Goal: Task Accomplishment & Management: Manage account settings

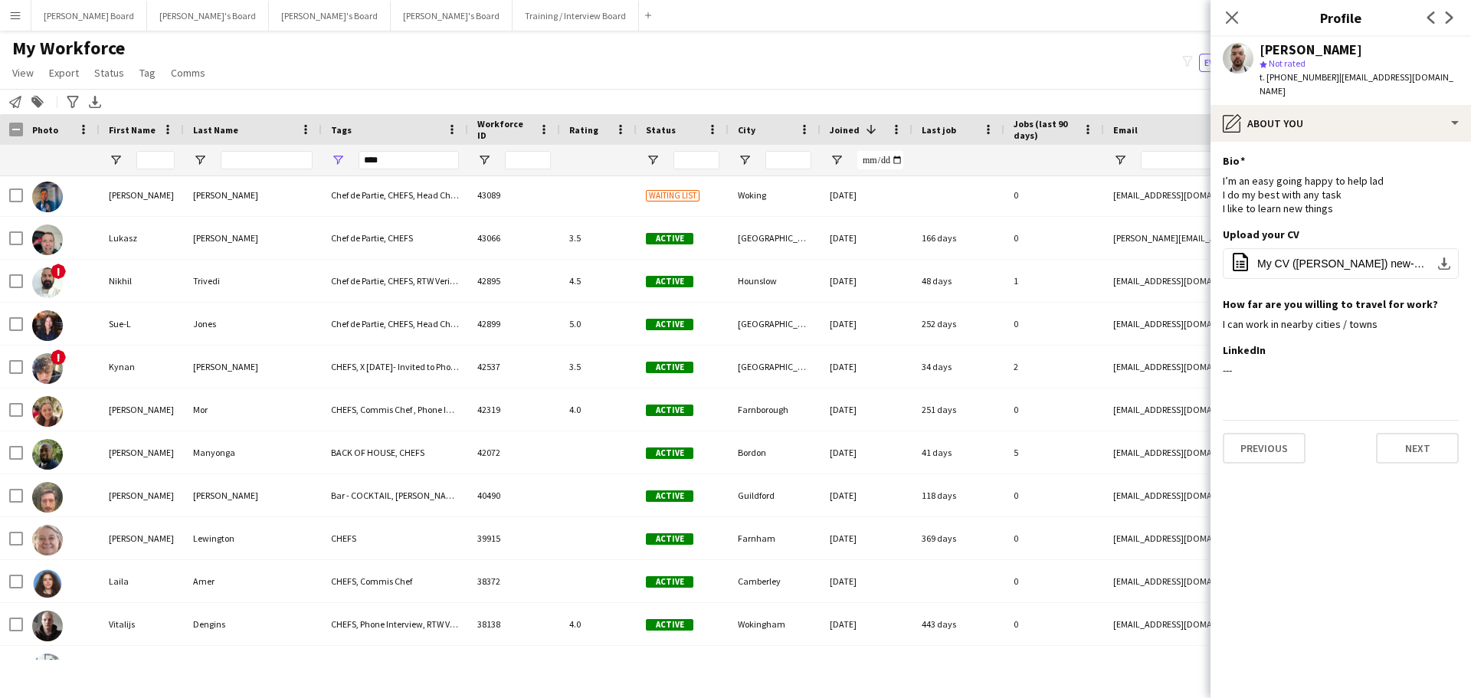
scroll to position [2155, 0]
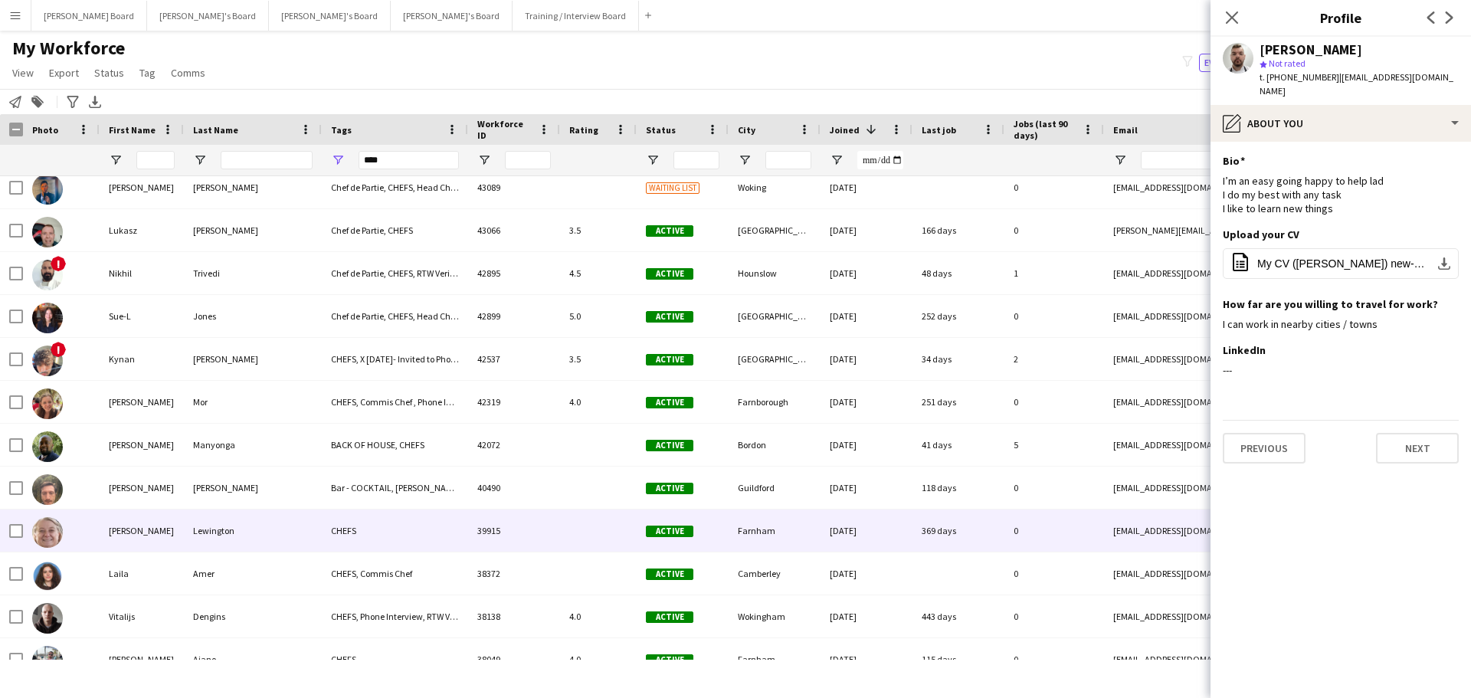
click at [323, 505] on div "Bar - COCKTAIL, BARISTA, Carry 3 plates, CHEFS, Commis Chef , Drivers" at bounding box center [395, 488] width 146 height 42
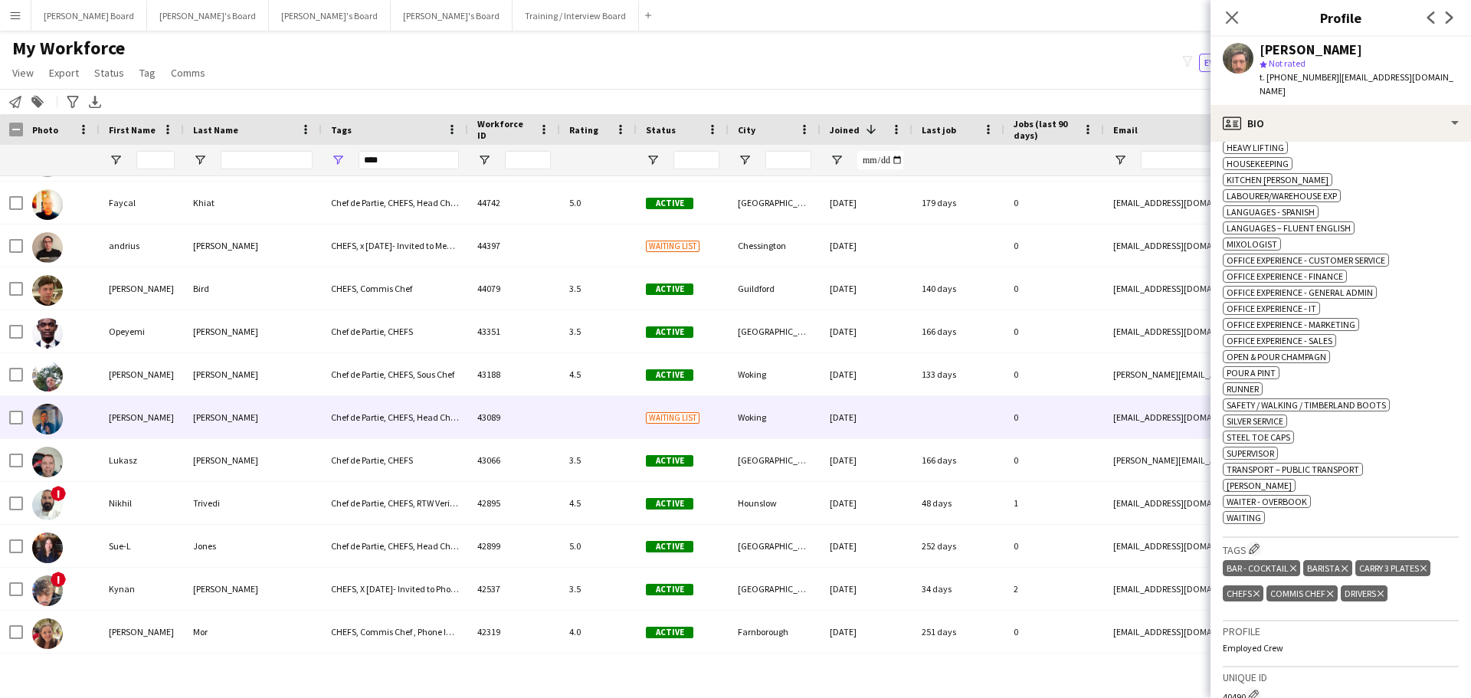
scroll to position [0, 0]
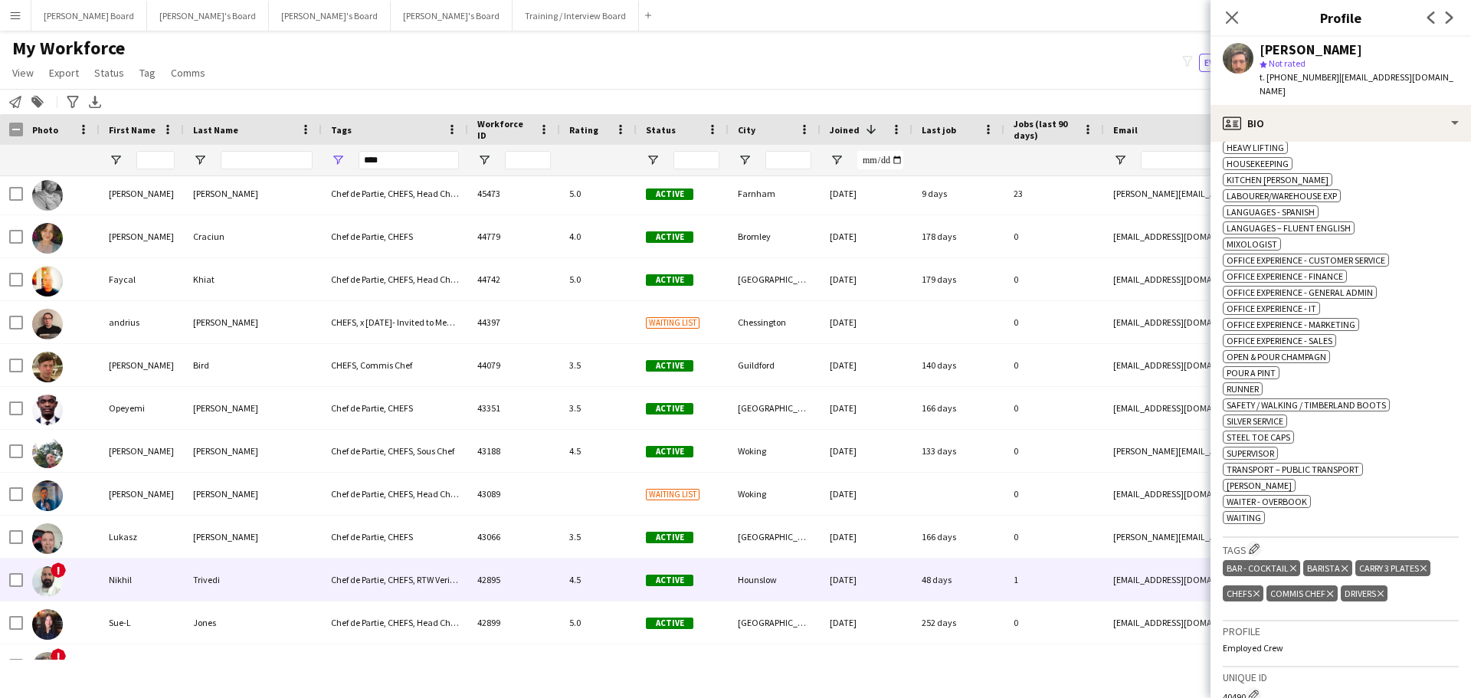
click at [392, 582] on div "Chef de Partie, CHEFS, RTW Verified, Sous Chef" at bounding box center [395, 580] width 146 height 42
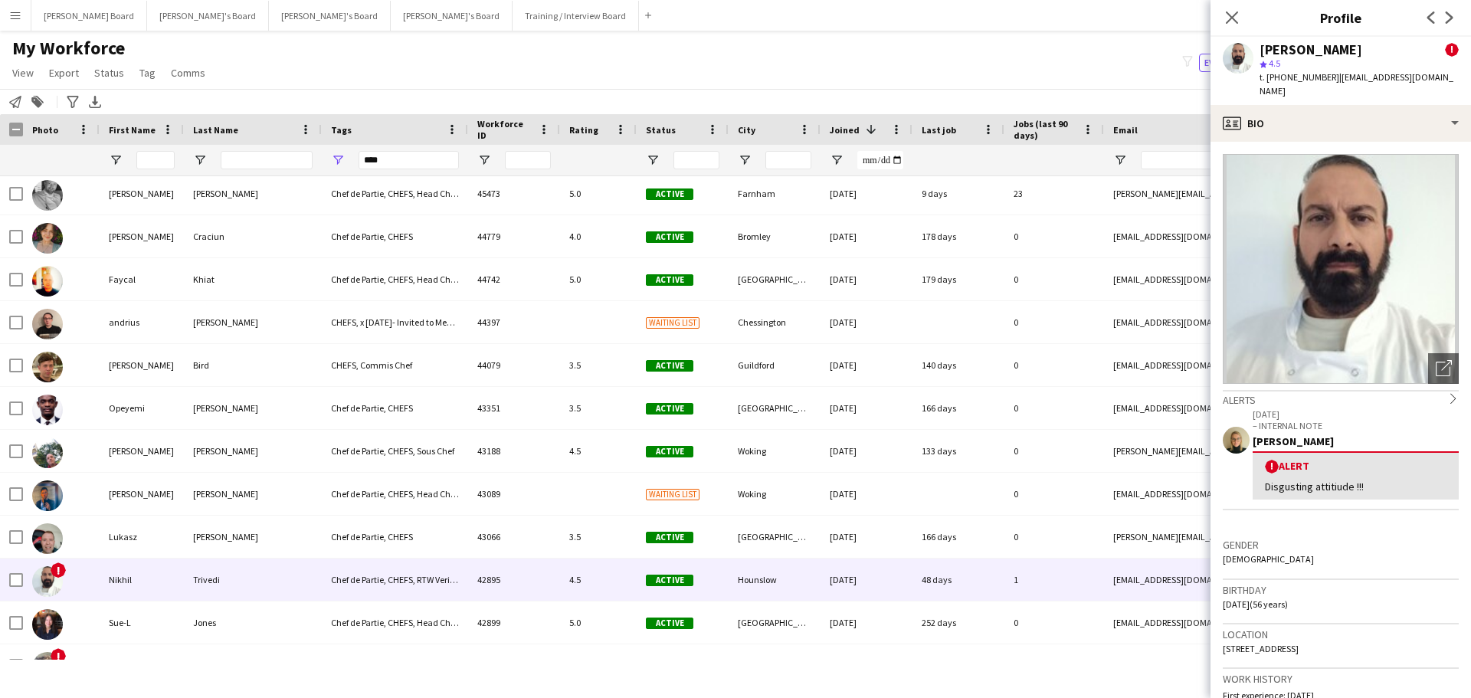
click at [843, 56] on div "My Workforce View Views Default view Compliance RTW Checks MANCHESTER Search UN…" at bounding box center [735, 63] width 1471 height 52
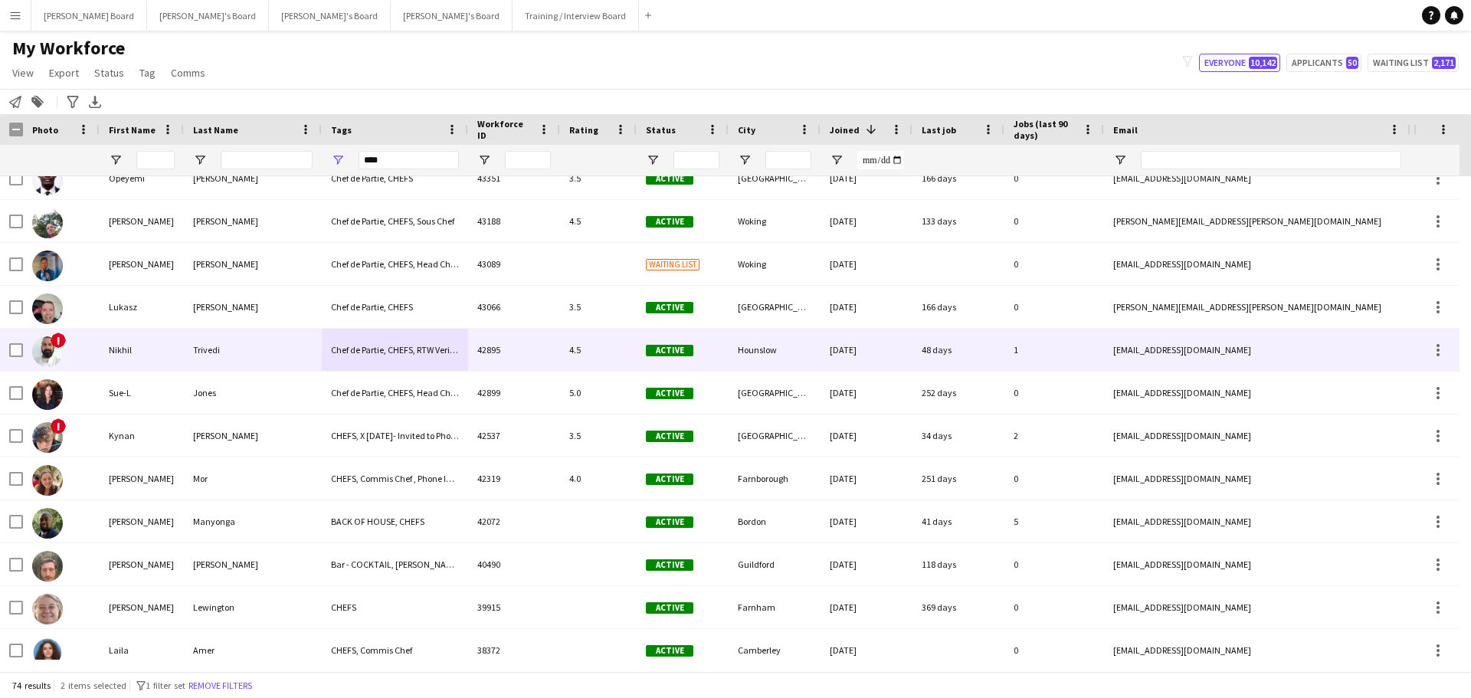
scroll to position [2005, 0]
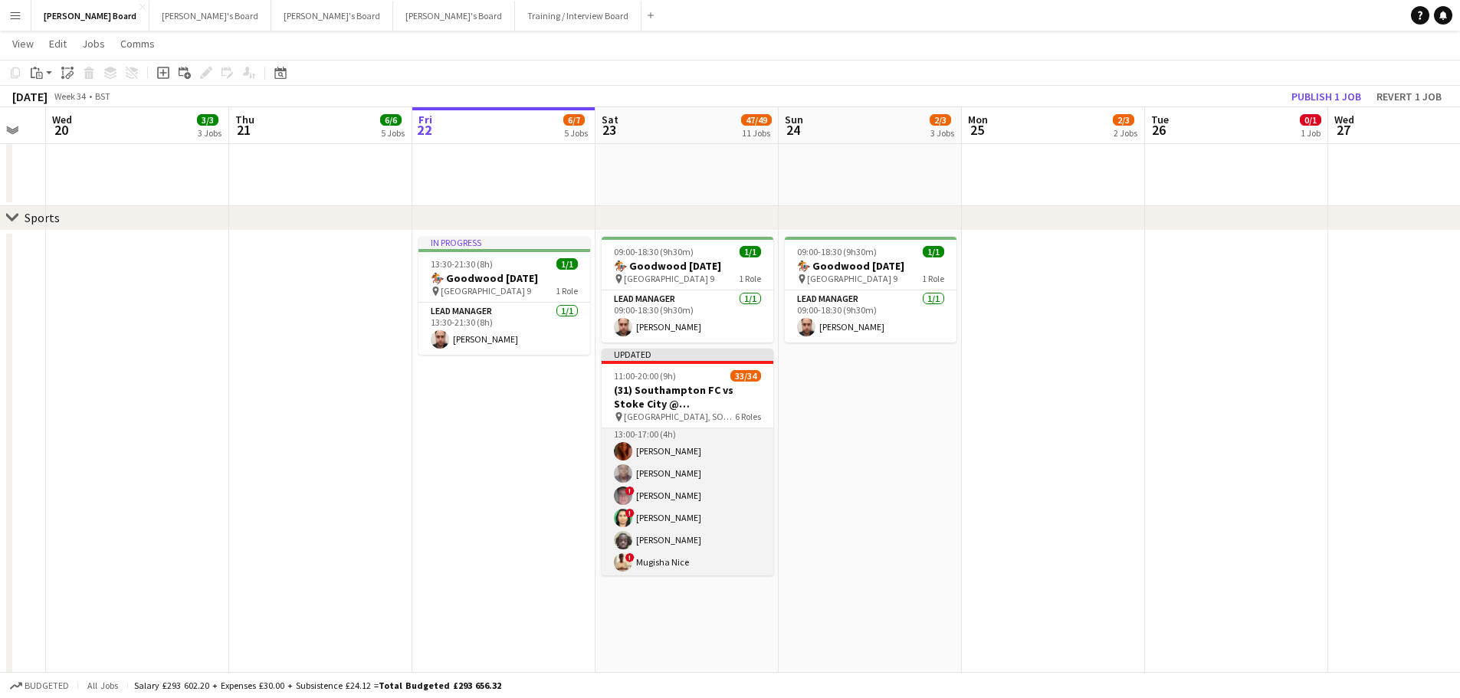
scroll to position [405, 0]
click at [703, 513] on app-card-role "Retail Kiosk 19I 3A 23/24 13:00-17:00 (4h) [PERSON_NAME] [PERSON_NAME] ! [PERSO…" at bounding box center [687, 679] width 172 height 568
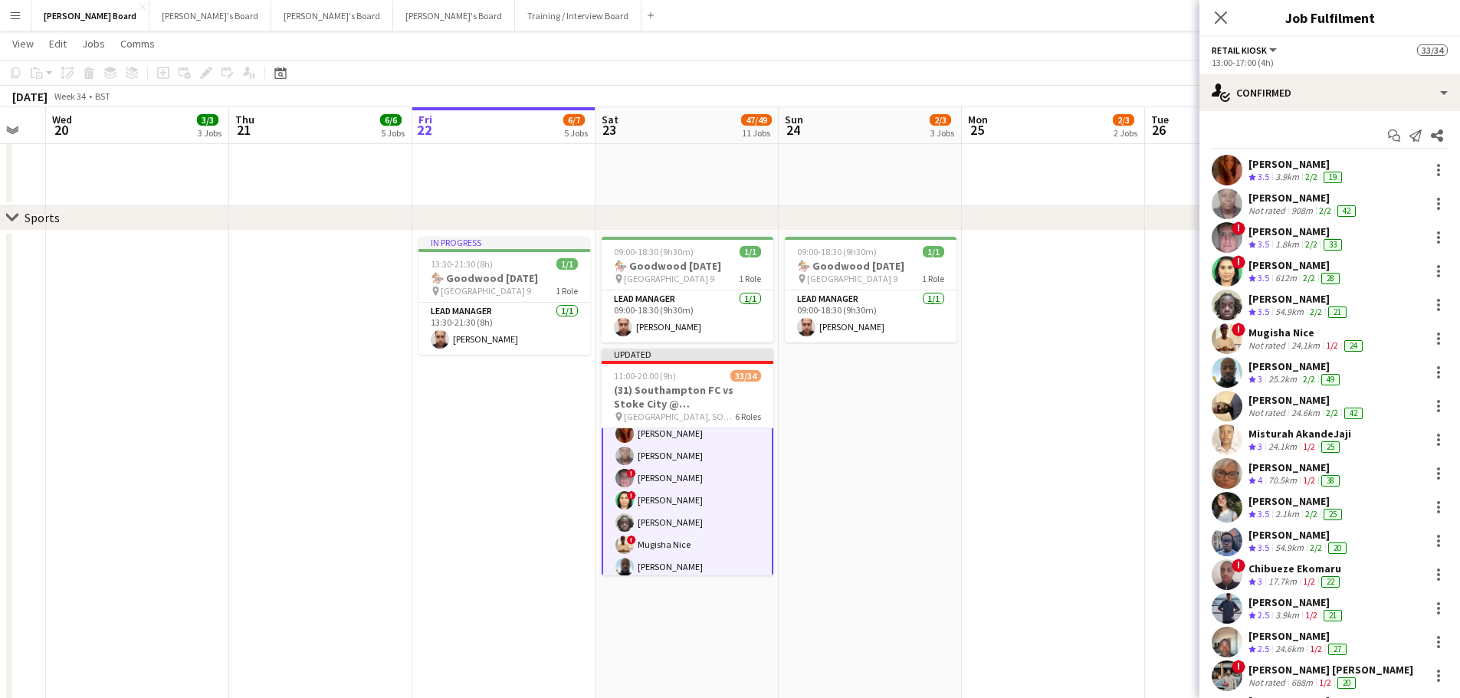
scroll to position [406, 0]
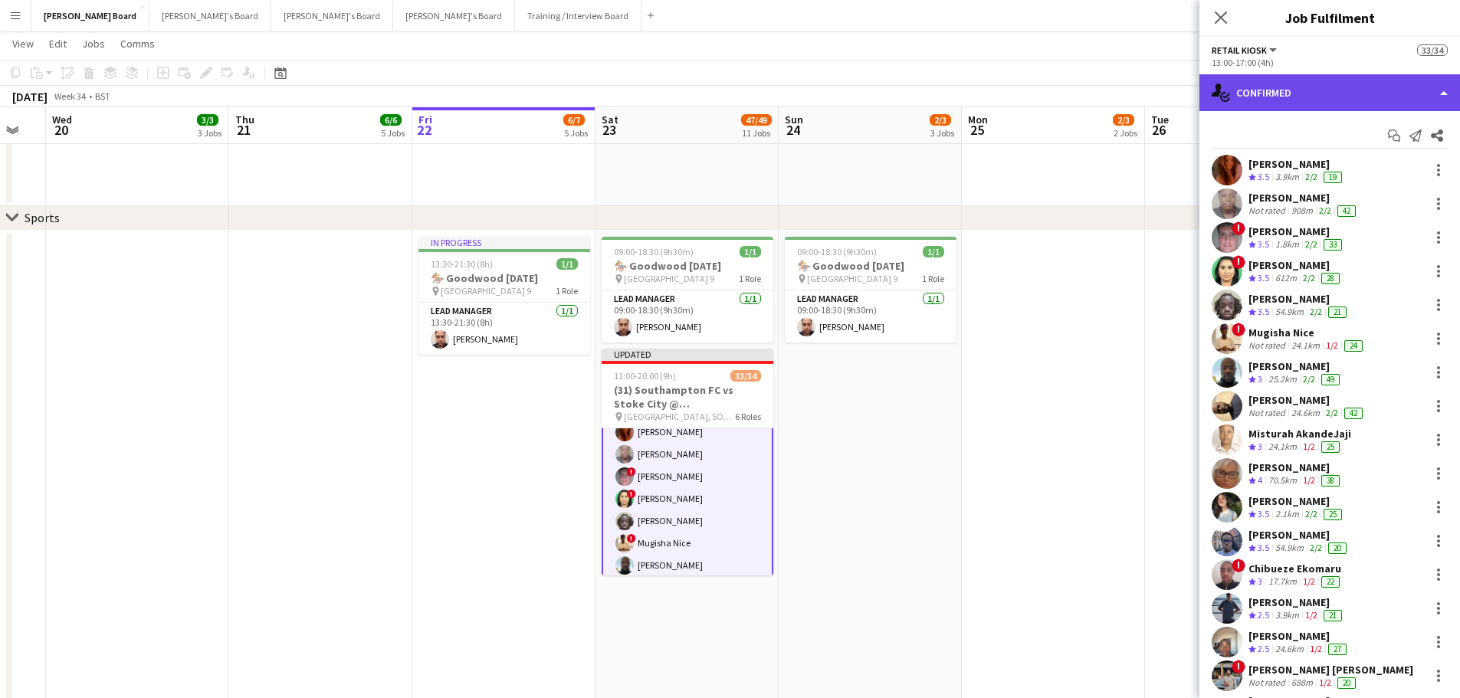
click at [1373, 81] on div "single-neutral-actions-check-2 Confirmed" at bounding box center [1329, 92] width 261 height 37
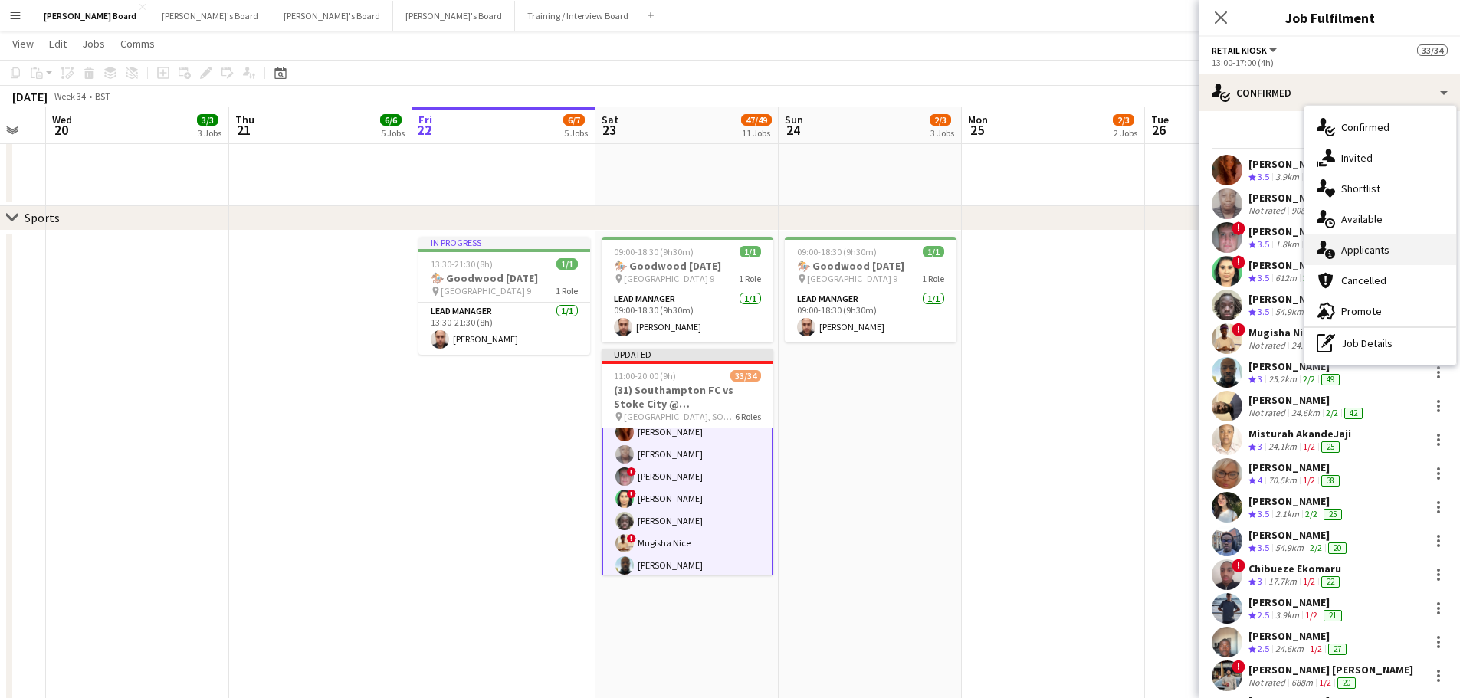
click at [1364, 254] on div "single-neutral-actions-information Applicants" at bounding box center [1380, 249] width 152 height 31
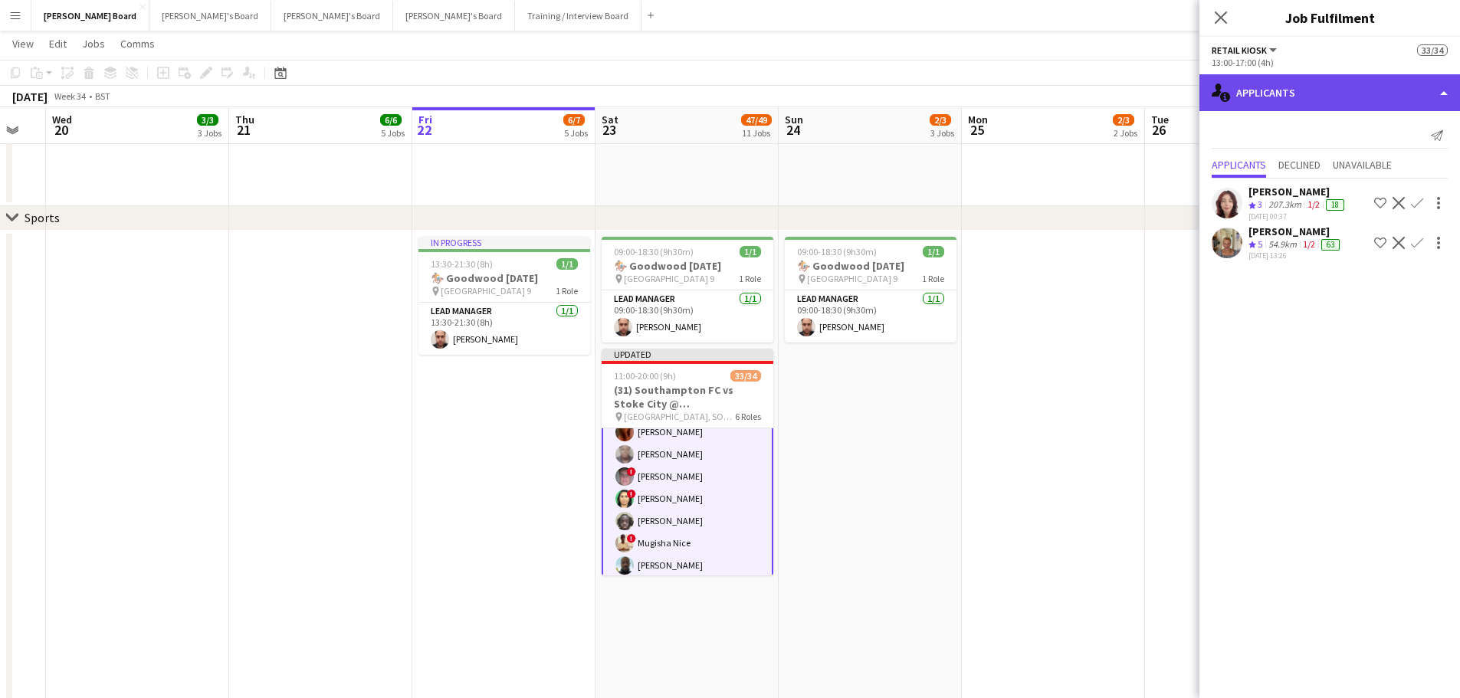
click at [1277, 106] on div "single-neutral-actions-information Applicants" at bounding box center [1329, 92] width 261 height 37
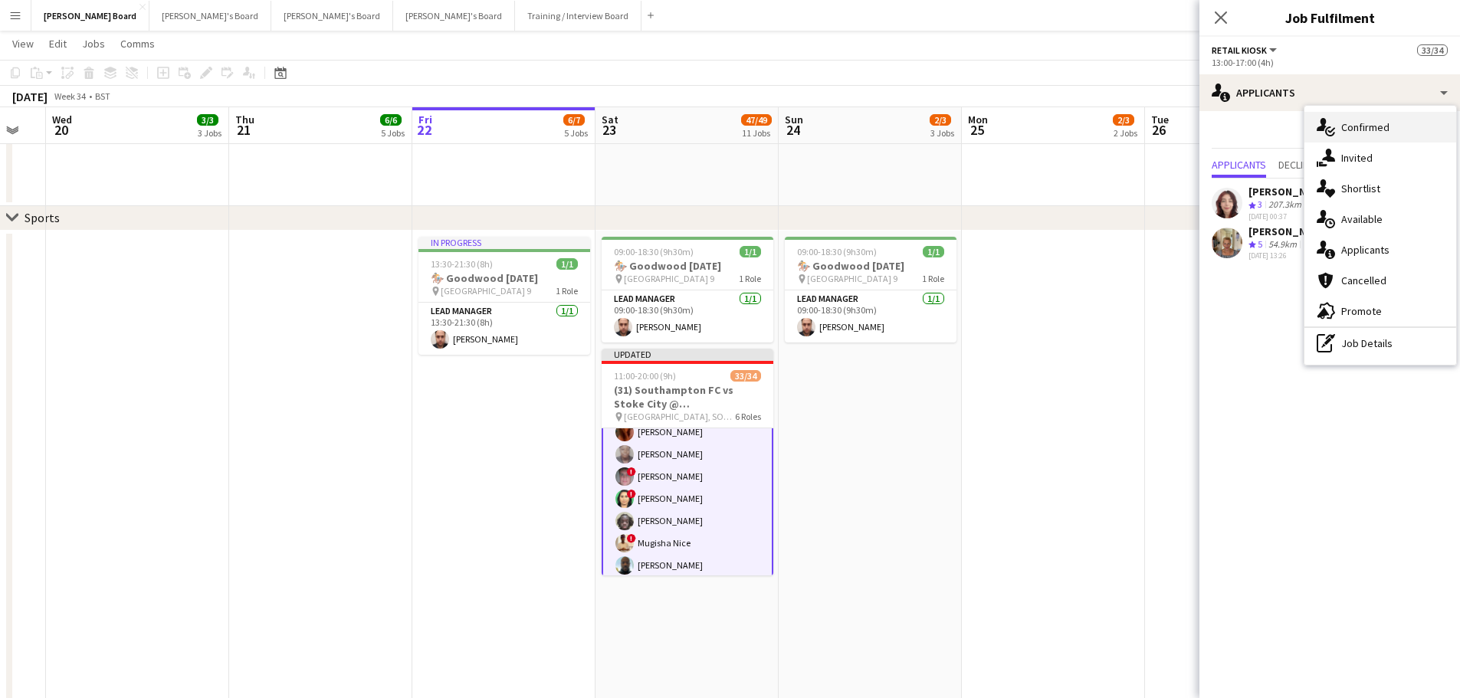
click at [1356, 125] on div "single-neutral-actions-check-2 Confirmed" at bounding box center [1380, 127] width 152 height 31
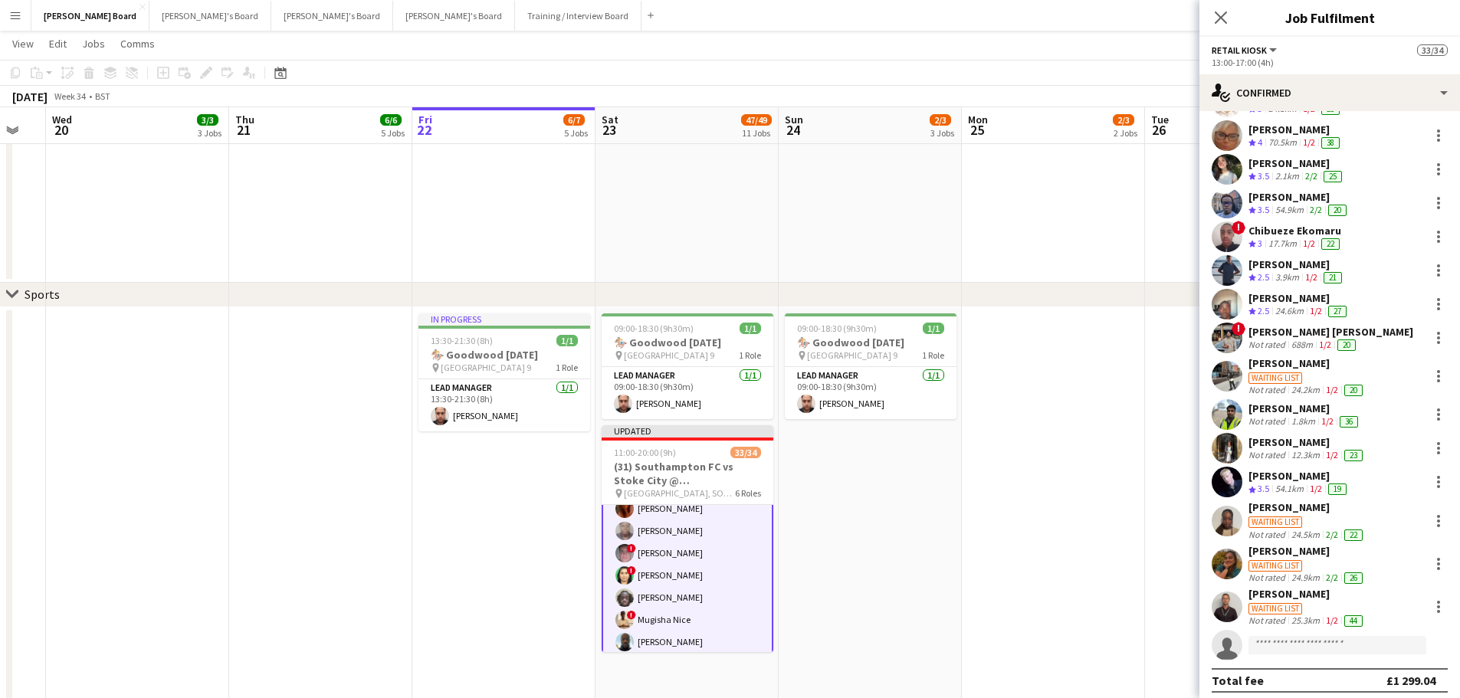
scroll to position [345, 0]
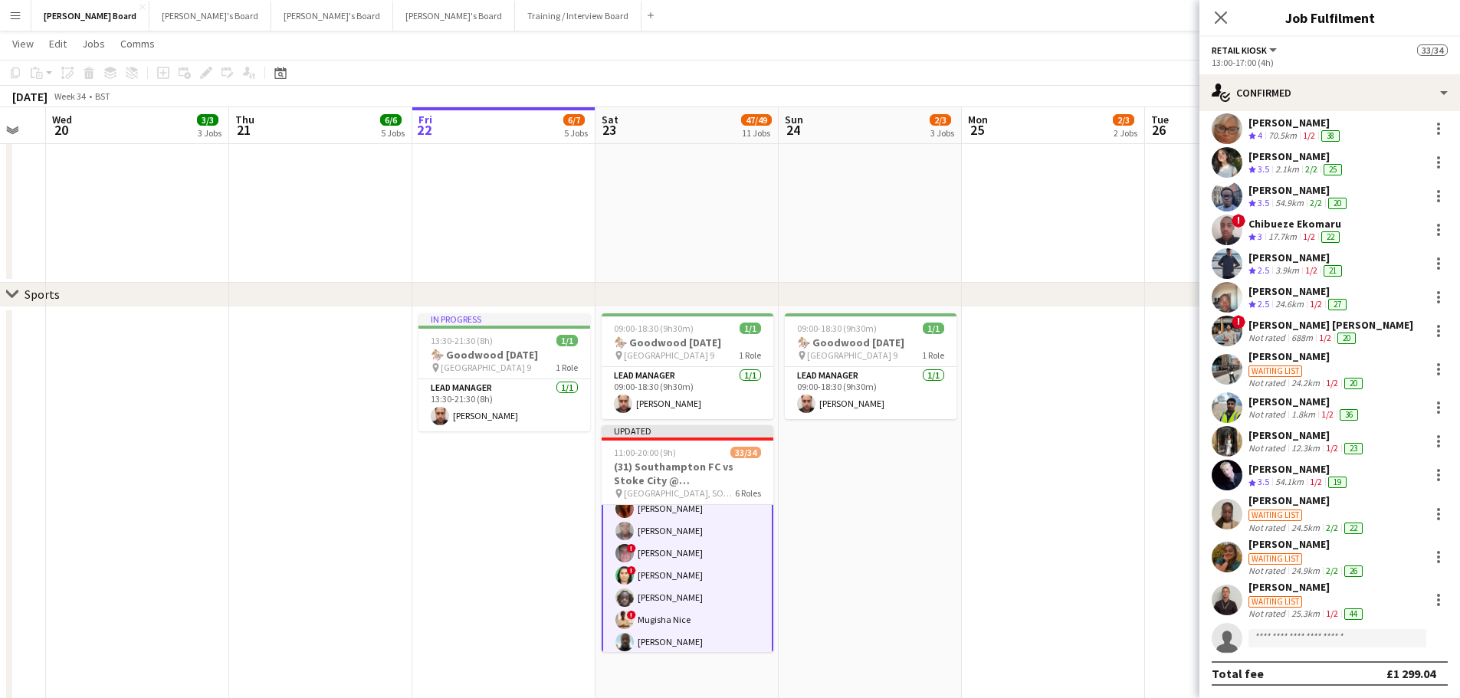
click at [1296, 299] on div "24.6km" at bounding box center [1289, 304] width 34 height 13
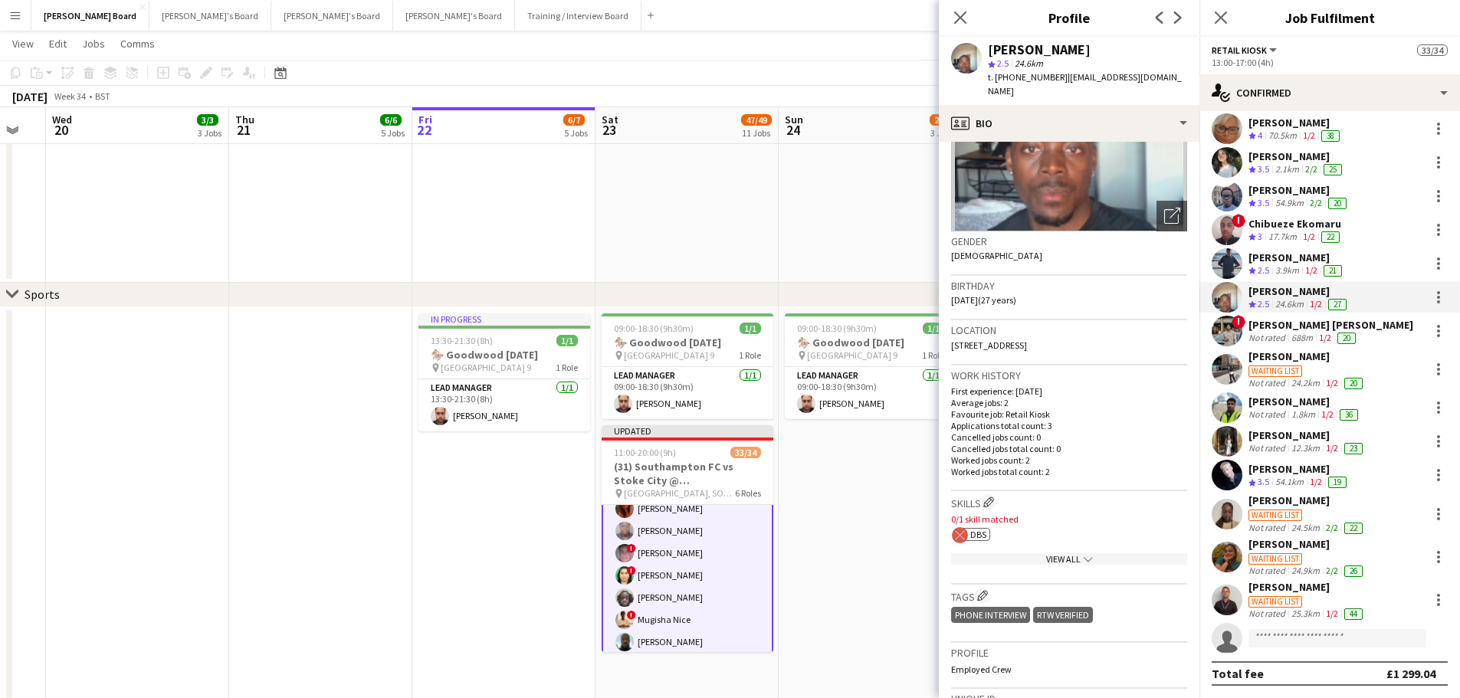
scroll to position [153, 0]
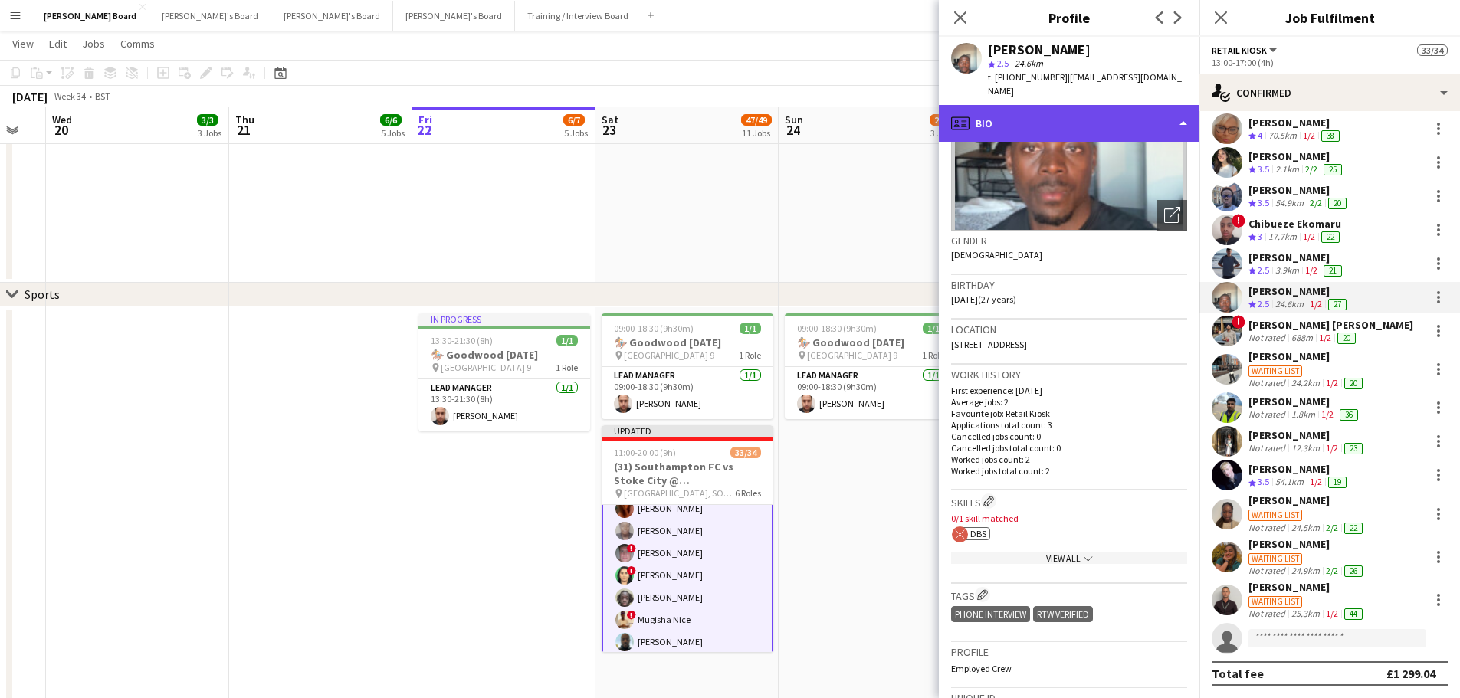
click at [1064, 105] on div "profile Bio" at bounding box center [1069, 123] width 261 height 37
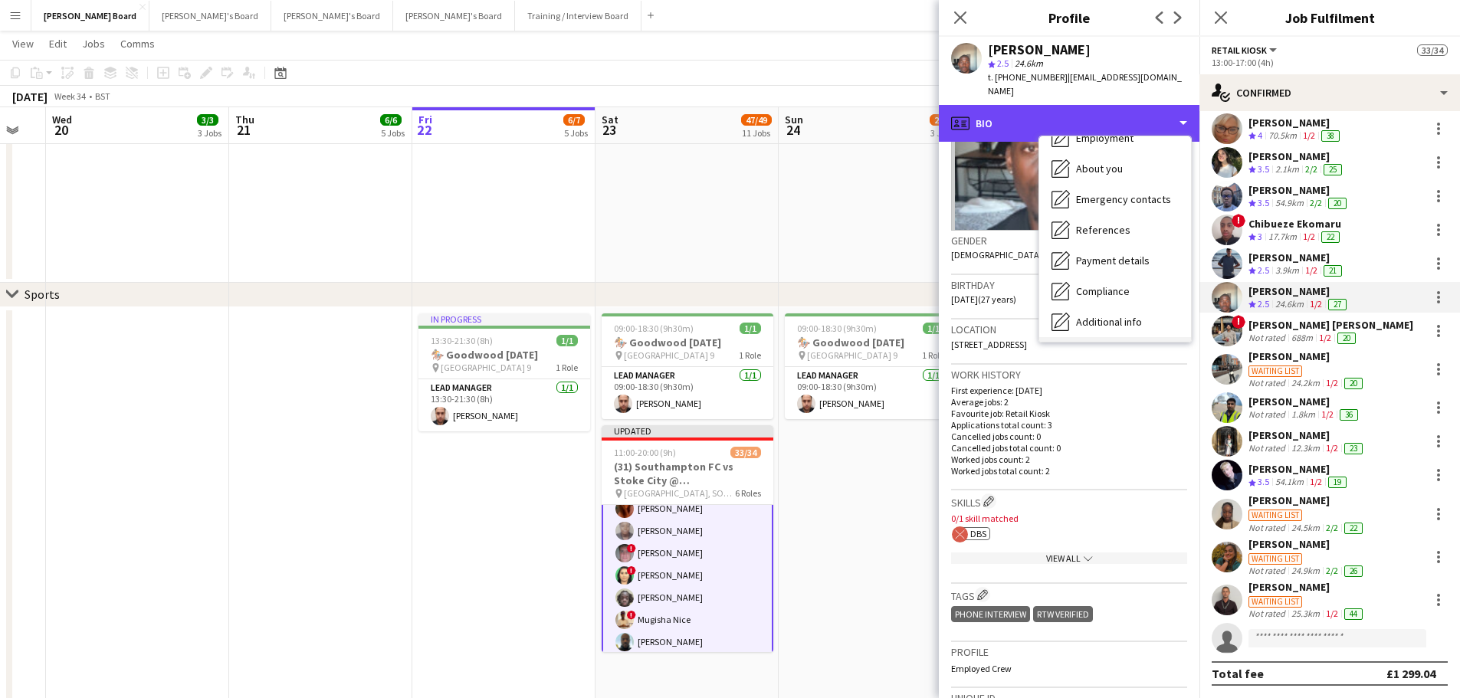
scroll to position [205, 0]
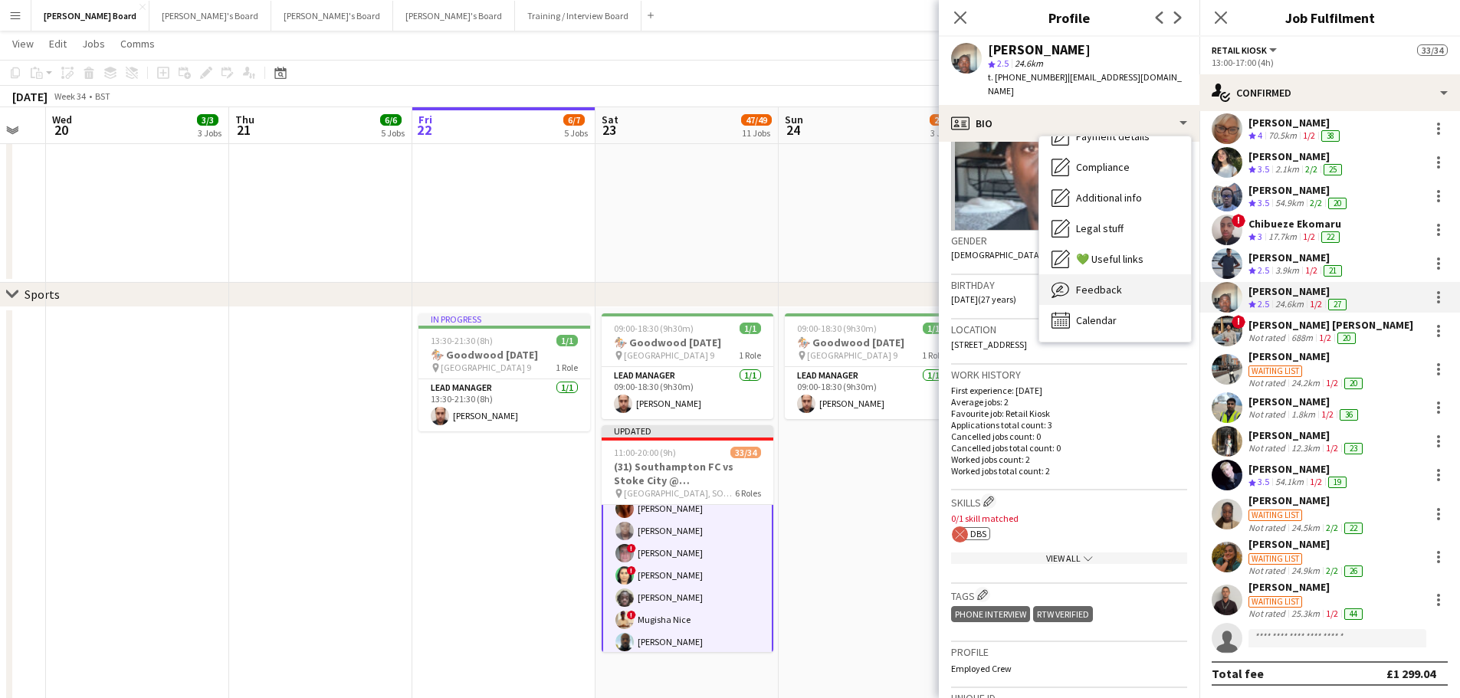
click at [1099, 283] on span "Feedback" at bounding box center [1099, 290] width 46 height 14
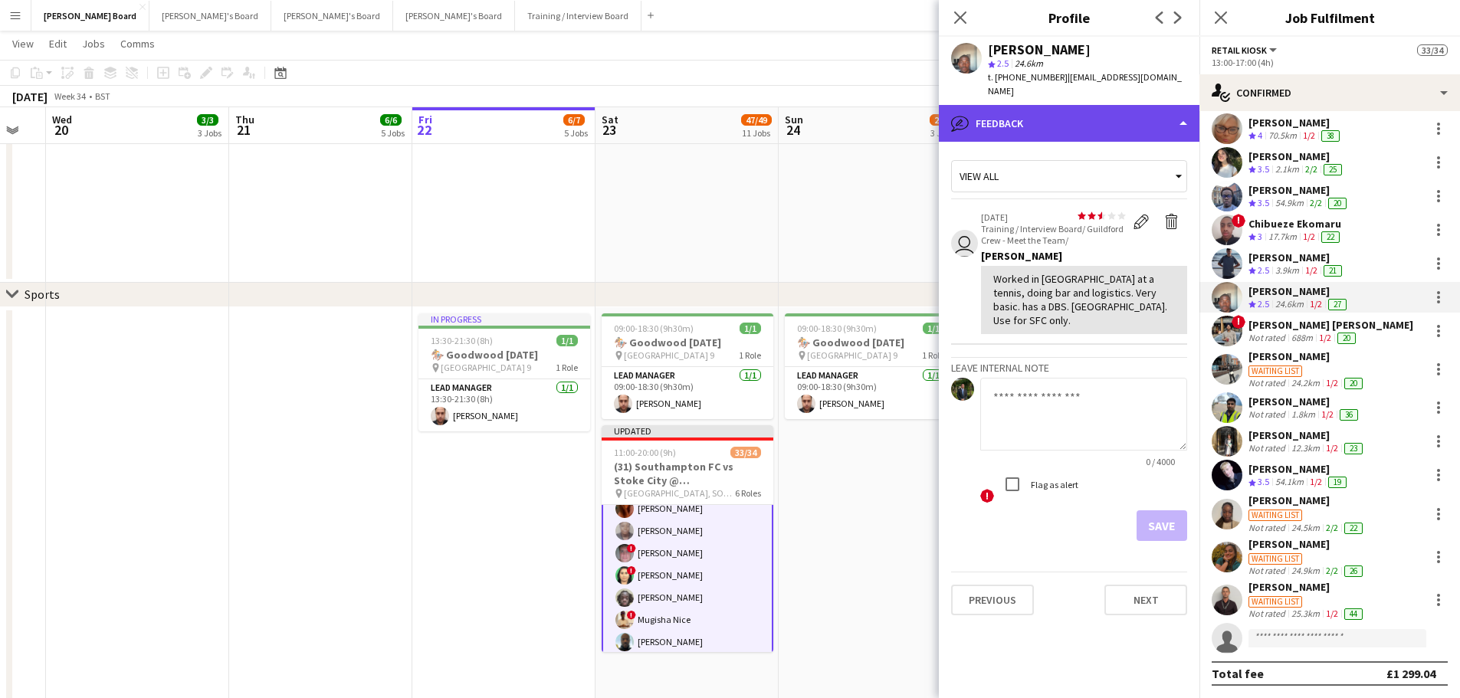
click at [1093, 105] on div "bubble-pencil Feedback" at bounding box center [1069, 123] width 261 height 37
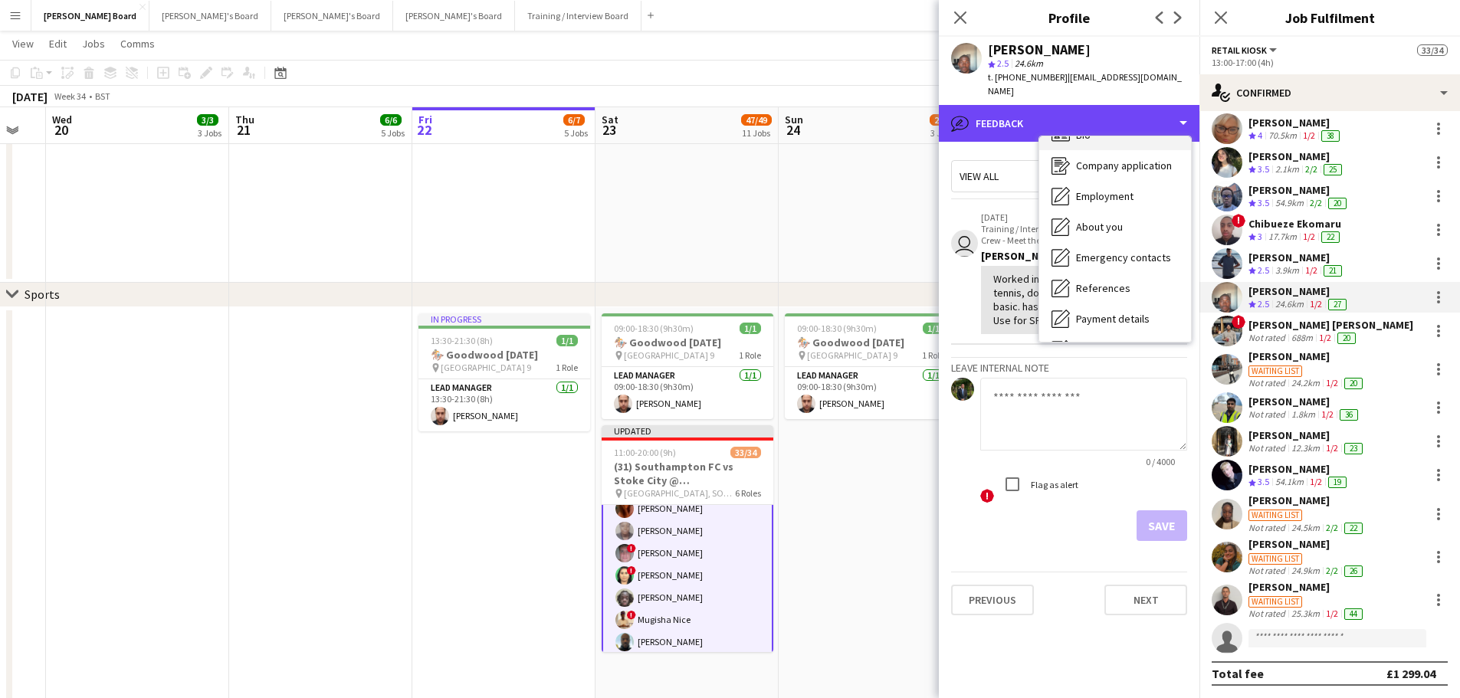
scroll to position [0, 0]
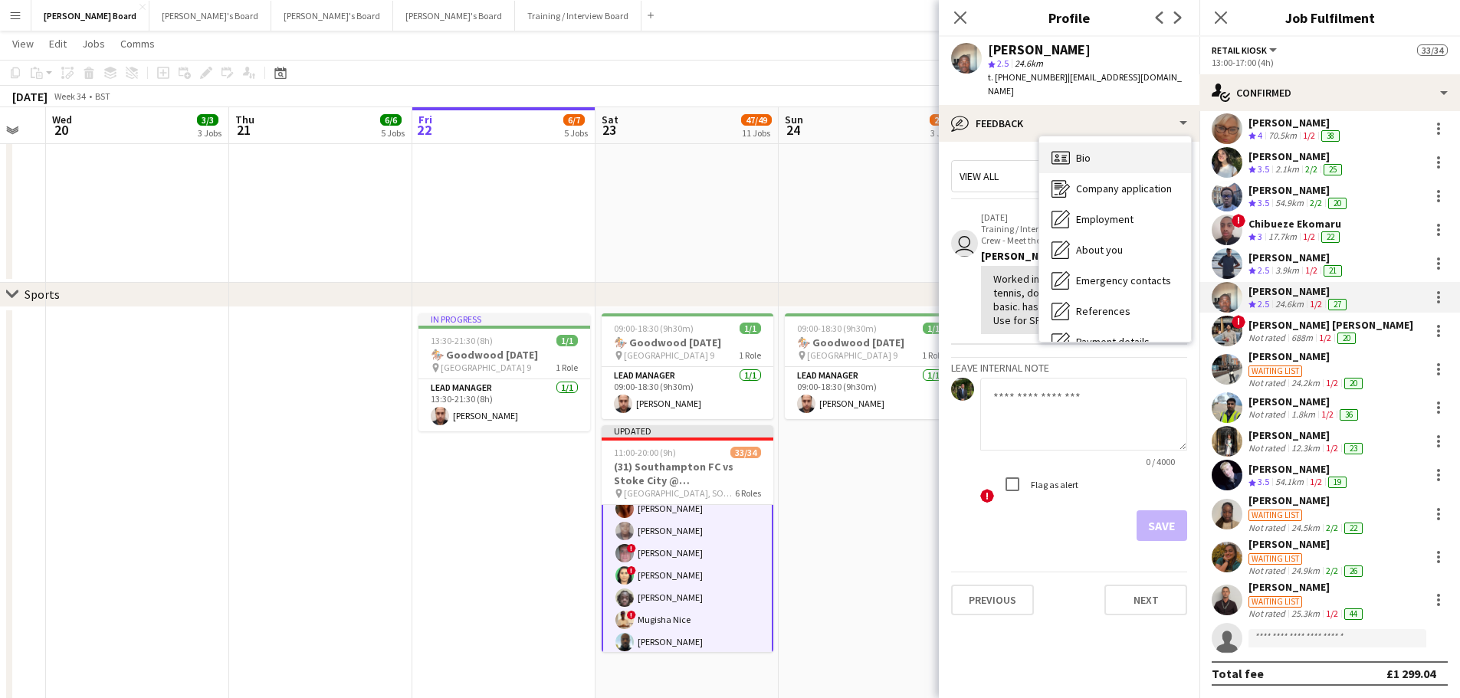
click at [1115, 143] on div "Bio Bio" at bounding box center [1115, 158] width 152 height 31
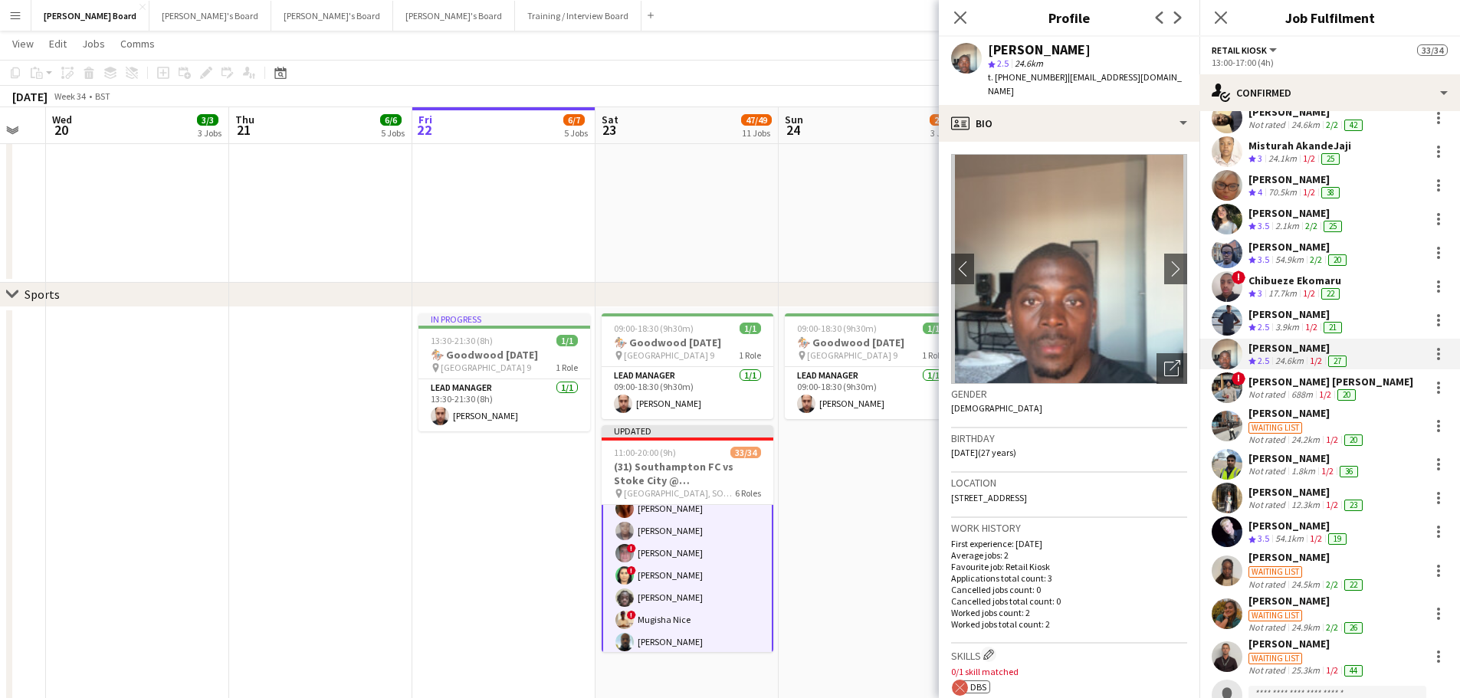
scroll to position [345, 0]
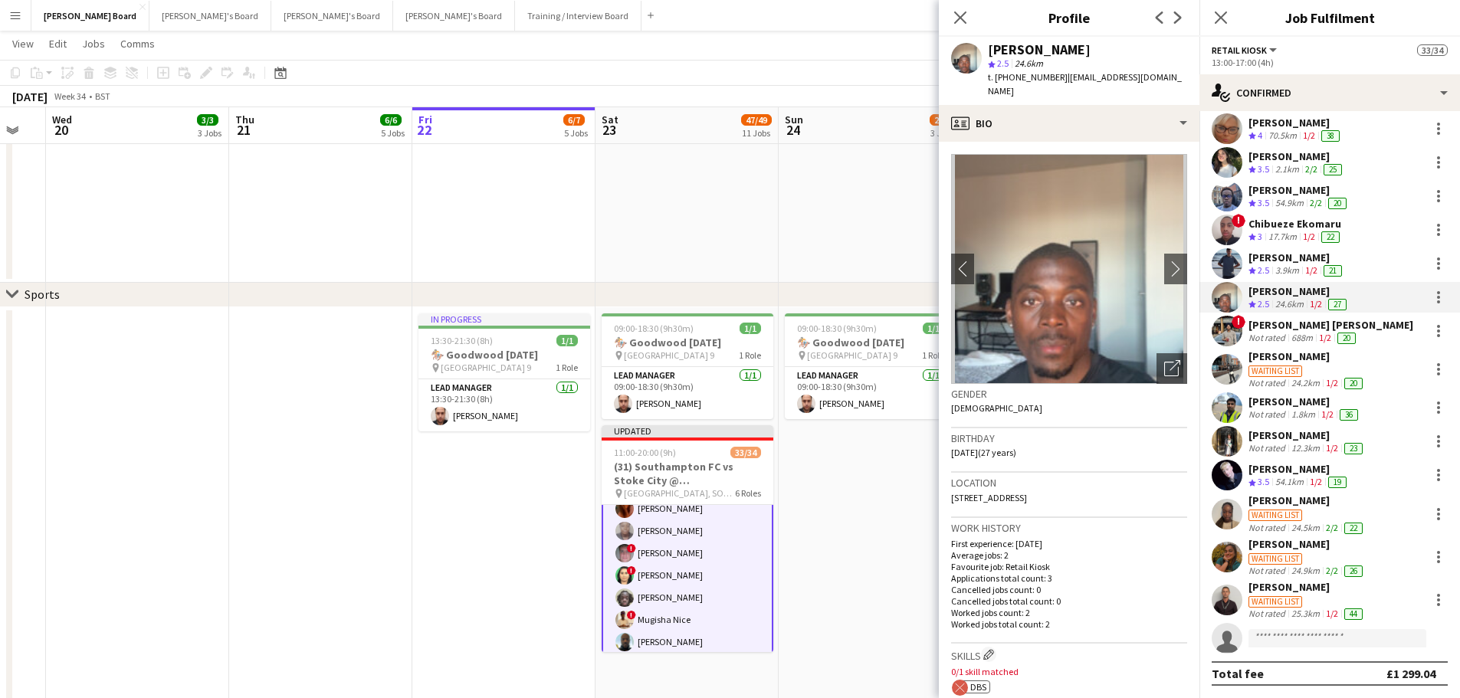
click at [1293, 592] on div "[PERSON_NAME]" at bounding box center [1306, 587] width 117 height 14
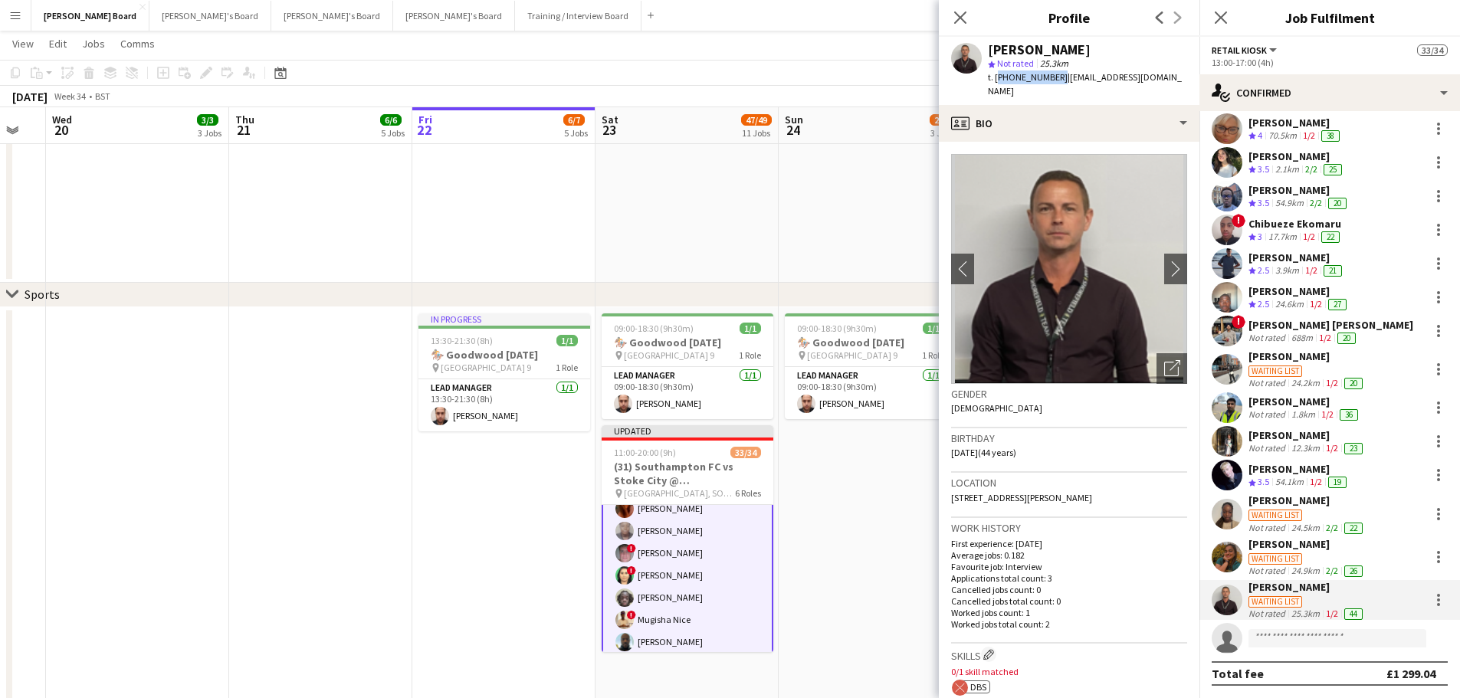
drag, startPoint x: 1054, startPoint y: 77, endPoint x: 995, endPoint y: 85, distance: 59.6
click at [995, 85] on div "[PERSON_NAME] star Not rated 25.3km t. [PHONE_NUMBER] | [EMAIL_ADDRESS][DOMAIN_…" at bounding box center [1069, 71] width 261 height 68
copy span "[PHONE_NUMBER]"
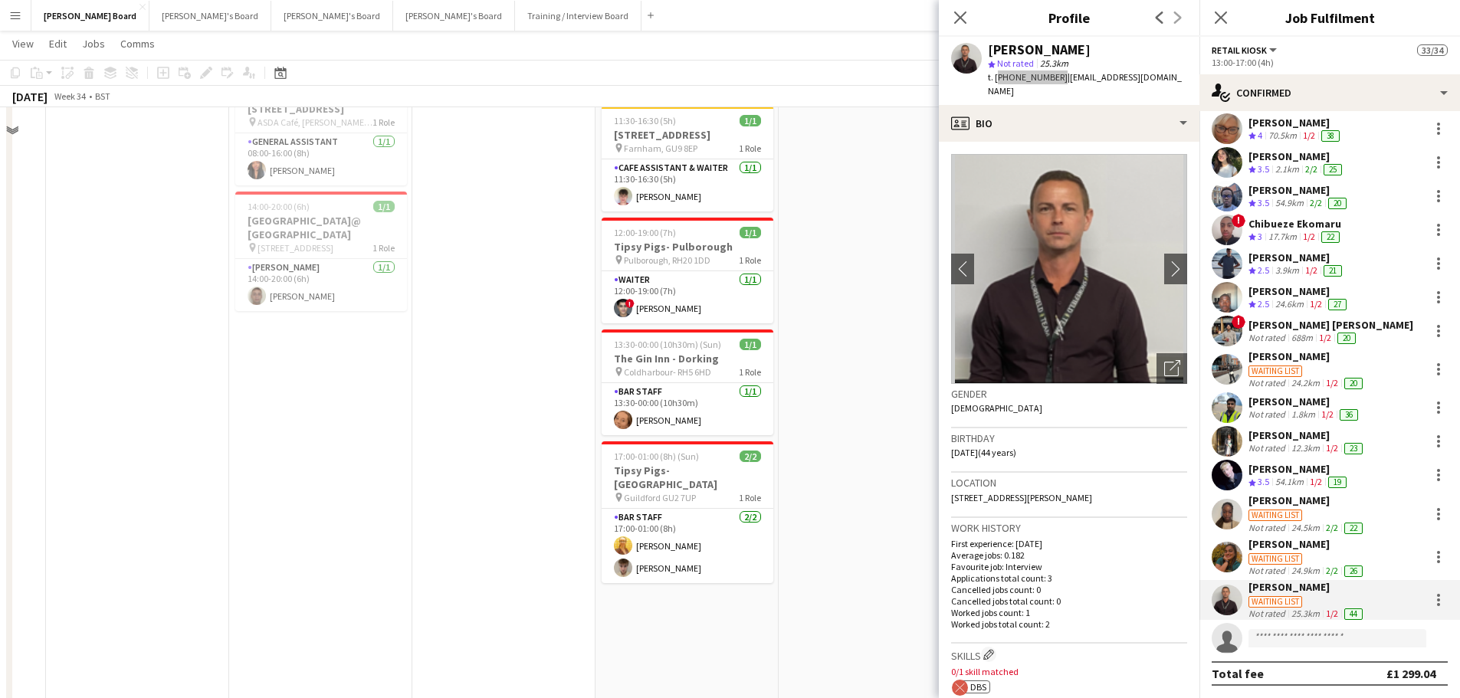
scroll to position [33, 0]
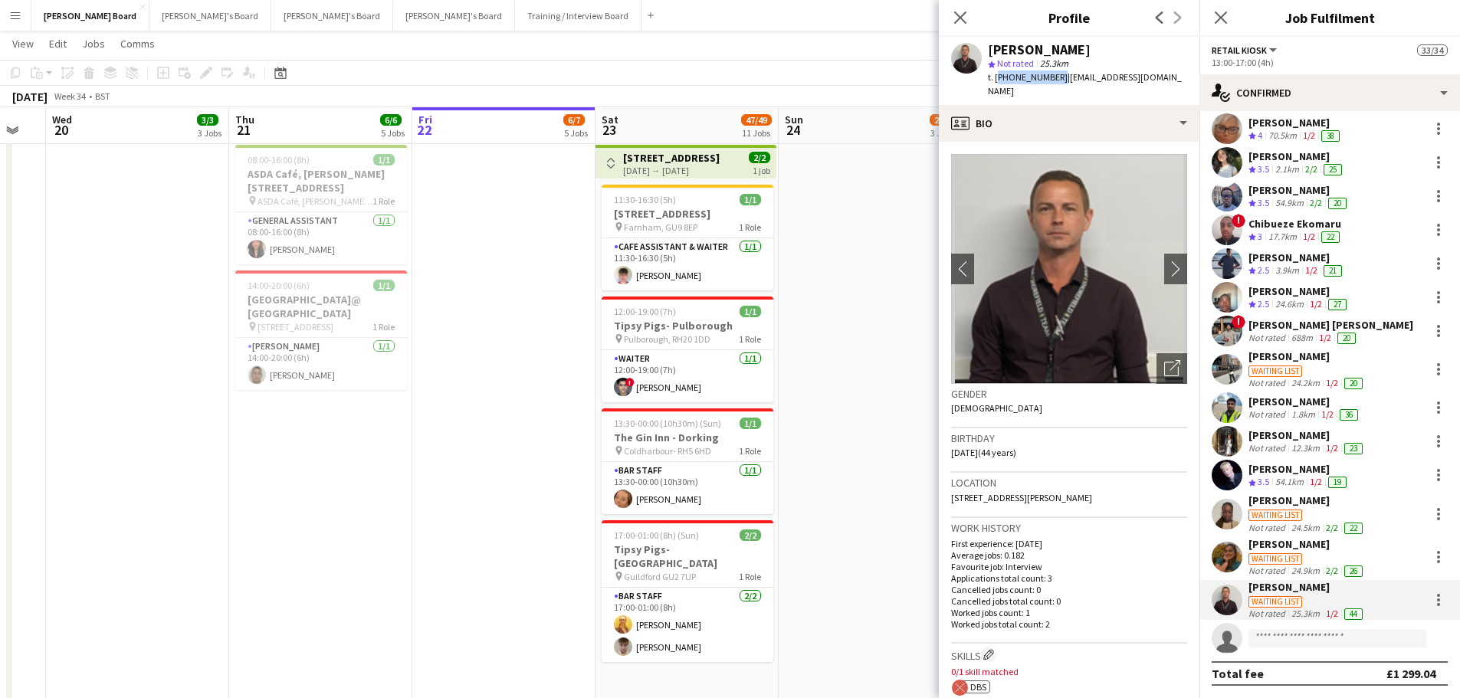
drag, startPoint x: 892, startPoint y: 350, endPoint x: 900, endPoint y: 362, distance: 14.9
click at [901, 362] on app-date-cell at bounding box center [869, 517] width 183 height 757
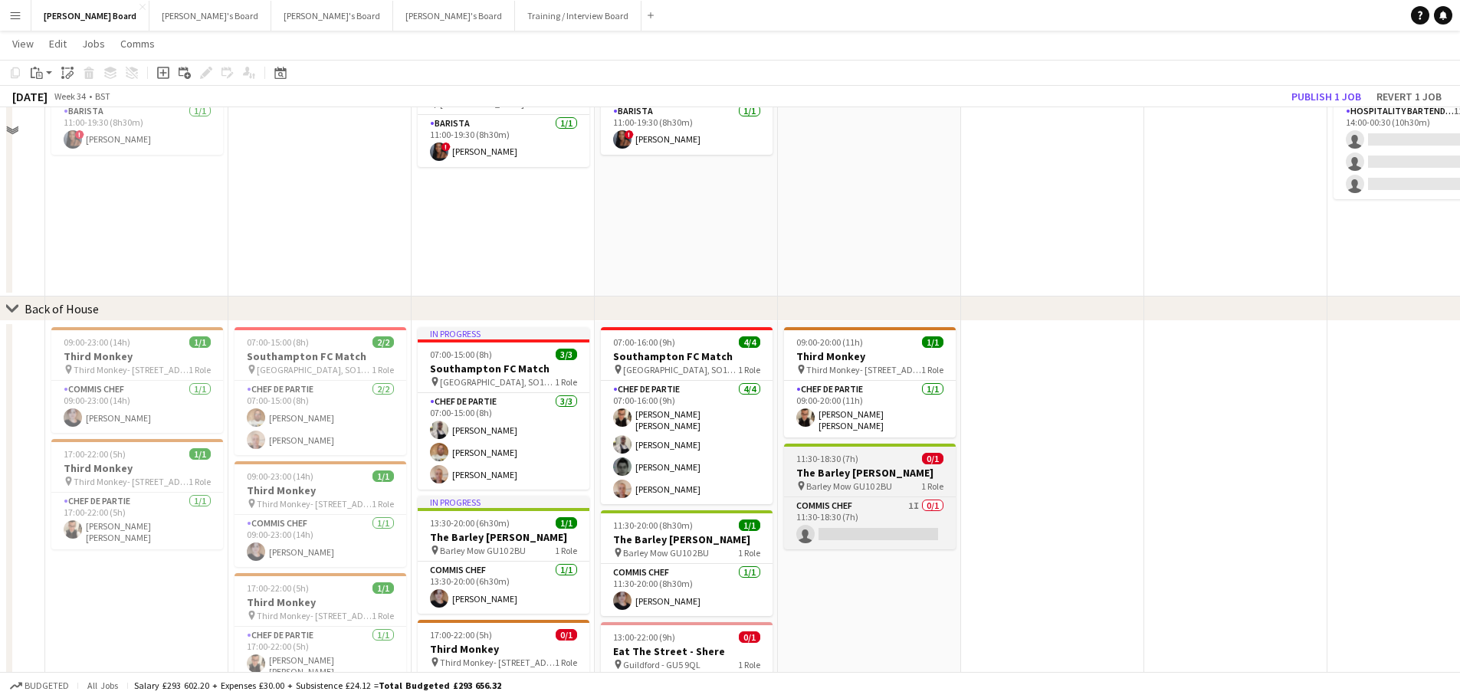
scroll to position [1336, 0]
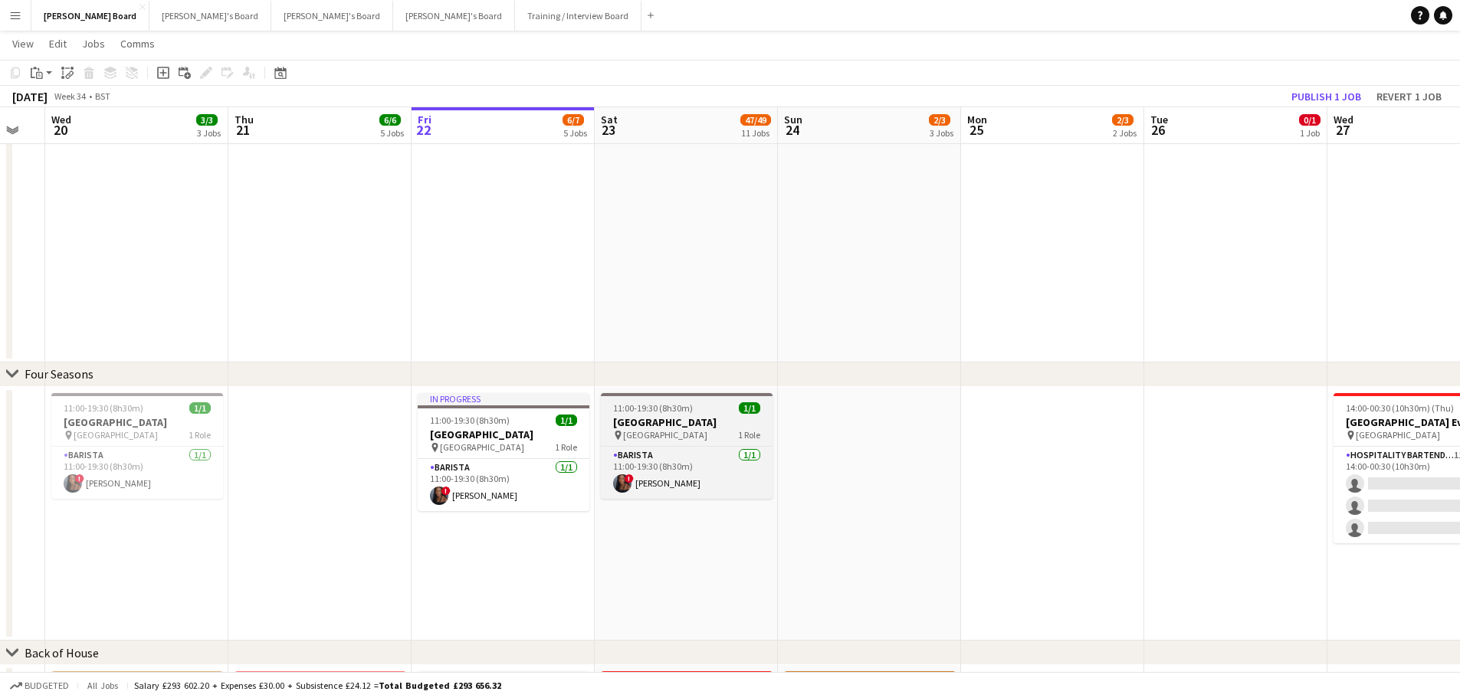
click at [680, 412] on span "11:00-19:30 (8h30m)" at bounding box center [653, 407] width 80 height 11
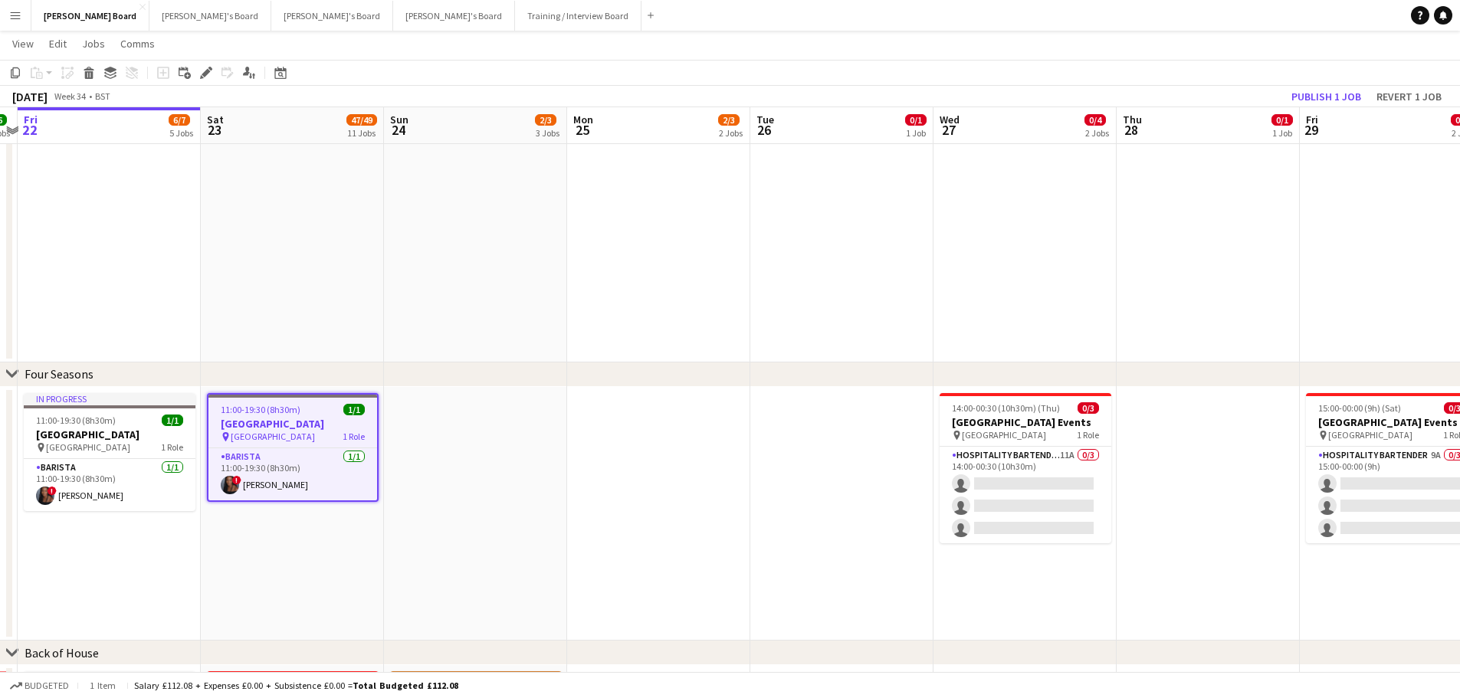
scroll to position [0, 575]
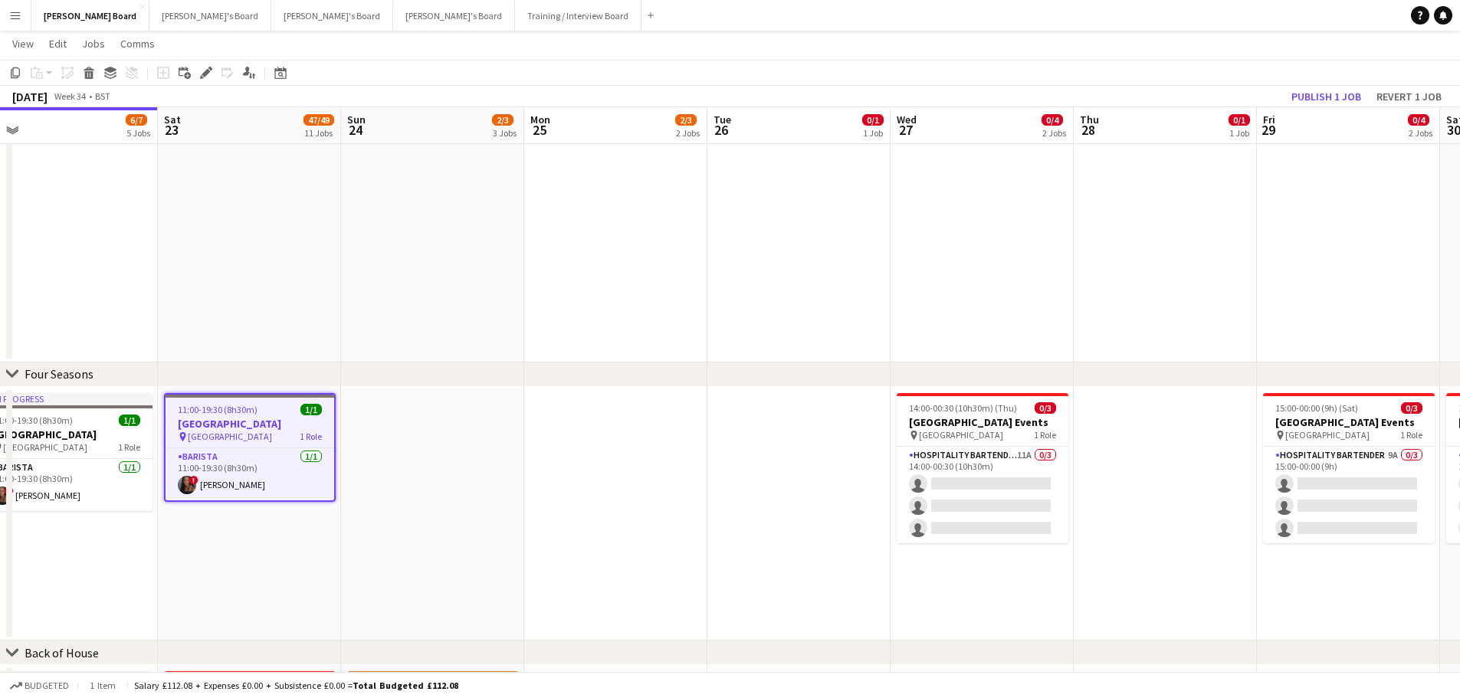
drag, startPoint x: 1066, startPoint y: 482, endPoint x: 629, endPoint y: 474, distance: 436.8
click at [635, 437] on app-date-cell at bounding box center [615, 514] width 183 height 254
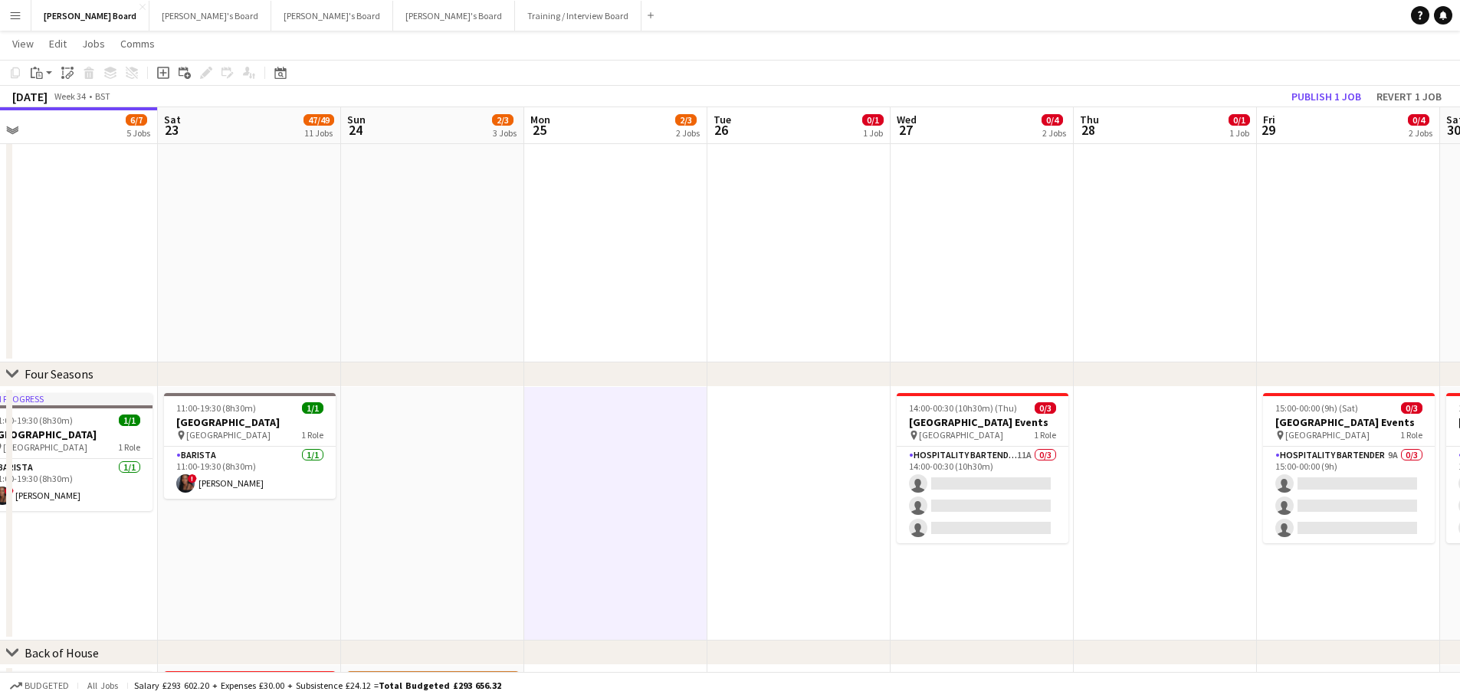
scroll to position [0, 572]
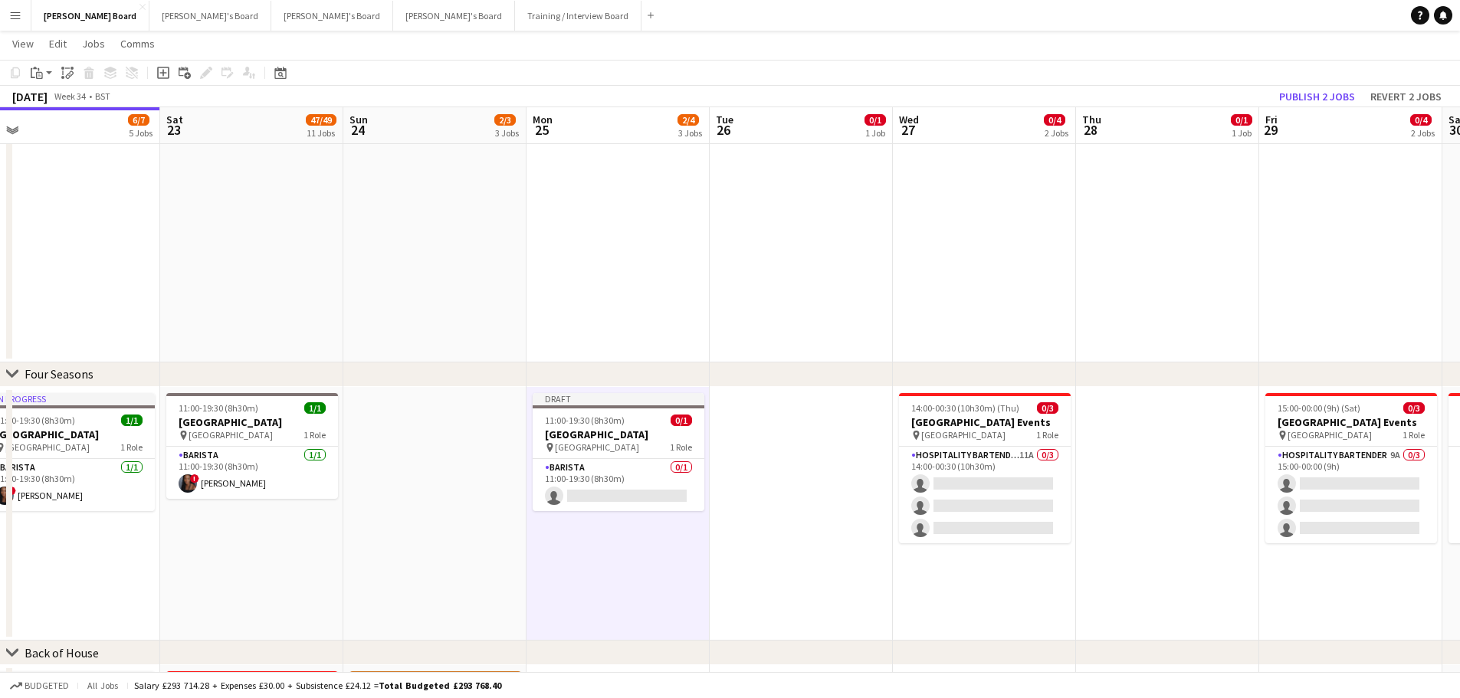
click at [798, 444] on app-date-cell at bounding box center [801, 514] width 183 height 254
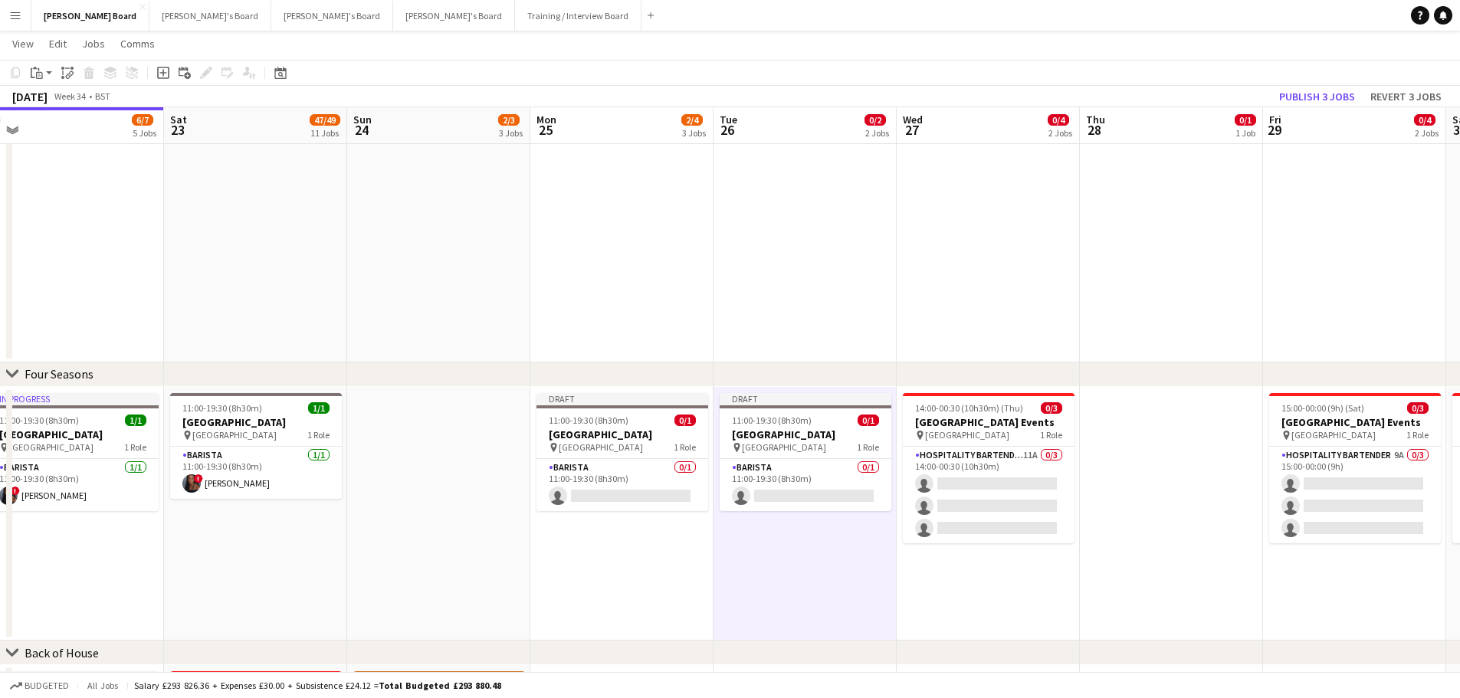
click at [1155, 444] on app-date-cell at bounding box center [1171, 514] width 183 height 254
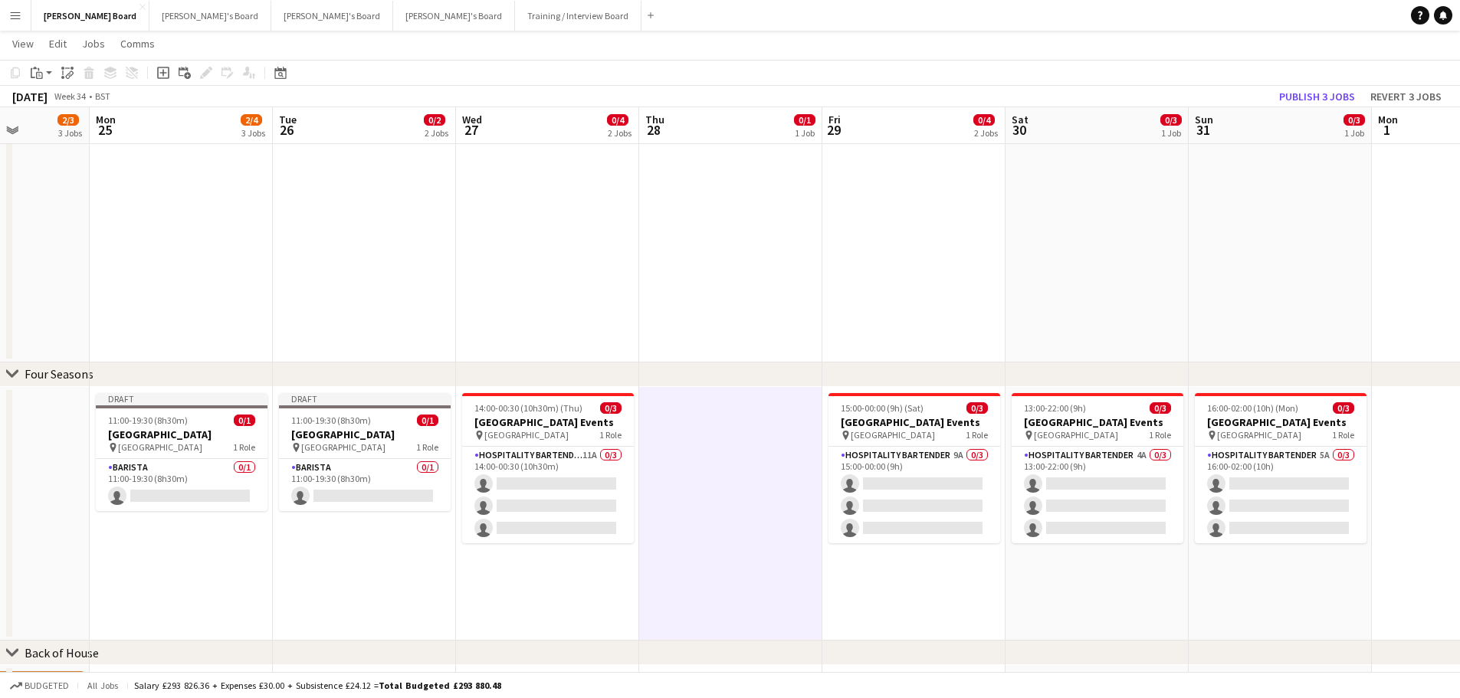
drag, startPoint x: 1040, startPoint y: 535, endPoint x: 781, endPoint y: 522, distance: 259.3
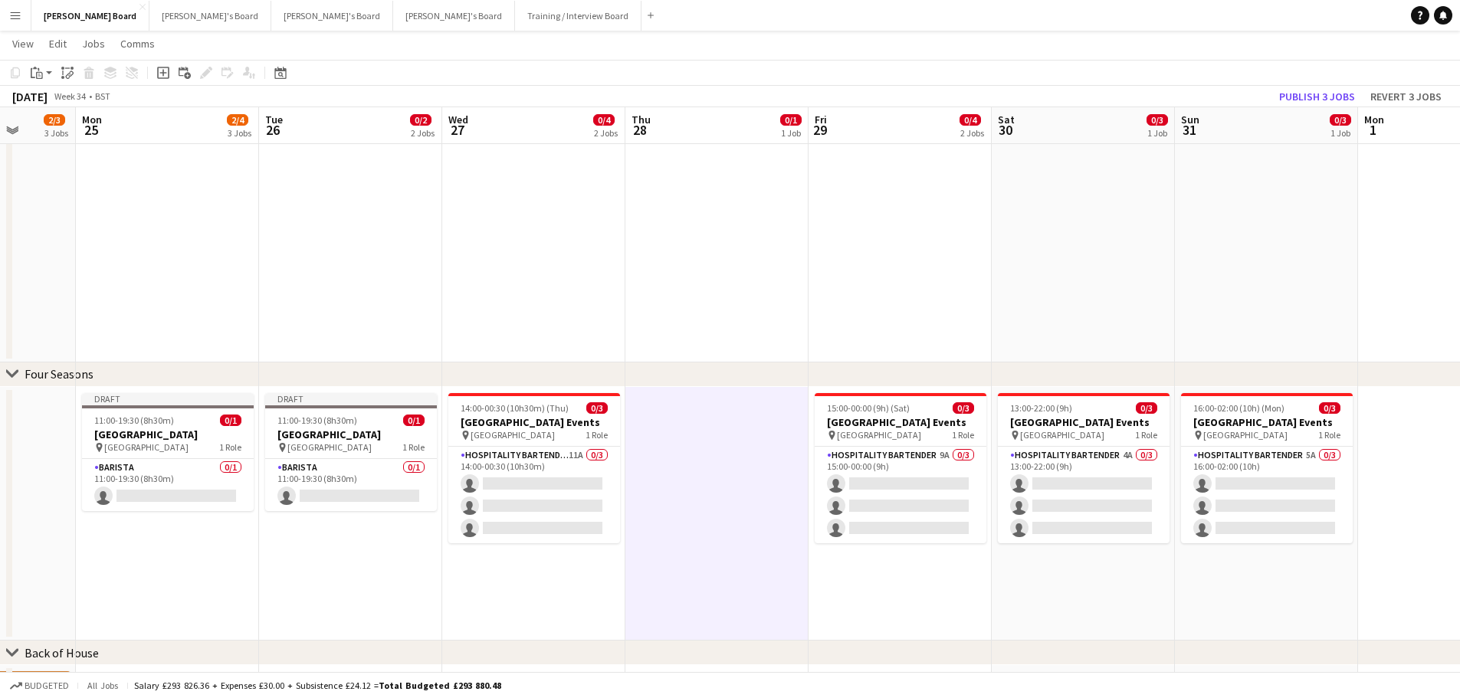
click at [506, 605] on app-date-cell "14:00-00:30 (10h30m) (Thu) 0/3 Four Seasons Hotel Events pin [GEOGRAPHIC_DATA] …" at bounding box center [533, 514] width 183 height 254
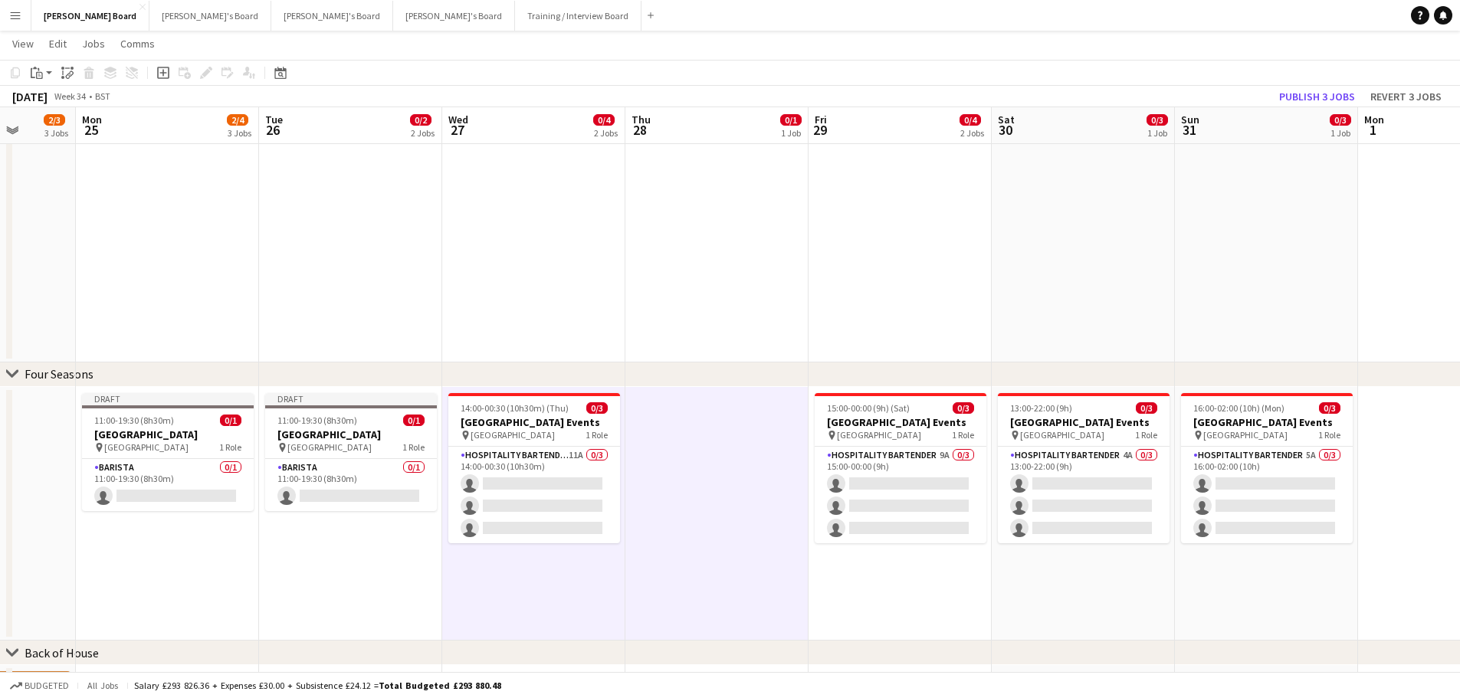
click at [1053, 598] on app-date-cell "13:00-22:00 (9h) 0/3 [GEOGRAPHIC_DATA] Events pin [GEOGRAPHIC_DATA] 1 Role Hosp…" at bounding box center [1082, 514] width 183 height 254
click at [1276, 571] on app-date-cell "16:00-02:00 (10h) (Mon) 0/3 [GEOGRAPHIC_DATA] Events pin [GEOGRAPHIC_DATA] 1 Ro…" at bounding box center [1266, 514] width 183 height 254
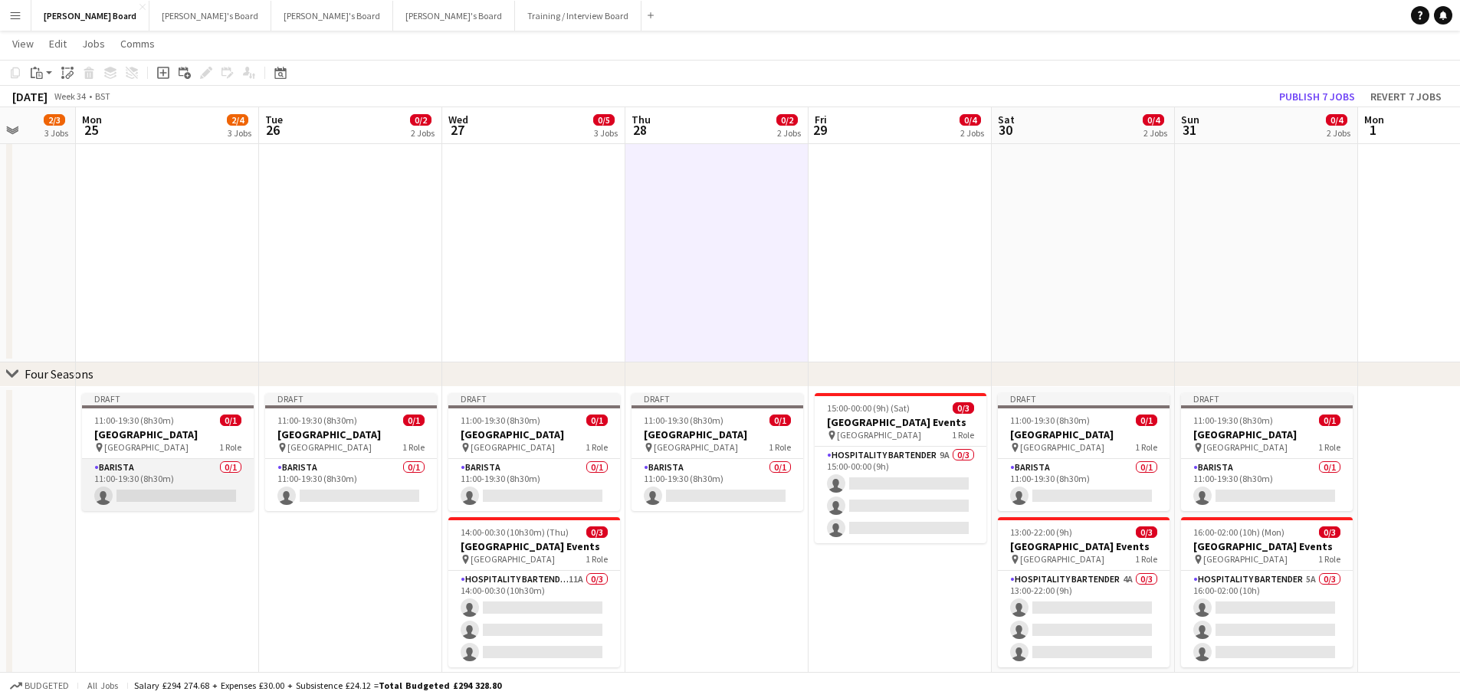
click at [175, 477] on app-card-role "Barista 0/1 11:00-19:30 (8h30m) single-neutral-actions" at bounding box center [168, 485] width 172 height 52
click at [316, 484] on app-card-role "Barista 0/1 11:00-19:30 (8h30m) single-neutral-actions" at bounding box center [351, 485] width 172 height 52
click at [215, 434] on h3 "[GEOGRAPHIC_DATA]" at bounding box center [168, 435] width 172 height 14
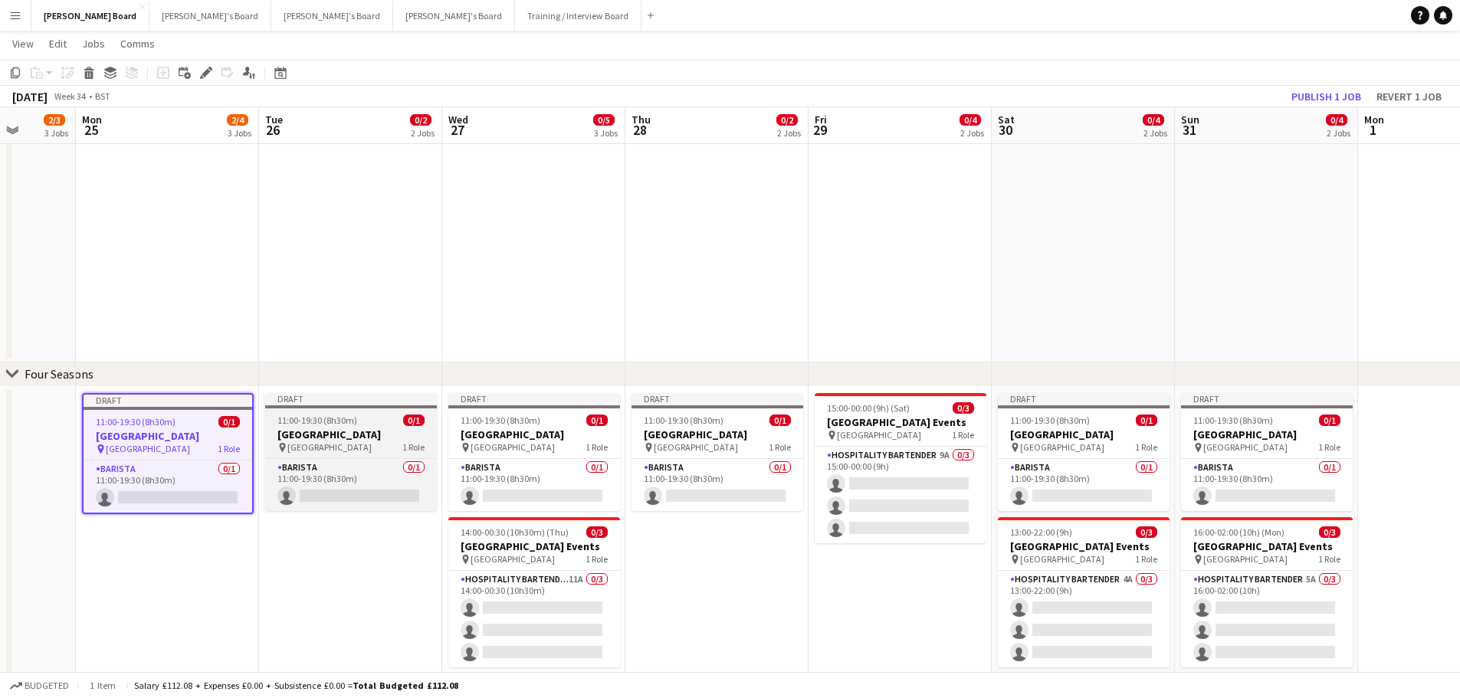
drag, startPoint x: 339, startPoint y: 427, endPoint x: 412, endPoint y: 429, distance: 73.6
click at [341, 428] on h3 "[GEOGRAPHIC_DATA]" at bounding box center [351, 435] width 172 height 14
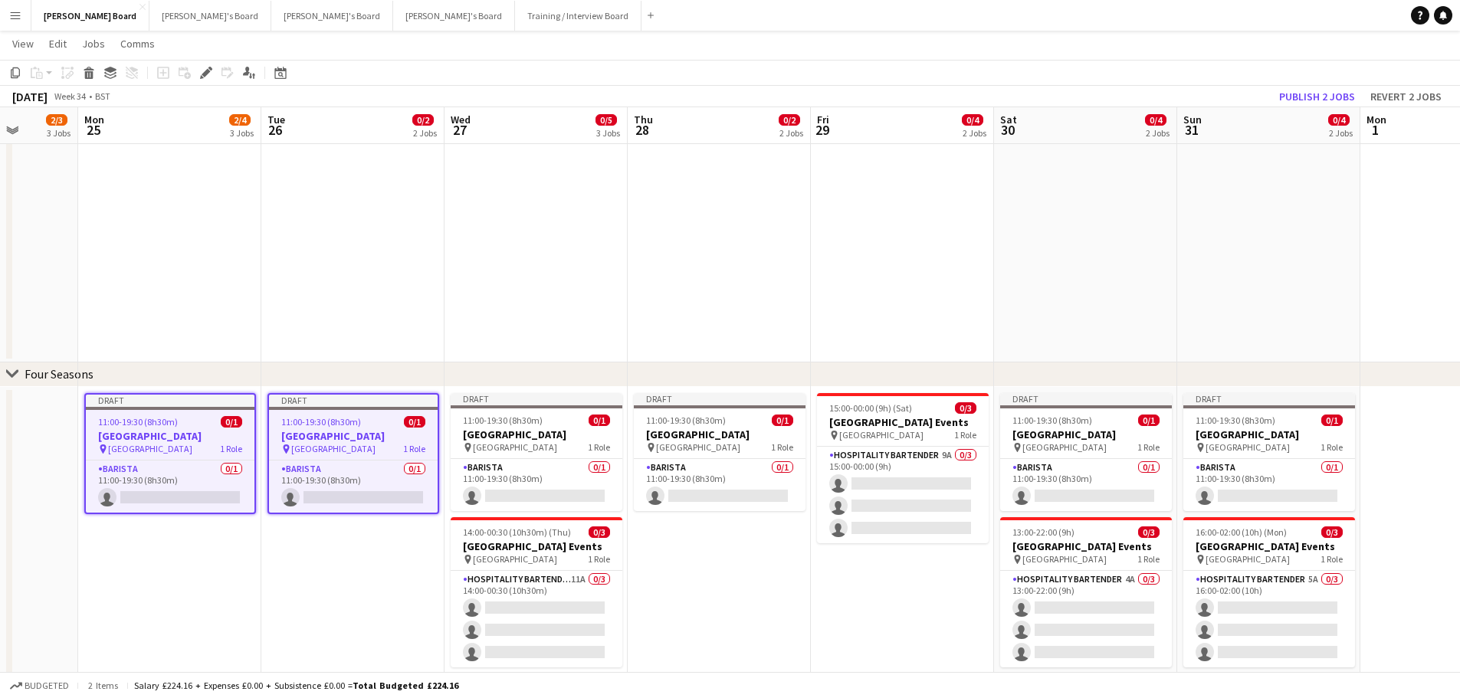
drag, startPoint x: 552, startPoint y: 438, endPoint x: 627, endPoint y: 434, distance: 75.2
click at [552, 438] on h3 "[GEOGRAPHIC_DATA]" at bounding box center [537, 435] width 172 height 14
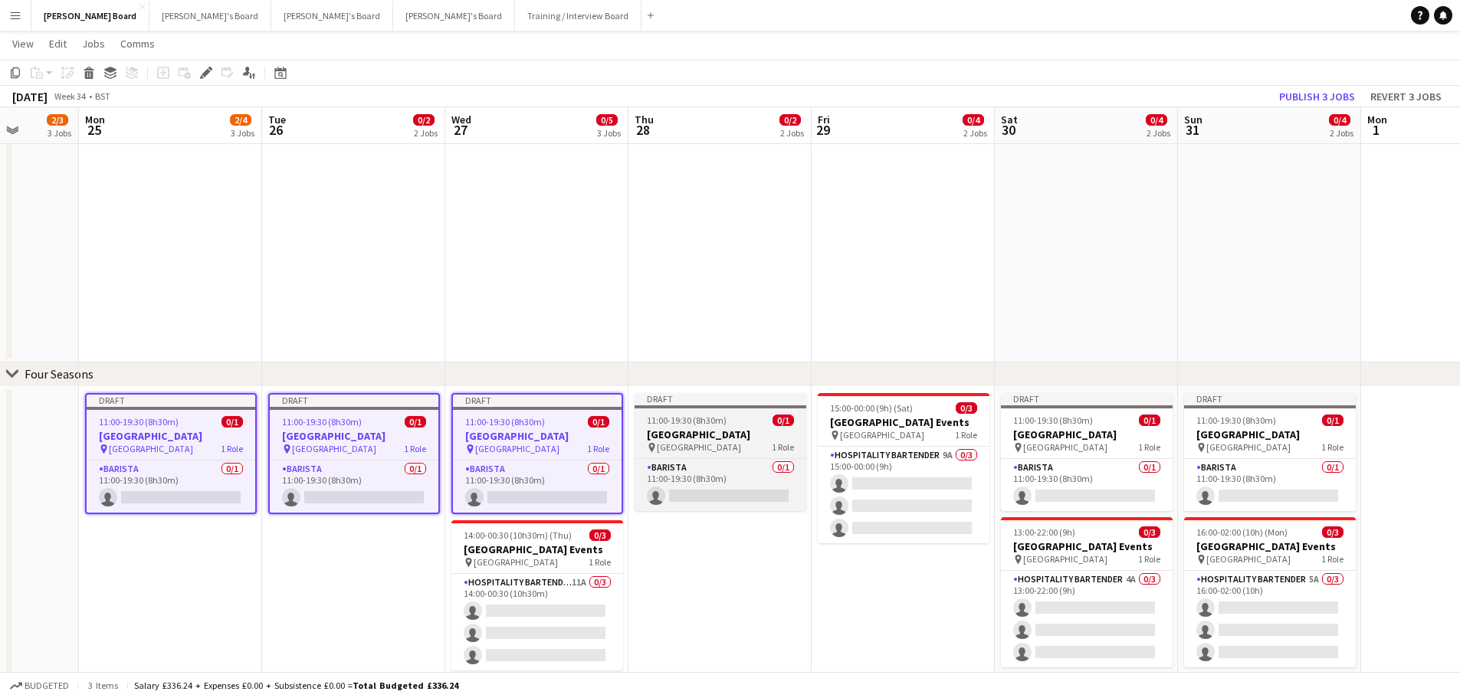
click at [759, 423] on div "11:00-19:30 (8h30m) 0/1" at bounding box center [720, 420] width 172 height 11
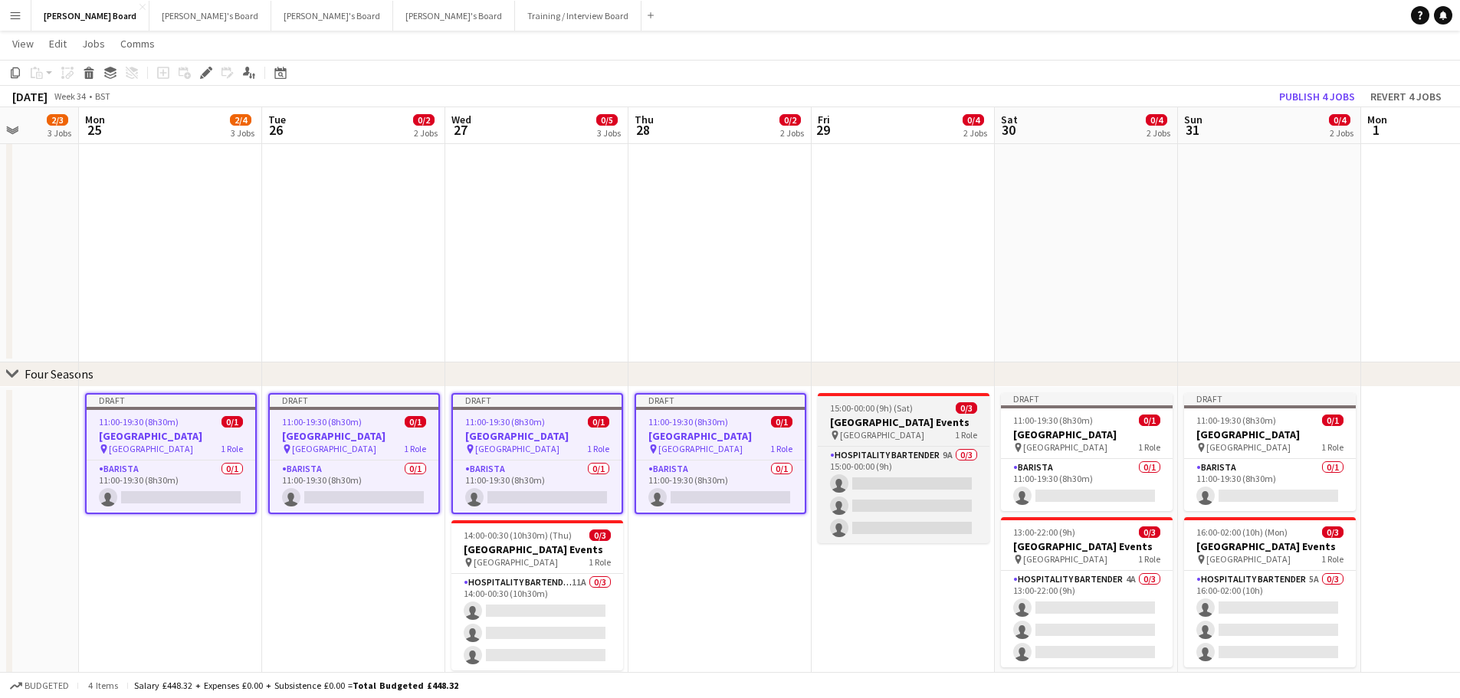
click at [941, 424] on h3 "Four Seasons Hotel Events" at bounding box center [904, 422] width 172 height 14
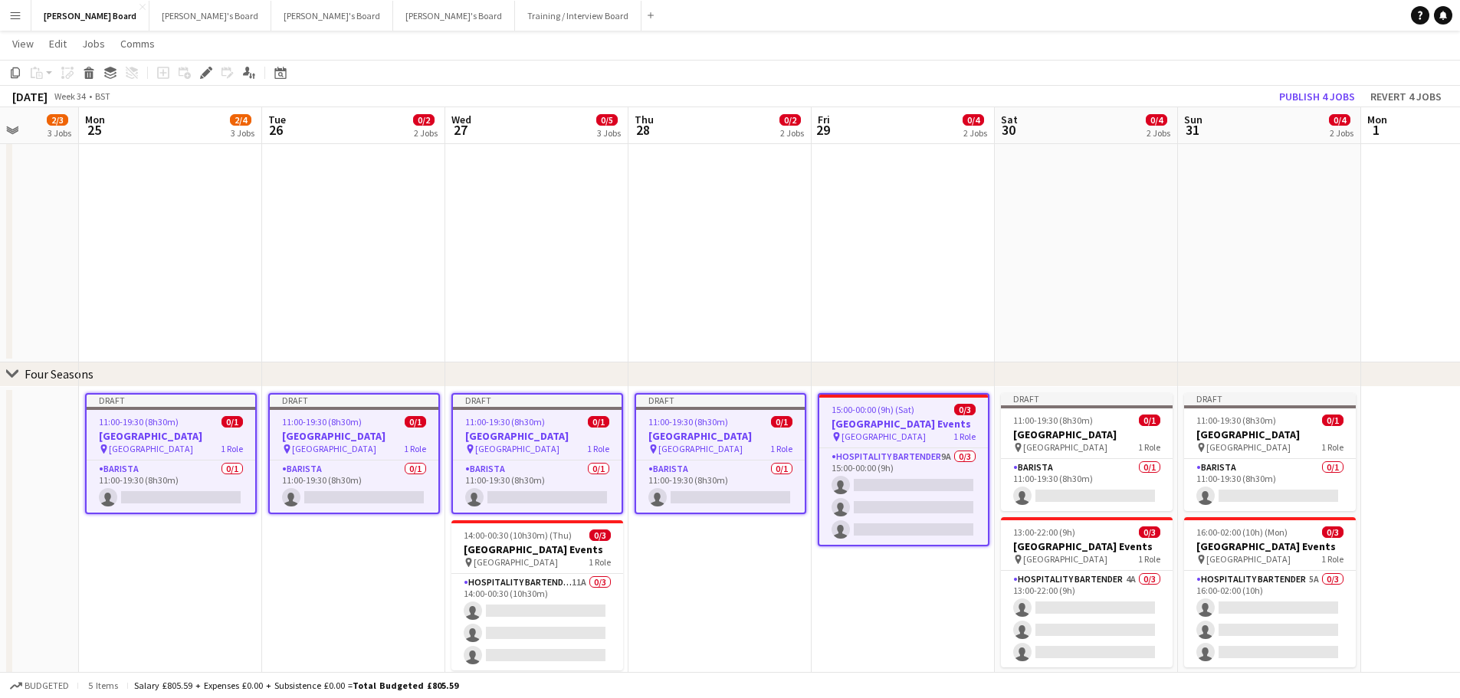
click at [943, 434] on div "pin Four Seasons Hotel 1 Role" at bounding box center [903, 437] width 169 height 12
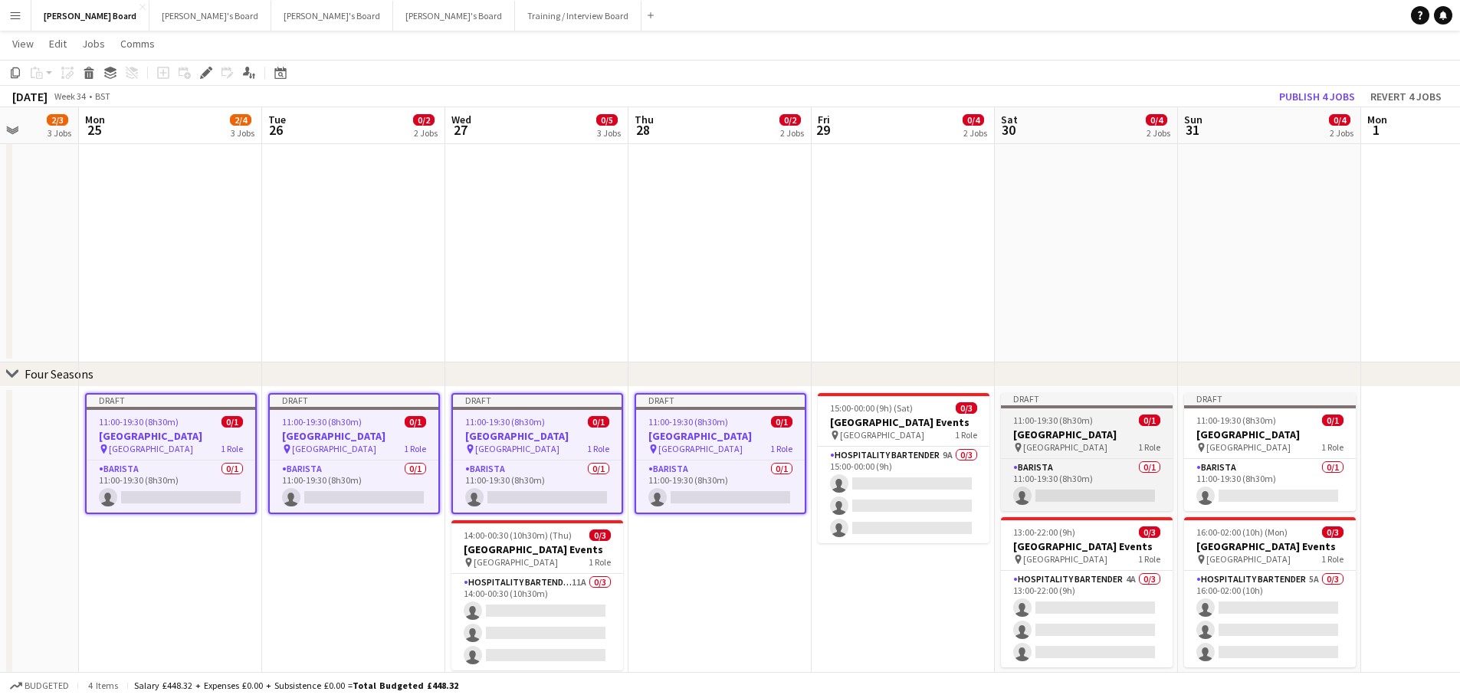
drag, startPoint x: 1095, startPoint y: 430, endPoint x: 1103, endPoint y: 430, distance: 8.4
click at [1096, 430] on h3 "[GEOGRAPHIC_DATA]" at bounding box center [1087, 435] width 172 height 14
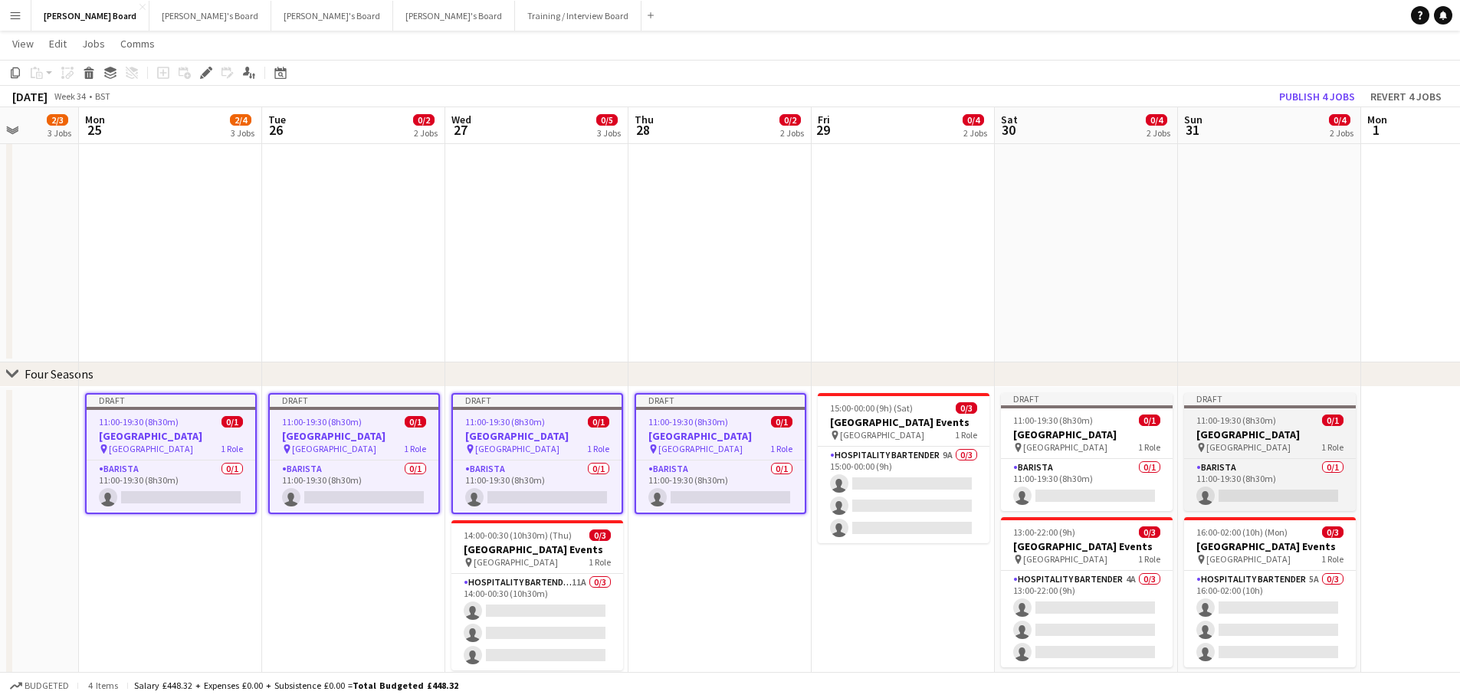
scroll to position [0, 470]
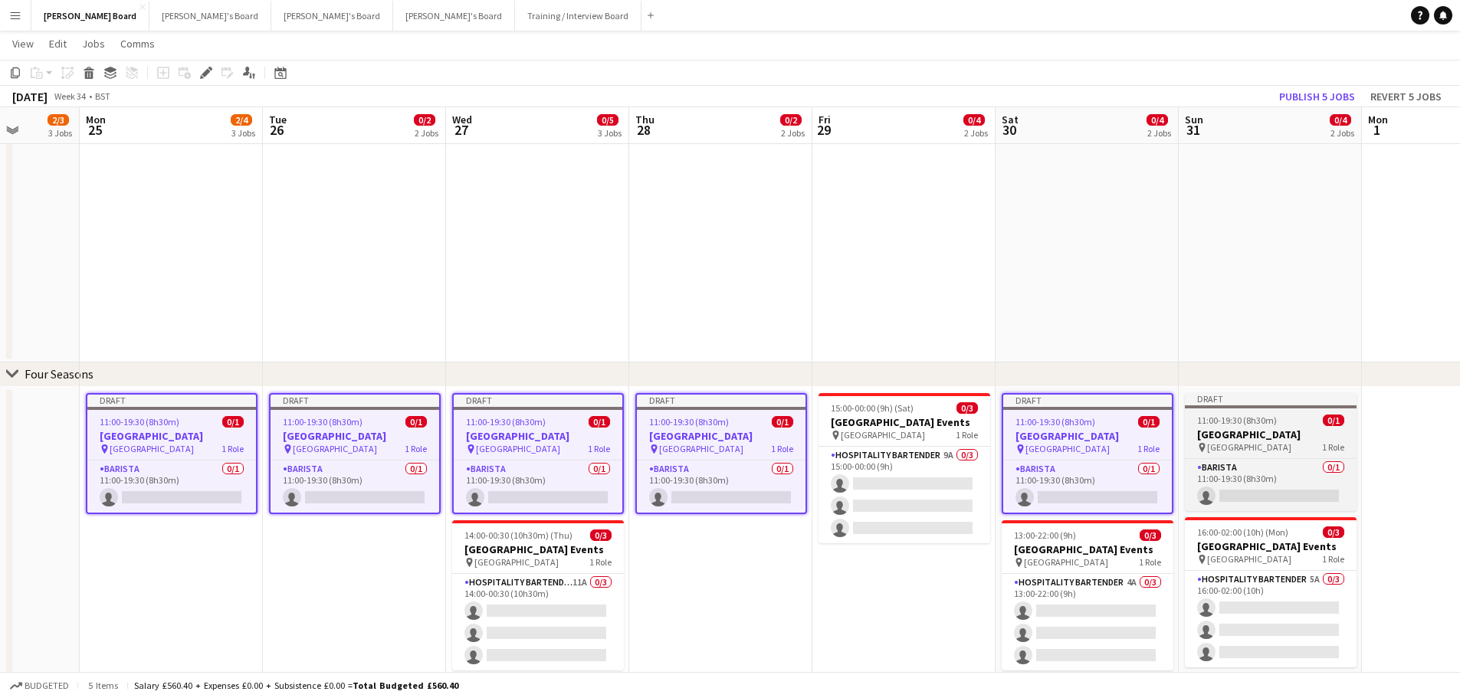
click at [1277, 428] on h3 "[GEOGRAPHIC_DATA]" at bounding box center [1271, 435] width 172 height 14
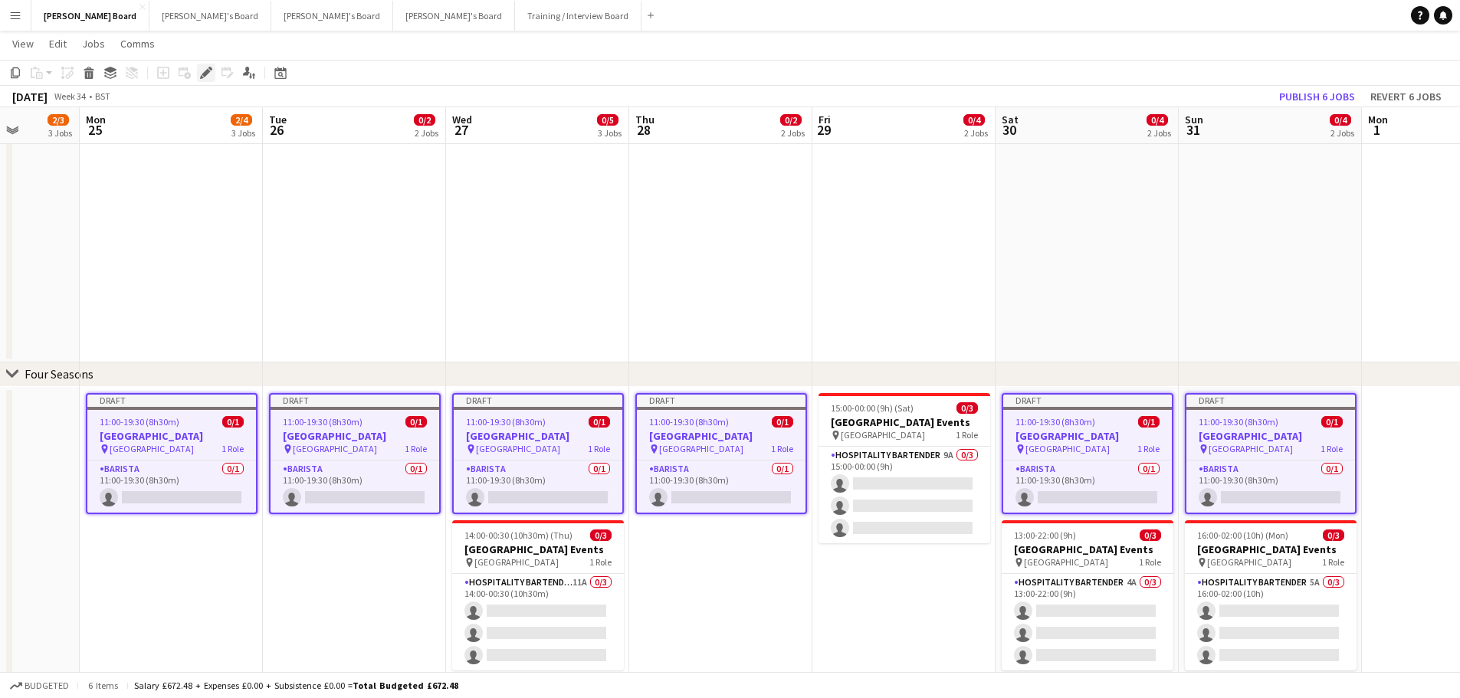
click at [197, 74] on div "Edit" at bounding box center [206, 73] width 18 height 18
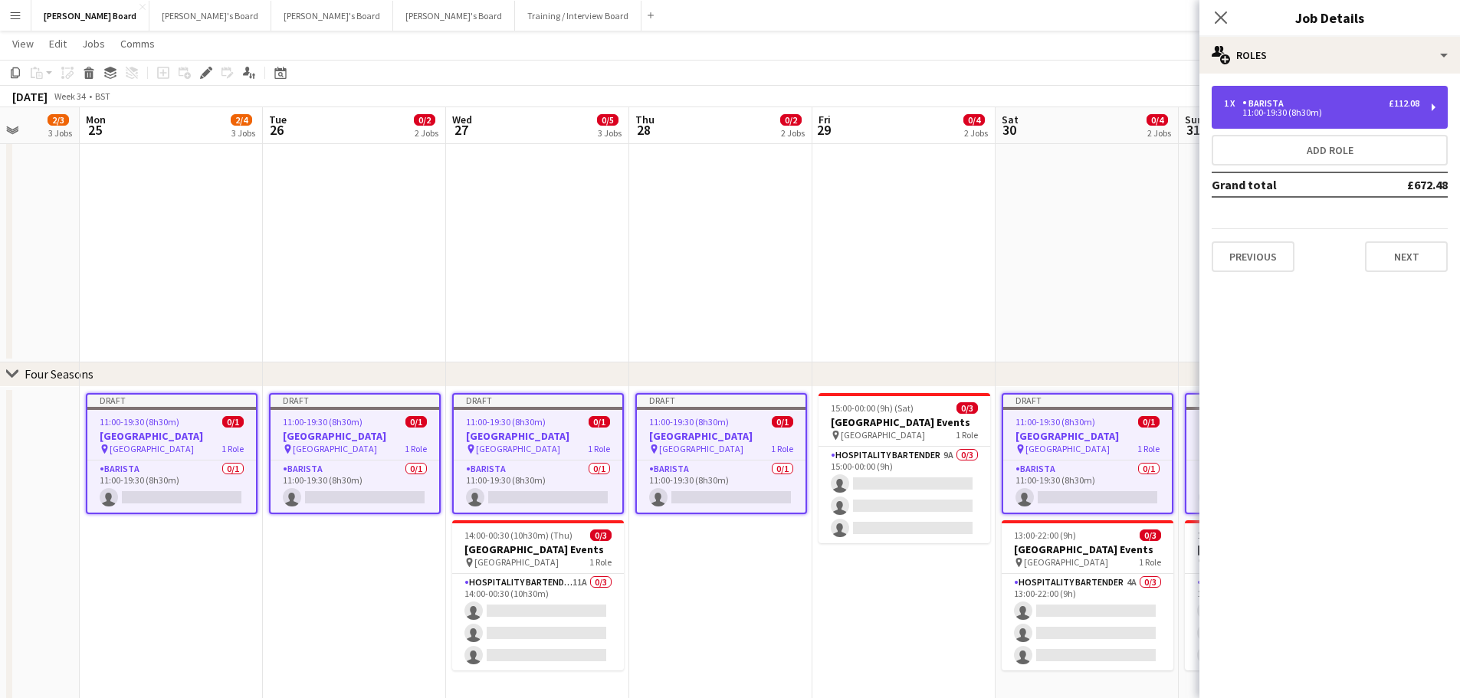
click at [1356, 99] on div "1 x Barista £112.08 11:00-19:30 (8h30m)" at bounding box center [1329, 107] width 236 height 43
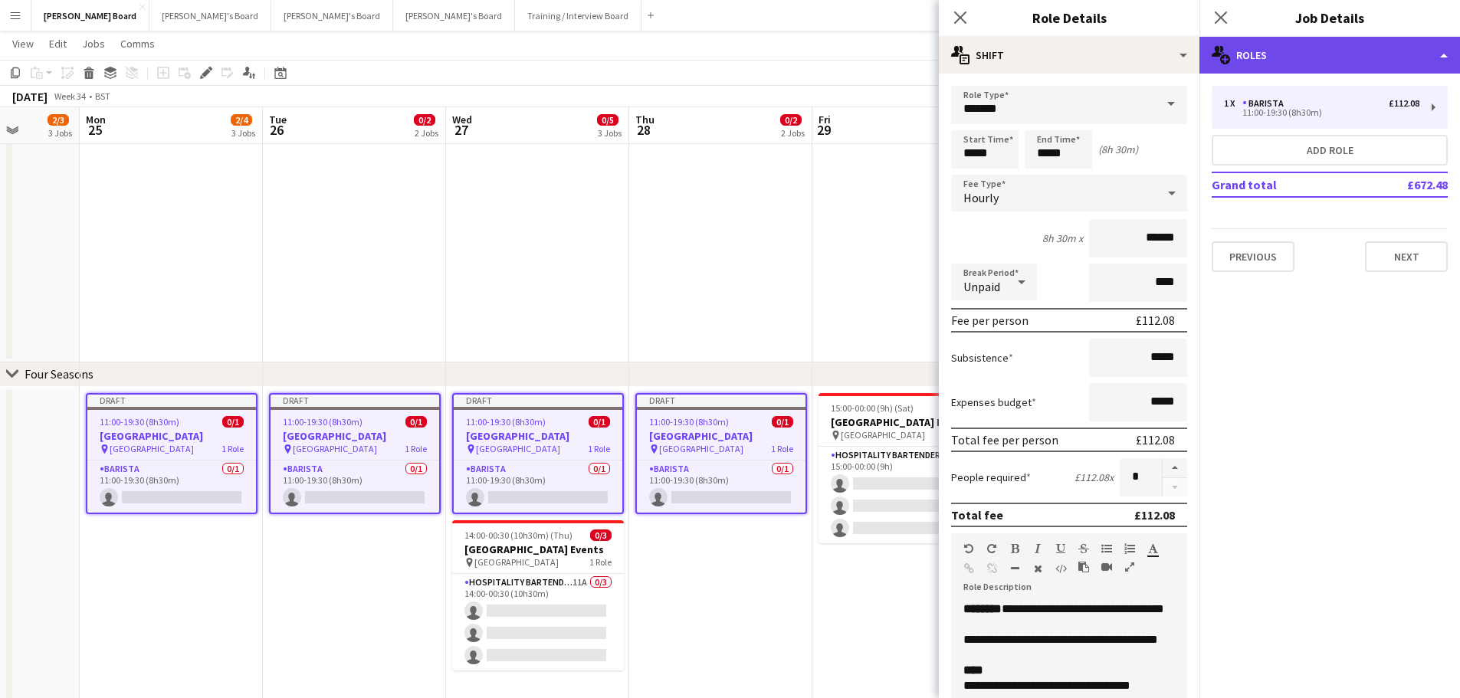
click at [1321, 49] on div "multiple-users-add Roles" at bounding box center [1329, 55] width 261 height 37
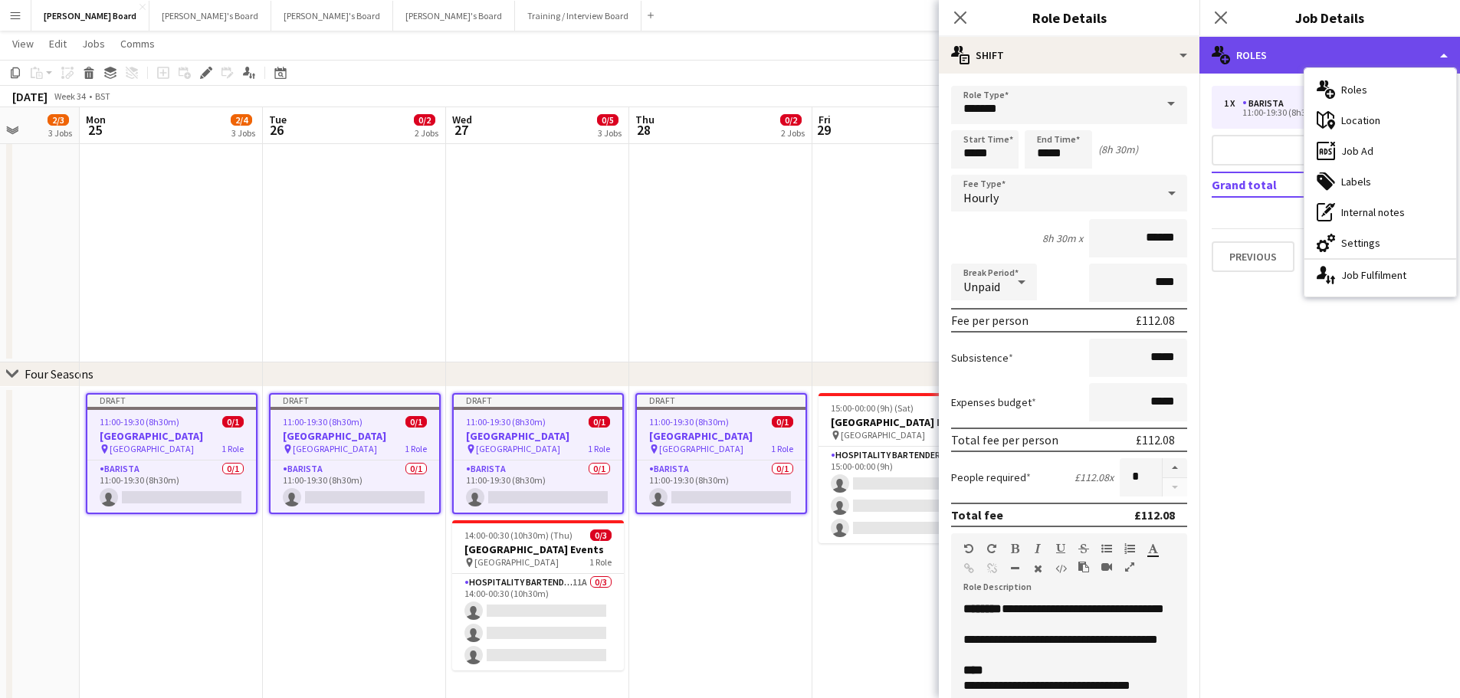
click at [1301, 52] on div "multiple-users-add Roles" at bounding box center [1329, 55] width 261 height 37
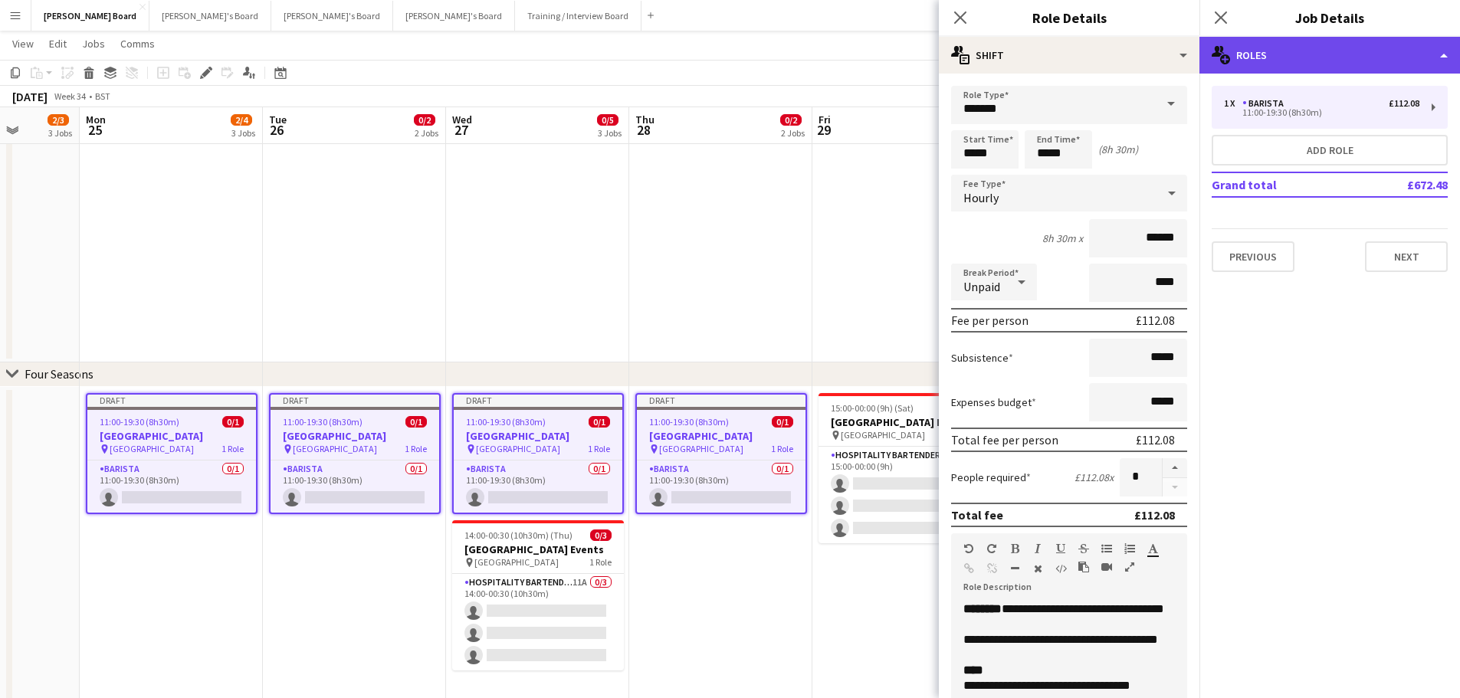
click at [1336, 71] on div "multiple-users-add Roles" at bounding box center [1329, 55] width 261 height 37
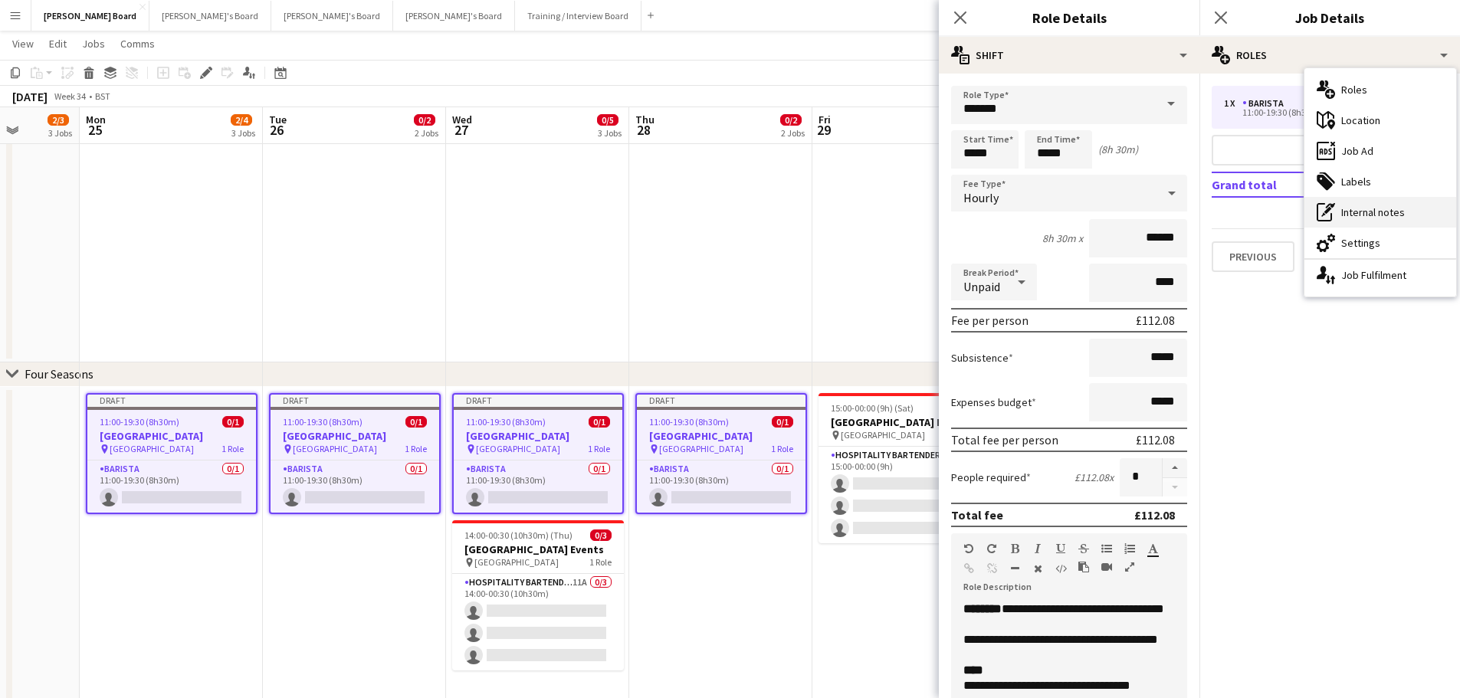
click at [1390, 278] on div "single-neutral-actions-up-down Job Fulfilment" at bounding box center [1380, 275] width 152 height 31
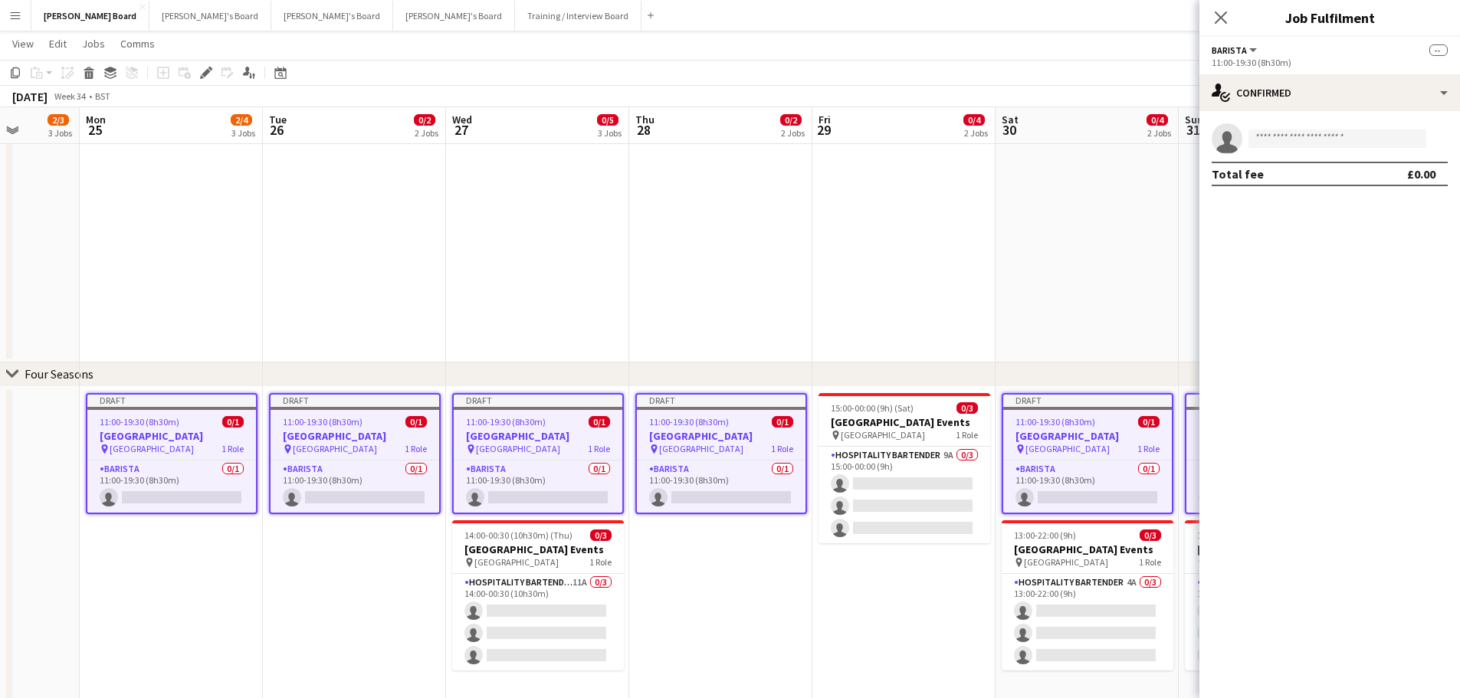
click at [1313, 54] on app-options-switcher "Barista All roles Barista -- 11:00-19:30 (8h30m)" at bounding box center [1329, 56] width 261 height 38
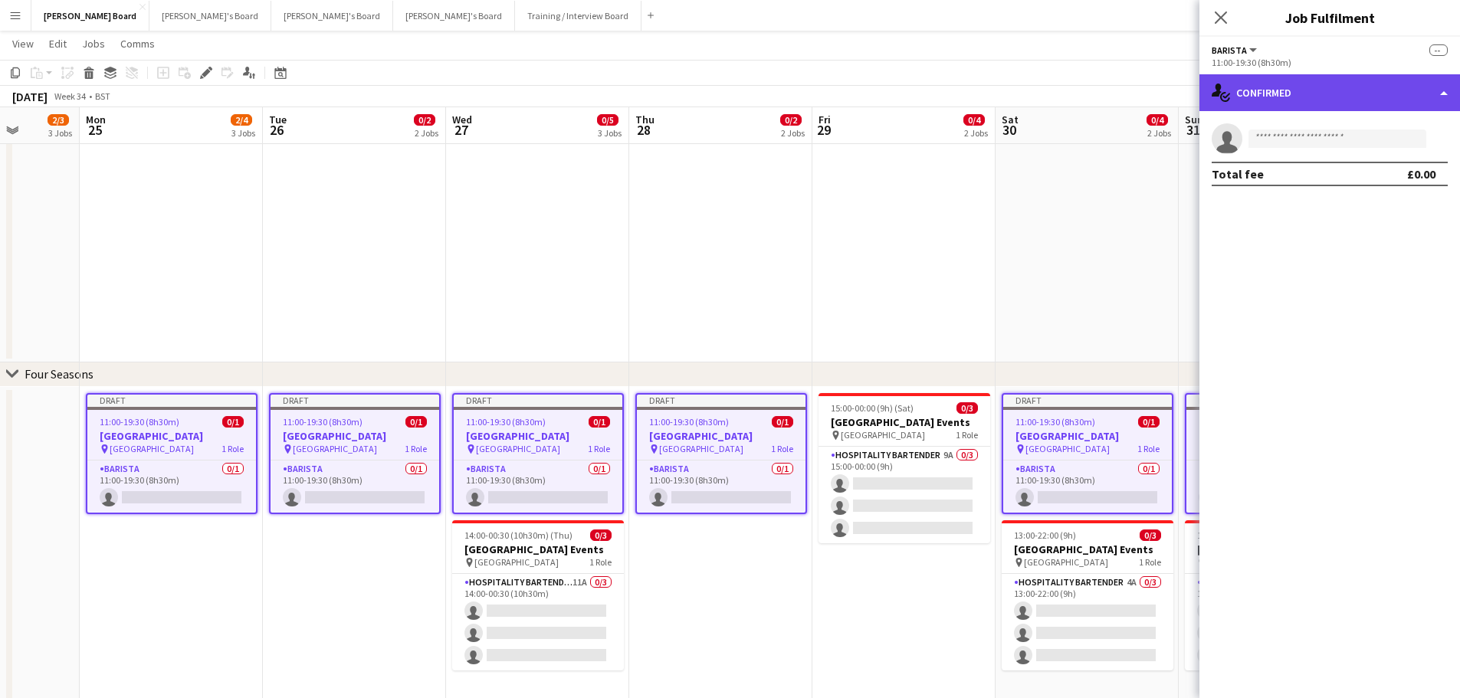
click at [1311, 83] on div "single-neutral-actions-check-2 Confirmed" at bounding box center [1329, 92] width 261 height 37
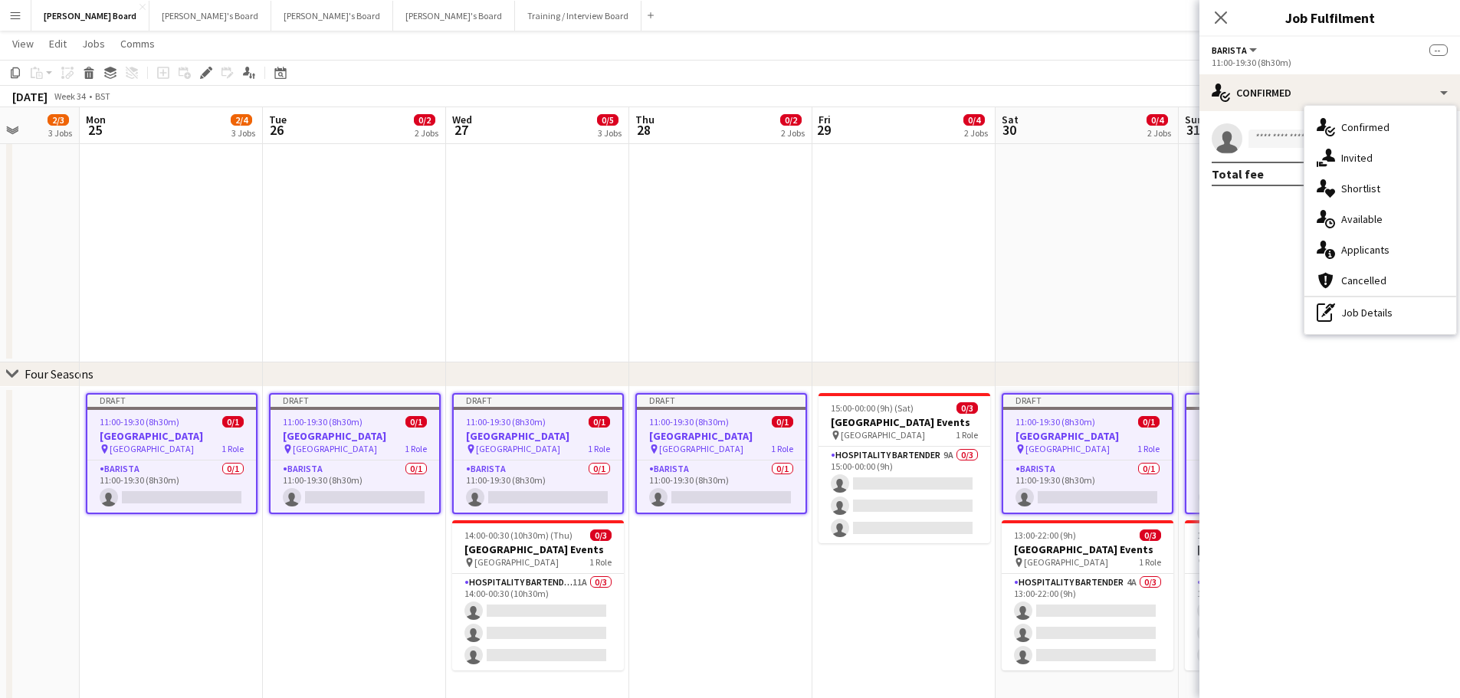
click at [1325, 153] on icon "single-neutral-actions-share-1" at bounding box center [1325, 158] width 18 height 18
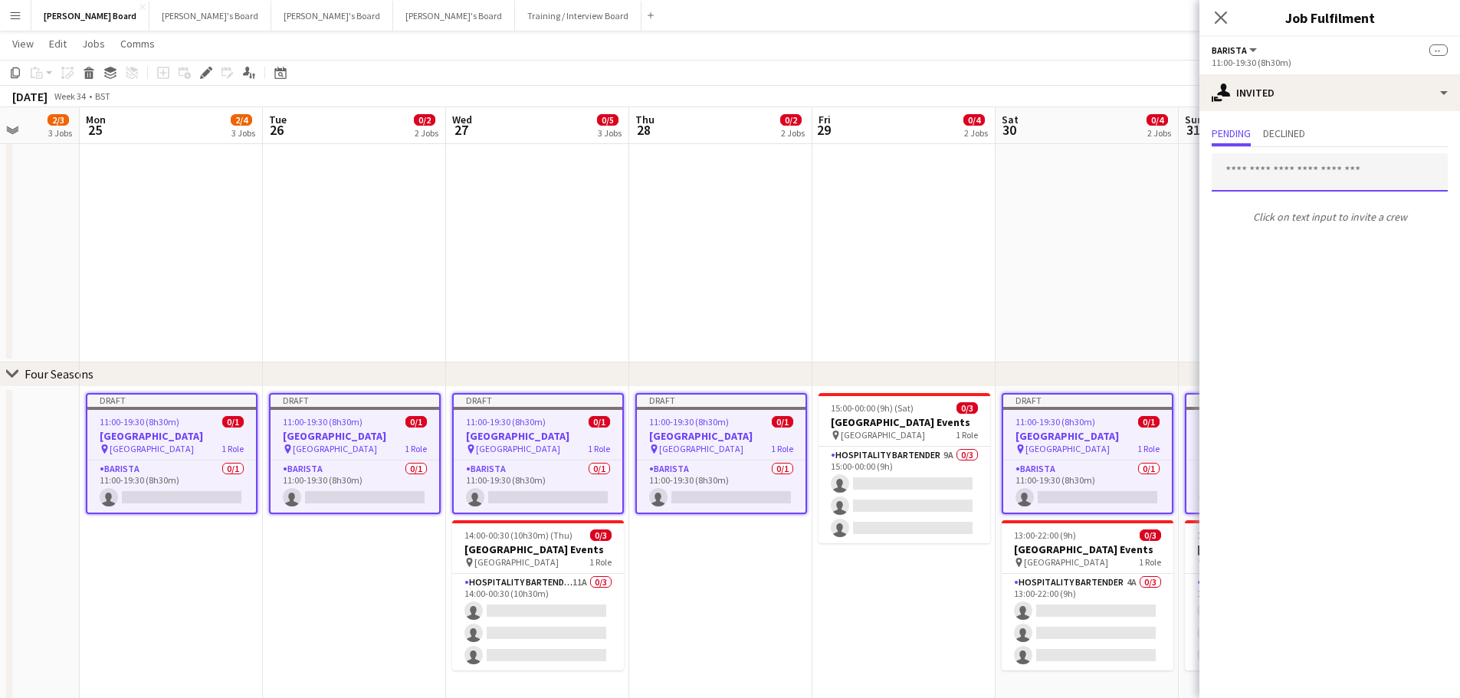
click at [1313, 174] on input "text" at bounding box center [1329, 172] width 236 height 38
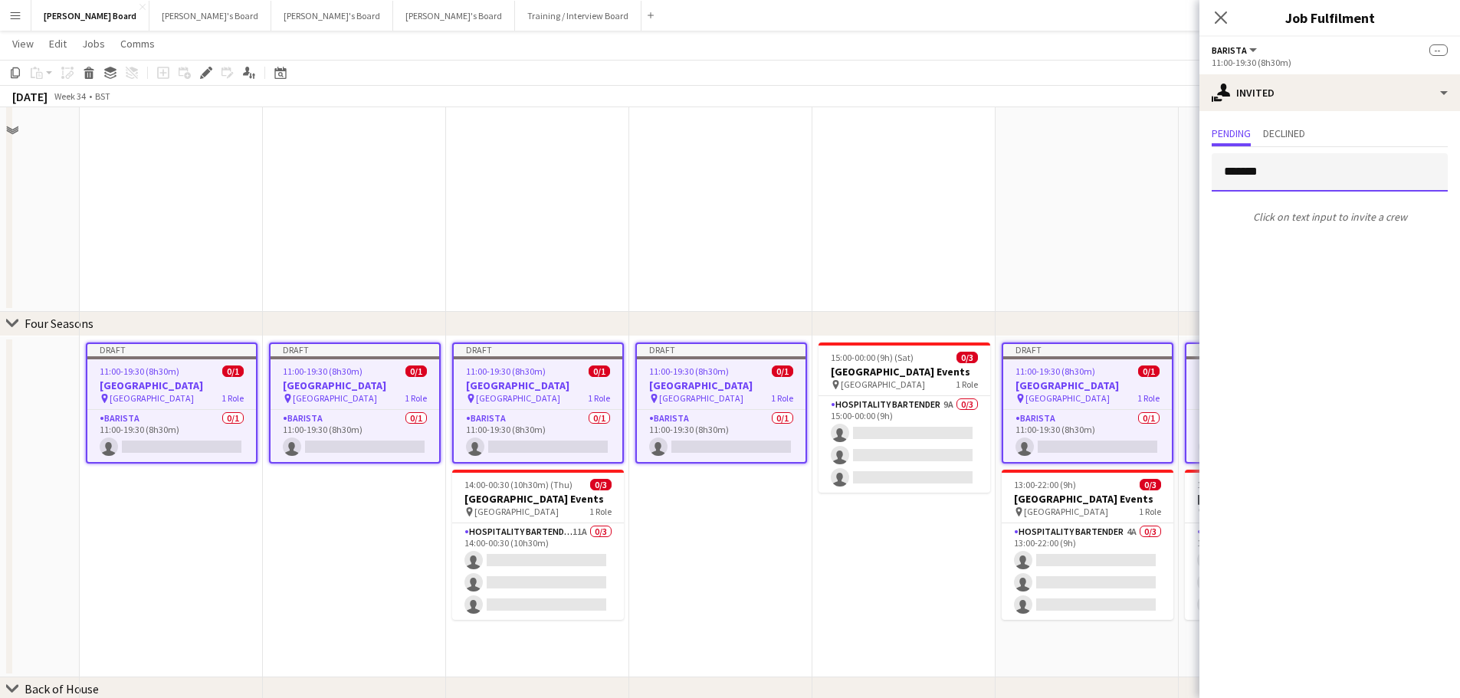
scroll to position [1412, 0]
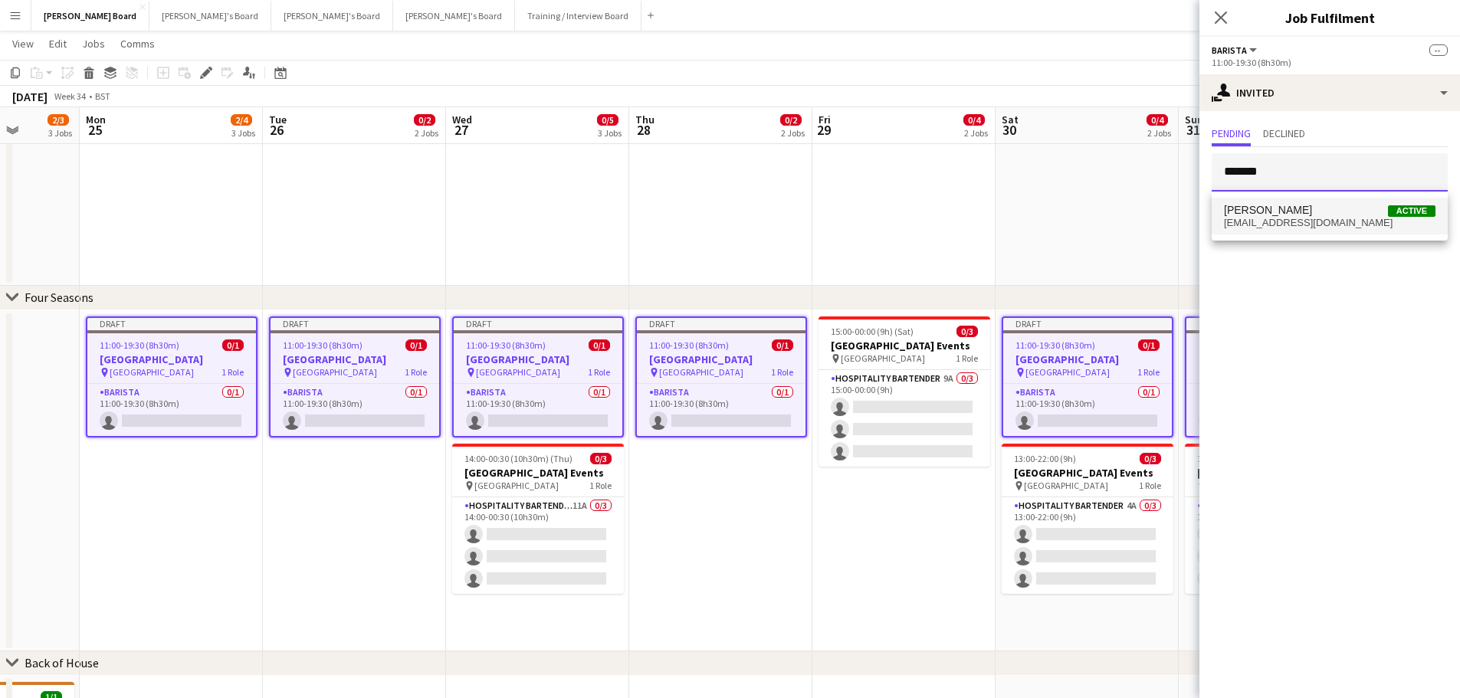
type input "*******"
click at [1318, 220] on span "ruona4@ymail.com" at bounding box center [1329, 223] width 211 height 12
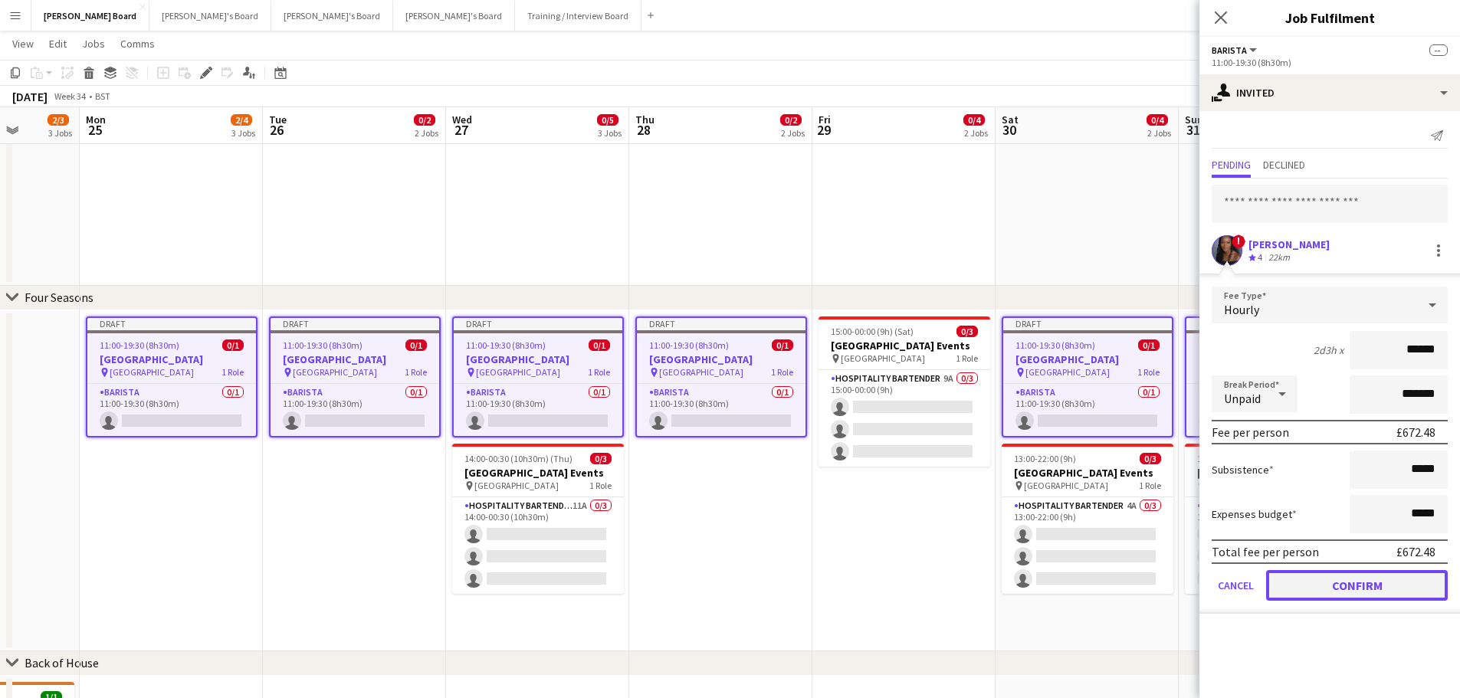
click at [1378, 584] on button "Confirm" at bounding box center [1357, 585] width 182 height 31
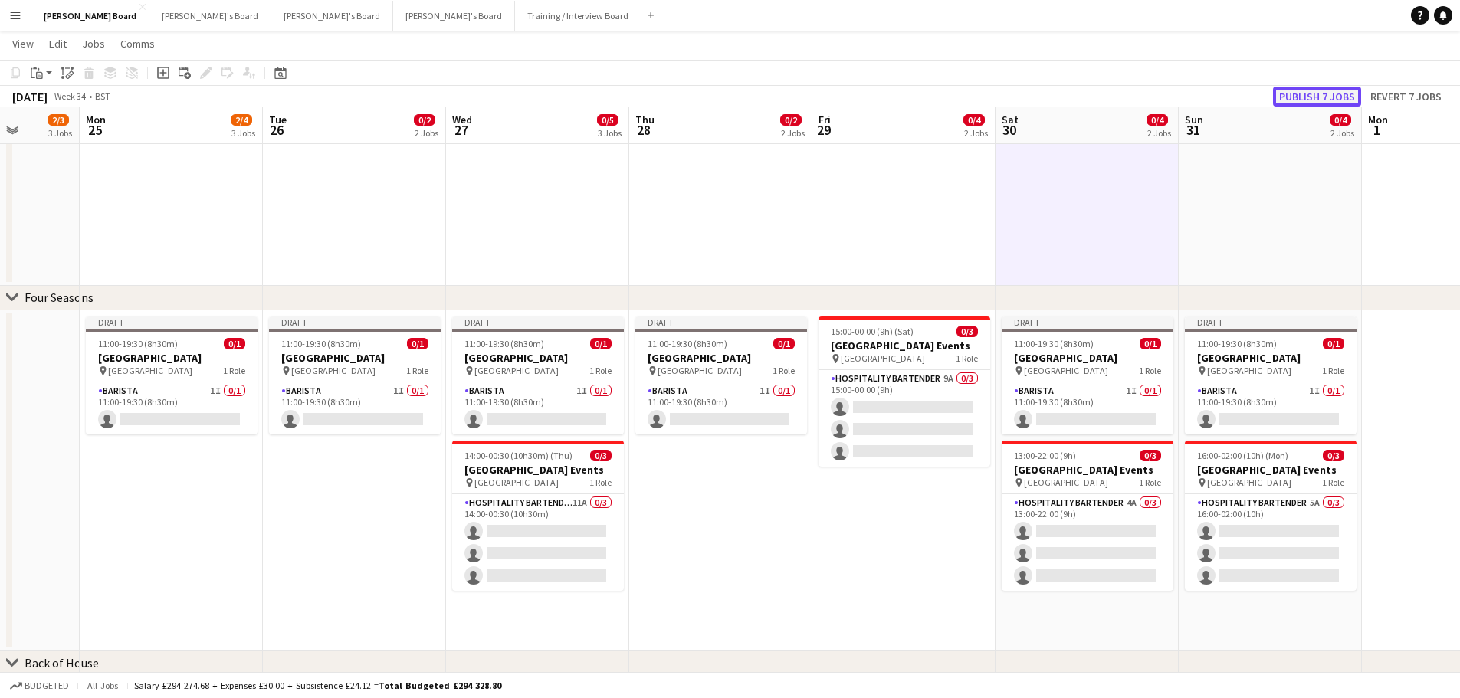
click at [1312, 96] on button "Publish 7 jobs" at bounding box center [1317, 97] width 88 height 20
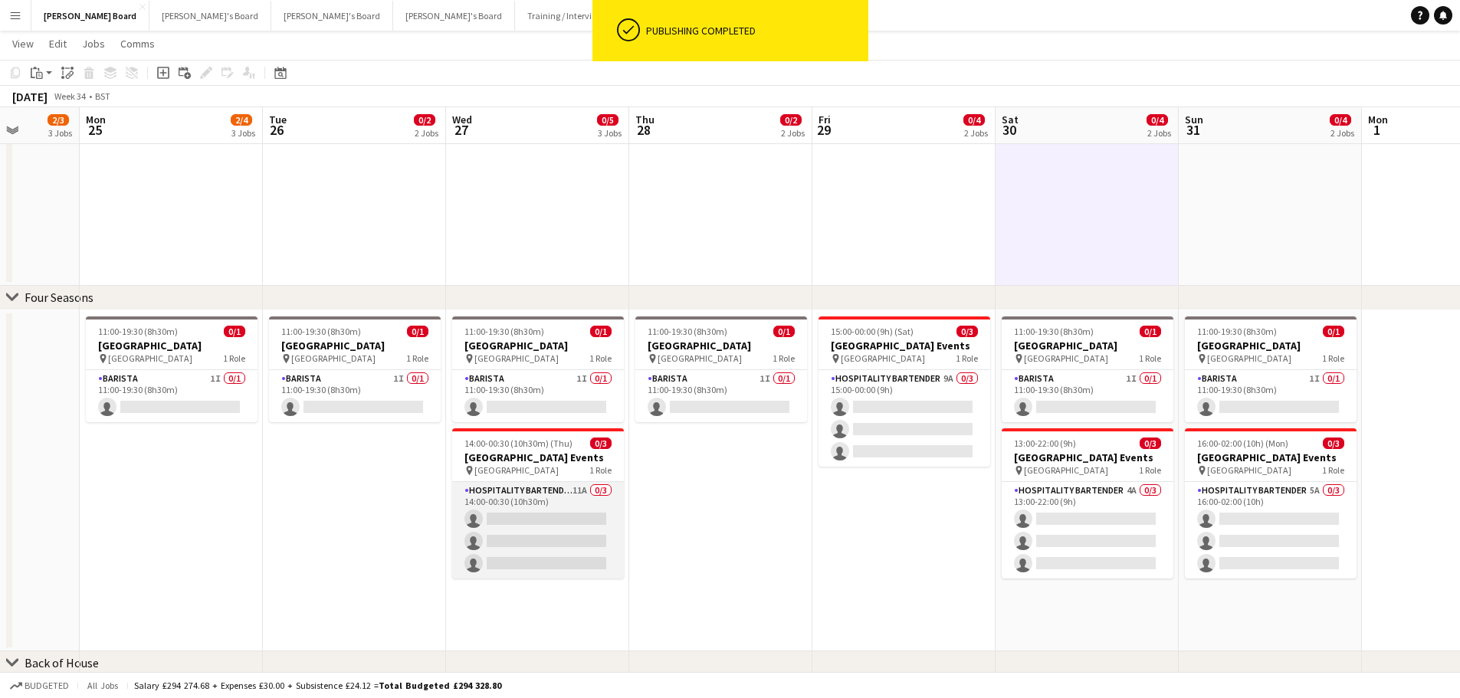
click at [569, 526] on app-card-role "Hospitality Bartender 11A 0/3 14:00-00:30 (10h30m) single-neutral-actions singl…" at bounding box center [538, 530] width 172 height 97
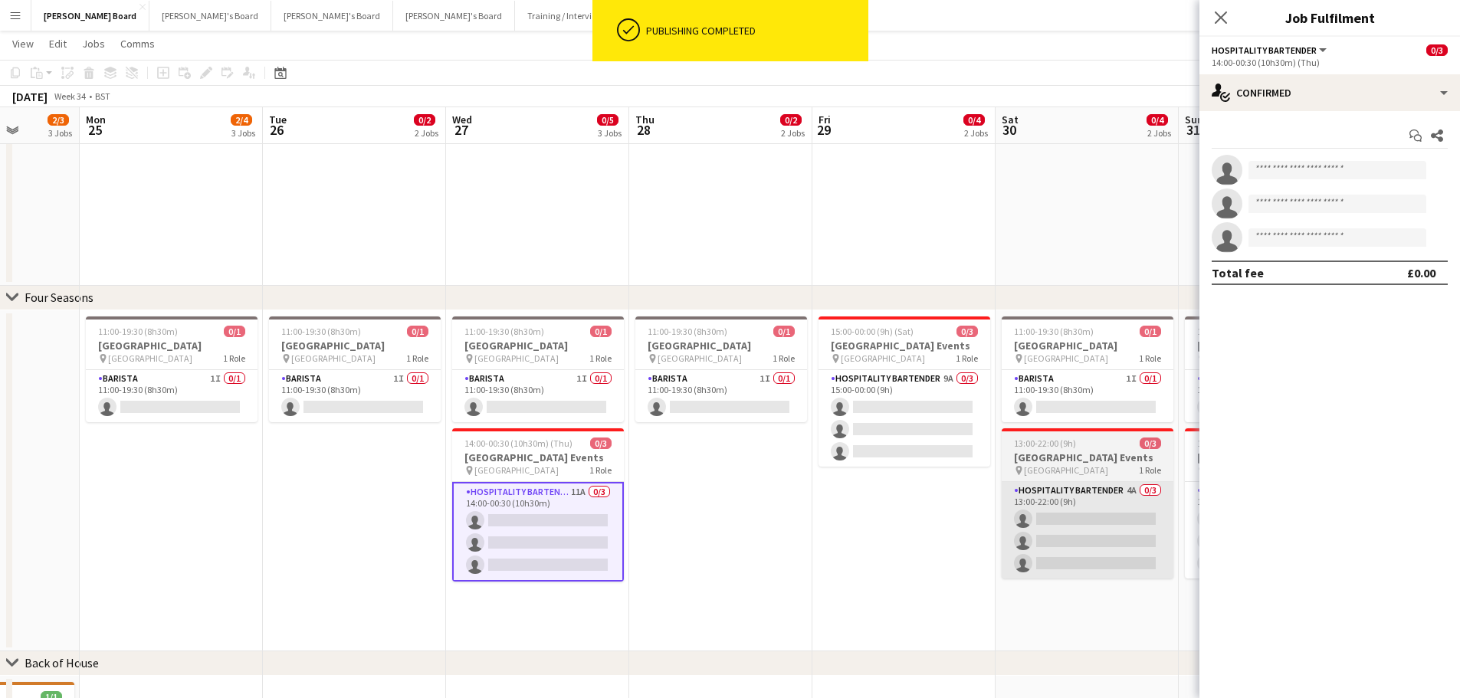
drag, startPoint x: 954, startPoint y: 419, endPoint x: 1081, endPoint y: 498, distance: 149.7
click at [954, 420] on app-card-role "Hospitality Bartender 9A 0/3 15:00-00:00 (9h) single-neutral-actions single-neu…" at bounding box center [904, 418] width 172 height 97
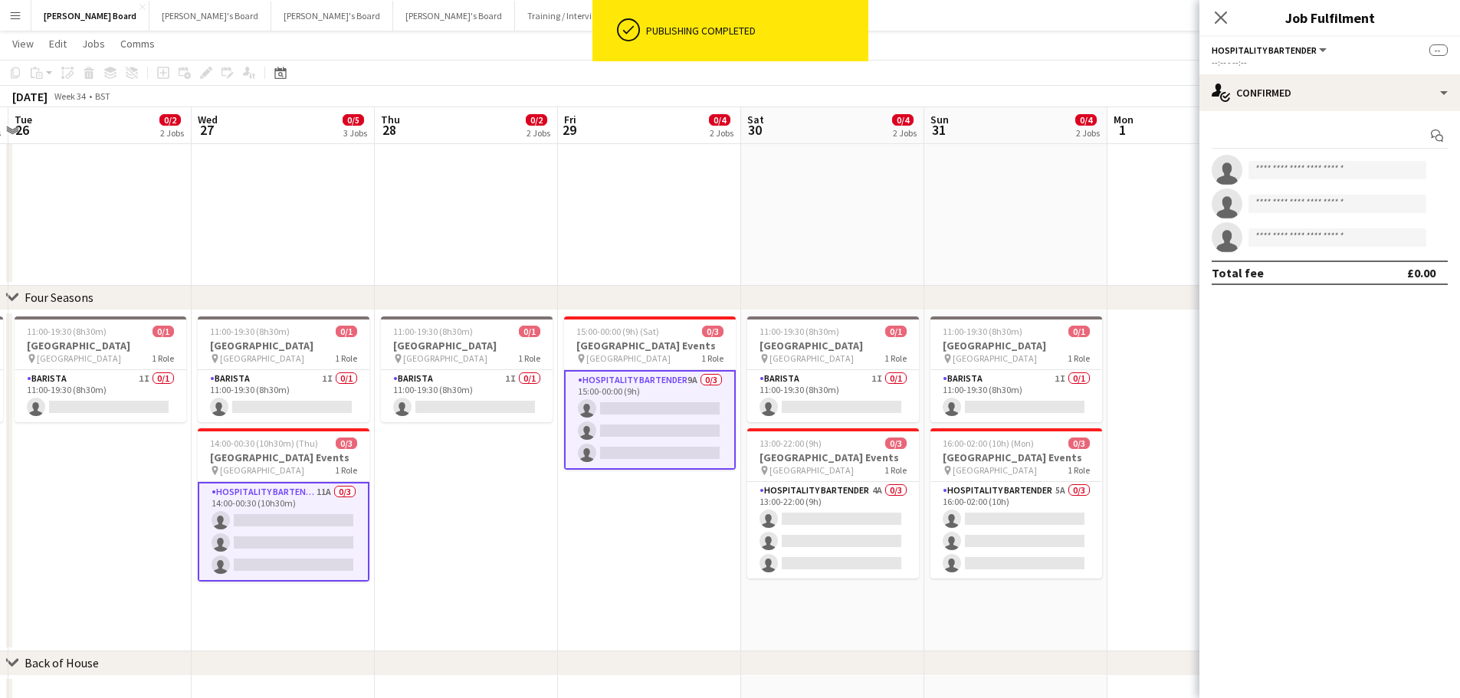
drag, startPoint x: 1103, startPoint y: 534, endPoint x: 831, endPoint y: 530, distance: 271.3
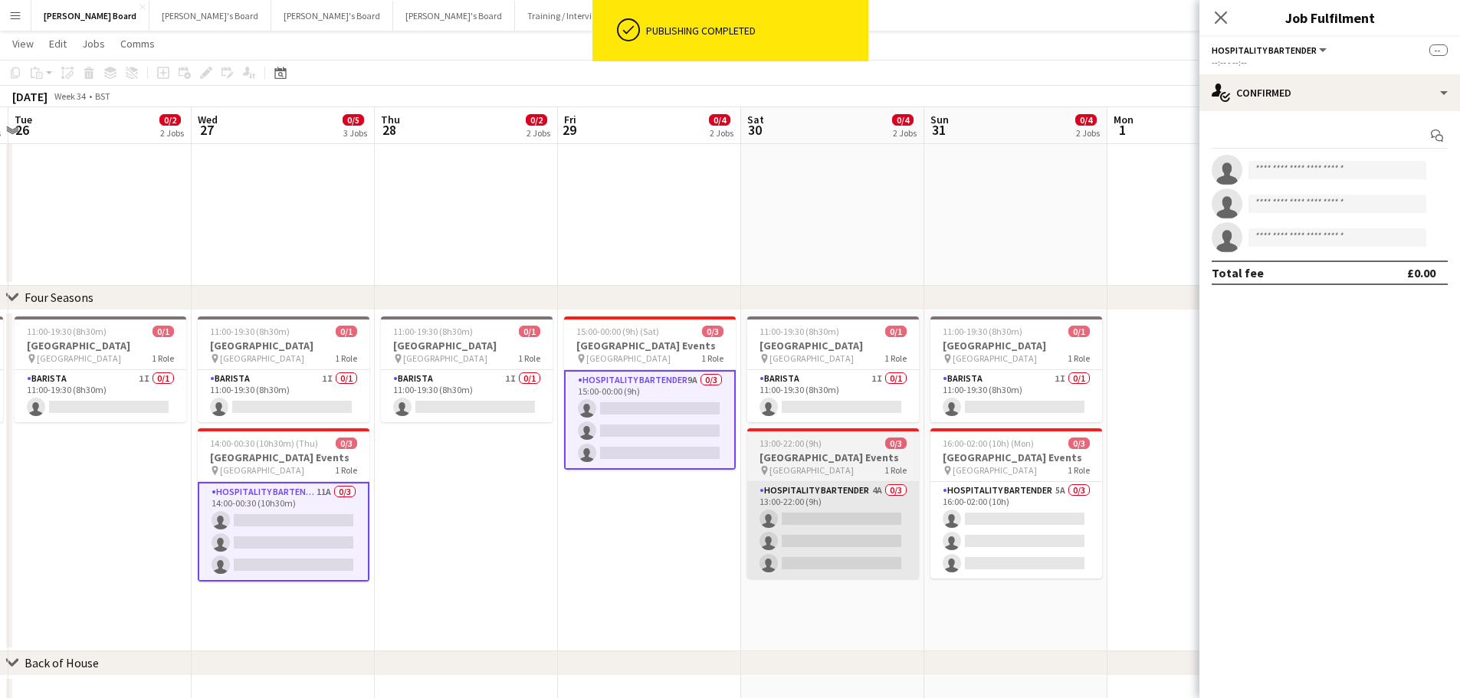
scroll to position [0, 558]
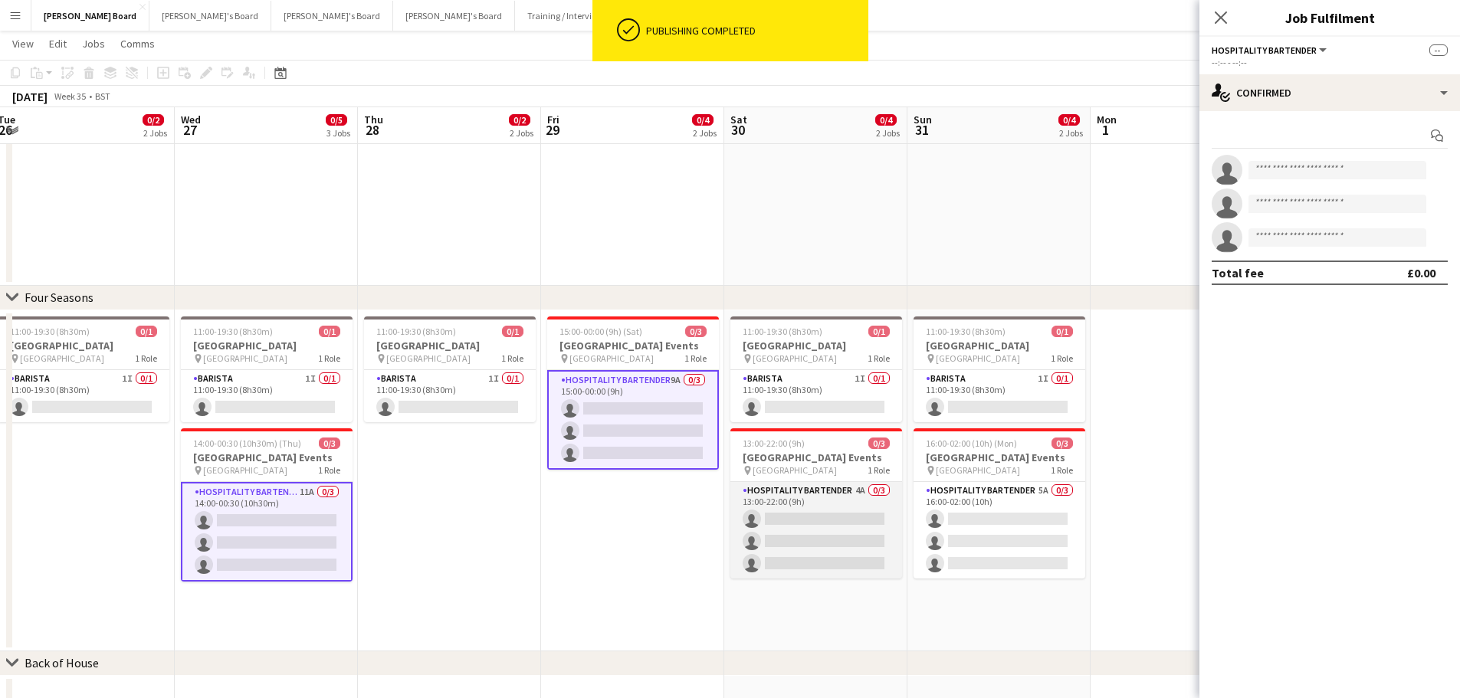
click at [833, 529] on app-card-role "Hospitality Bartender 4A 0/3 13:00-22:00 (9h) single-neutral-actions single-neu…" at bounding box center [816, 530] width 172 height 97
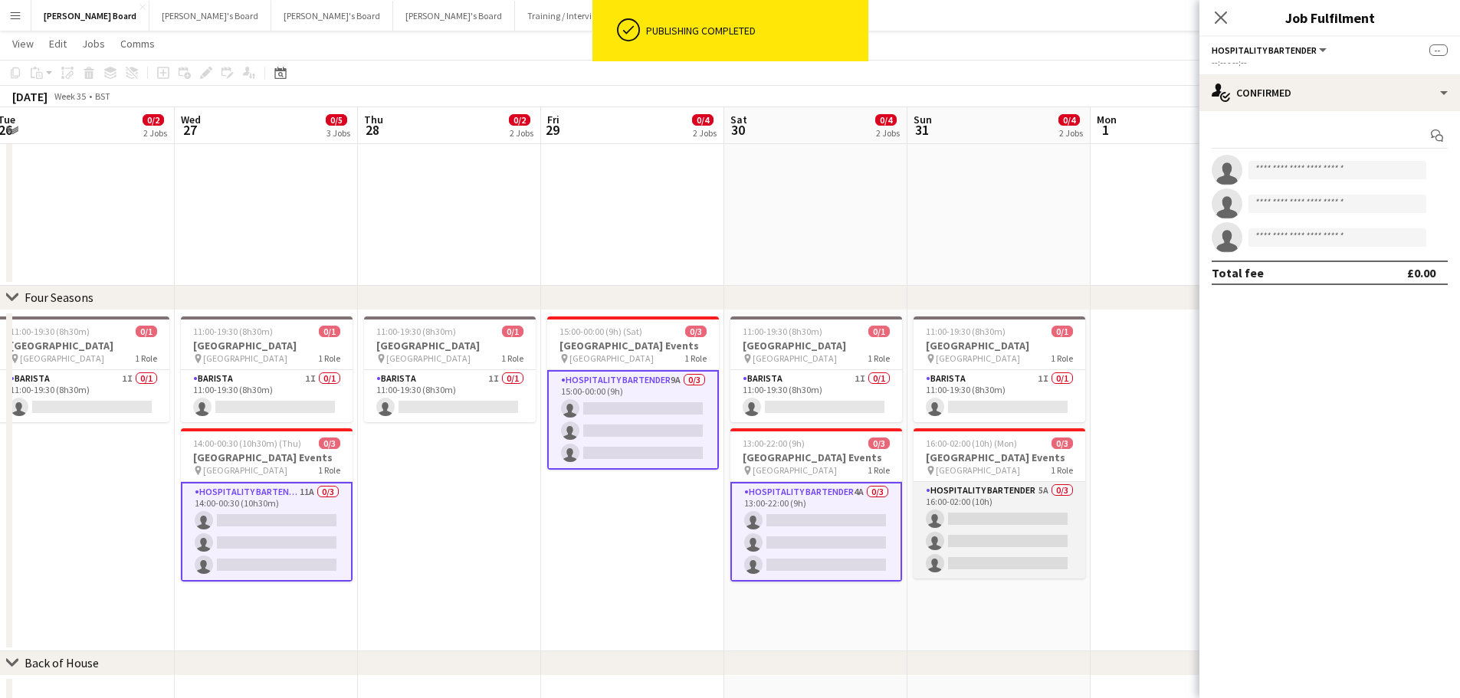
click at [982, 533] on app-card-role "Hospitality Bartender 5A 0/3 16:00-02:00 (10h) single-neutral-actions single-ne…" at bounding box center [999, 530] width 172 height 97
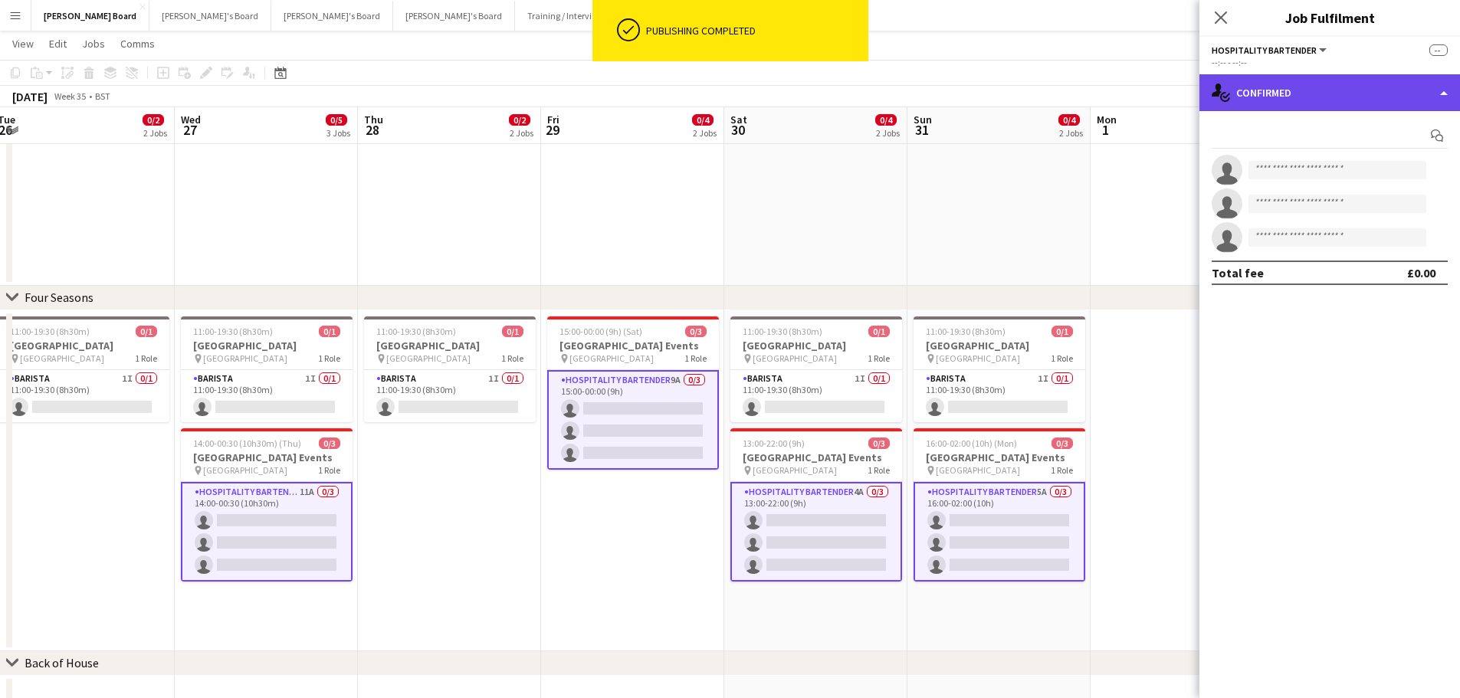
click at [1312, 103] on div "single-neutral-actions-check-2 Confirmed" at bounding box center [1329, 92] width 261 height 37
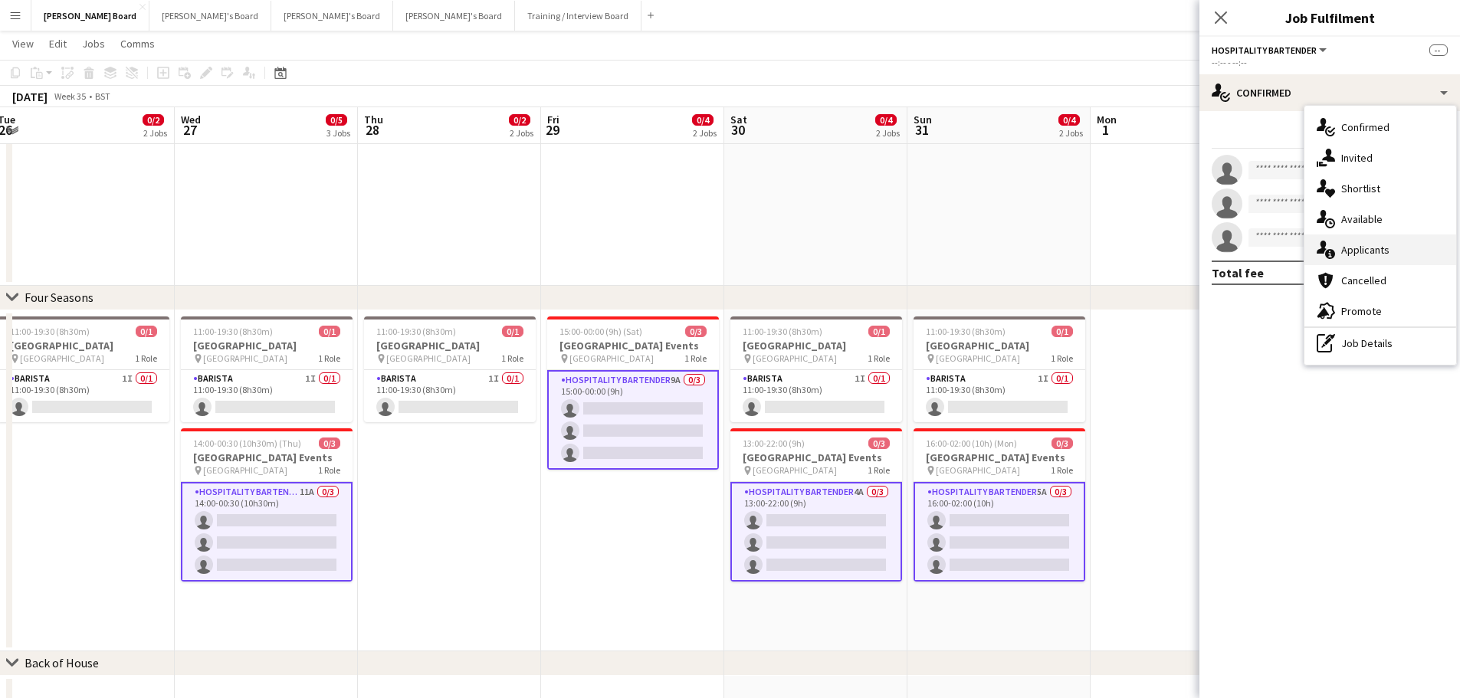
click at [1393, 247] on div "single-neutral-actions-information Applicants" at bounding box center [1380, 249] width 152 height 31
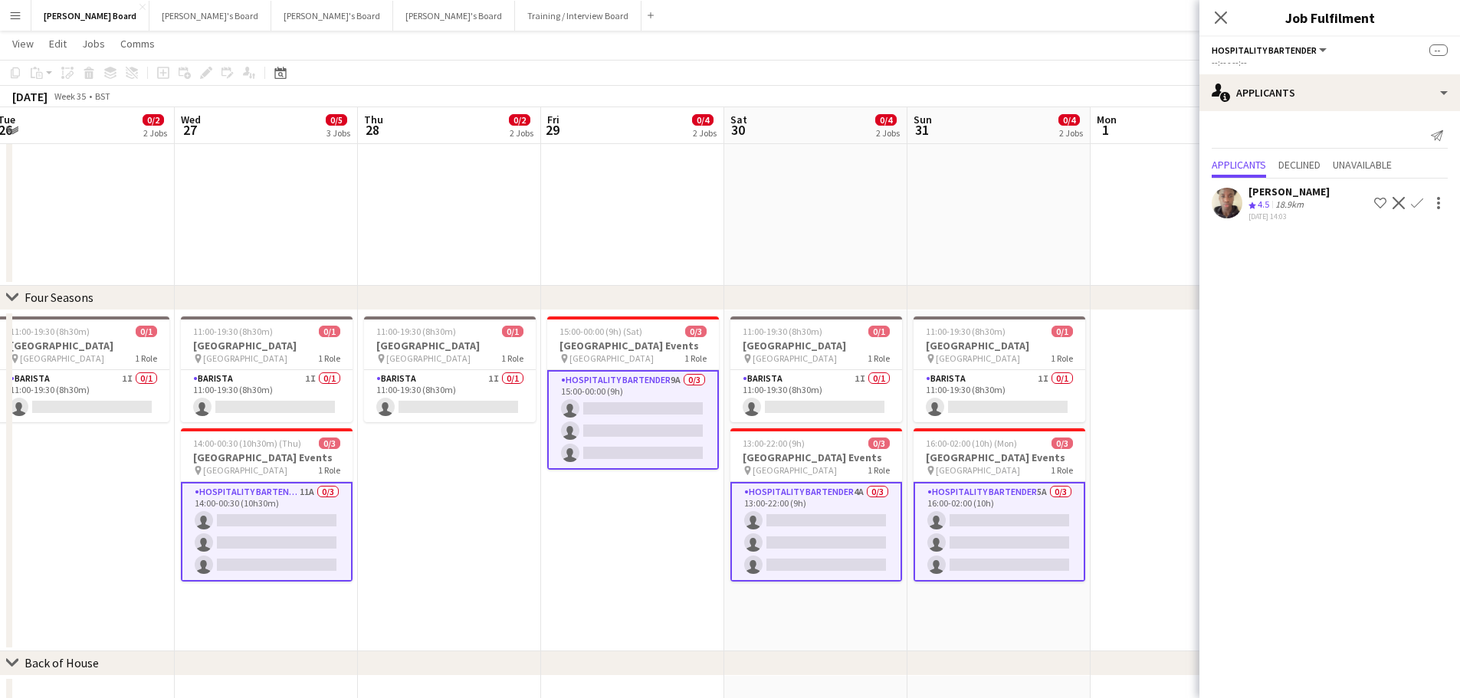
click at [1418, 202] on app-icon "Confirm" at bounding box center [1417, 203] width 12 height 12
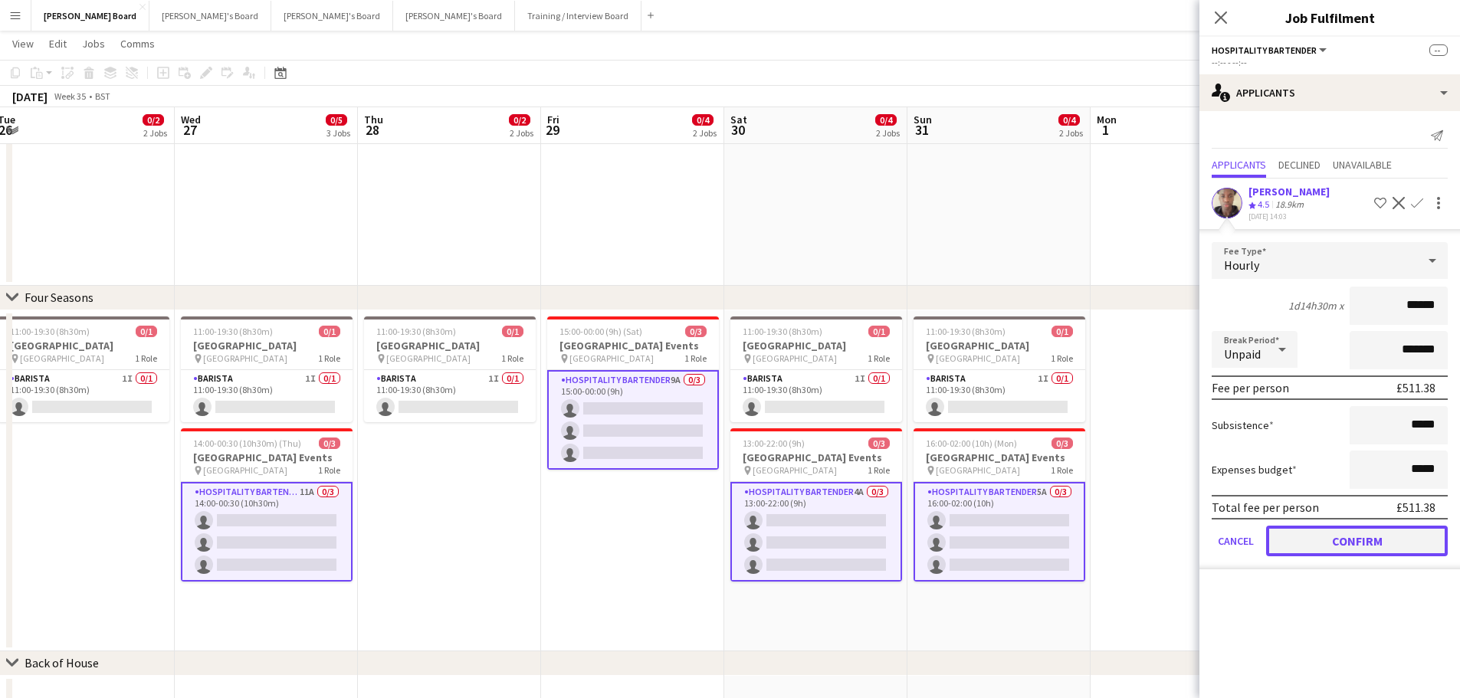
click at [1346, 544] on button "Confirm" at bounding box center [1357, 541] width 182 height 31
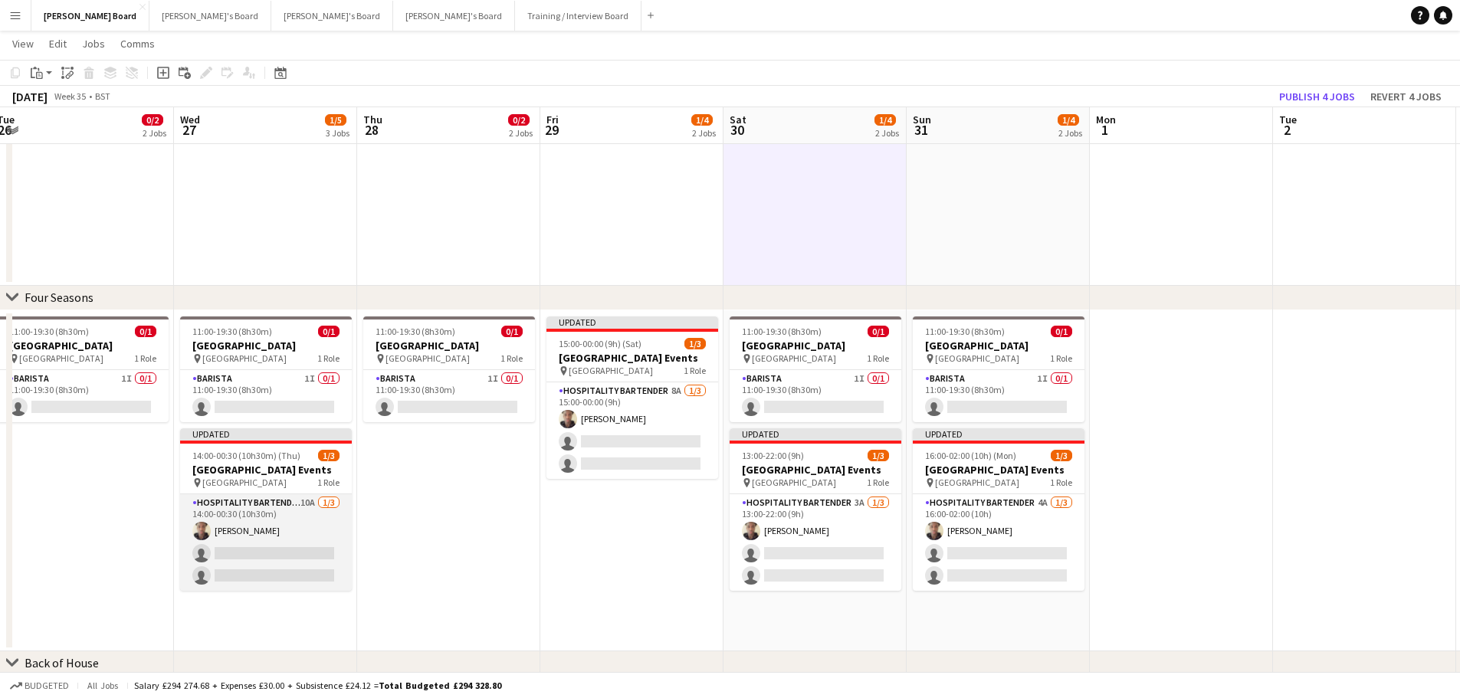
click at [330, 541] on app-card-role "Hospitality Bartender 10A 1/3 14:00-00:30 (10h30m) Oji Adoh single-neutral-acti…" at bounding box center [266, 542] width 172 height 97
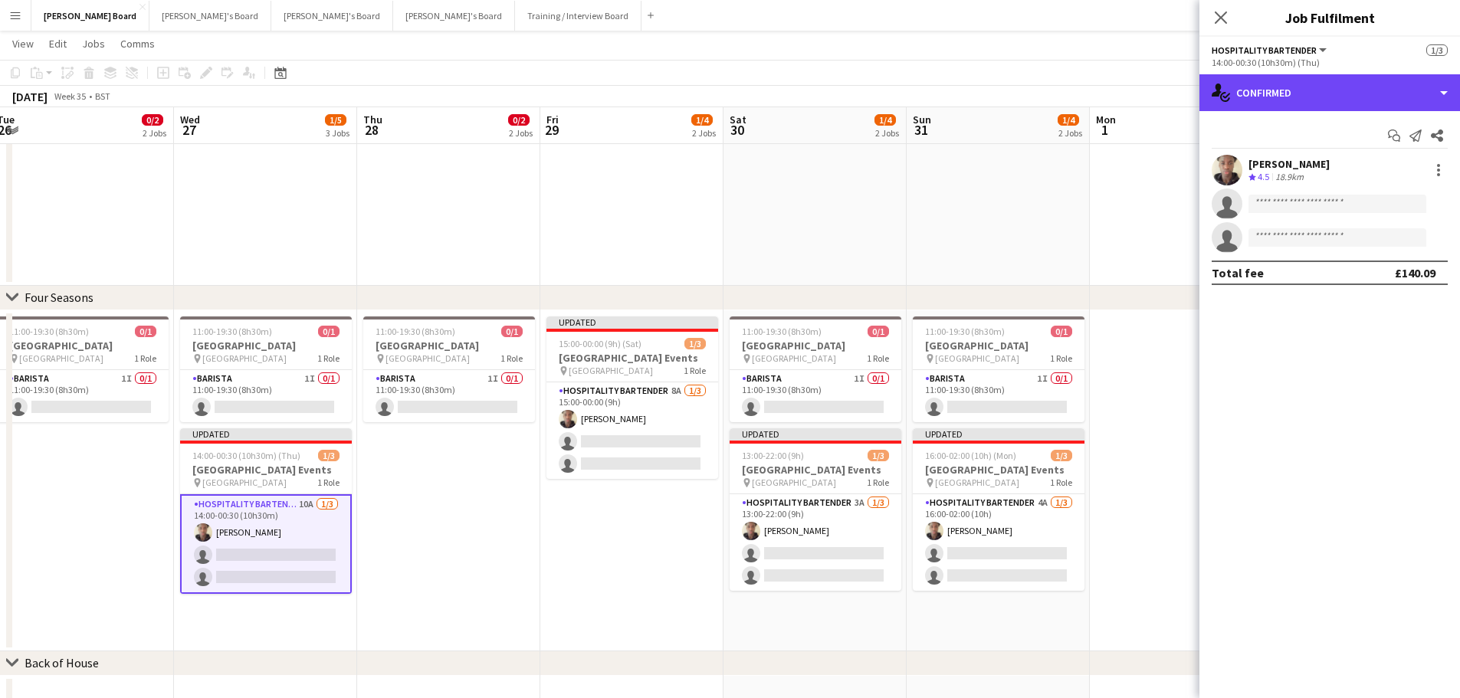
click at [1403, 111] on div "single-neutral-actions-check-2 Confirmed single-neutral-actions-check-2 Confirm…" at bounding box center [1329, 386] width 261 height 624
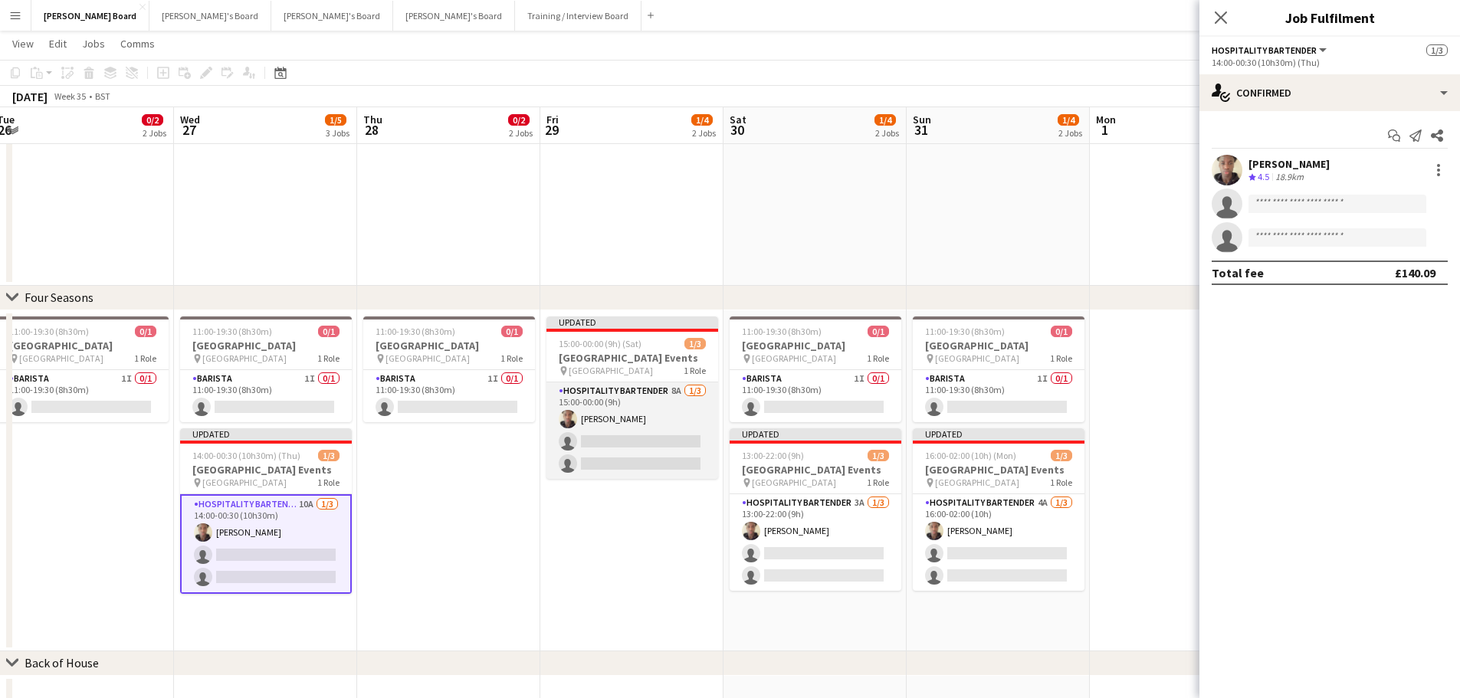
click at [657, 451] on app-card-role "Hospitality Bartender 8A 1/3 15:00-00:00 (9h) Oji Adoh single-neutral-actions s…" at bounding box center [632, 430] width 172 height 97
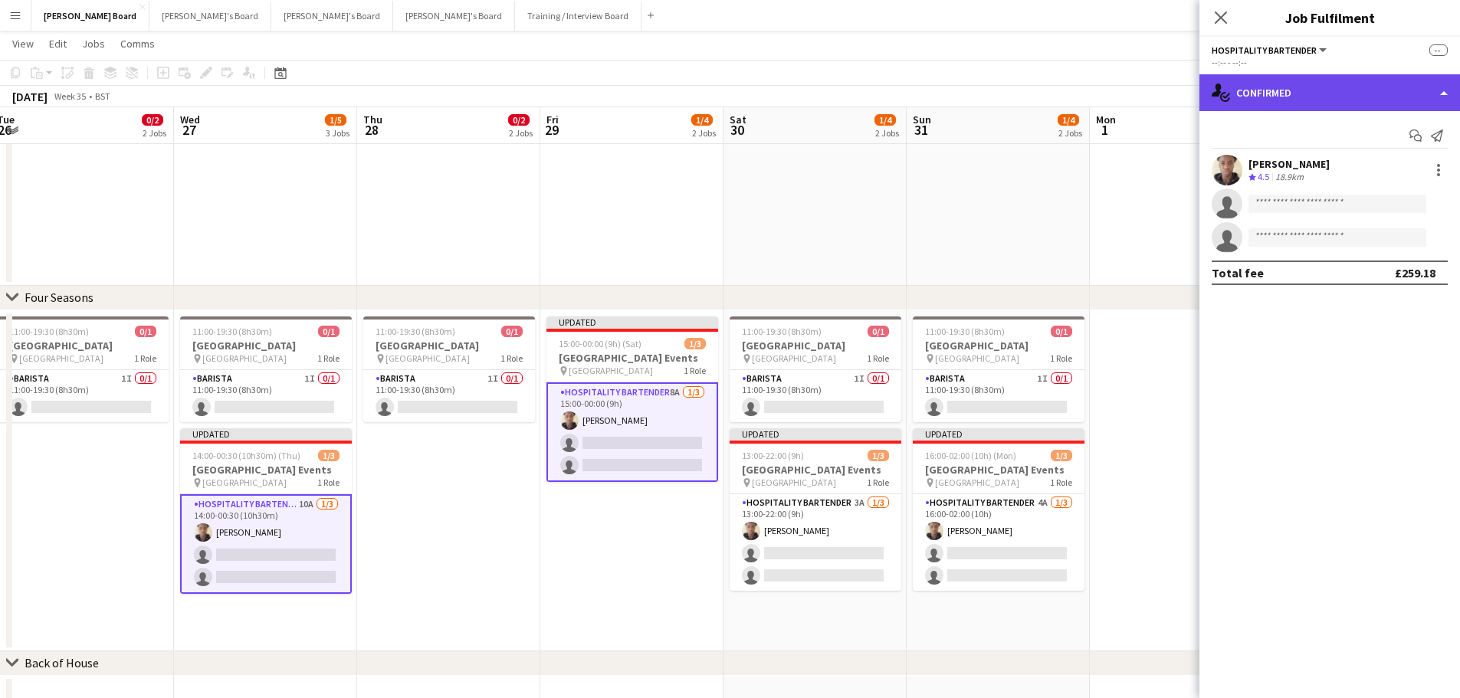
click at [1348, 109] on div "single-neutral-actions-check-2 Confirmed" at bounding box center [1329, 92] width 261 height 37
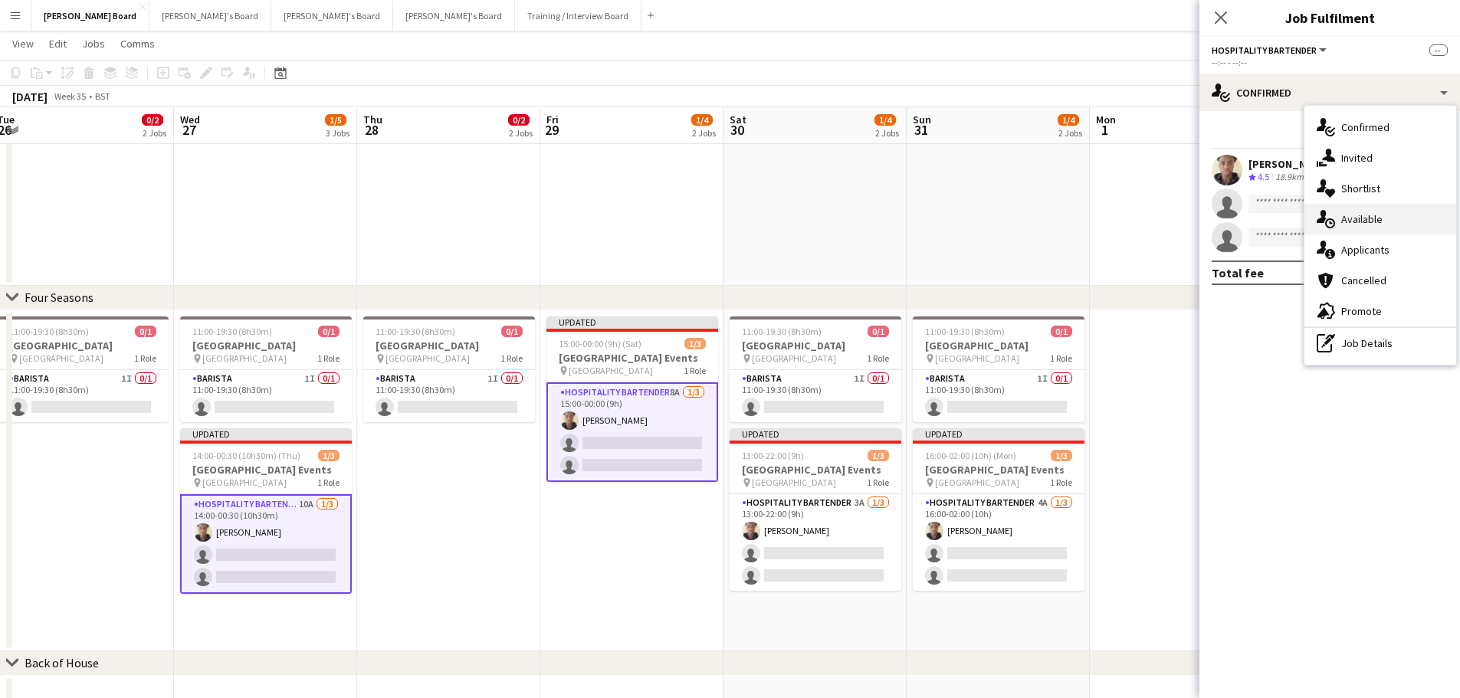
click at [1383, 226] on div "single-neutral-actions-upload Available" at bounding box center [1380, 219] width 152 height 31
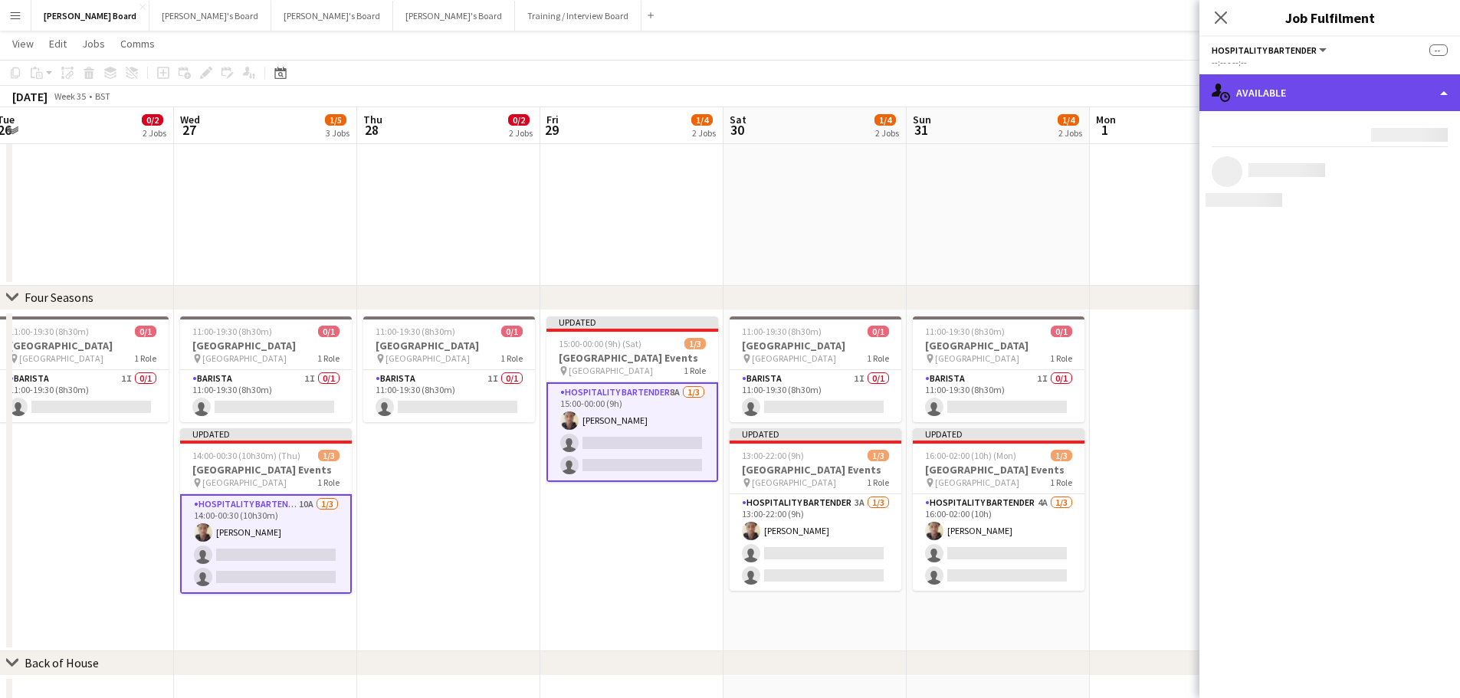
click at [1355, 86] on div "single-neutral-actions-upload Available" at bounding box center [1329, 92] width 261 height 37
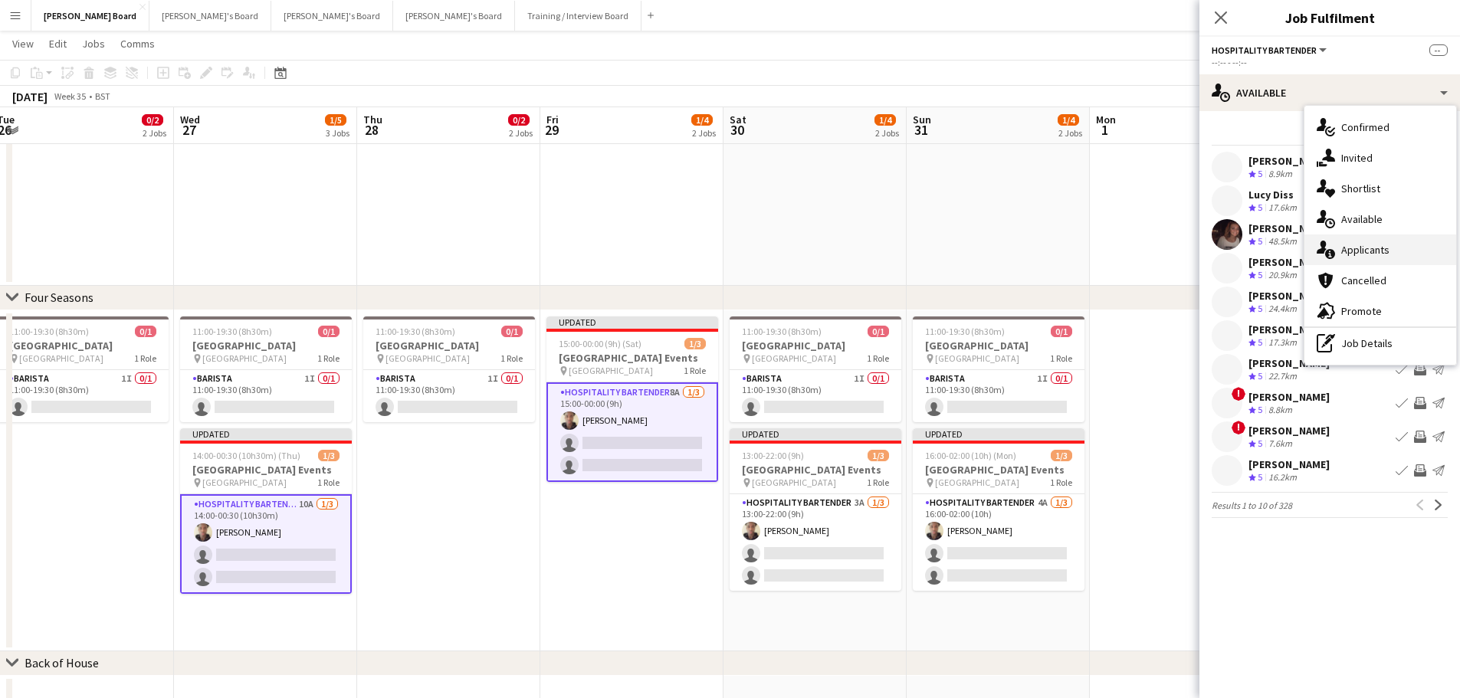
click at [1387, 246] on div "single-neutral-actions-information Applicants" at bounding box center [1380, 249] width 152 height 31
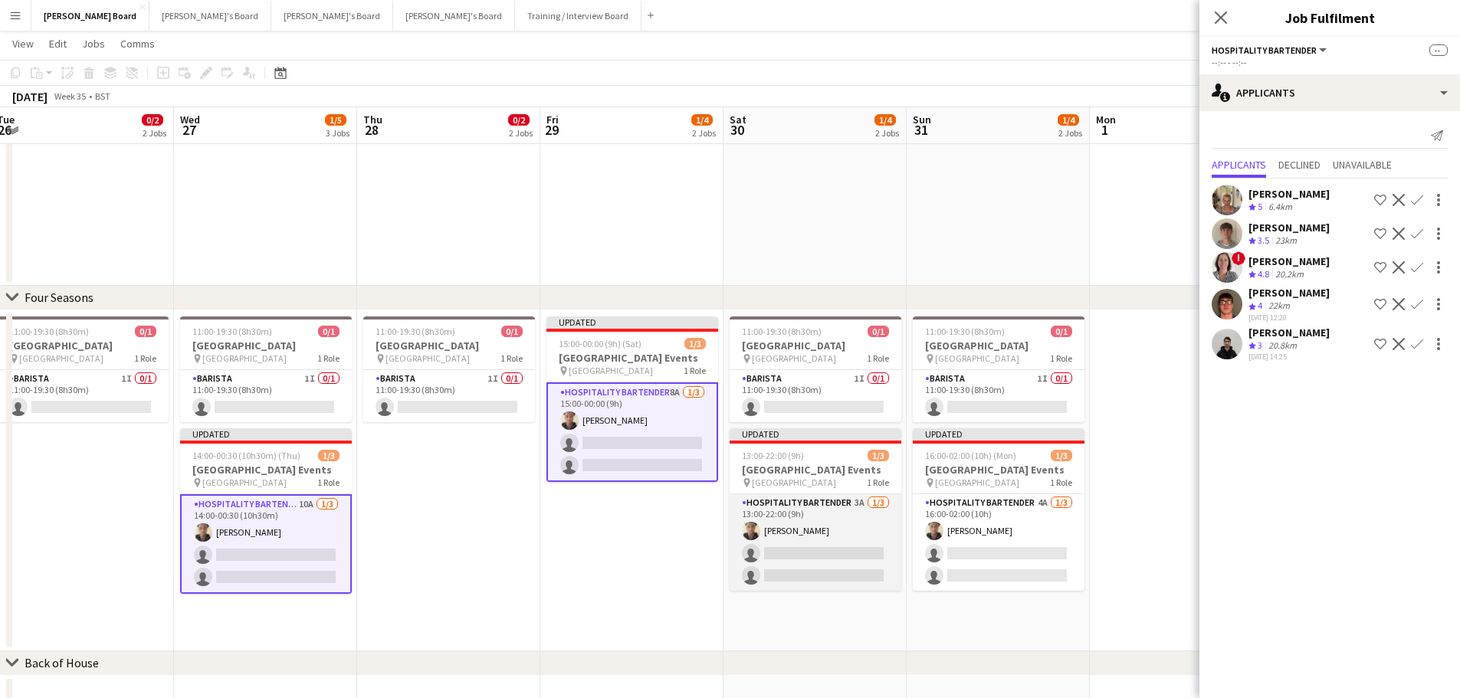
drag, startPoint x: 792, startPoint y: 532, endPoint x: 815, endPoint y: 534, distance: 23.9
click at [792, 532] on app-card-role "Hospitality Bartender 3A 1/3 13:00-22:00 (9h) Oji Adoh single-neutral-actions s…" at bounding box center [815, 542] width 172 height 97
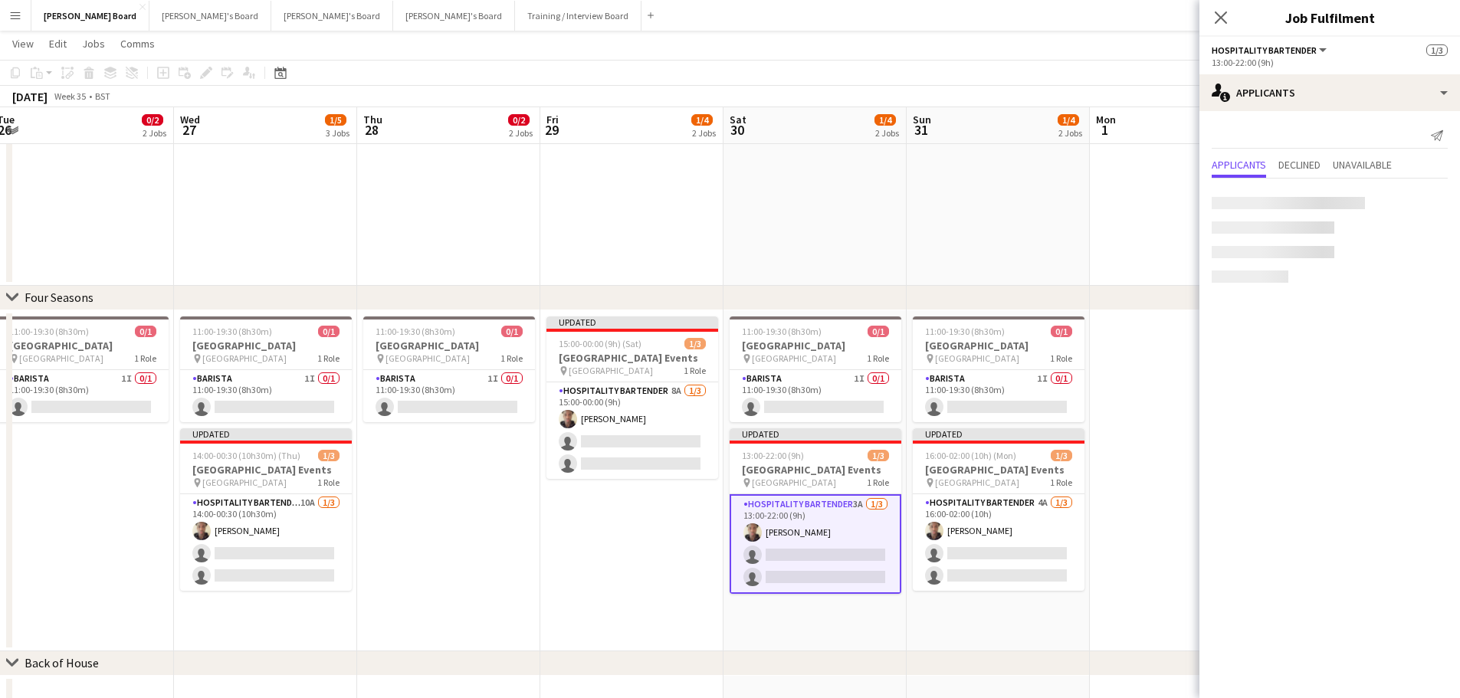
scroll to position [0, 558]
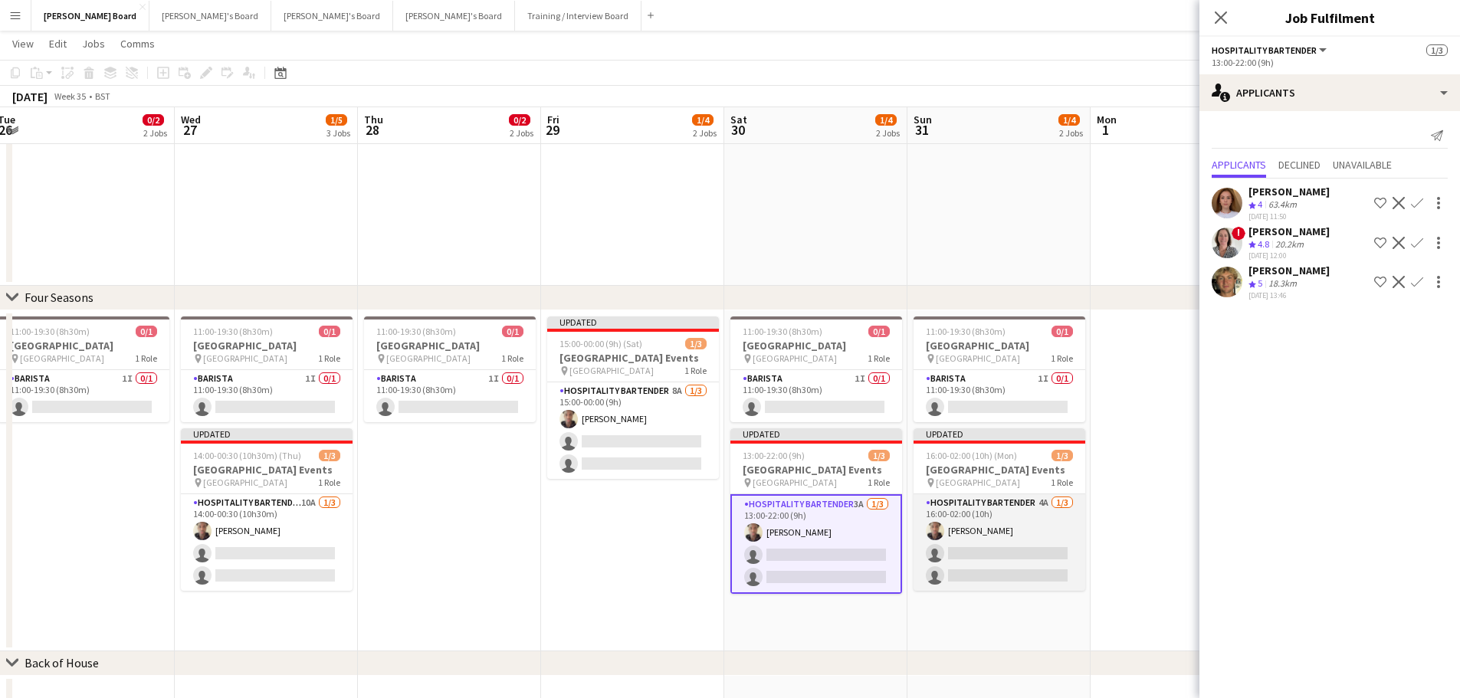
click at [934, 545] on app-card-role "Hospitality Bartender 4A 1/3 16:00-02:00 (10h) Oji Adoh single-neutral-actions …" at bounding box center [999, 542] width 172 height 97
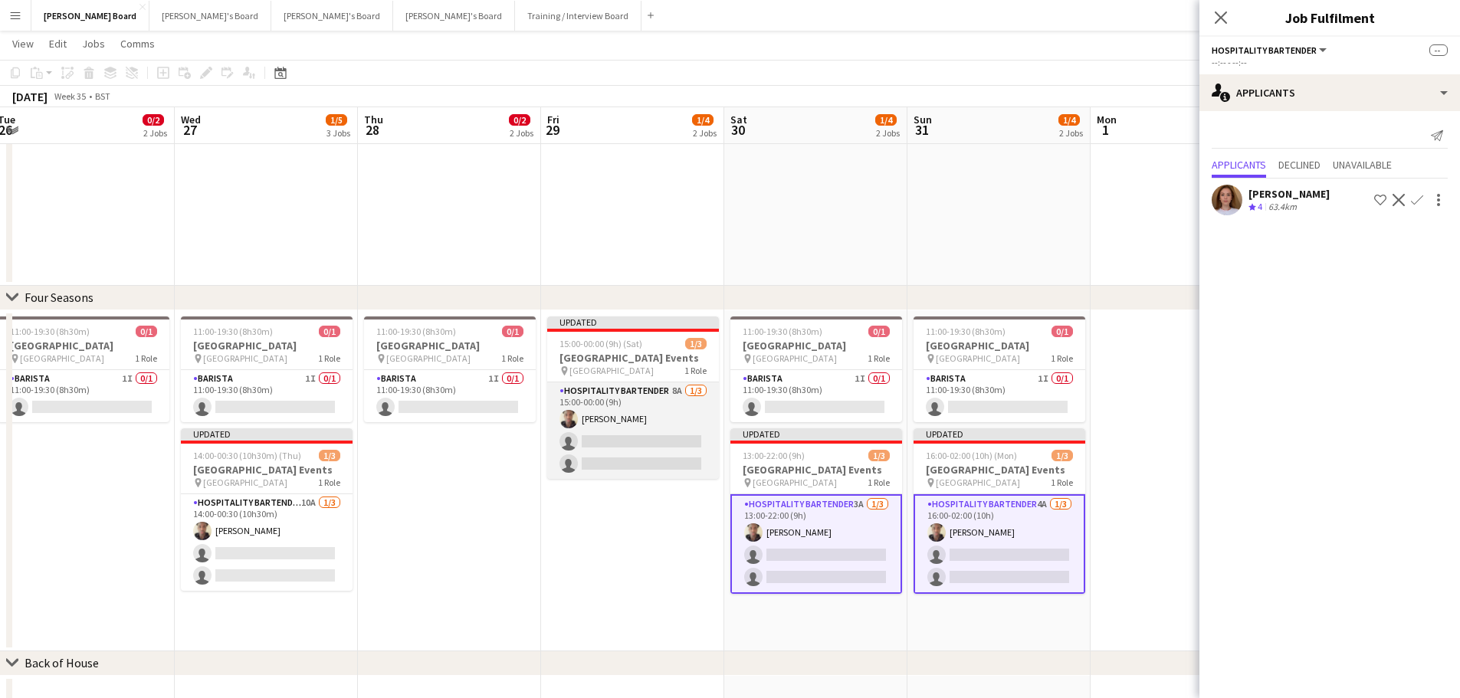
click at [660, 440] on app-card-role "Hospitality Bartender 8A 1/3 15:00-00:00 (9h) Oji Adoh single-neutral-actions s…" at bounding box center [633, 430] width 172 height 97
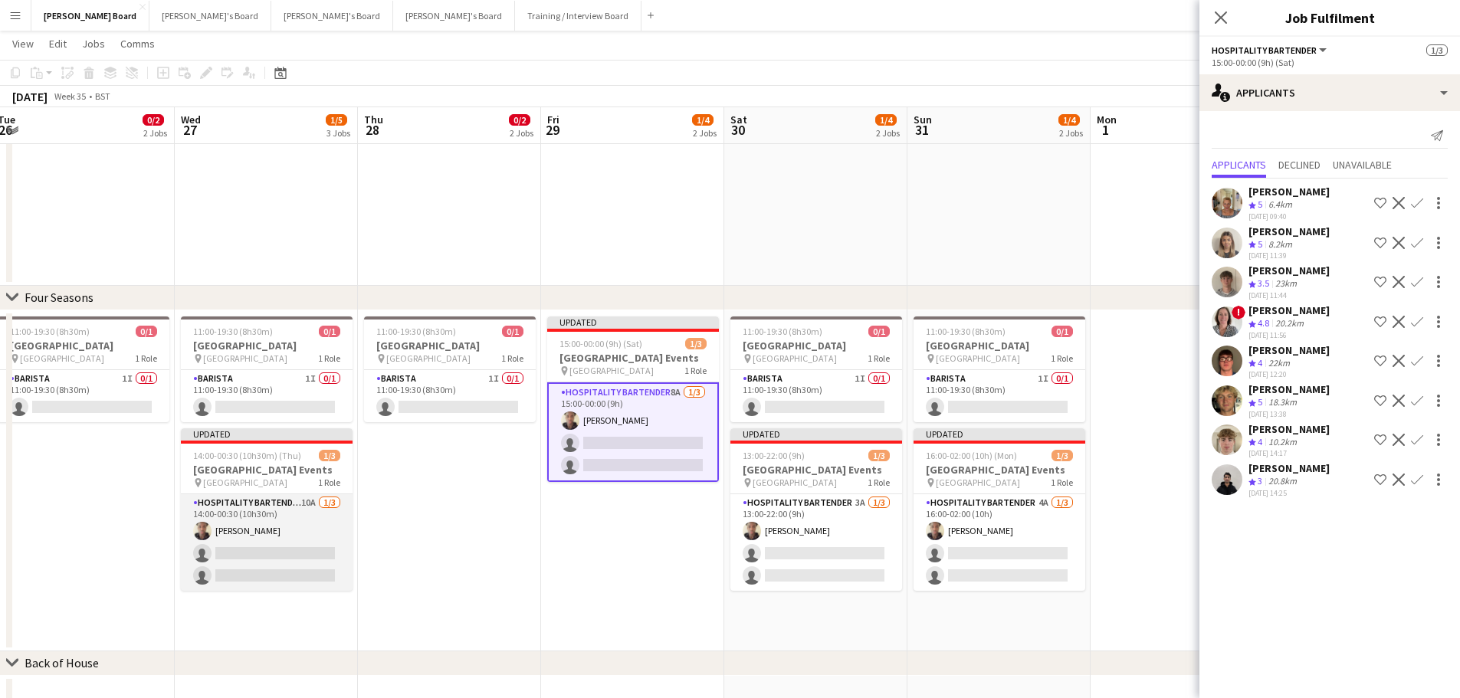
click at [268, 552] on app-card-role "Hospitality Bartender 10A 1/3 14:00-00:30 (10h30m) Oji Adoh single-neutral-acti…" at bounding box center [267, 542] width 172 height 97
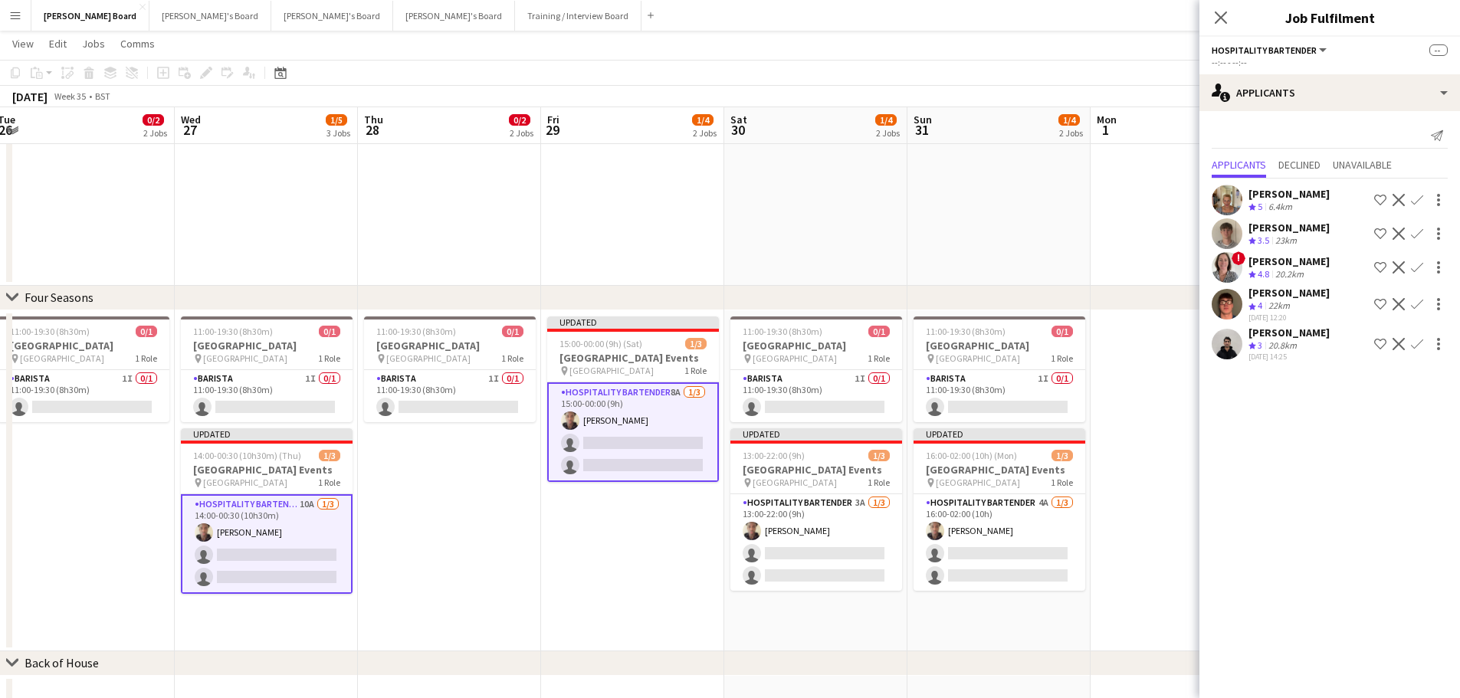
click at [268, 551] on app-card-role "Hospitality Bartender 10A 1/3 14:00-00:30 (10h30m) Oji Adoh single-neutral-acti…" at bounding box center [267, 544] width 172 height 100
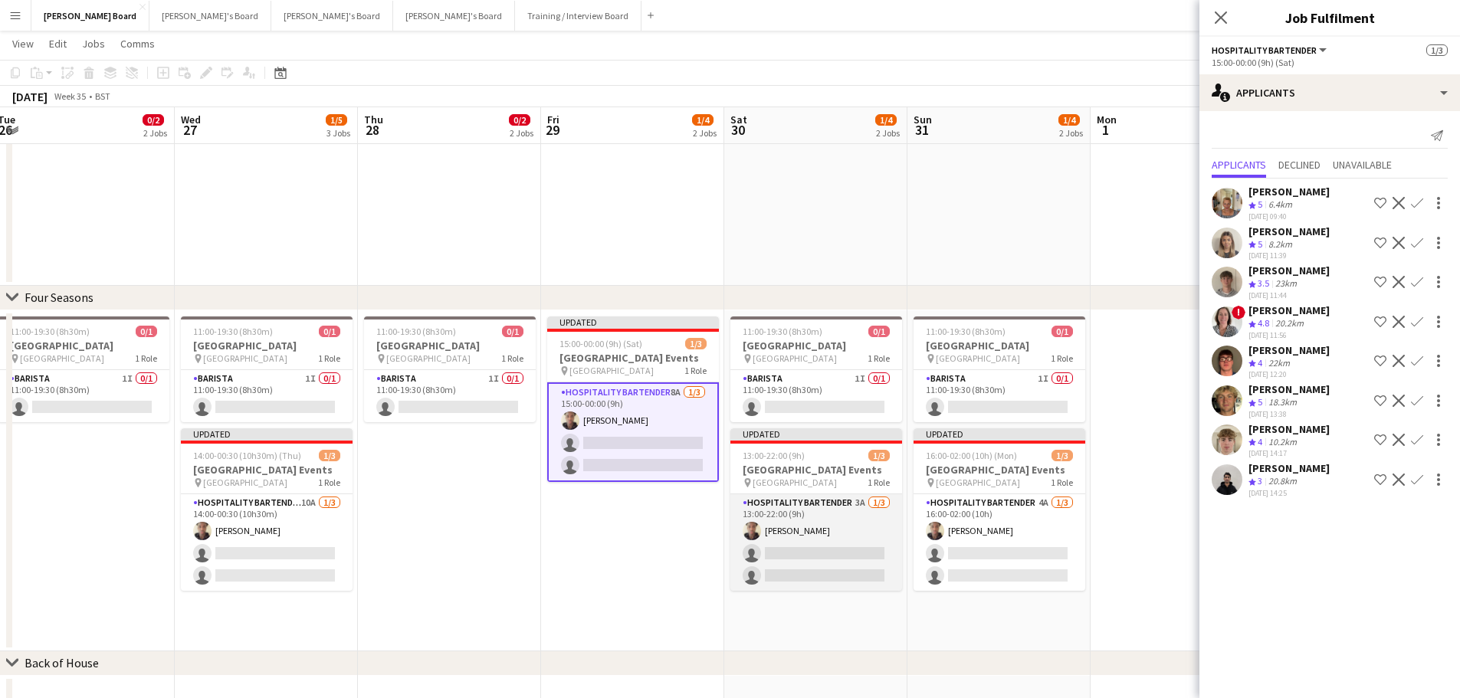
click at [773, 543] on app-card-role "Hospitality Bartender 3A 1/3 13:00-22:00 (9h) Oji Adoh single-neutral-actions s…" at bounding box center [816, 542] width 172 height 97
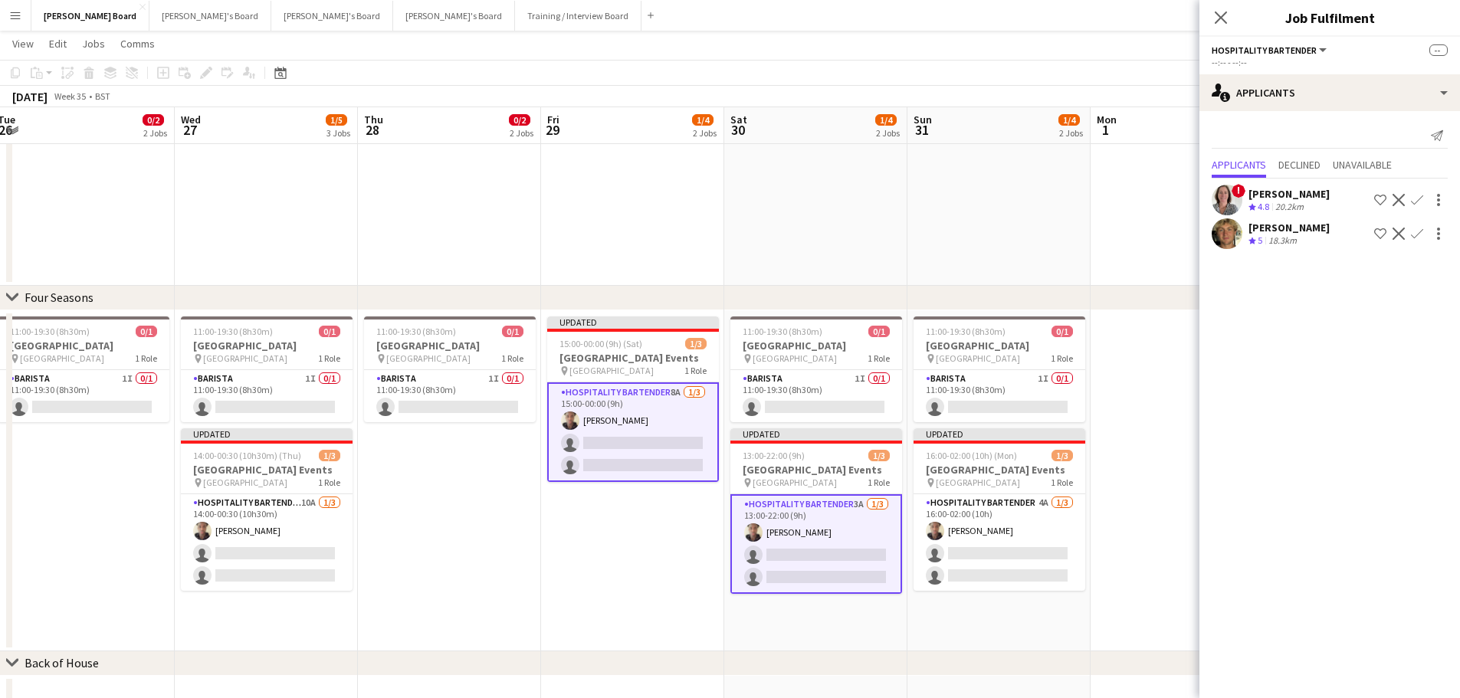
click at [780, 542] on app-card-role "Hospitality Bartender 3A 1/3 13:00-22:00 (9h) Oji Adoh single-neutral-actions s…" at bounding box center [816, 544] width 172 height 100
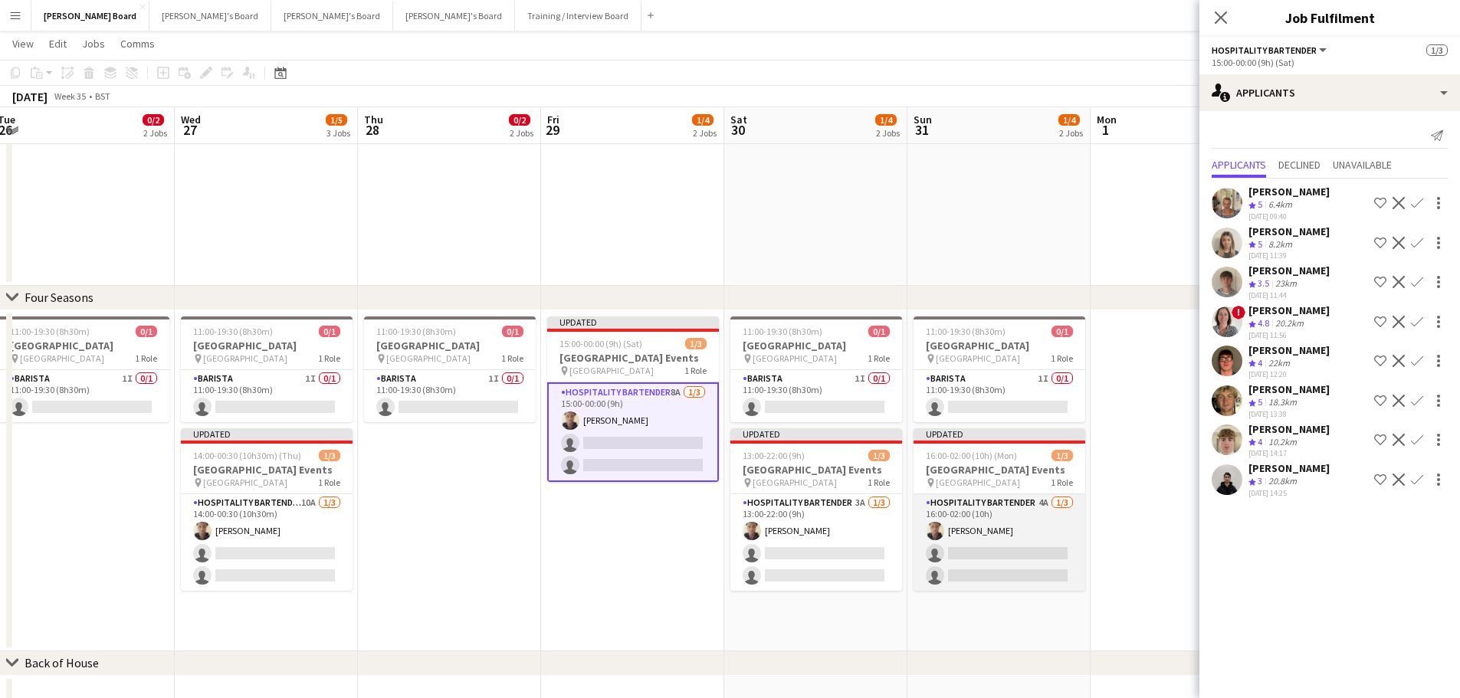
click at [979, 541] on app-card-role "Hospitality Bartender 4A 1/3 16:00-02:00 (10h) Oji Adoh single-neutral-actions …" at bounding box center [999, 542] width 172 height 97
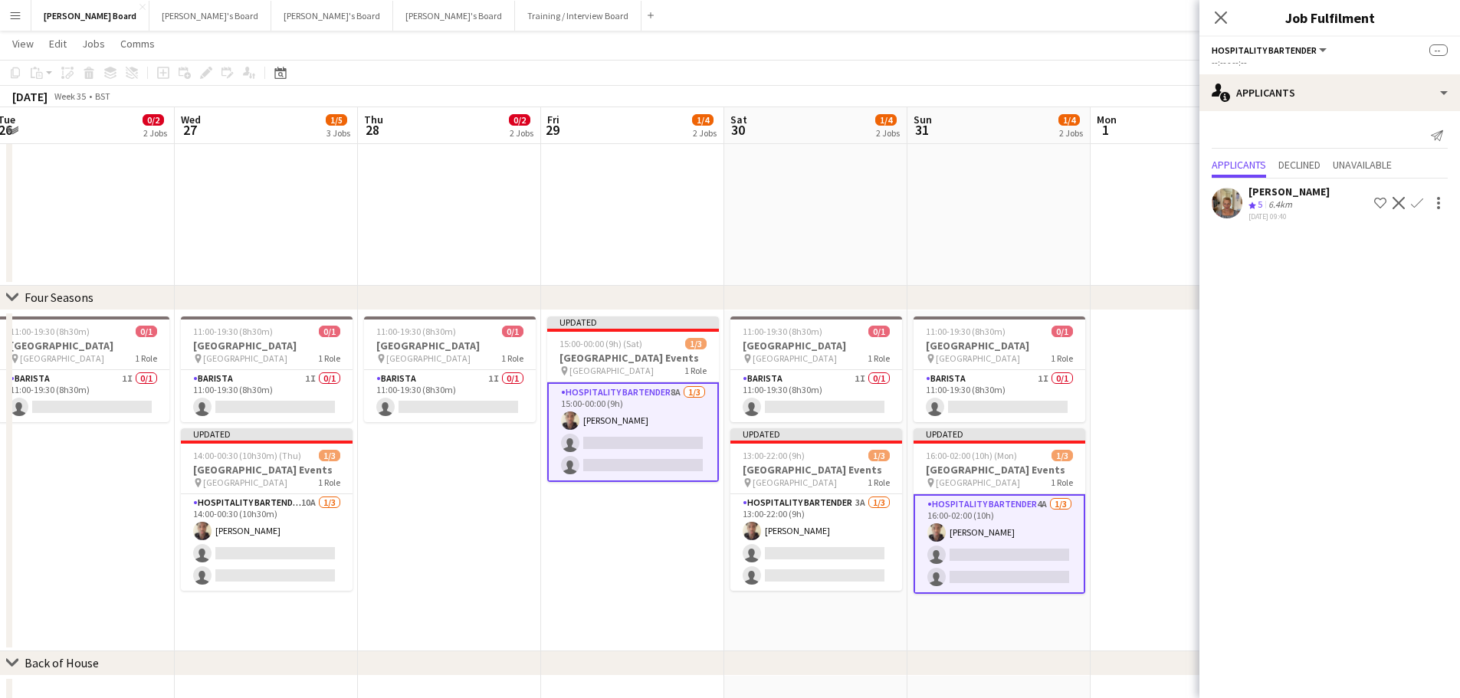
click at [979, 541] on app-card-role "Hospitality Bartender 4A 1/3 16:00-02:00 (10h) Oji Adoh single-neutral-actions …" at bounding box center [999, 544] width 172 height 100
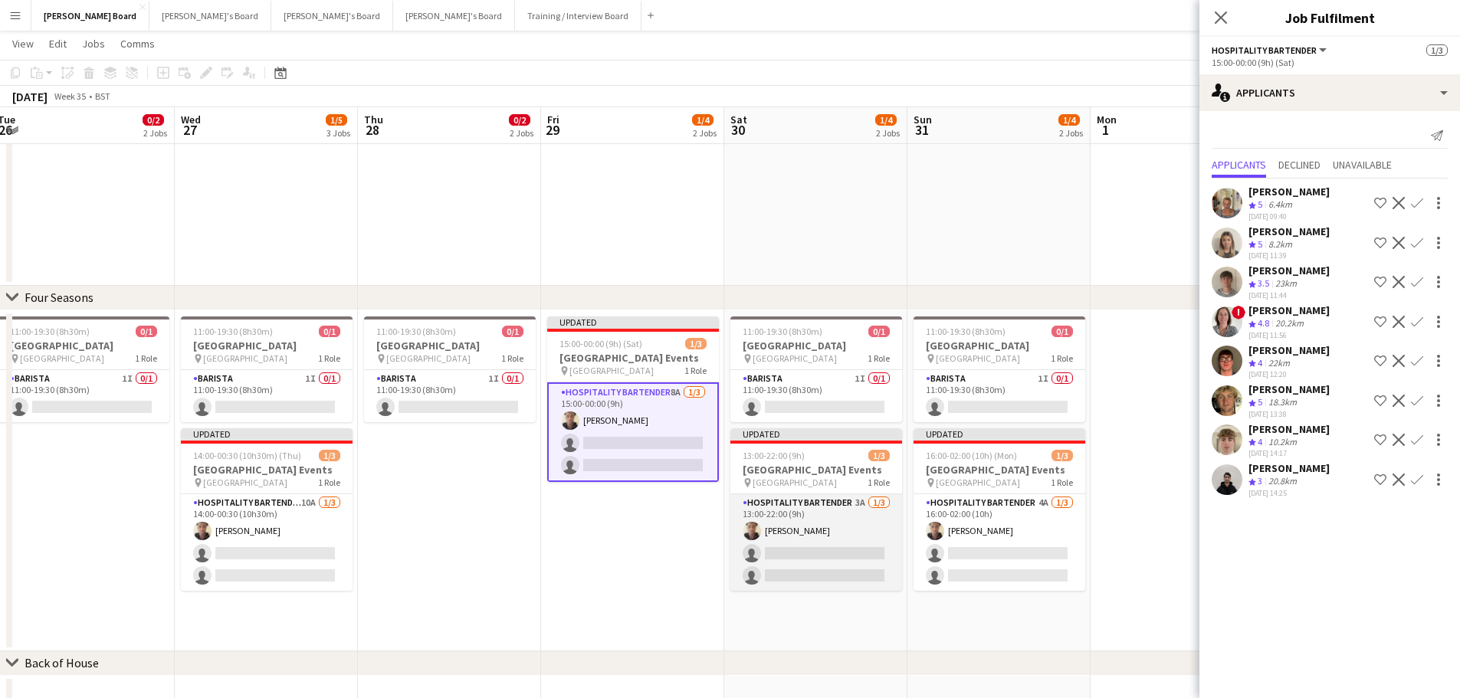
click at [805, 549] on app-card-role "Hospitality Bartender 3A 1/3 13:00-22:00 (9h) Oji Adoh single-neutral-actions s…" at bounding box center [816, 542] width 172 height 97
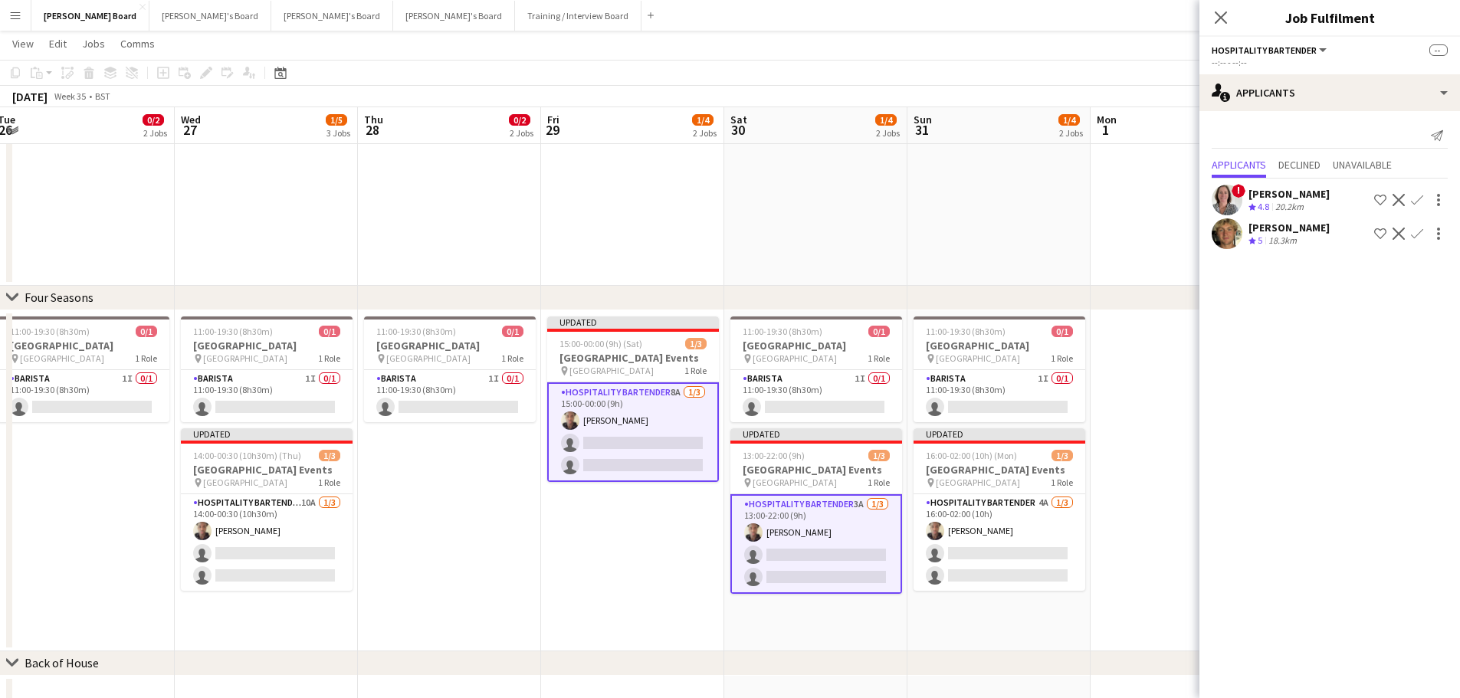
click at [805, 549] on app-card-role "Hospitality Bartender 3A 1/3 13:00-22:00 (9h) Oji Adoh single-neutral-actions s…" at bounding box center [816, 544] width 172 height 100
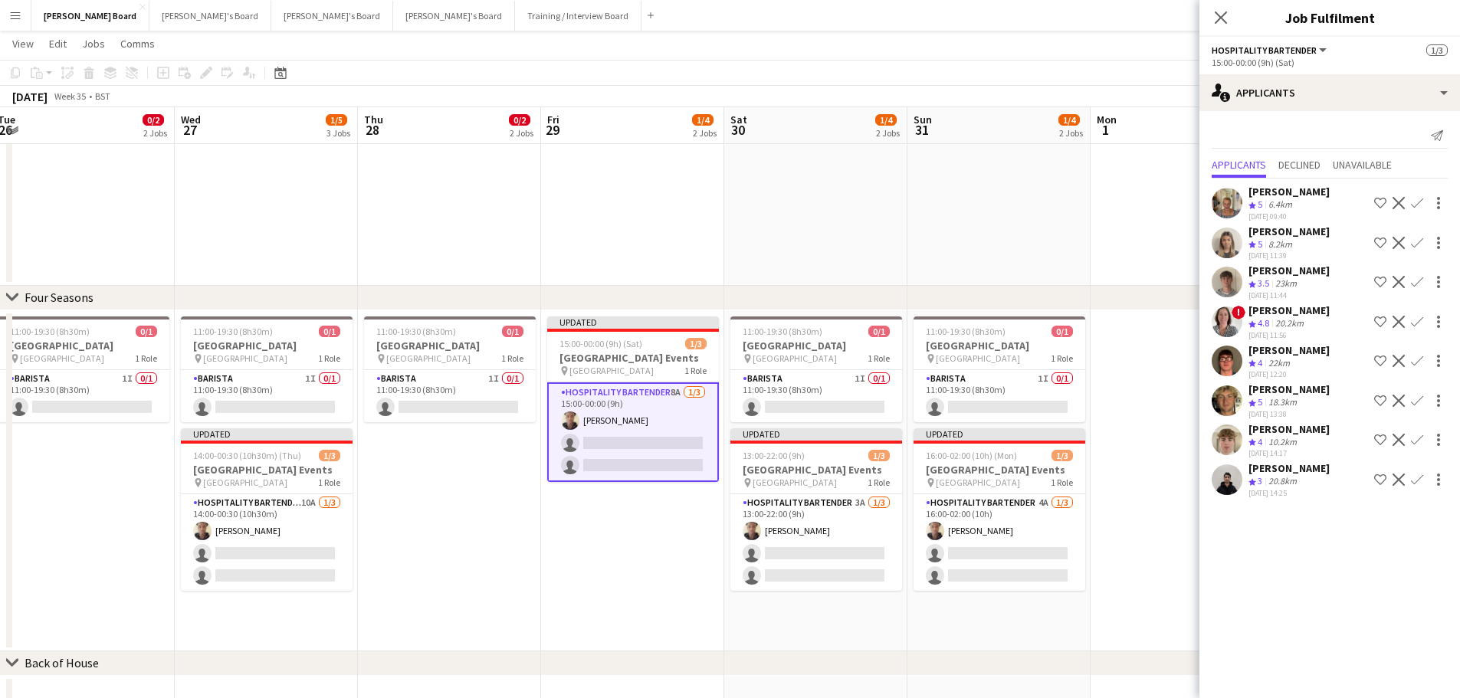
click at [658, 441] on app-card-role "Hospitality Bartender 8A 1/3 15:00-00:00 (9h) Oji Adoh single-neutral-actions s…" at bounding box center [633, 432] width 172 height 100
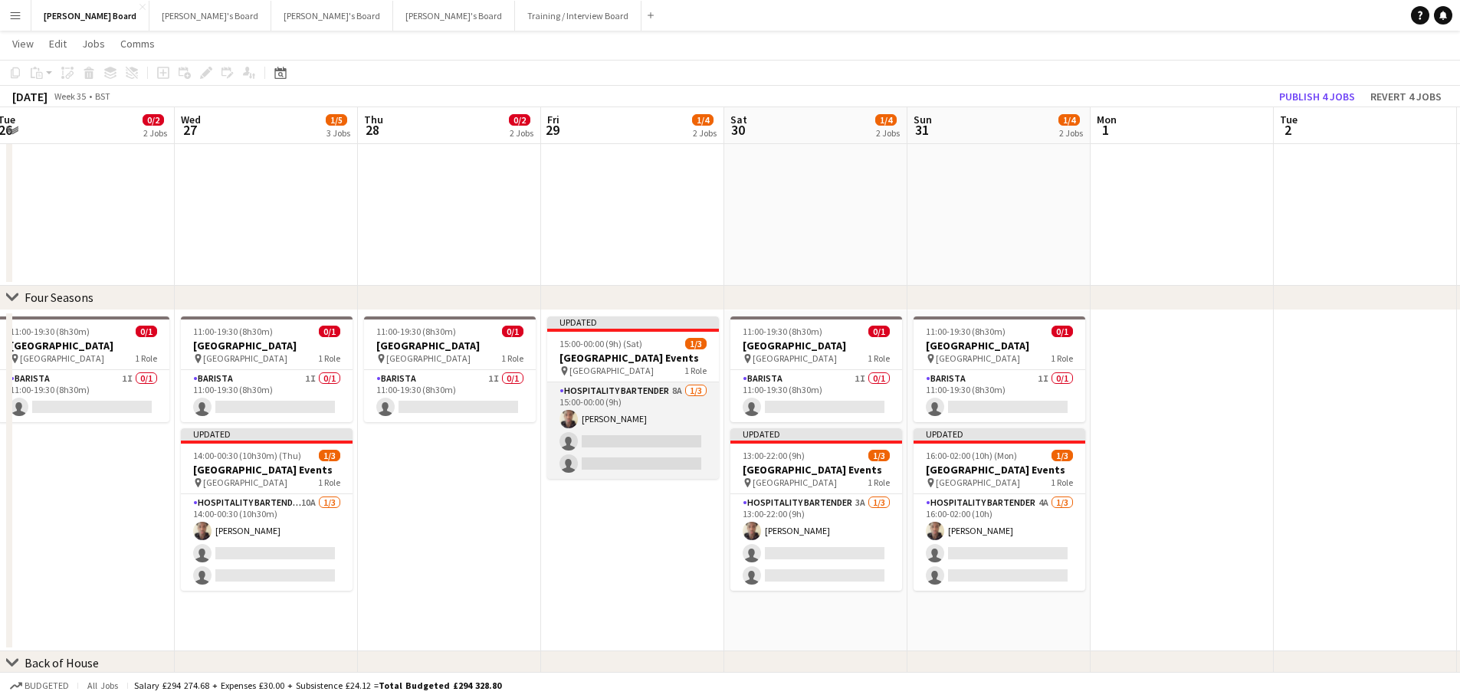
click at [620, 447] on app-card-role "Hospitality Bartender 8A 1/3 15:00-00:00 (9h) Oji Adoh single-neutral-actions s…" at bounding box center [633, 430] width 172 height 97
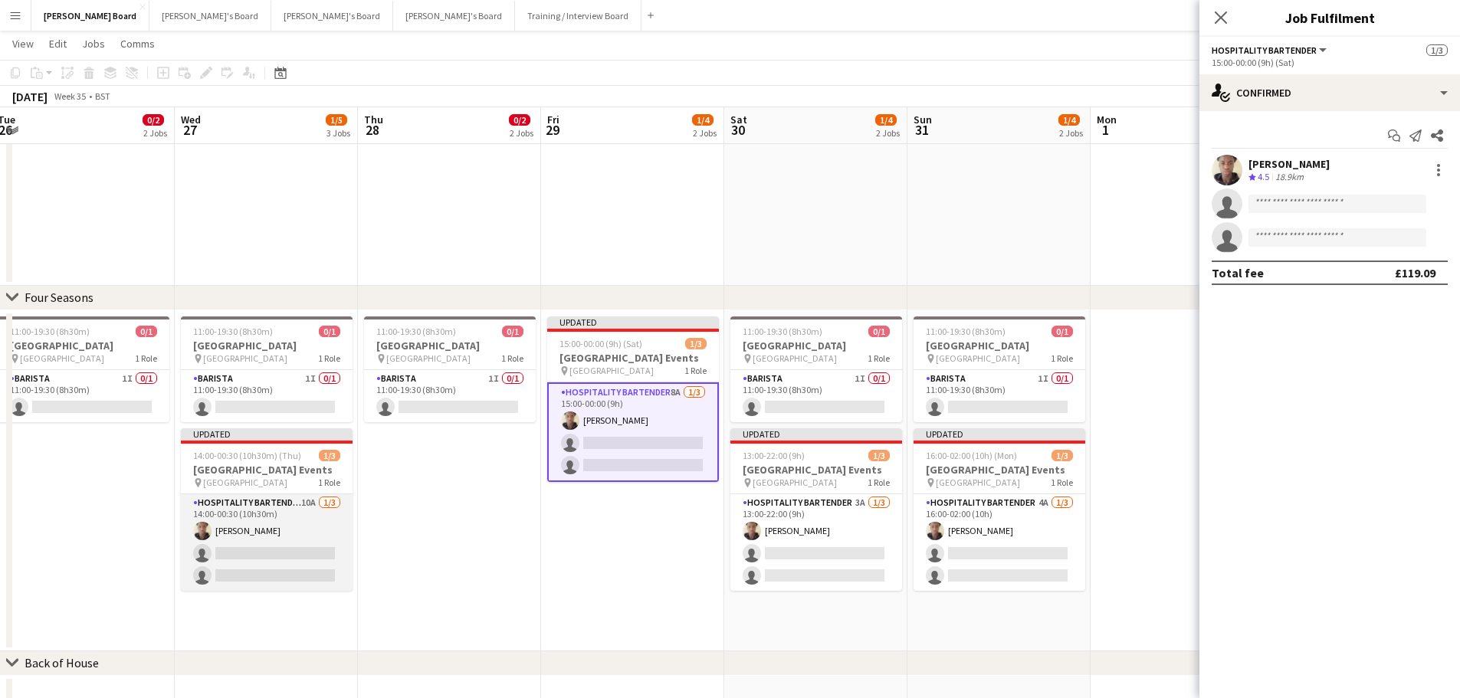
click at [254, 530] on app-card-role "Hospitality Bartender 10A 1/3 14:00-00:30 (10h30m) Oji Adoh single-neutral-acti…" at bounding box center [267, 542] width 172 height 97
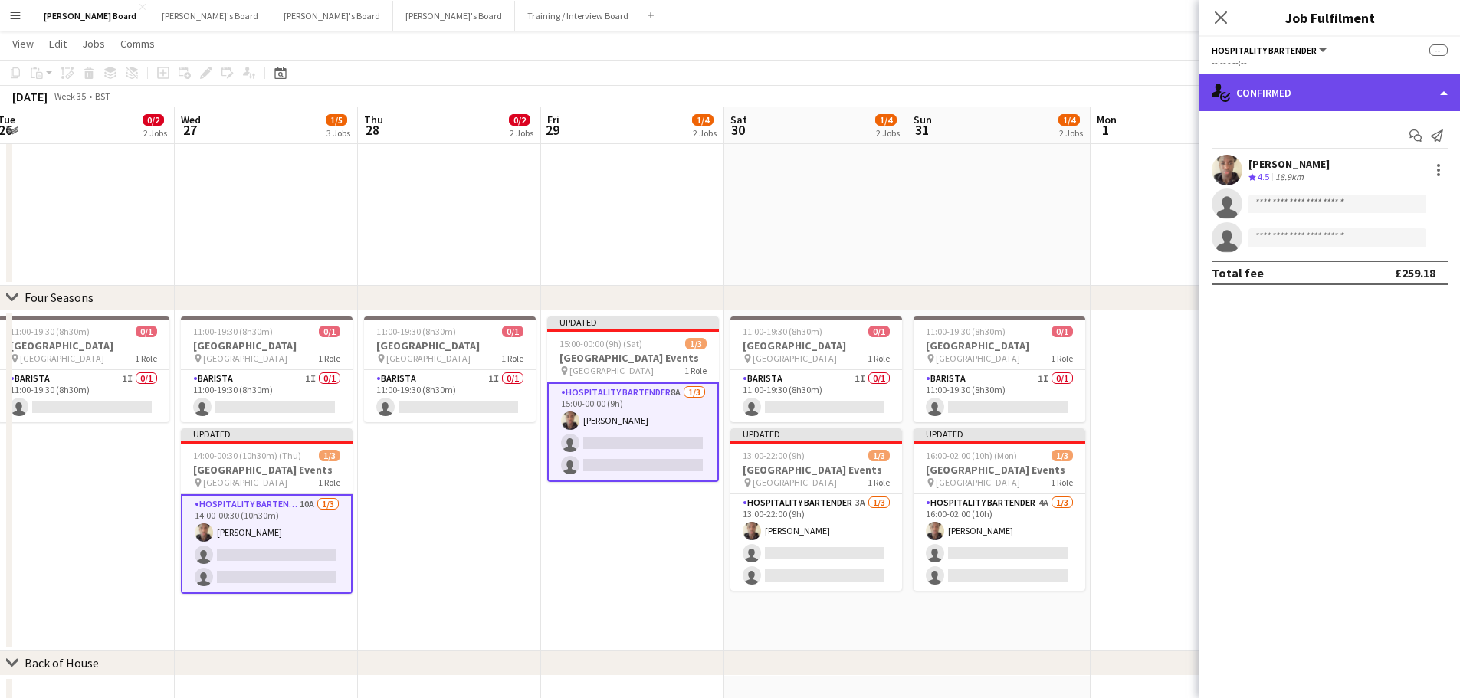
click at [1262, 93] on div "single-neutral-actions-check-2 Confirmed" at bounding box center [1329, 92] width 261 height 37
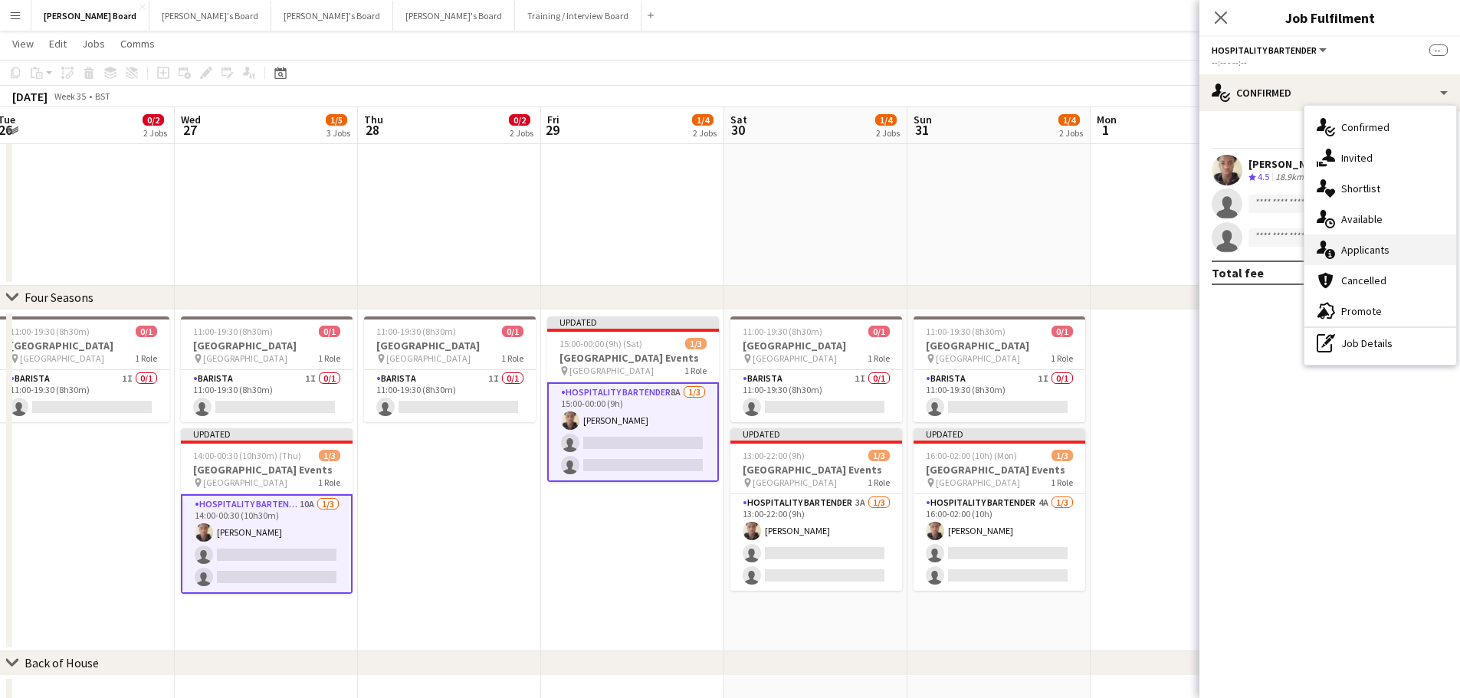
click at [1376, 244] on div "single-neutral-actions-information Applicants" at bounding box center [1380, 249] width 152 height 31
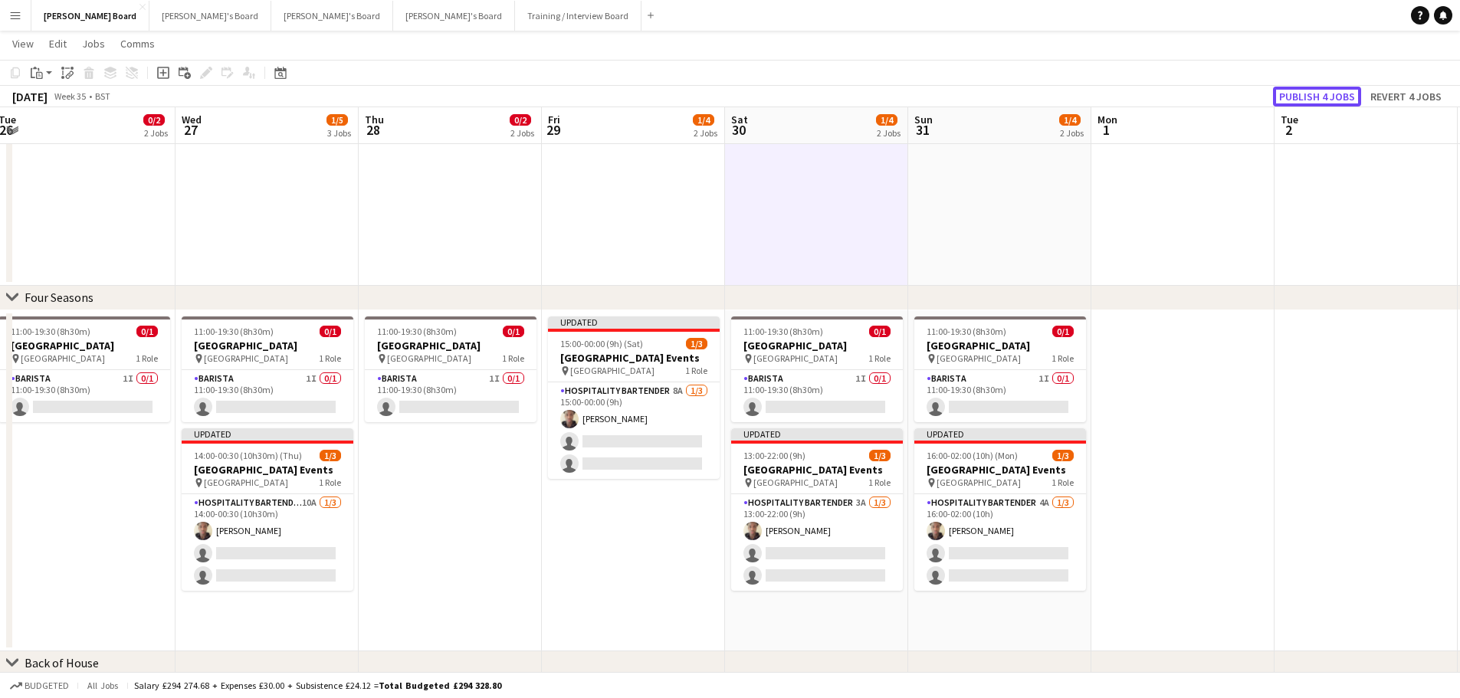
drag, startPoint x: 1327, startPoint y: 96, endPoint x: 1322, endPoint y: 116, distance: 21.4
click at [1327, 96] on button "Publish 4 jobs" at bounding box center [1317, 97] width 88 height 20
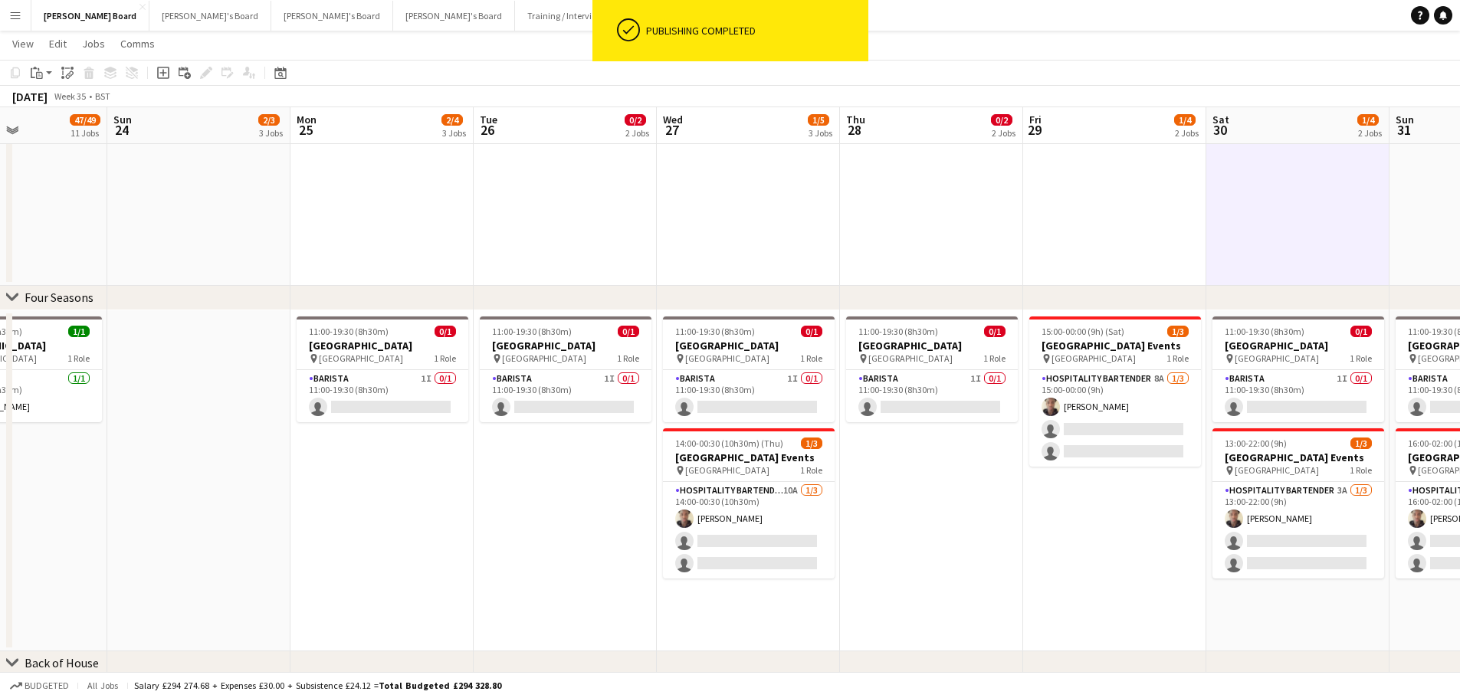
drag, startPoint x: 313, startPoint y: 236, endPoint x: 801, endPoint y: 226, distance: 488.2
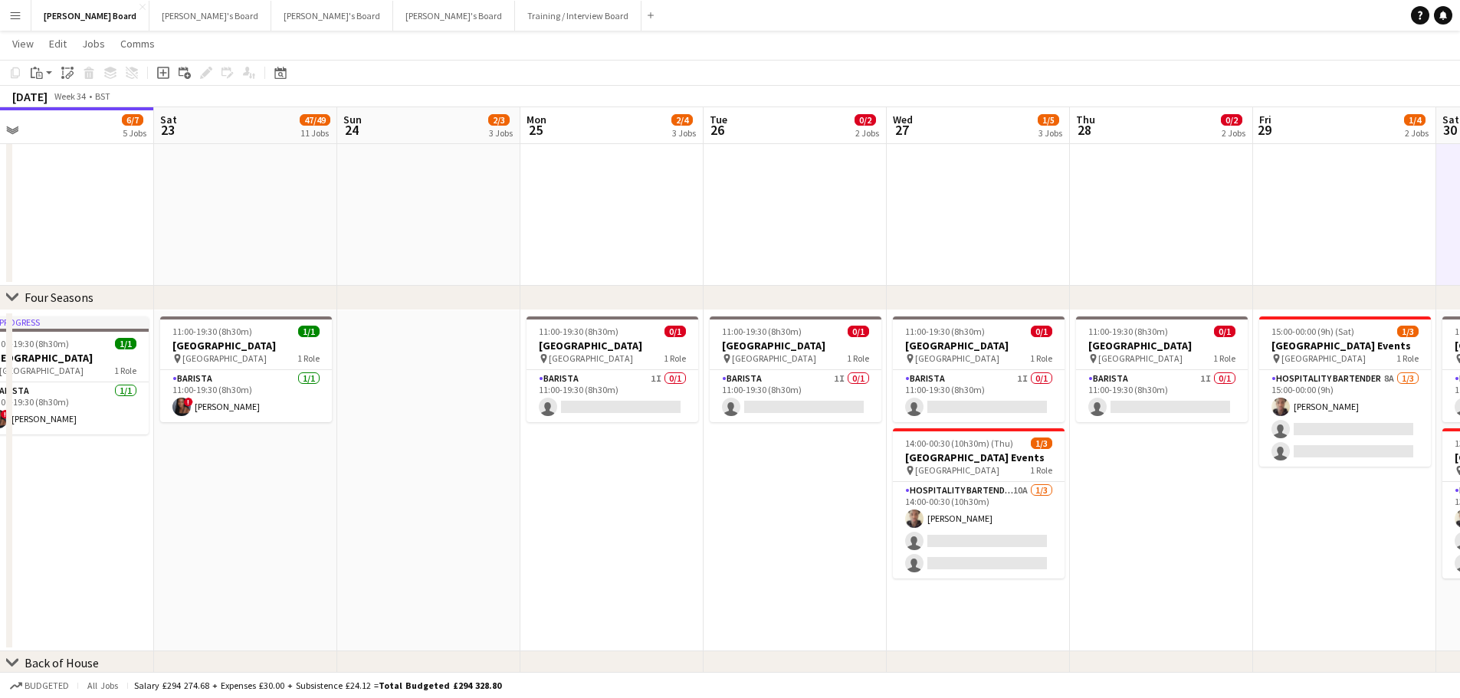
drag, startPoint x: 636, startPoint y: 265, endPoint x: 742, endPoint y: 259, distance: 105.9
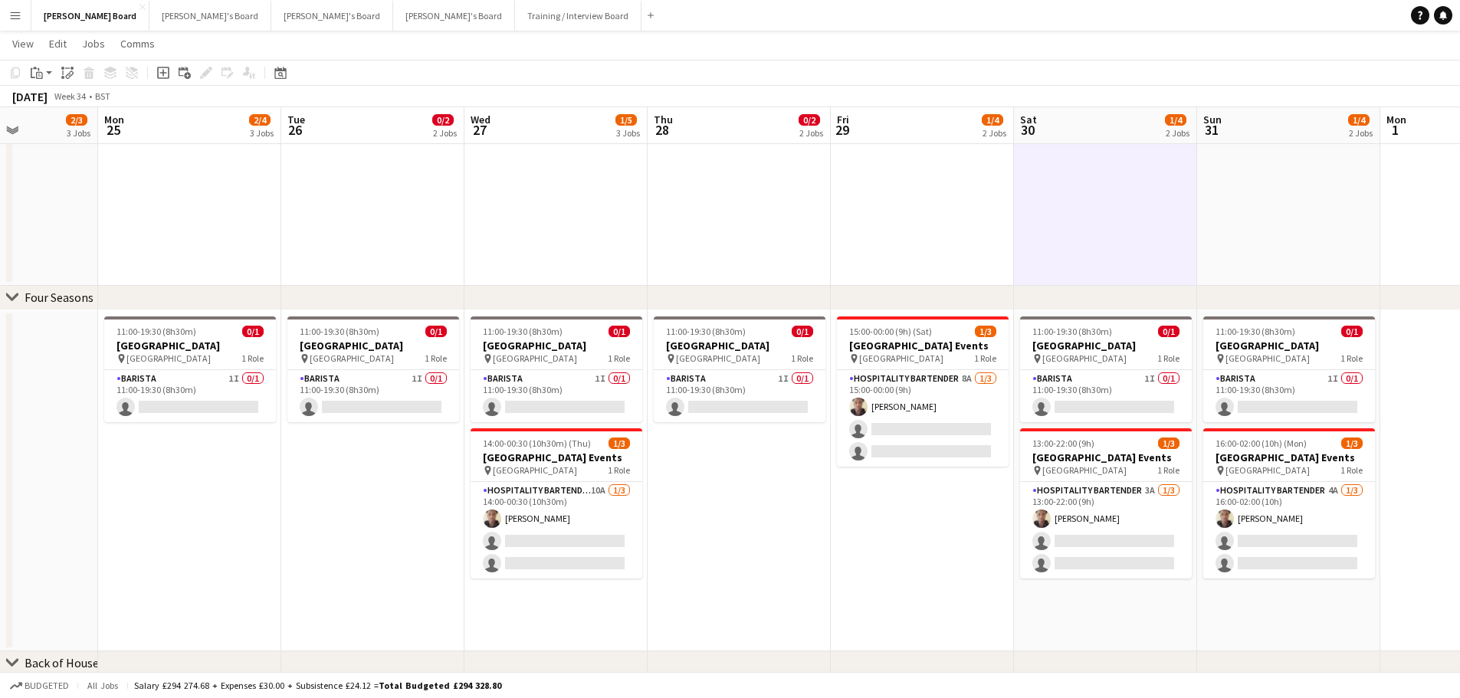
drag, startPoint x: 826, startPoint y: 247, endPoint x: 378, endPoint y: 221, distance: 449.0
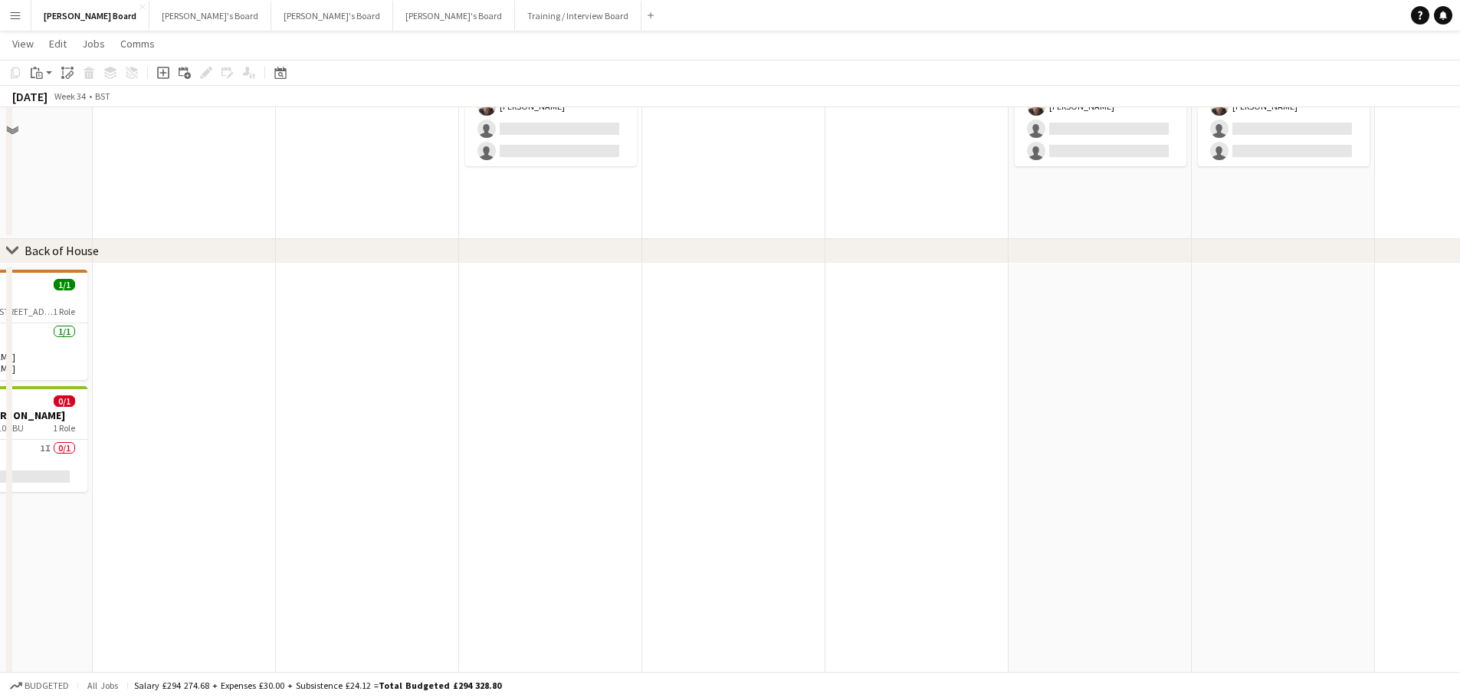
scroll to position [1652, 0]
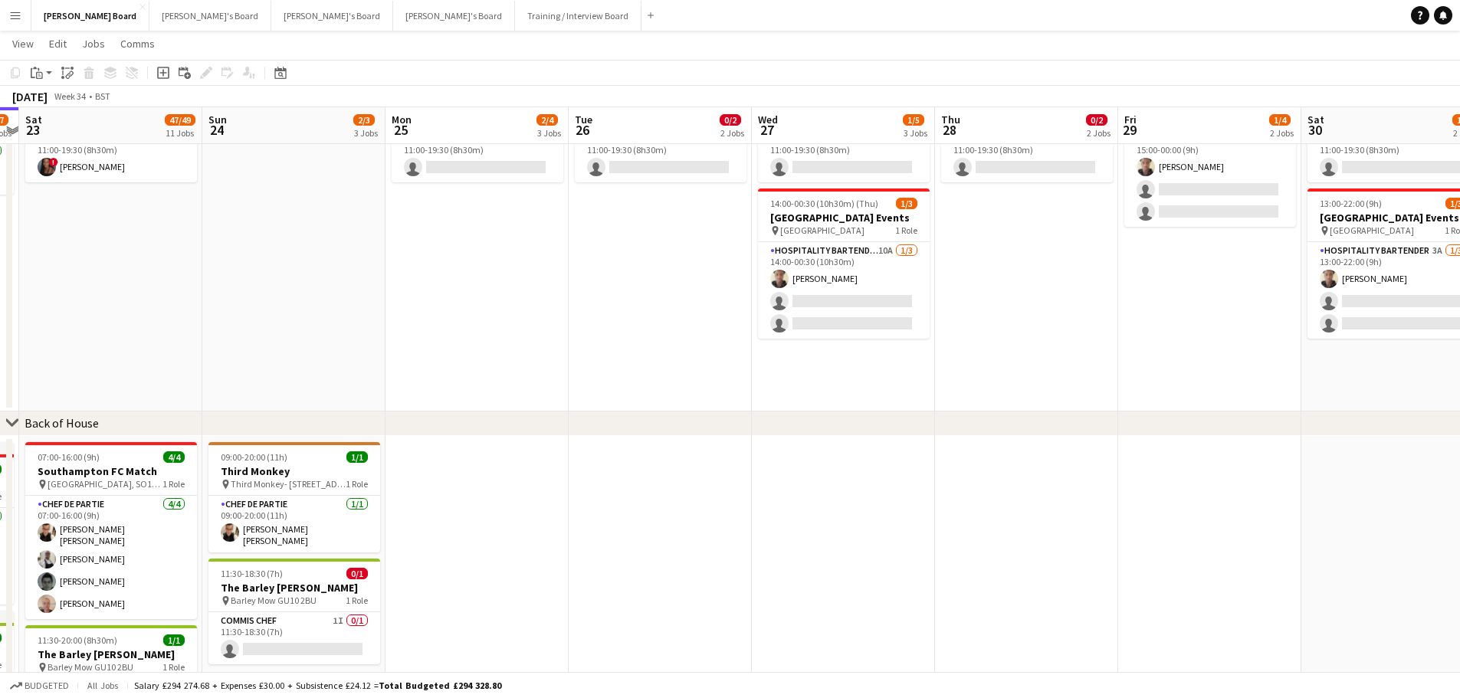
drag, startPoint x: 433, startPoint y: 458, endPoint x: 692, endPoint y: 447, distance: 259.2
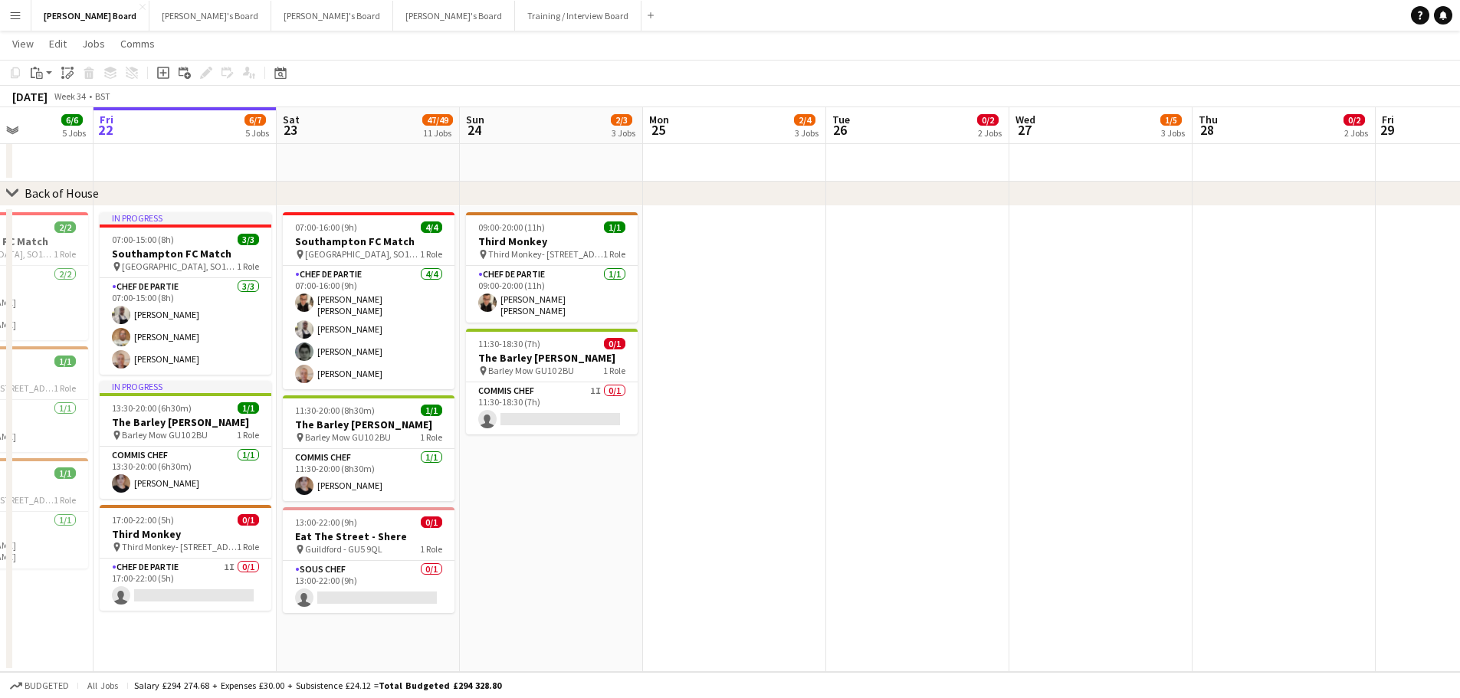
scroll to position [0, 404]
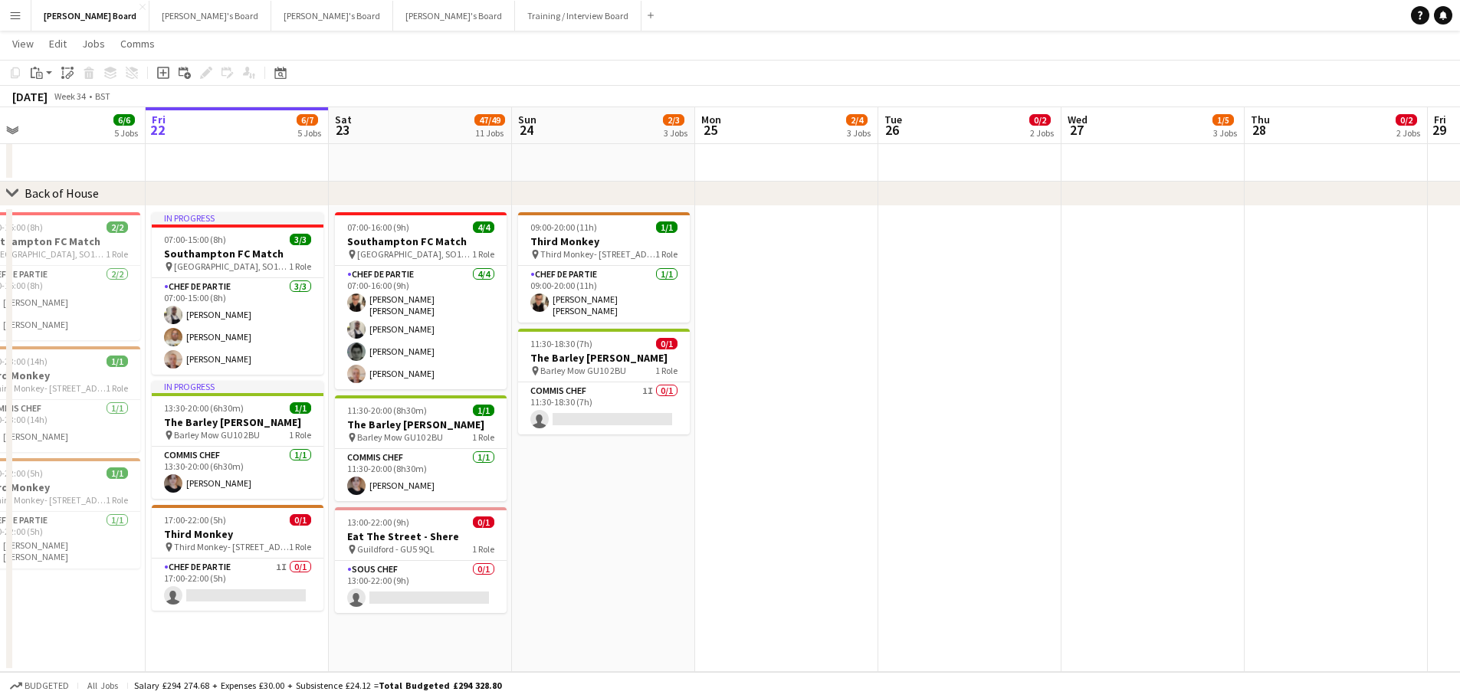
drag, startPoint x: 519, startPoint y: 453, endPoint x: 709, endPoint y: 441, distance: 190.4
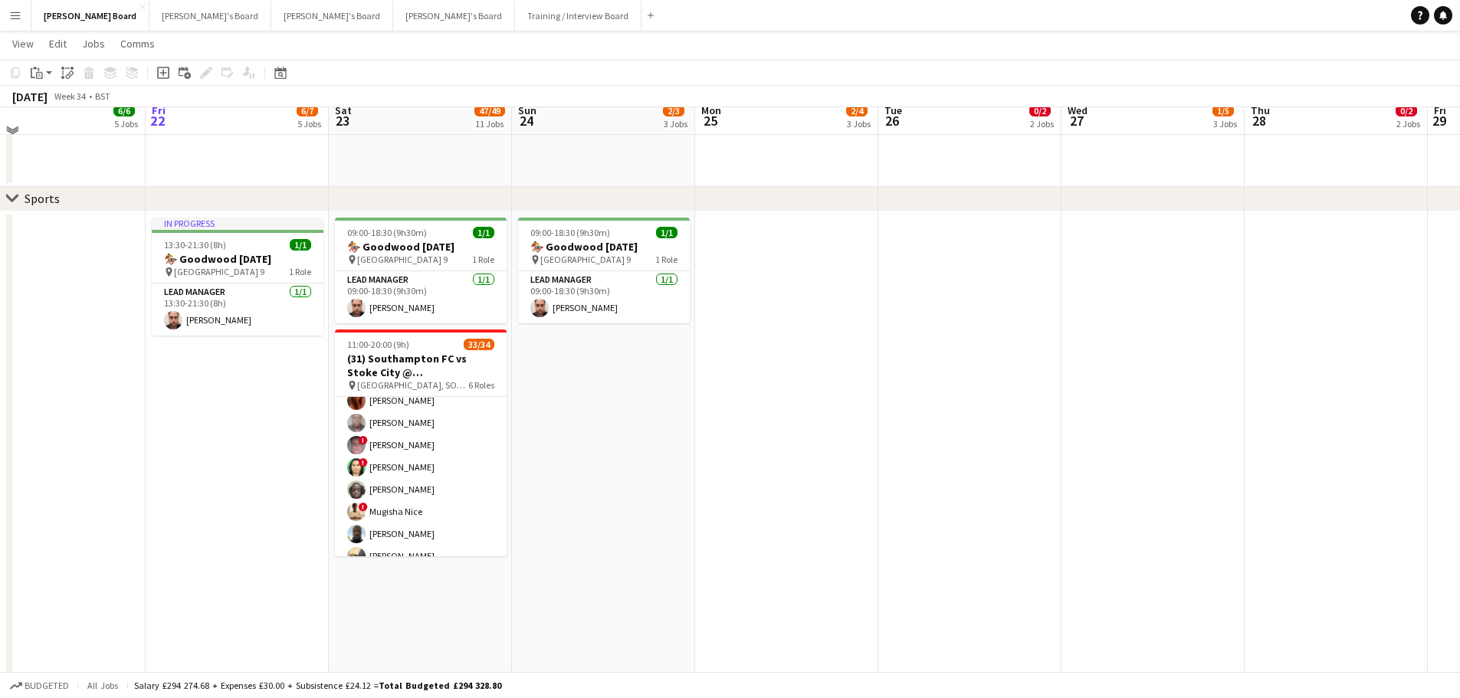
scroll to position [733, 0]
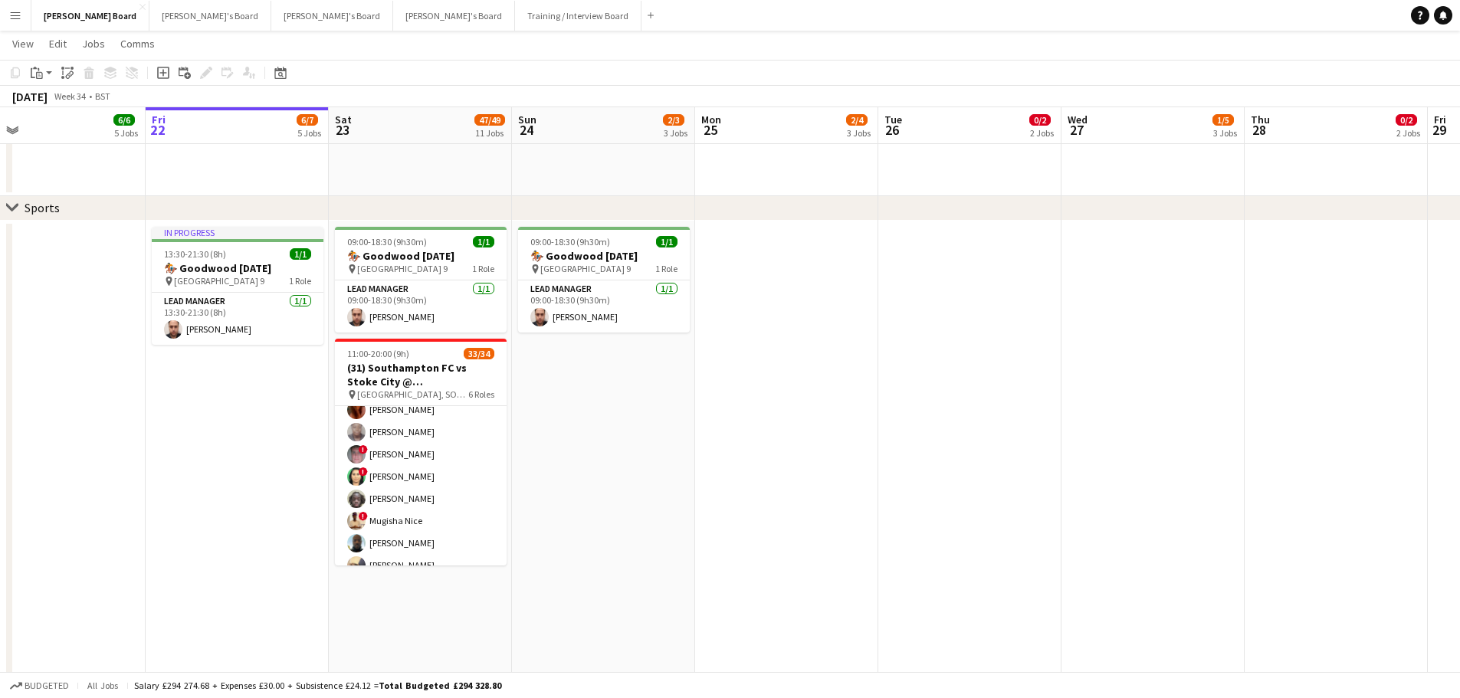
click at [447, 493] on app-card-role "Retail Kiosk 19I 3A 23/24 13:00-17:00 (4h) Courteney Gardner Pamela Bockarie ! …" at bounding box center [421, 657] width 172 height 568
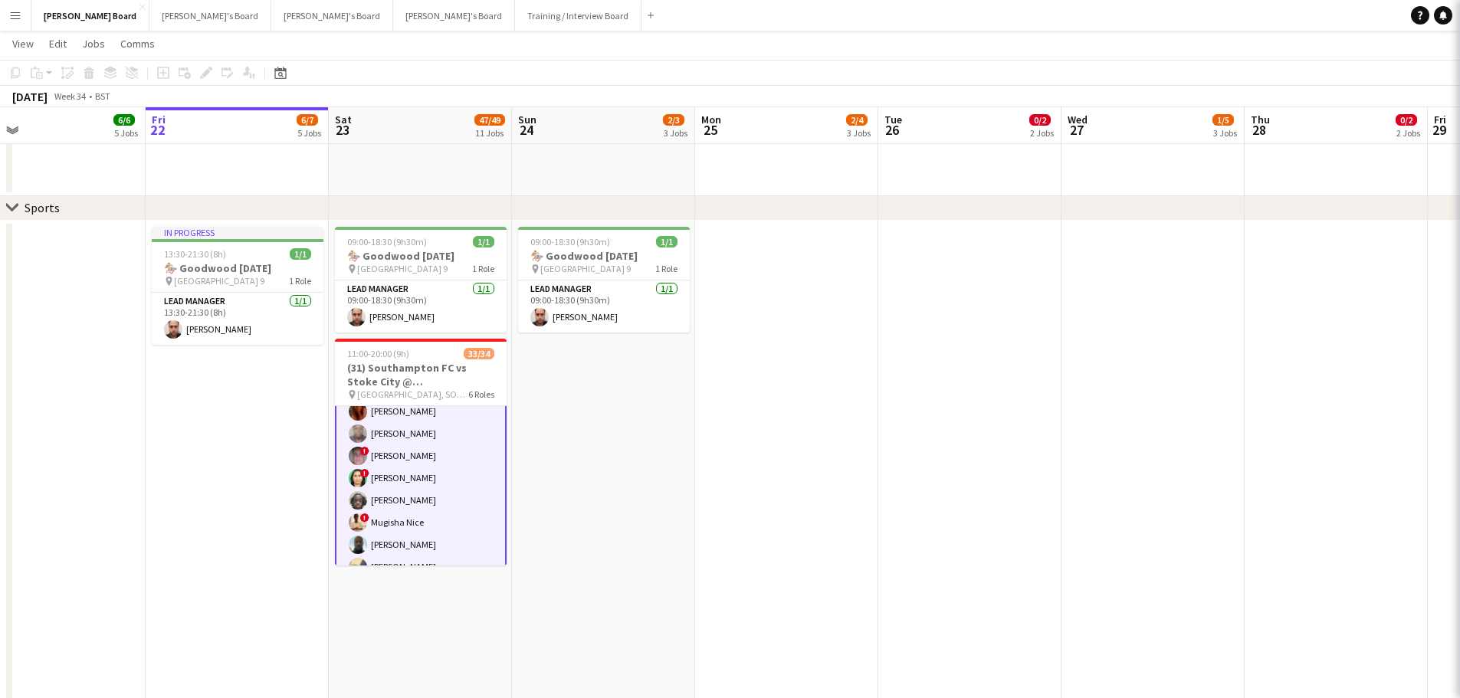
scroll to position [406, 0]
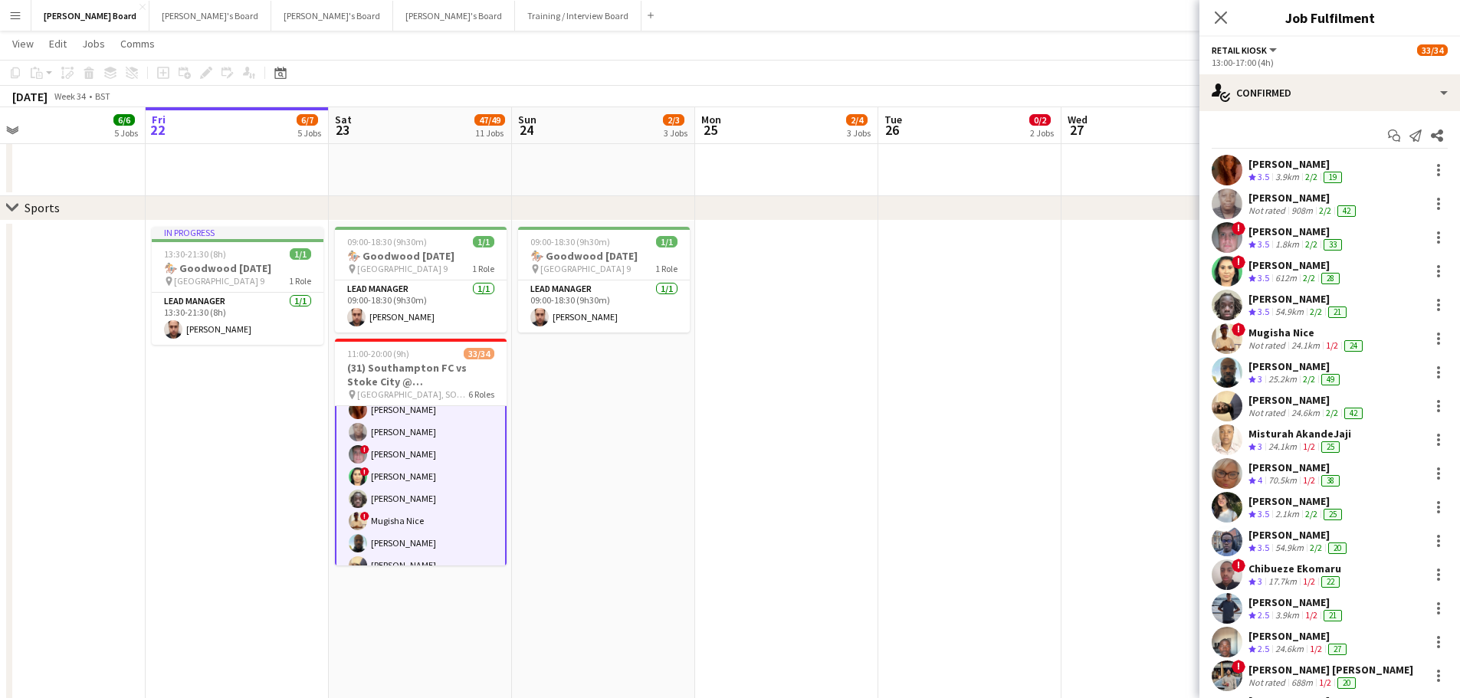
click at [1336, 123] on div "Start chat Send notification Share Courteney Gardner Crew rating 3.5 3.9km 2/2 …" at bounding box center [1329, 577] width 261 height 932
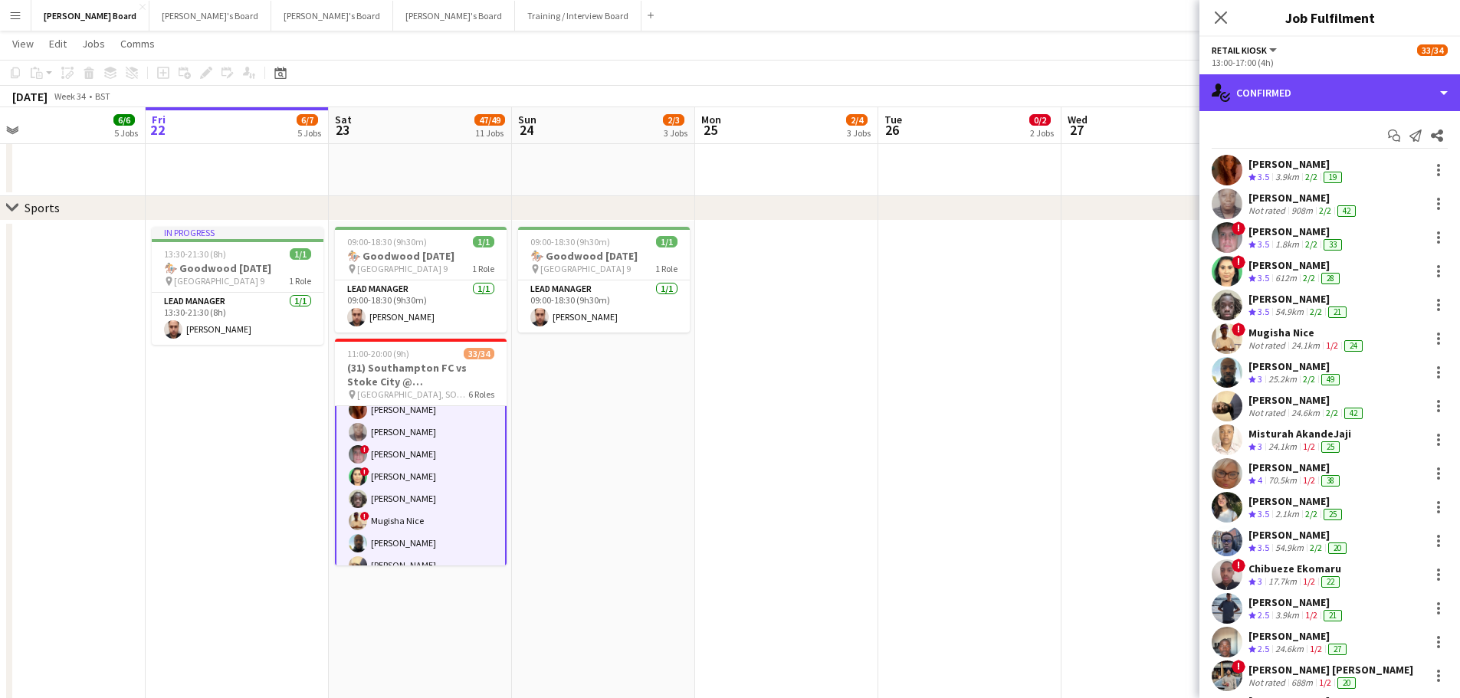
drag, startPoint x: 1375, startPoint y: 86, endPoint x: 1381, endPoint y: 224, distance: 138.1
click at [1375, 87] on div "single-neutral-actions-check-2 Confirmed" at bounding box center [1329, 92] width 261 height 37
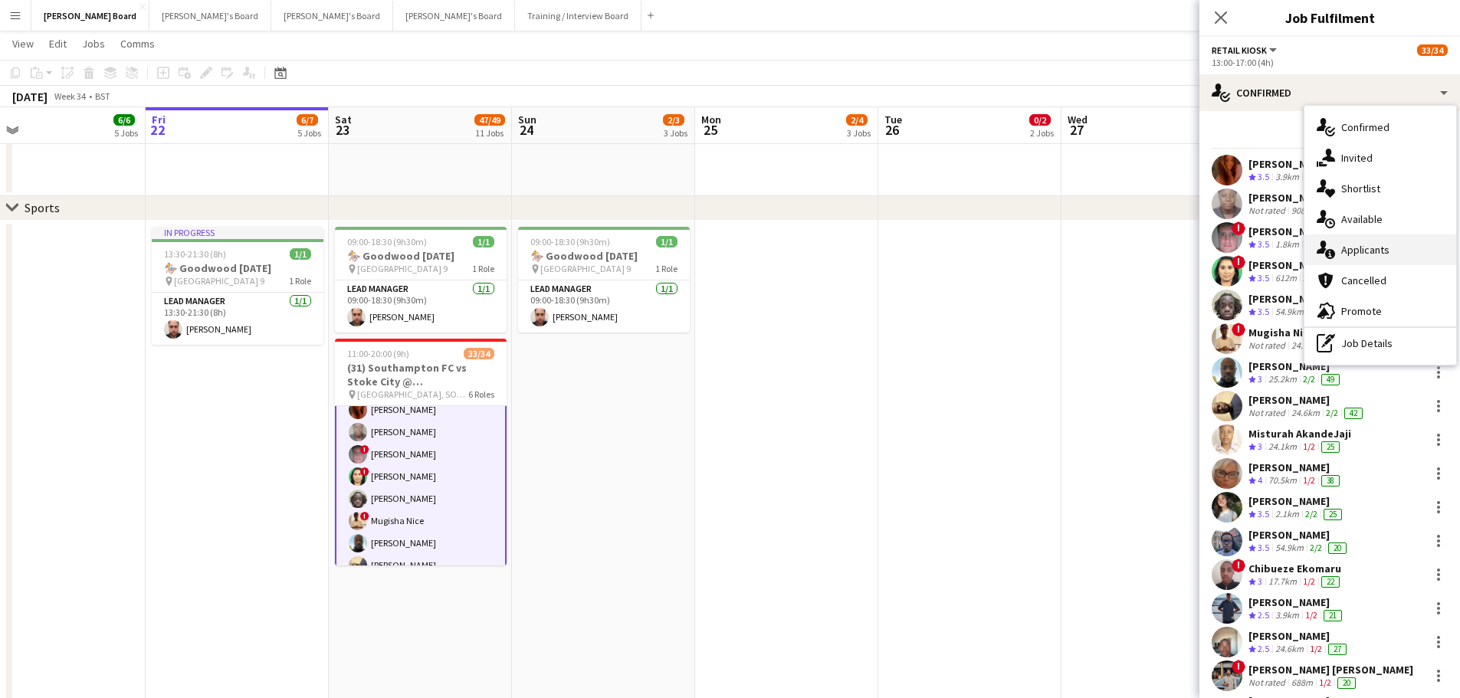
click at [1397, 257] on div "single-neutral-actions-information Applicants" at bounding box center [1380, 249] width 152 height 31
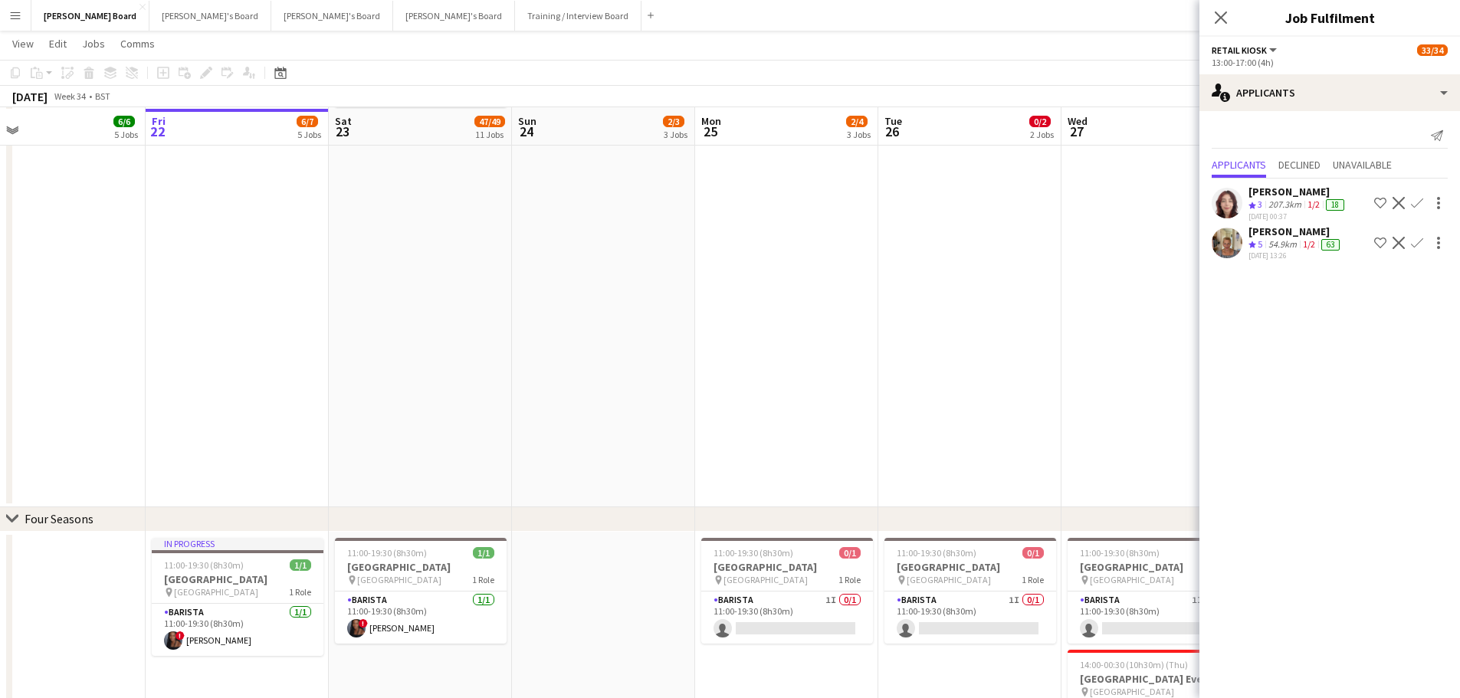
scroll to position [1192, 0]
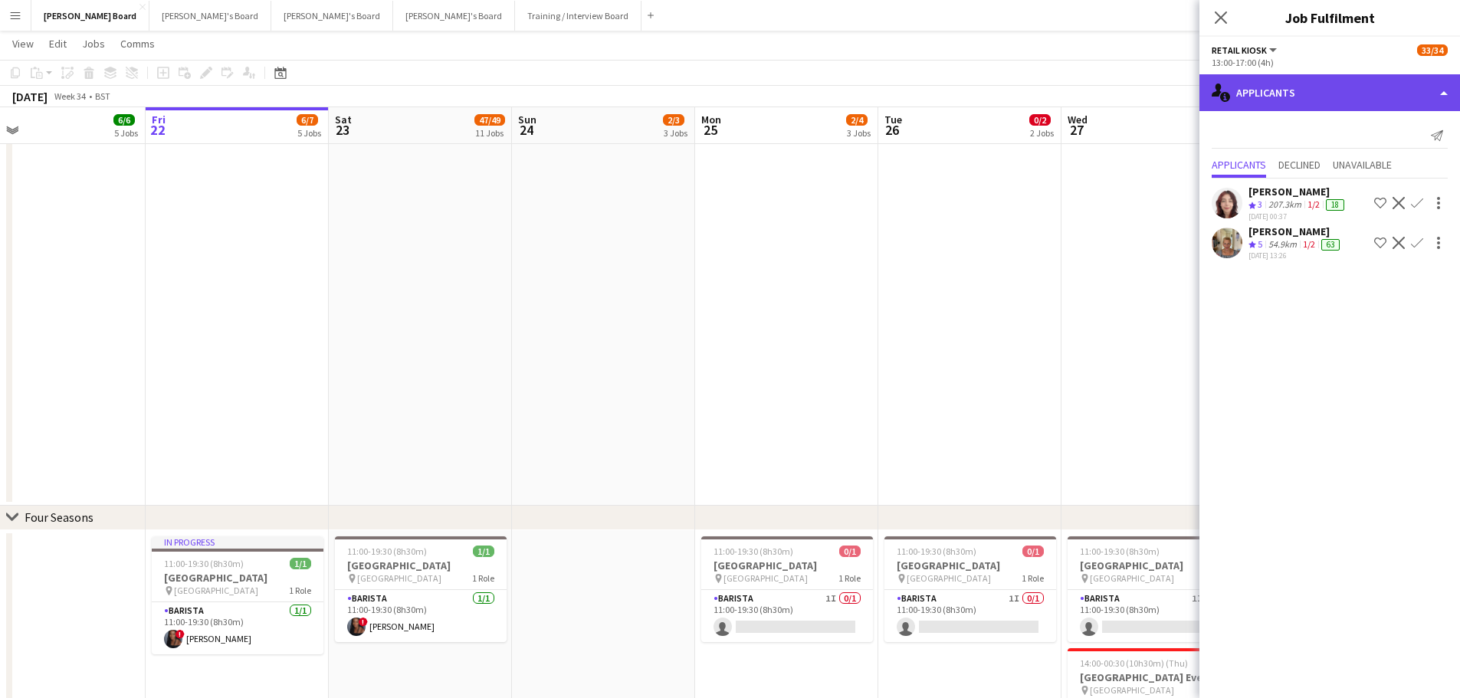
click at [1335, 103] on div "single-neutral-actions-information Applicants" at bounding box center [1329, 92] width 261 height 37
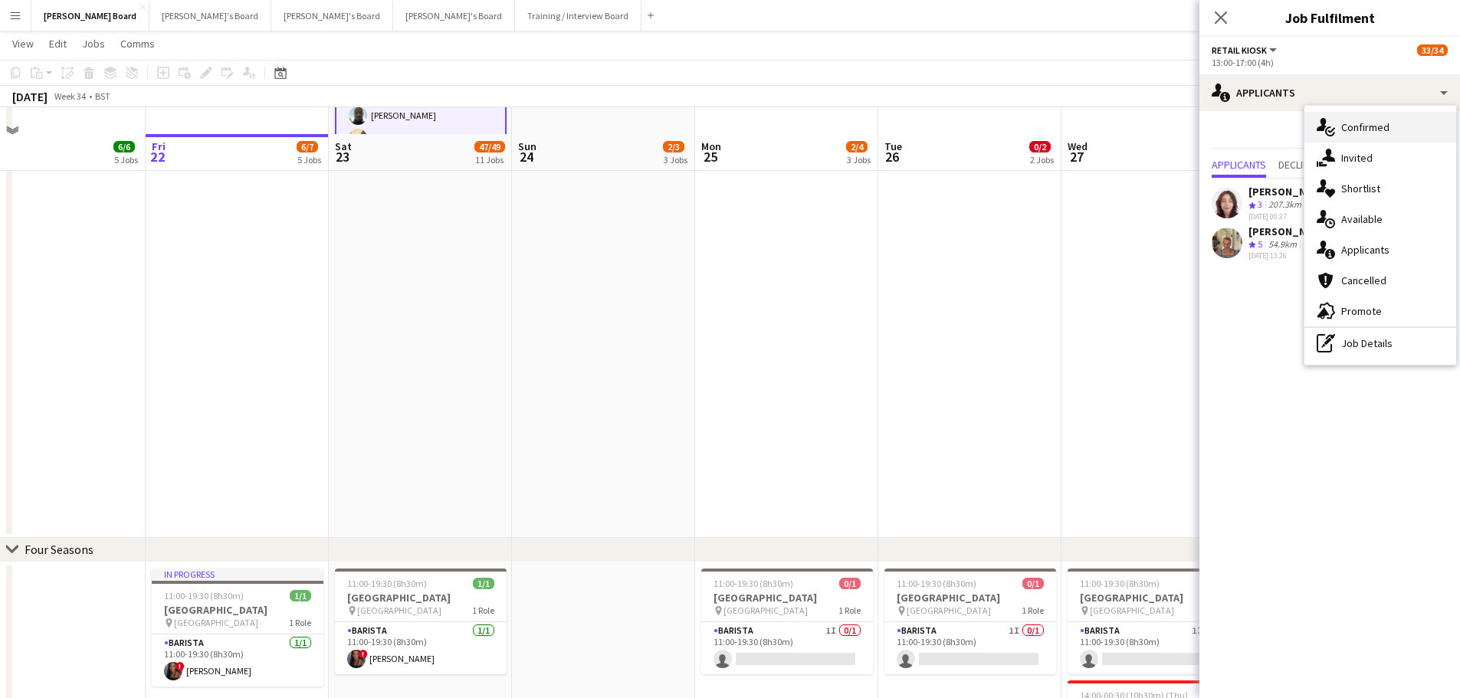
scroll to position [1116, 0]
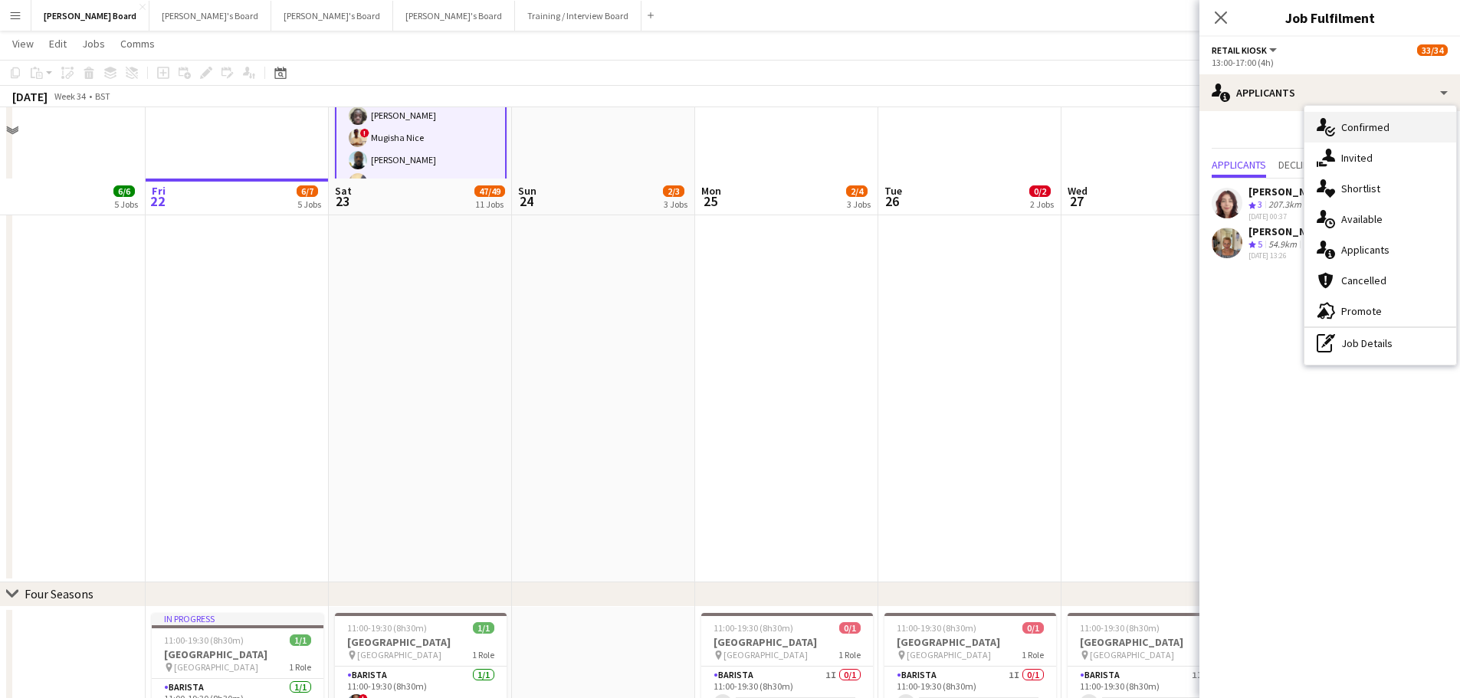
click at [1373, 136] on div "single-neutral-actions-check-2 Confirmed" at bounding box center [1380, 127] width 152 height 31
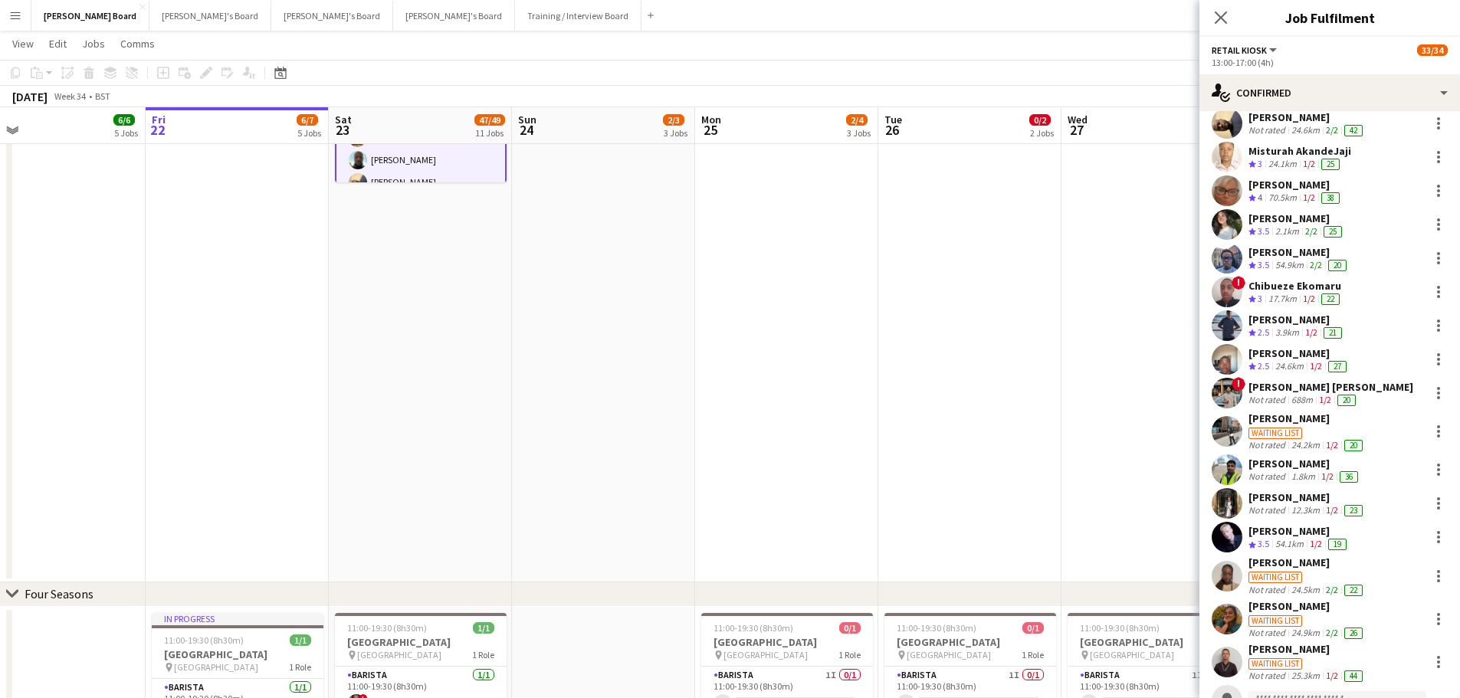
scroll to position [345, 0]
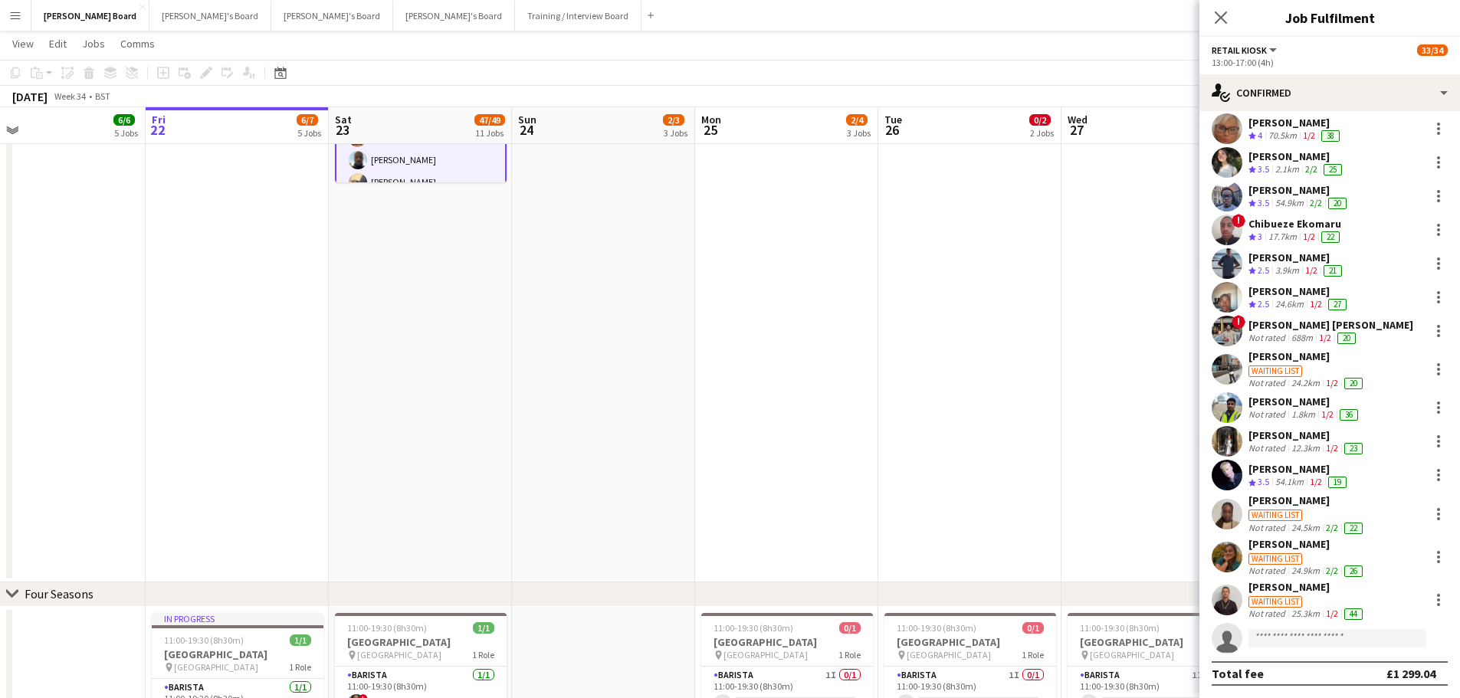
click at [1302, 362] on div "Ayomide Omoyele" at bounding box center [1306, 356] width 117 height 14
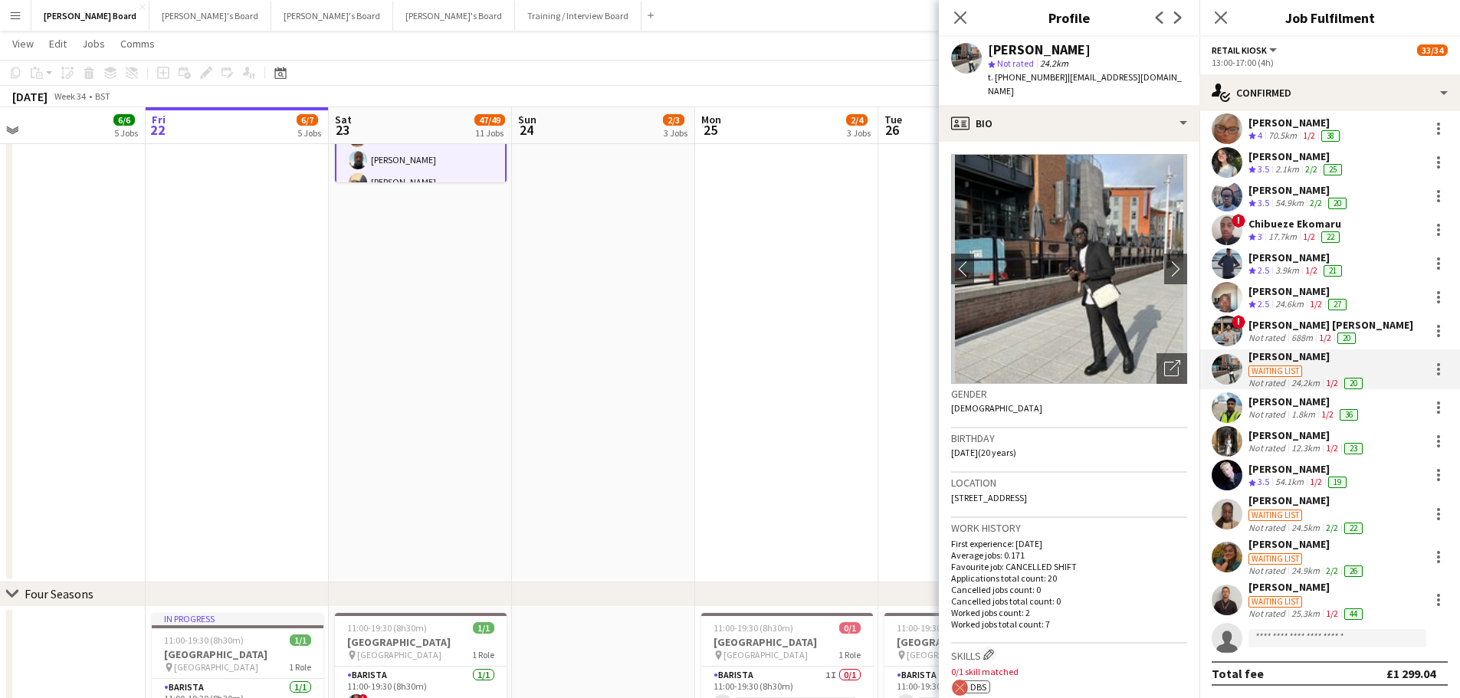
drag, startPoint x: 1049, startPoint y: 81, endPoint x: 996, endPoint y: 87, distance: 53.2
click at [996, 87] on div "Ayomide Omoyele star Not rated 24.2km t. +4407984946746 | yrnayomide54@gmail.com" at bounding box center [1069, 71] width 261 height 68
copy span "[PHONE_NUMBER]"
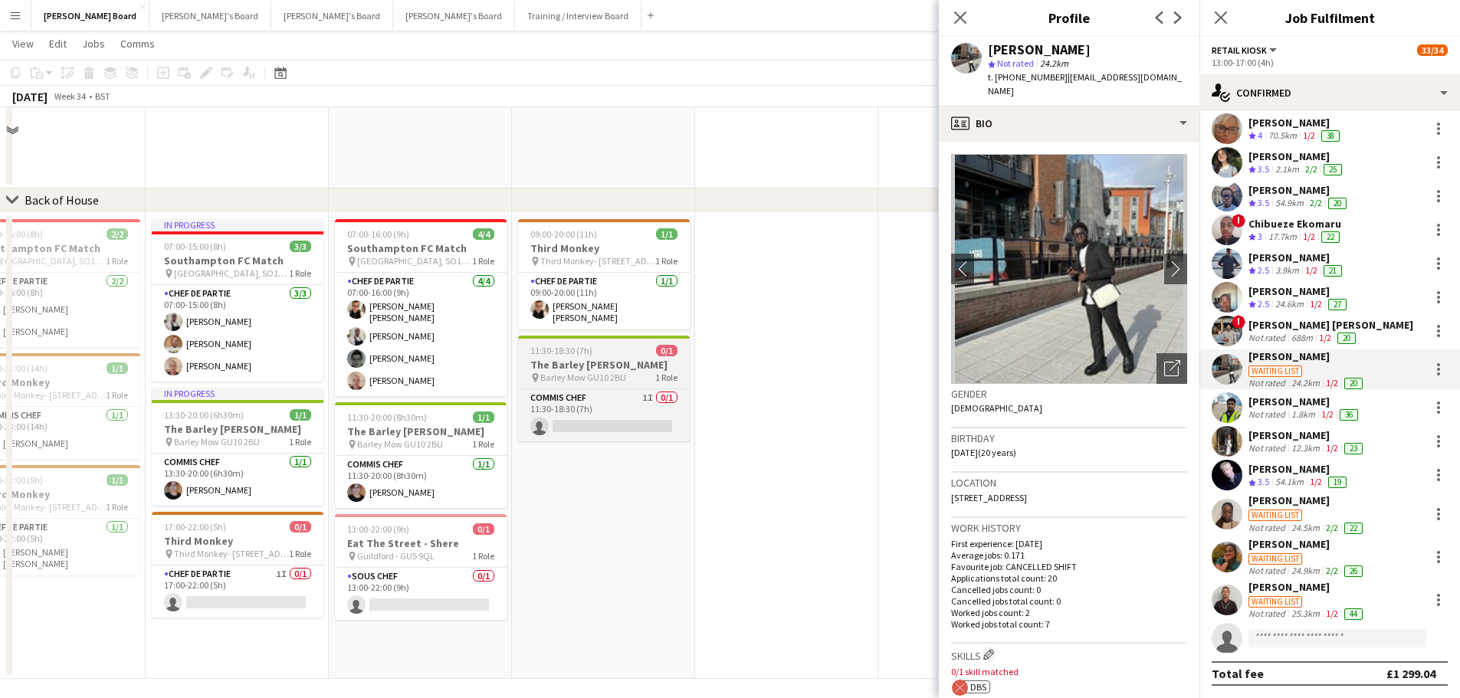
scroll to position [1882, 0]
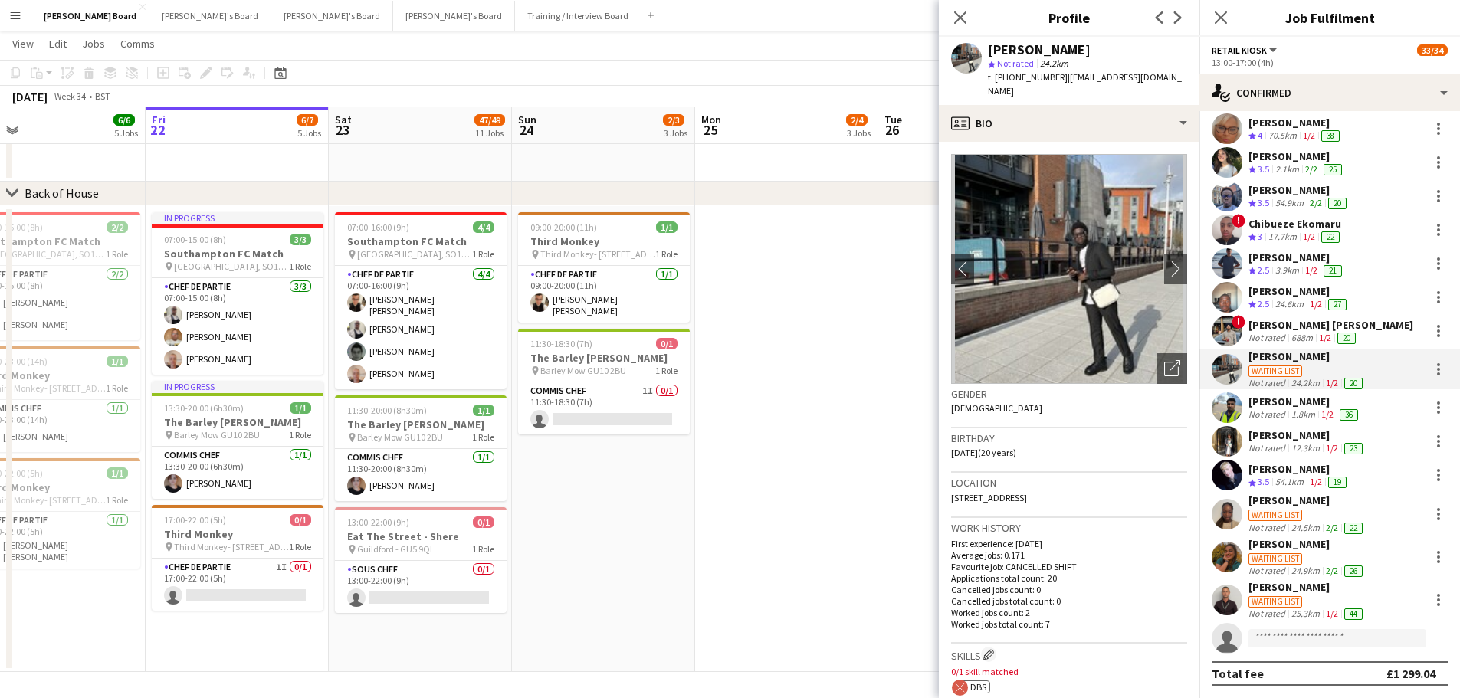
click at [1302, 452] on div "12.3km" at bounding box center [1305, 448] width 34 height 12
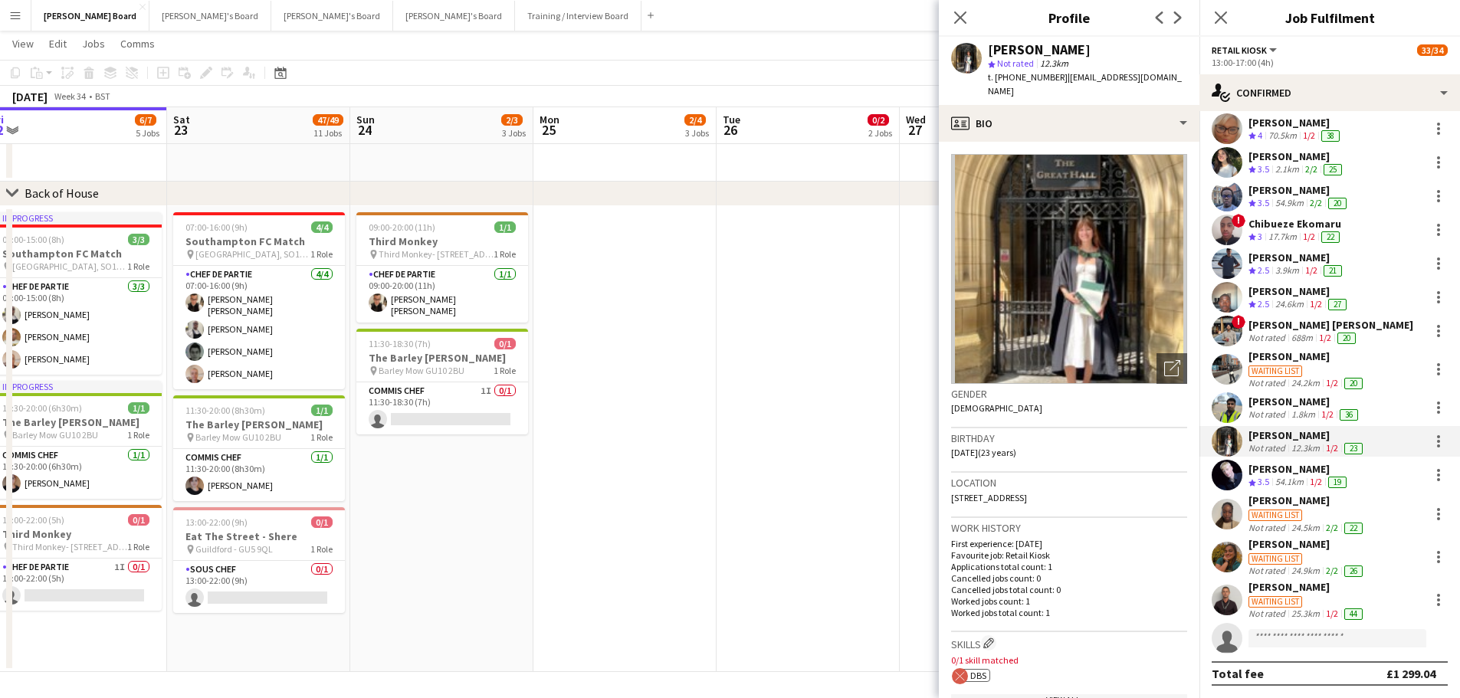
drag, startPoint x: 849, startPoint y: 434, endPoint x: 496, endPoint y: 431, distance: 353.2
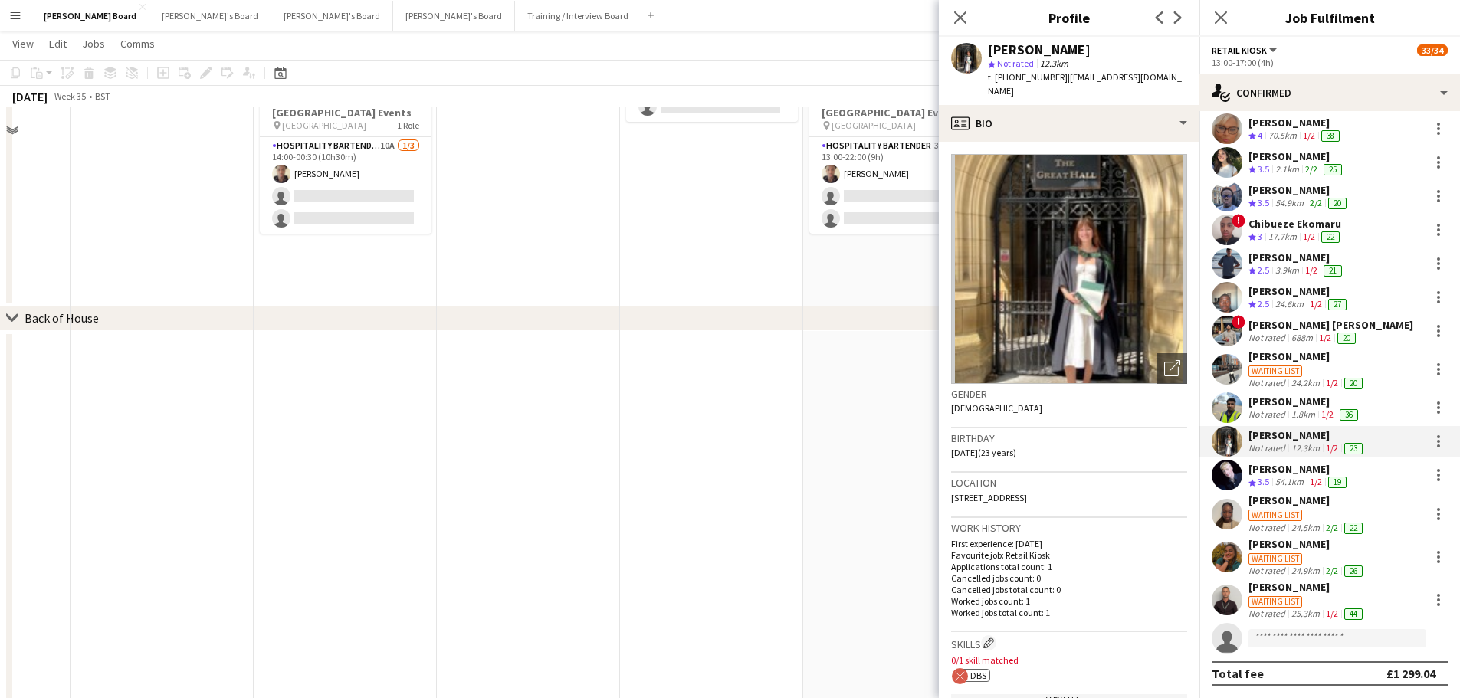
scroll to position [1422, 0]
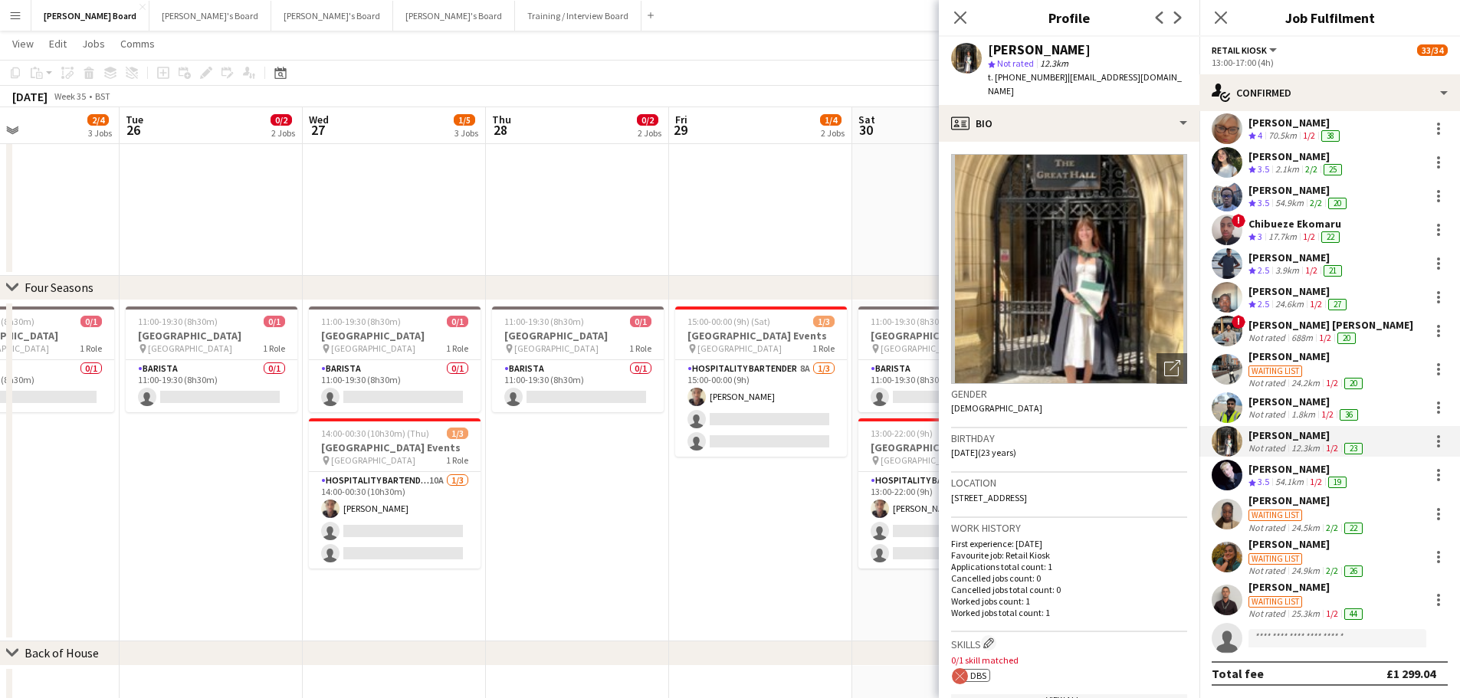
drag, startPoint x: 464, startPoint y: 503, endPoint x: 695, endPoint y: 500, distance: 231.4
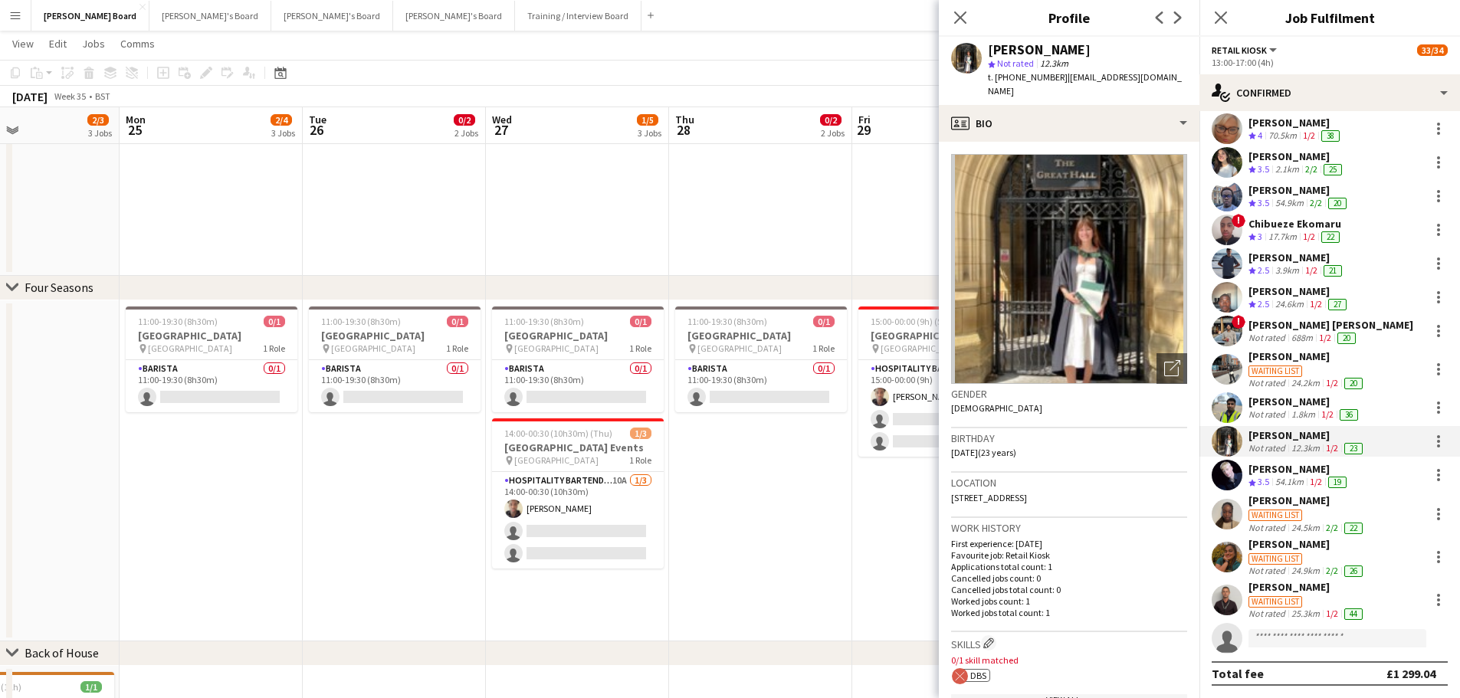
scroll to position [0, 429]
click at [1294, 407] on div "[PERSON_NAME]" at bounding box center [1304, 402] width 113 height 14
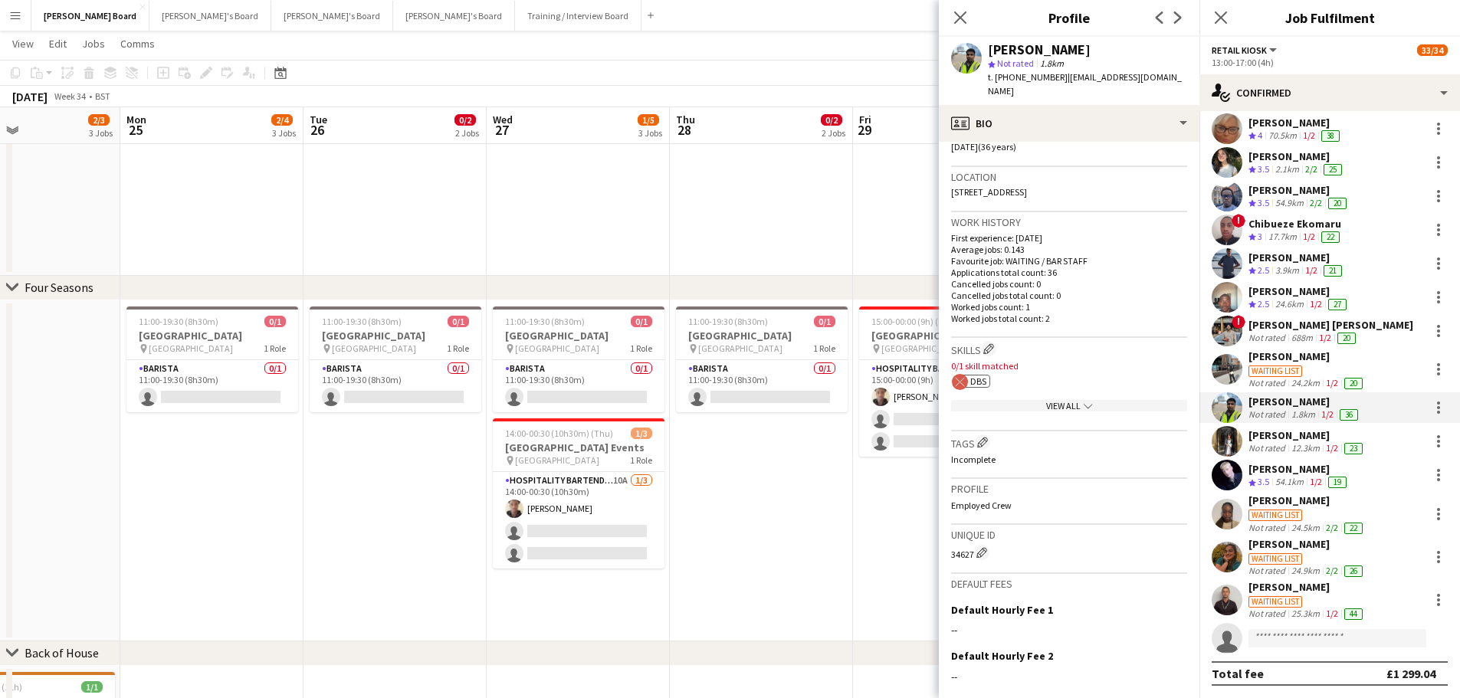
scroll to position [306, 0]
click at [993, 346] on app-icon "Edit crew company skills" at bounding box center [988, 348] width 11 height 11
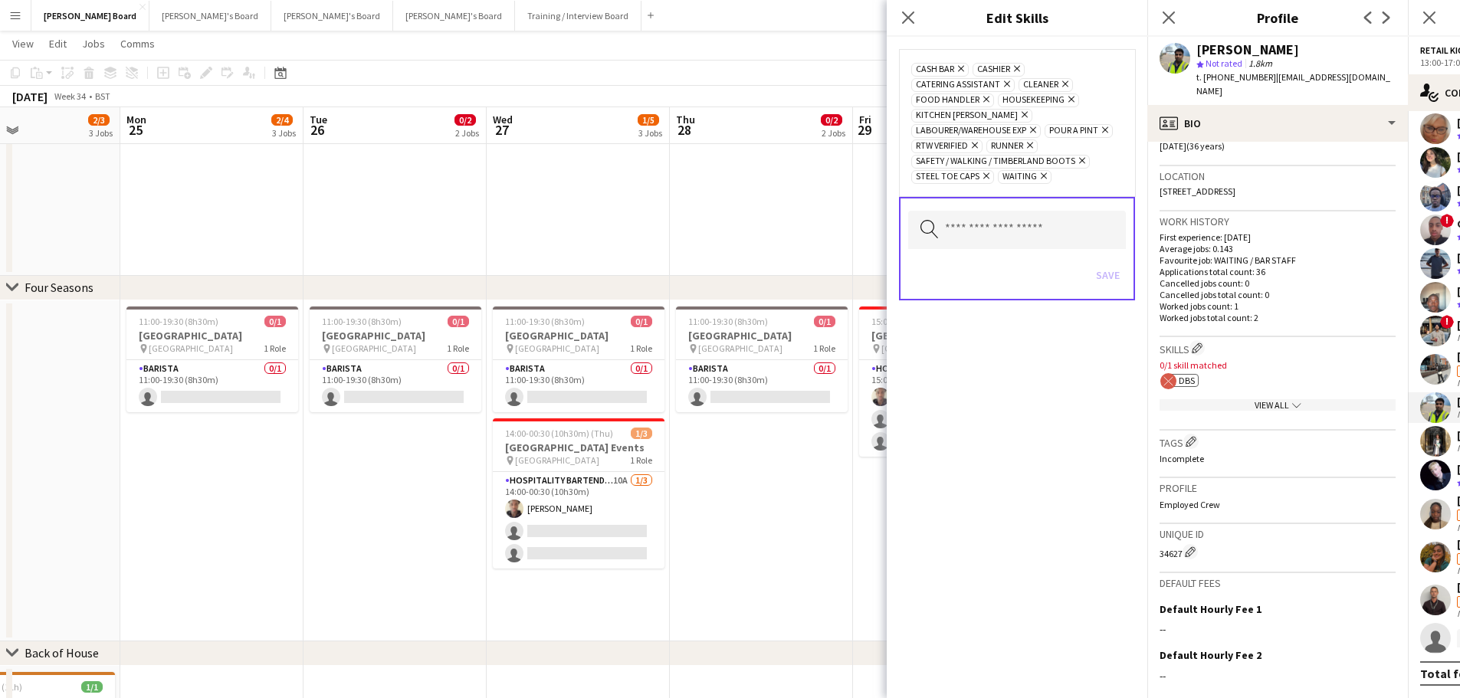
click at [1289, 290] on p "Cancelled jobs total count: 0" at bounding box center [1277, 294] width 236 height 11
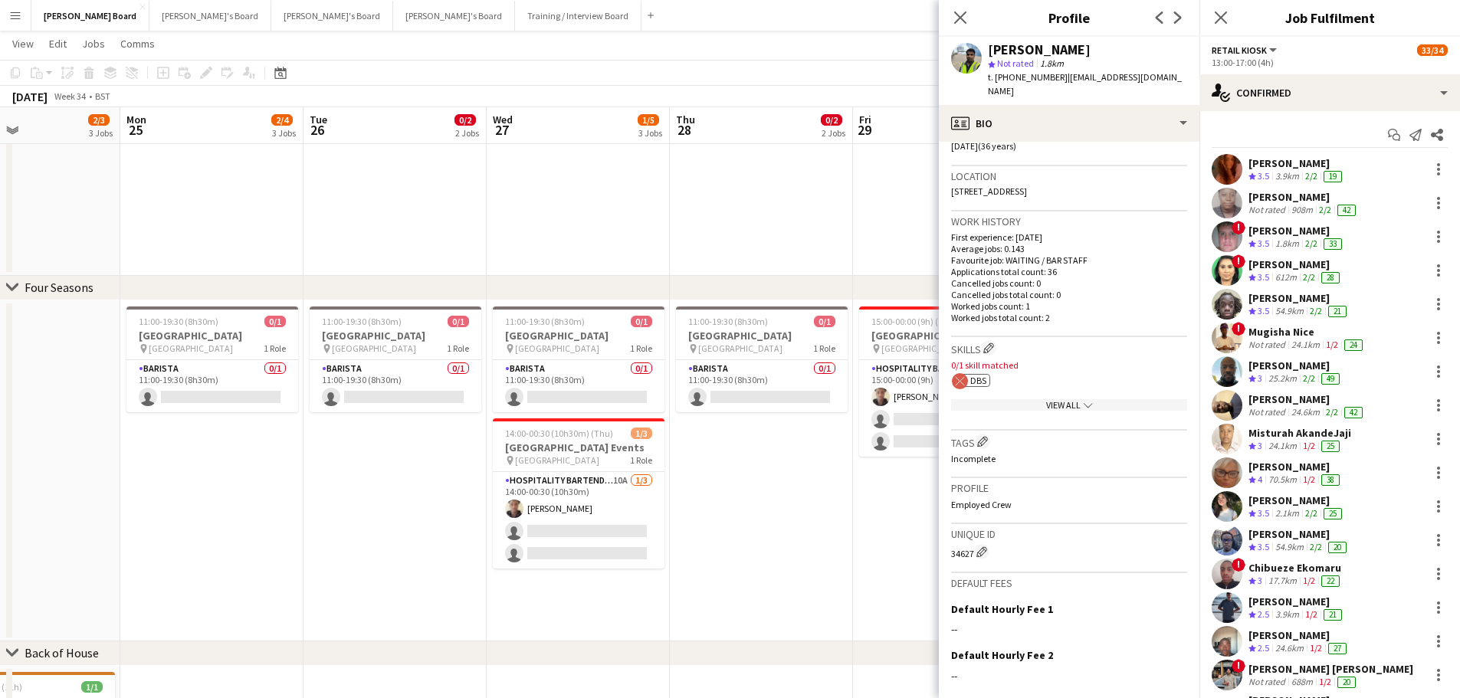
scroll to position [0, 0]
click at [1298, 337] on div "Mugisha Nice" at bounding box center [1306, 333] width 117 height 14
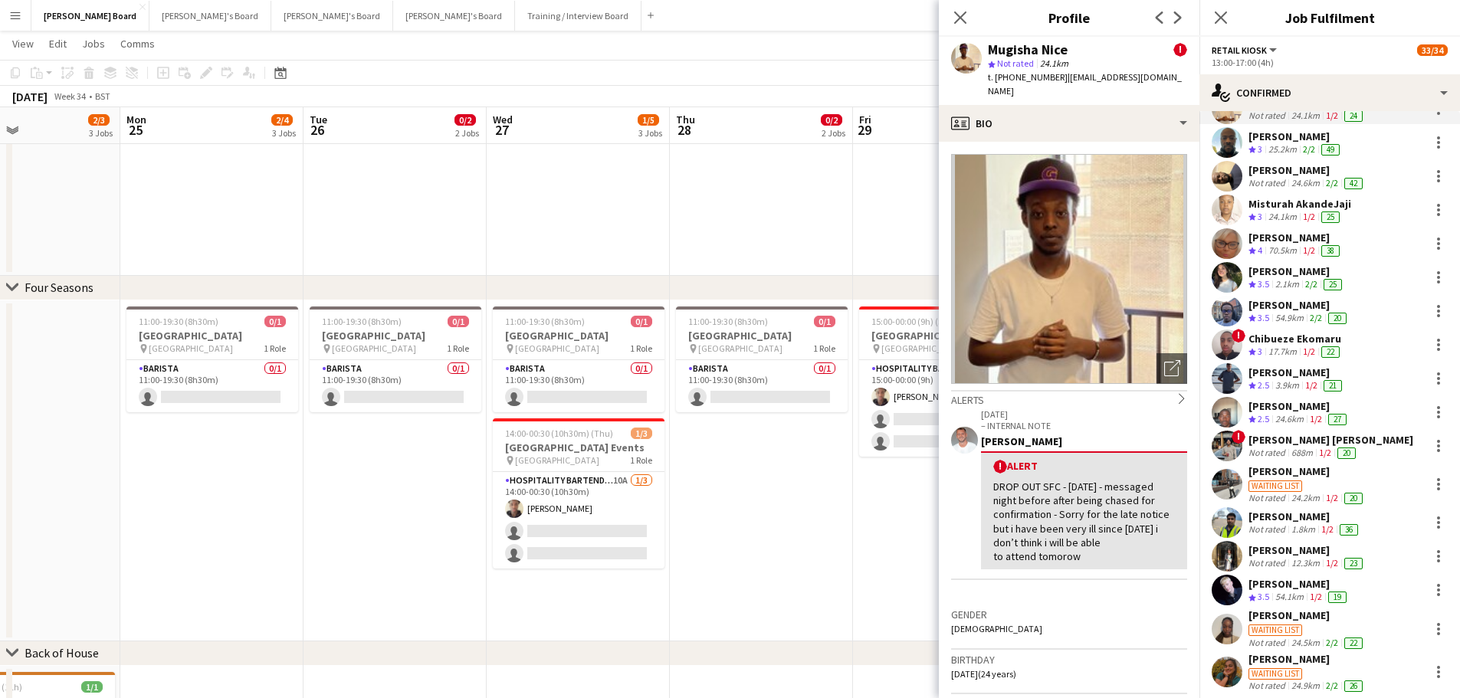
scroll to position [345, 0]
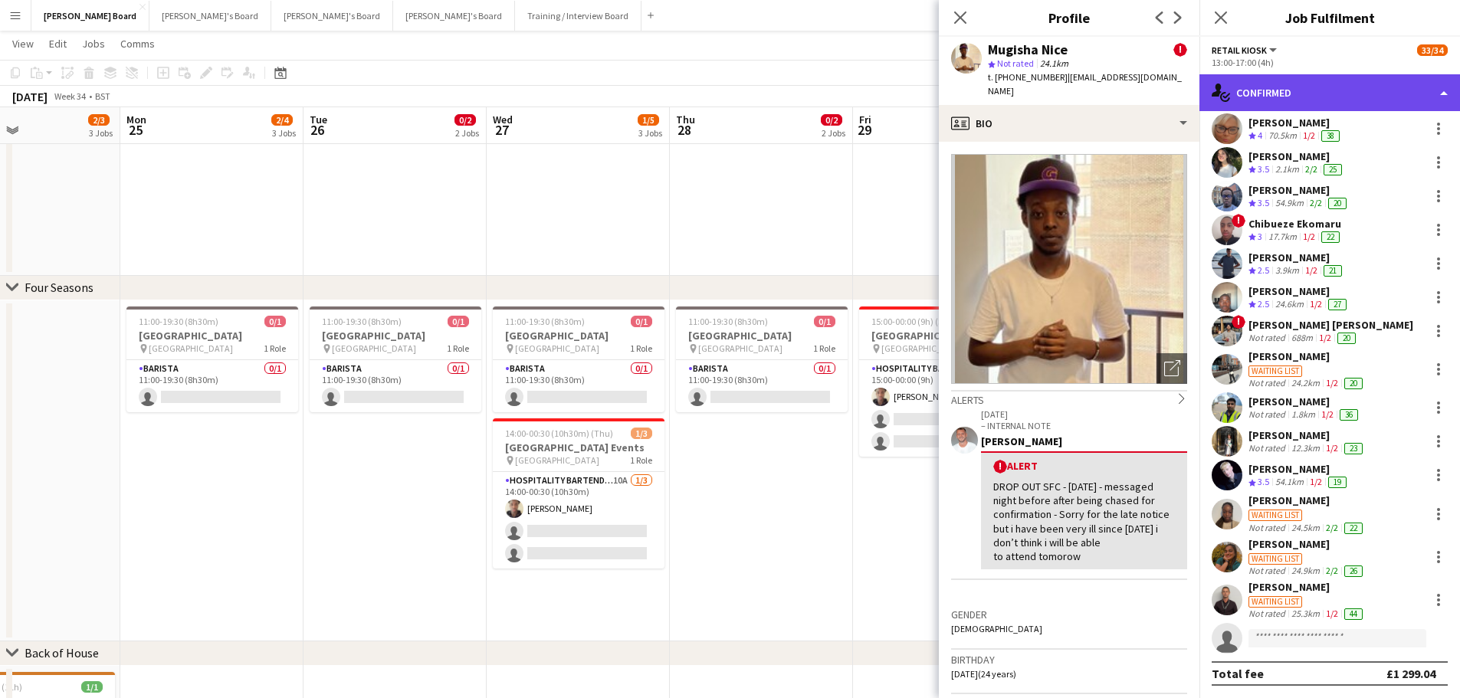
click at [1293, 84] on div "single-neutral-actions-check-2 Confirmed" at bounding box center [1329, 92] width 261 height 37
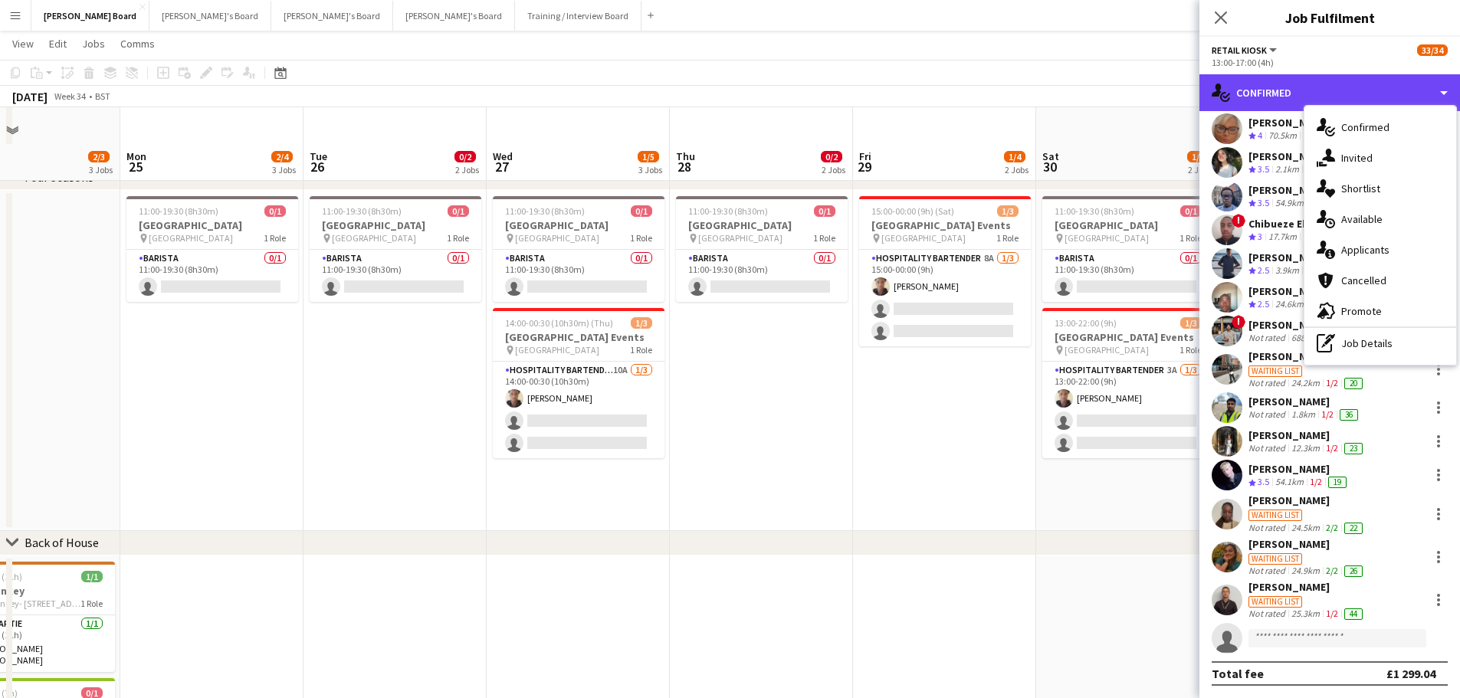
scroll to position [1882, 0]
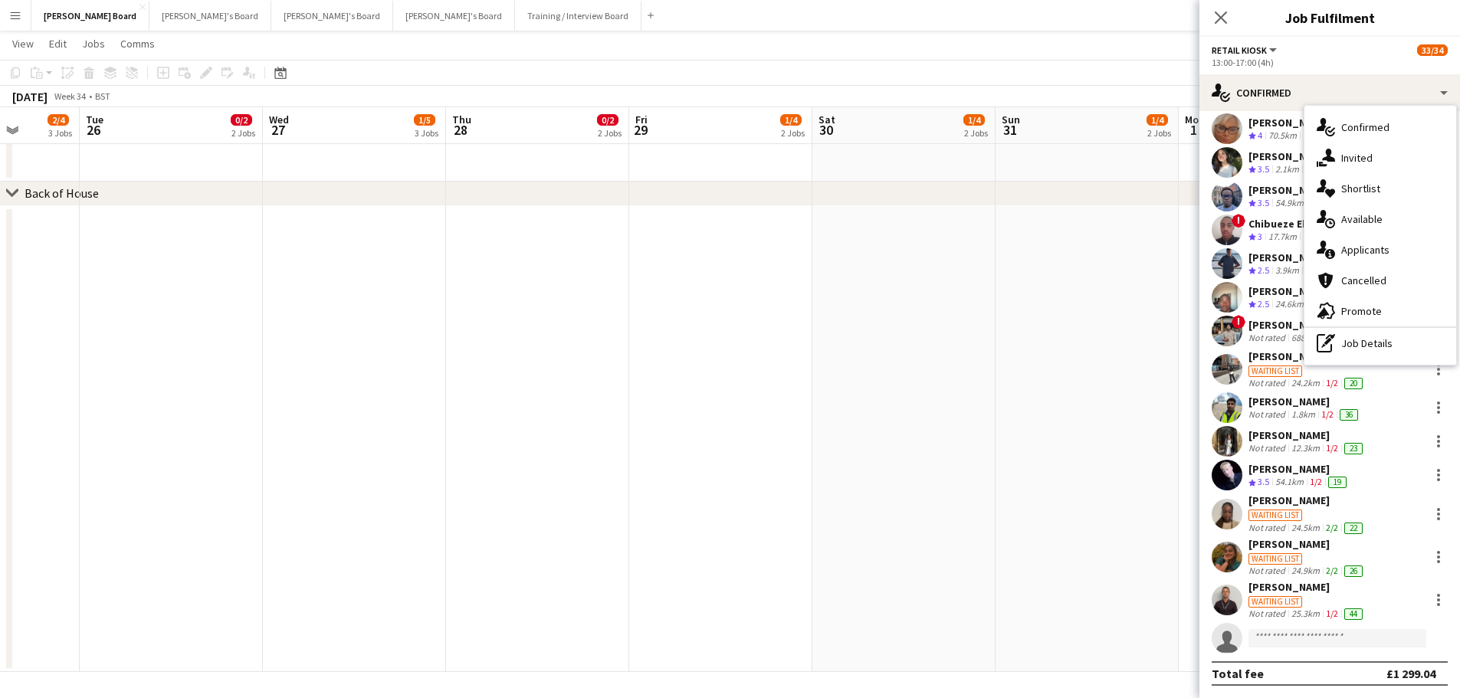
drag, startPoint x: 757, startPoint y: 438, endPoint x: 524, endPoint y: 437, distance: 232.9
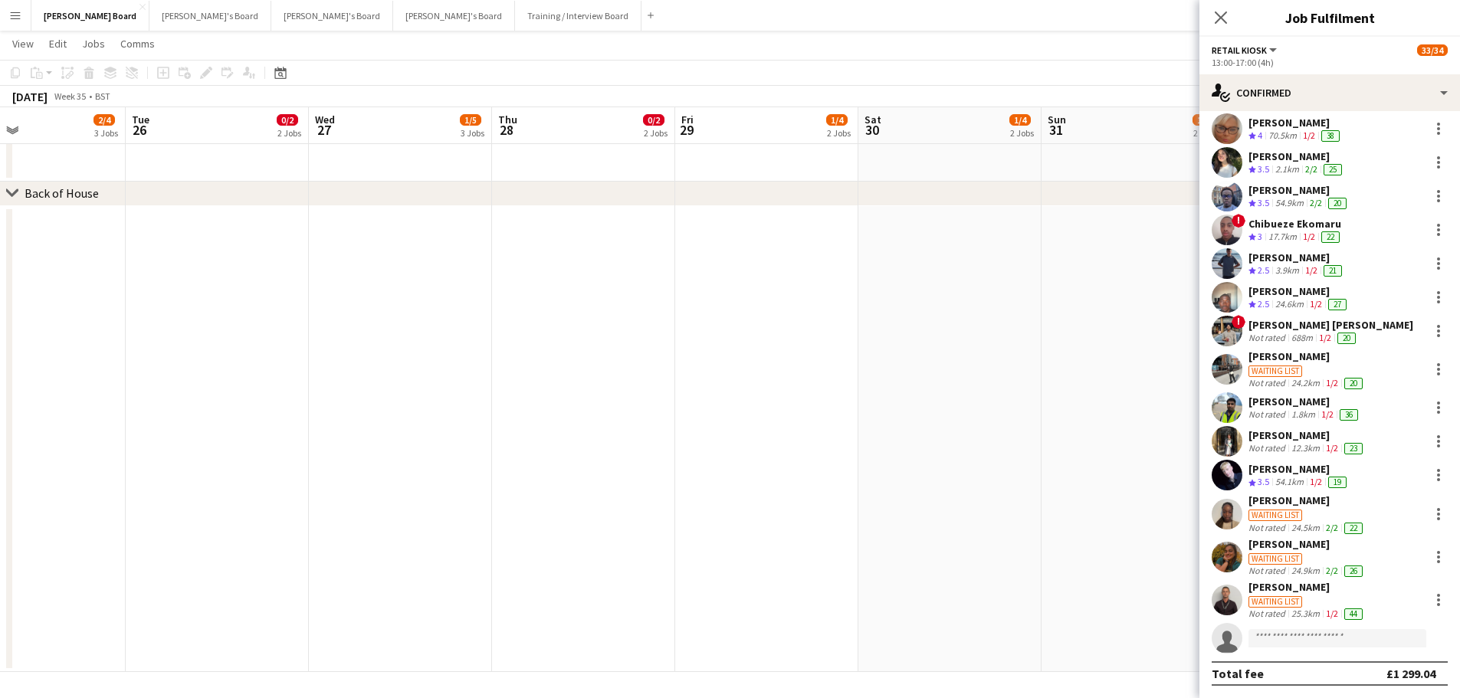
drag, startPoint x: 342, startPoint y: 448, endPoint x: 589, endPoint y: 447, distance: 247.5
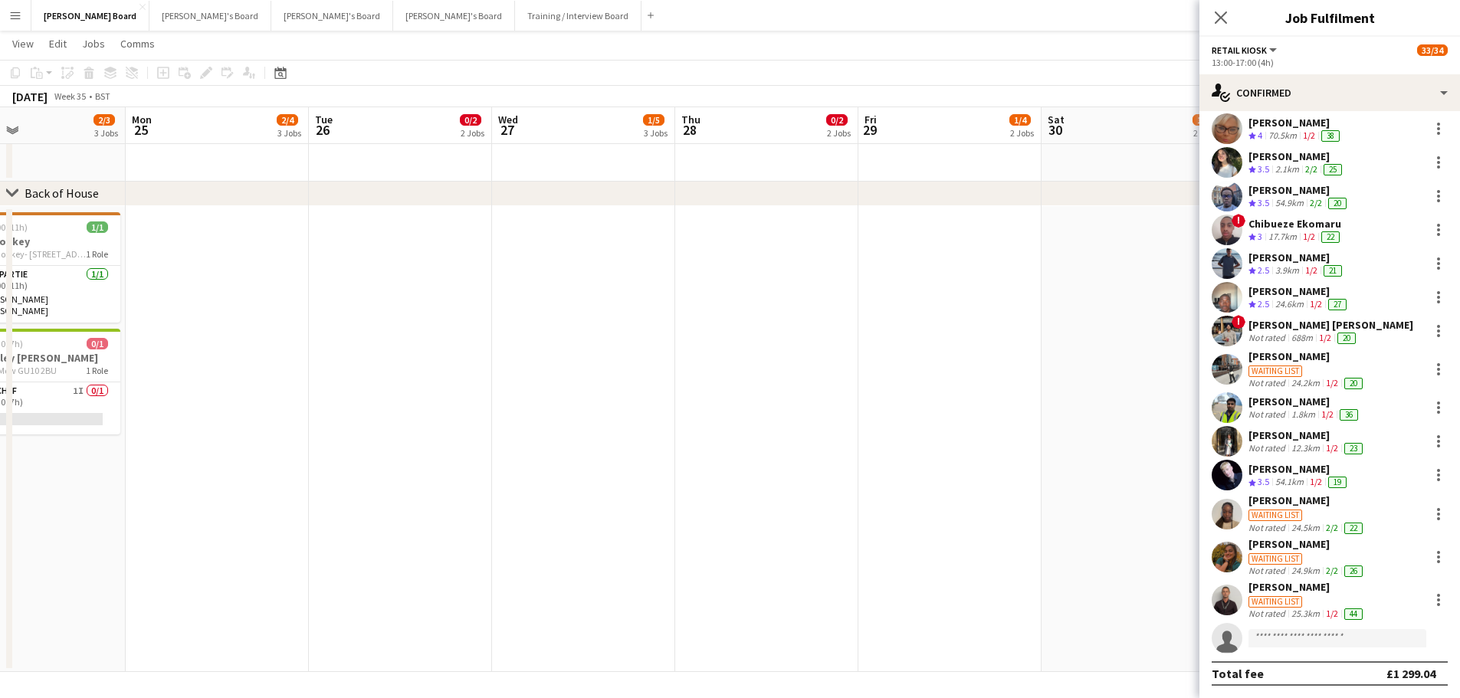
drag, startPoint x: 768, startPoint y: 438, endPoint x: 758, endPoint y: 453, distance: 18.3
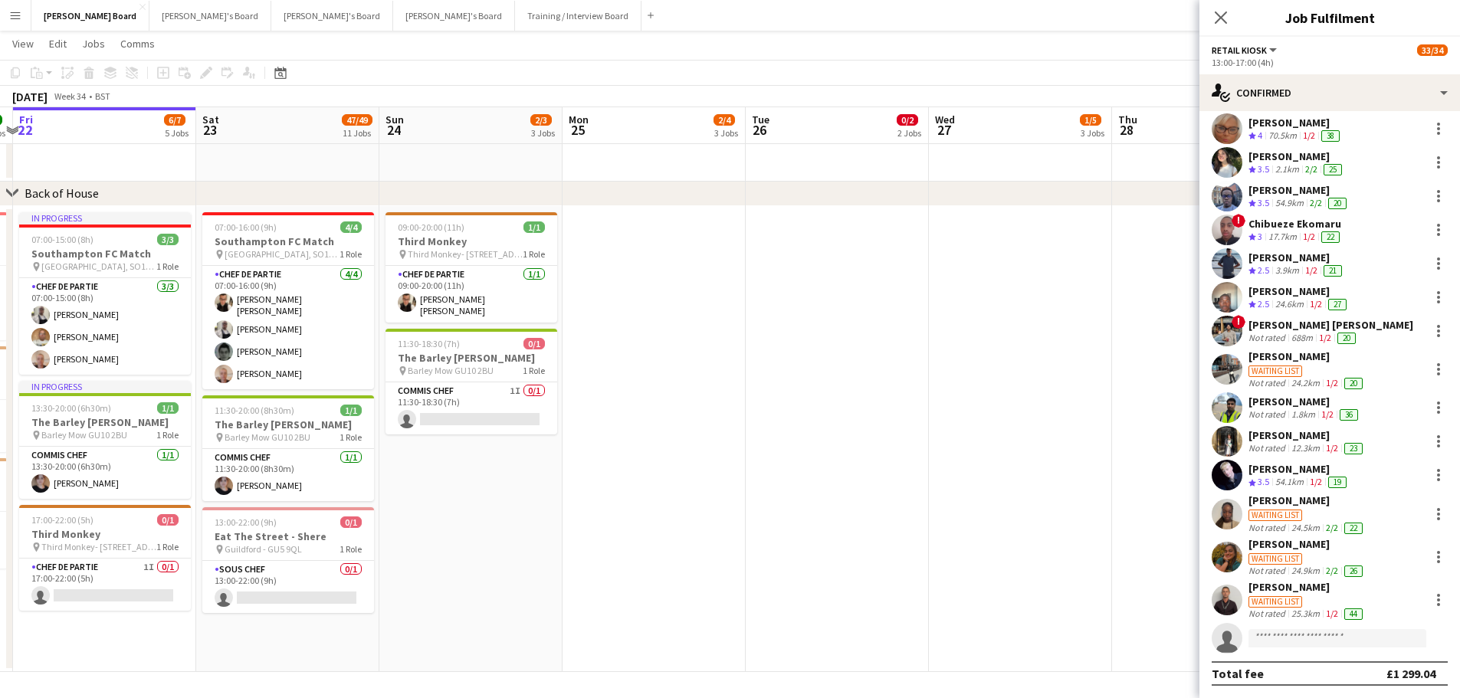
drag, startPoint x: 827, startPoint y: 451, endPoint x: 885, endPoint y: 451, distance: 58.2
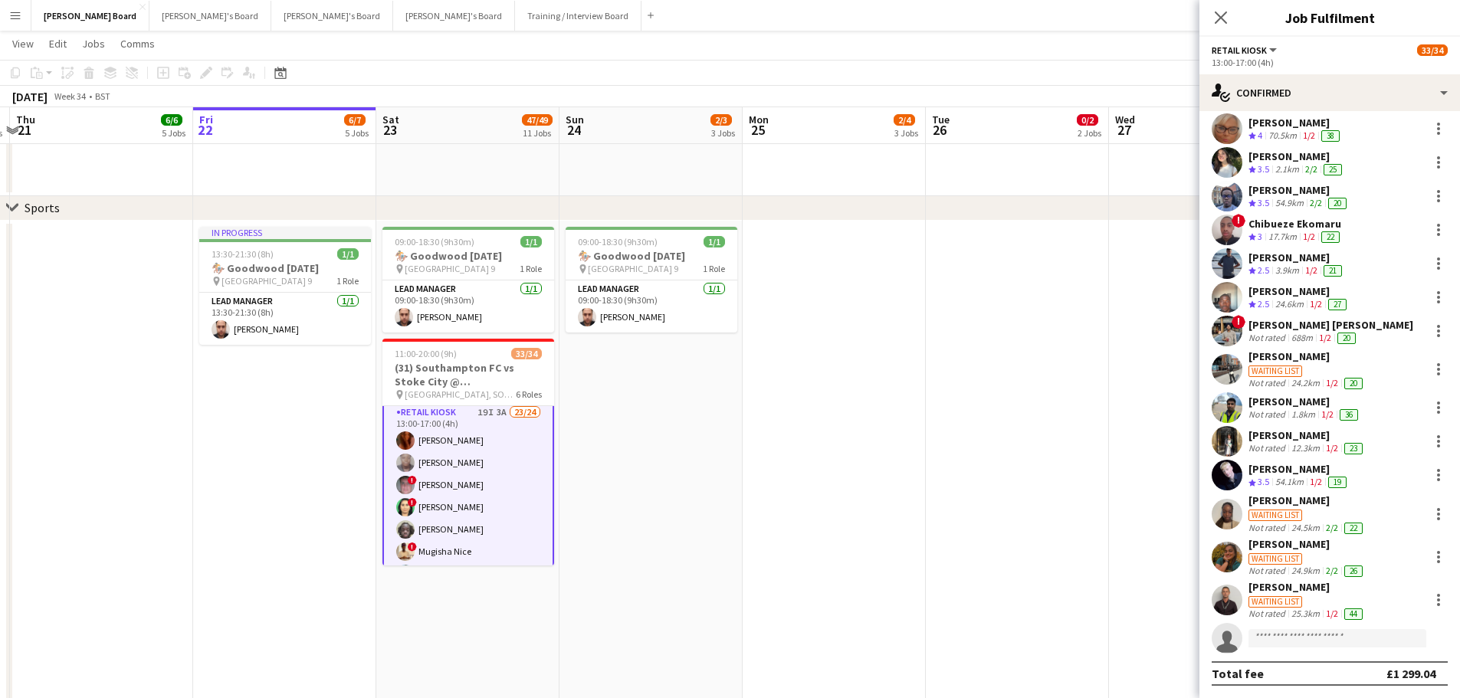
scroll to position [383, 0]
click at [483, 487] on app-card-role "Retail Kiosk 19I 3A 23/24 13:00-17:00 (4h) Courteney Gardner Pamela Bockarie ! …" at bounding box center [468, 373] width 172 height 571
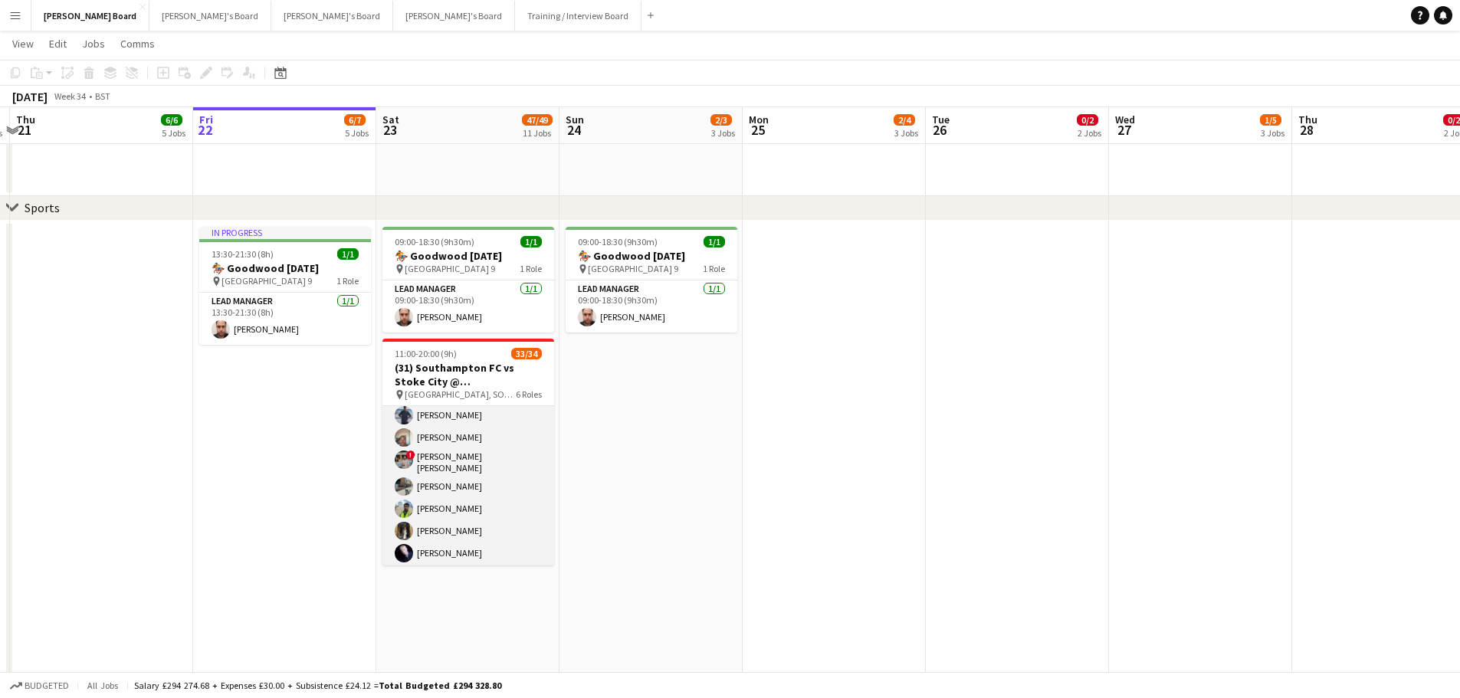
click at [483, 487] on app-card-role "Retail Kiosk 19I 3A 23/24 13:00-17:00 (4h) Courteney Gardner Pamela Bockarie ! …" at bounding box center [468, 374] width 172 height 568
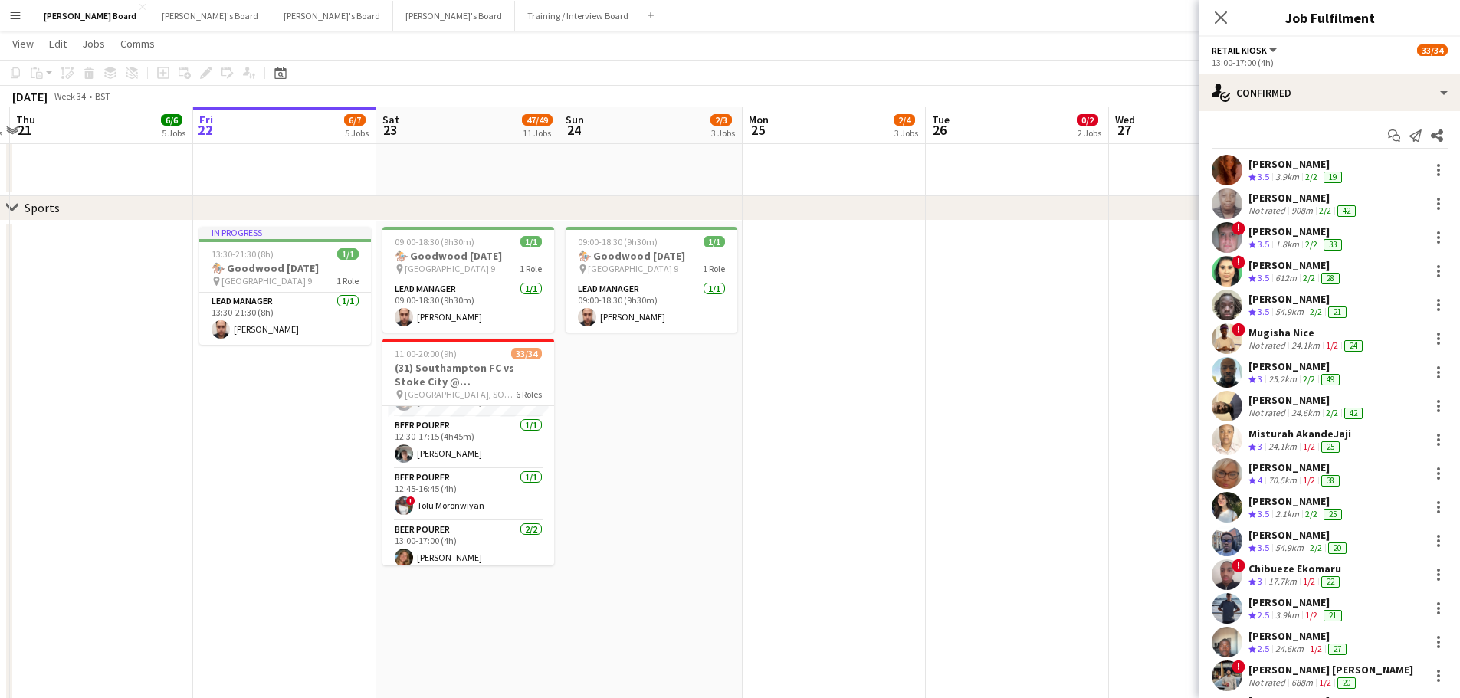
scroll to position [153, 0]
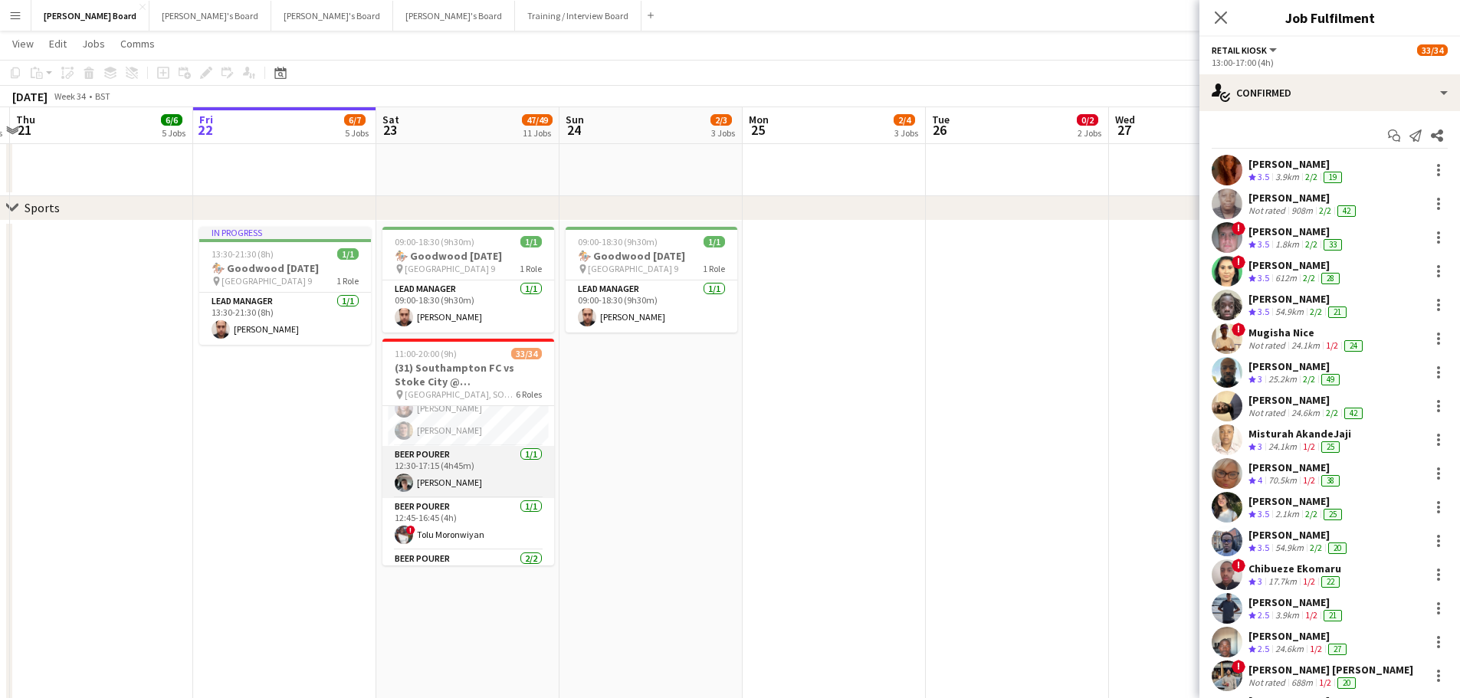
click at [477, 490] on app-card-role "BEER POURER 1/1 12:30-17:15 (4h45m) Connor James" at bounding box center [468, 472] width 172 height 52
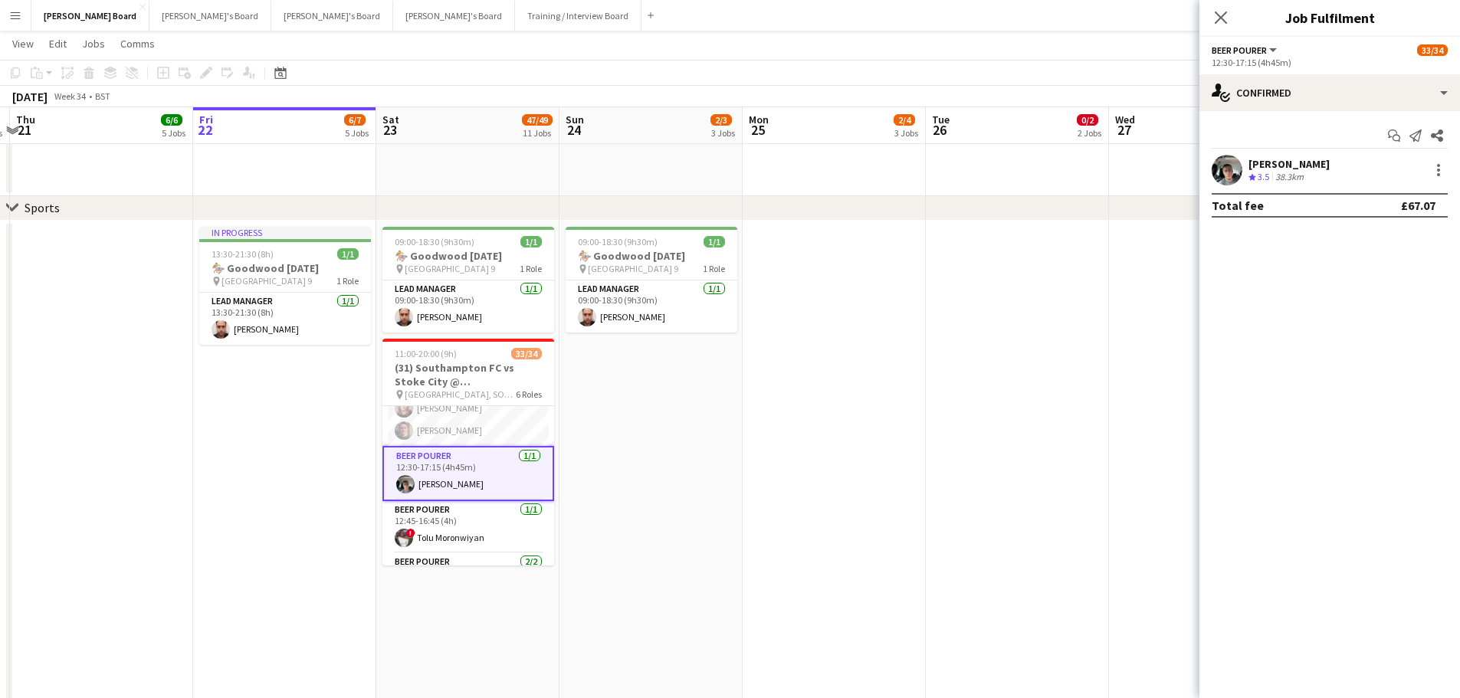
click at [1306, 171] on div "38.3km" at bounding box center [1289, 177] width 34 height 13
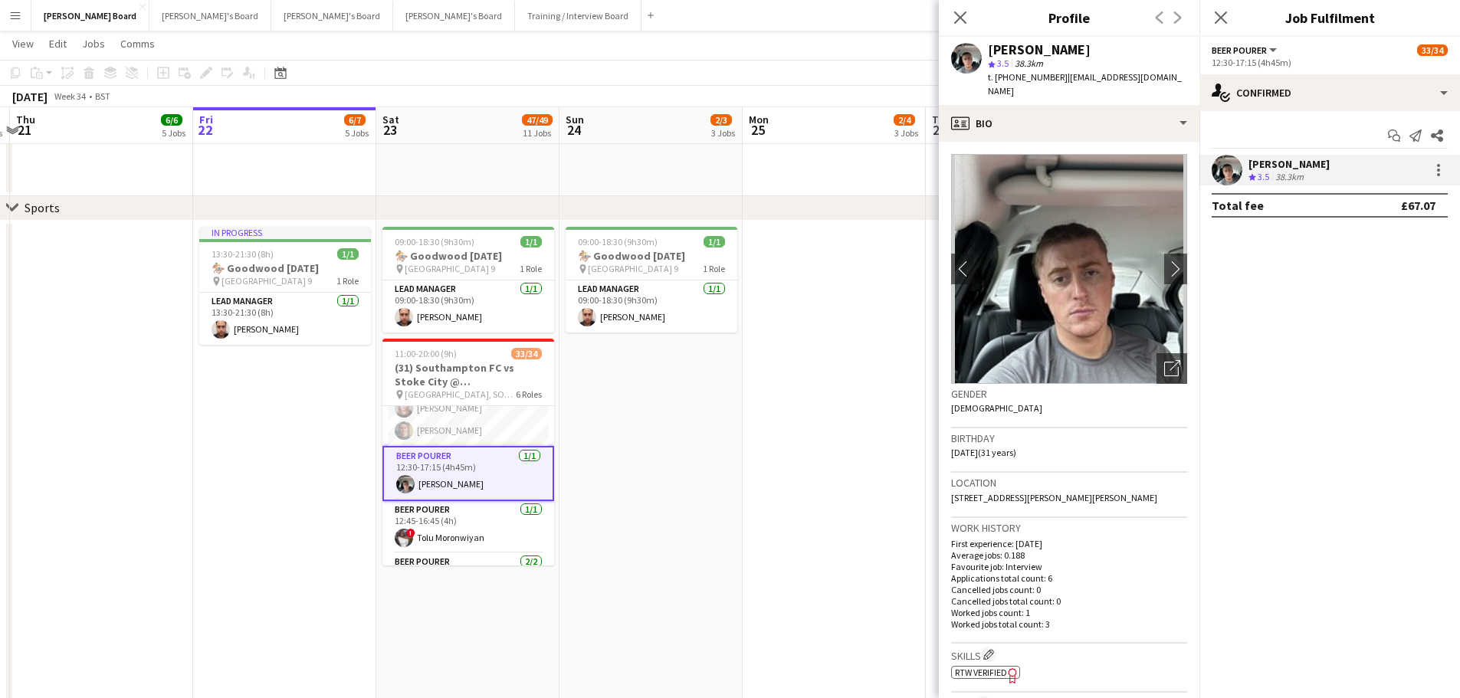
click at [1045, 80] on span "t. +447393227410" at bounding box center [1028, 76] width 80 height 11
click at [1052, 77] on span "t. +447393227410" at bounding box center [1028, 76] width 80 height 11
click at [1054, 77] on span "t. +447393227410" at bounding box center [1028, 76] width 80 height 11
drag, startPoint x: 1054, startPoint y: 77, endPoint x: 999, endPoint y: 84, distance: 54.8
click at [999, 84] on div "t. +447393227410 | lawrencejames282@hotmail.com" at bounding box center [1087, 84] width 199 height 28
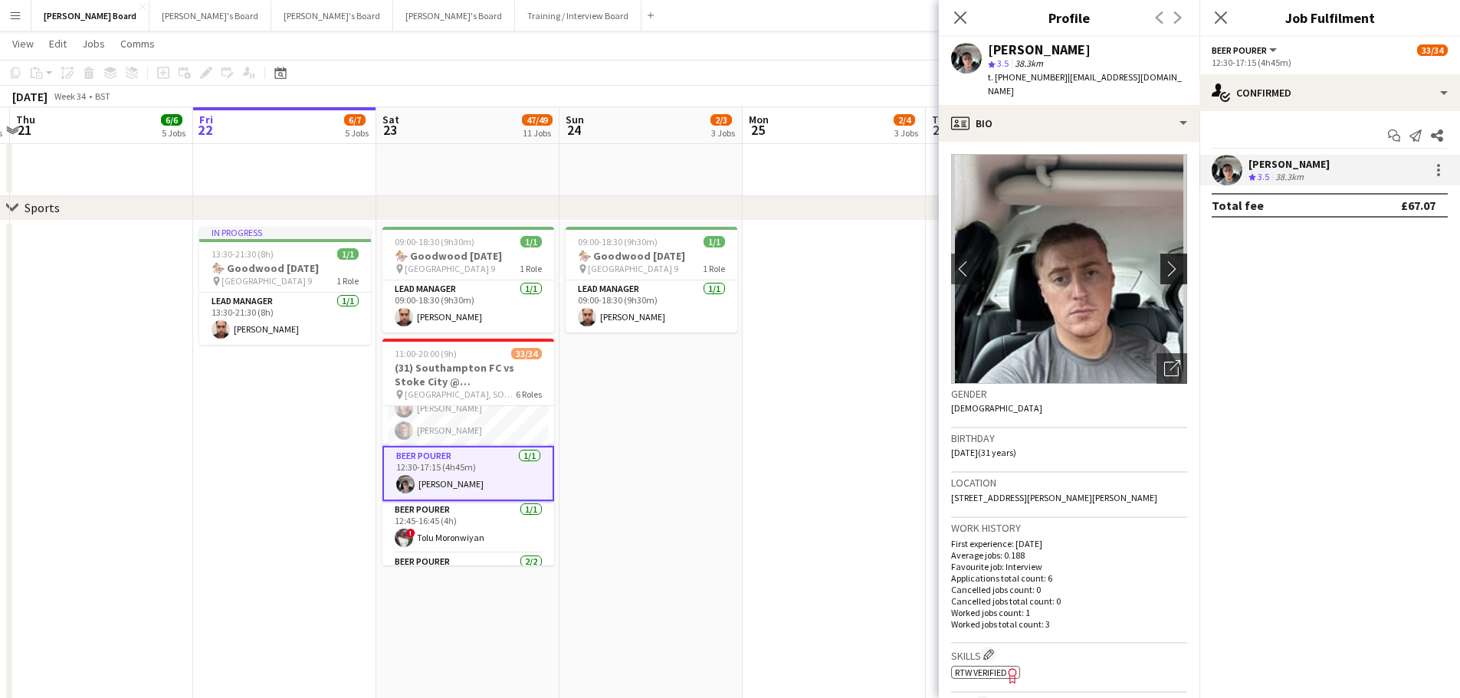
click at [1167, 263] on app-icon "chevron-right" at bounding box center [1176, 269] width 24 height 16
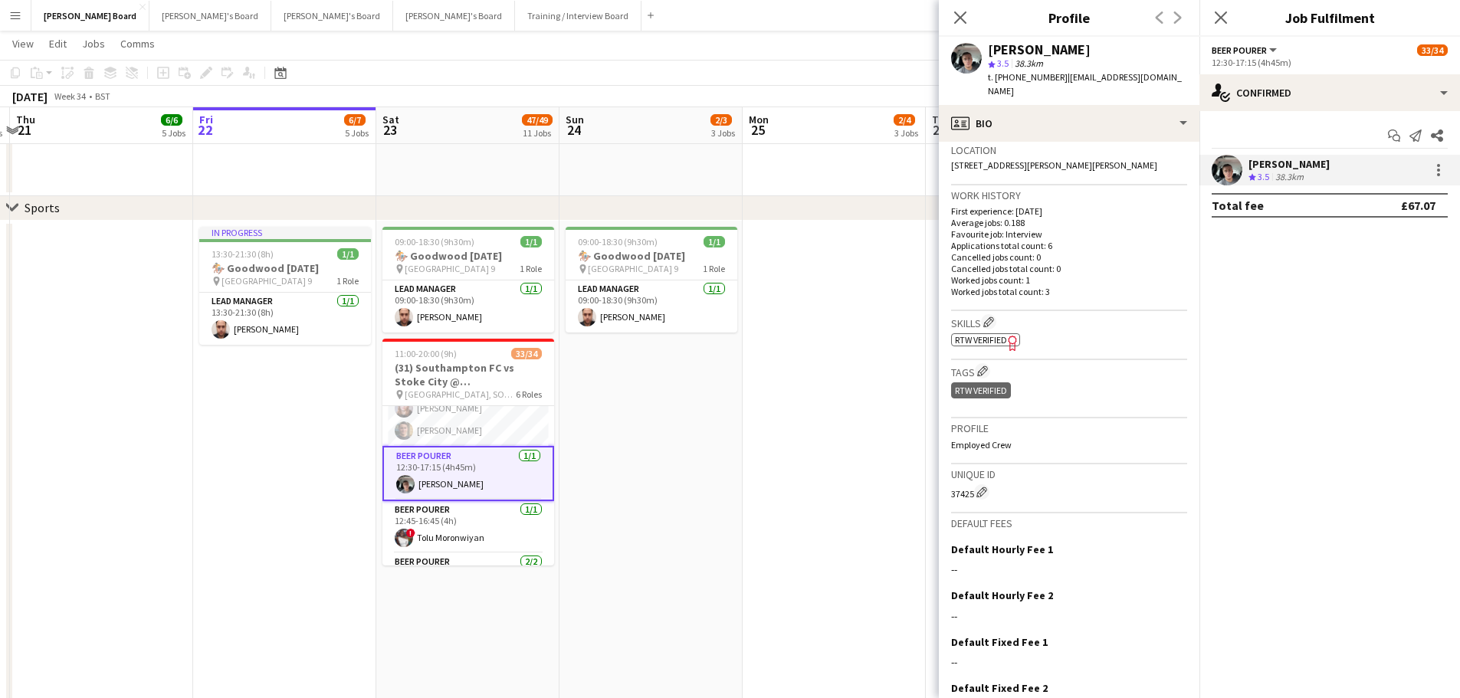
scroll to position [306, 0]
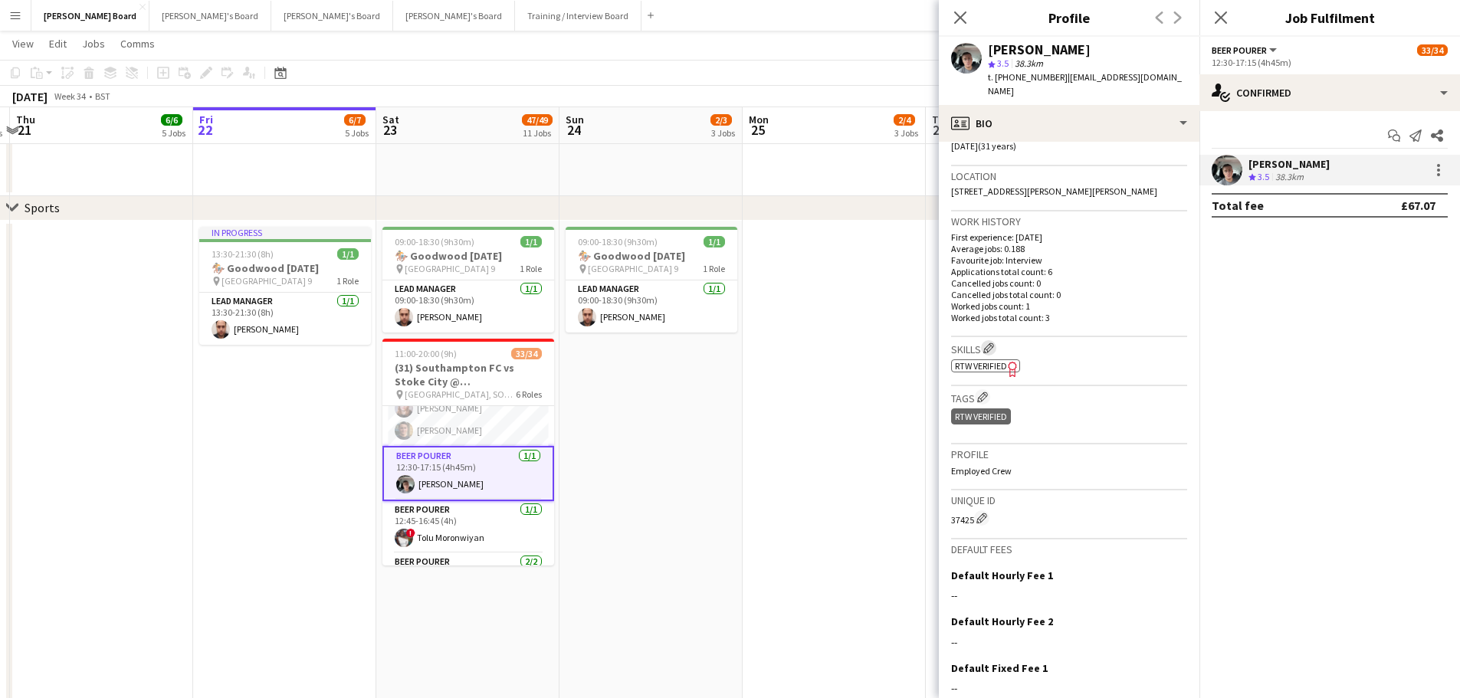
click at [988, 349] on app-icon "Edit crew company skills" at bounding box center [988, 348] width 11 height 11
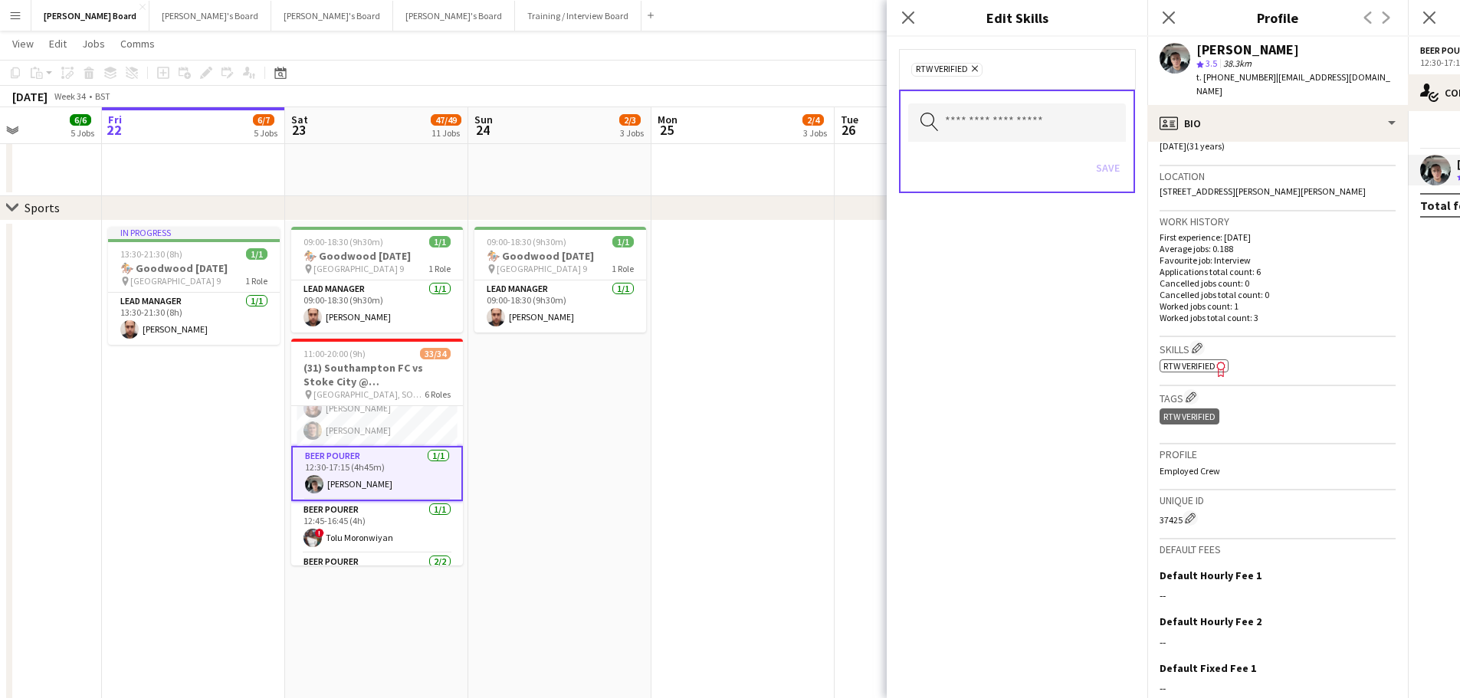
scroll to position [0, 494]
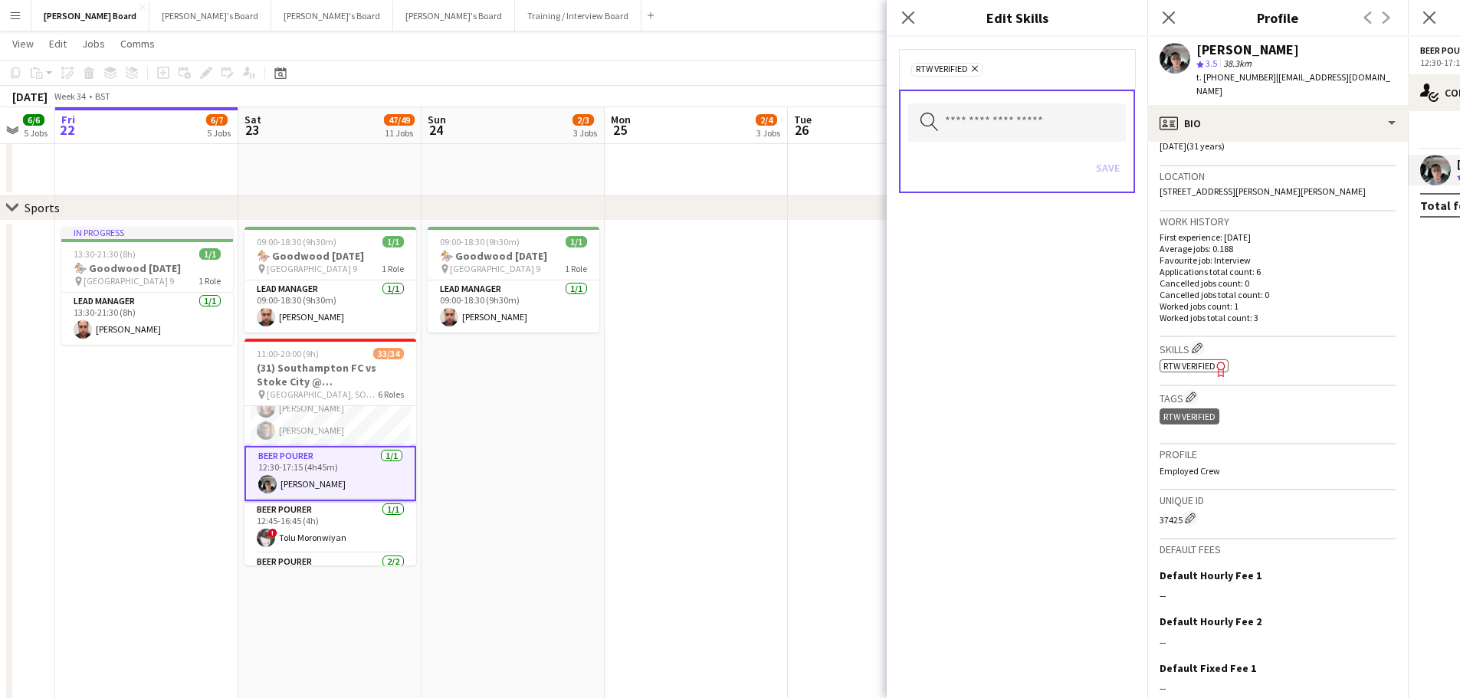
drag, startPoint x: 747, startPoint y: 481, endPoint x: 621, endPoint y: 474, distance: 125.8
click at [621, 474] on app-calendar-viewport "Tue 19 Wed 20 3/3 3 Jobs Thu 21 6/6 5 Jobs Fri 22 6/7 5 Jobs Sat 23 47/49 11 Jo…" at bounding box center [730, 574] width 1460 height 2494
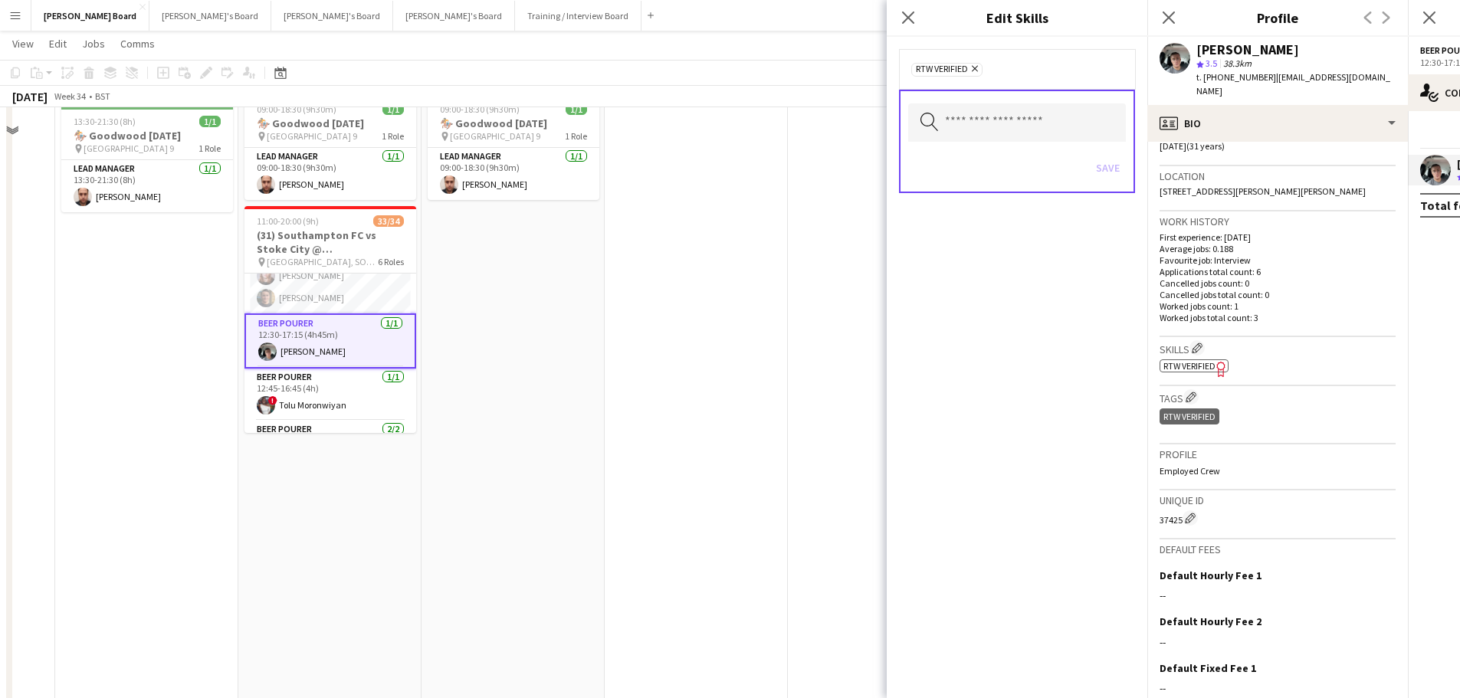
scroll to position [886, 0]
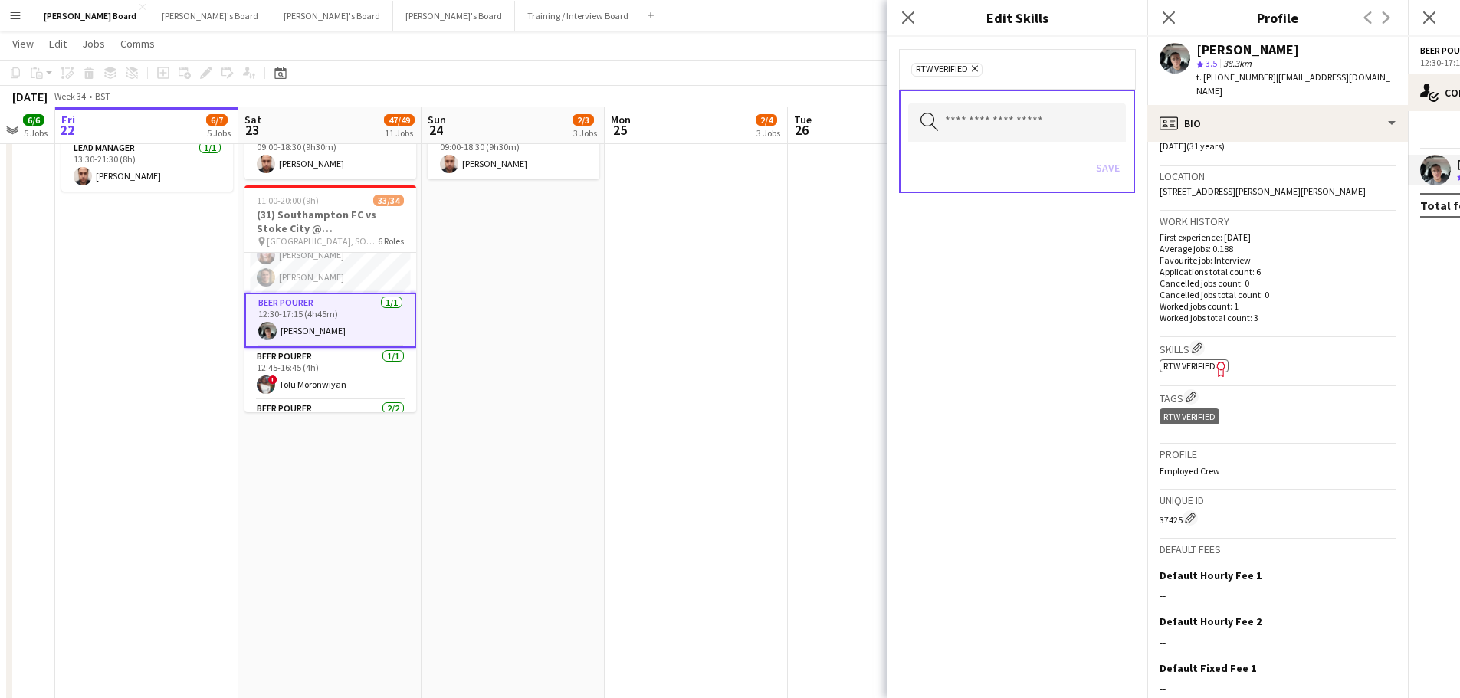
click at [641, 432] on app-date-cell at bounding box center [696, 439] width 183 height 745
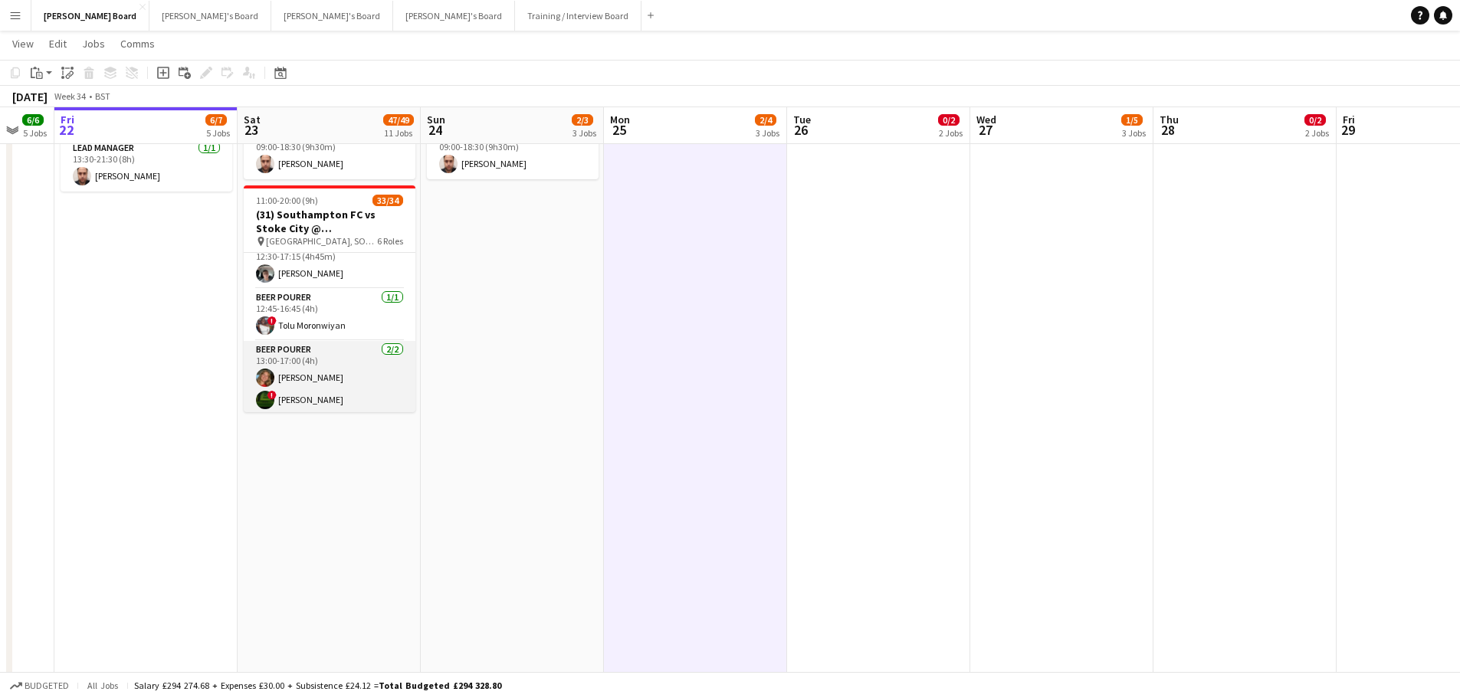
scroll to position [230, 0]
click at [337, 370] on app-card-role "BEER POURER 2/2 13:00-17:00 (4h) katie duff ! Stephany Abadir" at bounding box center [330, 357] width 172 height 74
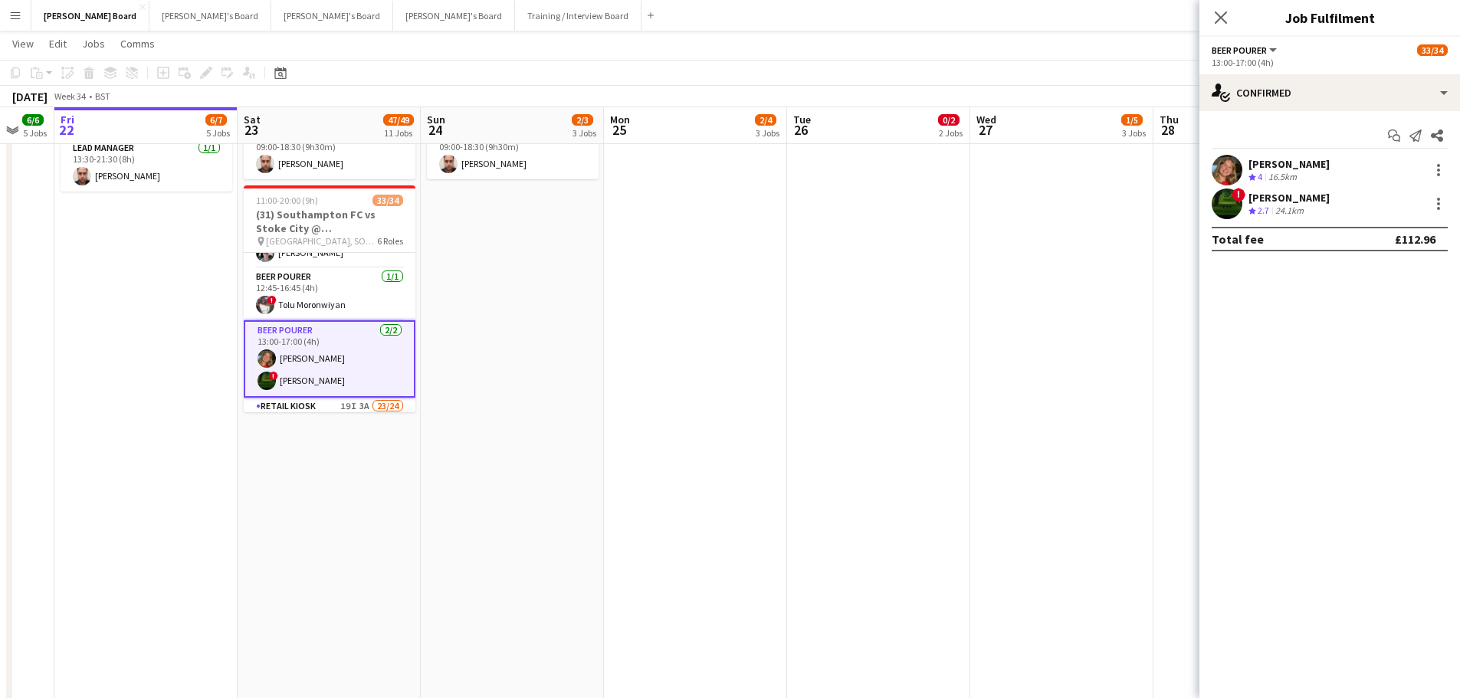
click at [1296, 156] on div "katie duff Crew rating 4 16.5km" at bounding box center [1329, 170] width 261 height 31
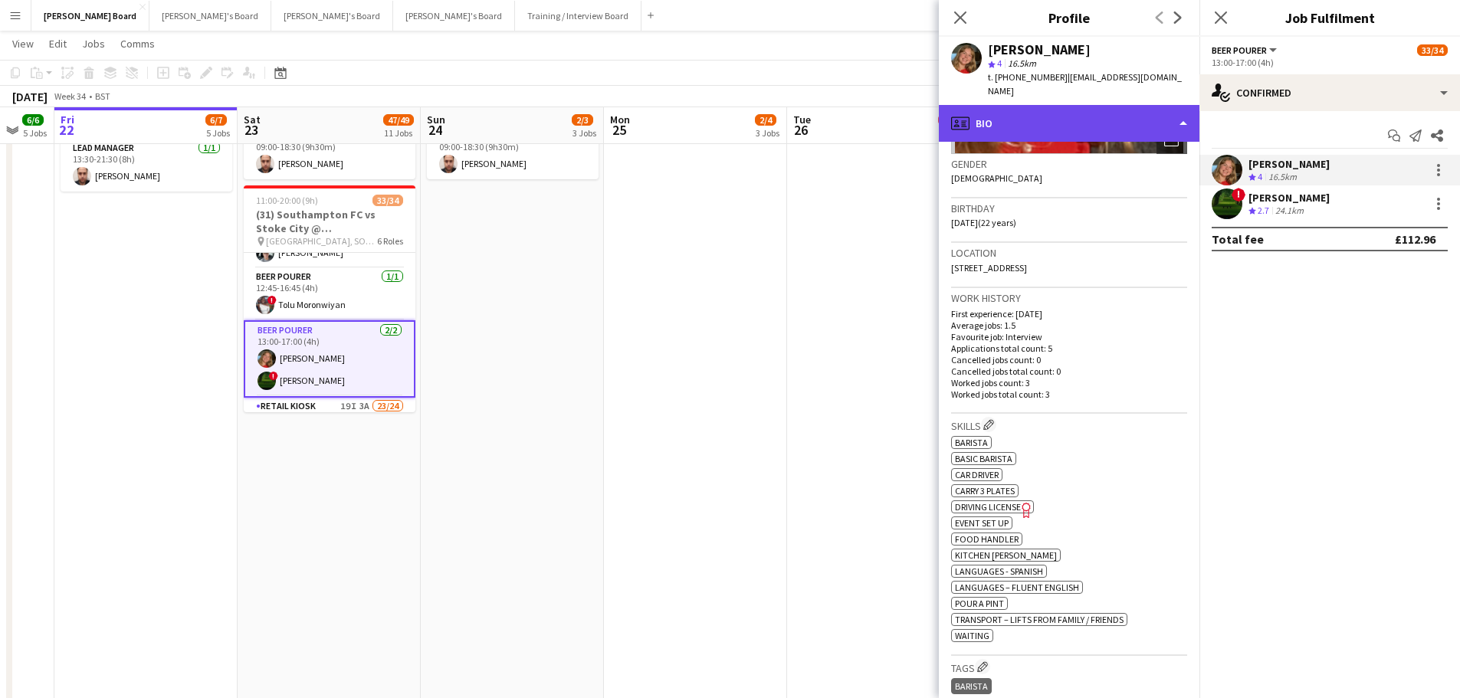
click at [1059, 105] on div "profile Bio" at bounding box center [1069, 123] width 261 height 37
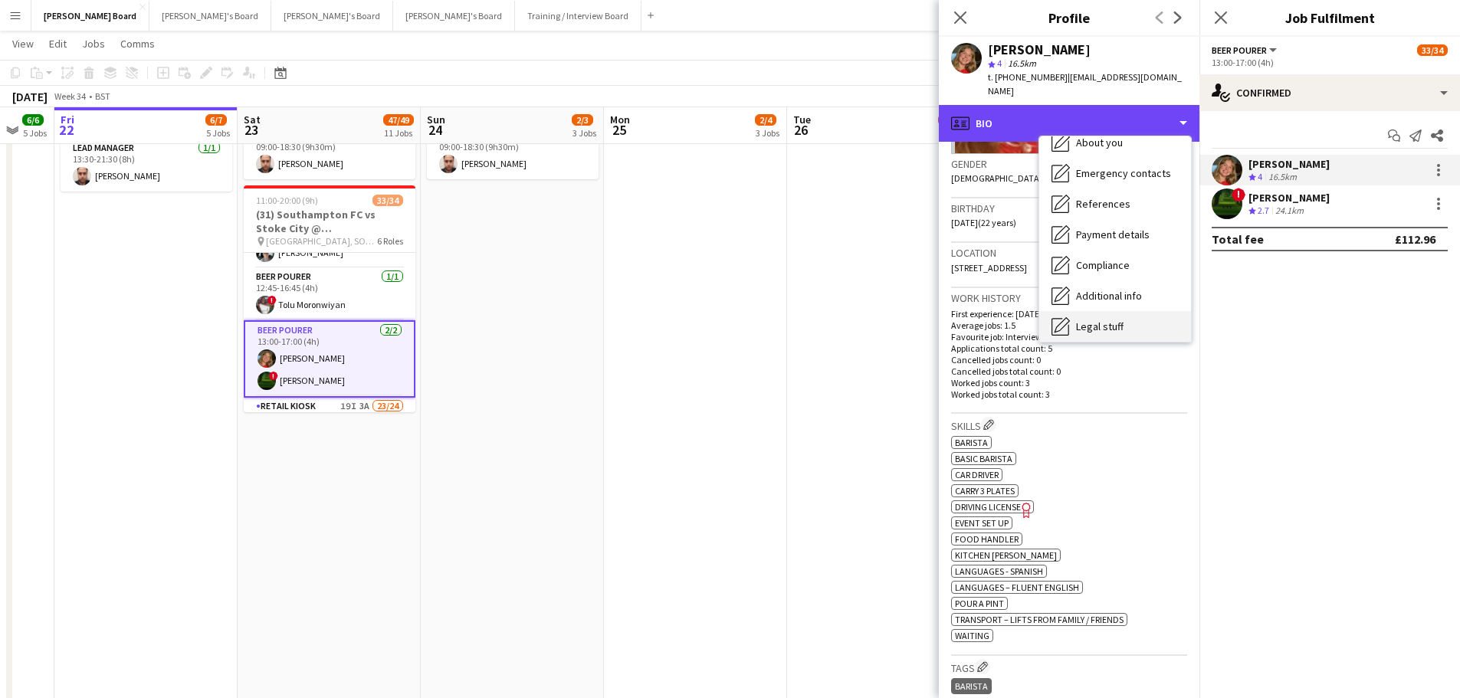
scroll to position [205, 0]
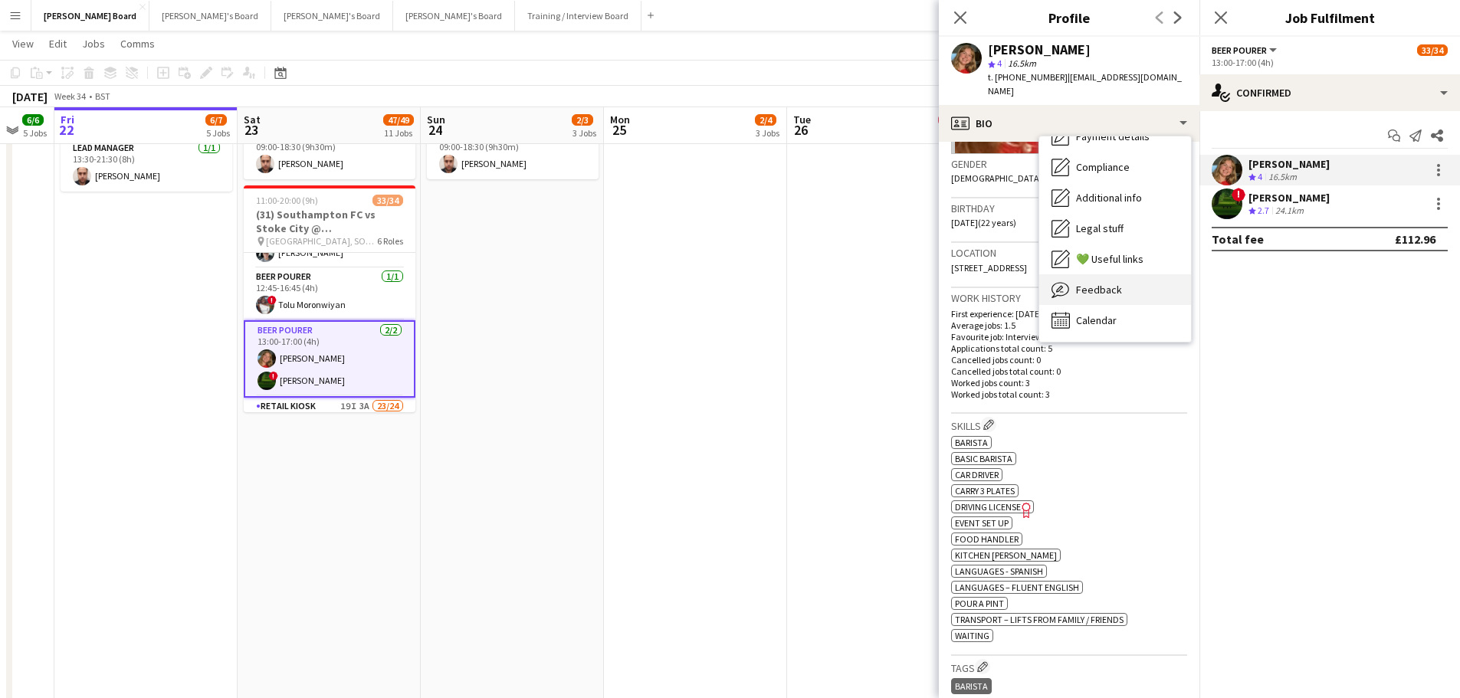
click at [1106, 283] on span "Feedback" at bounding box center [1099, 290] width 46 height 14
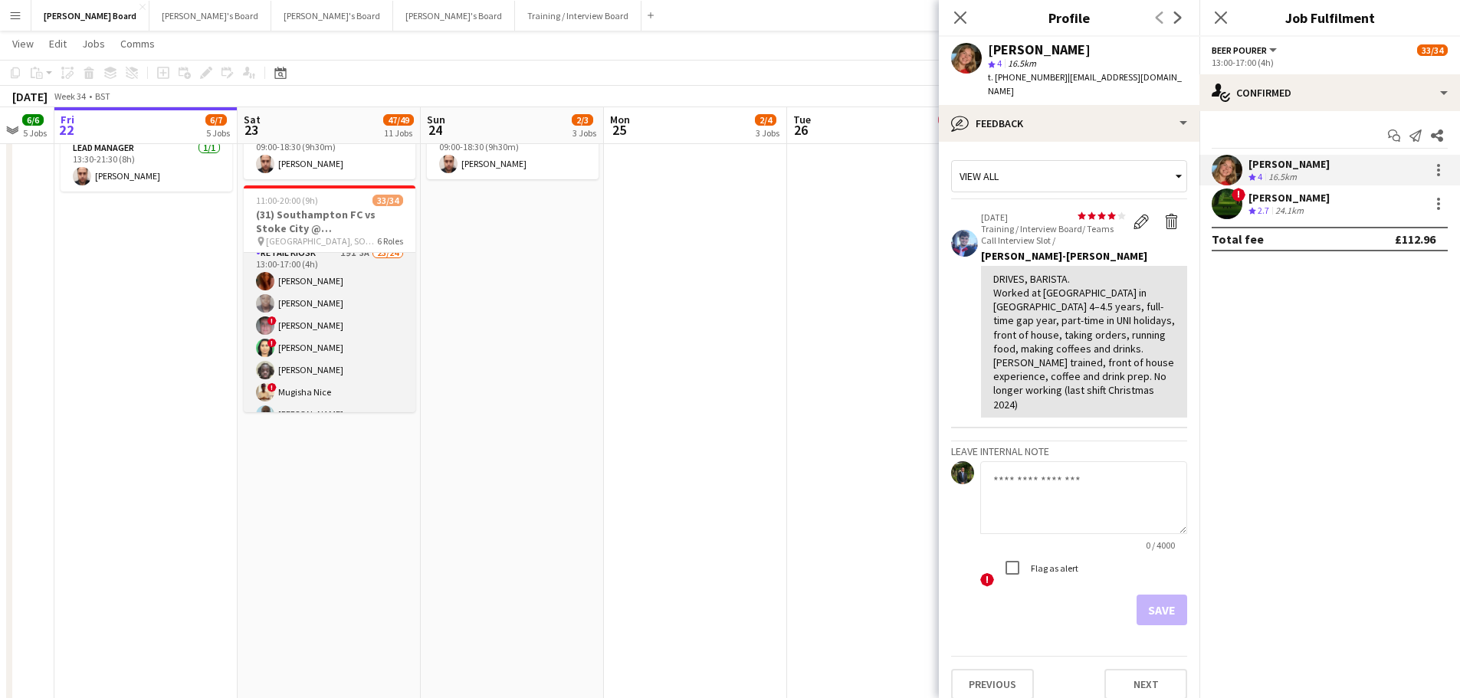
click at [369, 355] on app-card-role "Retail Kiosk 19I 3A 23/24 13:00-17:00 (4h) Courteney Gardner Pamela Bockarie ! …" at bounding box center [330, 528] width 172 height 568
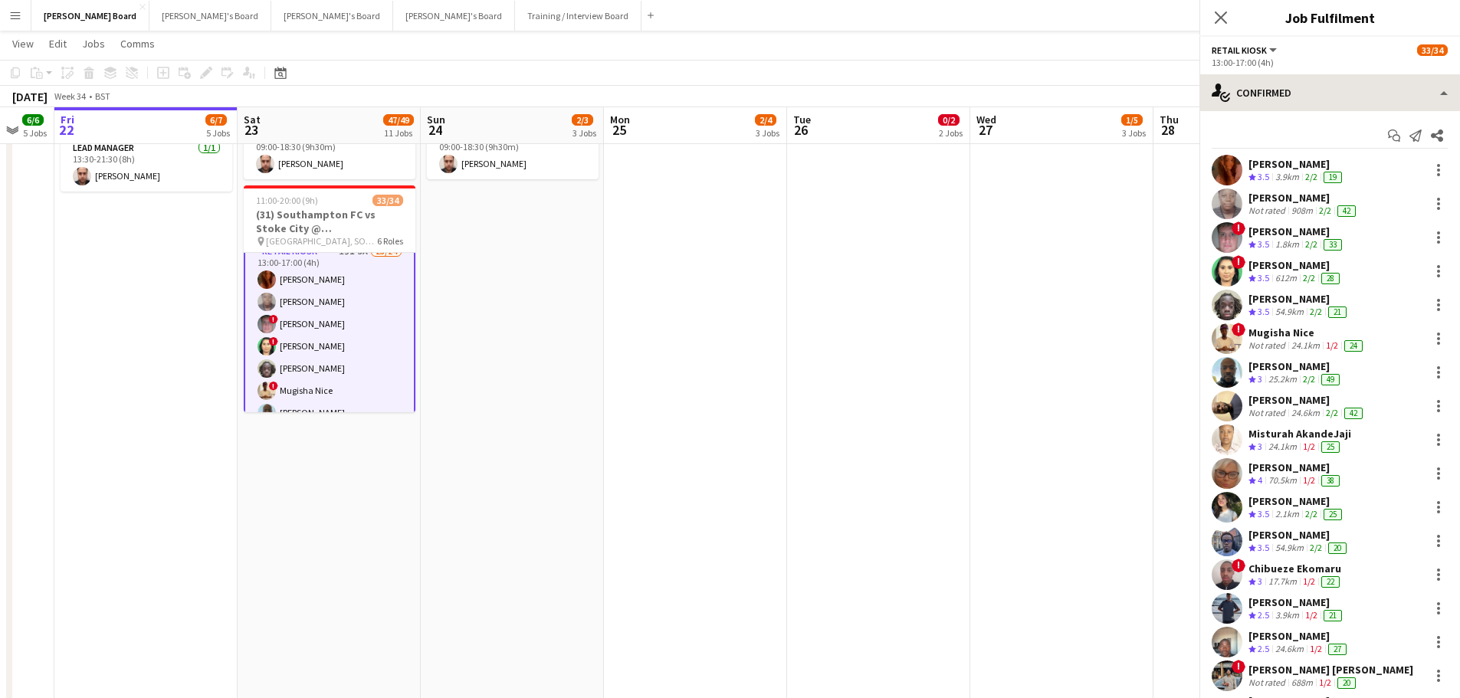
scroll to position [382, 0]
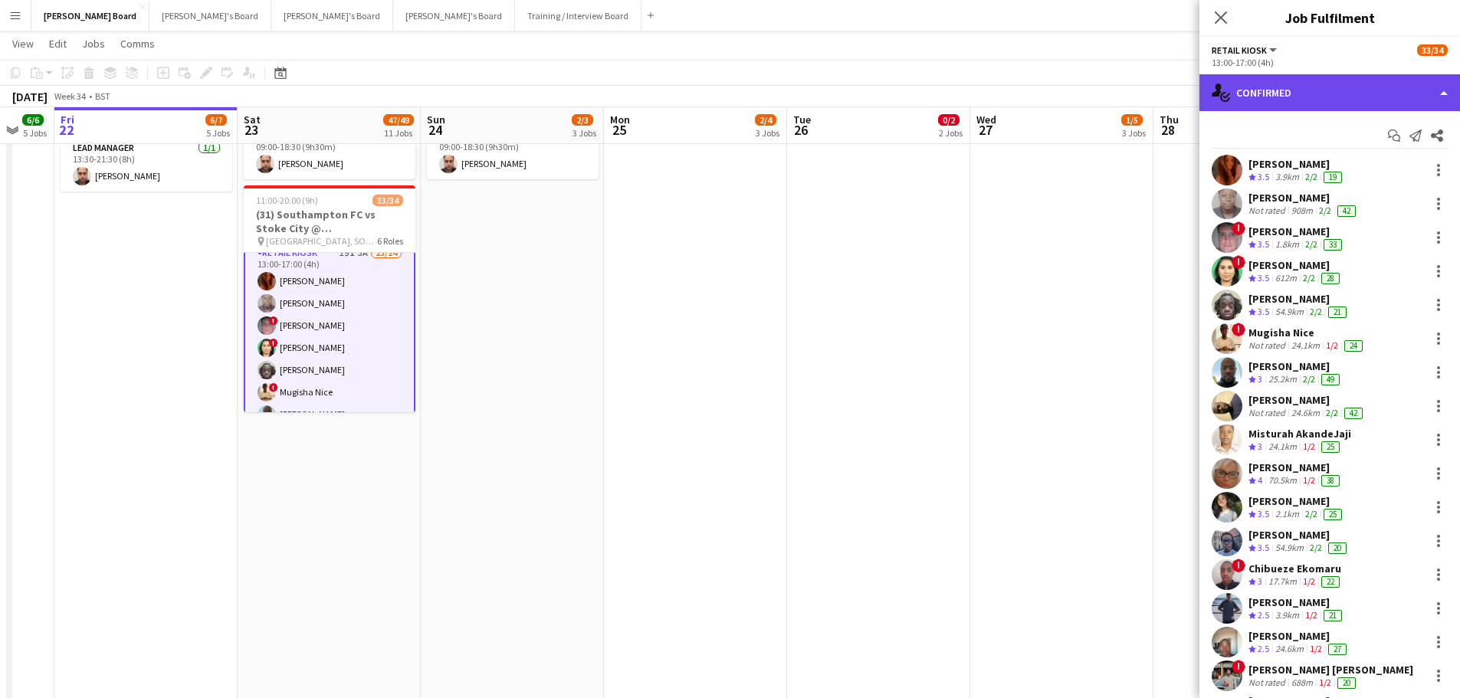
click at [1373, 78] on div "single-neutral-actions-check-2 Confirmed" at bounding box center [1329, 92] width 261 height 37
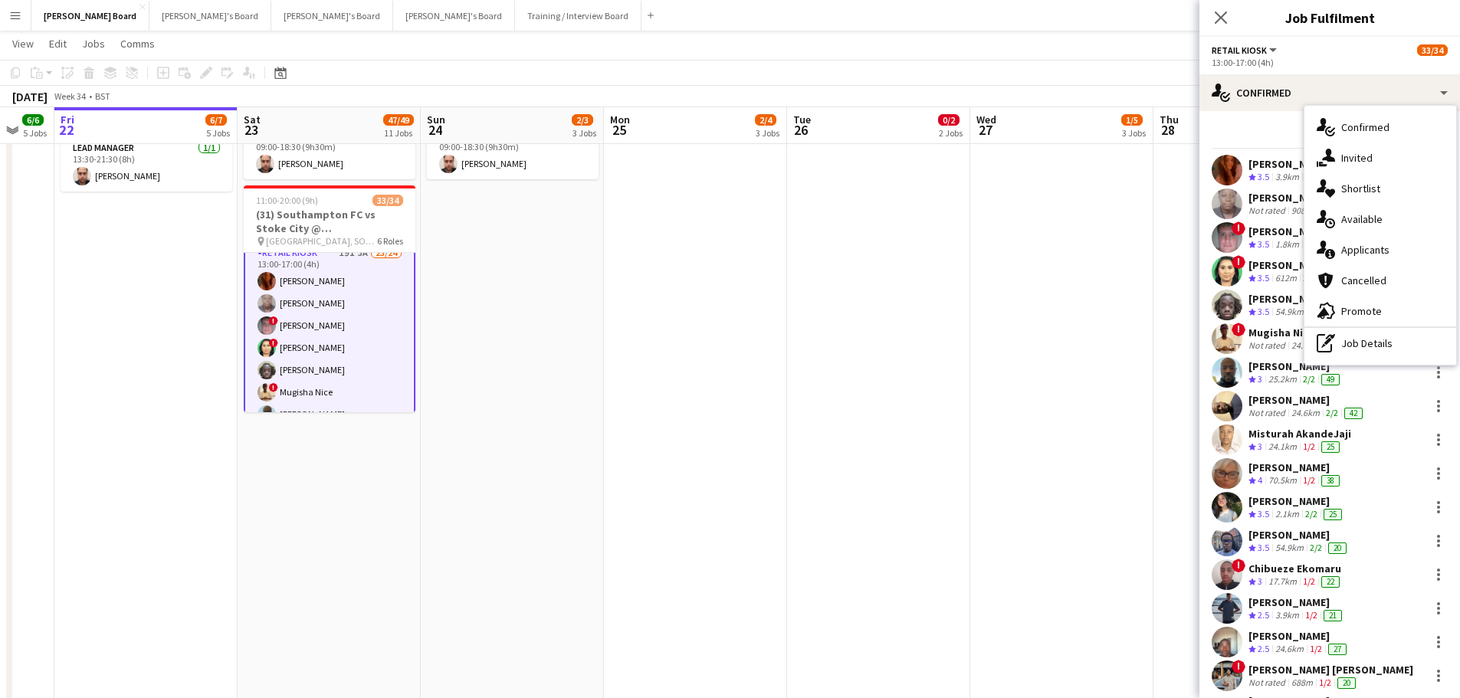
drag, startPoint x: 1374, startPoint y: 233, endPoint x: 1372, endPoint y: 242, distance: 9.3
click at [1373, 237] on div "single-neutral-actions-check-2 Confirmed single-neutral-actions-share-1 Invited…" at bounding box center [1380, 235] width 152 height 259
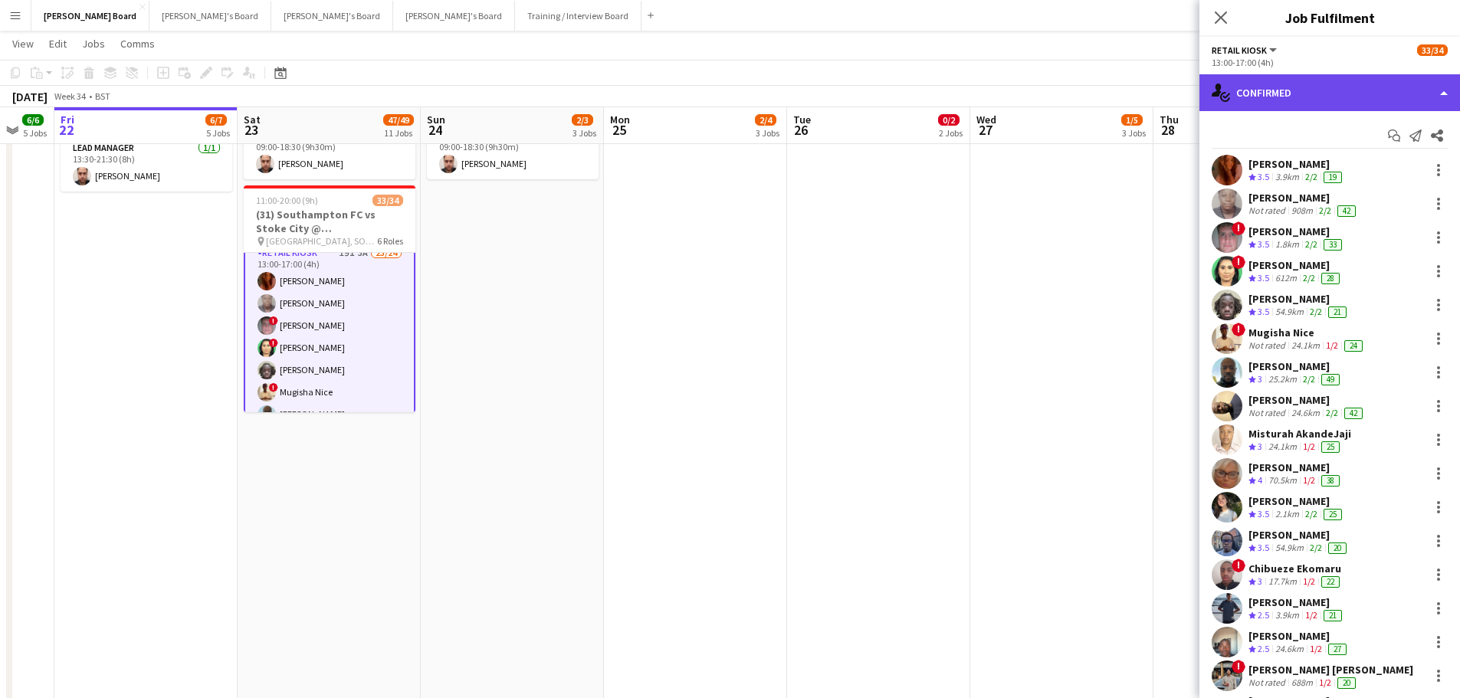
click at [1339, 98] on div "single-neutral-actions-check-2 Confirmed" at bounding box center [1329, 92] width 261 height 37
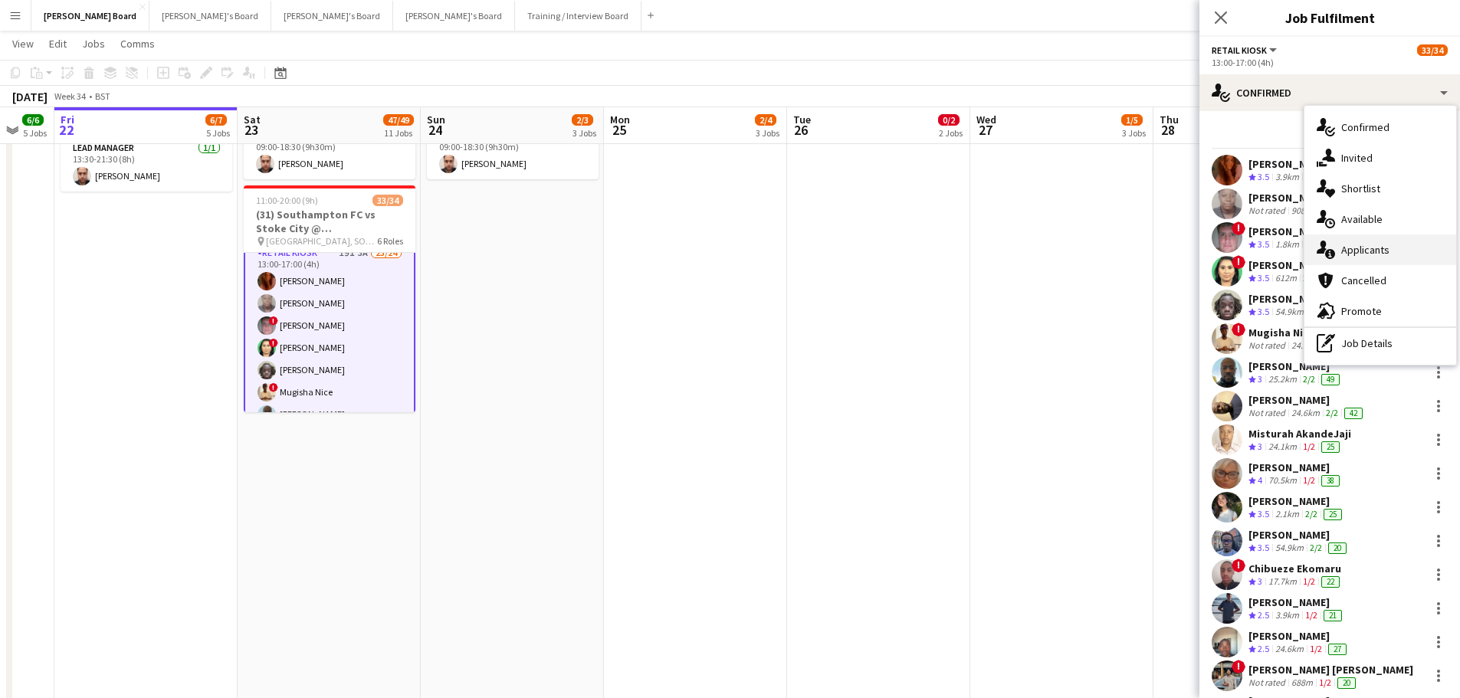
click at [1360, 247] on div "single-neutral-actions-information Applicants" at bounding box center [1380, 249] width 152 height 31
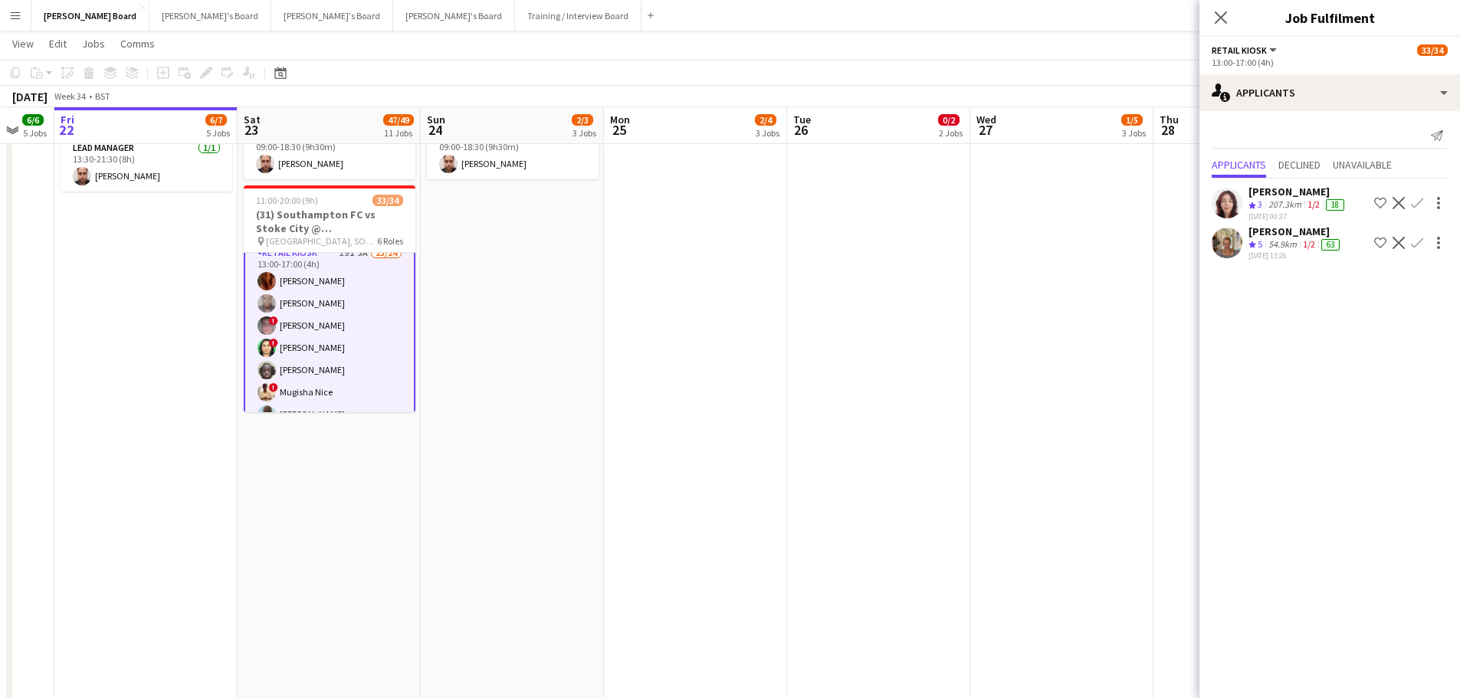
click at [1313, 238] on div "[PERSON_NAME]" at bounding box center [1295, 232] width 94 height 14
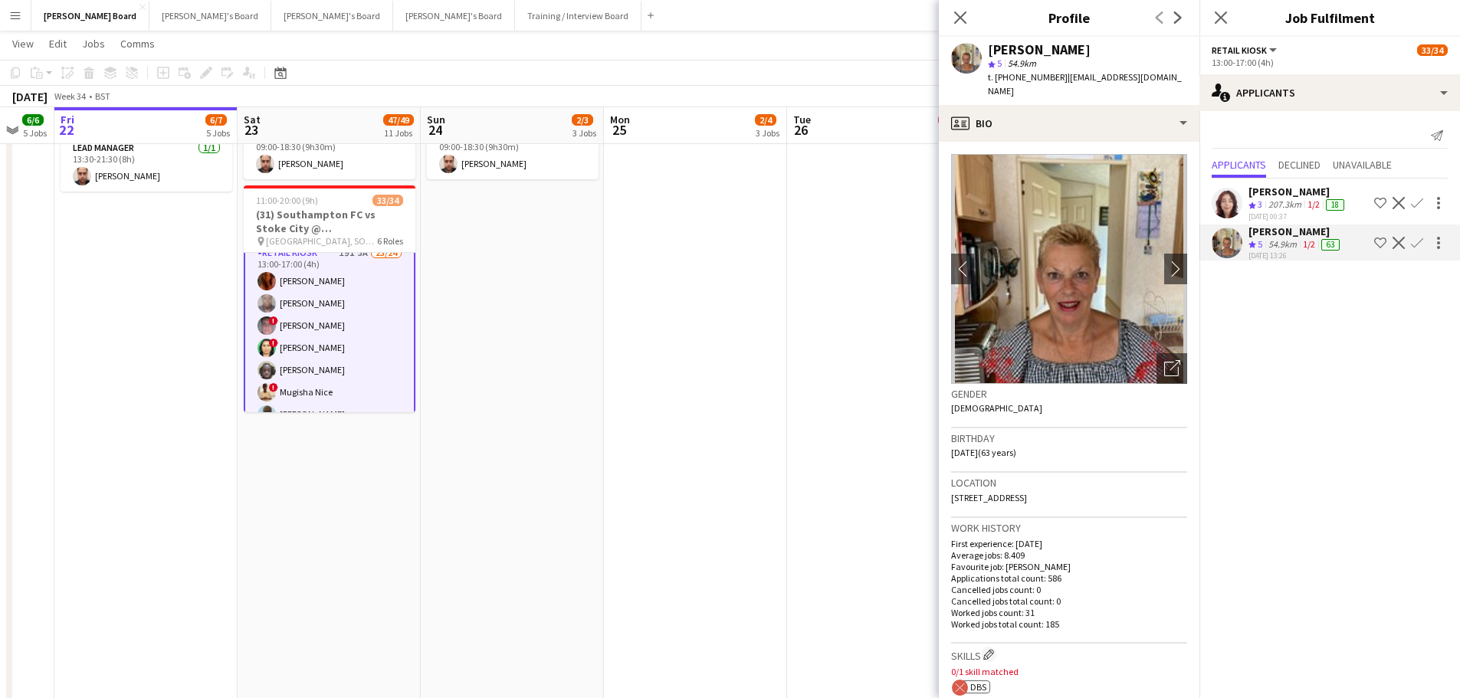
drag, startPoint x: 1057, startPoint y: 74, endPoint x: 1012, endPoint y: 77, distance: 45.3
click at [1012, 77] on span "t. +4407592327945" at bounding box center [1028, 76] width 80 height 11
copy span "7592327945"
click at [1173, 261] on app-icon "chevron-right" at bounding box center [1176, 269] width 24 height 16
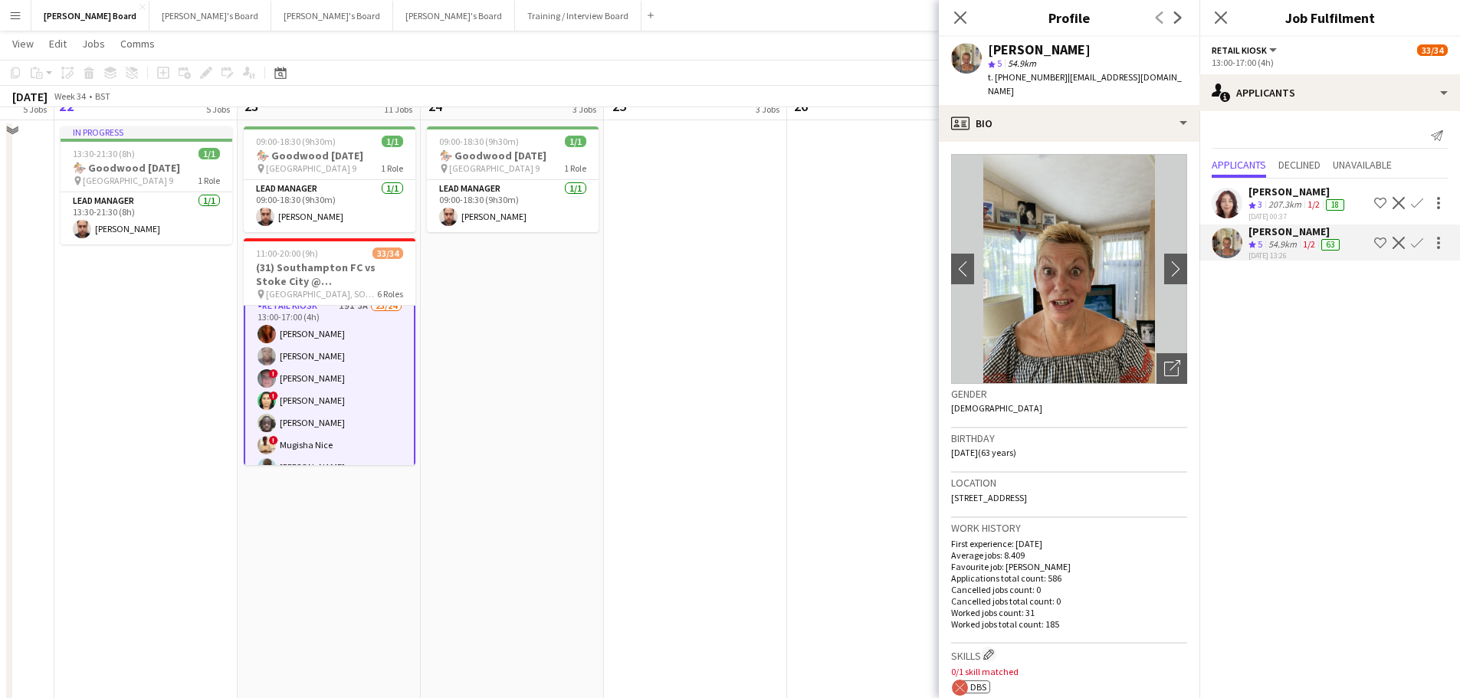
scroll to position [809, 0]
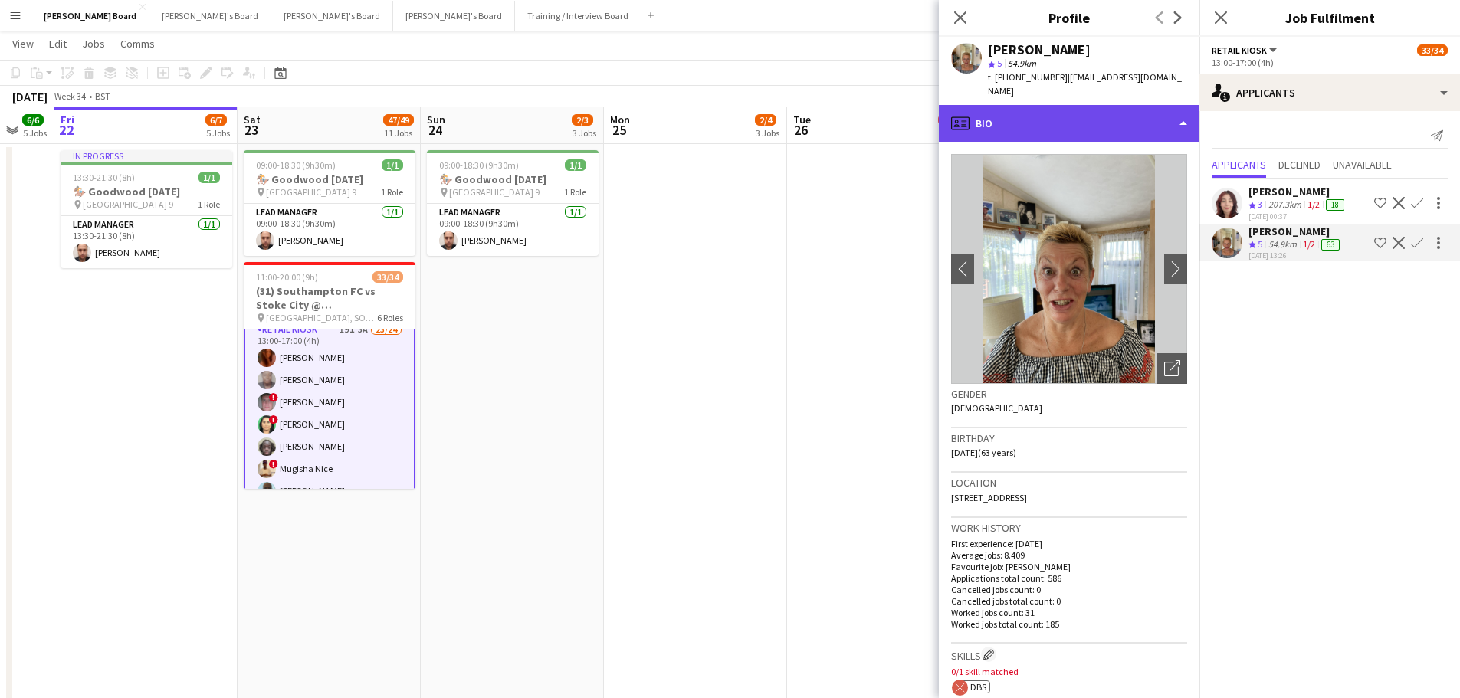
drag, startPoint x: 1060, startPoint y: 160, endPoint x: 1077, endPoint y: 103, distance: 59.2
click at [1077, 105] on div "profile Bio" at bounding box center [1069, 123] width 261 height 37
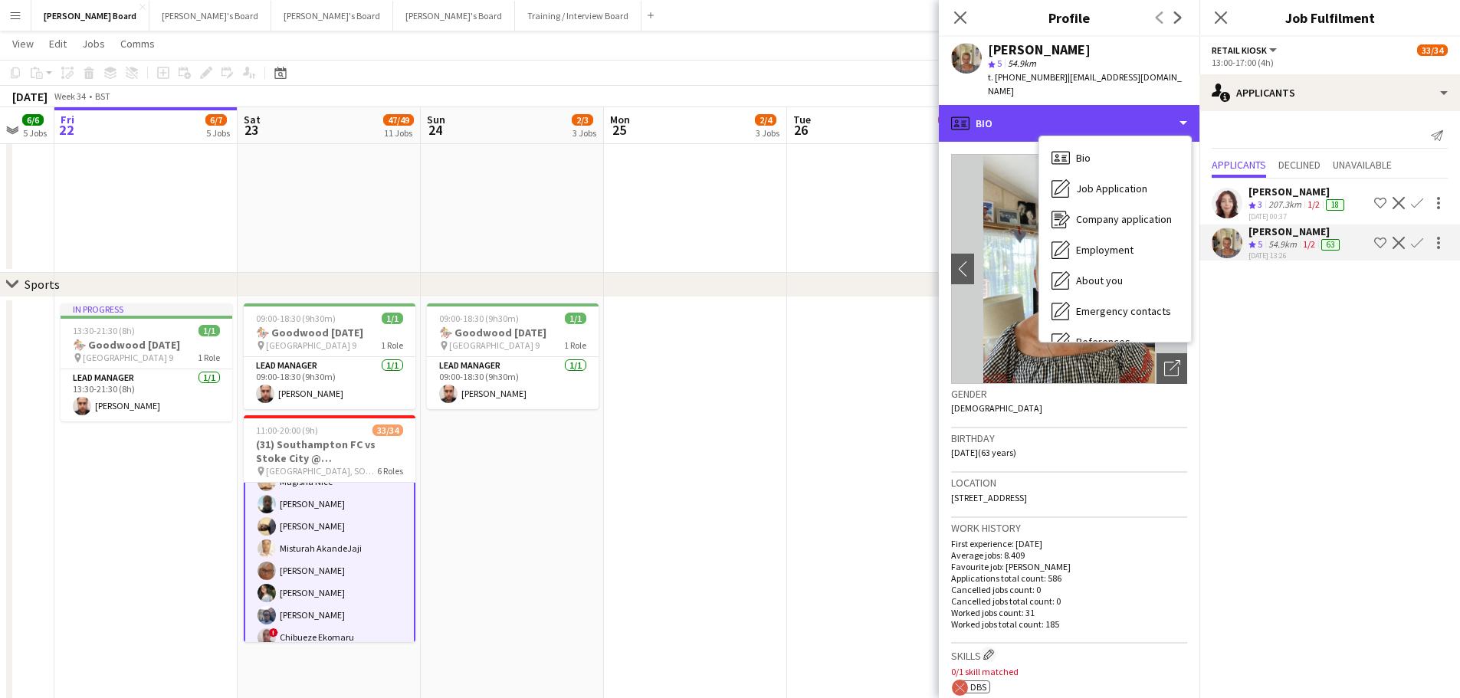
scroll to position [535, 0]
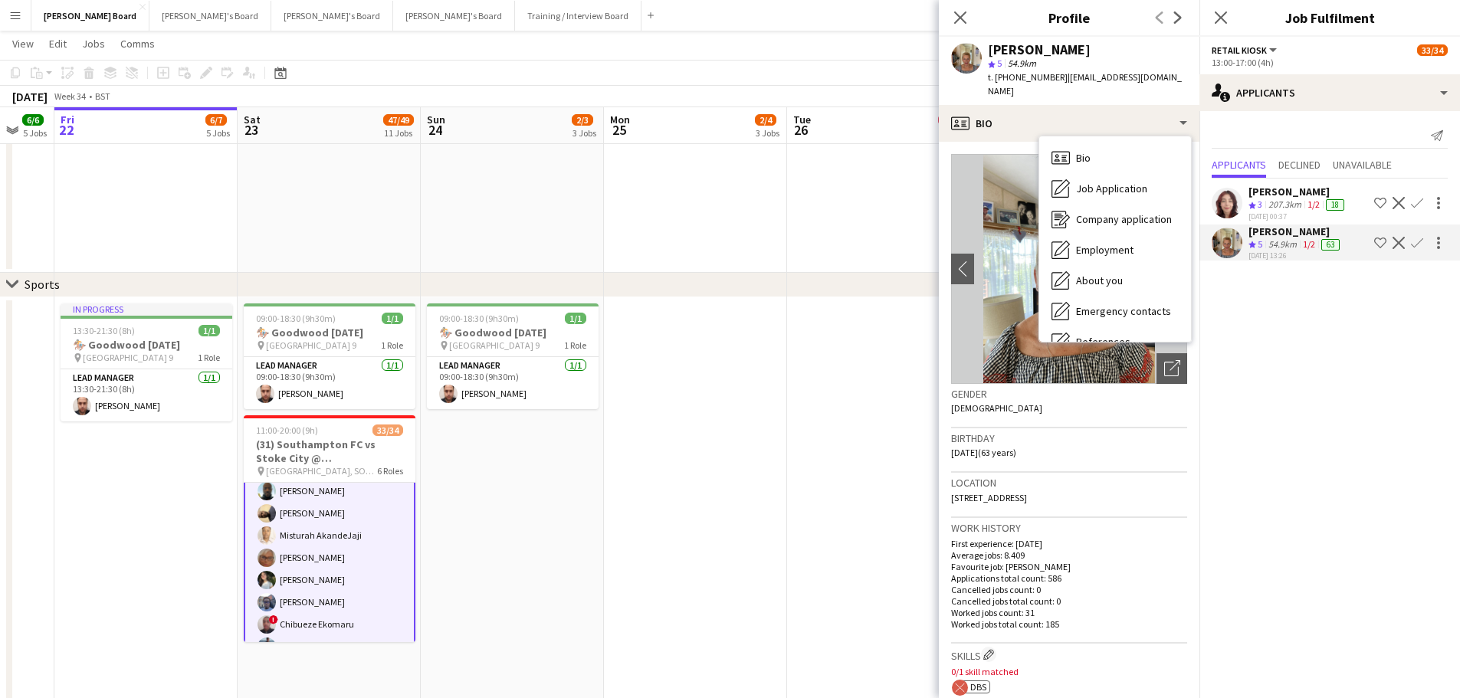
click at [712, 441] on app-date-cell at bounding box center [695, 669] width 183 height 745
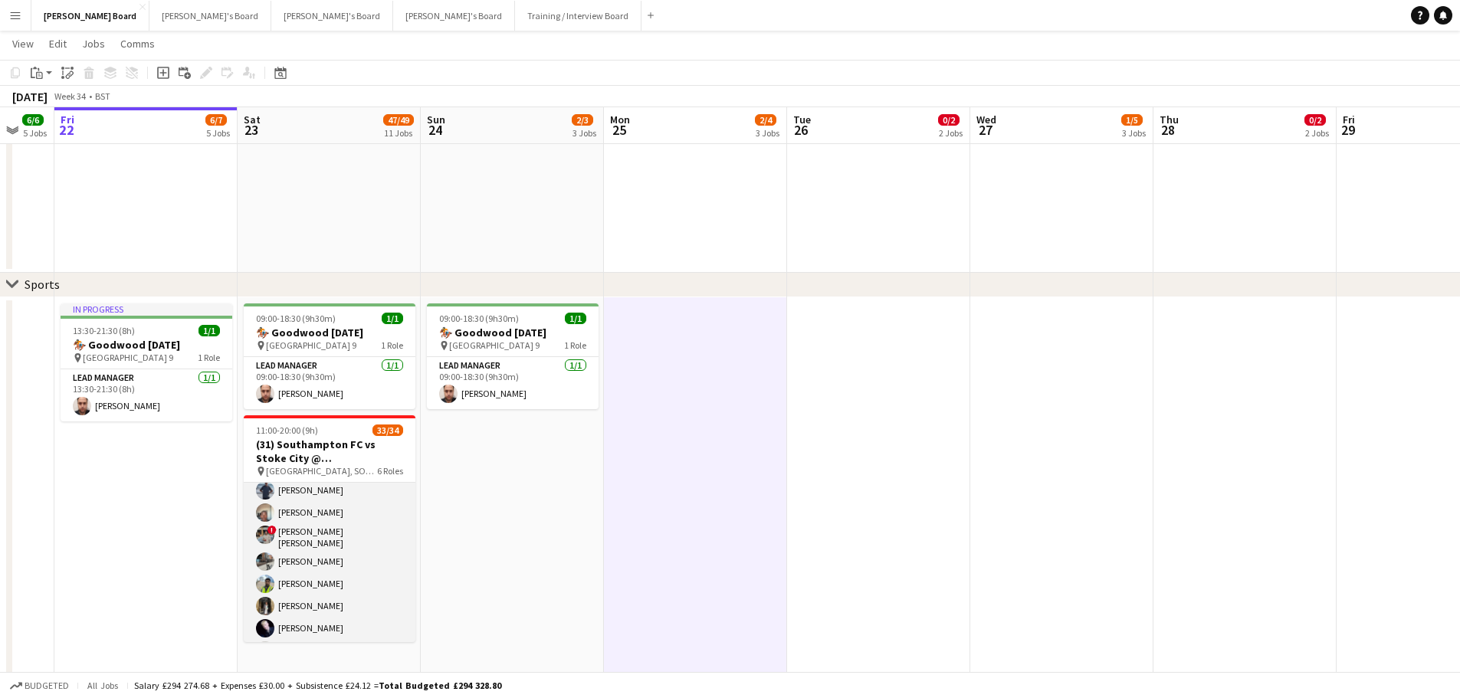
scroll to position [766, 0]
click at [353, 575] on app-card-role "Retail Kiosk 19I 3A 23/24 13:00-17:00 (4h) Courteney Gardner Pamela Bockarie ! …" at bounding box center [330, 372] width 172 height 568
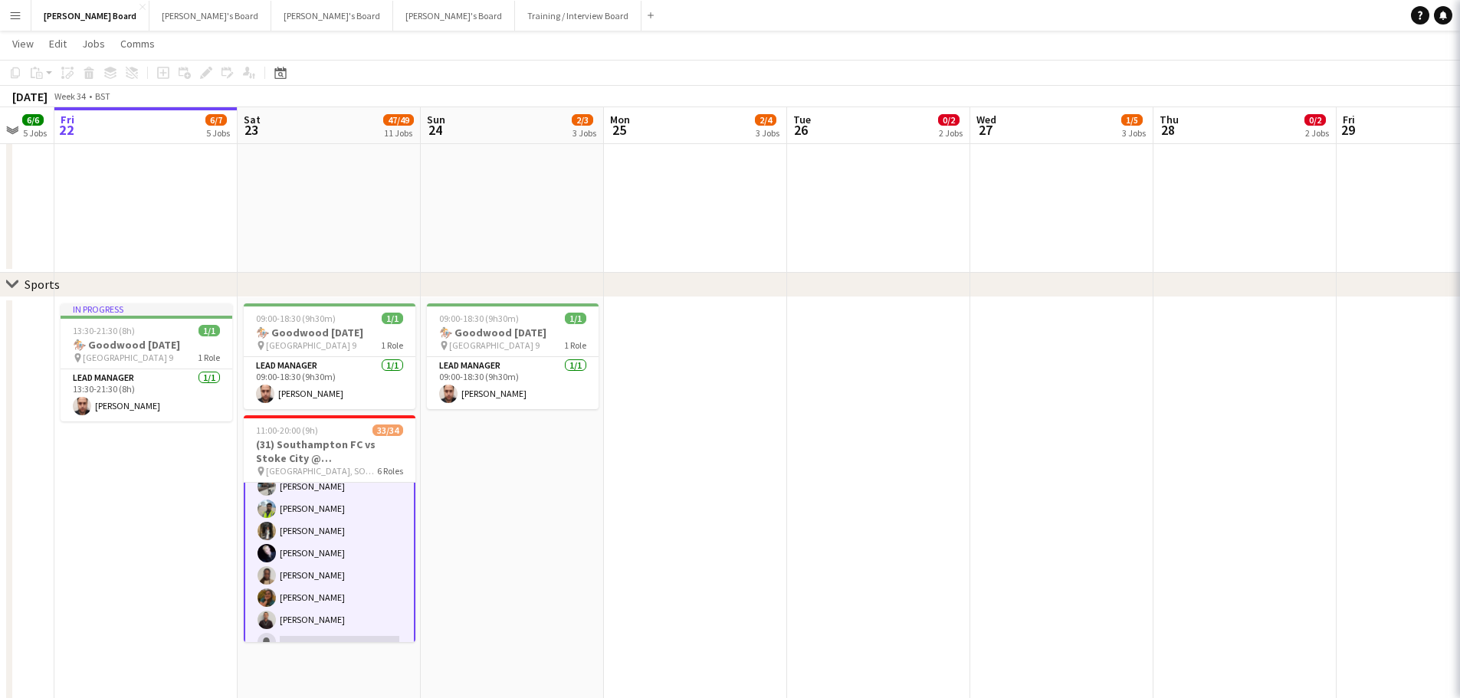
scroll to position [768, 0]
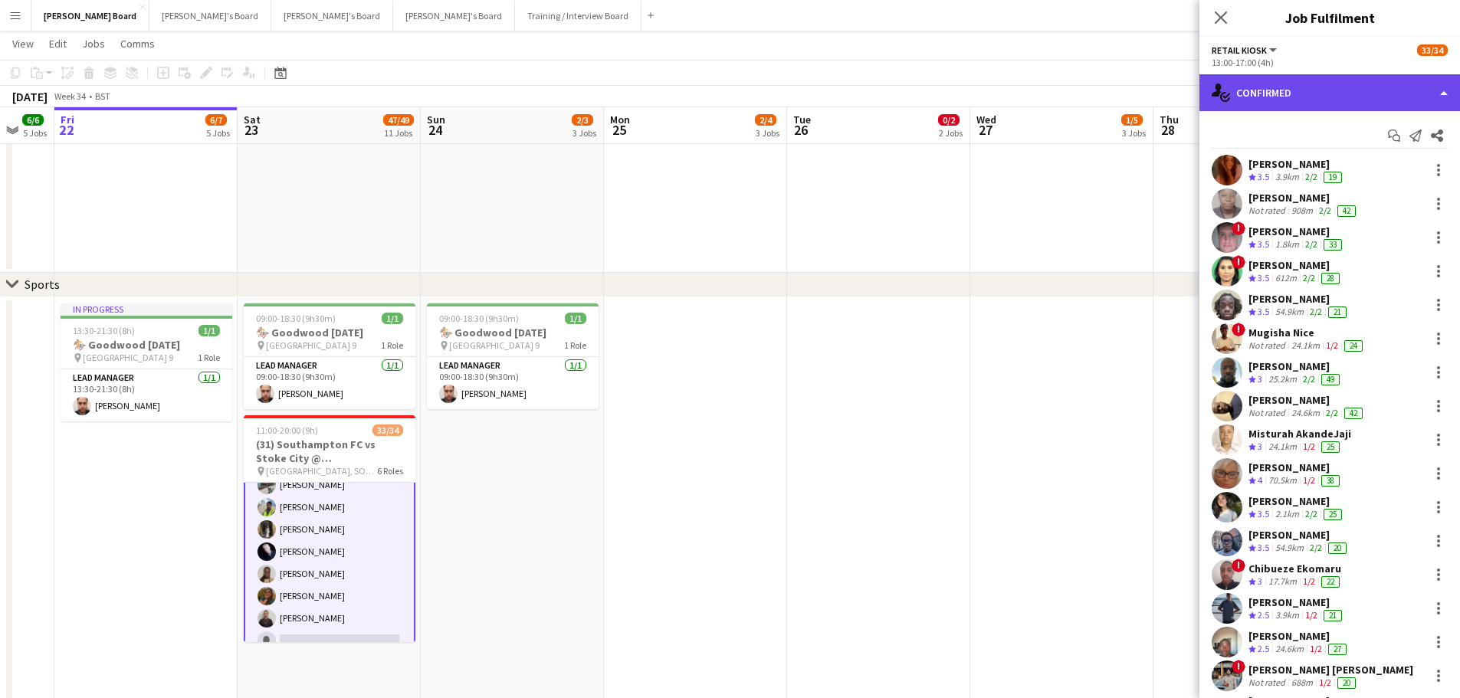
click at [1361, 91] on div "single-neutral-actions-check-2 Confirmed" at bounding box center [1329, 92] width 261 height 37
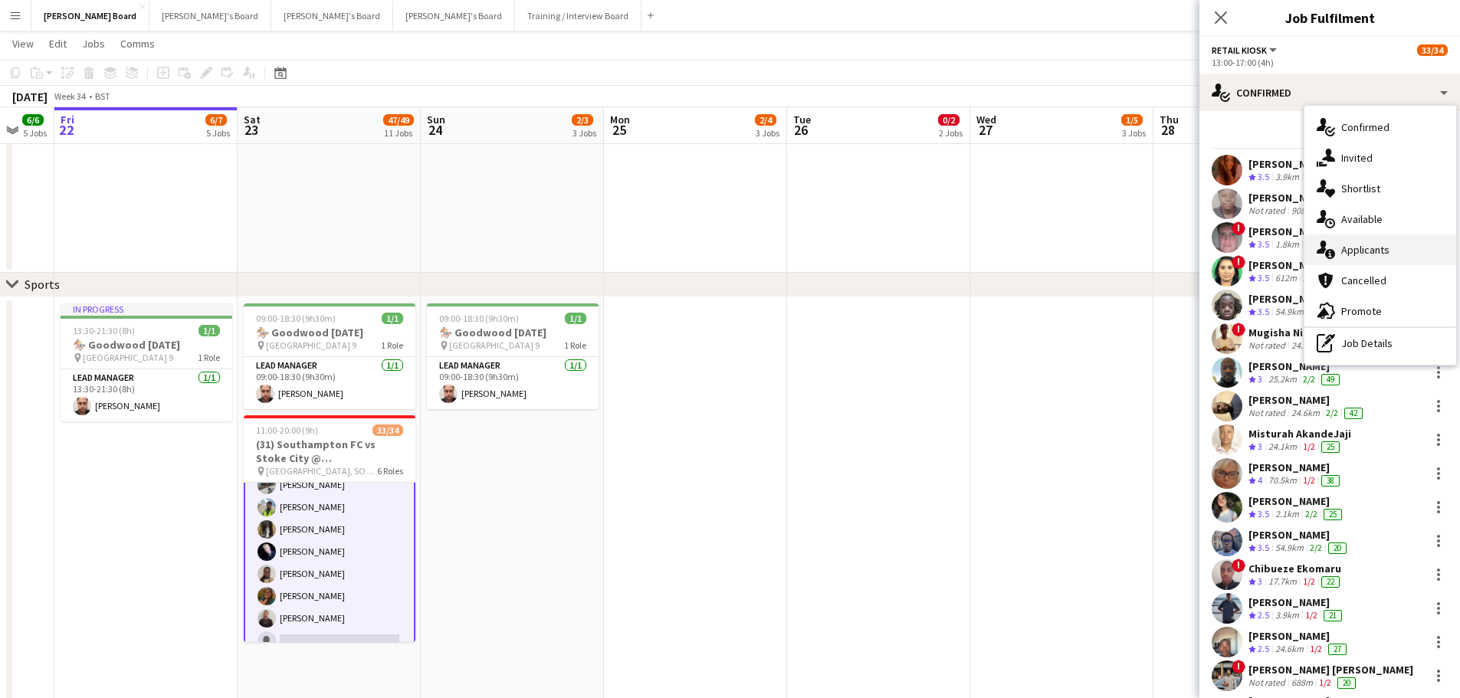
click at [1378, 260] on div "single-neutral-actions-information Applicants" at bounding box center [1380, 249] width 152 height 31
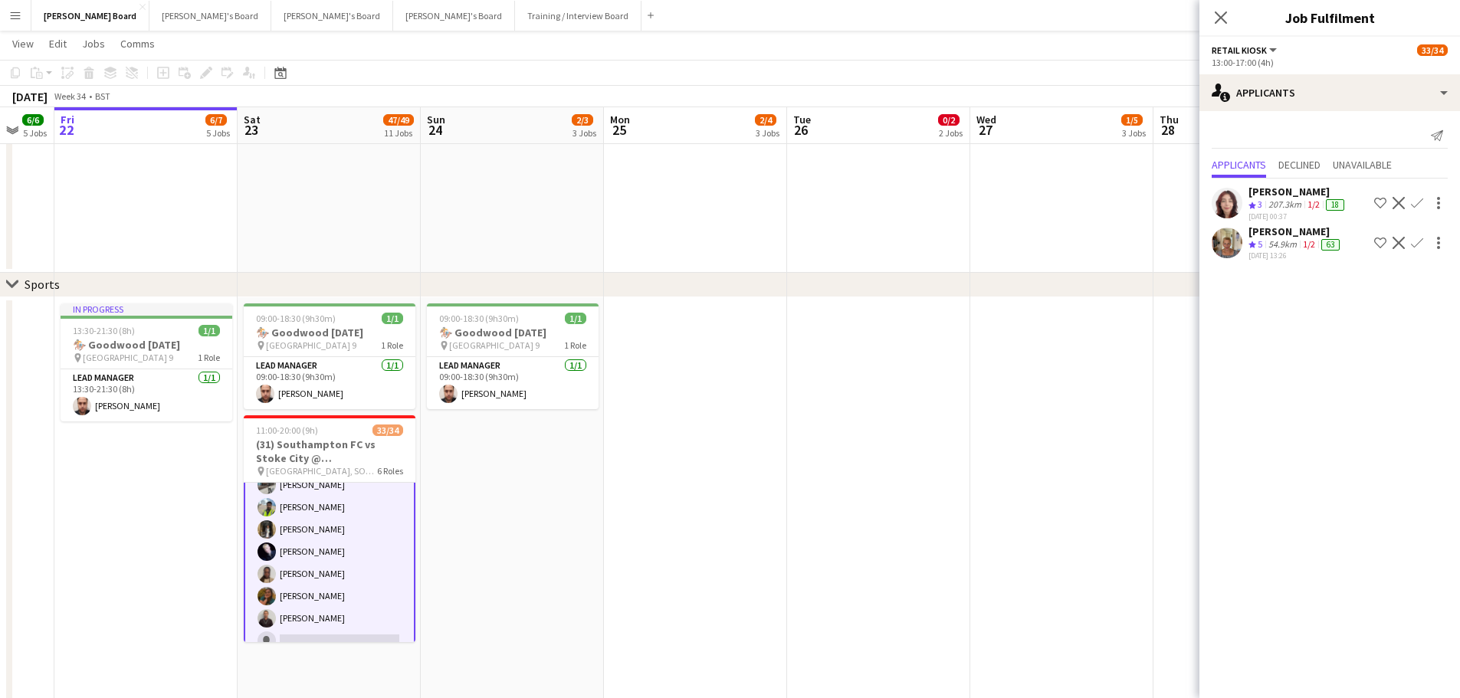
click at [1414, 249] on app-icon "Confirm" at bounding box center [1417, 243] width 12 height 12
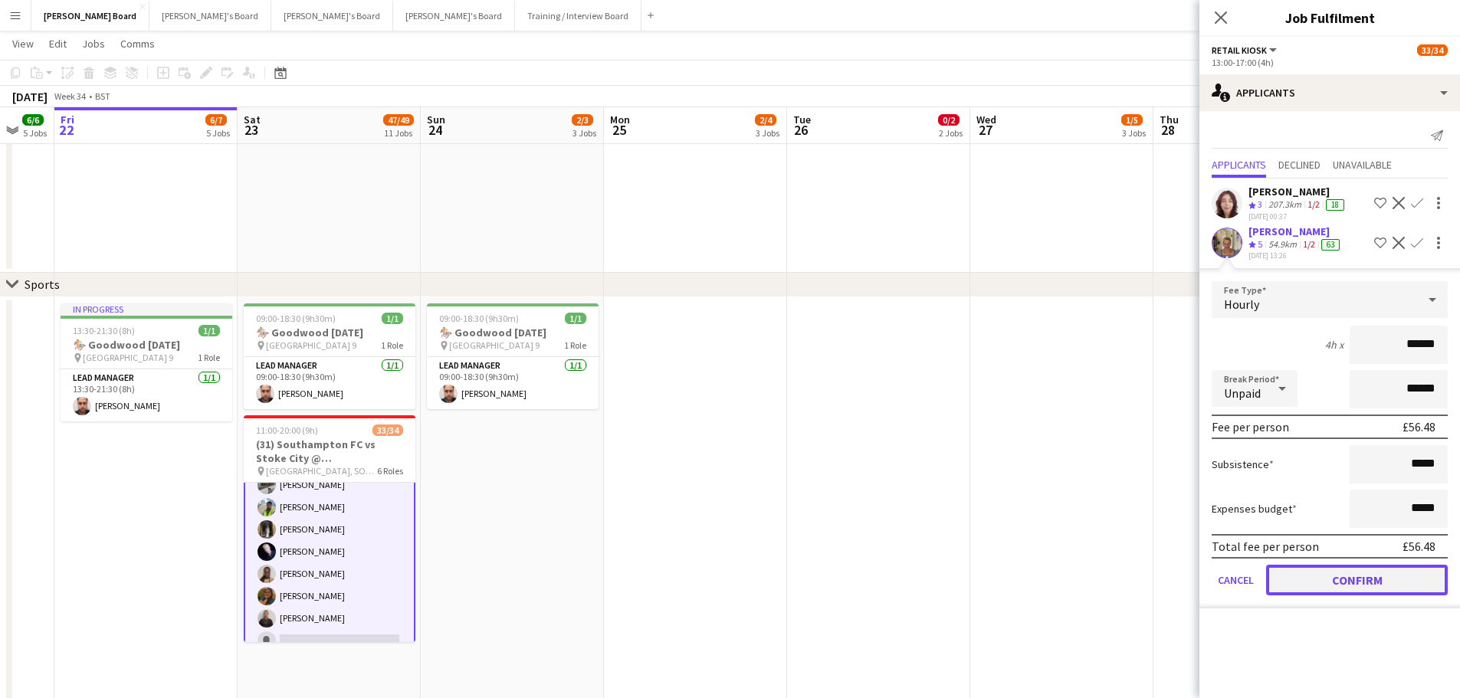
click at [1368, 595] on button "Confirm" at bounding box center [1357, 580] width 182 height 31
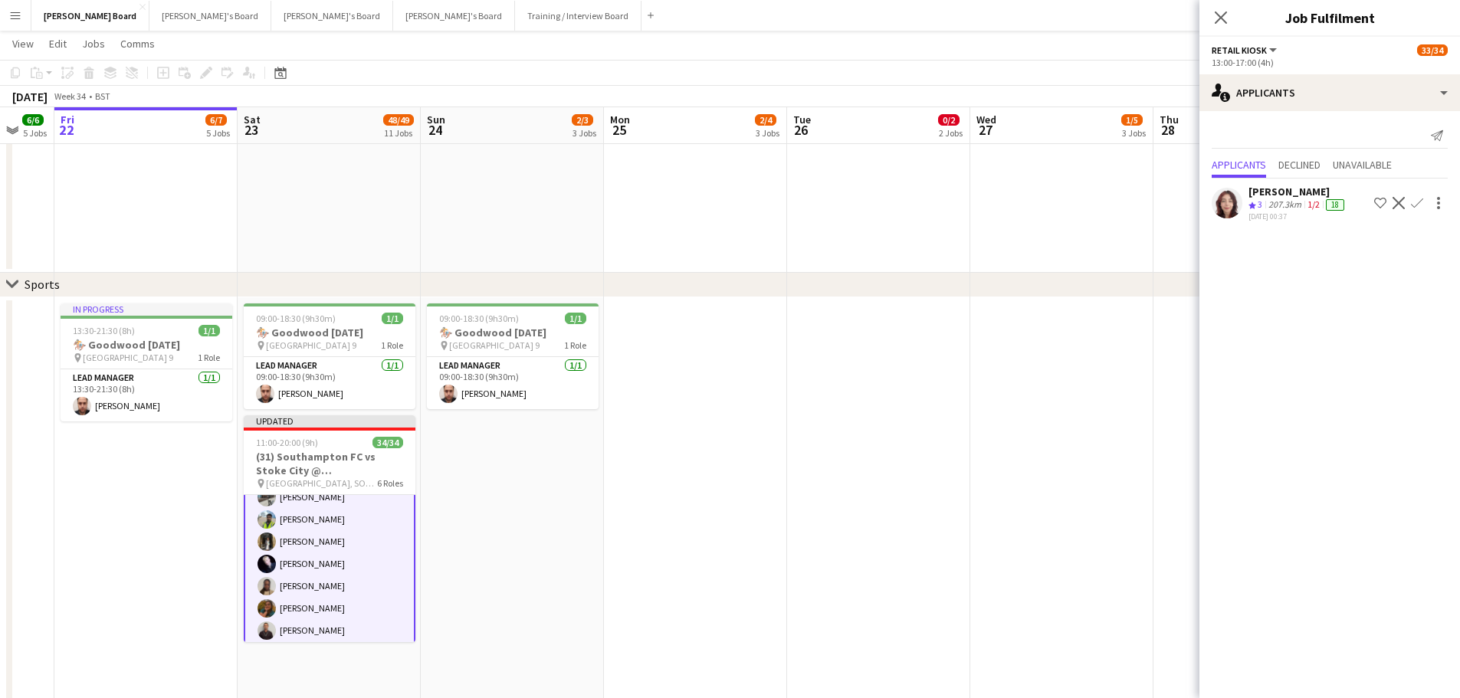
click at [959, 450] on app-date-cell at bounding box center [878, 669] width 183 height 745
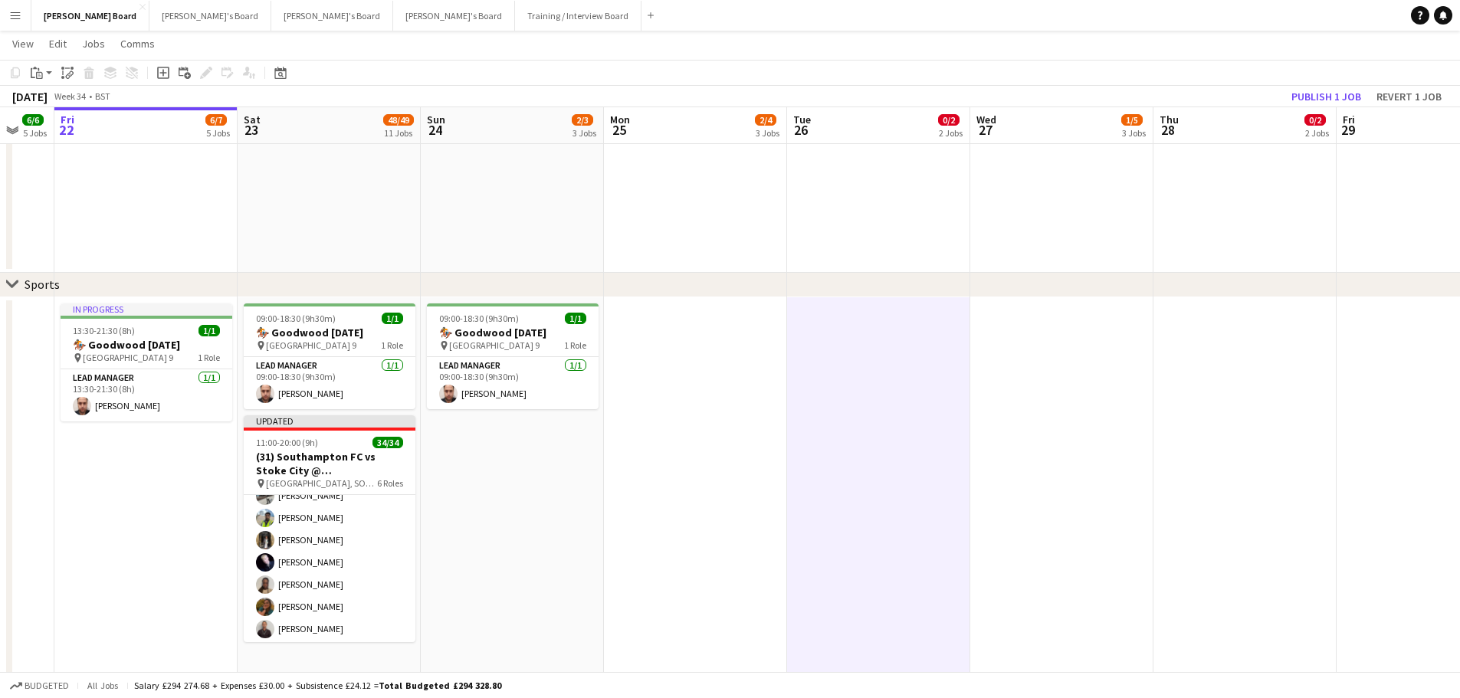
scroll to position [766, 0]
click at [1326, 93] on button "Publish 1 job" at bounding box center [1326, 97] width 82 height 20
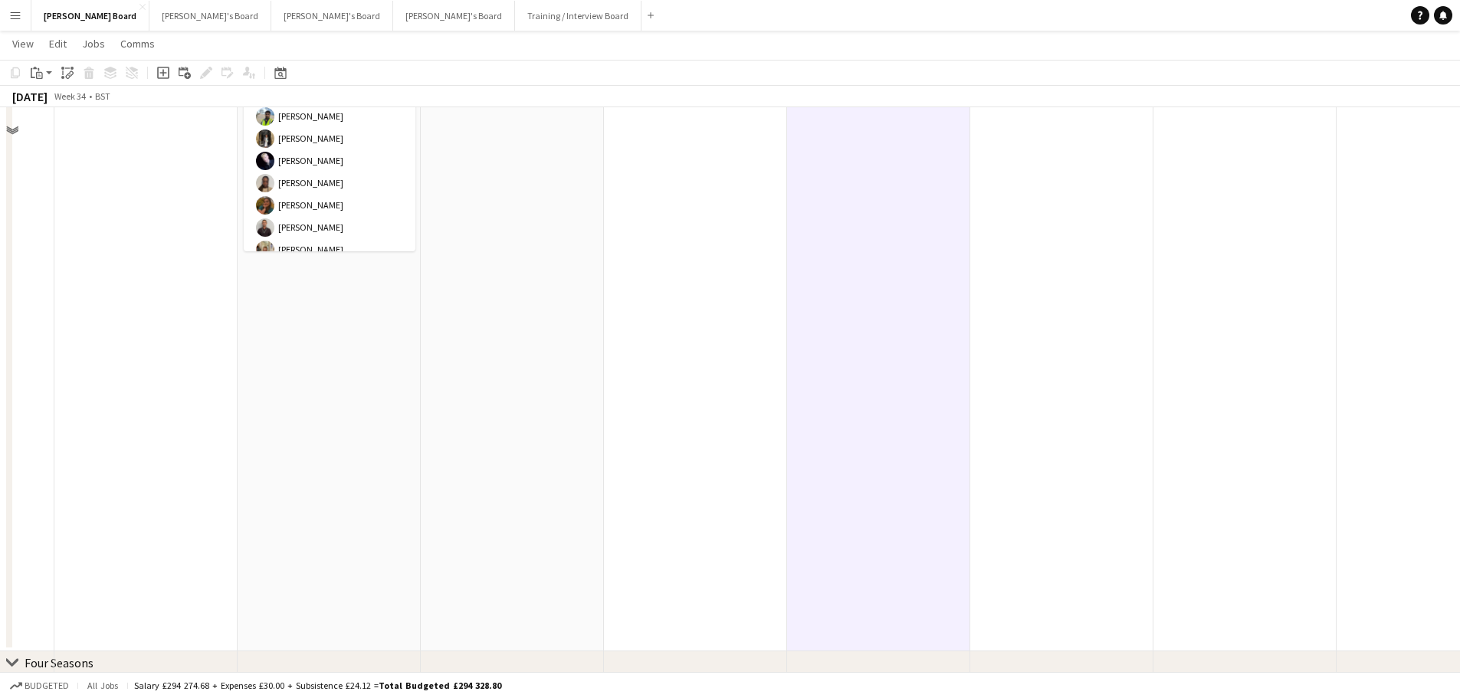
scroll to position [962, 0]
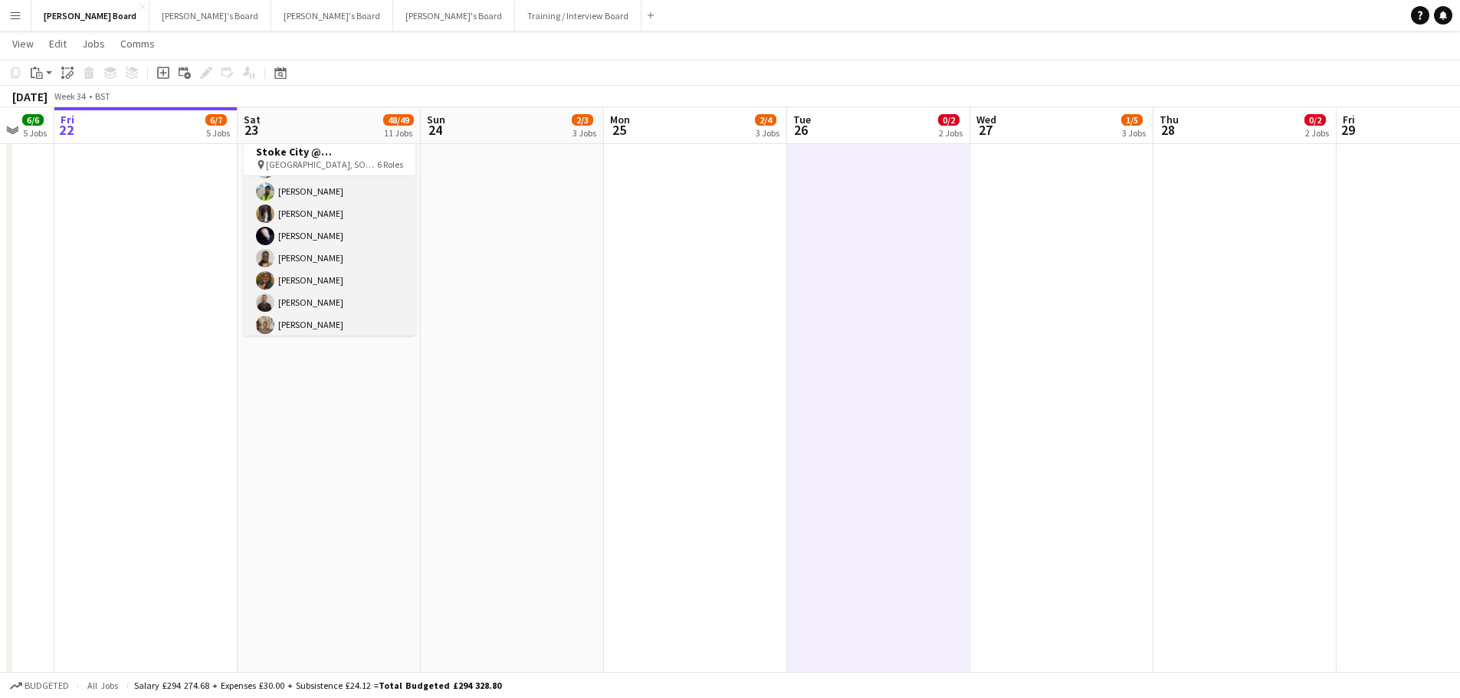
click at [321, 274] on app-card-role "Retail Kiosk 24/24 13:00-17:00 (4h) Courteney Gardner Pamela Bockarie ! Liam Je…" at bounding box center [330, 56] width 172 height 568
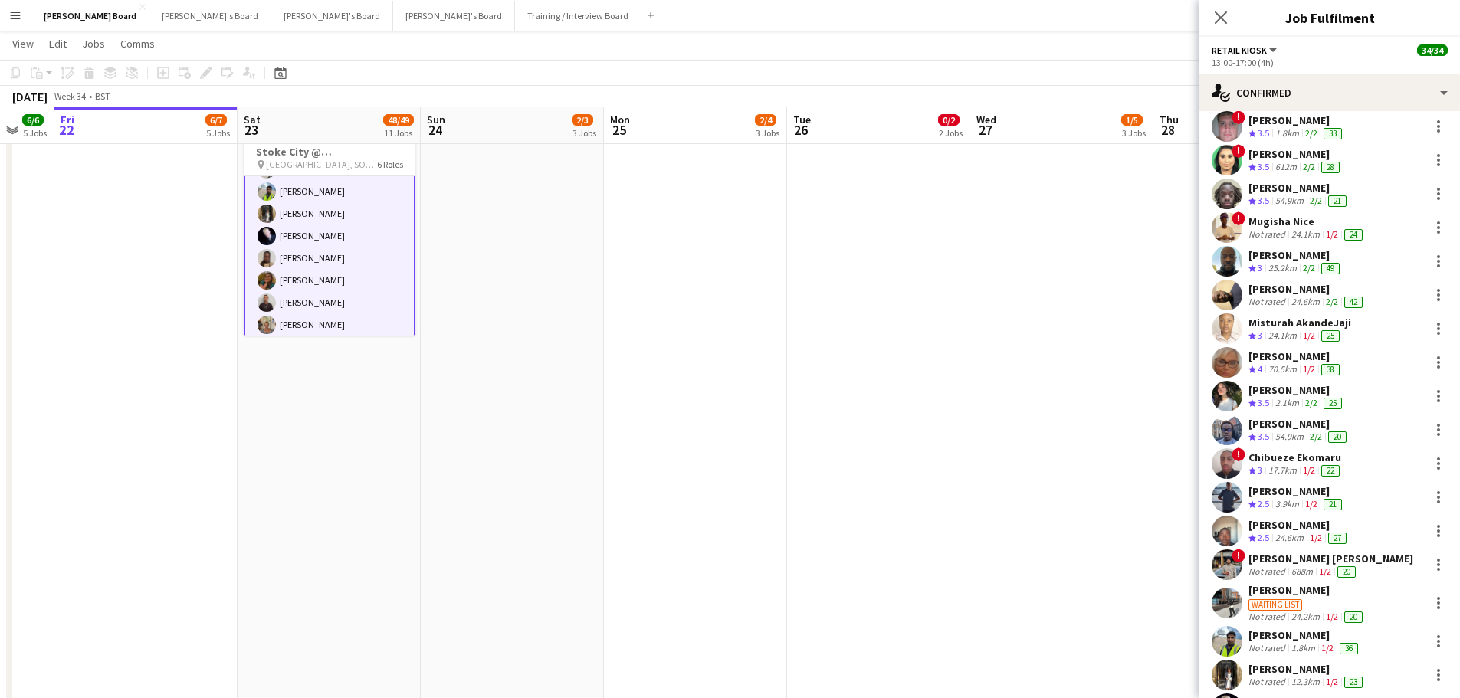
scroll to position [345, 0]
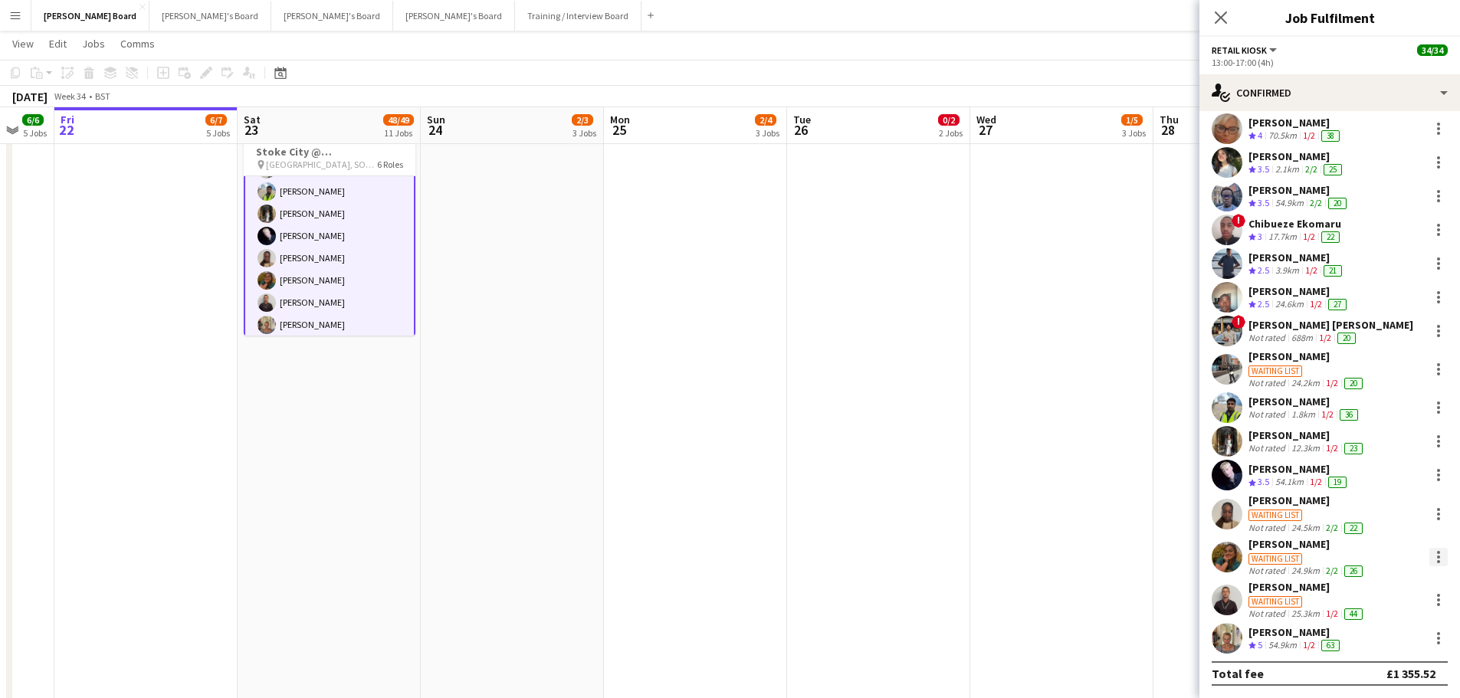
click at [1437, 552] on div at bounding box center [1438, 552] width 3 height 3
click at [1362, 497] on span "Remove" at bounding box center [1352, 491] width 46 height 13
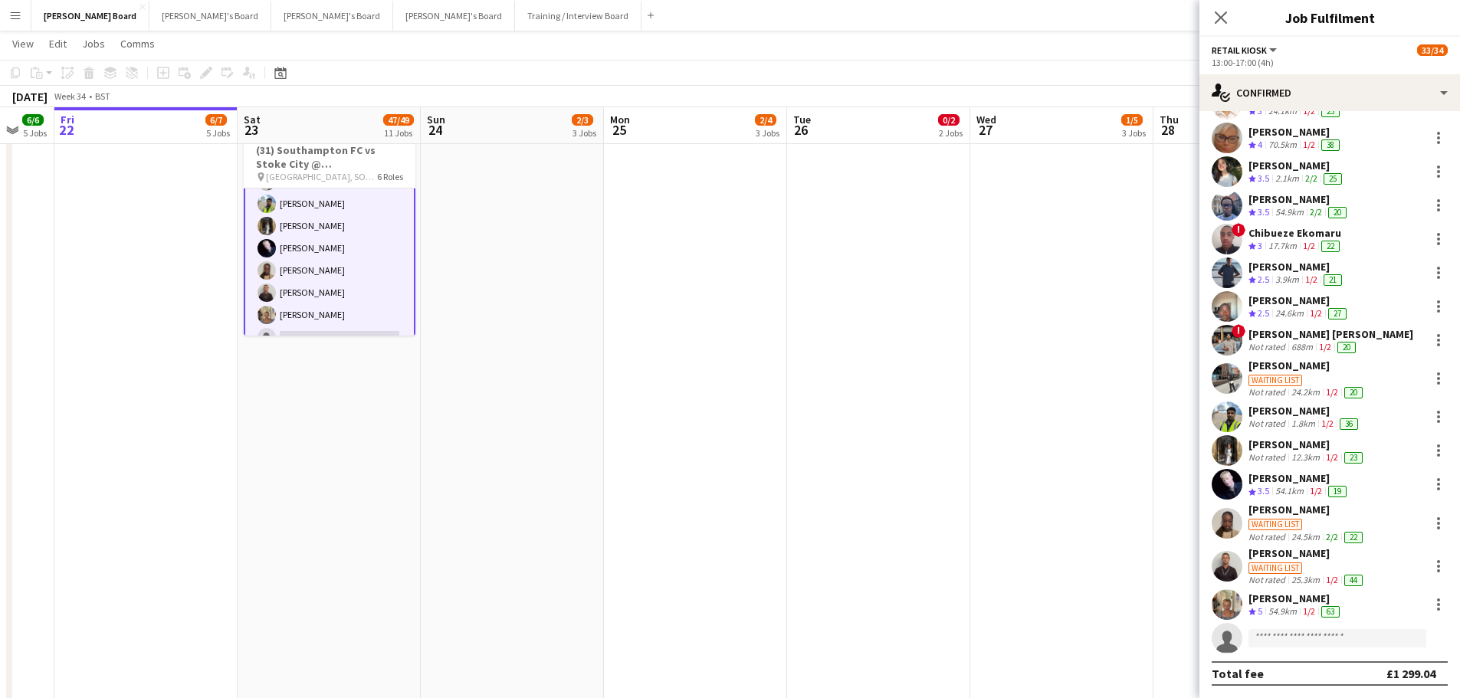
scroll to position [336, 0]
click at [1031, 344] on app-calendar-viewport "Tue 19 Wed 20 3/3 3 Jobs Thu 21 6/6 5 Jobs Fri 22 6/7 5 Jobs Sat 23 47/49 11 Jo…" at bounding box center [730, 344] width 1460 height 2494
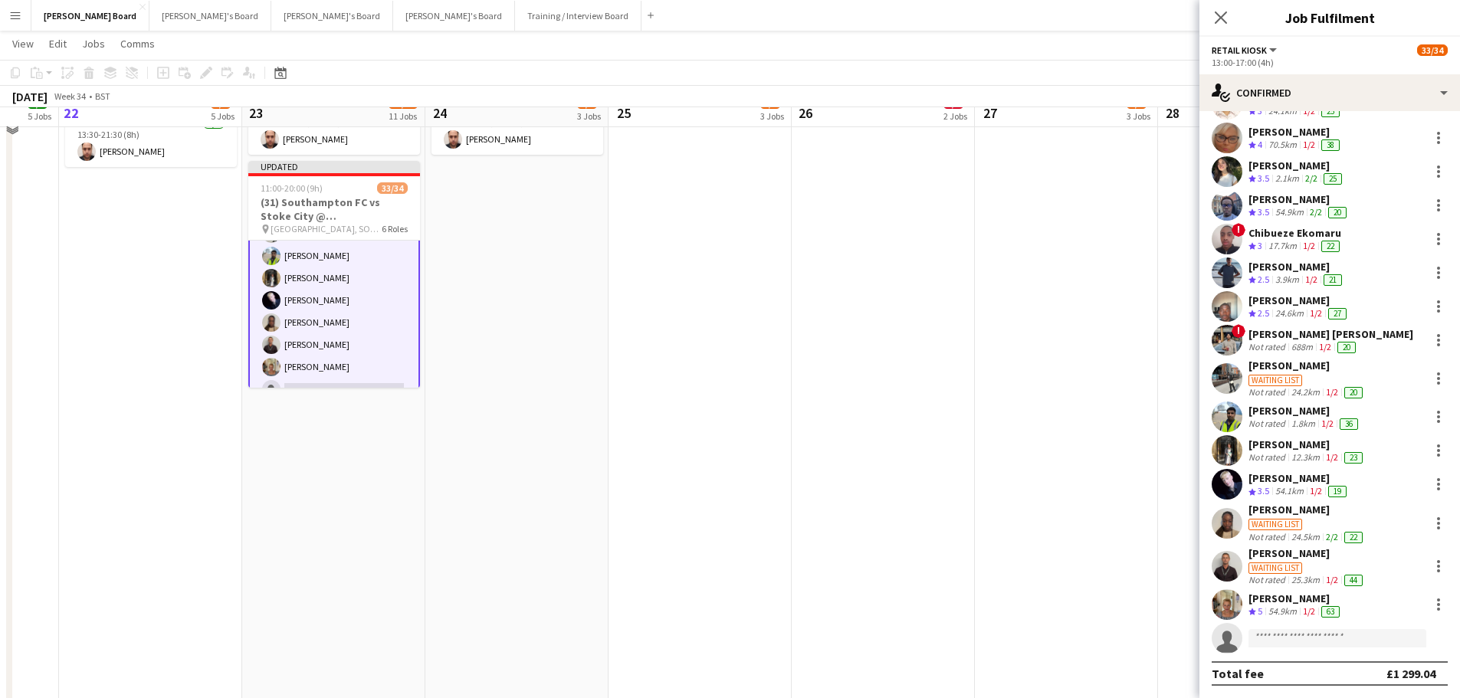
scroll to position [886, 0]
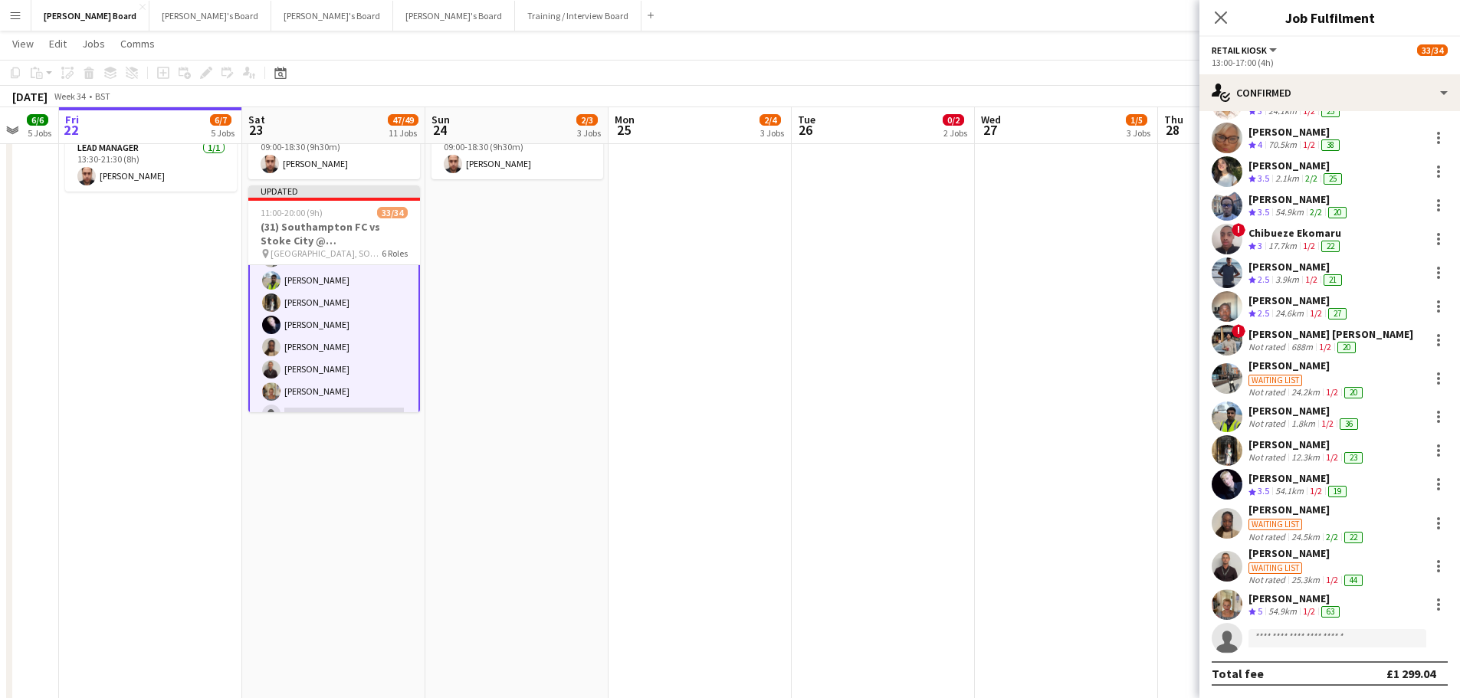
click at [962, 375] on app-date-cell at bounding box center [883, 439] width 183 height 745
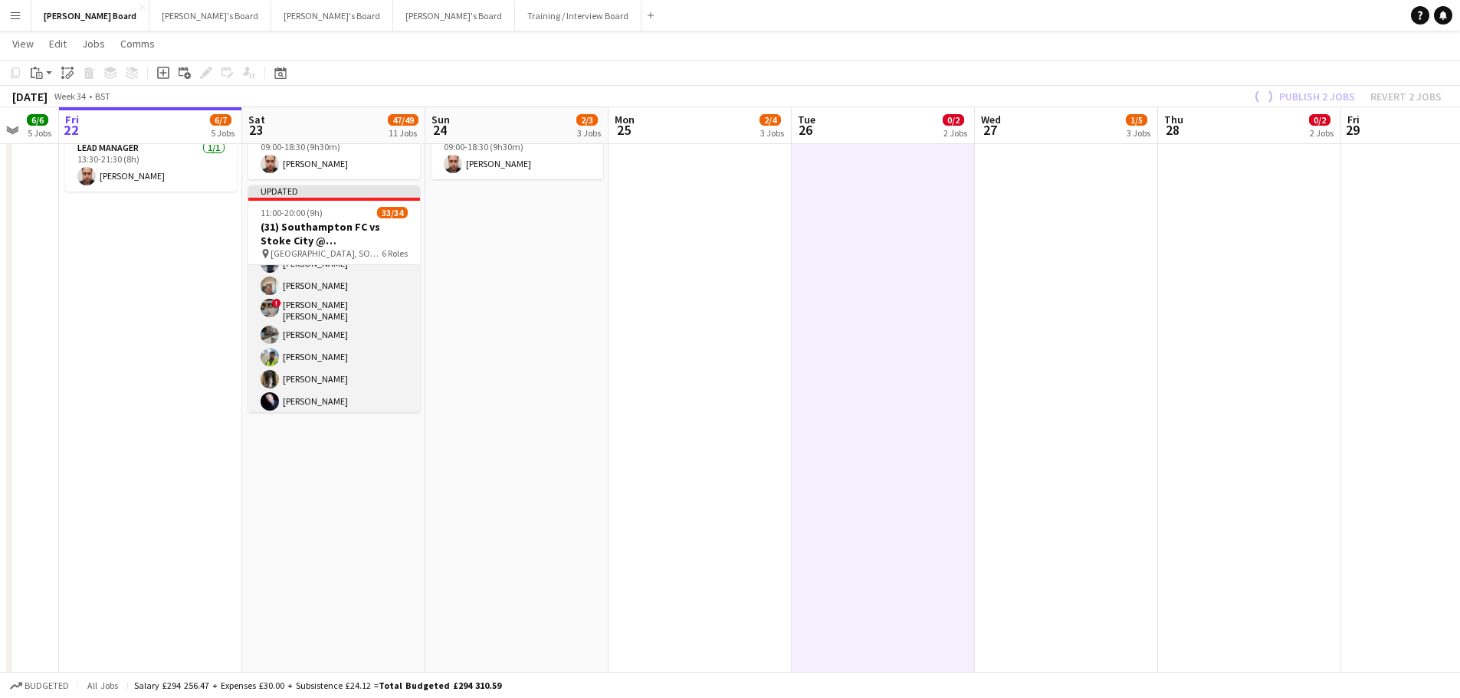
click at [333, 362] on app-card-role "Retail Kiosk 19I 2A 23/24 13:00-17:00 (4h) Courteney Gardner Pamela Bockarie ! …" at bounding box center [334, 222] width 172 height 568
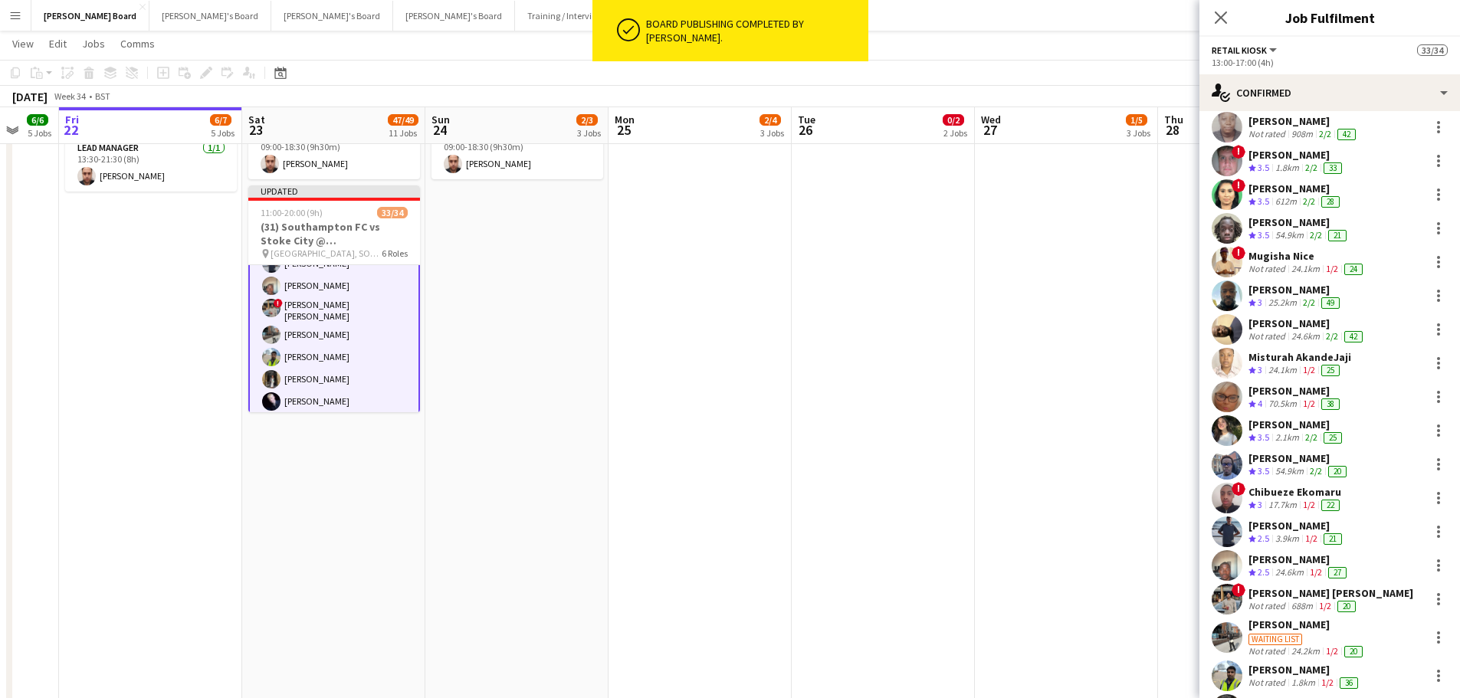
scroll to position [153, 0]
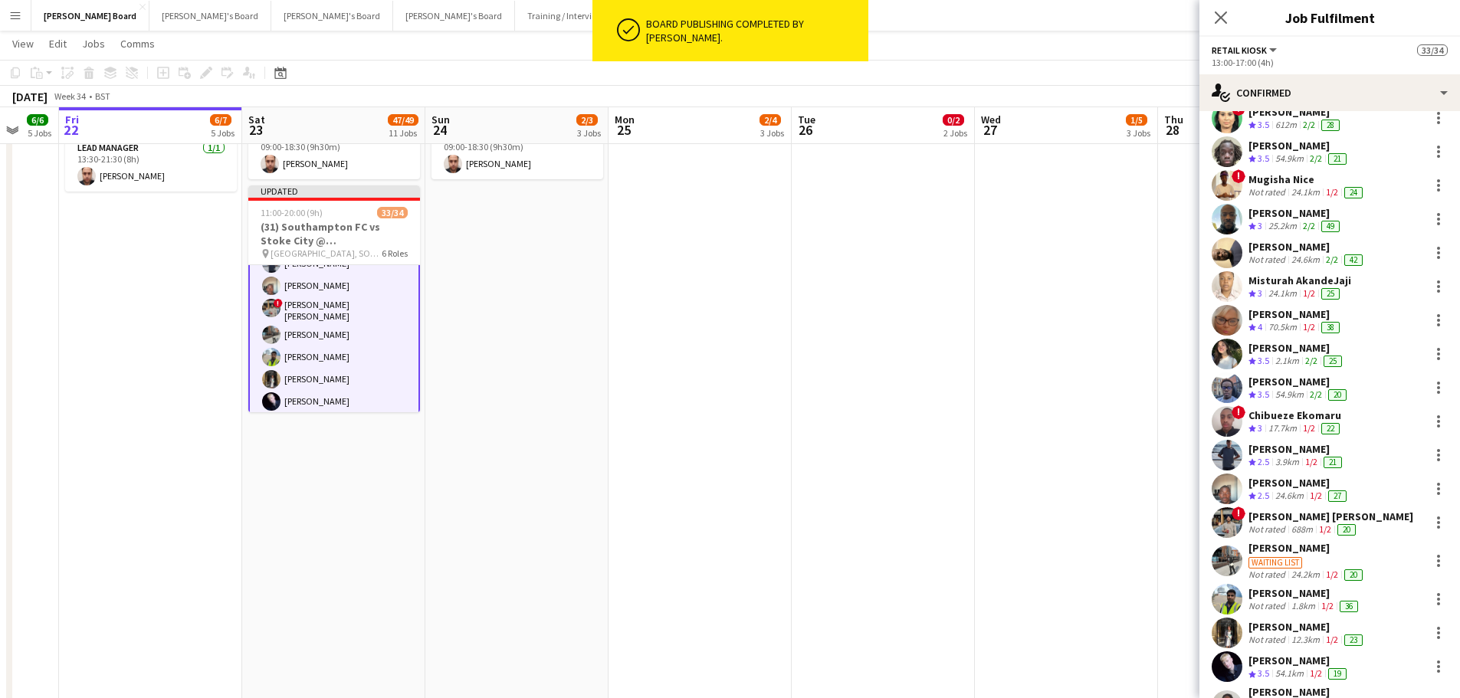
click at [1300, 421] on div "Chibueze Ekomaru" at bounding box center [1295, 415] width 94 height 14
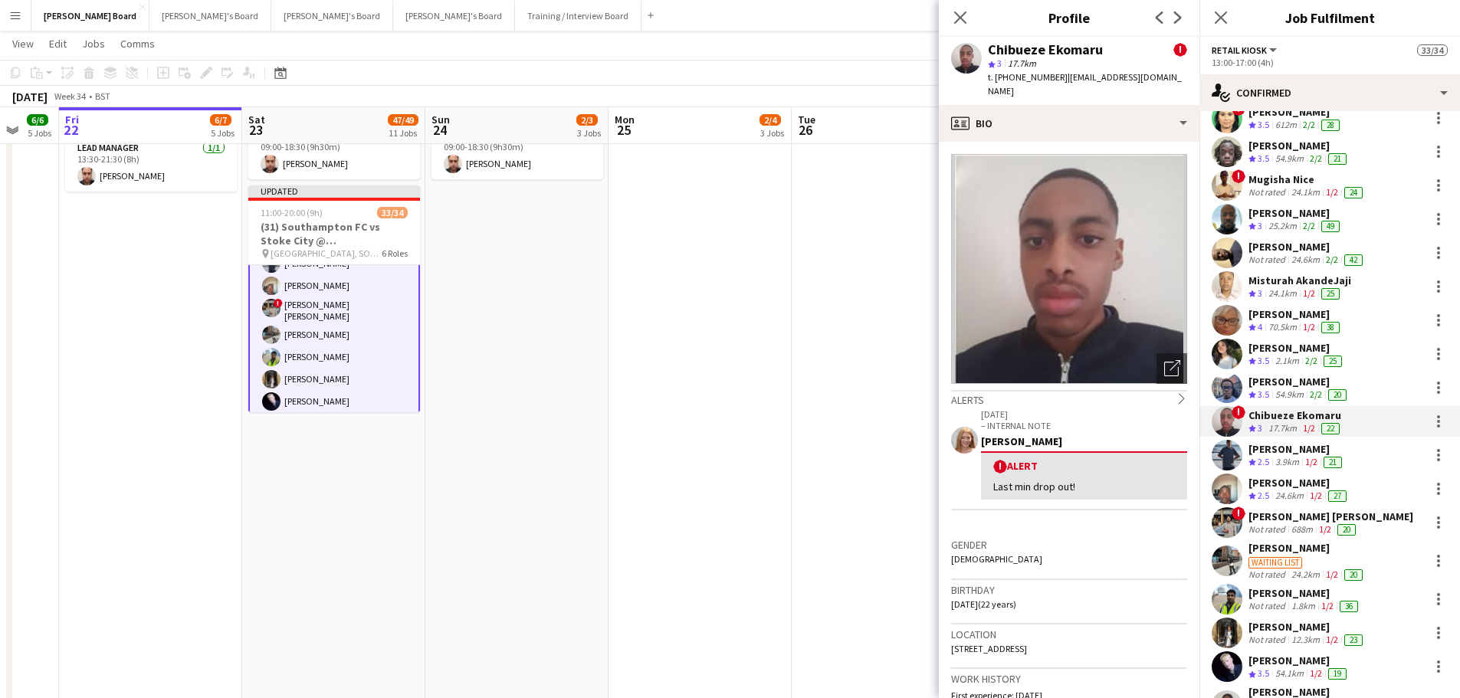
drag, startPoint x: 1054, startPoint y: 78, endPoint x: 995, endPoint y: 83, distance: 58.4
click at [995, 83] on span "t. +447597745656" at bounding box center [1028, 76] width 80 height 11
copy span "+447597745656"
click at [716, 35] on app-page-menu "View Day view expanded Day view collapsed Month view Date picker Jump to today …" at bounding box center [730, 45] width 1460 height 29
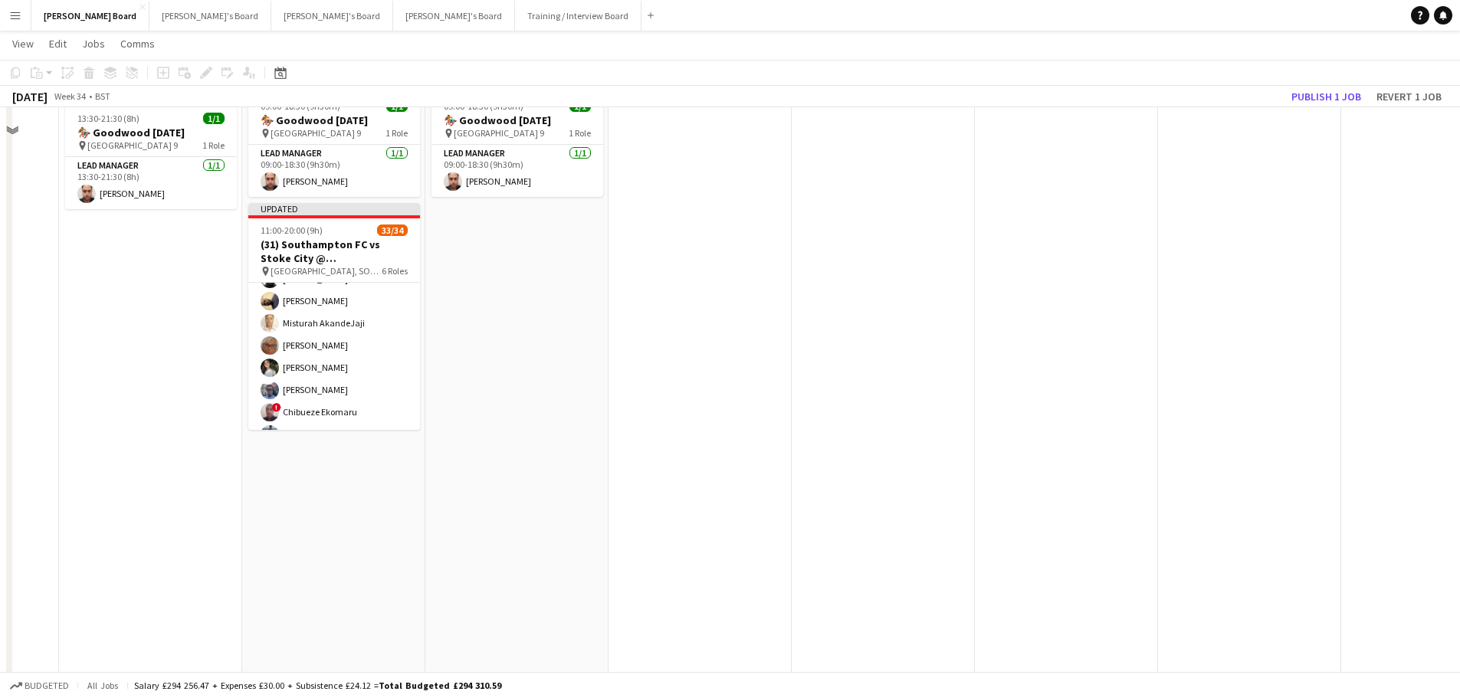
scroll to position [809, 0]
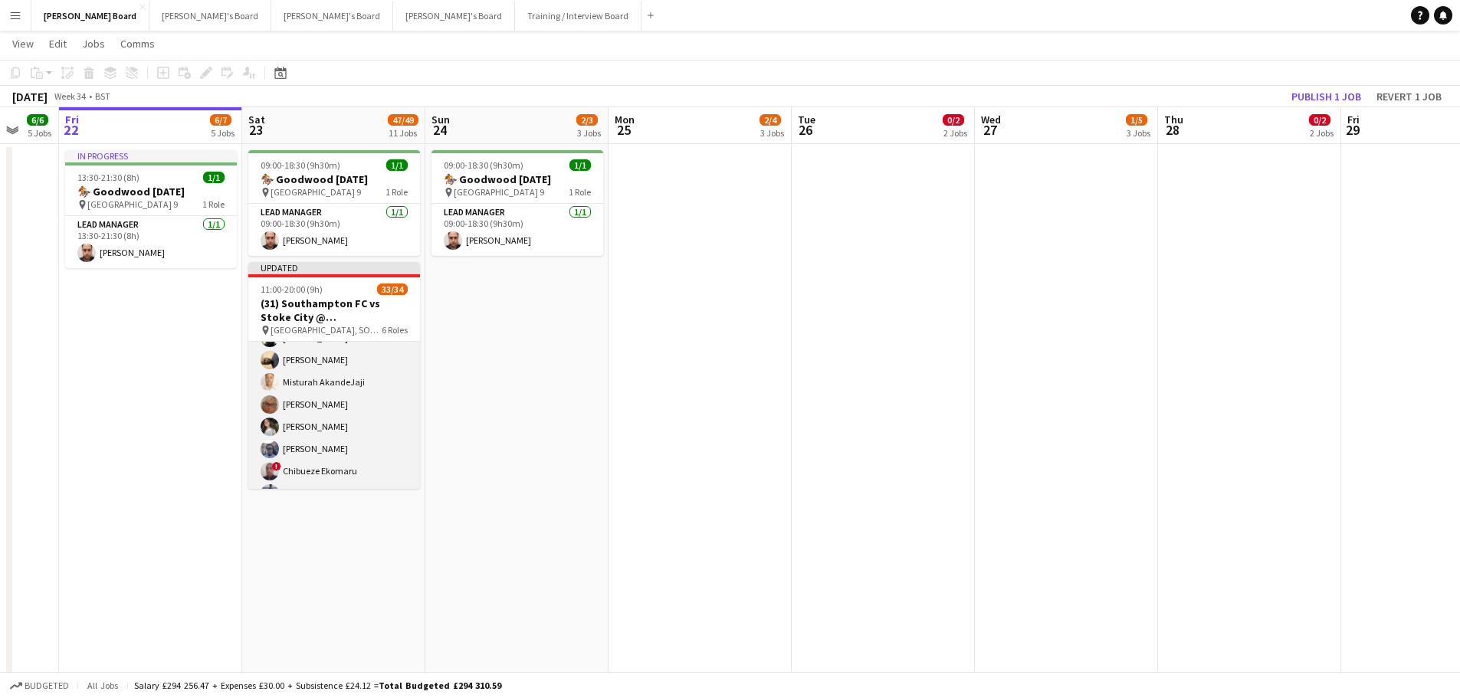
click at [329, 482] on app-card-role "Retail Kiosk 19I 2A 23/24 13:00-17:00 (4h) Courteney Gardner Pamela Bockarie ! …" at bounding box center [334, 452] width 172 height 568
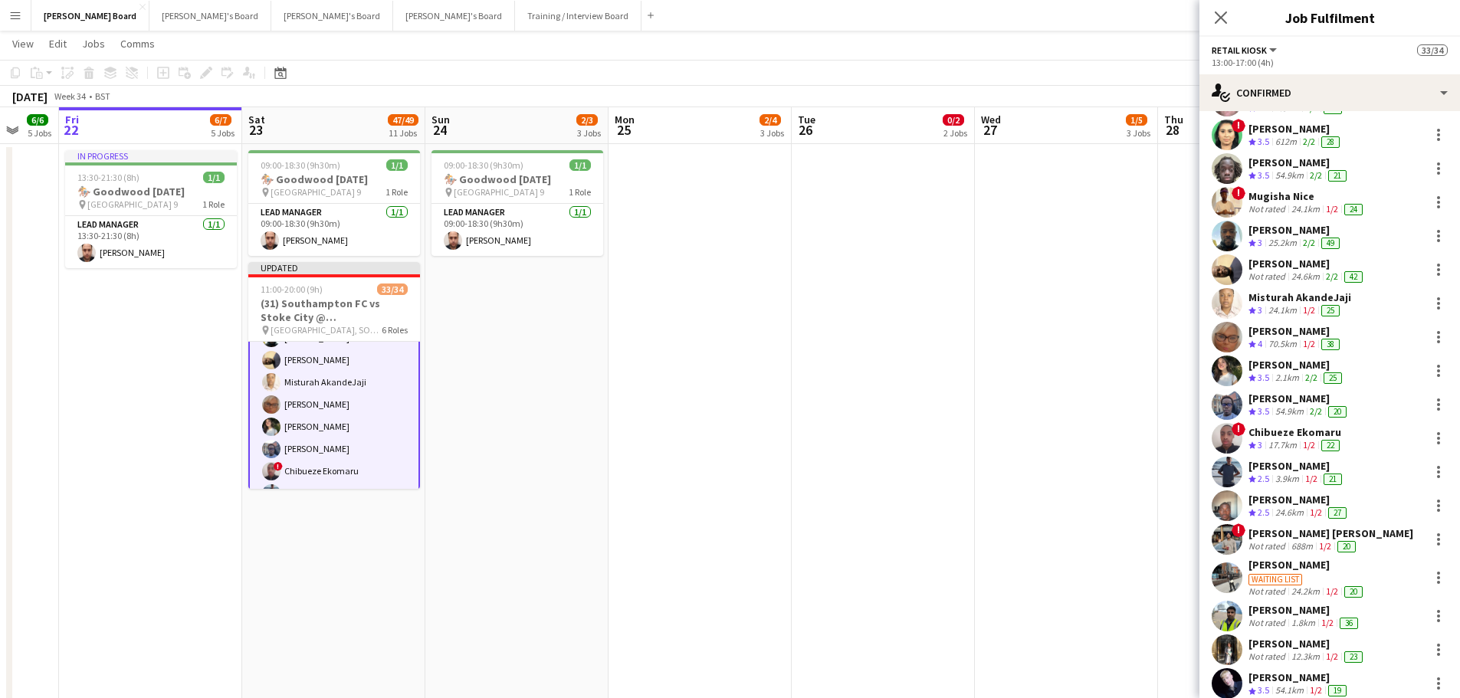
scroll to position [153, 0]
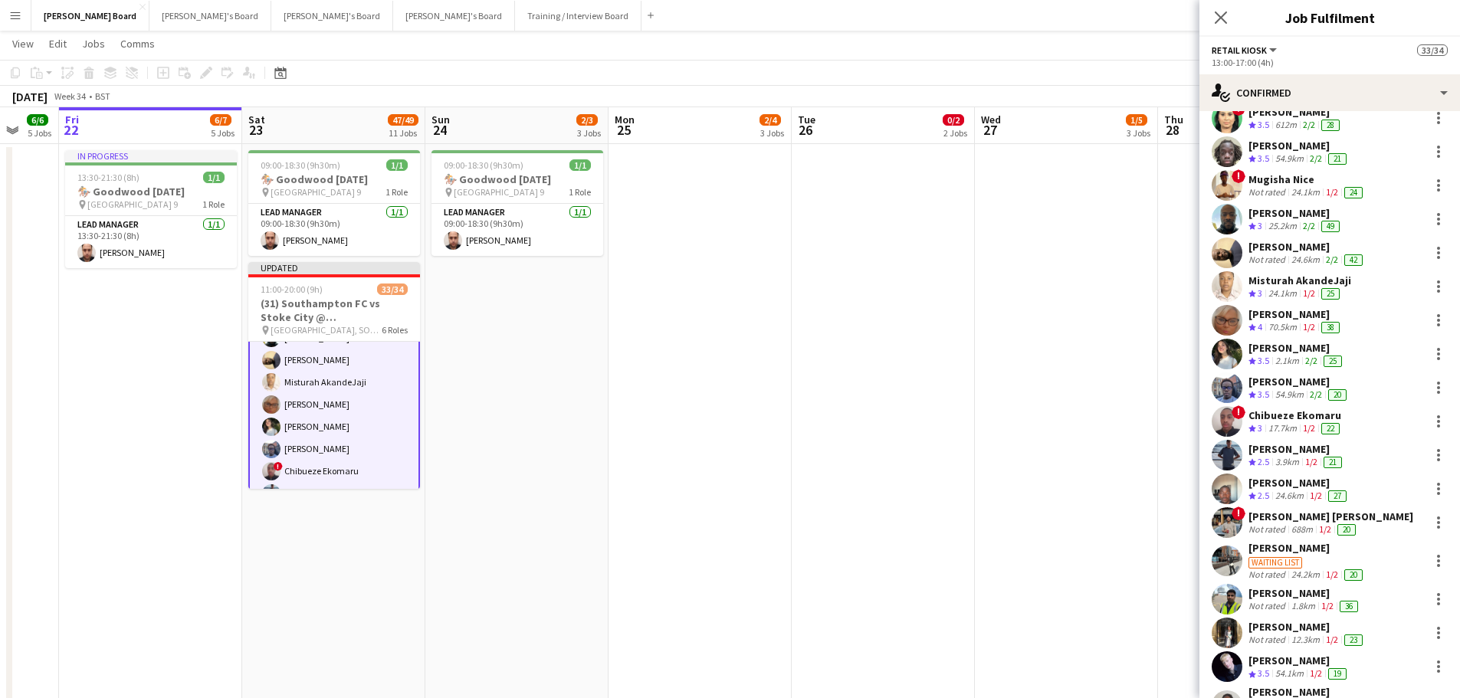
click at [1299, 420] on div "Chibueze Ekomaru" at bounding box center [1295, 415] width 94 height 14
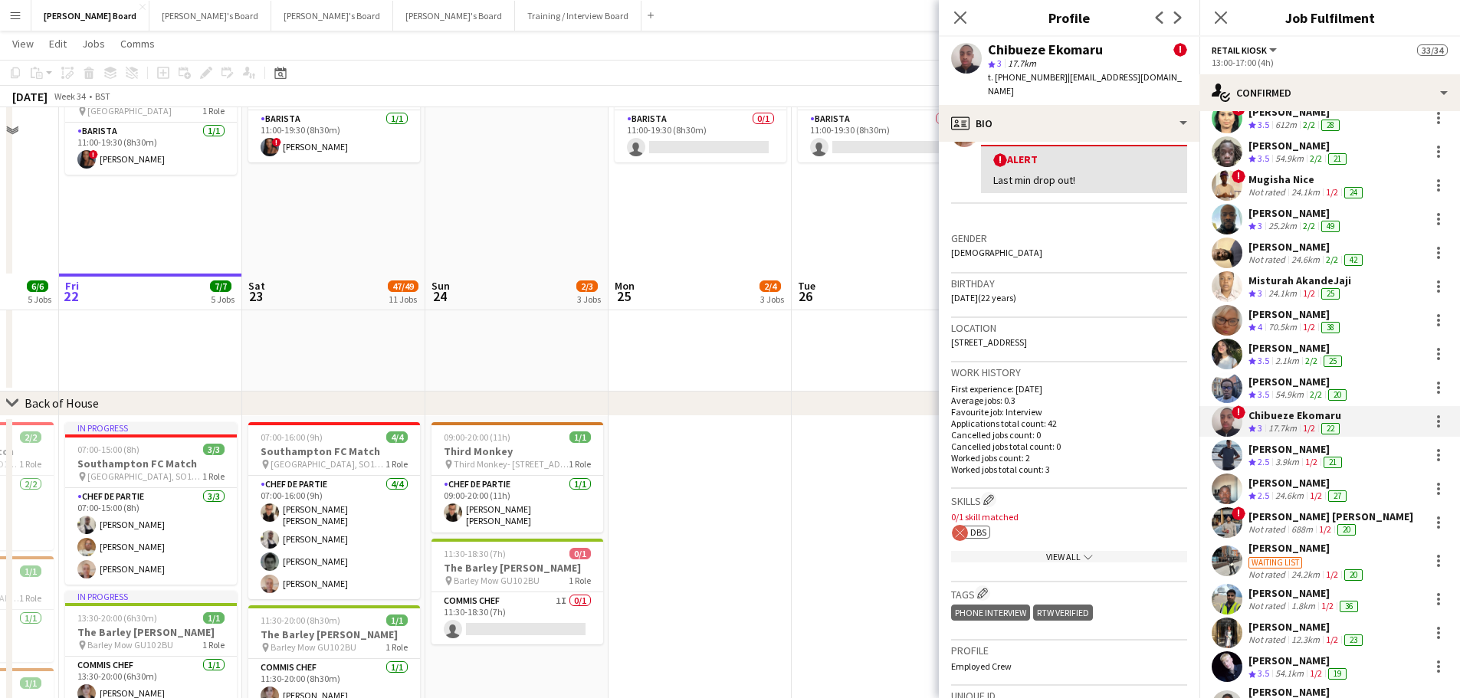
scroll to position [1882, 0]
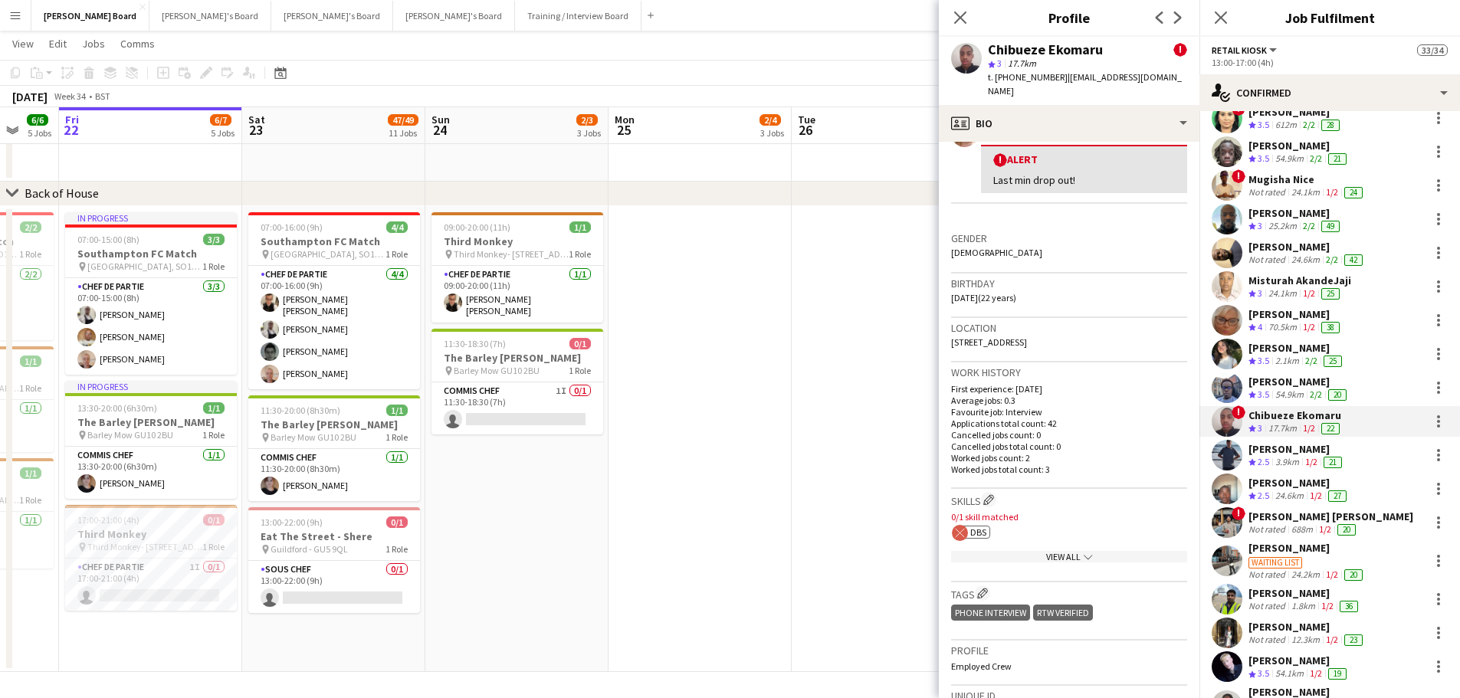
click at [1298, 322] on div "70.5km" at bounding box center [1282, 327] width 34 height 13
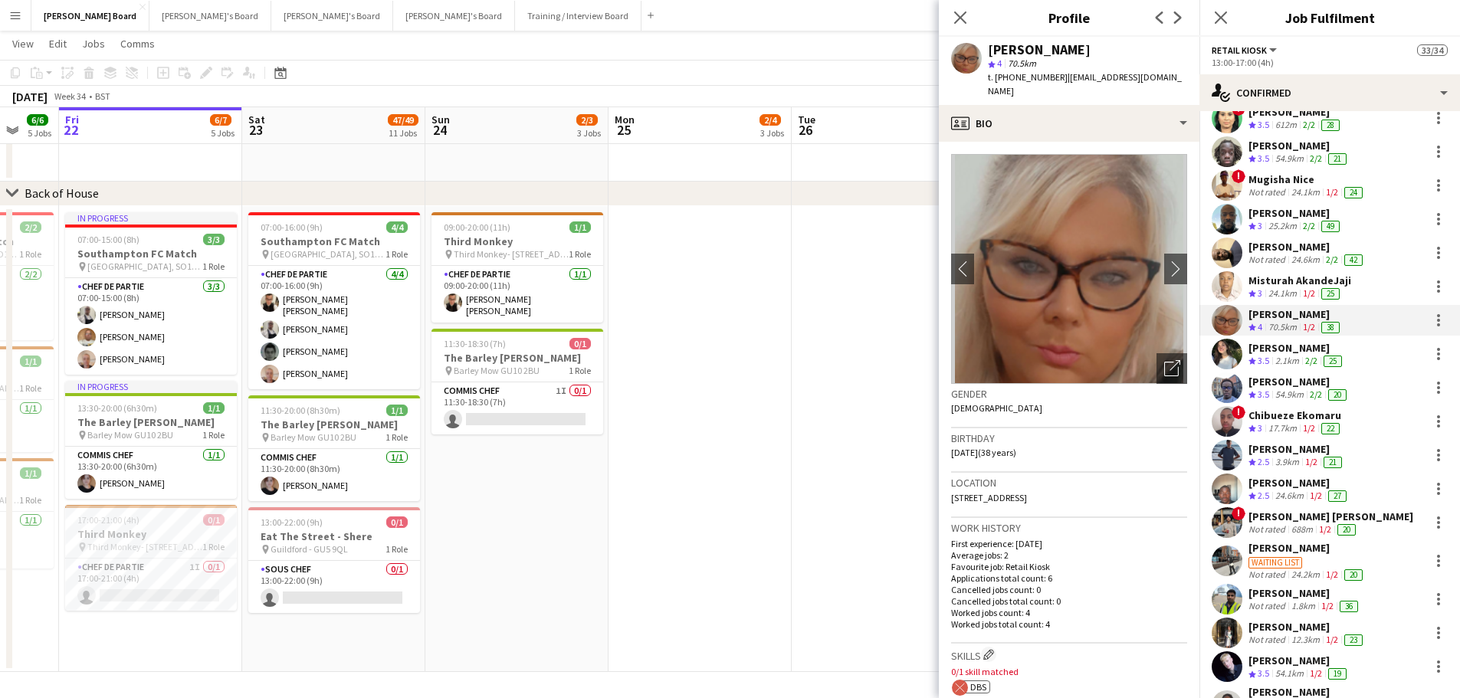
scroll to position [306, 0]
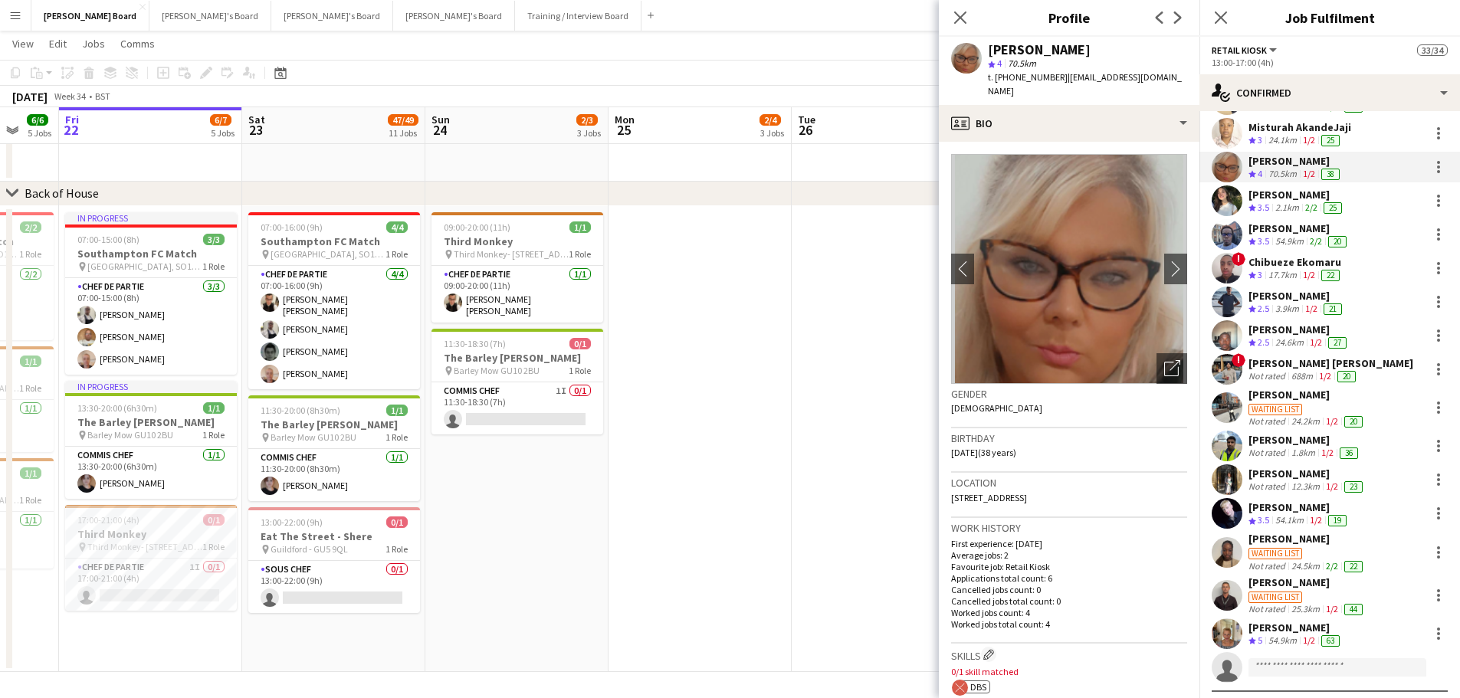
click at [1301, 375] on div "688m" at bounding box center [1302, 376] width 28 height 12
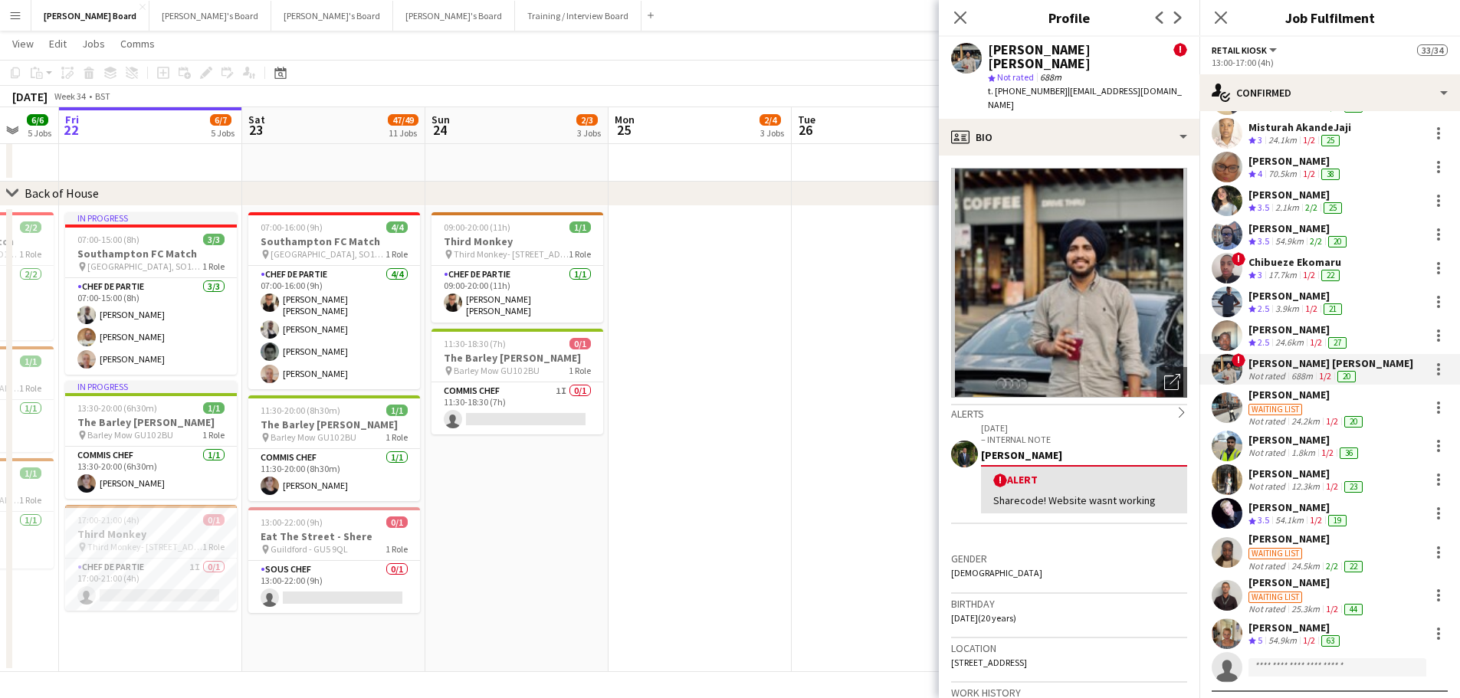
drag, startPoint x: 1054, startPoint y: 77, endPoint x: 997, endPoint y: 82, distance: 57.7
click at [997, 85] on span "t. +447563121298" at bounding box center [1028, 90] width 80 height 11
copy span "+447563121298"
click at [182, 594] on app-card-role "Chef de Partie 1I 0/1 17:00-21:00 (4h) single-neutral-actions" at bounding box center [151, 585] width 172 height 52
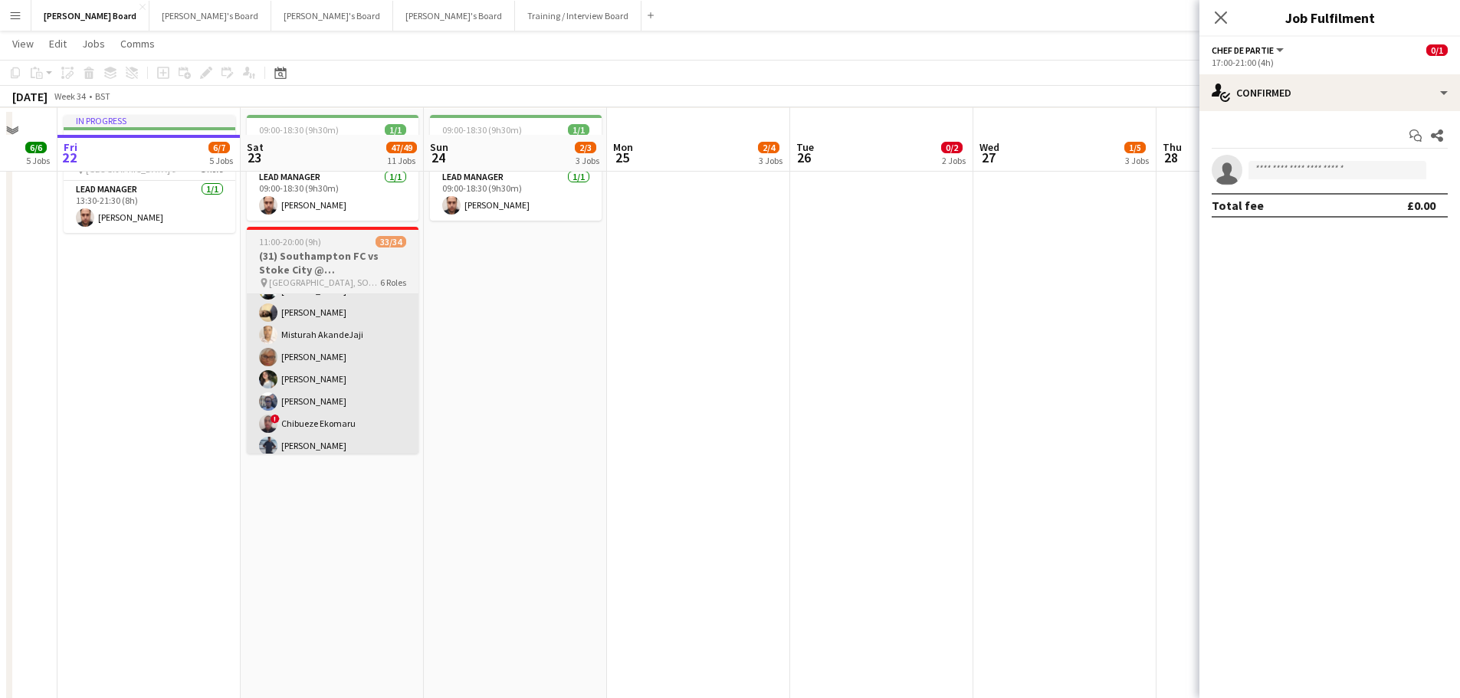
scroll to position [843, 0]
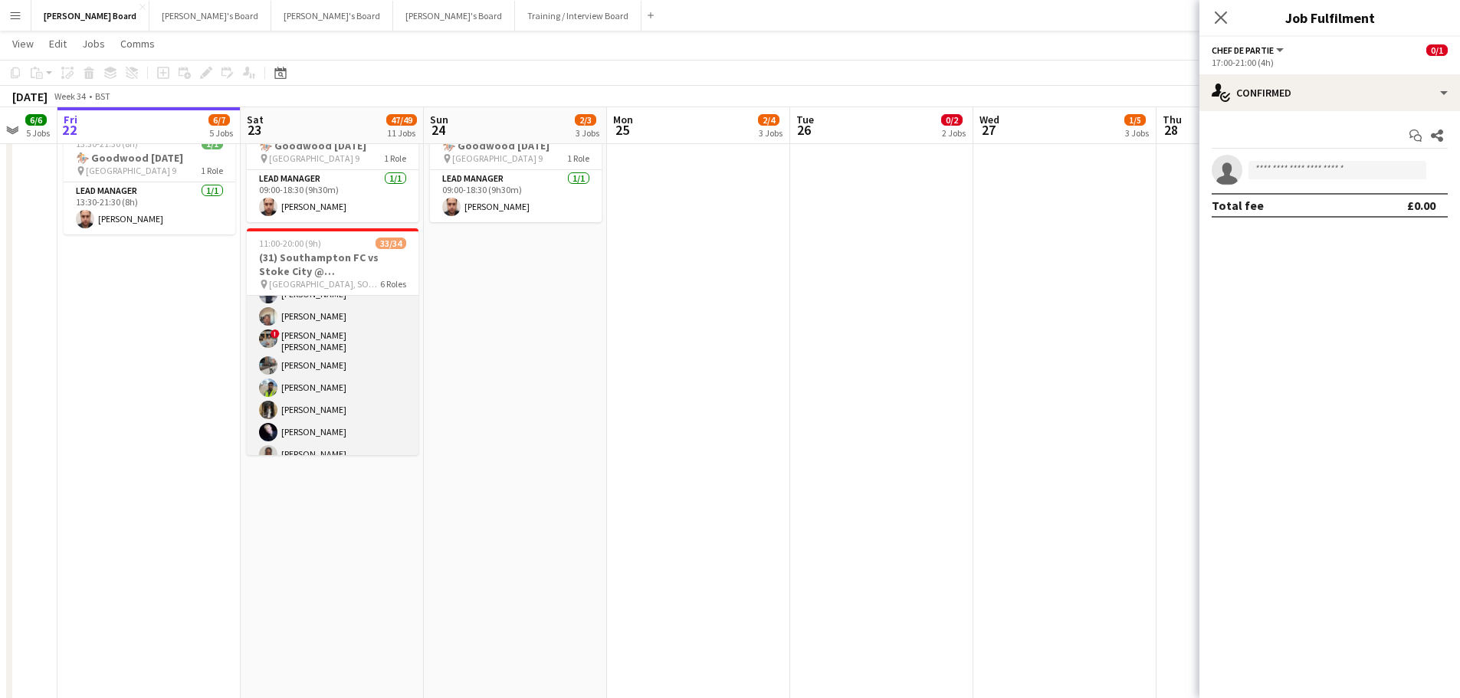
click at [333, 357] on app-card-role "Retail Kiosk 19I 2A 23/24 13:00-17:00 (4h) Courteney Gardner Pamela Bockarie ! …" at bounding box center [333, 253] width 172 height 568
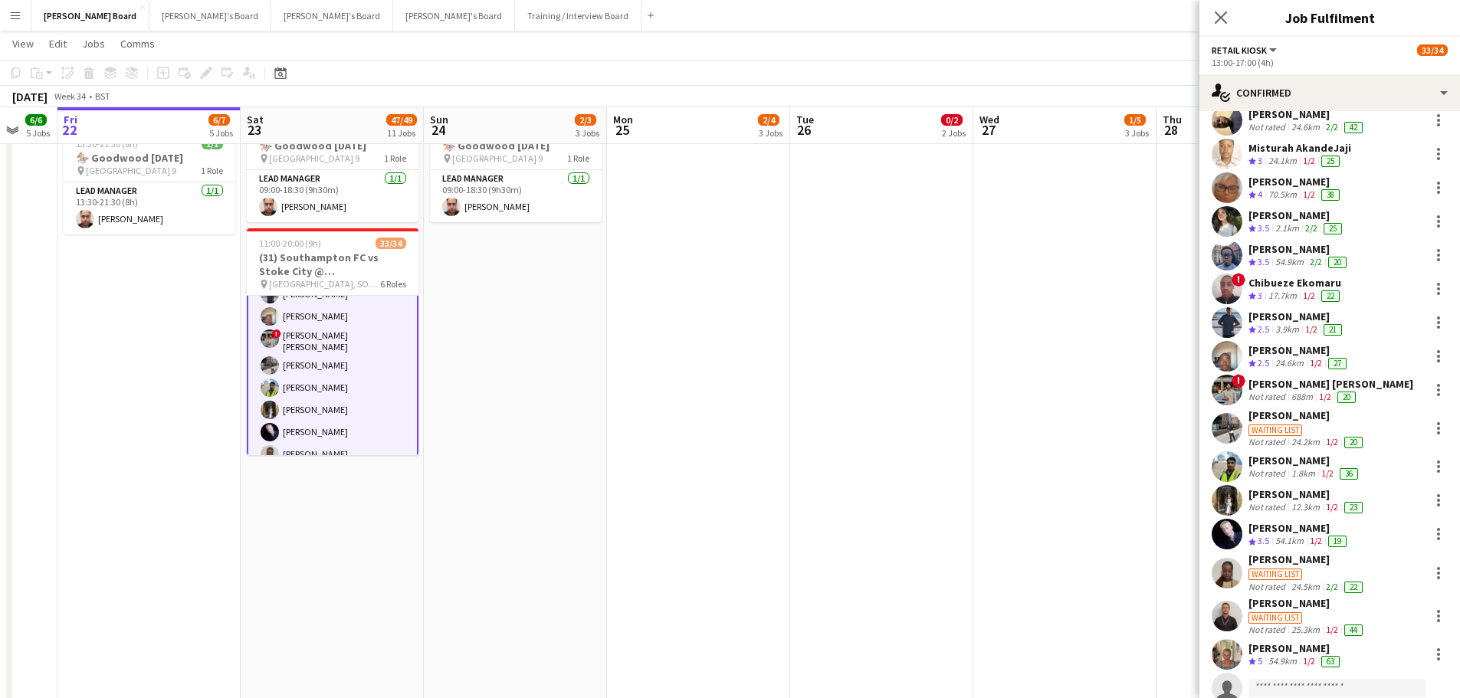
scroll to position [306, 0]
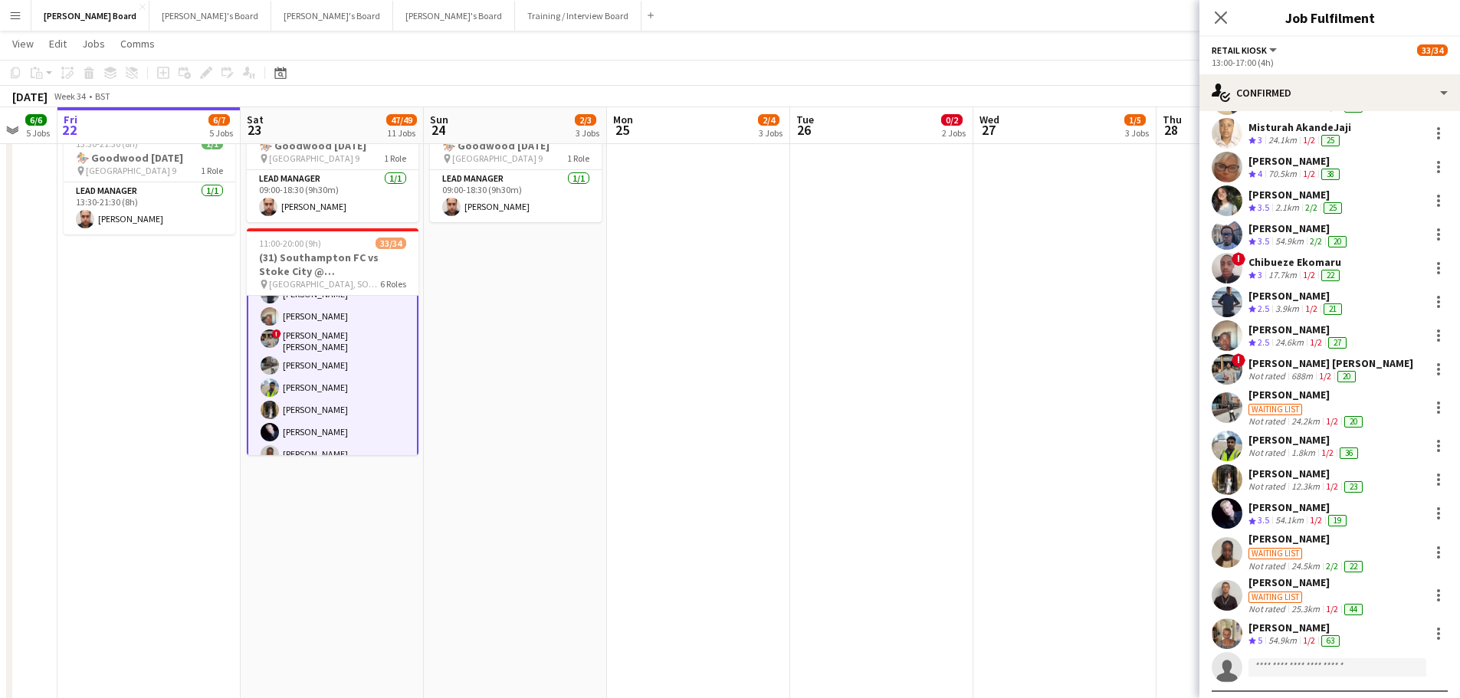
click at [1302, 447] on div "1.8km" at bounding box center [1303, 453] width 30 height 12
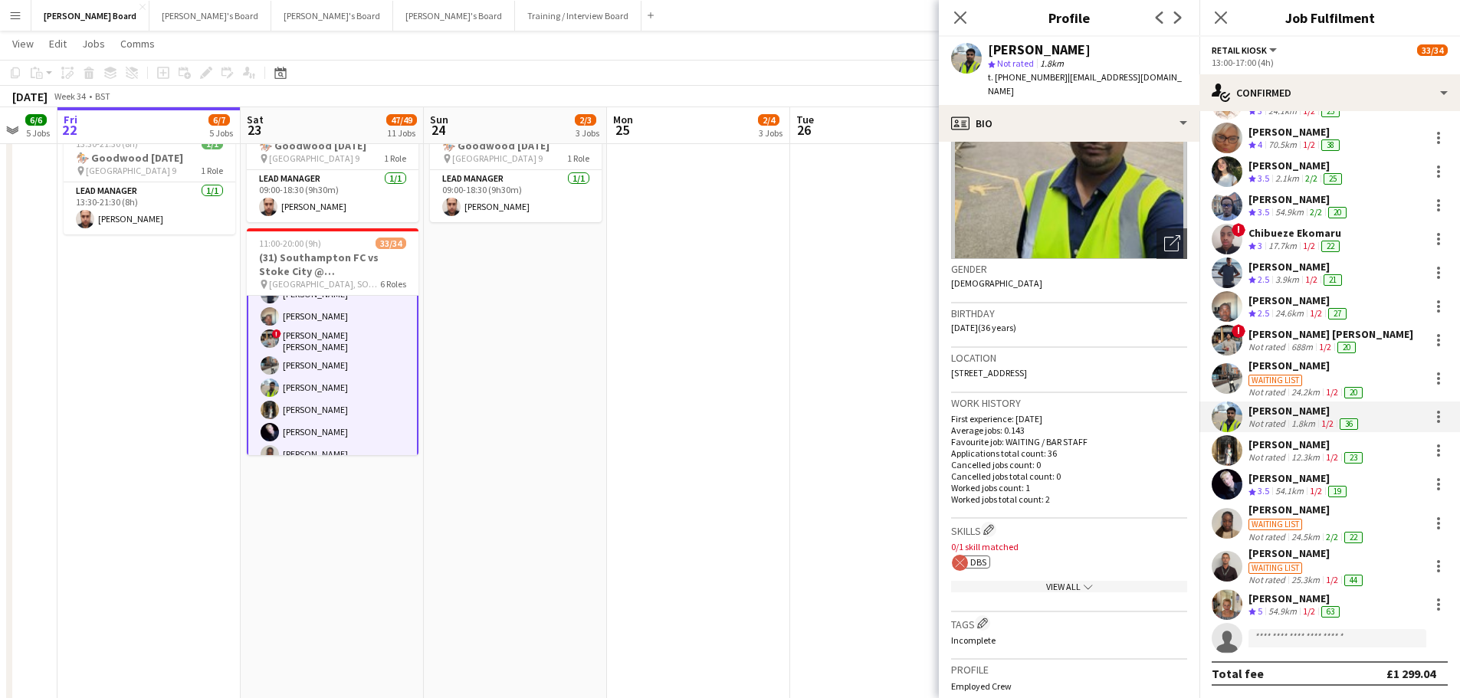
scroll to position [153, 0]
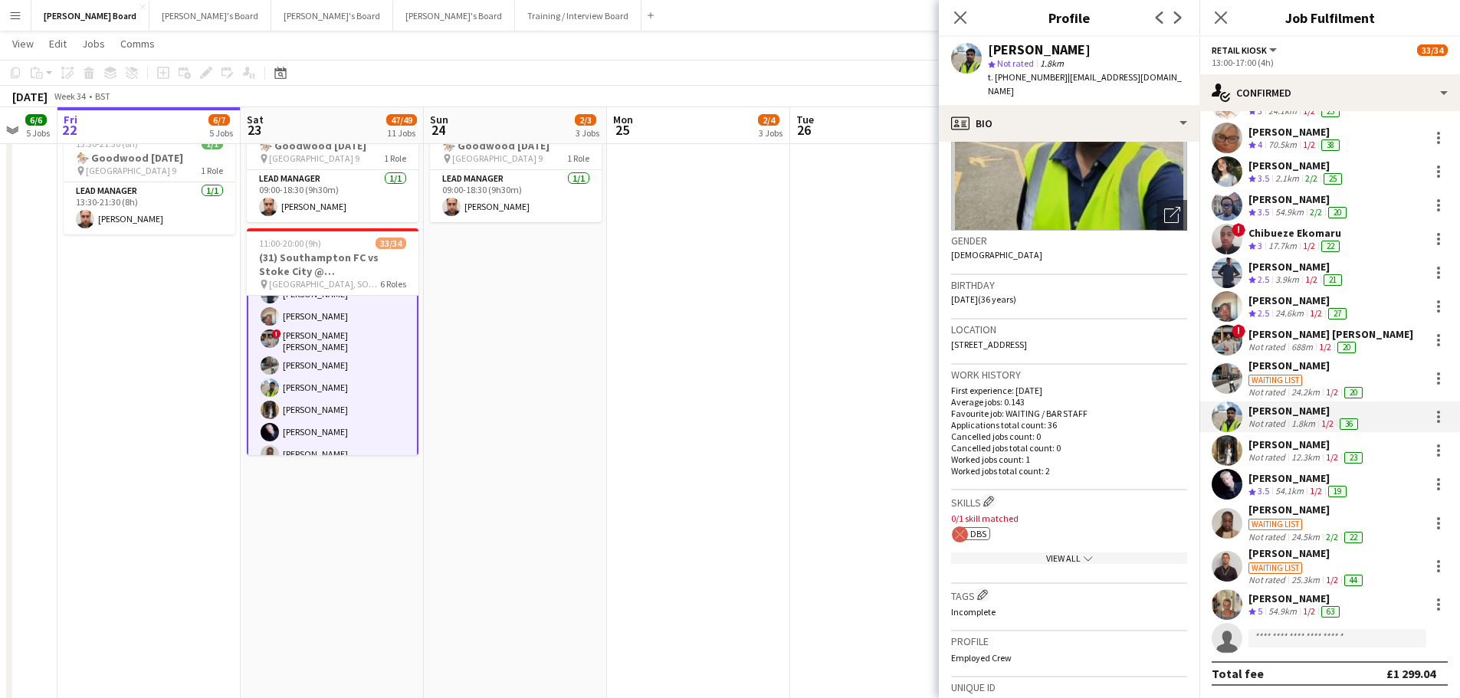
click at [1296, 611] on div "54.9km" at bounding box center [1282, 611] width 34 height 13
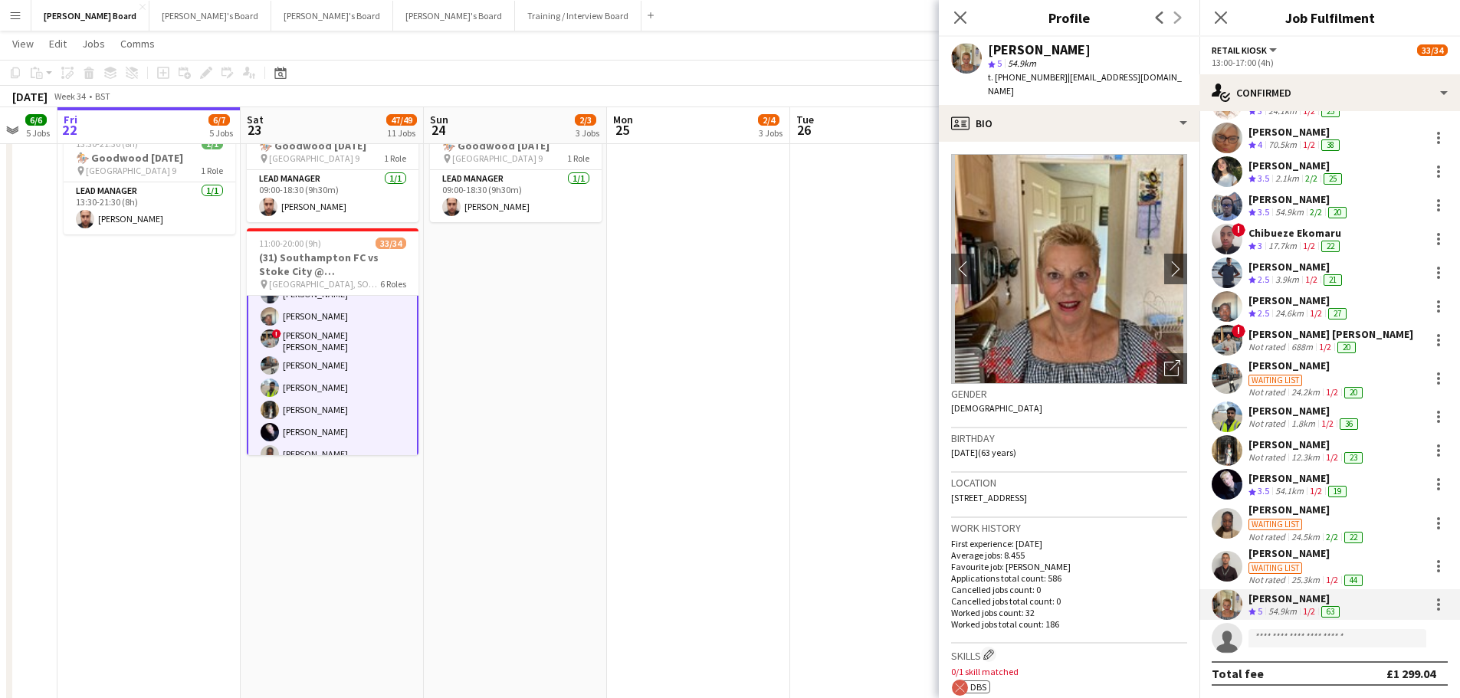
drag, startPoint x: 1055, startPoint y: 48, endPoint x: 988, endPoint y: 48, distance: 66.7
click at [988, 48] on div "Jacqueline Whitehorn-Scott" at bounding box center [1039, 50] width 103 height 14
copy div "Jacqueline"
click at [1068, 55] on div "Jacqueline Whitehorn-Scott" at bounding box center [1039, 50] width 103 height 14
drag, startPoint x: 1059, startPoint y: 53, endPoint x: 1154, endPoint y: 48, distance: 95.1
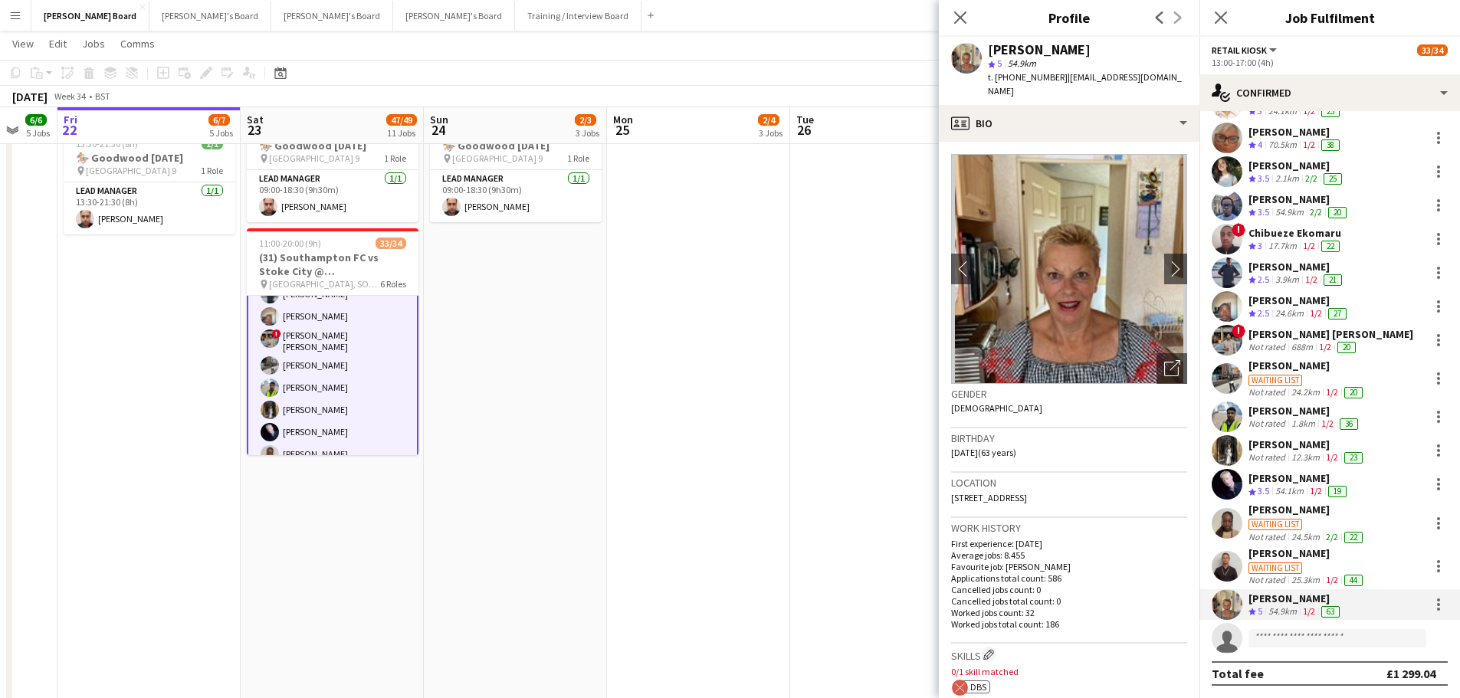
click at [1090, 48] on div "Jacqueline Whitehorn-Scott" at bounding box center [1039, 50] width 103 height 14
copy div "Whitehorn-Scott"
drag, startPoint x: 1064, startPoint y: 76, endPoint x: 1175, endPoint y: 75, distance: 111.1
click at [1175, 75] on div "Jacqueline Whitehorn-Scott star 5 54.9km t. +4407592327945 | scottwhitehorn@icl…" at bounding box center [1069, 71] width 261 height 68
copy span "scottwhitehorn@icloud.com"
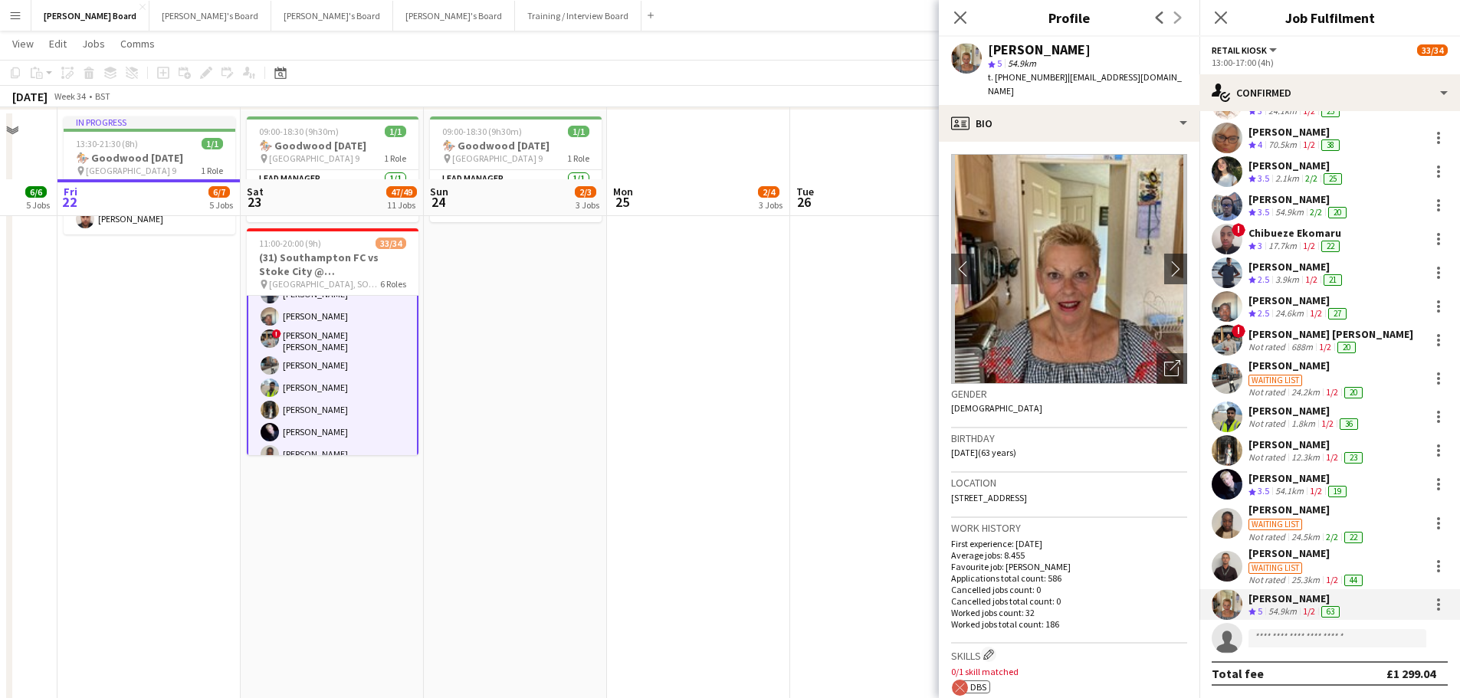
scroll to position [996, 0]
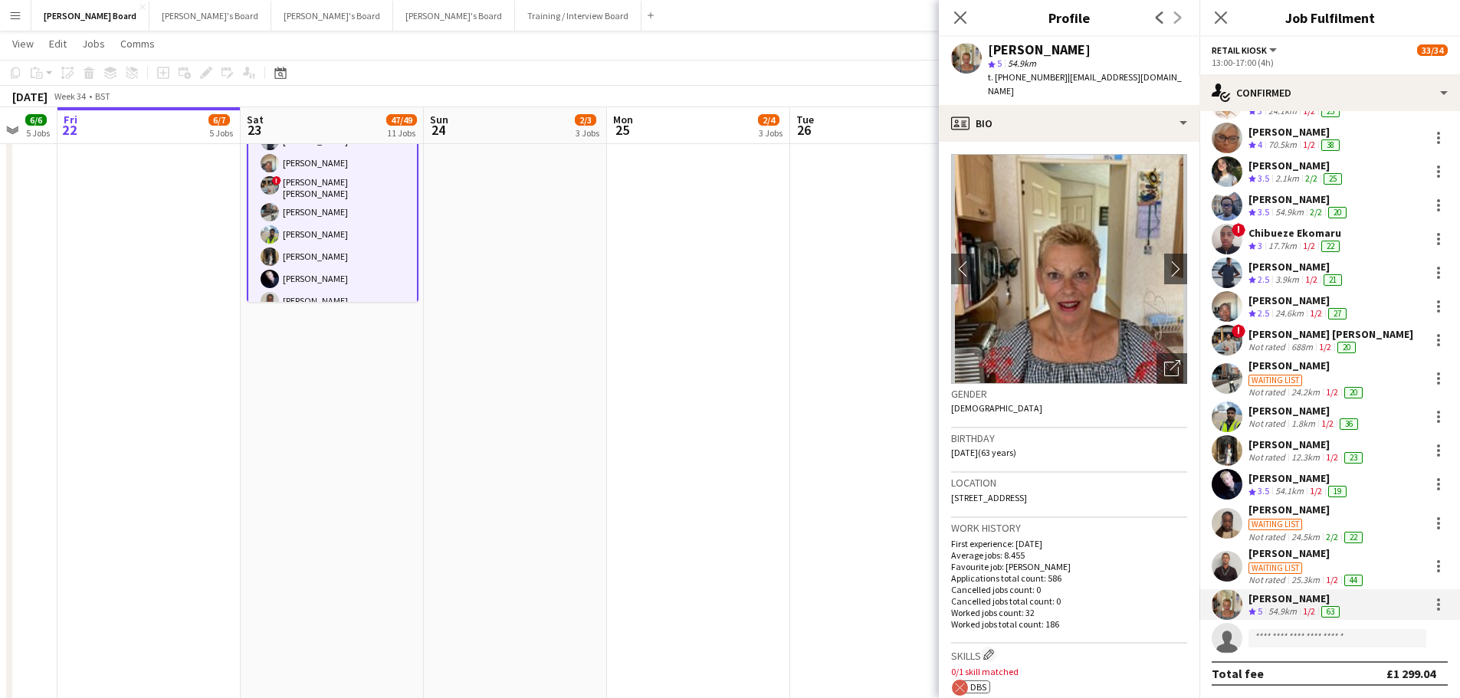
click at [1289, 415] on div "Mohammed Syed" at bounding box center [1304, 411] width 113 height 14
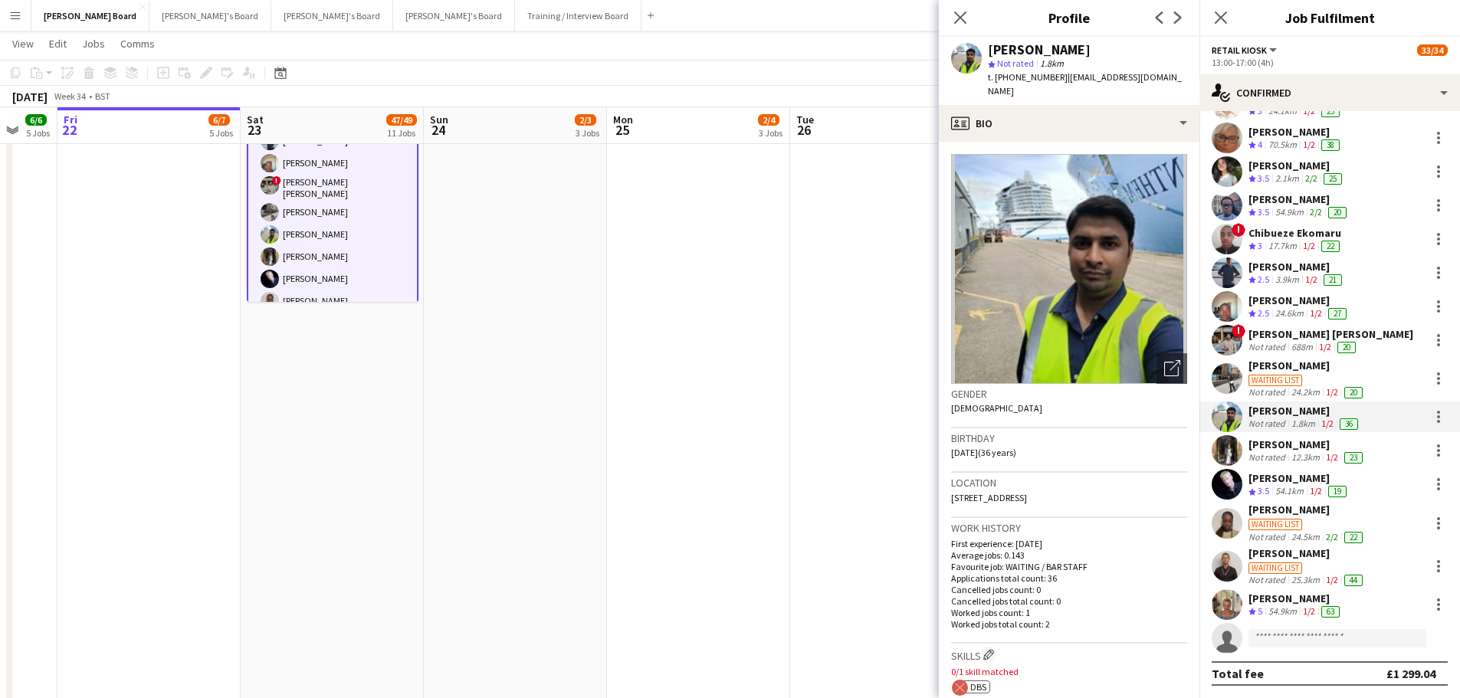
drag, startPoint x: 1057, startPoint y: 77, endPoint x: 1008, endPoint y: 76, distance: 49.8
click at [1008, 76] on span "t. +4407827612182" at bounding box center [1028, 76] width 80 height 11
copy span "07827612182"
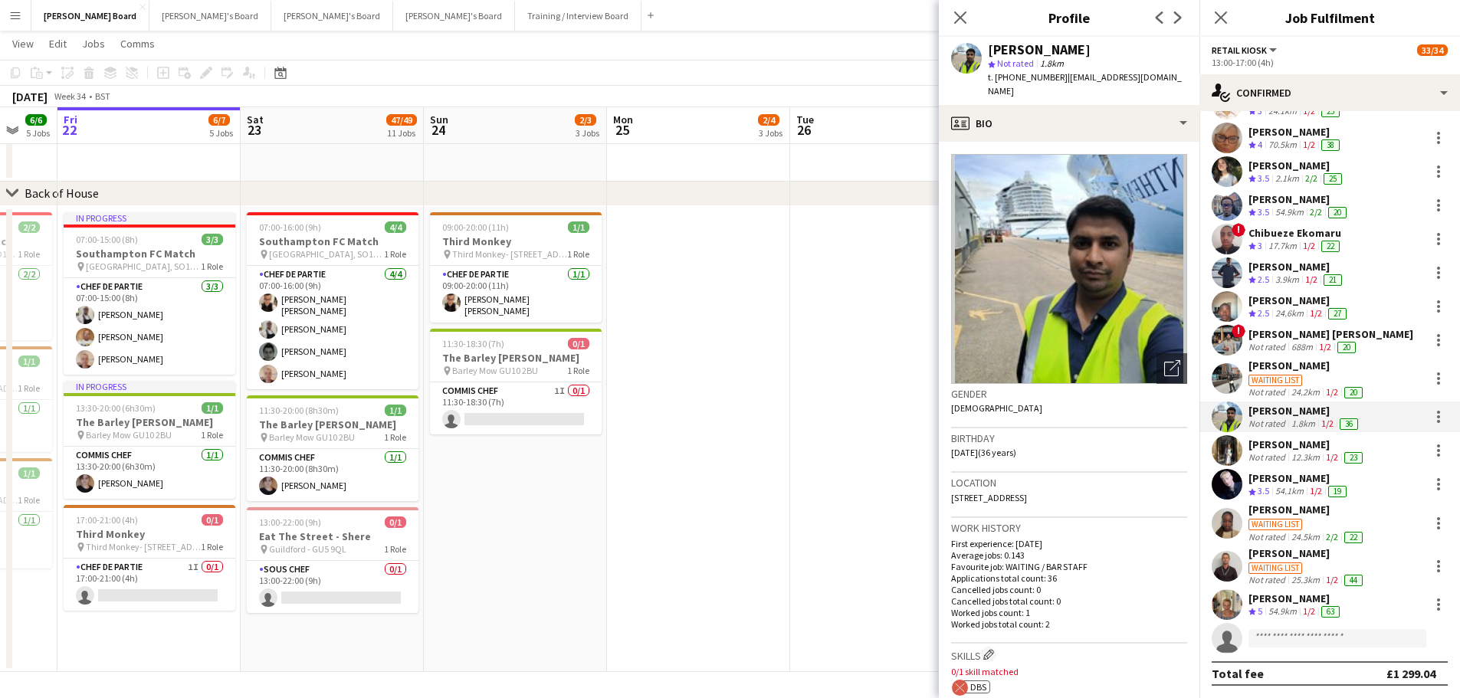
scroll to position [77, 0]
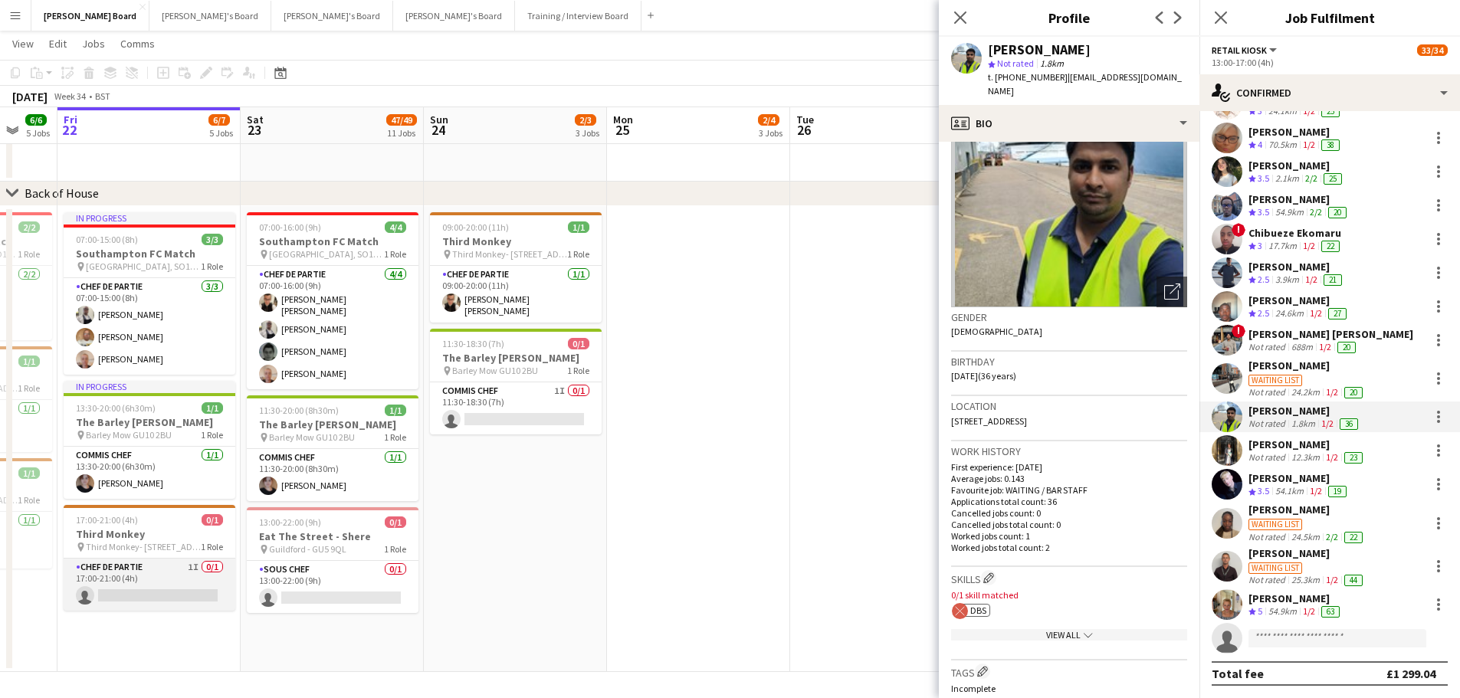
click at [129, 589] on app-card-role "Chef de Partie 1I 0/1 17:00-21:00 (4h) single-neutral-actions" at bounding box center [150, 585] width 172 height 52
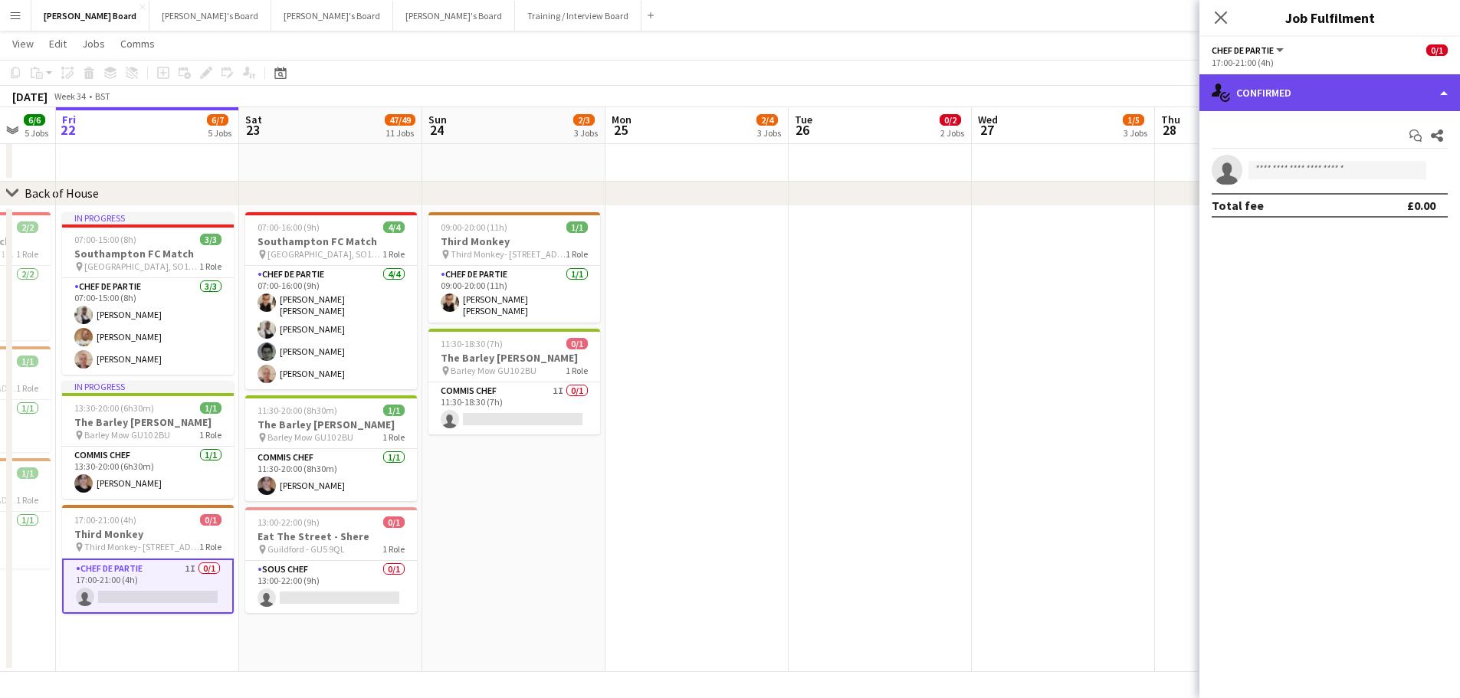
click at [1369, 93] on div "single-neutral-actions-check-2 Confirmed" at bounding box center [1329, 92] width 261 height 37
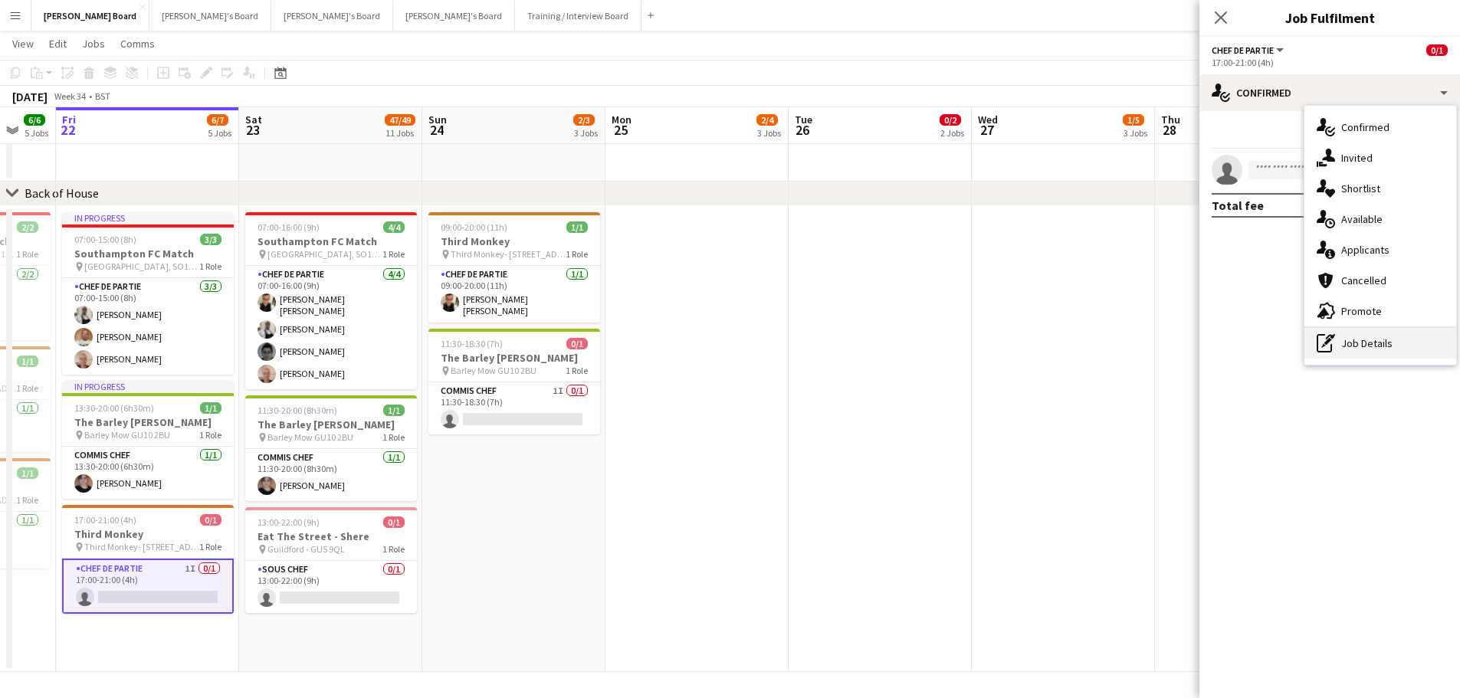
click at [1396, 343] on div "pen-write Job Details" at bounding box center [1380, 343] width 152 height 31
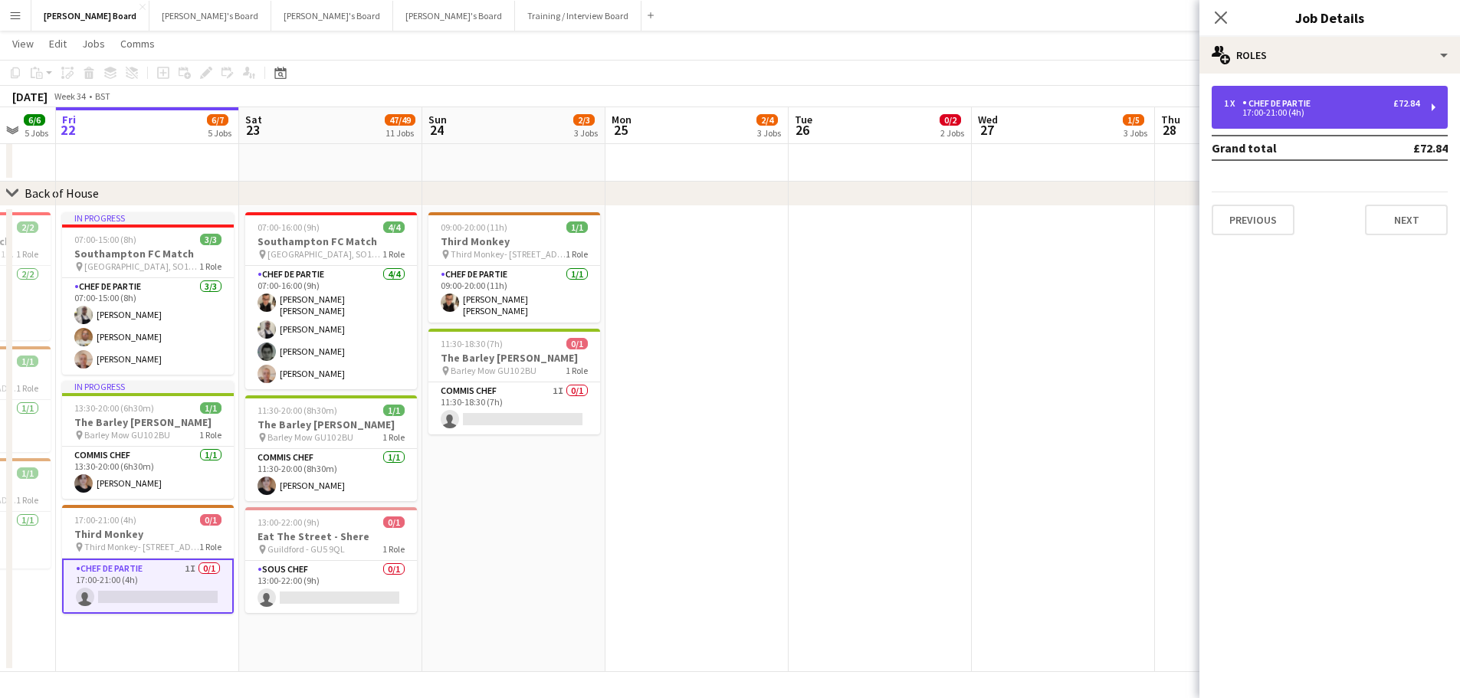
drag, startPoint x: 1295, startPoint y: 121, endPoint x: 1259, endPoint y: 140, distance: 40.8
click at [1294, 121] on div "1 x Chef de Partie £72.84 17:00-21:00 (4h)" at bounding box center [1329, 107] width 236 height 43
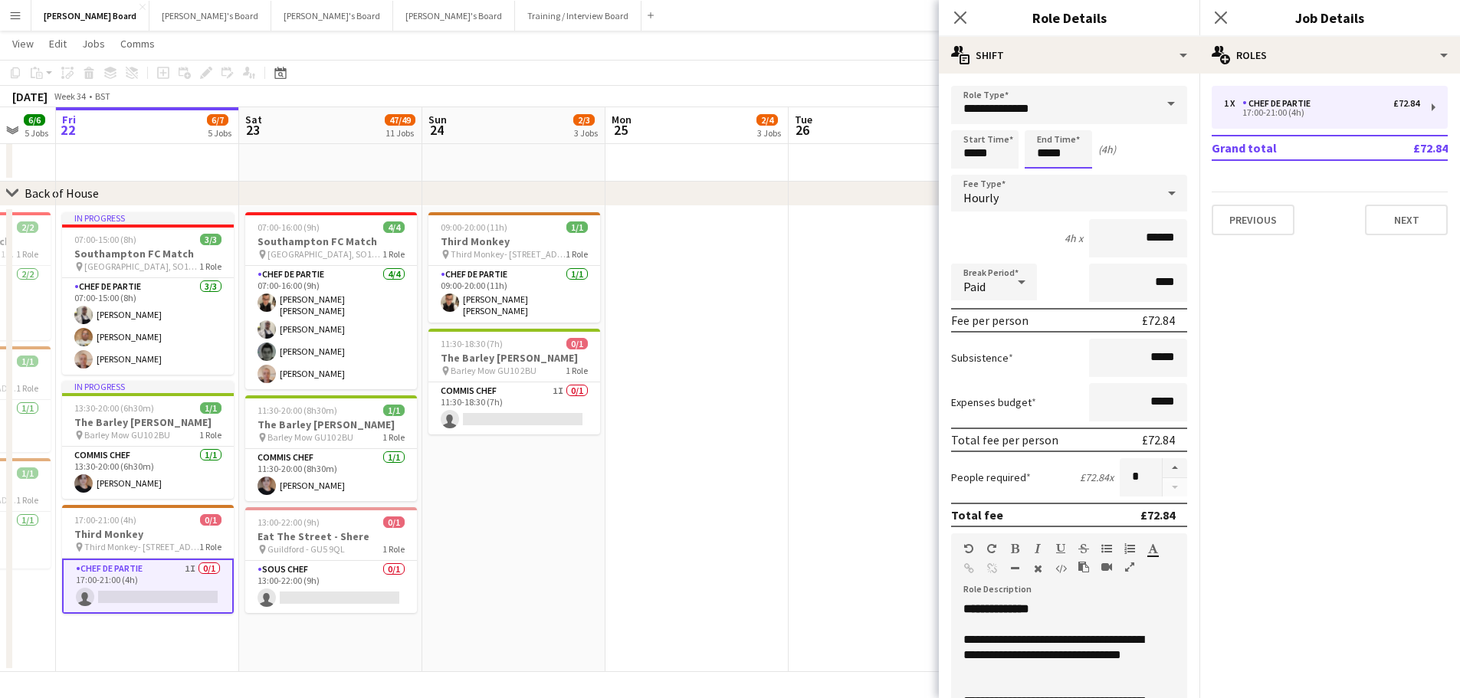
click at [1037, 156] on input "*****" at bounding box center [1057, 149] width 67 height 38
click at [1050, 131] on input "*****" at bounding box center [1057, 149] width 67 height 38
click at [1044, 129] on div at bounding box center [1043, 122] width 31 height 15
click at [1034, 106] on input "**********" at bounding box center [1069, 105] width 236 height 38
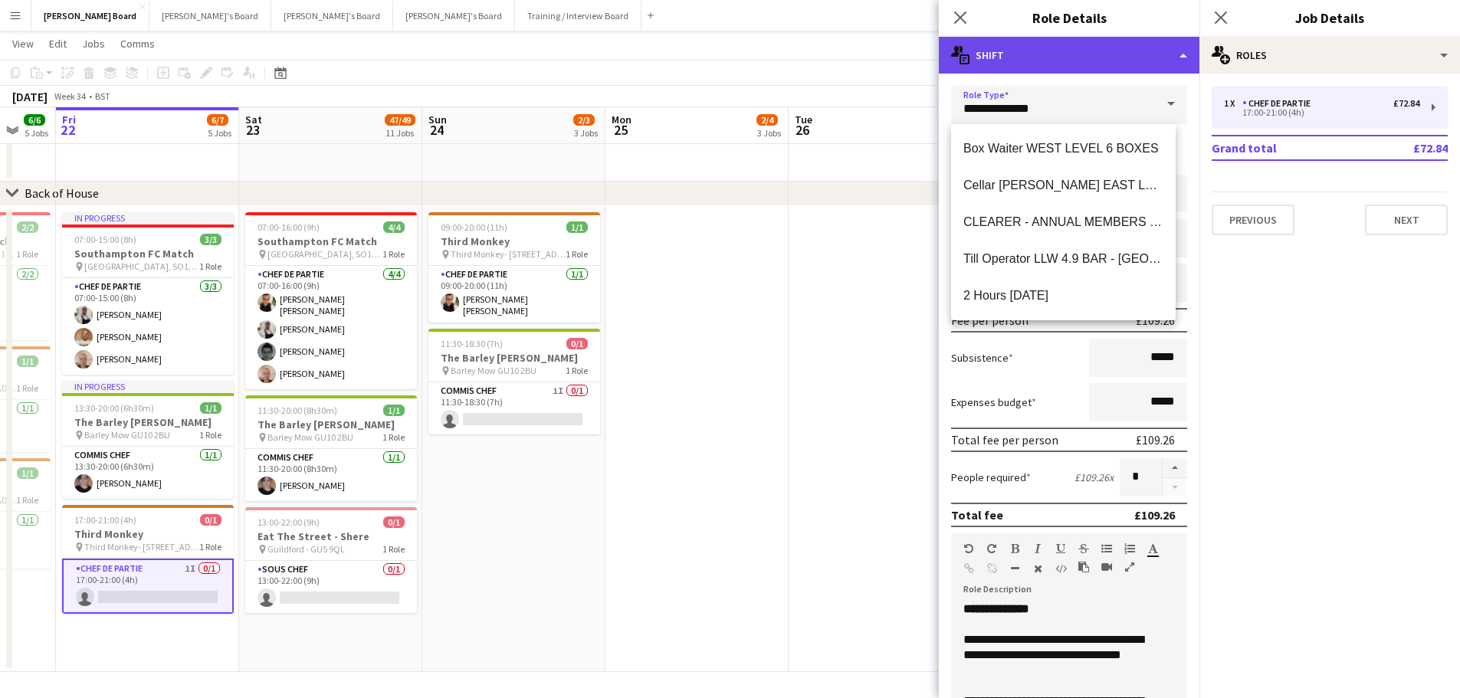
click at [1104, 58] on div "multiple-actions-text Shift" at bounding box center [1069, 55] width 261 height 37
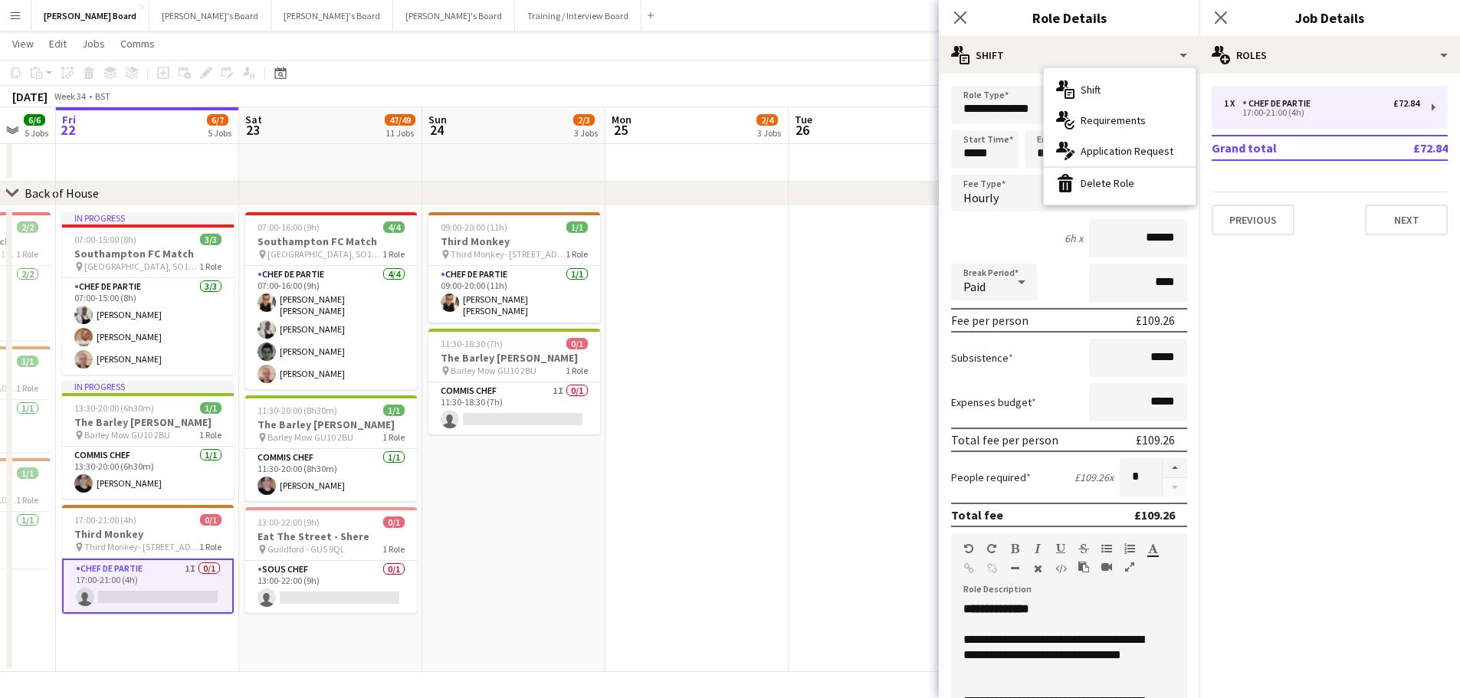
click at [1054, 247] on div "6h x ******" at bounding box center [1069, 238] width 236 height 38
click at [1053, 150] on input "*****" at bounding box center [1057, 149] width 67 height 38
type input "*****"
click at [1046, 175] on div at bounding box center [1043, 176] width 31 height 15
click at [1043, 266] on div "Break Period Paid ****" at bounding box center [1069, 283] width 236 height 38
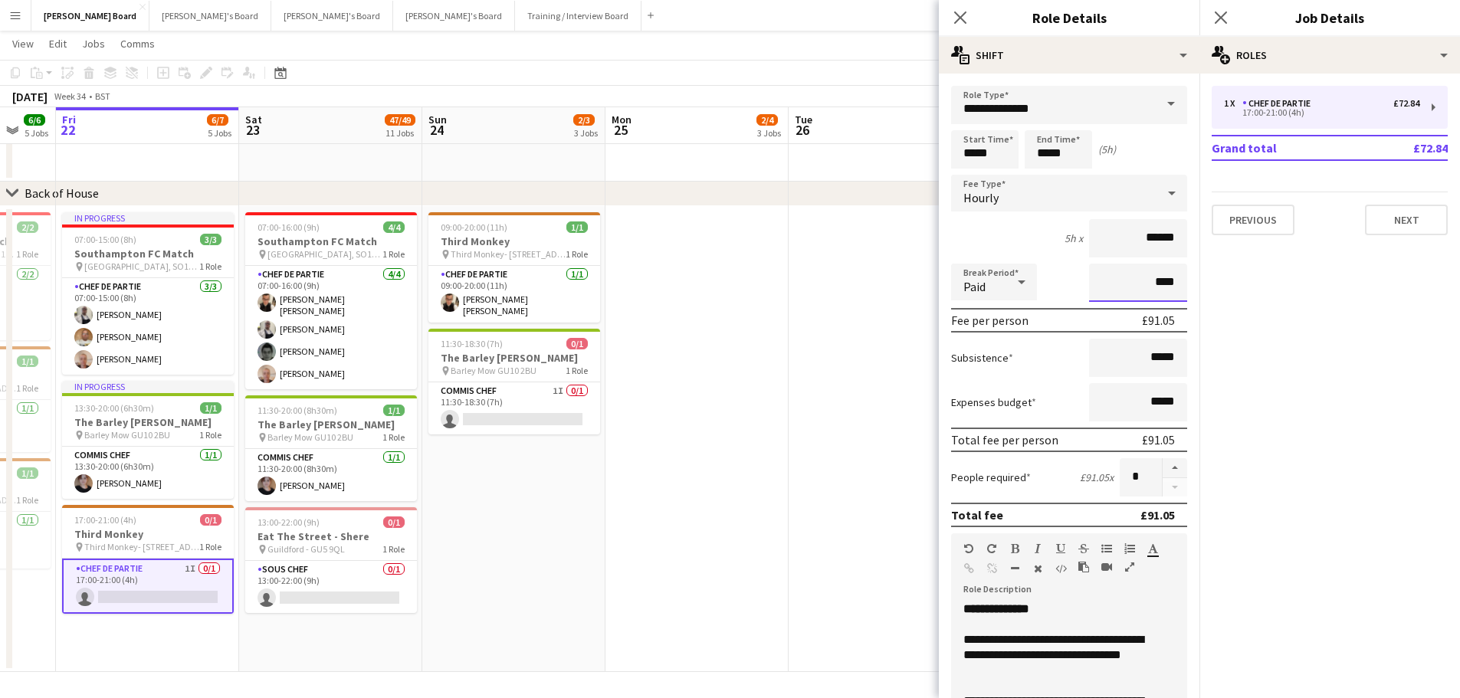
drag, startPoint x: 1131, startPoint y: 289, endPoint x: 1155, endPoint y: 280, distance: 25.9
click at [1155, 280] on input "****" at bounding box center [1138, 283] width 98 height 38
type input "***"
click at [1050, 346] on div "Subsistence *****" at bounding box center [1069, 358] width 236 height 38
click at [677, 470] on app-date-cell at bounding box center [696, 439] width 183 height 467
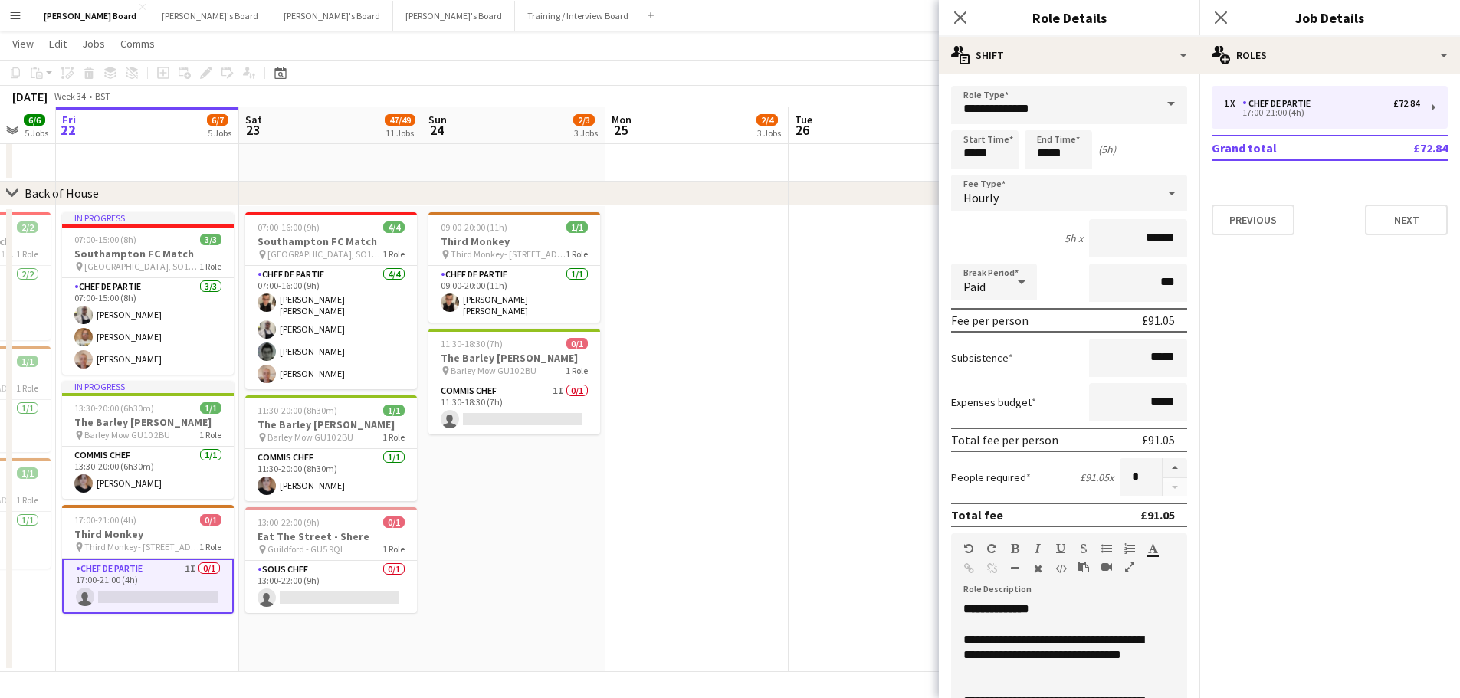
scroll to position [0, 0]
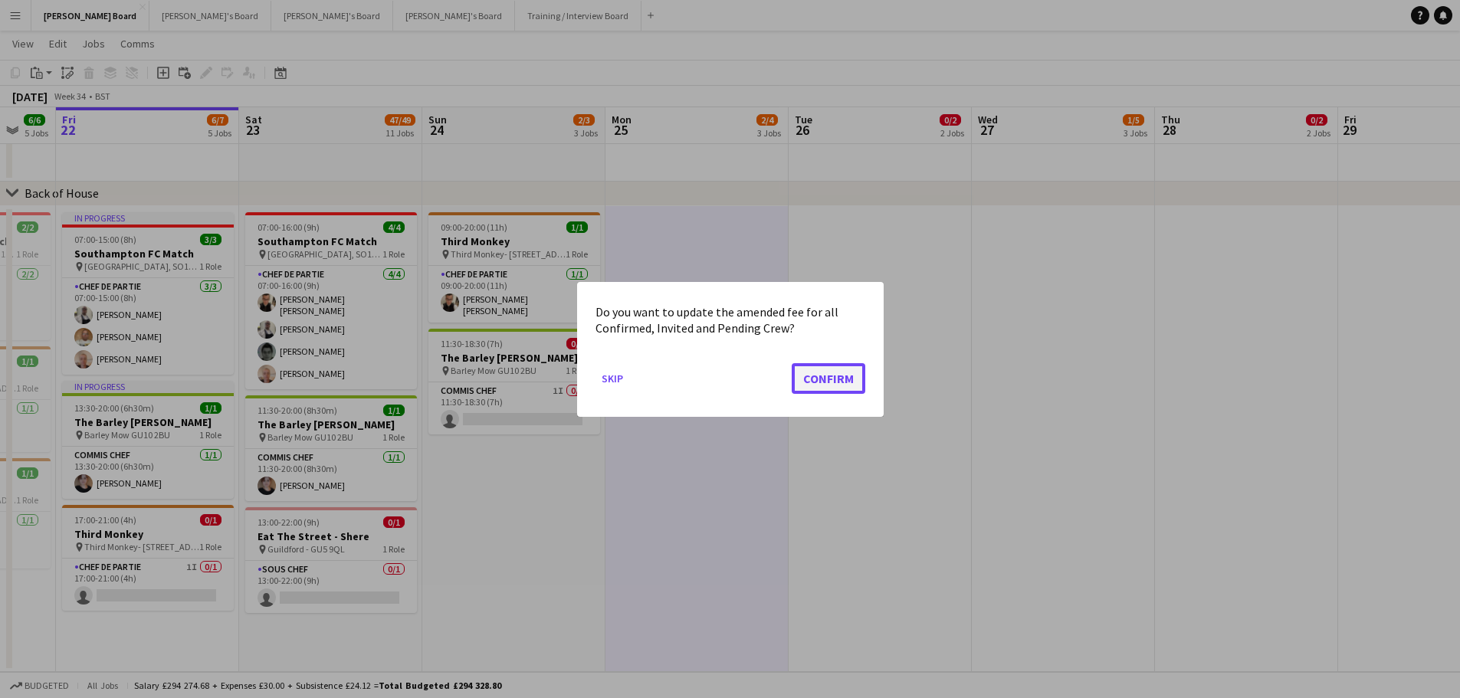
click at [844, 375] on button "Confirm" at bounding box center [829, 377] width 74 height 31
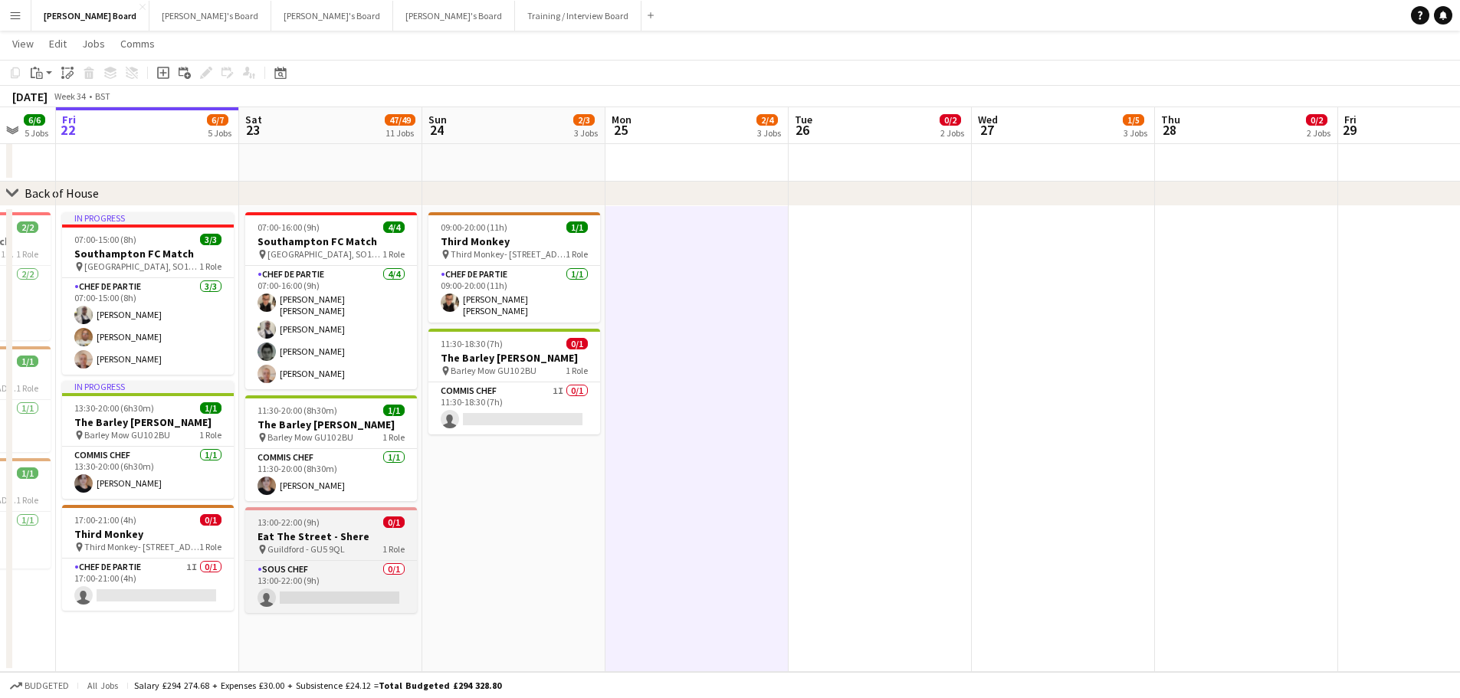
scroll to position [1882, 0]
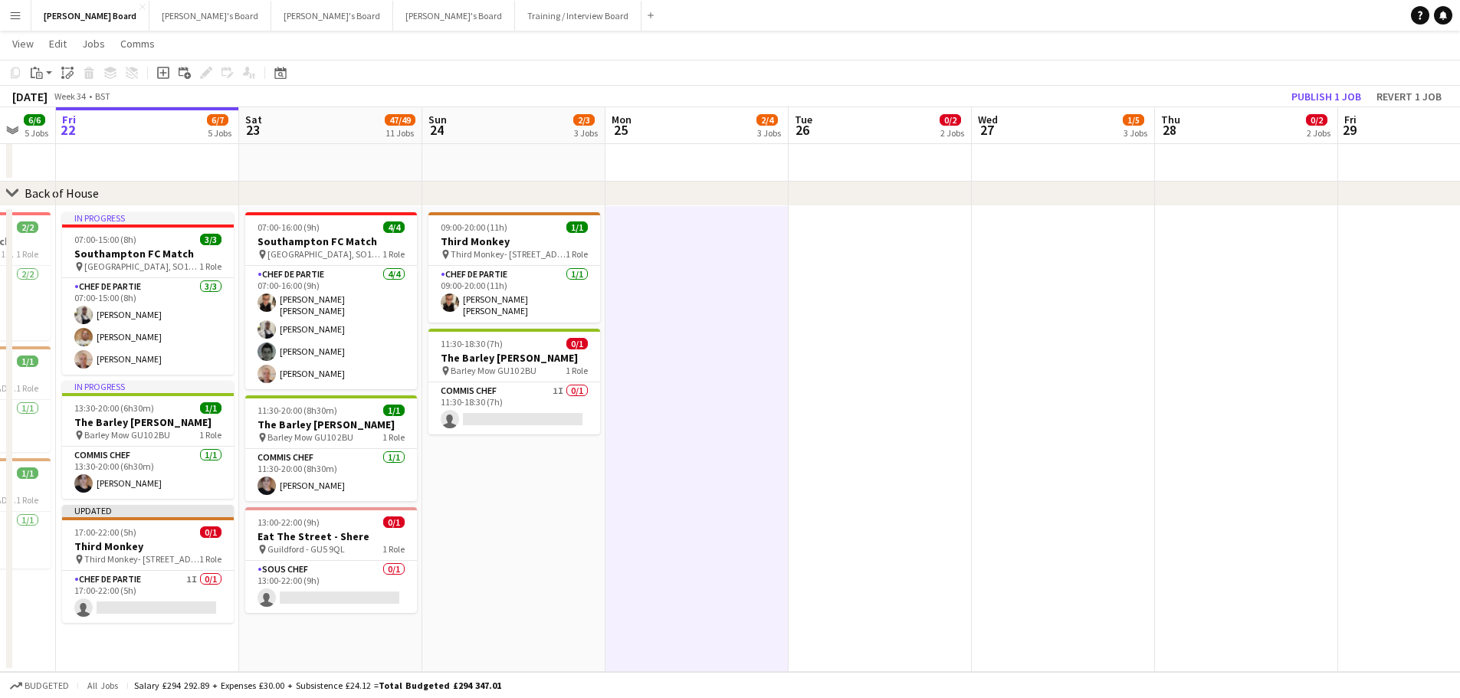
click at [147, 584] on app-card-role "Chef de Partie 1I 0/1 17:00-22:00 (5h) single-neutral-actions" at bounding box center [148, 597] width 172 height 52
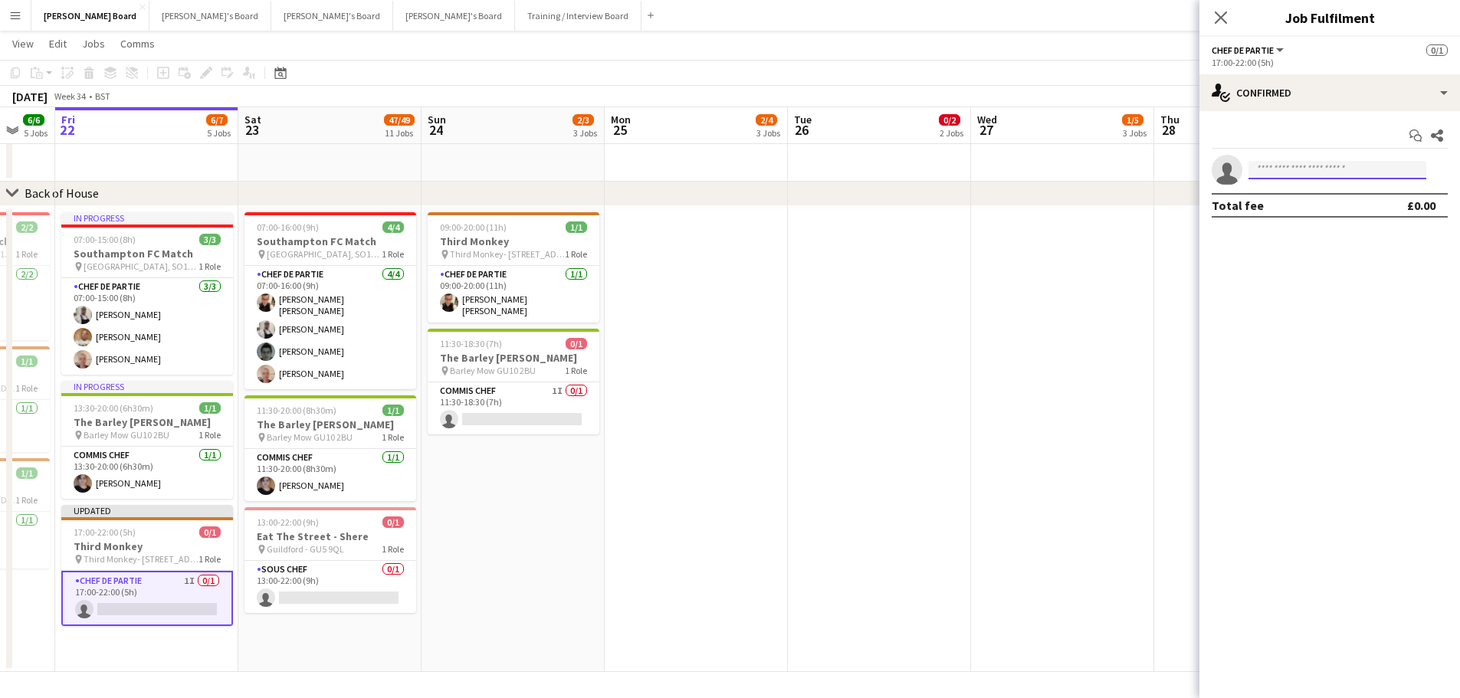
click at [1318, 177] on input at bounding box center [1337, 170] width 178 height 18
type input "******"
click at [1297, 209] on span "matthewf49@googlemail.com" at bounding box center [1336, 204] width 153 height 12
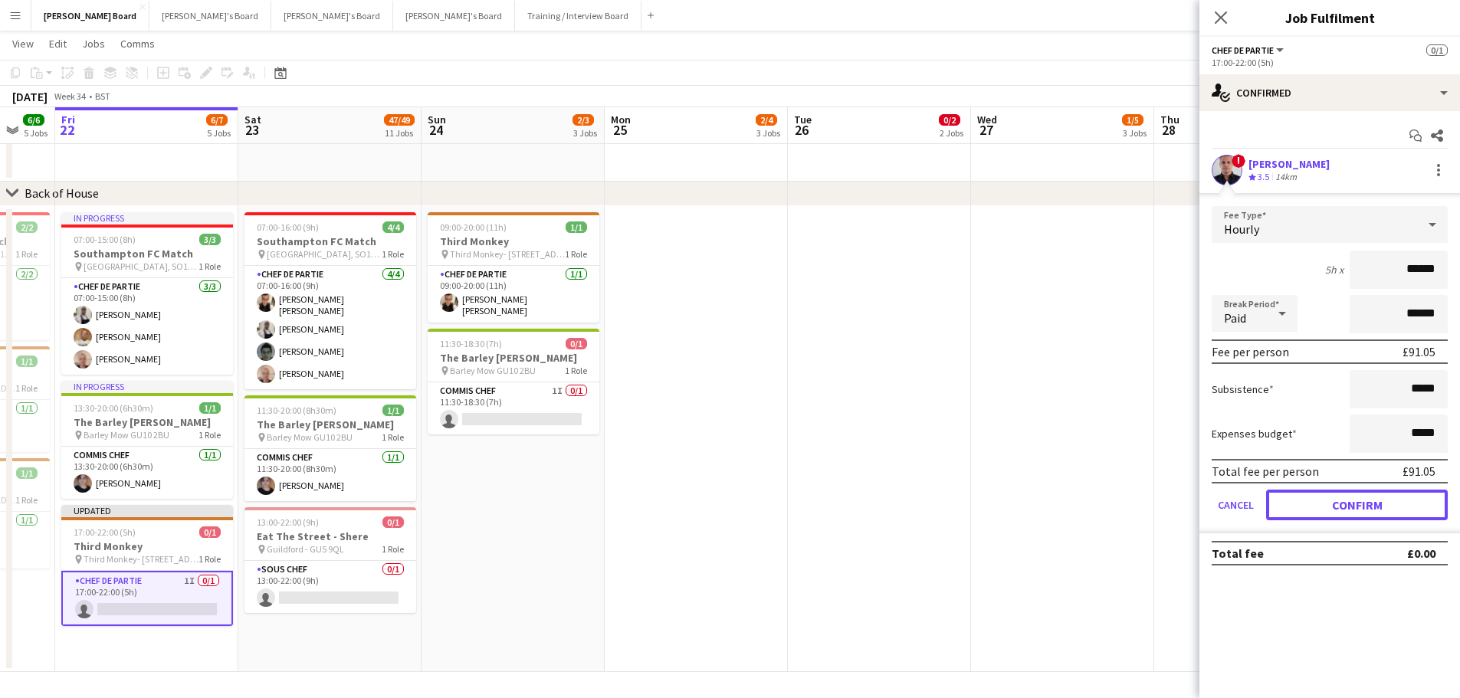
drag, startPoint x: 1348, startPoint y: 498, endPoint x: 1349, endPoint y: 483, distance: 14.6
click at [1349, 498] on button "Confirm" at bounding box center [1357, 505] width 182 height 31
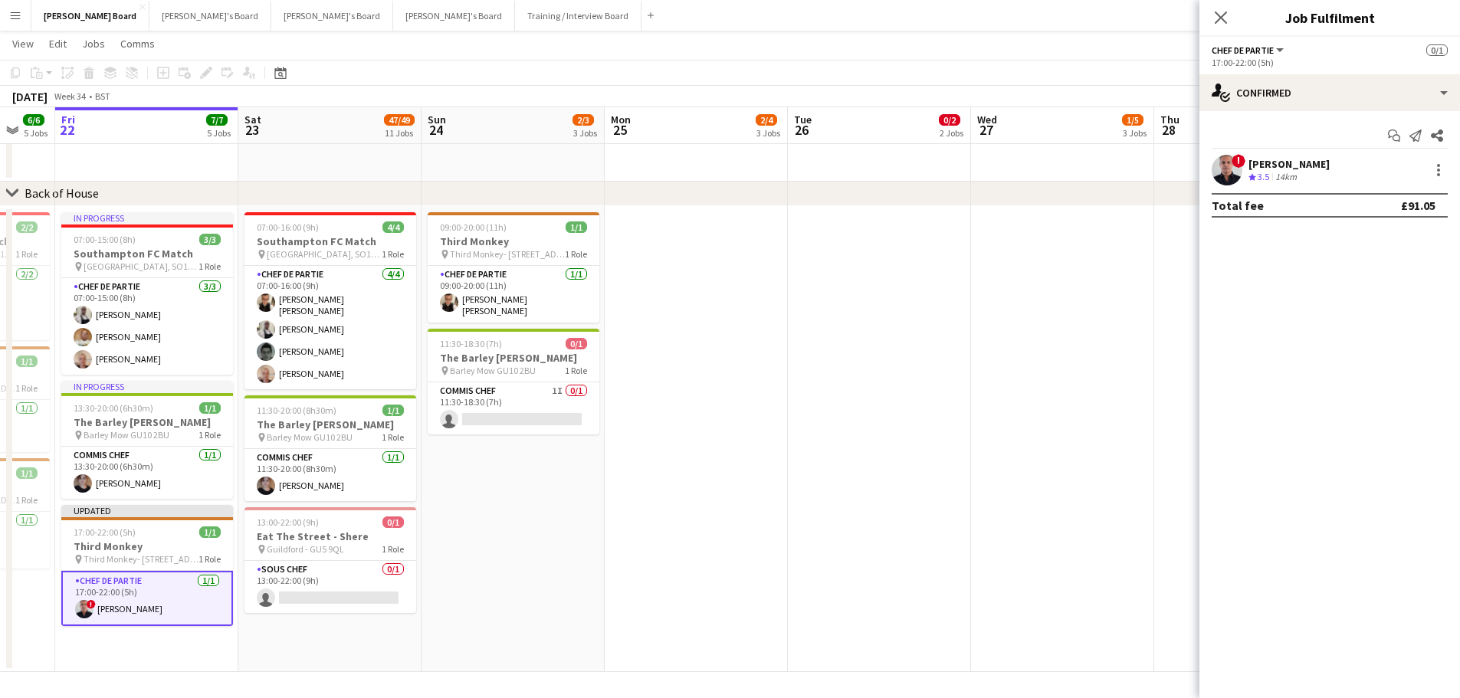
click at [864, 456] on app-date-cell at bounding box center [879, 439] width 183 height 467
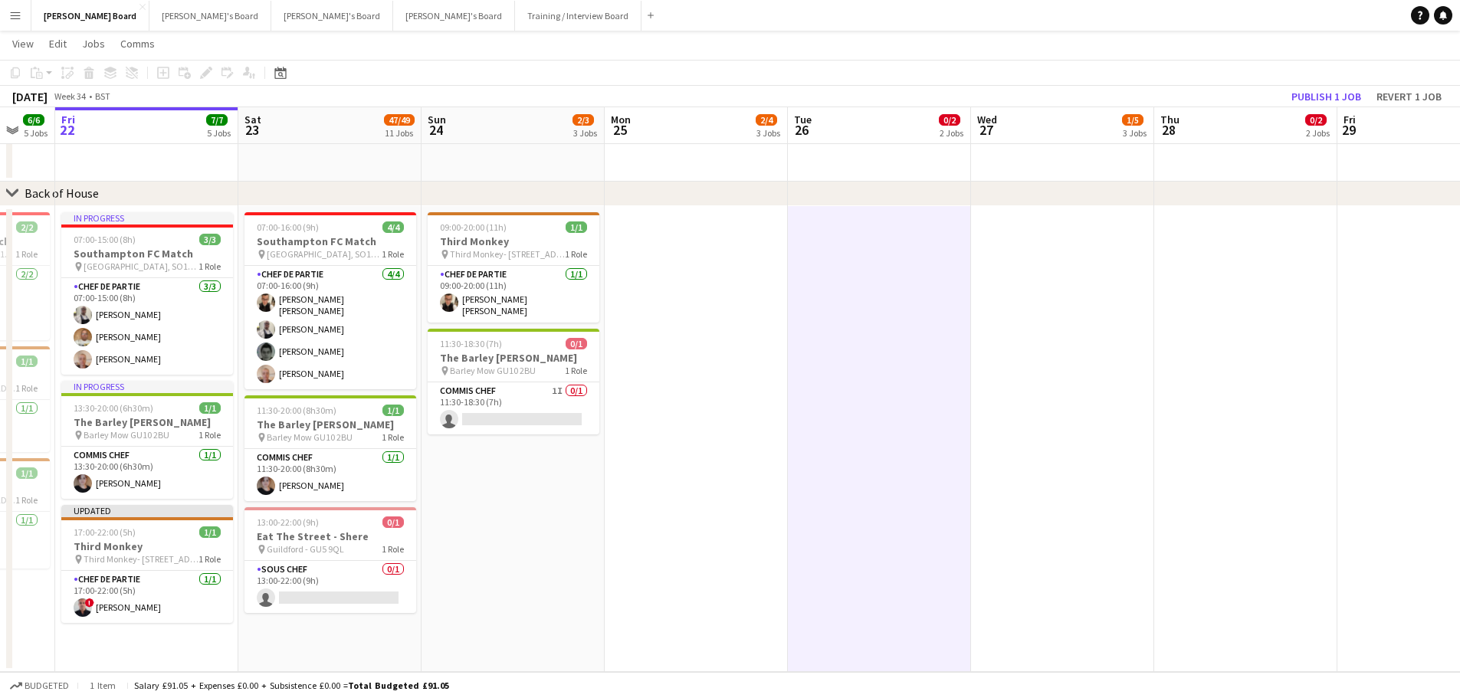
scroll to position [0, 492]
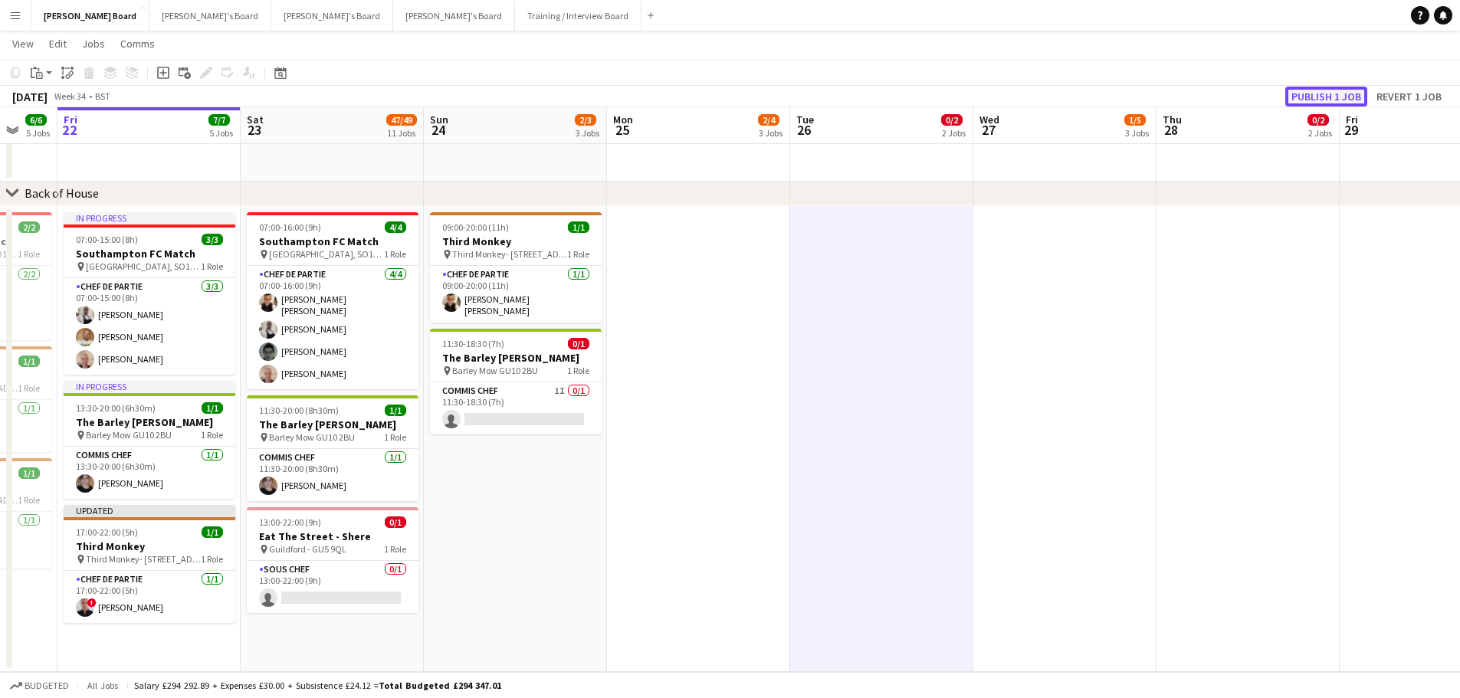
click at [1307, 103] on button "Publish 1 job" at bounding box center [1326, 97] width 82 height 20
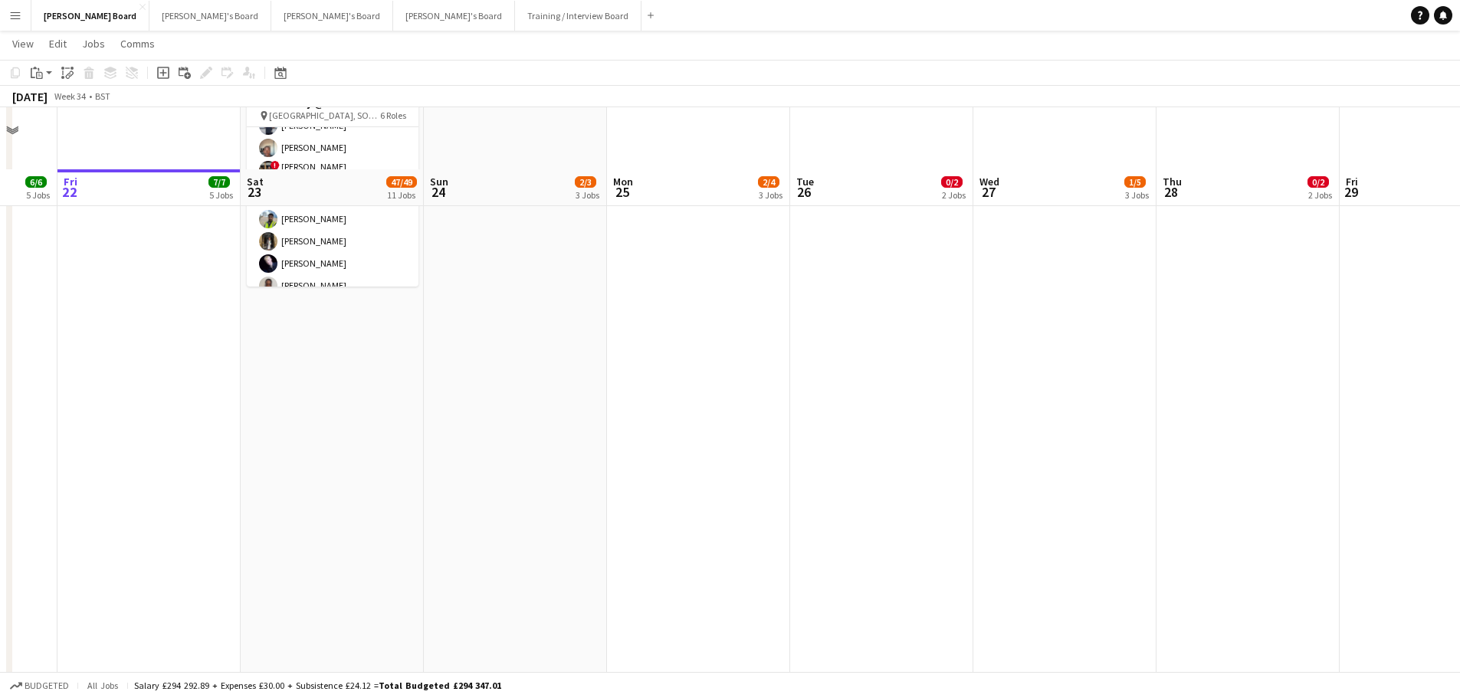
scroll to position [809, 0]
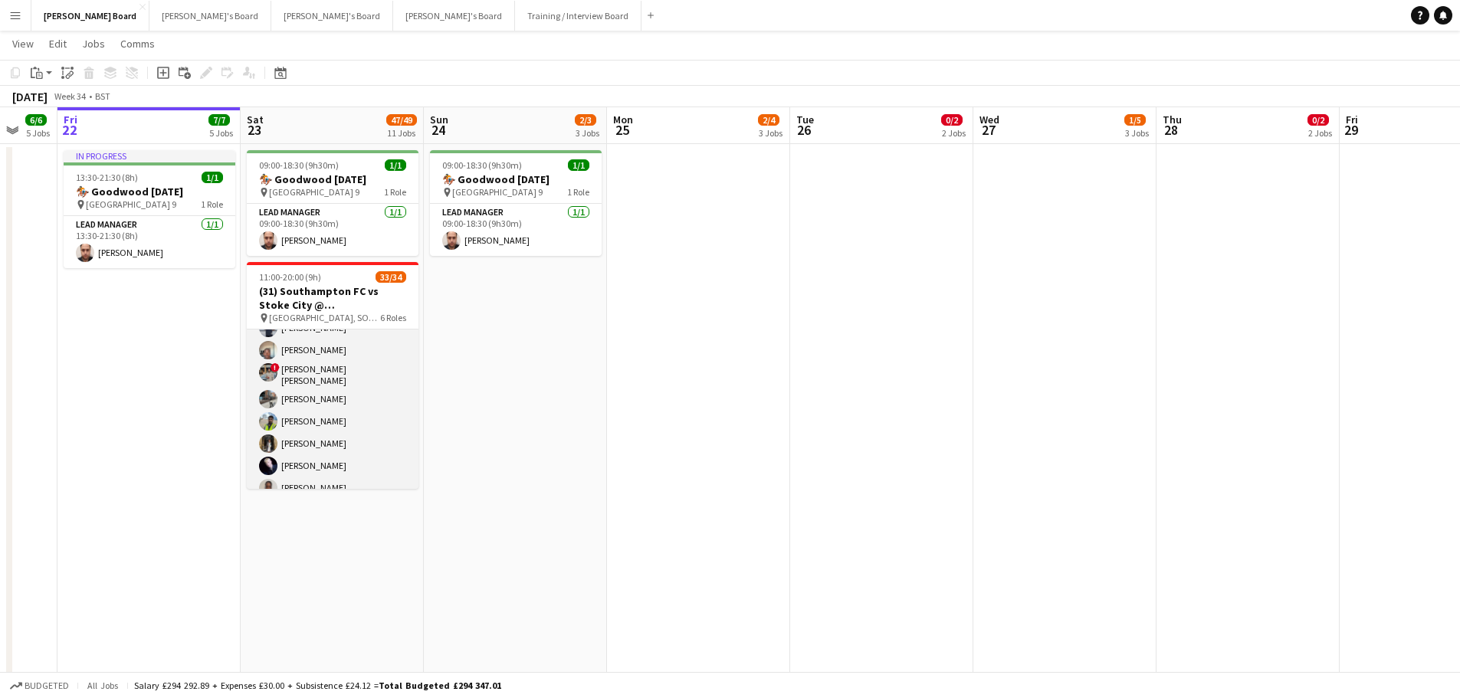
click at [314, 461] on app-card-role "Retail Kiosk 19I 2A 23/24 13:00-17:00 (4h) Courteney Gardner Pamela Bockarie ! …" at bounding box center [333, 286] width 172 height 568
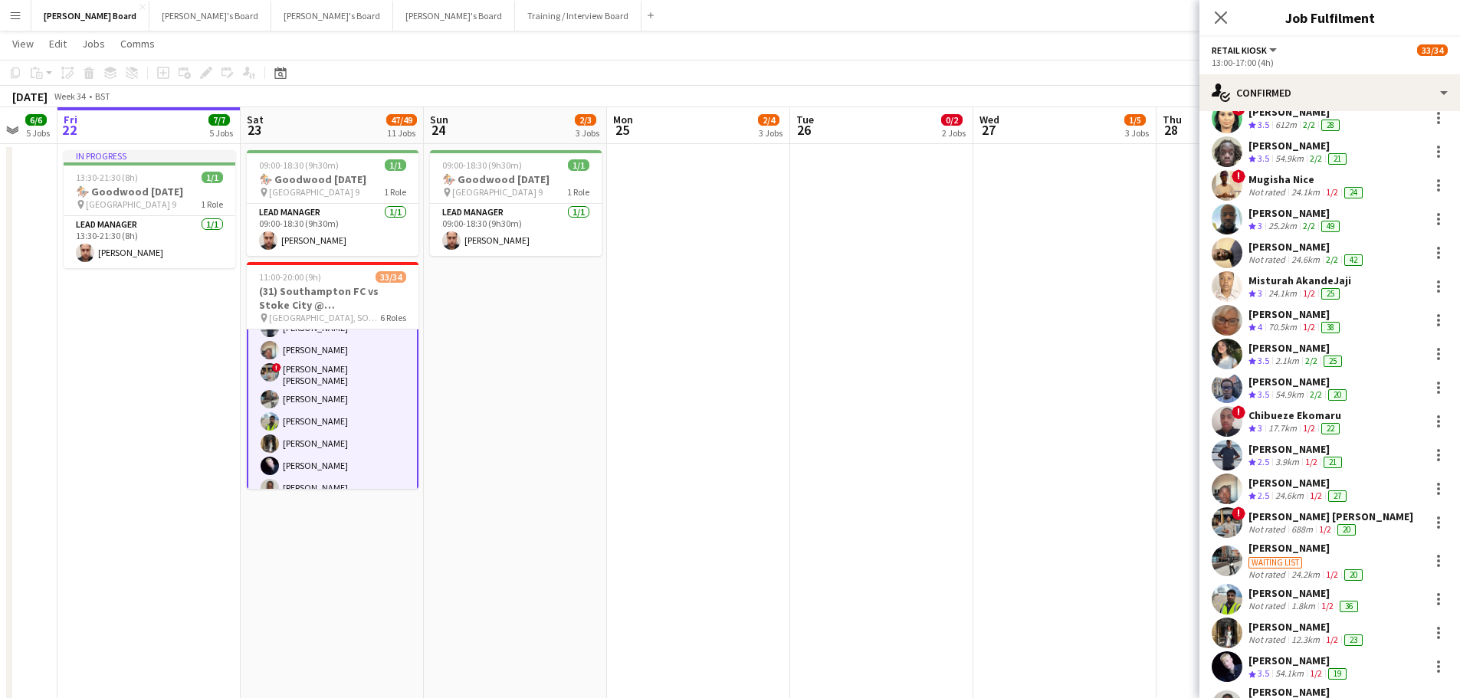
scroll to position [306, 0]
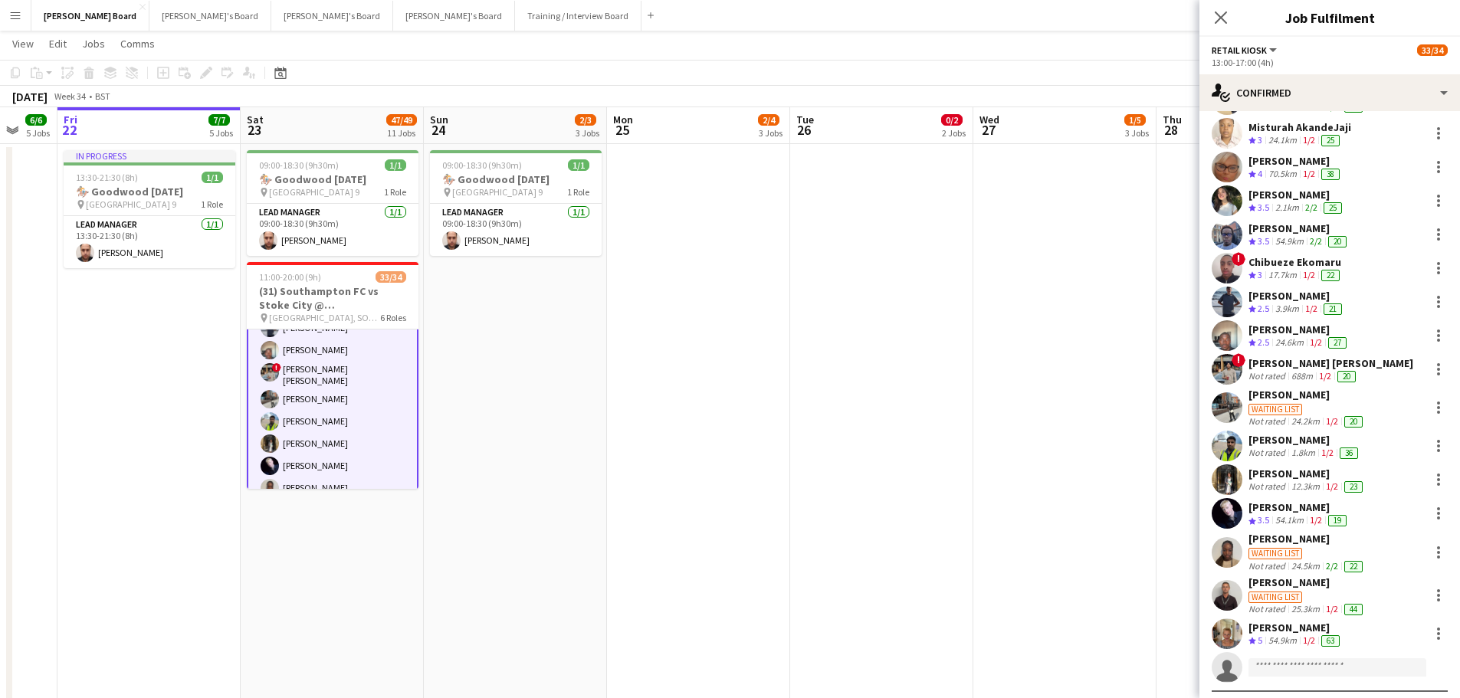
click at [1295, 483] on div "12.3km" at bounding box center [1305, 486] width 34 height 12
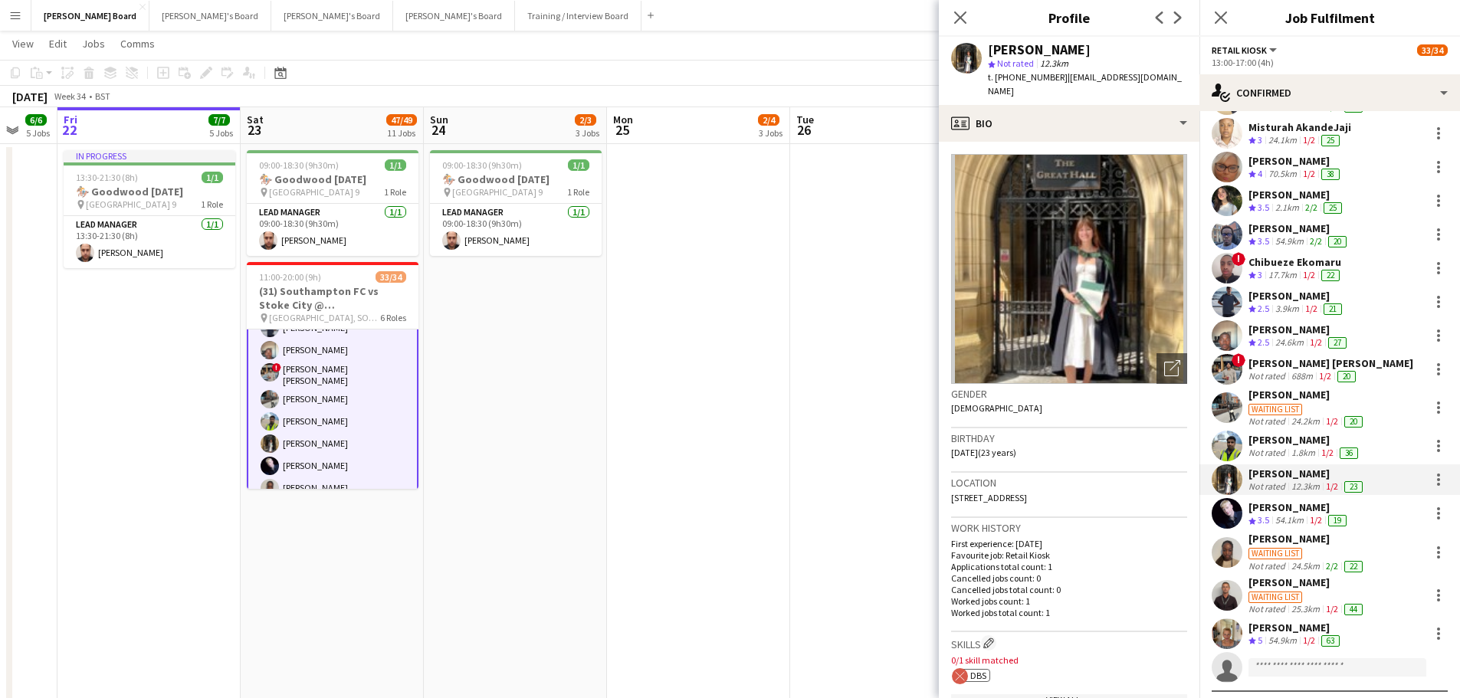
drag, startPoint x: 1052, startPoint y: 80, endPoint x: 994, endPoint y: 84, distance: 58.3
click at [994, 84] on div "t. +447793047477 | fayehooton@icloud.com" at bounding box center [1087, 84] width 199 height 28
copy span "+447793047477"
click at [361, 431] on app-card-role "Retail Kiosk 19I 2A 23/24 13:00-17:00 (4h) Courteney Gardner Pamela Bockarie ! …" at bounding box center [333, 208] width 172 height 571
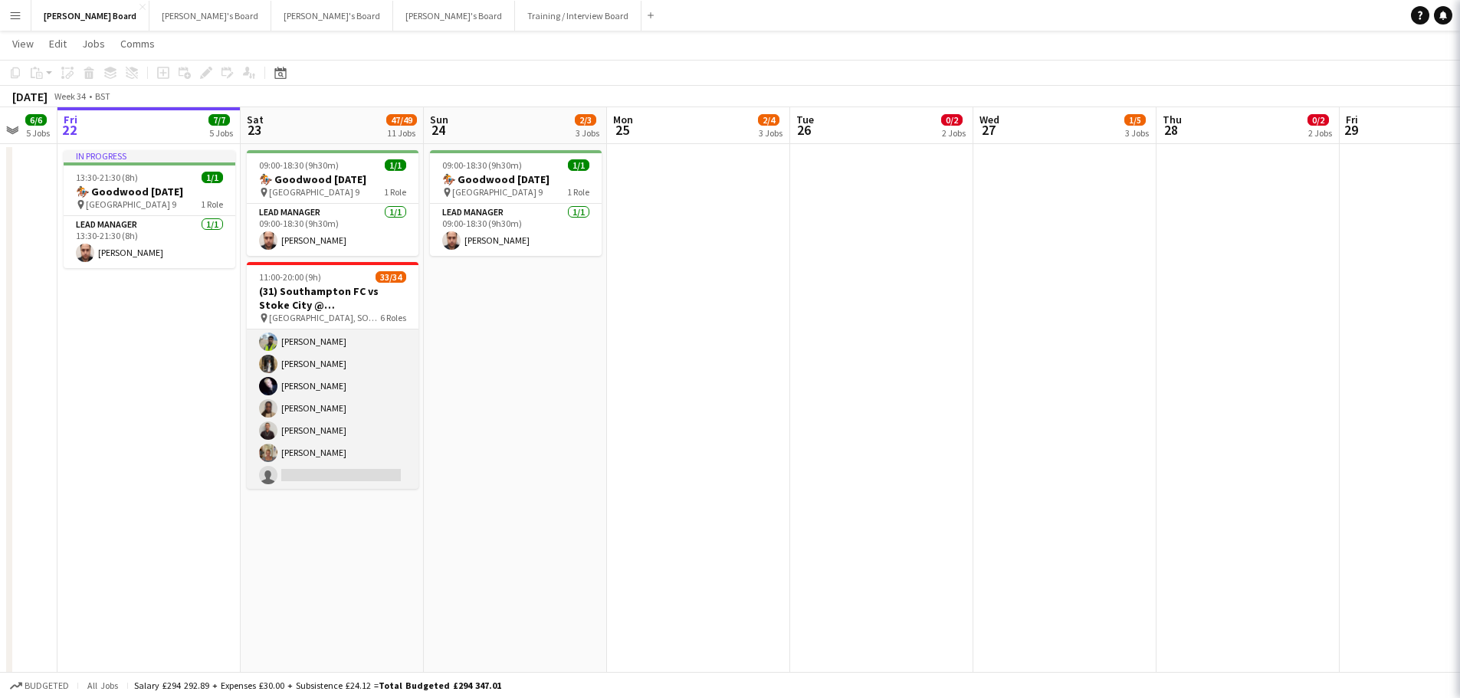
scroll to position [775, 0]
click at [361, 430] on app-card-role "Retail Kiosk 19I 2A 23/24 13:00-17:00 (4h) Courteney Gardner Pamela Bockarie ! …" at bounding box center [333, 210] width 172 height 568
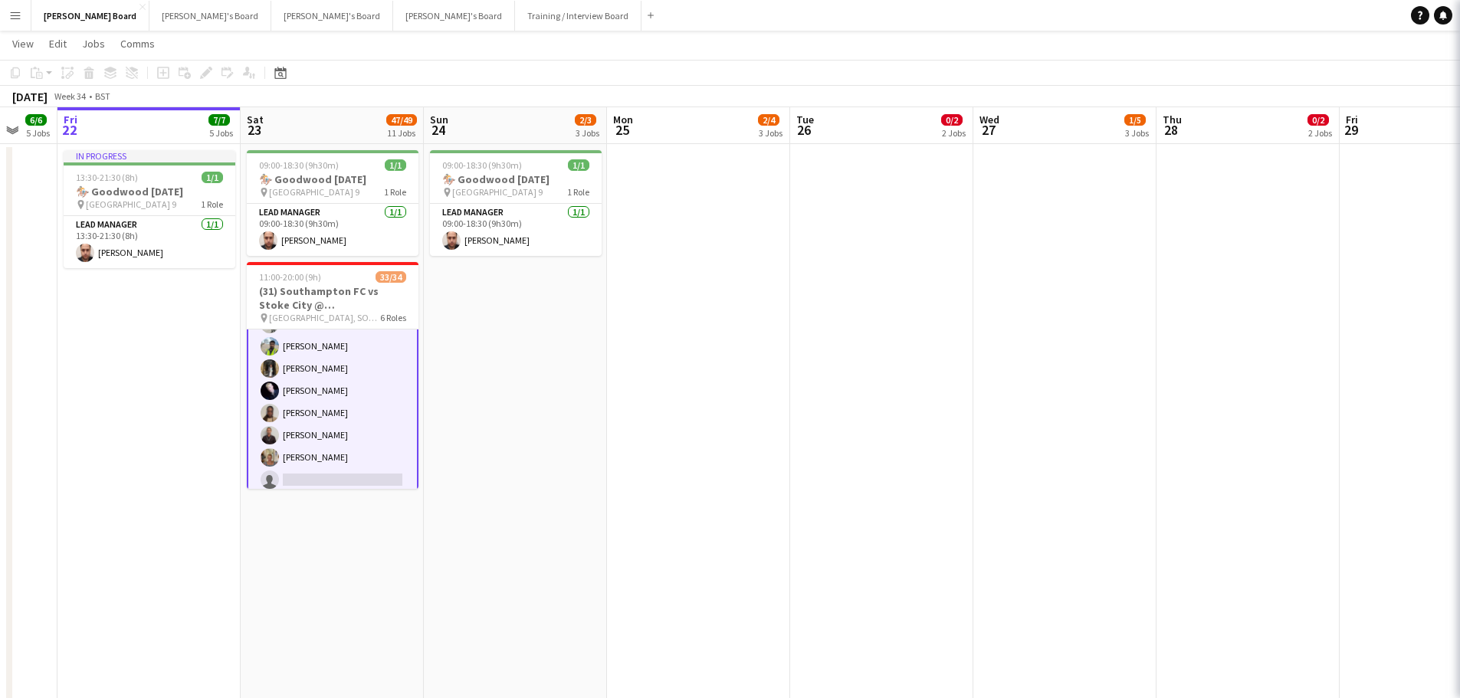
scroll to position [778, 0]
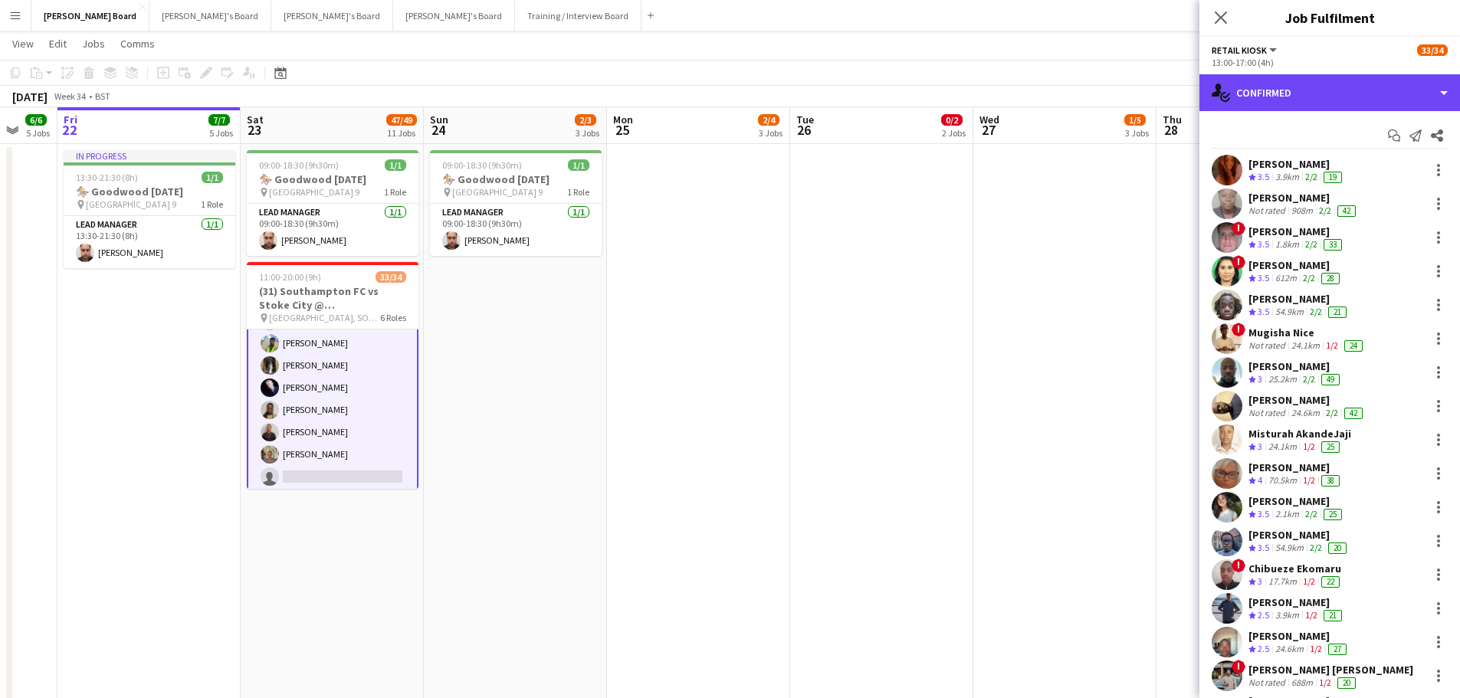
drag, startPoint x: 1331, startPoint y: 90, endPoint x: 1357, endPoint y: 118, distance: 37.9
click at [1332, 90] on div "single-neutral-actions-check-2 Confirmed" at bounding box center [1329, 92] width 261 height 37
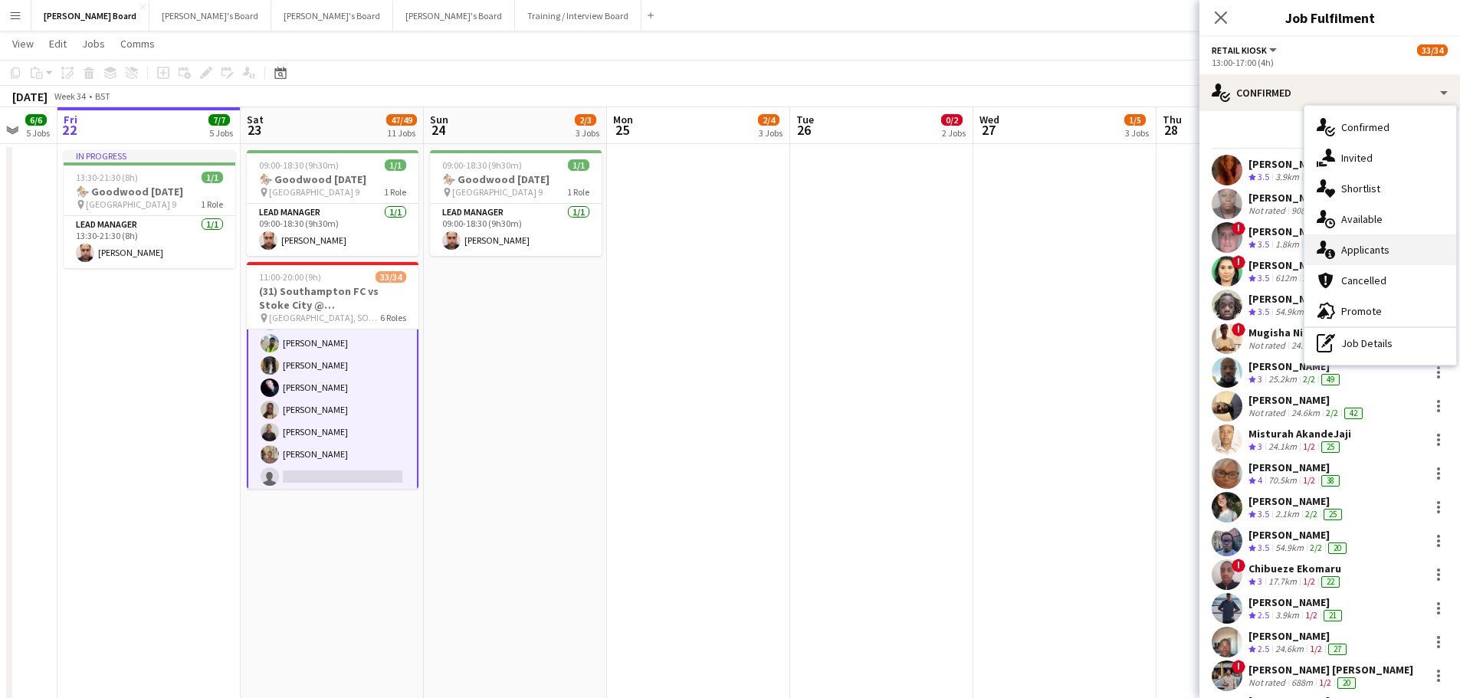
click at [1388, 241] on div "single-neutral-actions-information Applicants" at bounding box center [1380, 249] width 152 height 31
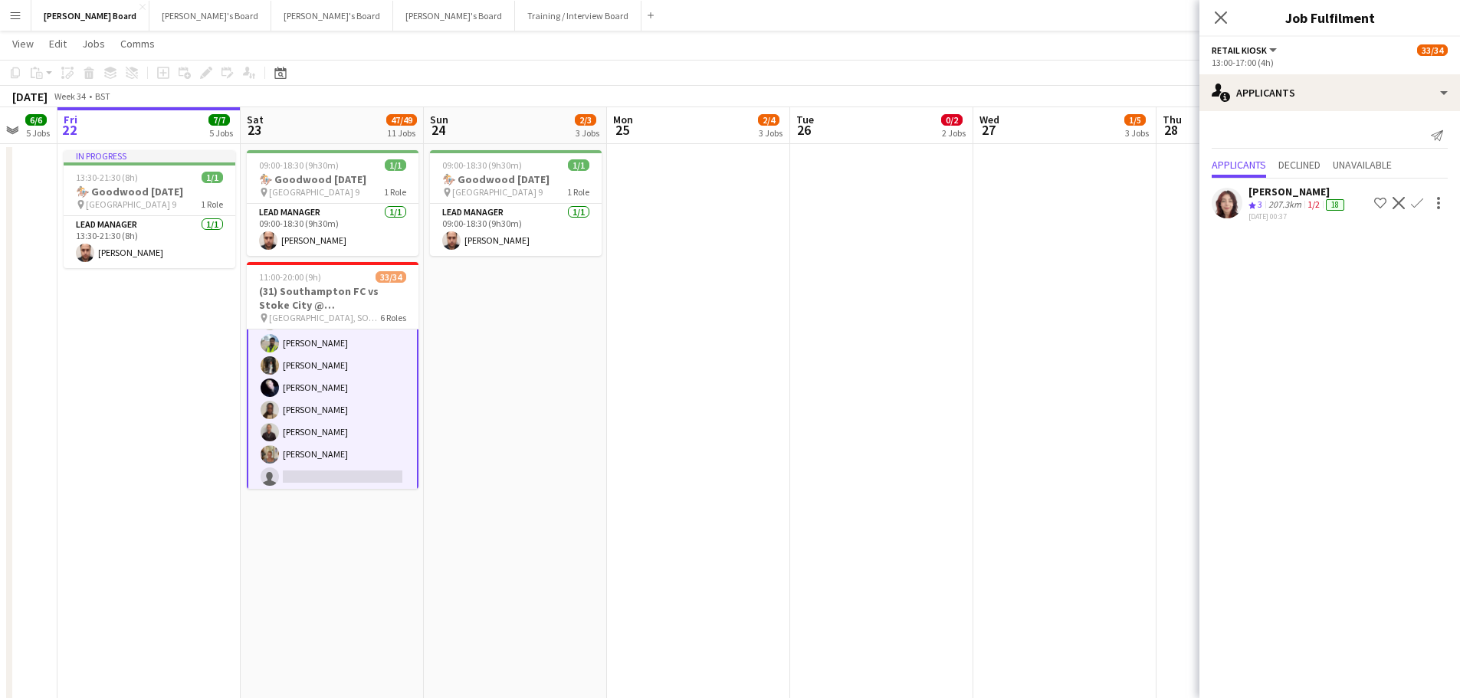
click at [1290, 195] on div "Jessica Taplin" at bounding box center [1297, 192] width 99 height 14
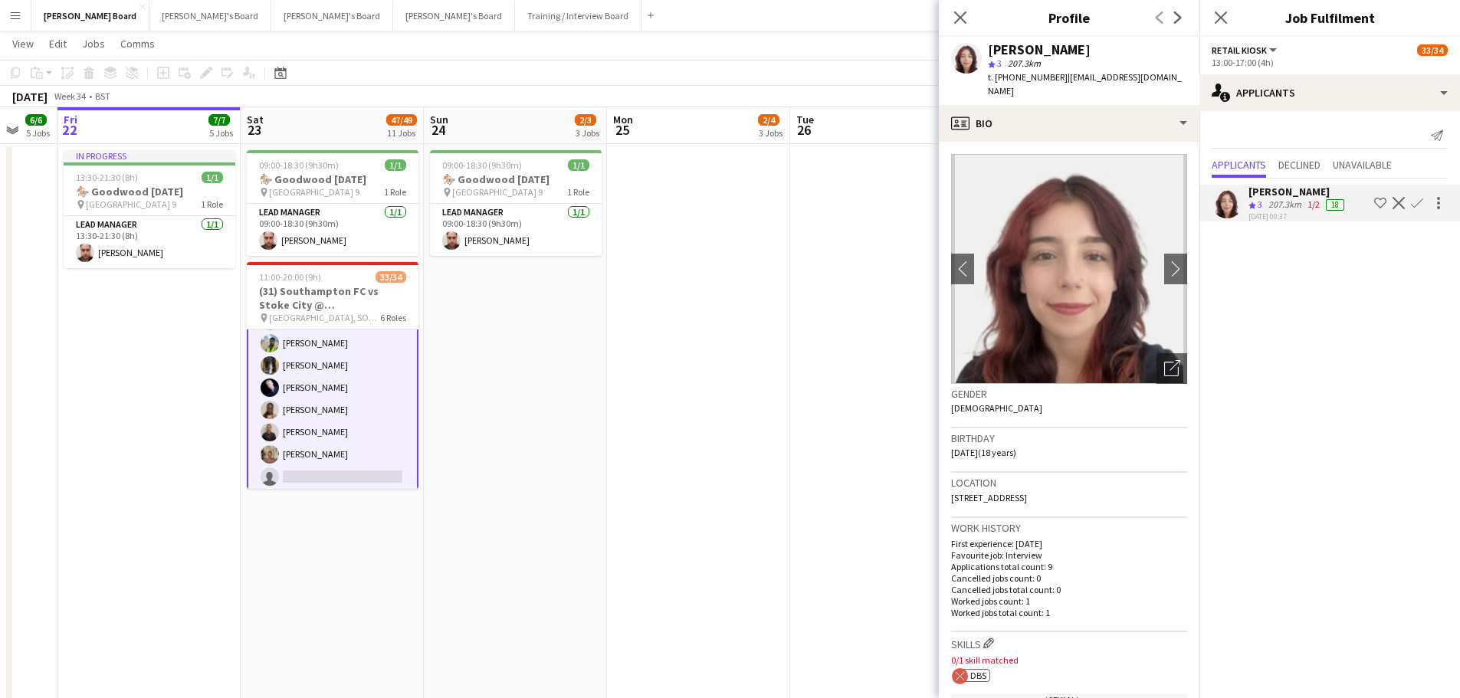
drag, startPoint x: 1076, startPoint y: 47, endPoint x: 1057, endPoint y: 77, distance: 36.1
click at [1004, 49] on div "Jessica Taplin" at bounding box center [1087, 50] width 199 height 14
click at [1057, 77] on span "| jesstaplin@outlook.com" at bounding box center [1085, 83] width 194 height 25
click at [1048, 80] on span "t. +447729634404" at bounding box center [1028, 76] width 80 height 11
drag, startPoint x: 1053, startPoint y: 79, endPoint x: 996, endPoint y: 82, distance: 56.8
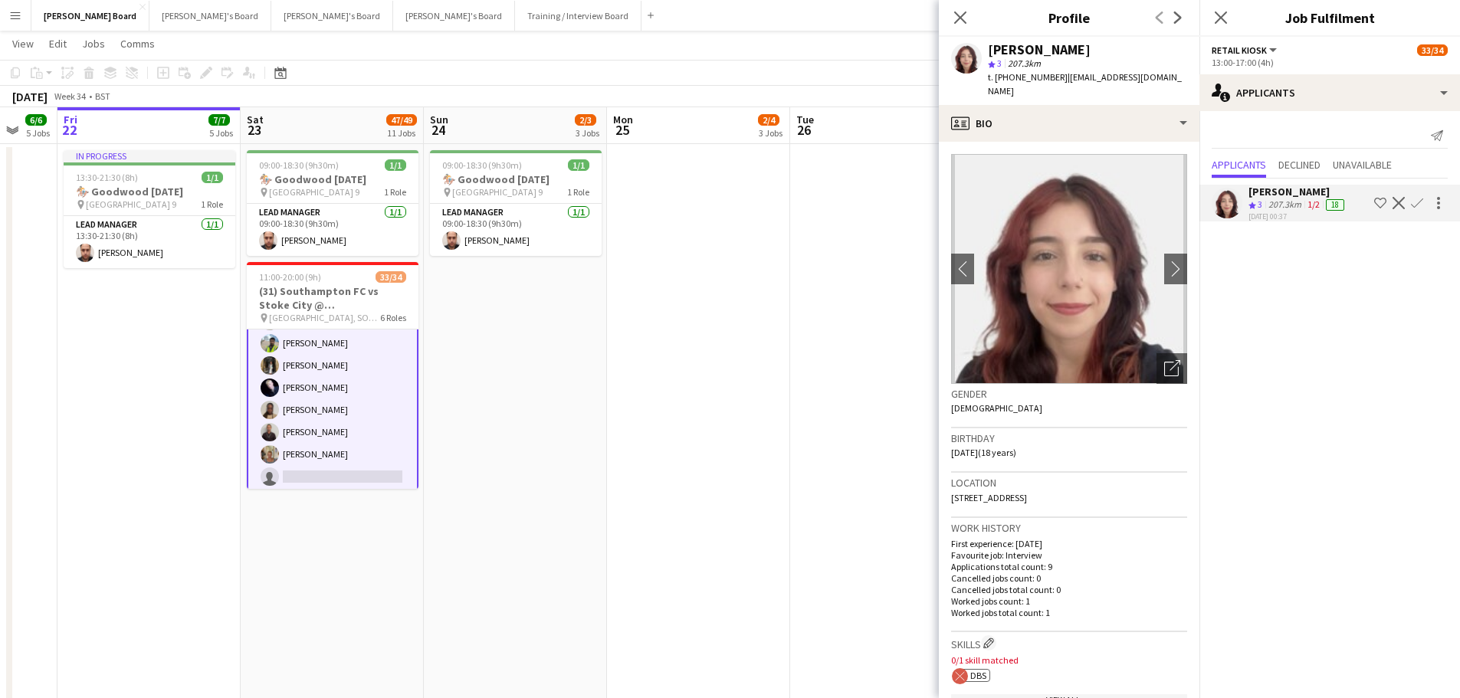
click at [996, 82] on span "t. +447729634404" at bounding box center [1028, 76] width 80 height 11
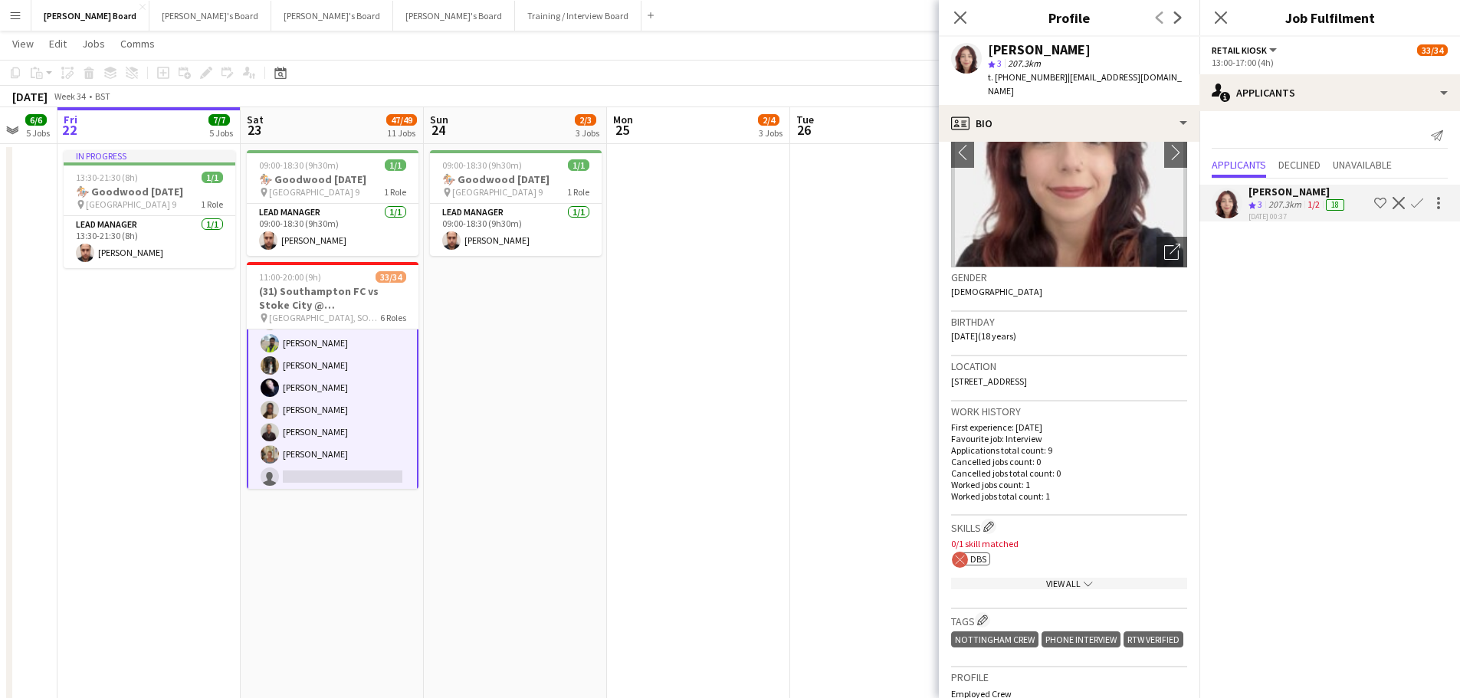
scroll to position [153, 0]
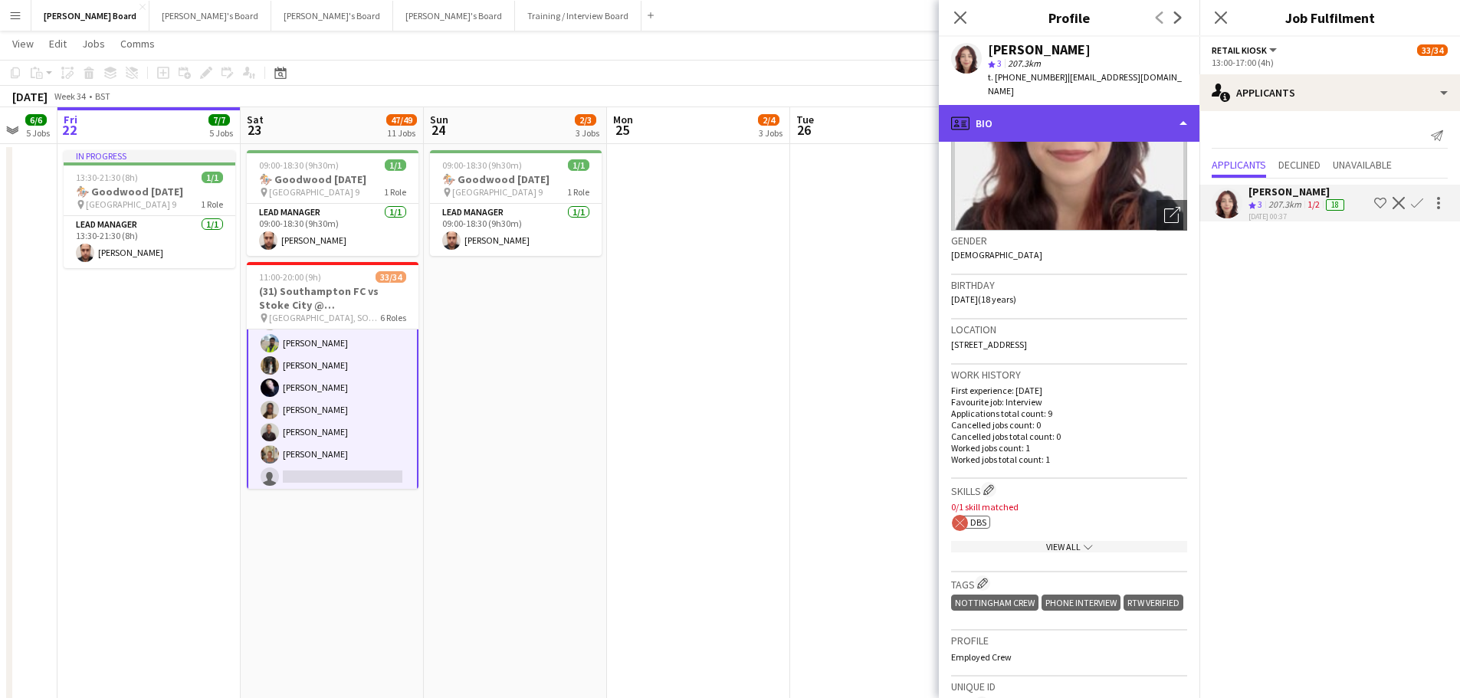
click at [1110, 105] on div "profile Bio" at bounding box center [1069, 123] width 261 height 37
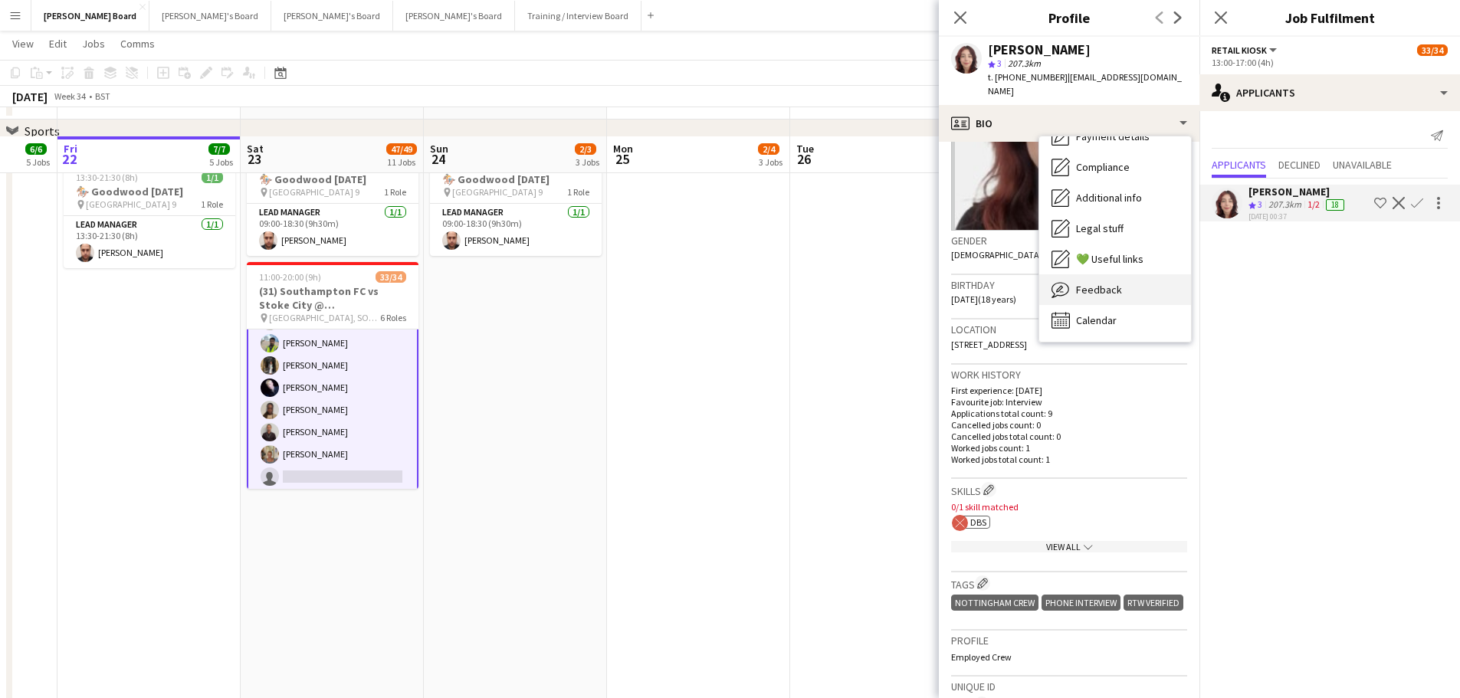
scroll to position [886, 0]
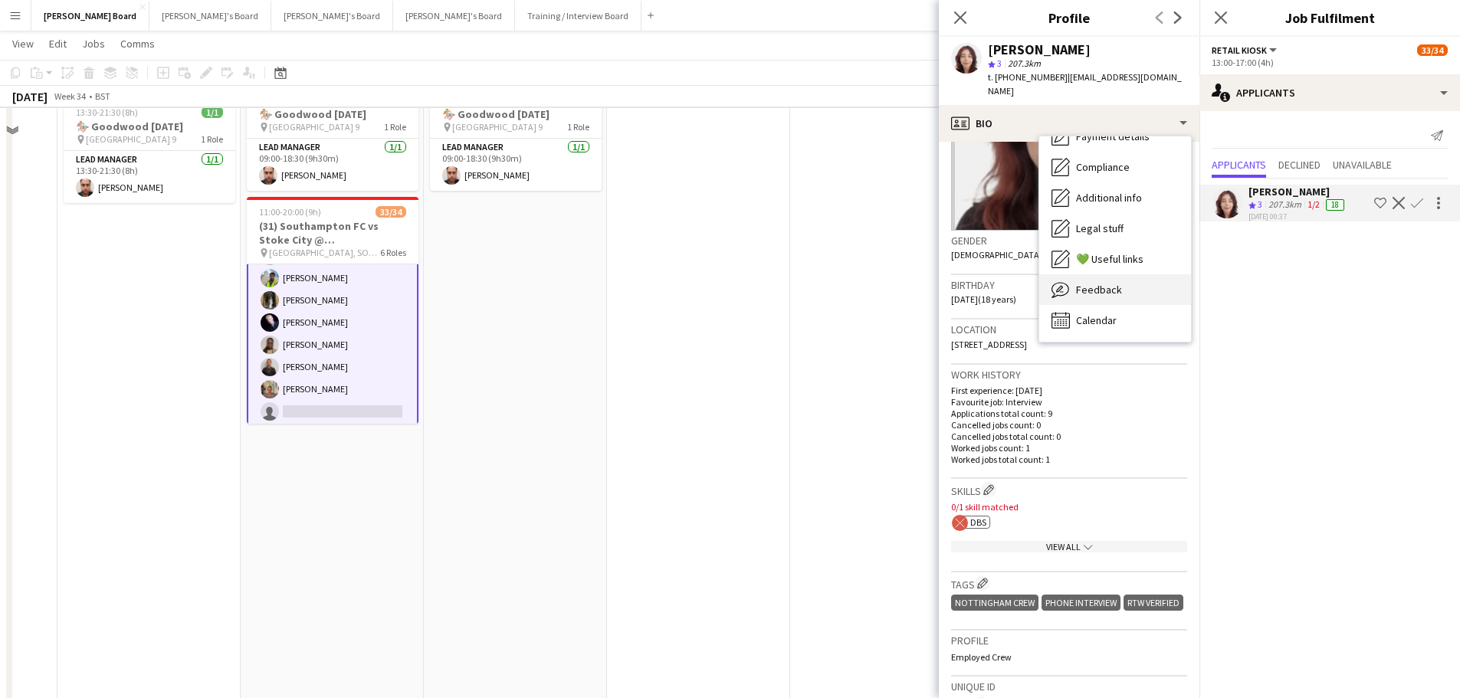
click at [1116, 283] on span "Feedback" at bounding box center [1099, 290] width 46 height 14
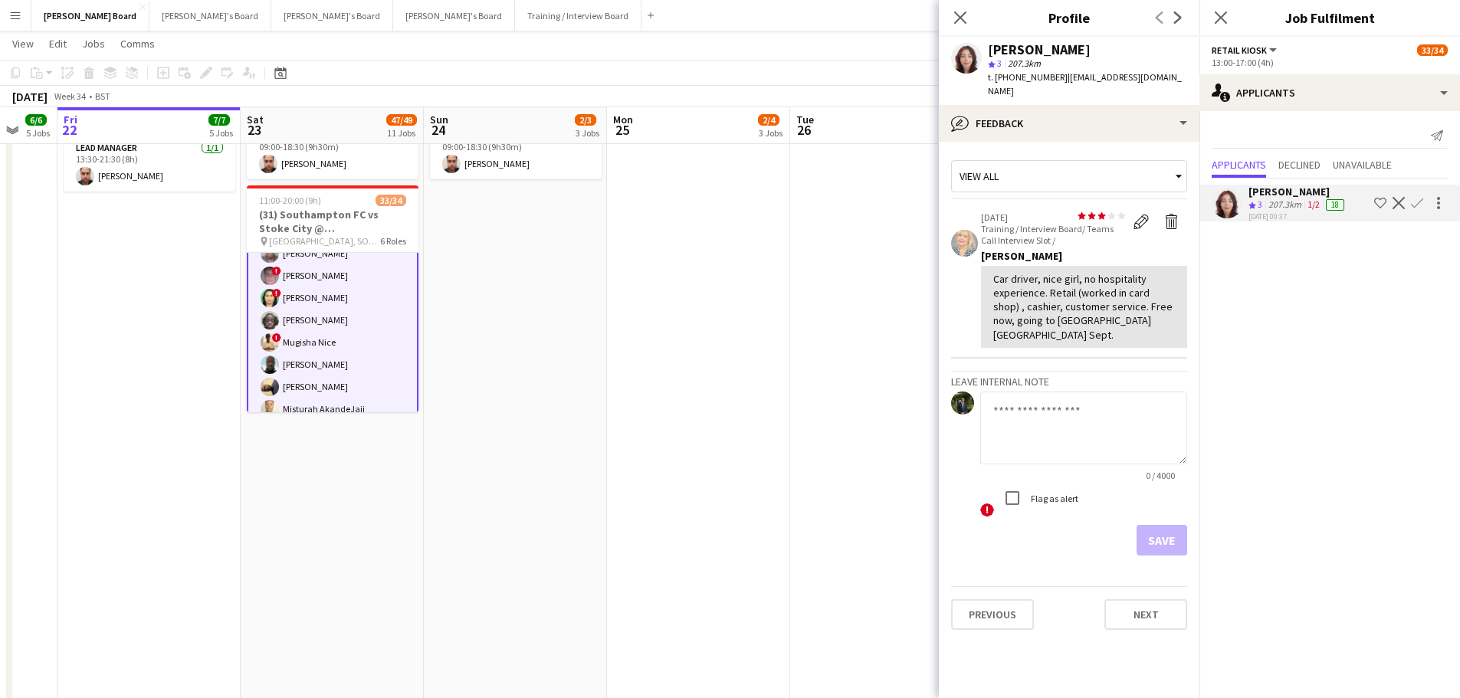
scroll to position [395, 0]
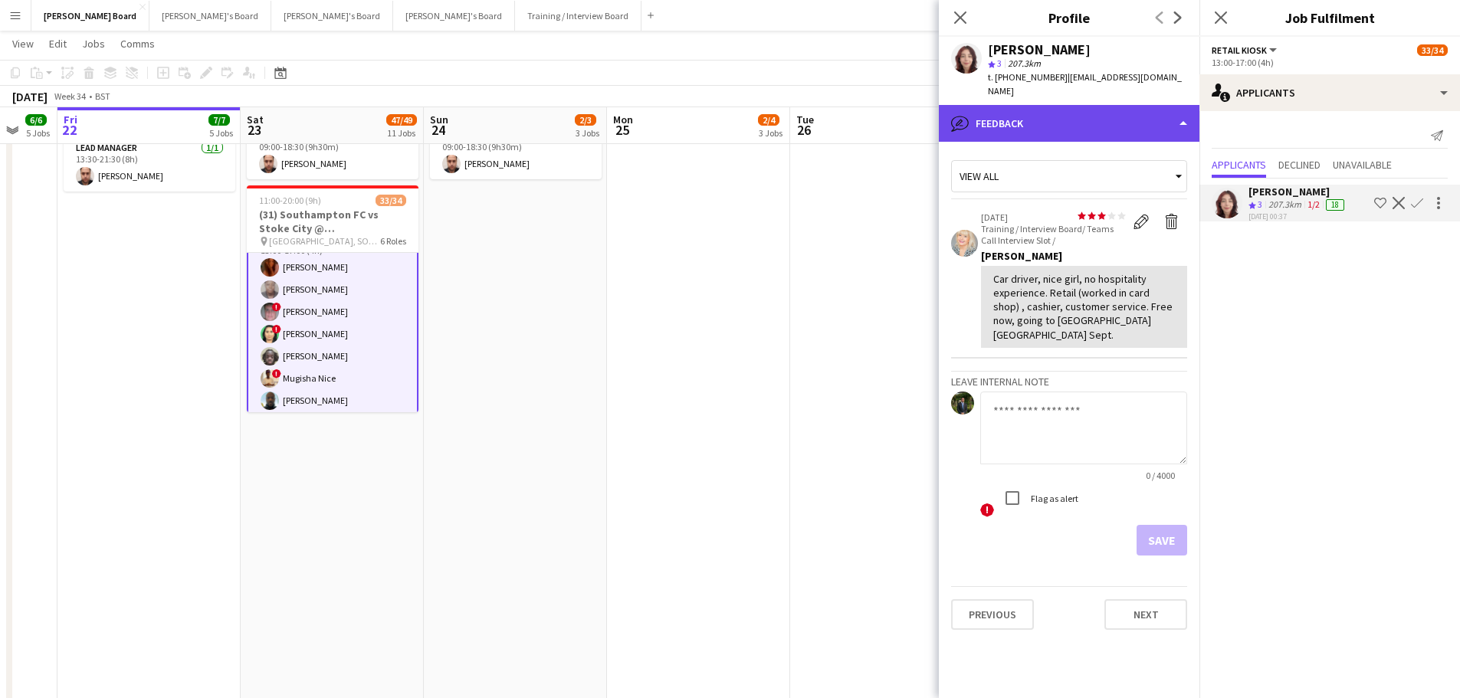
click at [1084, 110] on div "bubble-pencil Feedback" at bounding box center [1069, 123] width 261 height 37
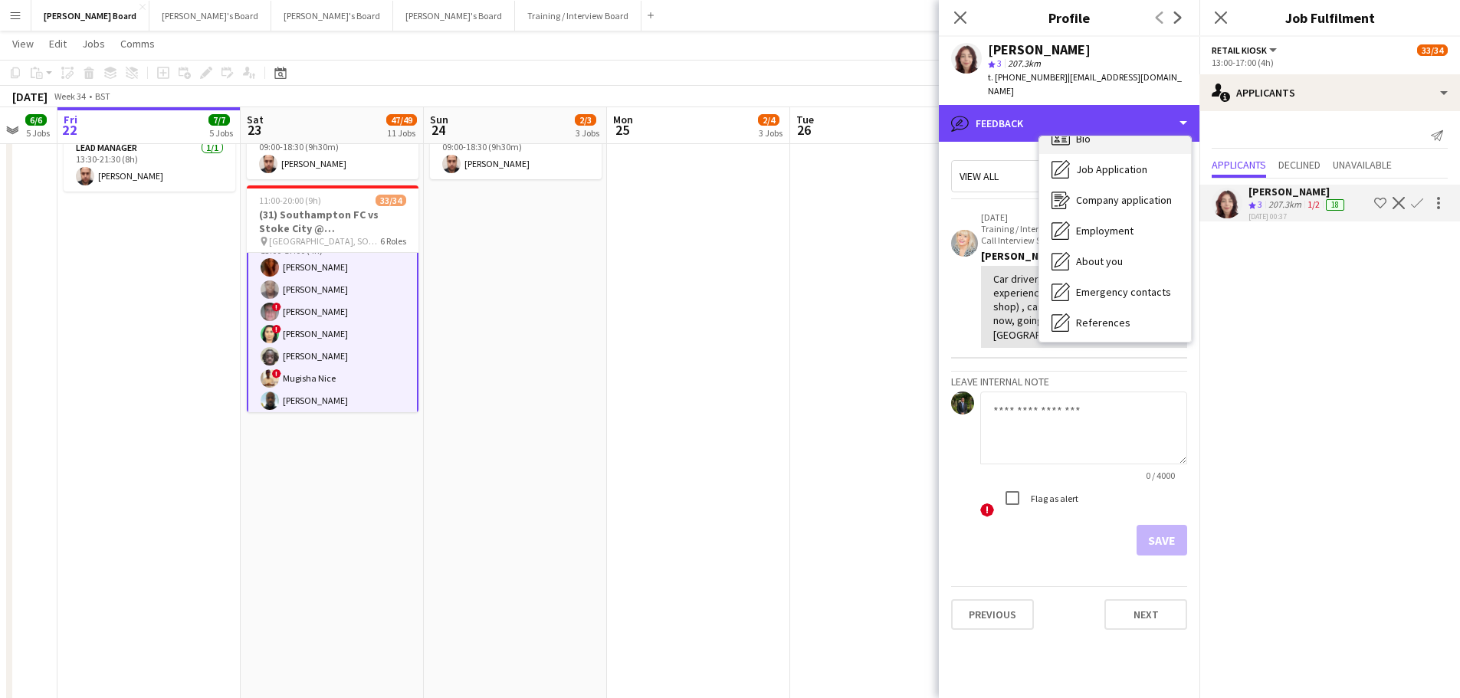
scroll to position [0, 0]
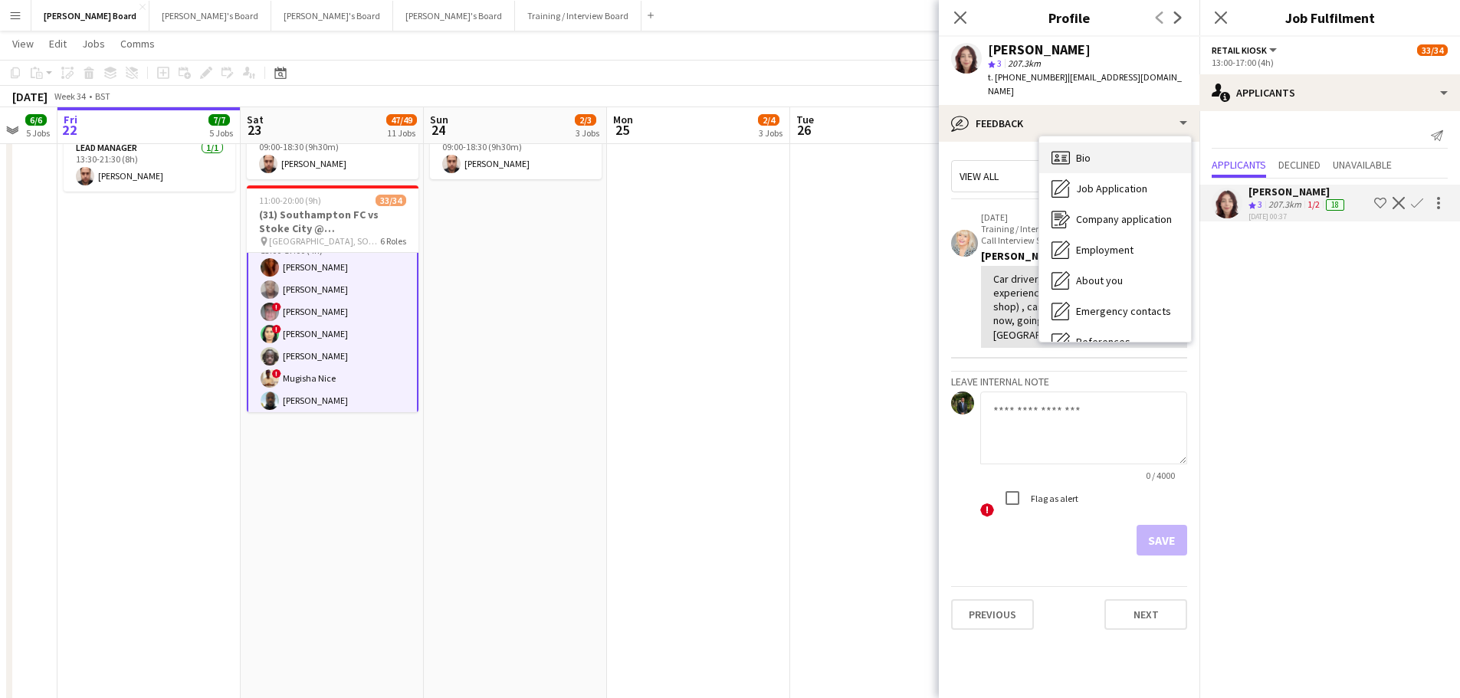
click at [1099, 143] on div "Bio Bio" at bounding box center [1115, 158] width 152 height 31
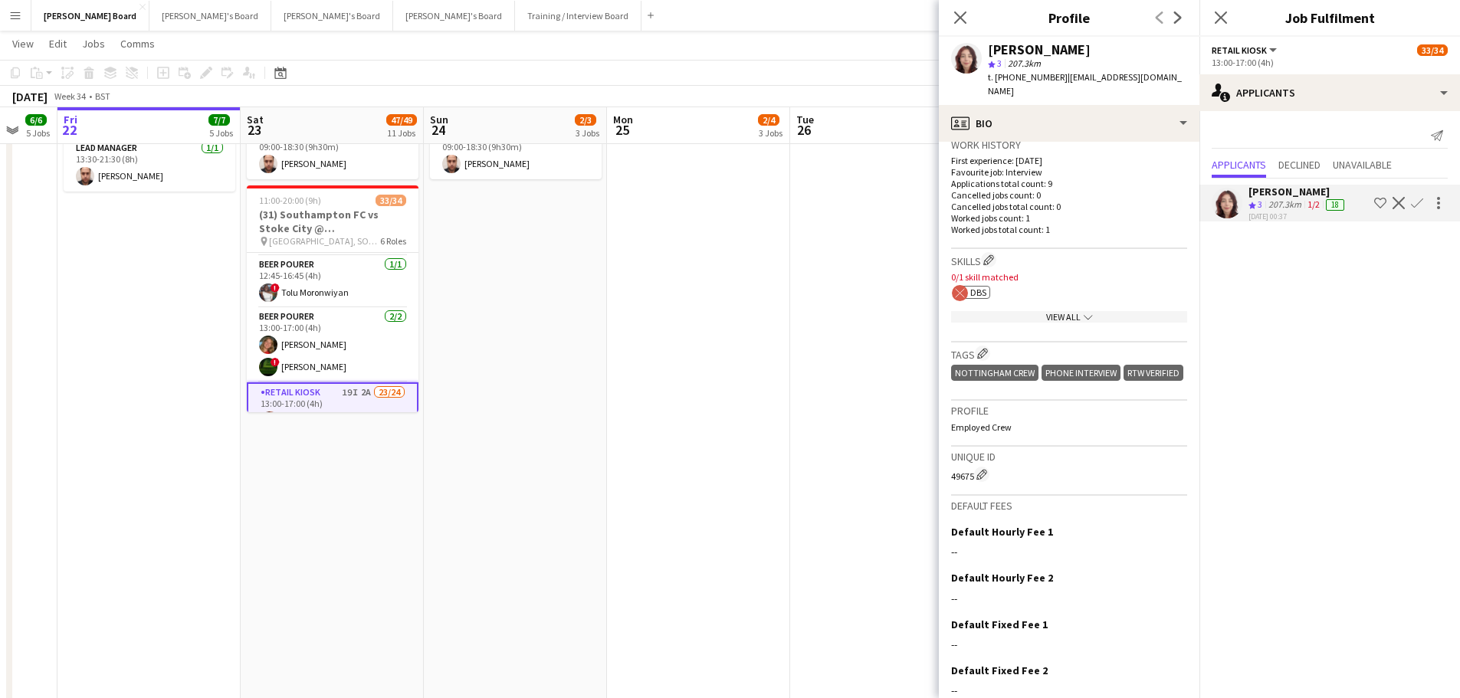
scroll to position [319, 0]
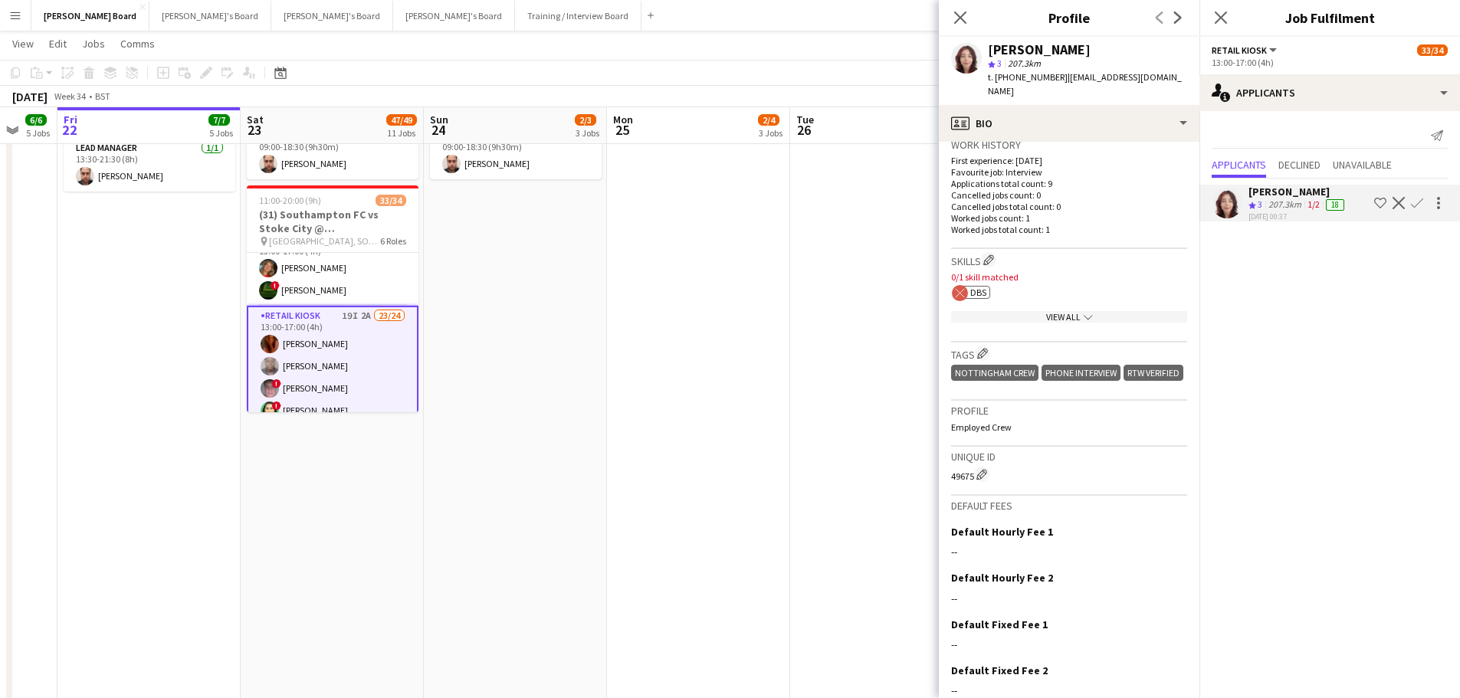
drag, startPoint x: 1049, startPoint y: 214, endPoint x: 1018, endPoint y: 149, distance: 72.0
click at [1019, 155] on div "First experience: 21-08-2025 Favourite job: Interview Applications total count:…" at bounding box center [1069, 195] width 236 height 80
click at [1018, 155] on p "First experience: 21-08-2025" at bounding box center [1069, 160] width 236 height 11
drag, startPoint x: 1016, startPoint y: 148, endPoint x: 1028, endPoint y: 174, distance: 28.5
click at [1028, 174] on div "First experience: 21-08-2025 Favourite job: Interview Applications total count:…" at bounding box center [1069, 195] width 236 height 80
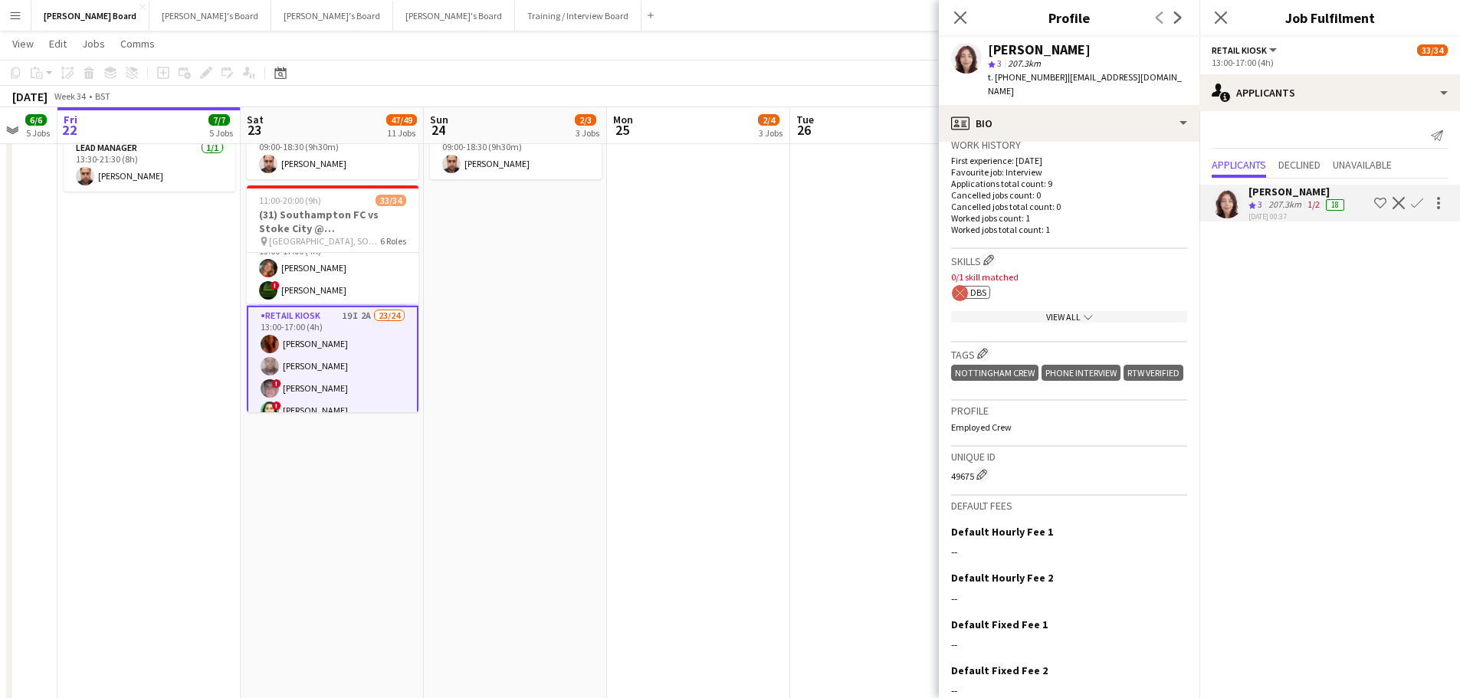
click at [1416, 201] on app-icon "Confirm" at bounding box center [1417, 203] width 12 height 12
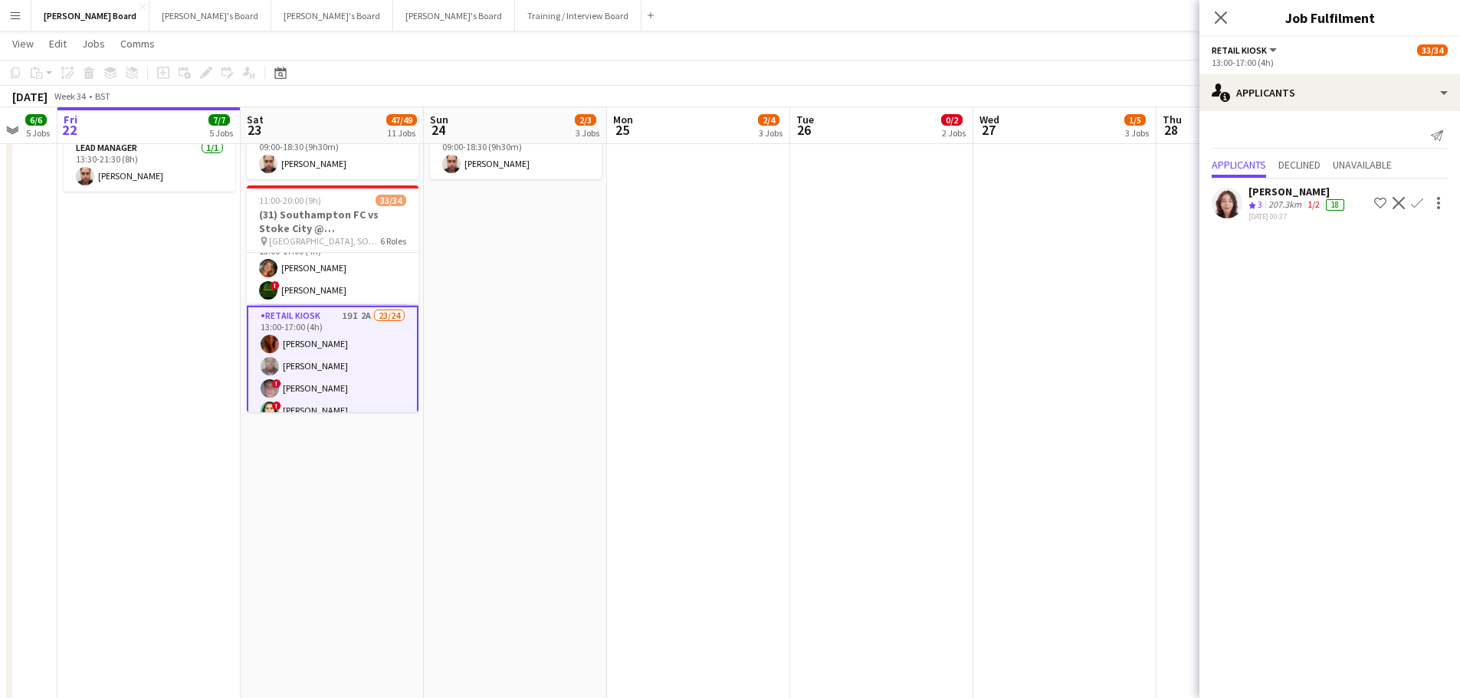
click at [1416, 201] on app-icon "Confirm" at bounding box center [1417, 203] width 12 height 12
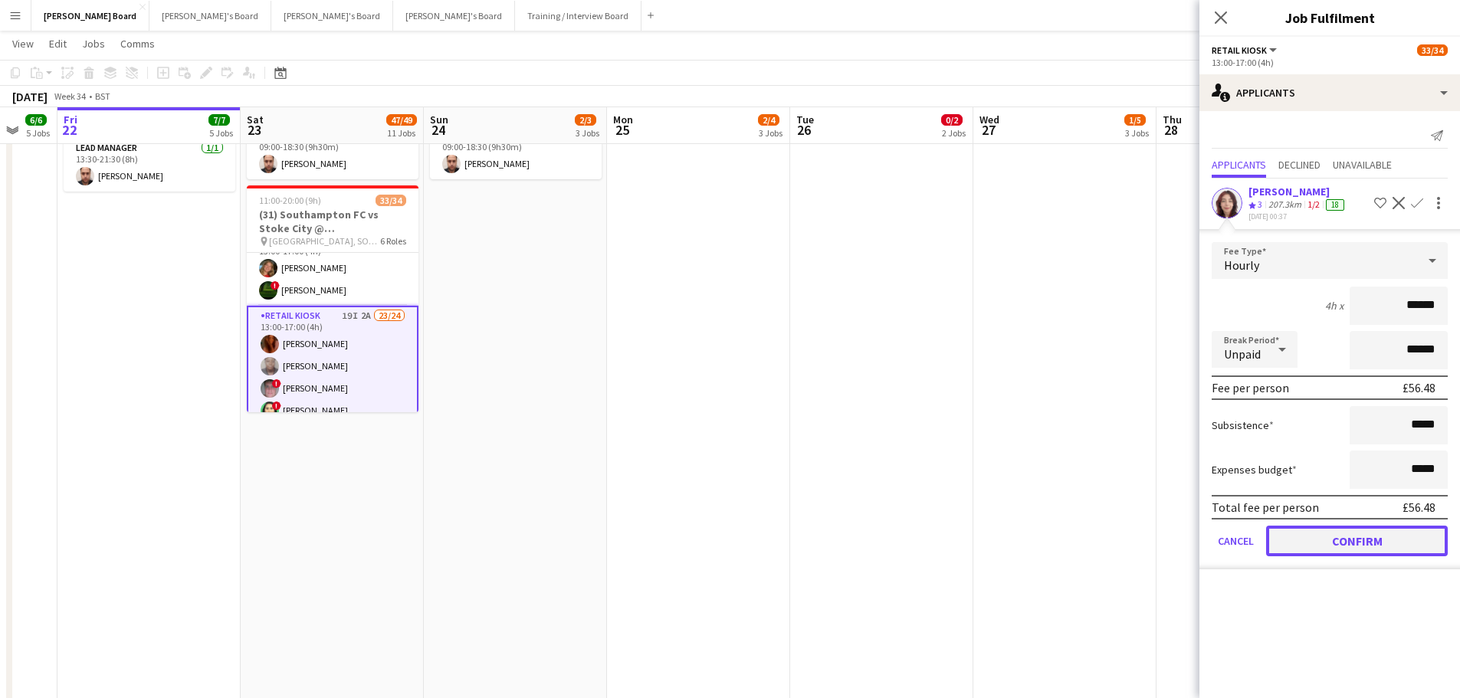
click at [1372, 544] on button "Confirm" at bounding box center [1357, 541] width 182 height 31
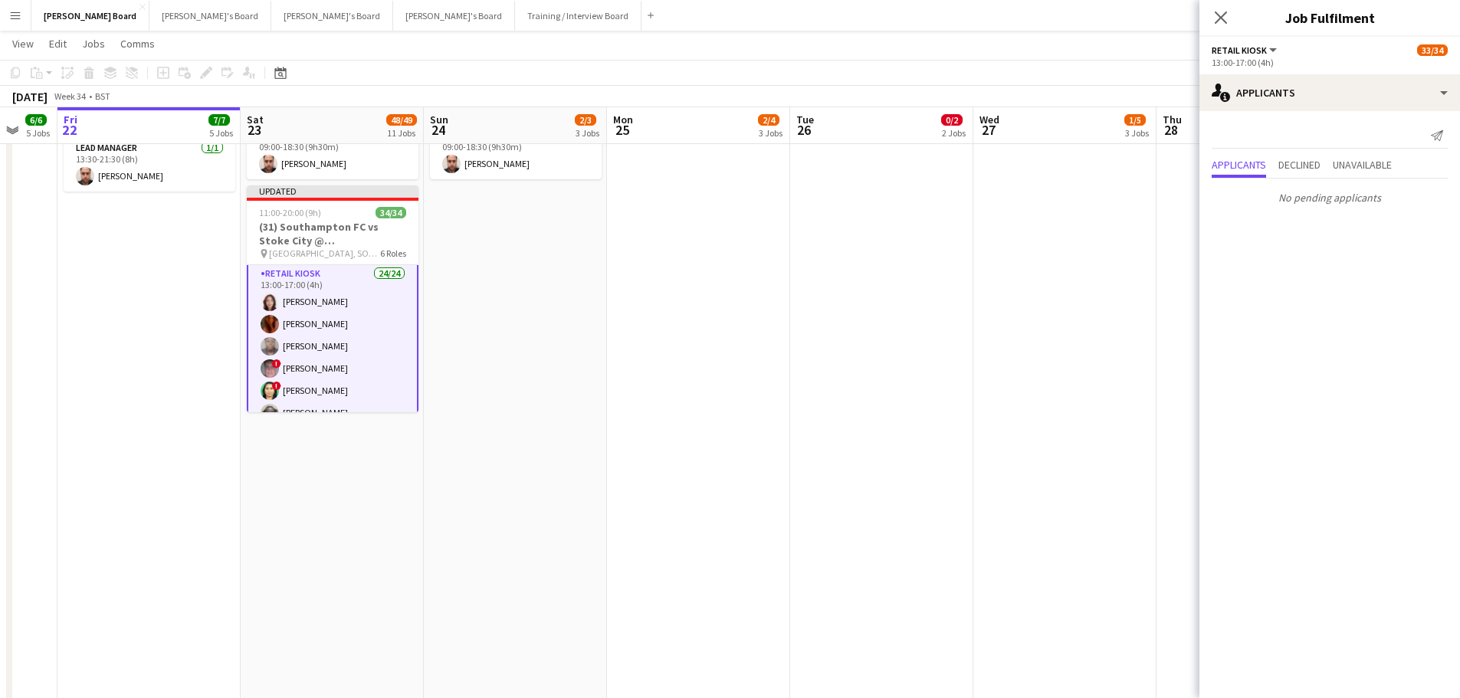
scroll to position [395, 0]
click at [952, 302] on app-date-cell at bounding box center [881, 439] width 183 height 745
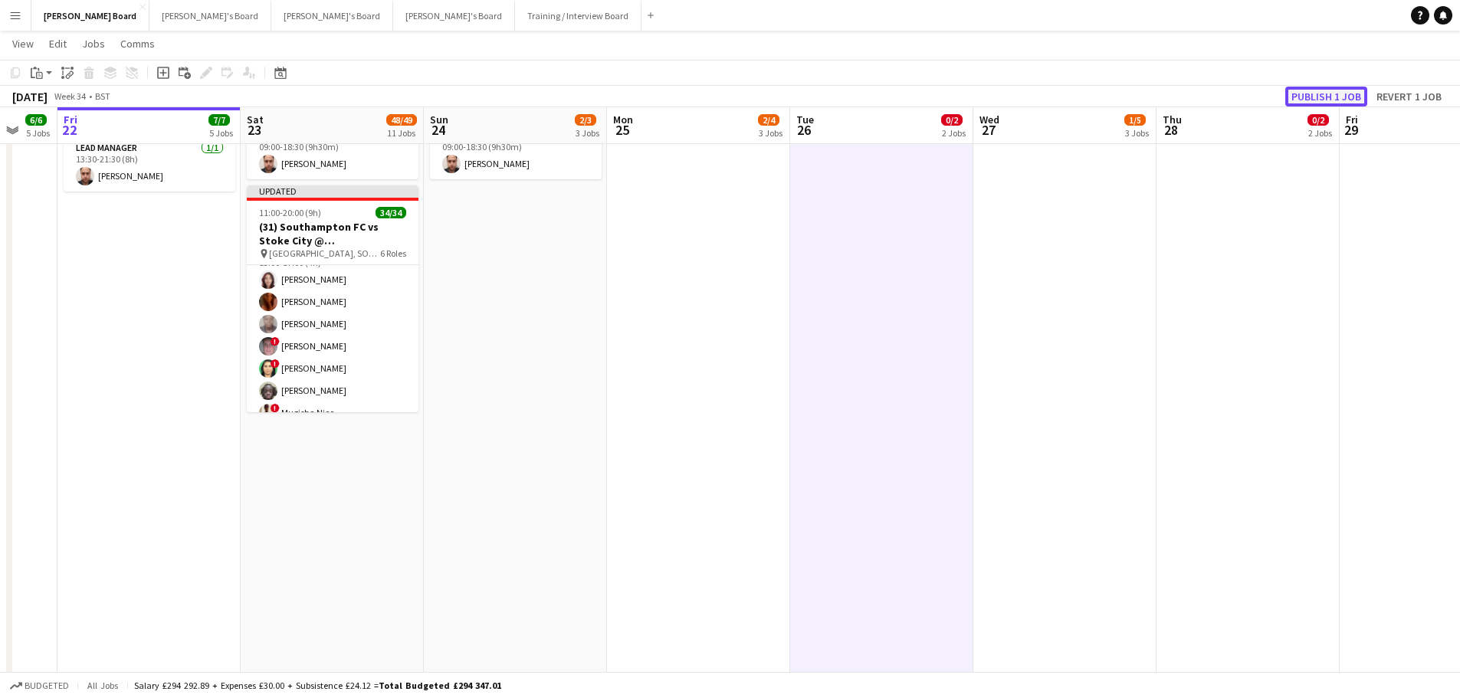
click at [1339, 88] on button "Publish 1 job" at bounding box center [1326, 97] width 82 height 20
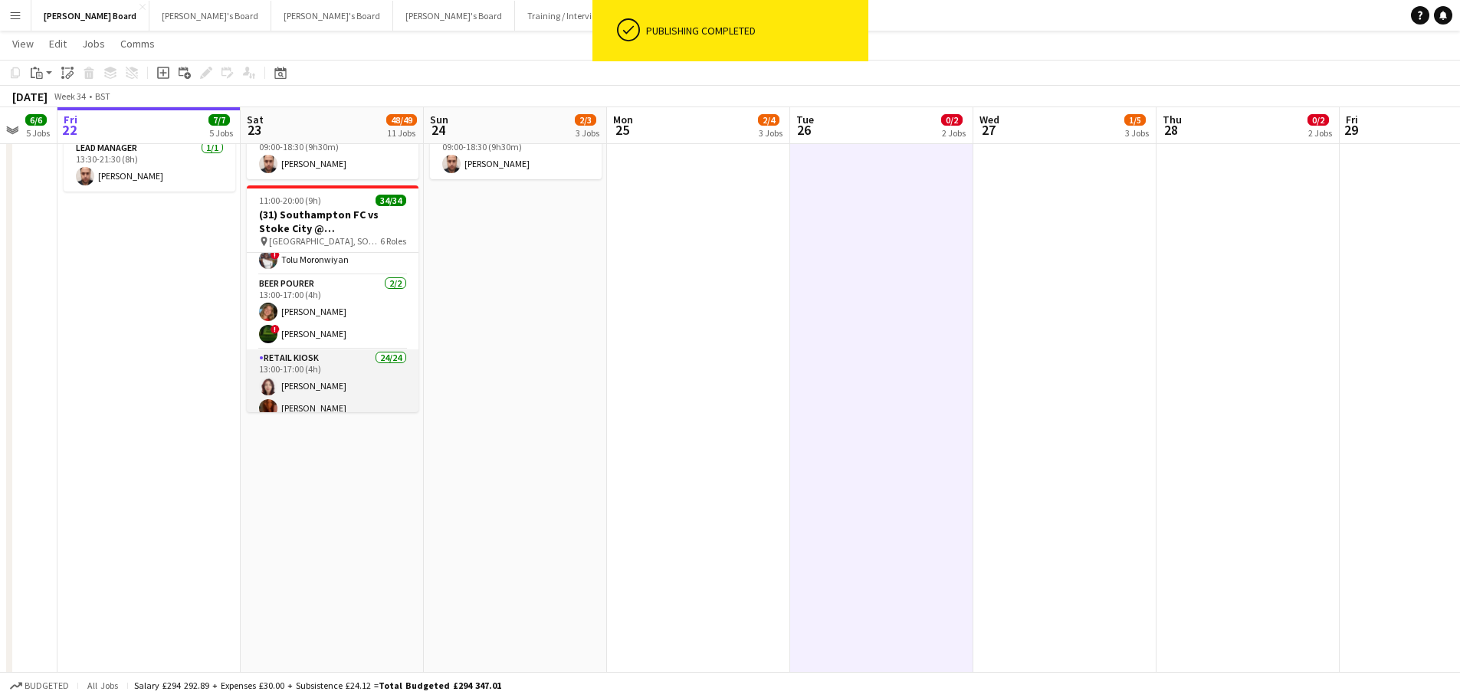
scroll to position [241, 0]
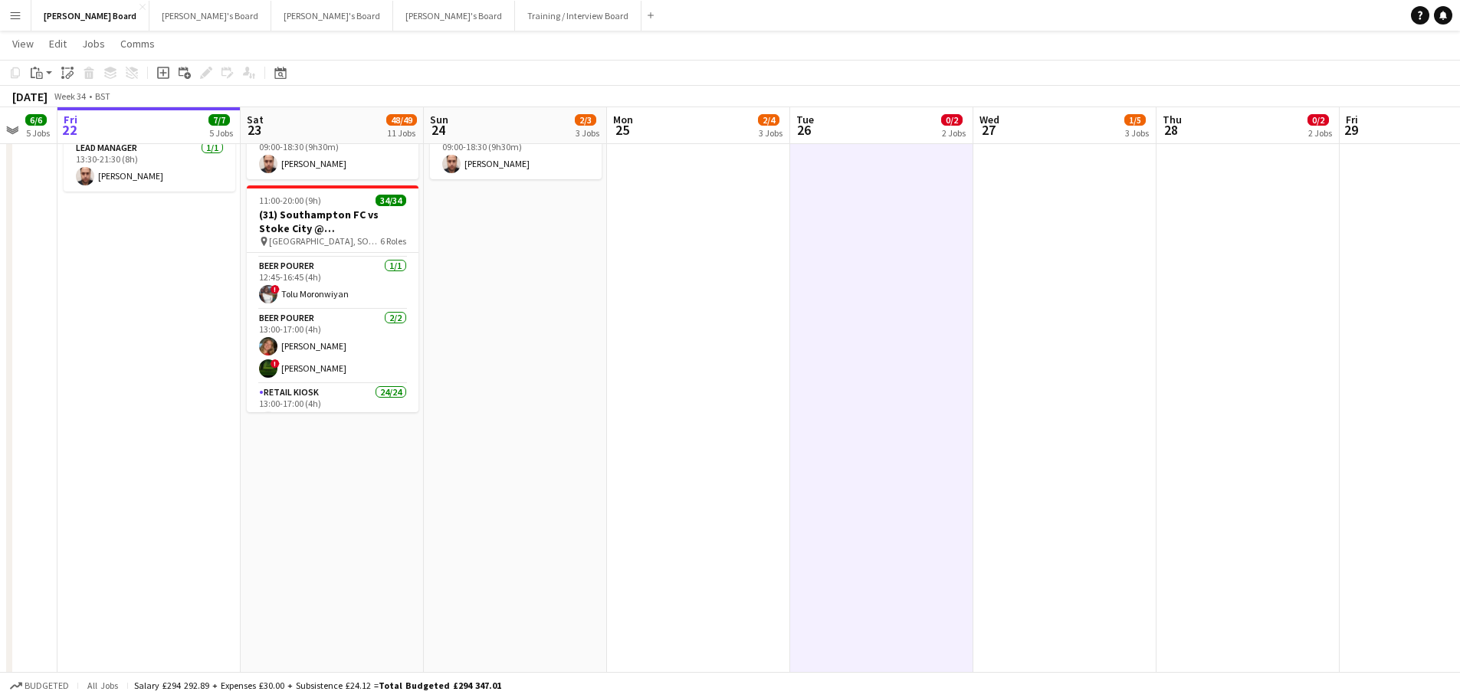
click at [580, 377] on app-date-cell "09:00-18:30 (9h30m) 1/1 🏇 Goodwood August Bank Holiday pin Goodwood Car Park 9 …" at bounding box center [515, 439] width 183 height 745
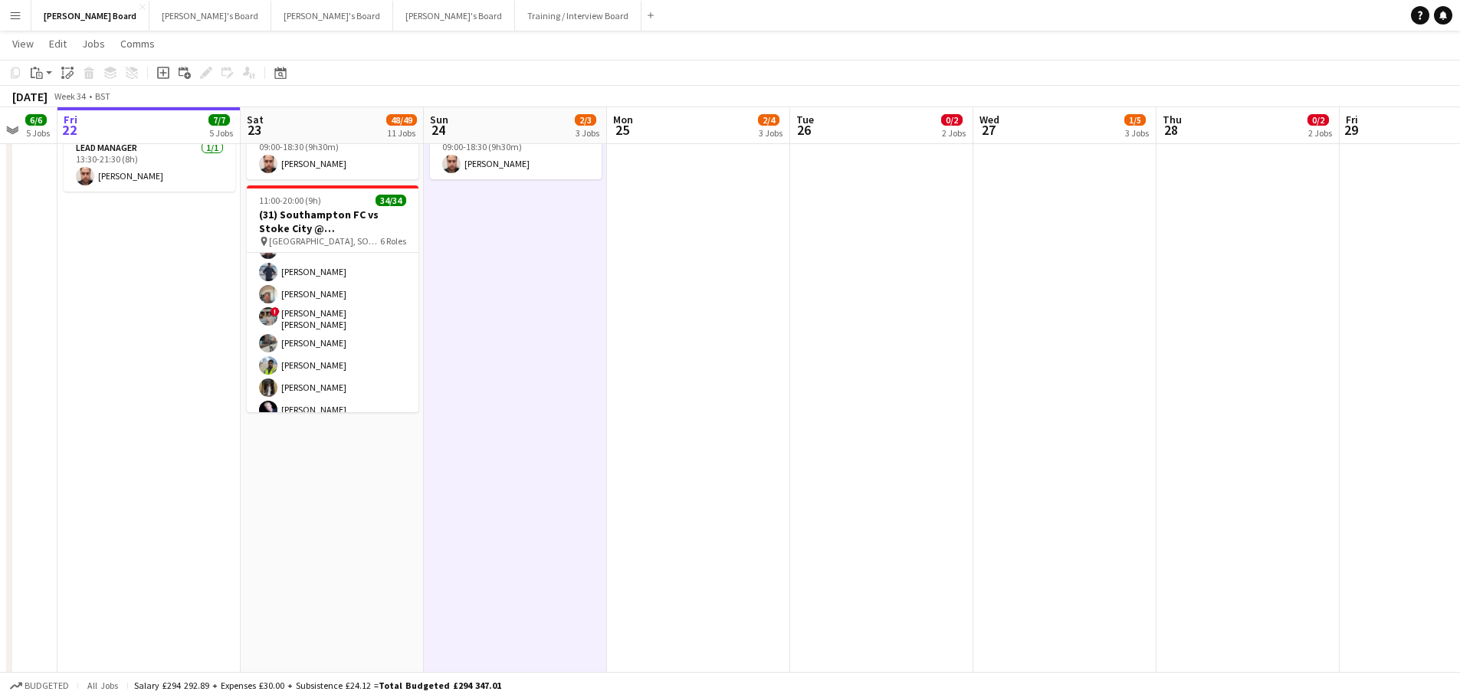
drag, startPoint x: 325, startPoint y: 388, endPoint x: 1011, endPoint y: 178, distance: 717.9
click at [325, 388] on app-card-role "Retail Kiosk 24/24 13:00-17:00 (4h) Jessica Taplin Courteney Gardner Pamela Boc…" at bounding box center [333, 208] width 172 height 568
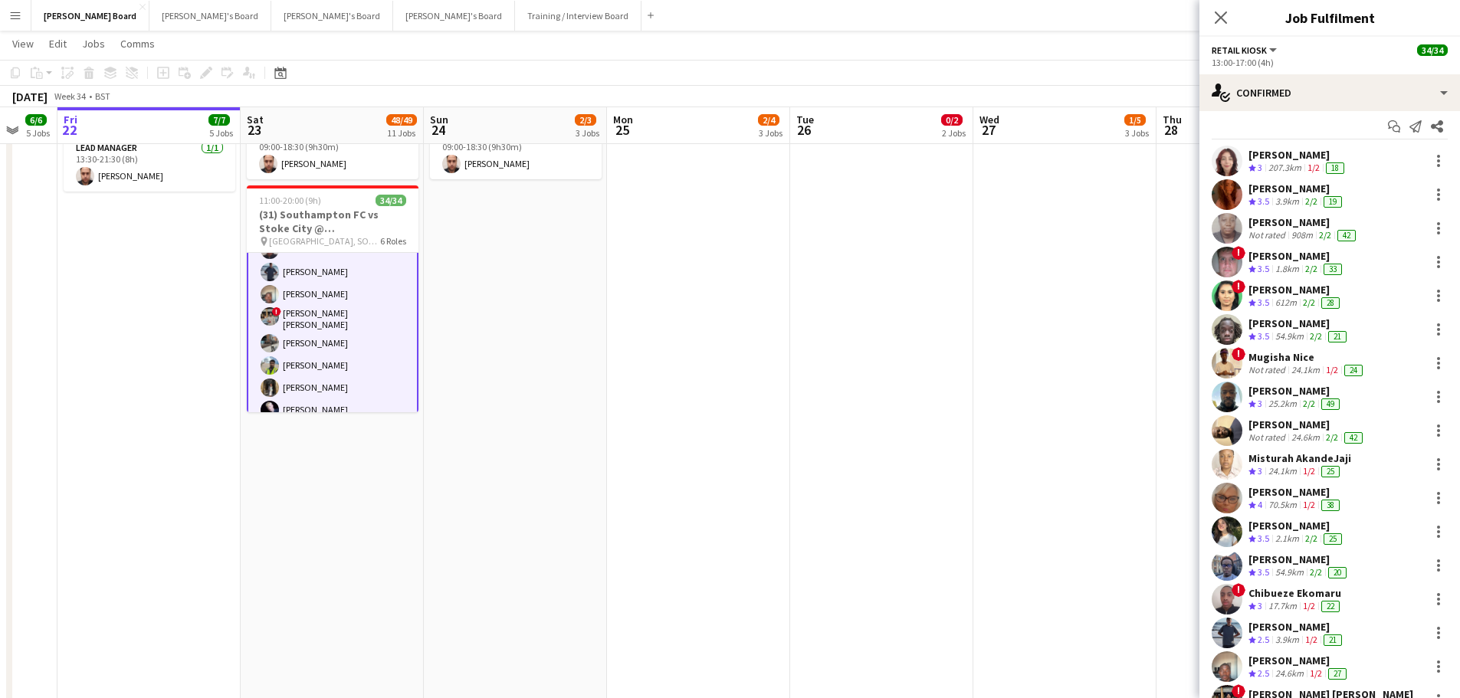
scroll to position [0, 0]
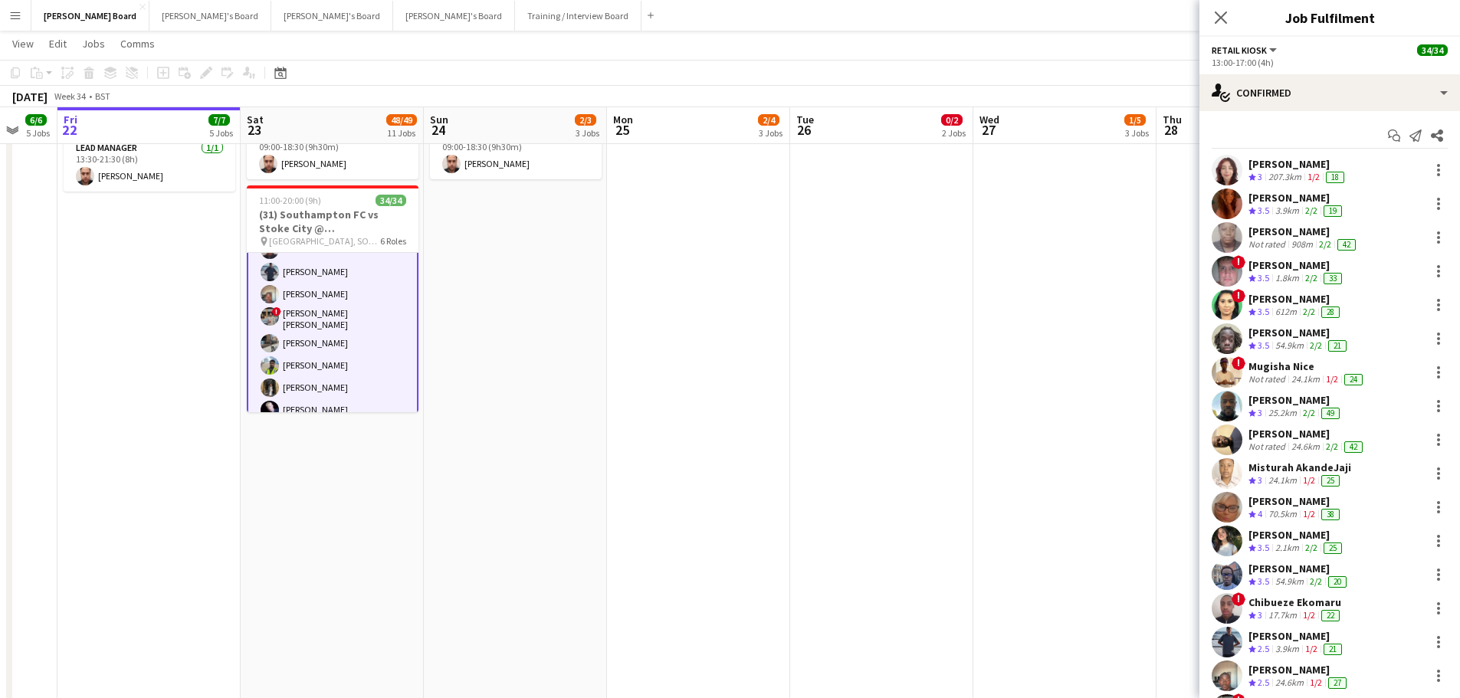
click at [1303, 172] on div "207.3km" at bounding box center [1284, 177] width 39 height 13
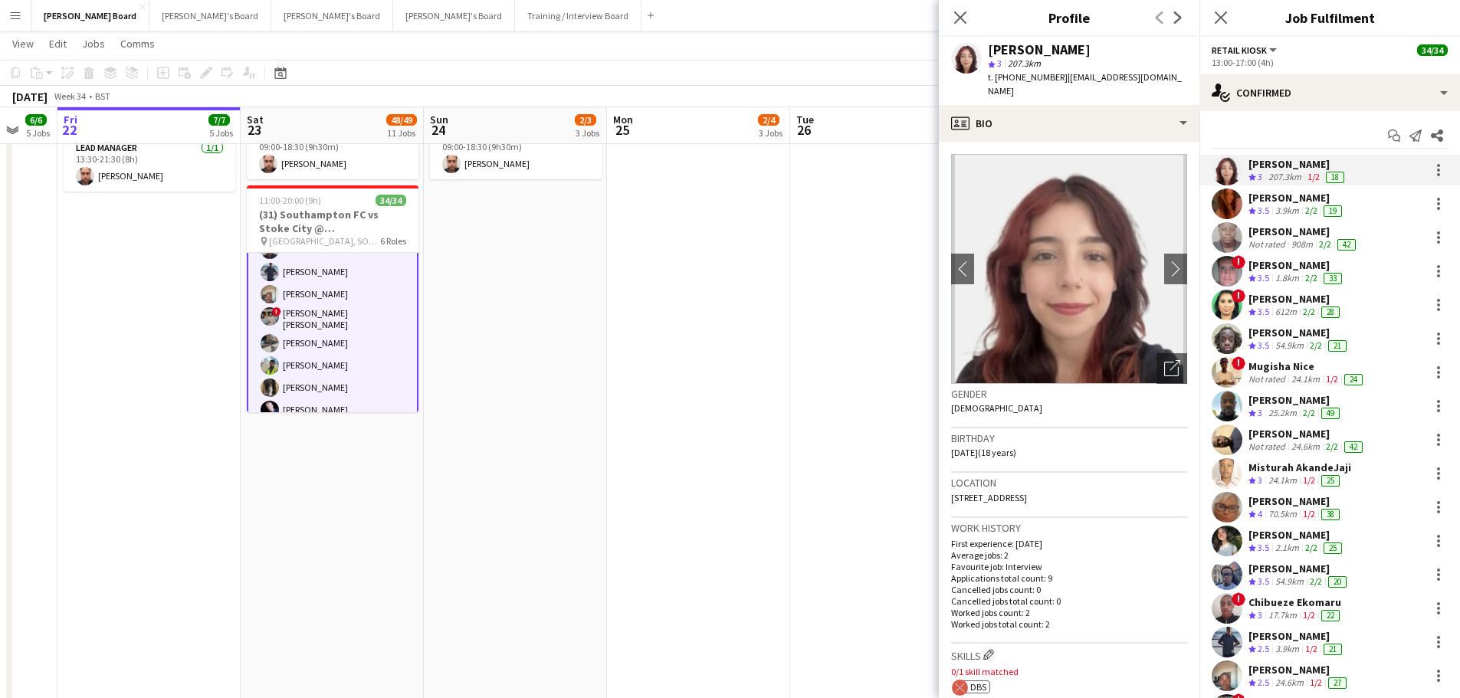
drag, startPoint x: 1030, startPoint y: 52, endPoint x: 951, endPoint y: 49, distance: 79.0
click at [951, 49] on div "Jessica Taplin star 3 207.3km t. +447729634404 | jesstaplin@outlook.com" at bounding box center [1069, 71] width 261 height 68
drag, startPoint x: 1073, startPoint y: 51, endPoint x: 1037, endPoint y: 50, distance: 36.0
click at [1037, 50] on div "Jessica Taplin" at bounding box center [1087, 50] width 199 height 14
drag, startPoint x: 1053, startPoint y: 77, endPoint x: 1013, endPoint y: 82, distance: 40.1
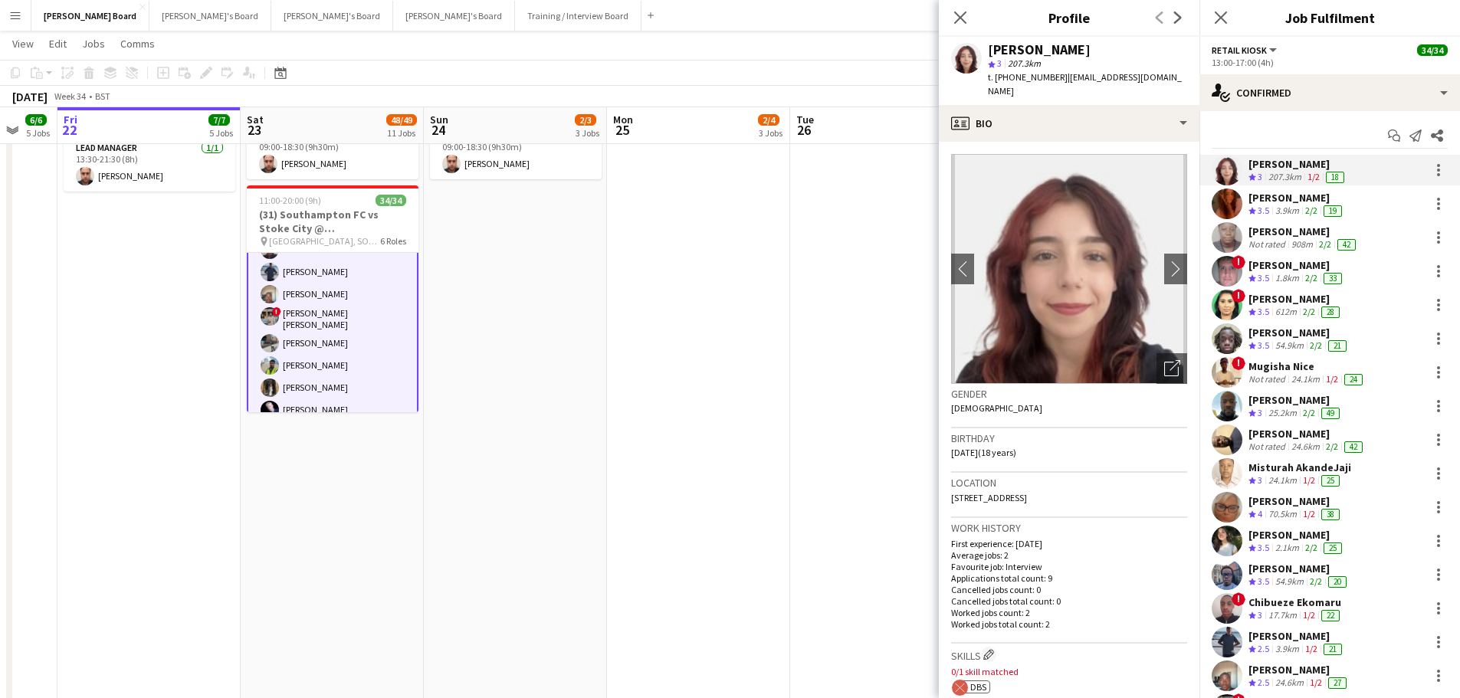
click at [1013, 82] on span "t. +447729634404" at bounding box center [1028, 76] width 80 height 11
click at [1059, 75] on span "| jesstaplin@outlook.com" at bounding box center [1085, 83] width 194 height 25
drag, startPoint x: 1059, startPoint y: 75, endPoint x: 1152, endPoint y: 80, distance: 92.9
click at [1152, 80] on span "| jesstaplin@outlook.com" at bounding box center [1085, 83] width 194 height 25
click at [1277, 510] on div "70.5km" at bounding box center [1282, 514] width 34 height 13
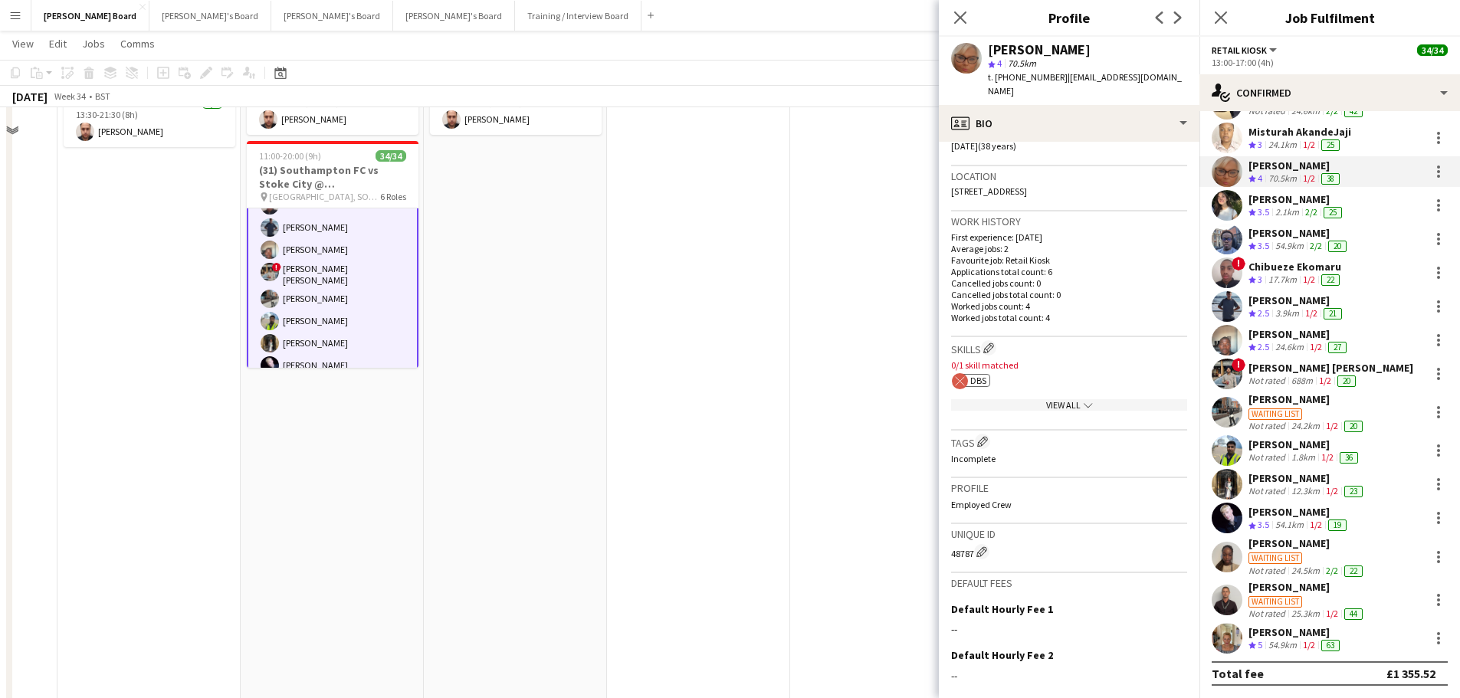
scroll to position [656, 0]
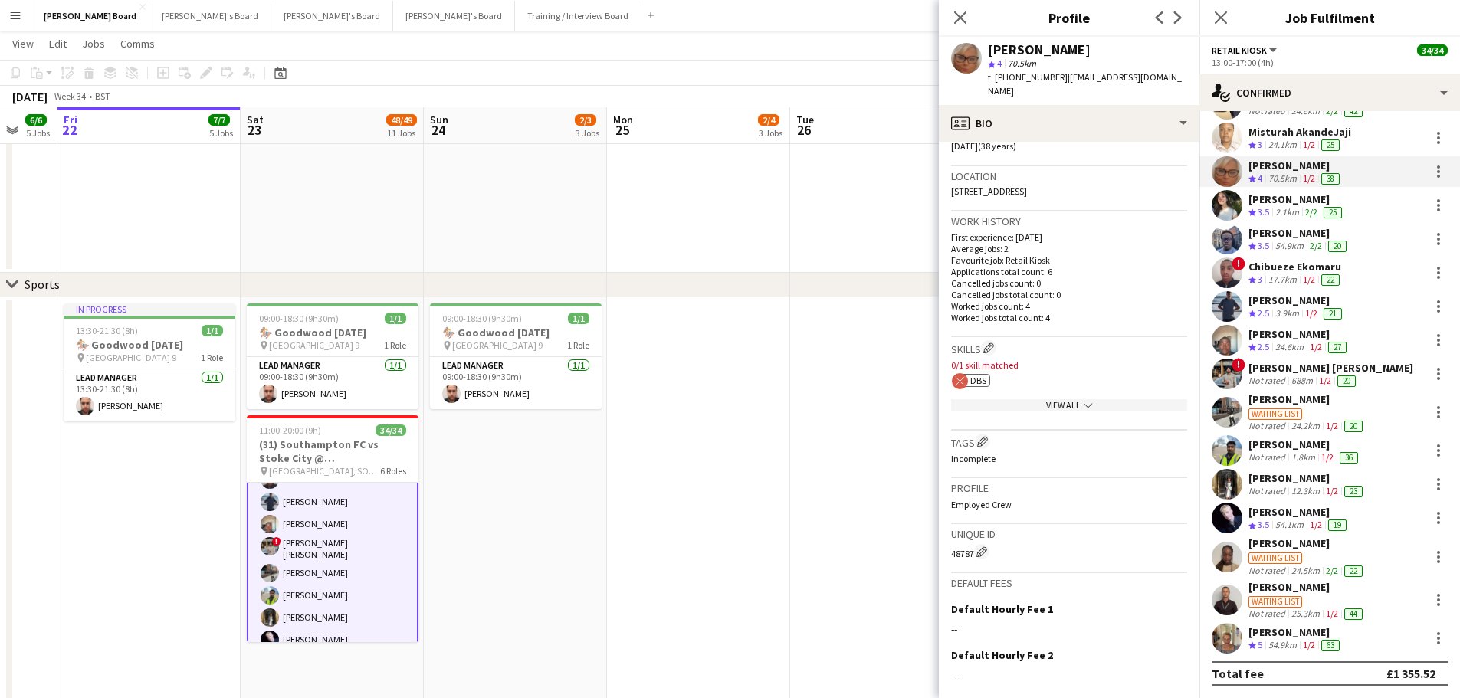
click at [799, 556] on app-date-cell at bounding box center [881, 669] width 183 height 745
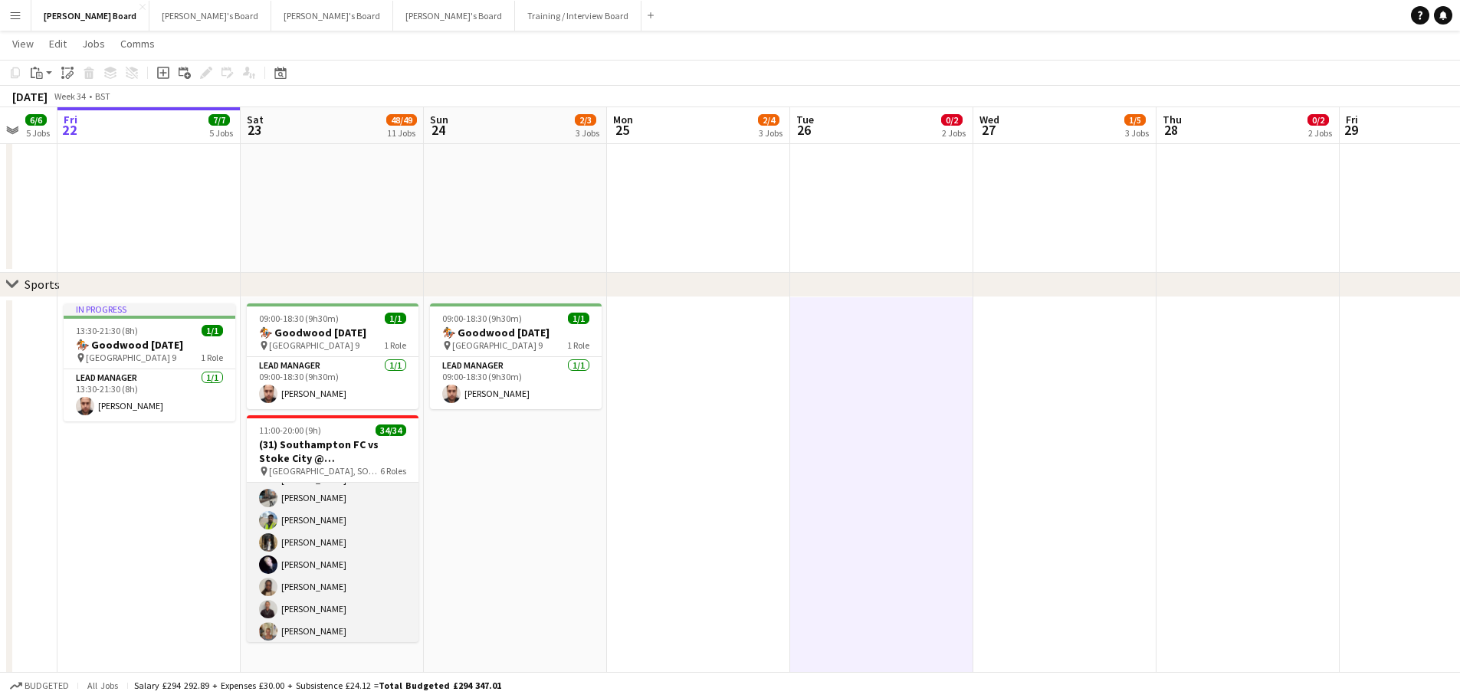
click at [349, 585] on app-card-role "Retail Kiosk 24/24 13:00-17:00 (4h) Jessica Taplin Courteney Gardner Pamela Boc…" at bounding box center [333, 363] width 172 height 568
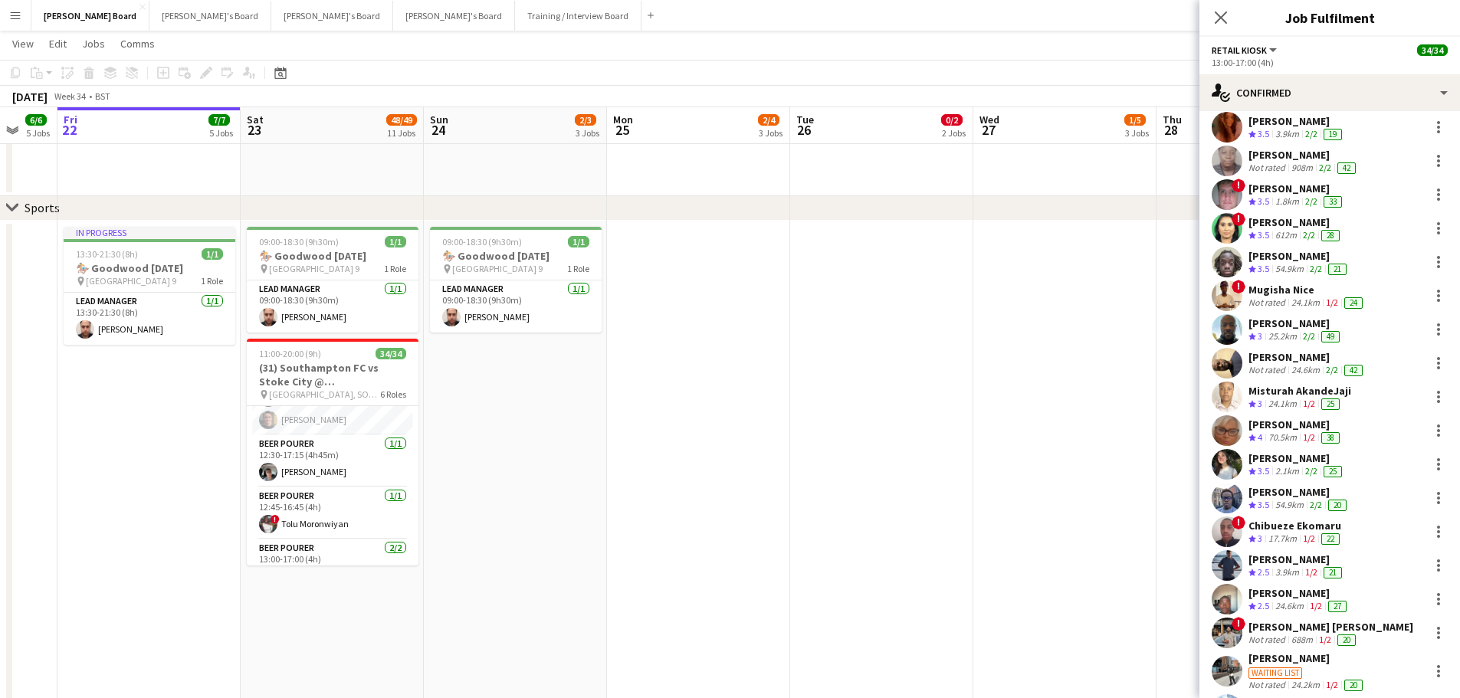
scroll to position [317, 0]
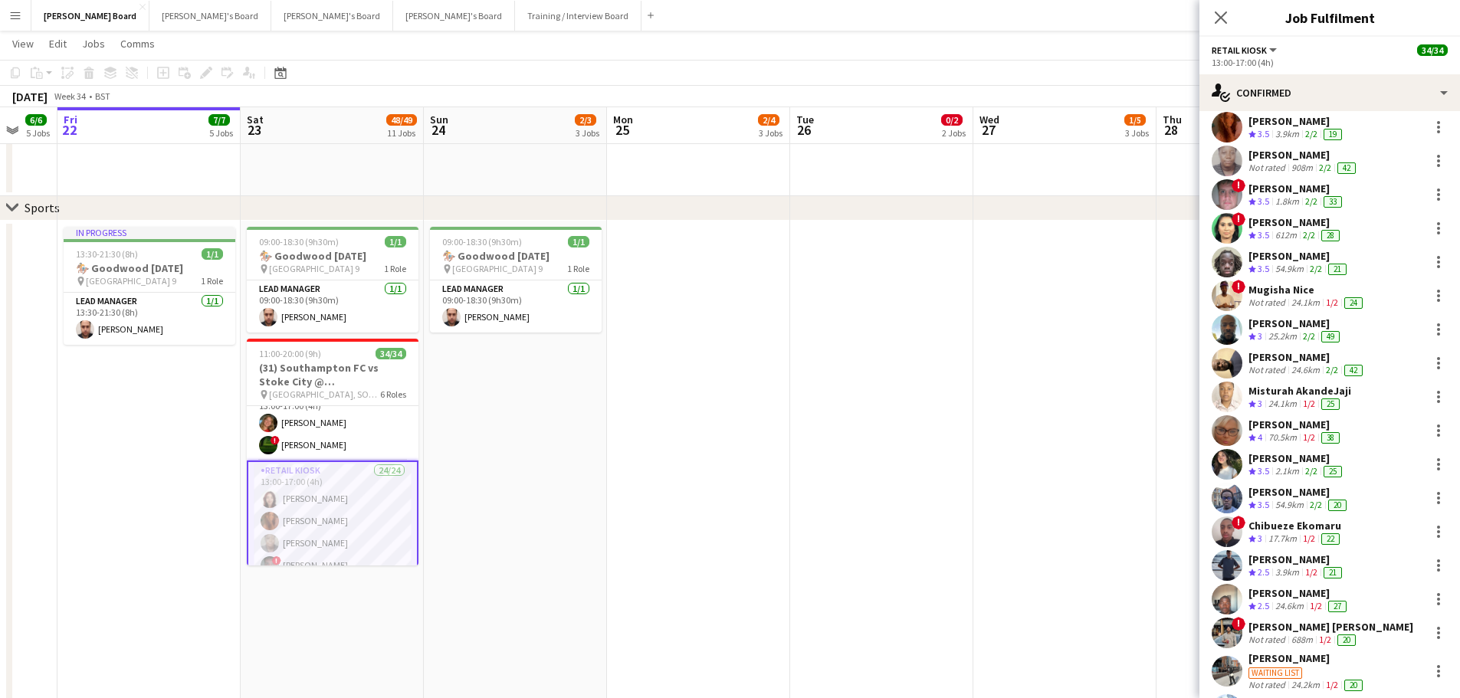
click at [1038, 357] on app-date-cell at bounding box center [1064, 593] width 183 height 745
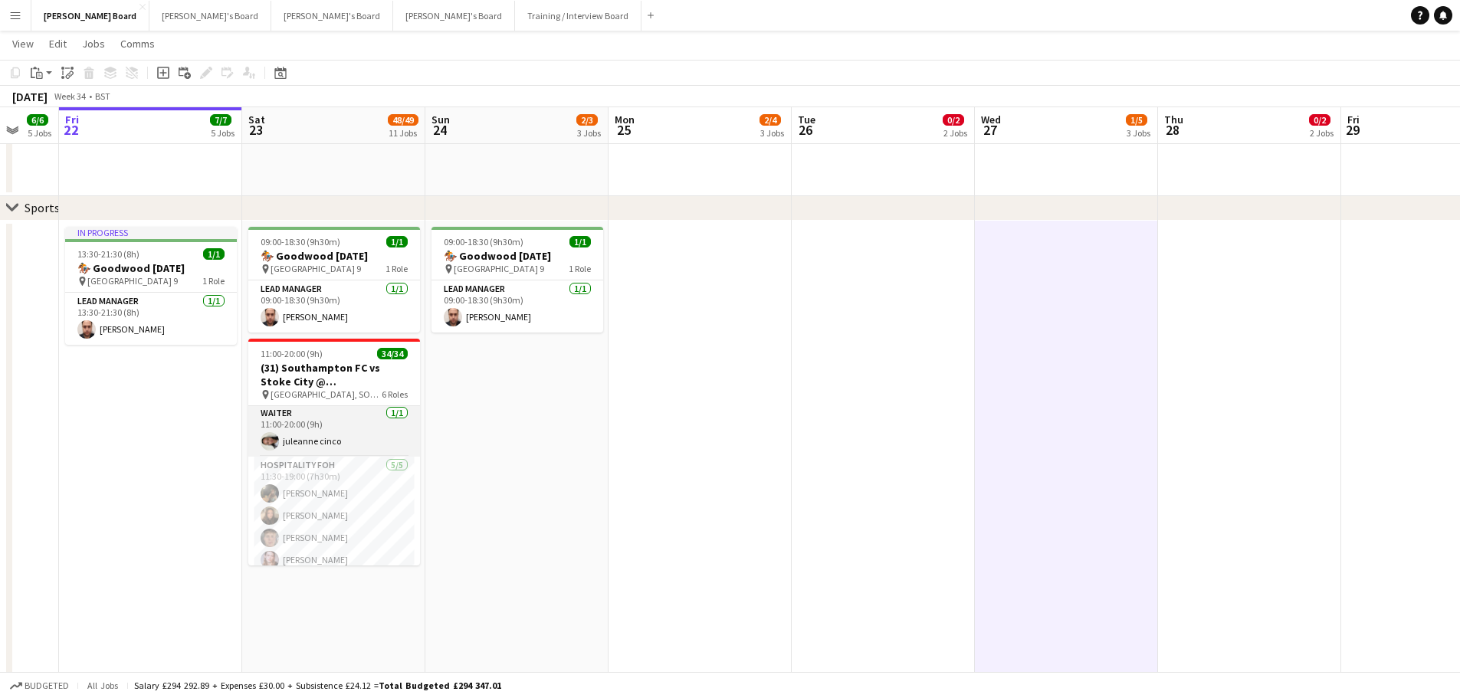
scroll to position [0, 0]
click at [378, 388] on h3 "(31) Southampton FC vs Stoke City @ St Mary's Stadium, SO14 5FP" at bounding box center [334, 375] width 172 height 28
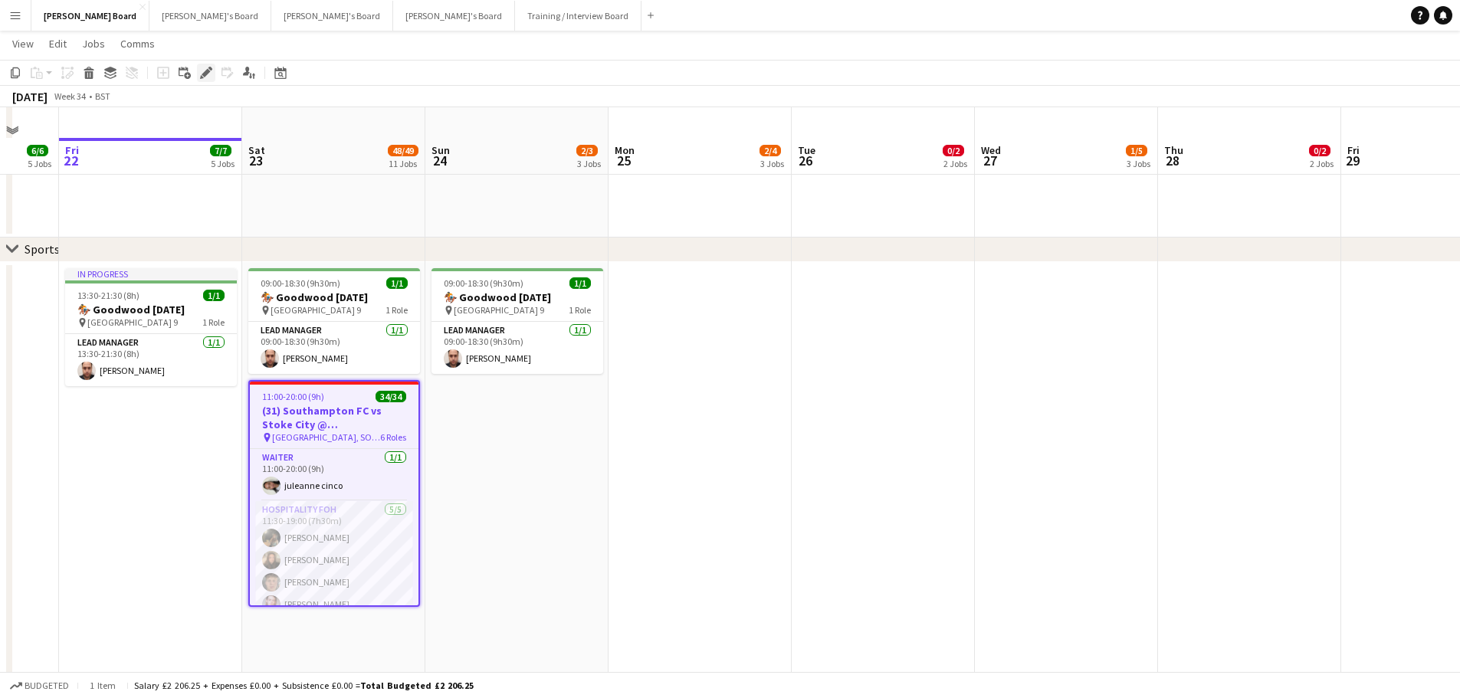
scroll to position [656, 0]
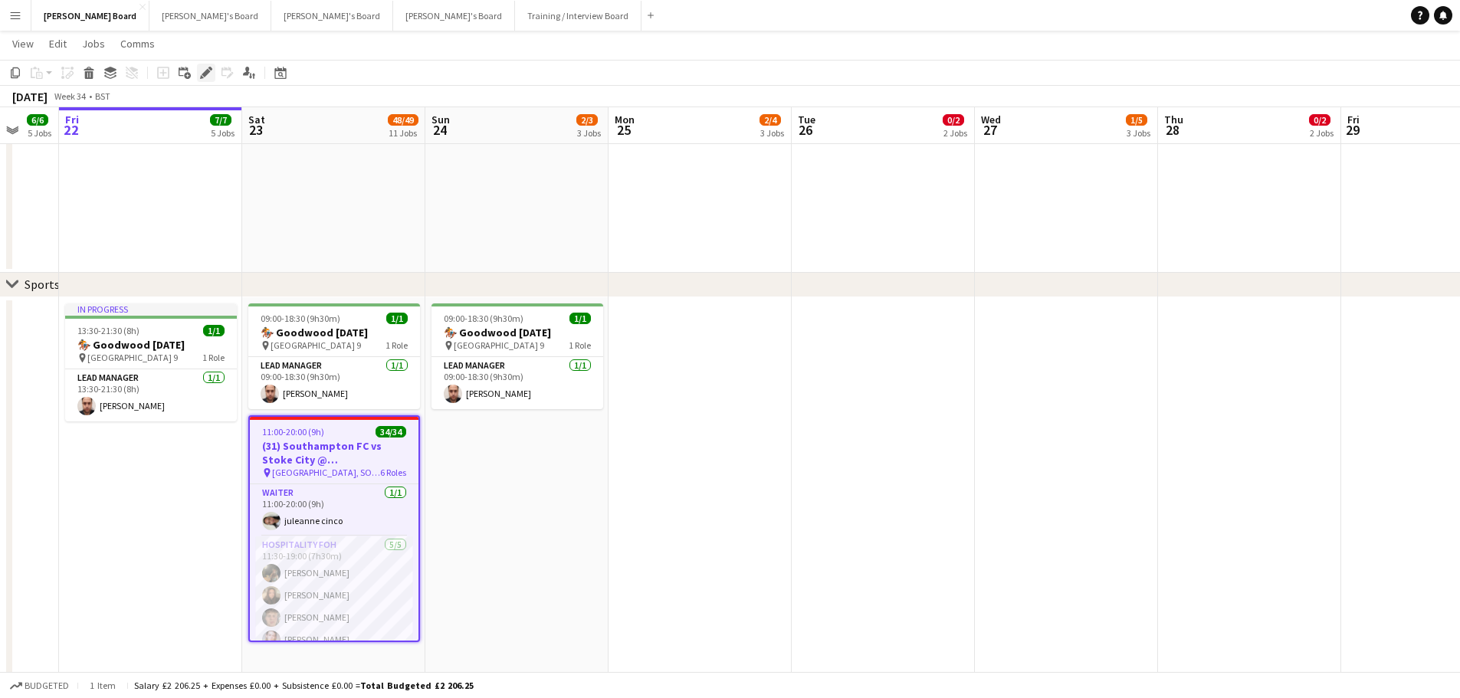
click at [201, 73] on icon "Edit" at bounding box center [206, 73] width 12 height 12
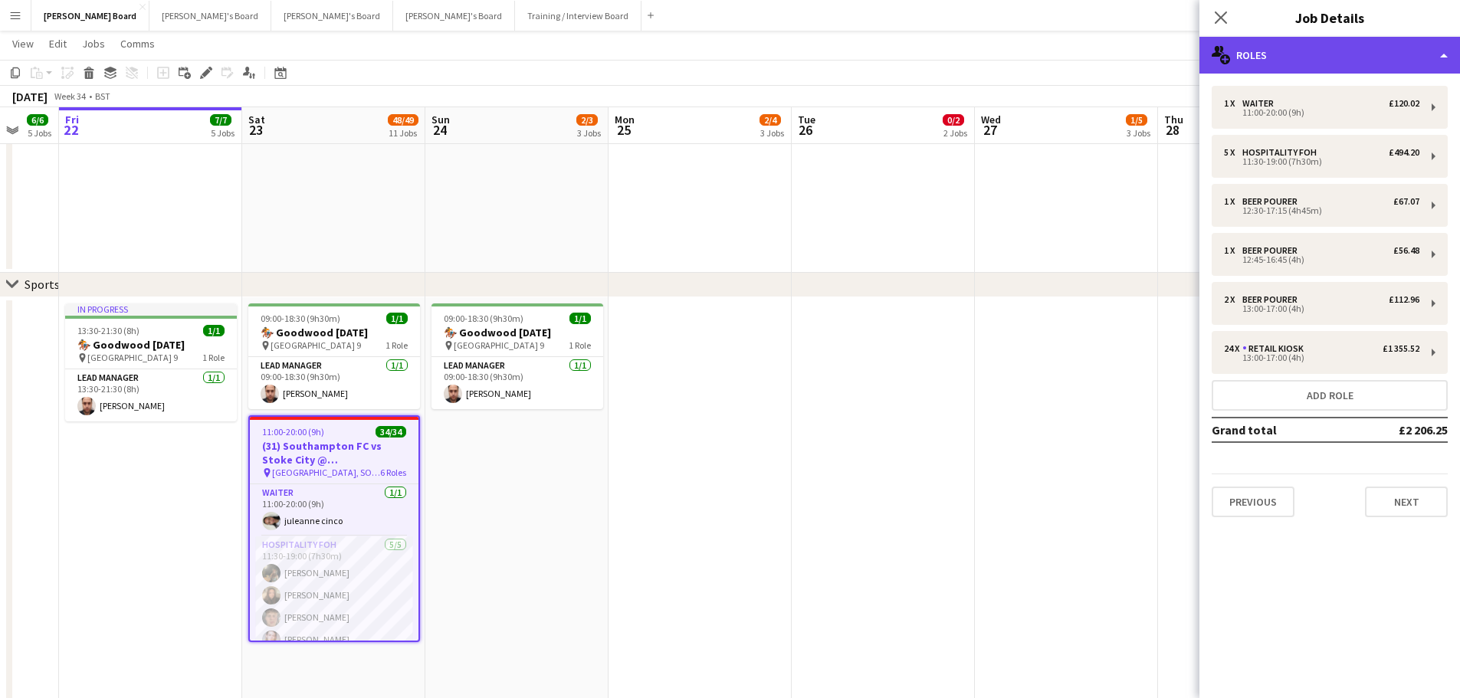
click at [1388, 56] on div "multiple-users-add Roles" at bounding box center [1329, 55] width 261 height 37
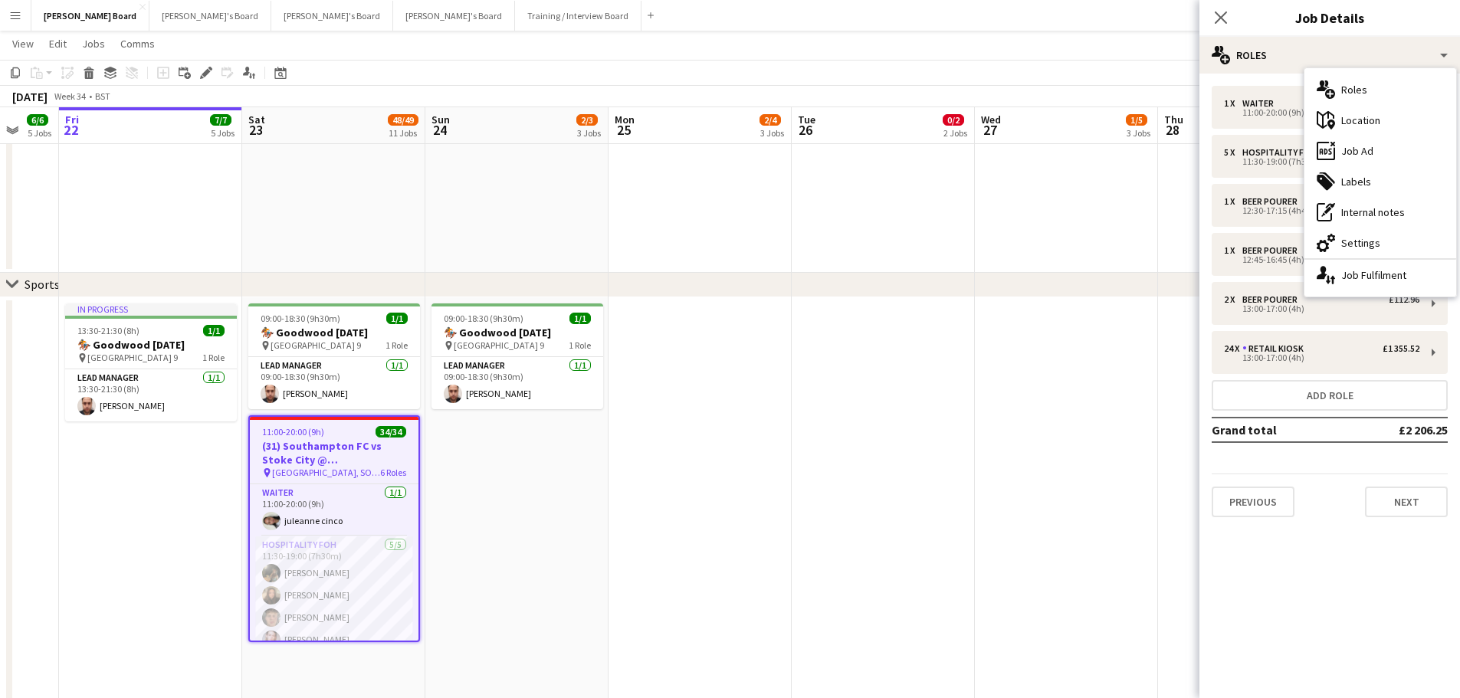
click at [986, 453] on app-date-cell at bounding box center [1066, 669] width 183 height 745
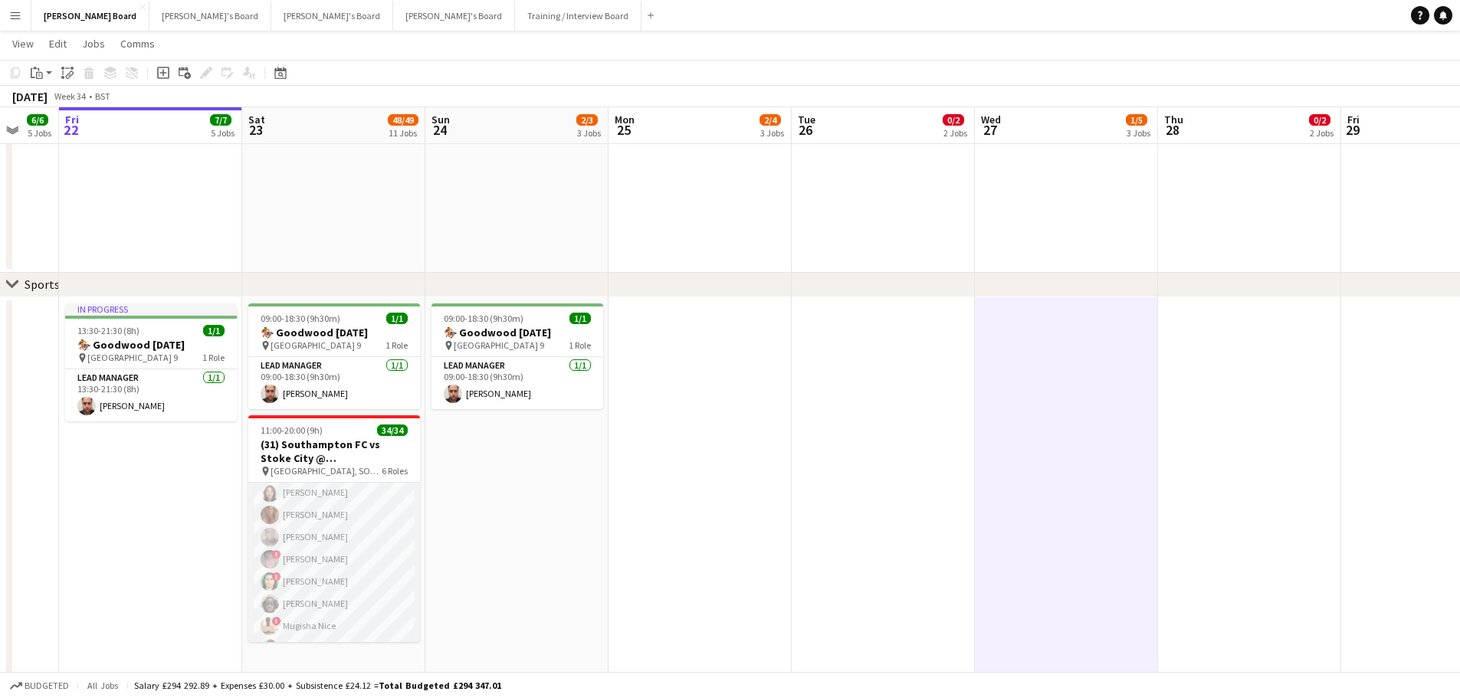
scroll to position [316, 0]
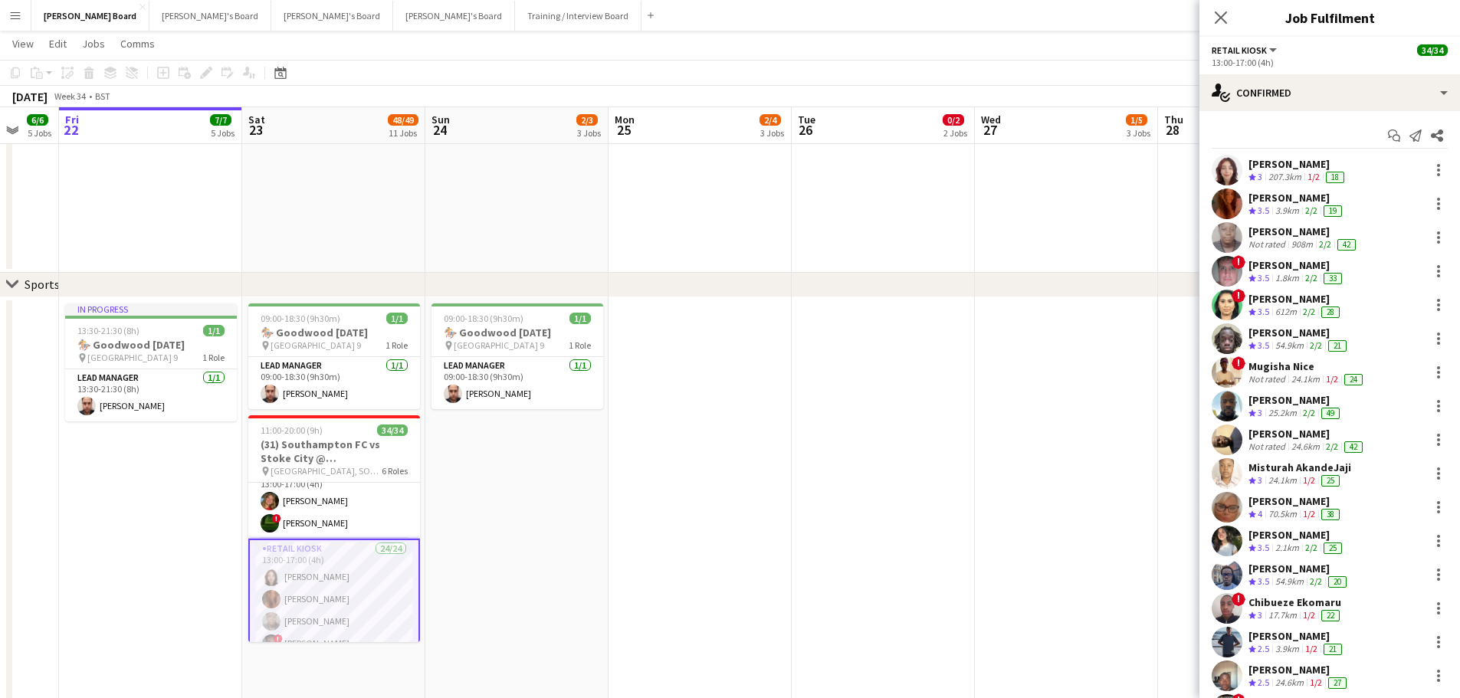
click at [1300, 175] on div "207.3km" at bounding box center [1284, 177] width 39 height 13
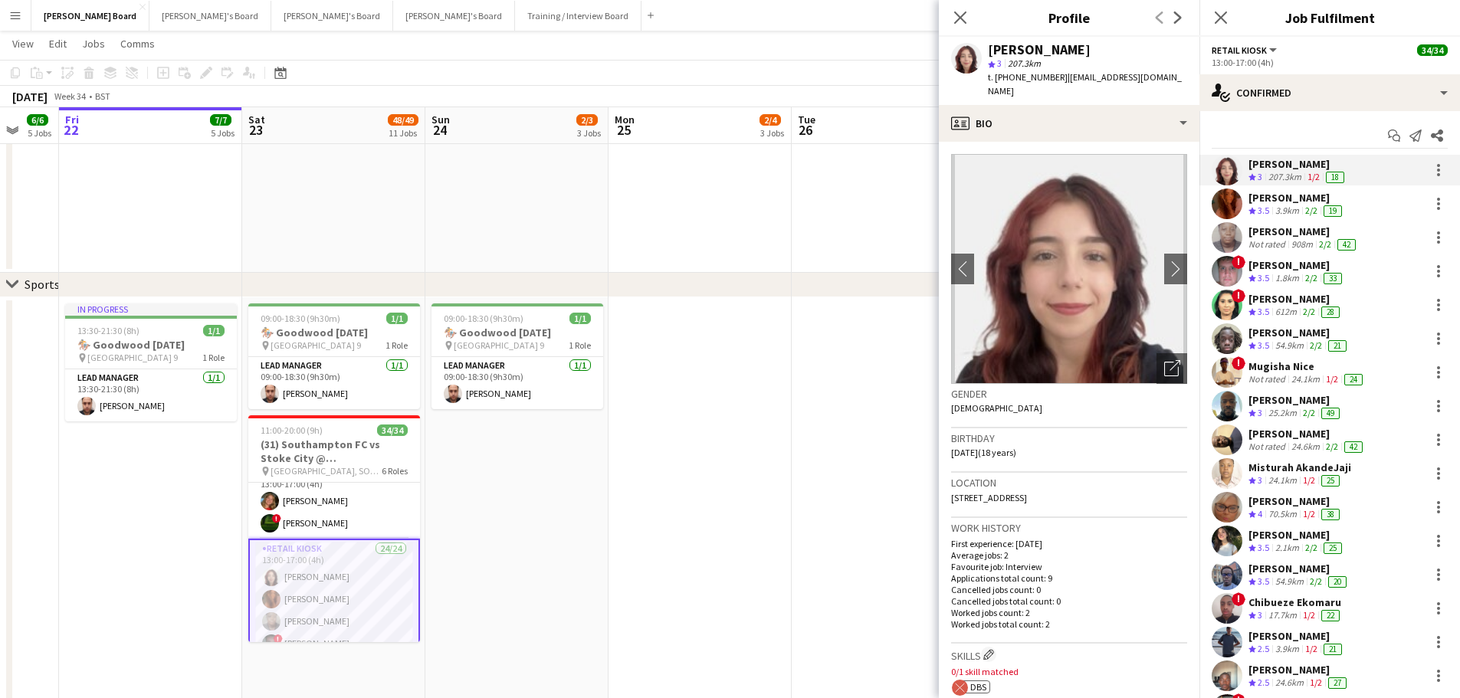
drag, startPoint x: 1096, startPoint y: 46, endPoint x: 967, endPoint y: 51, distance: 128.8
click at [967, 51] on div "Jessica Taplin star 3 207.3km t. +447729634404 | jesstaplin@outlook.com" at bounding box center [1069, 71] width 261 height 68
drag, startPoint x: 1054, startPoint y: 79, endPoint x: 1009, endPoint y: 84, distance: 44.8
click at [1009, 84] on div "t. +447729634404 | jesstaplin@outlook.com" at bounding box center [1087, 84] width 199 height 28
click at [847, 312] on app-date-cell at bounding box center [883, 669] width 183 height 745
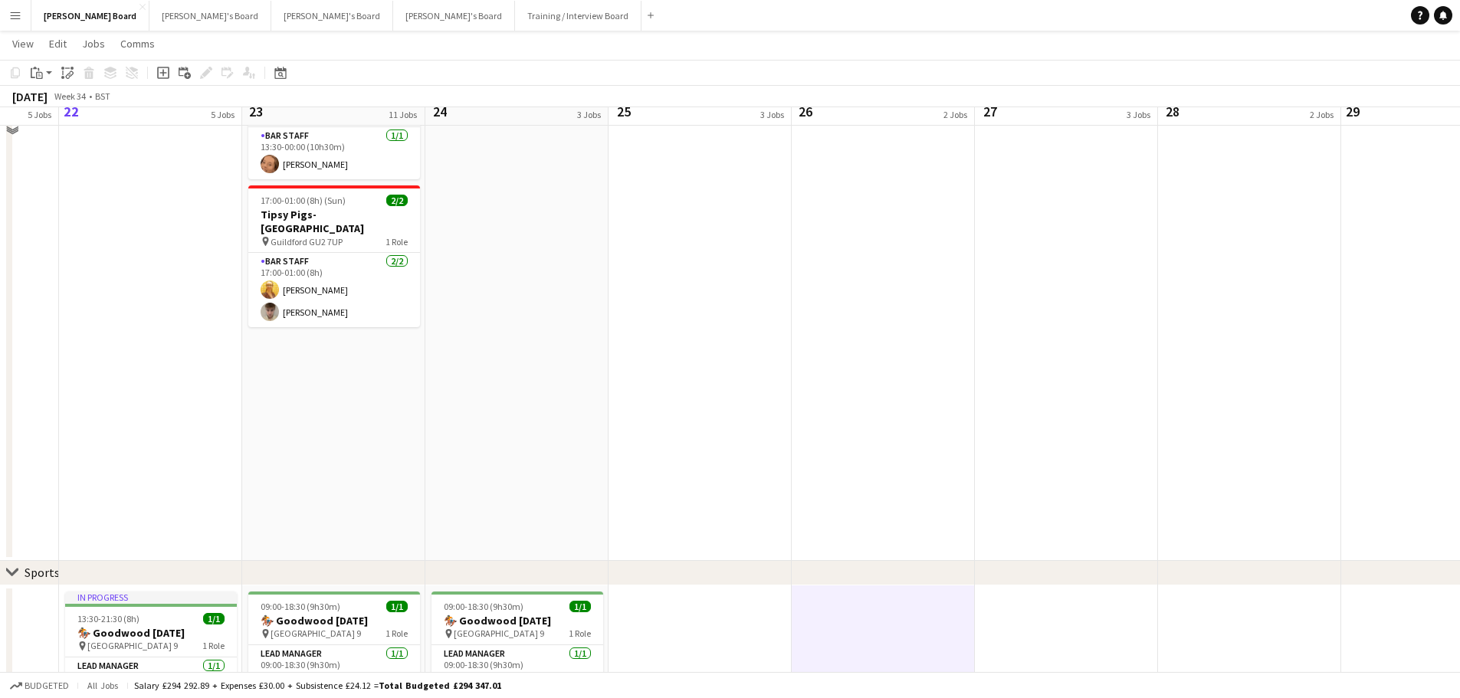
scroll to position [656, 0]
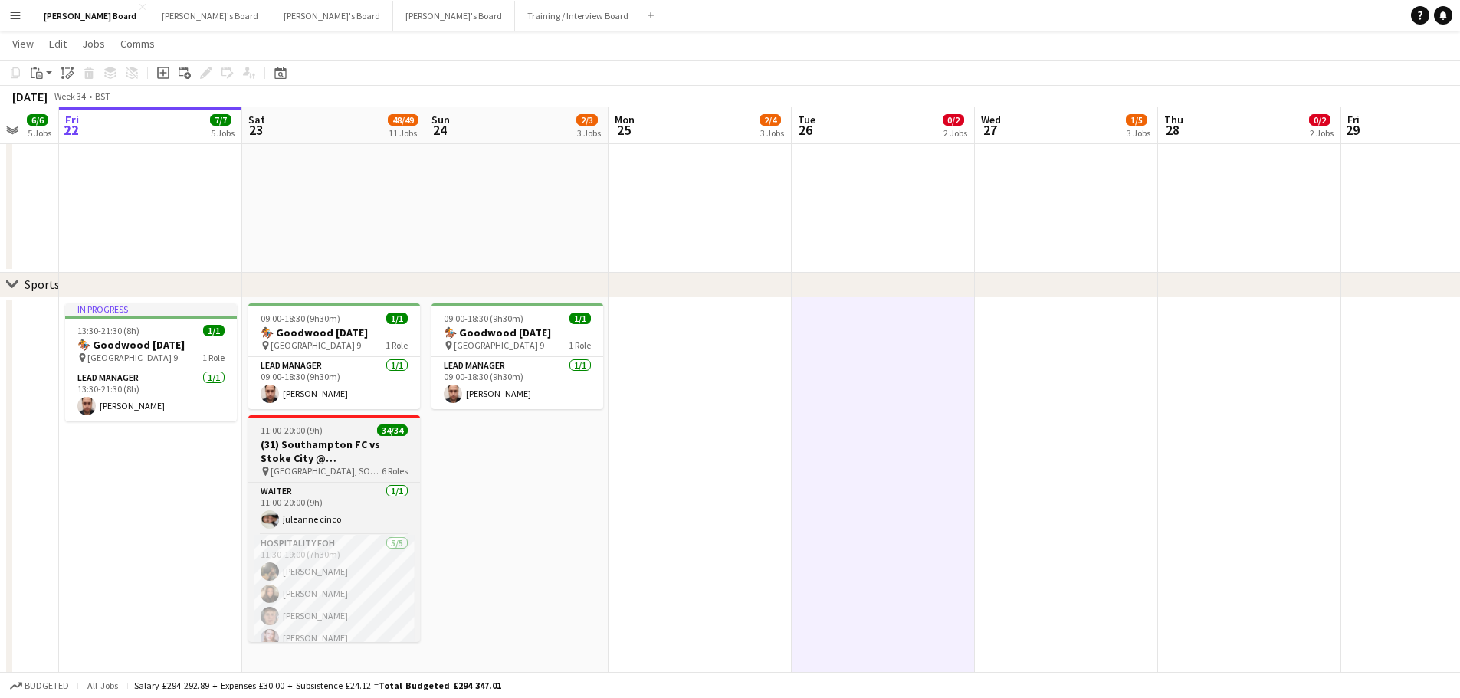
click at [308, 465] on h3 "(31) Southampton FC vs Stoke City @ St Mary's Stadium, SO14 5FP" at bounding box center [334, 452] width 172 height 28
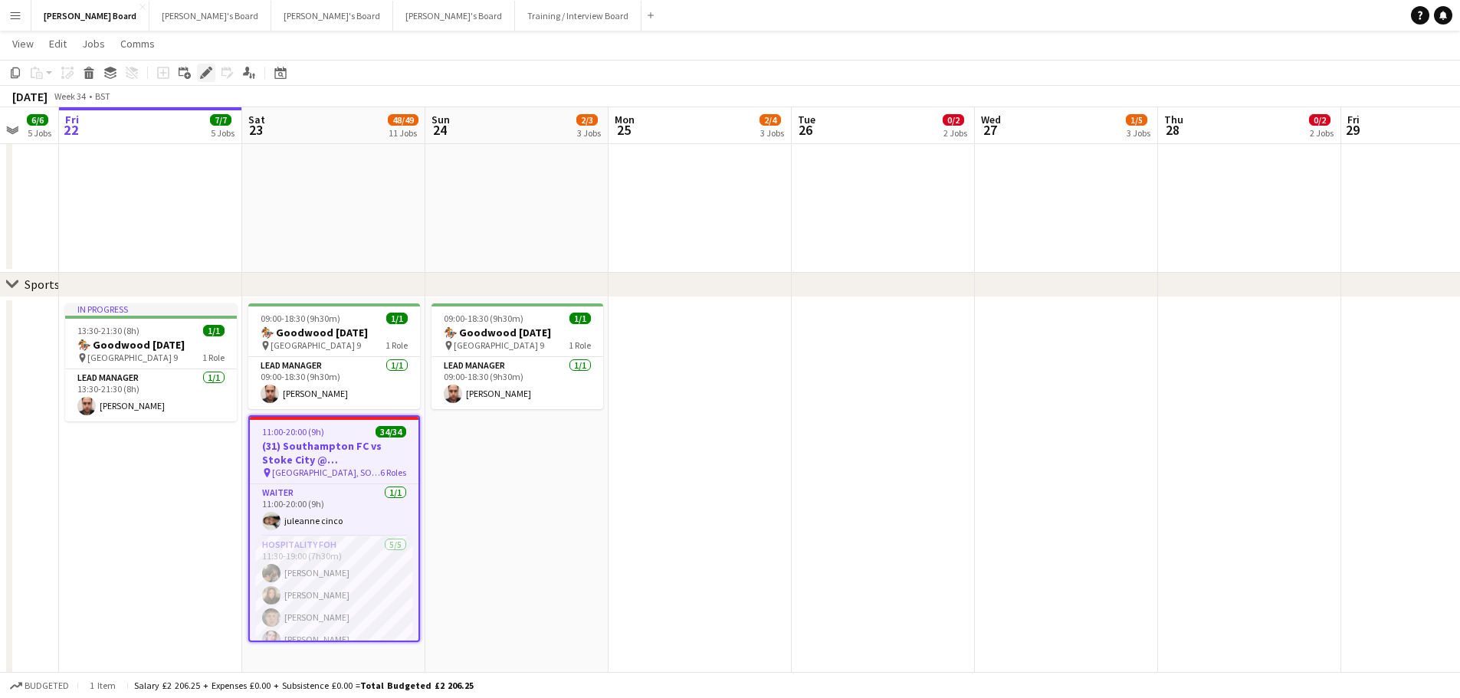
click at [212, 74] on div "Edit" at bounding box center [206, 73] width 18 height 18
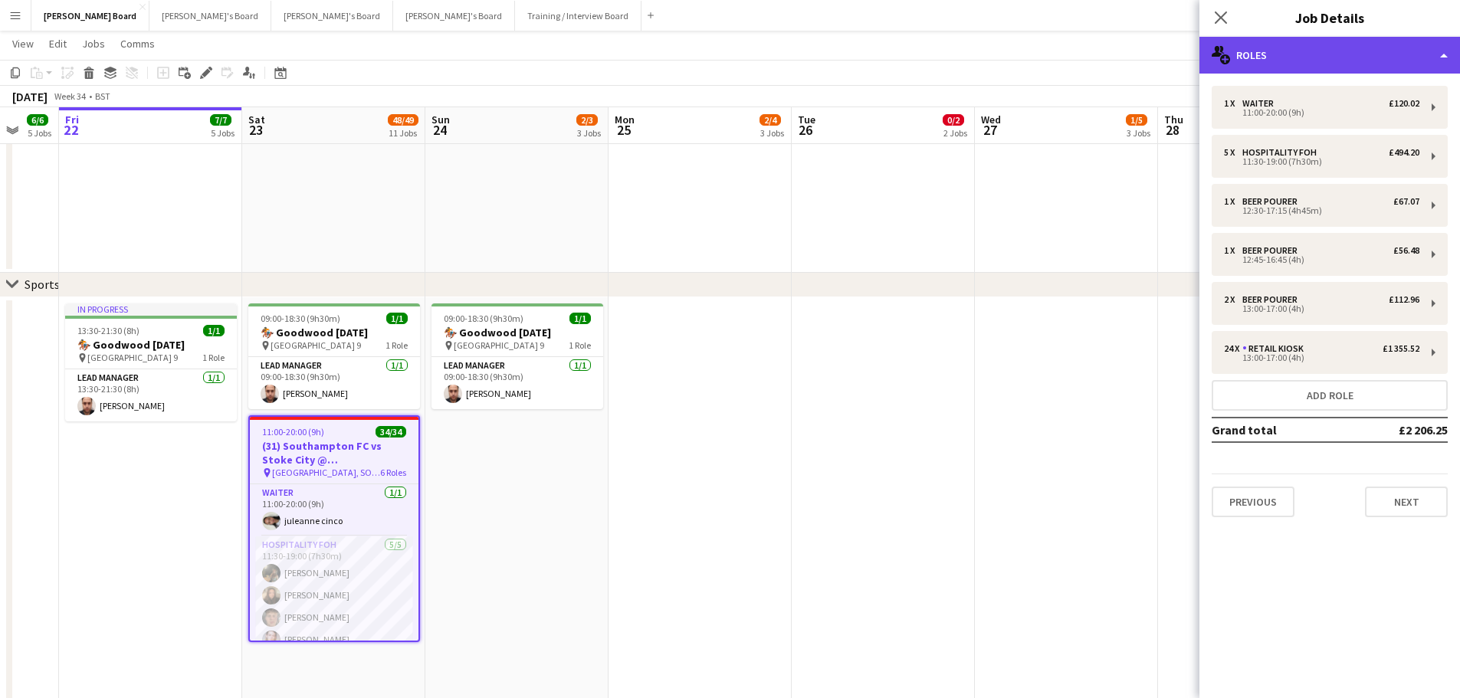
click at [1412, 60] on div "multiple-users-add Roles" at bounding box center [1329, 55] width 261 height 37
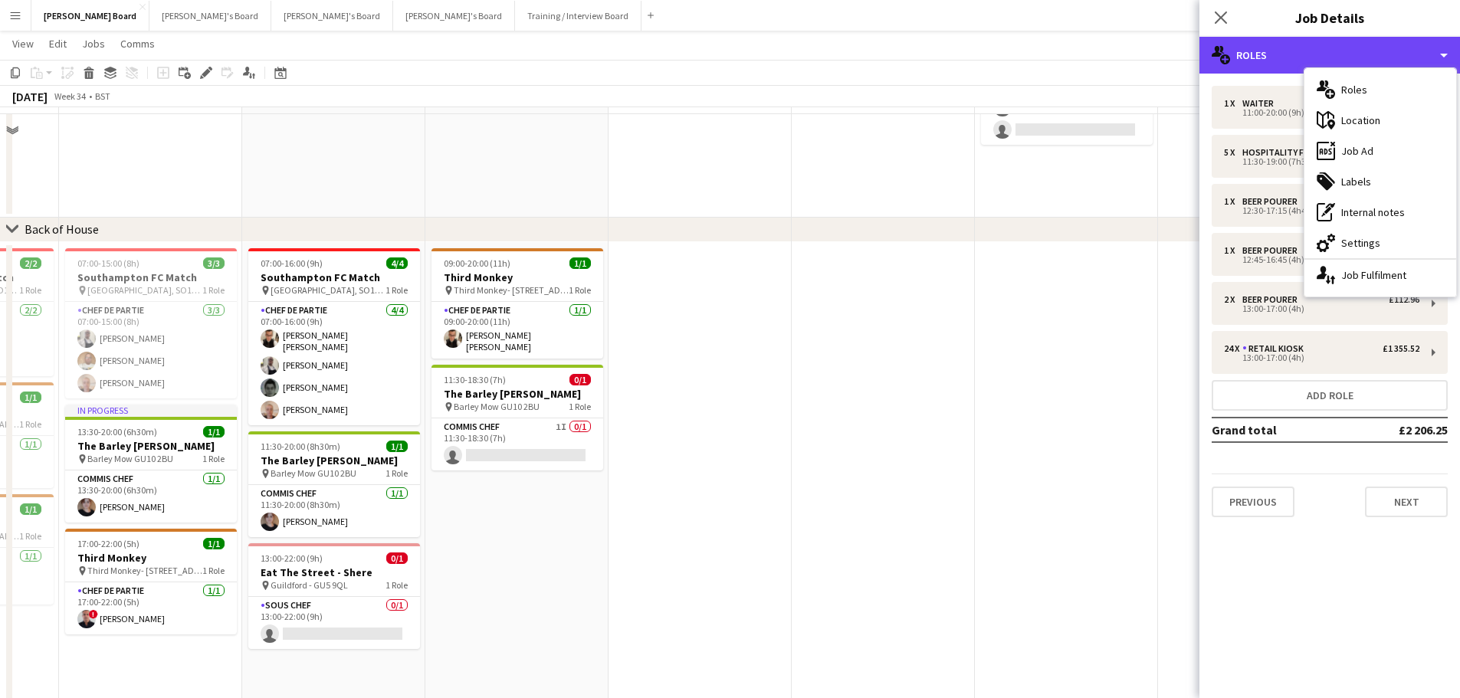
scroll to position [1882, 0]
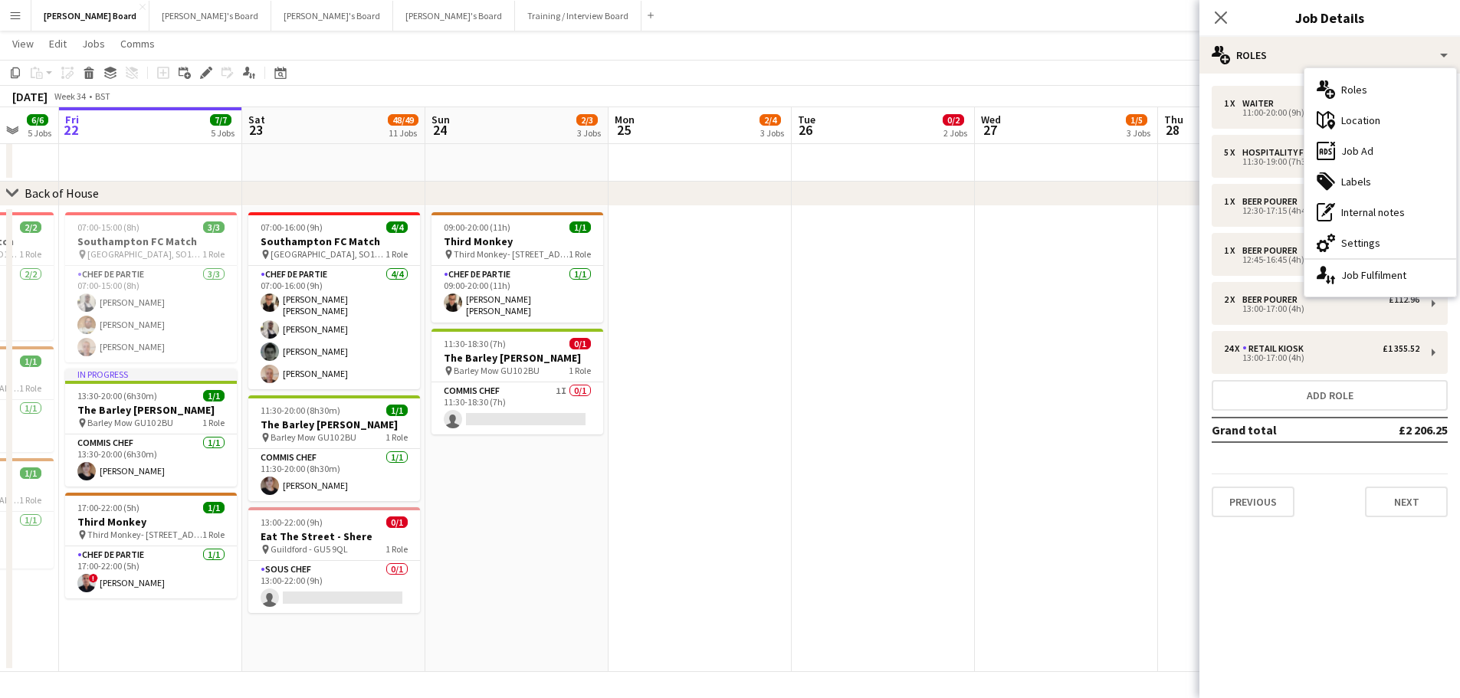
click at [824, 319] on app-date-cell at bounding box center [883, 439] width 183 height 467
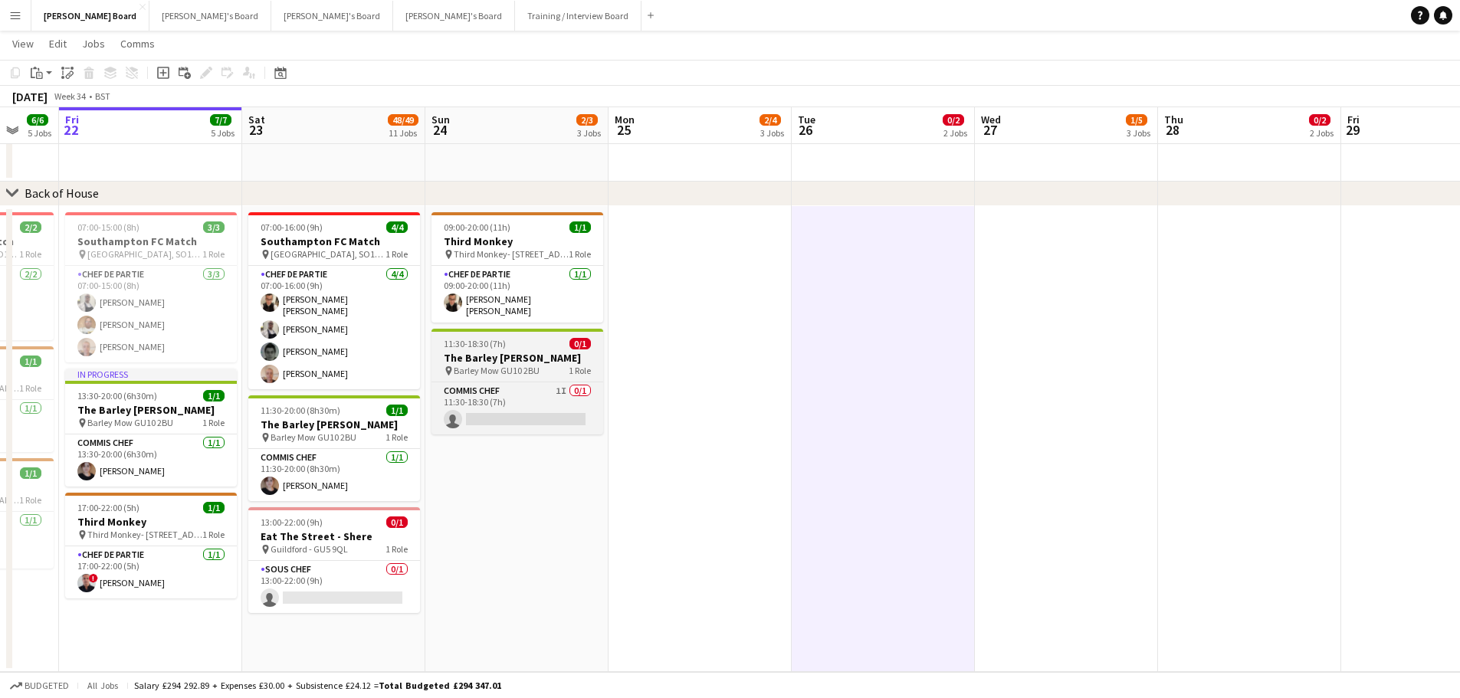
click at [462, 353] on h3 "The Barley Mow Tilford" at bounding box center [517, 358] width 172 height 14
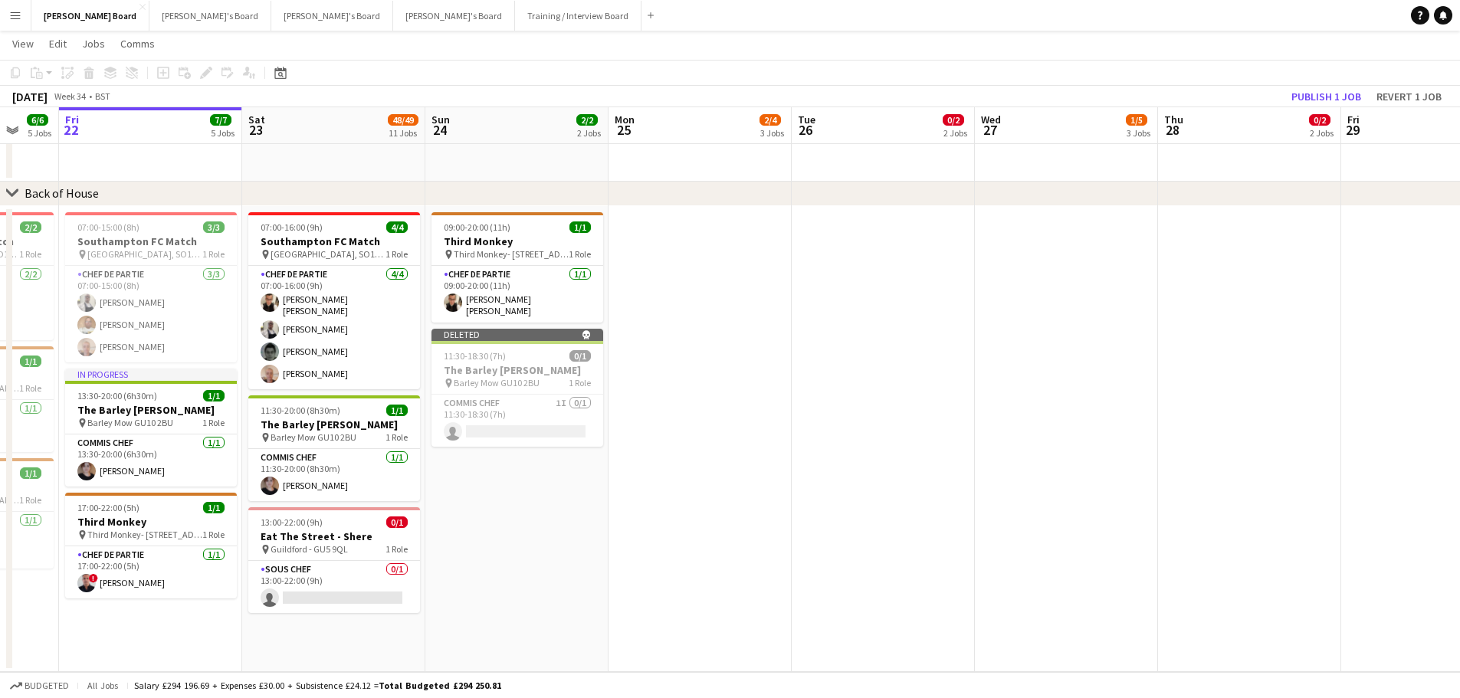
click at [1316, 107] on app-board-header-date "Thu 28 0/2 2 Jobs" at bounding box center [1249, 125] width 183 height 37
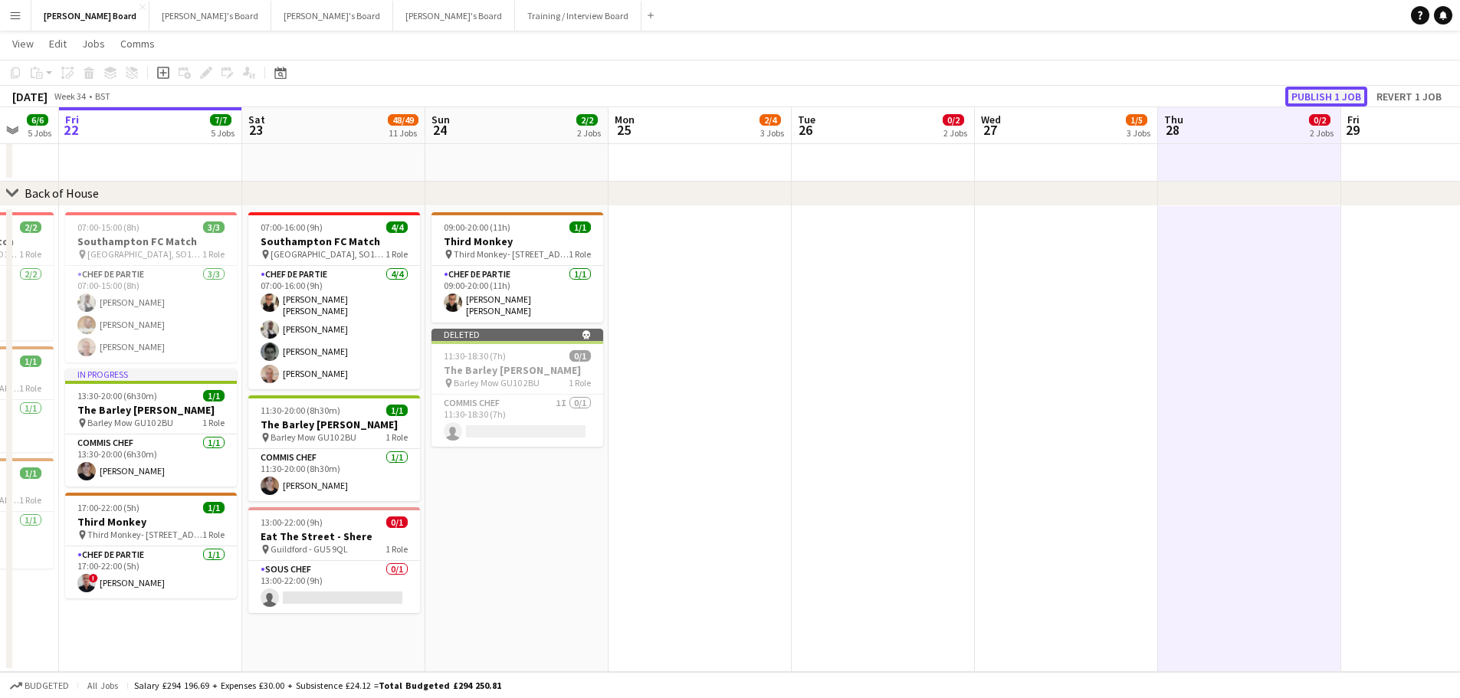
click at [1318, 90] on button "Publish 1 job" at bounding box center [1326, 97] width 82 height 20
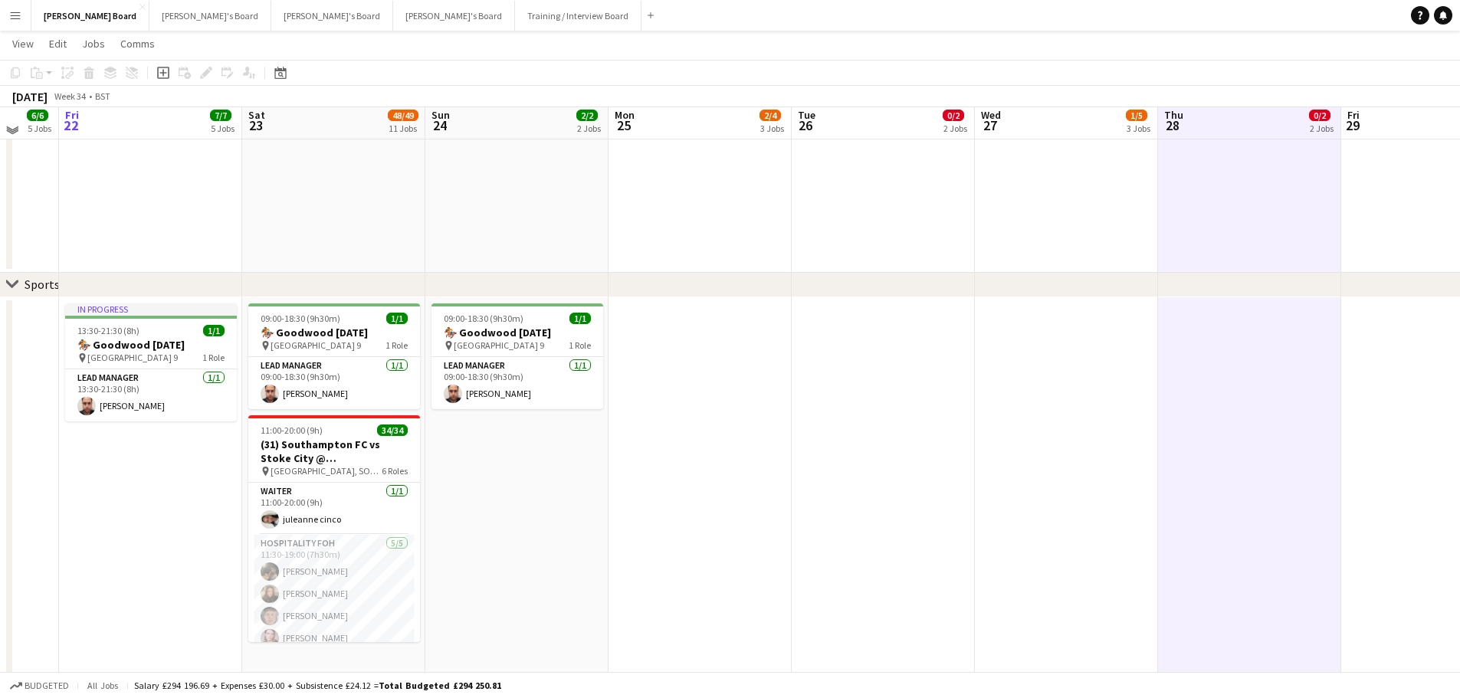
scroll to position [579, 0]
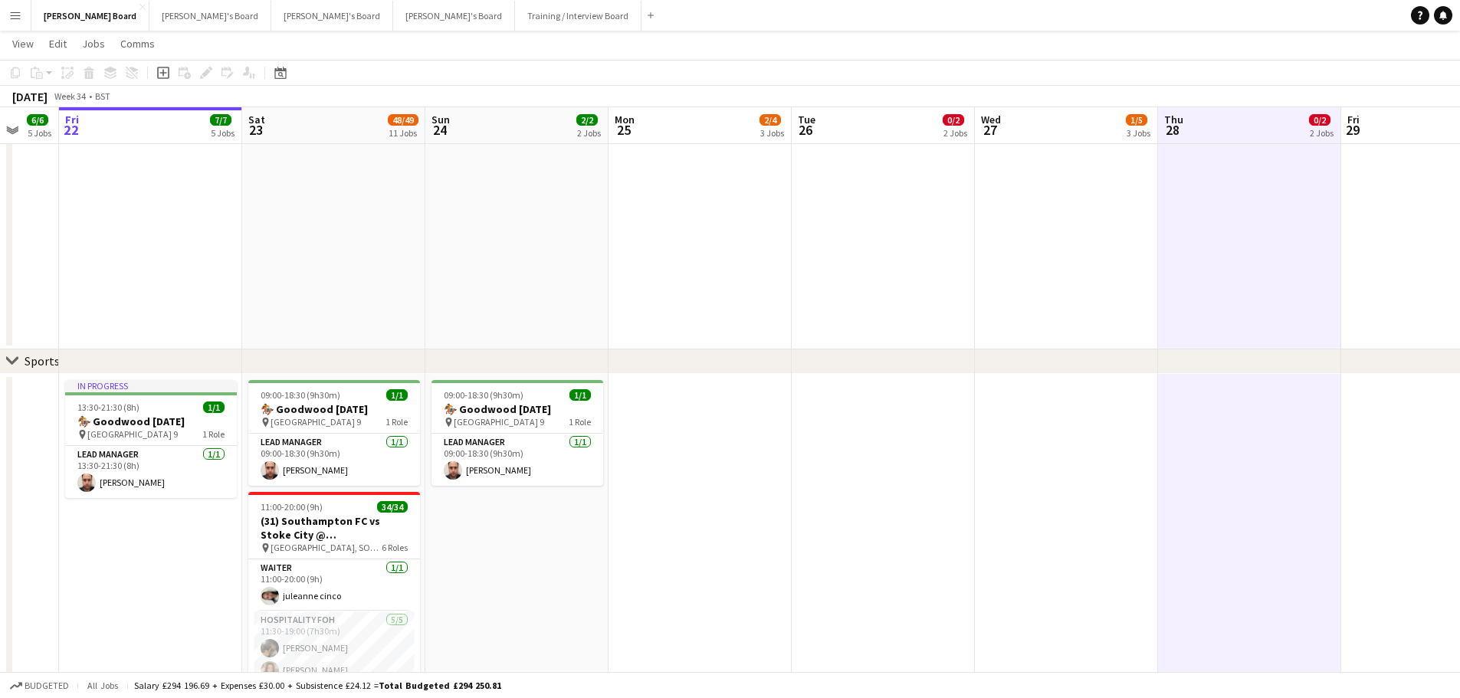
click at [8, 18] on button "Menu" at bounding box center [15, 15] width 31 height 31
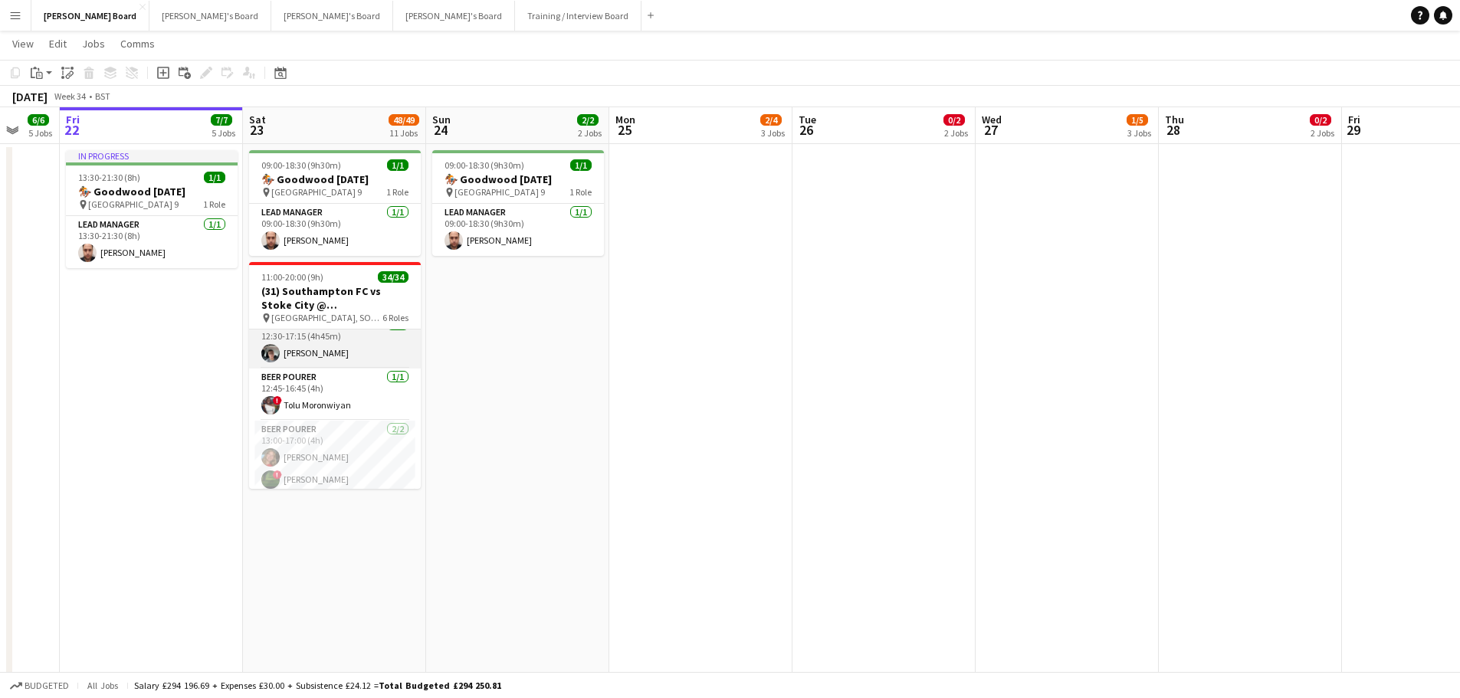
scroll to position [230, 0]
drag, startPoint x: 335, startPoint y: 351, endPoint x: 361, endPoint y: 351, distance: 26.1
click at [335, 345] on app-card-role "BEER POURER 1/1 12:30-17:15 (4h45m) Connor James" at bounding box center [335, 319] width 172 height 52
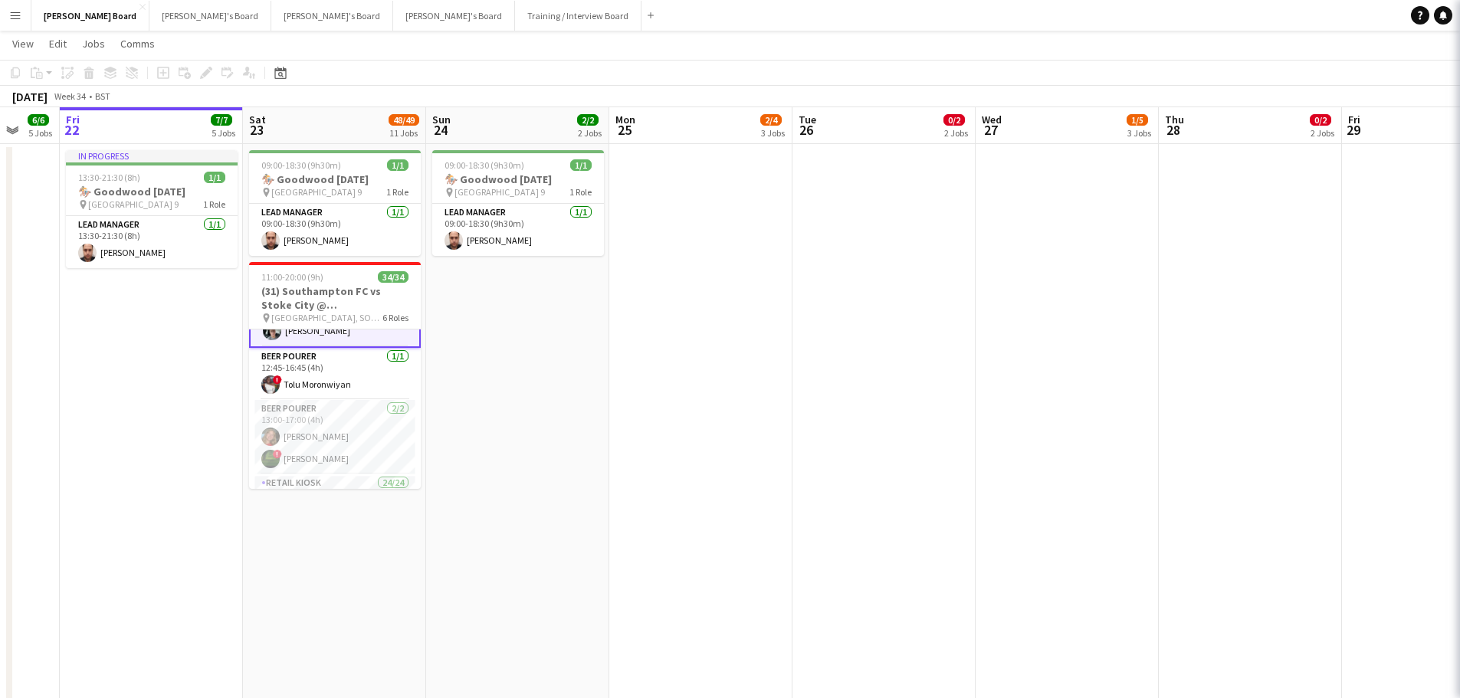
scroll to position [231, 0]
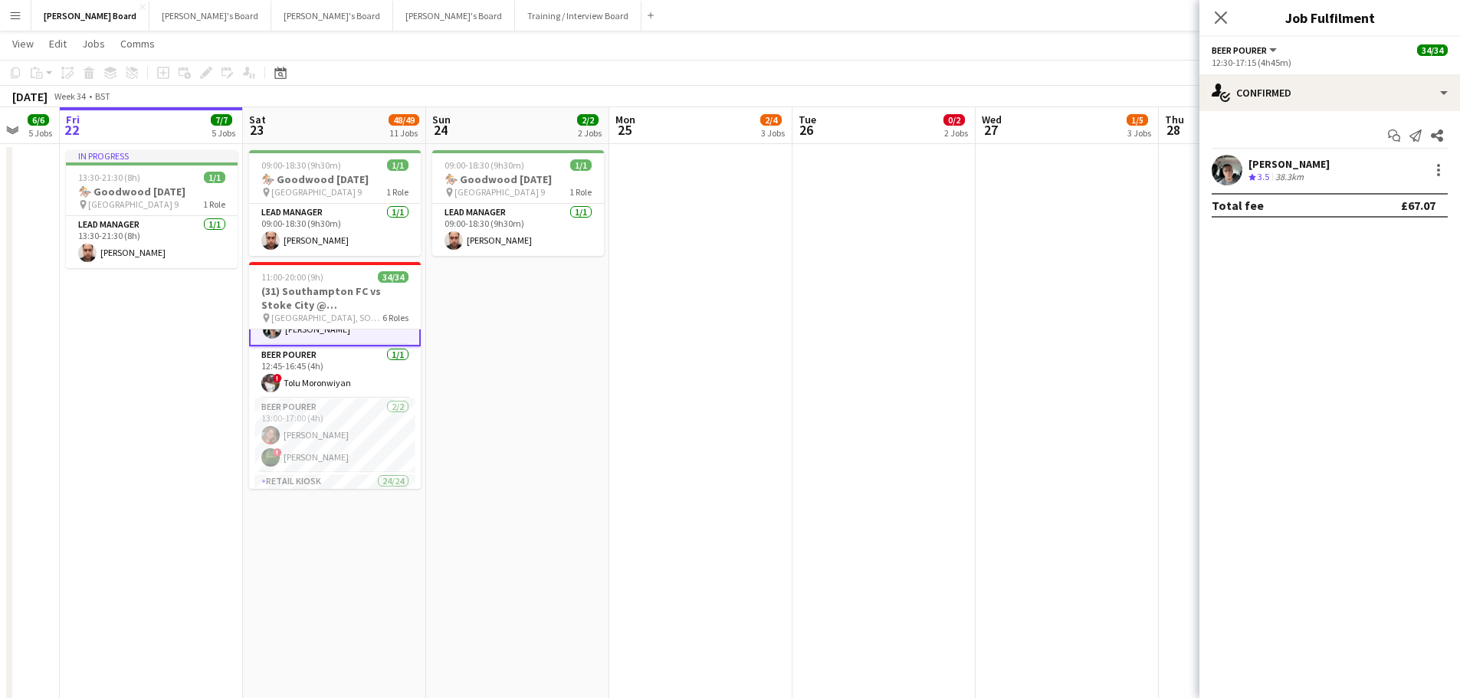
click at [1314, 170] on div "Connor James Crew rating 3.5 38.3km" at bounding box center [1329, 170] width 261 height 31
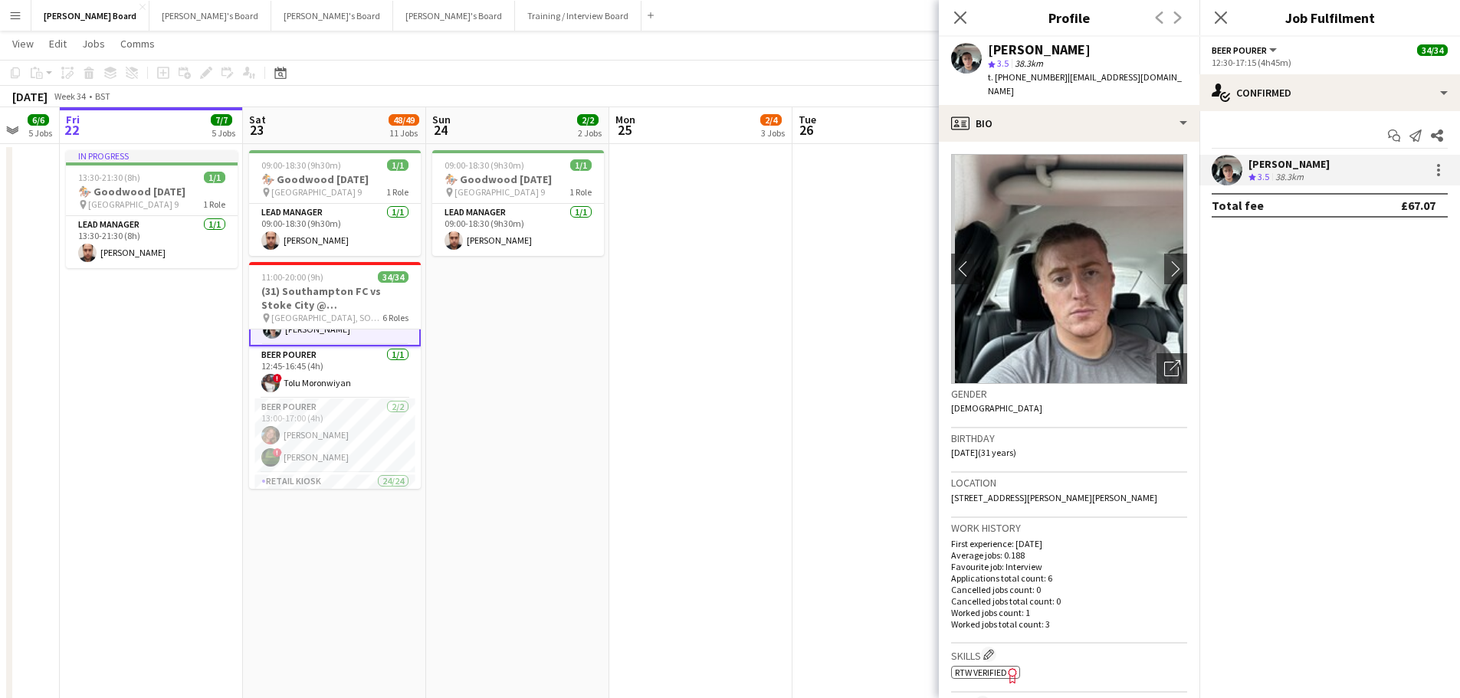
click at [837, 125] on app-board-header-date "Tue 26 0/2 2 Jobs" at bounding box center [883, 125] width 183 height 37
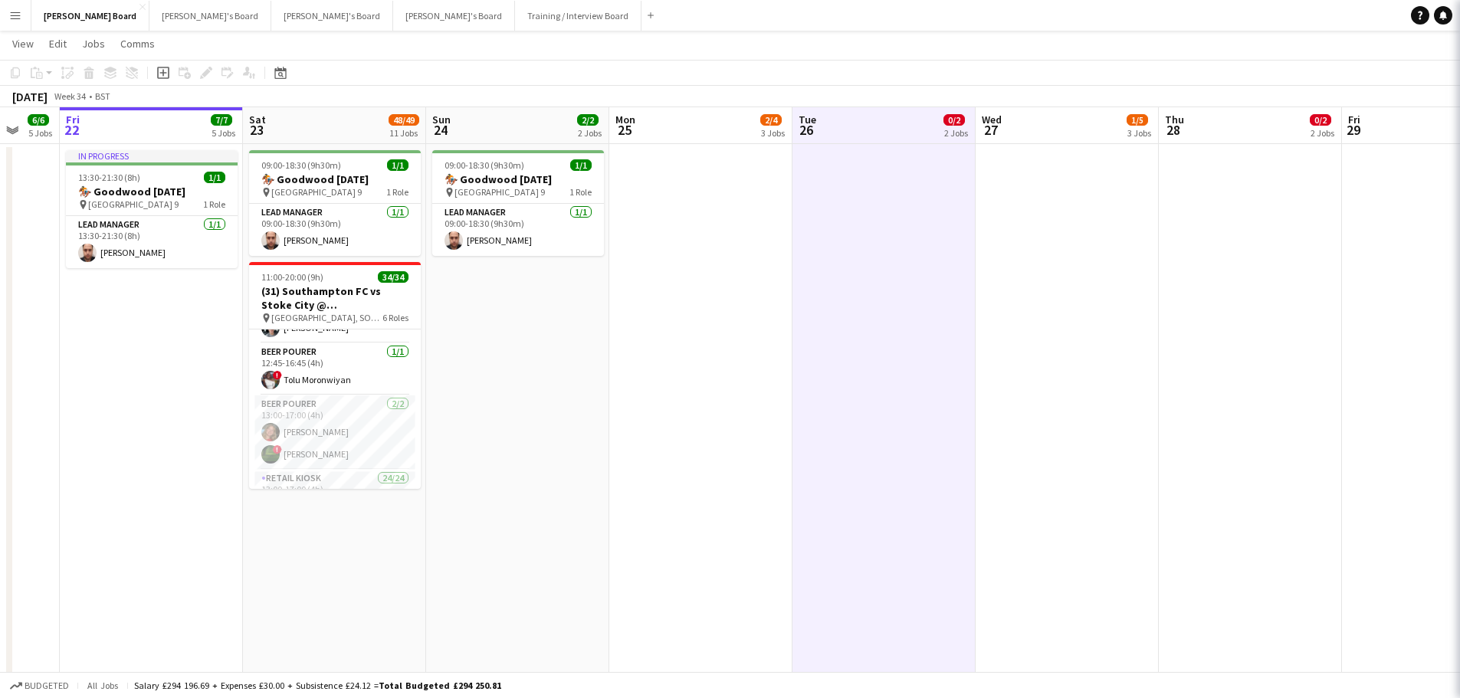
scroll to position [230, 0]
click at [291, 449] on app-card-role "BEER POURER 2/2 13:00-17:00 (4h) katie duff ! Stephany Abadir" at bounding box center [335, 434] width 172 height 74
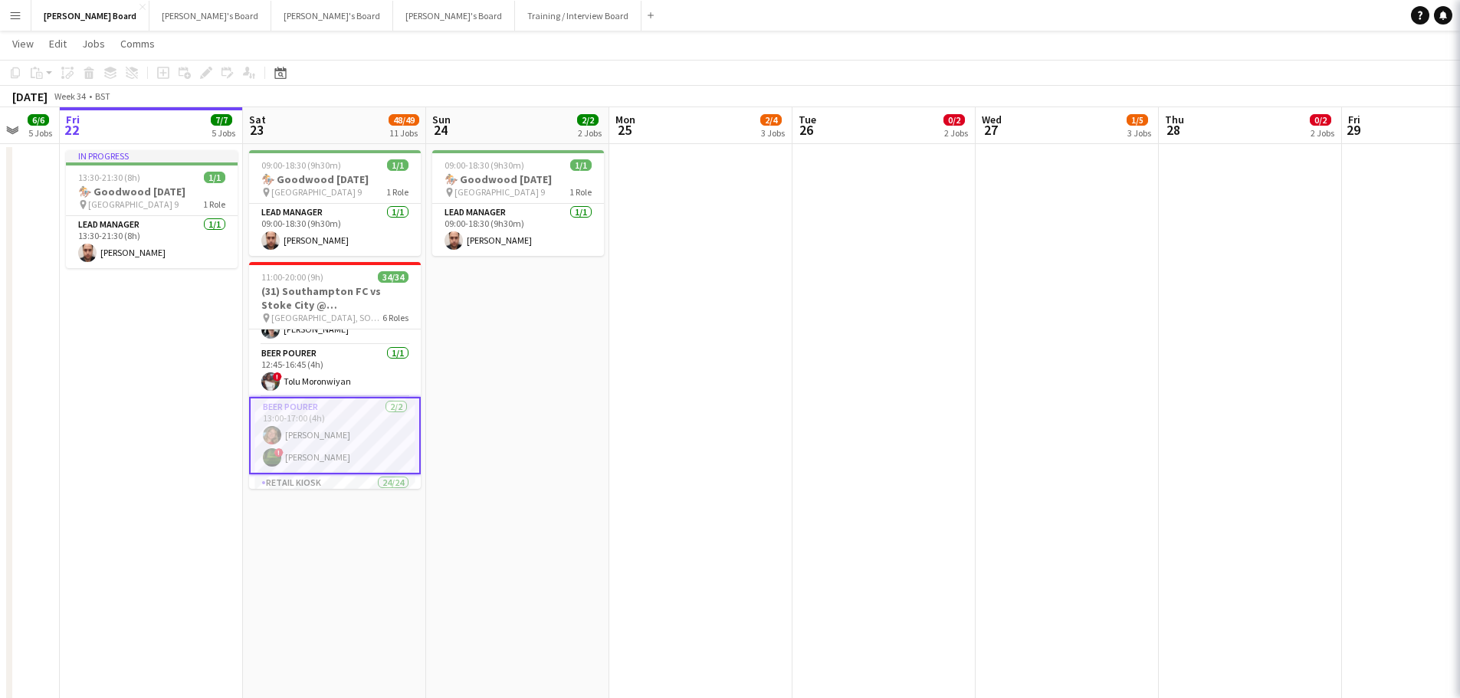
scroll to position [0, 489]
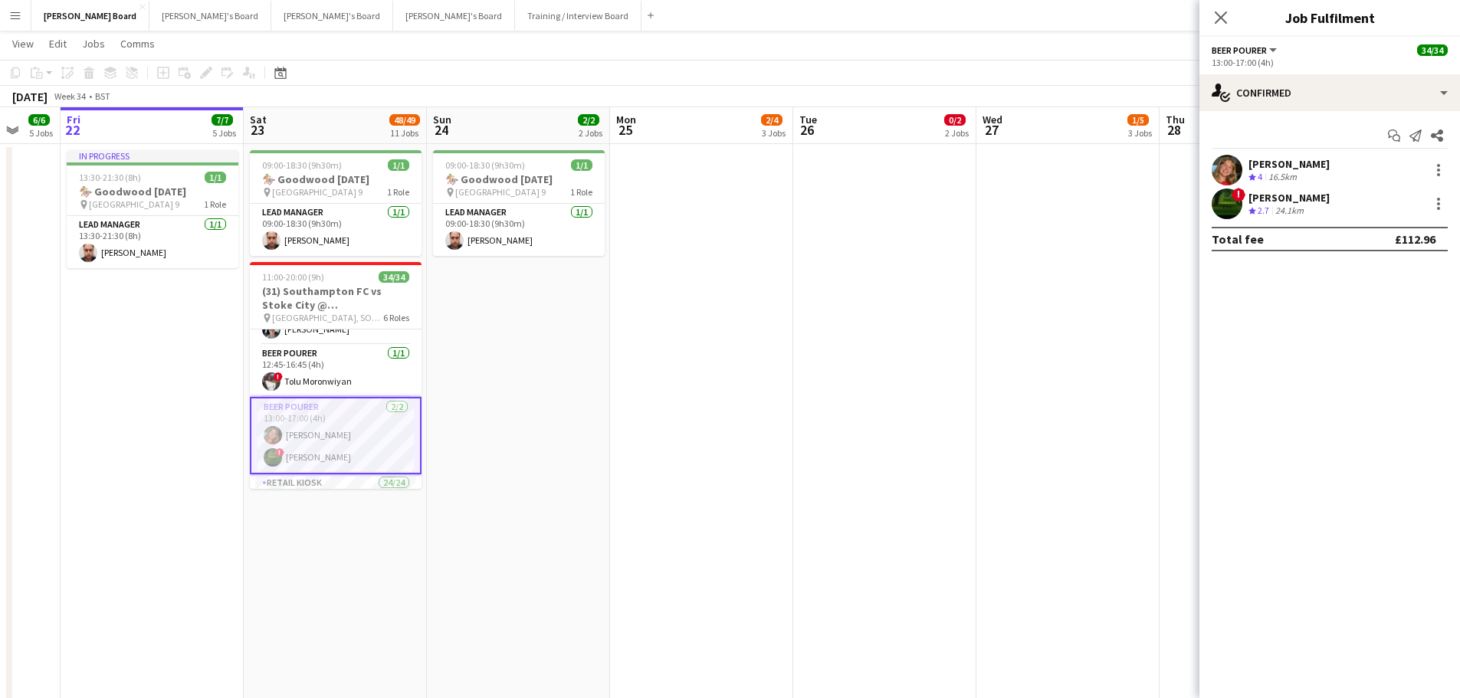
click at [589, 452] on app-date-cell "09:00-18:30 (9h30m) 1/1 🏇 Goodwood August Bank Holiday pin Goodwood Car Park 9 …" at bounding box center [518, 516] width 183 height 745
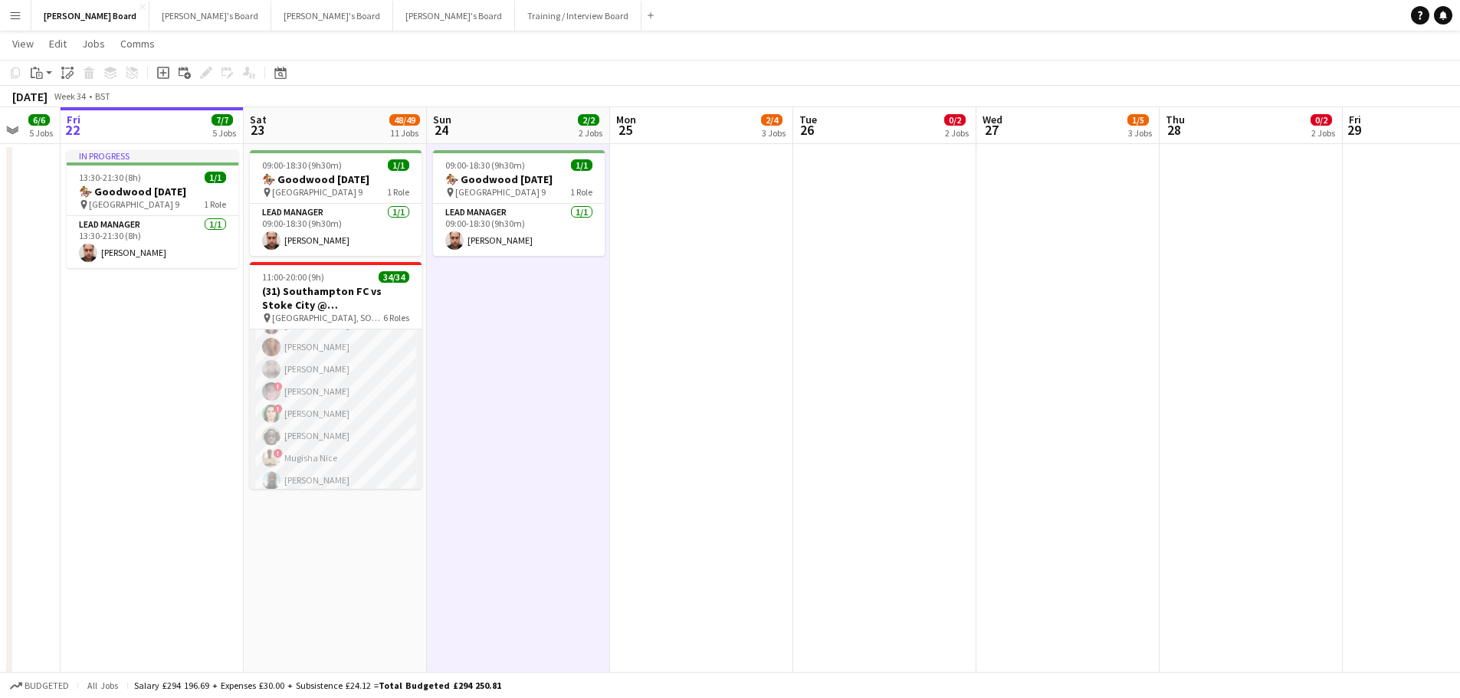
scroll to position [690, 0]
click at [649, 445] on app-date-cell at bounding box center [701, 516] width 183 height 745
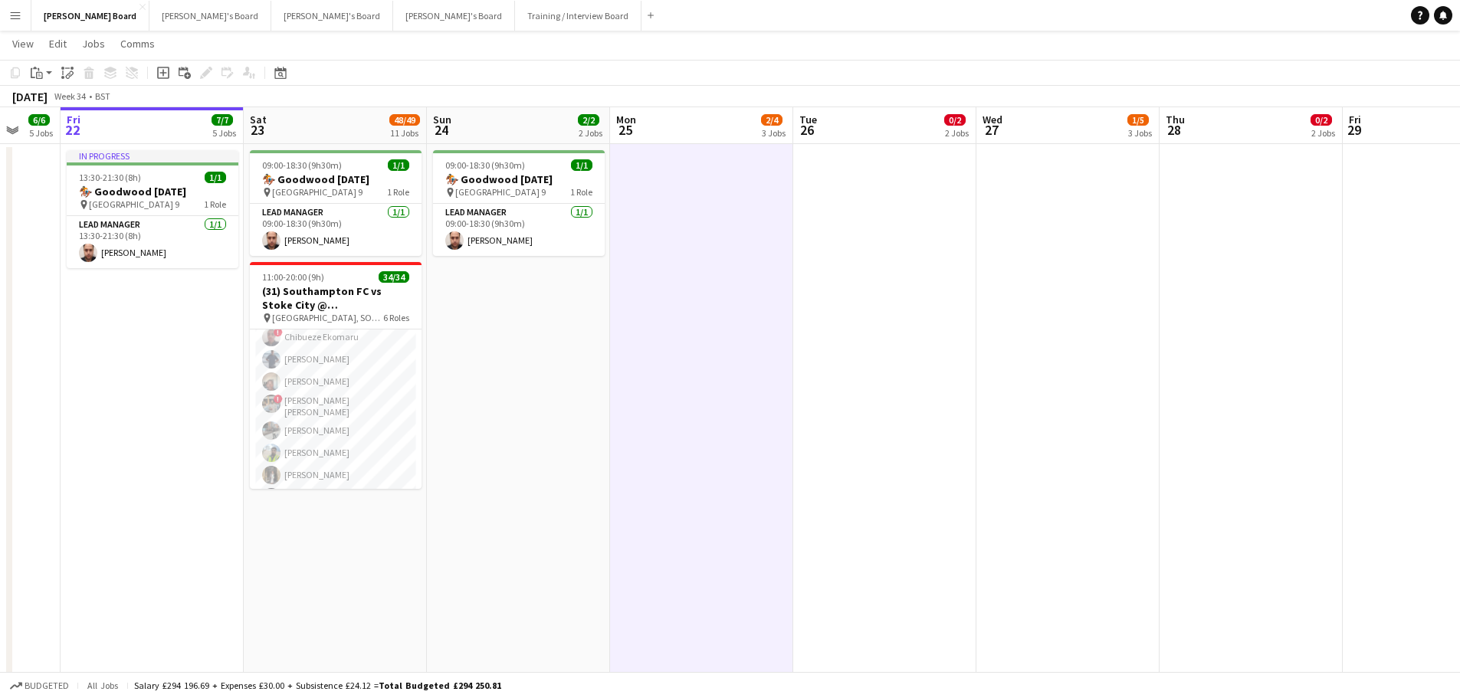
click at [710, 336] on app-date-cell at bounding box center [701, 516] width 183 height 745
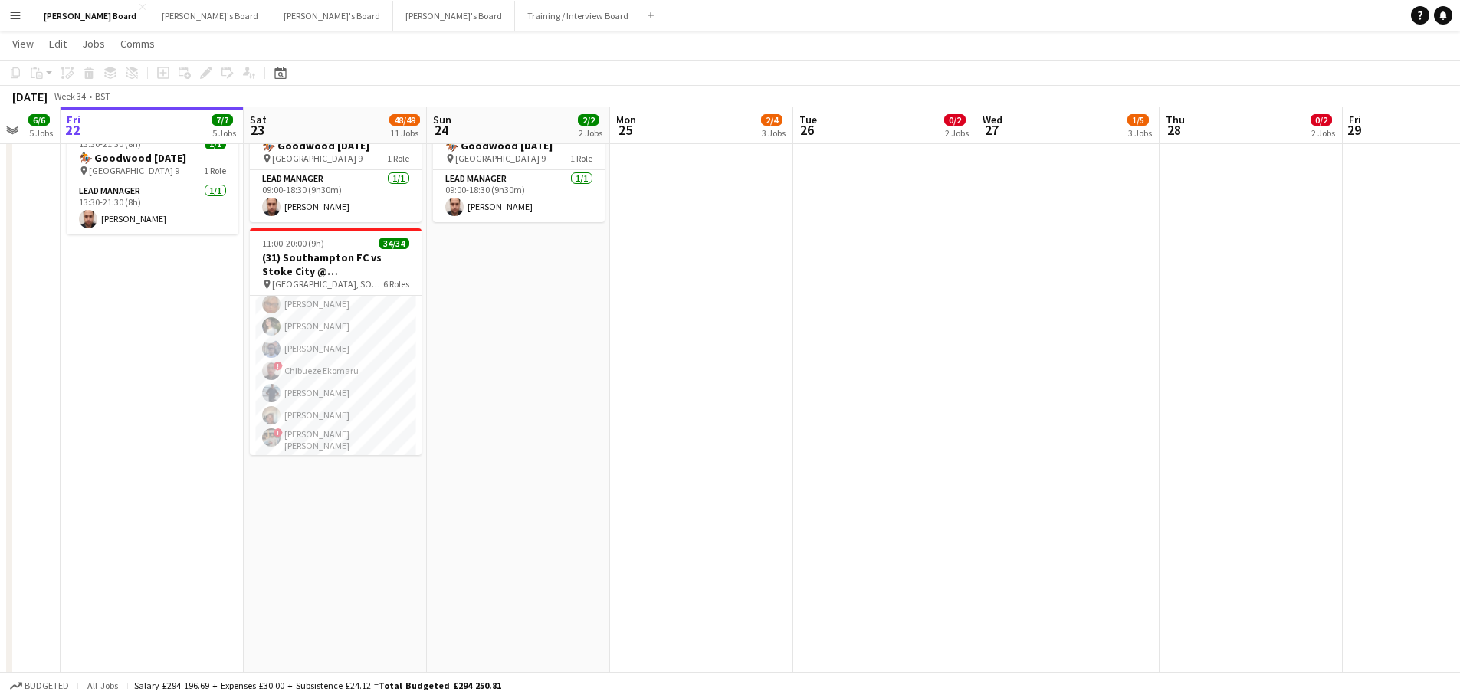
scroll to position [775, 0]
drag, startPoint x: 369, startPoint y: 387, endPoint x: 471, endPoint y: 352, distance: 108.6
click at [369, 388] on app-card-role "Retail Kiosk 24/24 13:00-17:00 (4h) Jessica Taplin Courteney Gardner Pamela Boc…" at bounding box center [336, 176] width 172 height 568
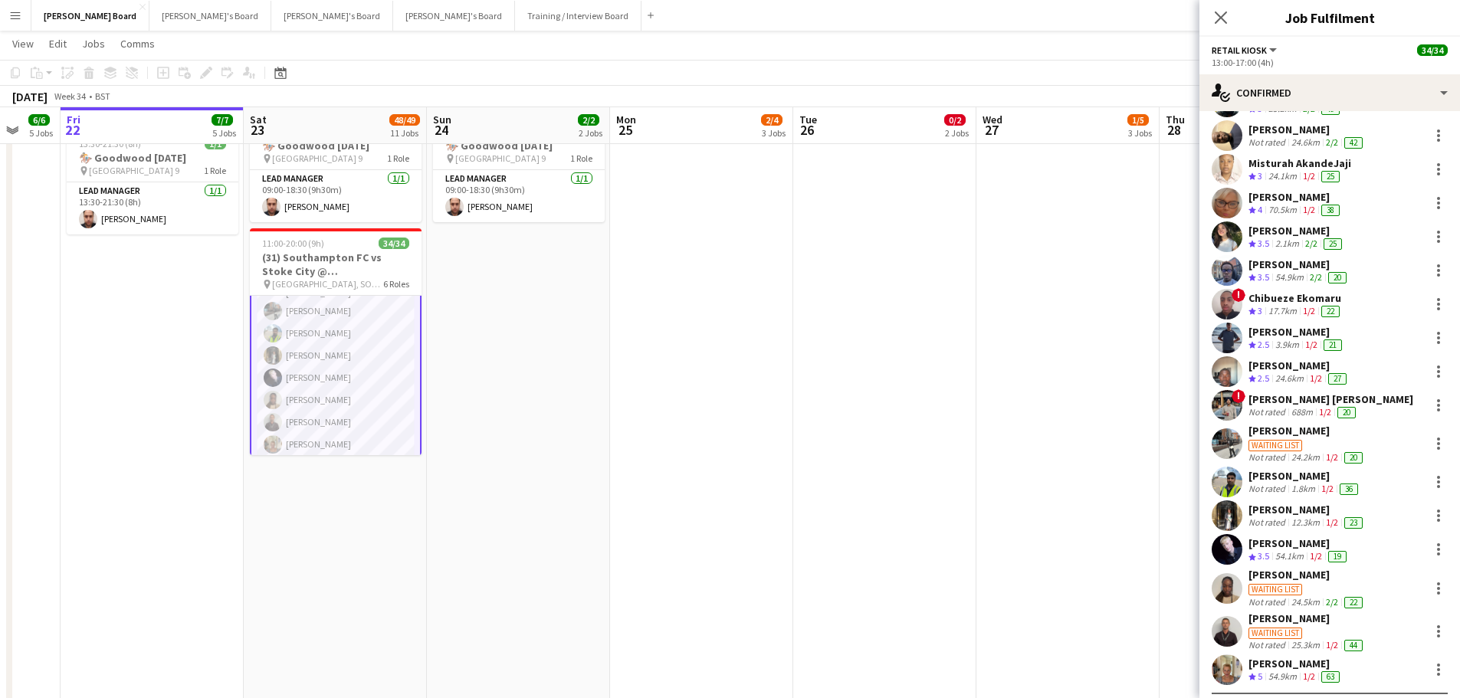
scroll to position [306, 0]
click at [1295, 624] on div "Waiting list" at bounding box center [1306, 630] width 117 height 14
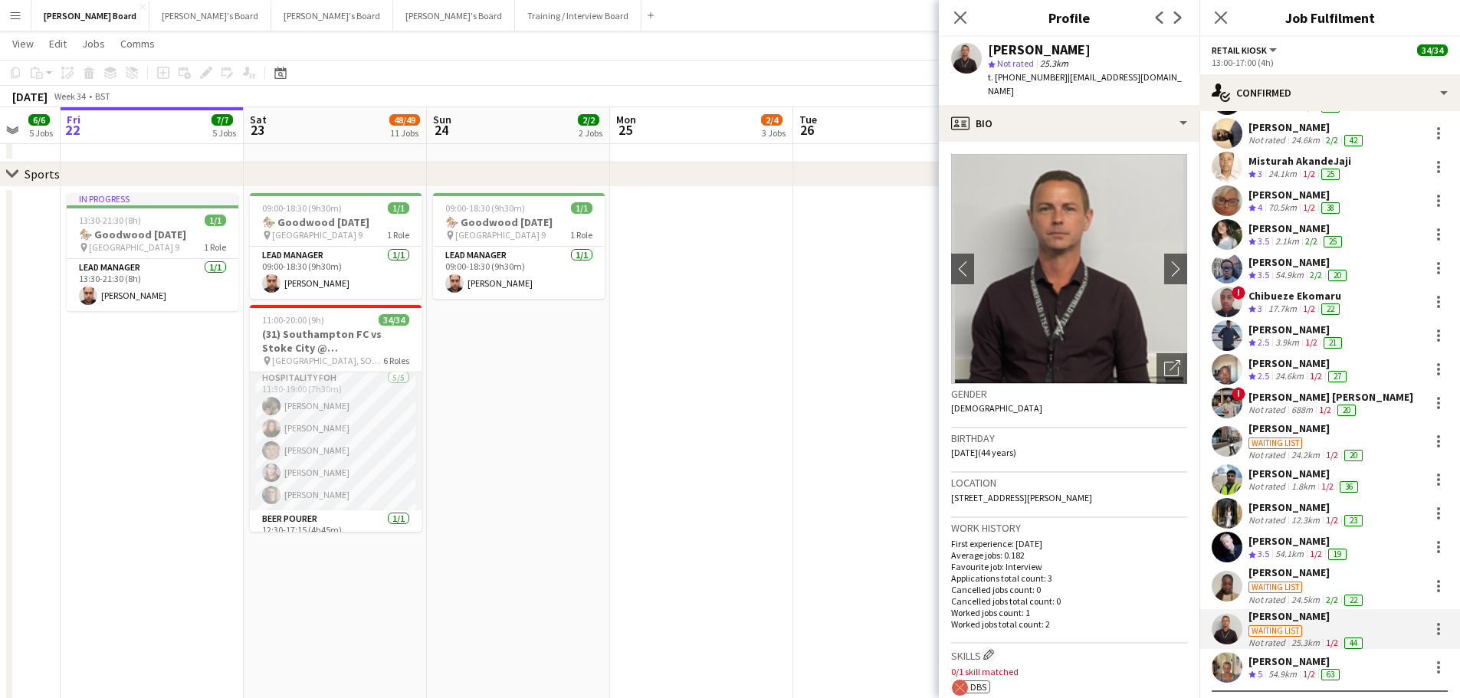
scroll to position [77, 0]
click at [343, 467] on app-card-role "Hospitality FOH 5/5 11:30-19:00 (7h30m) Emily Bonser millie bates Hugo Carroll …" at bounding box center [336, 418] width 172 height 141
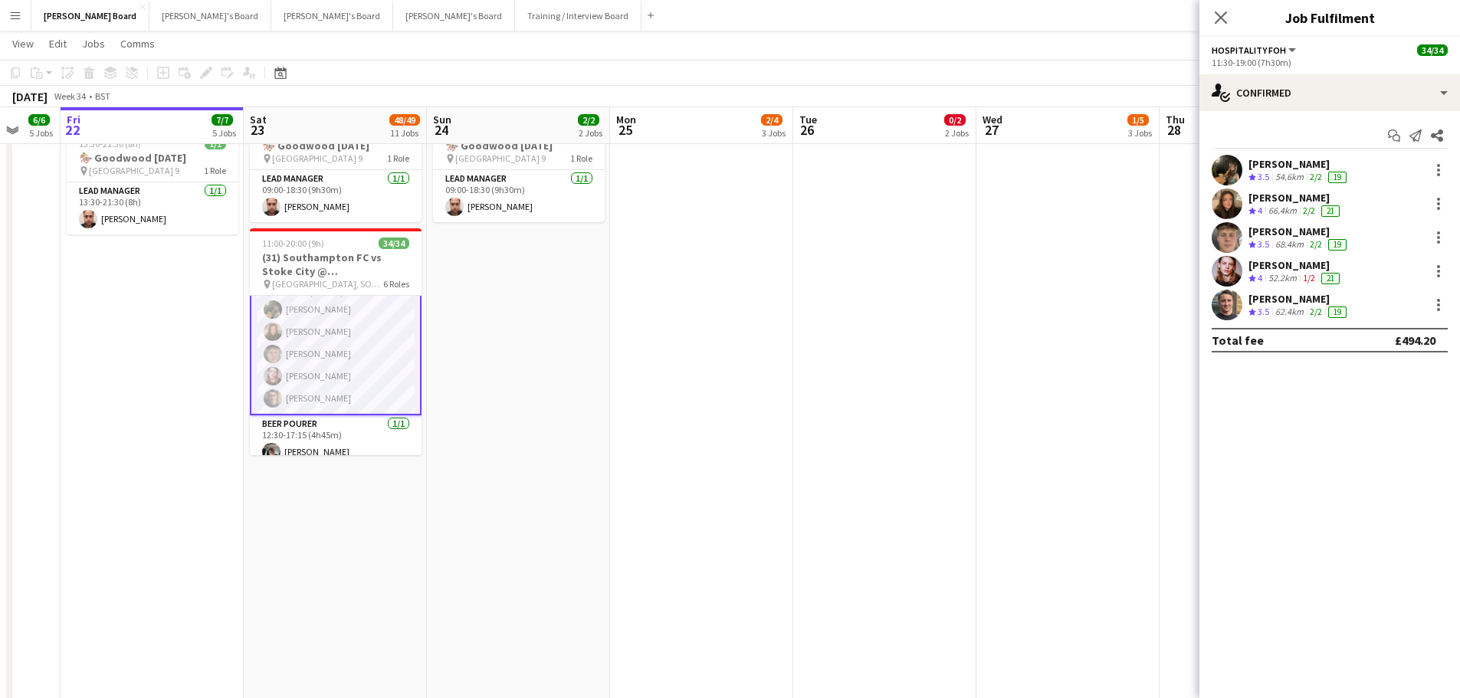
scroll to position [0, 0]
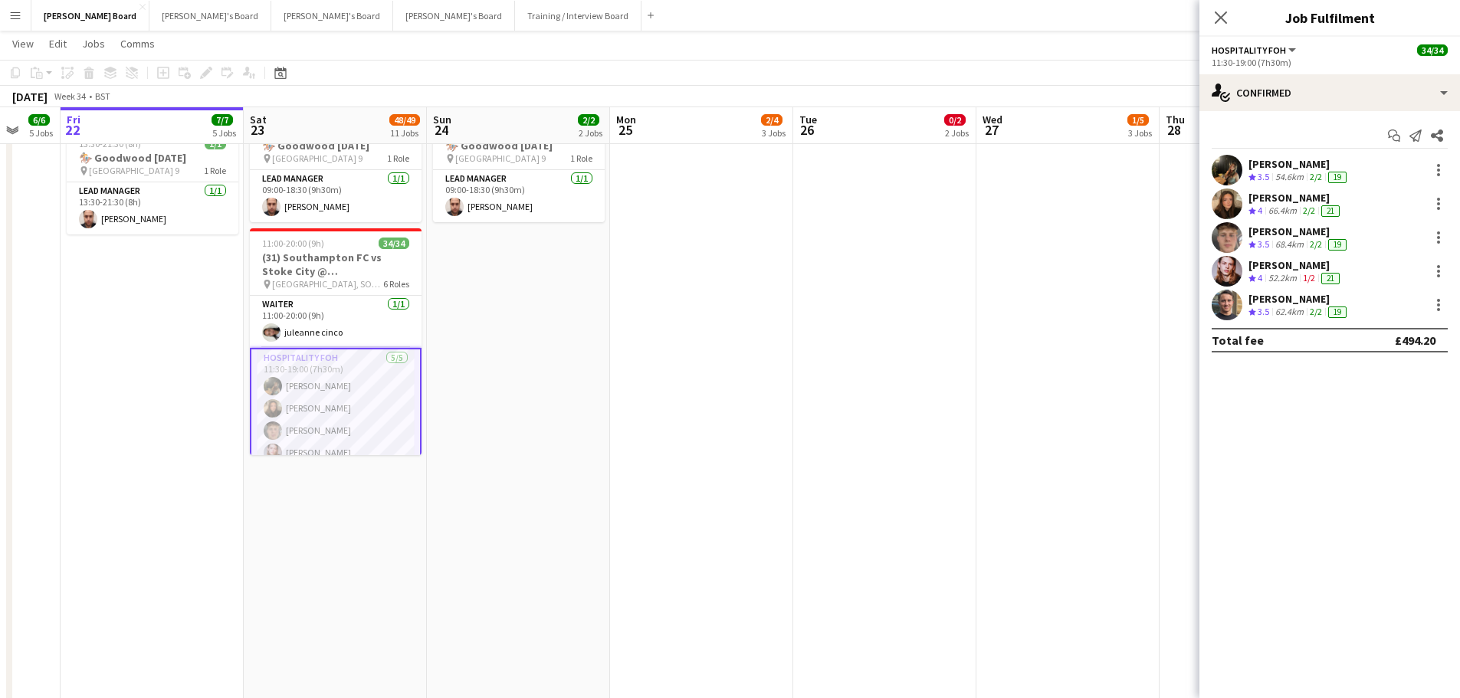
click at [1095, 268] on app-date-cell at bounding box center [1067, 482] width 183 height 745
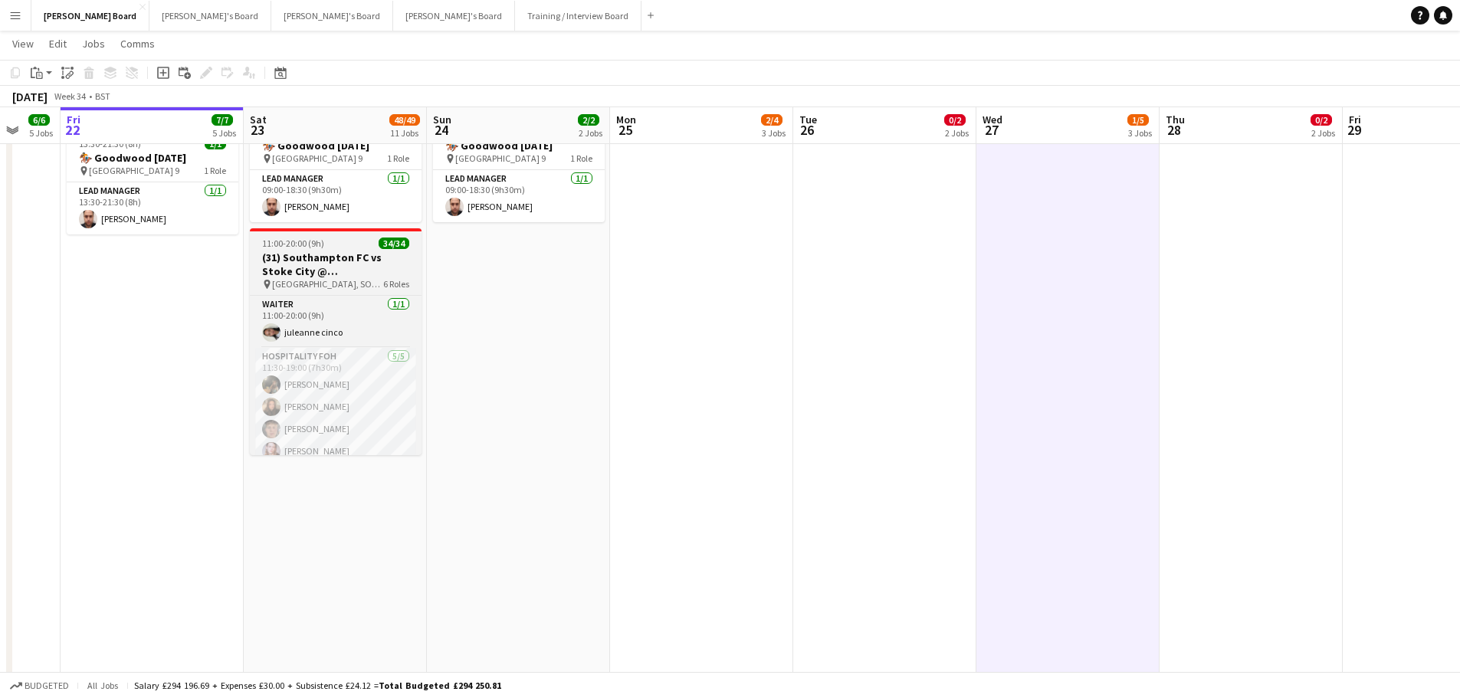
click at [347, 249] on div "11:00-20:00 (9h) 34/34" at bounding box center [336, 243] width 172 height 11
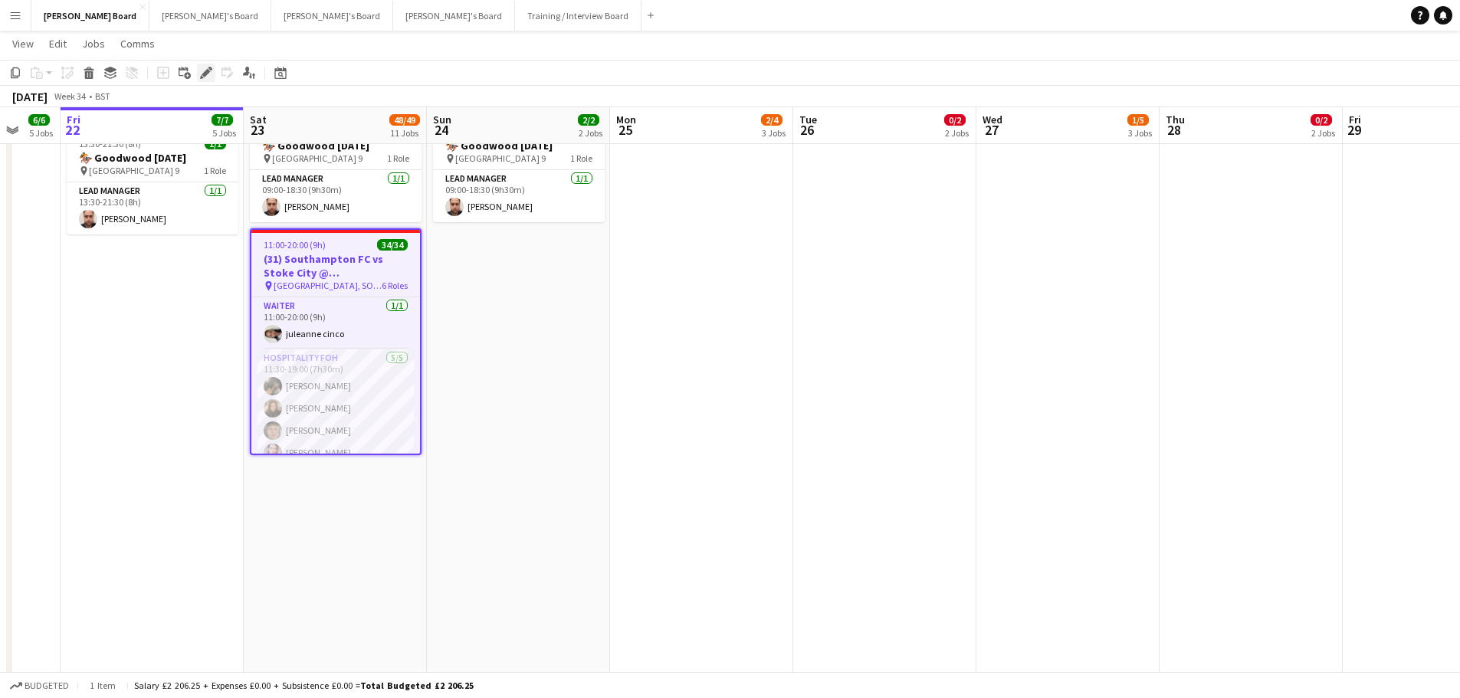
click at [211, 79] on div "Edit" at bounding box center [206, 73] width 18 height 18
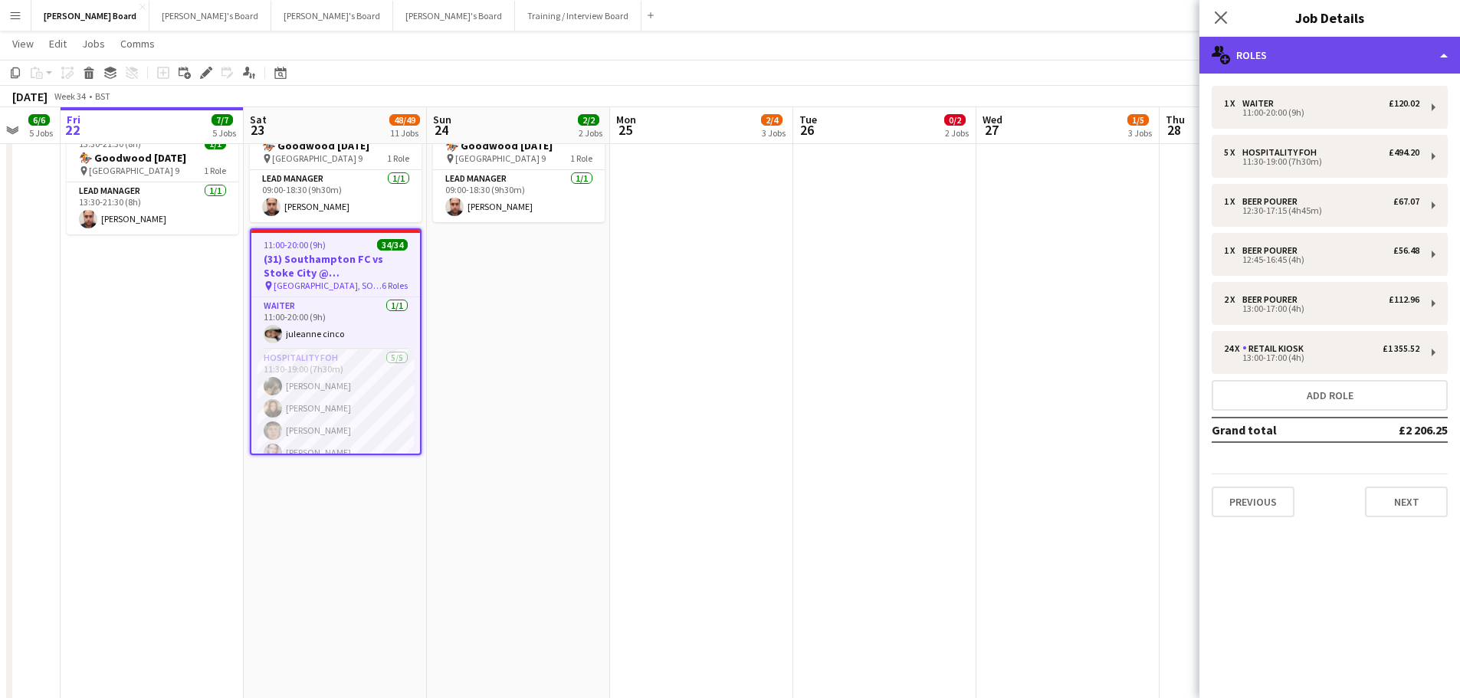
click at [1344, 48] on div "multiple-users-add Roles" at bounding box center [1329, 55] width 261 height 37
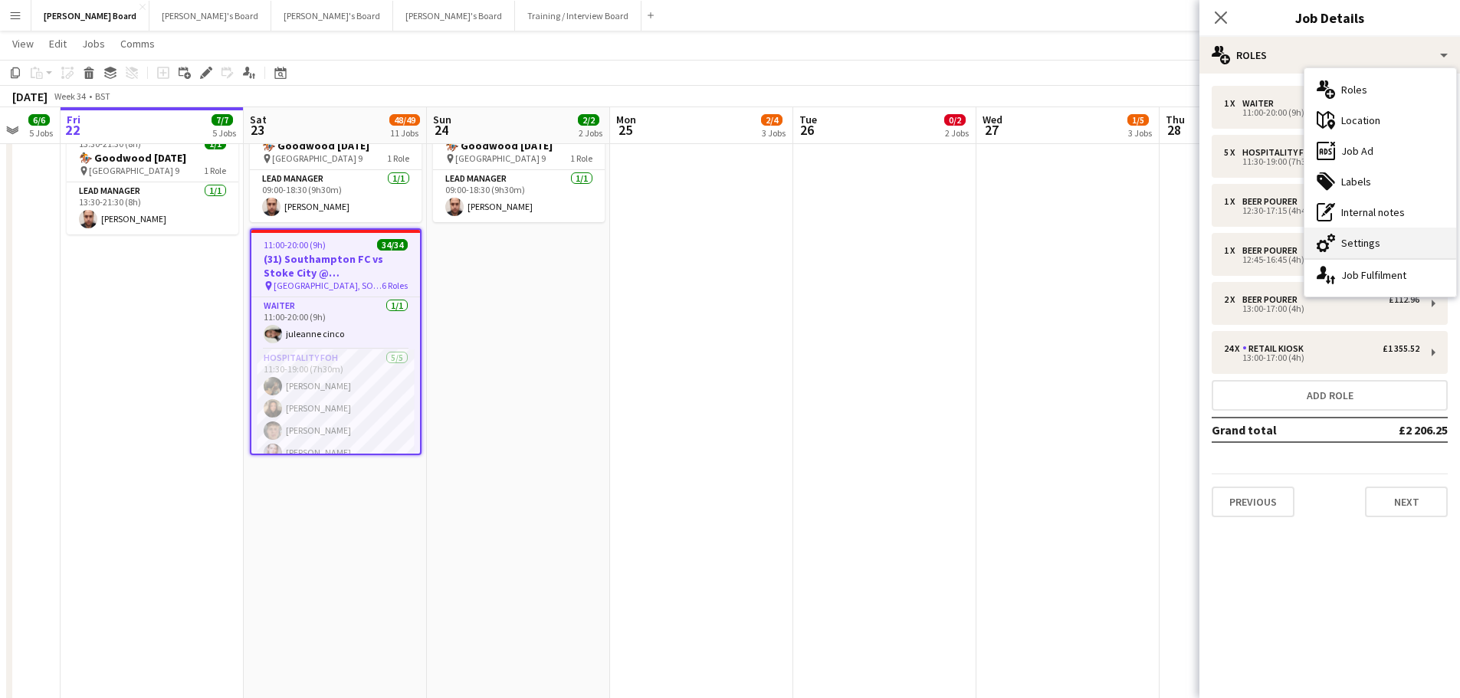
click at [1375, 236] on div "cog-double-3 Settings" at bounding box center [1380, 243] width 152 height 31
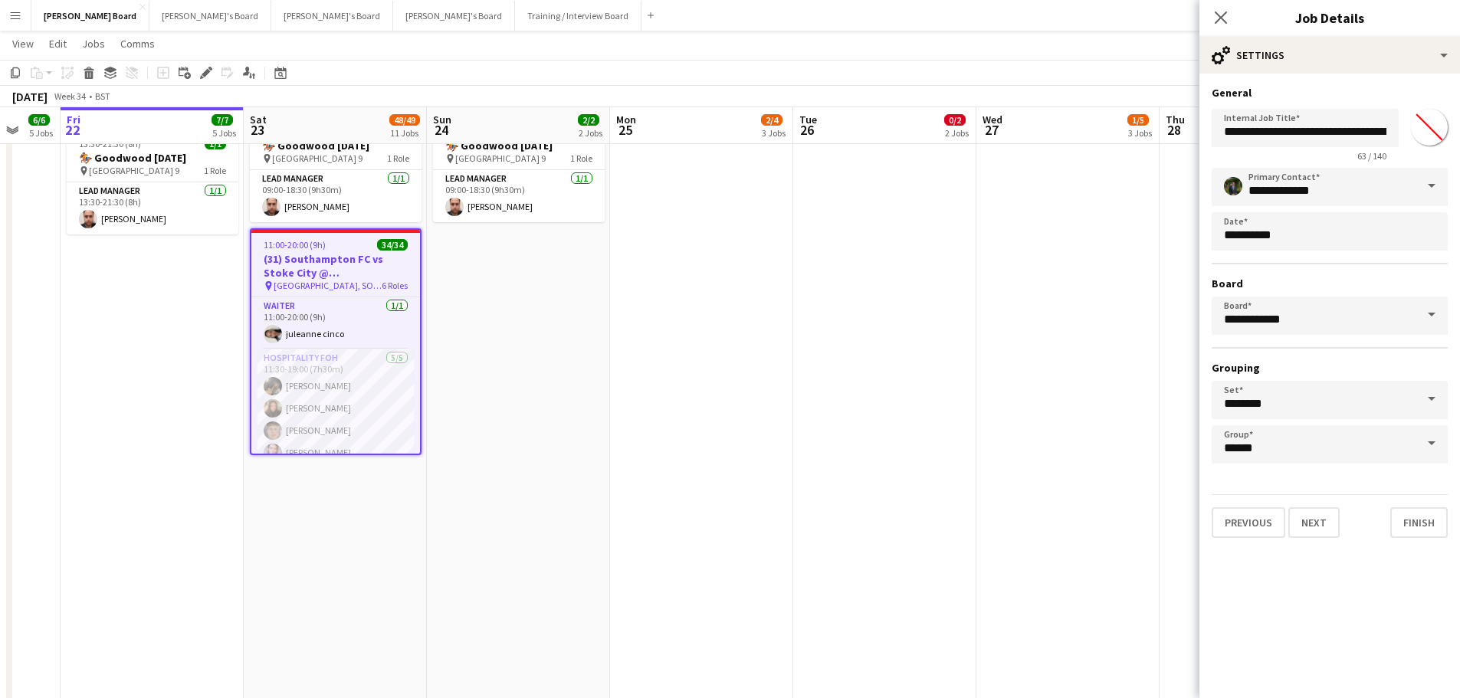
click at [1331, 31] on div "Close pop-in Job Details" at bounding box center [1329, 18] width 261 height 37
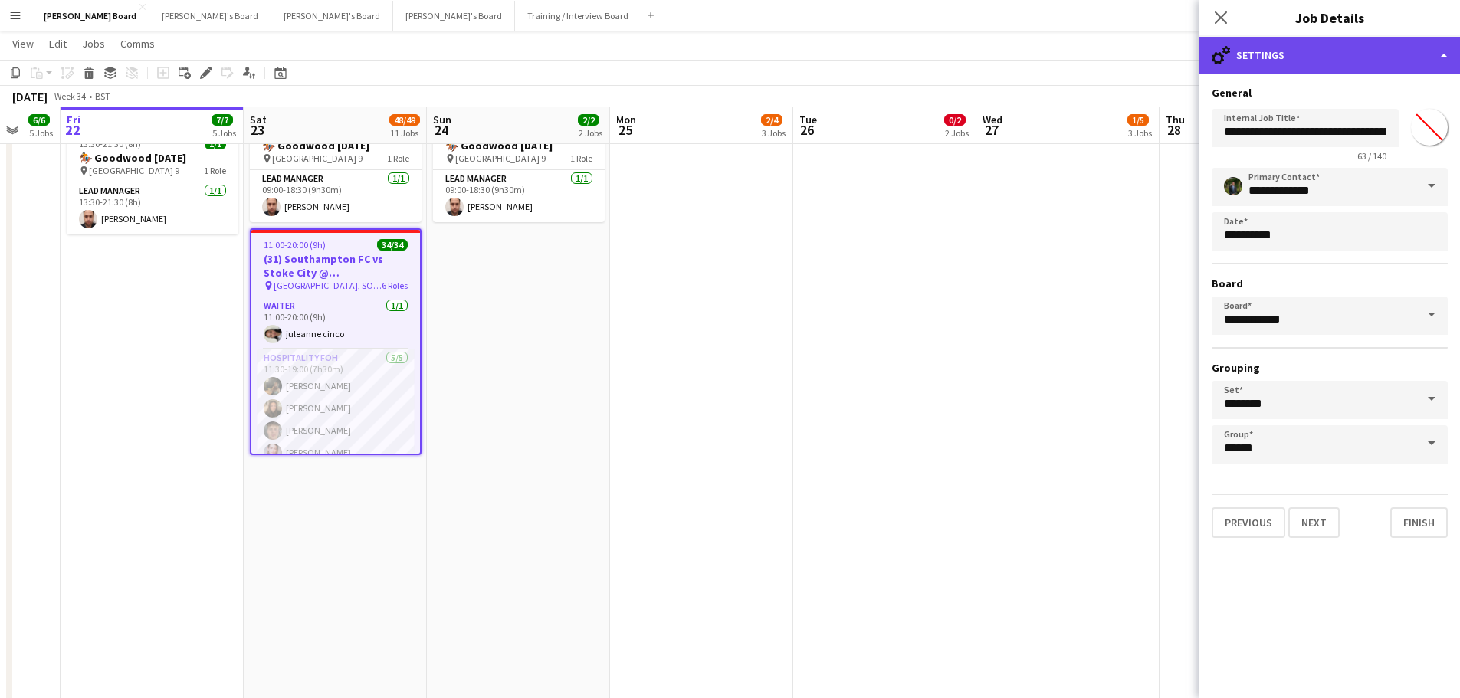
click at [1352, 56] on div "cog-double-3 Settings" at bounding box center [1329, 55] width 261 height 37
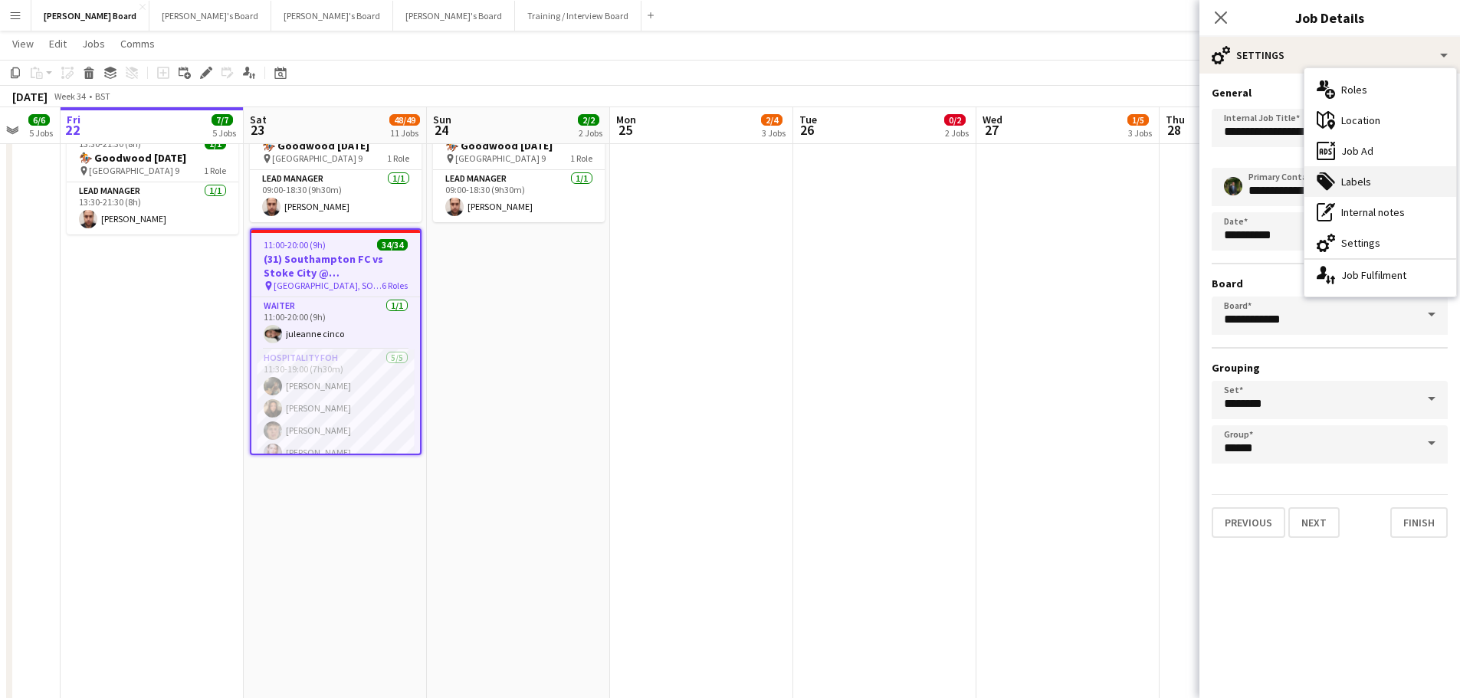
click at [1371, 174] on div "tags-double Labels" at bounding box center [1380, 181] width 152 height 31
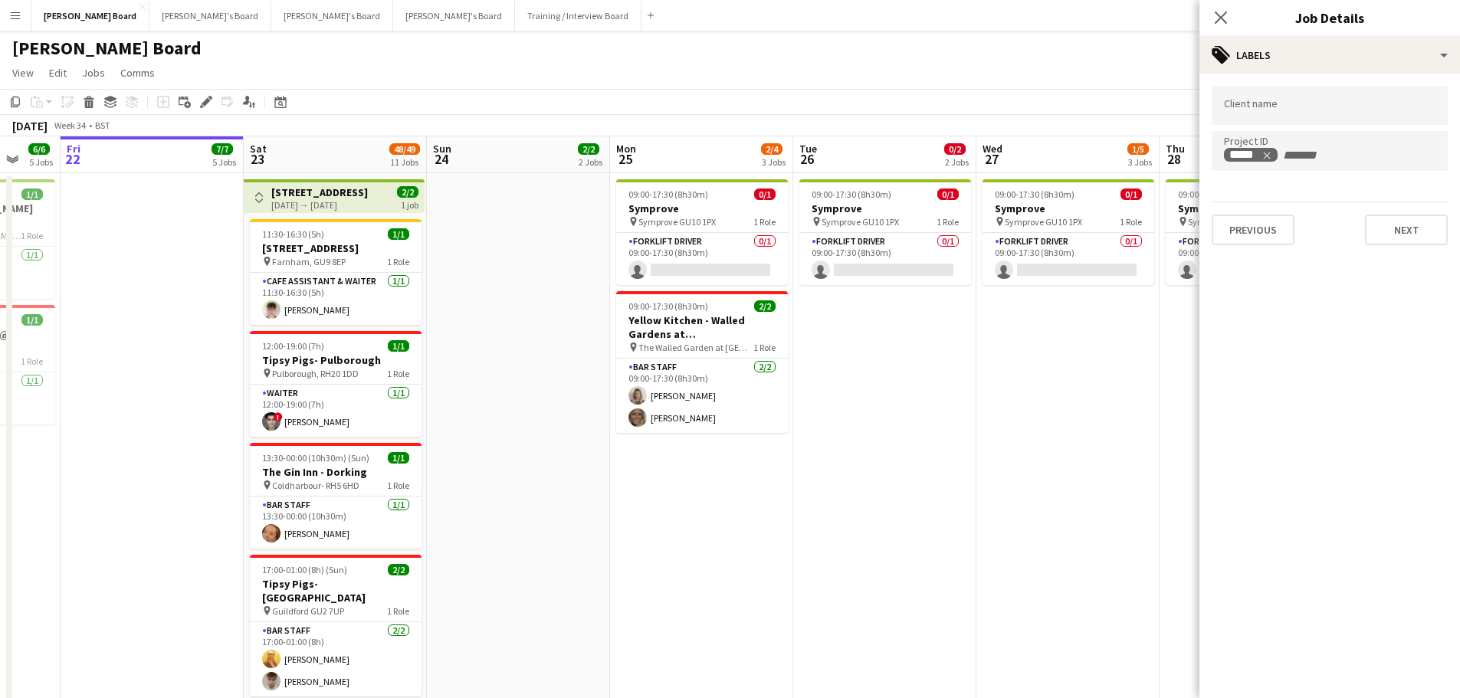
click at [460, 333] on app-date-cell at bounding box center [518, 551] width 183 height 757
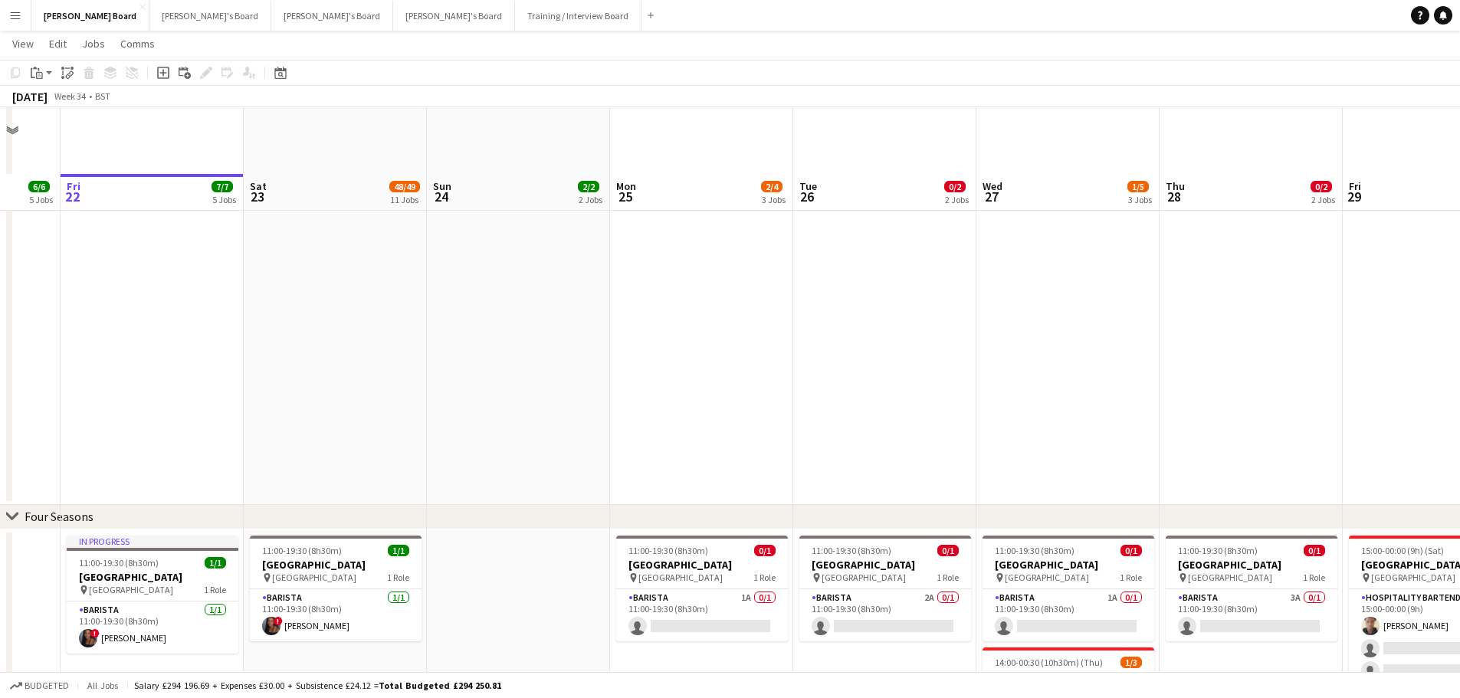
scroll to position [1192, 0]
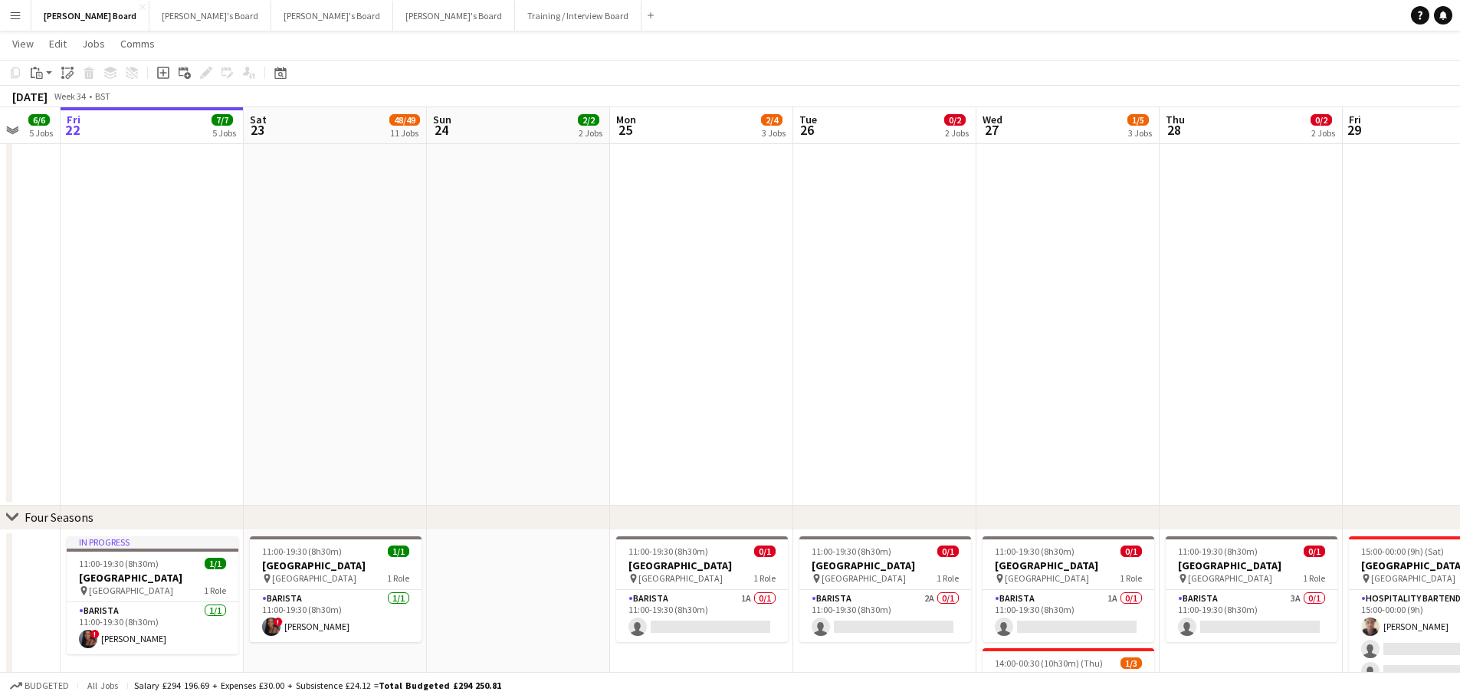
drag, startPoint x: 1197, startPoint y: 397, endPoint x: 788, endPoint y: 318, distance: 416.7
click at [788, 318] on app-calendar-viewport "Tue 19 Wed 20 3/3 3 Jobs Thu 21 6/6 5 Jobs Fri 22 7/7 5 Jobs Sat 23 48/49 11 Jo…" at bounding box center [730, 115] width 1460 height 2494
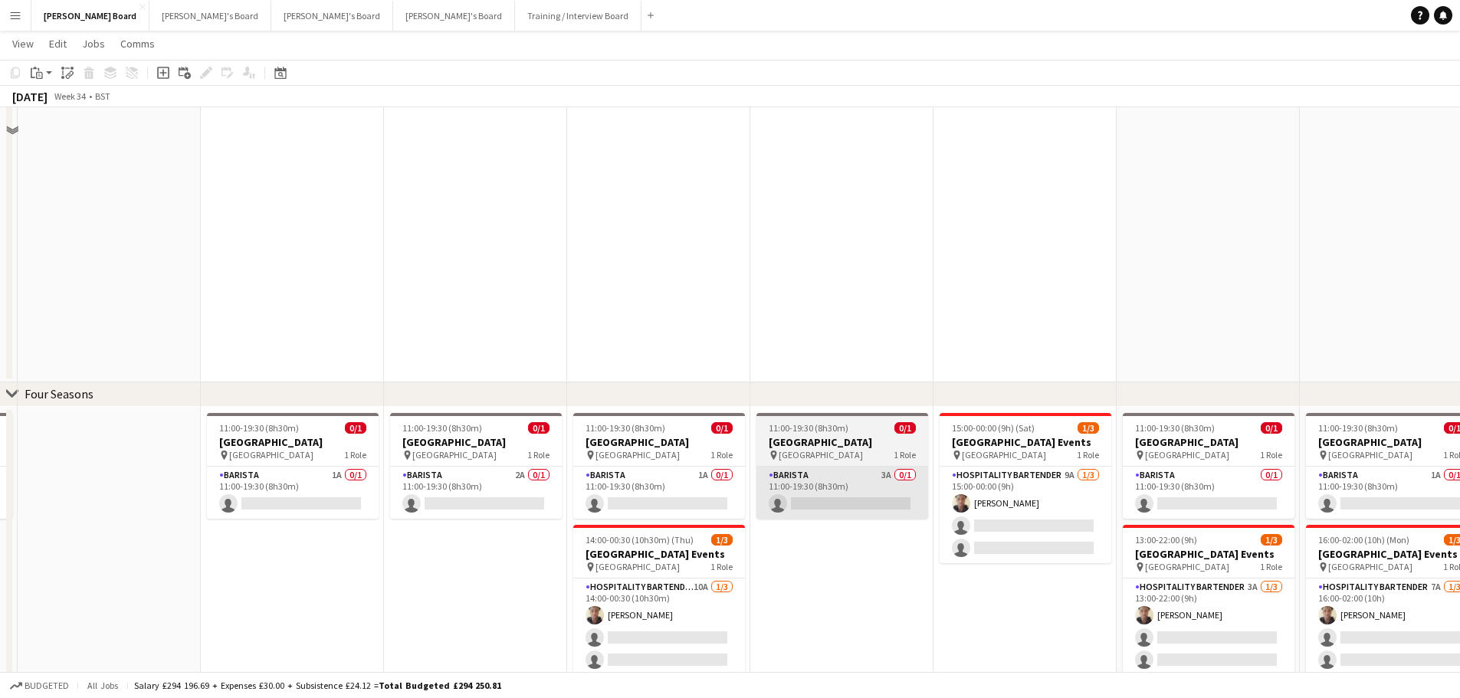
scroll to position [1499, 0]
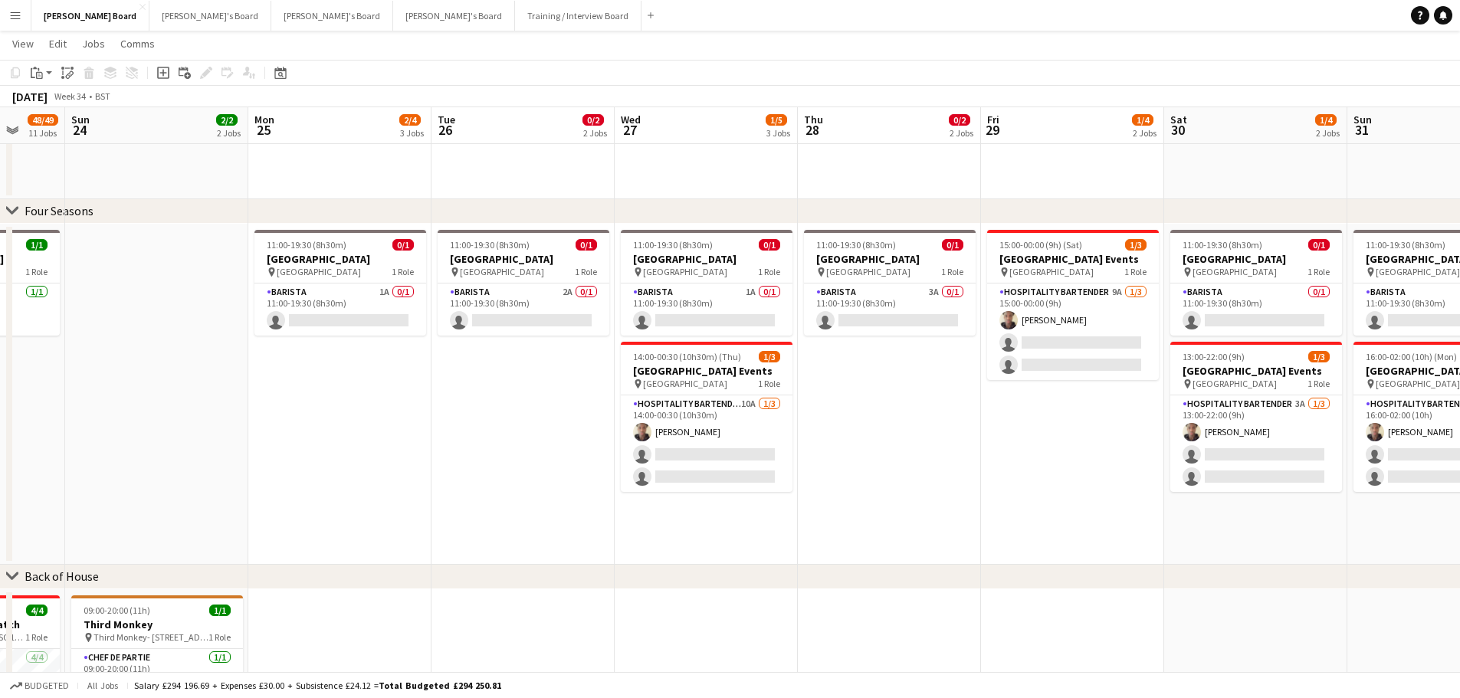
drag, startPoint x: 985, startPoint y: 455, endPoint x: 877, endPoint y: 418, distance: 114.4
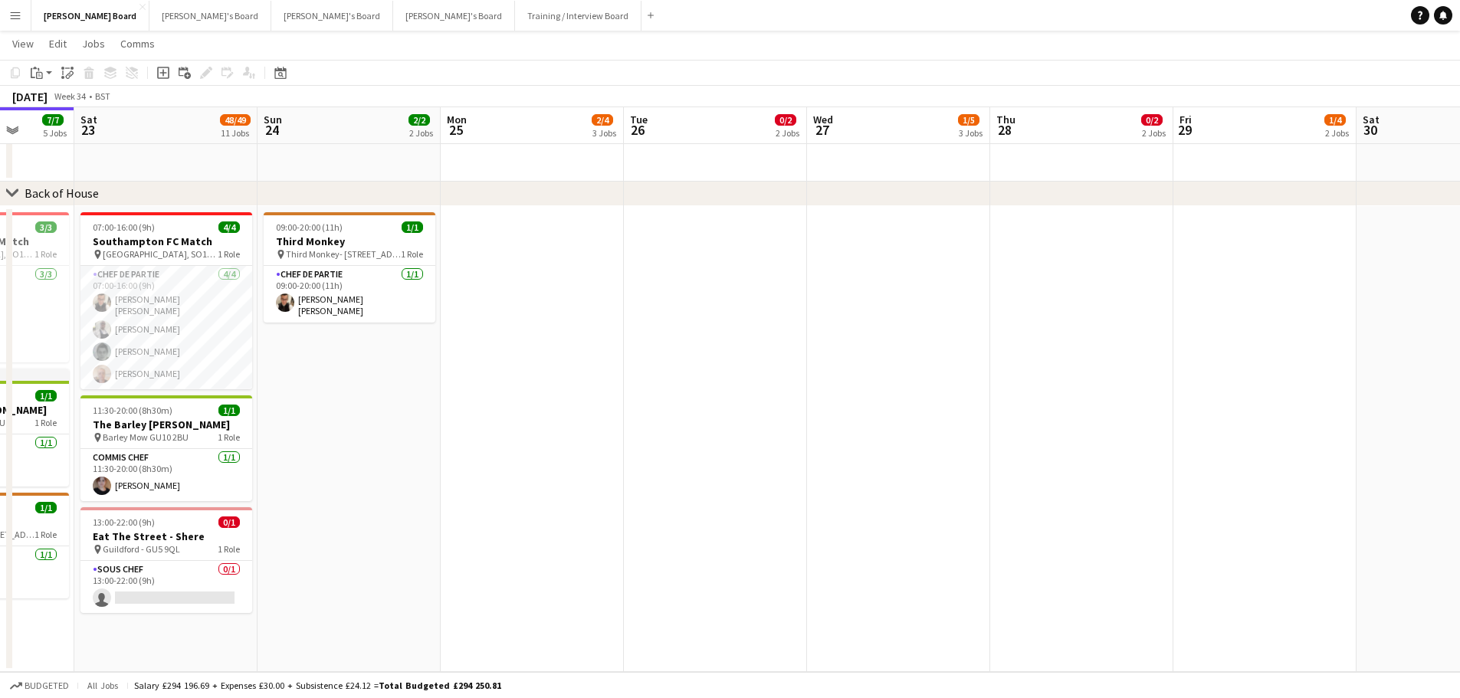
scroll to position [0, 356]
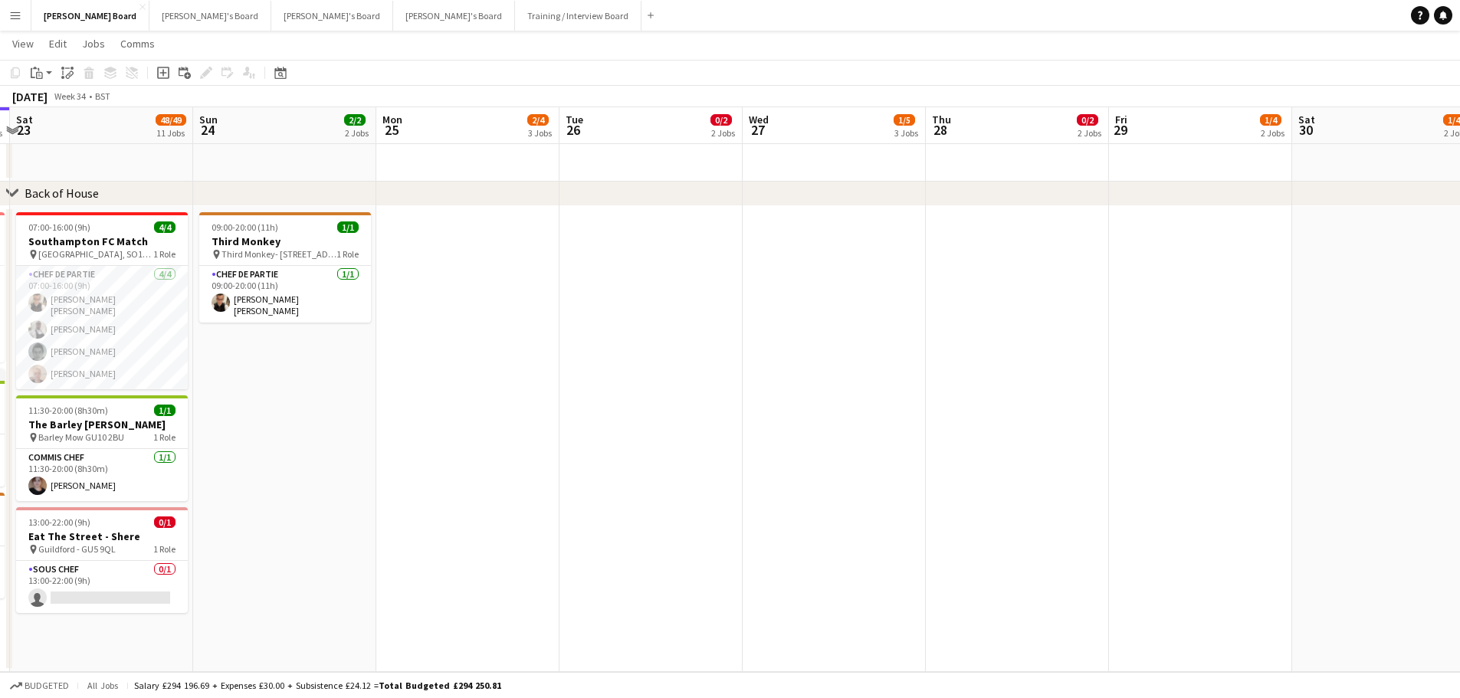
drag, startPoint x: 464, startPoint y: 392, endPoint x: 923, endPoint y: 359, distance: 460.1
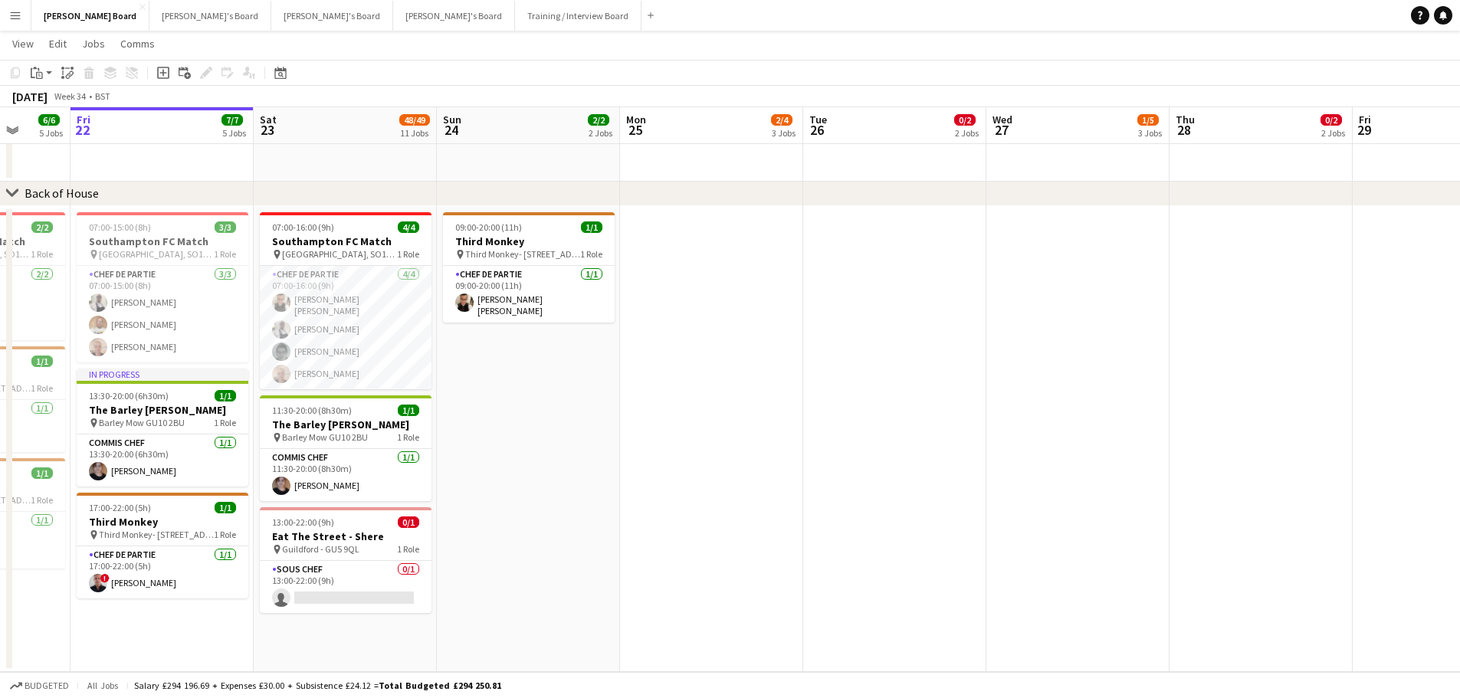
scroll to position [0, 477]
drag, startPoint x: 488, startPoint y: 424, endPoint x: 551, endPoint y: 422, distance: 62.8
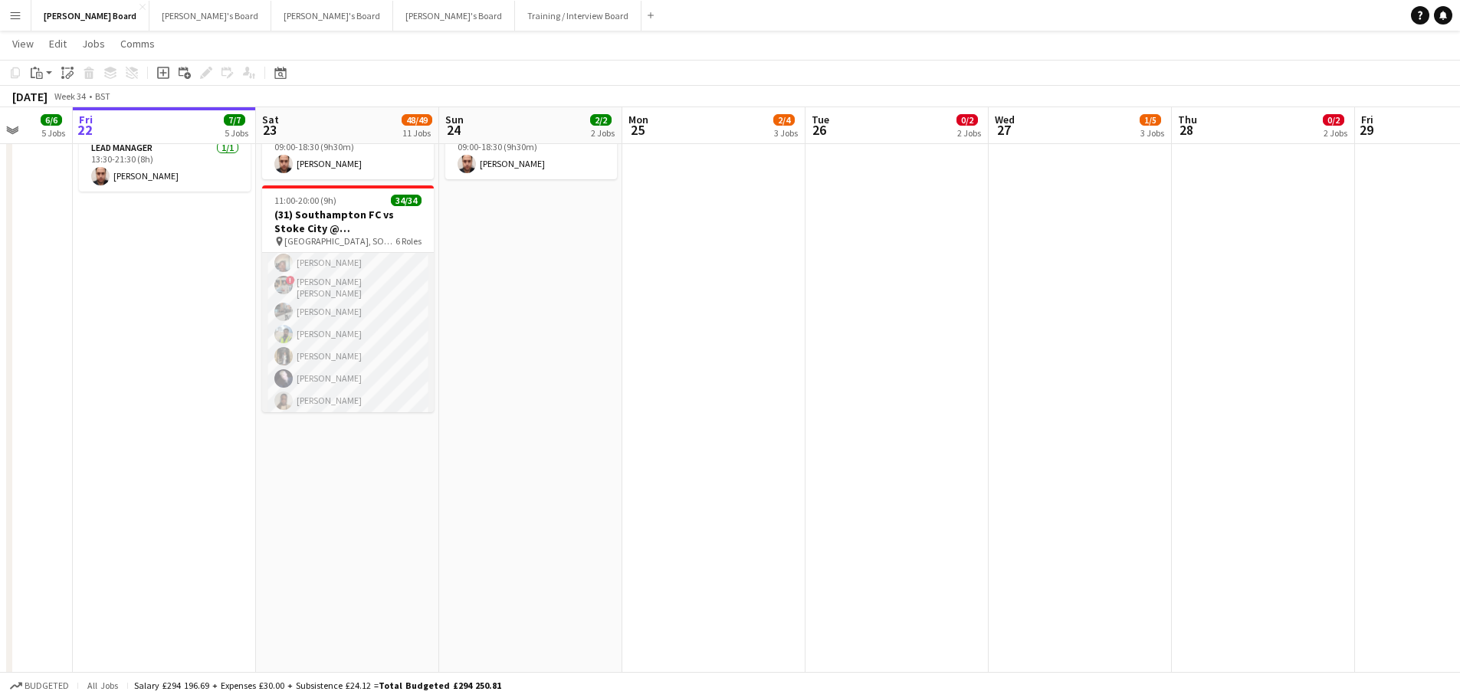
scroll to position [775, 0]
click at [343, 364] on app-card-role "Retail Kiosk 24/24 13:00-17:00 (4h) Jessica Taplin Courteney Gardner Pamela Boc…" at bounding box center [348, 363] width 172 height 568
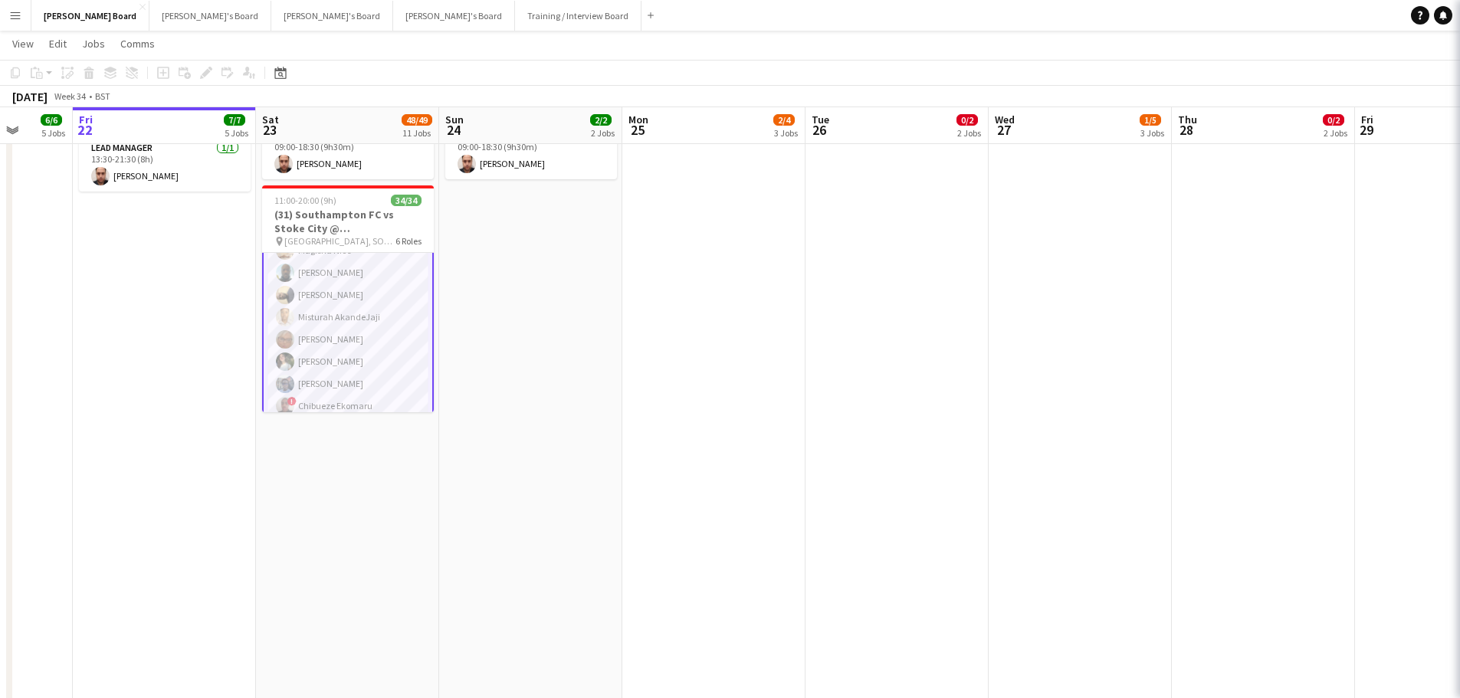
scroll to position [547, 0]
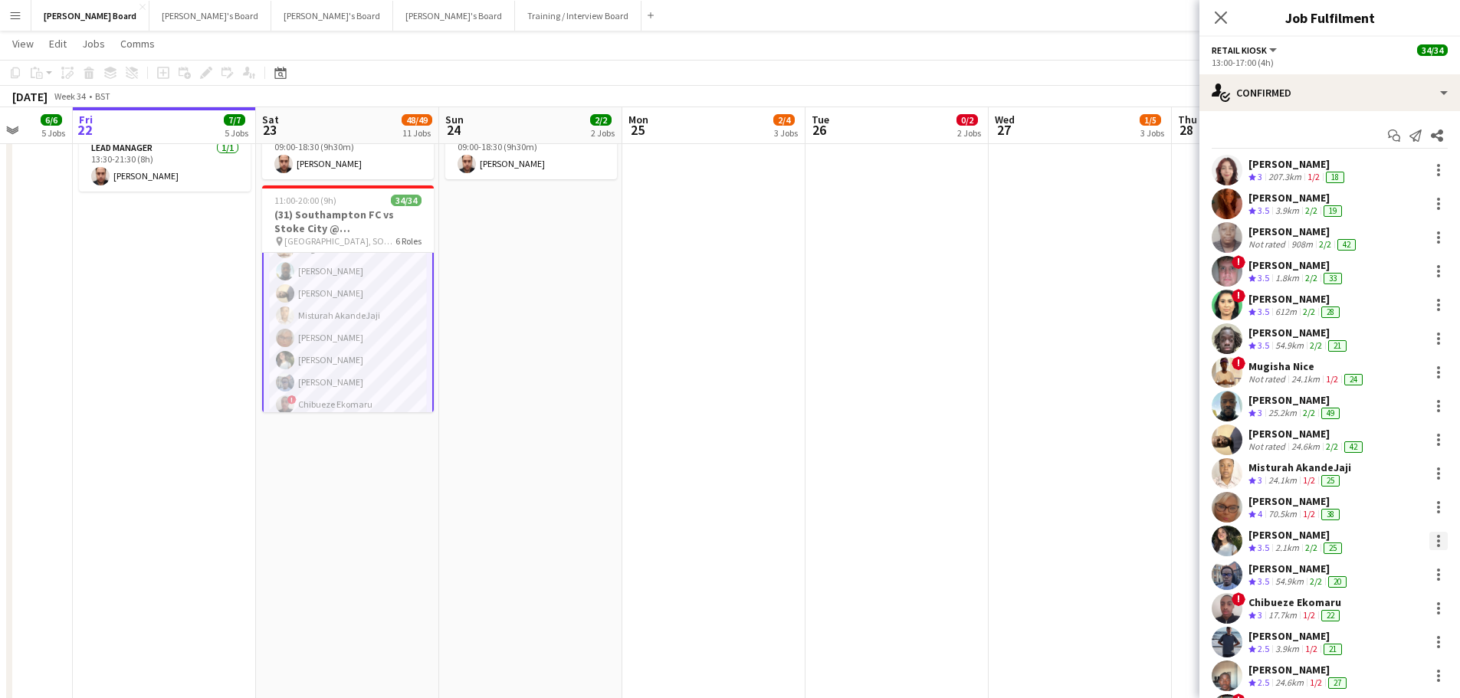
click at [1437, 540] on div at bounding box center [1438, 540] width 3 height 3
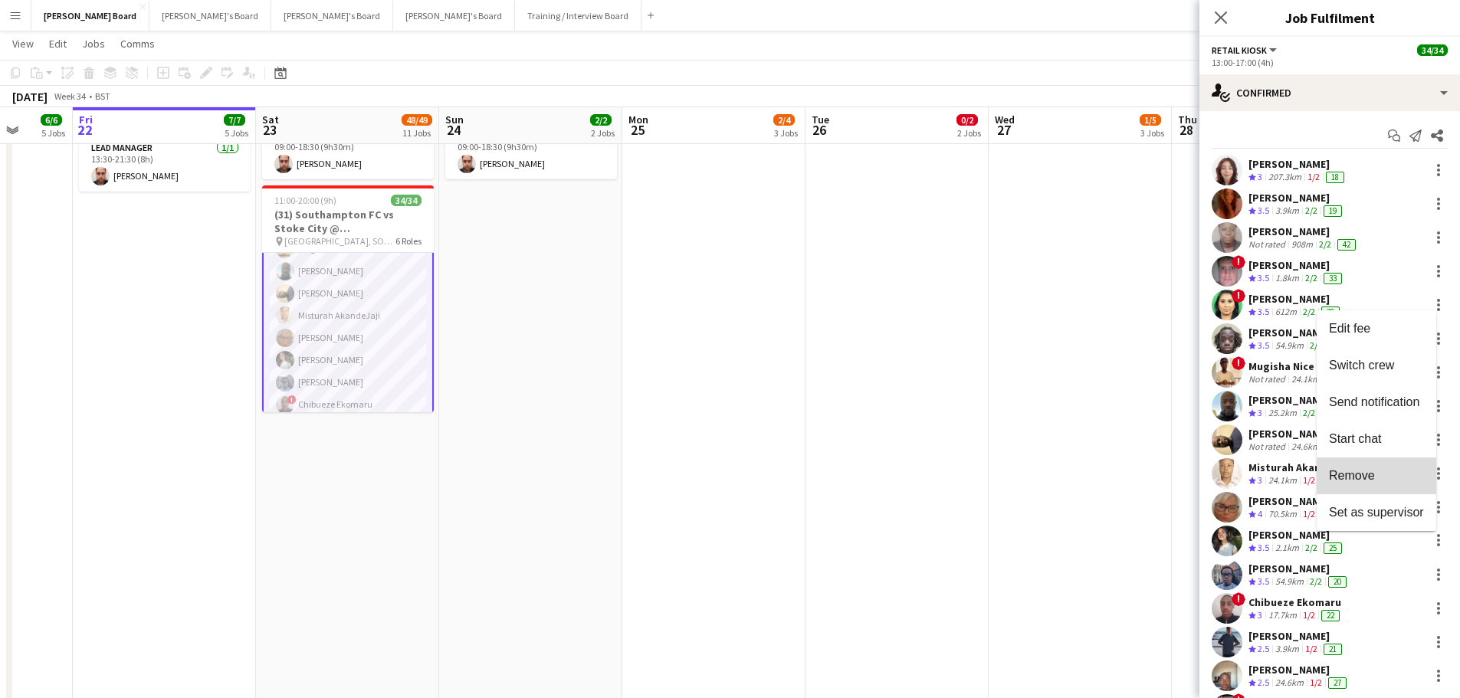
click at [1351, 471] on span "Remove" at bounding box center [1352, 475] width 46 height 13
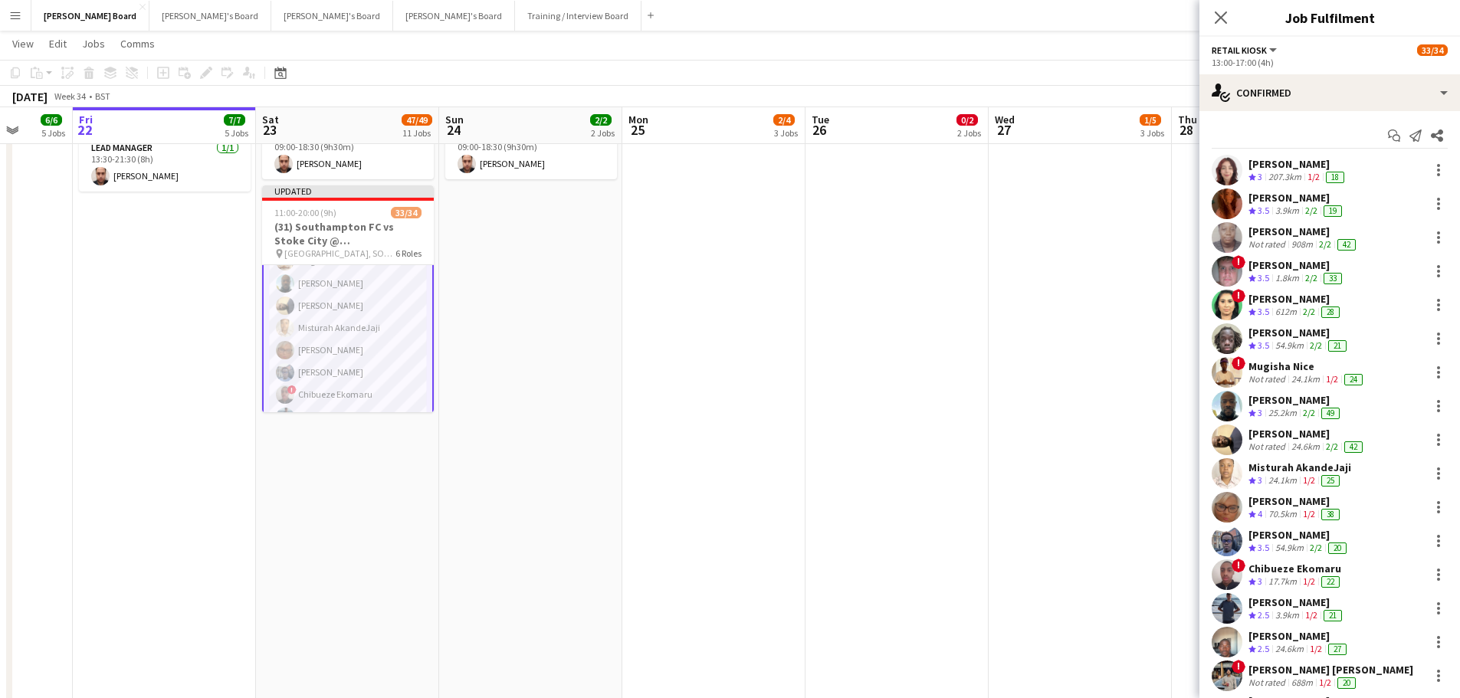
click at [1349, 565] on div "! Chibueze Ekomaru Crew rating 3 17.7km 1/2 22" at bounding box center [1329, 574] width 261 height 31
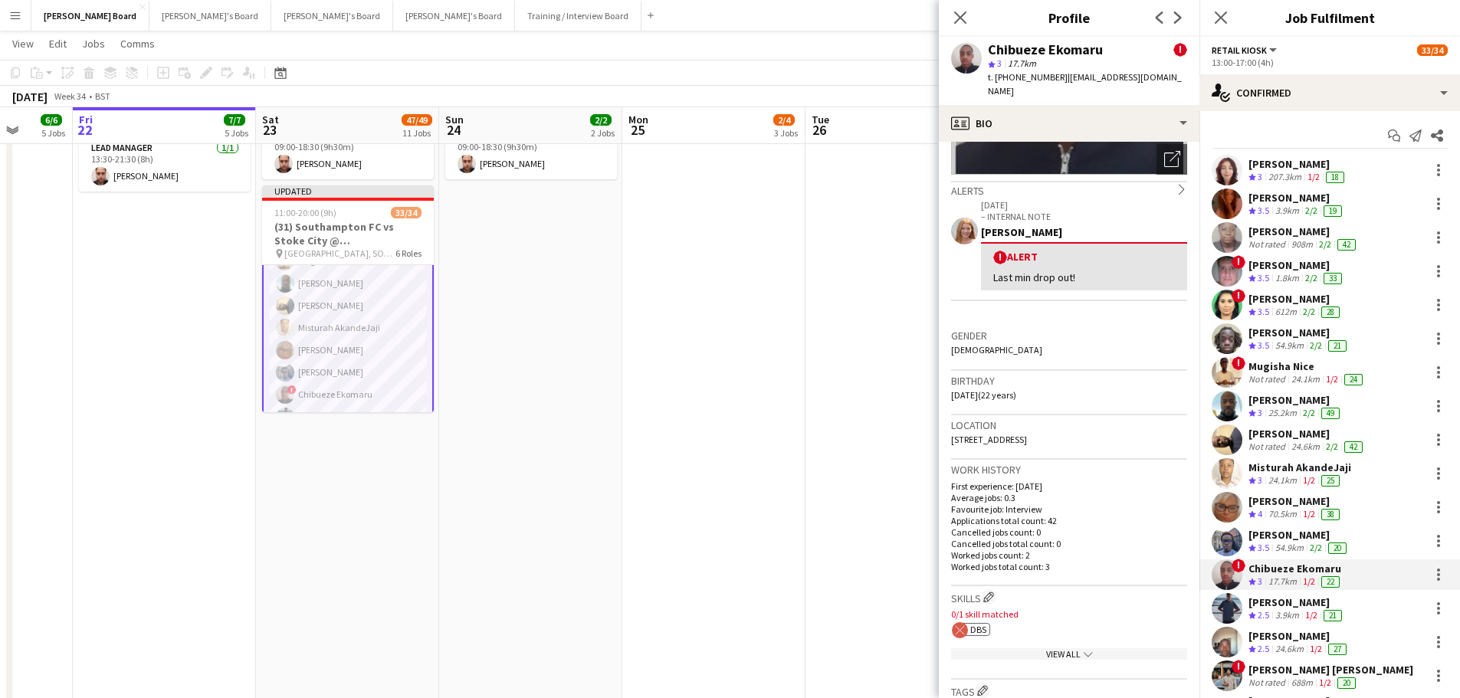
scroll to position [230, 0]
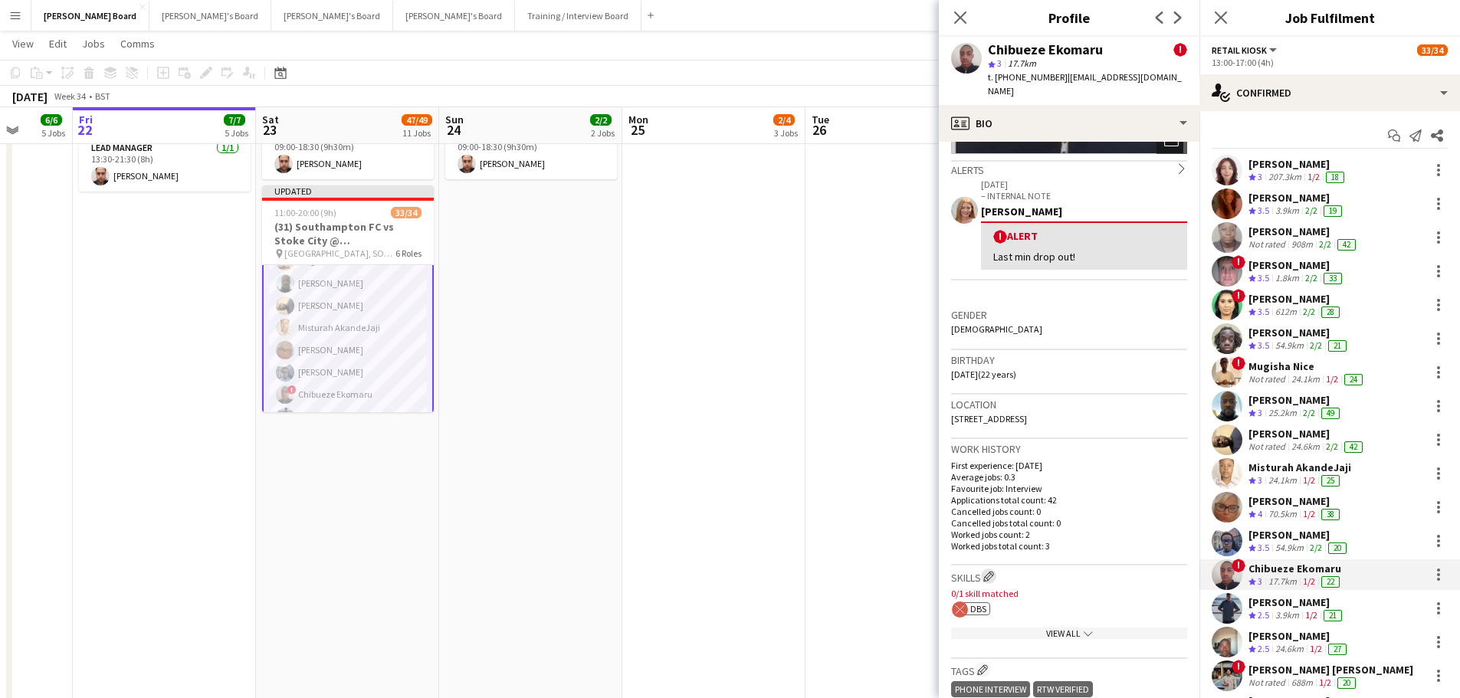
click at [989, 574] on app-icon "Edit crew company skills" at bounding box center [988, 576] width 11 height 11
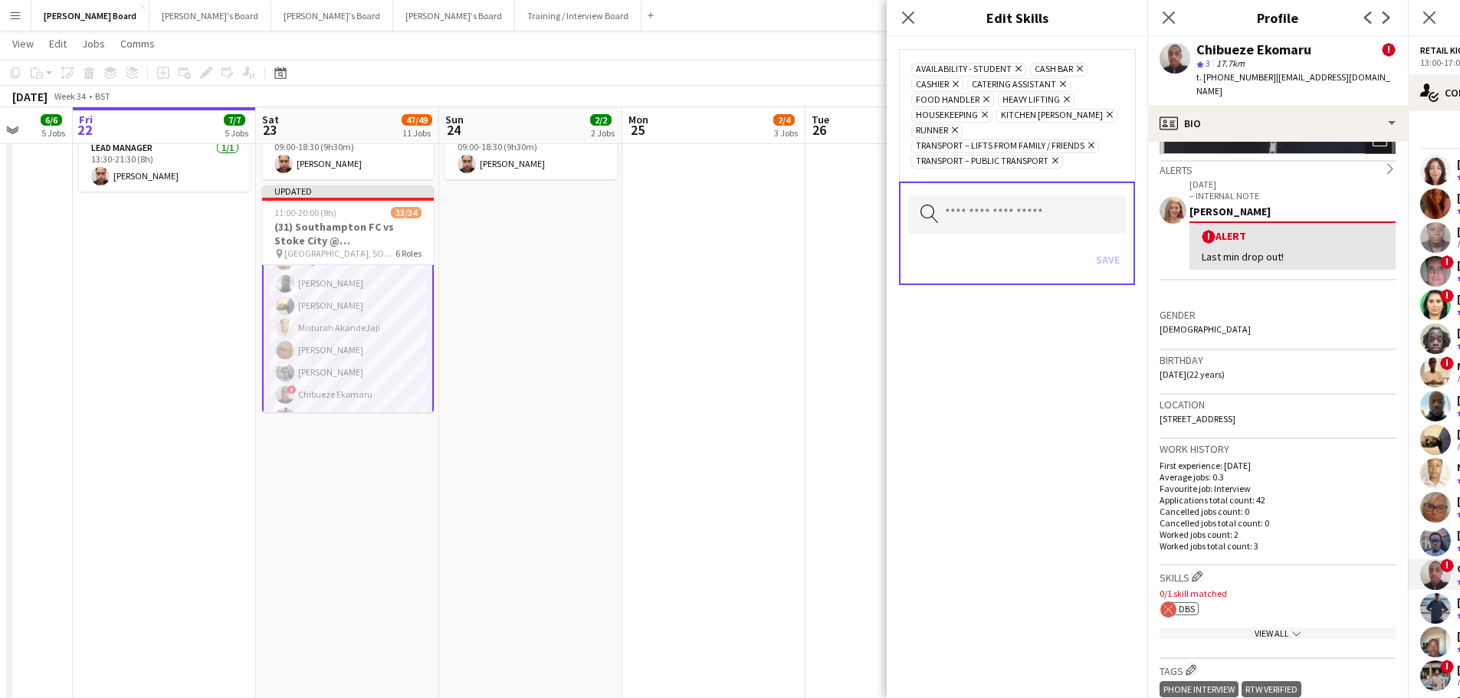
click at [962, 188] on div "Search by skill name Save" at bounding box center [1017, 233] width 236 height 103
click at [965, 203] on input "text" at bounding box center [1017, 214] width 218 height 38
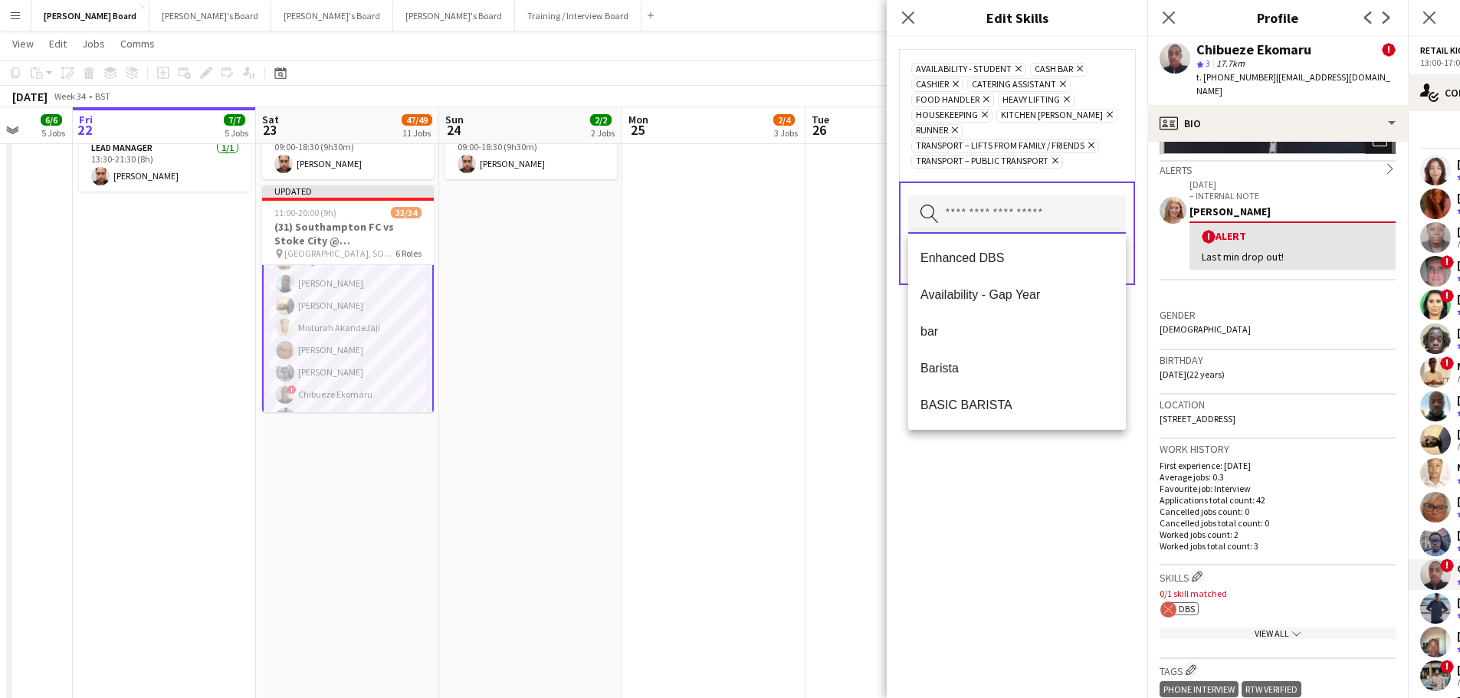
type input "*"
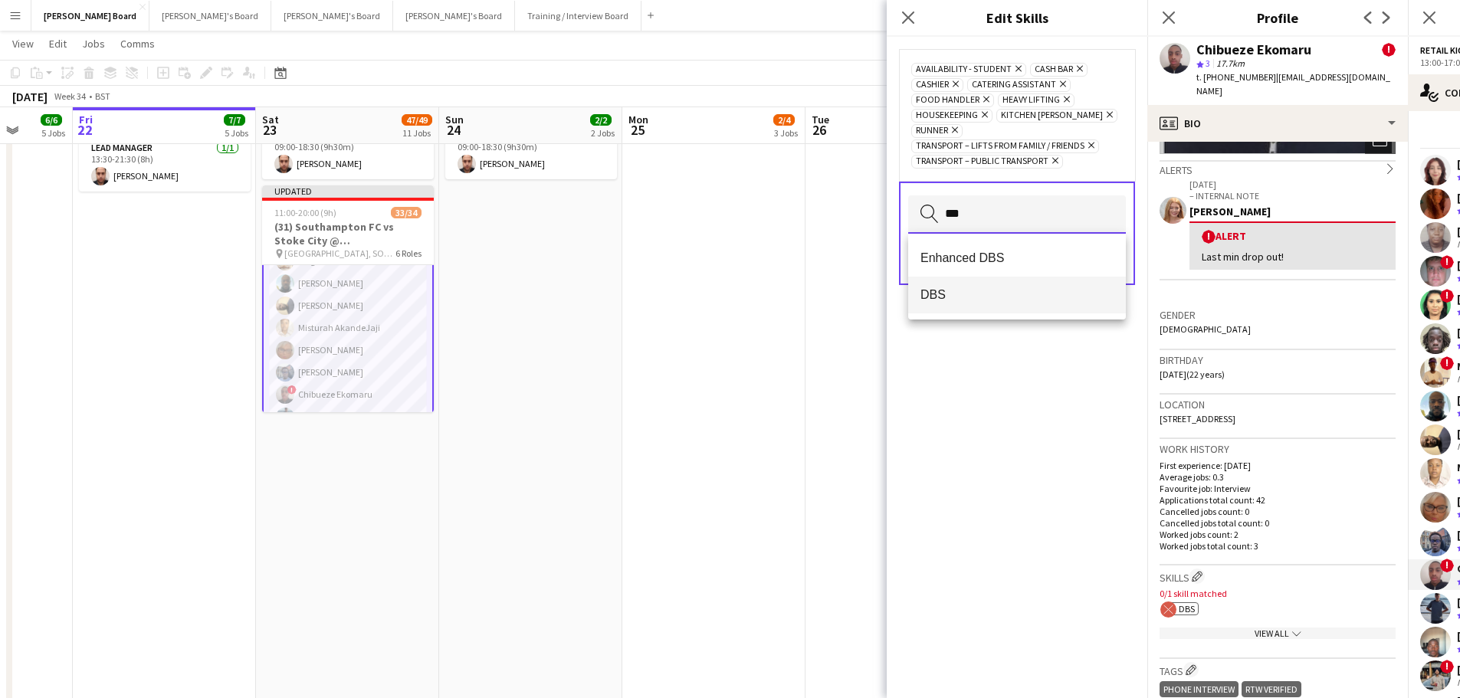
type input "***"
click at [1037, 283] on mat-option "DBS" at bounding box center [1017, 295] width 218 height 37
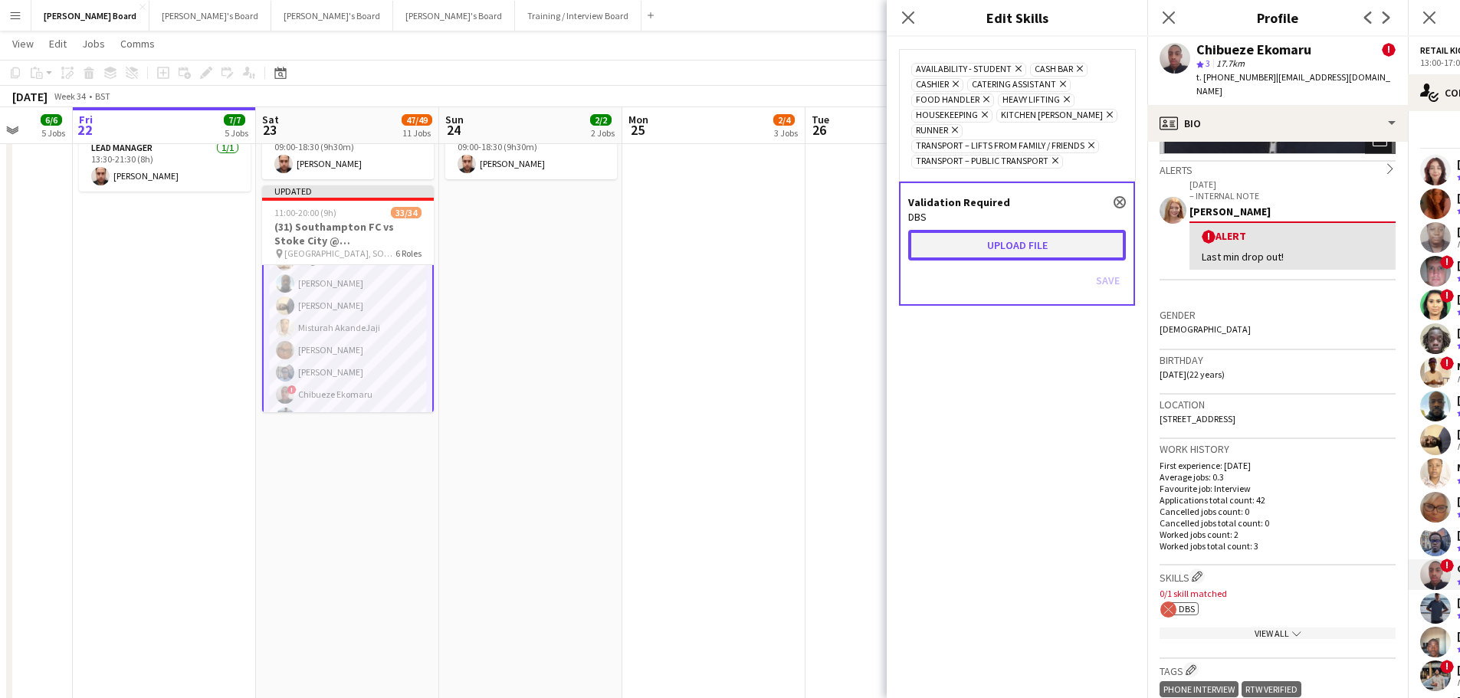
click at [1019, 236] on button "Upload file" at bounding box center [1017, 245] width 218 height 31
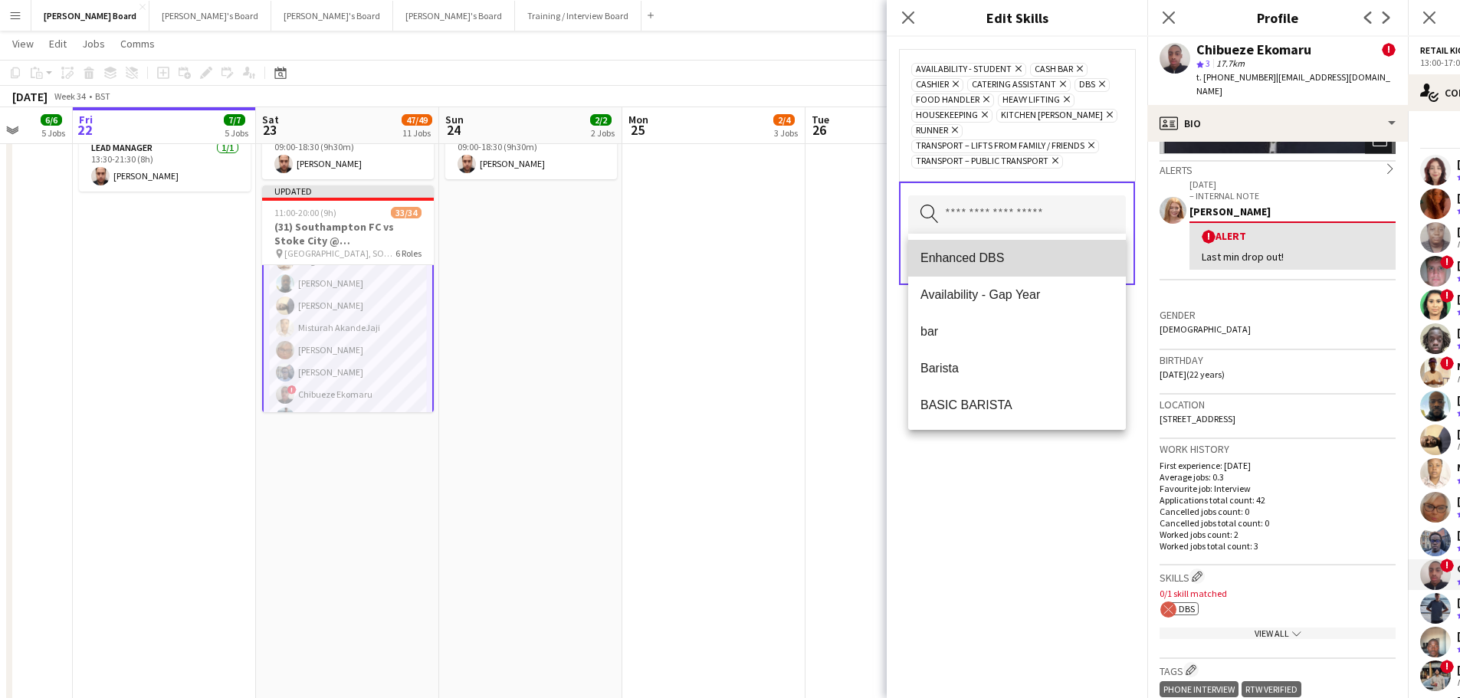
click at [1025, 252] on span "Enhanced DBS" at bounding box center [1016, 258] width 193 height 15
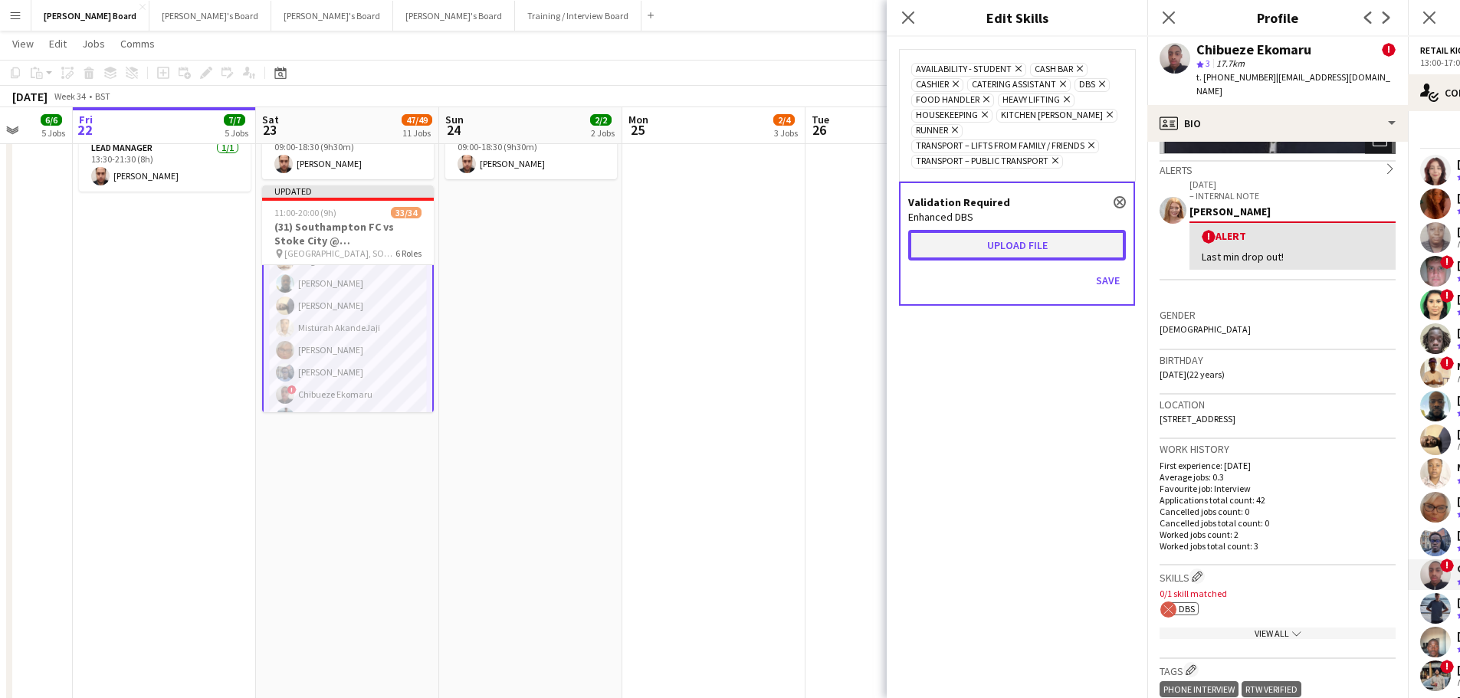
click at [988, 243] on button "Upload file" at bounding box center [1017, 245] width 218 height 31
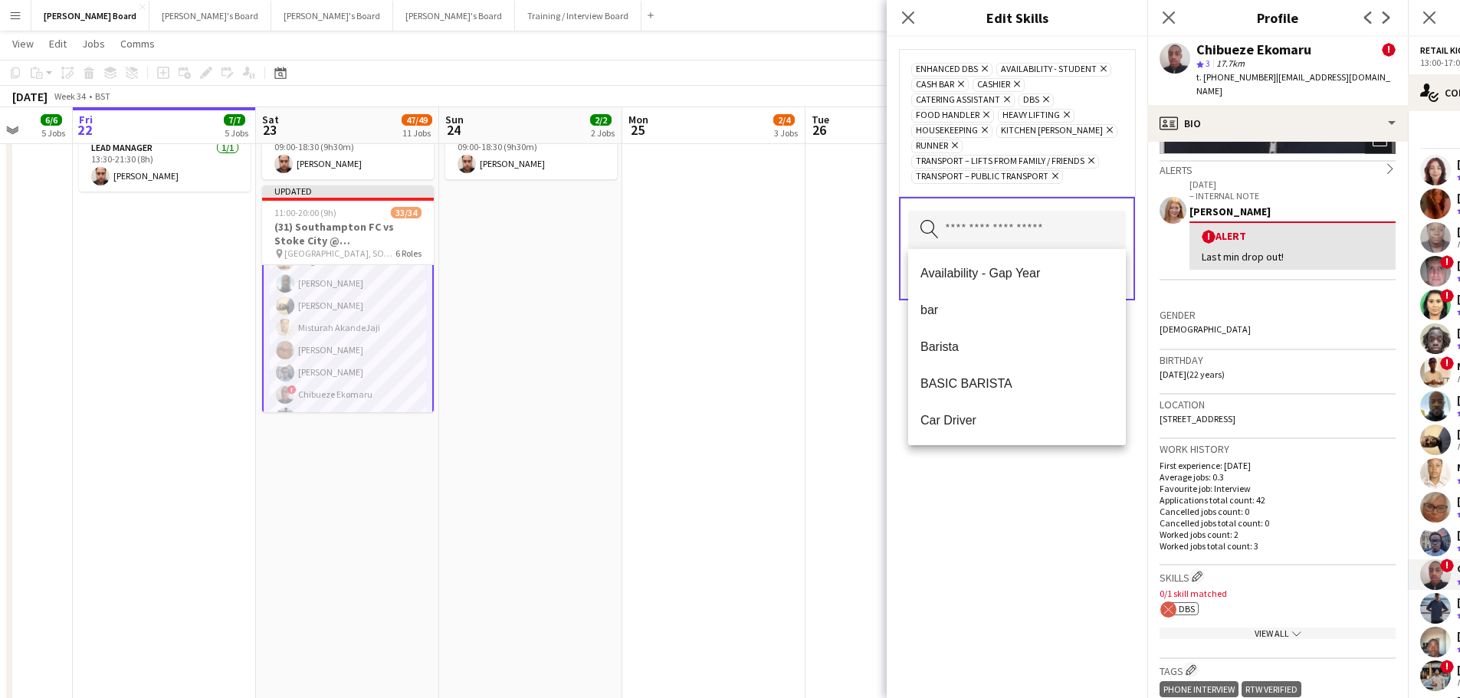
click at [1139, 192] on form "Enhanced DBS Remove Availability - Student Remove Cash Bar Remove Cashier Remov…" at bounding box center [1017, 190] width 261 height 306
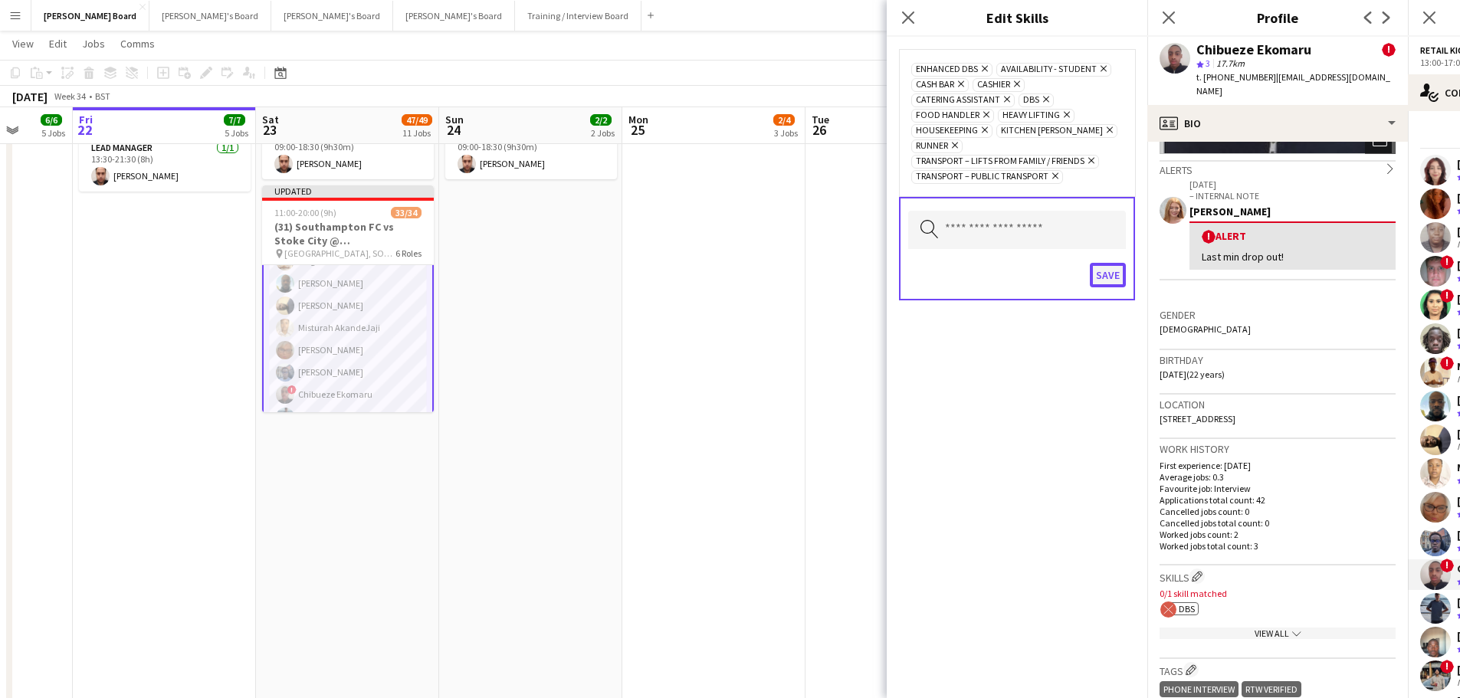
click at [1103, 277] on button "Save" at bounding box center [1108, 275] width 36 height 25
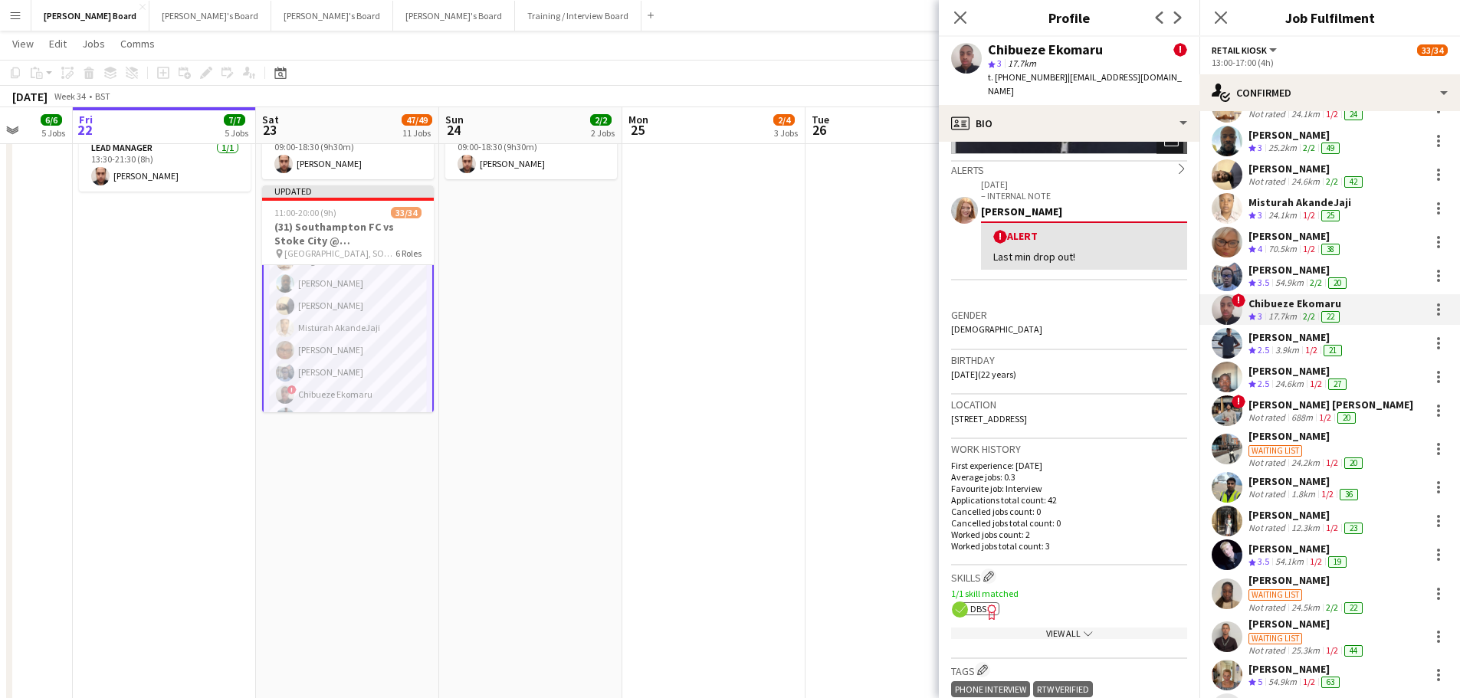
scroll to position [336, 0]
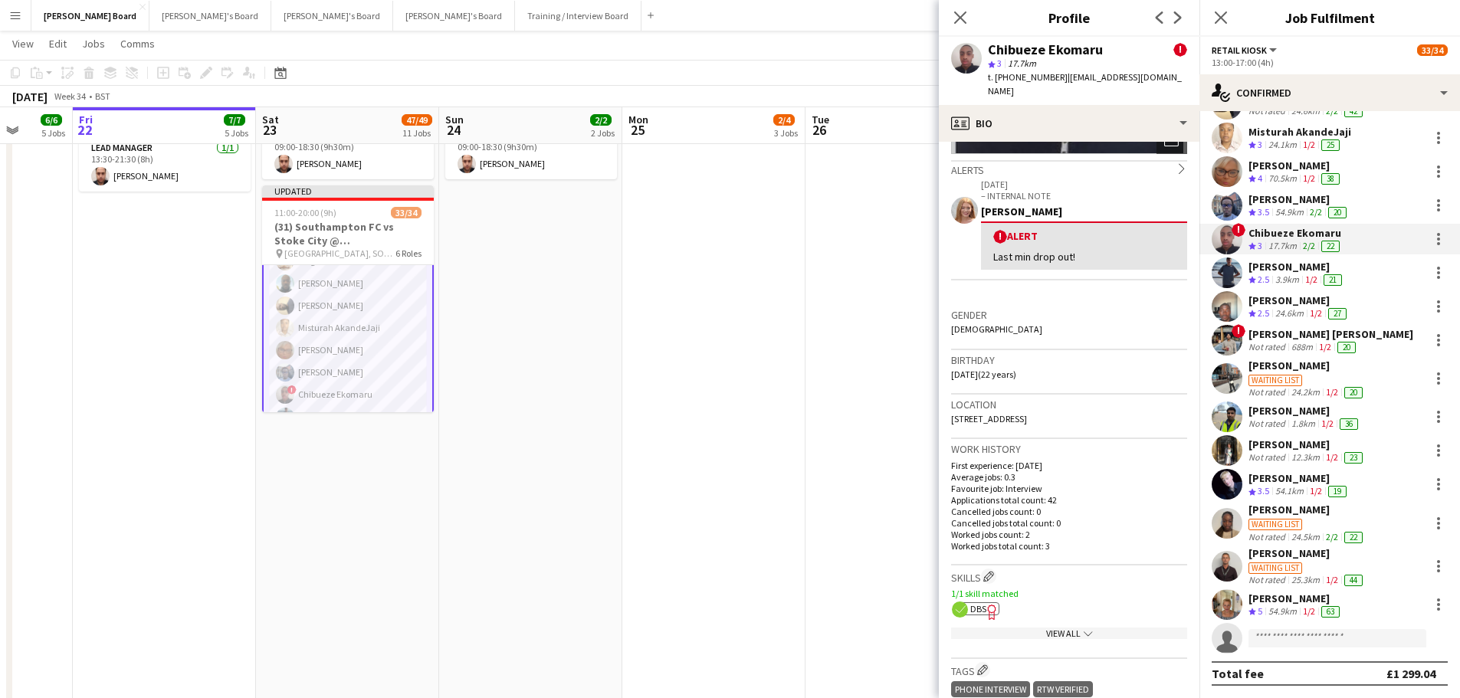
click at [901, 369] on app-date-cell at bounding box center [896, 439] width 183 height 745
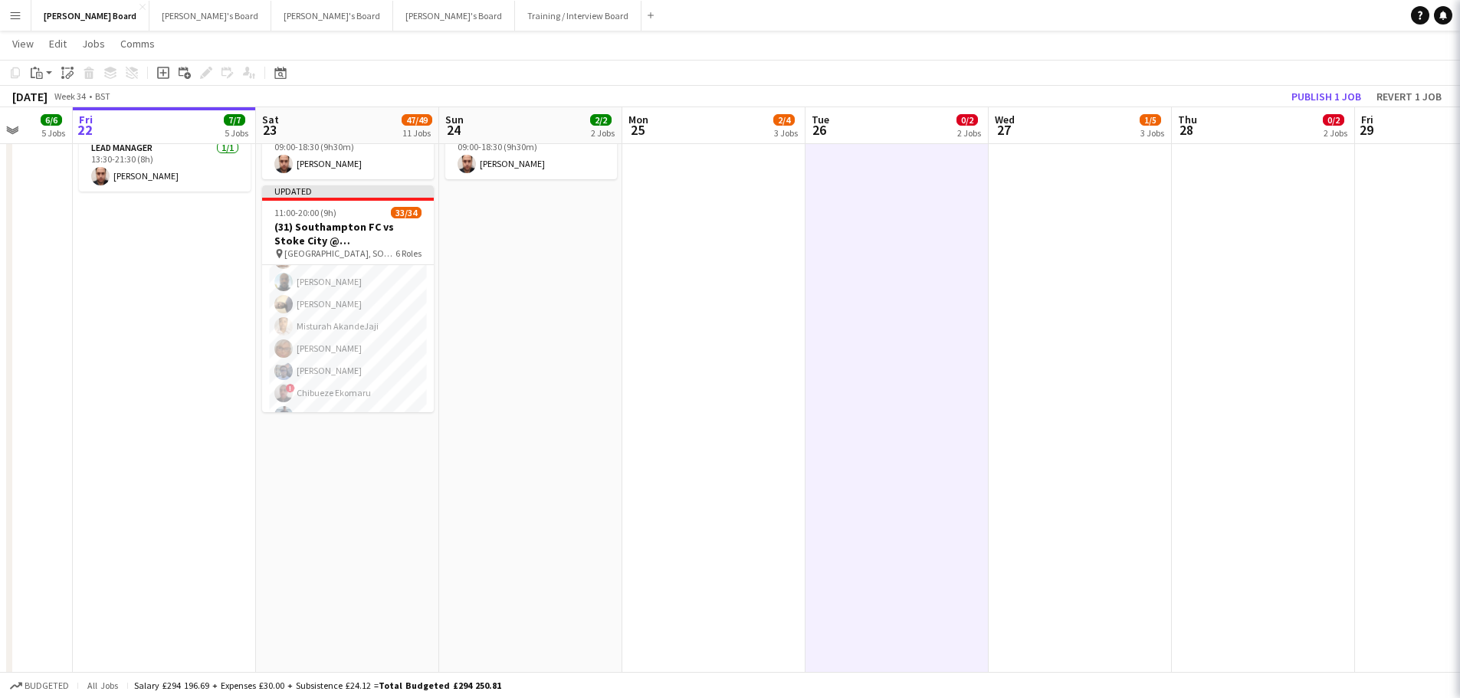
scroll to position [546, 0]
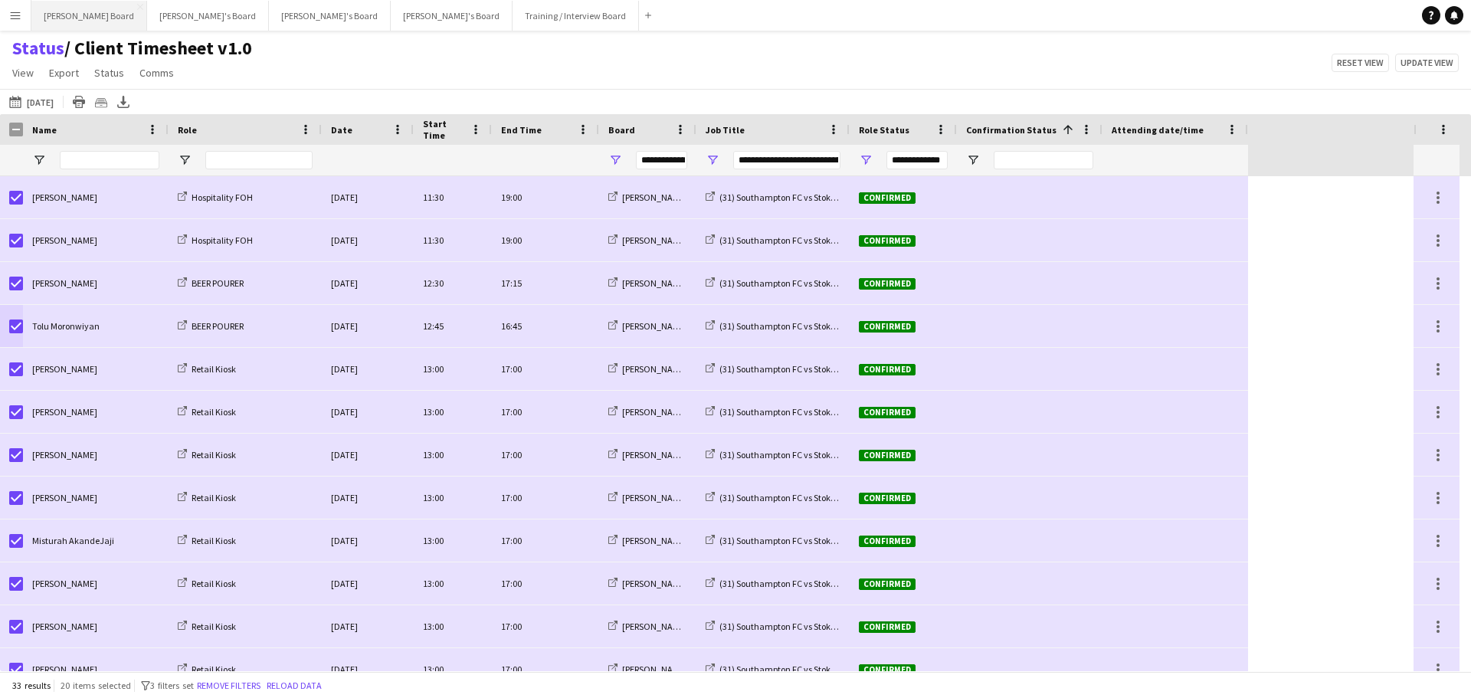
click at [72, 22] on button "Dean's Board Close" at bounding box center [89, 16] width 116 height 30
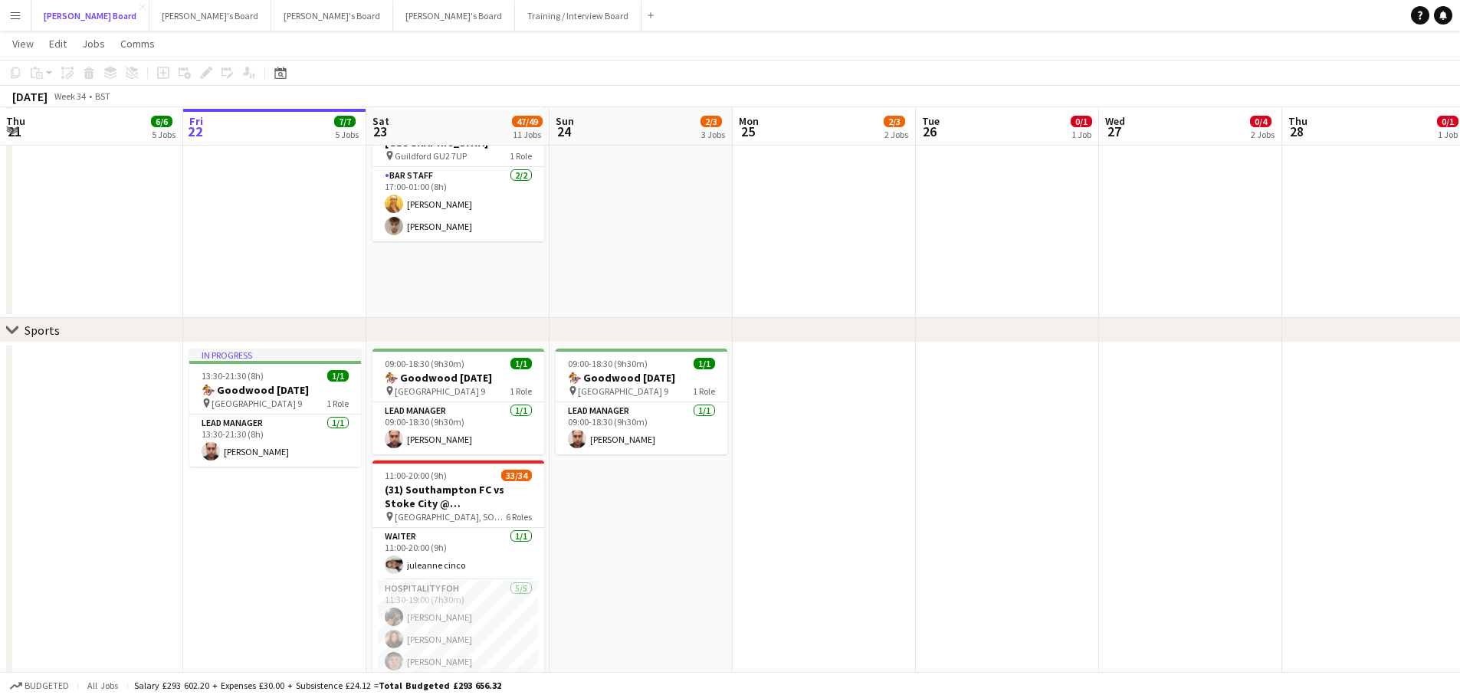
scroll to position [690, 0]
click at [414, 652] on app-card-role "Hospitality FOH [DATE] 11:30-19:00 (7h30m) [PERSON_NAME] [PERSON_NAME] [PERSON_…" at bounding box center [458, 648] width 172 height 141
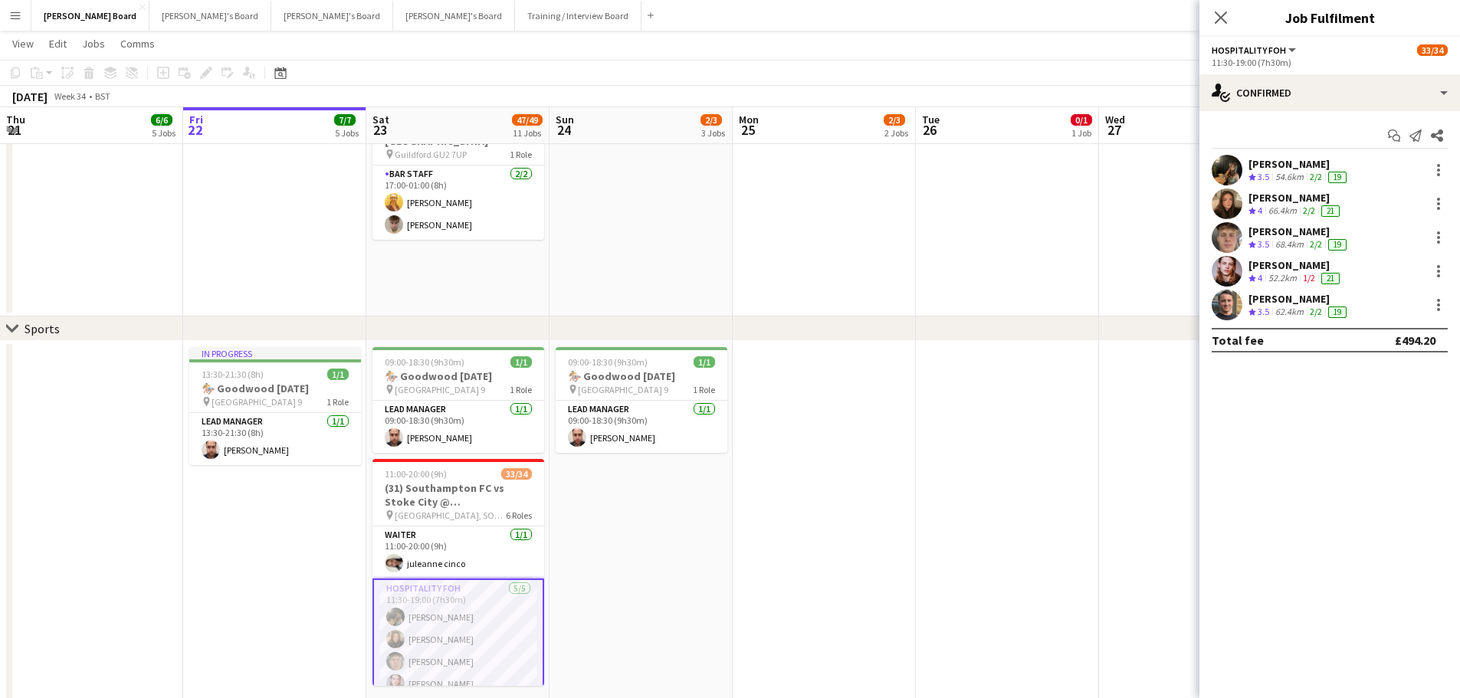
click at [1270, 296] on div "[PERSON_NAME]" at bounding box center [1298, 299] width 101 height 14
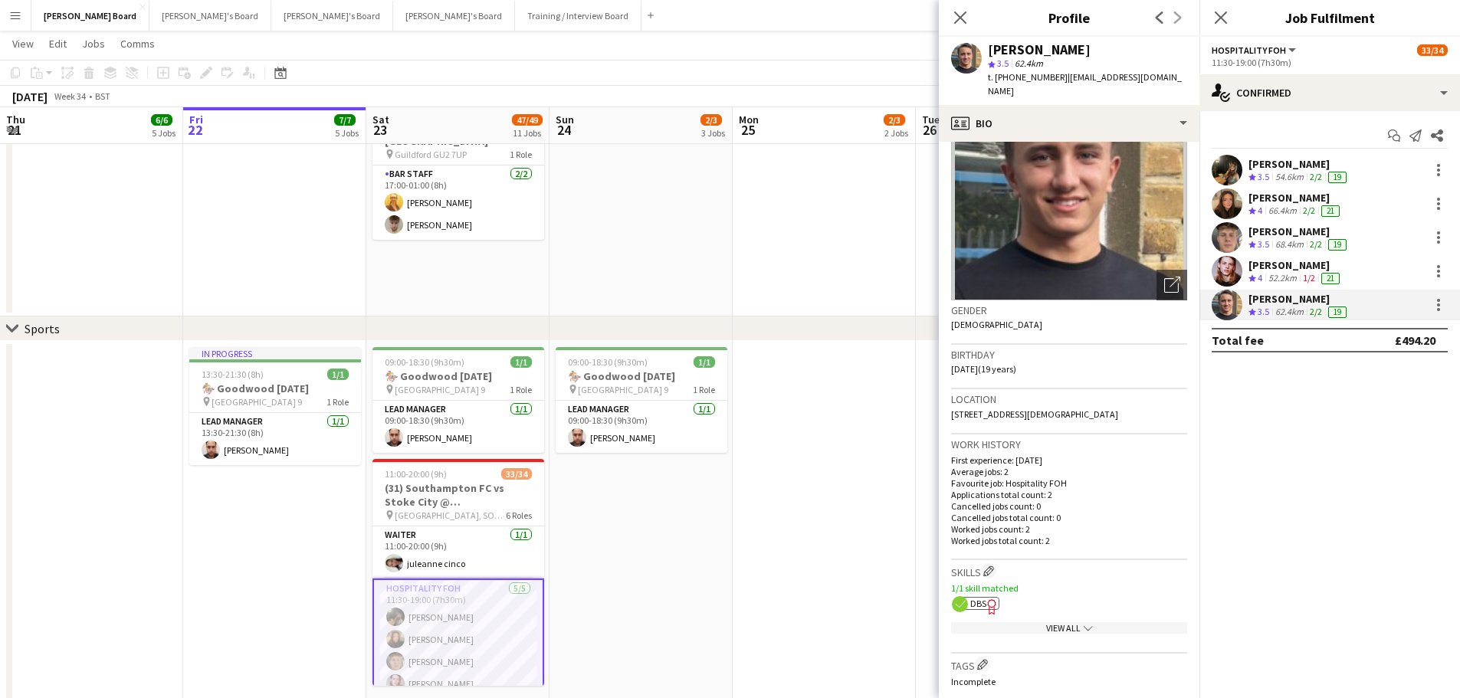
scroll to position [230, 0]
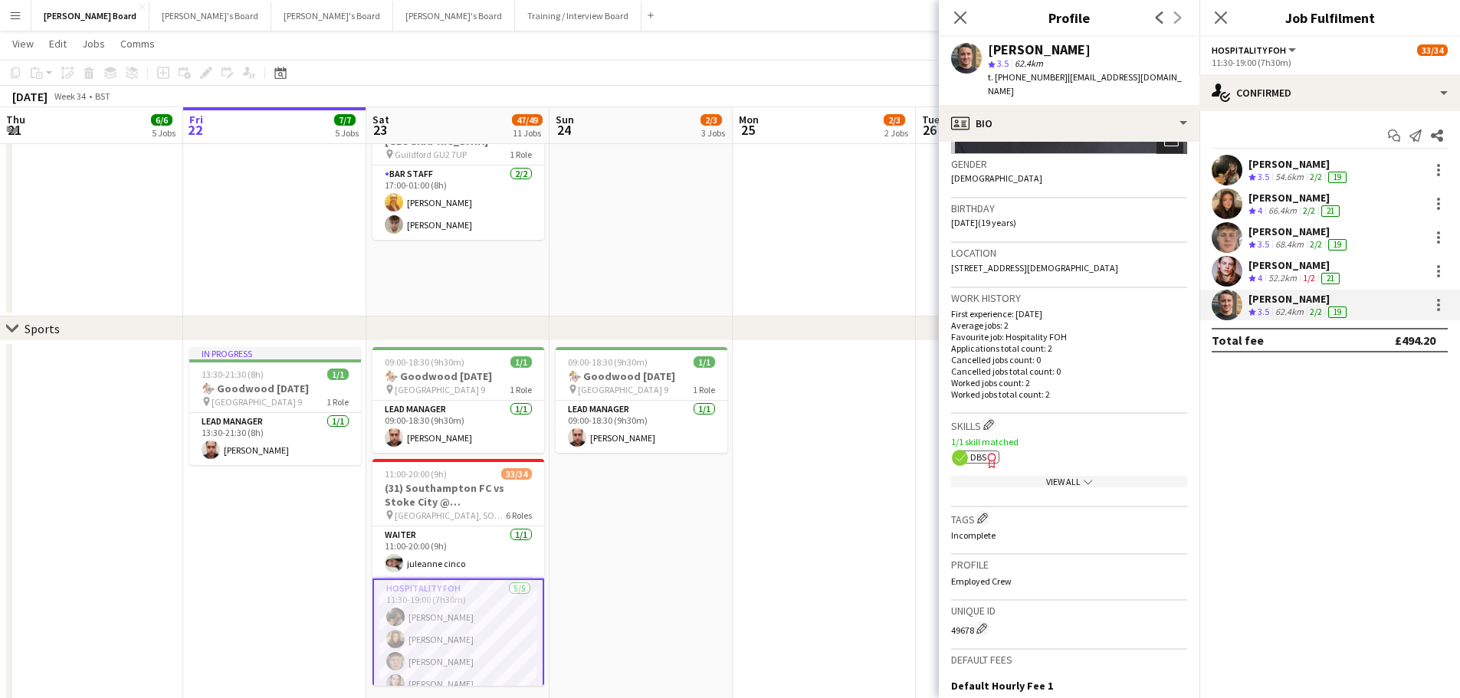
click at [980, 451] on span "DBS" at bounding box center [978, 456] width 16 height 11
click at [1273, 268] on div "[PERSON_NAME]" at bounding box center [1295, 265] width 94 height 14
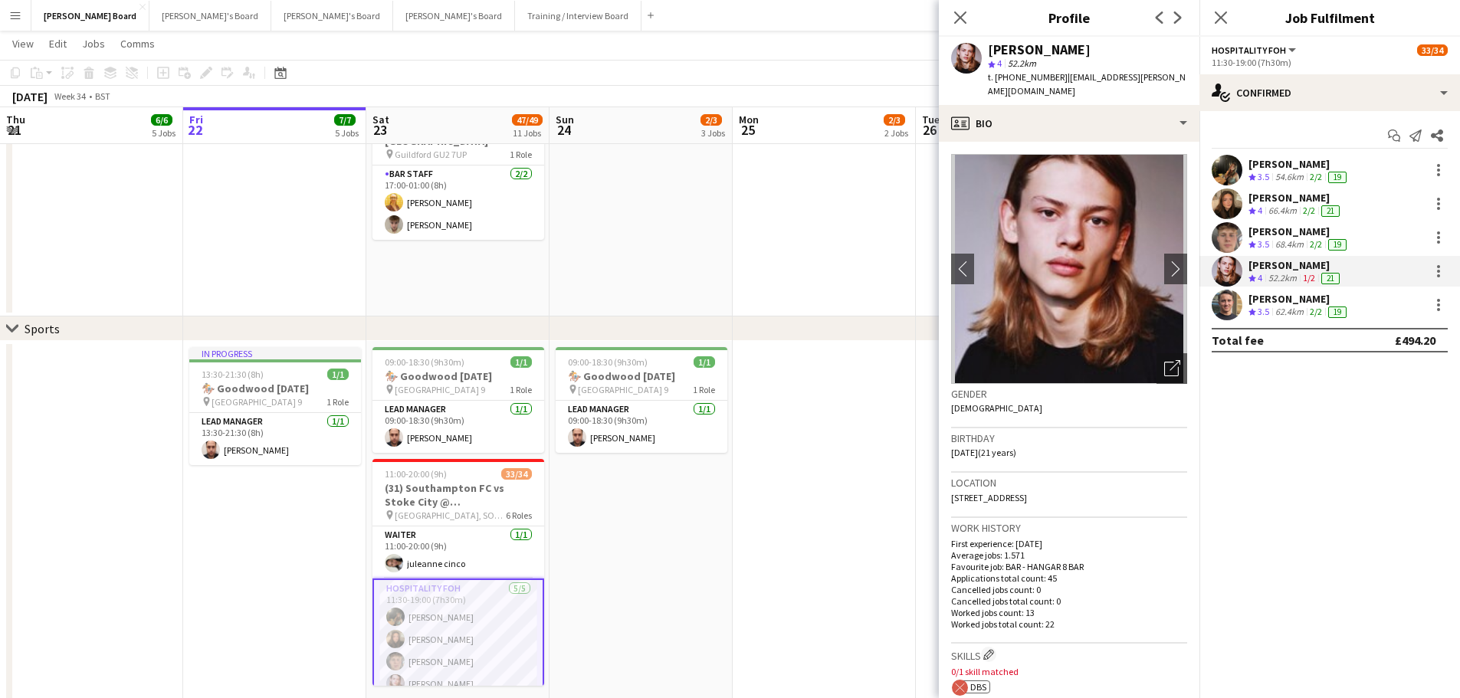
drag, startPoint x: 1293, startPoint y: 215, endPoint x: 1291, endPoint y: 224, distance: 8.6
click at [1293, 217] on div "66.4km" at bounding box center [1282, 211] width 34 height 13
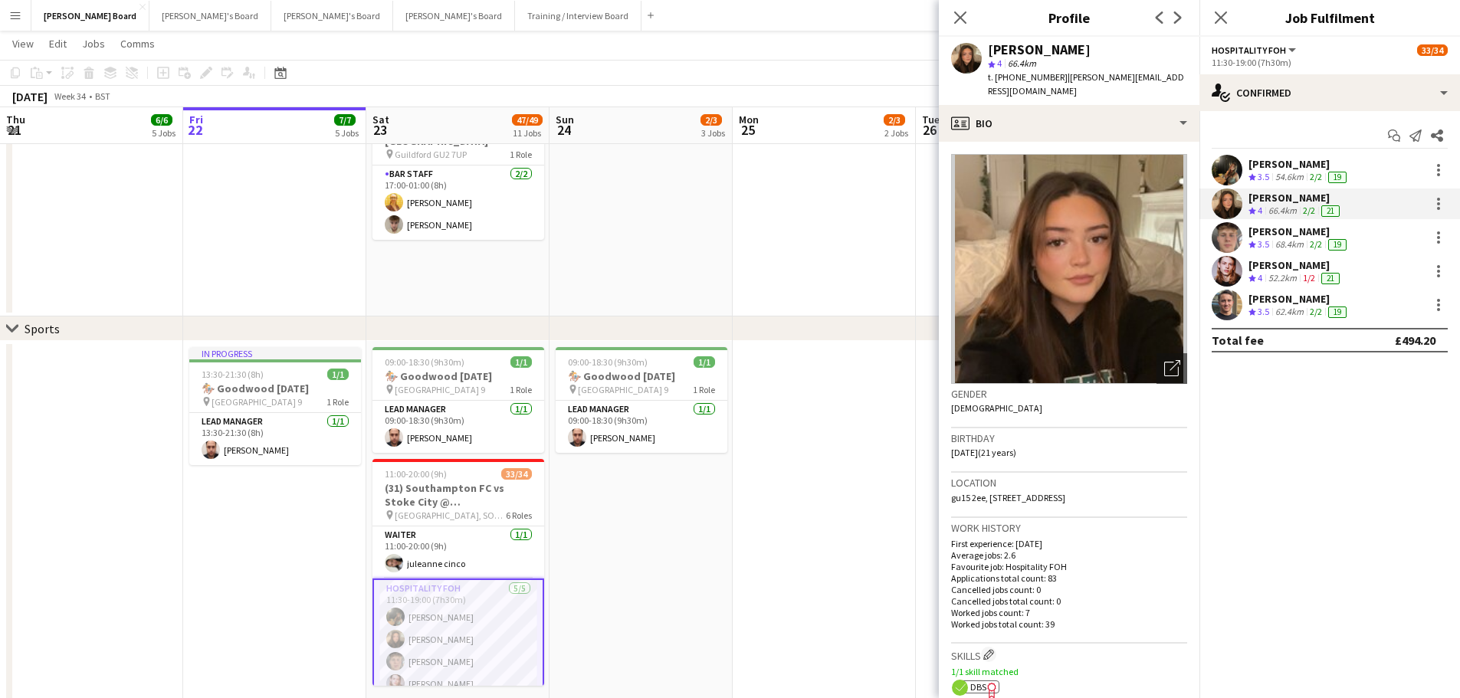
click at [1287, 230] on div "[PERSON_NAME]" at bounding box center [1298, 232] width 101 height 14
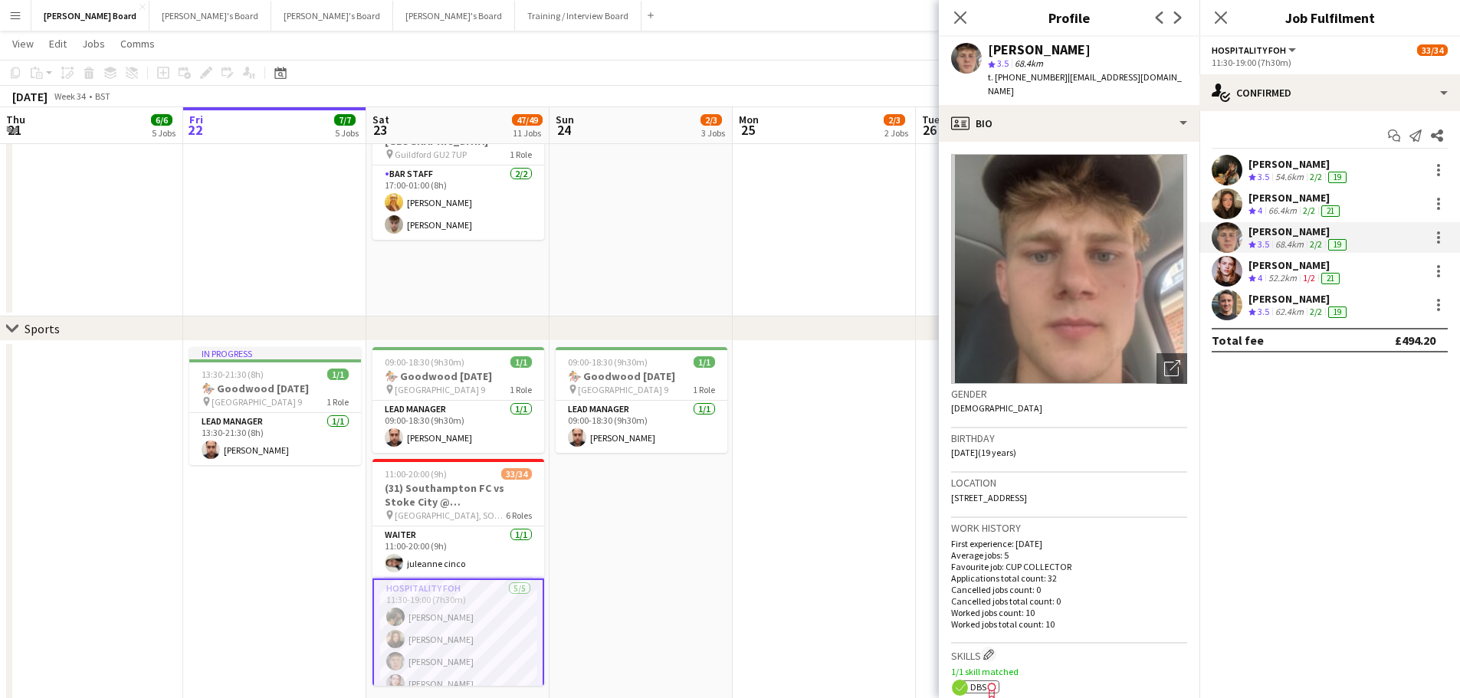
click at [1280, 202] on div "[PERSON_NAME]" at bounding box center [1295, 198] width 94 height 14
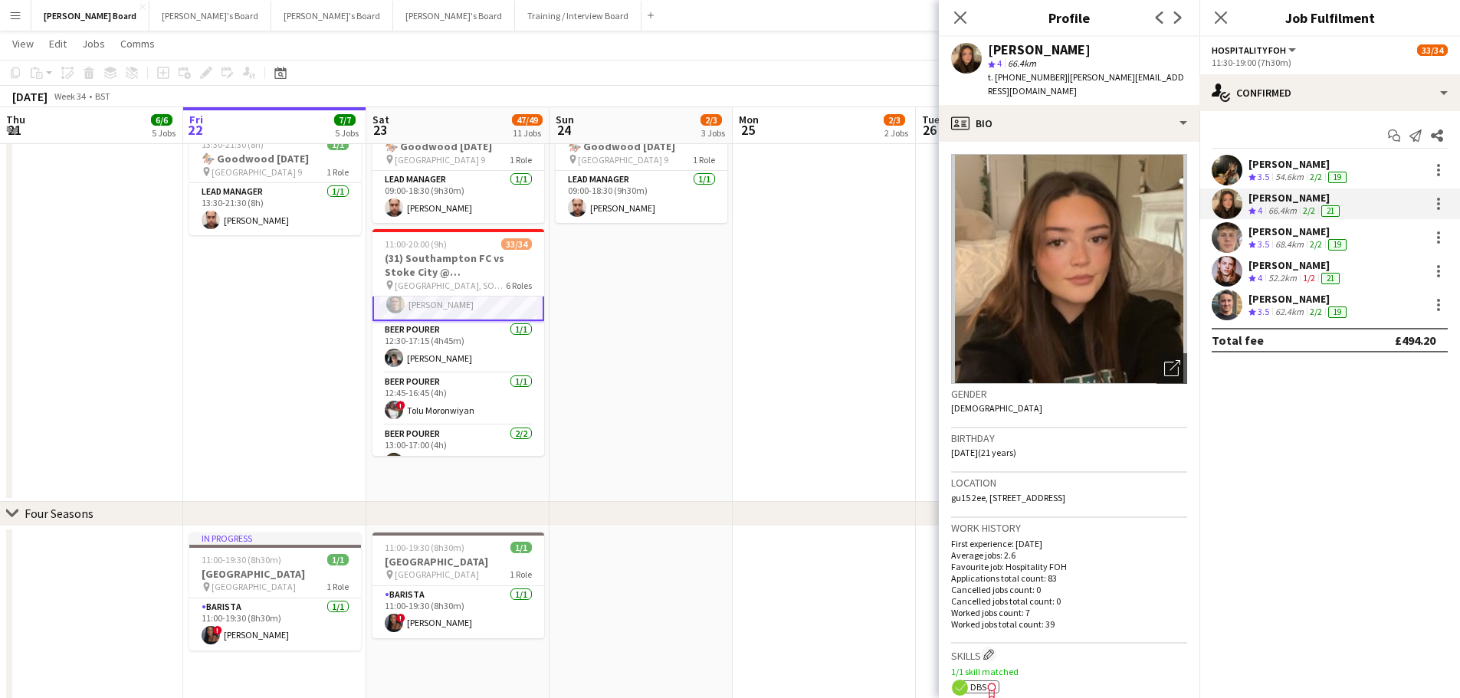
scroll to position [153, 0]
click at [459, 375] on app-card-role "BEER POURER [DATE] 12:30-17:15 (4h45m) [PERSON_NAME]" at bounding box center [458, 365] width 172 height 52
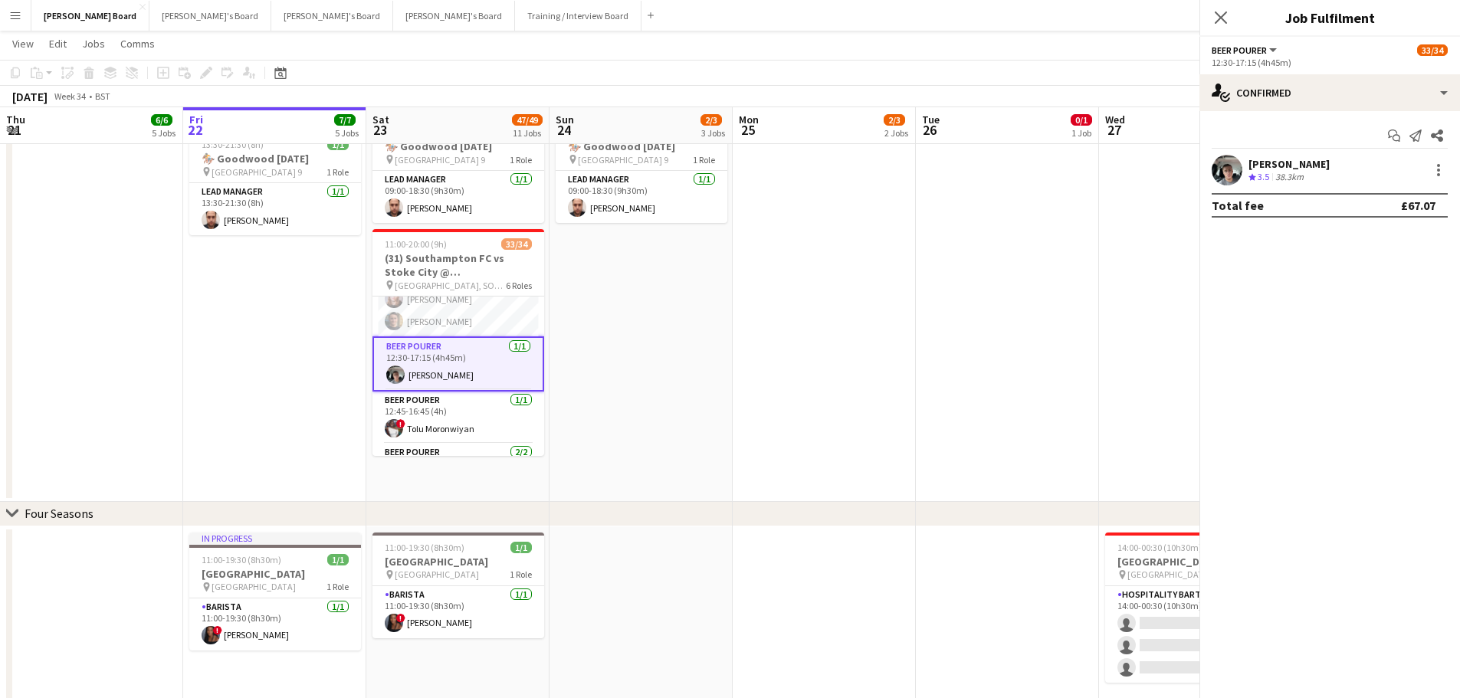
scroll to position [152, 0]
click at [1311, 160] on div "[PERSON_NAME]" at bounding box center [1288, 164] width 81 height 14
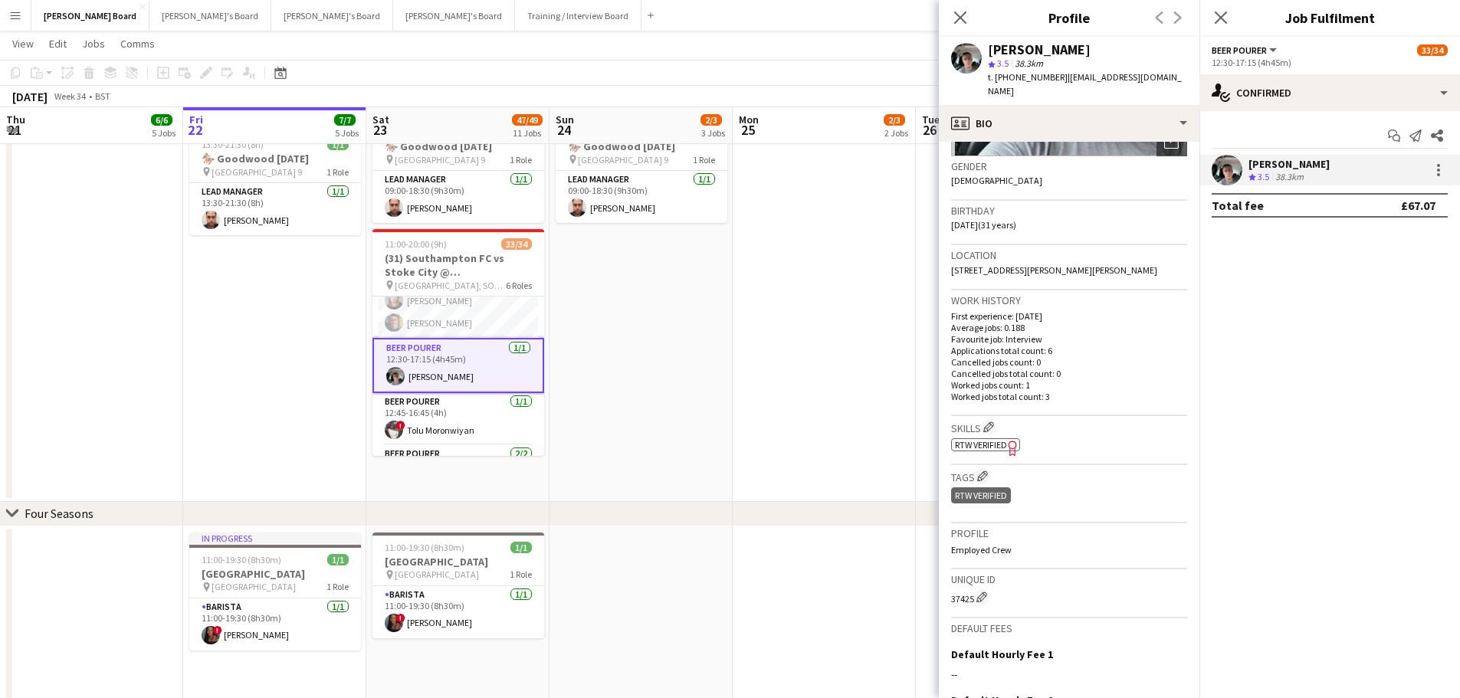
scroll to position [230, 0]
drag, startPoint x: 420, startPoint y: 439, endPoint x: 812, endPoint y: 401, distance: 394.1
click at [420, 439] on app-card-role "BEER POURER 1/1 12:45-16:45 (4h) ! Tolu Moronwiyan" at bounding box center [458, 419] width 172 height 52
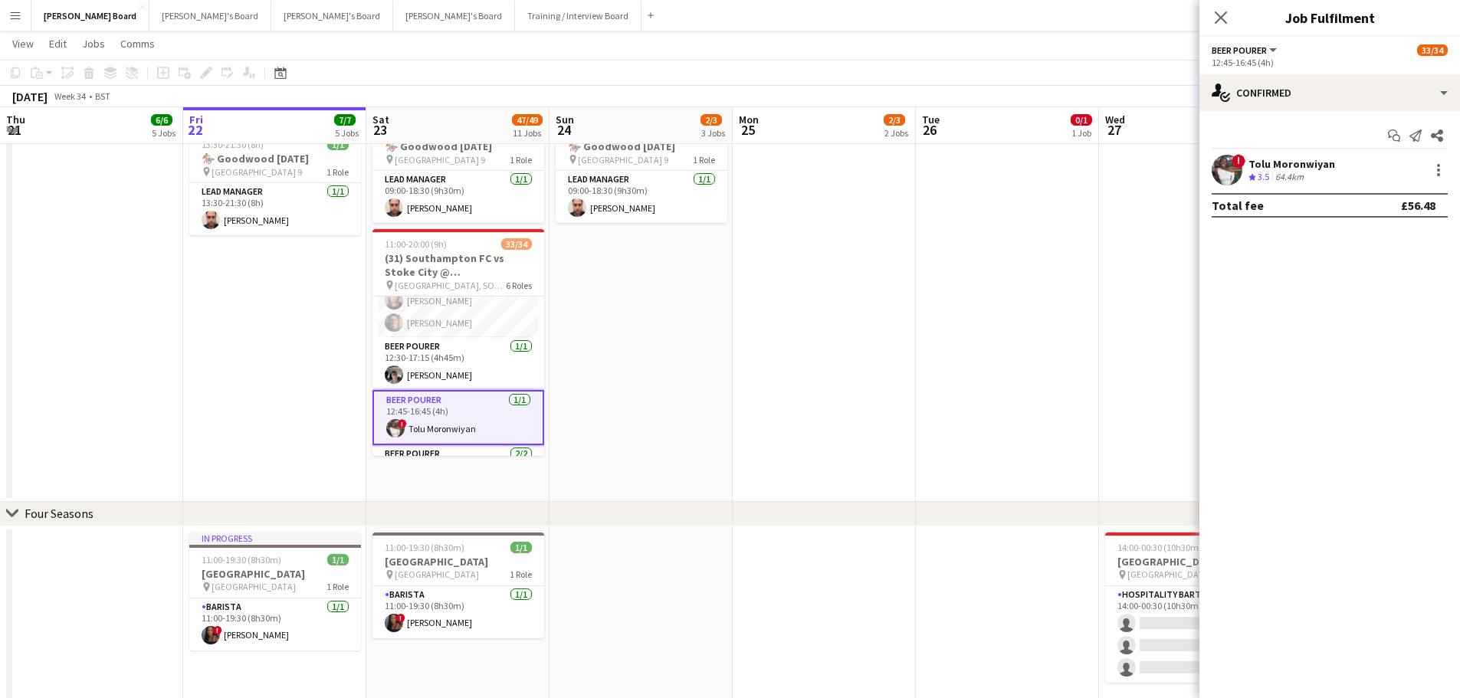
click at [1313, 173] on div "Crew rating 3.5 64.4km" at bounding box center [1291, 177] width 87 height 13
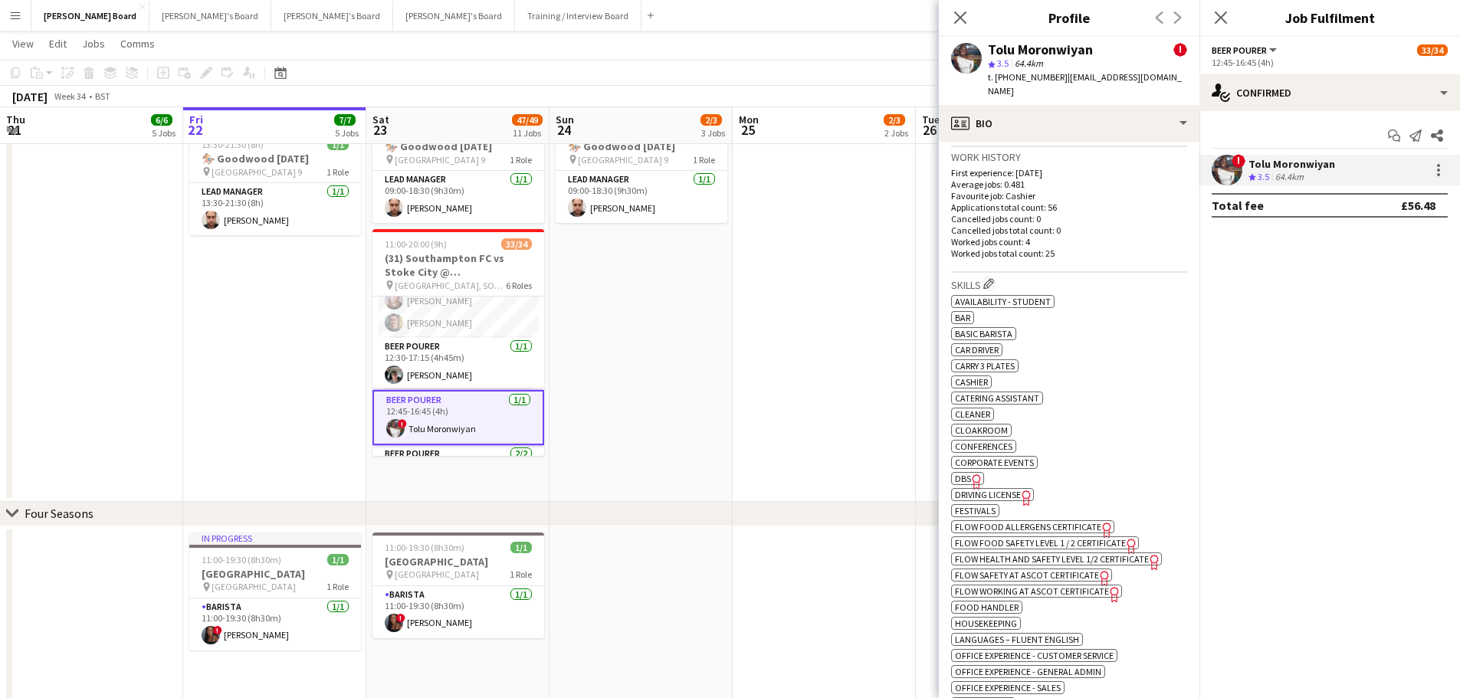
scroll to position [1073, 0]
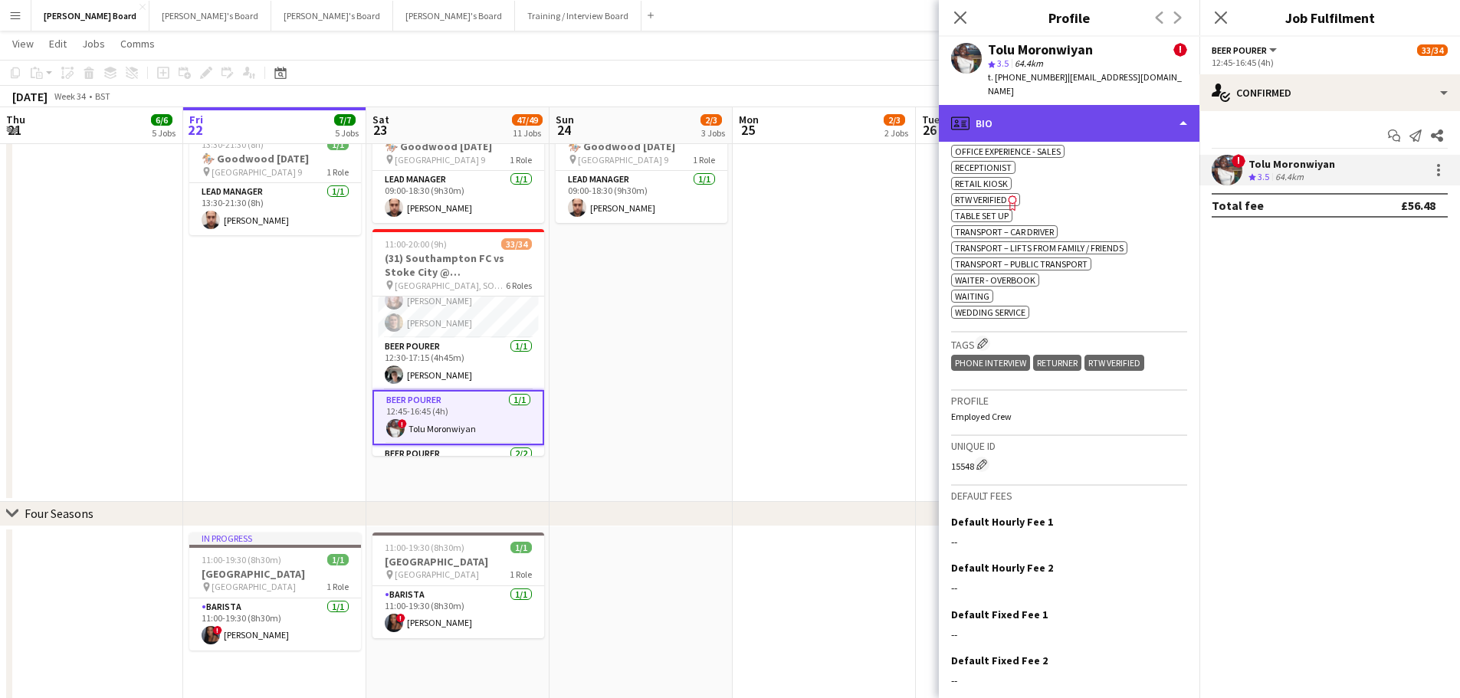
click at [1038, 113] on div "profile Bio" at bounding box center [1069, 123] width 261 height 37
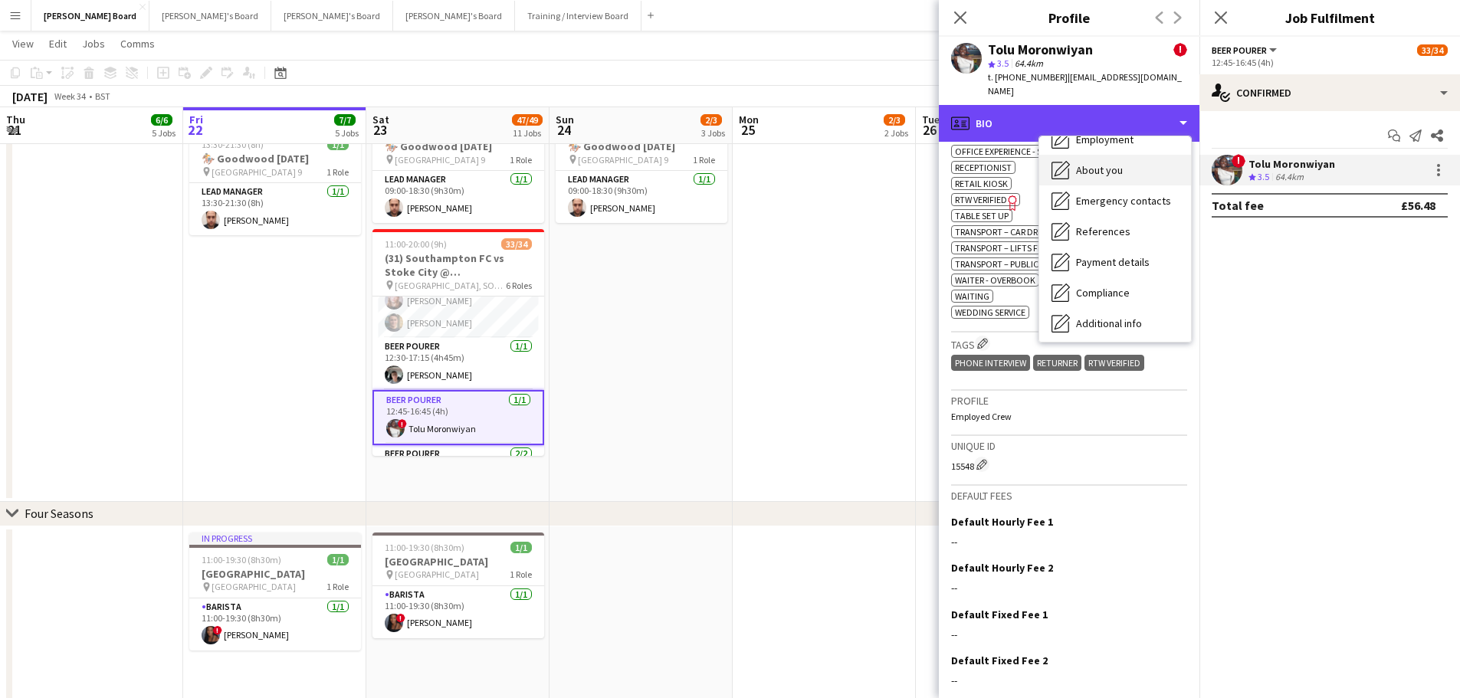
scroll to position [153, 0]
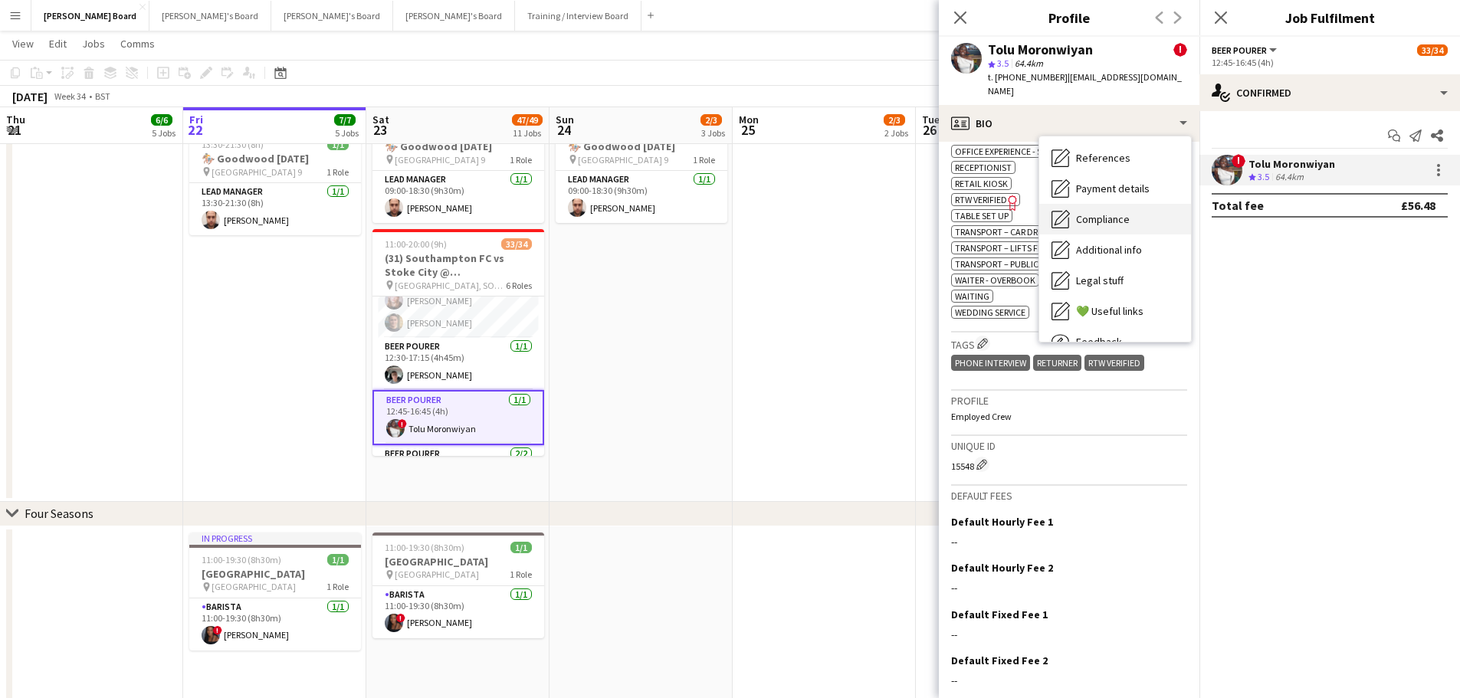
click at [1111, 214] on div "Compliance Compliance" at bounding box center [1115, 219] width 152 height 31
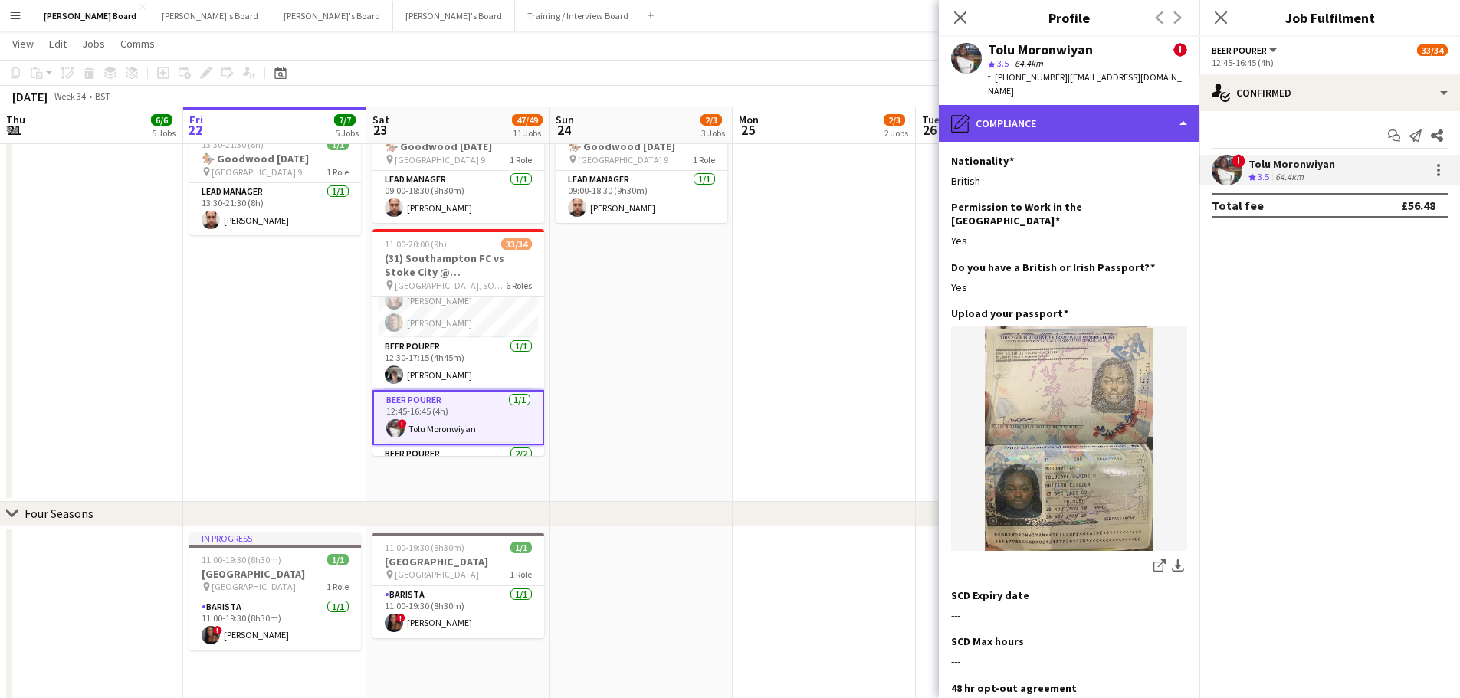
click at [1034, 111] on div "pencil4 Compliance" at bounding box center [1069, 123] width 261 height 37
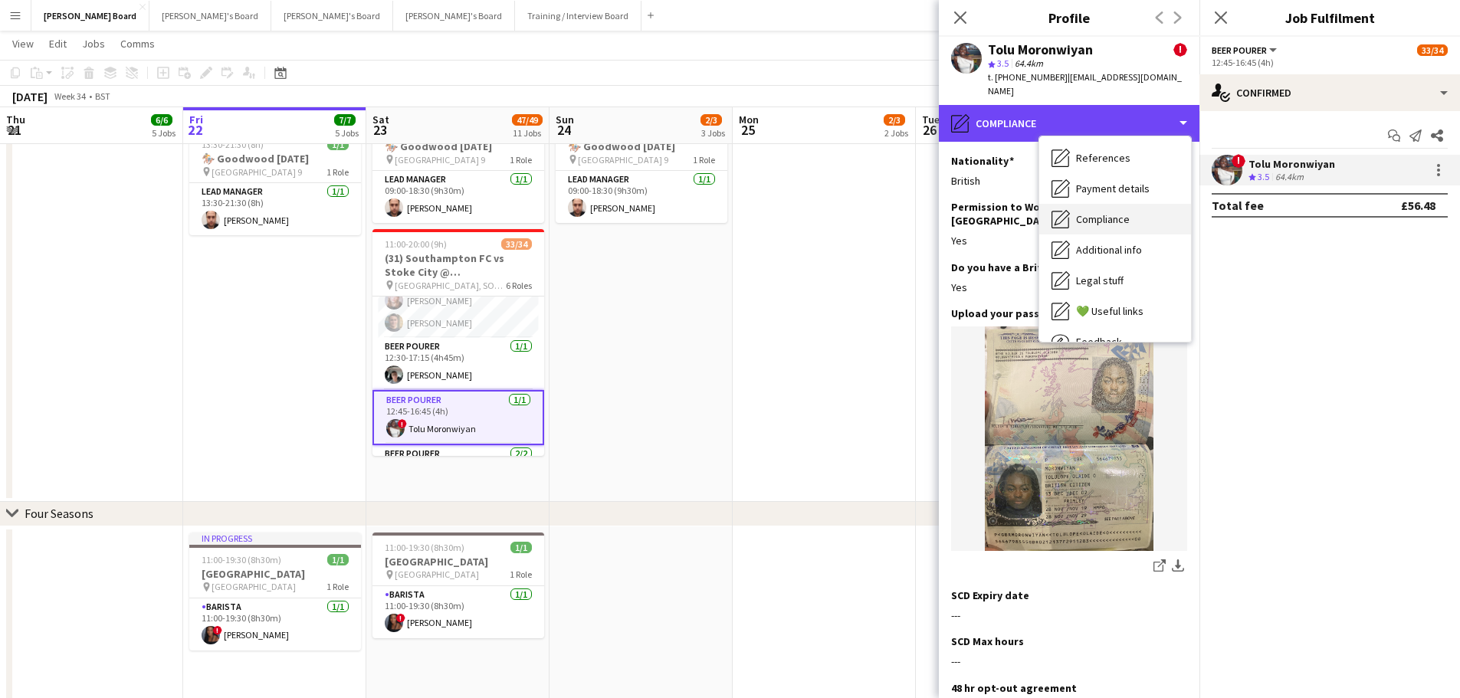
scroll to position [0, 0]
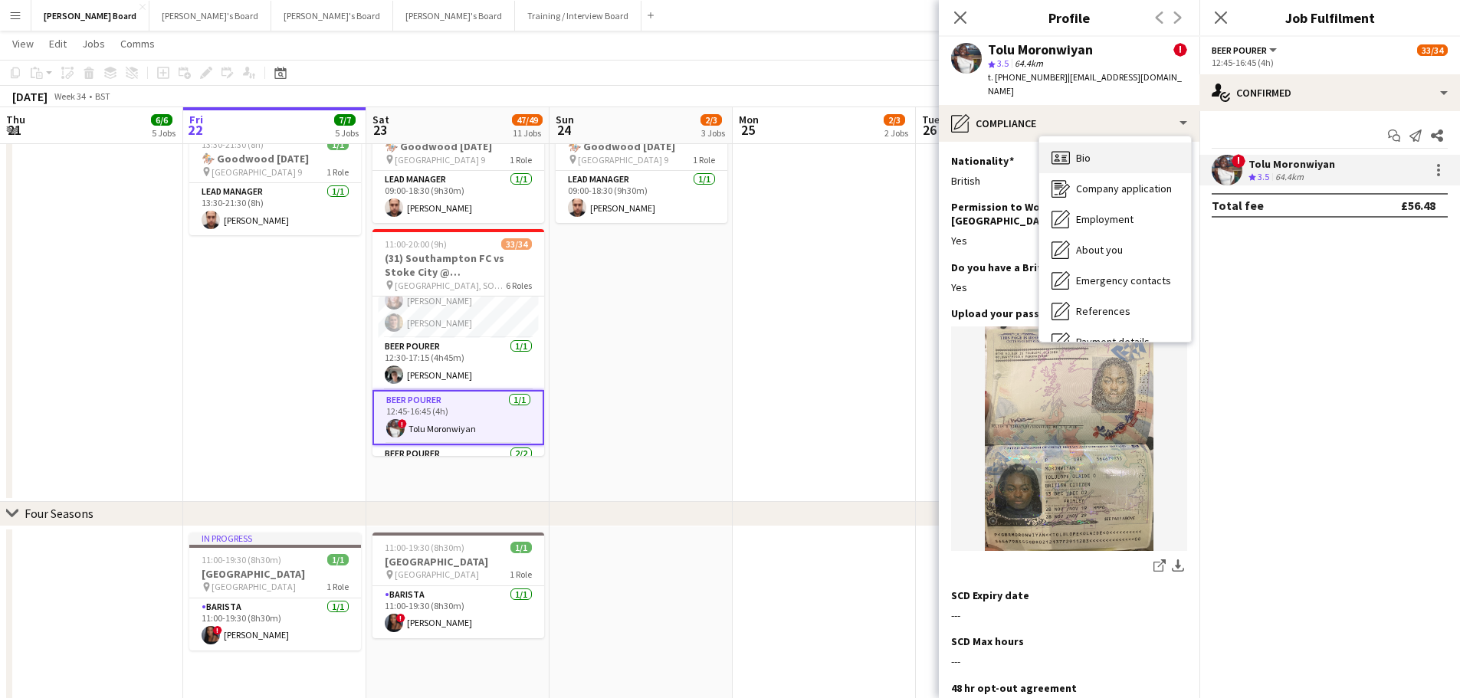
click at [1104, 146] on div "Bio Bio" at bounding box center [1115, 158] width 152 height 31
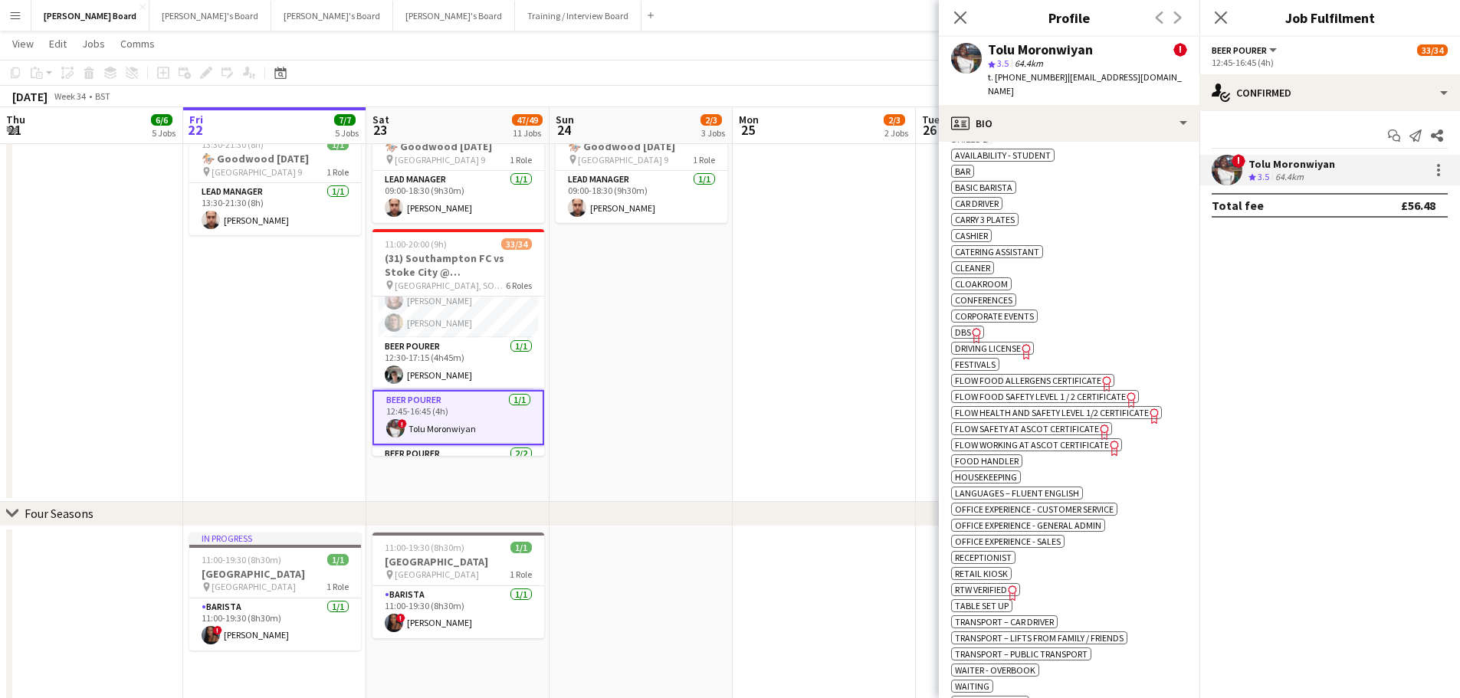
scroll to position [766, 0]
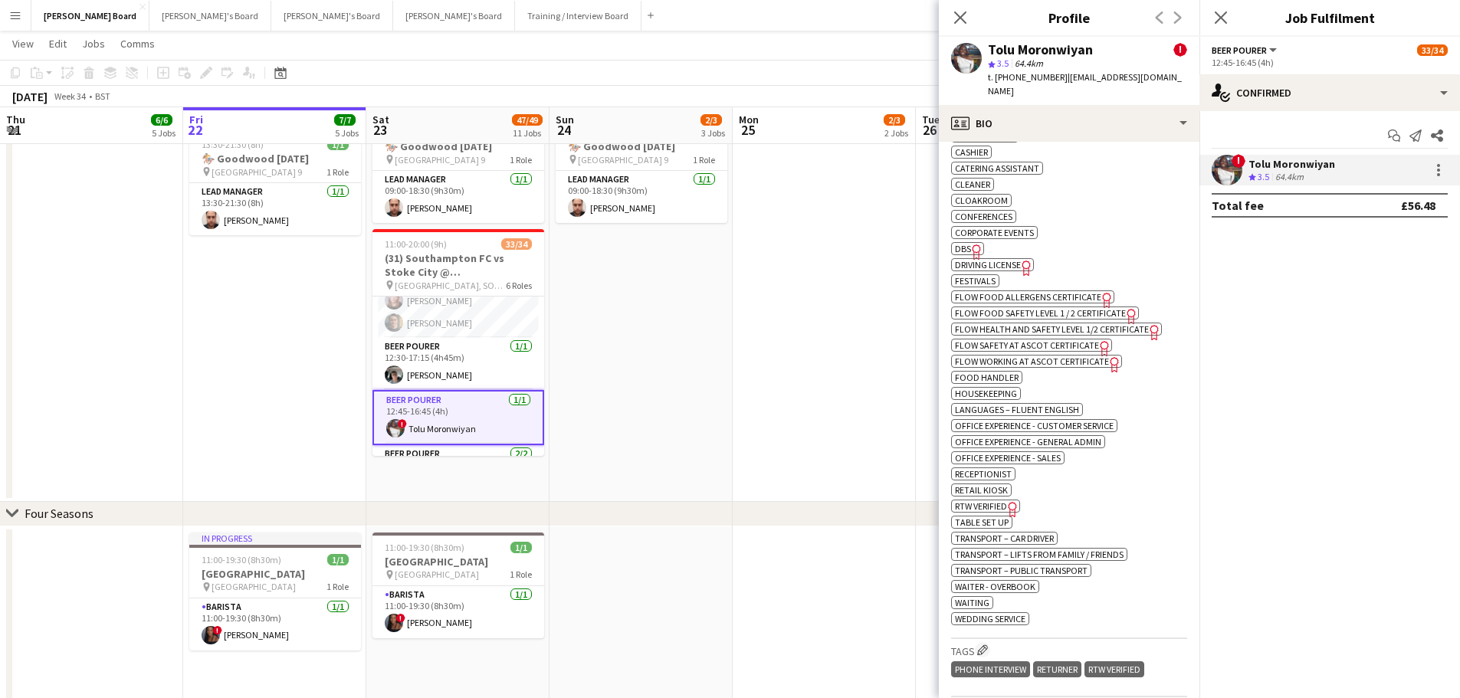
click at [969, 244] on icon "Freelancer has uploaded a photo validation of skill. Click to see" at bounding box center [977, 252] width 16 height 16
click at [964, 20] on icon "Close pop-in" at bounding box center [959, 17] width 15 height 15
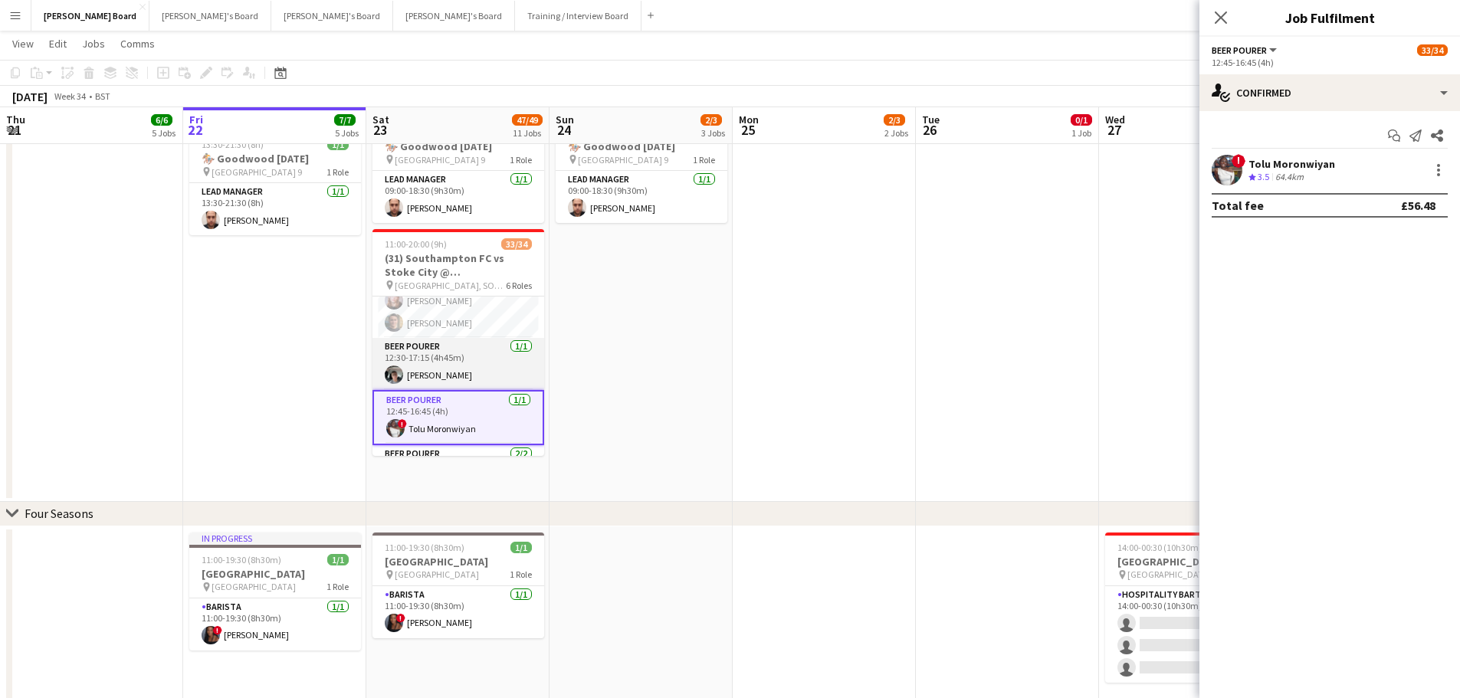
click at [490, 381] on app-card-role "BEER POURER [DATE] 12:30-17:15 (4h45m) [PERSON_NAME]" at bounding box center [458, 364] width 172 height 52
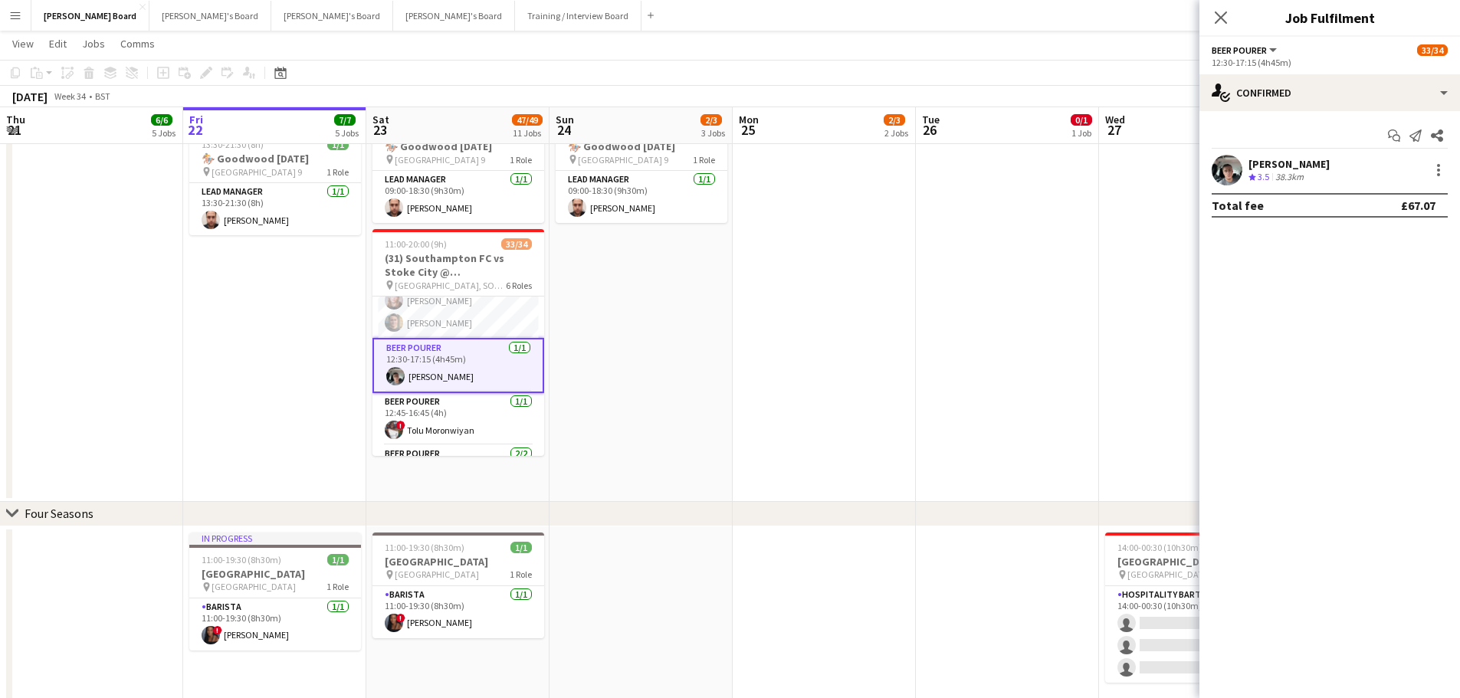
click at [1305, 166] on div "[PERSON_NAME]" at bounding box center [1288, 164] width 81 height 14
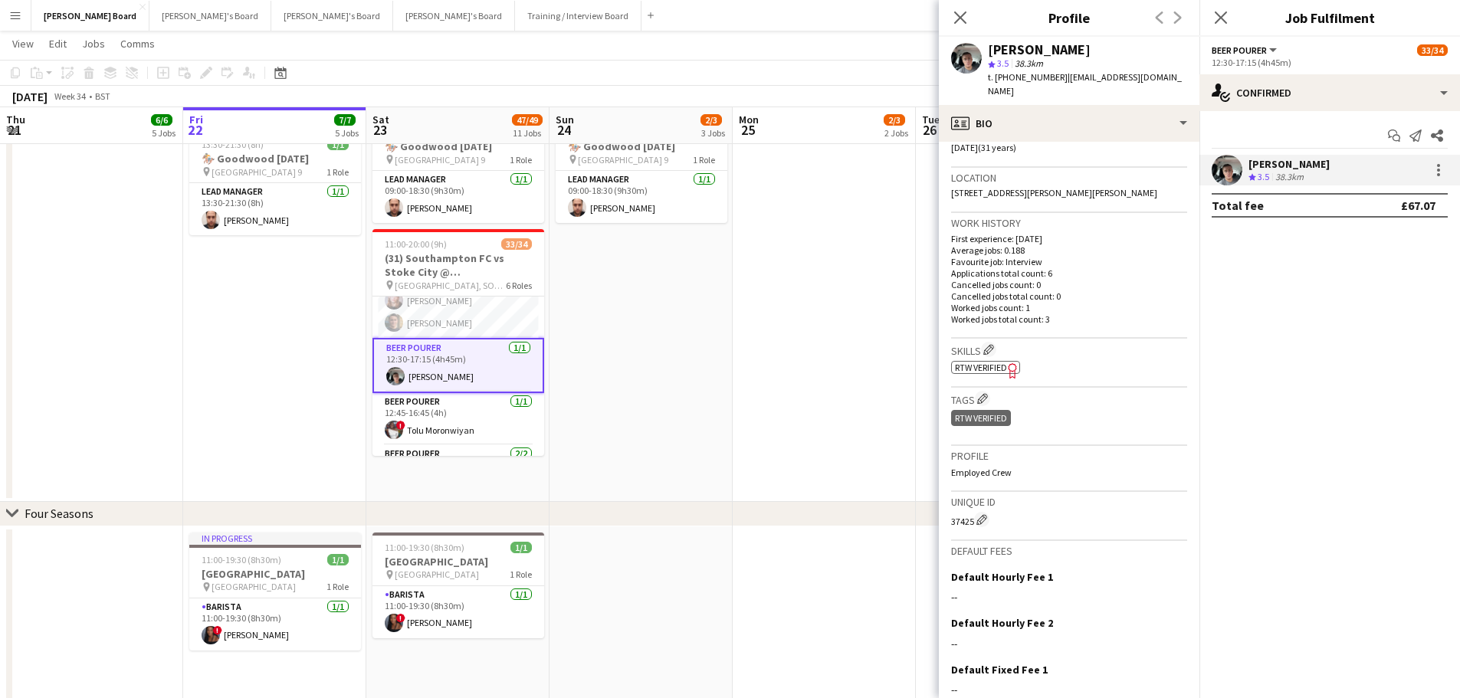
scroll to position [306, 0]
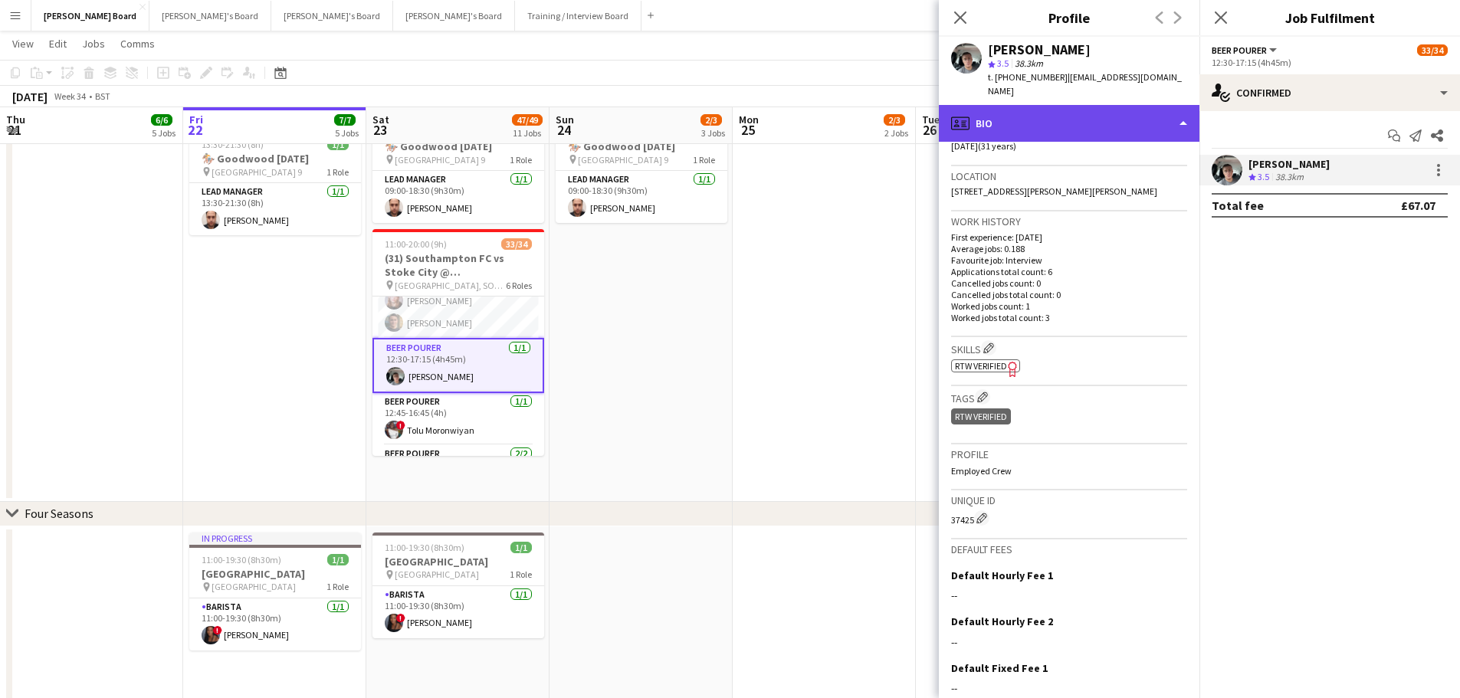
click at [1093, 119] on div "profile Bio" at bounding box center [1069, 123] width 261 height 37
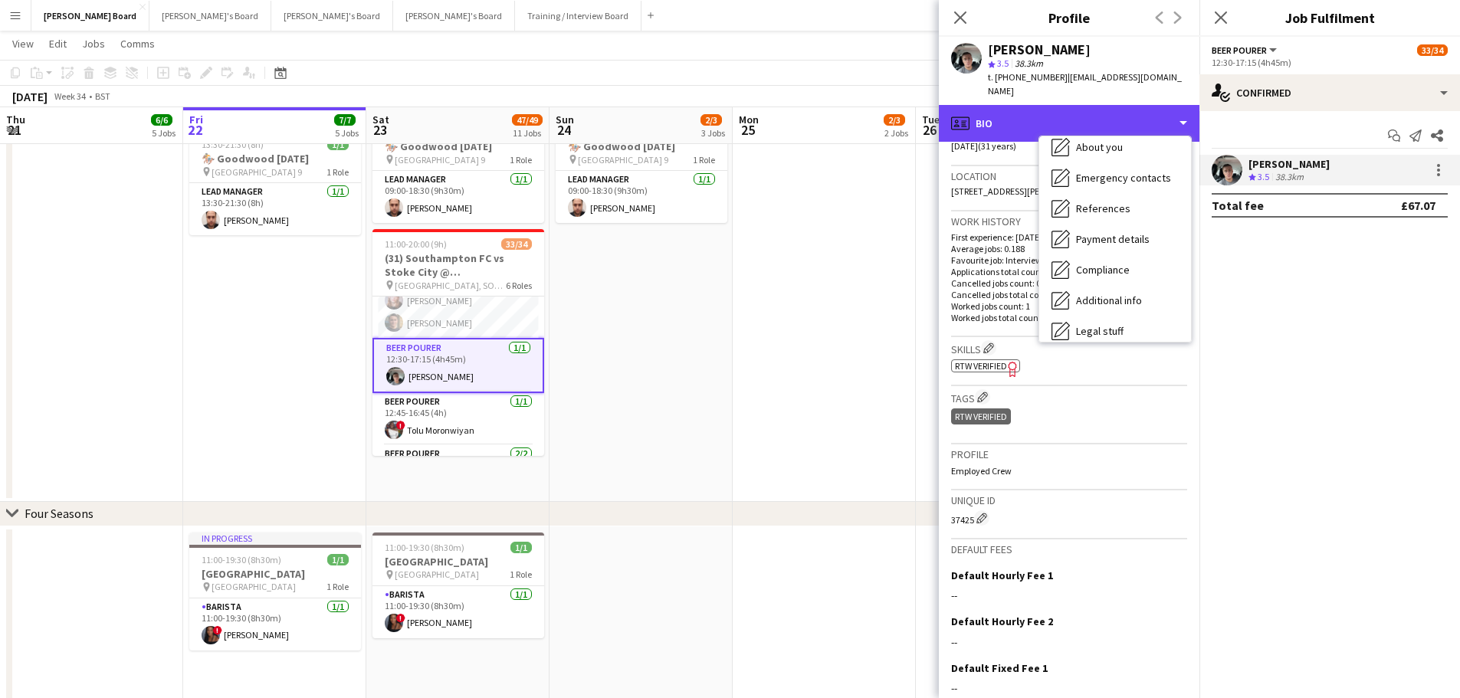
scroll to position [205, 0]
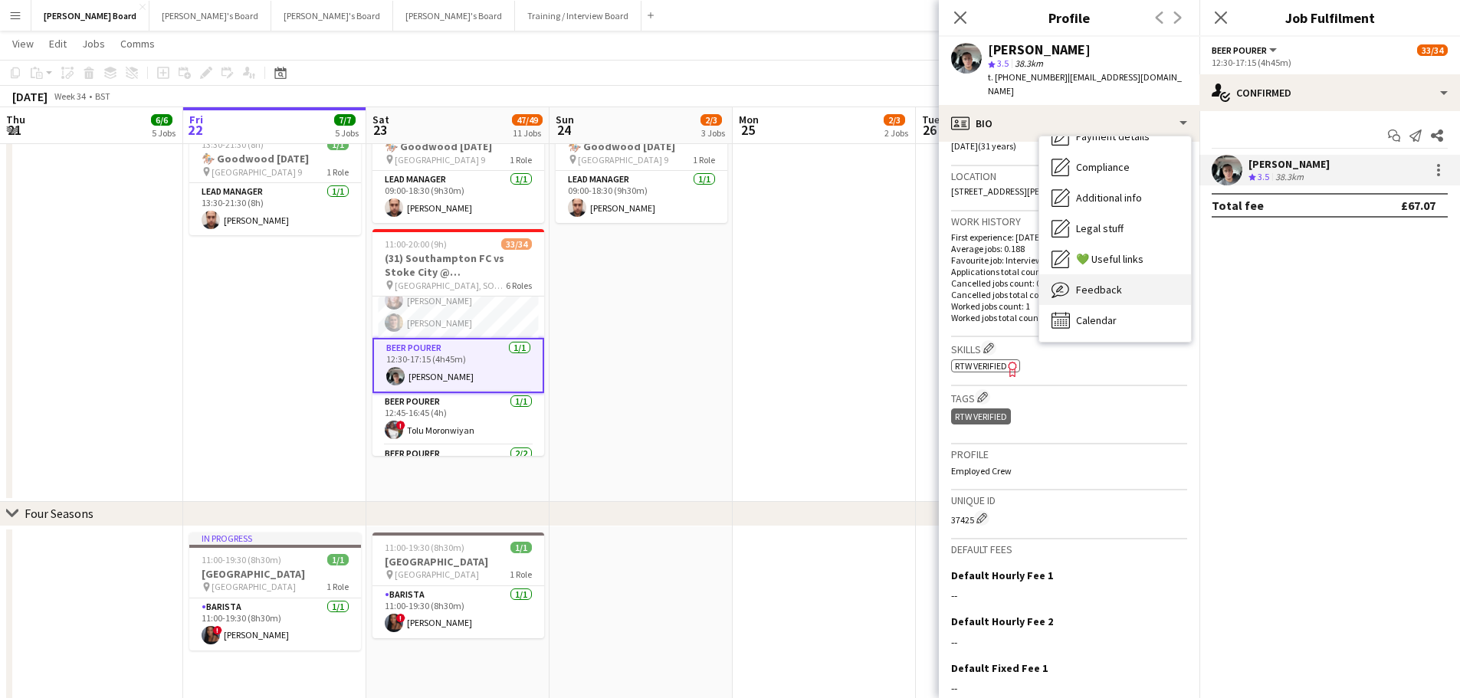
click at [1133, 300] on div "Feedback Feedback" at bounding box center [1115, 289] width 152 height 31
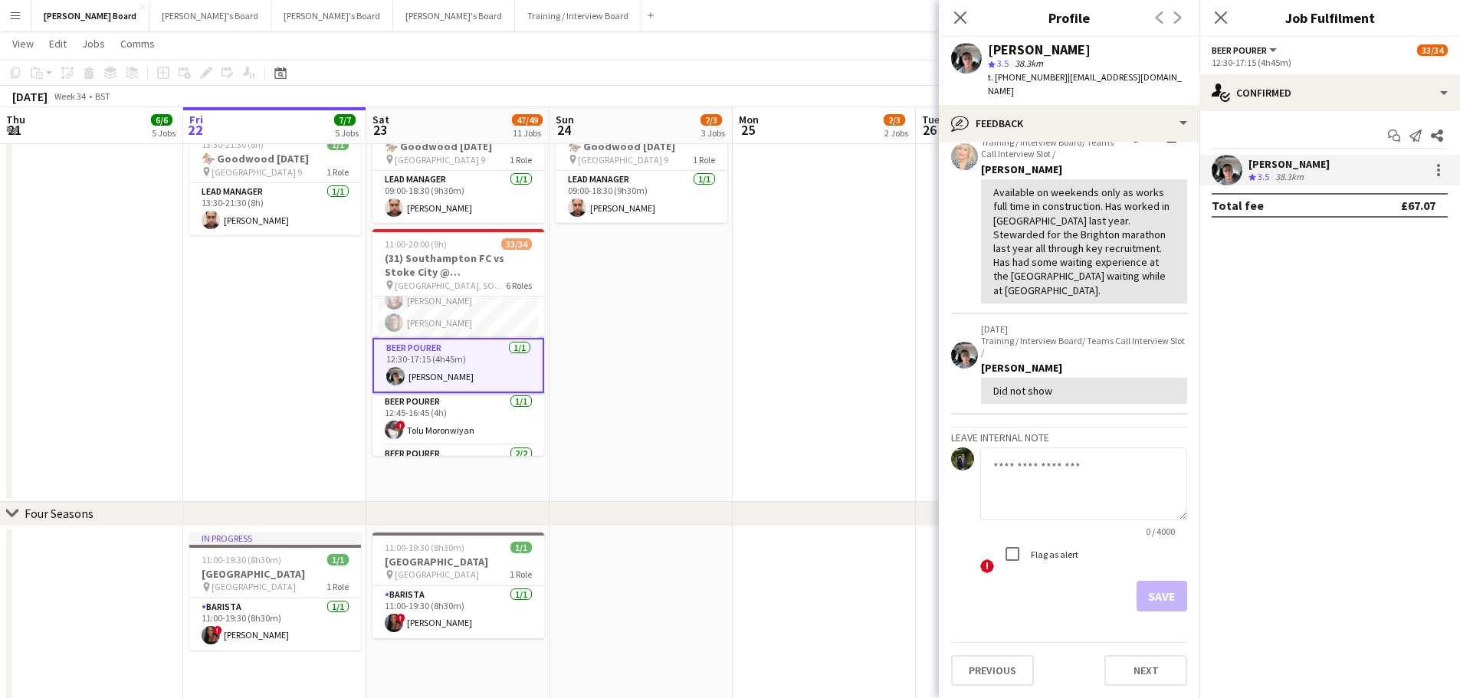
scroll to position [0, 0]
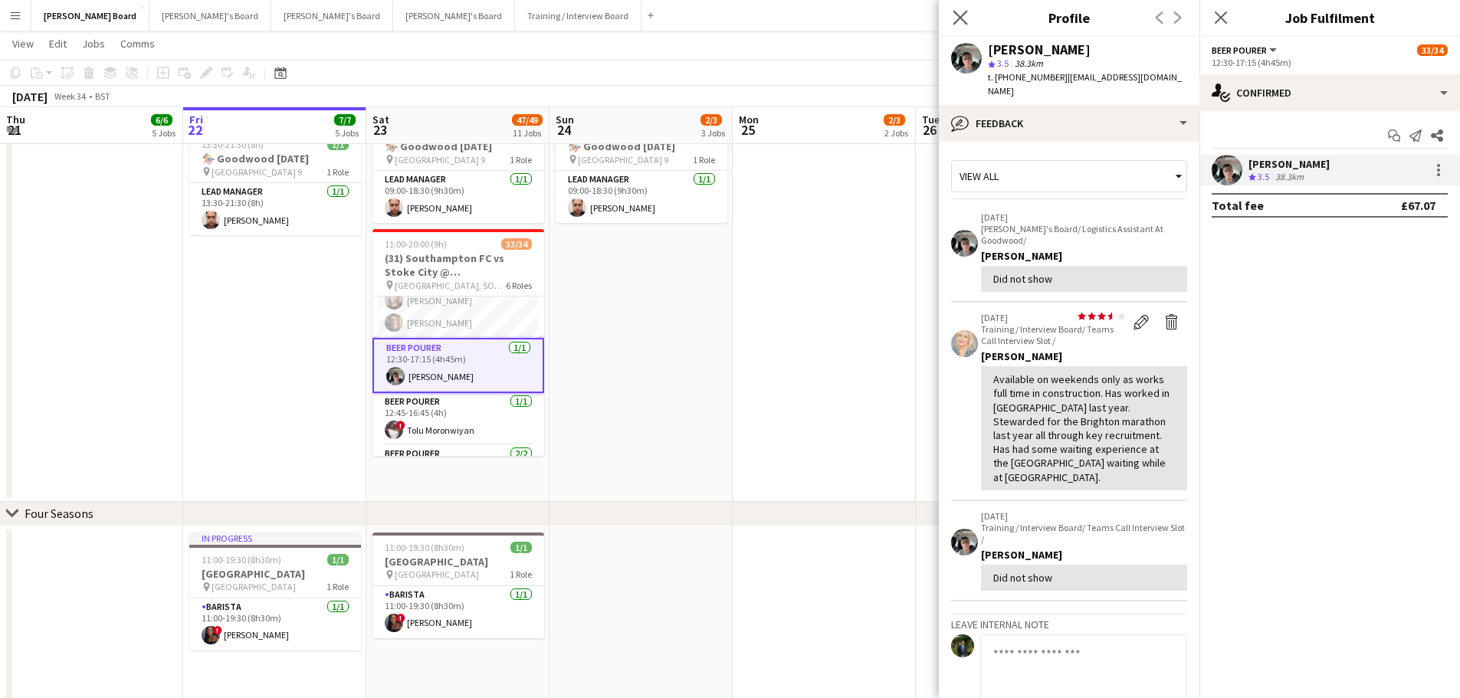
click at [962, 25] on app-icon "Close pop-in" at bounding box center [960, 18] width 22 height 22
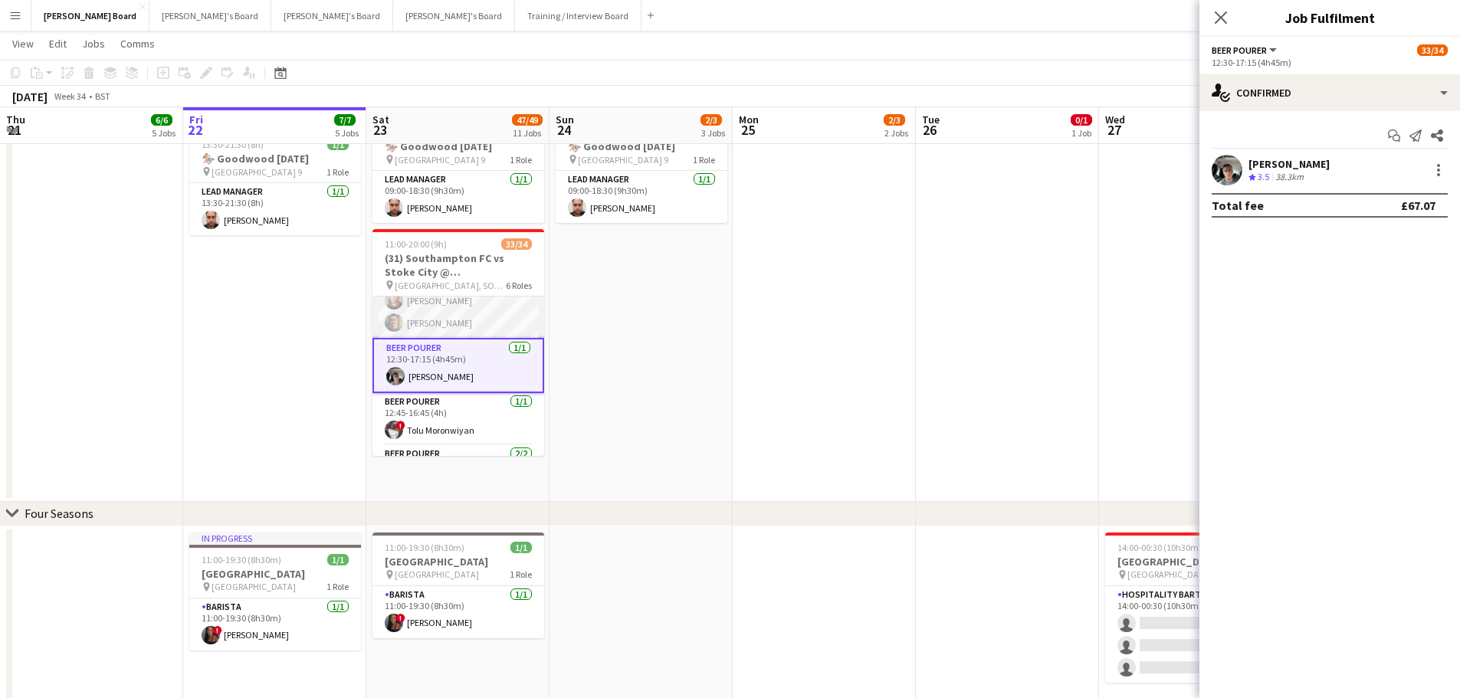
scroll to position [228, 0]
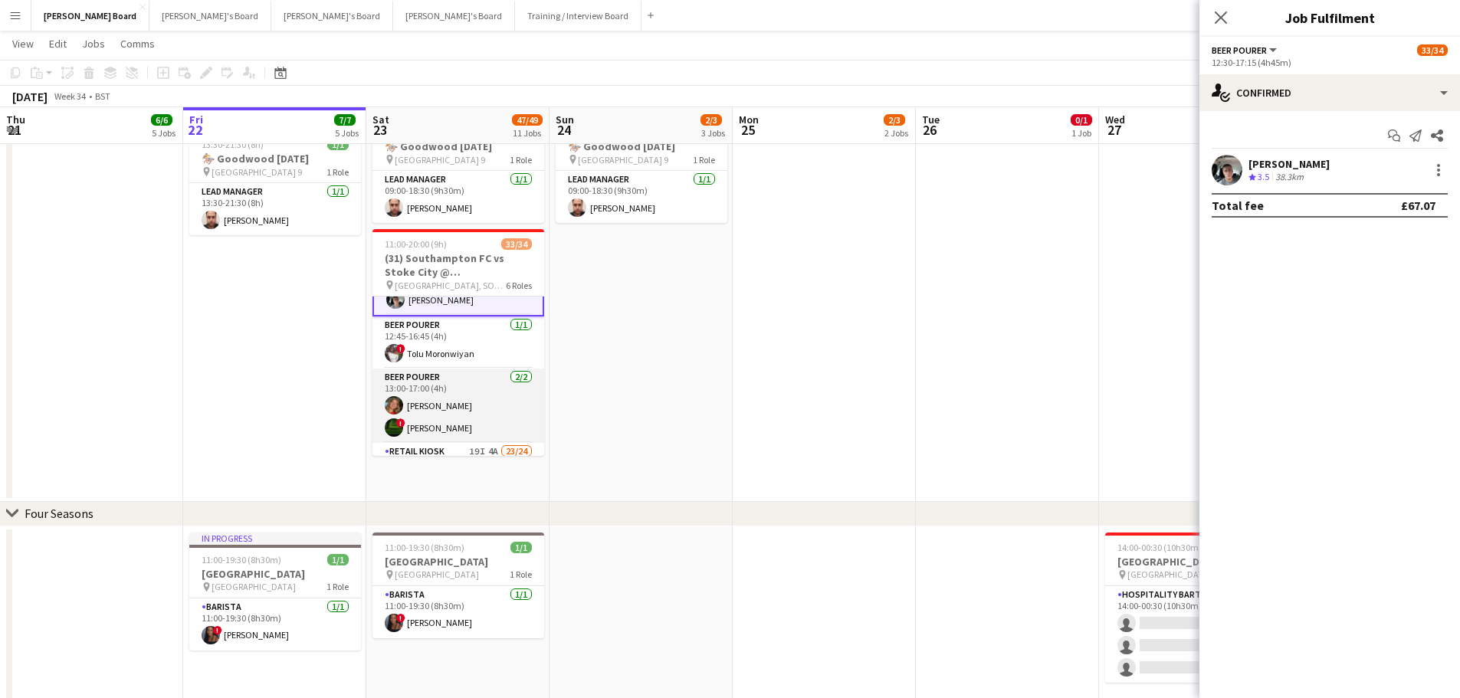
drag, startPoint x: 445, startPoint y: 424, endPoint x: 464, endPoint y: 415, distance: 20.9
click at [447, 422] on app-card-role "BEER POURER 2/2 13:00-17:00 (4h) katie duff ! Stephany Abadir" at bounding box center [458, 406] width 172 height 74
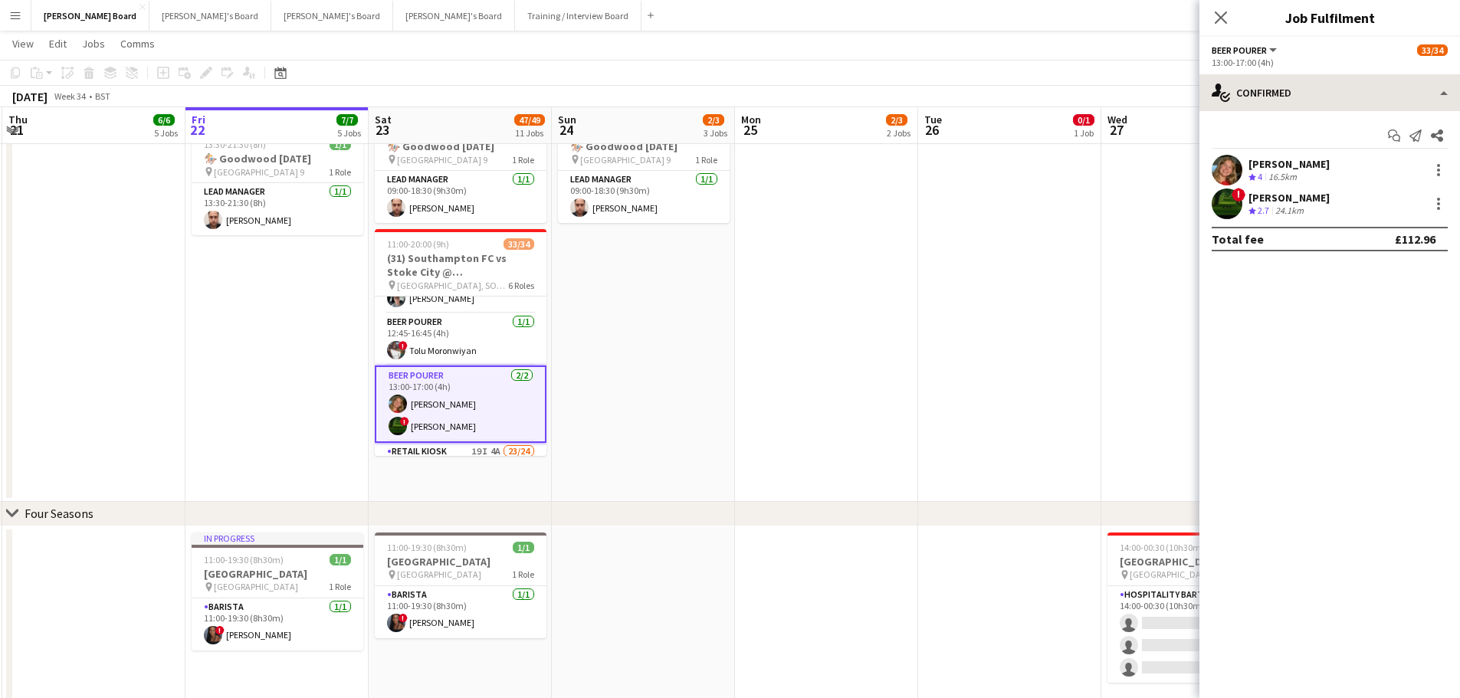
scroll to position [227, 0]
click at [1260, 148] on div "Start chat Send notification Share" at bounding box center [1329, 135] width 236 height 25
drag, startPoint x: 1261, startPoint y: 161, endPoint x: 1190, endPoint y: 245, distance: 110.4
click at [1261, 162] on div "[PERSON_NAME]" at bounding box center [1288, 164] width 81 height 14
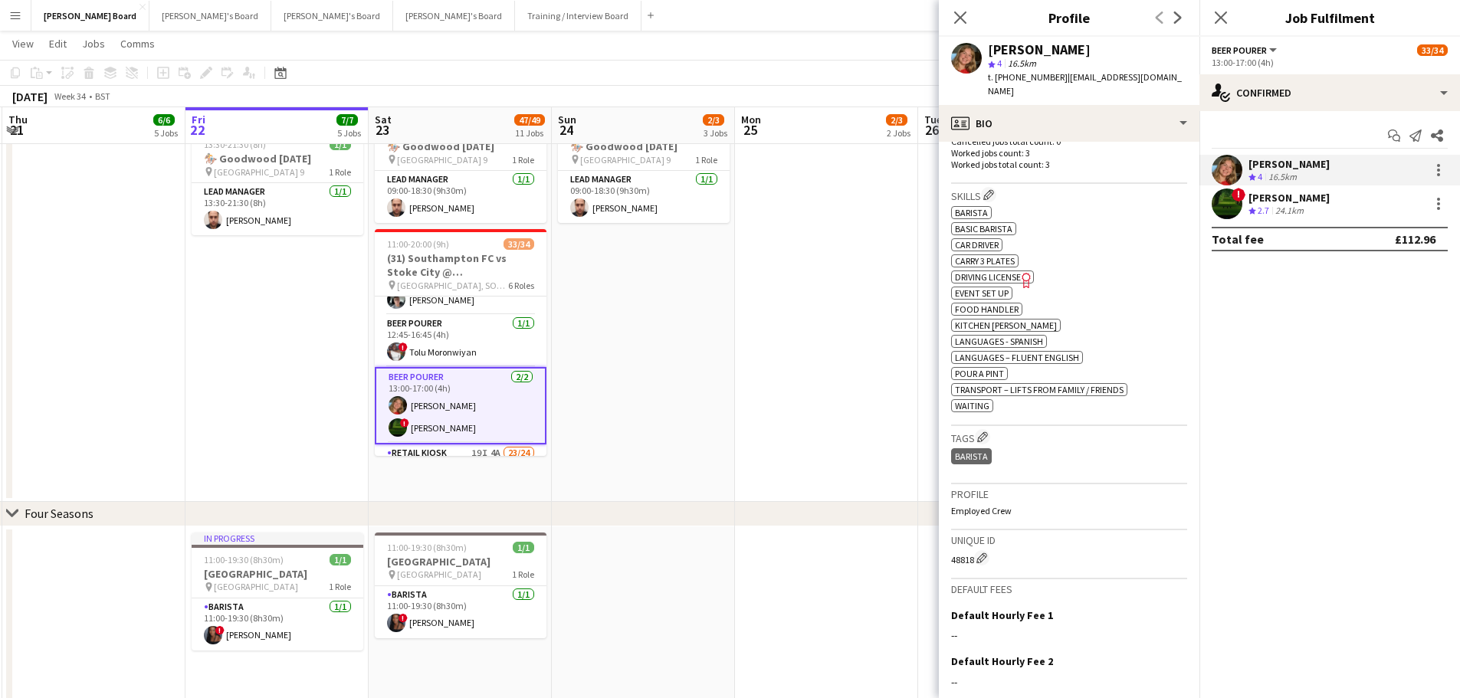
scroll to position [383, 0]
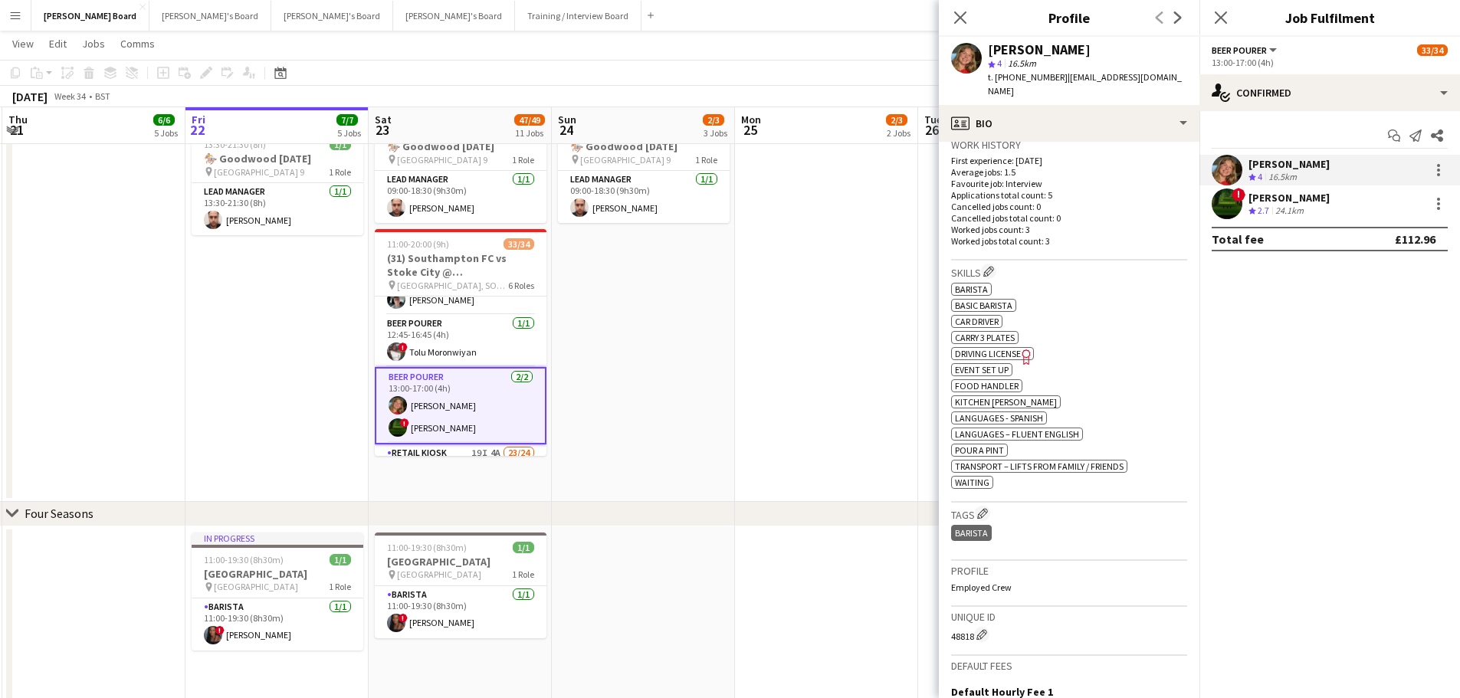
click at [1283, 203] on div "Stephany Abadir" at bounding box center [1288, 198] width 81 height 14
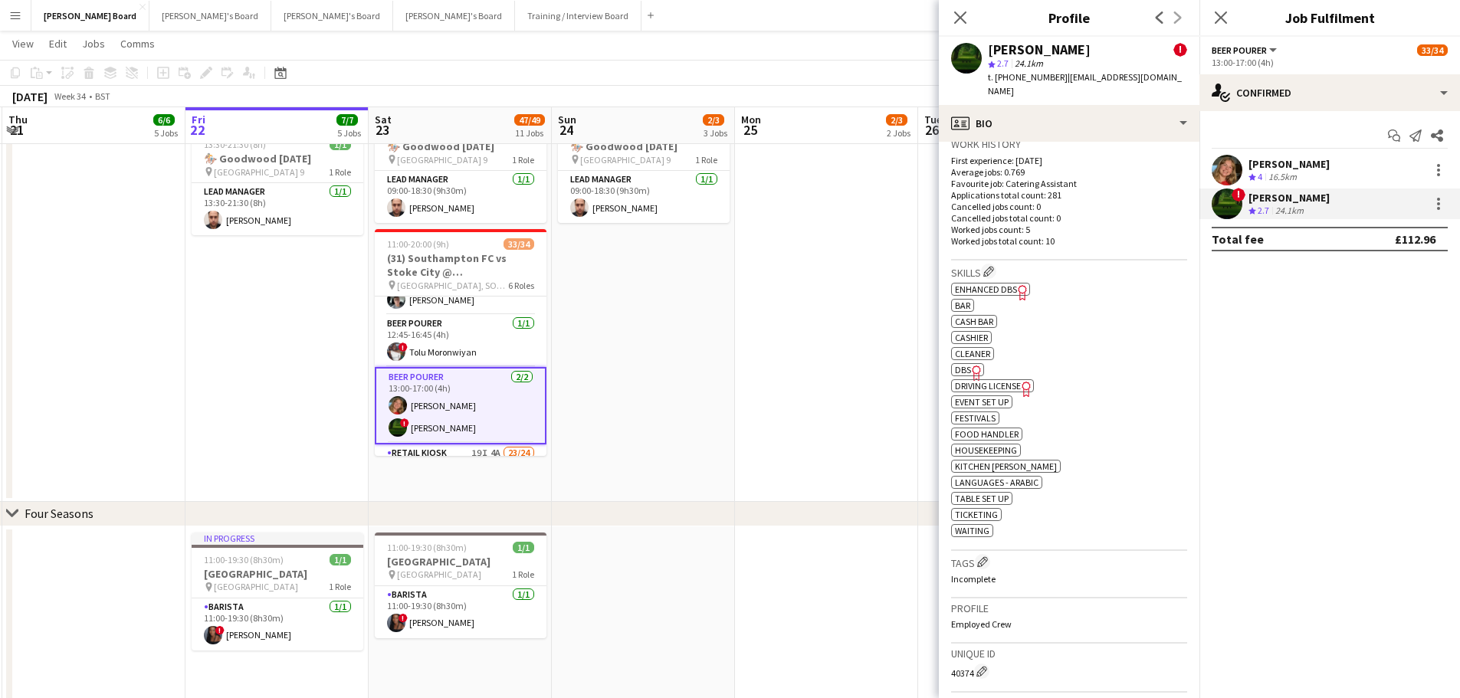
scroll to position [536, 0]
click at [965, 365] on span "DBS" at bounding box center [963, 367] width 16 height 11
drag, startPoint x: 1063, startPoint y: 75, endPoint x: 1190, endPoint y: 79, distance: 127.3
click at [1190, 79] on div "Stephany Abadir ! star 2.7 24.1km t. +4407988352022 | stephanyawny23@gmail.com" at bounding box center [1069, 71] width 261 height 68
drag, startPoint x: 1139, startPoint y: 70, endPoint x: 1068, endPoint y: 76, distance: 70.7
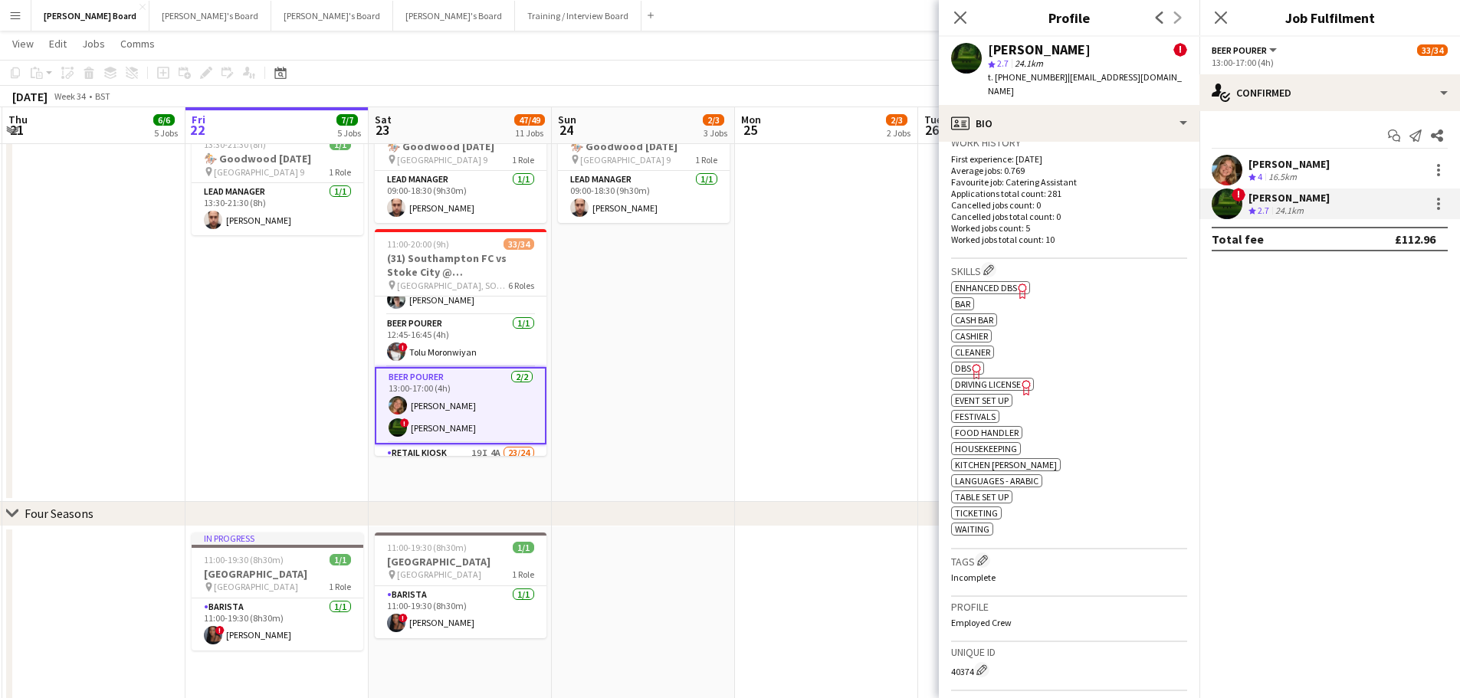
click at [1069, 75] on span "| stephanyawny23@gmail.com" at bounding box center [1085, 83] width 194 height 25
drag, startPoint x: 1069, startPoint y: 77, endPoint x: 1077, endPoint y: 79, distance: 8.7
click at [1080, 76] on span "| stephanyawny23@gmail.com" at bounding box center [1085, 83] width 194 height 25
drag, startPoint x: 1064, startPoint y: 74, endPoint x: 1184, endPoint y: 83, distance: 120.6
click at [1184, 83] on div "Stephany Abadir ! star 2.7 24.1km t. +4407988352022 | stephanyawny23@gmail.com" at bounding box center [1069, 71] width 261 height 68
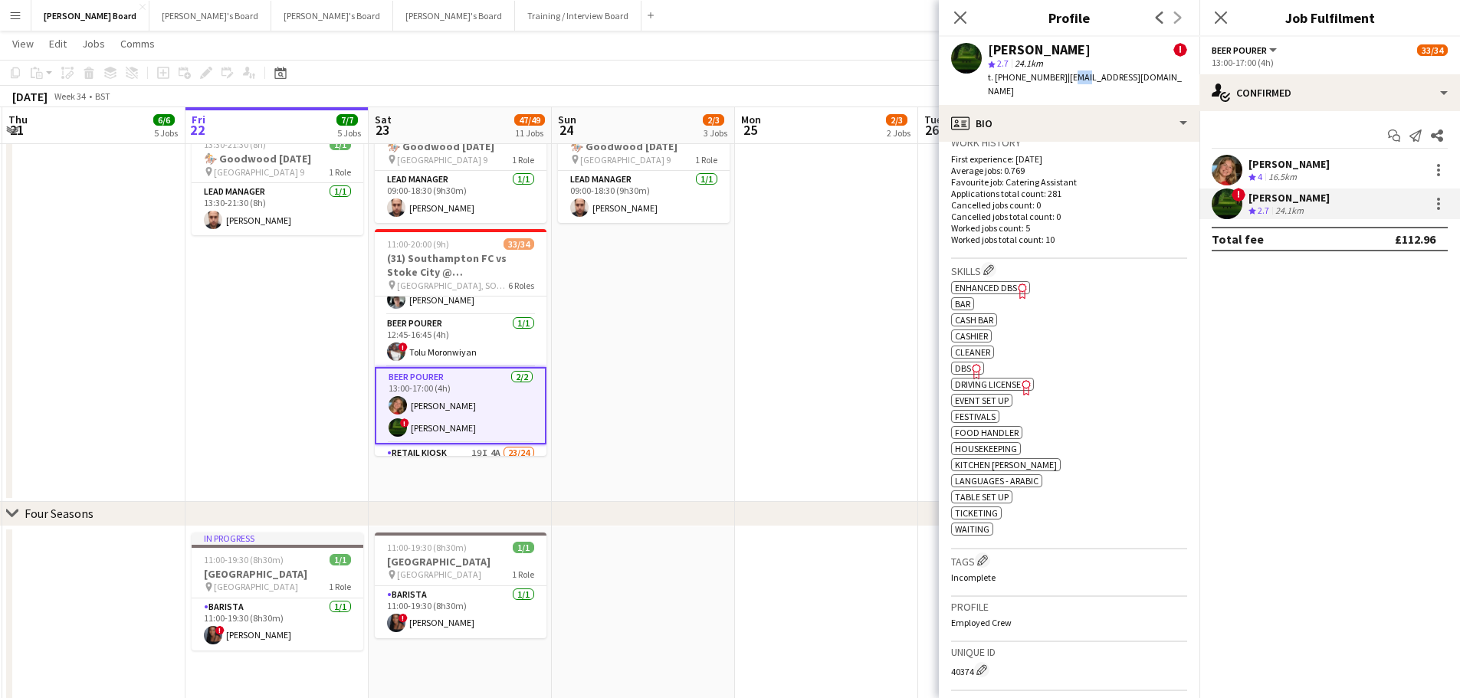
copy span "stephanyawny23@gmail.com"
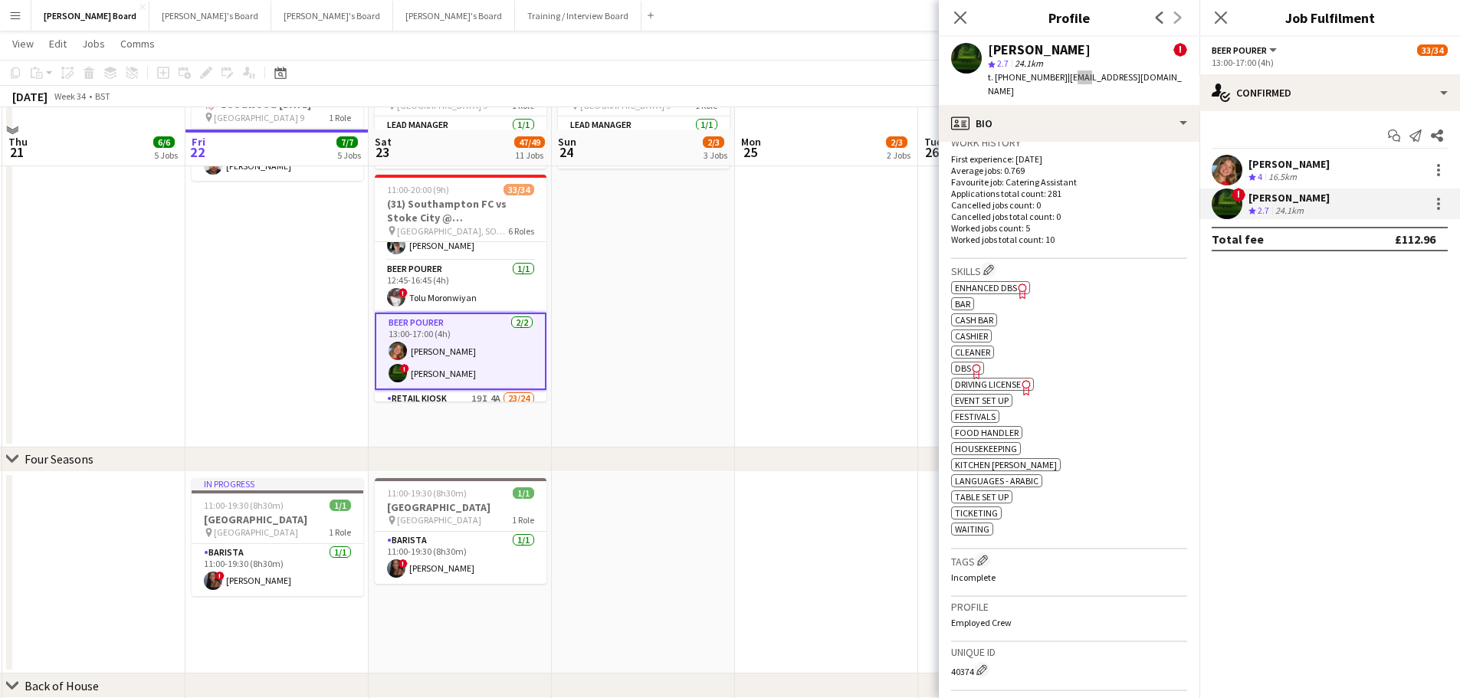
scroll to position [996, 0]
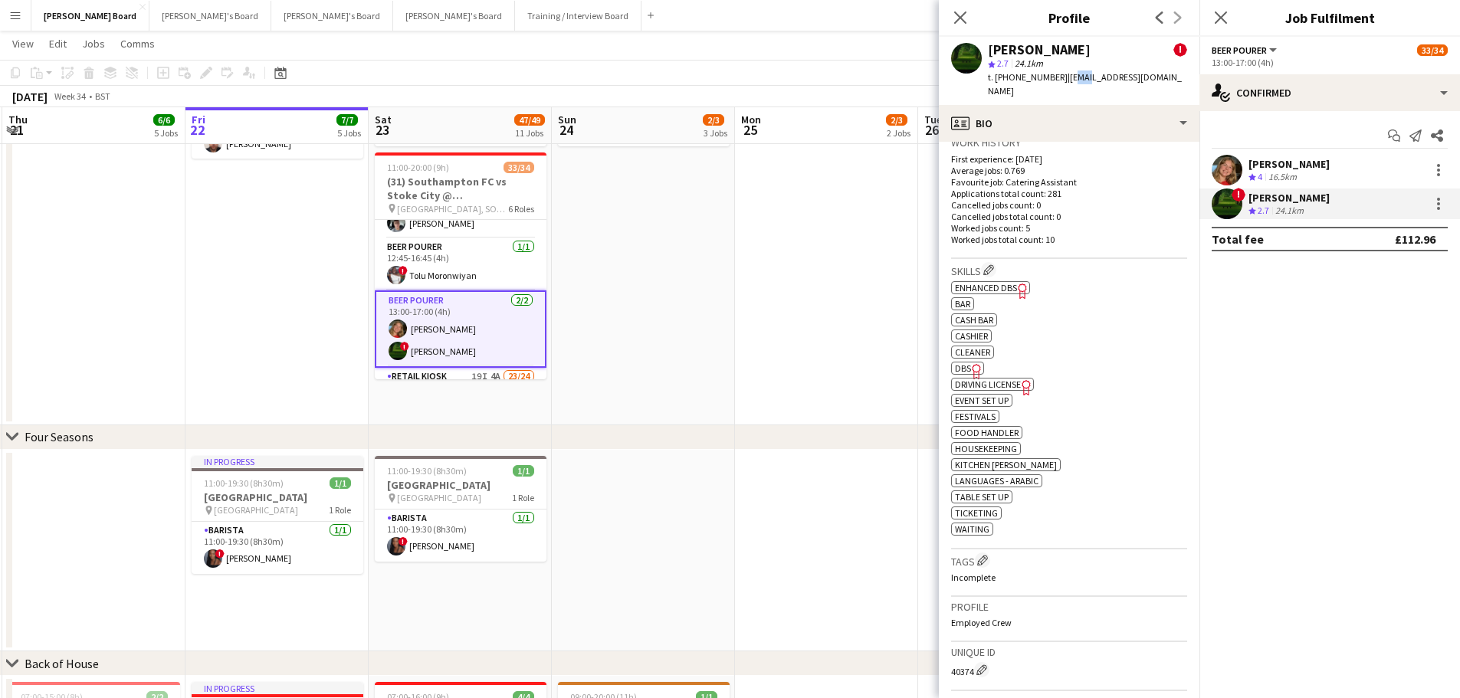
drag, startPoint x: 1094, startPoint y: 48, endPoint x: 954, endPoint y: 48, distance: 140.2
click at [954, 48] on div "Stephany Abadir ! star 2.7 24.1km t. +4407988352022 | stephanyawny23@gmail.com" at bounding box center [1069, 71] width 261 height 68
copy div "Stephany Abadir"
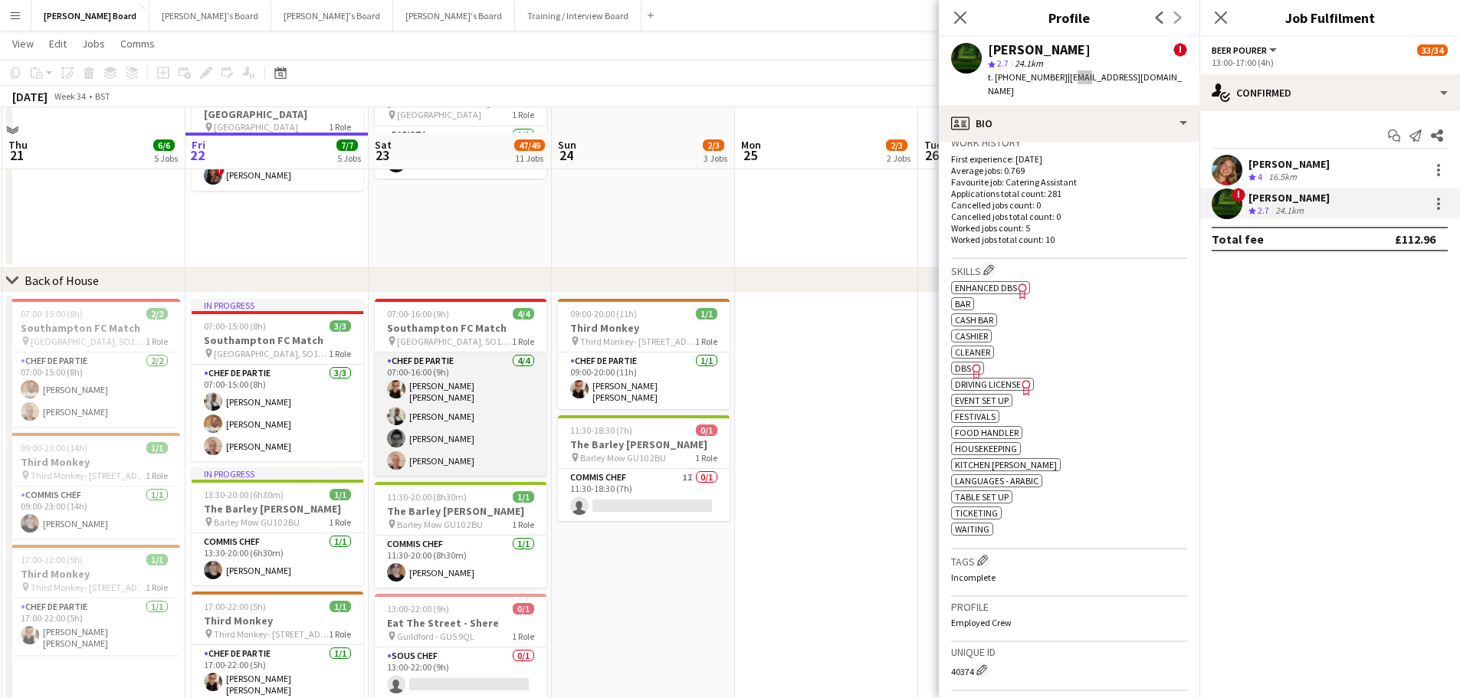
scroll to position [1464, 0]
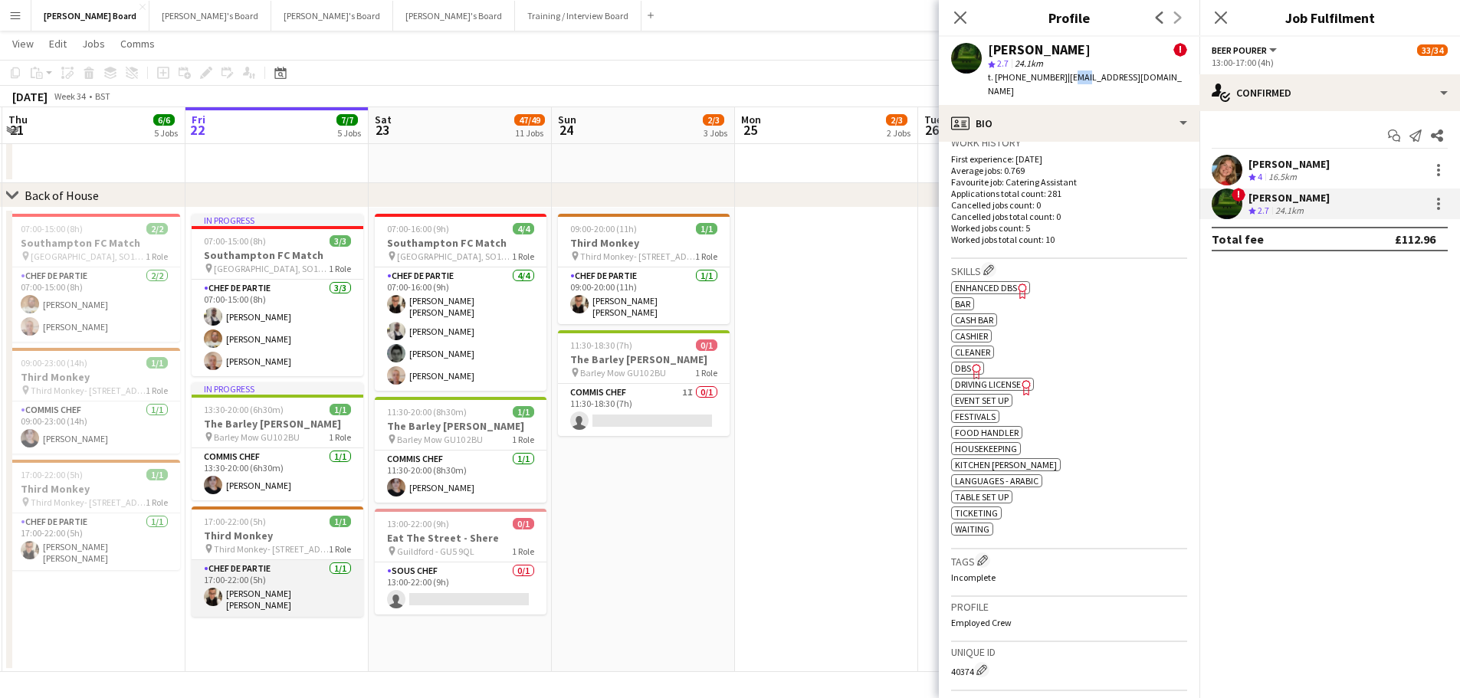
click at [302, 585] on app-card-role "Chef de Partie 1/1 17:00-22:00 (5h) Marnel Antonio Guillen Castellon" at bounding box center [278, 588] width 172 height 57
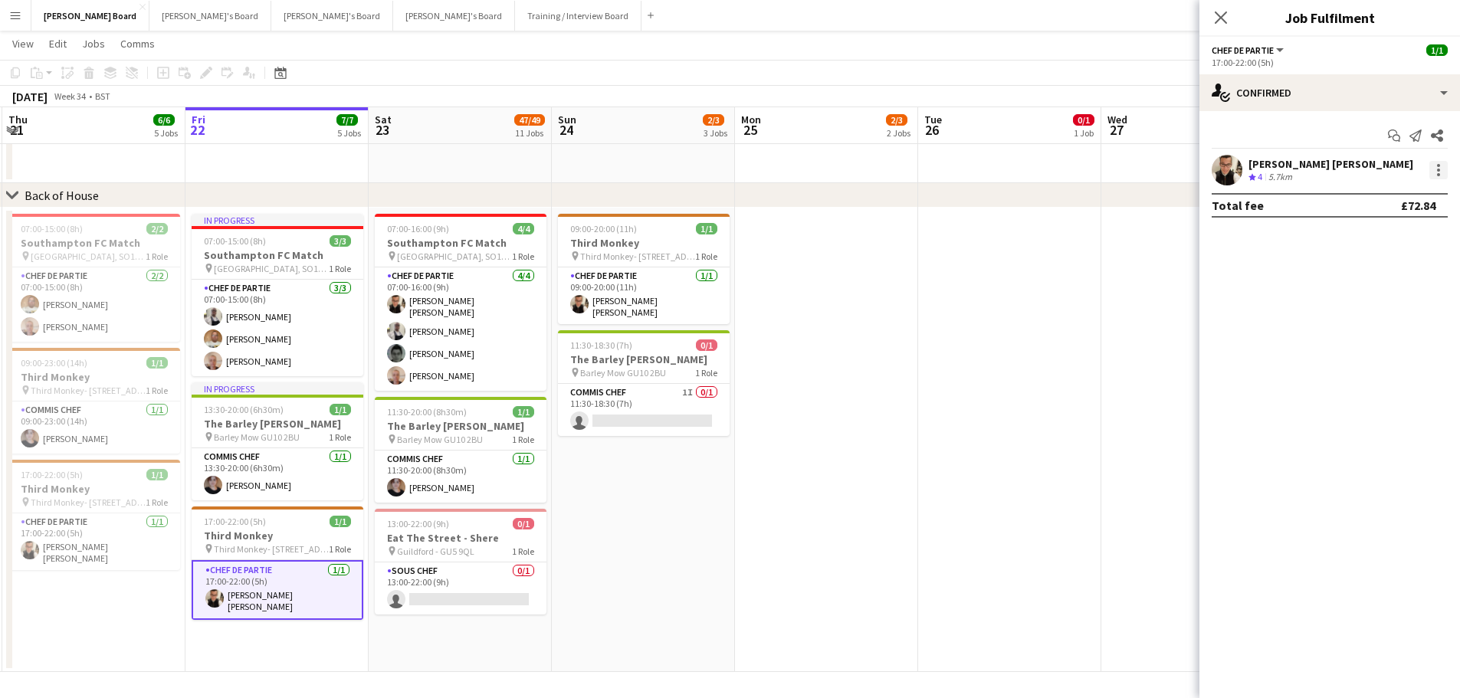
click at [1446, 162] on div at bounding box center [1438, 170] width 18 height 18
click at [1397, 351] on span "Remove" at bounding box center [1387, 346] width 95 height 14
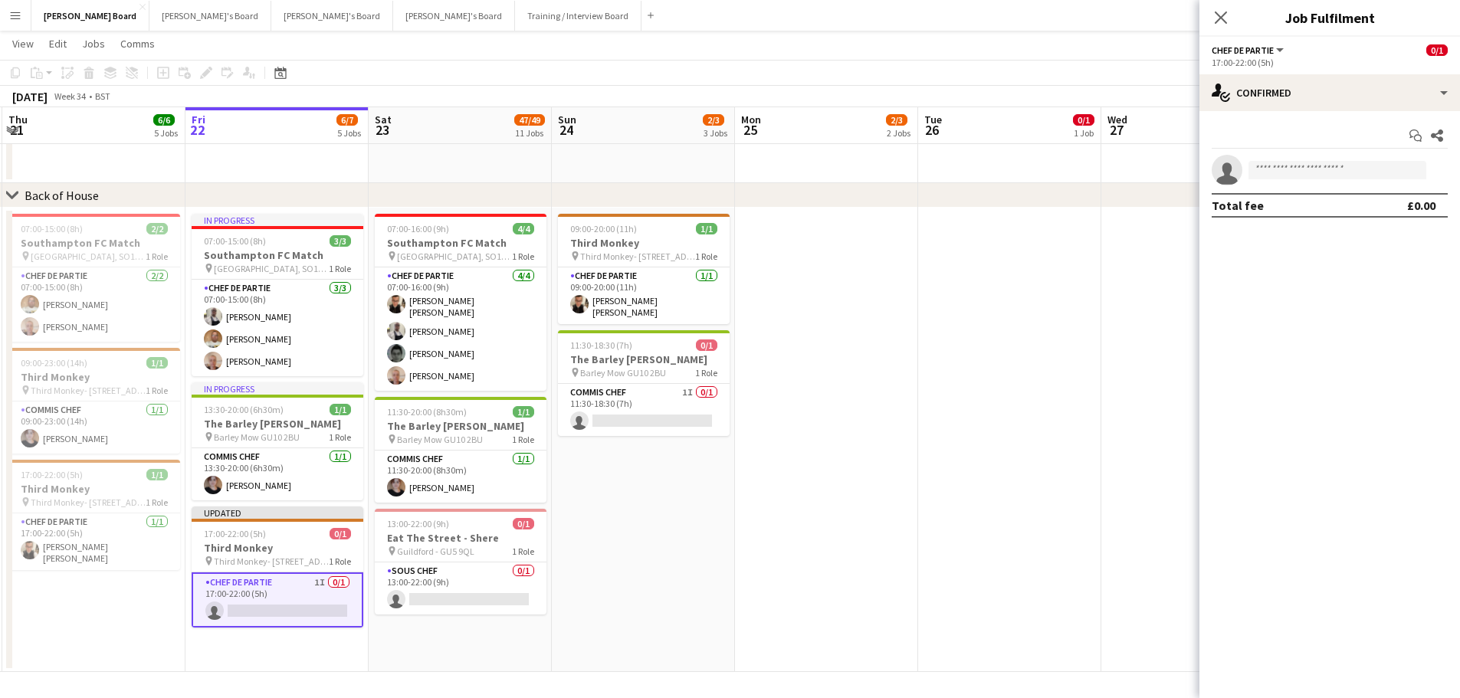
click at [684, 487] on app-date-cell "09:00-20:00 (11h) 1/1 Third Monkey pin Third Monkey- 46 South St 1 Role Chef de…" at bounding box center [643, 440] width 183 height 464
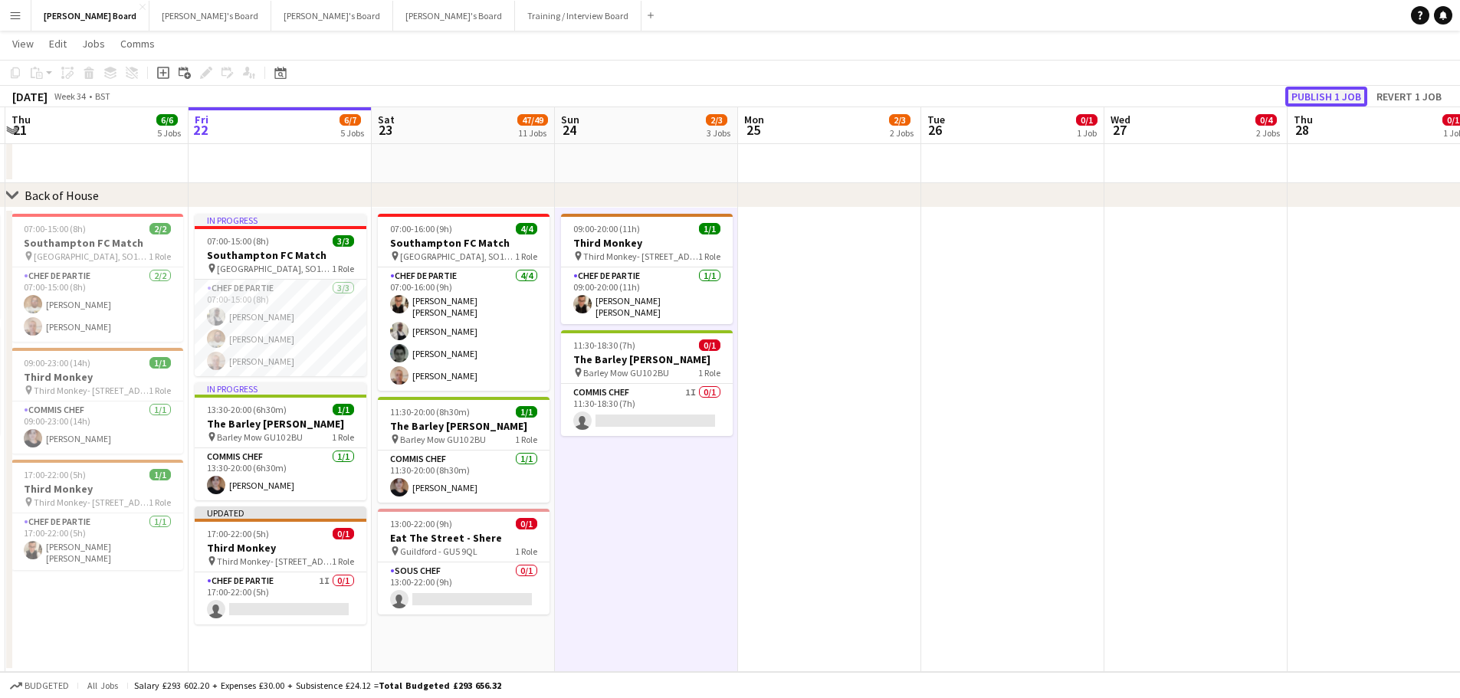
click at [1329, 90] on button "Publish 1 job" at bounding box center [1326, 97] width 82 height 20
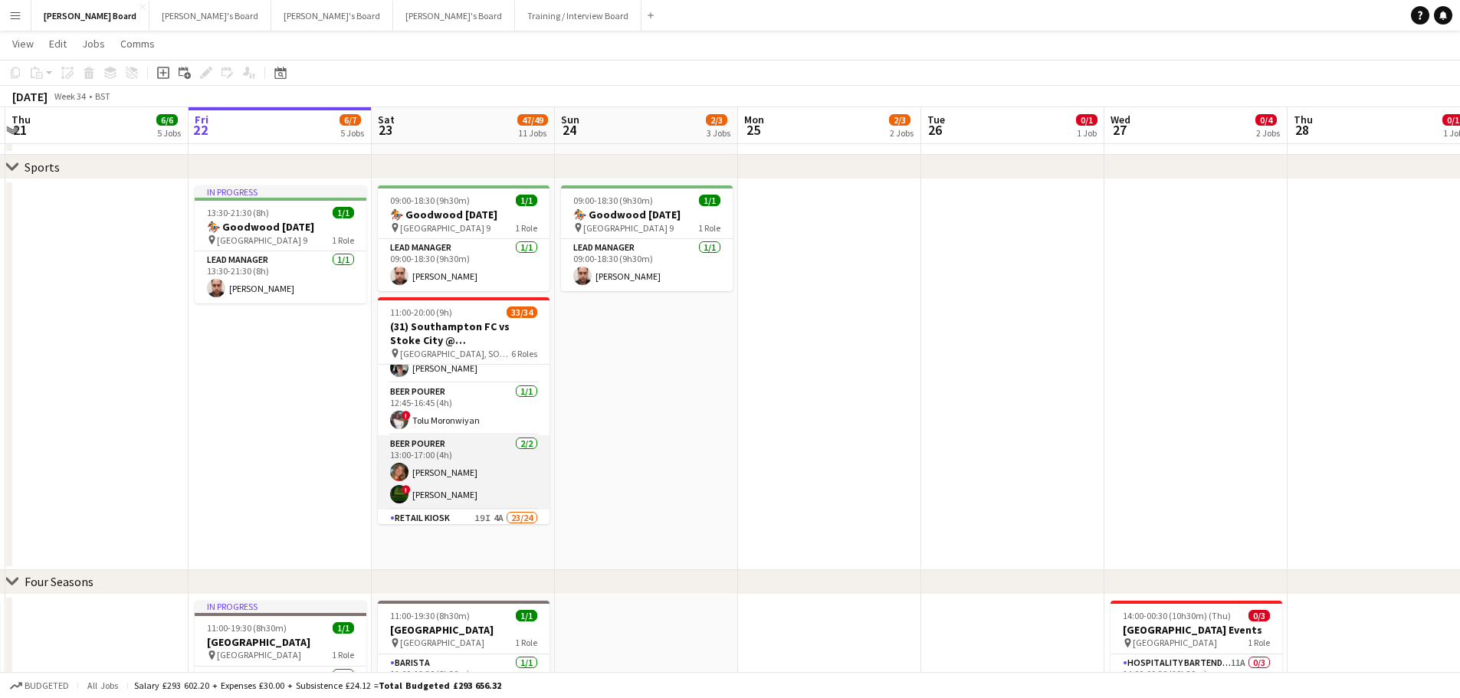
scroll to position [303, 0]
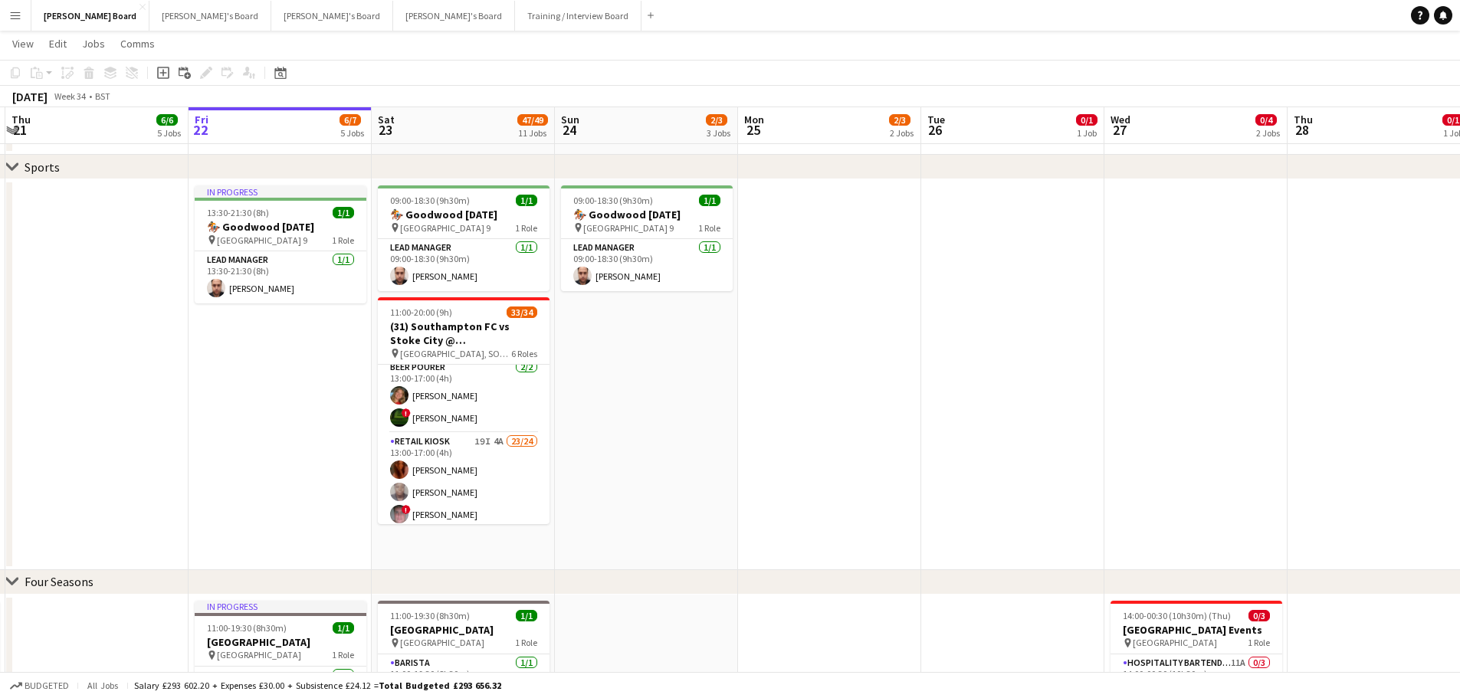
drag, startPoint x: 477, startPoint y: 477, endPoint x: 1285, endPoint y: 195, distance: 856.4
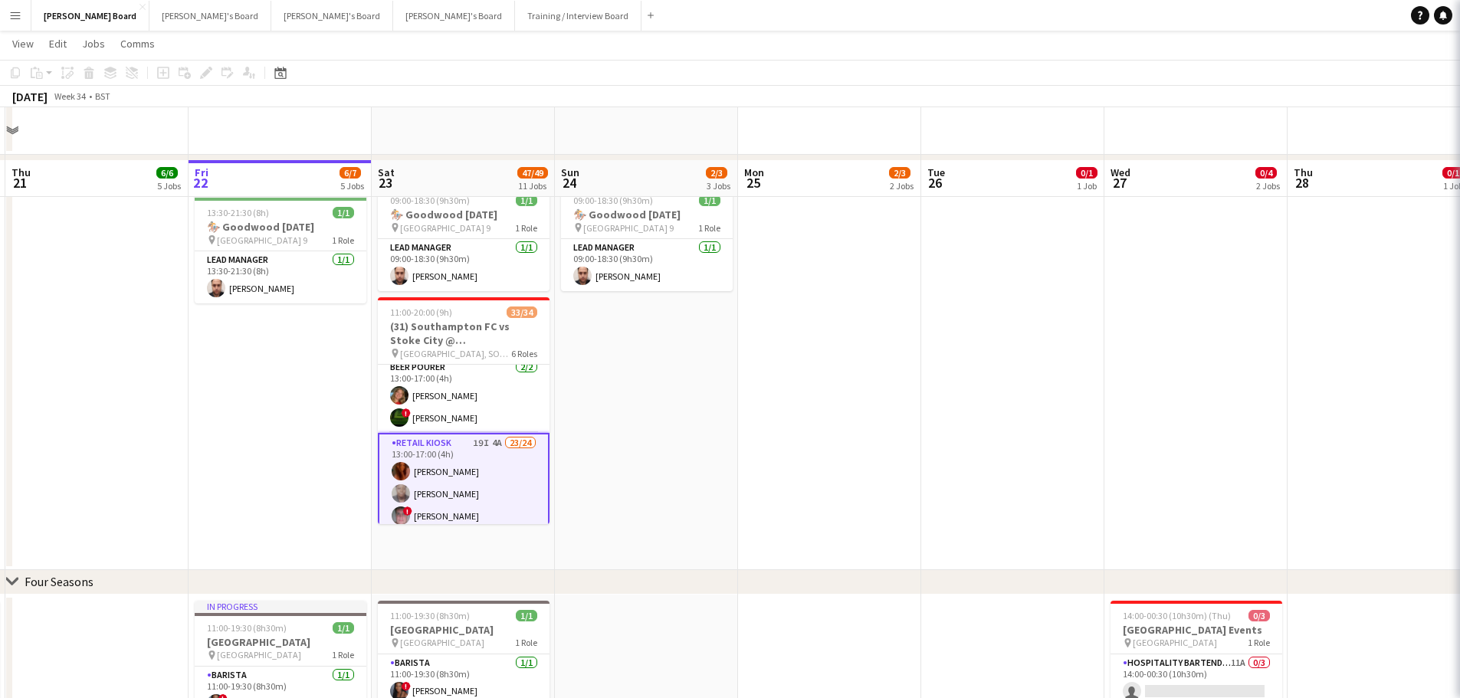
scroll to position [928, 0]
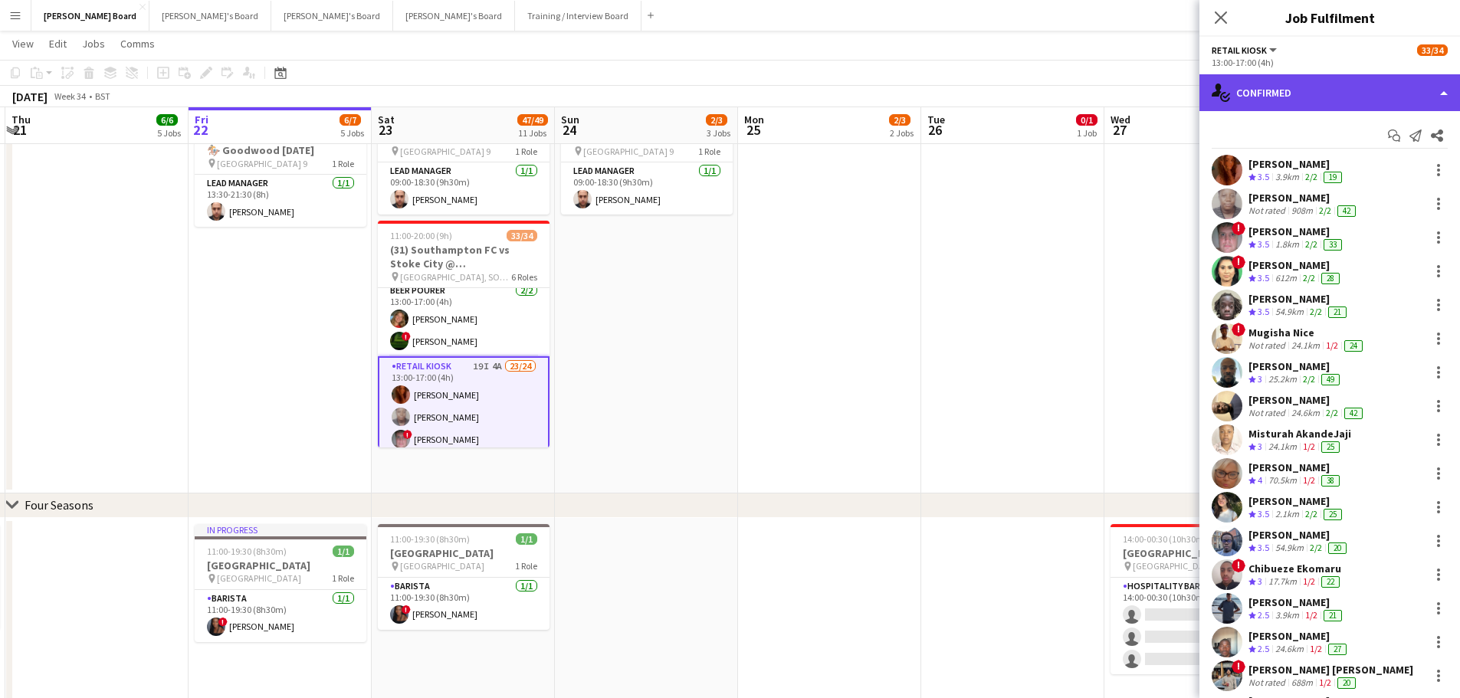
click at [1326, 97] on div "single-neutral-actions-check-2 Confirmed" at bounding box center [1329, 92] width 261 height 37
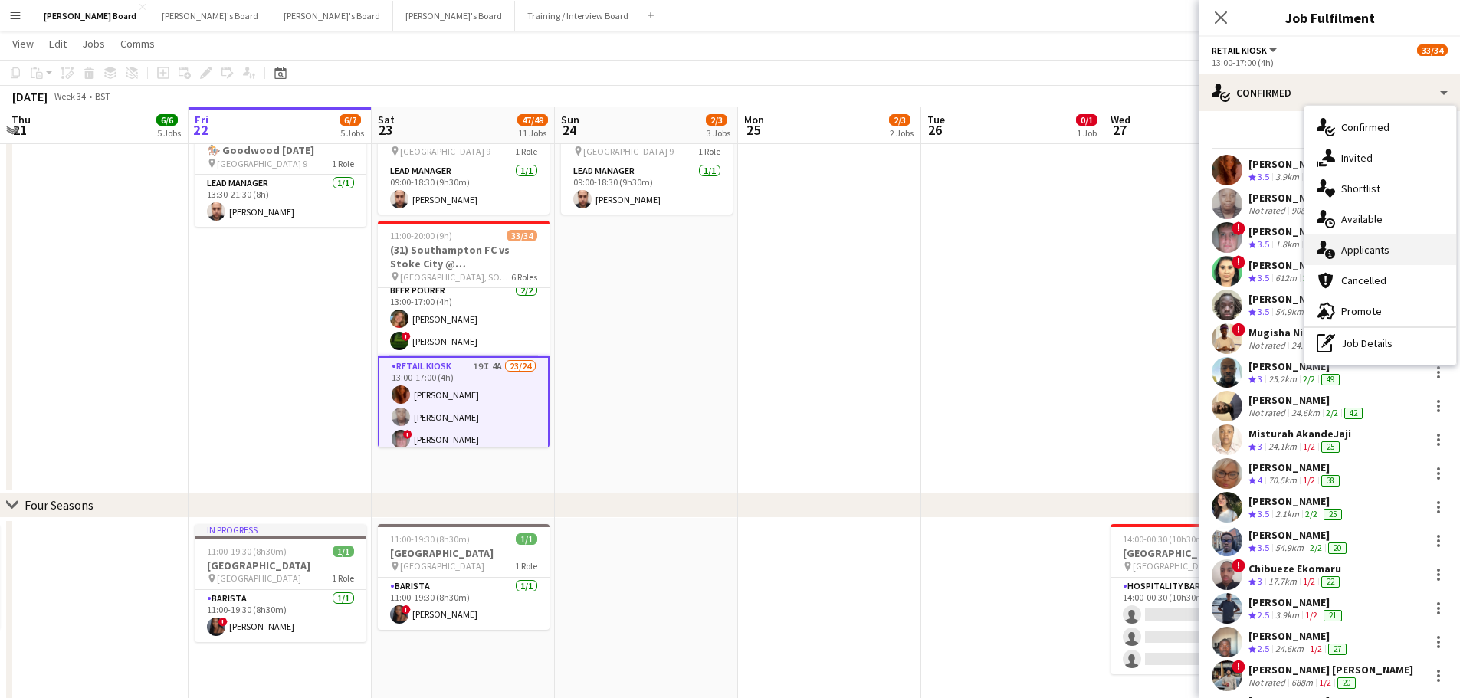
click at [1366, 247] on div "single-neutral-actions-information Applicants" at bounding box center [1380, 249] width 152 height 31
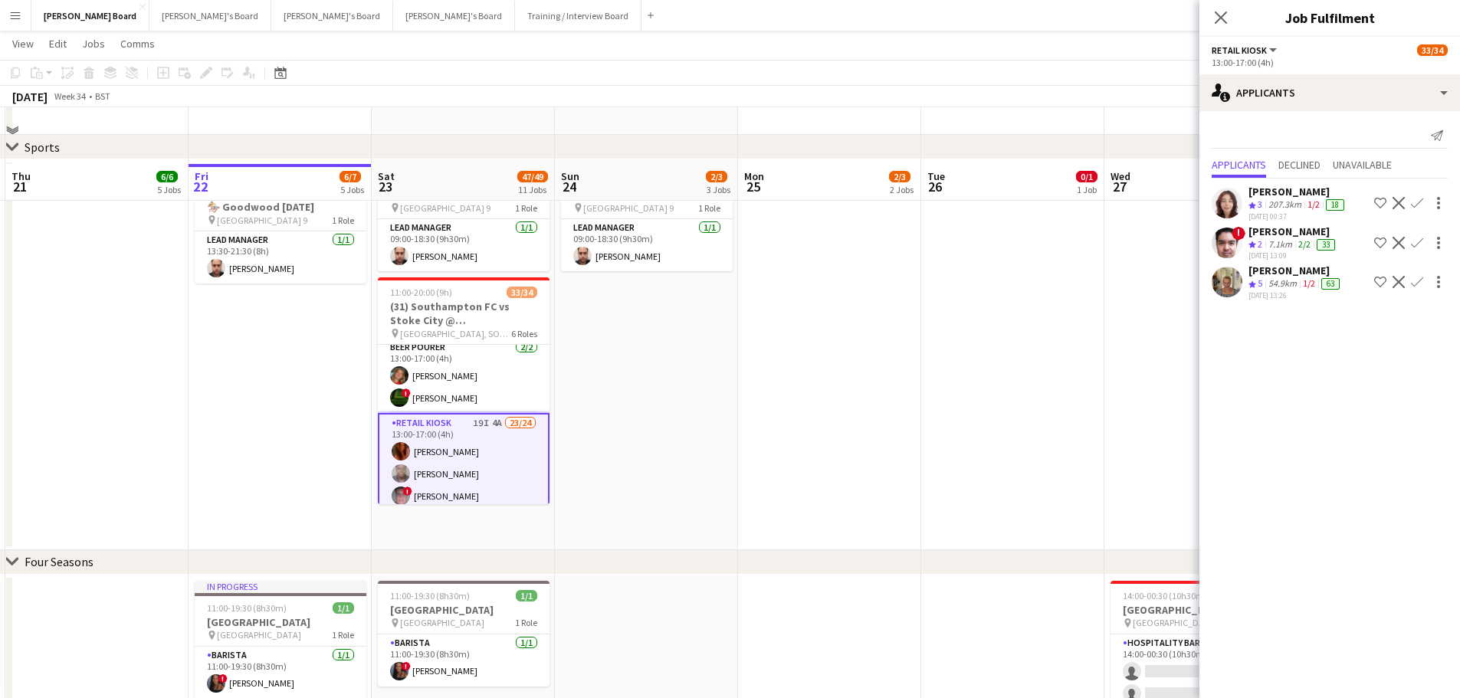
scroll to position [851, 0]
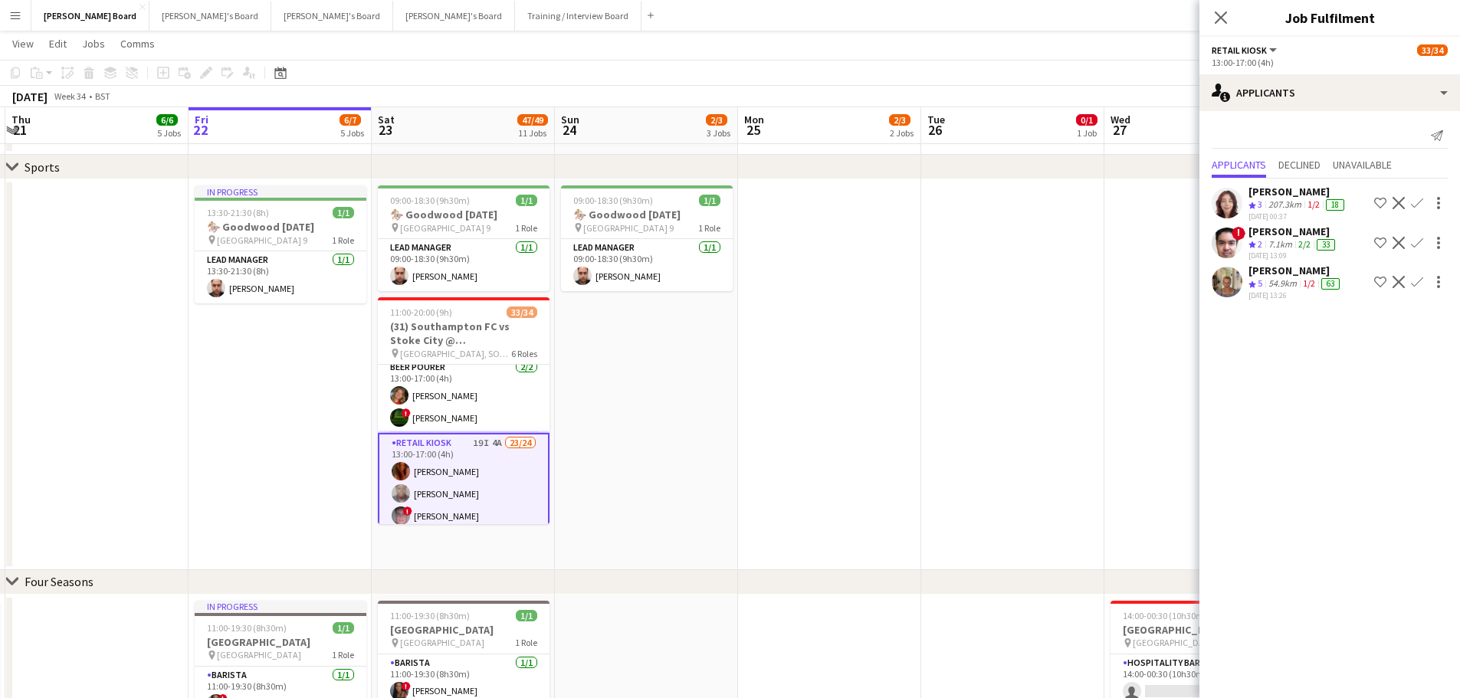
click at [1404, 242] on app-icon "Decline" at bounding box center [1398, 243] width 12 height 12
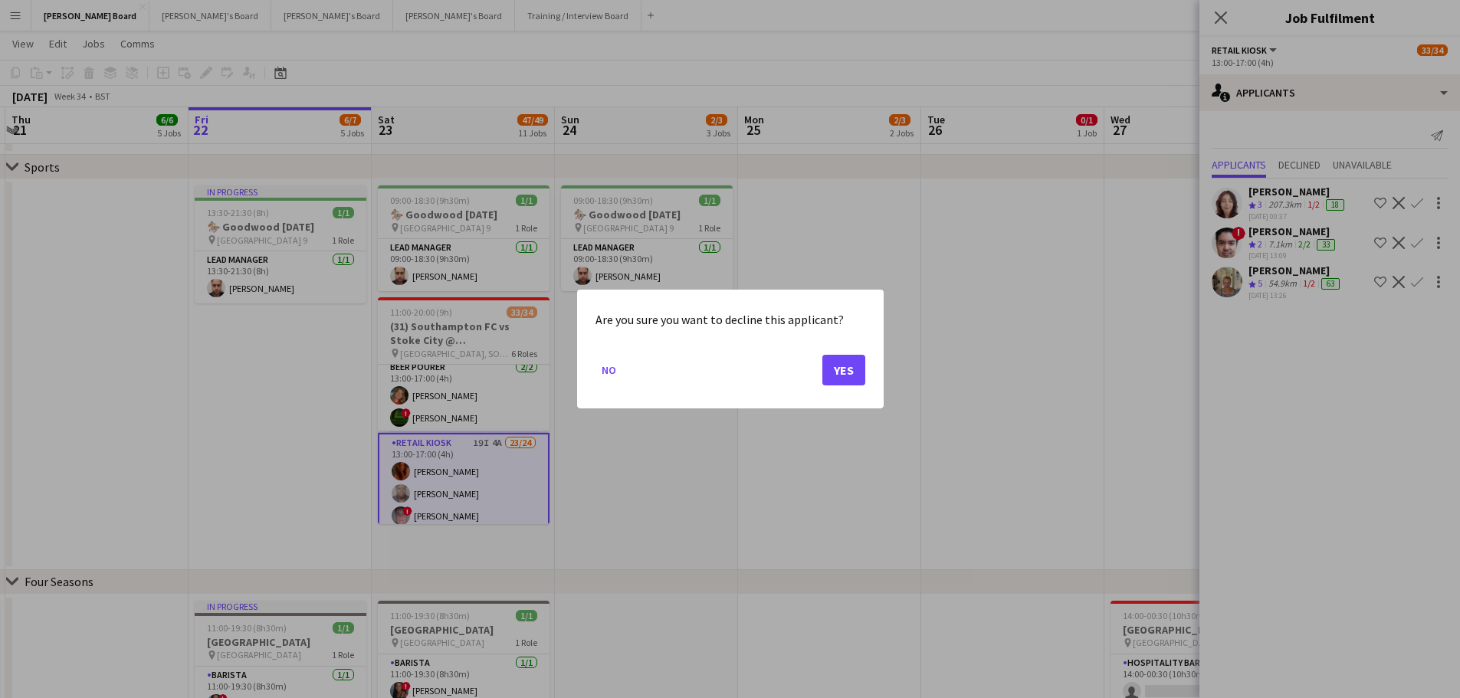
scroll to position [0, 0]
click at [841, 367] on button "Yes" at bounding box center [843, 370] width 43 height 31
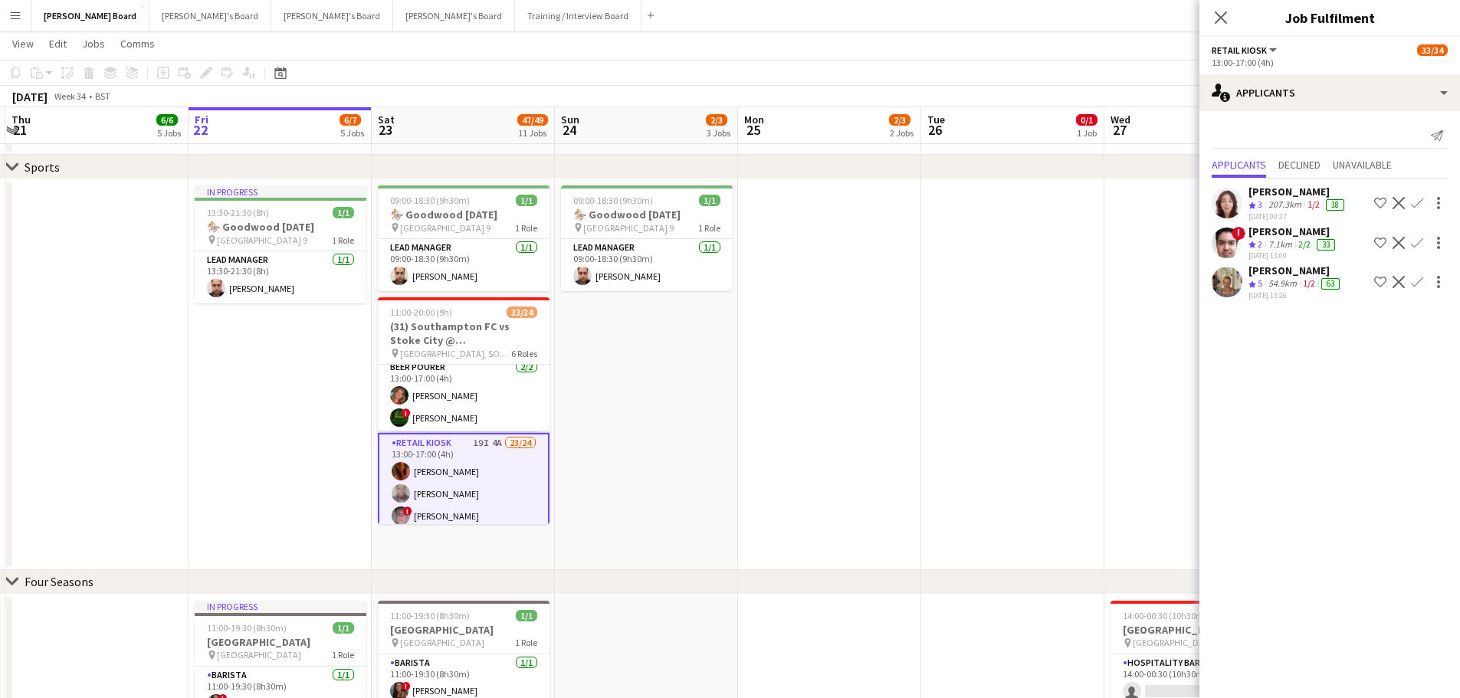
scroll to position [851, 0]
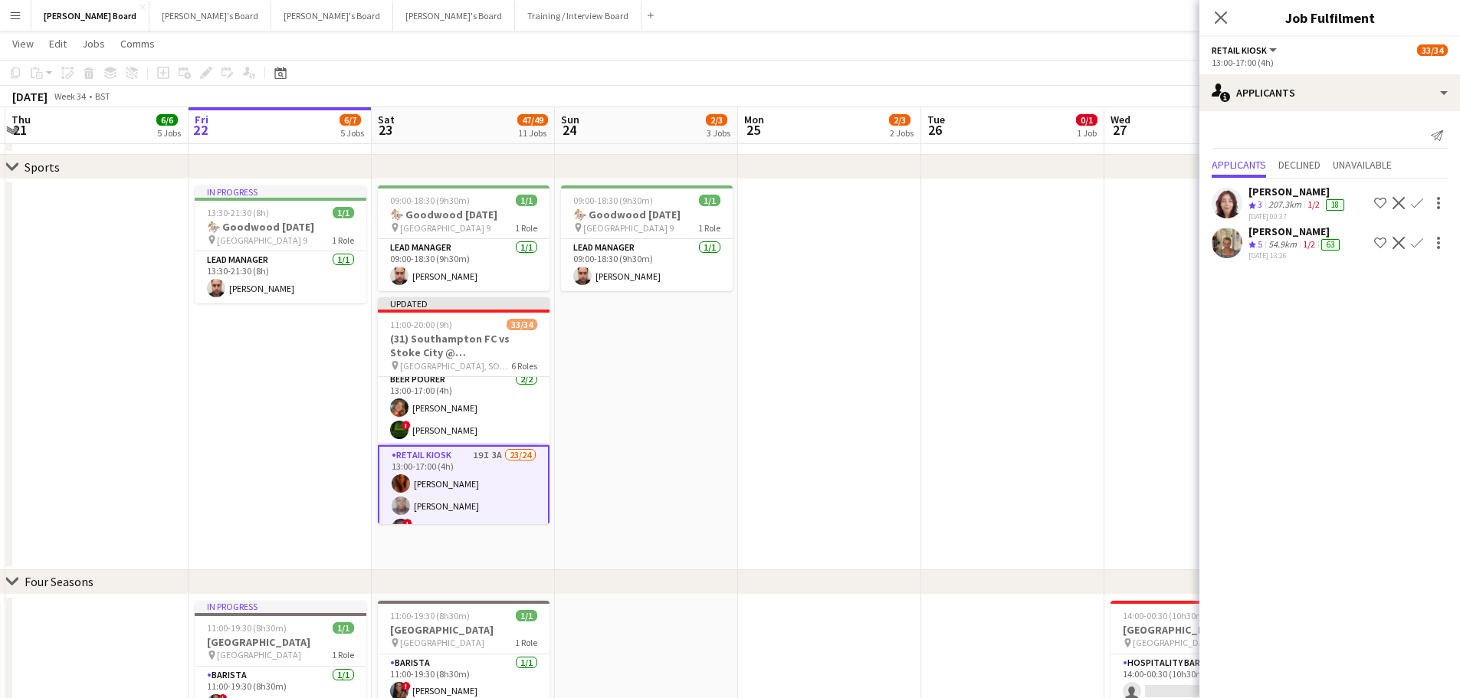
click at [1293, 238] on div "[PERSON_NAME]" at bounding box center [1295, 232] width 94 height 14
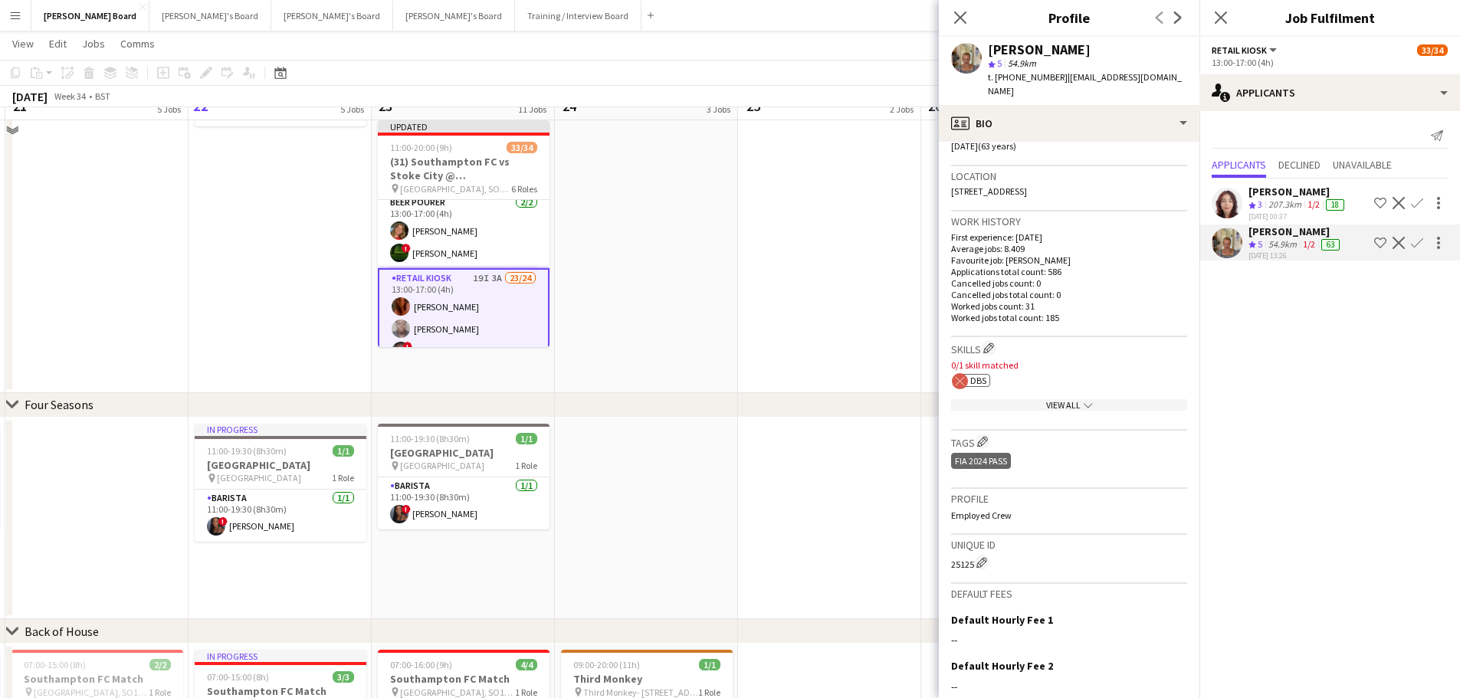
scroll to position [1005, 0]
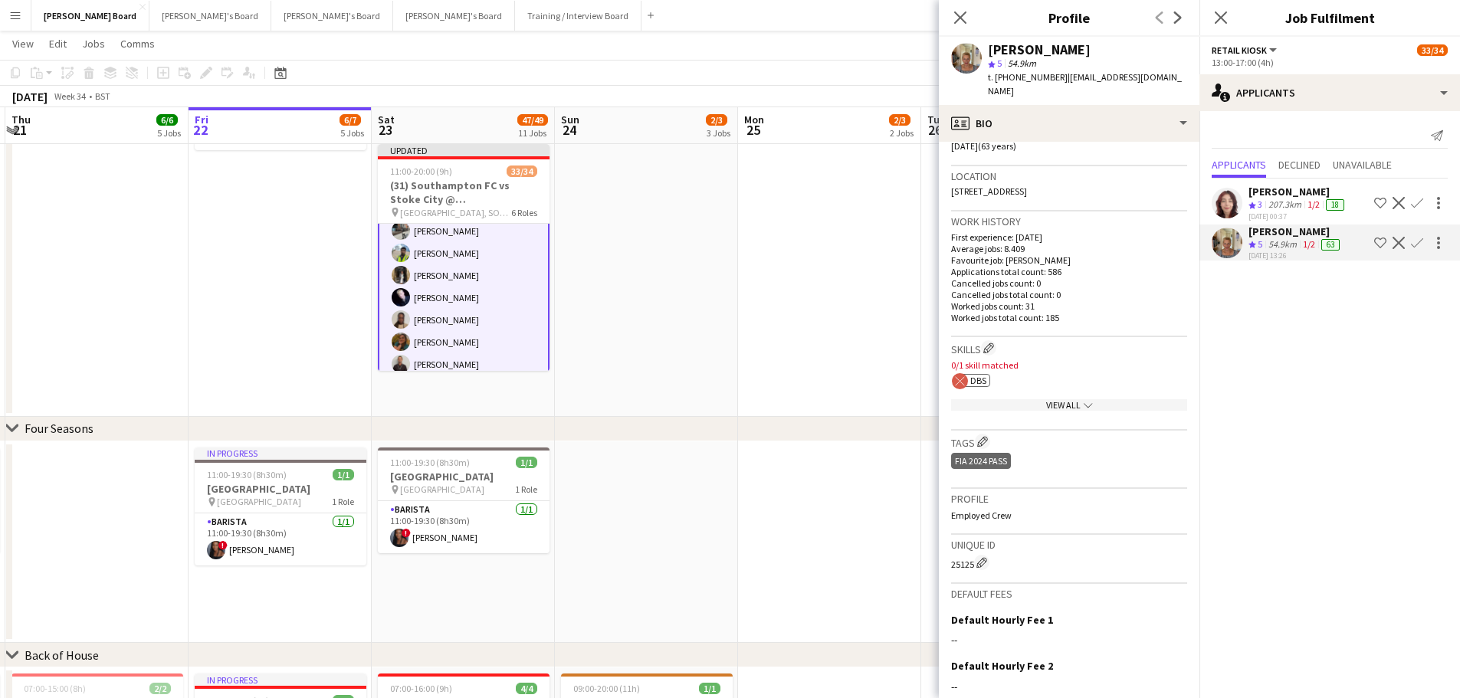
click at [480, 329] on app-card-role "Retail Kiosk 19I 3A 23/24 13:00-17:00 (4h) Courteney Gardner Pamela Bockarie ! …" at bounding box center [464, 117] width 172 height 571
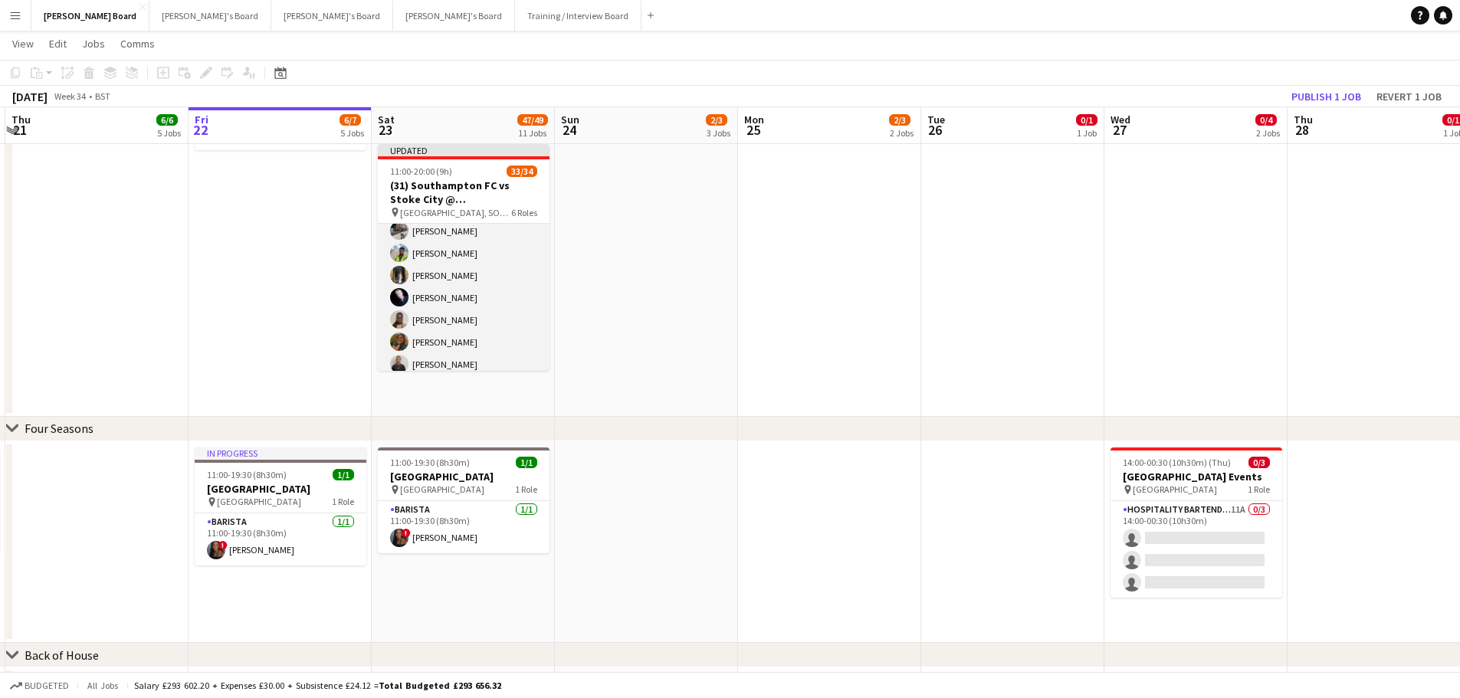
click at [461, 319] on app-card-role "Retail Kiosk 19I 3A 23/24 13:00-17:00 (4h) Courteney Gardner Pamela Bockarie ! …" at bounding box center [464, 118] width 172 height 568
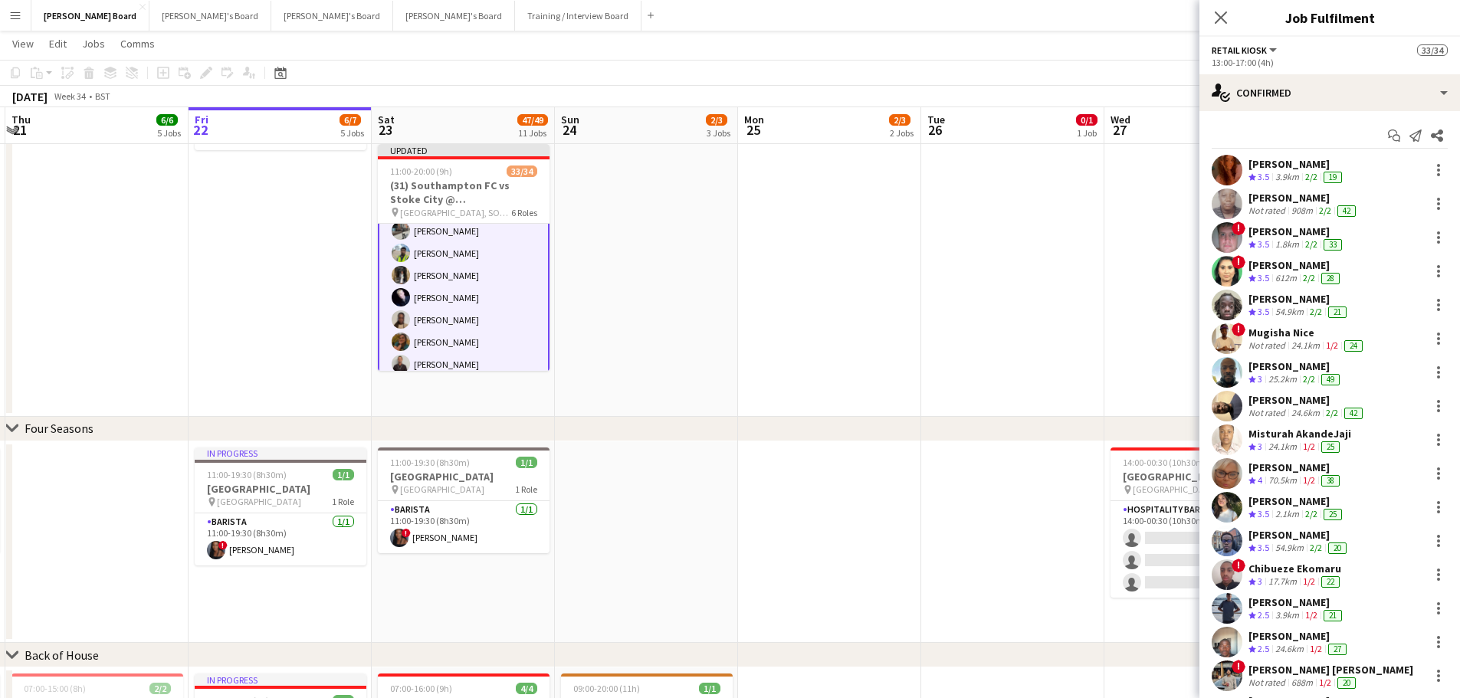
scroll to position [306, 0]
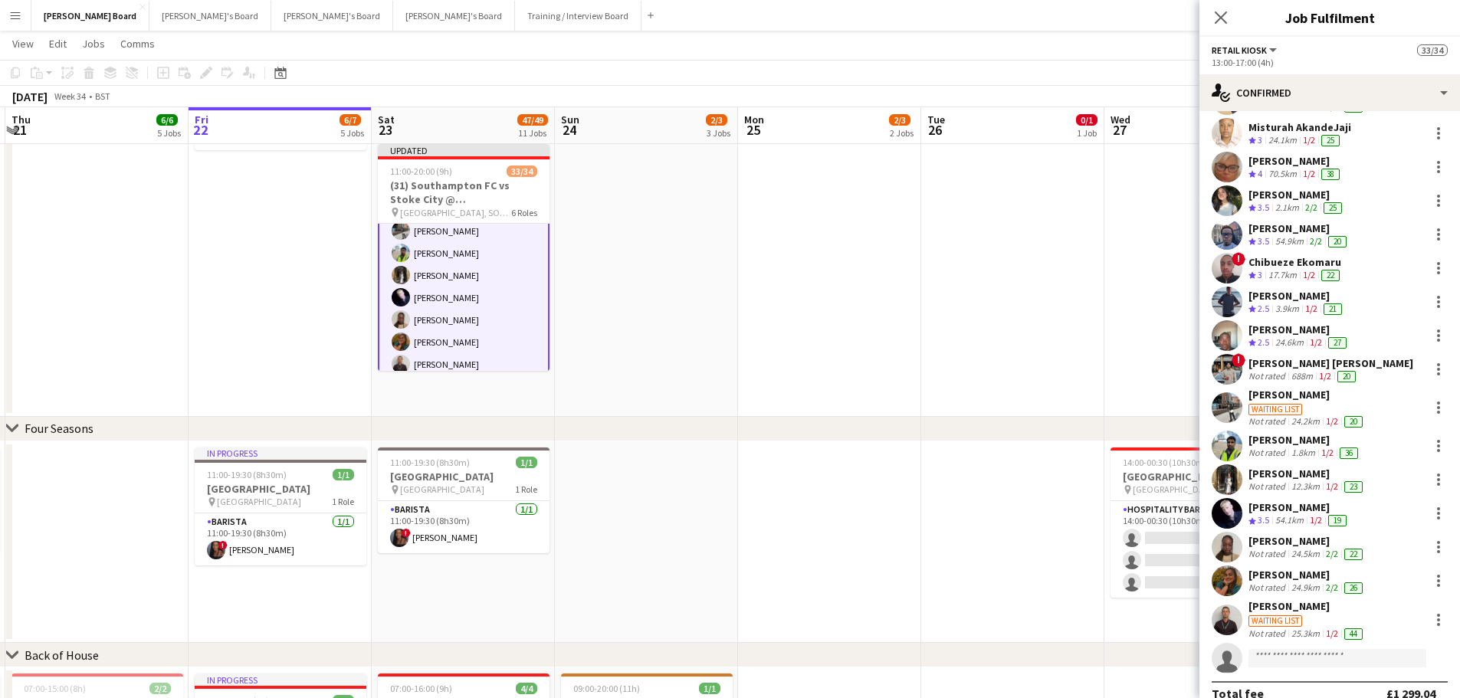
click at [1274, 516] on div "54.1km" at bounding box center [1289, 520] width 34 height 13
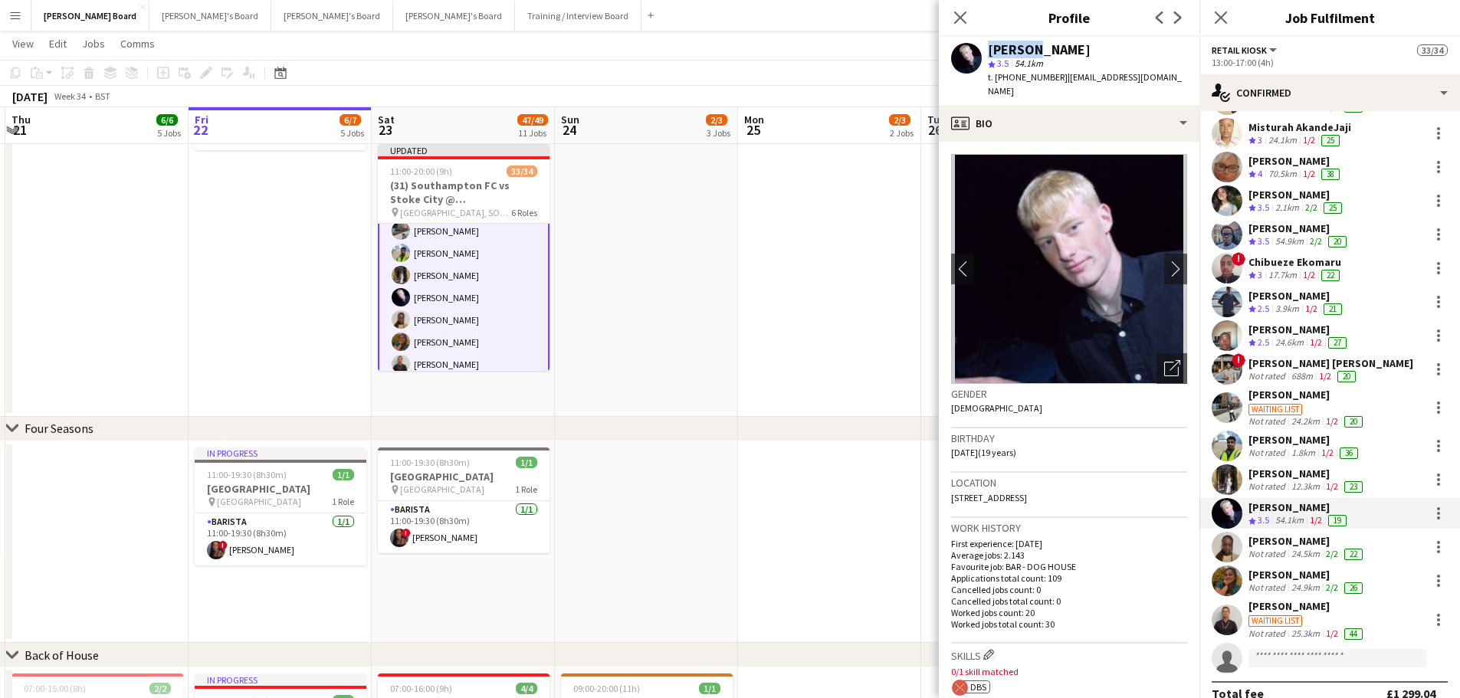
drag, startPoint x: 1085, startPoint y: 35, endPoint x: 1028, endPoint y: 51, distance: 59.5
click at [1028, 51] on app-crew-profile "Close pop-in Profile Previous Next Jack Forrester star 3.5 54.1km t. +440755519…" at bounding box center [1069, 349] width 261 height 698
click at [1025, 52] on div "[PERSON_NAME]" at bounding box center [1039, 50] width 103 height 14
drag, startPoint x: 1015, startPoint y: 51, endPoint x: 972, endPoint y: 54, distance: 43.7
click at [972, 54] on div "Jack Forrester star 3.5 54.1km t. +4407555193519 | jackgraemeforrester@icloud.c…" at bounding box center [1069, 71] width 261 height 68
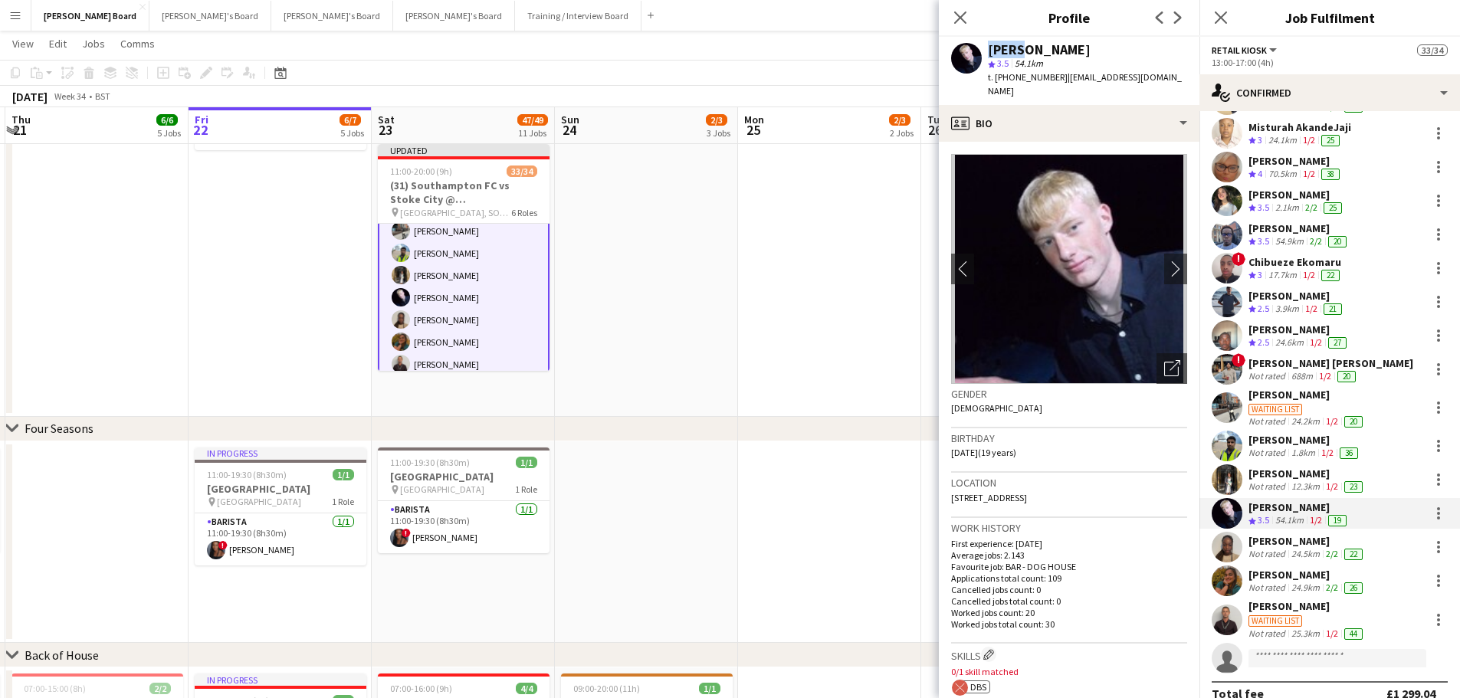
copy div "Jack"
drag, startPoint x: 1080, startPoint y: 44, endPoint x: 1020, endPoint y: 57, distance: 61.9
click at [1020, 57] on div "Jack Forrester star 3.5 54.1km t. +4407555193519 | jackgraemeforrester@icloud.c…" at bounding box center [1087, 71] width 199 height 56
click at [1020, 57] on div "star 3.5 54.1km" at bounding box center [1087, 64] width 199 height 14
drag, startPoint x: 1021, startPoint y: 52, endPoint x: 1080, endPoint y: 48, distance: 59.2
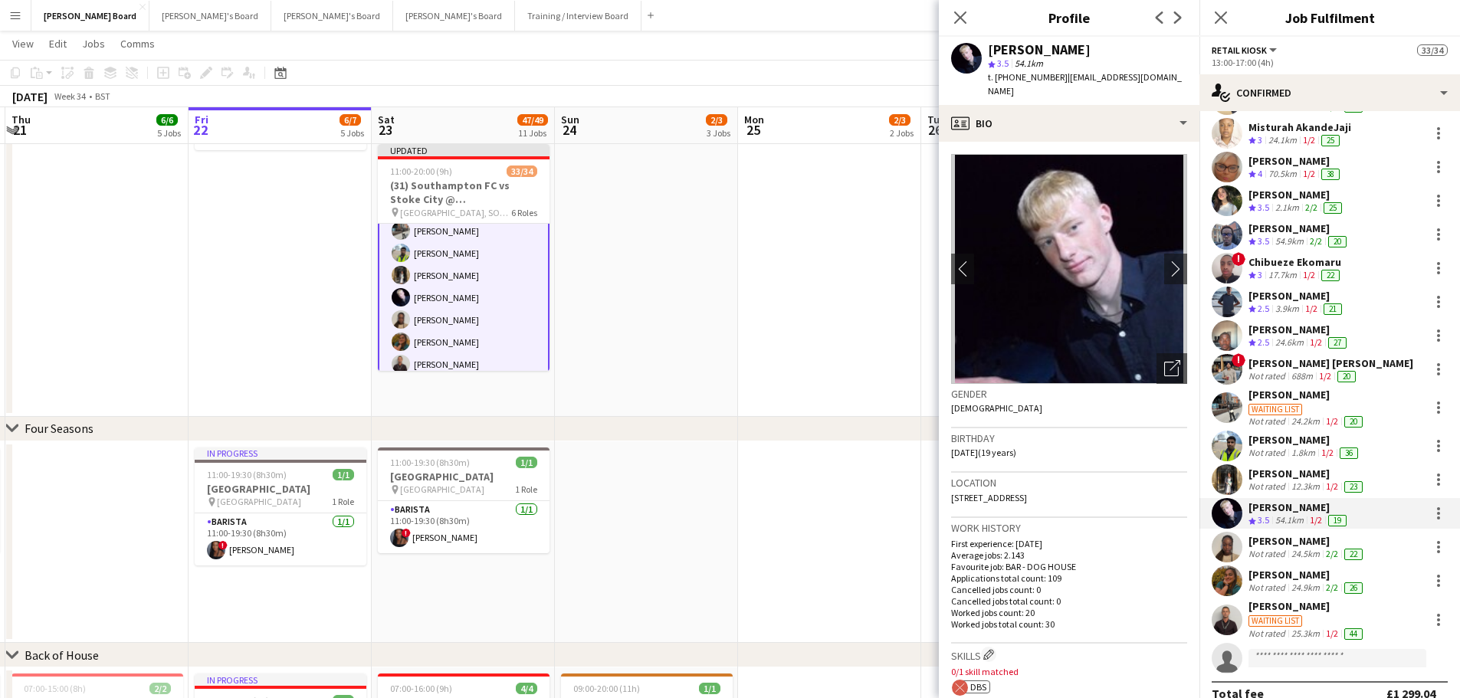
click at [1080, 48] on div "[PERSON_NAME]" at bounding box center [1087, 50] width 199 height 14
copy div "Forrester"
drag, startPoint x: 1064, startPoint y: 80, endPoint x: 1175, endPoint y: 97, distance: 111.7
click at [1175, 97] on div "t. +4407555193519 | jackgraemeforrester@icloud.com" at bounding box center [1087, 84] width 199 height 28
copy span "jackgraemeforrester@icloud.com"
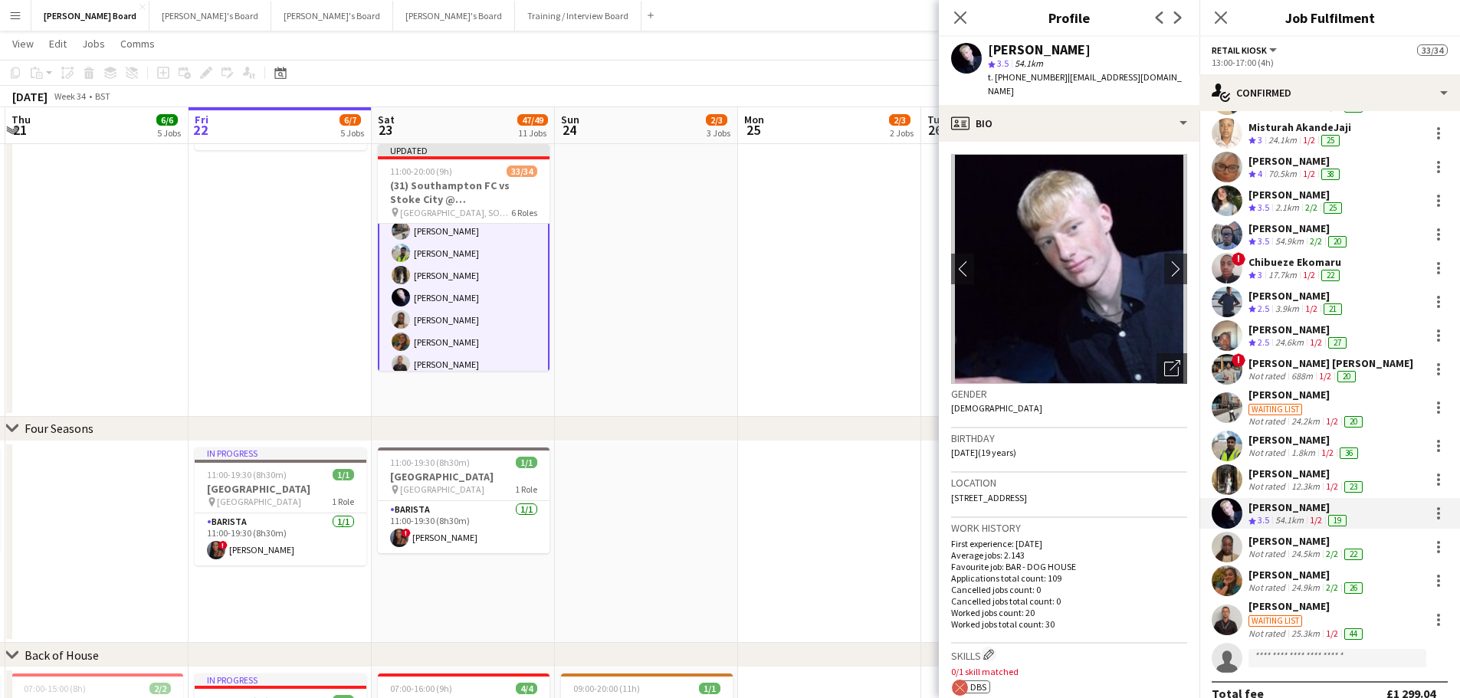
click at [1305, 480] on div "[PERSON_NAME]" at bounding box center [1306, 474] width 117 height 14
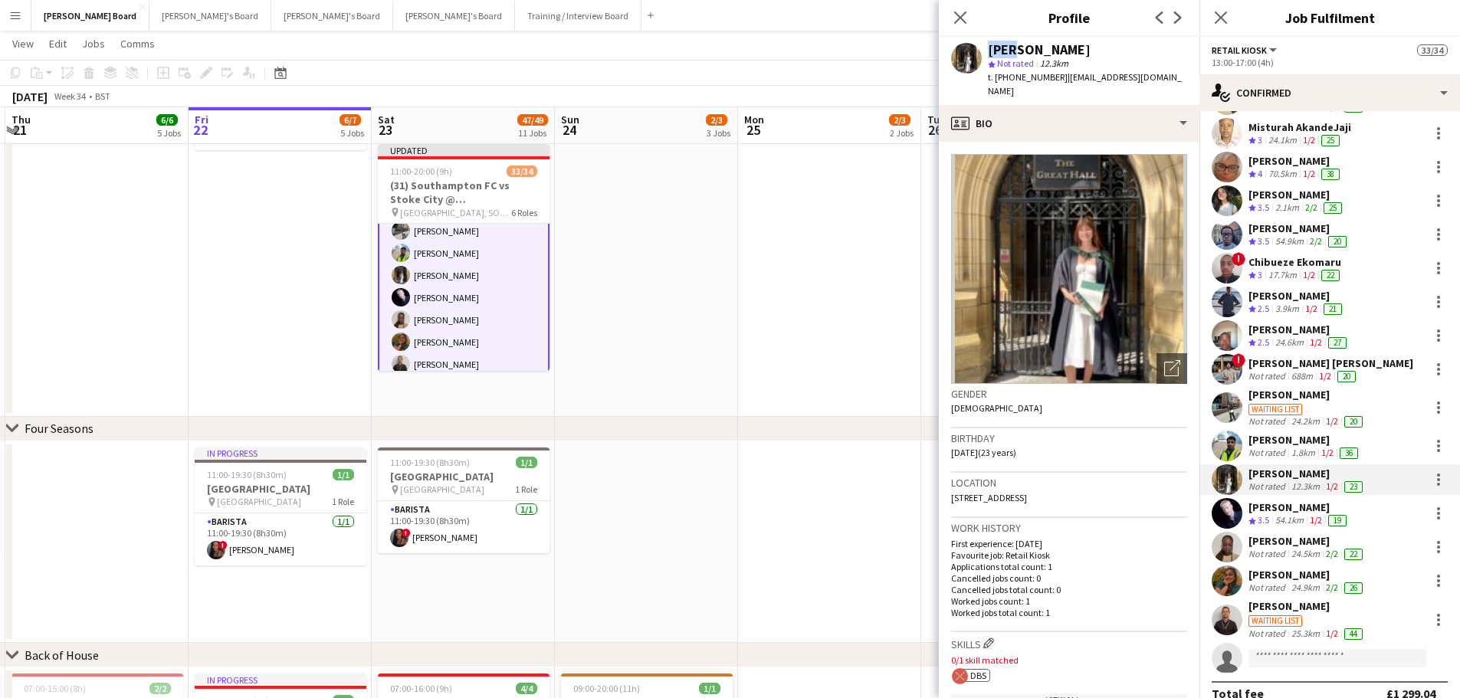
drag, startPoint x: 1007, startPoint y: 53, endPoint x: 980, endPoint y: 57, distance: 27.1
click at [980, 57] on div "Faye Hooton star Not rated 12.3km t. +447793047477 | fayehooton@icloud.com" at bounding box center [1069, 71] width 261 height 68
click at [1008, 46] on div "[PERSON_NAME]" at bounding box center [1039, 50] width 103 height 14
drag, startPoint x: 1013, startPoint y: 46, endPoint x: 988, endPoint y: 51, distance: 25.8
click at [988, 51] on div "[PERSON_NAME]" at bounding box center [1039, 50] width 103 height 14
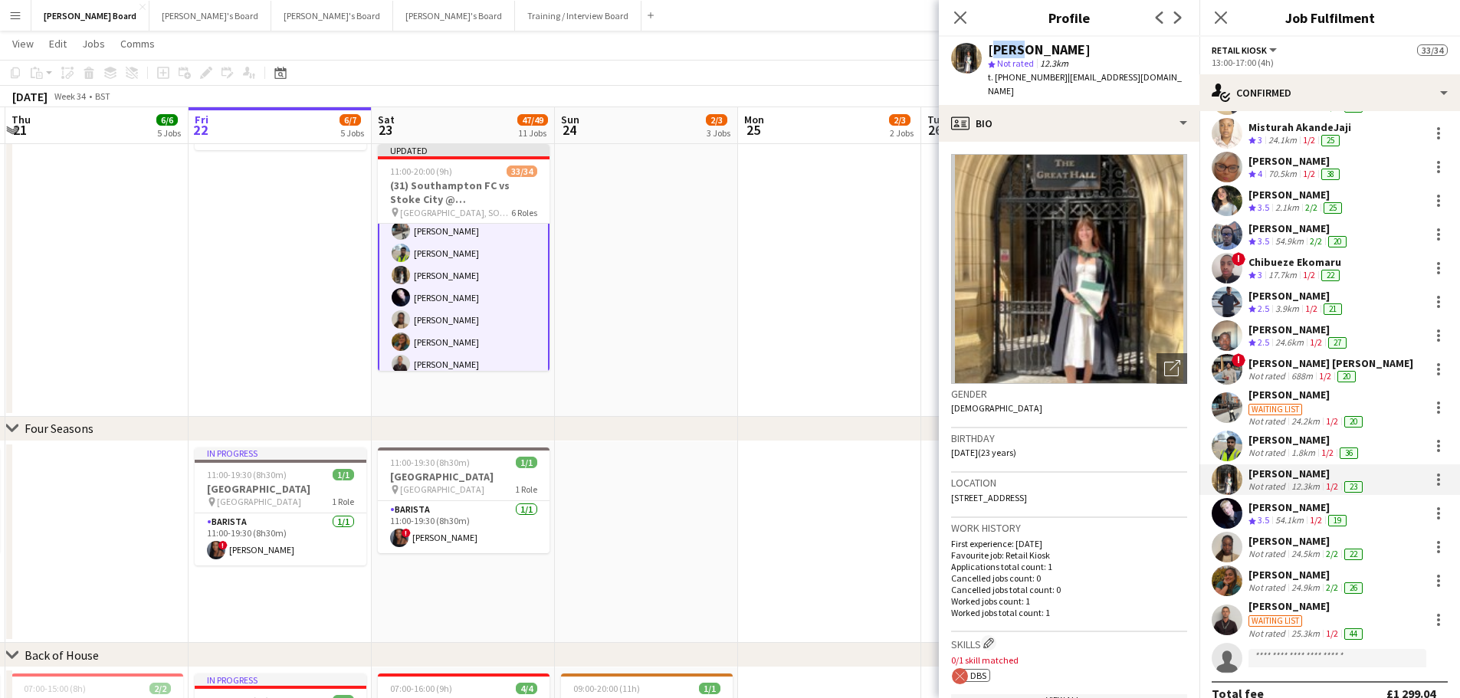
copy div "Faye"
drag, startPoint x: 1060, startPoint y: 56, endPoint x: 1021, endPoint y: 53, distance: 39.2
click at [1021, 53] on div "[PERSON_NAME]" at bounding box center [1087, 50] width 199 height 14
copy div "Hooton"
drag, startPoint x: 1059, startPoint y: 77, endPoint x: 1155, endPoint y: 77, distance: 96.5
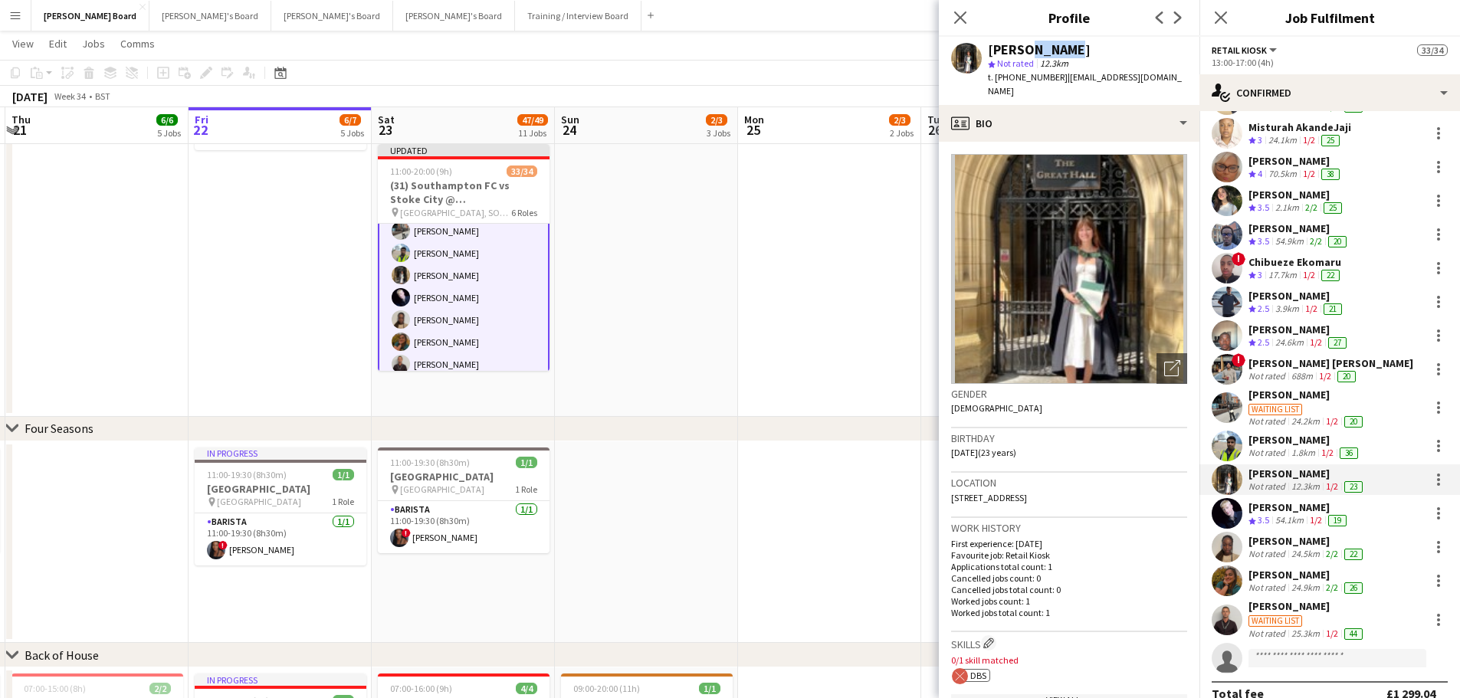
click at [1155, 77] on div "Faye Hooton star Not rated 12.3km t. +447793047477 | fayehooton@icloud.com" at bounding box center [1069, 71] width 261 height 68
copy span "fayehooton@icloud.com"
click at [1286, 521] on div "54.1km" at bounding box center [1289, 520] width 34 height 13
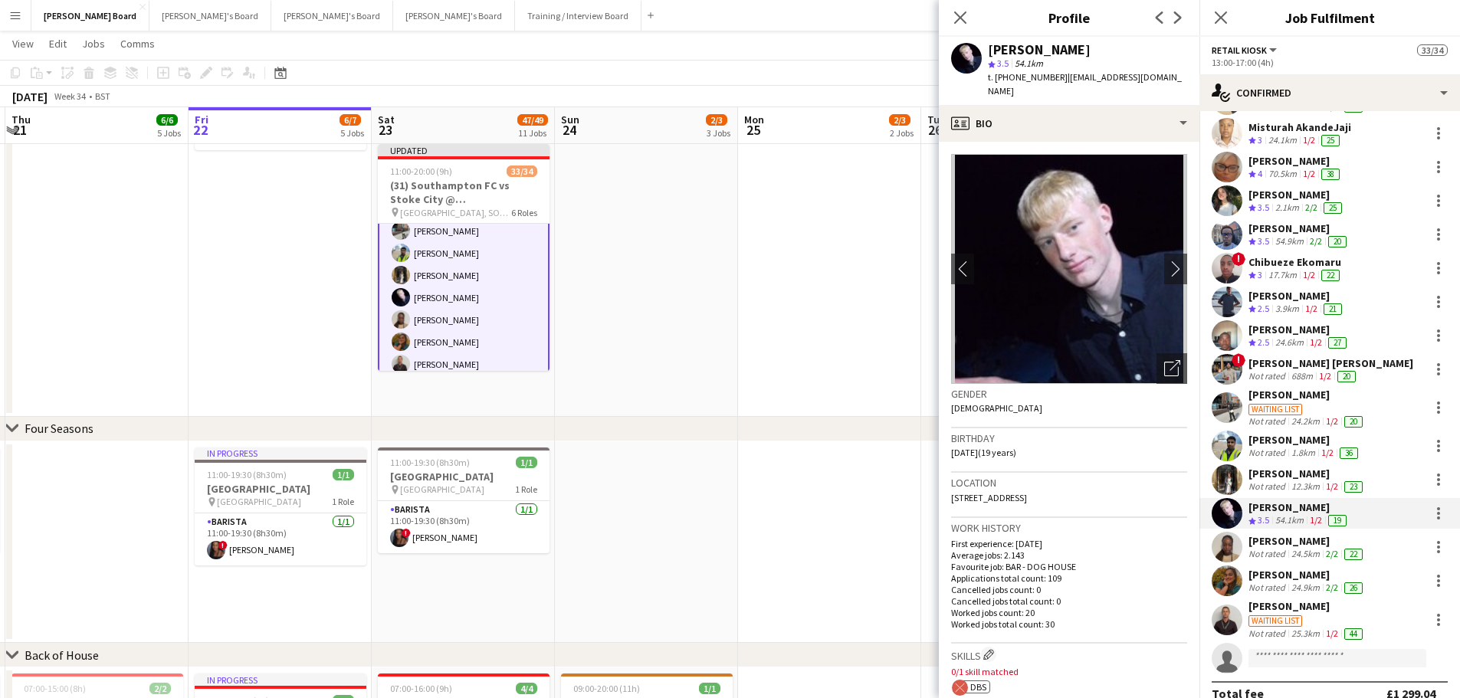
click at [1292, 552] on div "24.5km" at bounding box center [1305, 554] width 34 height 12
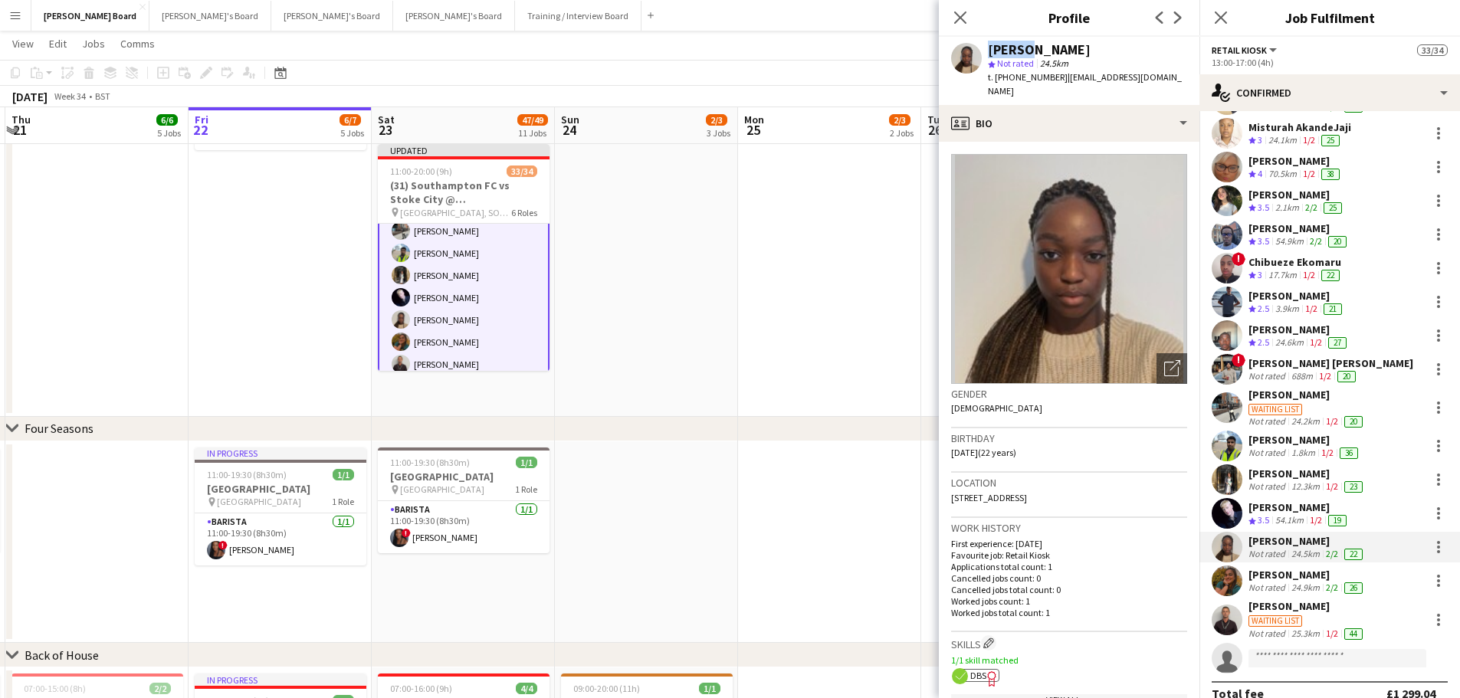
click at [979, 50] on div "Eniola Salami star Not rated 24.5km t. +447878596485 | eni_salami@yahoo.com" at bounding box center [1069, 71] width 261 height 68
click at [1037, 51] on div "[PERSON_NAME]" at bounding box center [1039, 50] width 103 height 14
drag, startPoint x: 1024, startPoint y: 50, endPoint x: 982, endPoint y: 51, distance: 42.2
click at [982, 51] on div "Eniola Salami star Not rated 24.5km t. +447878596485 | eni_salami@yahoo.com" at bounding box center [1069, 71] width 261 height 68
copy div "Eniola"
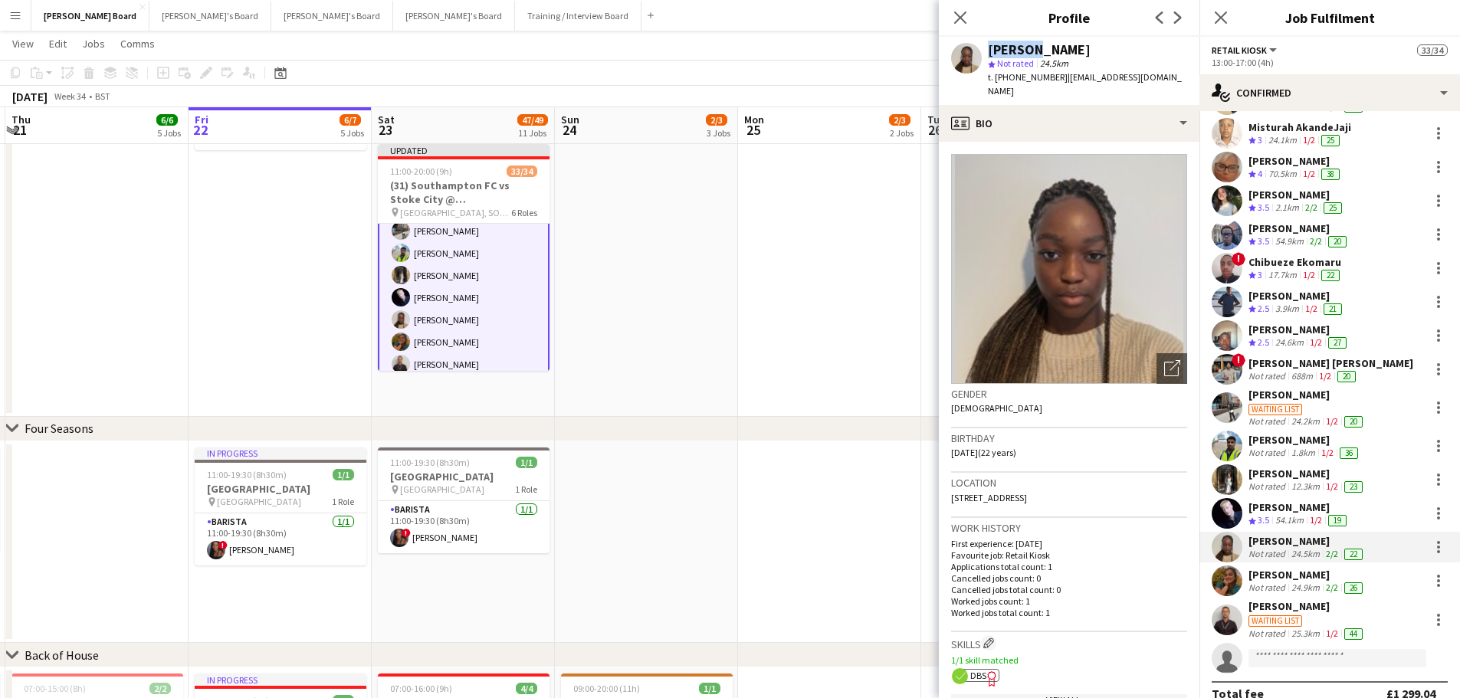
drag, startPoint x: 1073, startPoint y: 45, endPoint x: 1031, endPoint y: 51, distance: 42.6
click at [1031, 51] on div "[PERSON_NAME]" at bounding box center [1087, 50] width 199 height 14
copy div "Salami"
drag, startPoint x: 1059, startPoint y: 80, endPoint x: 1153, endPoint y: 78, distance: 94.3
click at [1153, 78] on div "Eniola Salami star Not rated 24.5km t. +447878596485 | eni_salami@yahoo.com" at bounding box center [1069, 71] width 261 height 68
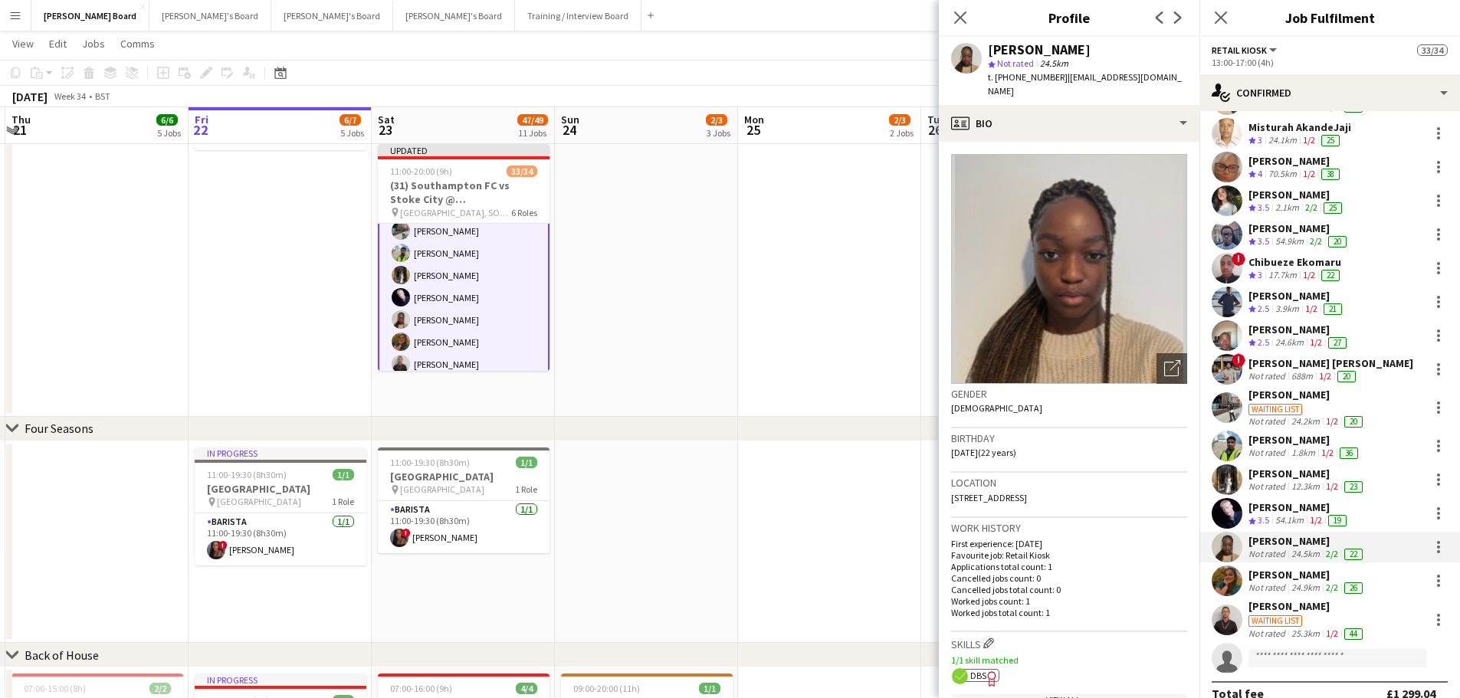
click at [1297, 452] on div "1.8km" at bounding box center [1303, 453] width 30 height 12
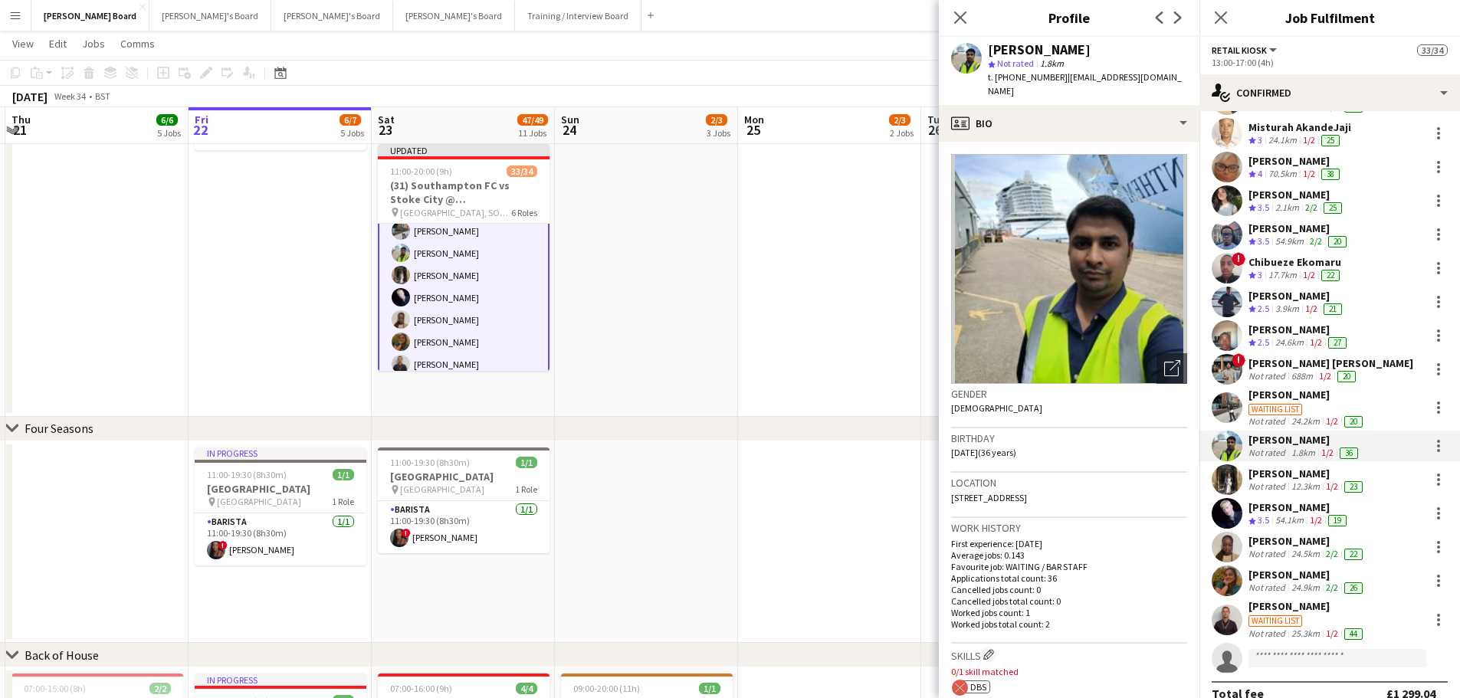
click at [1297, 631] on div "25.3km" at bounding box center [1305, 634] width 34 height 12
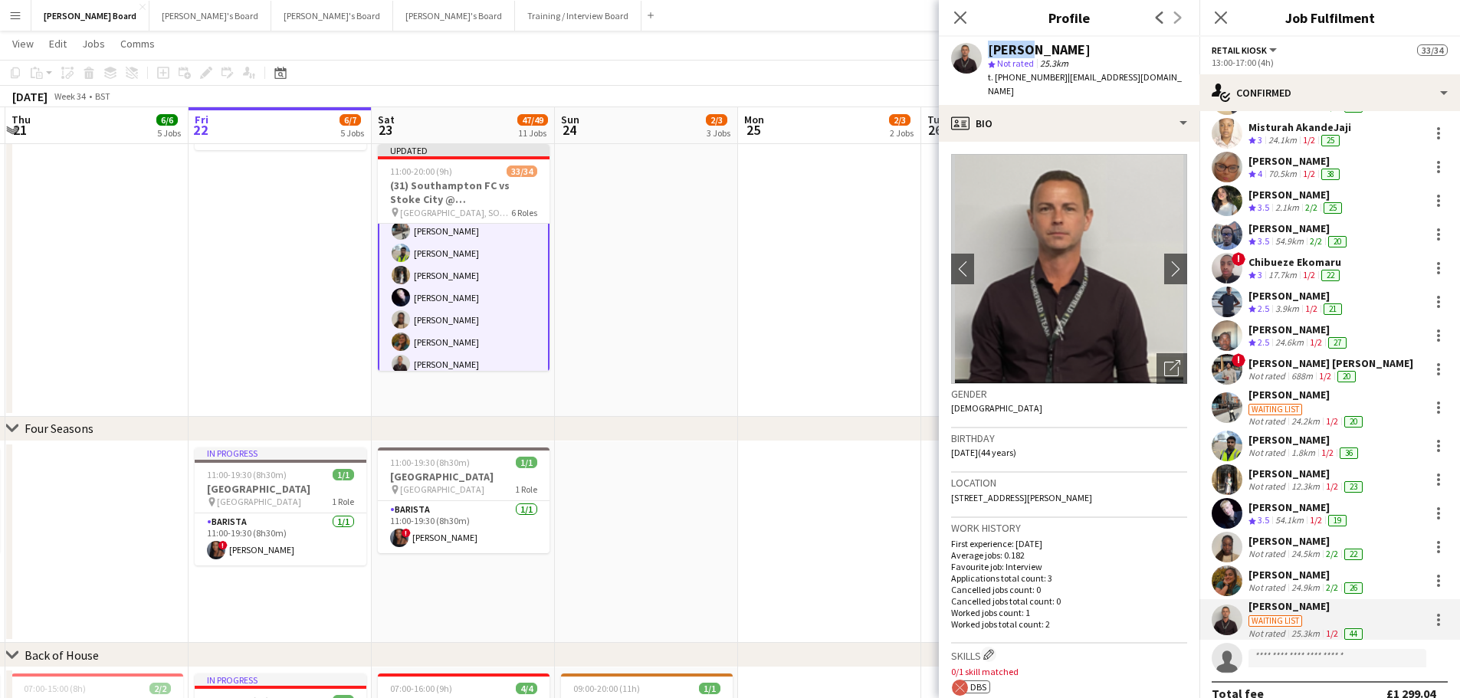
drag, startPoint x: 1022, startPoint y: 54, endPoint x: 977, endPoint y: 53, distance: 45.2
click at [977, 53] on div "Aaron Miles star Not rated 25.3km t. +447724177118 | aw_miles@outlook.com" at bounding box center [1069, 71] width 261 height 68
drag, startPoint x: 1028, startPoint y: 48, endPoint x: 1062, endPoint y: 48, distance: 34.5
click at [1062, 48] on div "[PERSON_NAME]" at bounding box center [1087, 50] width 199 height 14
drag, startPoint x: 1061, startPoint y: 77, endPoint x: 1157, endPoint y: 74, distance: 95.8
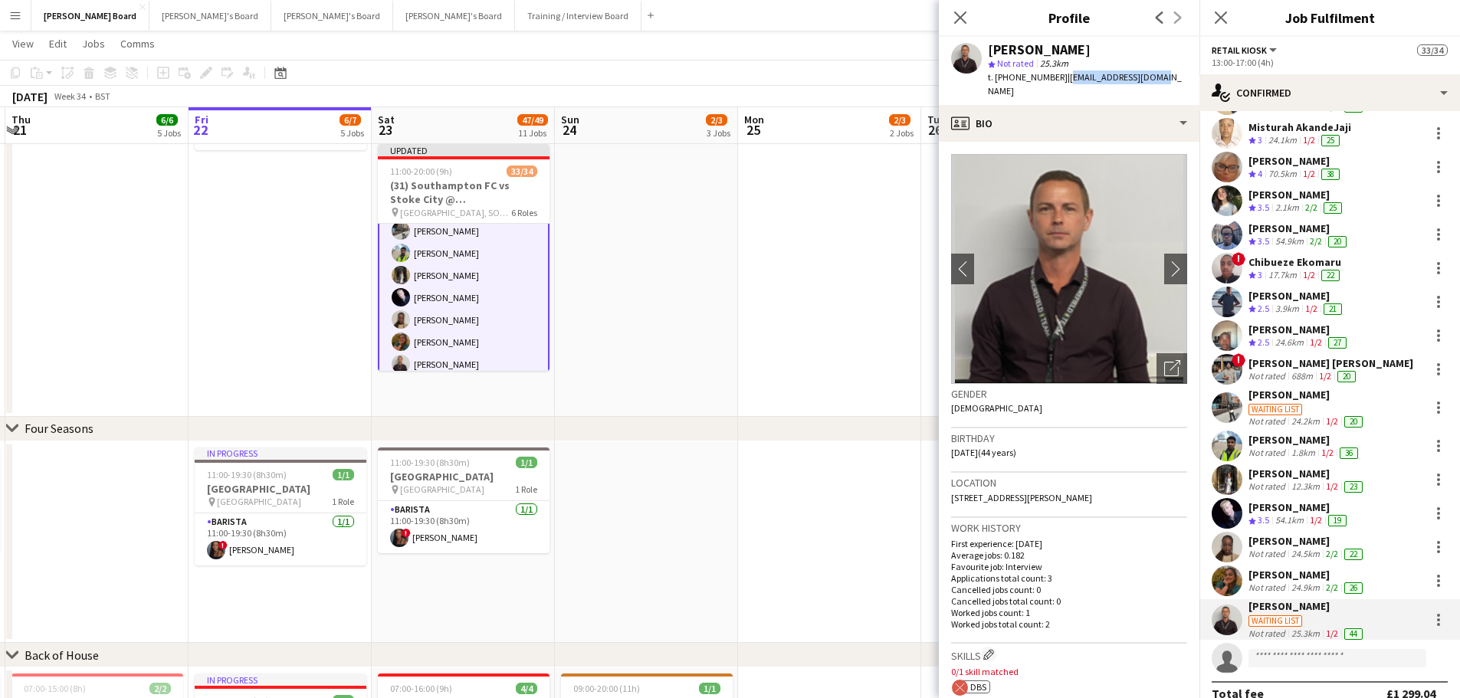
click at [1157, 74] on div "Aaron Miles star Not rated 25.3km t. +447724177118 | aw_miles@outlook.com" at bounding box center [1069, 71] width 261 height 68
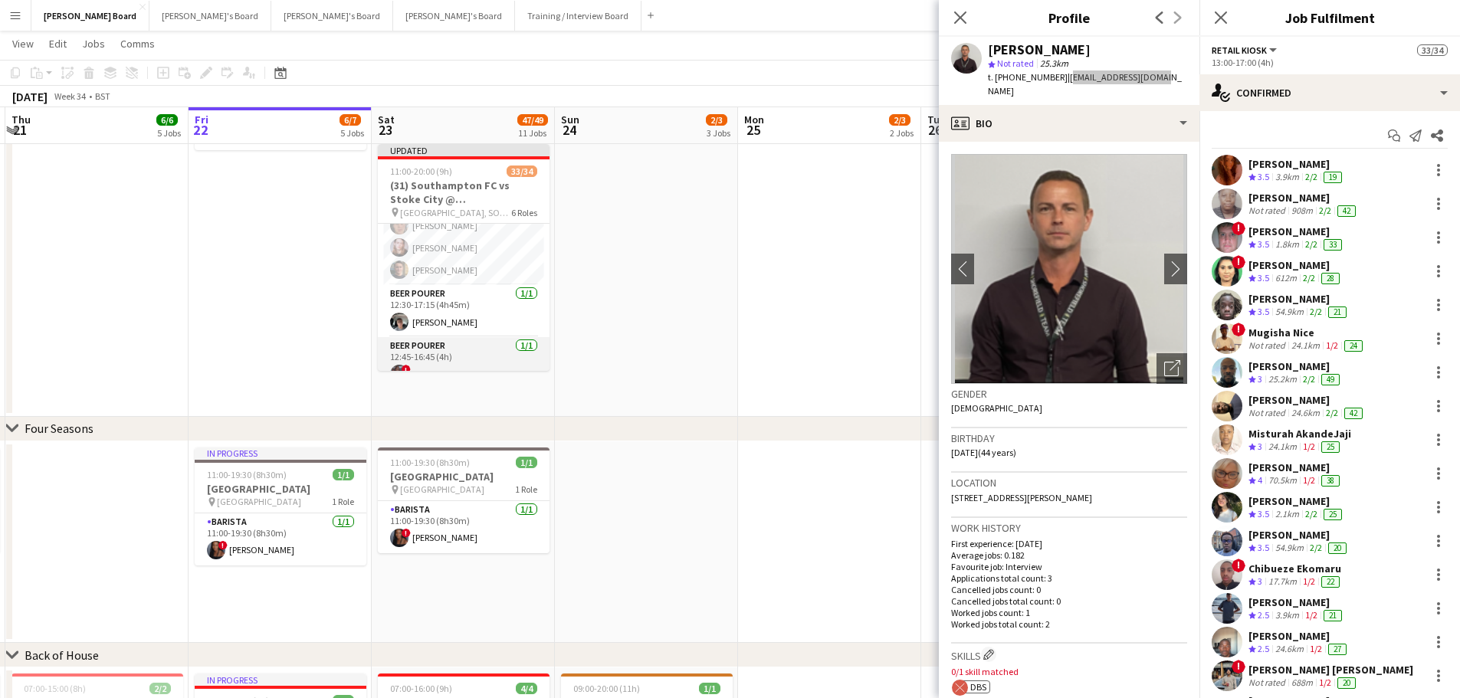
scroll to position [150, 0]
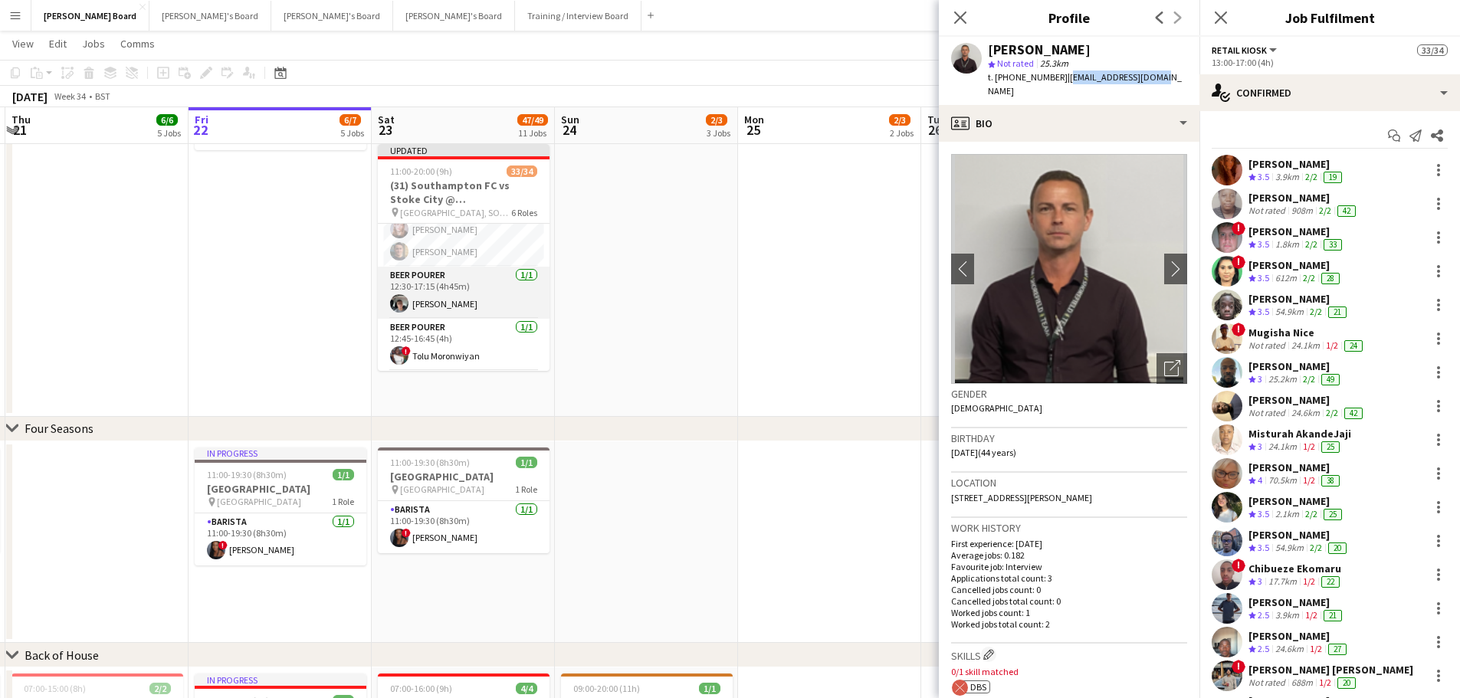
click at [460, 313] on app-card-role "BEER POURER 1/1 12:30-17:15 (4h45m) Connor James" at bounding box center [464, 293] width 172 height 52
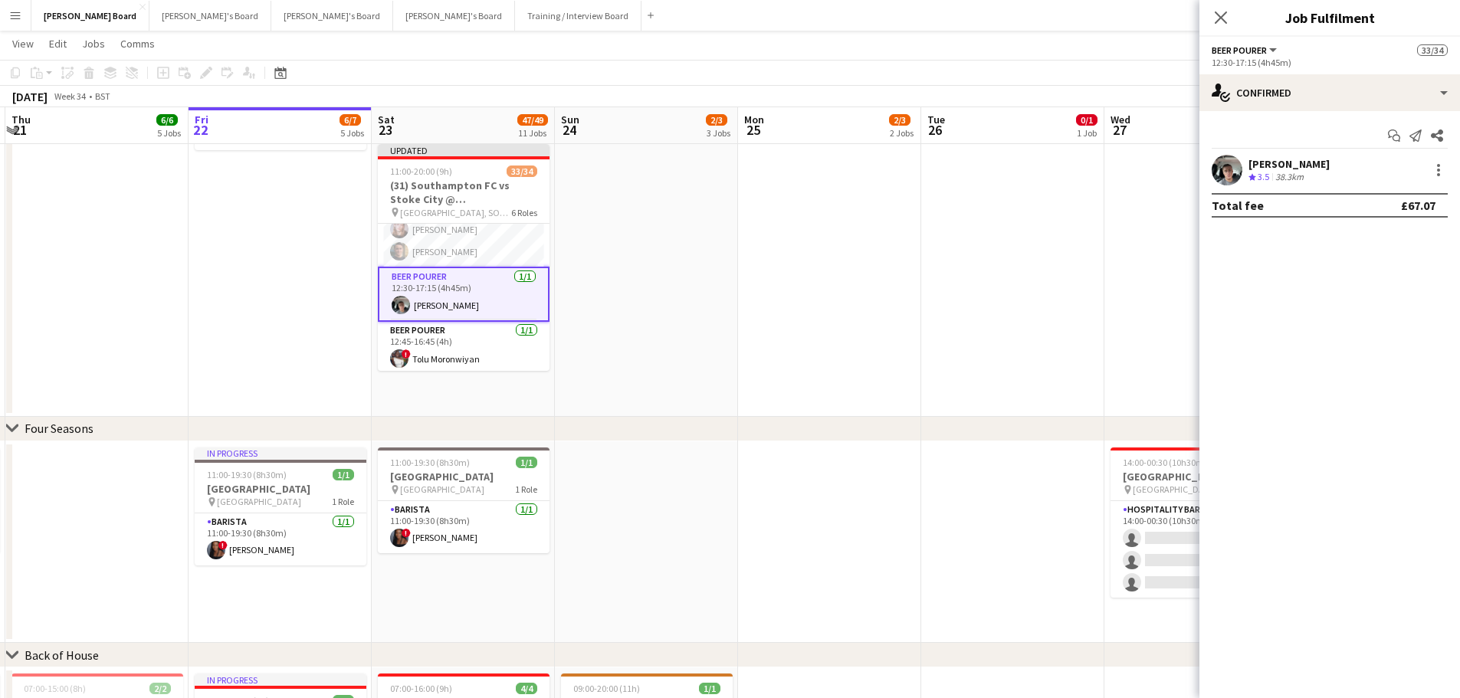
click at [1274, 160] on div "[PERSON_NAME]" at bounding box center [1288, 164] width 81 height 14
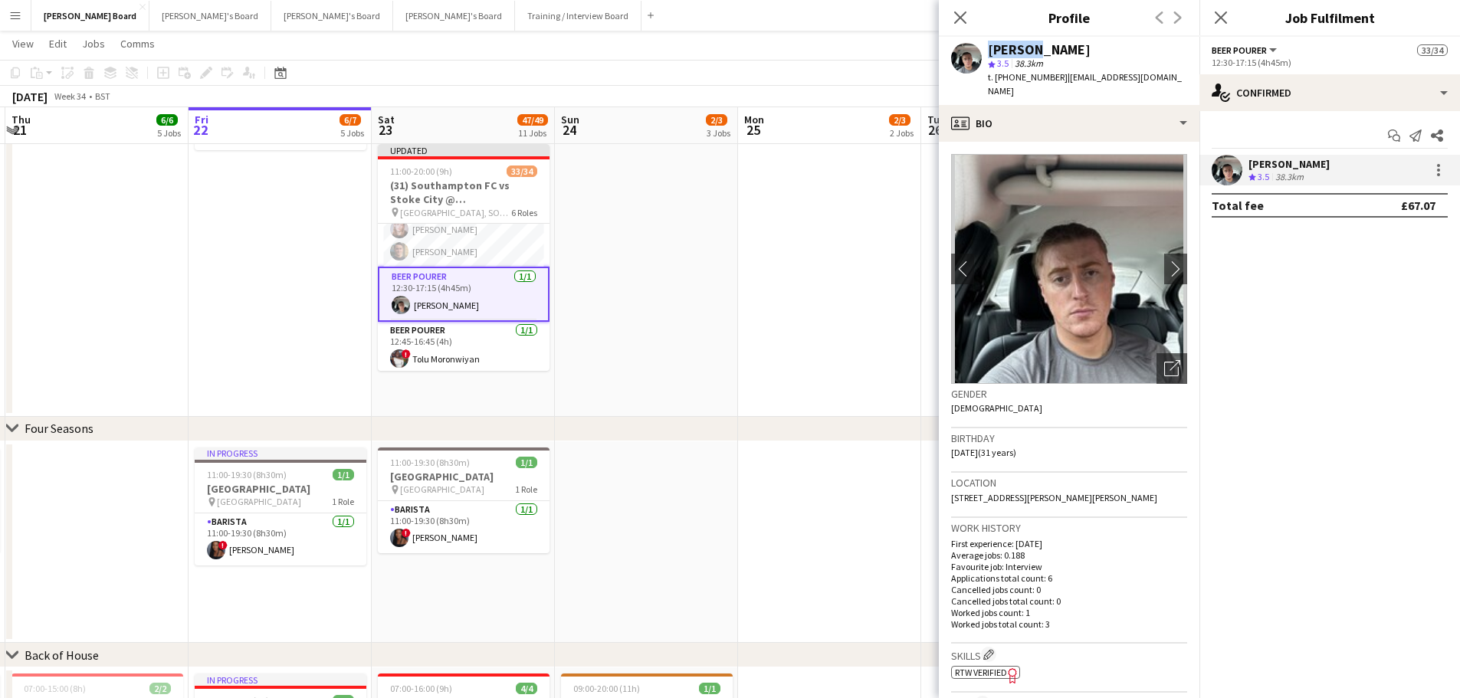
drag, startPoint x: 1031, startPoint y: 49, endPoint x: 984, endPoint y: 51, distance: 47.6
click at [984, 51] on div "Connor James star 3.5 38.3km t. +447393227410 | lawrencejames282@hotmail.com" at bounding box center [1069, 71] width 261 height 68
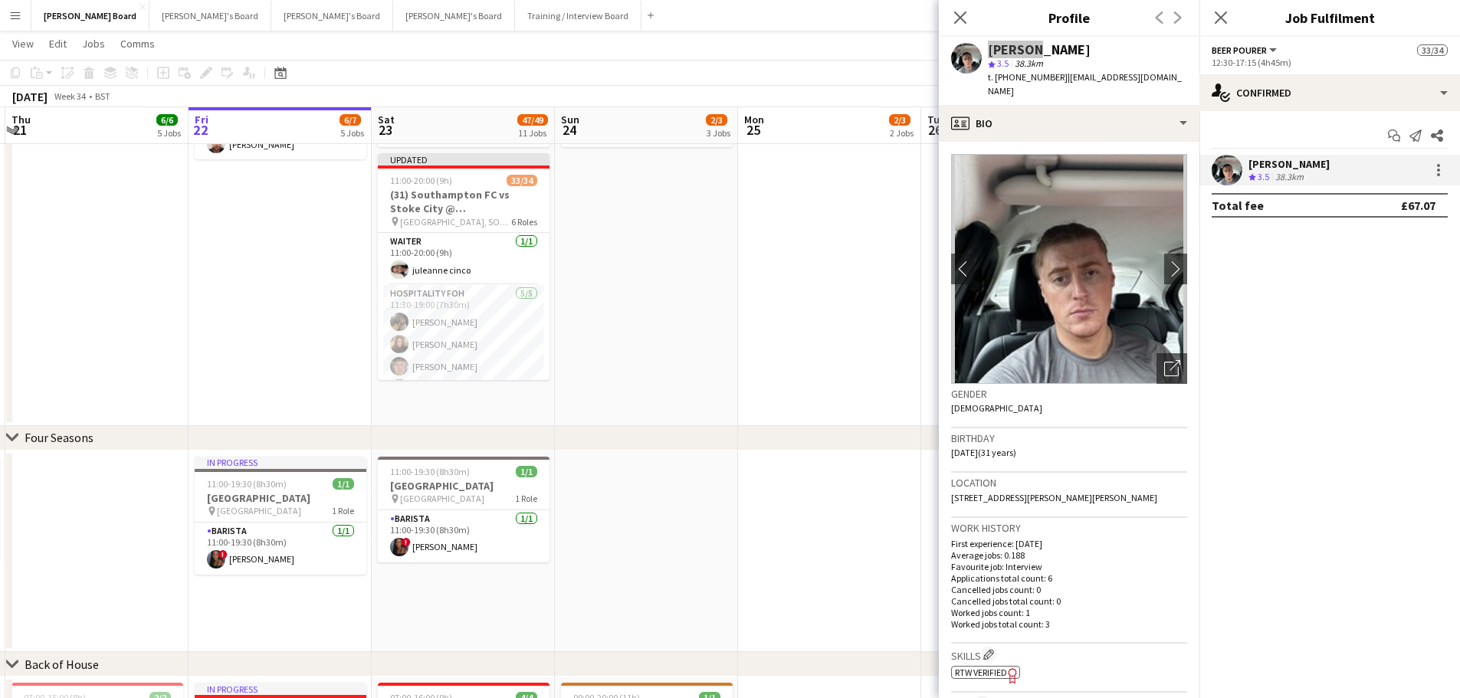
scroll to position [1005, 0]
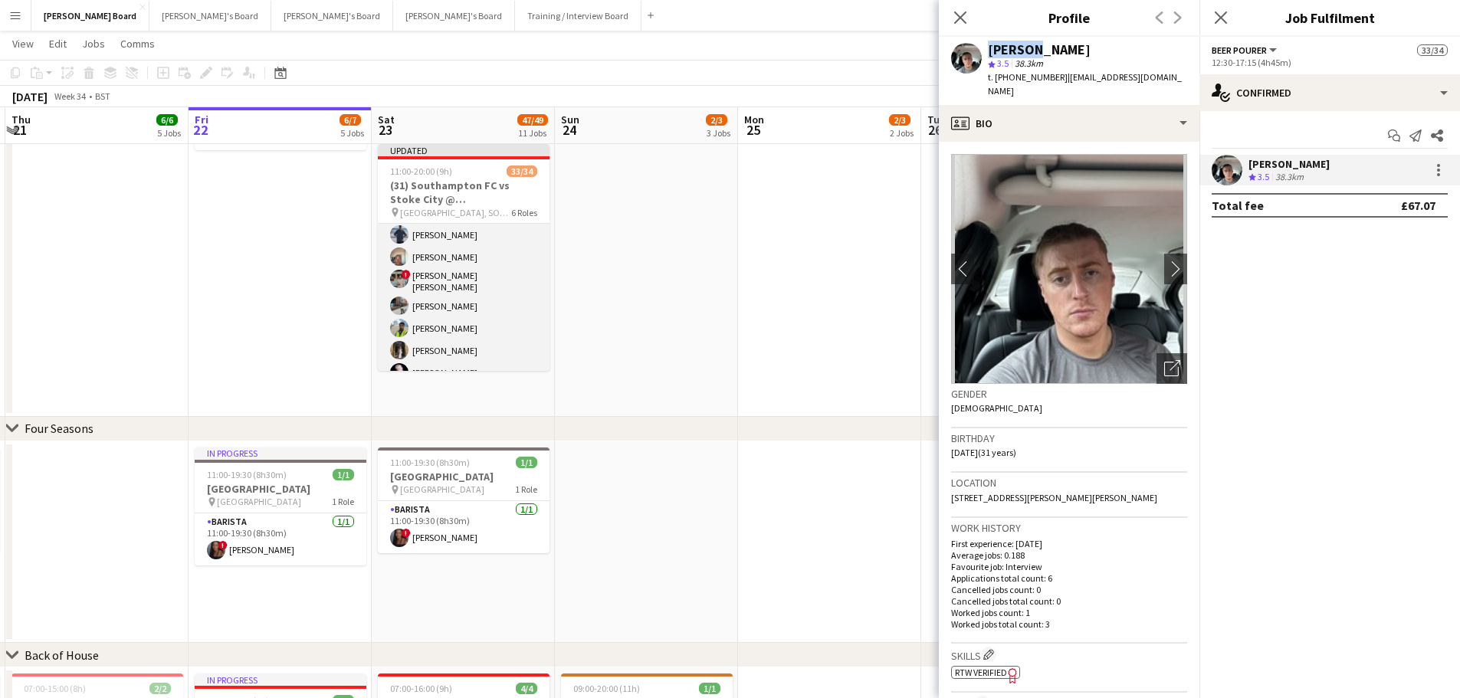
click at [480, 290] on app-card-role "Retail Kiosk 19I 3A 23/24 13:00-17:00 (4h) Courteney Gardner Pamela Bockarie ! …" at bounding box center [464, 193] width 172 height 568
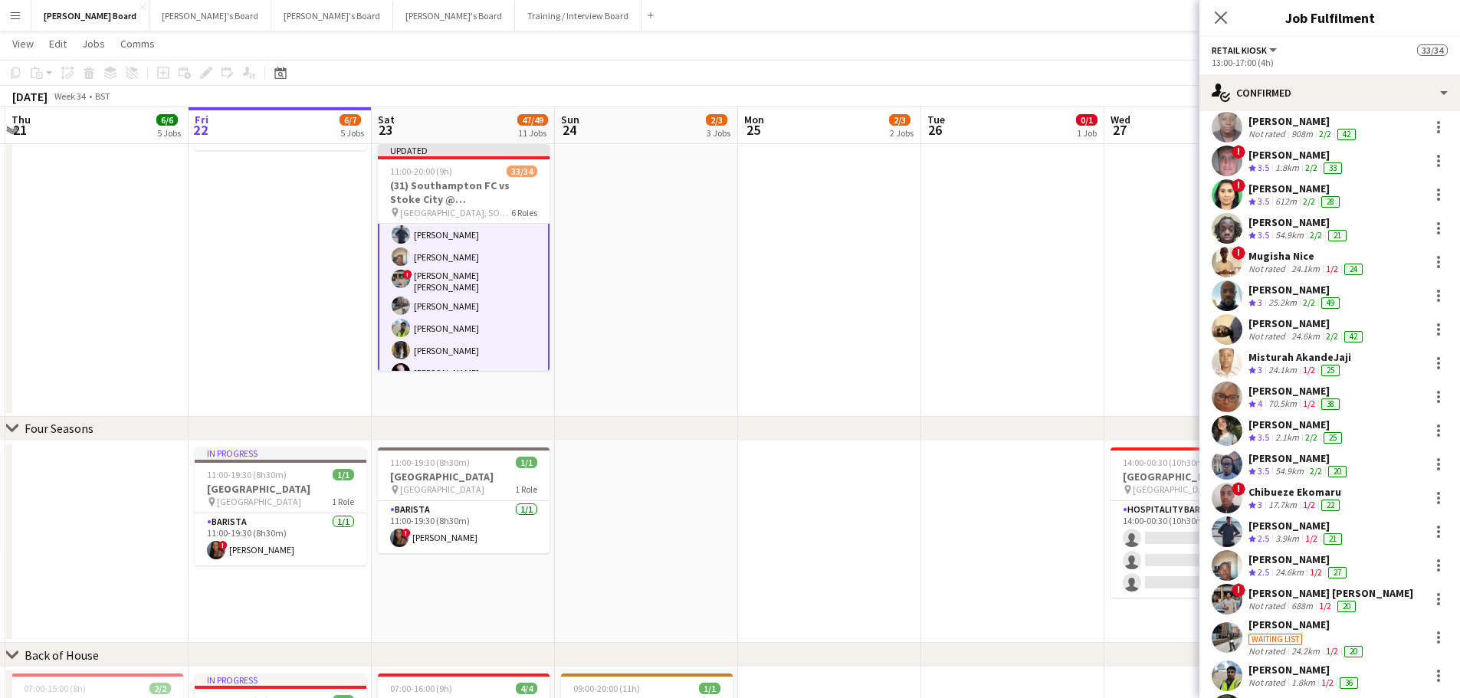
scroll to position [153, 0]
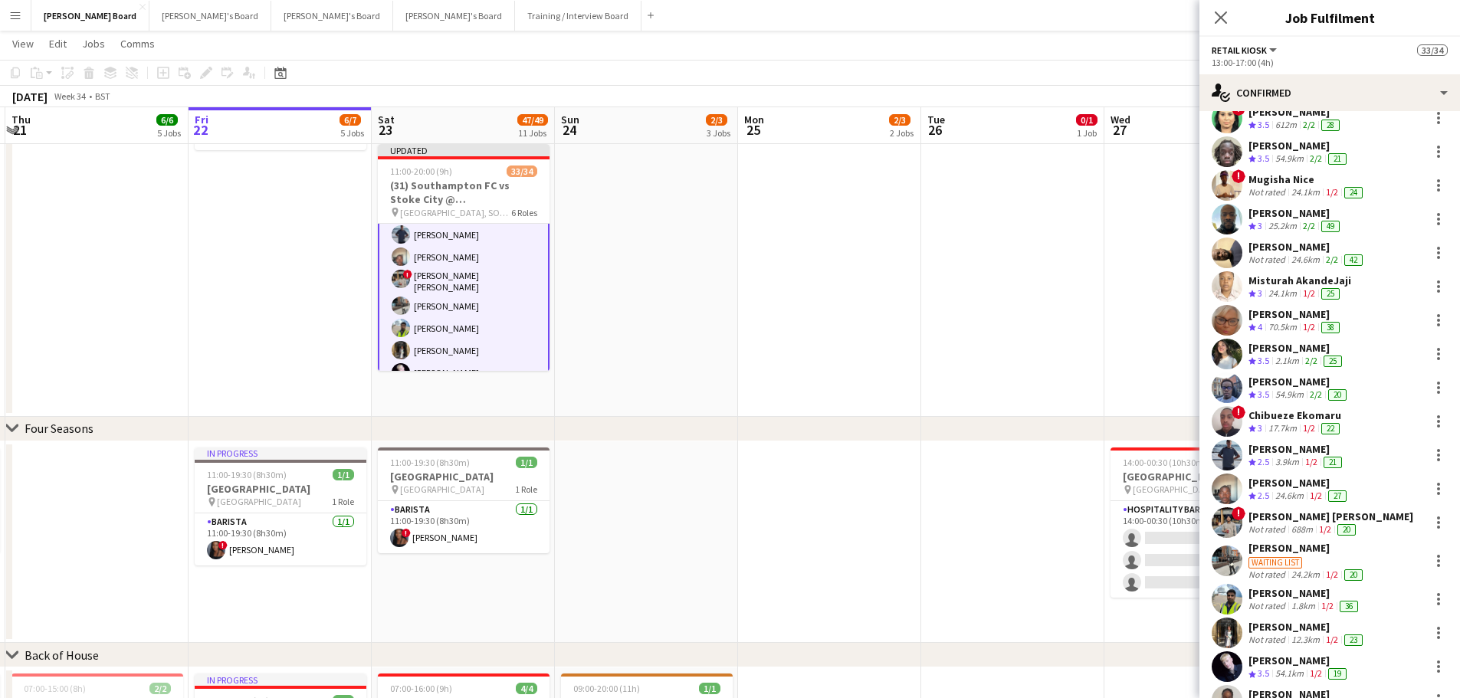
click at [1295, 447] on div "[PERSON_NAME]" at bounding box center [1296, 449] width 97 height 14
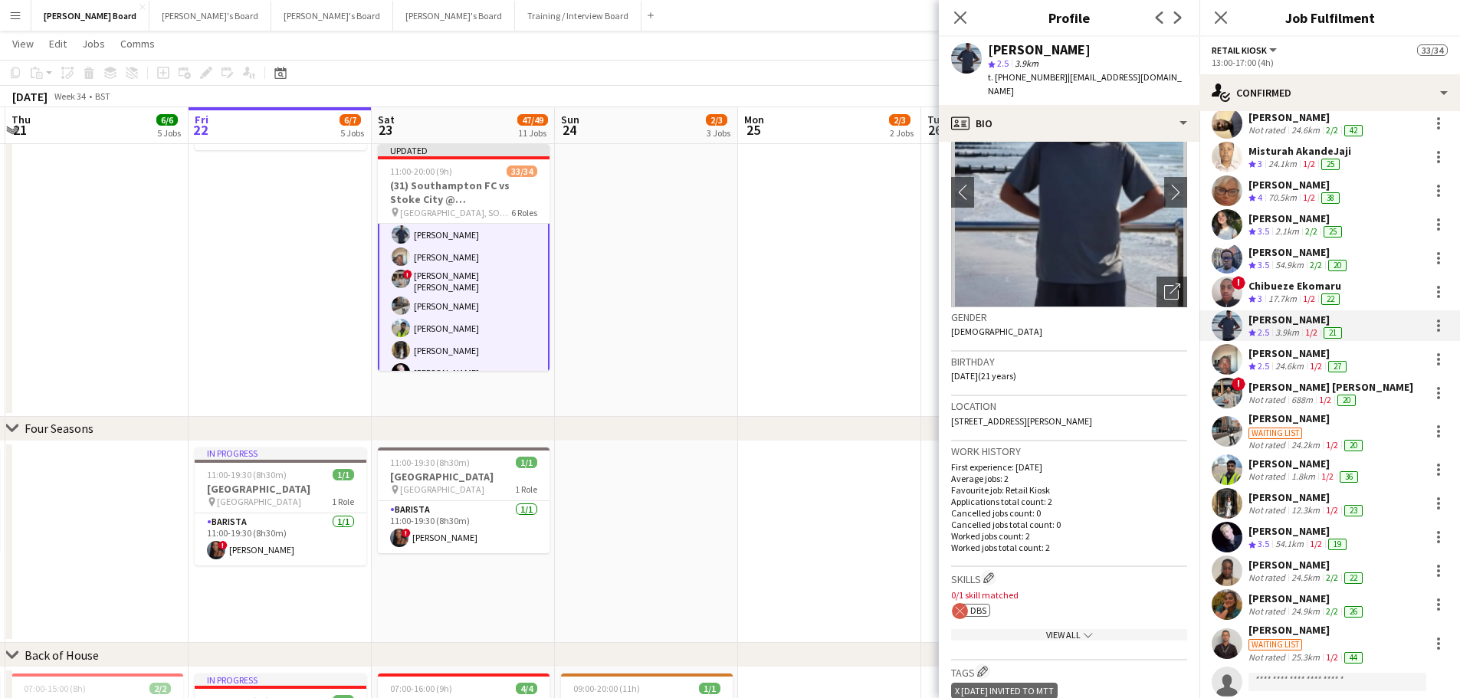
scroll to position [306, 0]
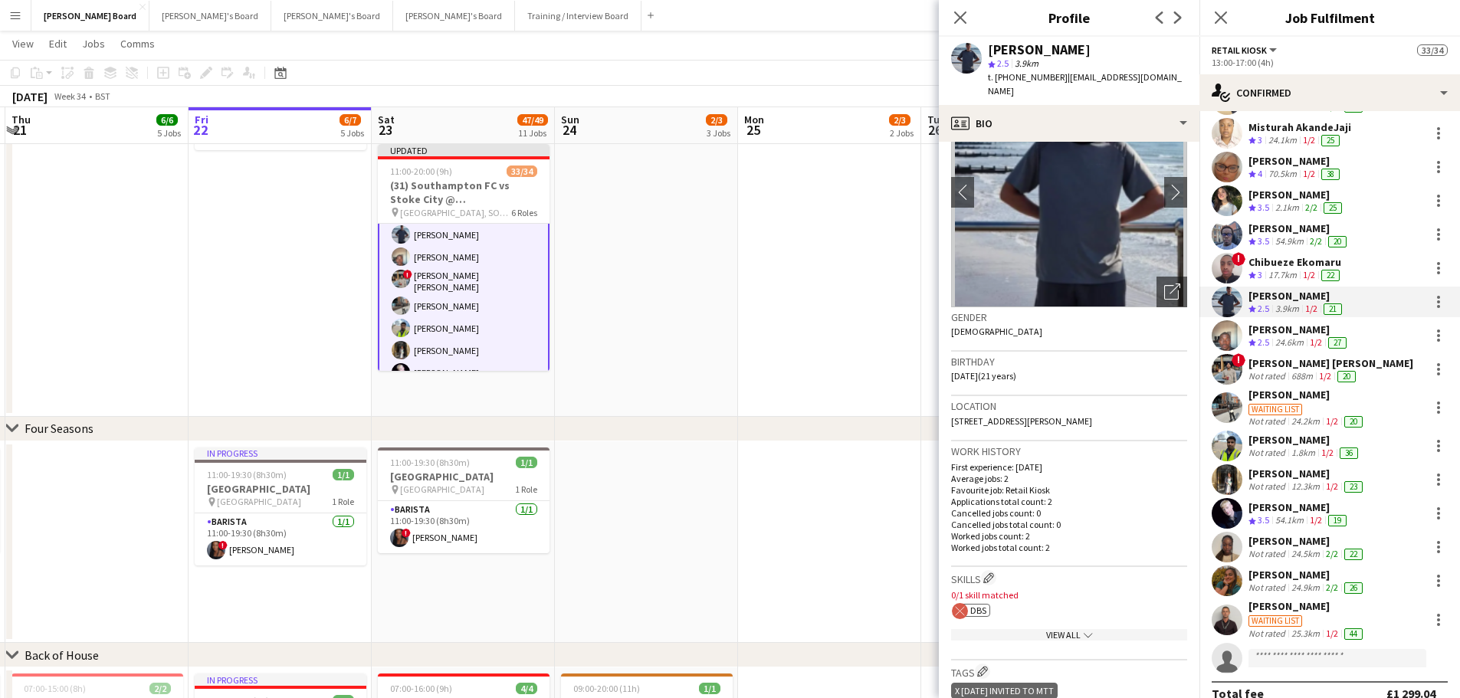
click at [1303, 476] on div "[PERSON_NAME]" at bounding box center [1306, 474] width 117 height 14
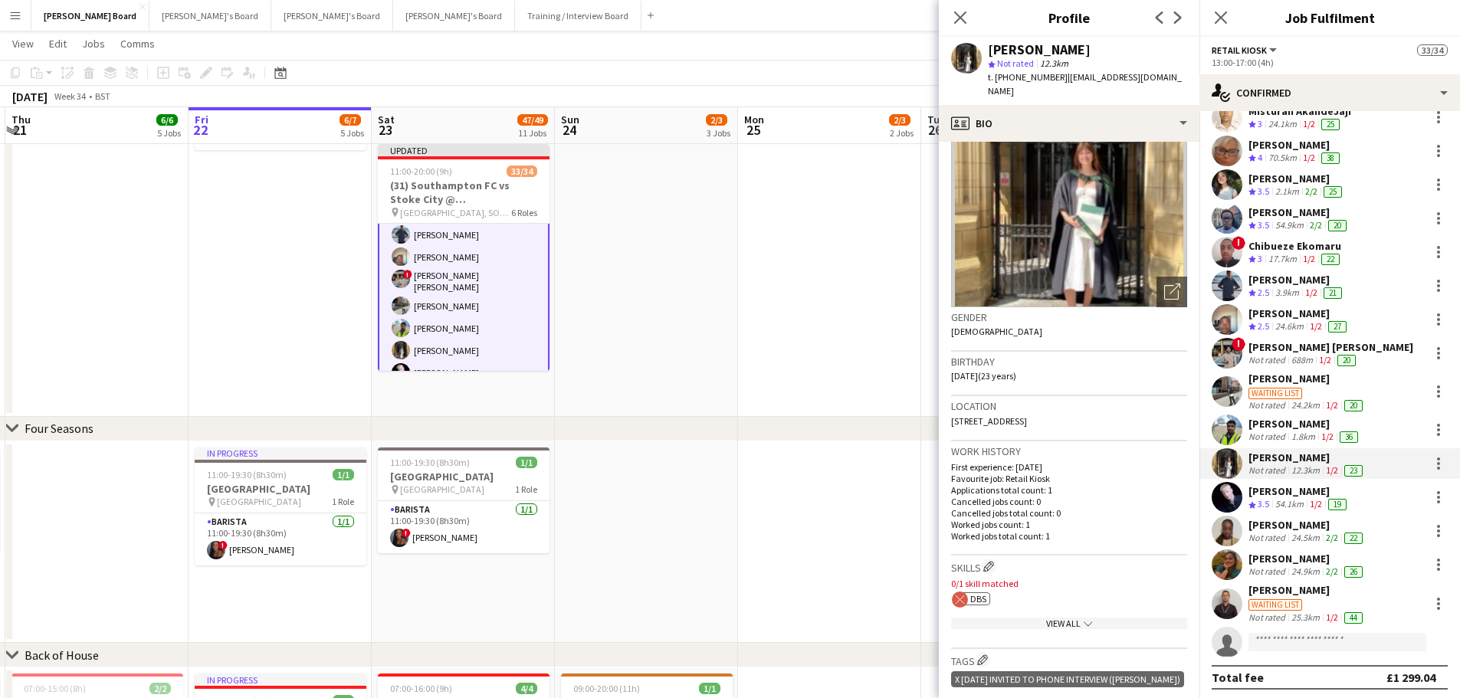
scroll to position [326, 0]
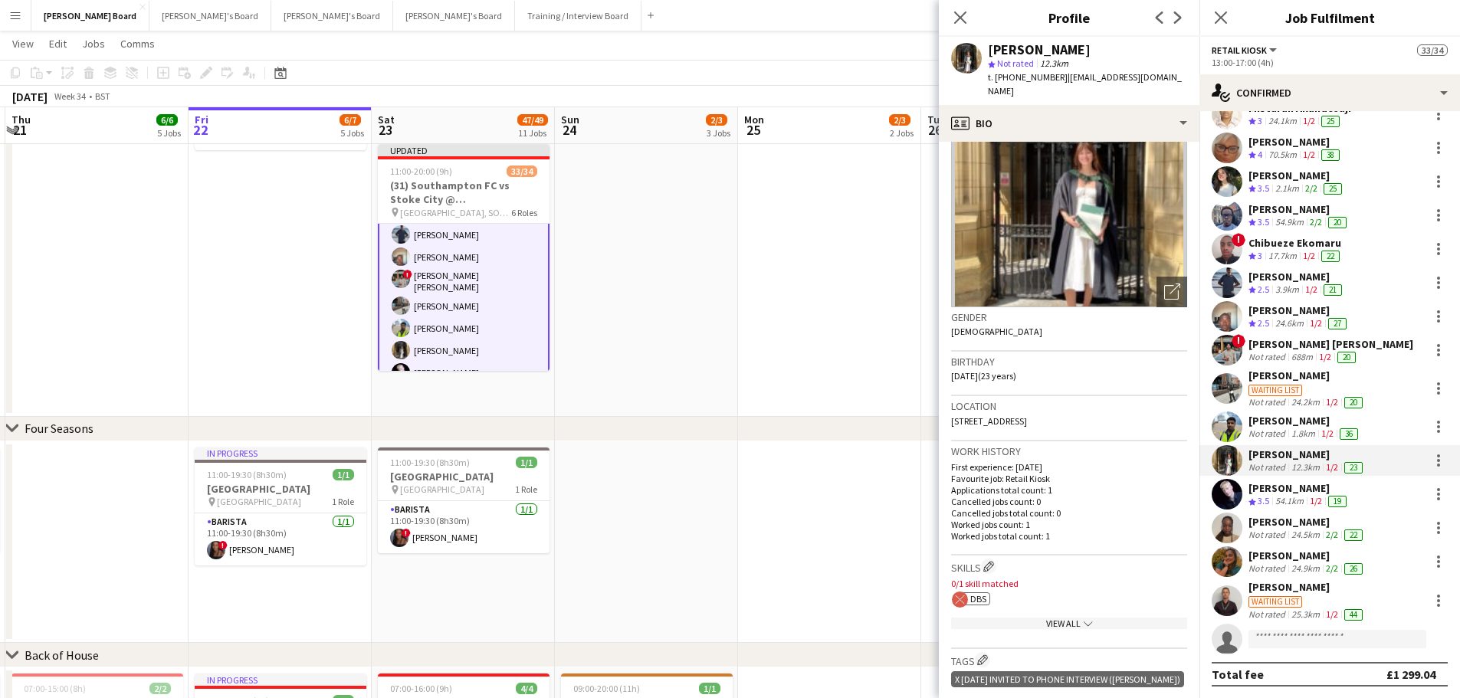
click at [1305, 606] on div "Waiting list" at bounding box center [1306, 601] width 117 height 14
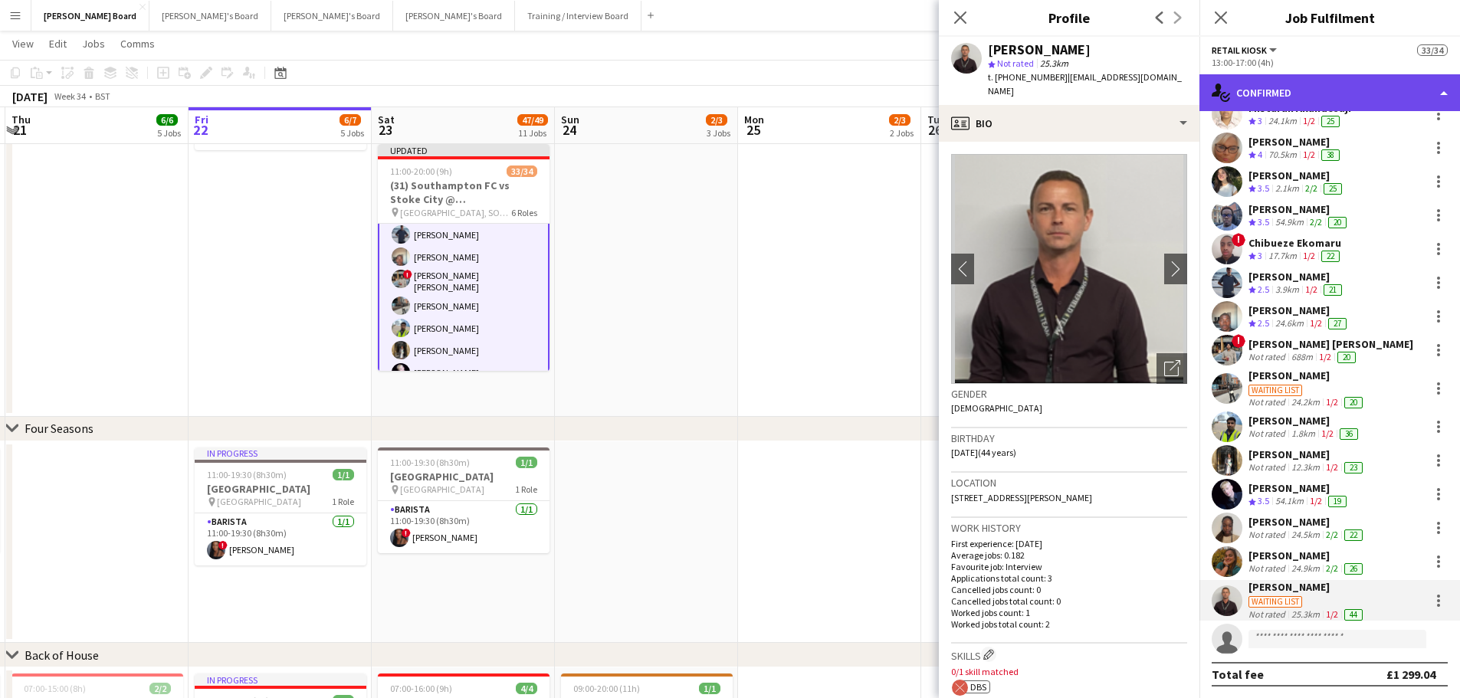
click at [1334, 99] on div "single-neutral-actions-check-2 Confirmed" at bounding box center [1329, 92] width 261 height 37
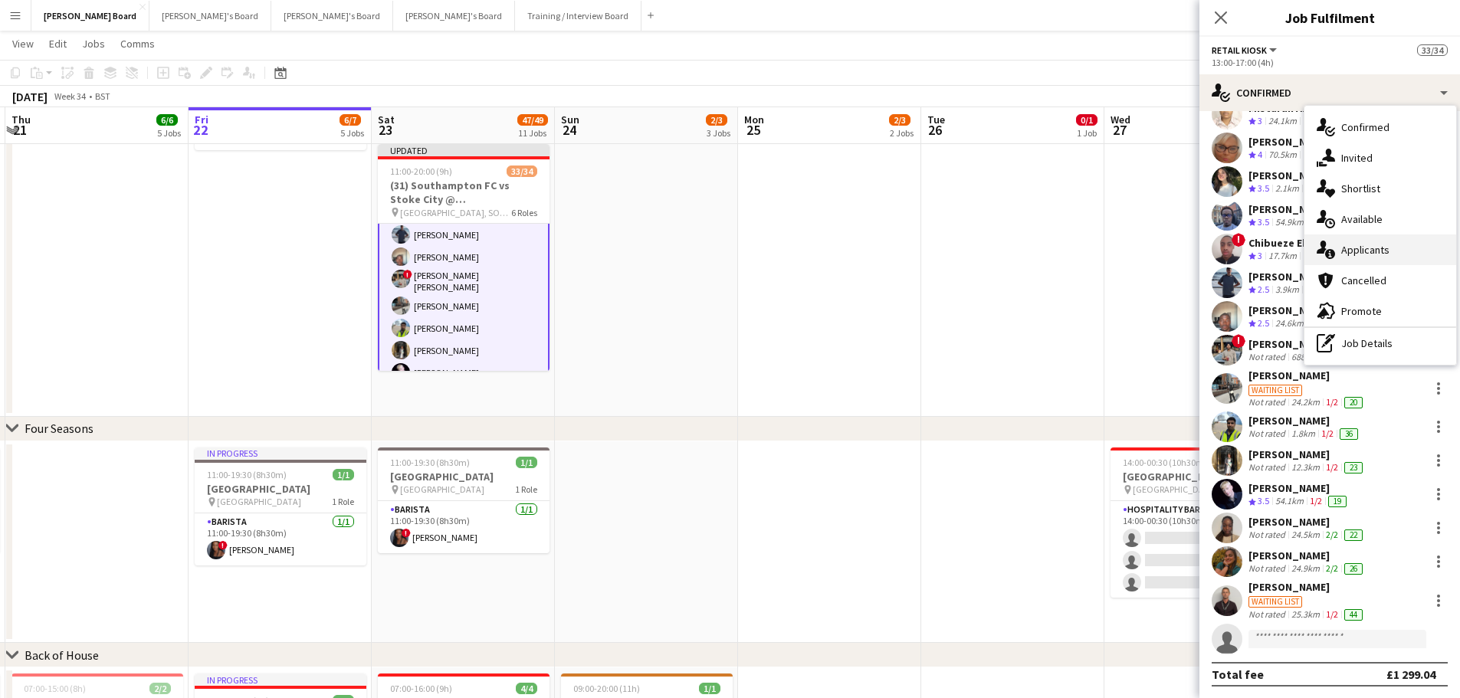
click at [1392, 249] on div "single-neutral-actions-information Applicants" at bounding box center [1380, 249] width 152 height 31
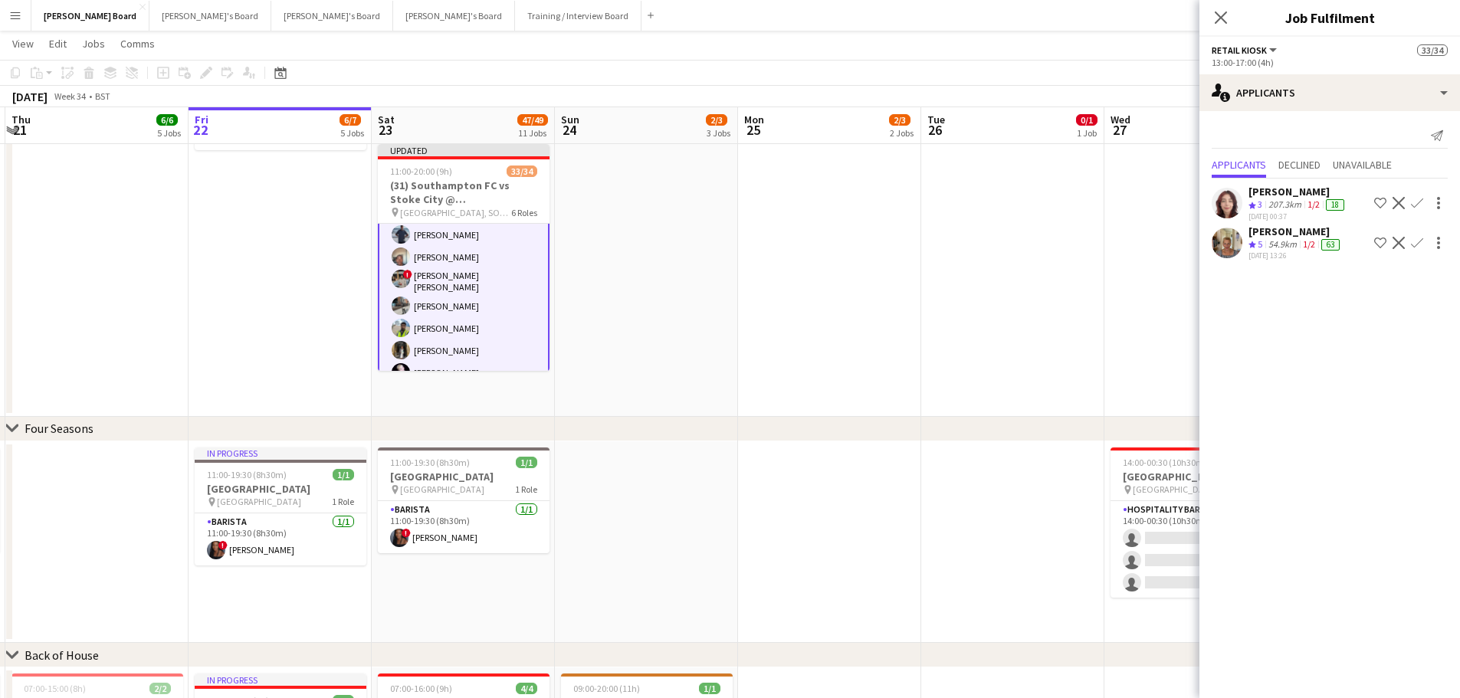
click at [1299, 238] on div "[PERSON_NAME]" at bounding box center [1295, 232] width 94 height 14
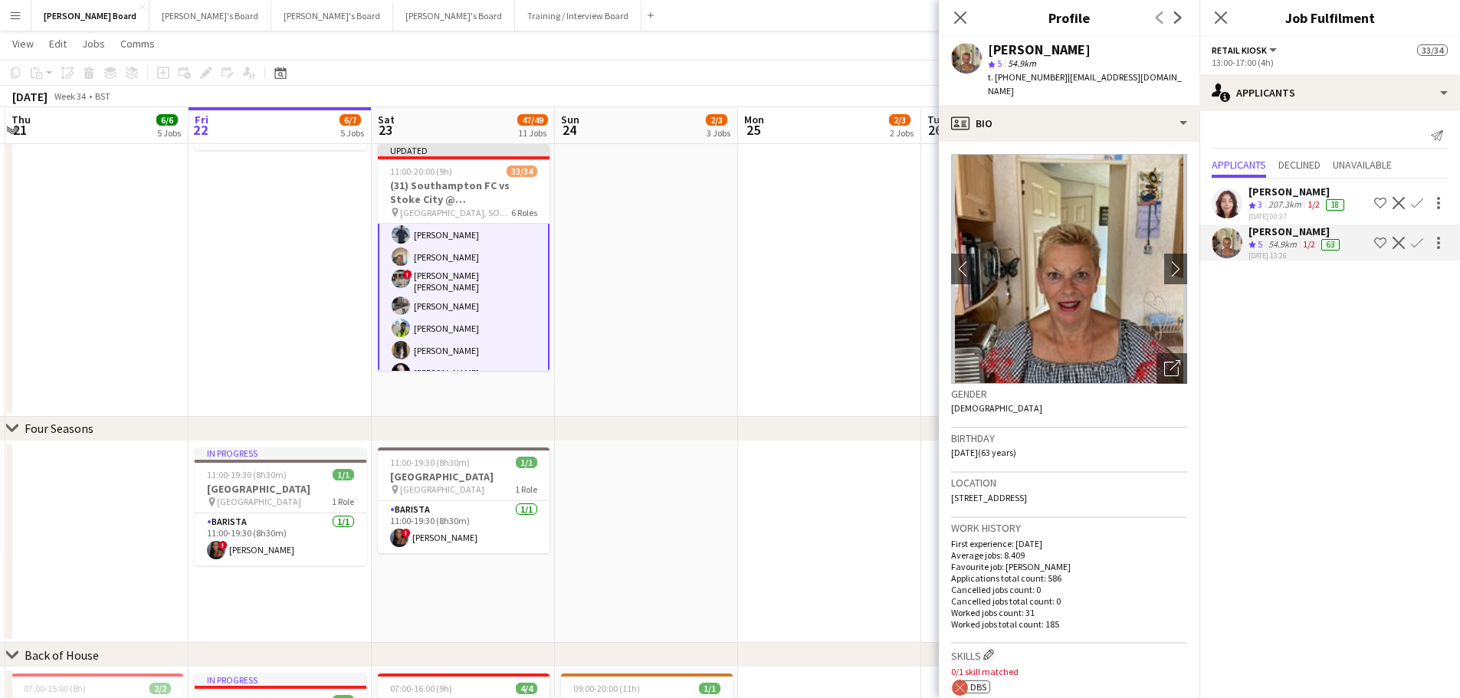
drag, startPoint x: 1058, startPoint y: 74, endPoint x: 1043, endPoint y: 67, distance: 17.1
click at [1043, 67] on div "Jacqueline Whitehorn-Scott star 5 54.9km t. +4407592327945 | scottwhitehorn@icl…" at bounding box center [1087, 71] width 199 height 56
click at [1282, 195] on div "[PERSON_NAME]" at bounding box center [1297, 192] width 99 height 14
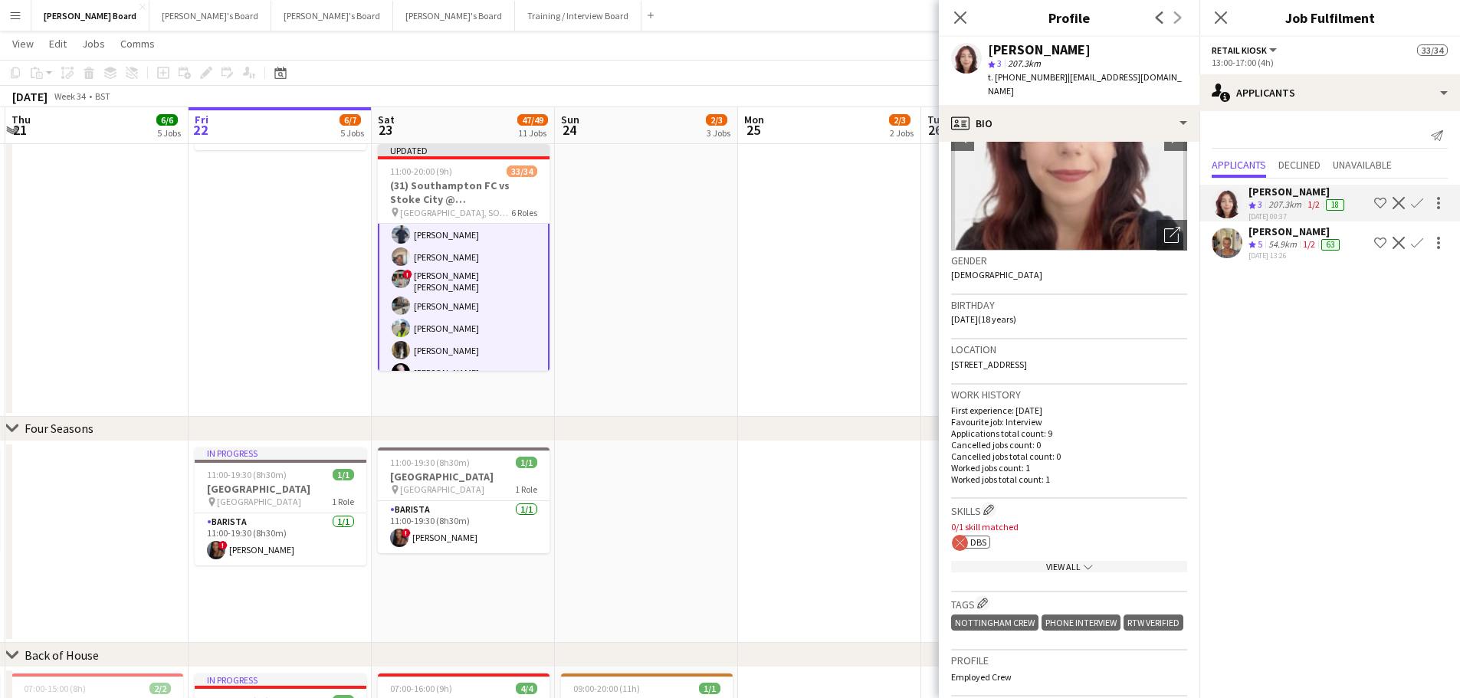
scroll to position [153, 0]
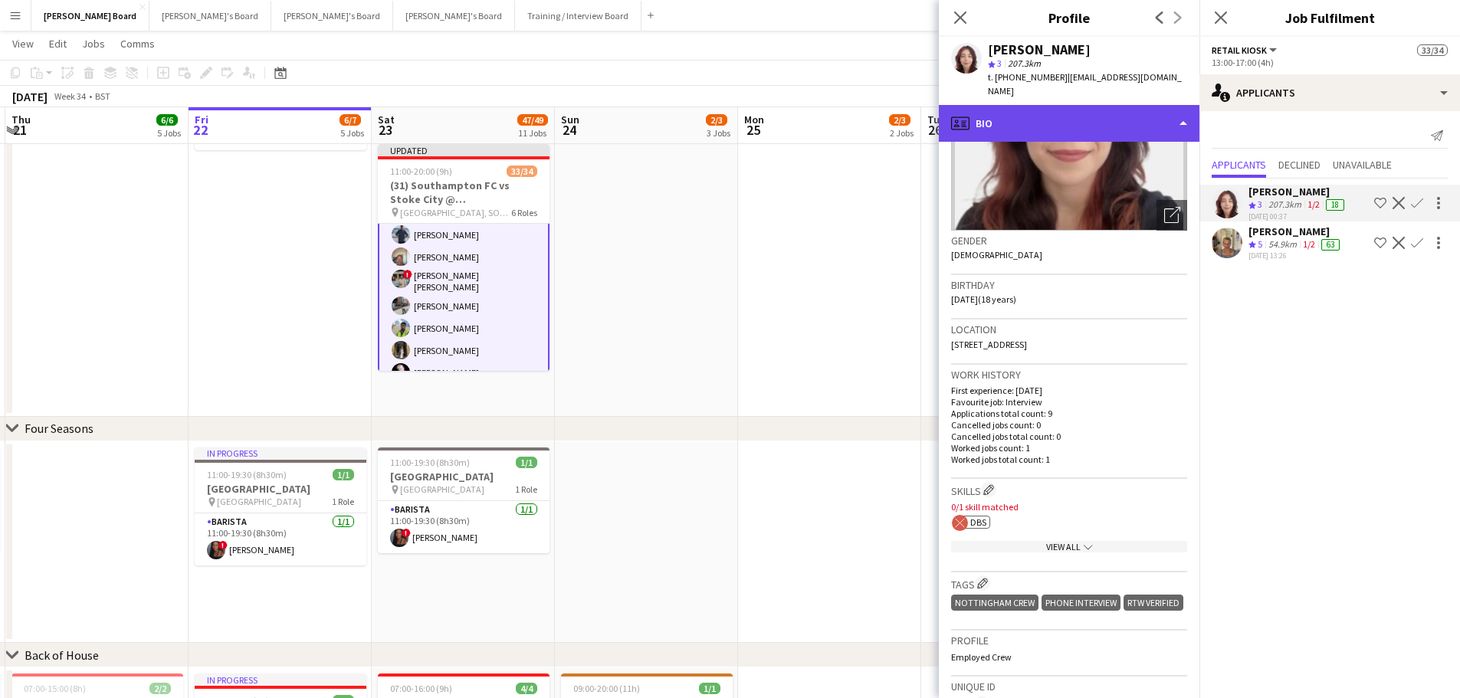
click at [1103, 115] on div "profile Bio" at bounding box center [1069, 123] width 261 height 37
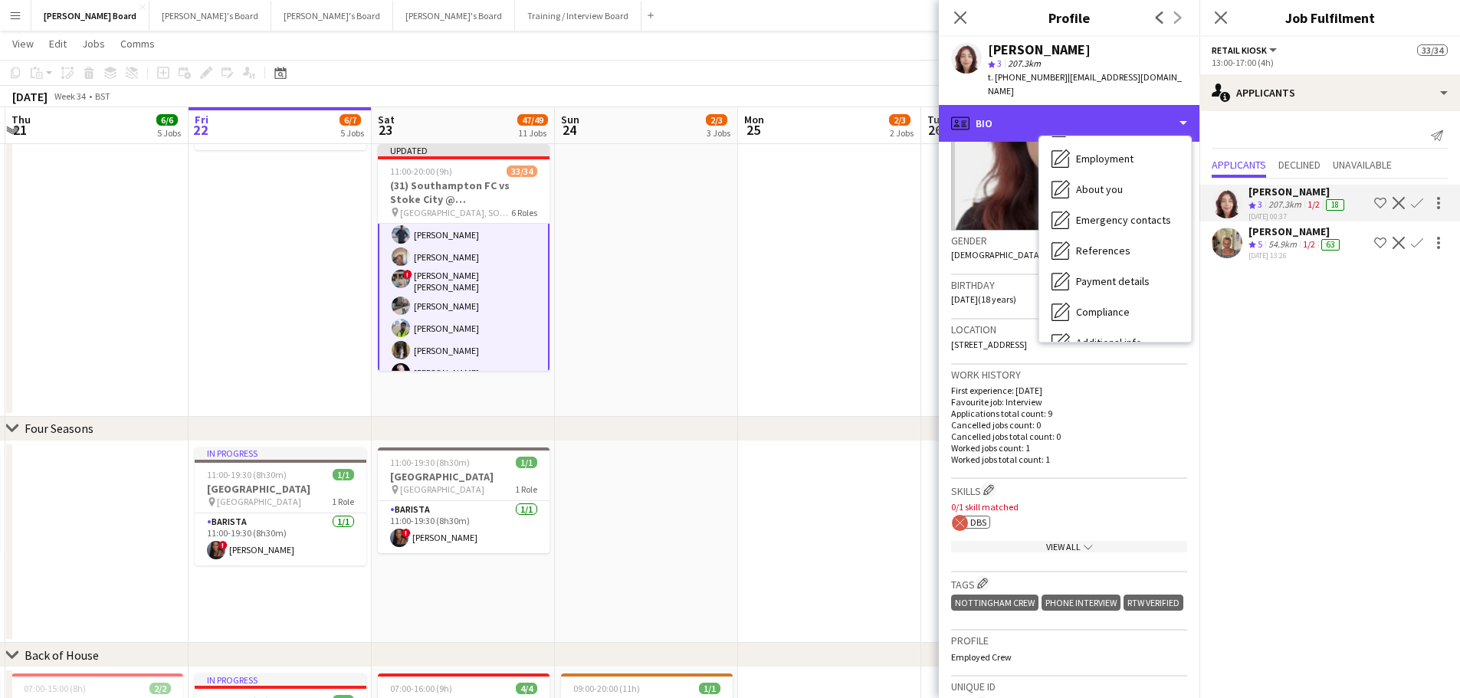
scroll to position [236, 0]
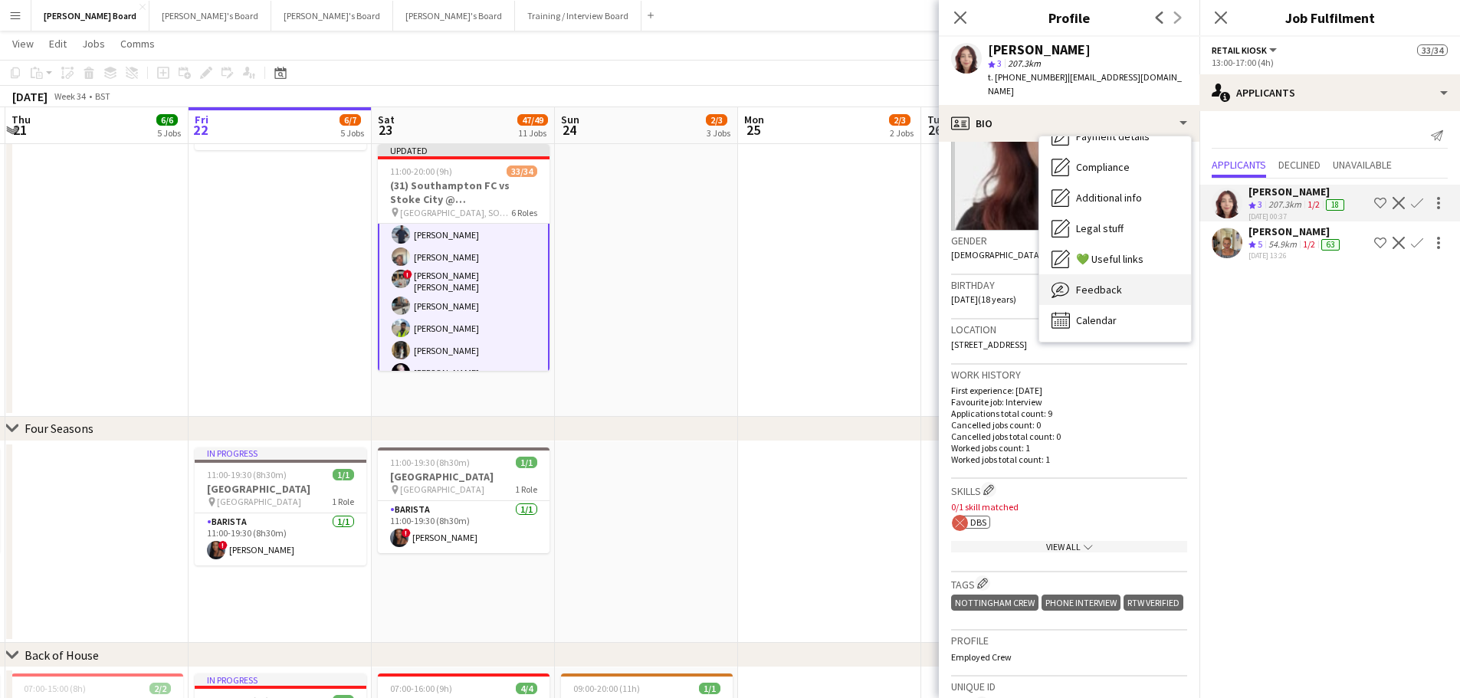
click at [1115, 283] on span "Feedback" at bounding box center [1099, 290] width 46 height 14
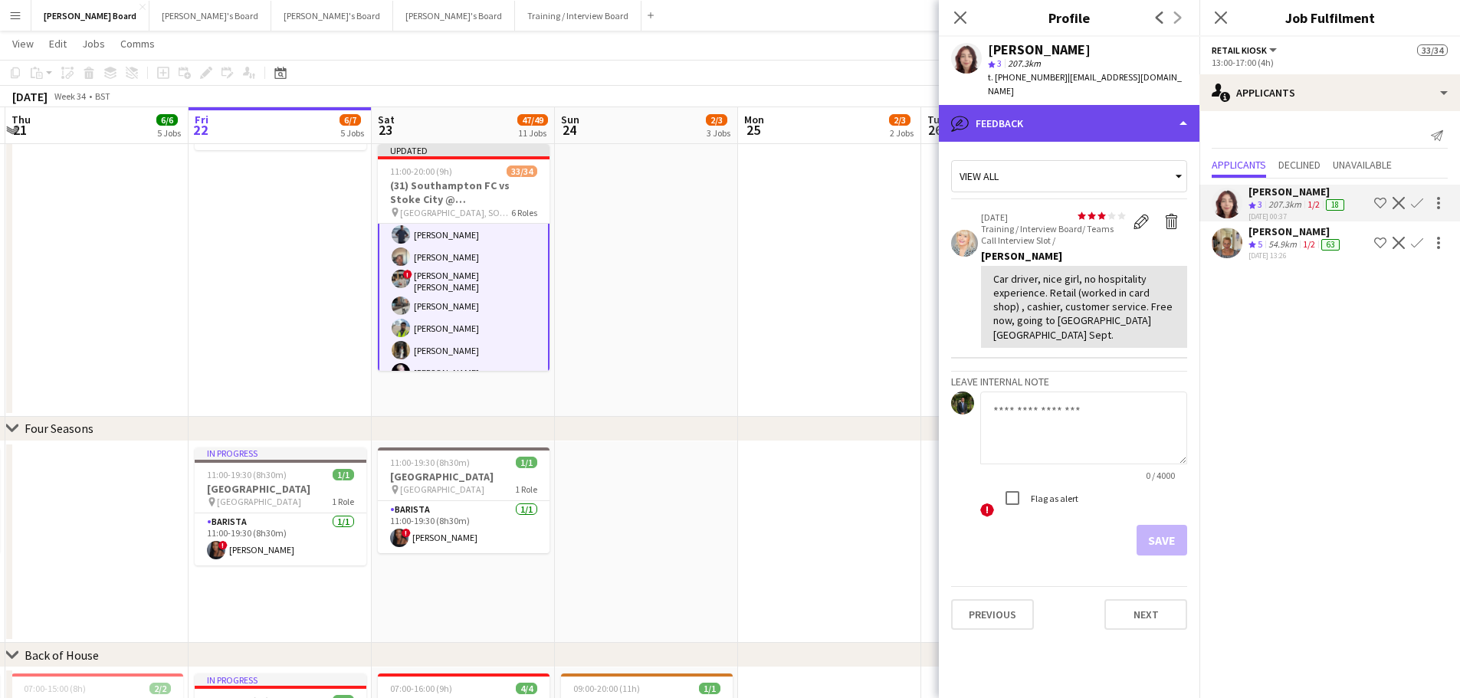
click at [1111, 113] on div "bubble-pencil Feedback" at bounding box center [1069, 123] width 261 height 37
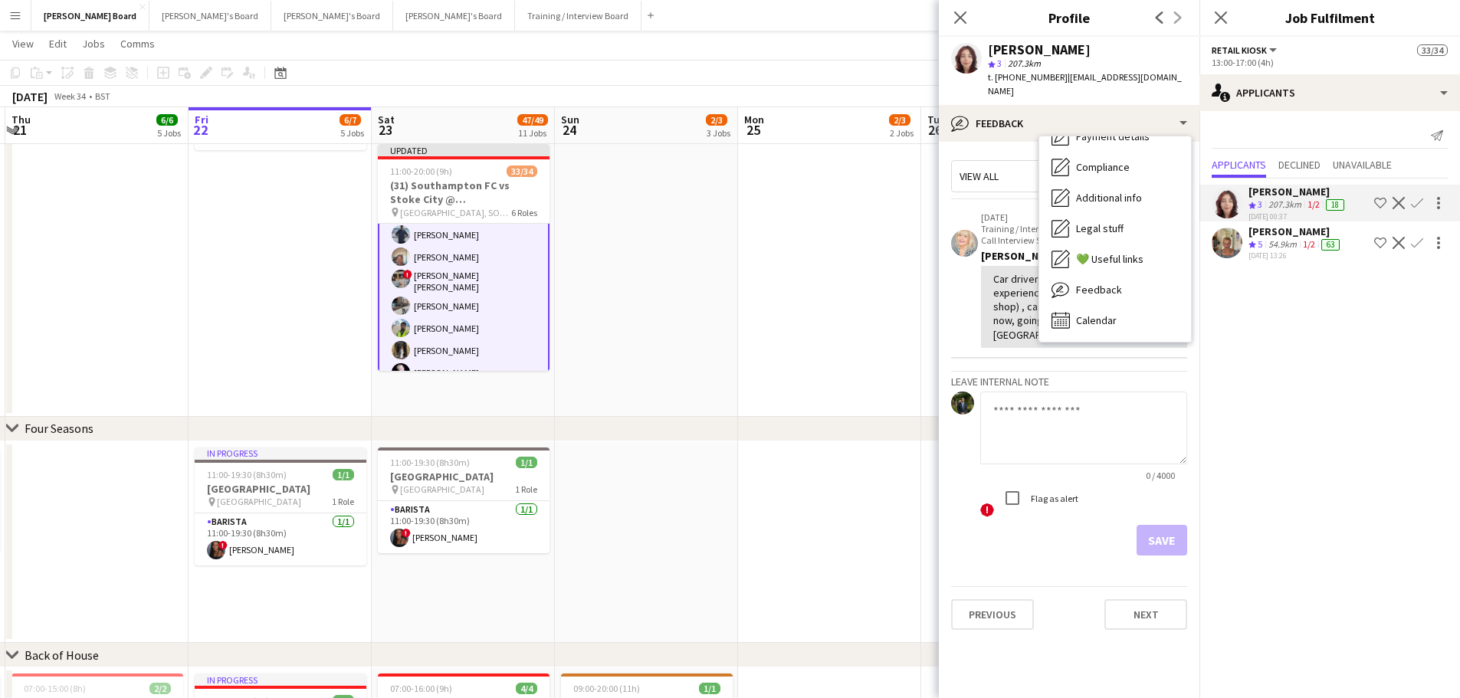
click at [1003, 187] on div "View all star star star star star star star star star star 21-08-2025 Training …" at bounding box center [1069, 354] width 236 height 401
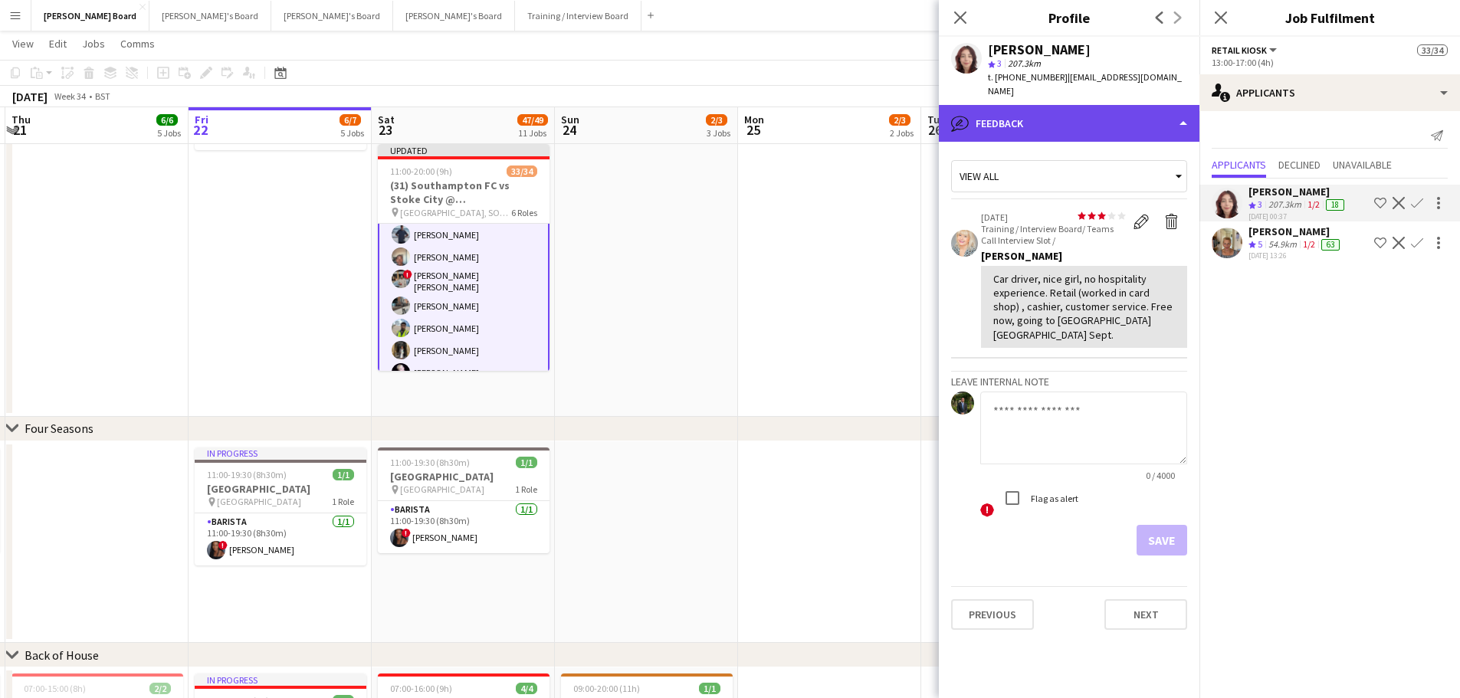
click at [1142, 110] on div "bubble-pencil Feedback" at bounding box center [1069, 123] width 261 height 37
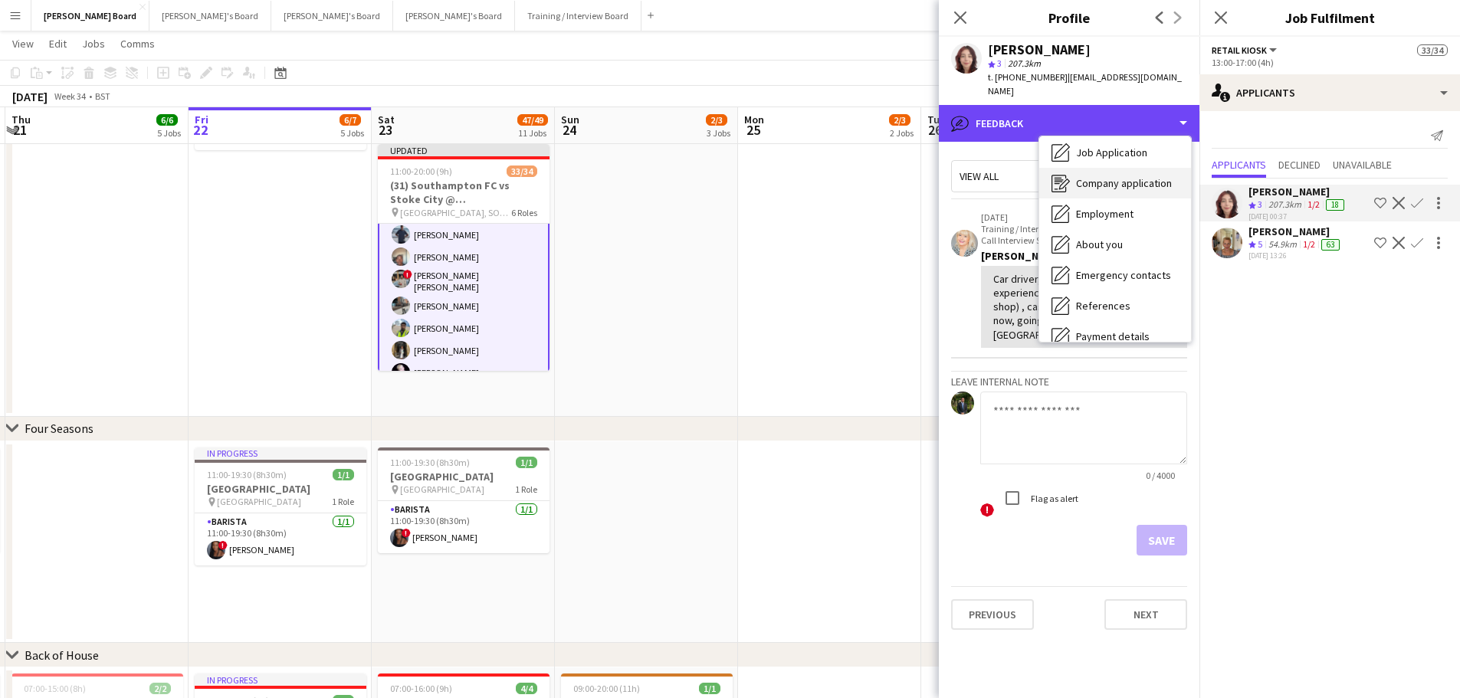
scroll to position [0, 0]
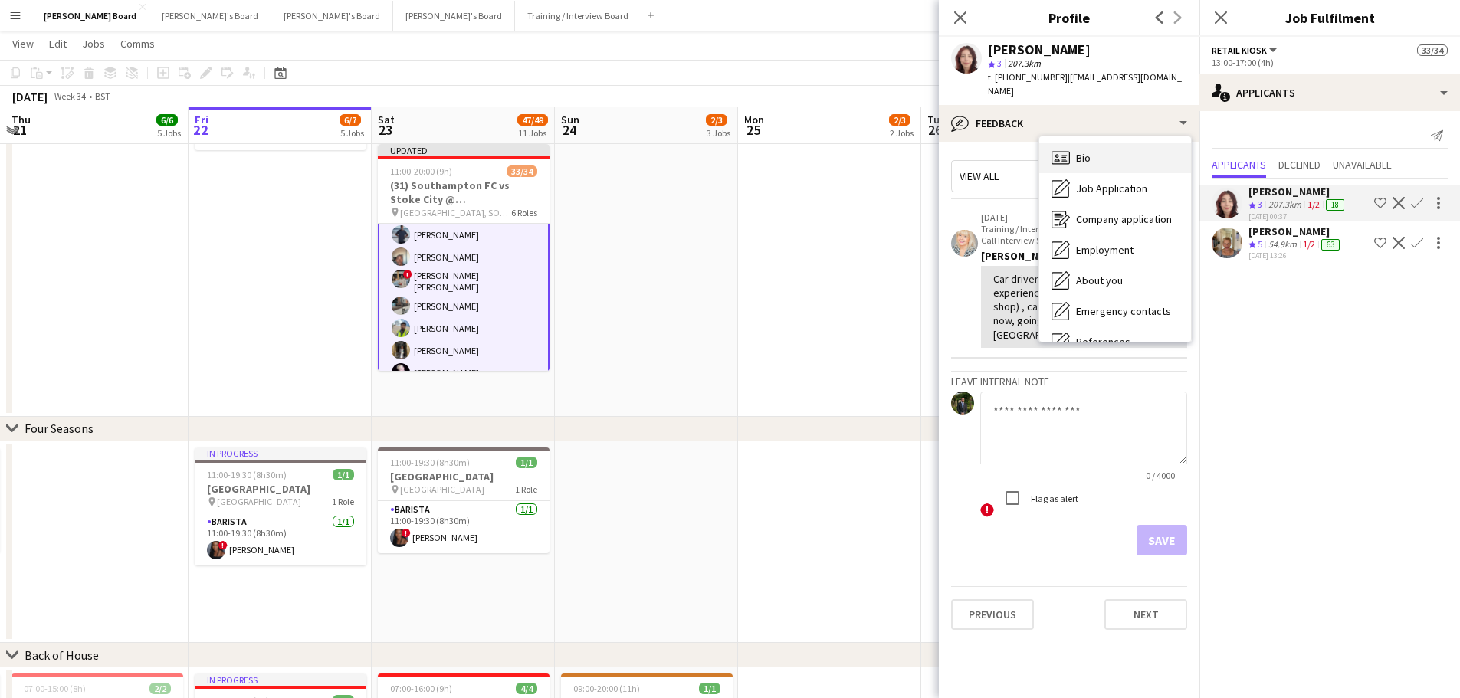
click at [1122, 143] on div "Bio Bio" at bounding box center [1115, 158] width 152 height 31
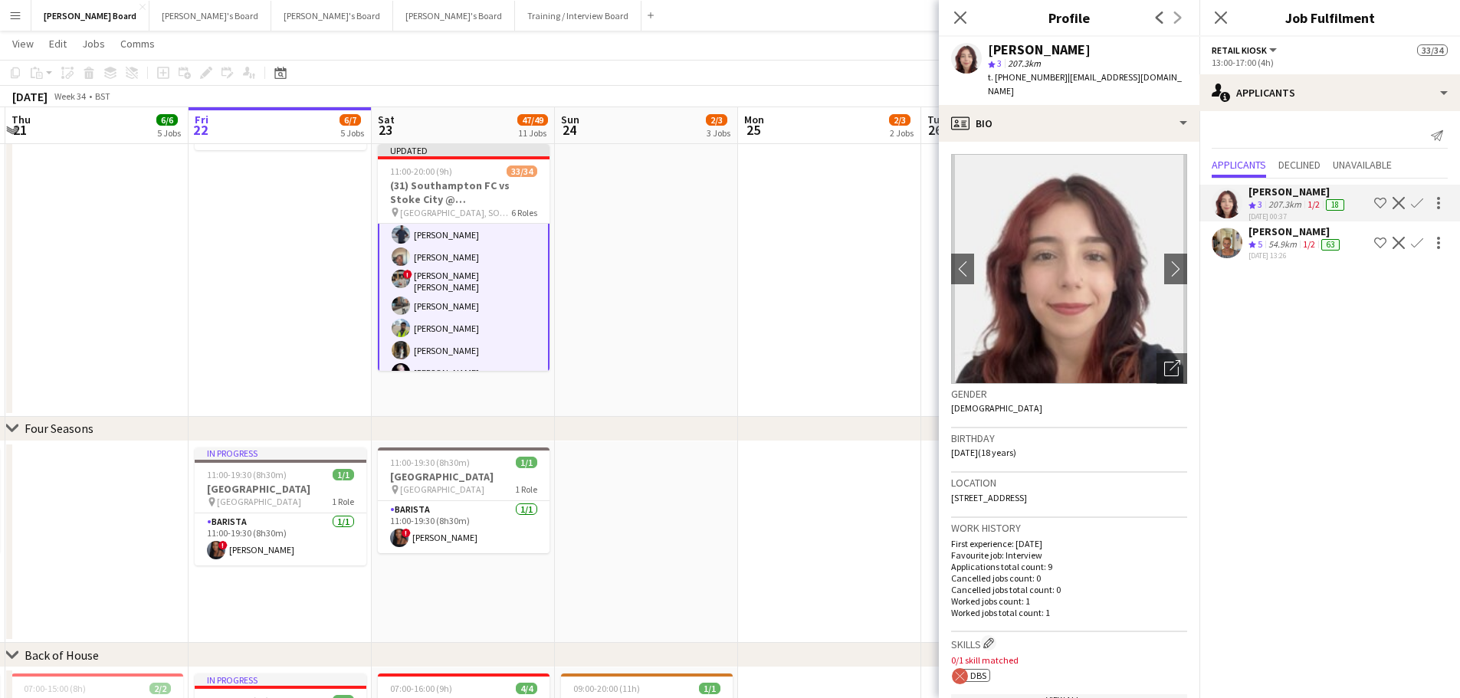
drag, startPoint x: 1274, startPoint y: 236, endPoint x: 1277, endPoint y: 228, distance: 8.0
click at [1274, 236] on div "[PERSON_NAME]" at bounding box center [1295, 232] width 94 height 14
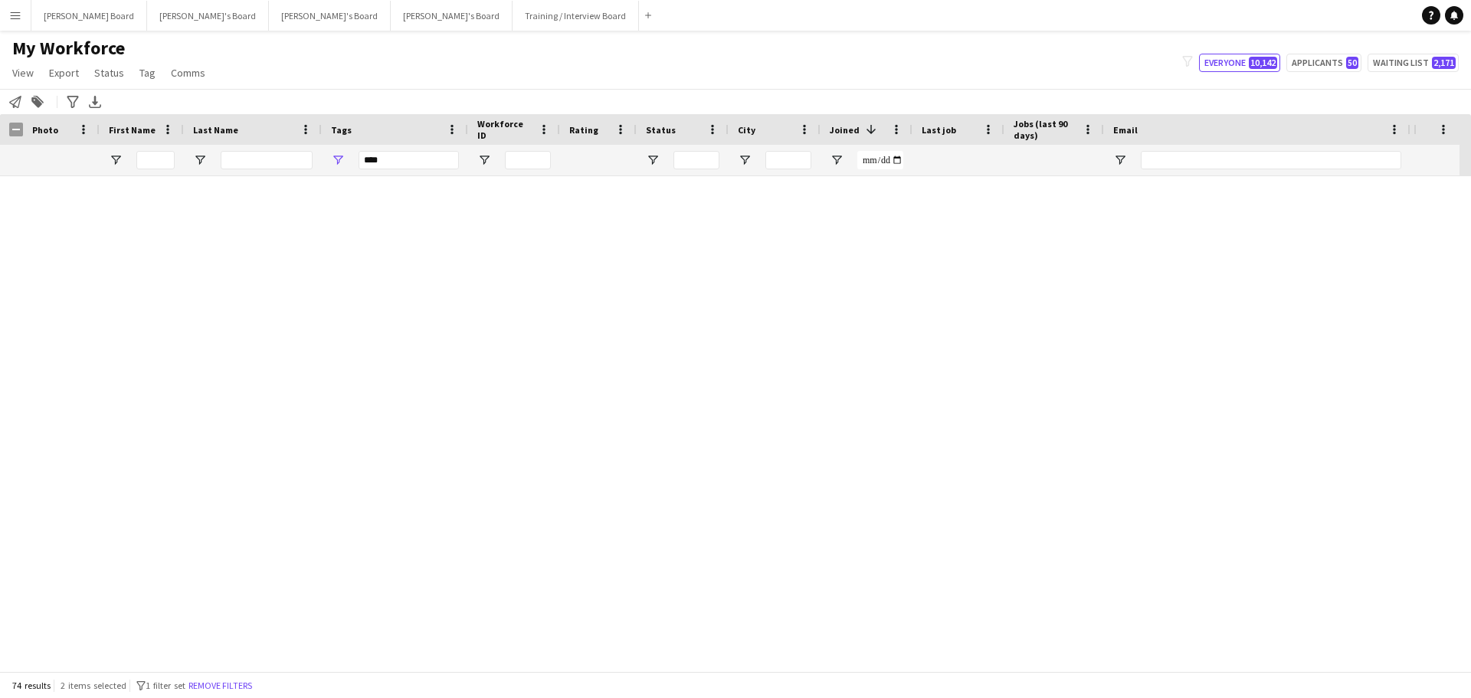
scroll to position [1619, 0]
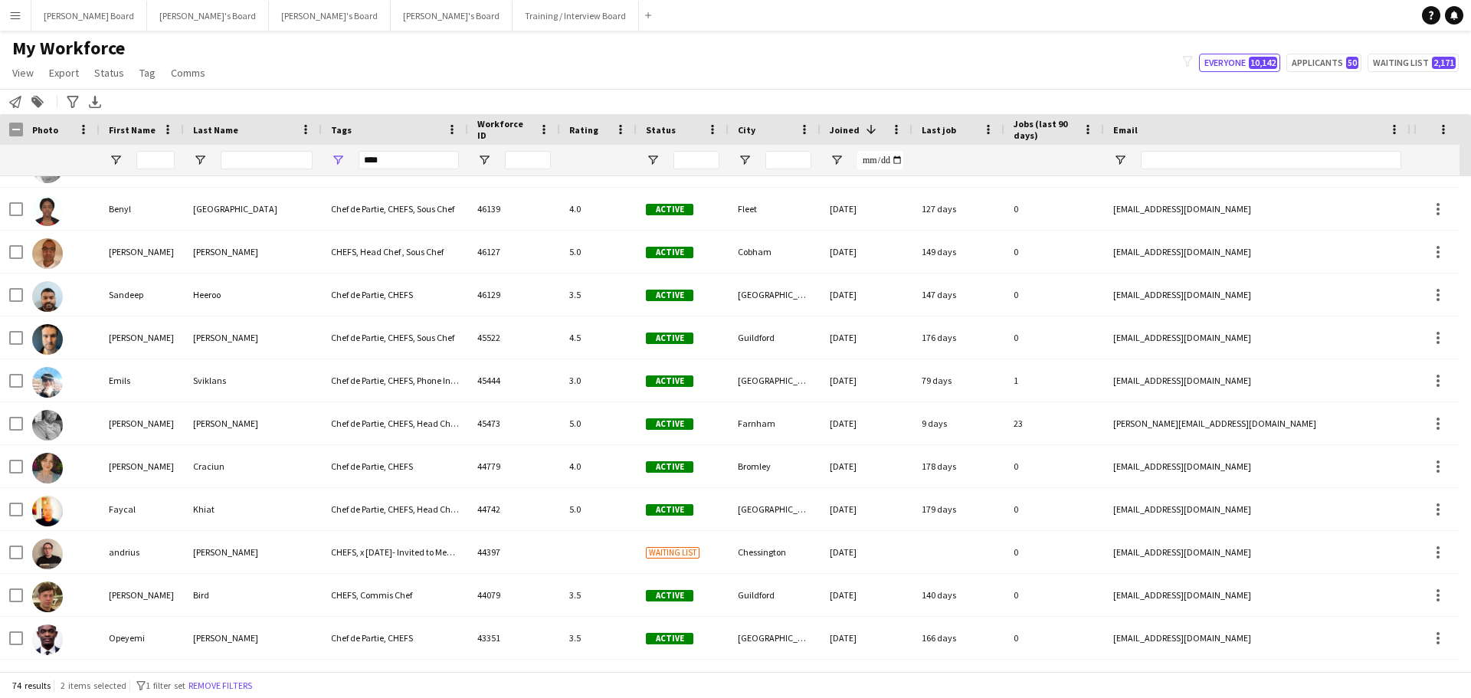
click at [18, 16] on app-icon "Menu" at bounding box center [15, 15] width 12 height 12
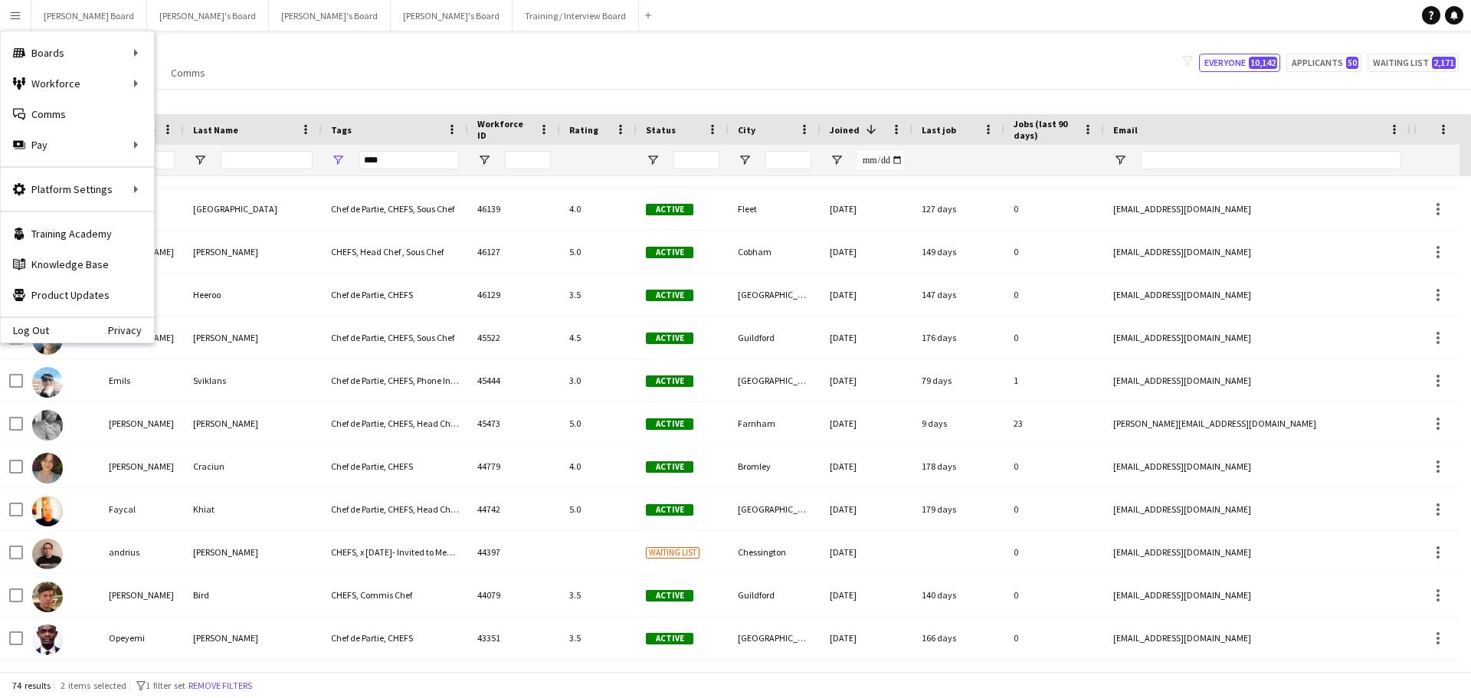
click at [320, 53] on div "My Workforce View Views Default view Compliance RTW Checks MANCHESTER Search UN…" at bounding box center [735, 63] width 1471 height 52
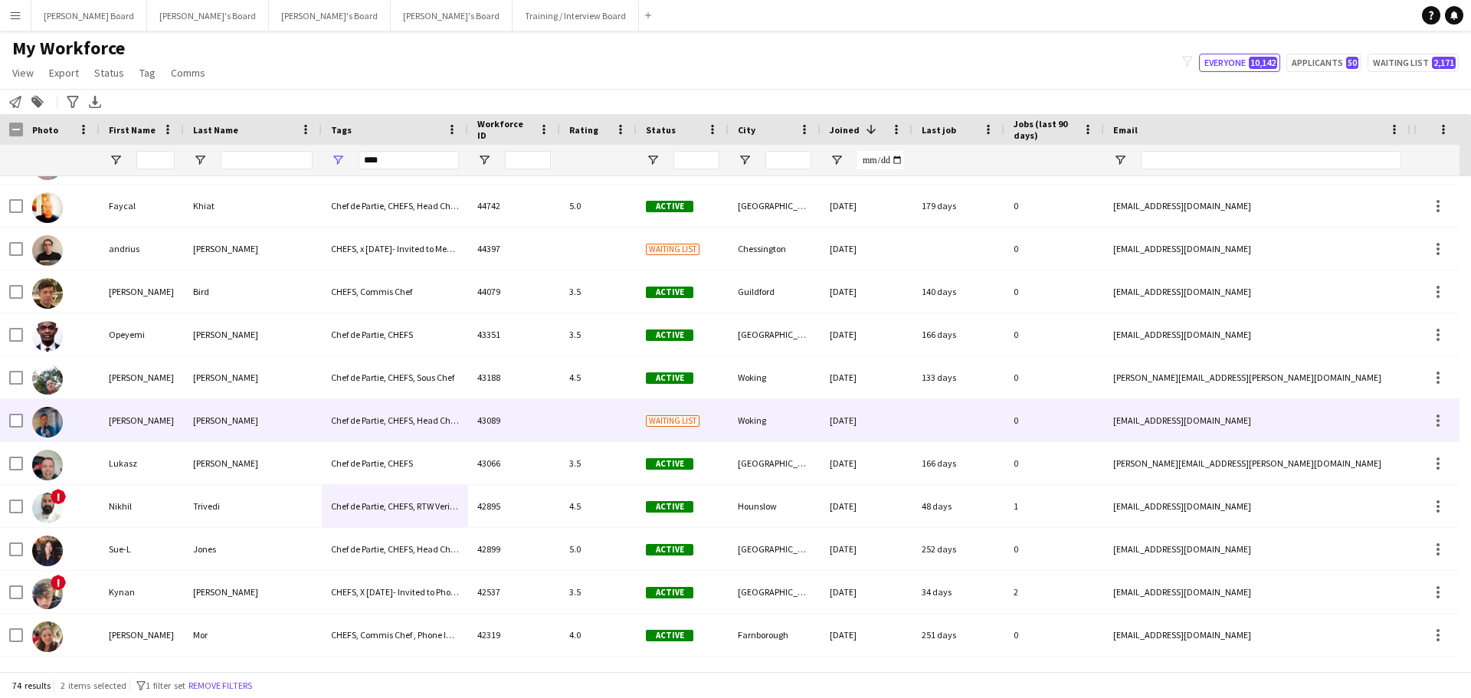
scroll to position [0, 0]
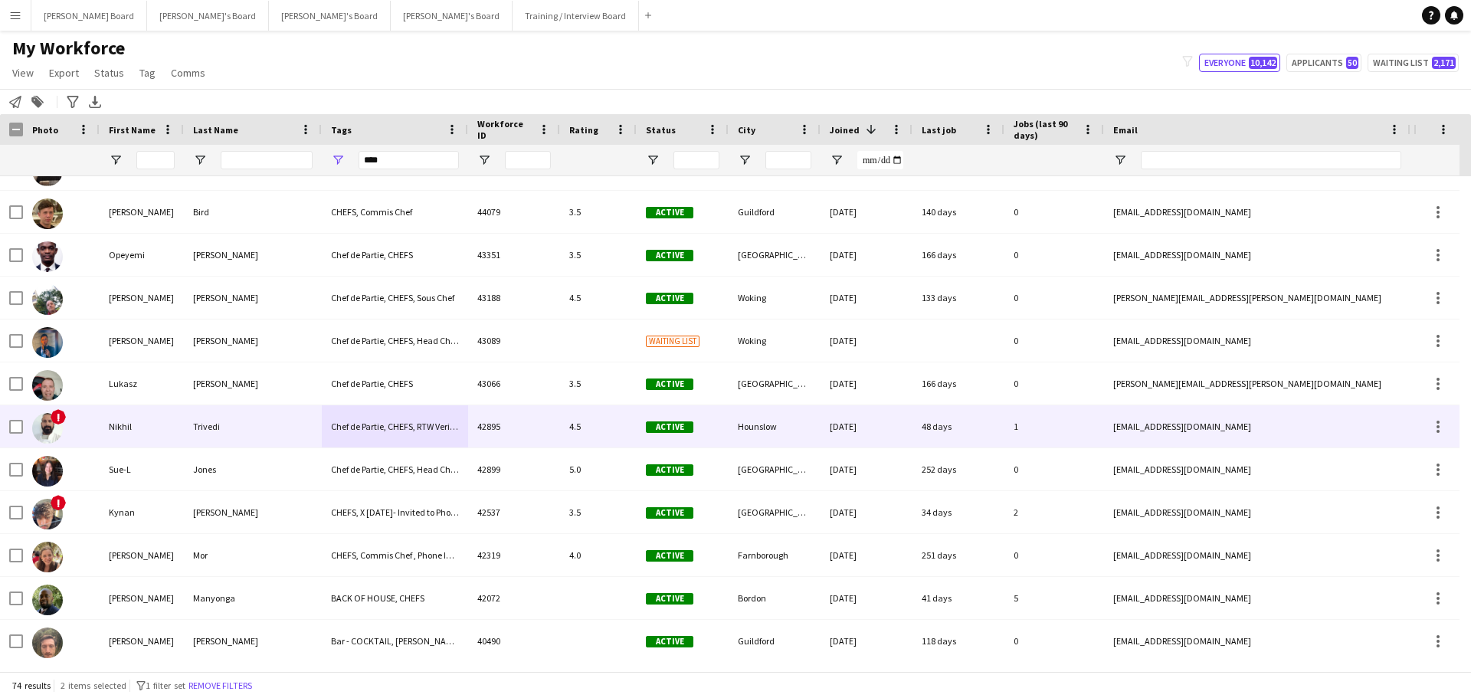
click at [136, 415] on div "Nikhil" at bounding box center [142, 426] width 84 height 42
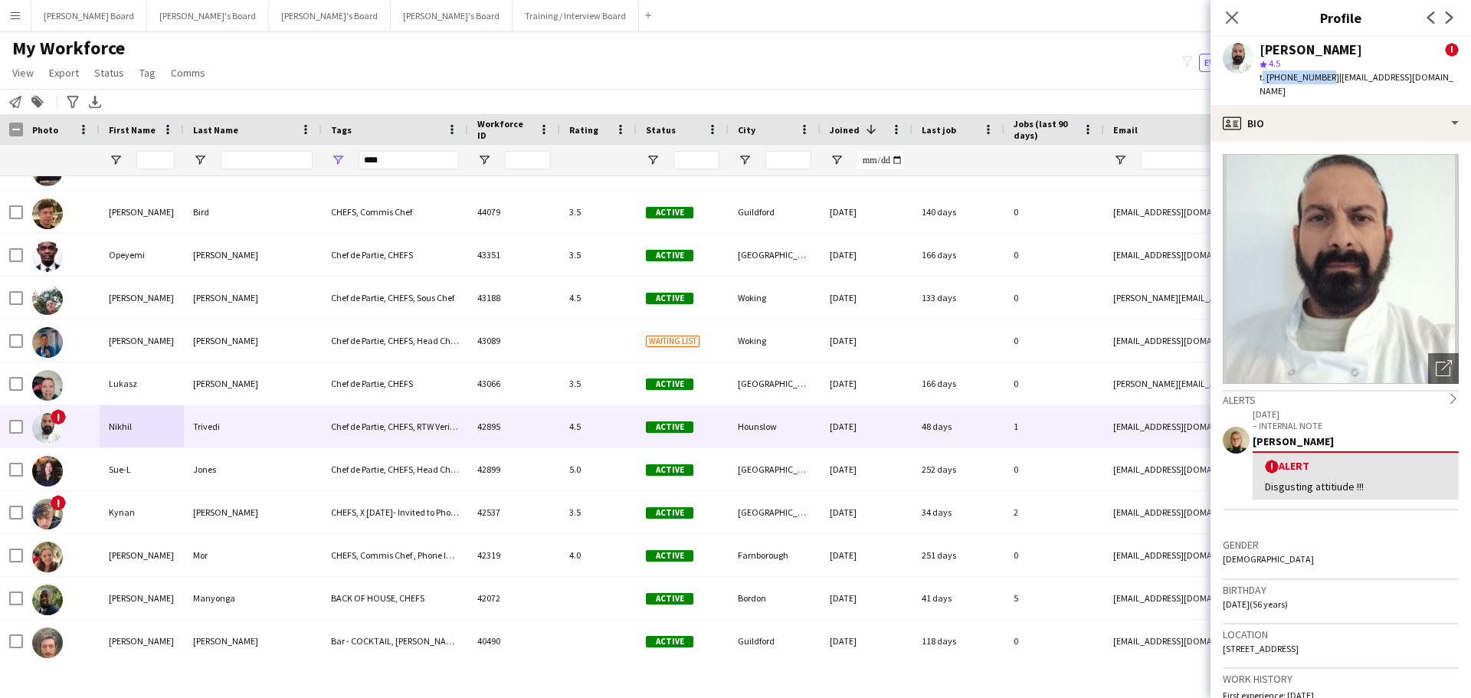
drag, startPoint x: 1324, startPoint y: 80, endPoint x: 1275, endPoint y: 77, distance: 49.1
click at [1269, 80] on span "t. +447444482060" at bounding box center [1300, 76] width 80 height 11
click at [1326, 79] on span "t. +447444482060" at bounding box center [1300, 76] width 80 height 11
drag, startPoint x: 1326, startPoint y: 77, endPoint x: 1269, endPoint y: 84, distance: 57.2
click at [1269, 84] on div "t. +447444482060 | nikhil_trivedi@hotmail.com" at bounding box center [1359, 84] width 199 height 28
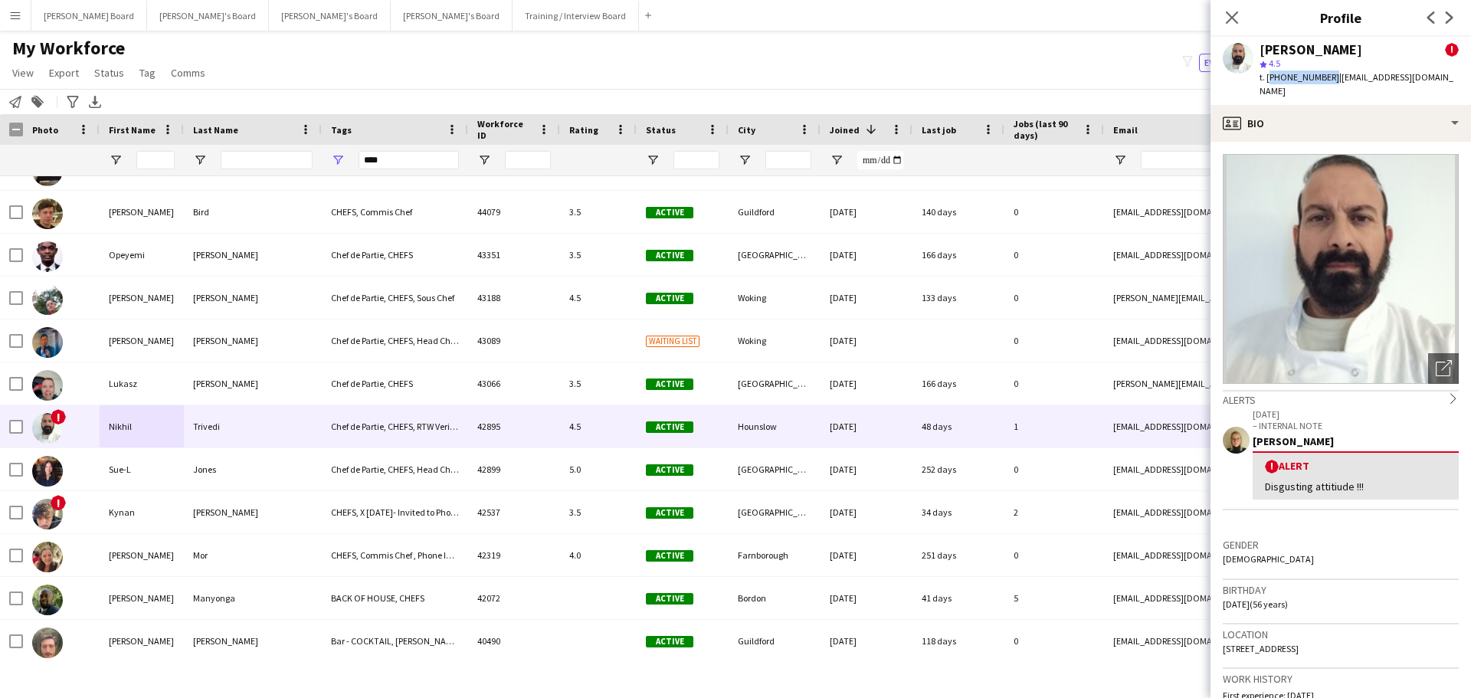
copy span "+447444482060"
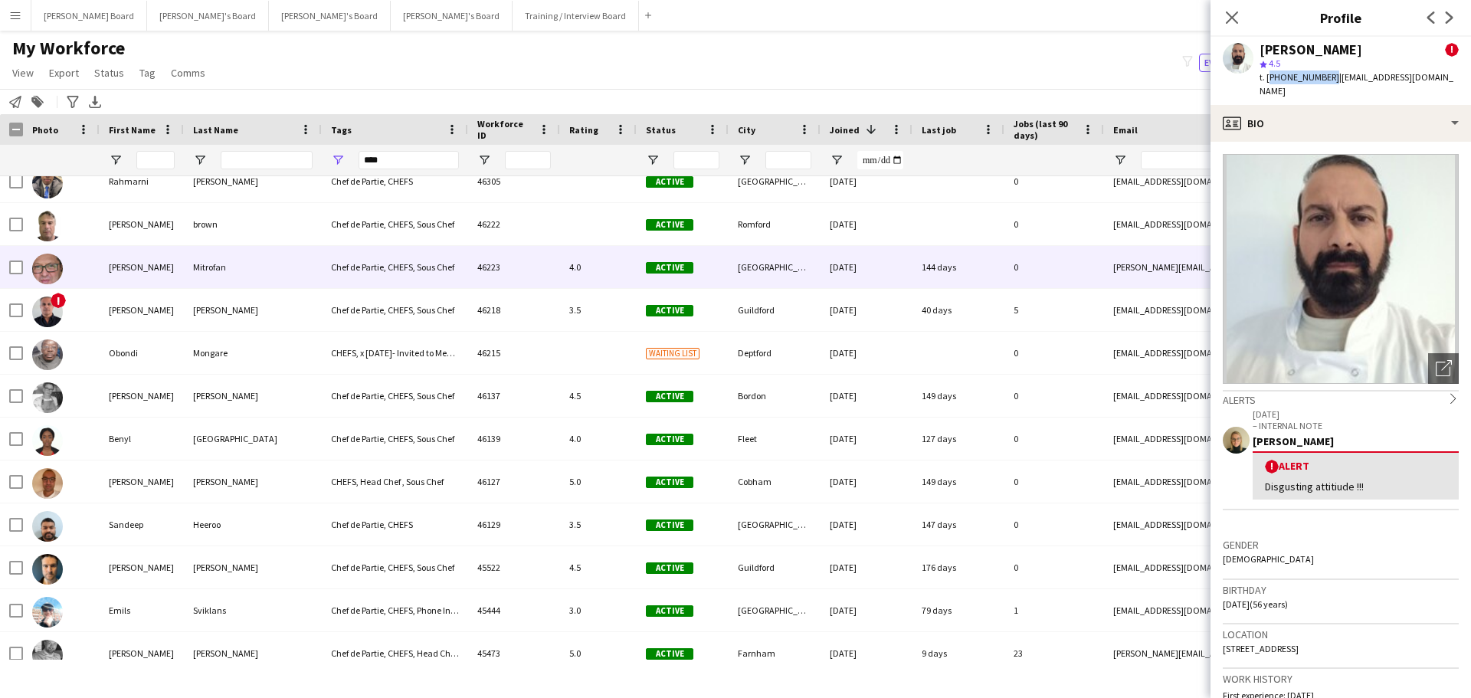
scroll to position [720, 0]
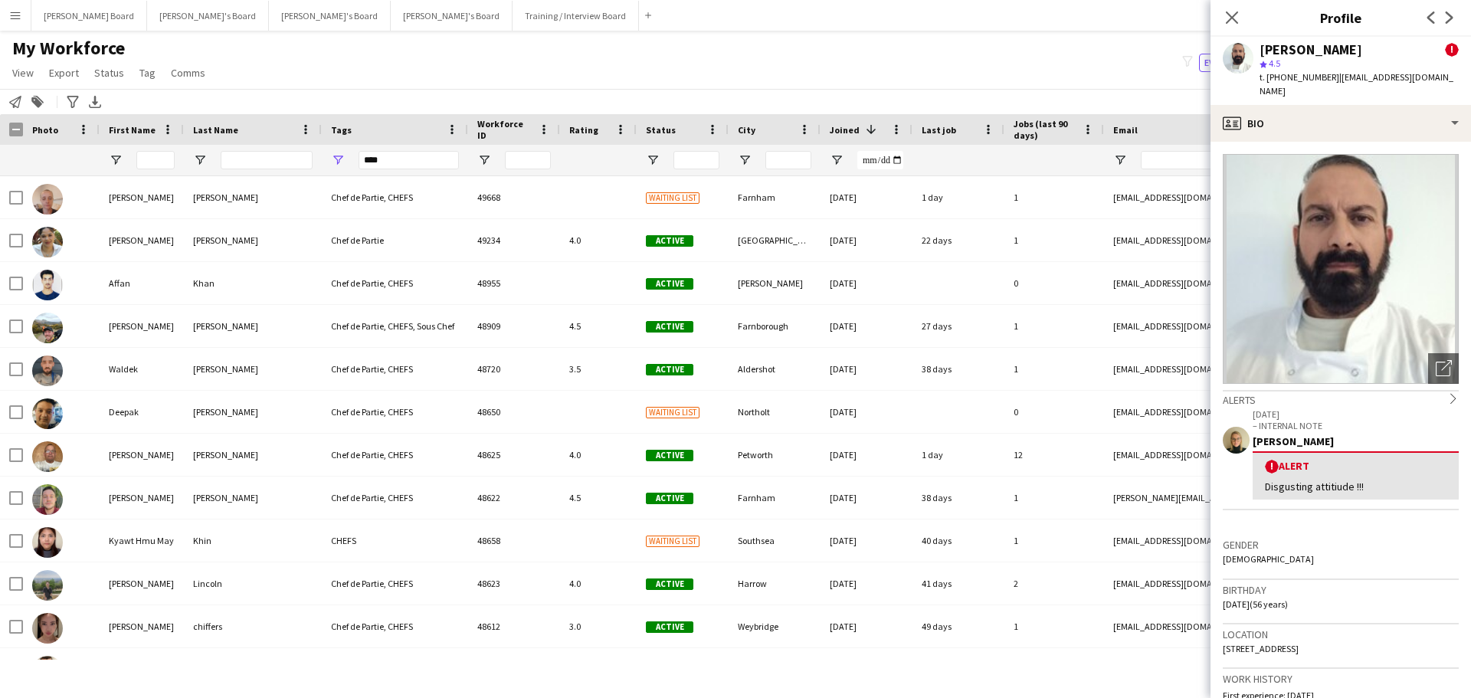
click at [813, 87] on div "My Workforce View Views Default view Compliance RTW Checks MANCHESTER Search UN…" at bounding box center [735, 63] width 1471 height 52
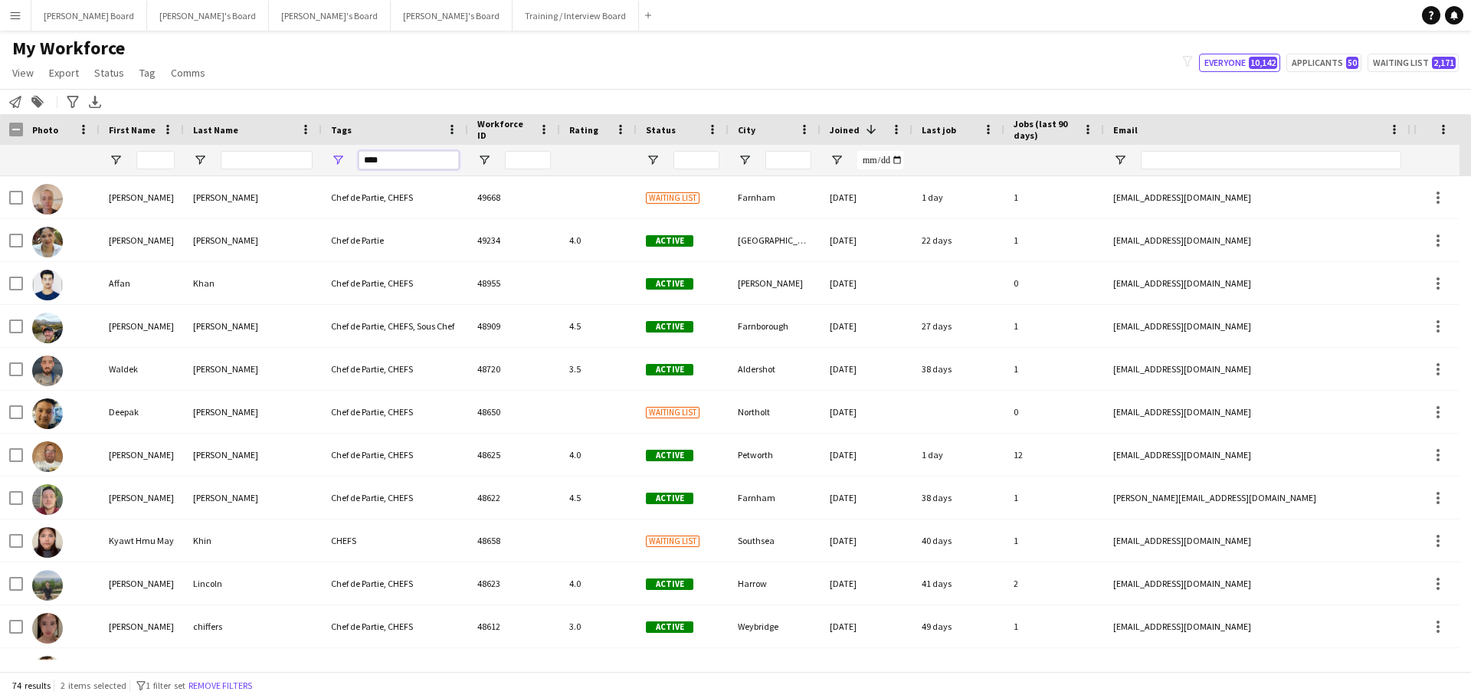
click at [345, 166] on div "****" at bounding box center [395, 160] width 146 height 31
click at [156, 164] on input "First Name Filter Input" at bounding box center [155, 160] width 38 height 18
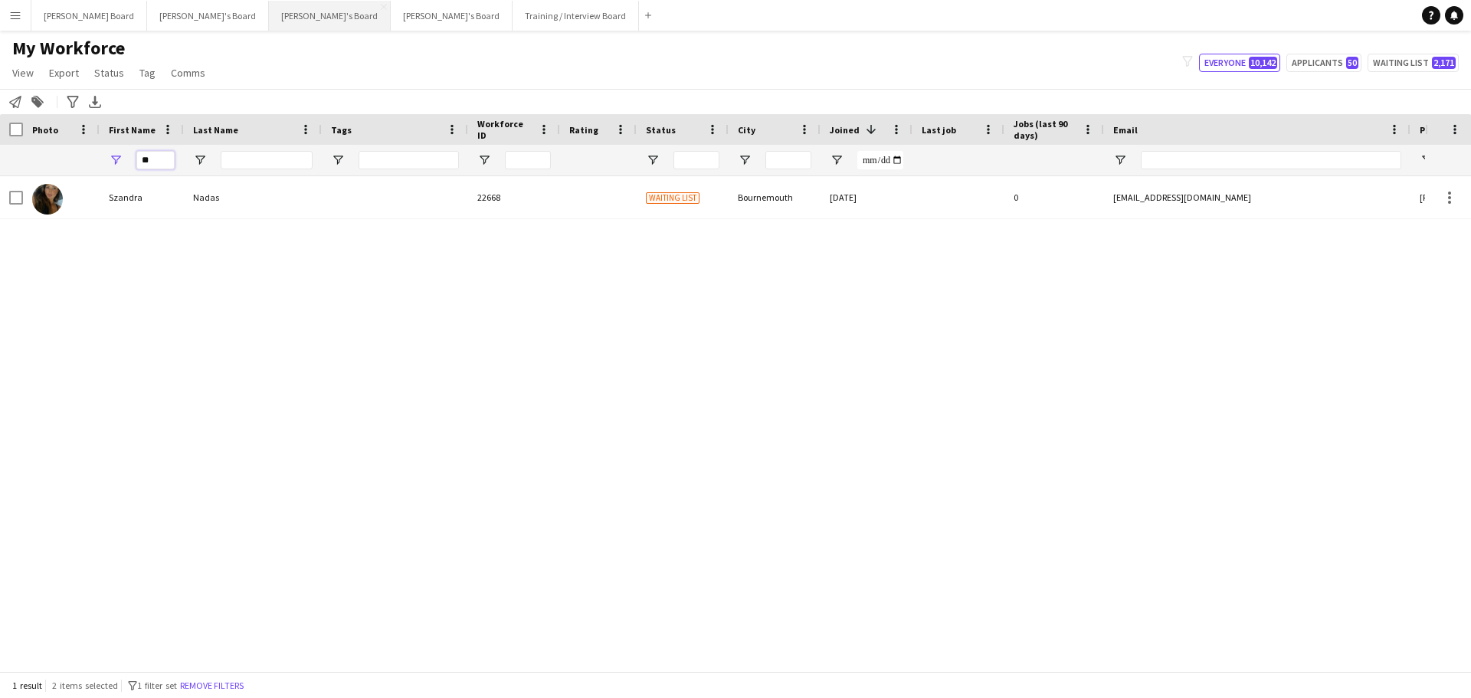
type input "*"
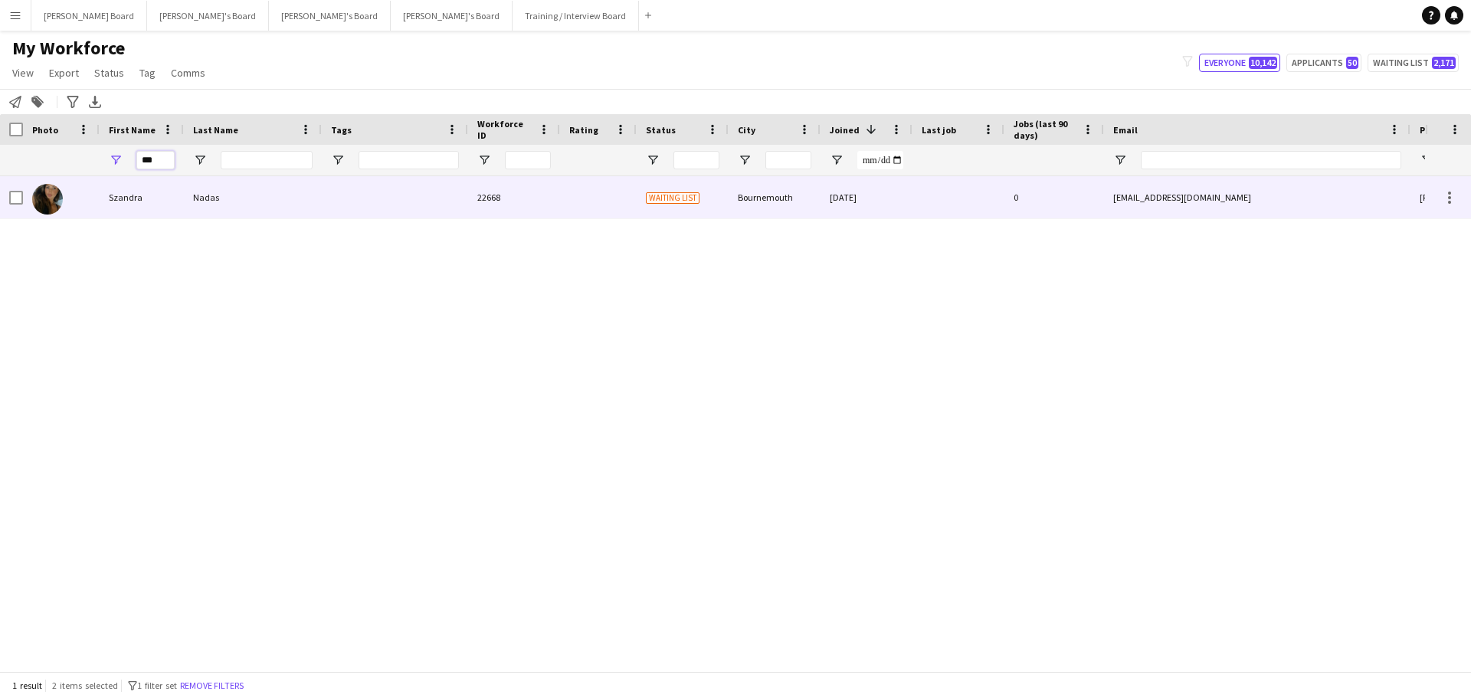
type input "***"
click at [178, 203] on div "Szandra" at bounding box center [142, 197] width 84 height 42
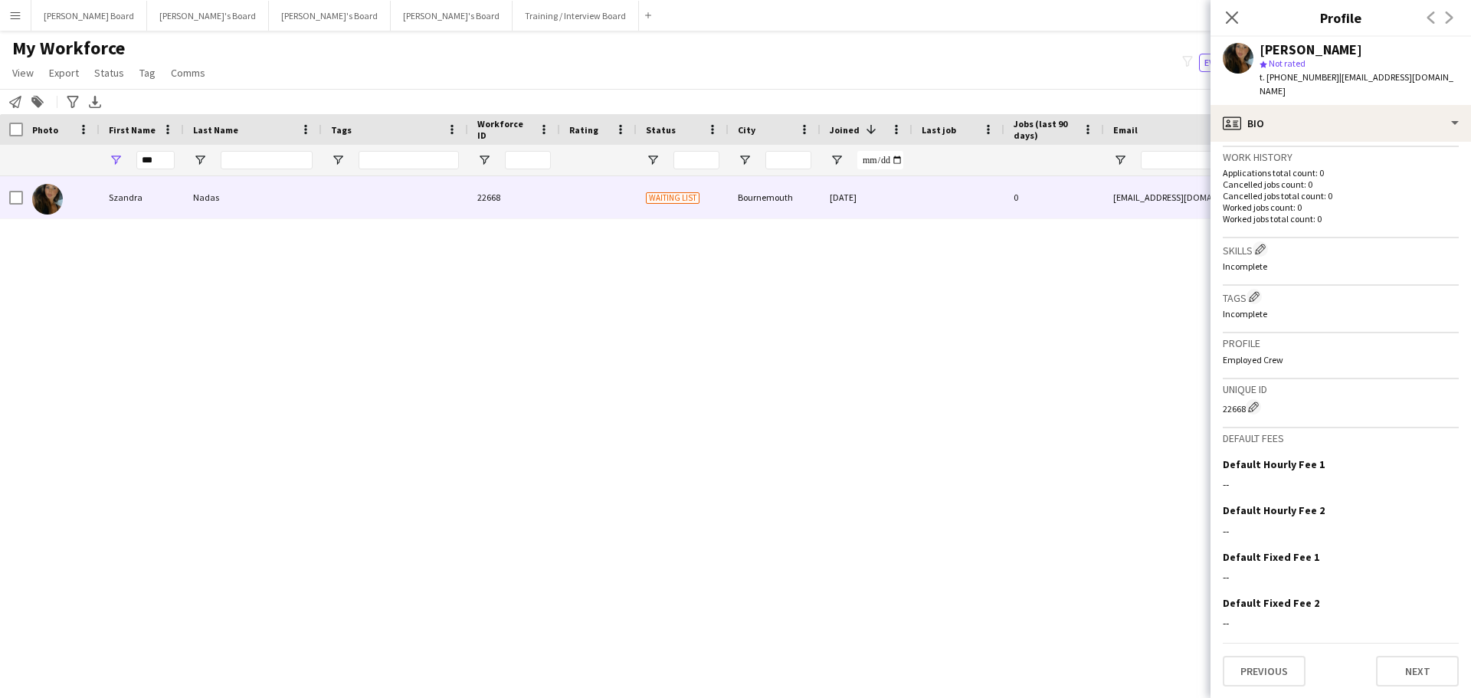
scroll to position [65, 0]
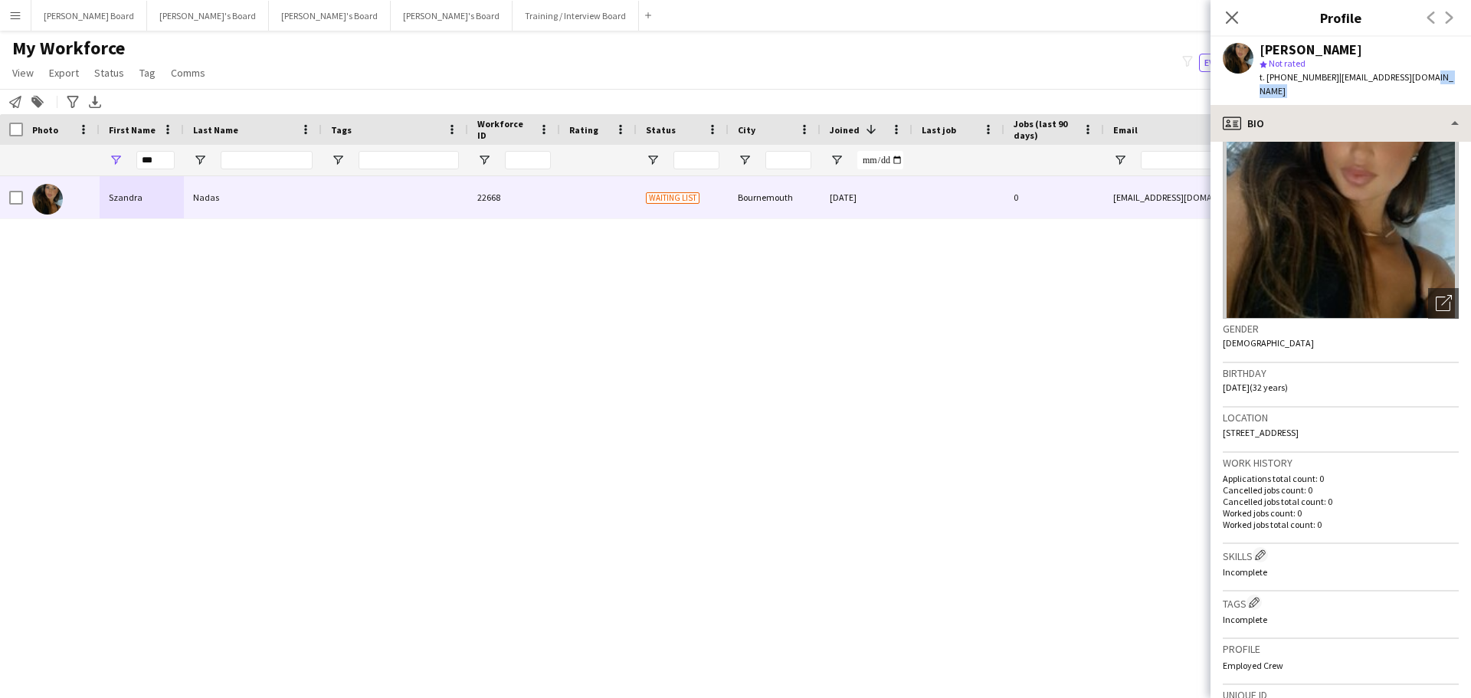
drag, startPoint x: 1465, startPoint y: 81, endPoint x: 1418, endPoint y: 103, distance: 51.8
click at [1418, 103] on app-crew-profile "Close pop-in Profile Previous Next Szandra Nadas star Not rated t. +44077120972…" at bounding box center [1341, 349] width 261 height 698
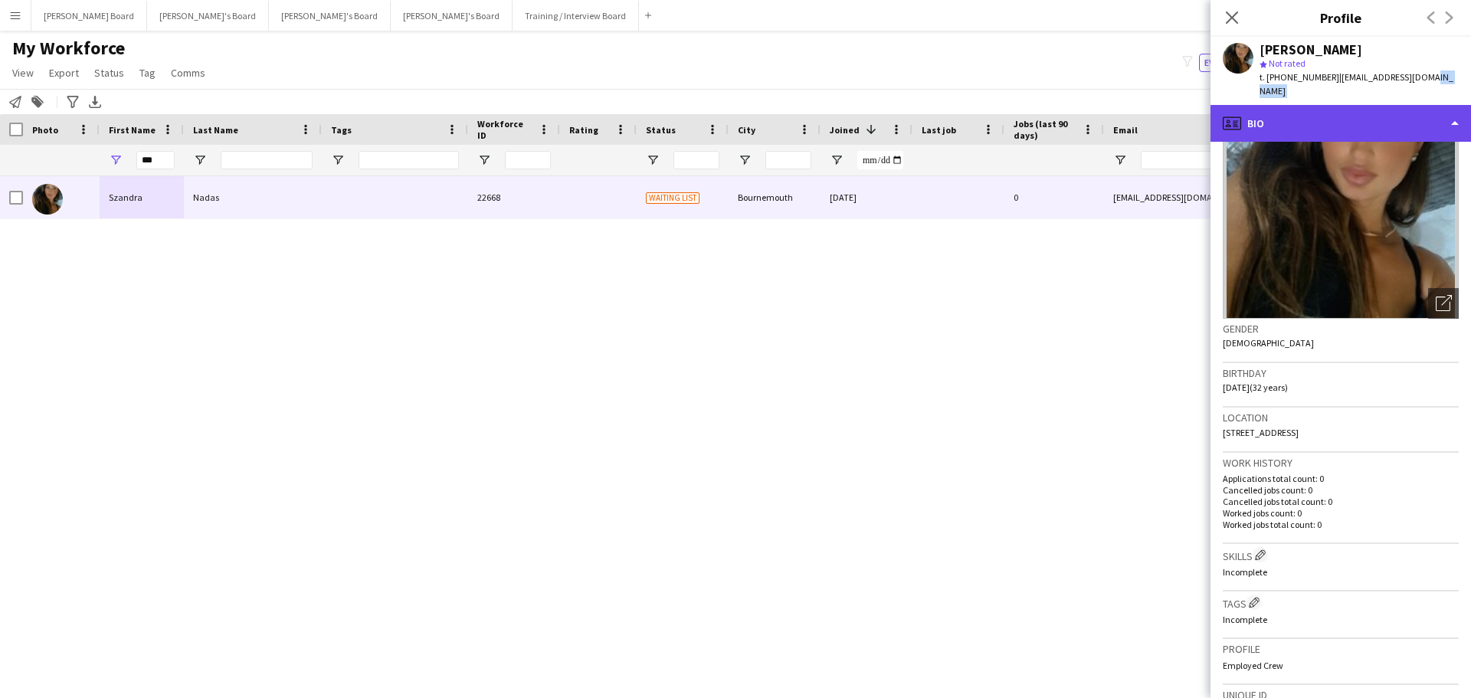
click at [1408, 107] on div "profile Bio" at bounding box center [1341, 123] width 261 height 37
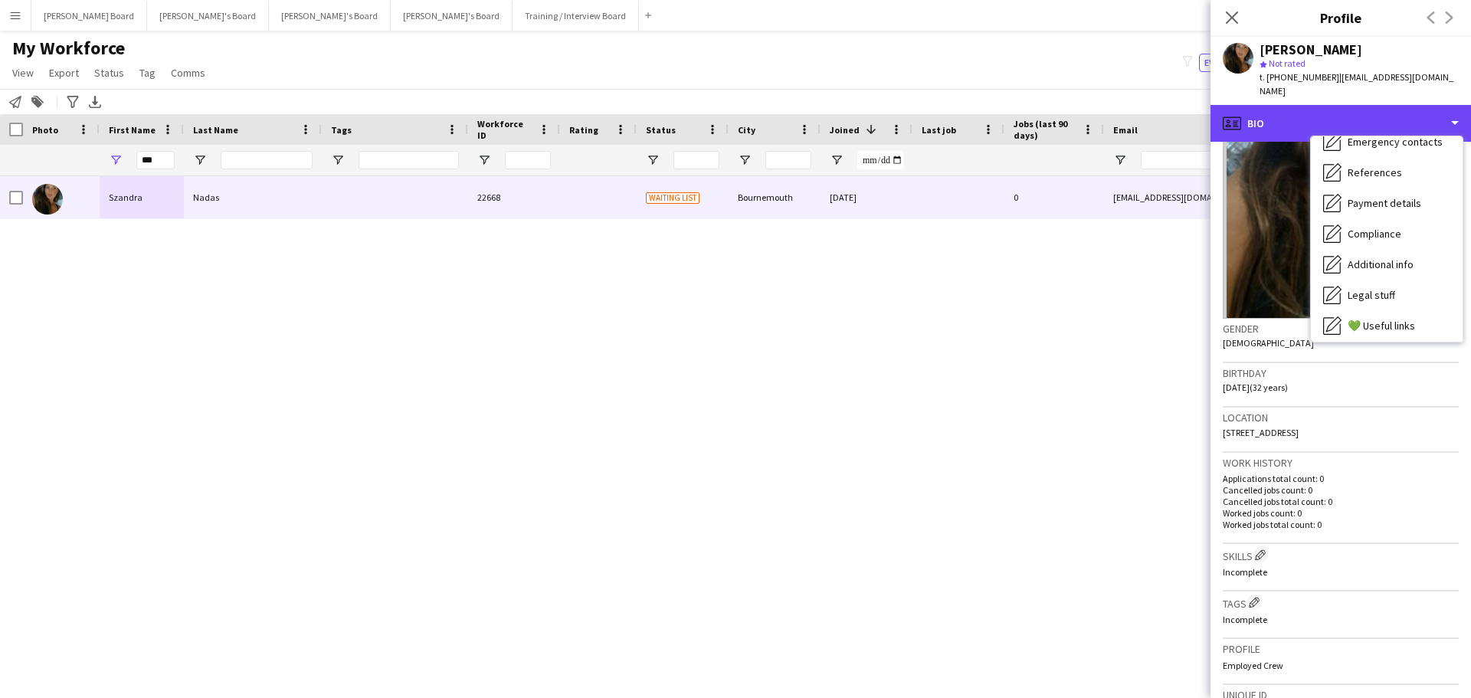
scroll to position [52, 0]
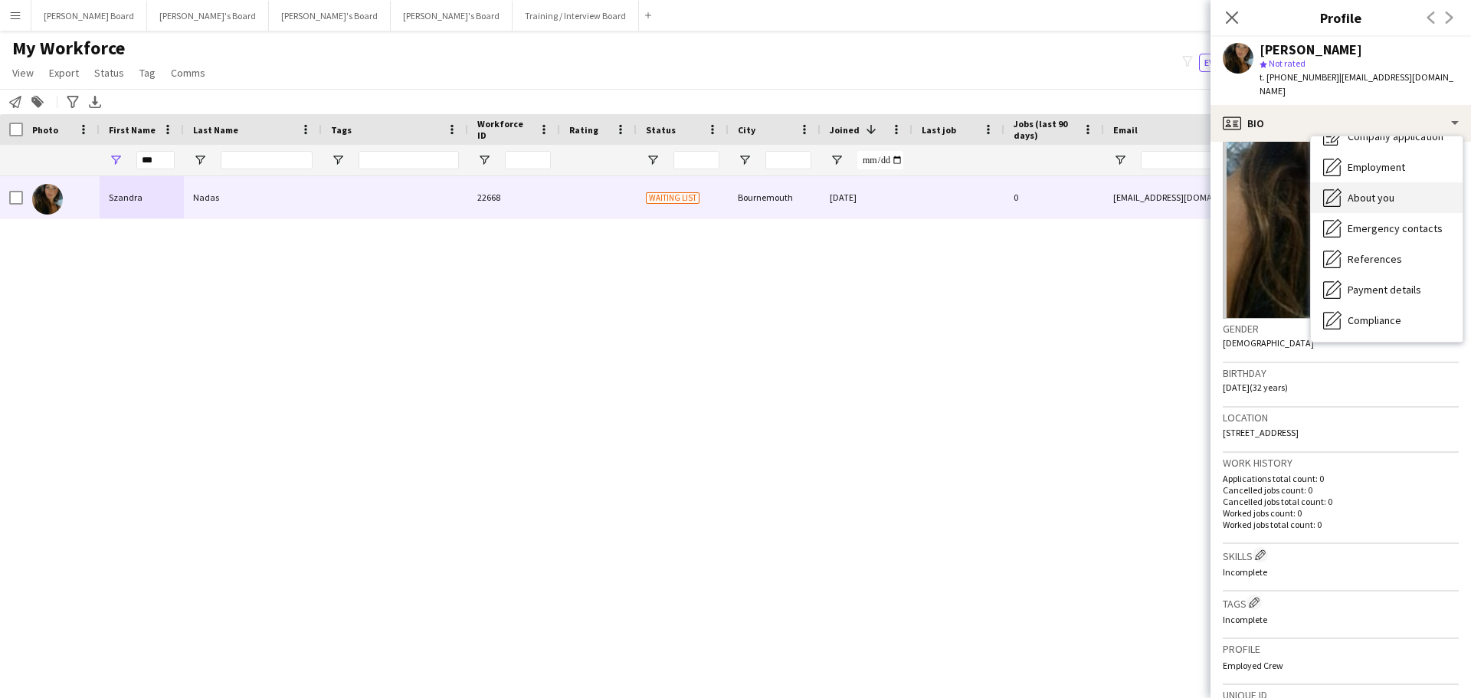
click at [1383, 182] on div "About you About you" at bounding box center [1387, 197] width 152 height 31
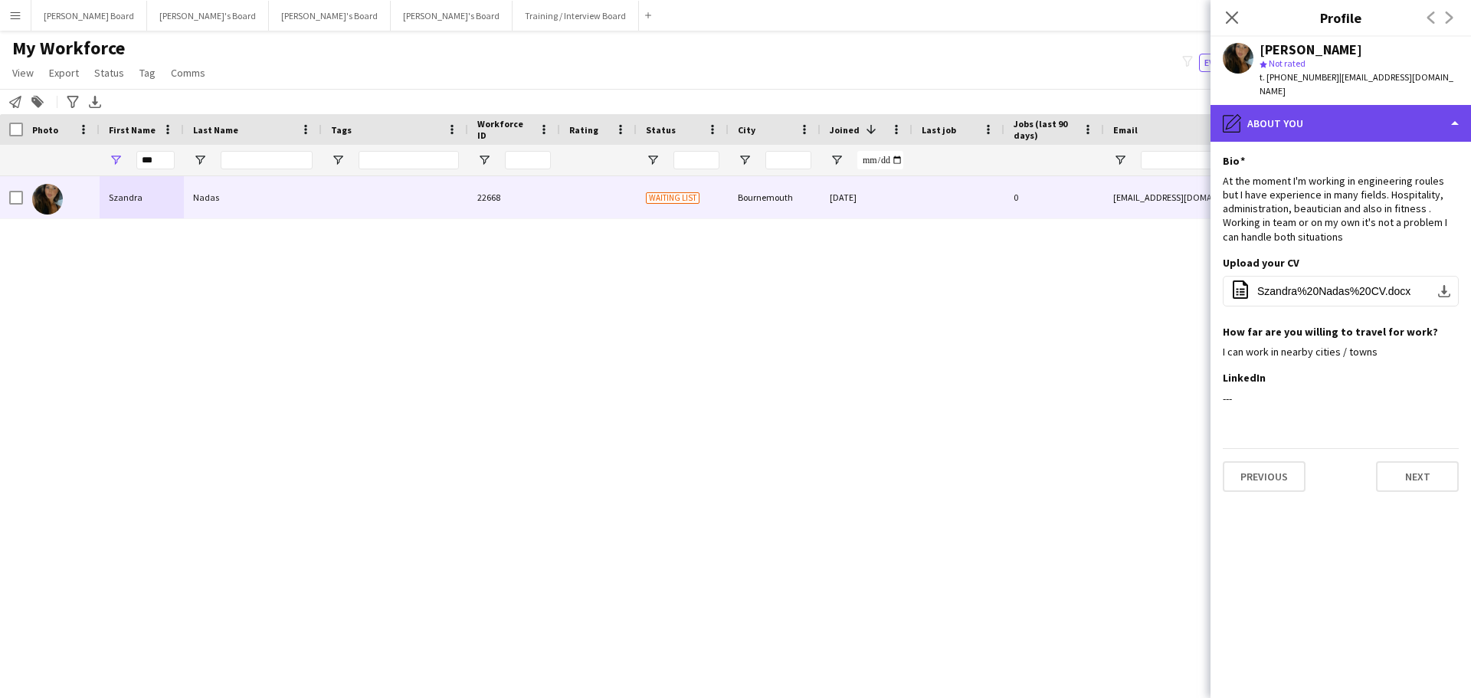
click at [1329, 105] on div "pencil4 About you" at bounding box center [1341, 123] width 261 height 37
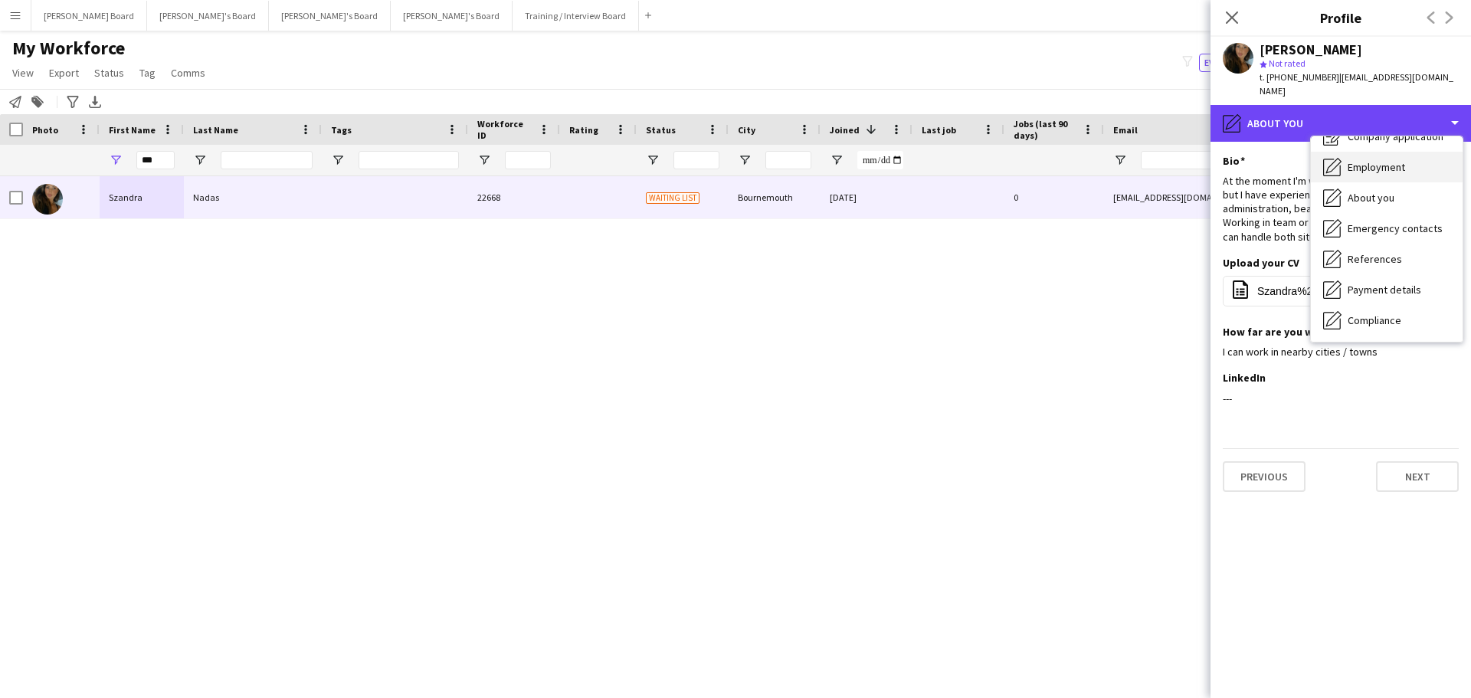
scroll to position [0, 0]
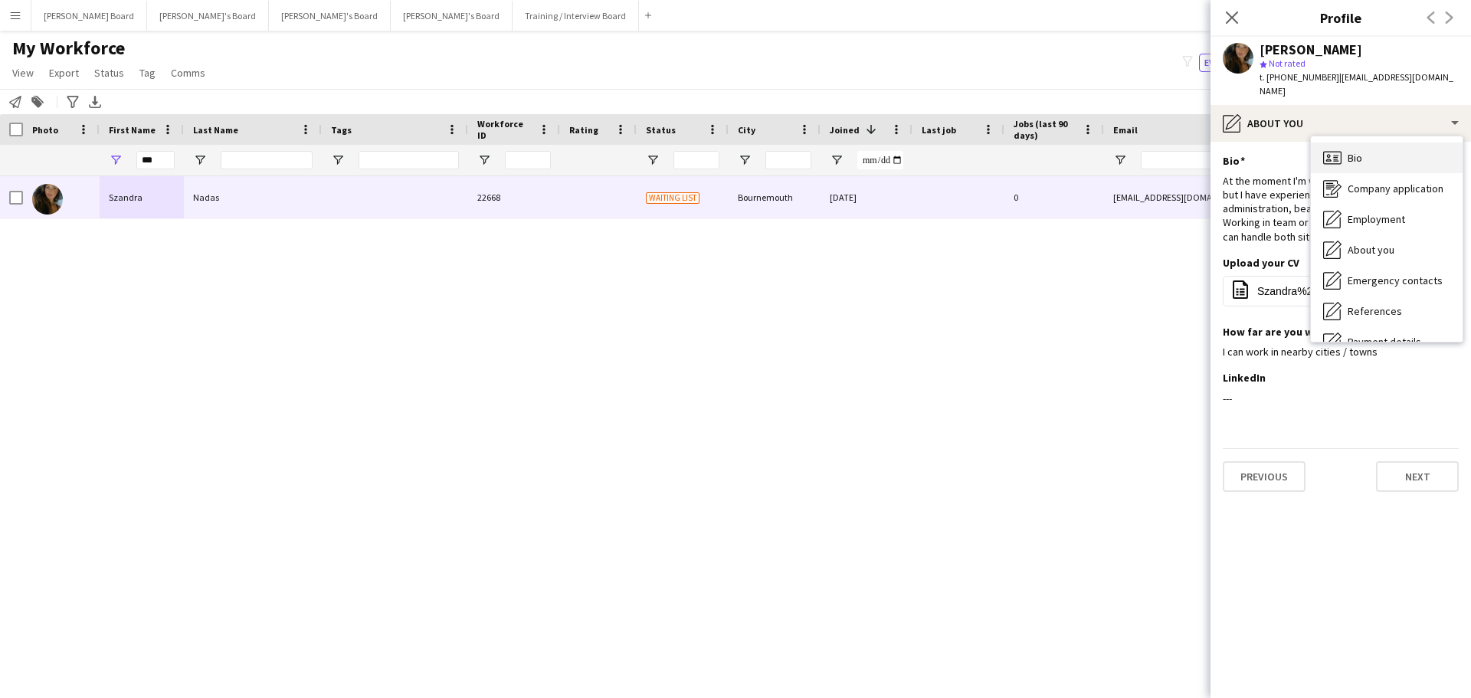
click at [1386, 143] on div "Bio Bio" at bounding box center [1387, 158] width 152 height 31
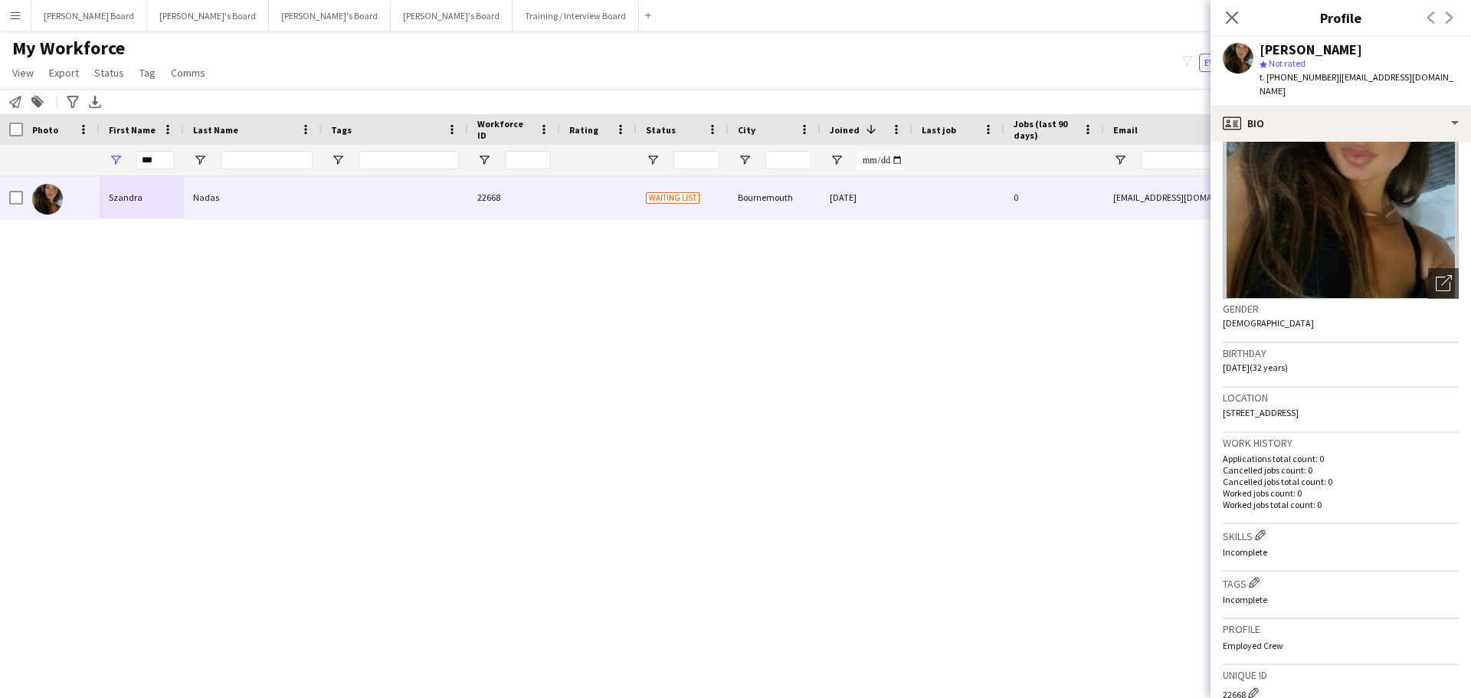
scroll to position [230, 0]
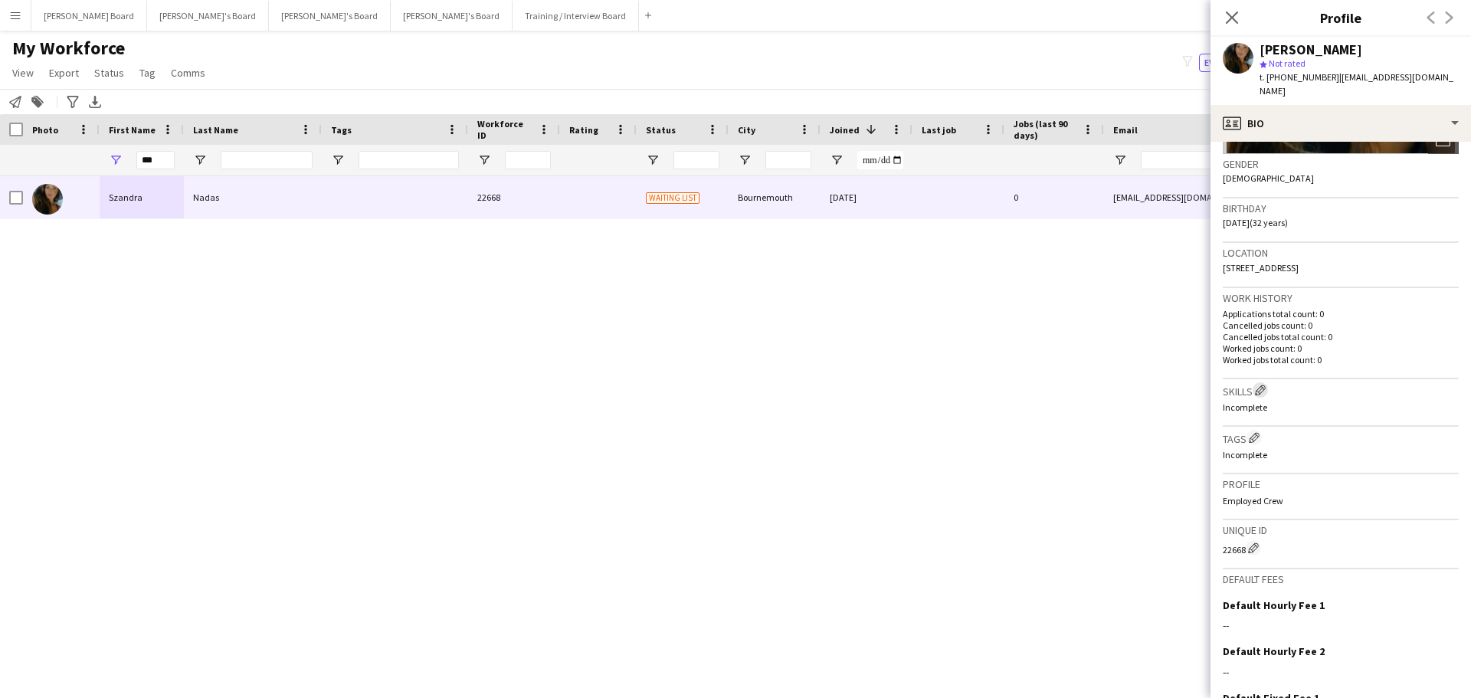
click at [1260, 387] on app-icon "Edit crew company skills" at bounding box center [1260, 390] width 11 height 11
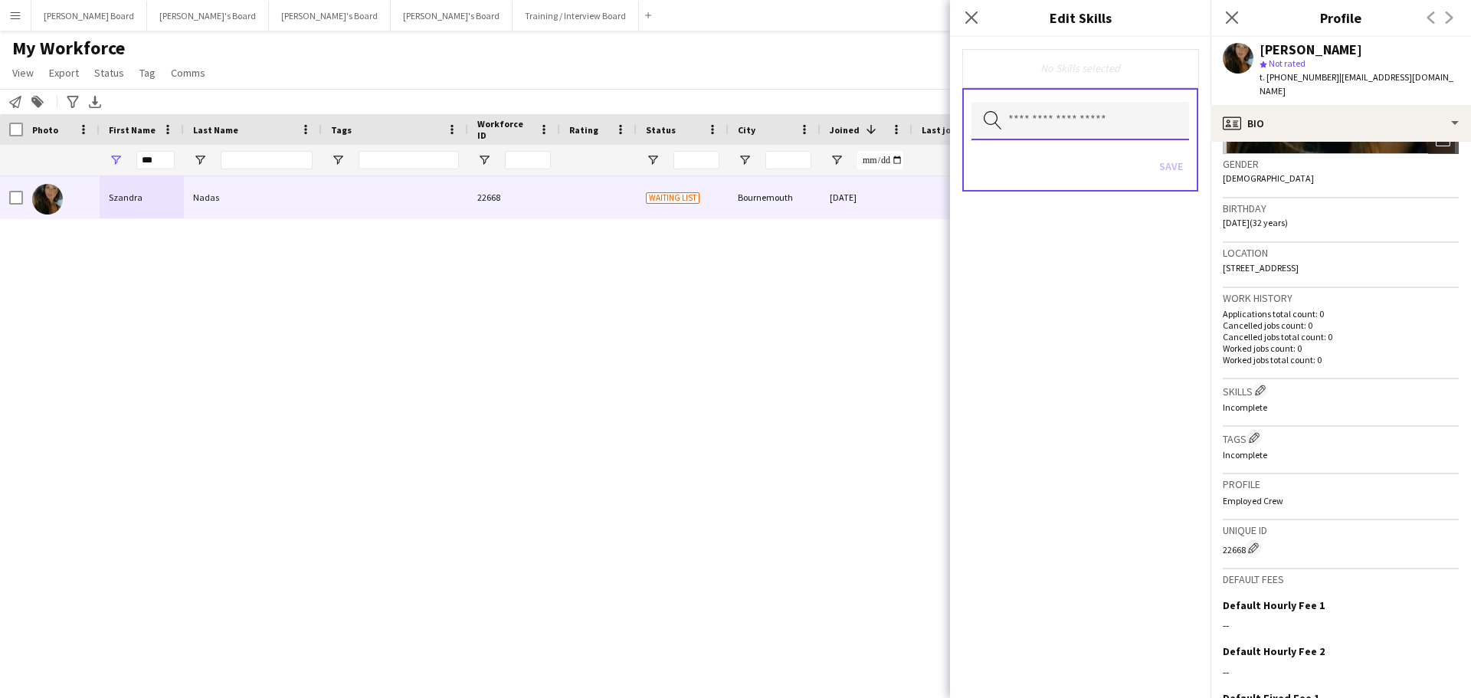
click at [1095, 119] on input "text" at bounding box center [1081, 121] width 218 height 38
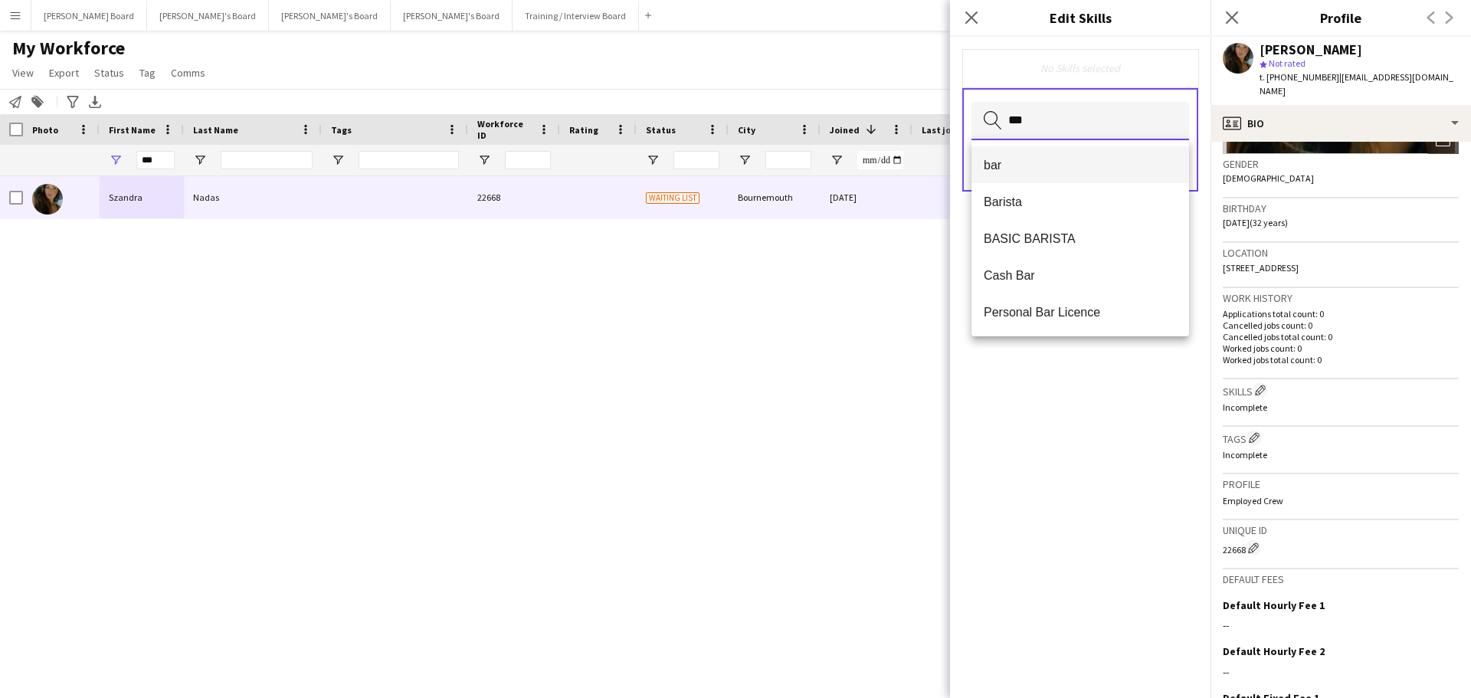
type input "***"
click at [1093, 170] on span "bar" at bounding box center [1080, 165] width 193 height 15
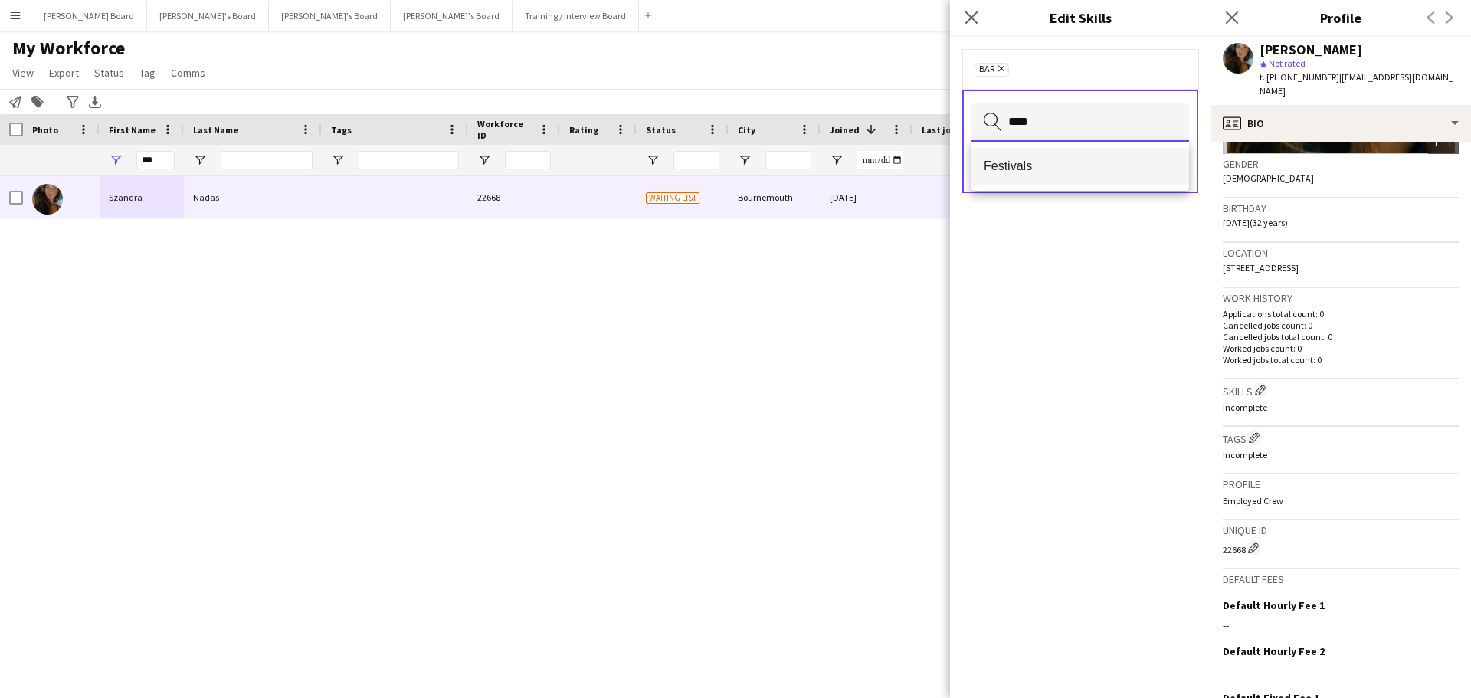
type input "****"
click at [1061, 164] on span "Festivals" at bounding box center [1080, 166] width 193 height 15
type input "***"
click at [1068, 158] on mat-option "Cash Bar" at bounding box center [1081, 166] width 218 height 37
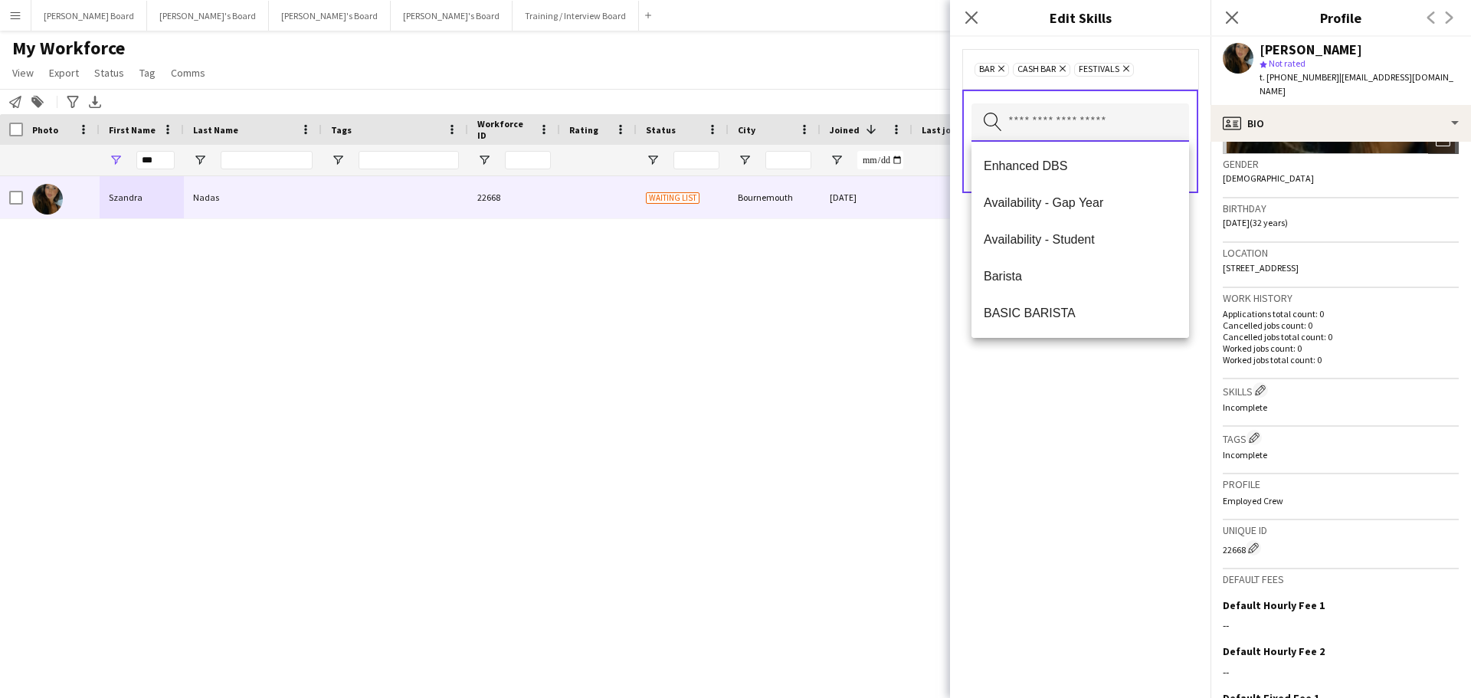
click at [1152, 112] on input "text" at bounding box center [1081, 122] width 218 height 38
type input "***"
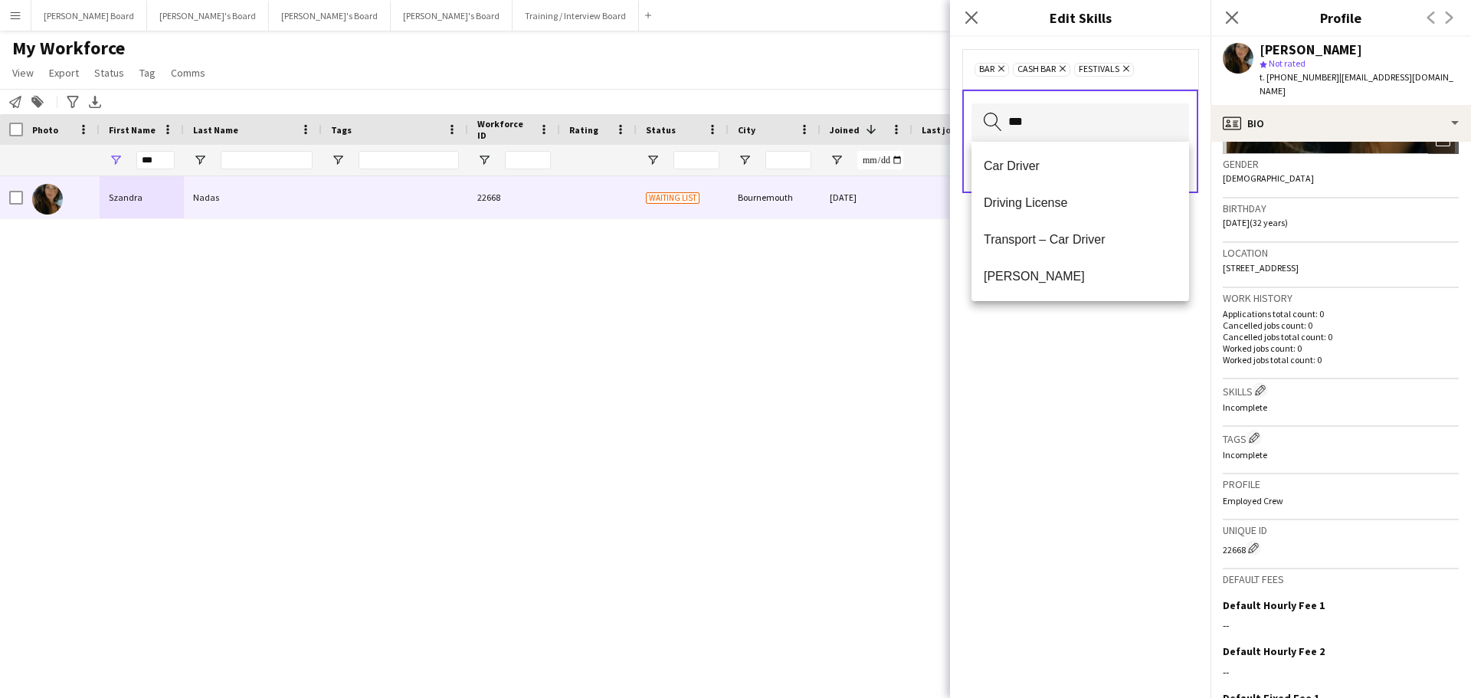
click at [1001, 158] on mat-option "Car Driver" at bounding box center [1081, 166] width 218 height 37
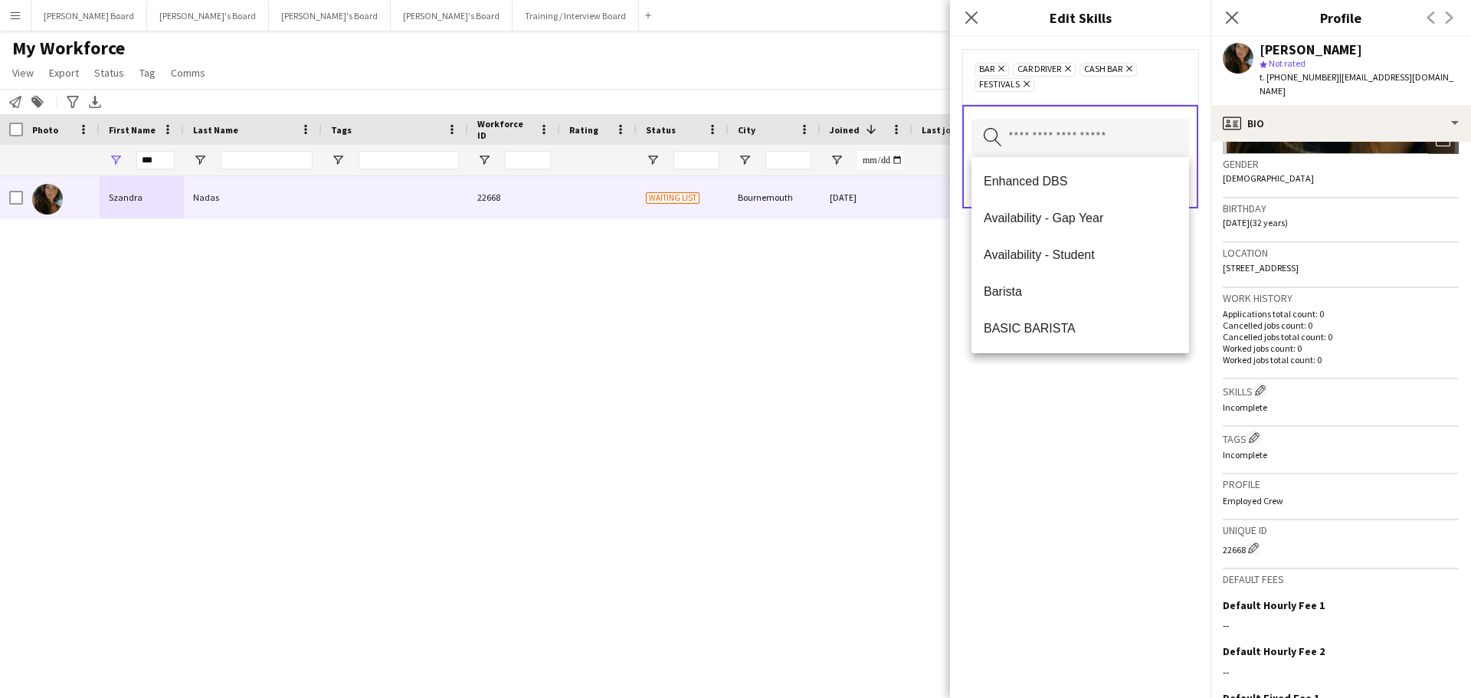
click at [1182, 85] on div "bar Remove Car Driver Remove Cash Bar Remove Festivals Remove" at bounding box center [1080, 76] width 211 height 31
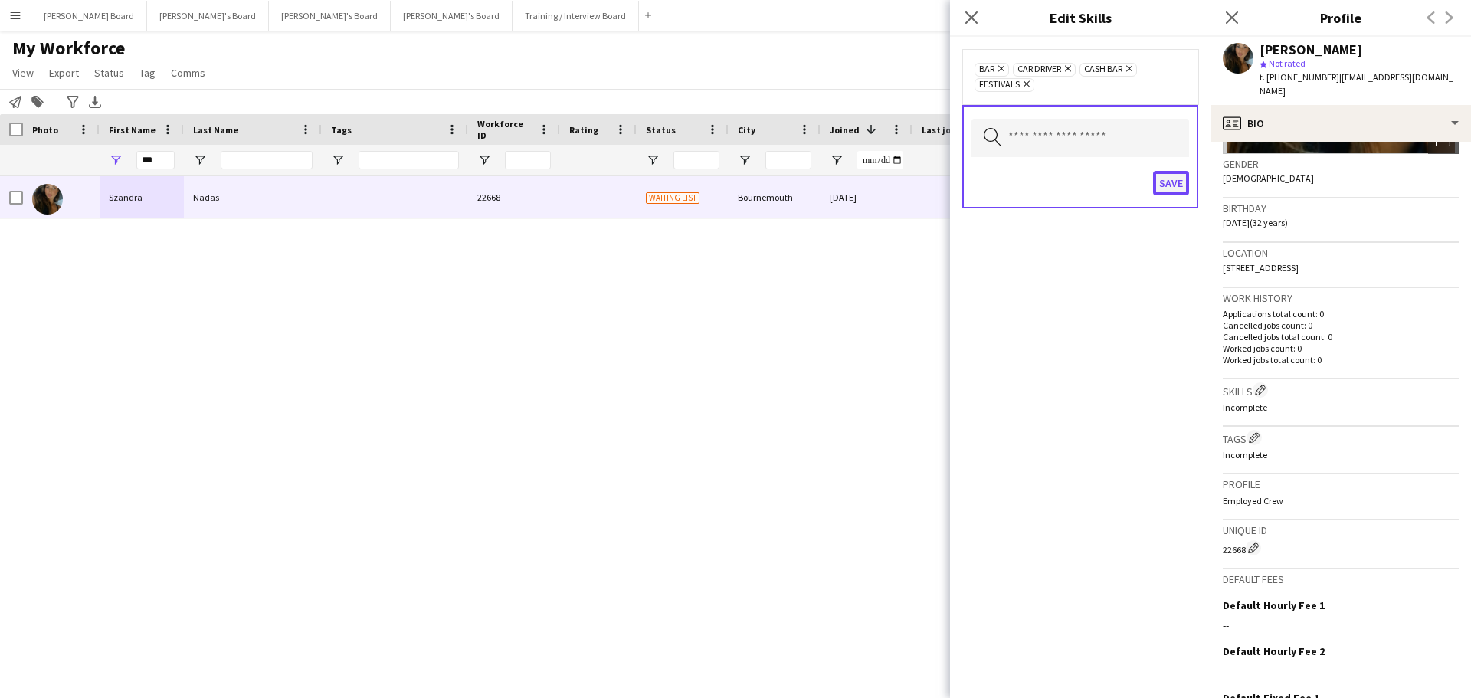
click at [1180, 183] on button "Save" at bounding box center [1171, 183] width 36 height 25
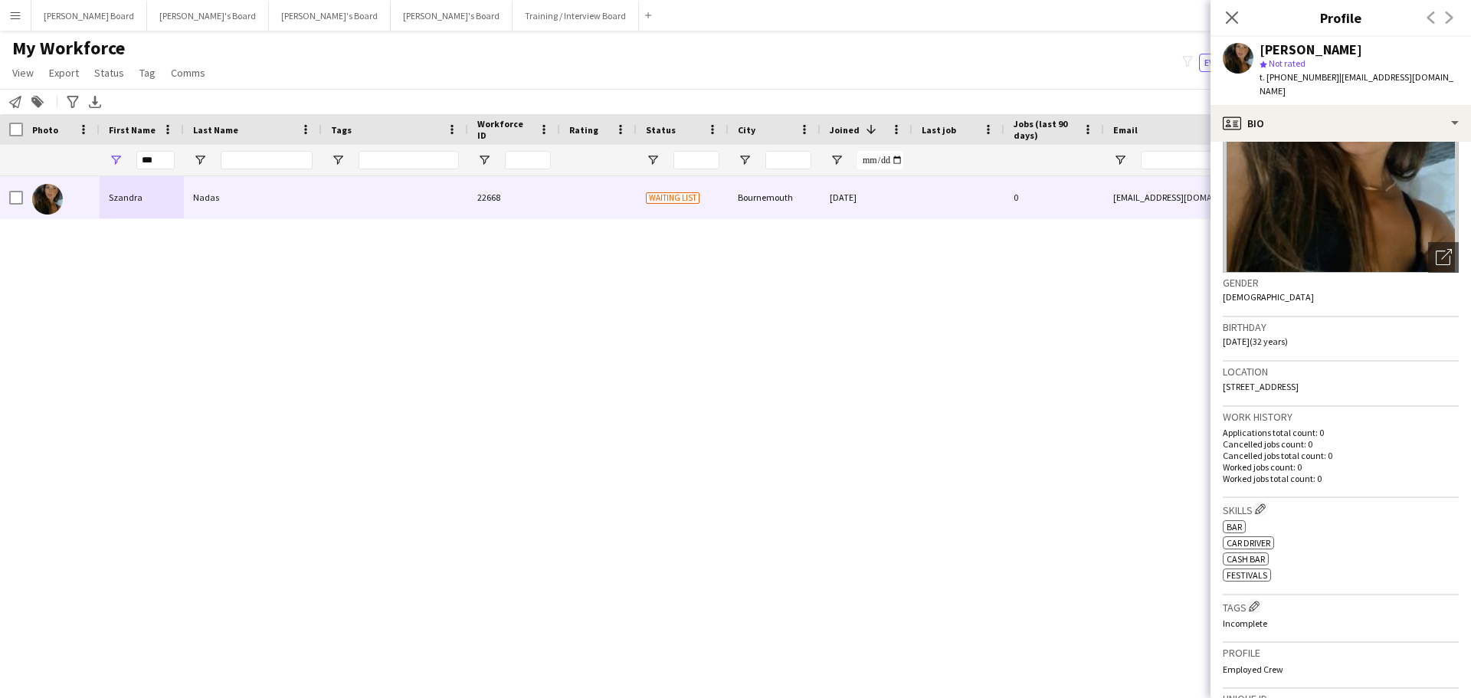
scroll to position [0, 0]
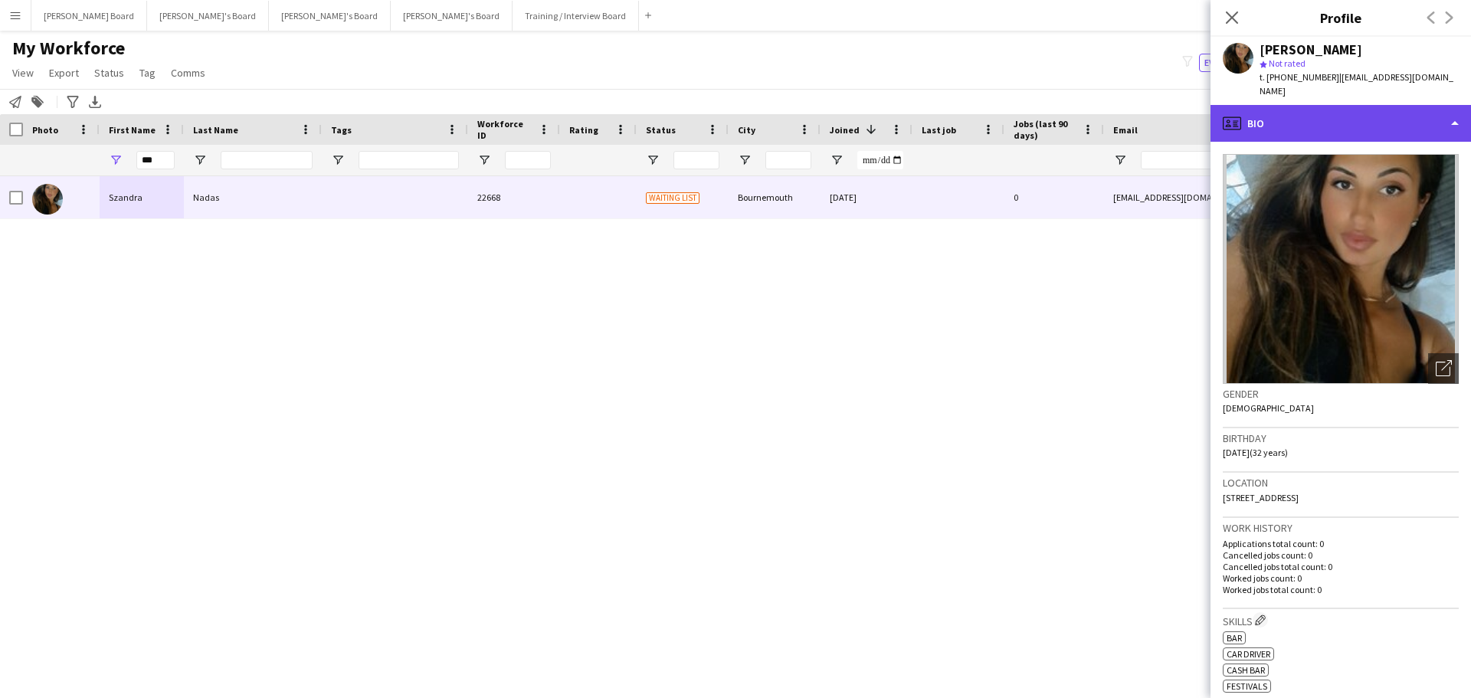
click at [1370, 118] on div "profile Bio" at bounding box center [1341, 123] width 261 height 37
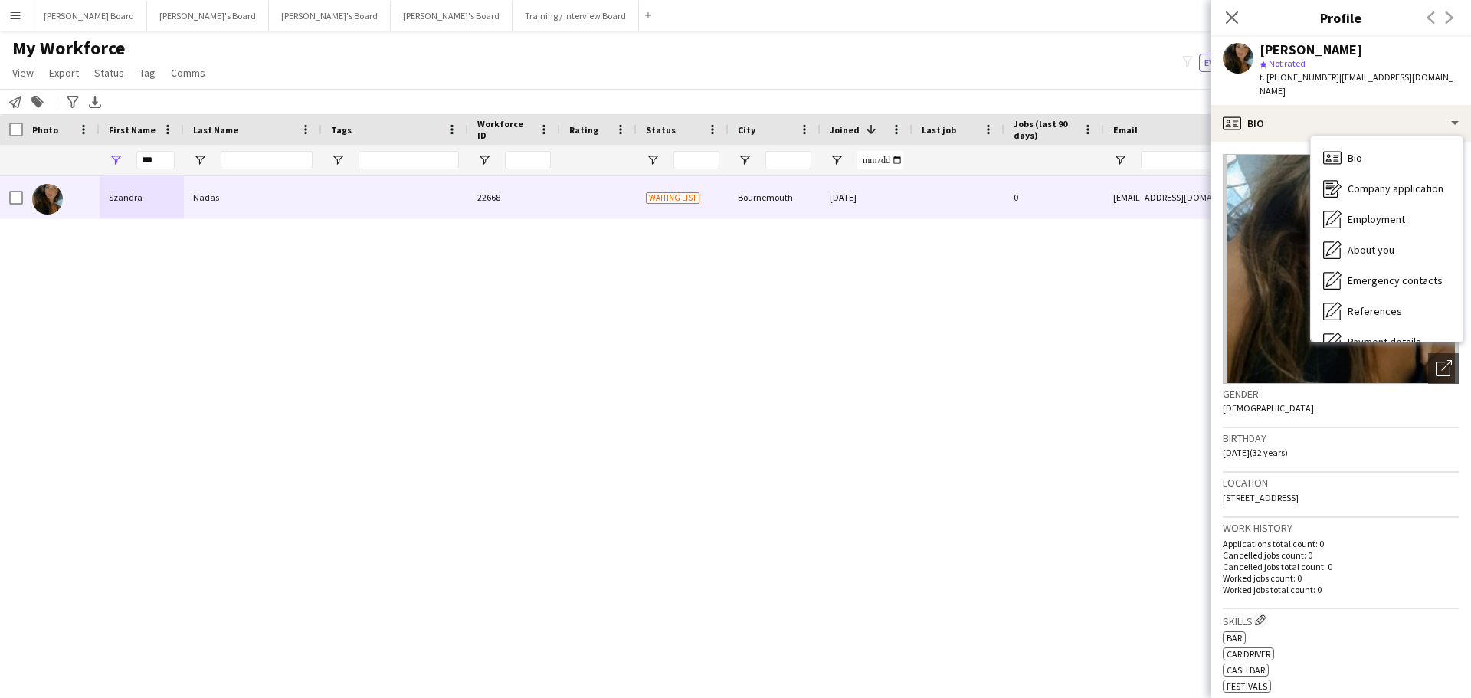
click at [1375, 148] on div "Bio Bio" at bounding box center [1387, 158] width 152 height 31
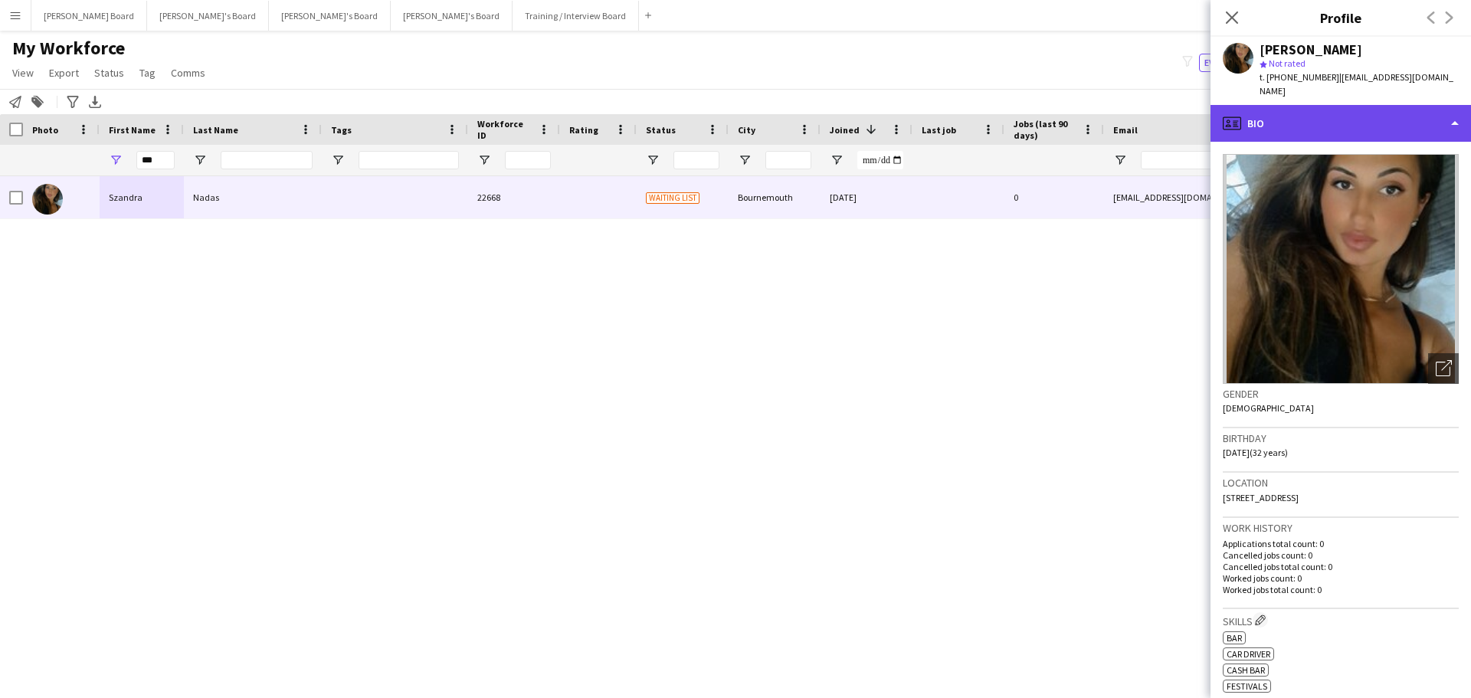
click at [1375, 125] on div "profile Bio" at bounding box center [1341, 123] width 261 height 37
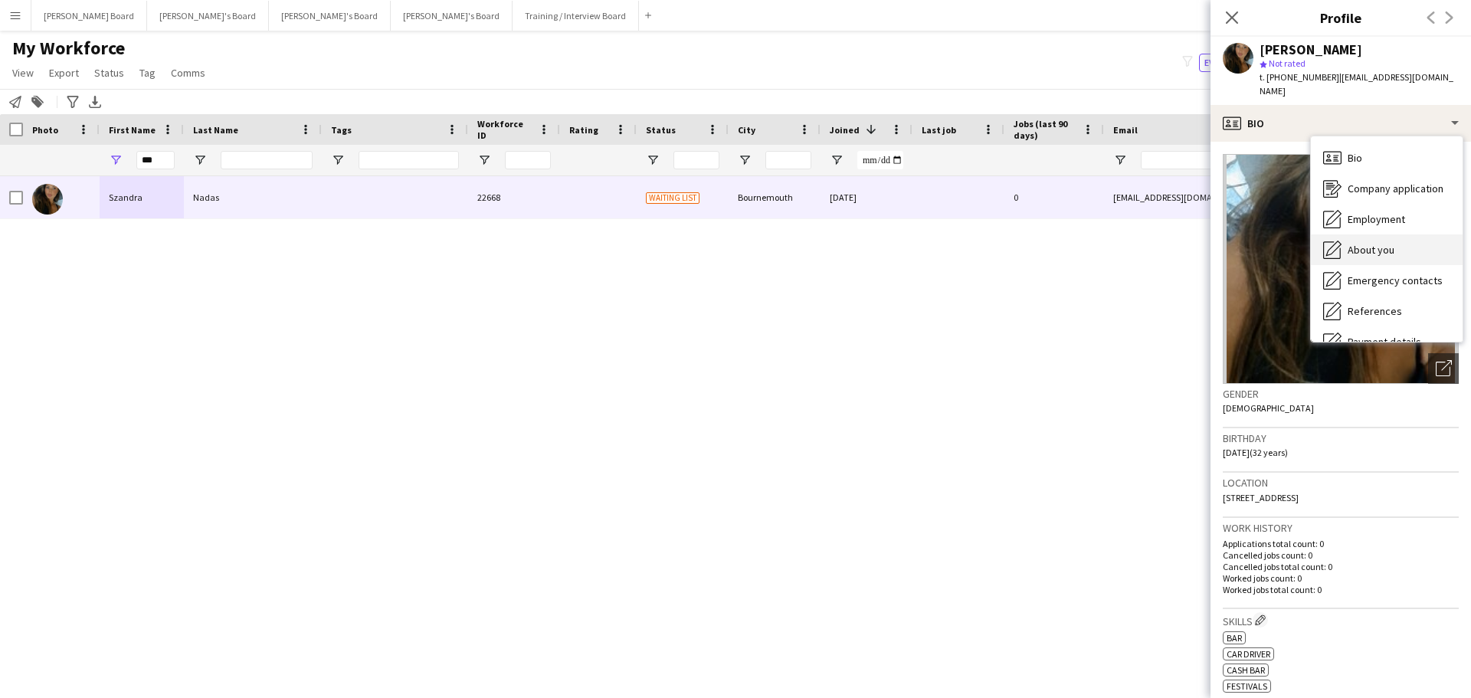
click at [1349, 243] on span "About you" at bounding box center [1371, 250] width 47 height 14
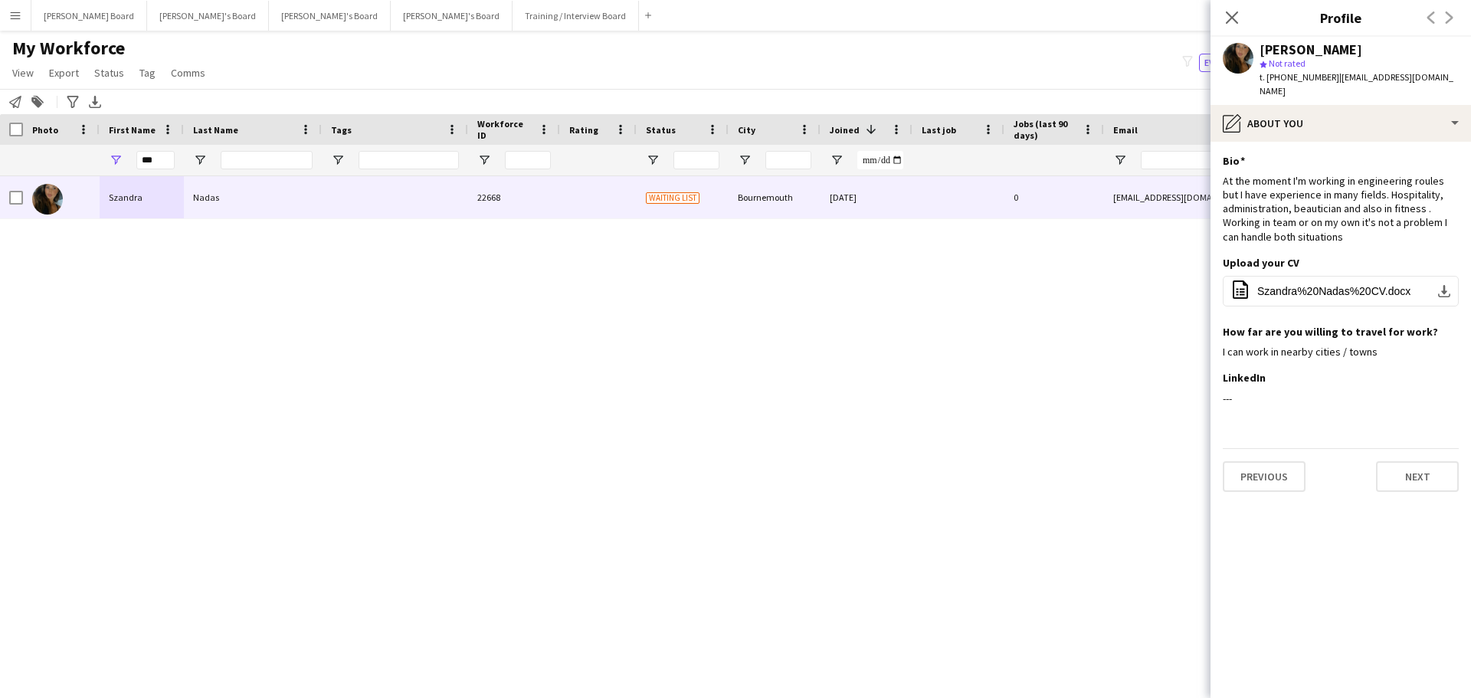
click at [1303, 77] on span "t. +4407712097298" at bounding box center [1300, 76] width 80 height 11
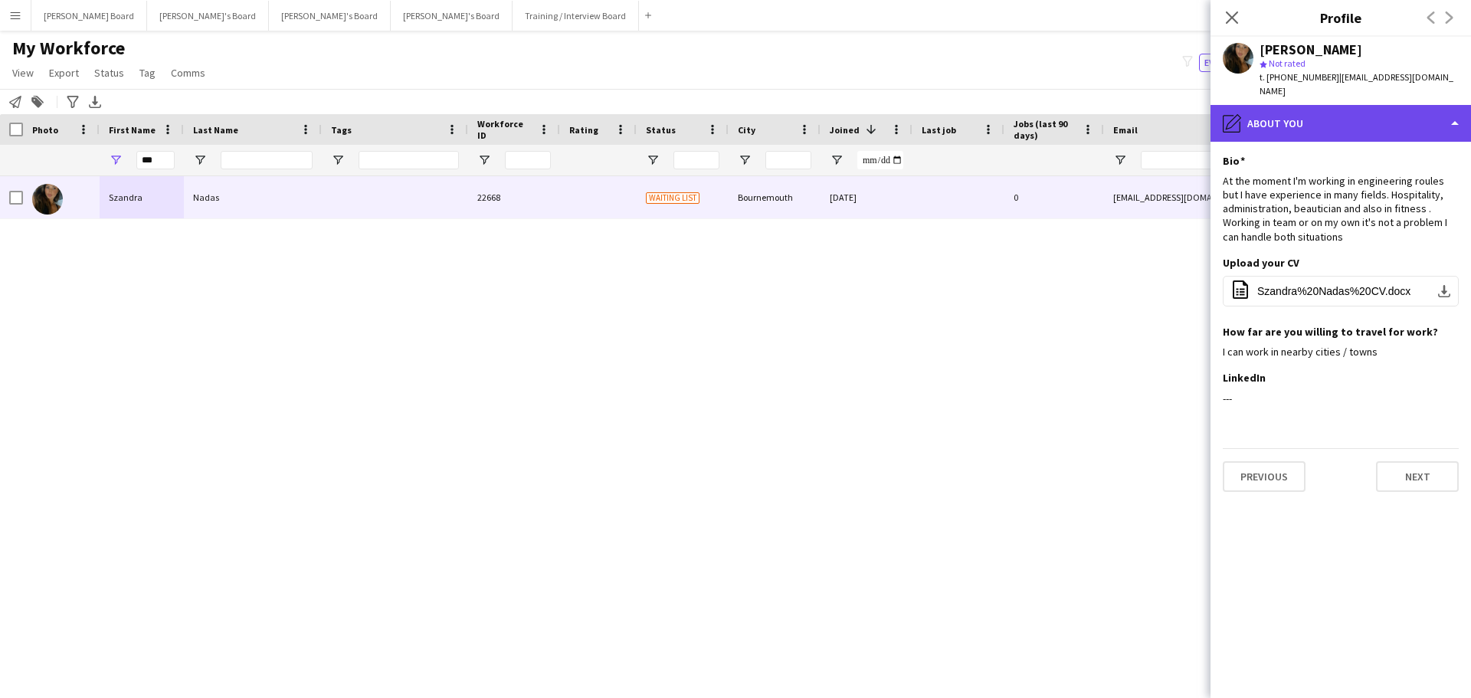
click at [1352, 105] on div "pencil4 About you" at bounding box center [1341, 123] width 261 height 37
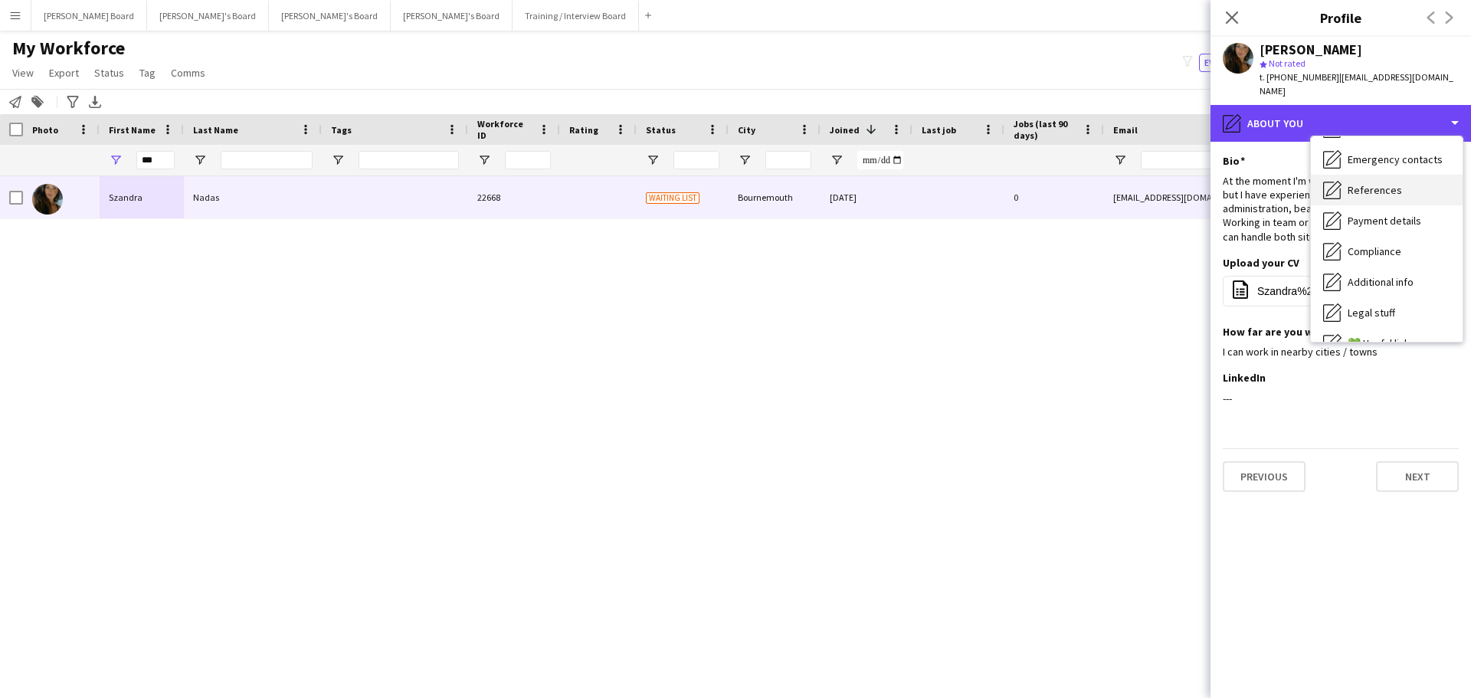
scroll to position [205, 0]
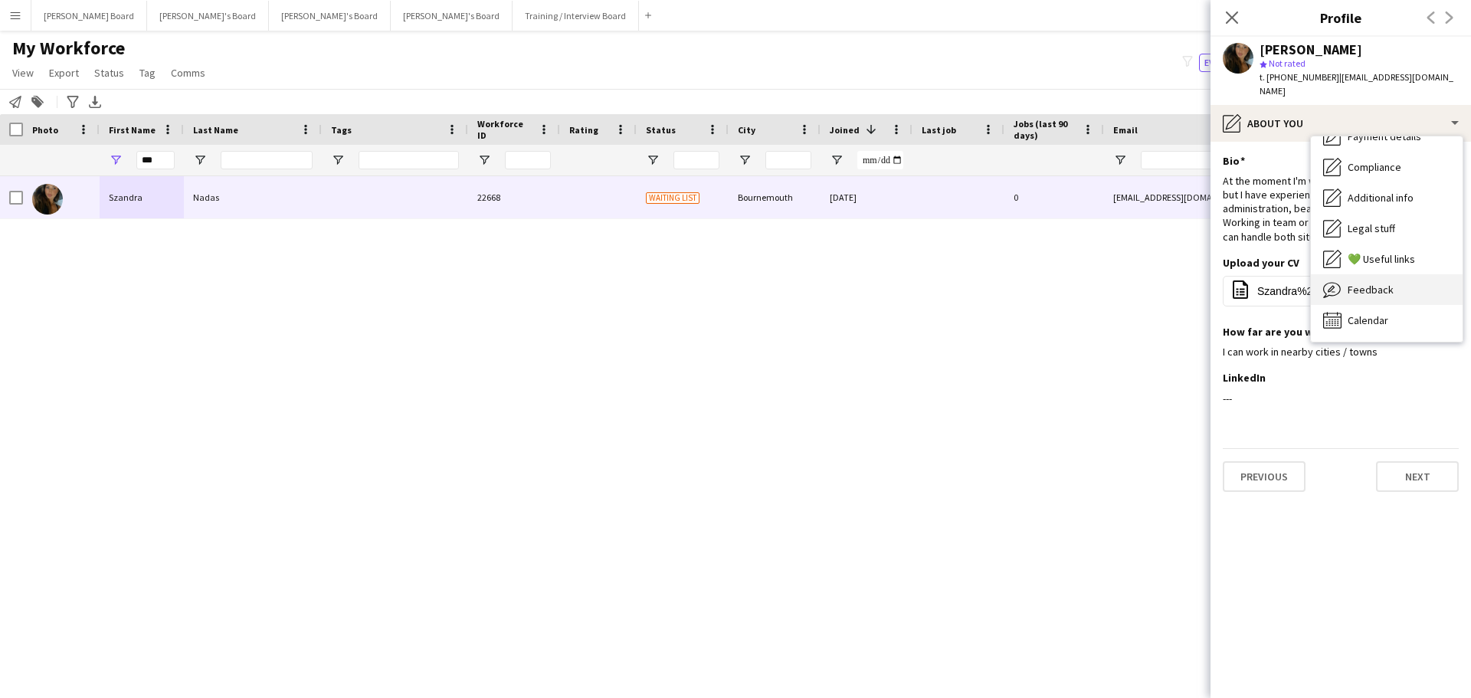
click at [1369, 283] on span "Feedback" at bounding box center [1371, 290] width 46 height 14
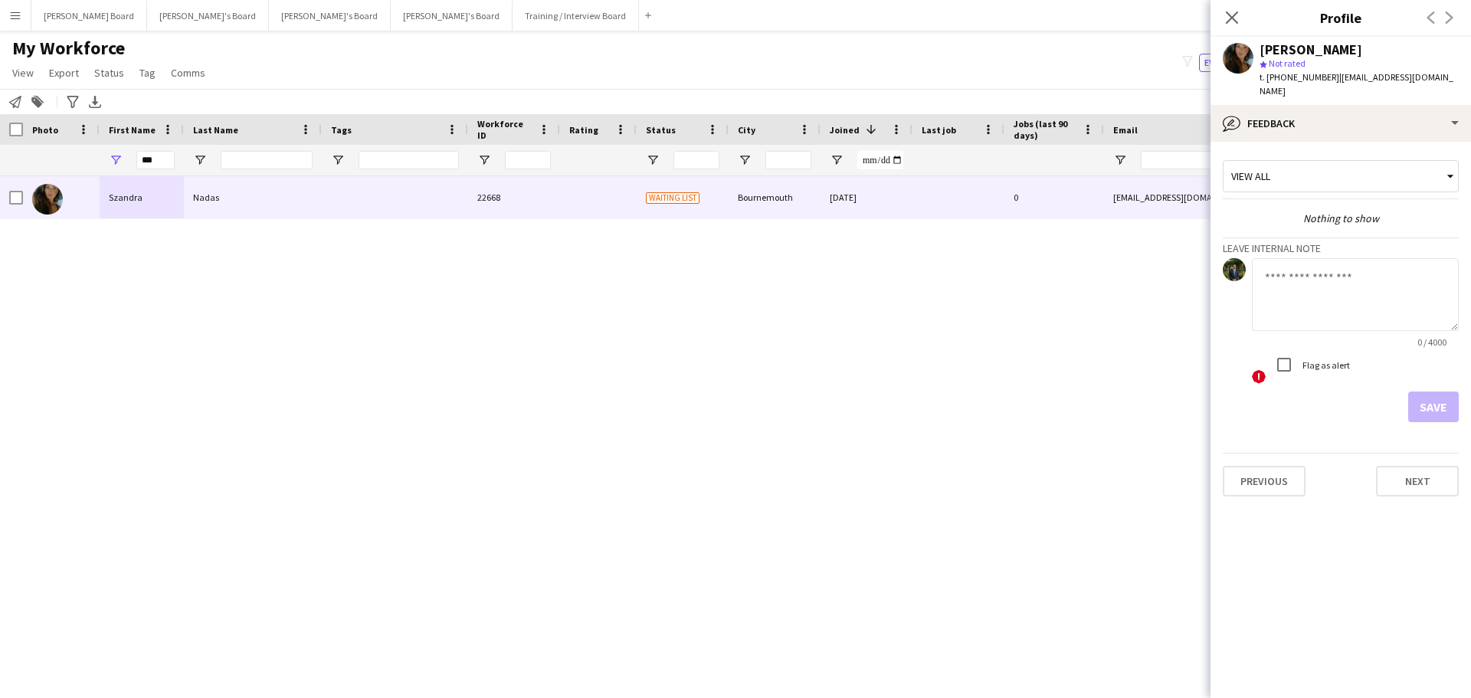
click at [1318, 274] on textarea at bounding box center [1355, 294] width 207 height 73
type textarea "*"
click at [1259, 263] on textarea "**********" at bounding box center [1355, 294] width 207 height 73
click at [1382, 290] on textarea "**********" at bounding box center [1355, 294] width 207 height 73
click at [1273, 299] on textarea "**********" at bounding box center [1355, 294] width 207 height 73
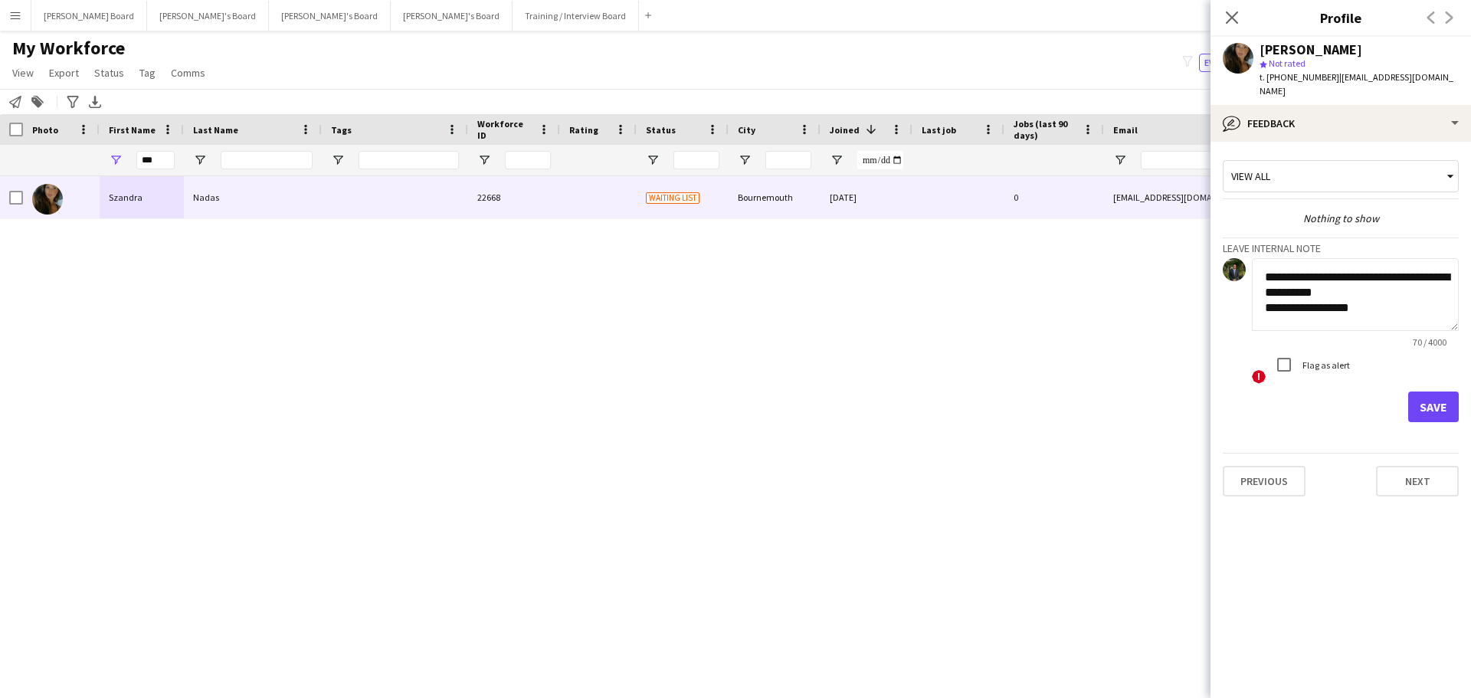
click at [1380, 284] on textarea "**********" at bounding box center [1355, 294] width 207 height 73
click at [1385, 295] on textarea "**********" at bounding box center [1355, 294] width 207 height 73
drag, startPoint x: 1458, startPoint y: 313, endPoint x: 1462, endPoint y: 350, distance: 37.7
click at [1462, 350] on app-crew-profile-feedback-tab "**********" at bounding box center [1341, 420] width 261 height 556
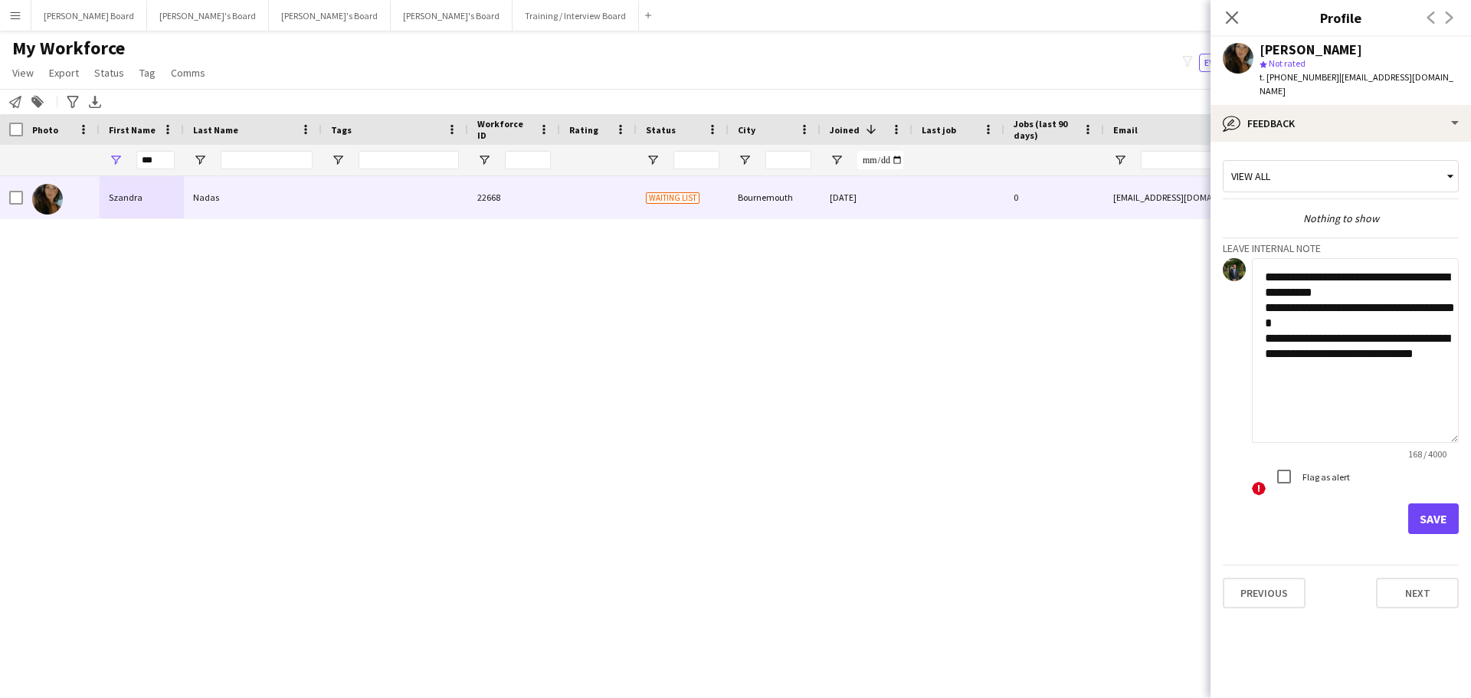
drag, startPoint x: 1452, startPoint y: 317, endPoint x: 1426, endPoint y: 411, distance: 97.0
click at [1443, 422] on textarea "**********" at bounding box center [1355, 350] width 207 height 185
click at [1260, 259] on textarea "**********" at bounding box center [1355, 351] width 207 height 186
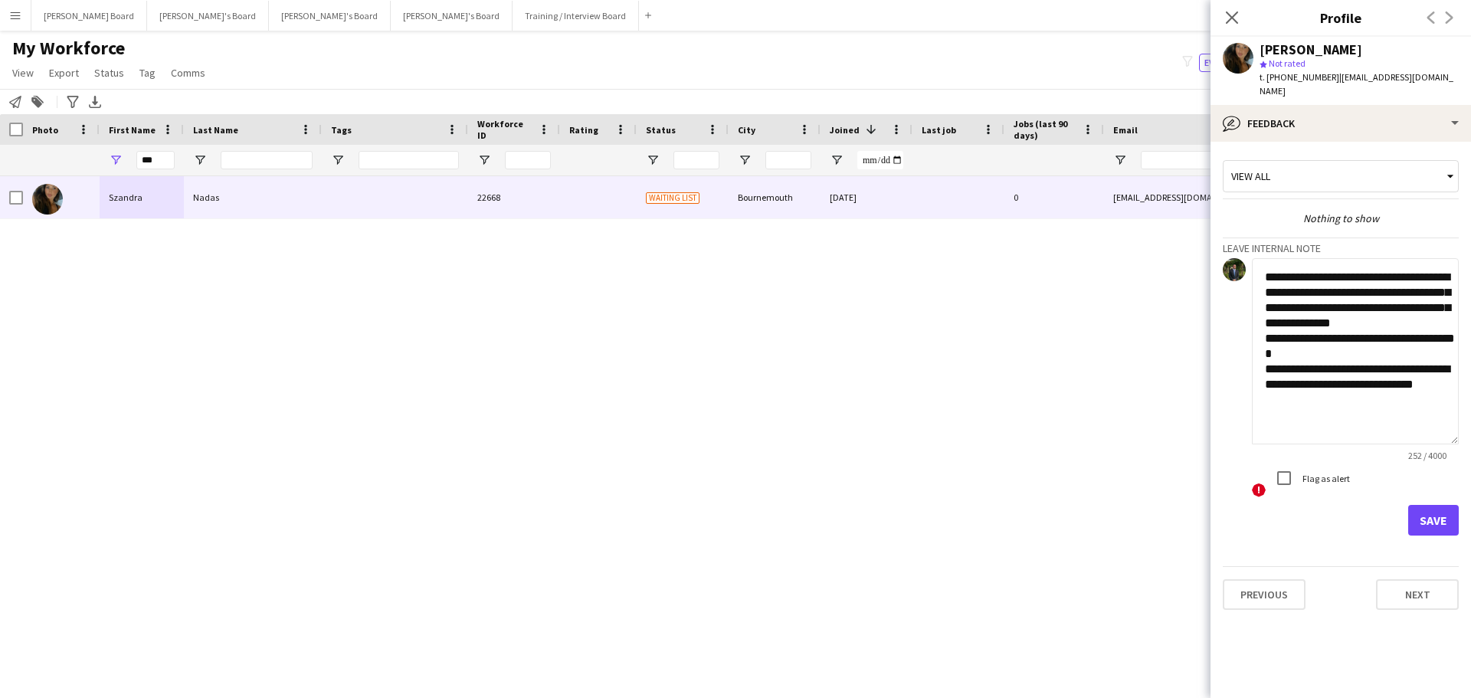
click at [1288, 297] on textarea "**********" at bounding box center [1355, 351] width 207 height 186
click at [1378, 395] on textarea "**********" at bounding box center [1355, 351] width 207 height 186
type textarea "**********"
click at [1433, 505] on button "Save" at bounding box center [1433, 520] width 51 height 31
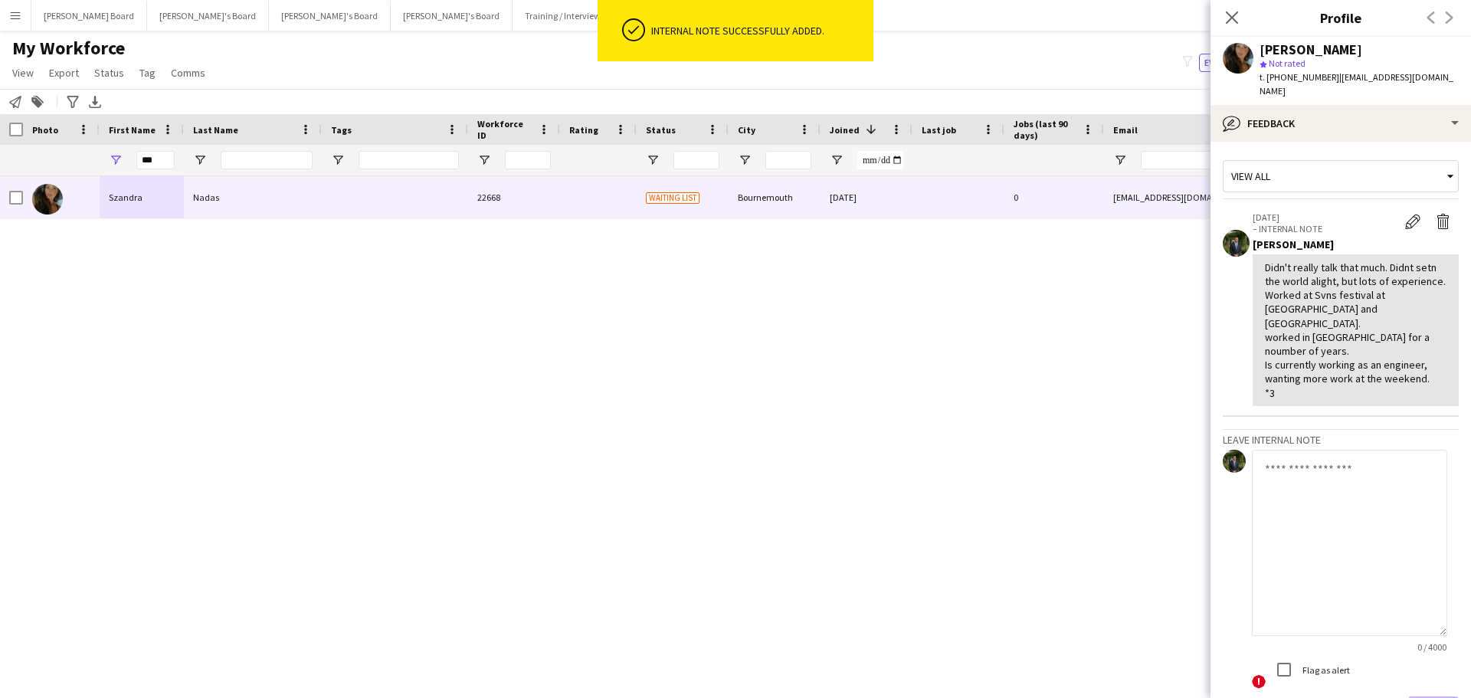
click at [1060, 339] on div "Szandra Nadas 22668 Waiting list Bournemouth 25-11-2022 0 cassikeh@gmail.com +4…" at bounding box center [712, 417] width 1425 height 483
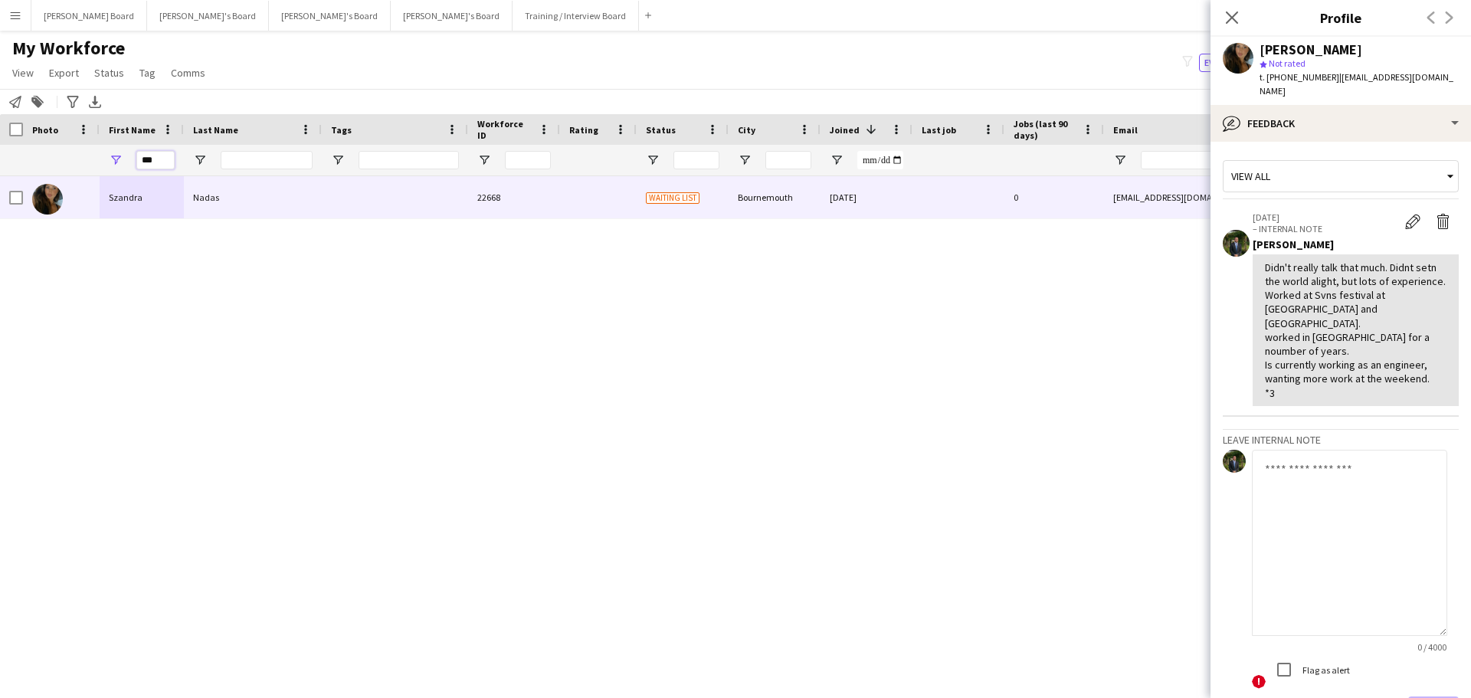
drag, startPoint x: 138, startPoint y: 163, endPoint x: 100, endPoint y: 158, distance: 37.9
click at [100, 159] on div "***" at bounding box center [142, 160] width 84 height 31
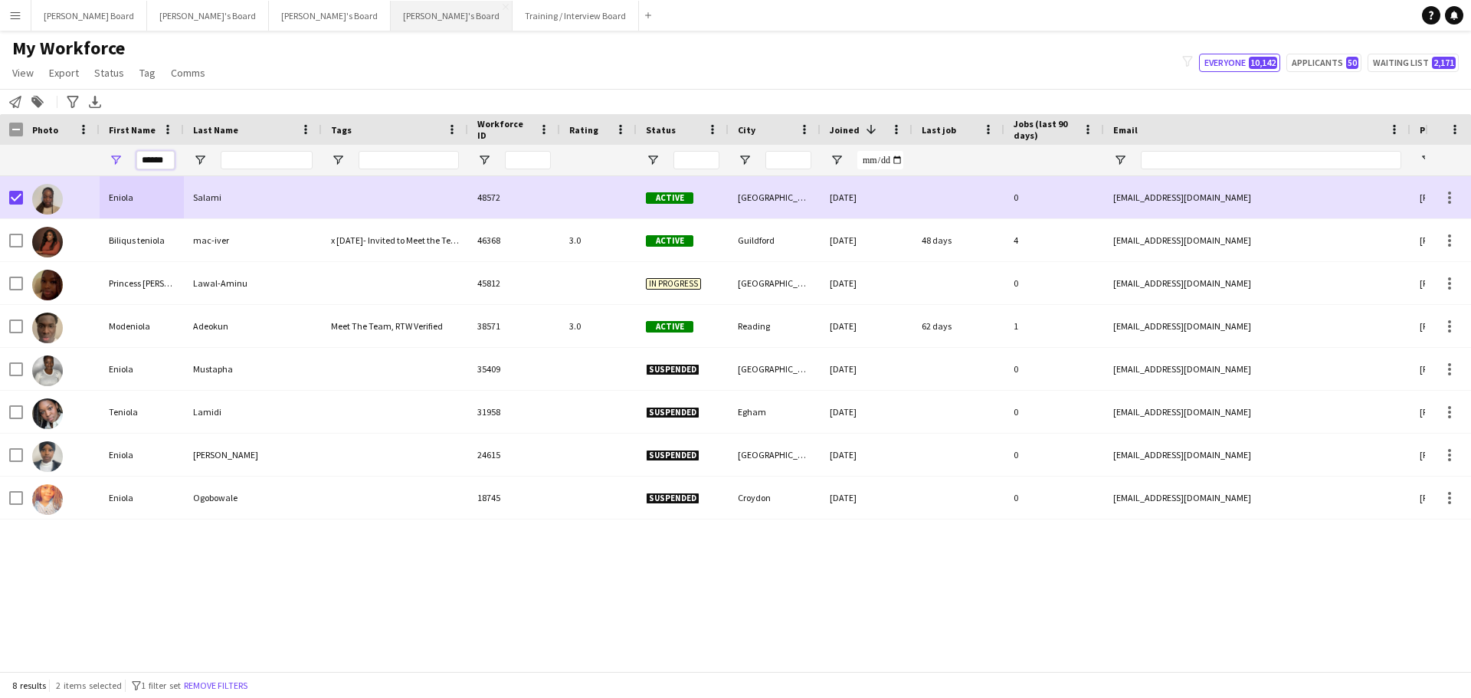
type input "******"
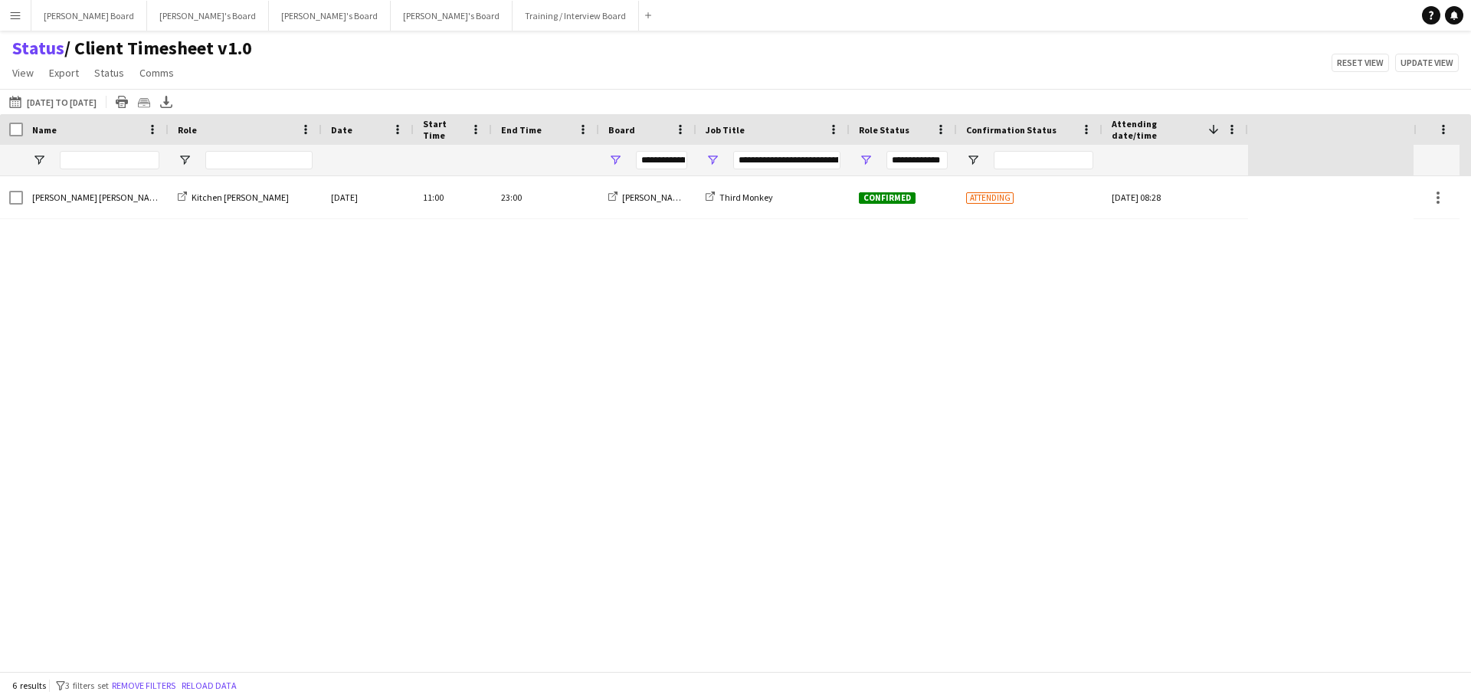
type input "**********"
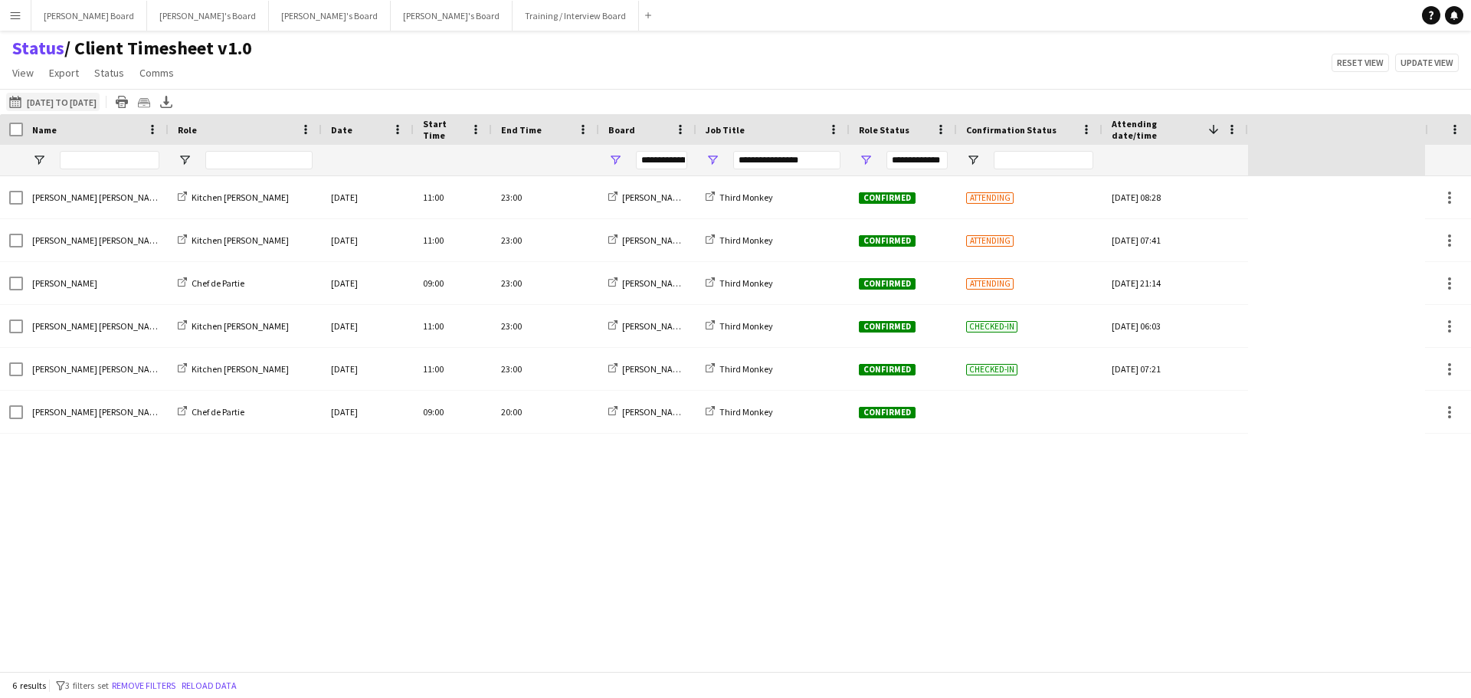
click at [84, 107] on button "[DATE] to [DATE] [DATE] to [DATE]" at bounding box center [52, 102] width 93 height 18
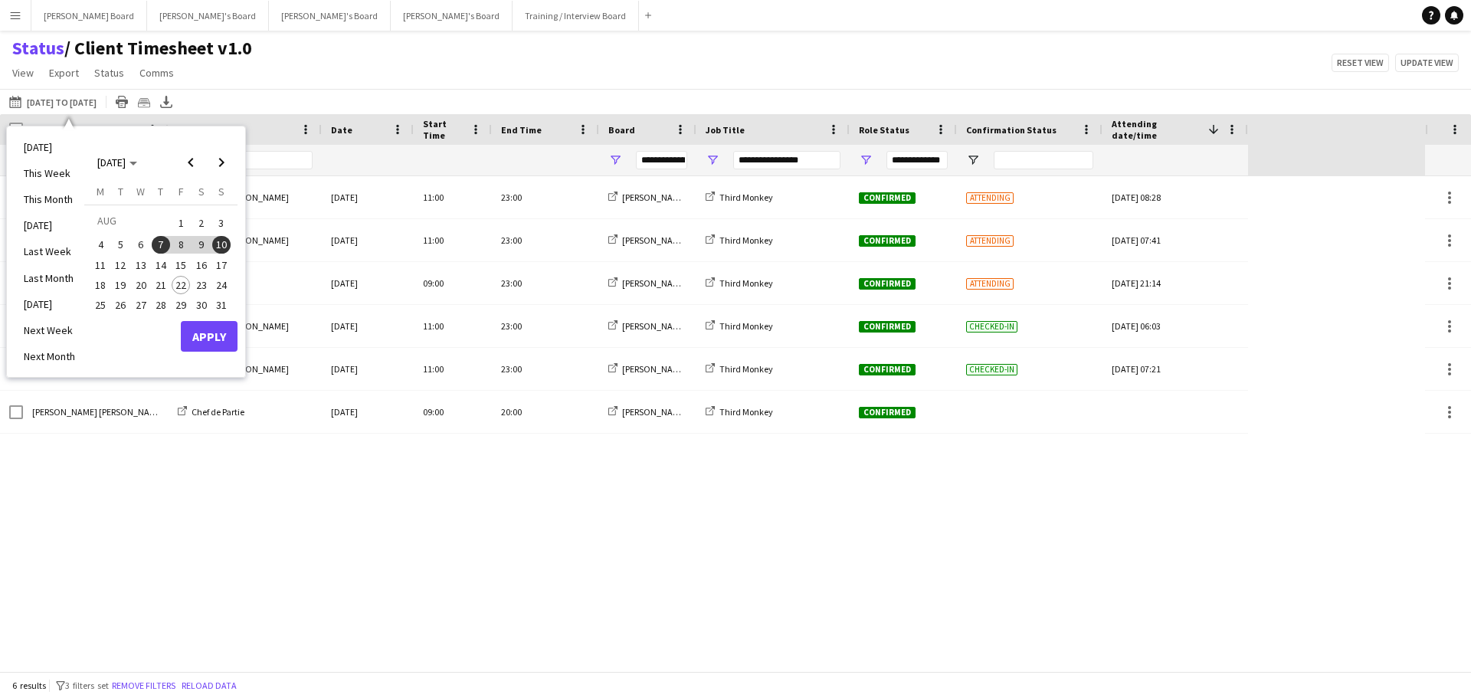
click at [205, 290] on span "23" at bounding box center [201, 285] width 18 height 18
click at [198, 339] on button "Apply" at bounding box center [209, 336] width 57 height 31
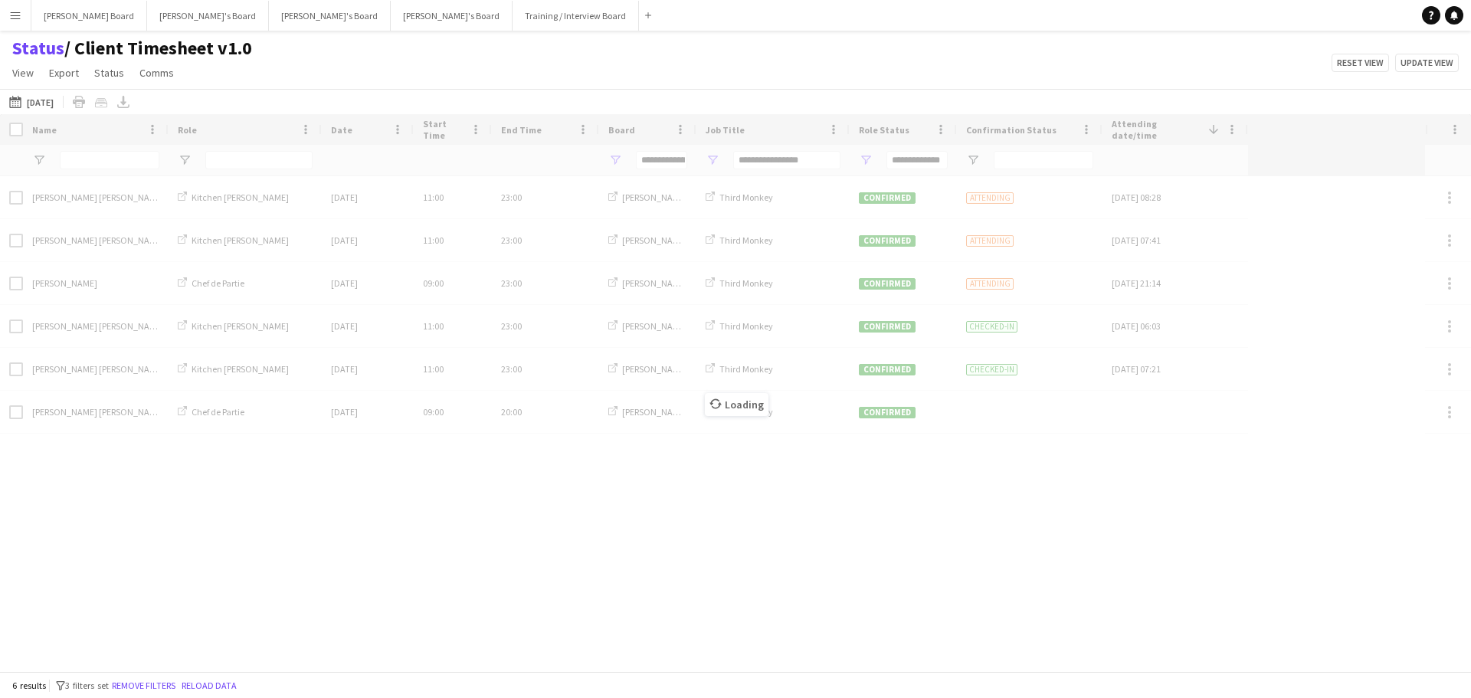
type input "***"
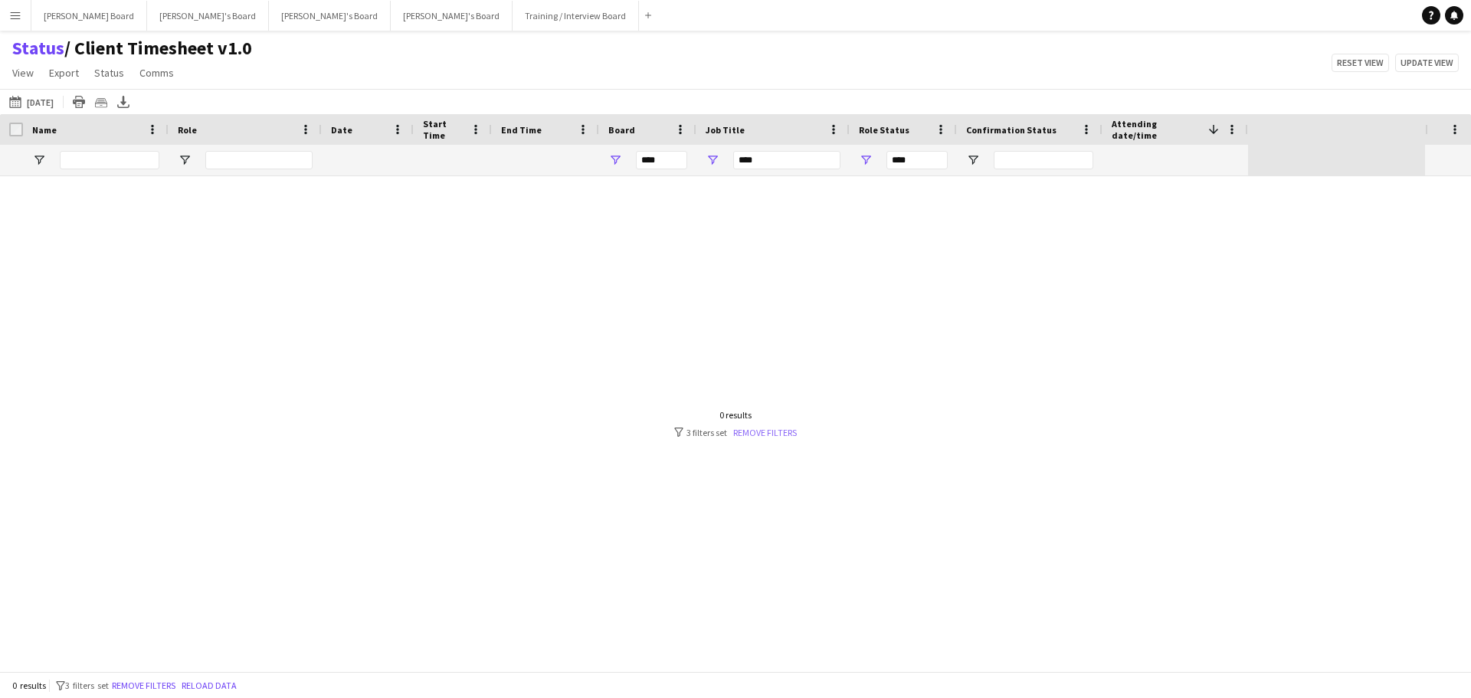
click at [752, 436] on link "Remove filters" at bounding box center [765, 432] width 64 height 11
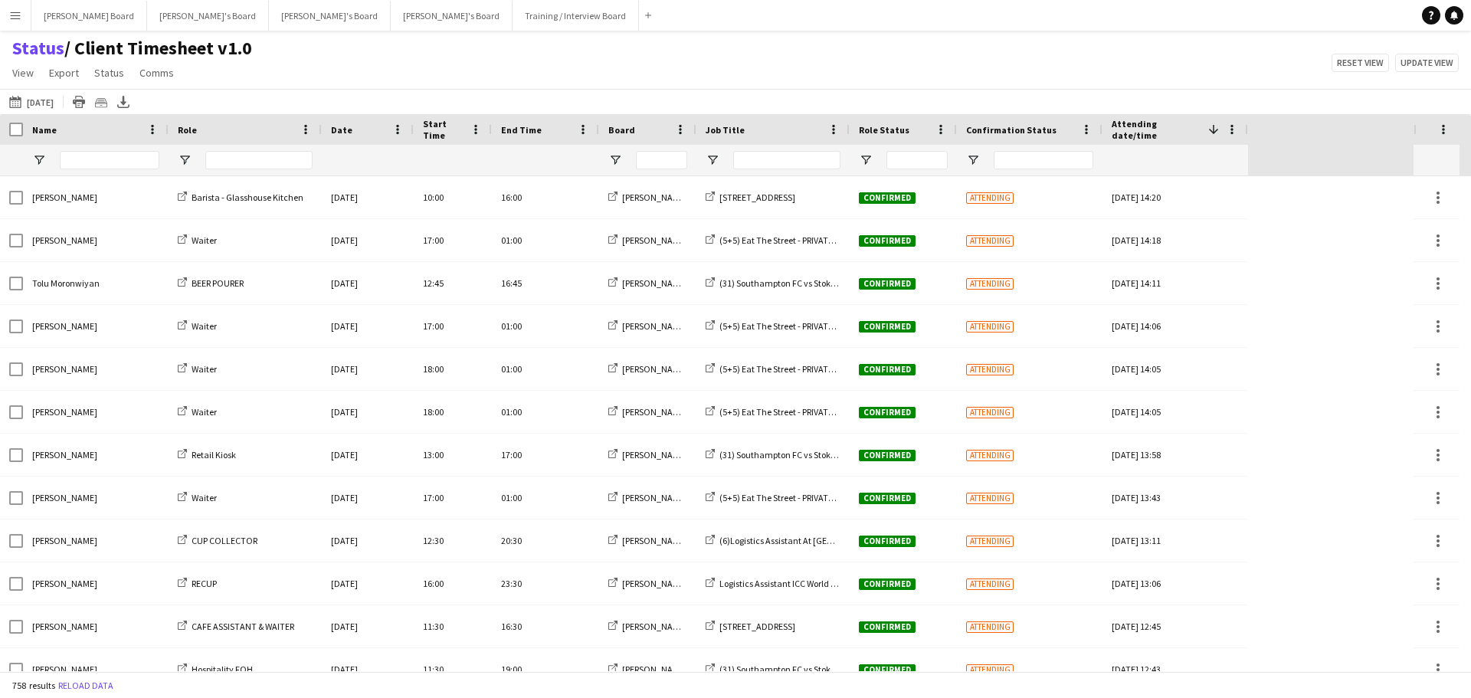
drag, startPoint x: 617, startPoint y: 148, endPoint x: 615, endPoint y: 169, distance: 20.8
click at [617, 148] on div at bounding box center [647, 160] width 97 height 31
click at [613, 154] on span "Open Filter Menu" at bounding box center [615, 160] width 14 height 14
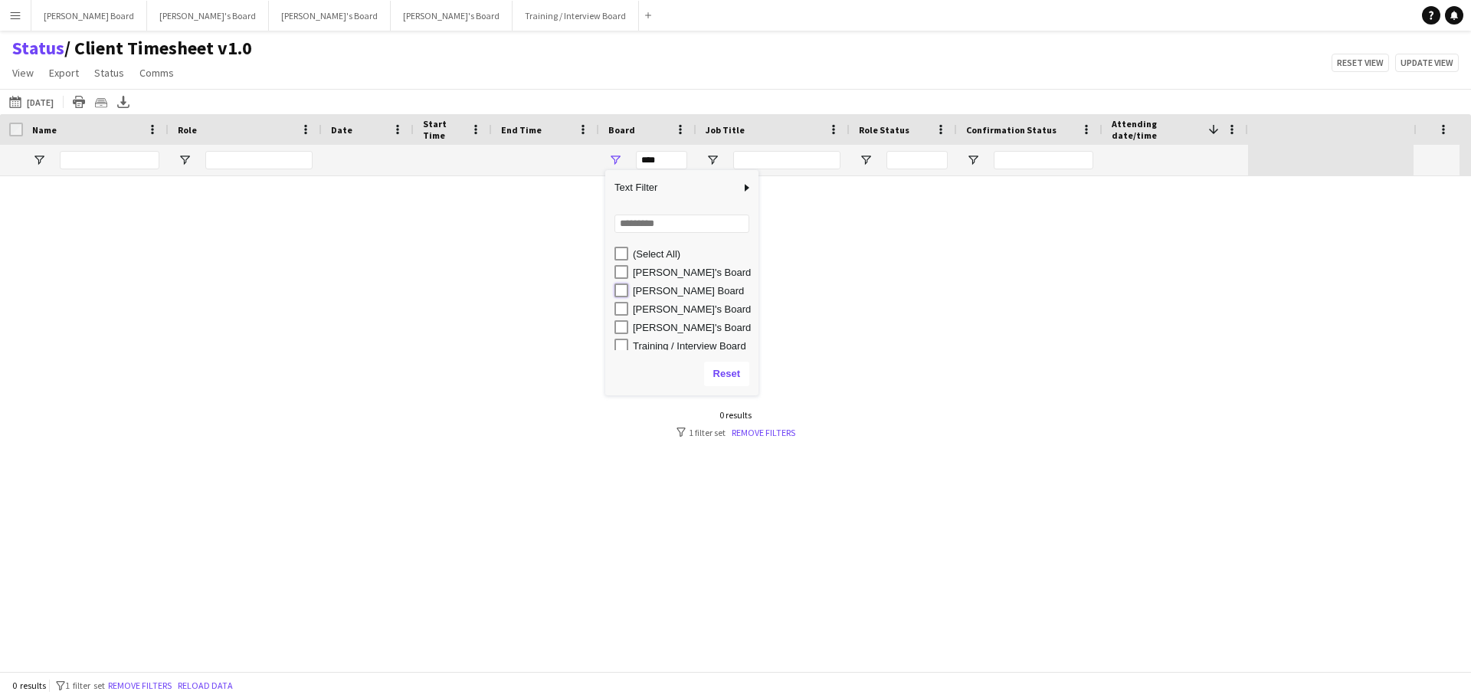
type input "**********"
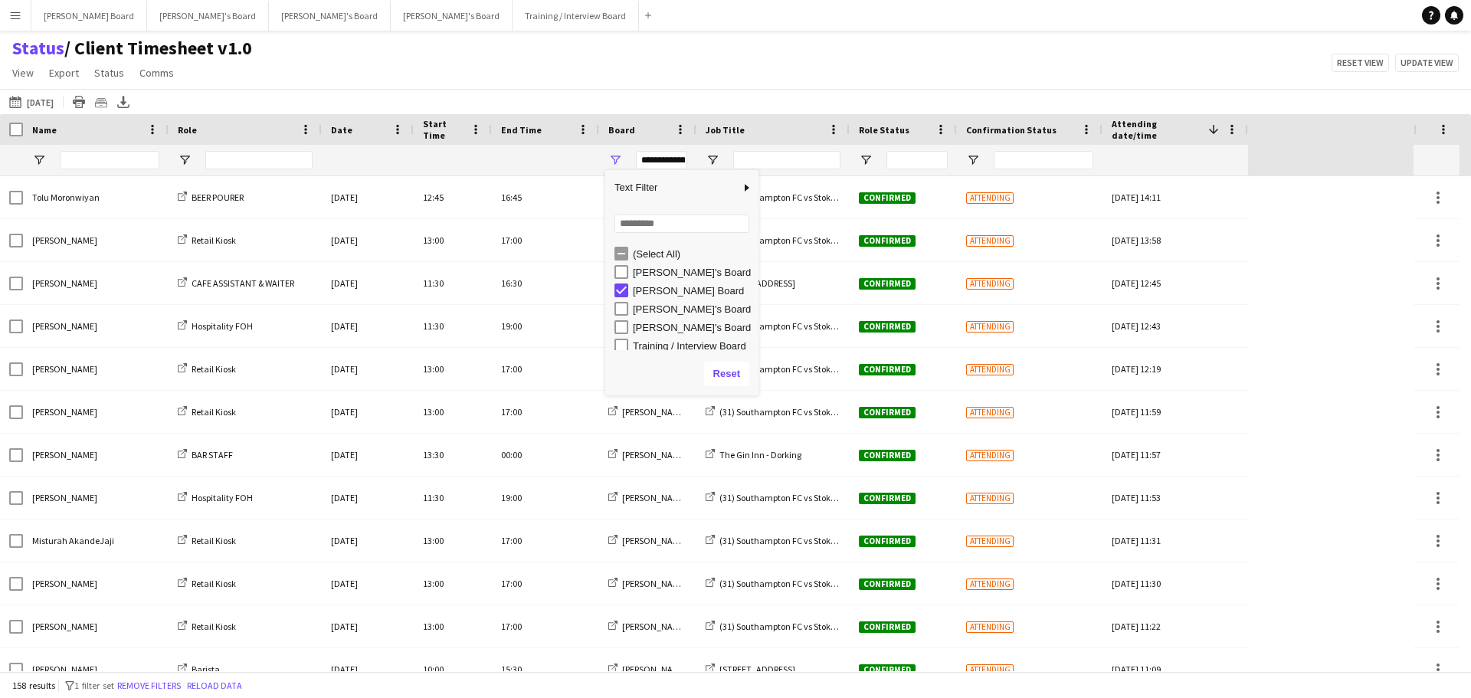
click at [751, 26] on app-navbar "Menu Boards Boards Boards All jobs Status Workforce Workforce My Workforce Recr…" at bounding box center [735, 15] width 1471 height 31
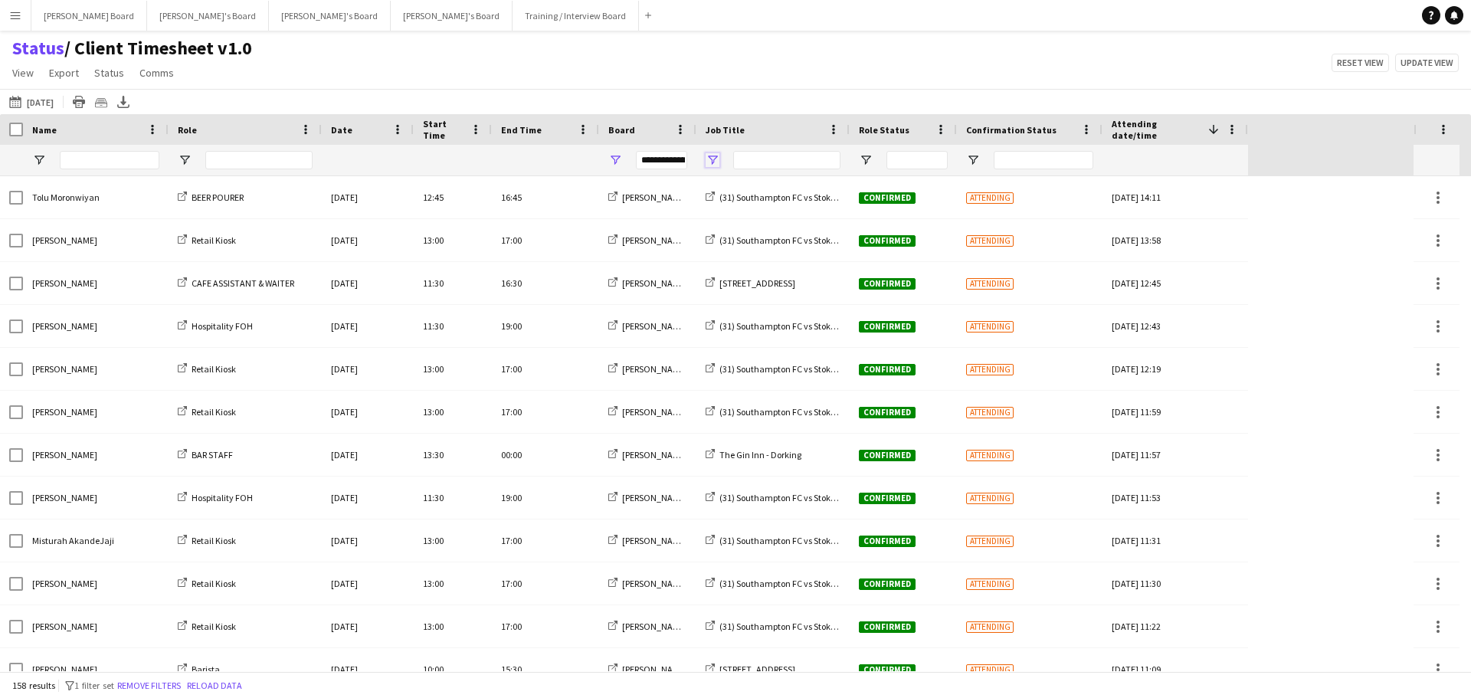
click at [715, 157] on span "Open Filter Menu" at bounding box center [713, 160] width 14 height 14
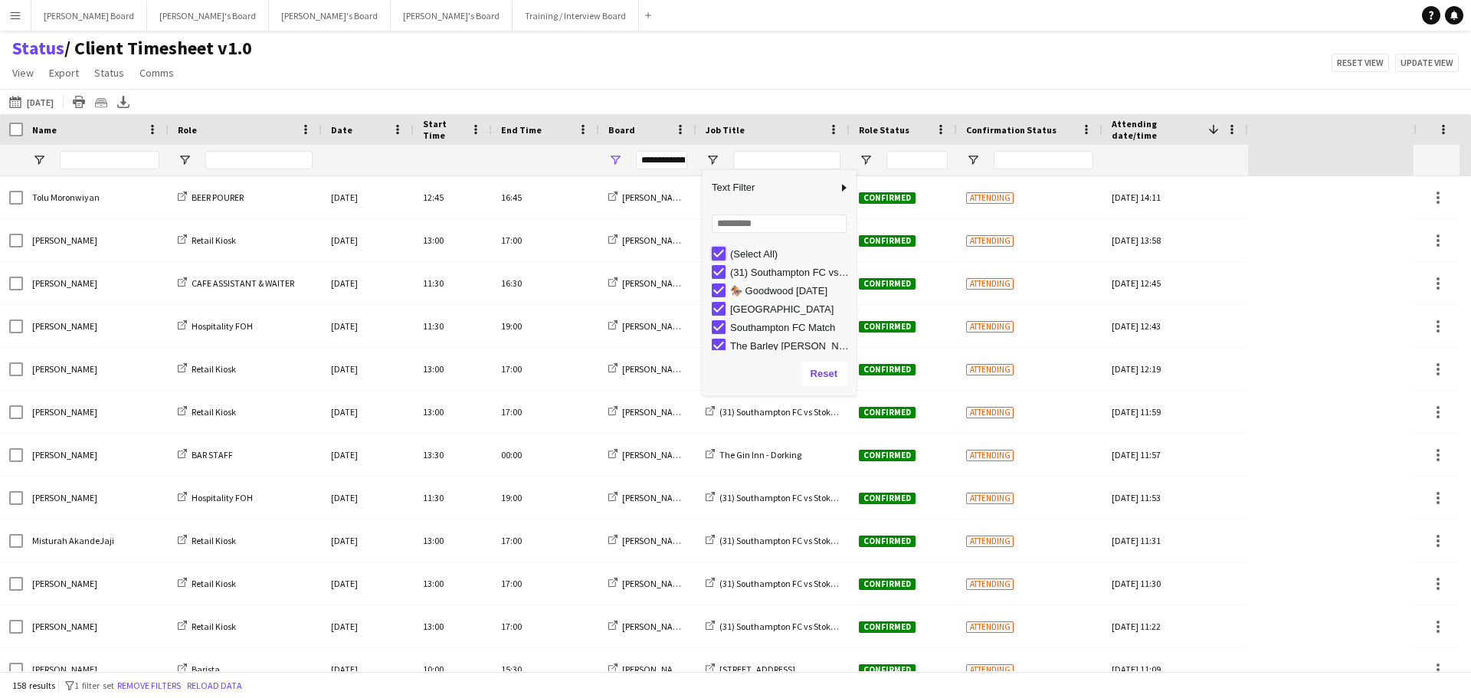
type input "***"
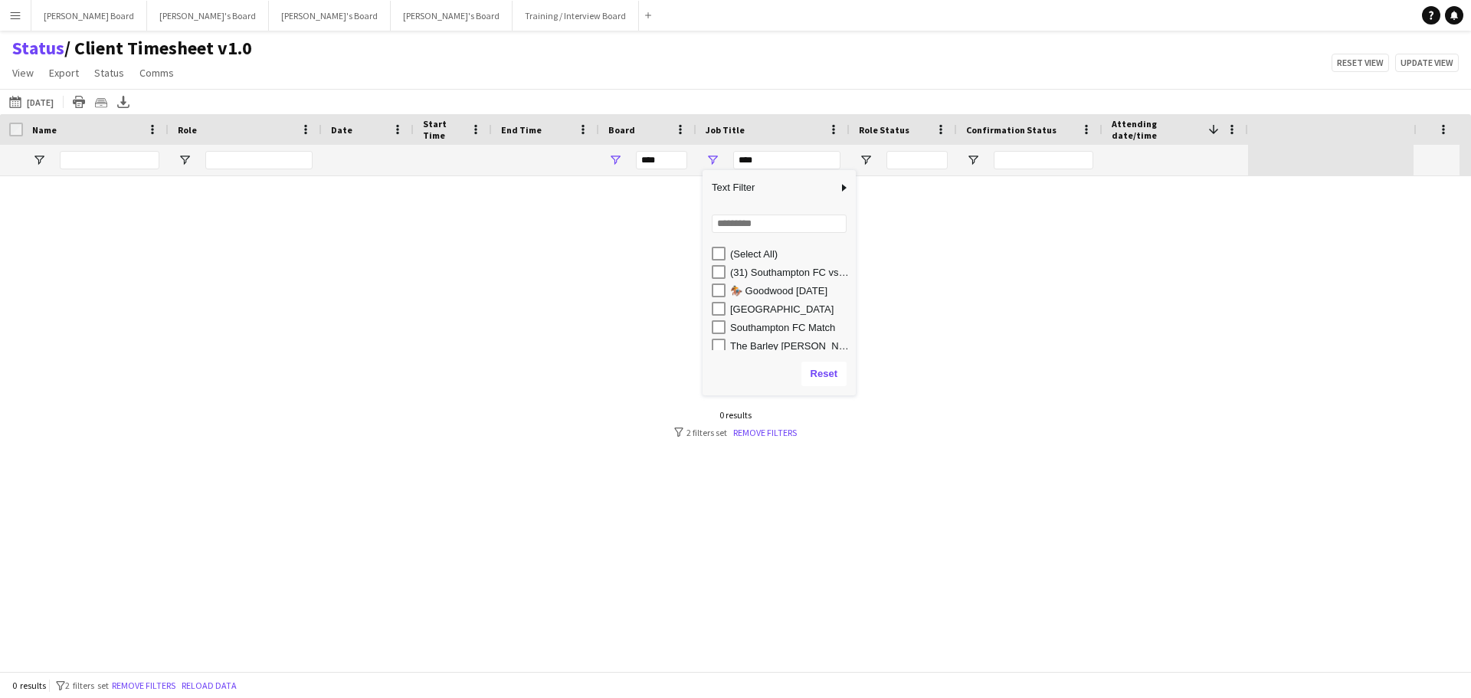
click at [718, 264] on div "(31) Southampton FC vs Stoke City @ [GEOGRAPHIC_DATA]" at bounding box center [784, 272] width 144 height 18
type input "**********"
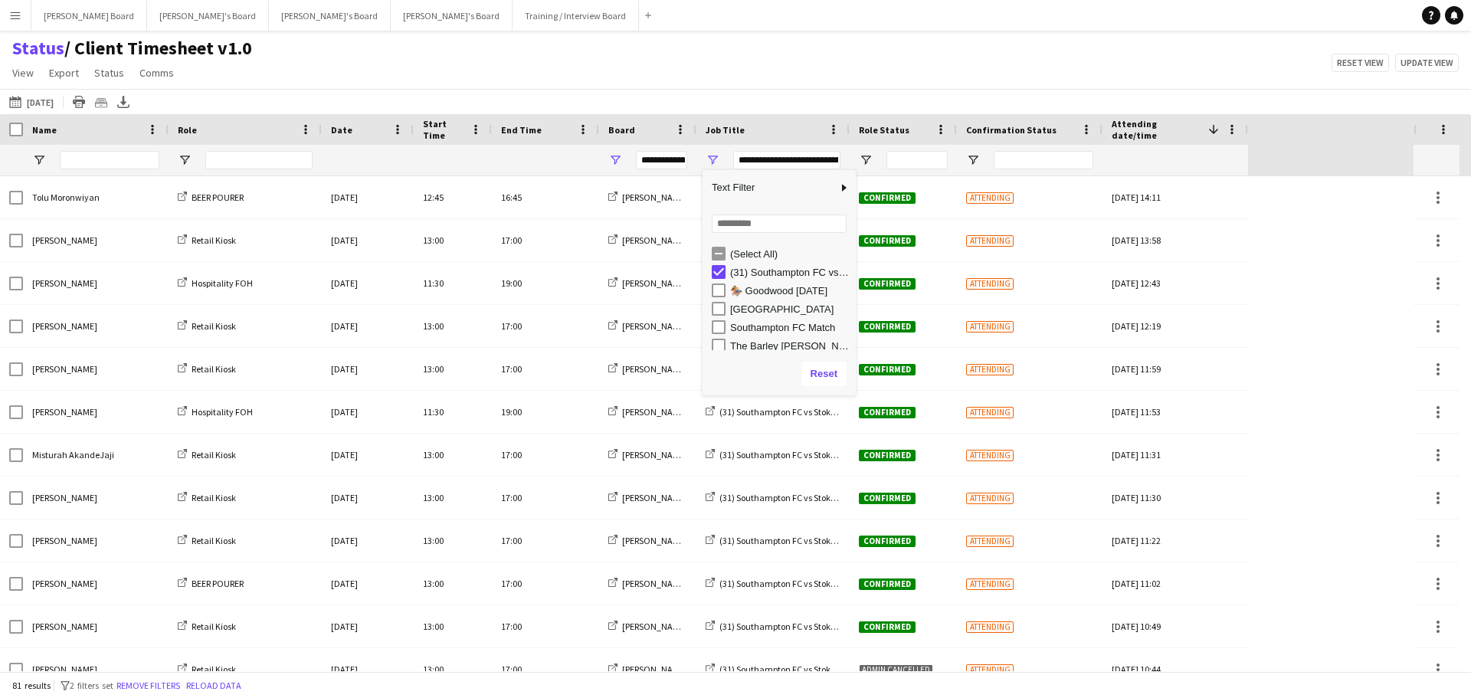
click at [772, 64] on div "Status / Client Timesheet v1.0 View Views Default view Airshow Accreditation Ai…" at bounding box center [735, 63] width 1471 height 52
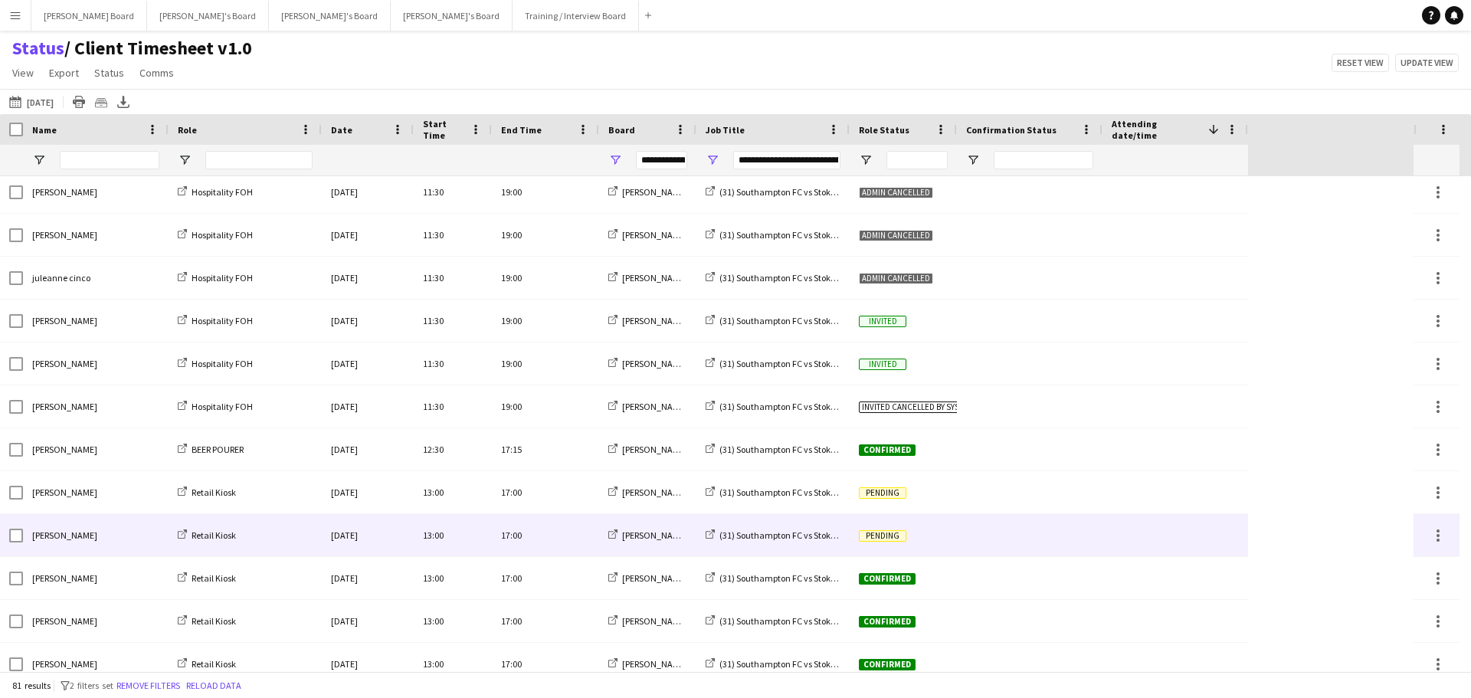
scroll to position [1073, 0]
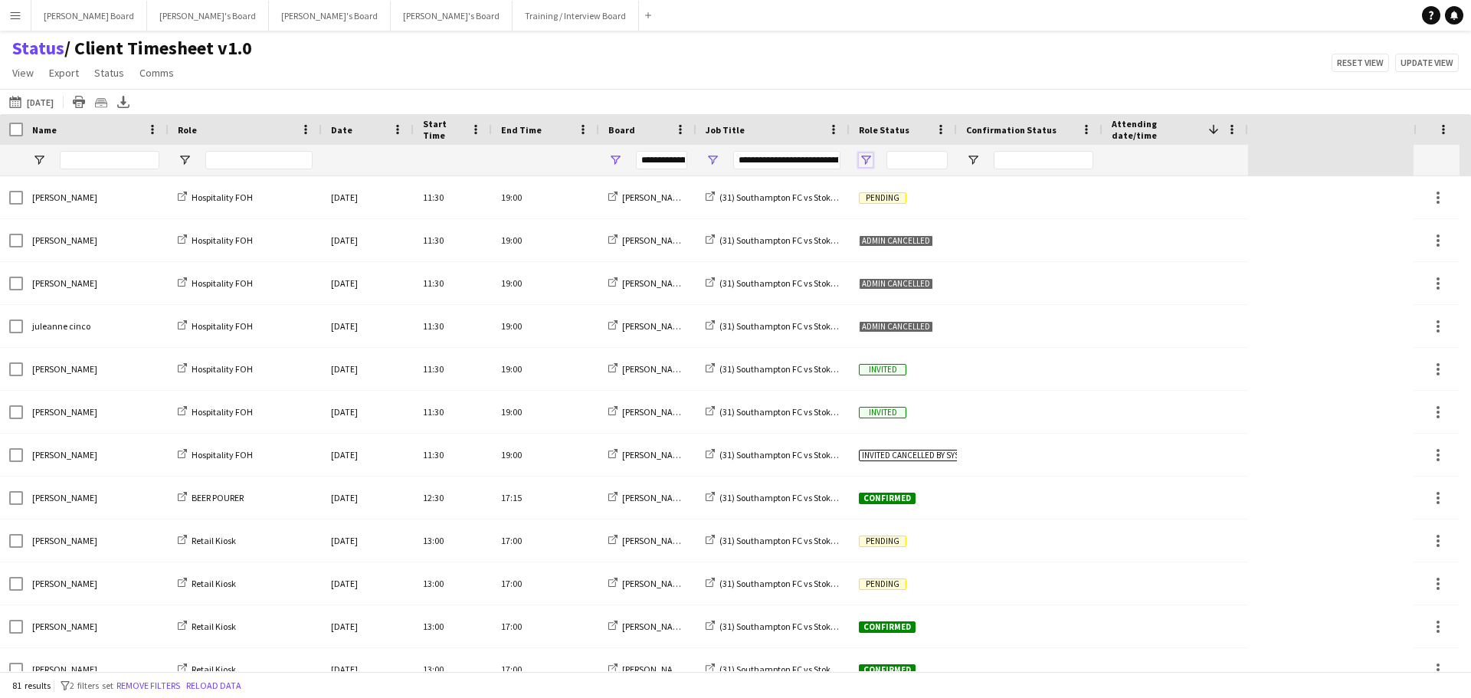
click at [864, 158] on span "Open Filter Menu" at bounding box center [866, 160] width 14 height 14
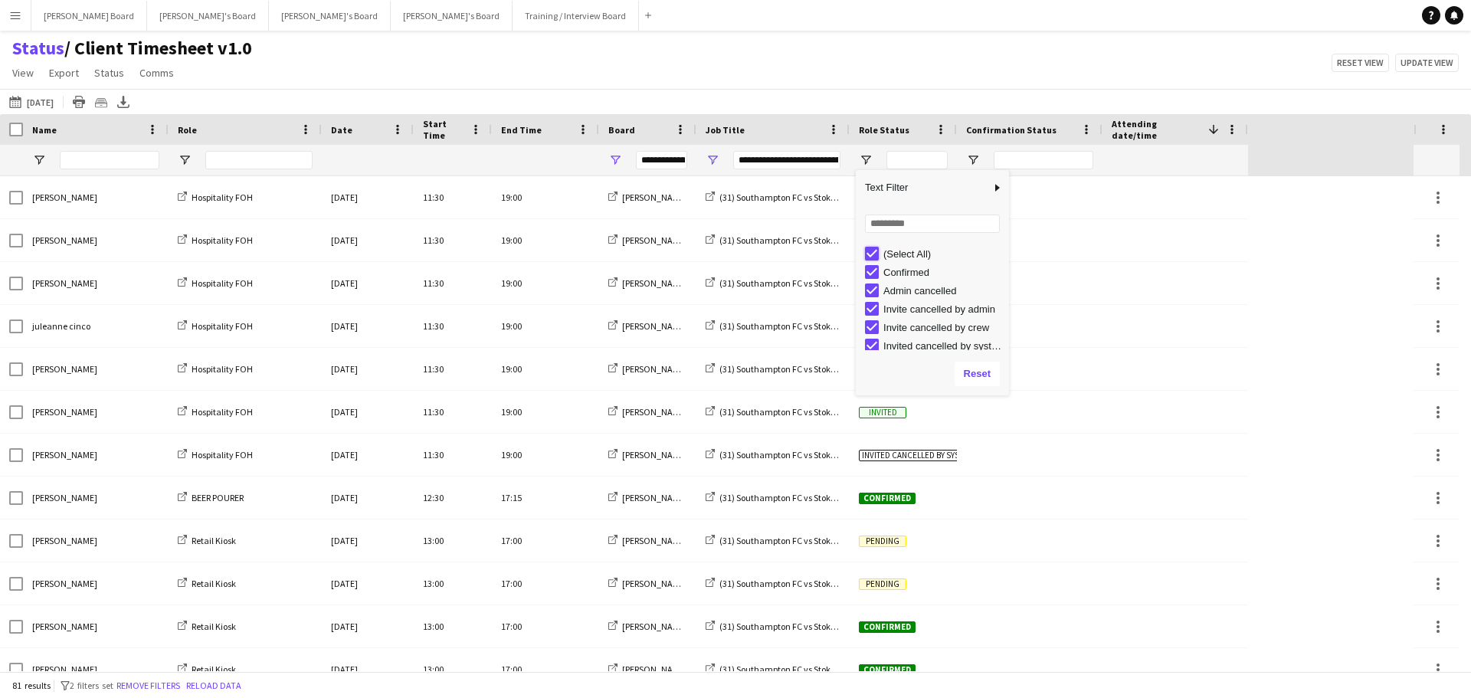
type input "***"
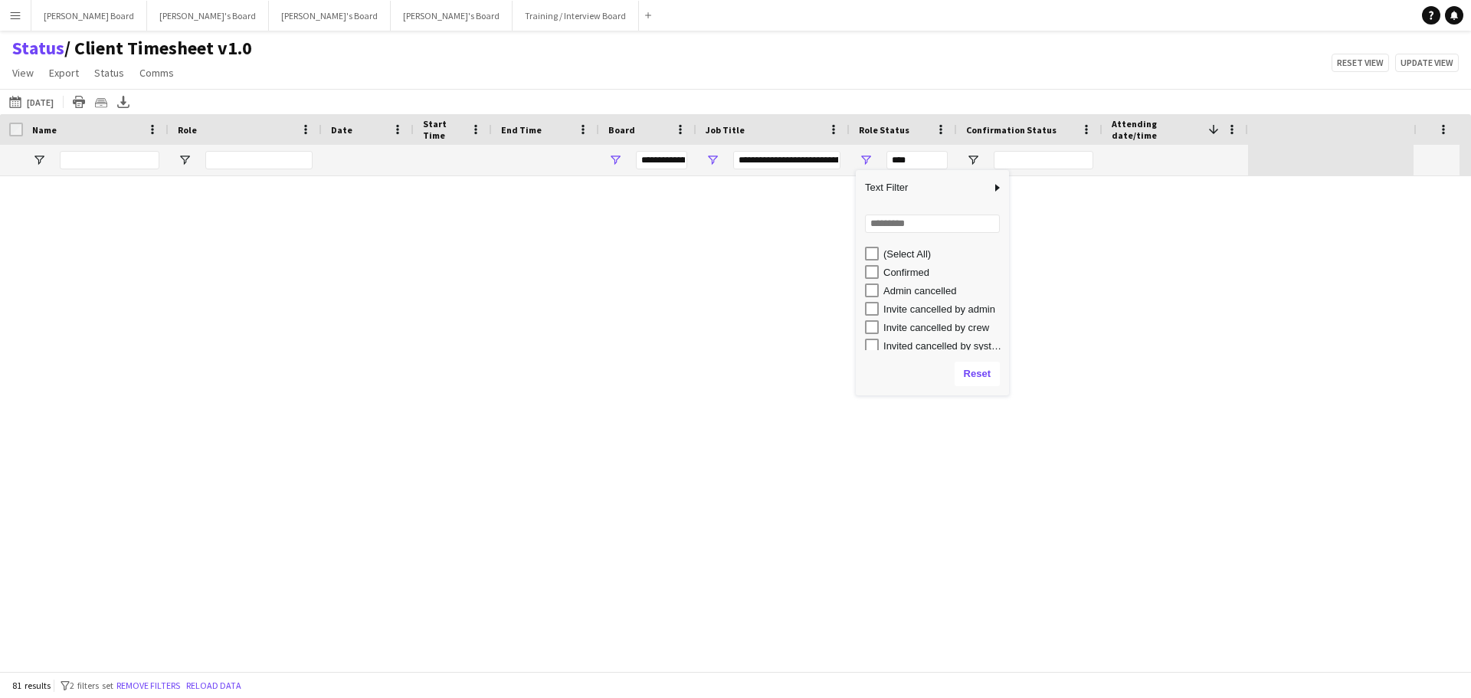
type input "***"
type input "**********"
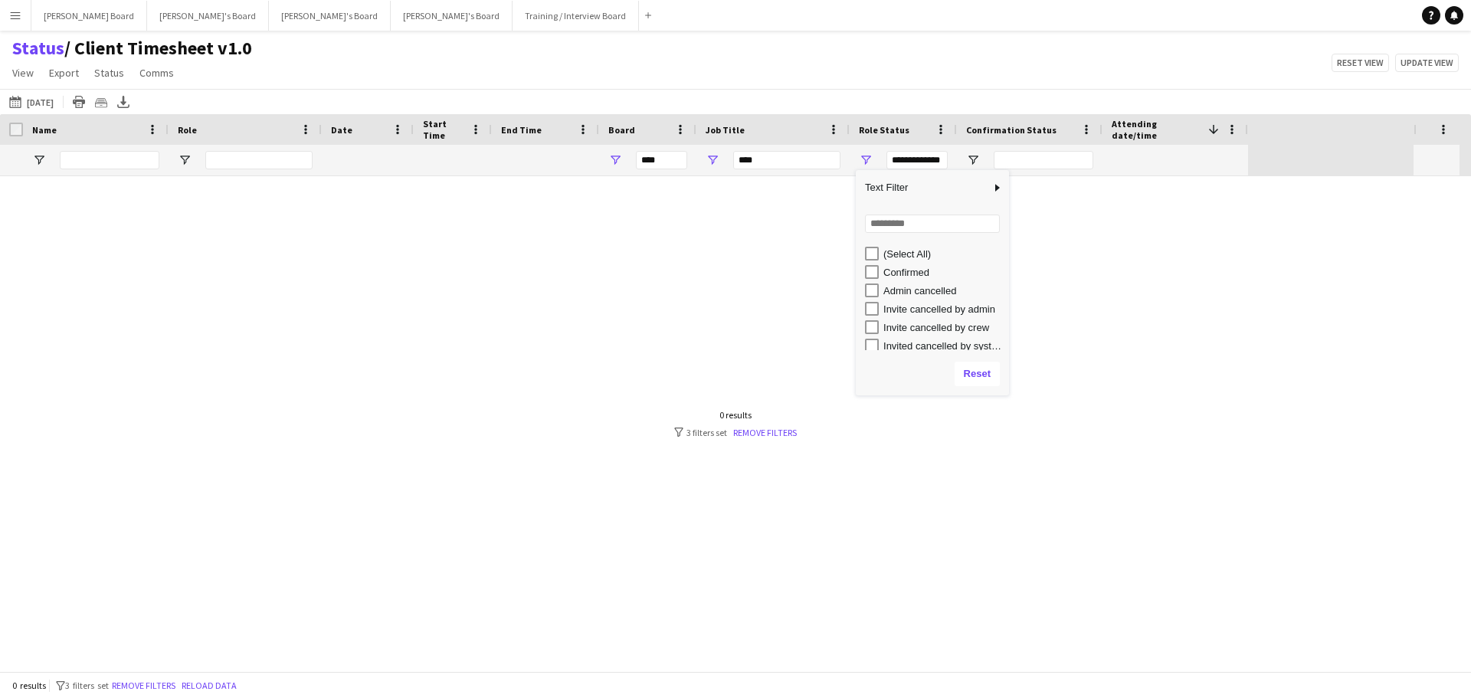
type input "**********"
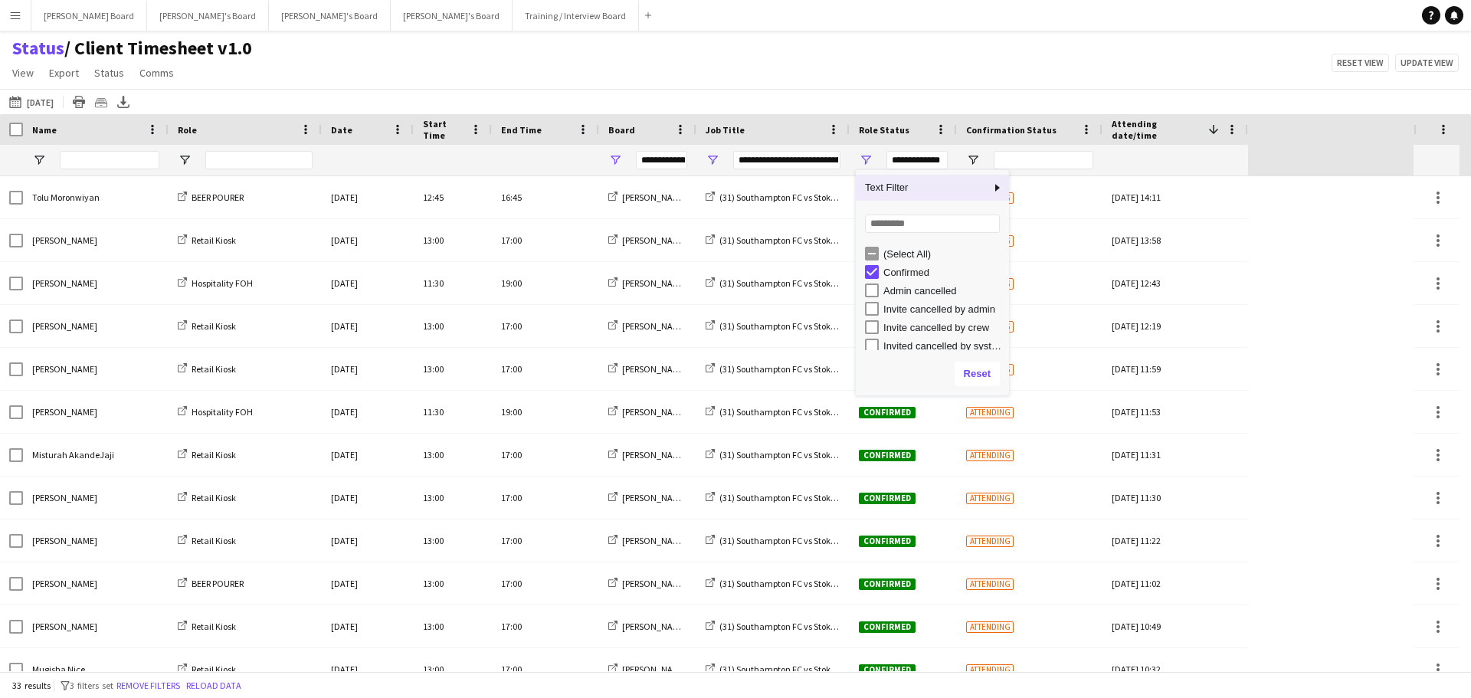
click at [893, 107] on div "[DATE] to [DATE] [DATE] [DATE] This Week This Month [DATE] Last Week Last Month…" at bounding box center [735, 101] width 1471 height 25
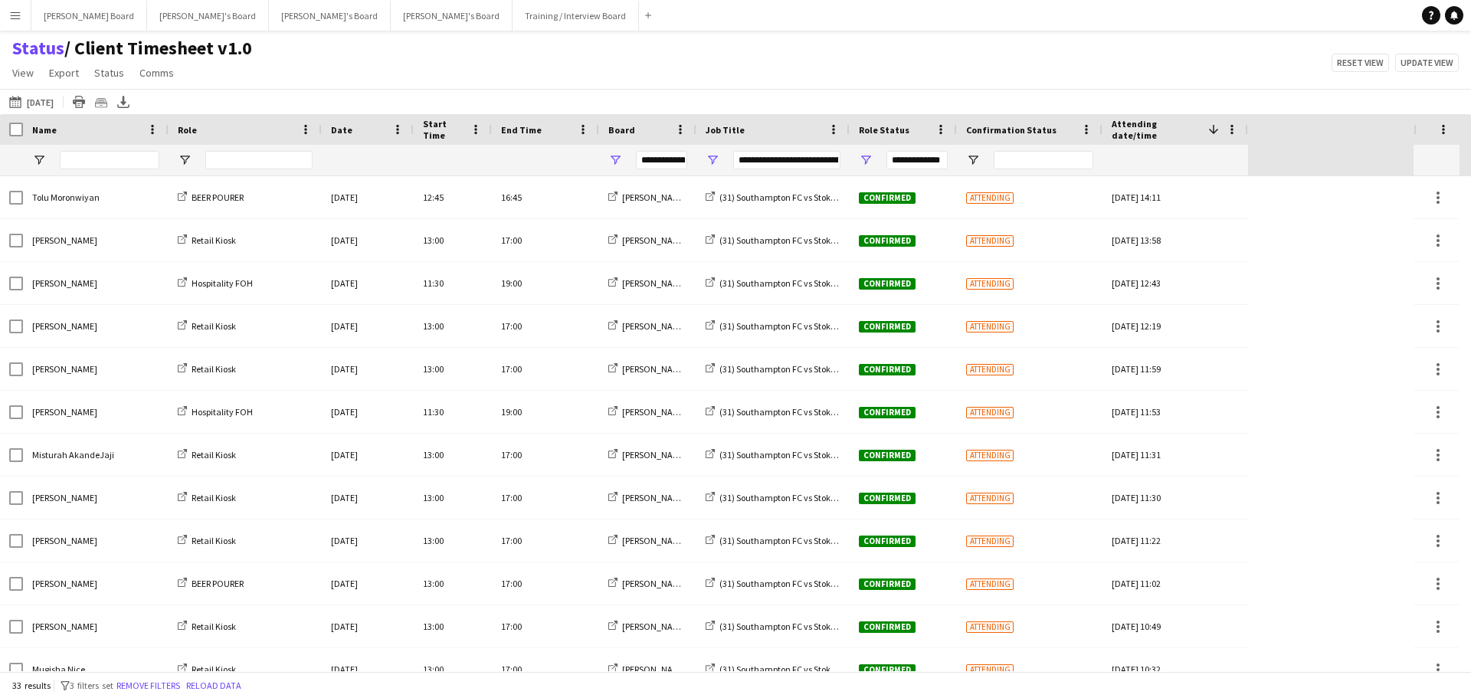
click at [1120, 41] on div "Status / Client Timesheet v1.0 View Views Default view Airshow Accreditation Ai…" at bounding box center [735, 63] width 1471 height 52
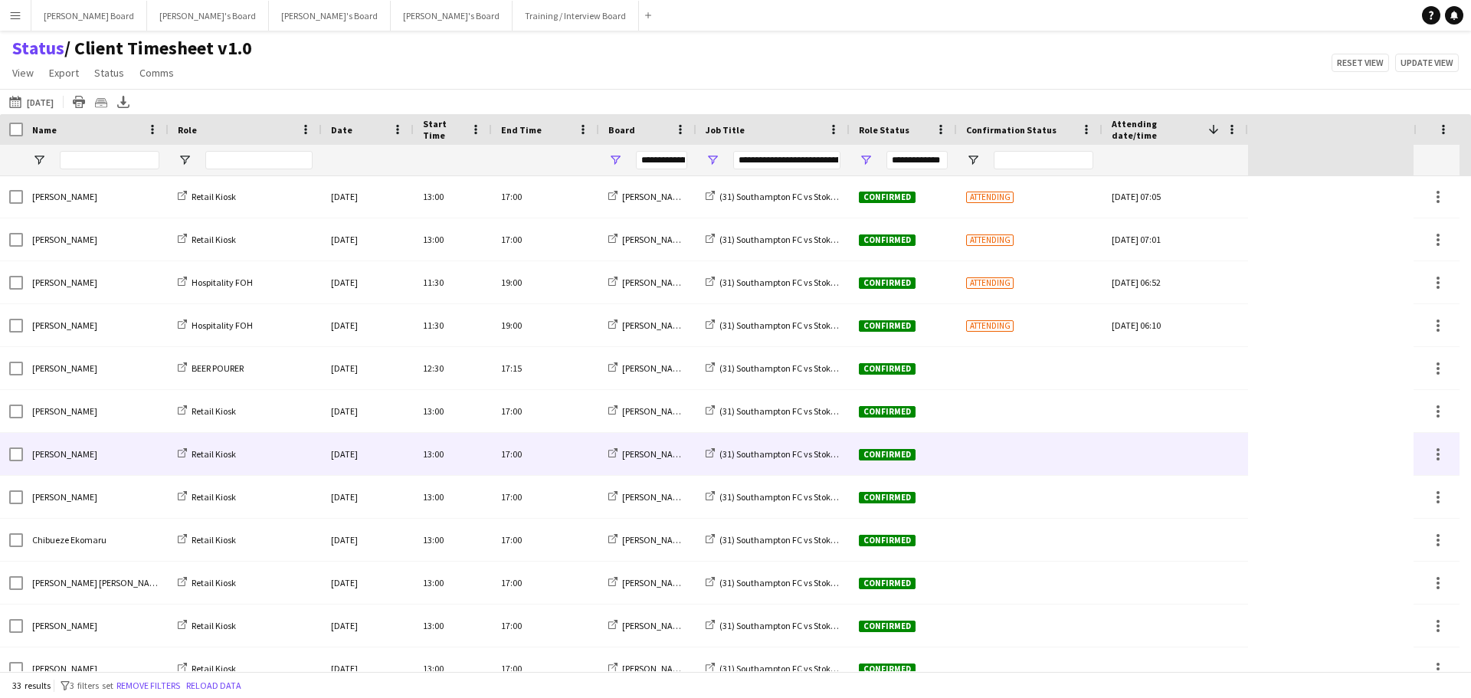
scroll to position [921, 0]
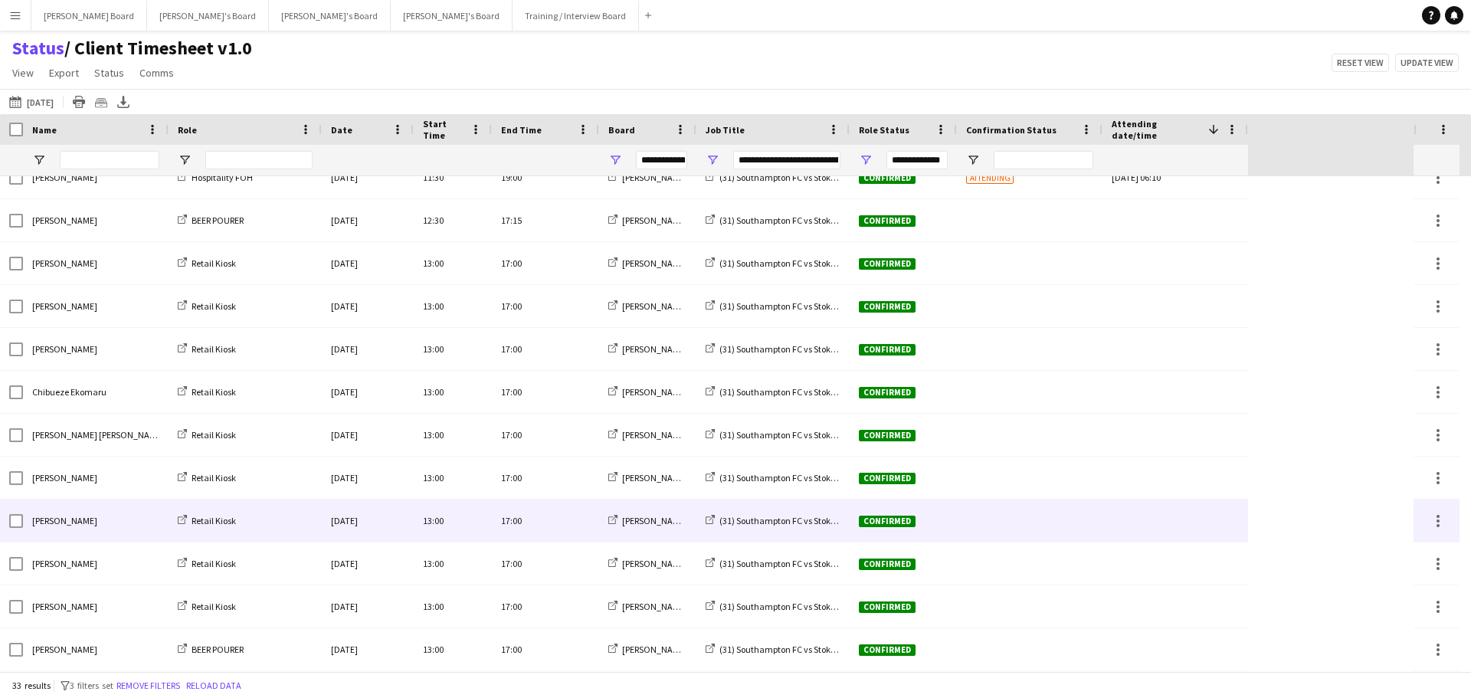
click at [1137, 520] on div at bounding box center [1175, 521] width 127 height 42
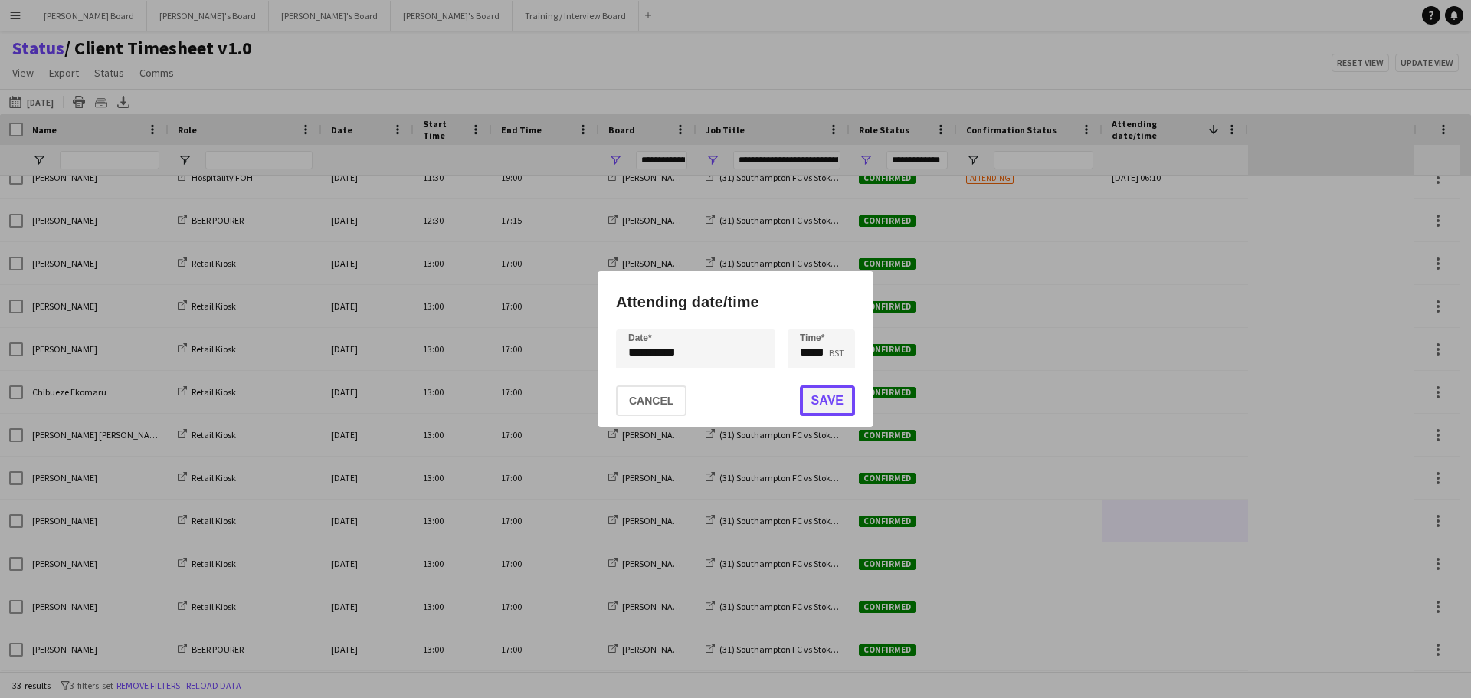
click at [825, 405] on button "Save" at bounding box center [827, 400] width 55 height 31
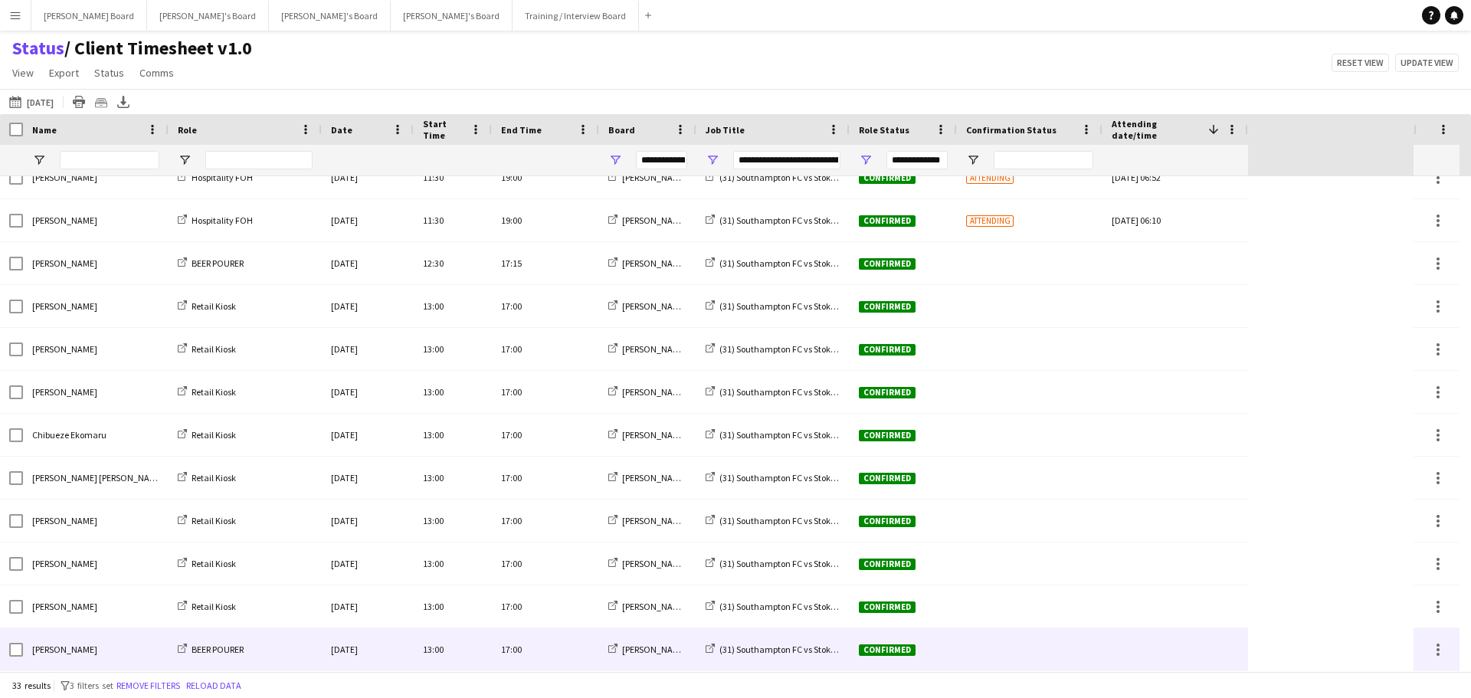
click at [1171, 646] on div at bounding box center [1175, 649] width 127 height 42
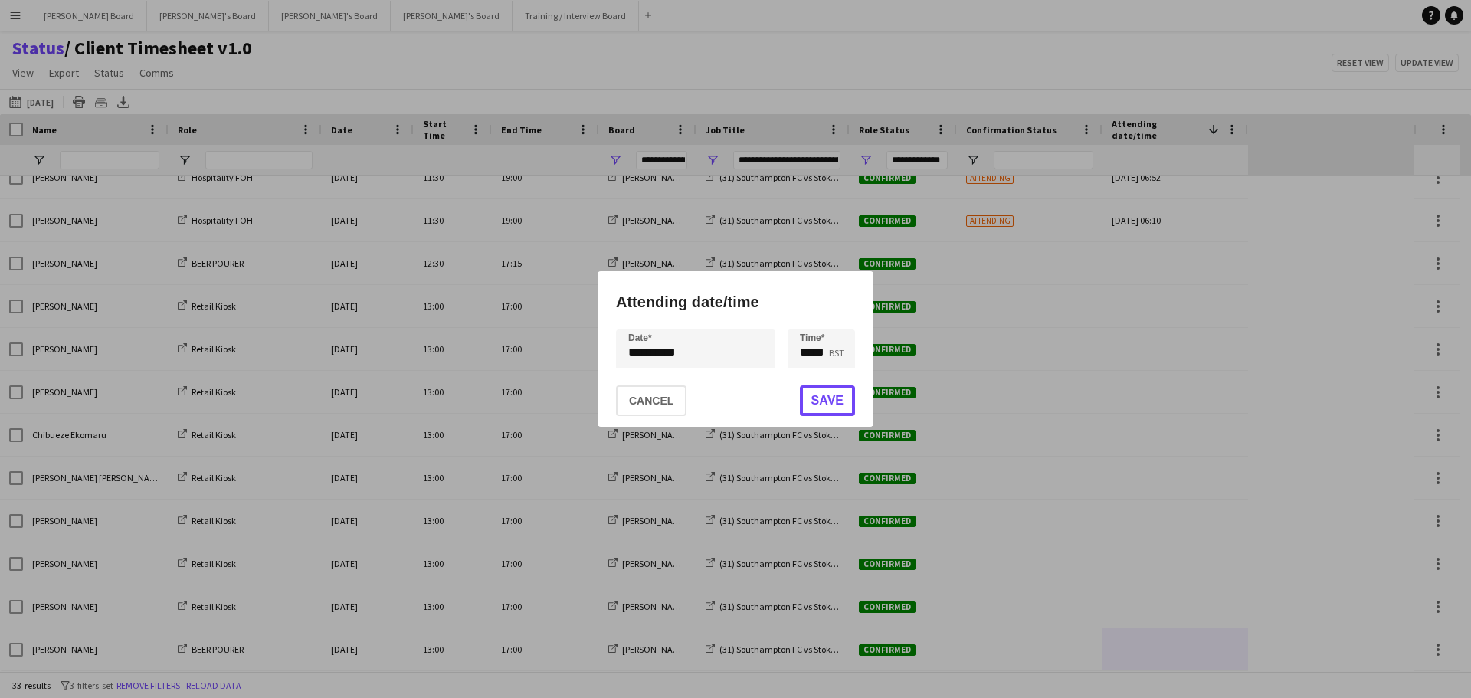
click at [831, 404] on button "Save" at bounding box center [827, 400] width 55 height 31
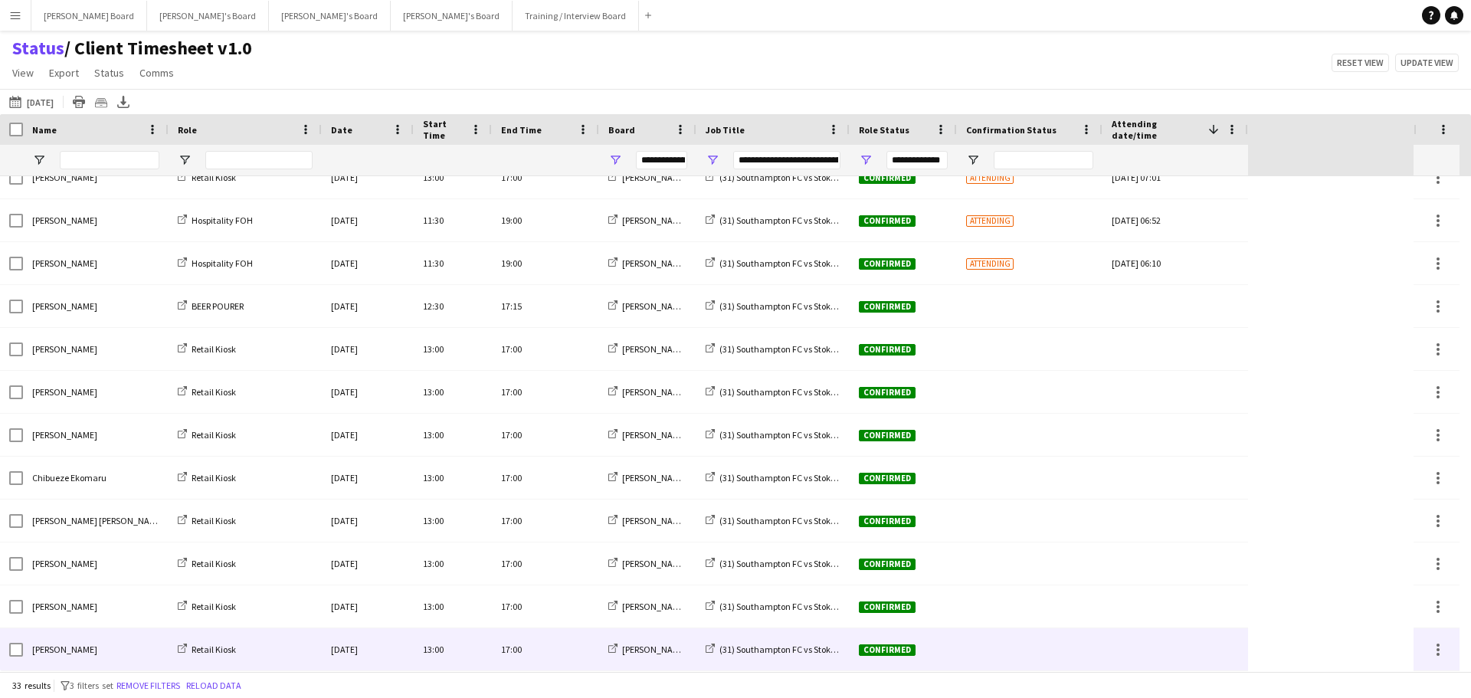
click at [1185, 654] on div at bounding box center [1175, 649] width 127 height 42
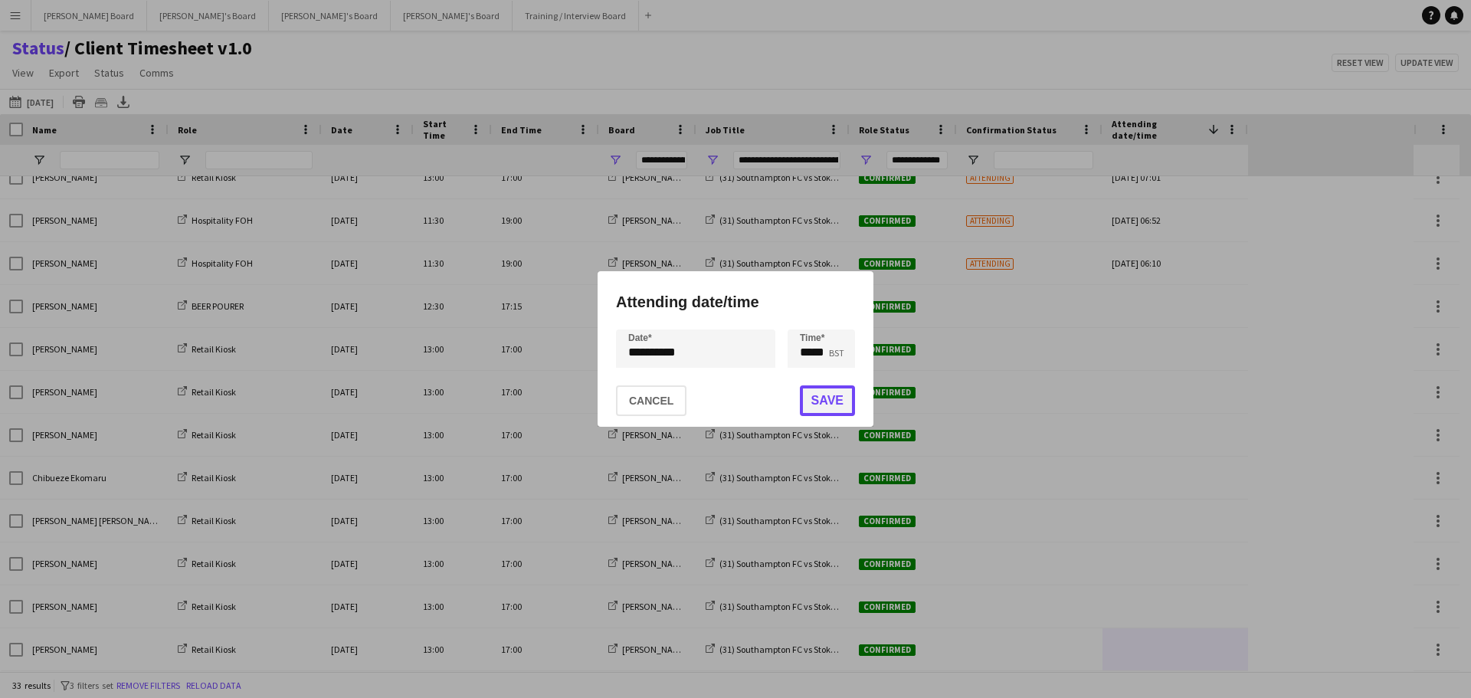
click at [825, 404] on button "Save" at bounding box center [827, 400] width 55 height 31
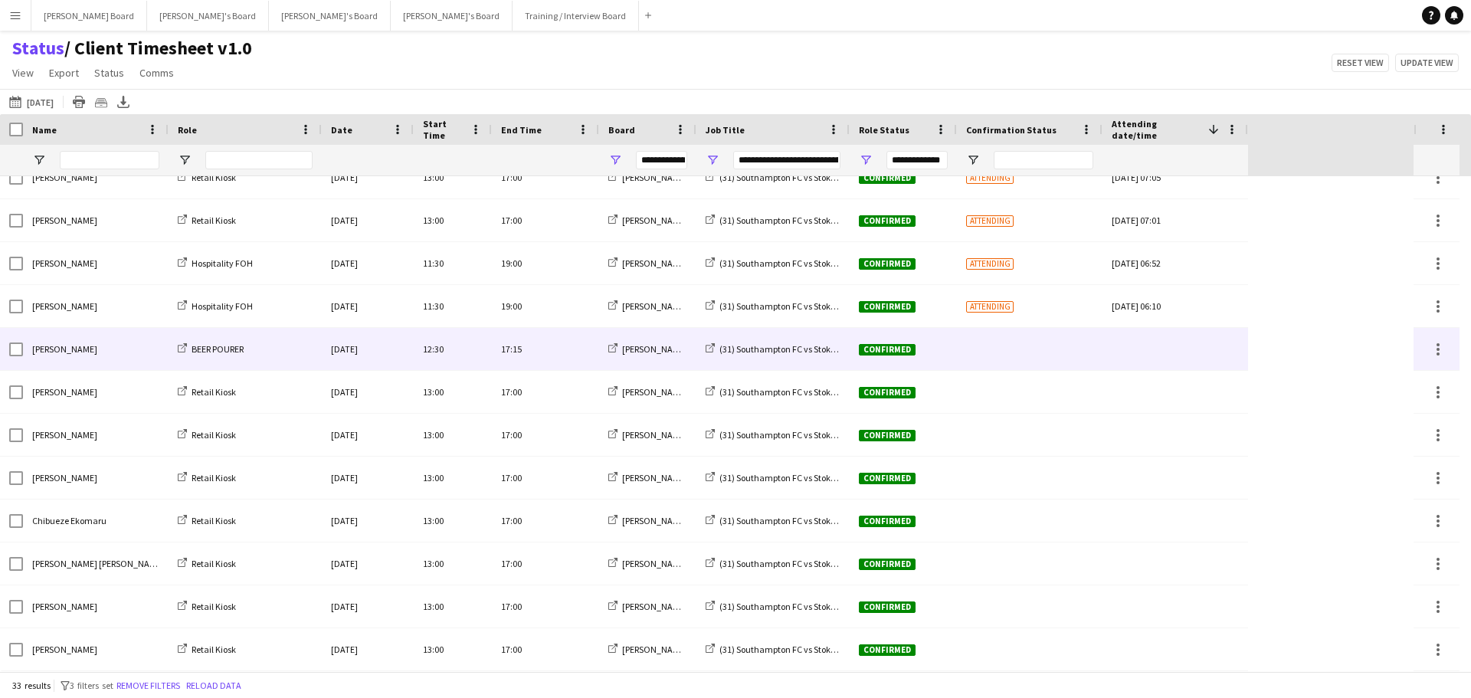
click at [1179, 346] on div at bounding box center [1175, 349] width 127 height 42
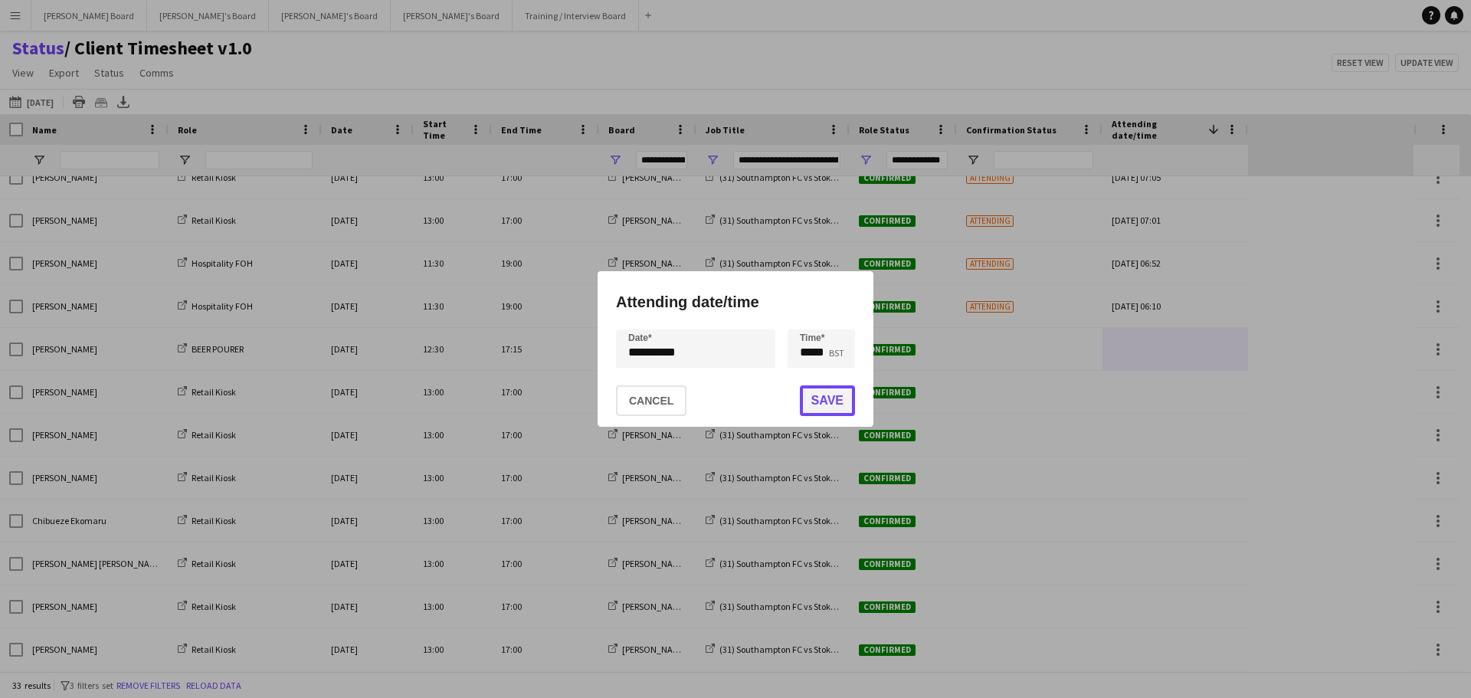
click at [815, 402] on button "Save" at bounding box center [827, 400] width 55 height 31
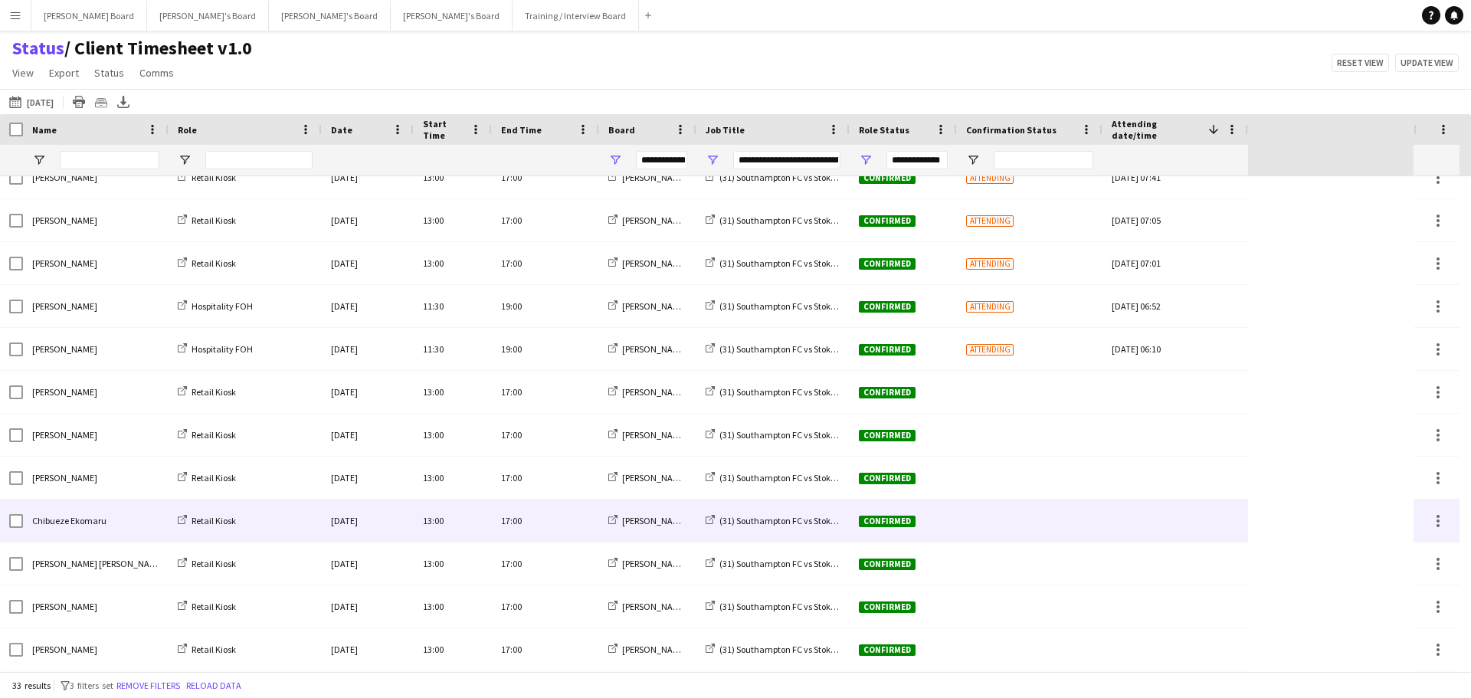
click at [1191, 526] on div at bounding box center [1175, 521] width 127 height 42
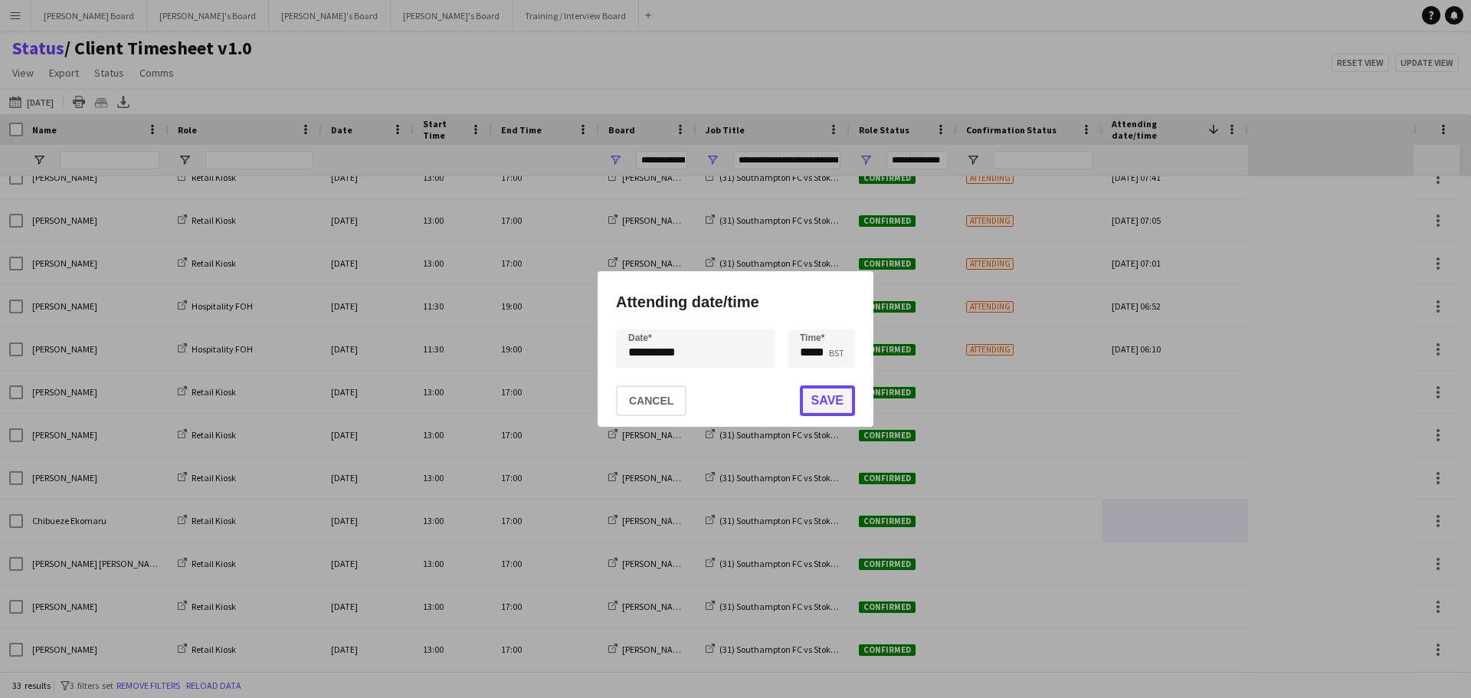
click at [821, 401] on button "Save" at bounding box center [827, 400] width 55 height 31
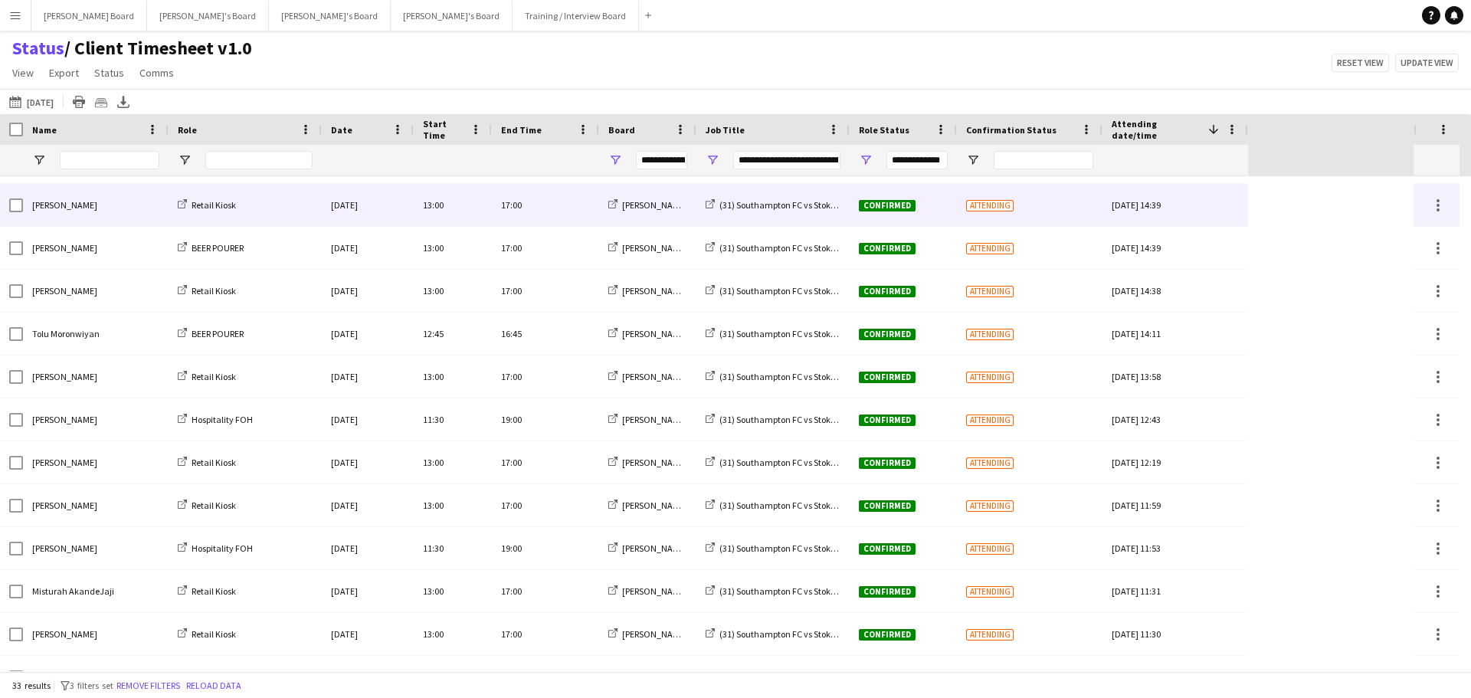
scroll to position [0, 0]
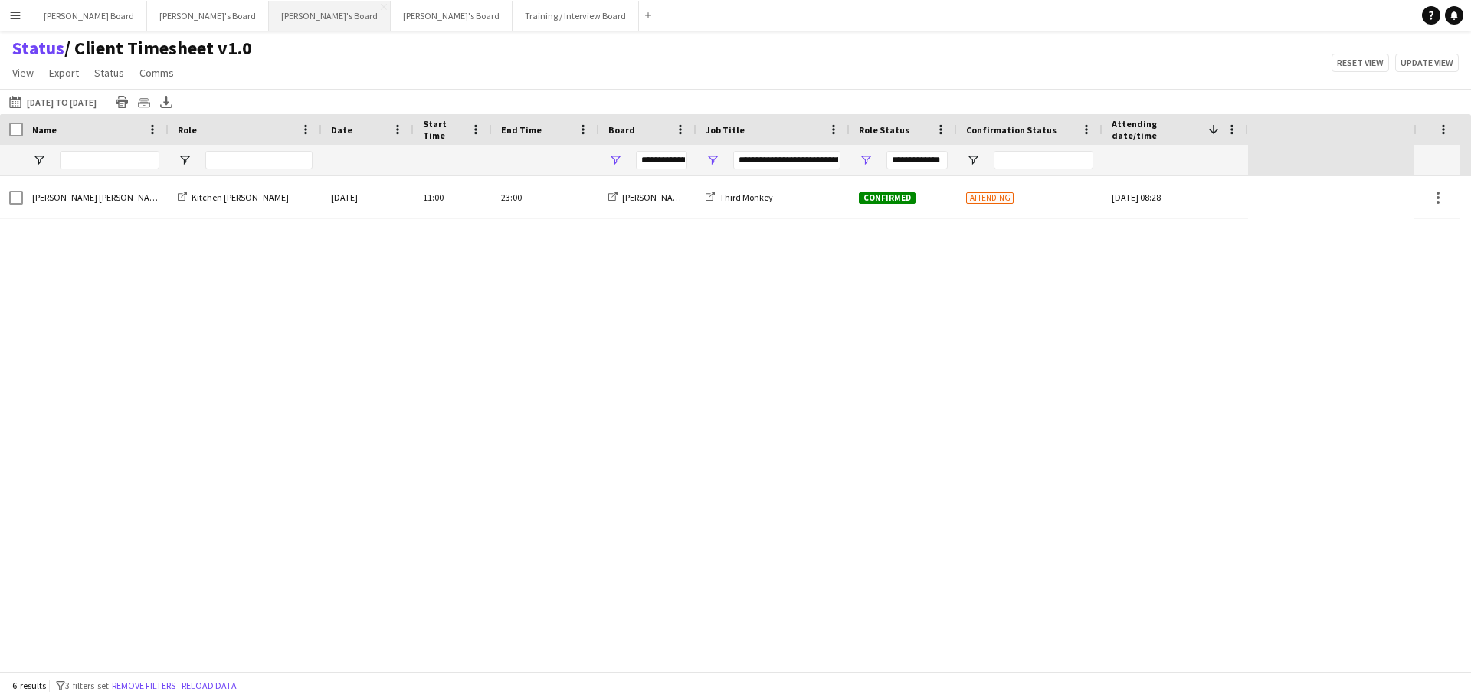
type input "**********"
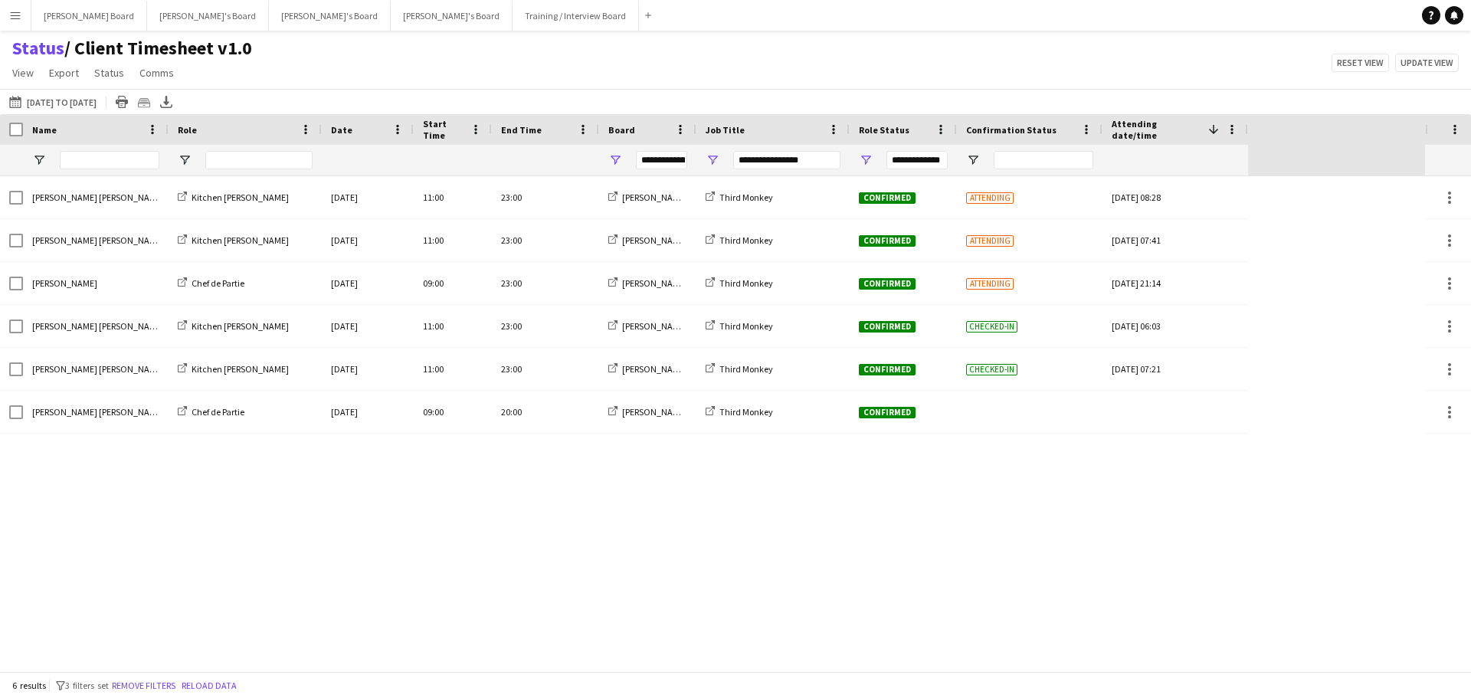
drag, startPoint x: 54, startPoint y: 104, endPoint x: 60, endPoint y: 115, distance: 12.0
click at [54, 104] on button "[DATE] to [DATE] [DATE] to [DATE]" at bounding box center [52, 102] width 93 height 18
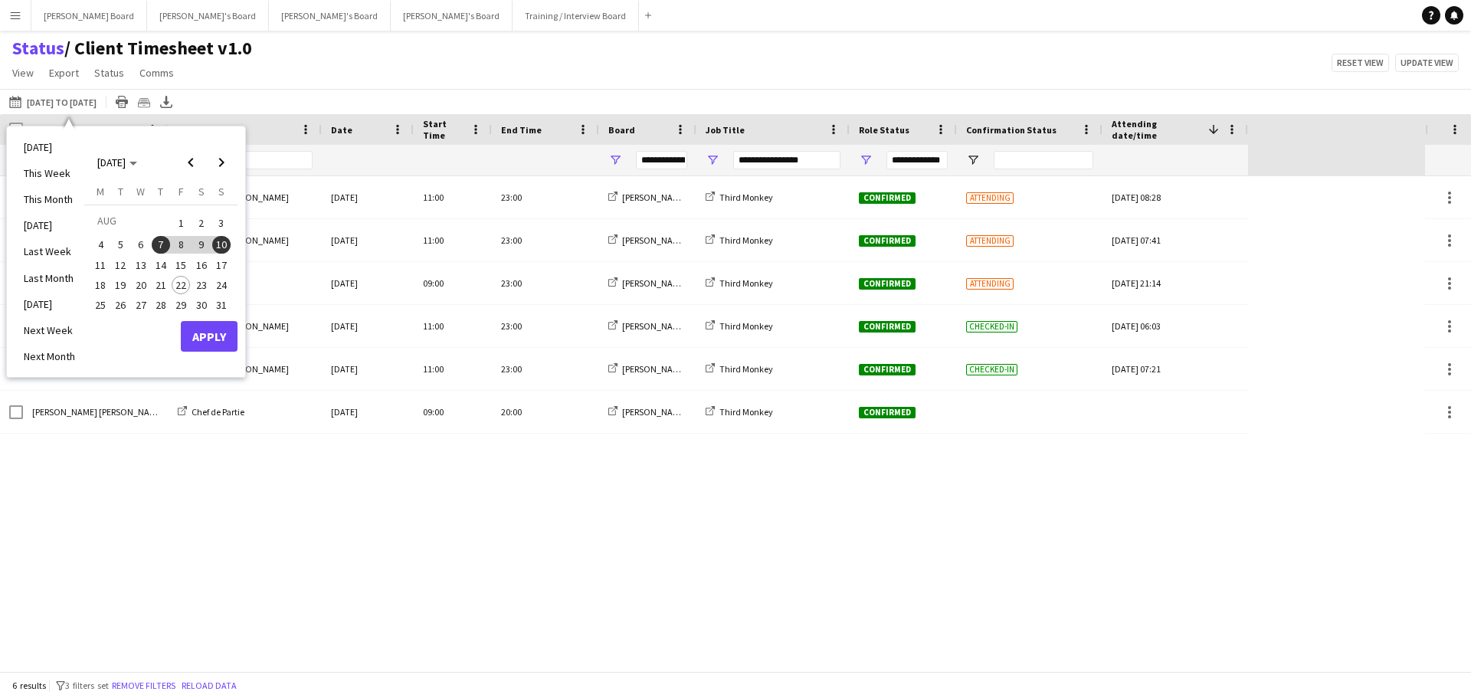
click at [205, 261] on span "16" at bounding box center [201, 265] width 18 height 18
click at [207, 327] on button "Apply" at bounding box center [209, 336] width 57 height 31
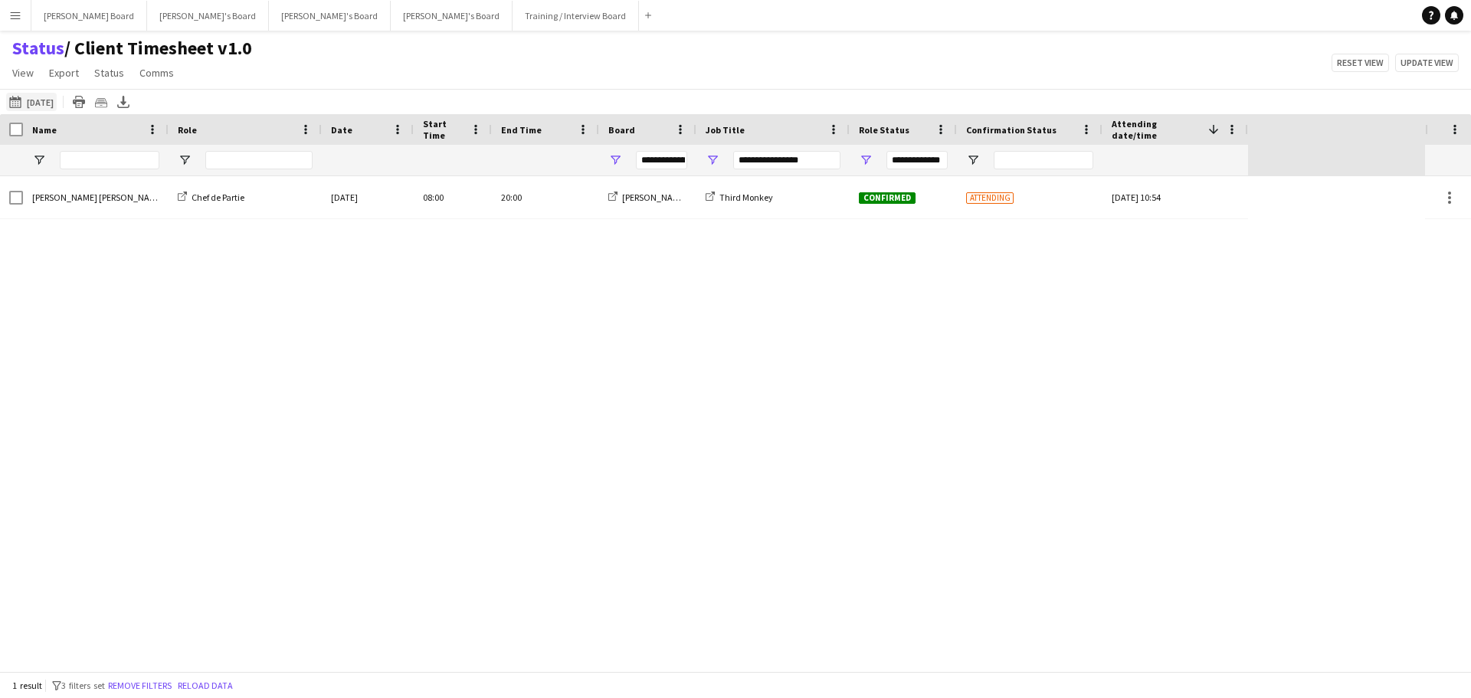
click at [51, 100] on button "[DATE] to [DATE] [DATE]" at bounding box center [31, 102] width 51 height 18
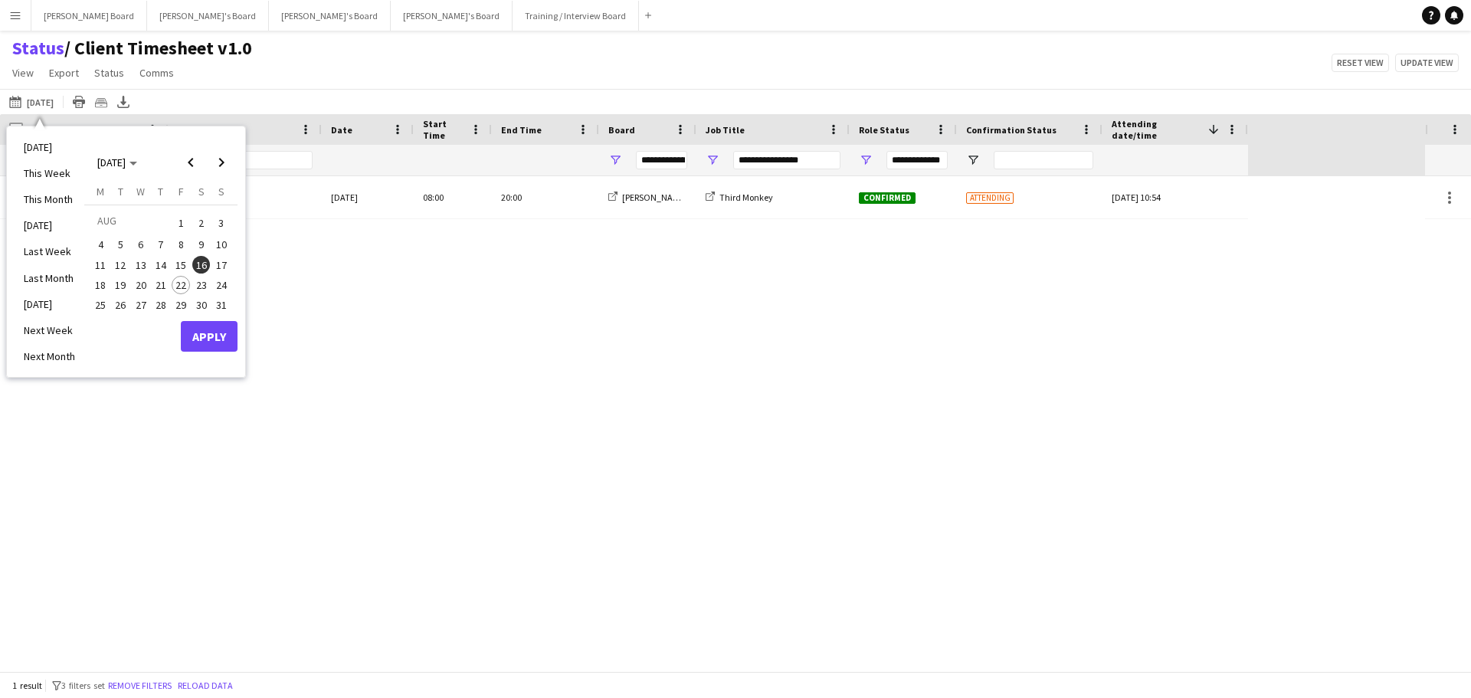
click at [204, 289] on span "23" at bounding box center [201, 285] width 18 height 18
click at [208, 340] on button "Apply" at bounding box center [209, 336] width 57 height 31
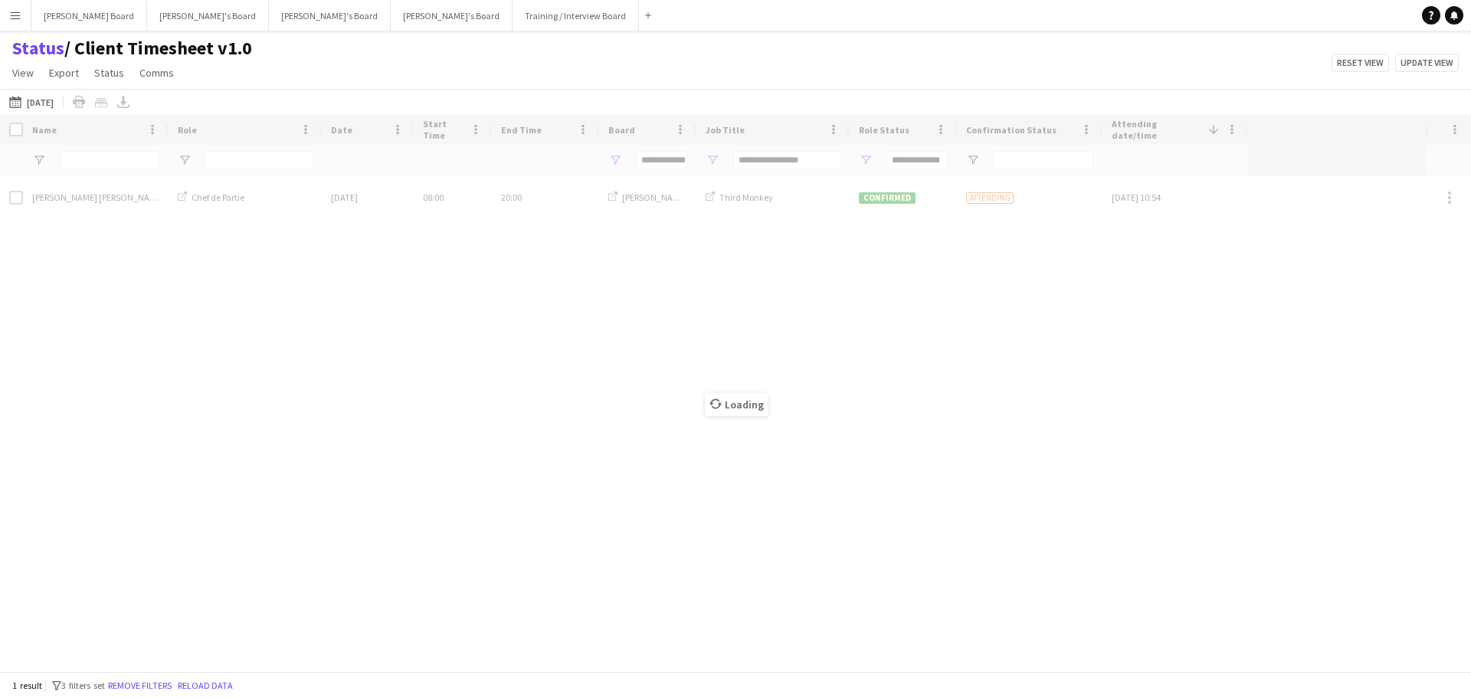
type input "***"
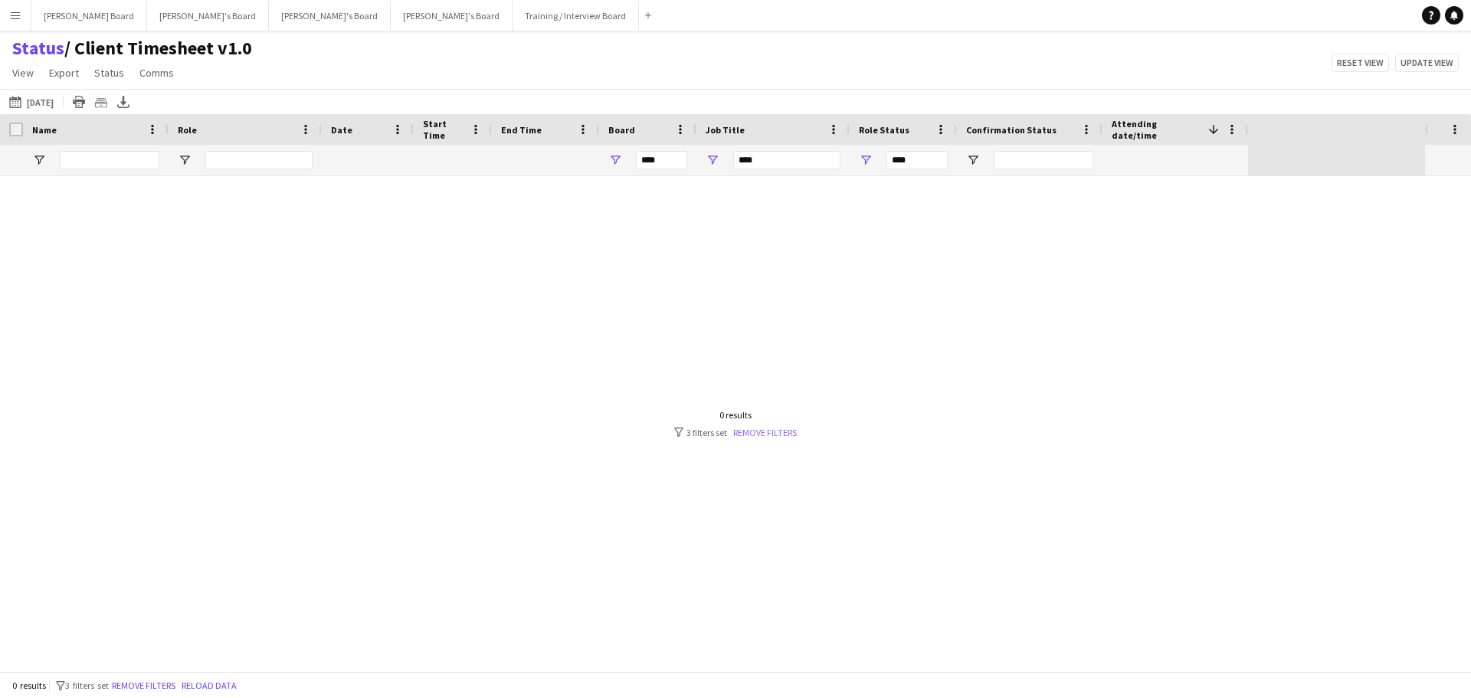
click at [771, 432] on link "Remove filters" at bounding box center [765, 432] width 64 height 11
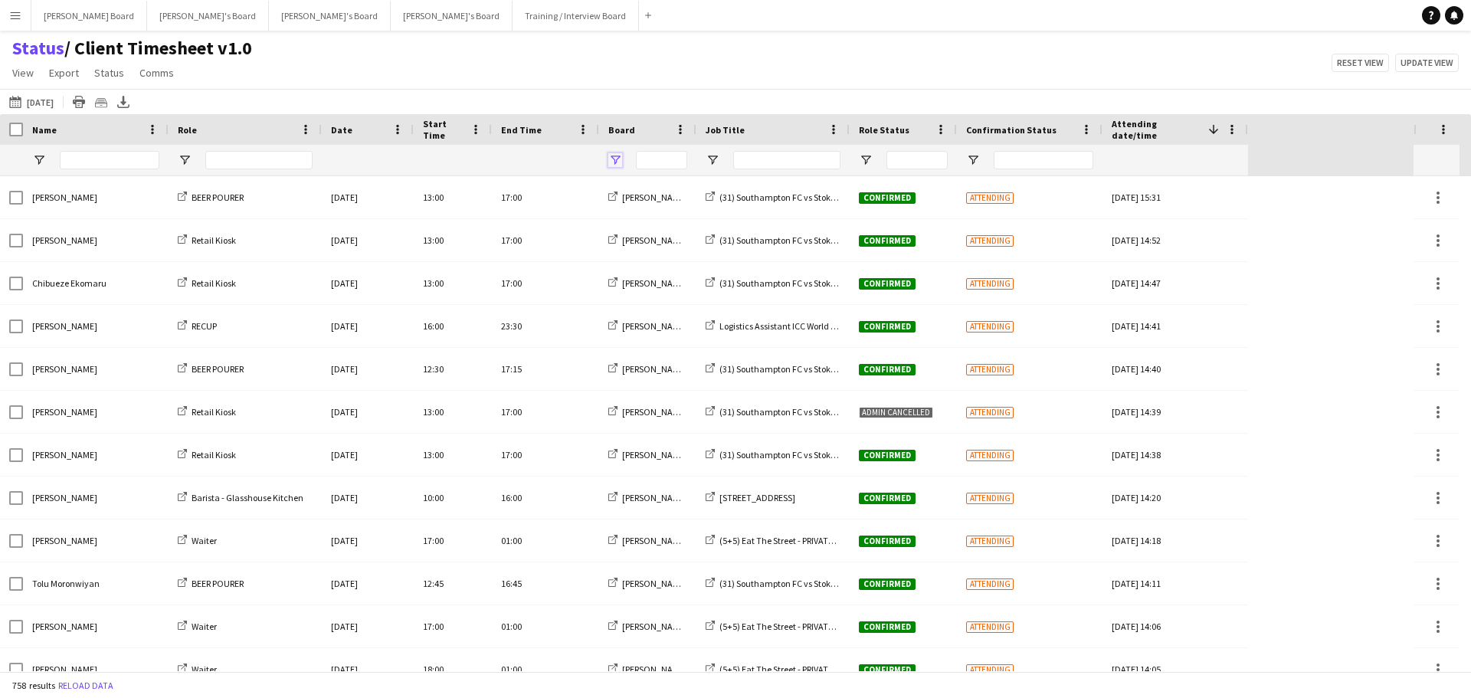
click at [617, 161] on span "Open Filter Menu" at bounding box center [615, 160] width 14 height 14
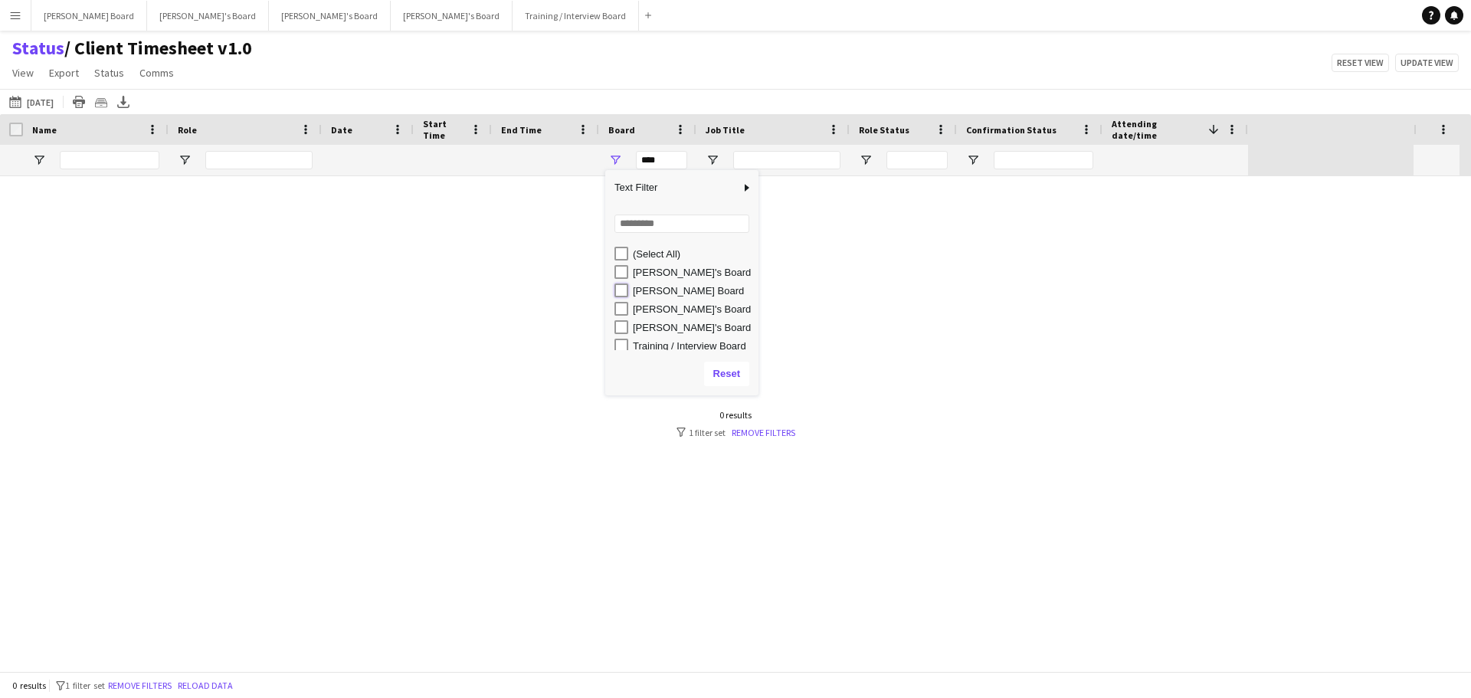
type input "**********"
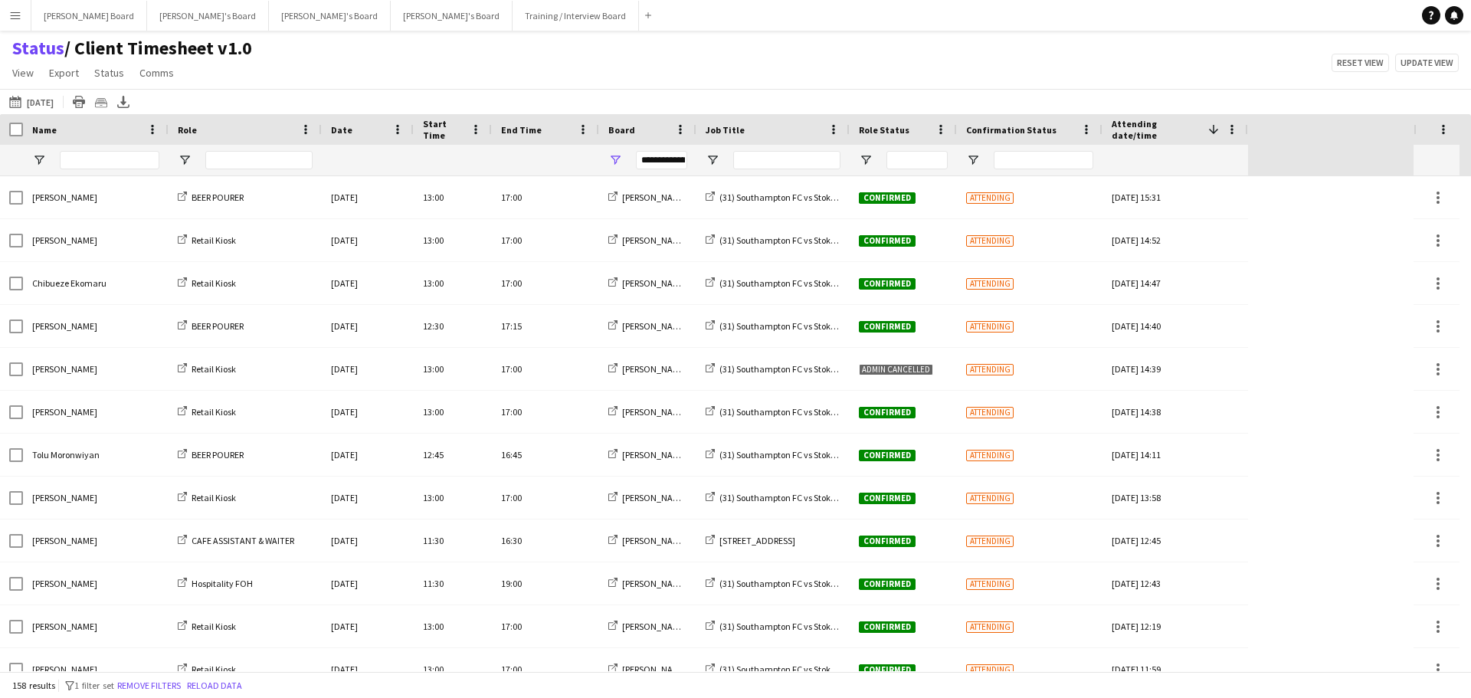
click at [710, 148] on div at bounding box center [772, 160] width 153 height 31
click at [709, 162] on span "Open Filter Menu" at bounding box center [713, 160] width 14 height 14
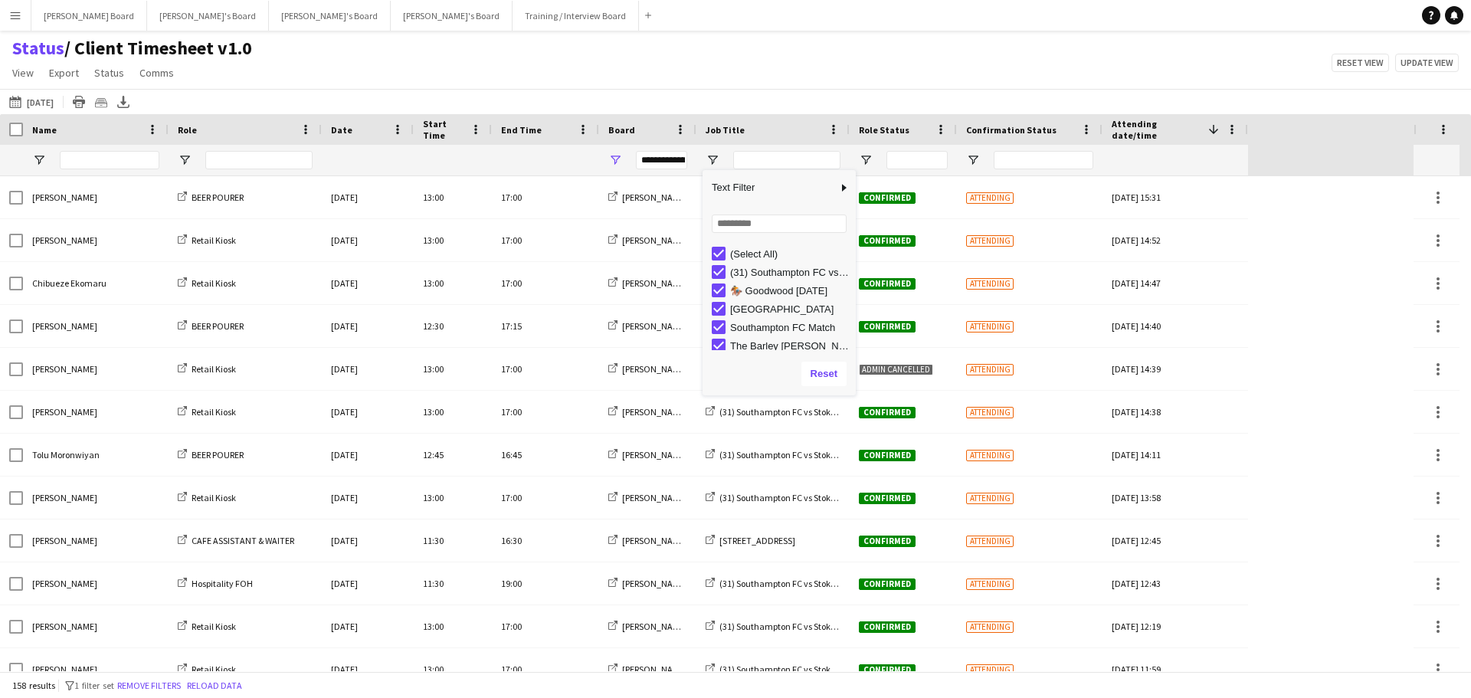
click at [717, 247] on div "(Select All)" at bounding box center [784, 253] width 144 height 18
type input "**********"
type input "***"
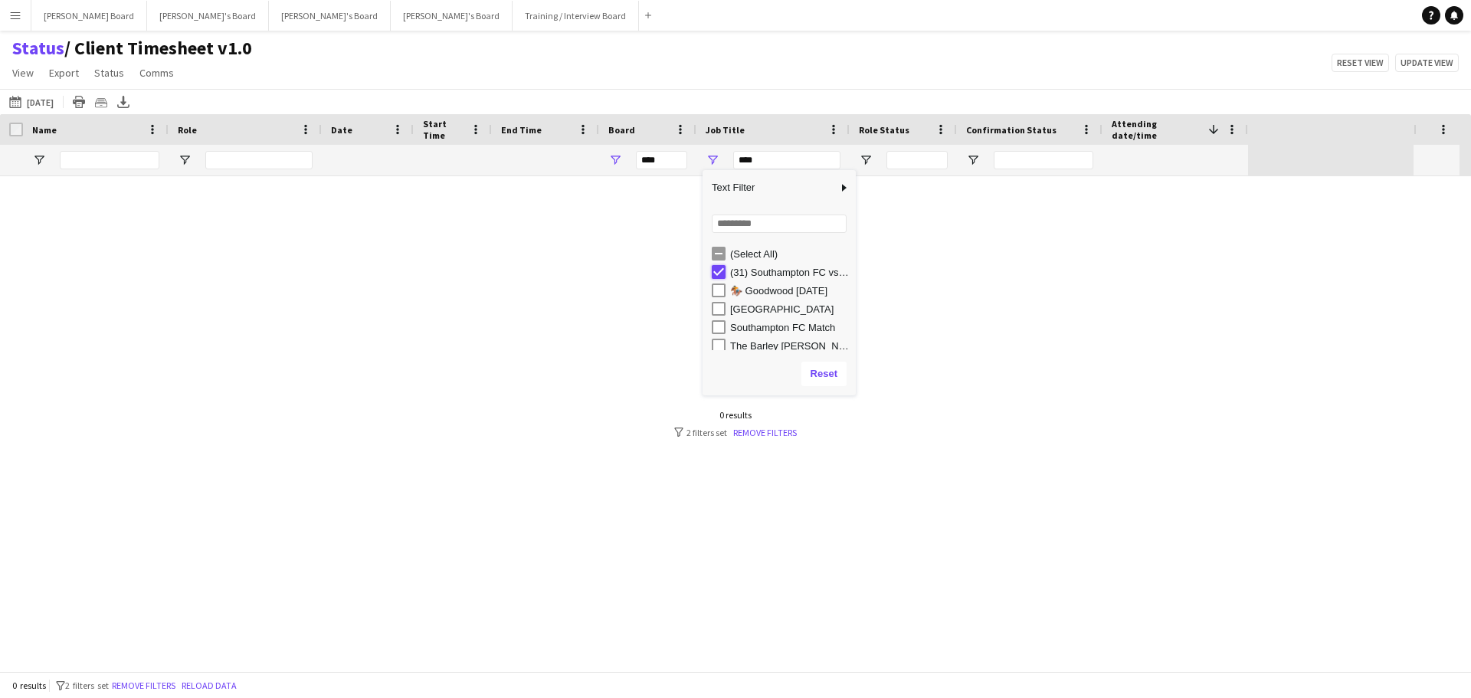
type input "**********"
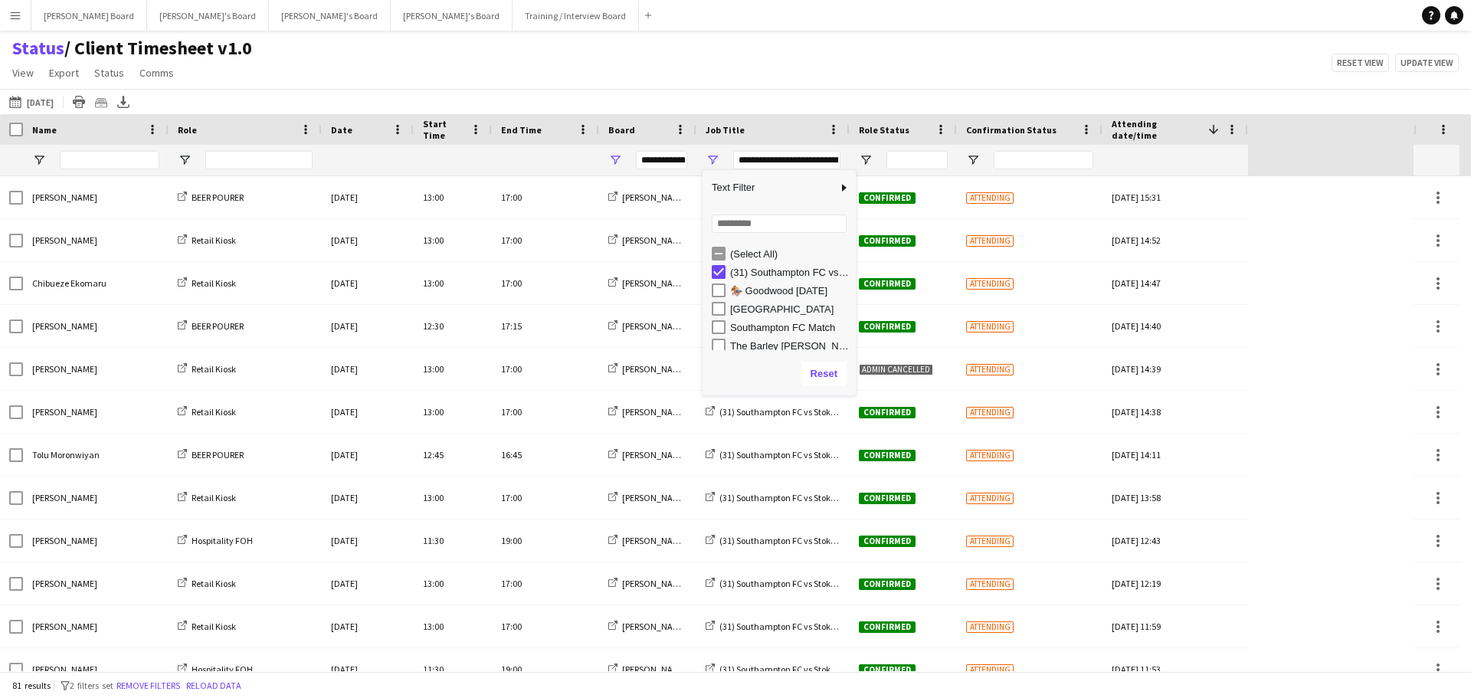
click at [909, 58] on div "Status / Client Timesheet v1.0 View Views Default view Airshow Accreditation Ai…" at bounding box center [735, 63] width 1471 height 52
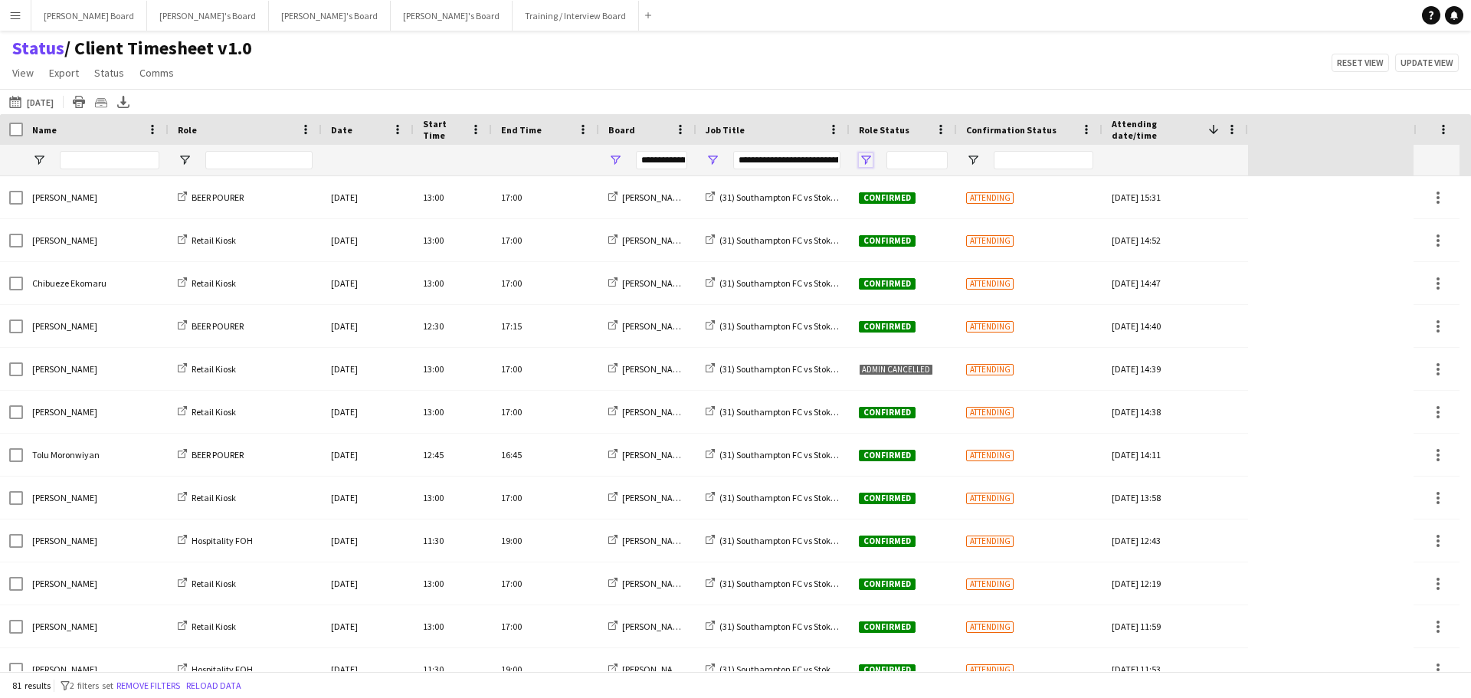
click at [868, 153] on span "Open Filter Menu" at bounding box center [866, 160] width 14 height 14
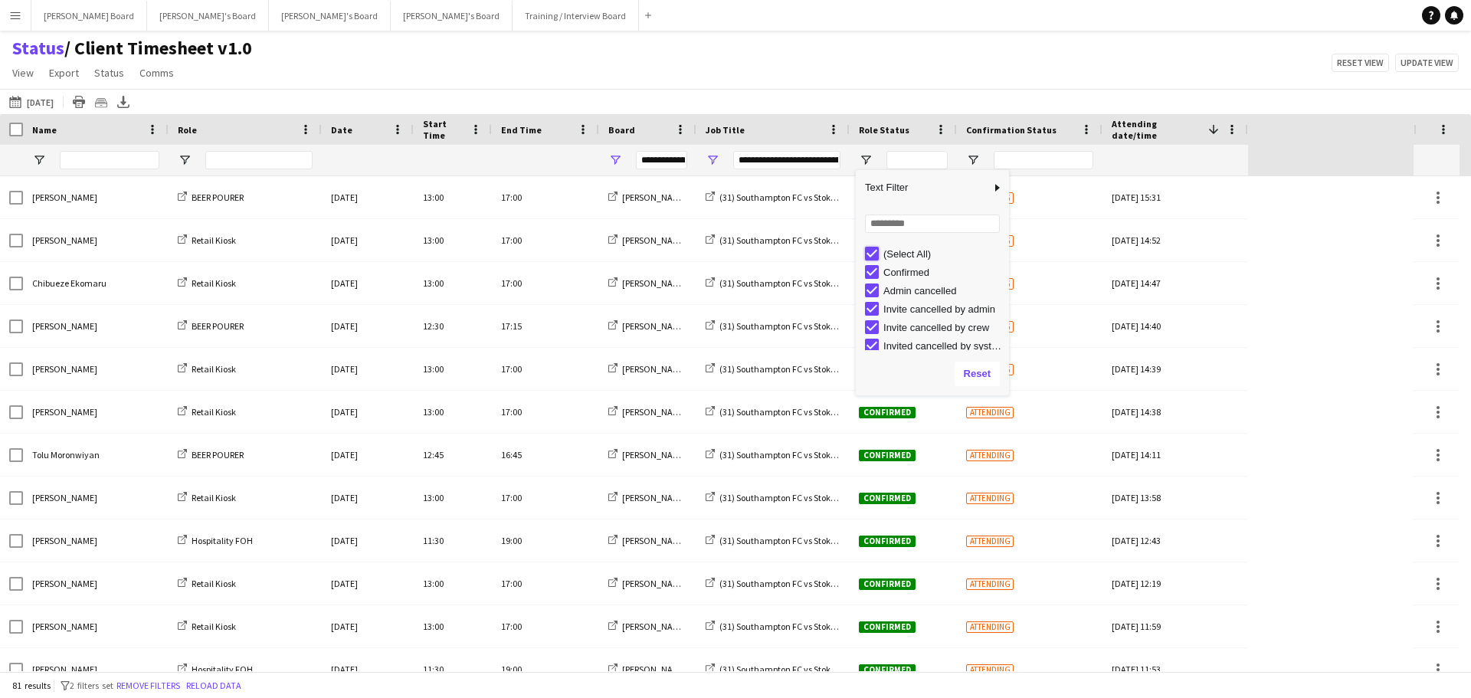
type input "***"
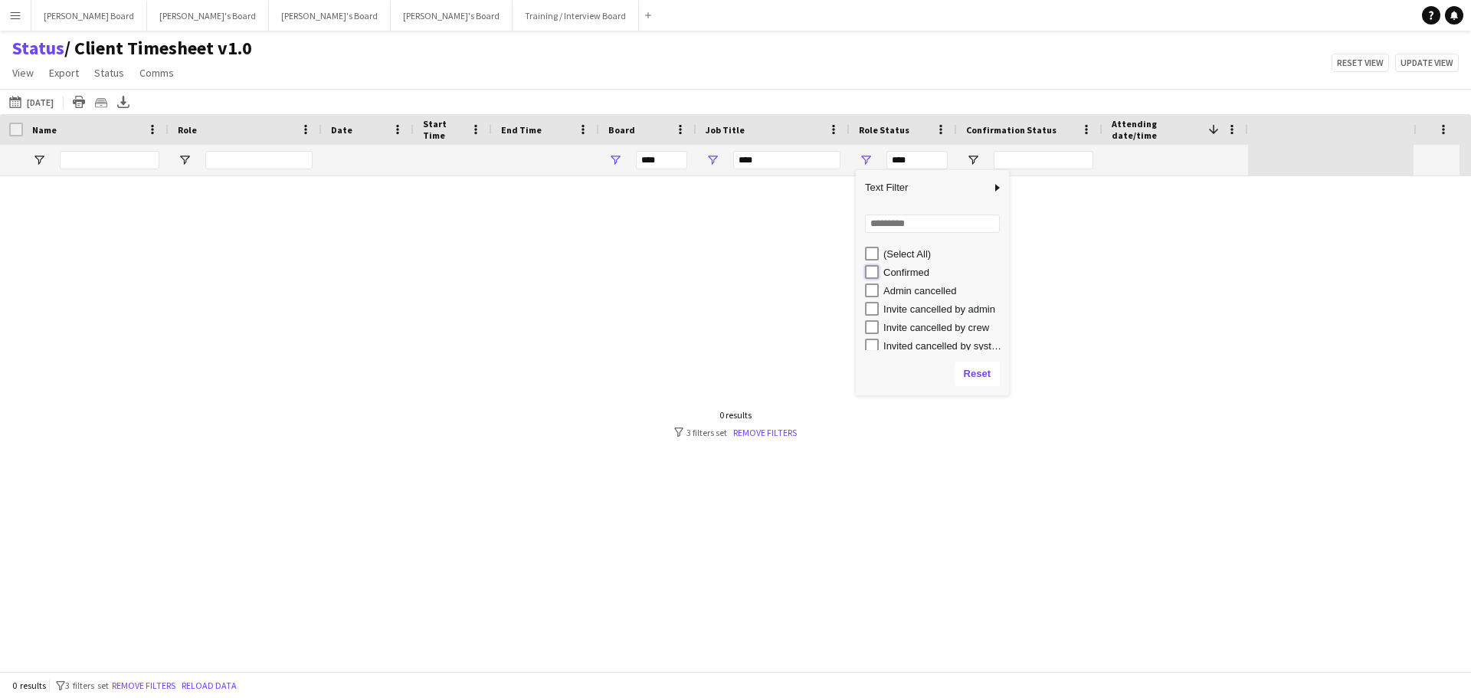
type input "**********"
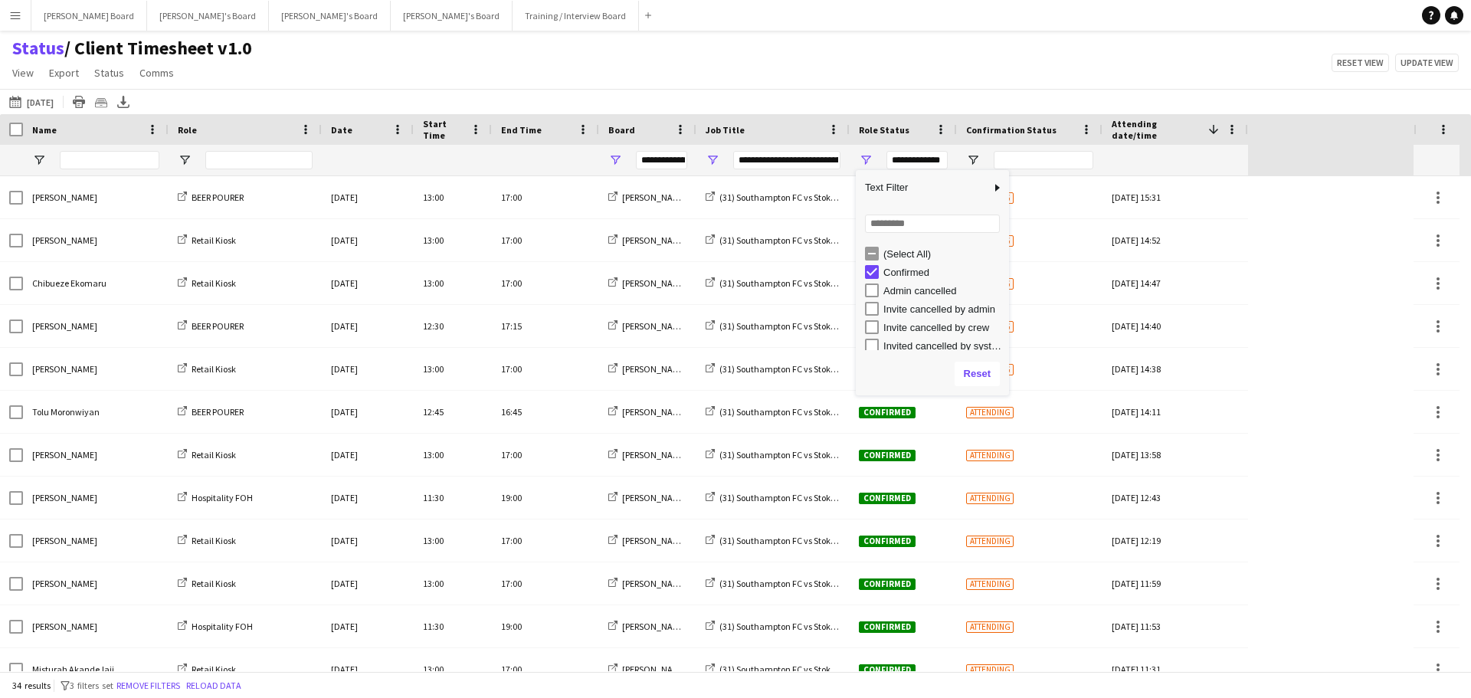
click at [1047, 136] on div "Confirmation Status" at bounding box center [1020, 129] width 109 height 23
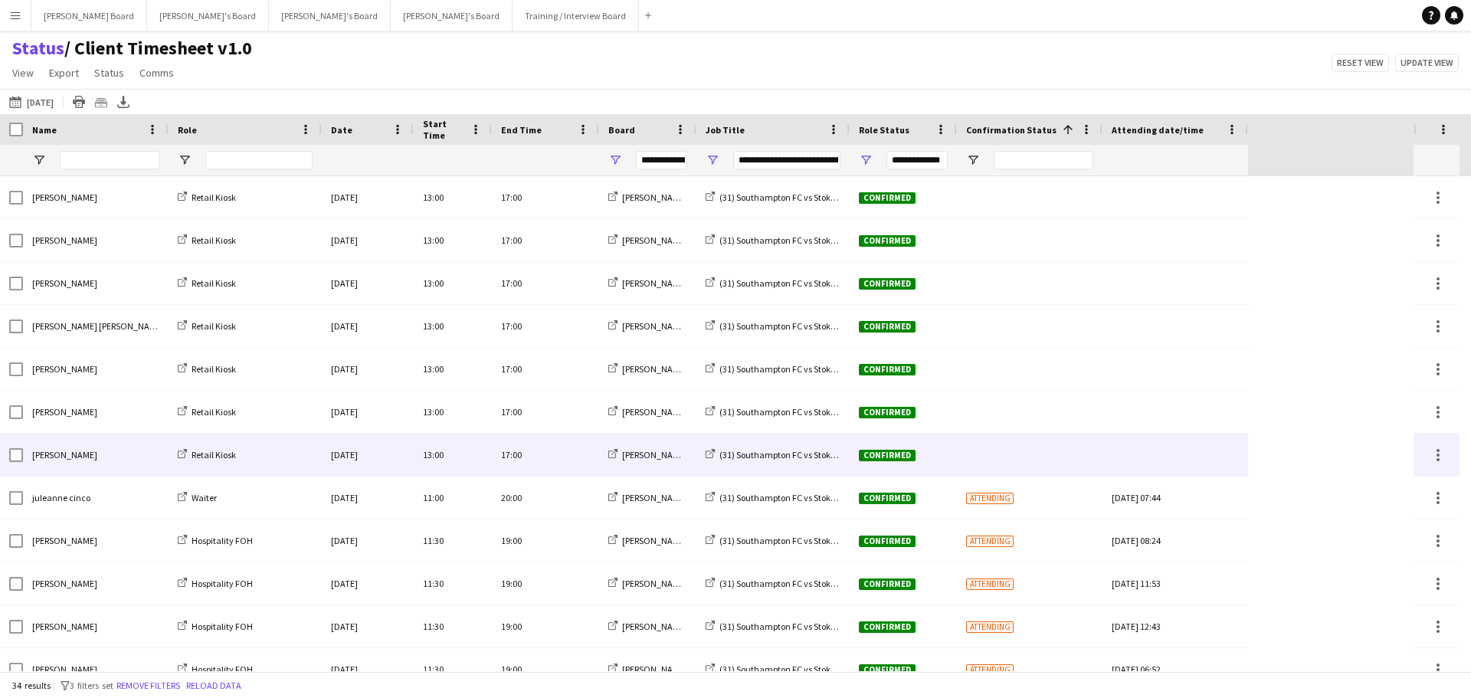
click at [1141, 447] on div at bounding box center [1175, 455] width 127 height 42
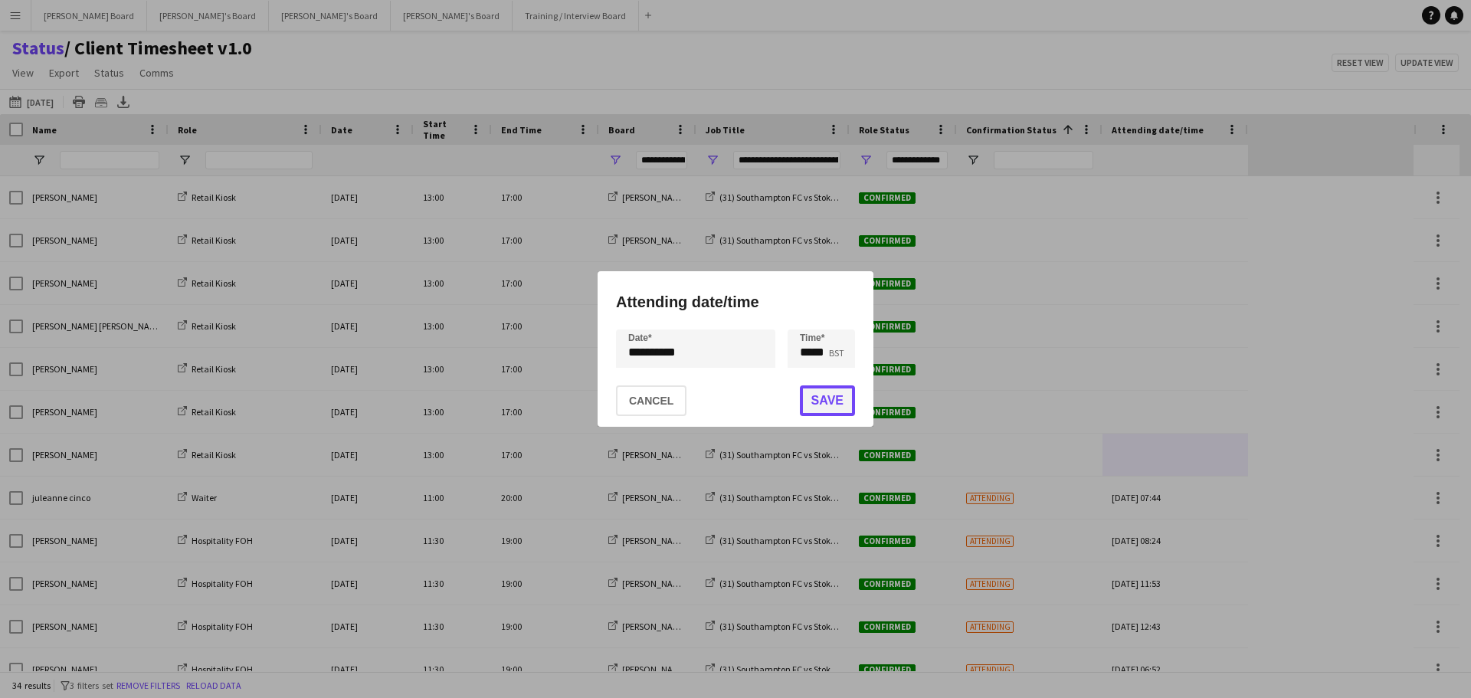
click at [816, 391] on button "Save" at bounding box center [827, 400] width 55 height 31
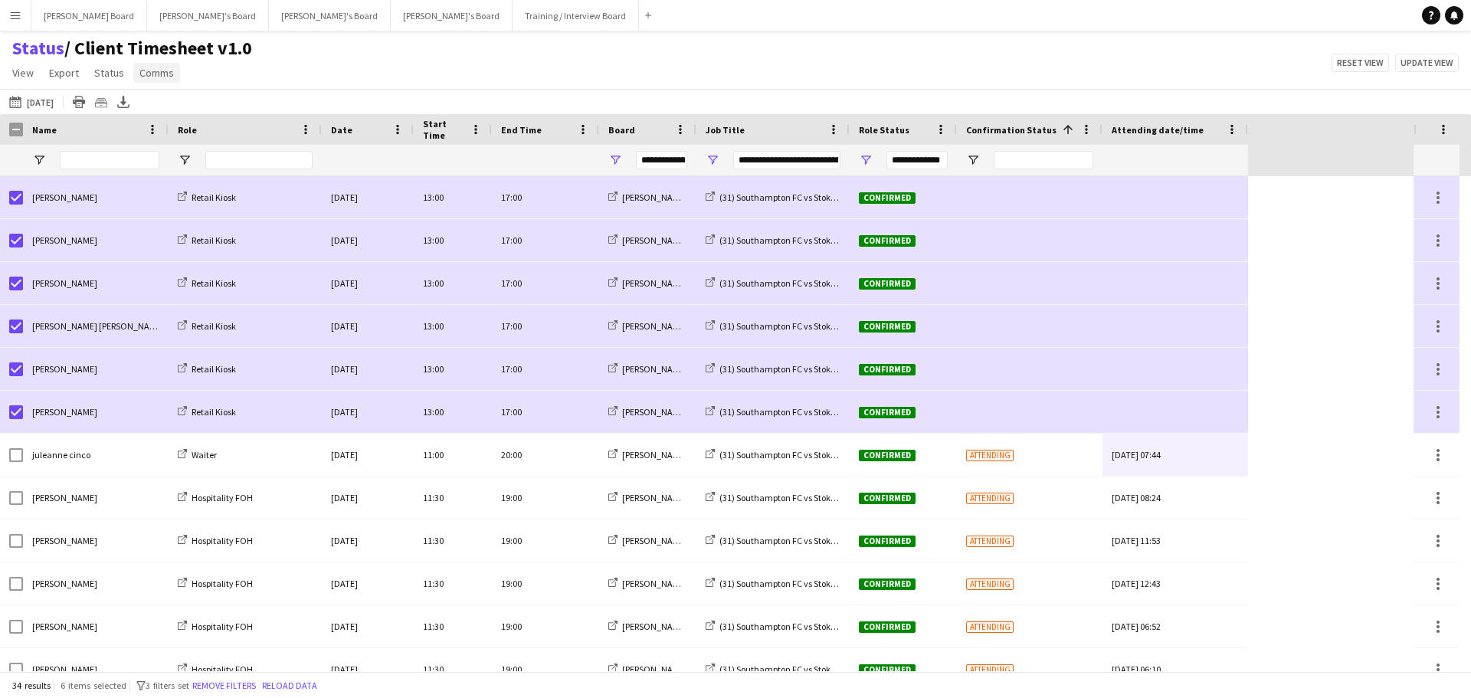
drag, startPoint x: 149, startPoint y: 80, endPoint x: 174, endPoint y: 79, distance: 25.3
click at [149, 80] on link "Comms" at bounding box center [156, 73] width 47 height 20
click at [185, 108] on span "Send notification" at bounding box center [183, 106] width 78 height 14
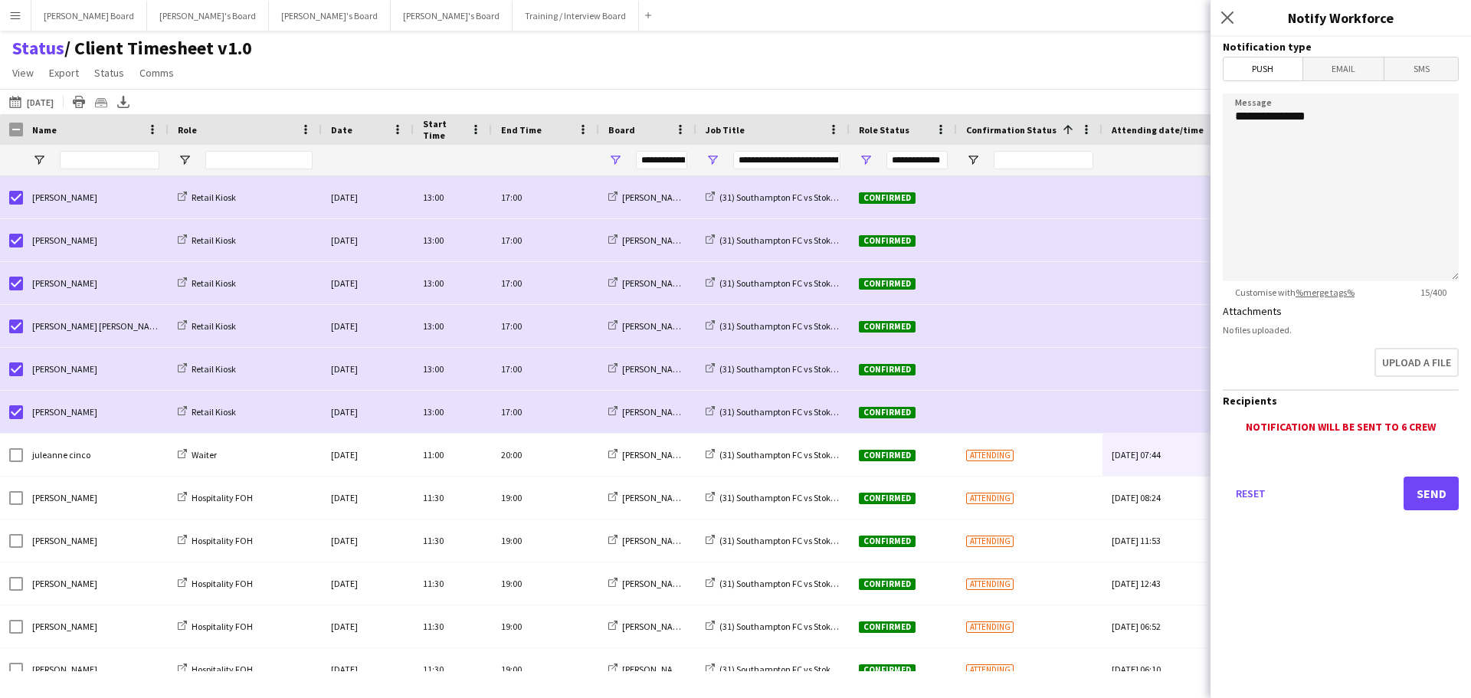
click at [1420, 76] on span "SMS" at bounding box center [1422, 68] width 74 height 23
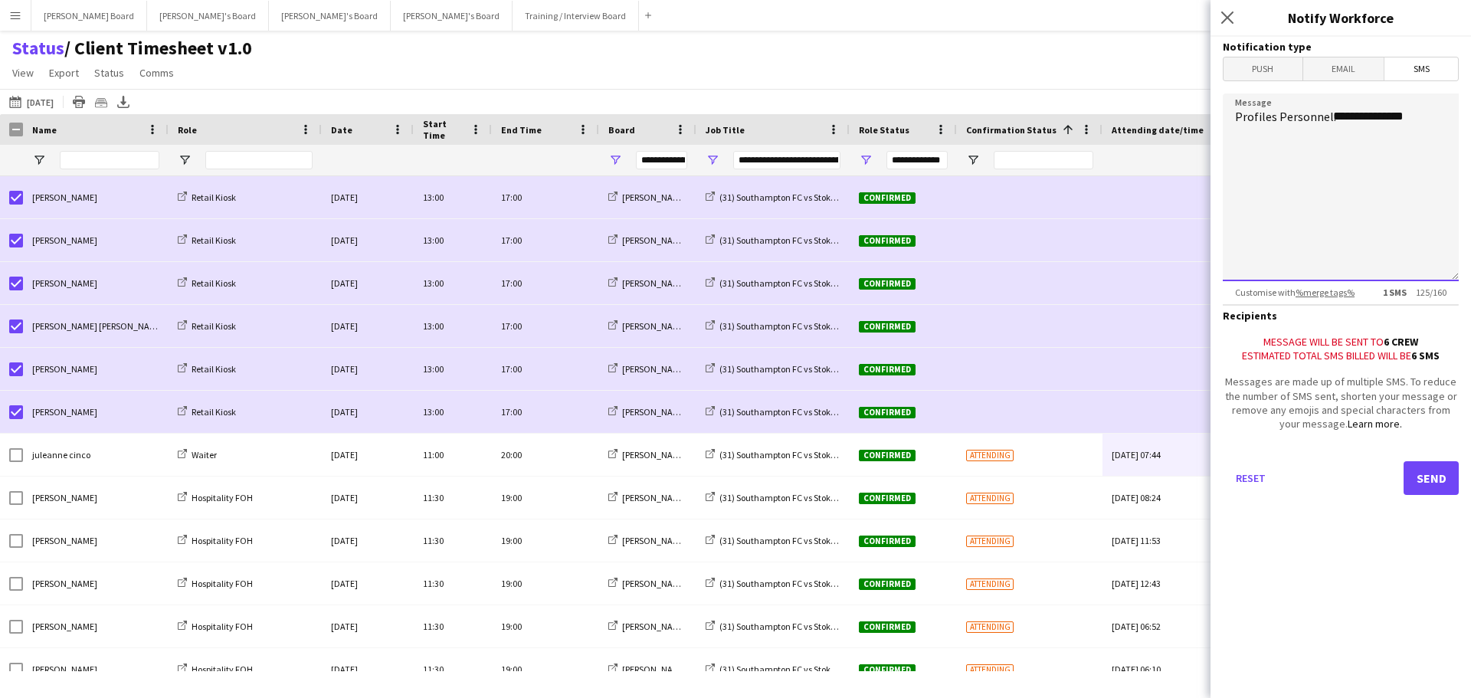
click at [1337, 156] on textarea "**********" at bounding box center [1341, 187] width 236 height 188
click at [1453, 126] on textarea "**********" at bounding box center [1341, 187] width 236 height 188
type textarea "**********"
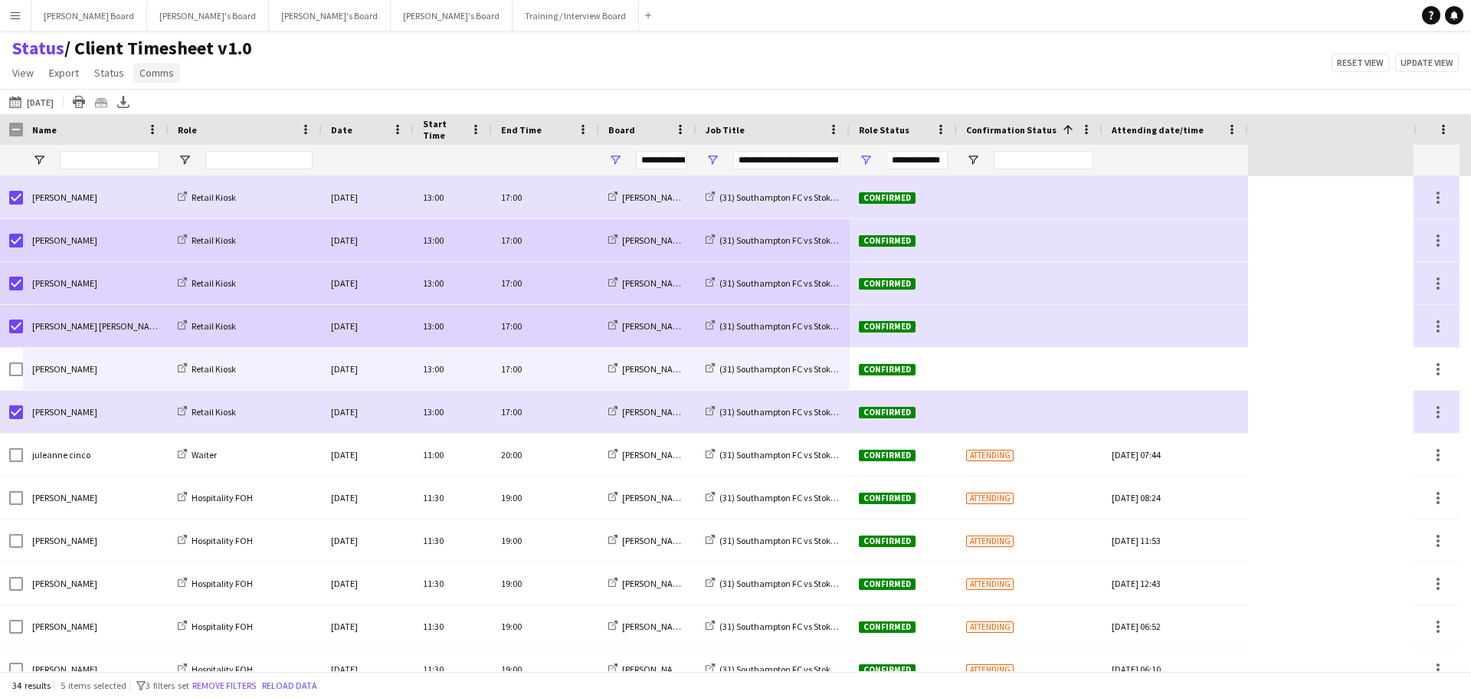
click at [144, 69] on span "Comms" at bounding box center [156, 73] width 34 height 14
click at [188, 115] on link "Send notification" at bounding box center [185, 106] width 107 height 32
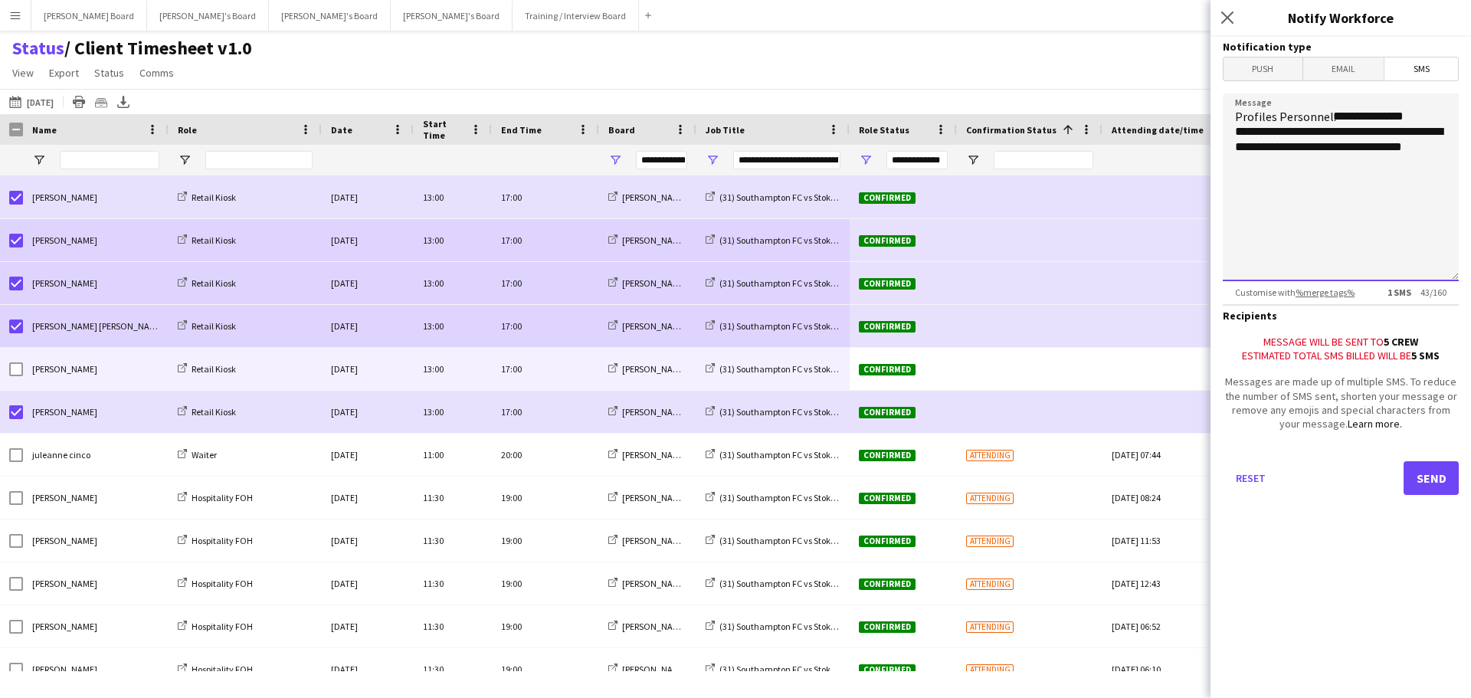
click at [1296, 158] on textarea "**********" at bounding box center [1341, 187] width 236 height 188
click at [1401, 135] on textarea "**********" at bounding box center [1341, 187] width 236 height 188
click at [1401, 177] on textarea "**********" at bounding box center [1341, 187] width 236 height 188
type textarea "**********"
click at [1429, 474] on button "Send" at bounding box center [1431, 478] width 55 height 34
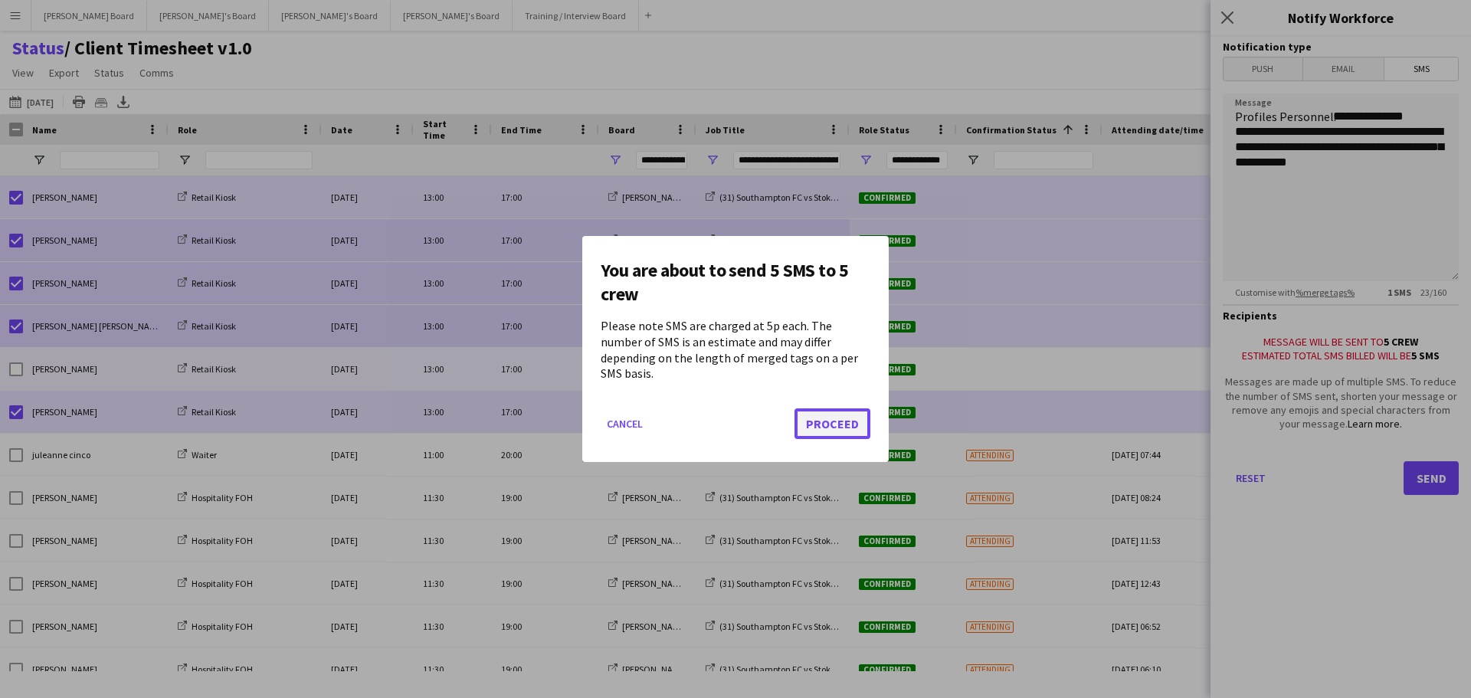
click at [805, 414] on button "Proceed" at bounding box center [833, 423] width 76 height 31
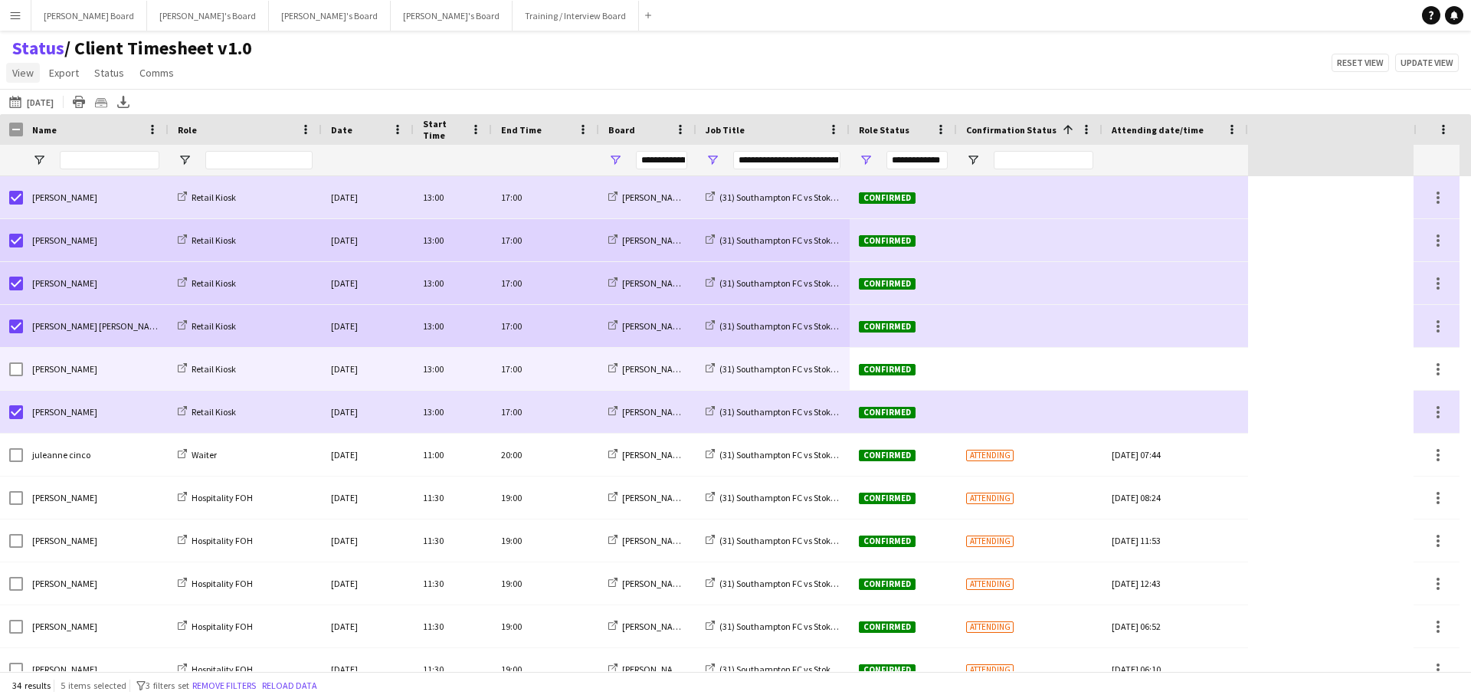
click at [20, 74] on span "View" at bounding box center [22, 73] width 21 height 14
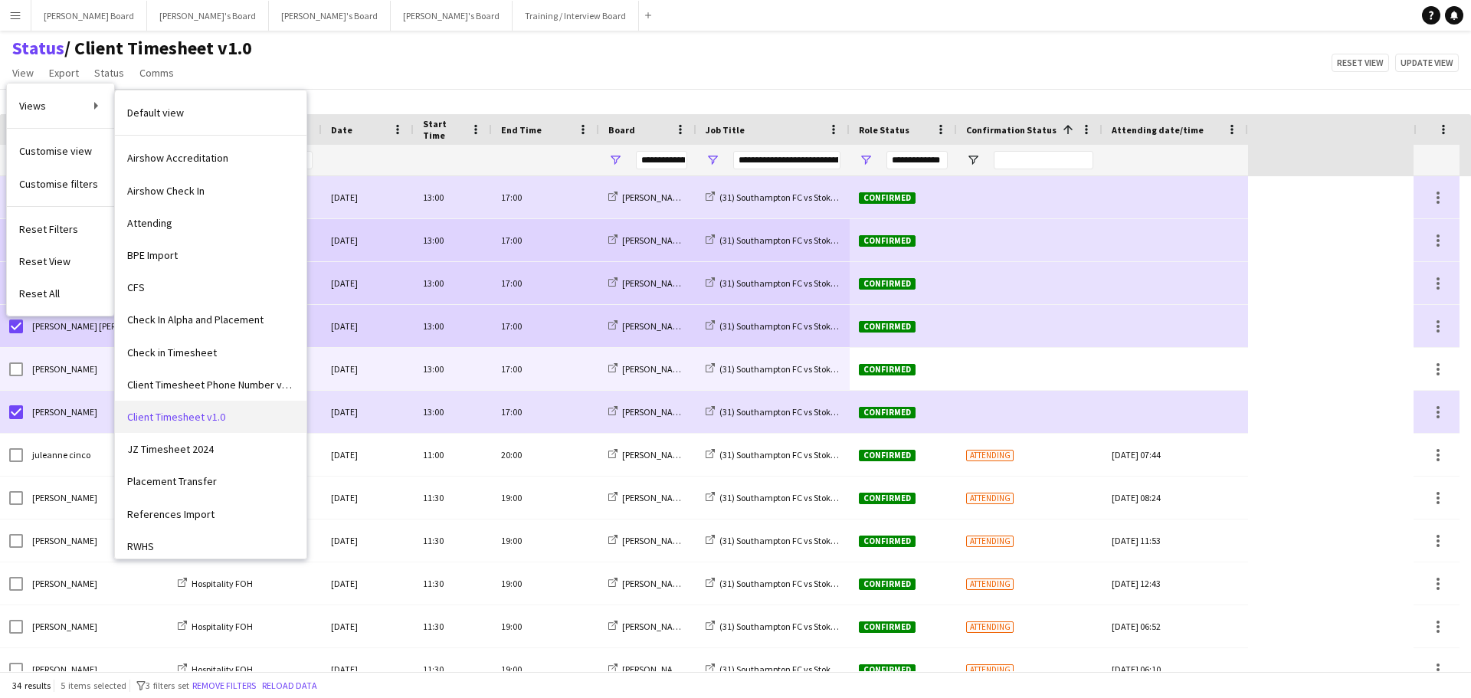
scroll to position [217, 0]
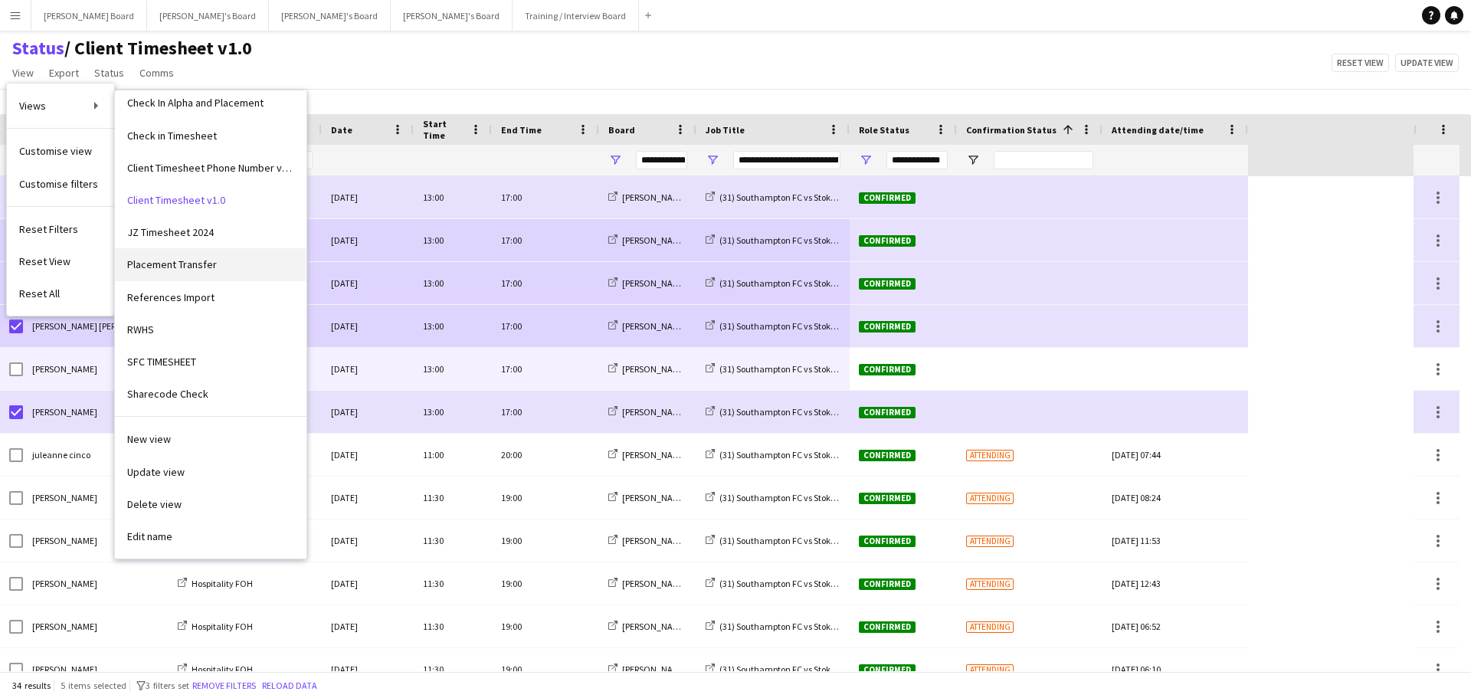
click at [185, 264] on span "Placement Transfer" at bounding box center [172, 264] width 90 height 14
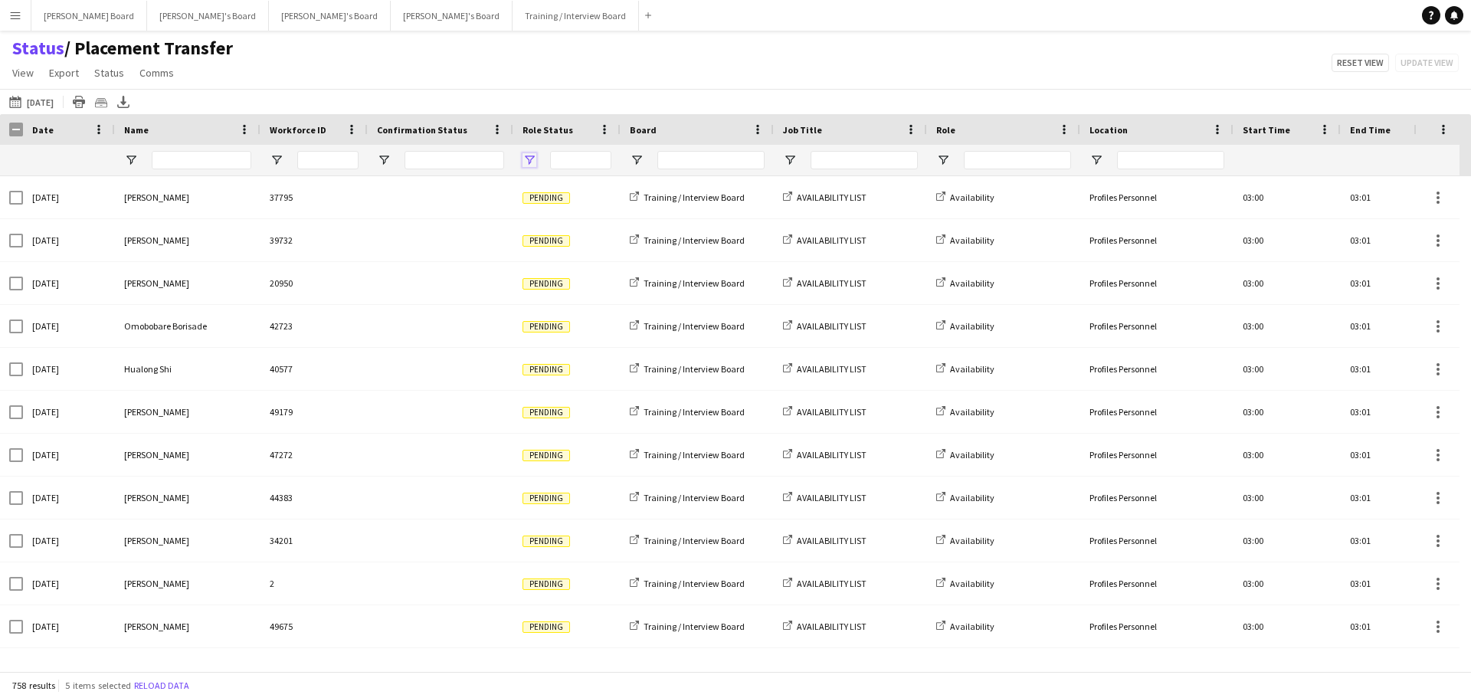
click at [528, 159] on span "Open Filter Menu" at bounding box center [530, 160] width 14 height 14
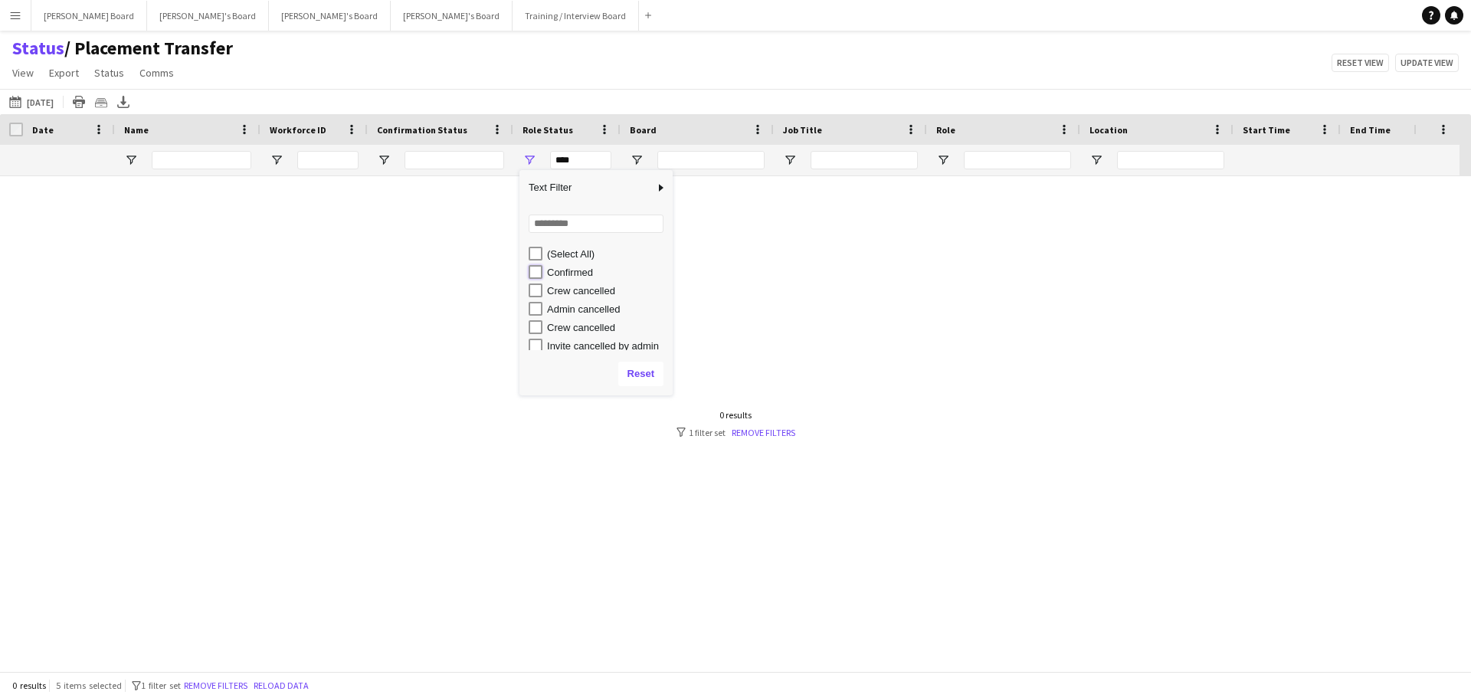
type input "**********"
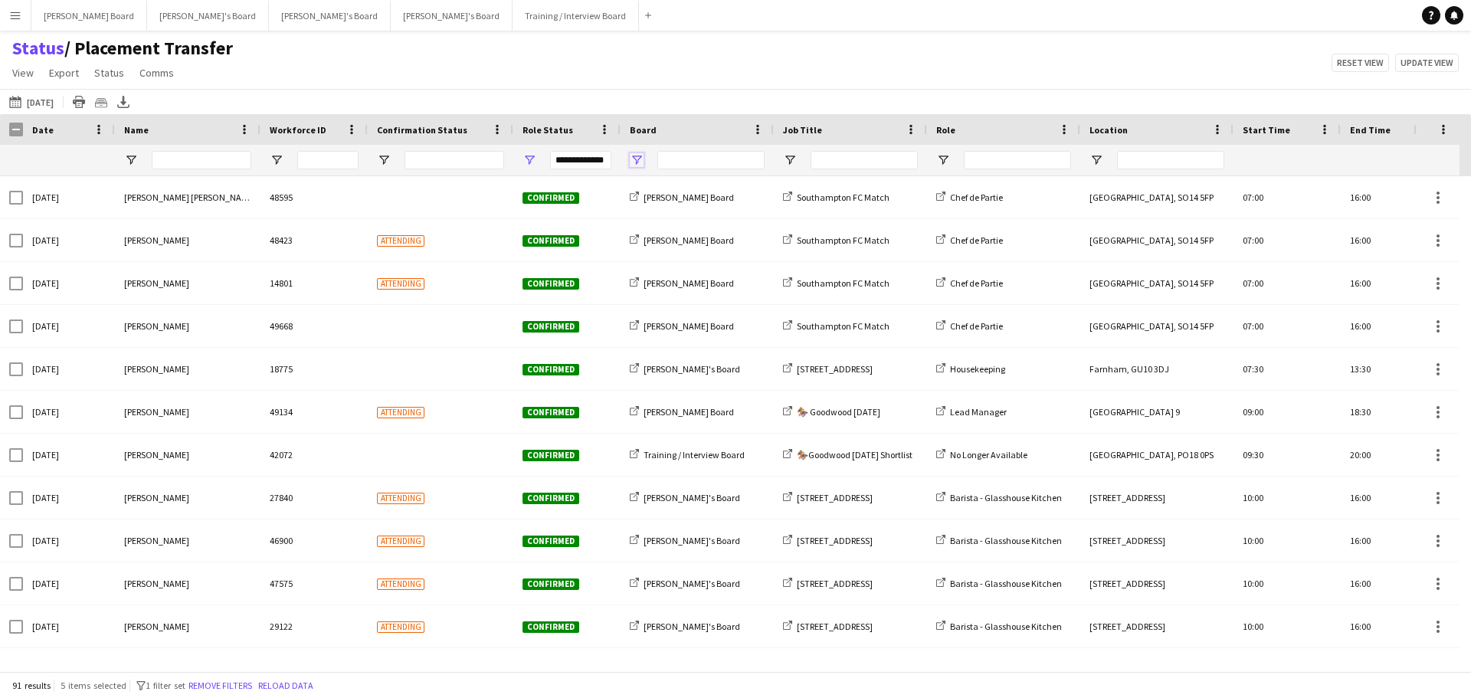
click at [643, 155] on span "Open Filter Menu" at bounding box center [637, 160] width 14 height 14
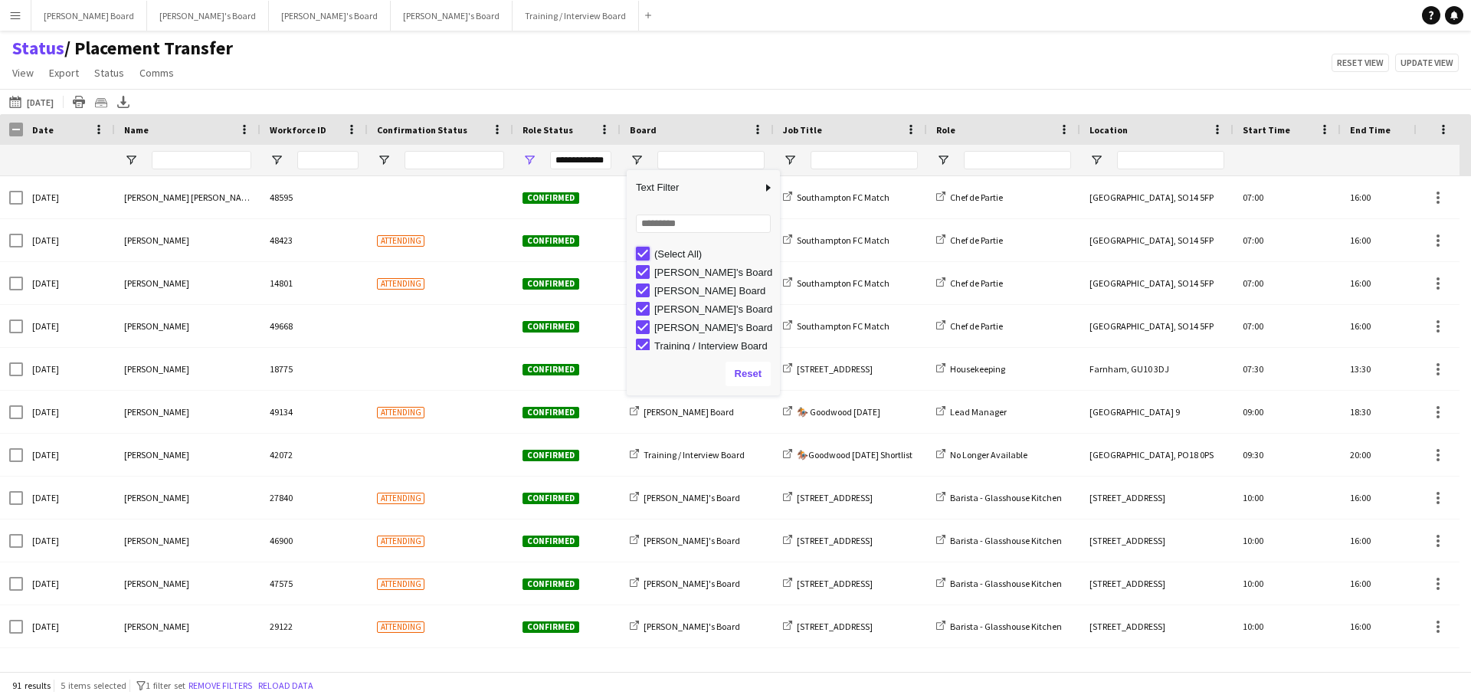
type input "***"
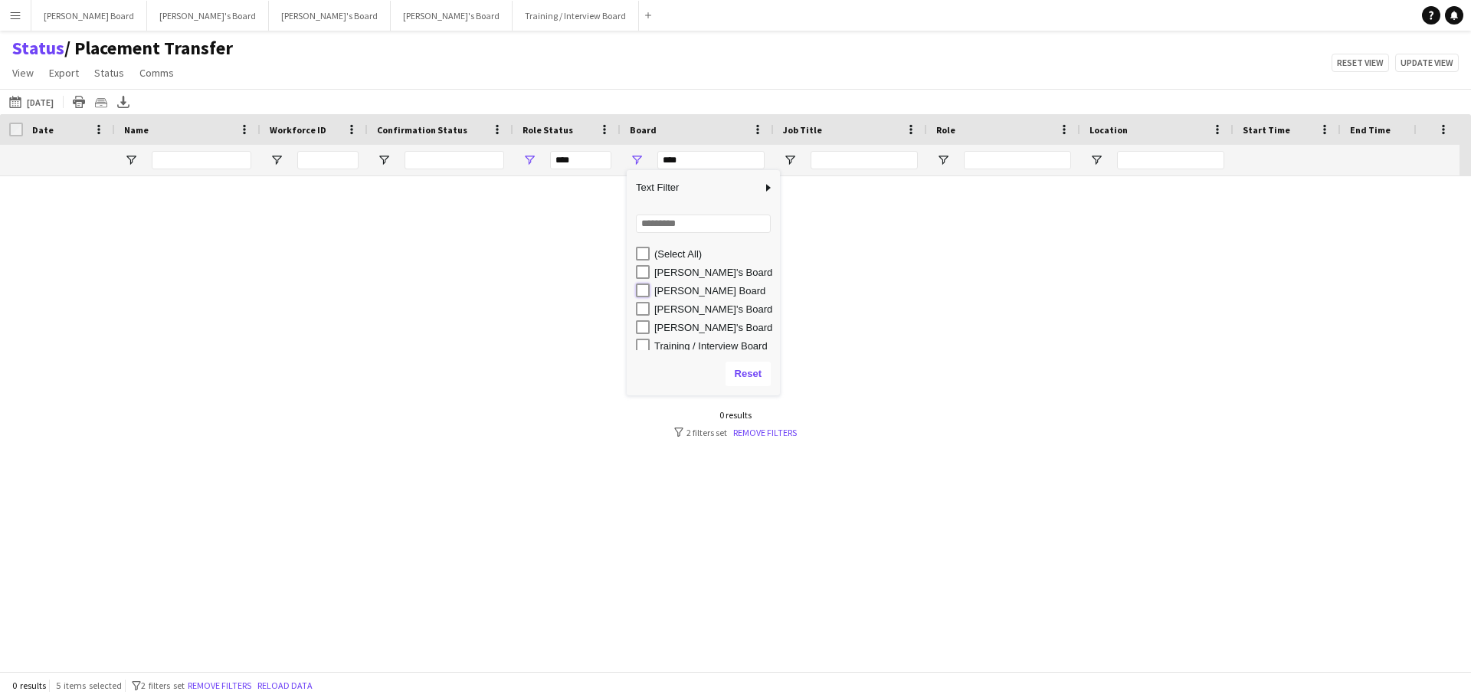
type input "**********"
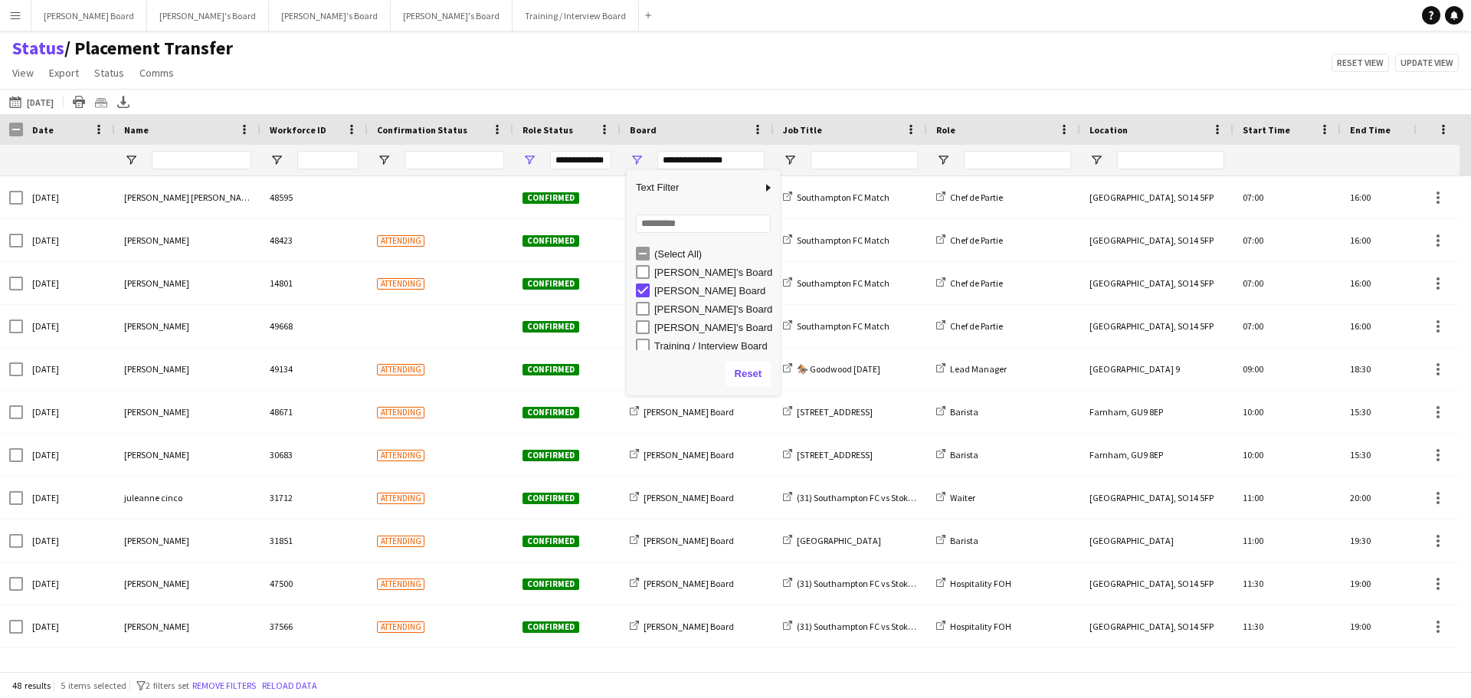
drag, startPoint x: 847, startPoint y: 17, endPoint x: 841, endPoint y: 71, distance: 54.7
click at [847, 21] on app-navbar "Menu Boards Boards Boards All jobs Status Workforce Workforce My Workforce Recr…" at bounding box center [735, 15] width 1471 height 31
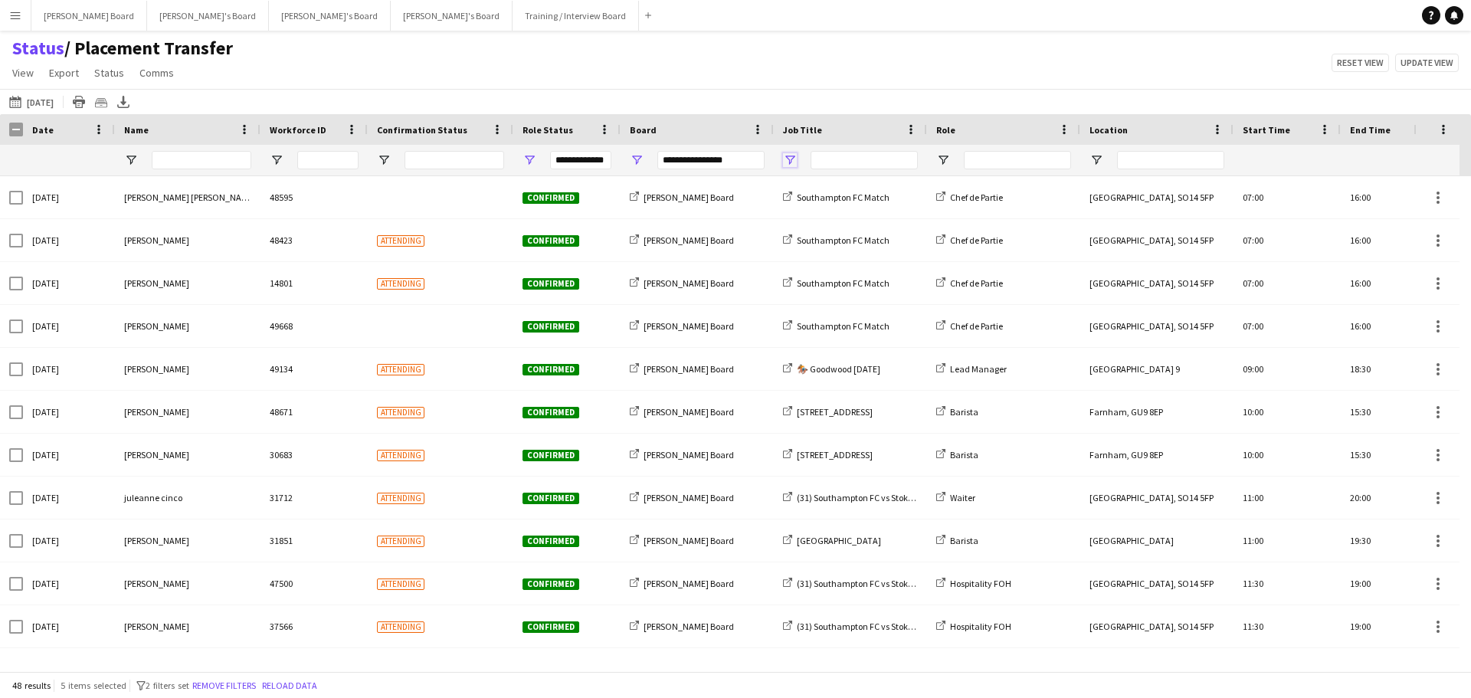
click at [790, 157] on span "Open Filter Menu" at bounding box center [790, 160] width 14 height 14
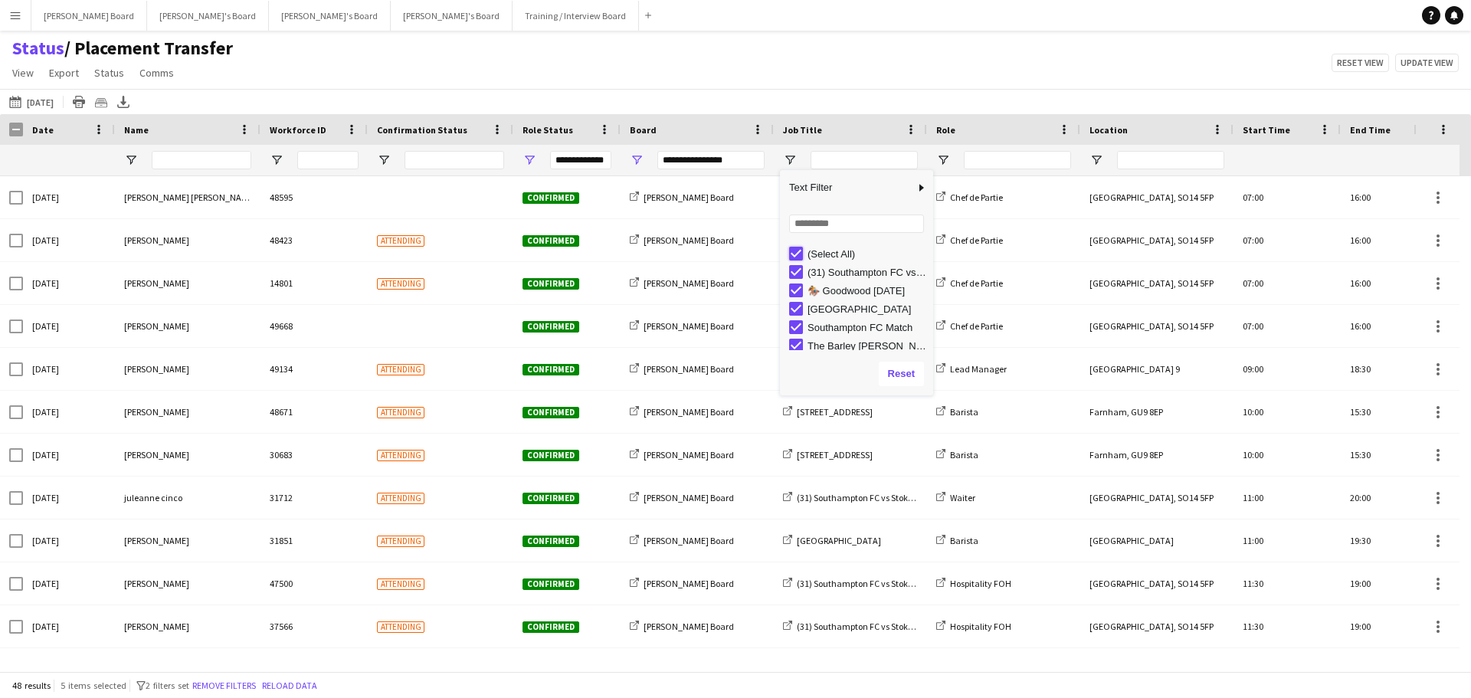
type input "***"
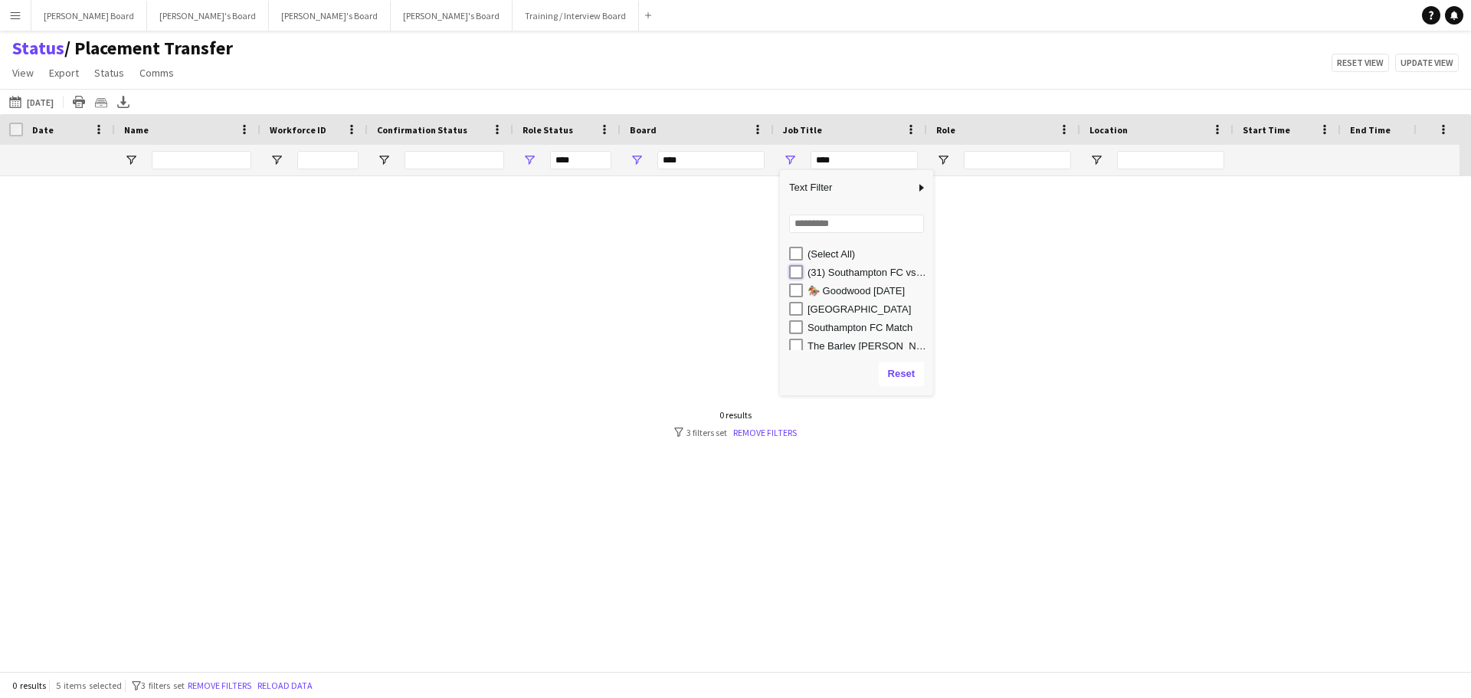
type input "**********"
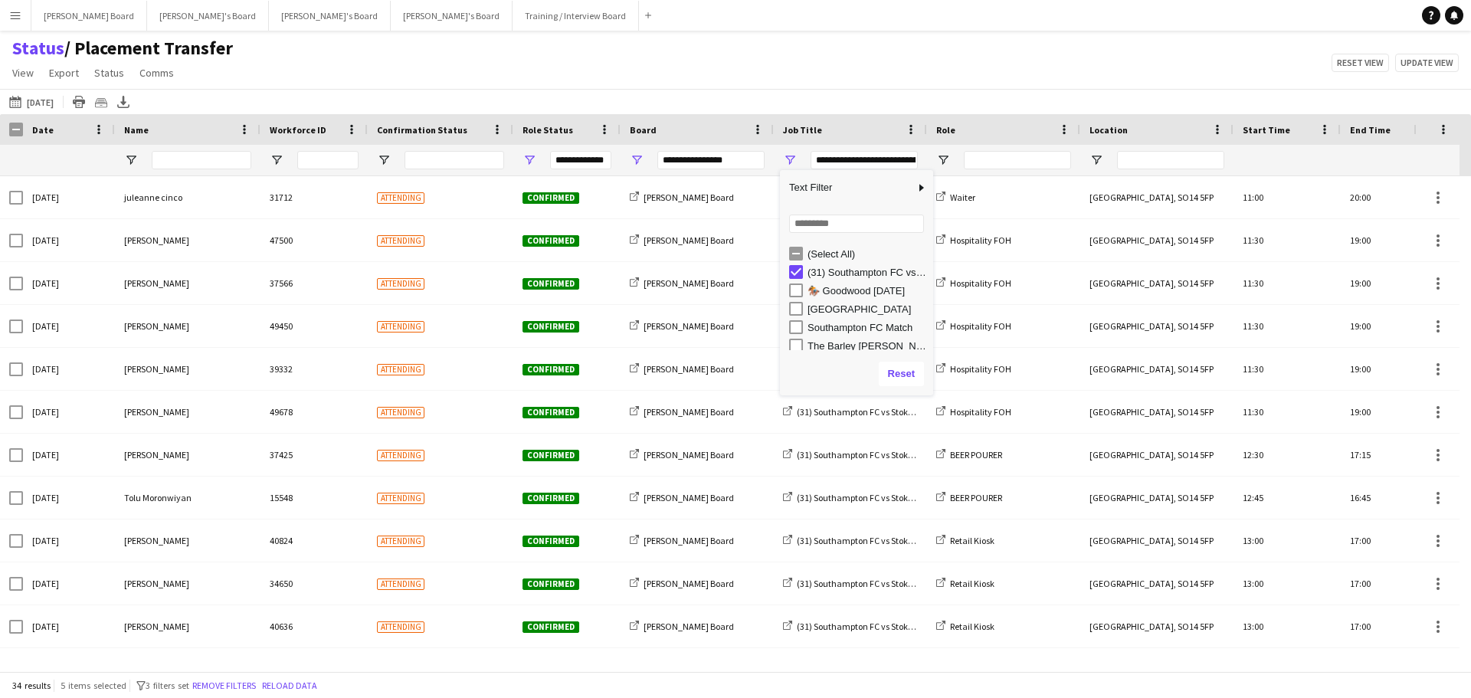
click at [941, 84] on div "Status / Placement Transfer View Views Default view Airshow Accreditation Airsh…" at bounding box center [735, 63] width 1471 height 52
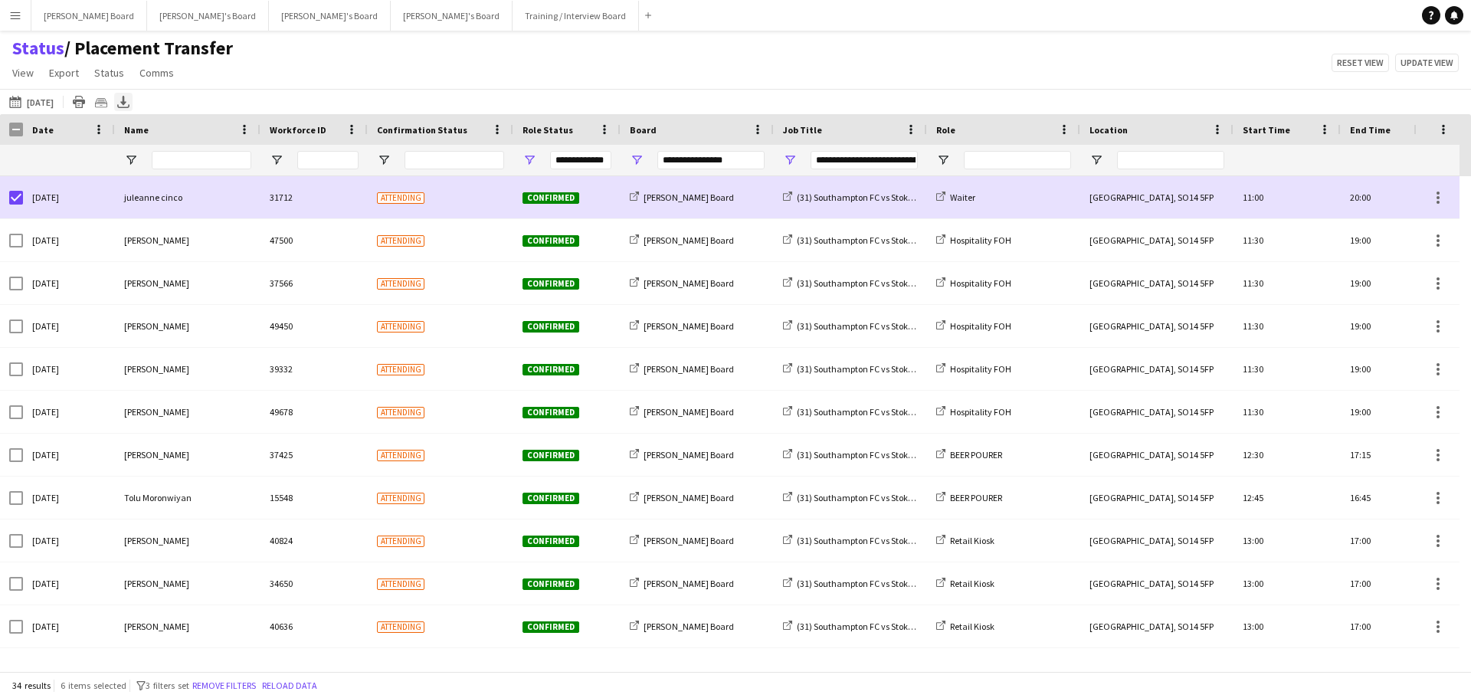
click at [129, 100] on icon "Export XLSX" at bounding box center [123, 102] width 12 height 12
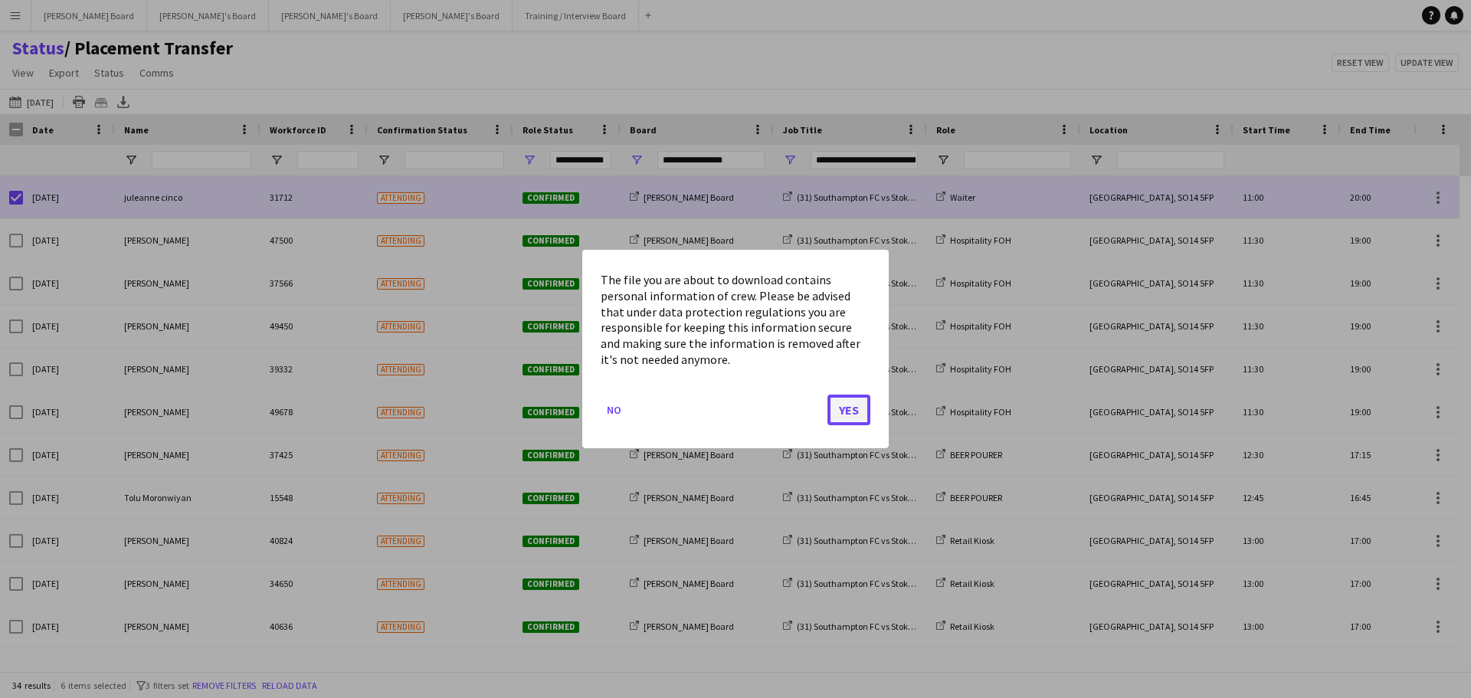
click at [853, 406] on button "Yes" at bounding box center [849, 410] width 43 height 31
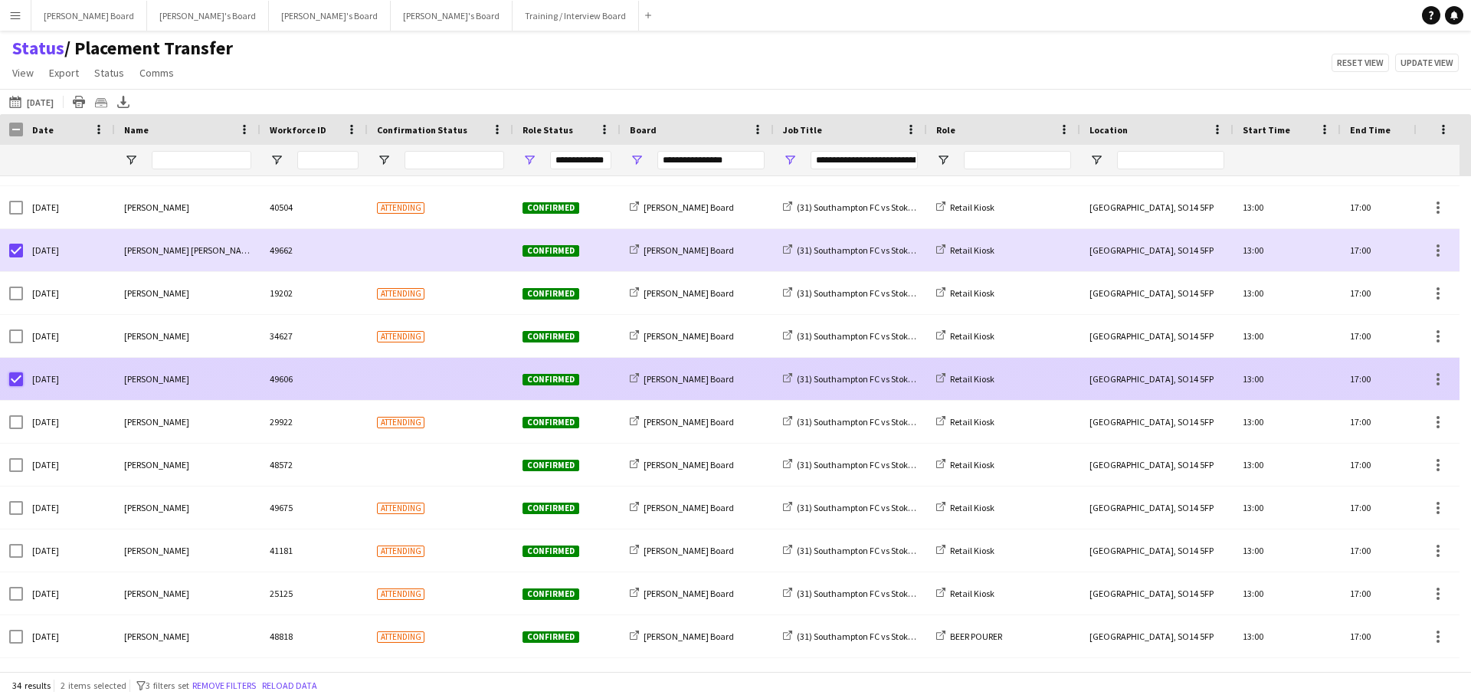
scroll to position [975, 0]
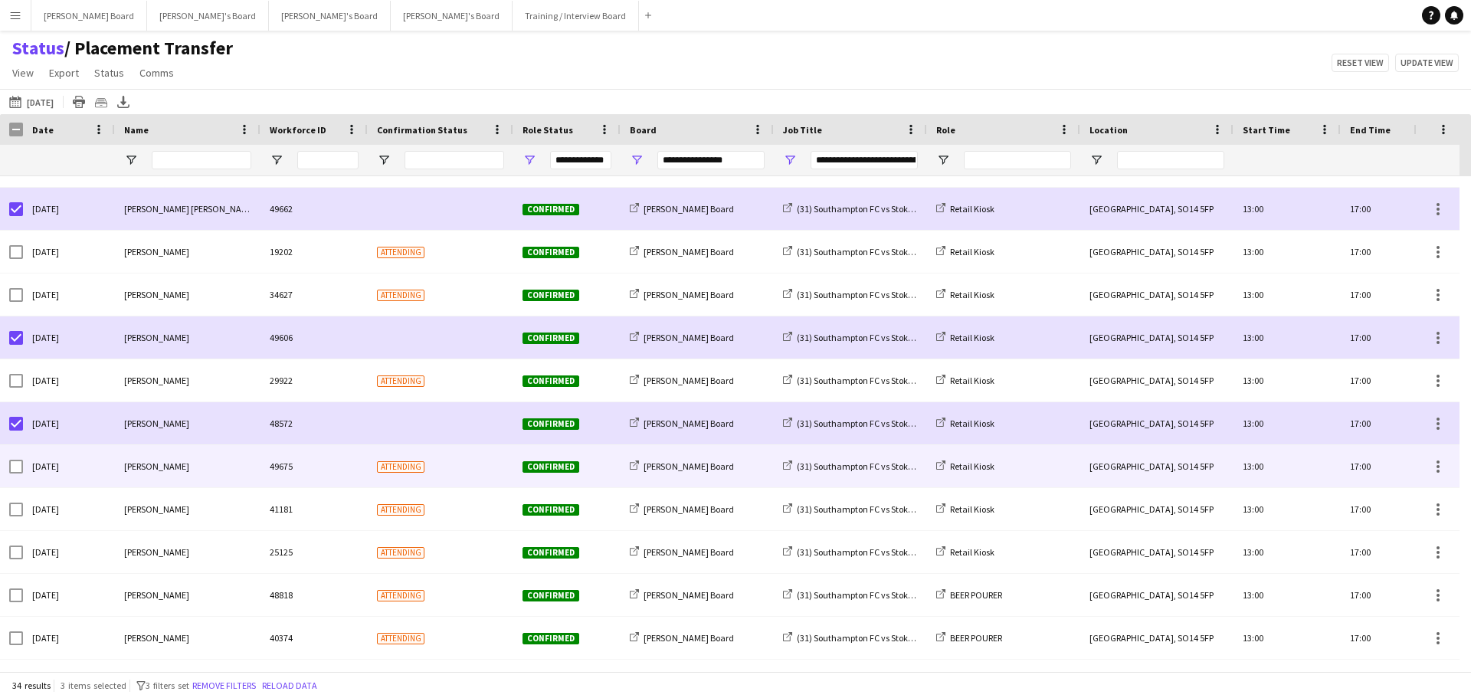
click at [23, 464] on div "Sat, 23 Aug 2025" at bounding box center [69, 466] width 92 height 42
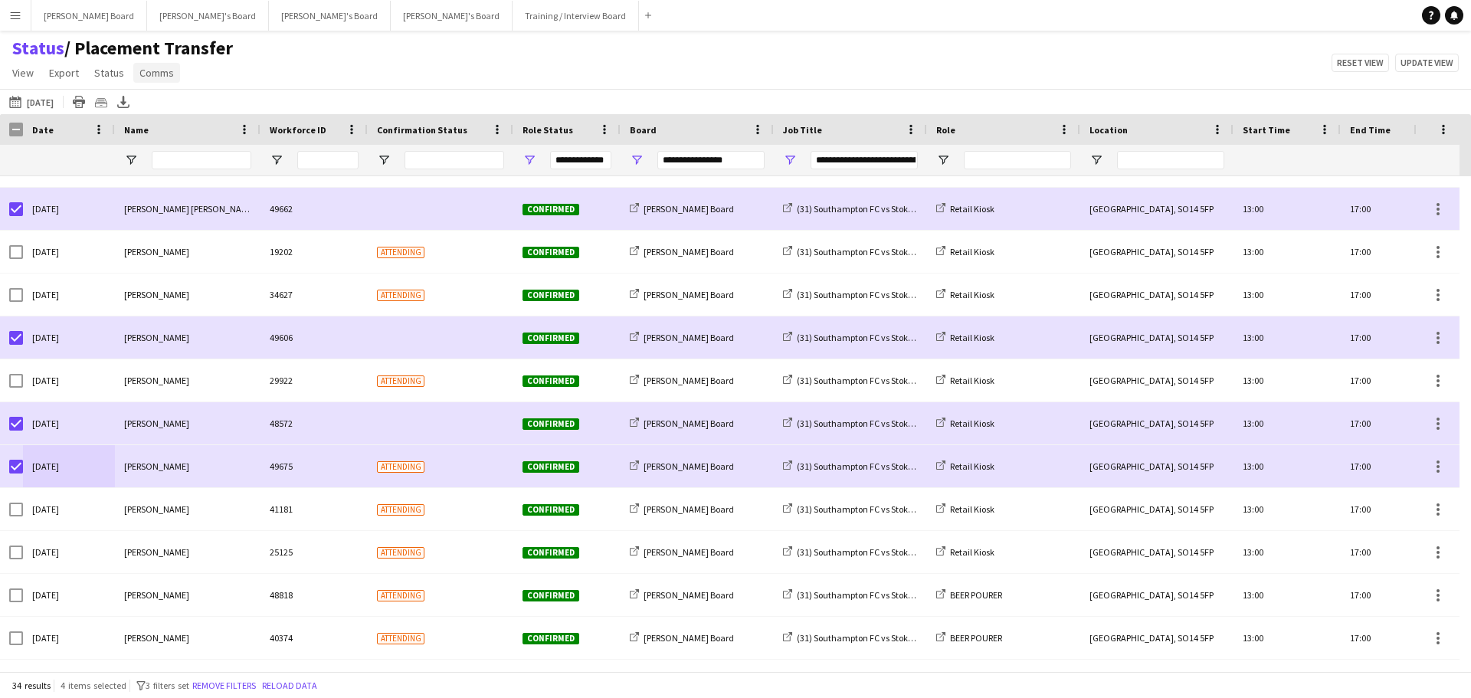
click at [164, 73] on span "Comms" at bounding box center [156, 73] width 34 height 14
click at [194, 113] on link "Send notification" at bounding box center [185, 106] width 107 height 32
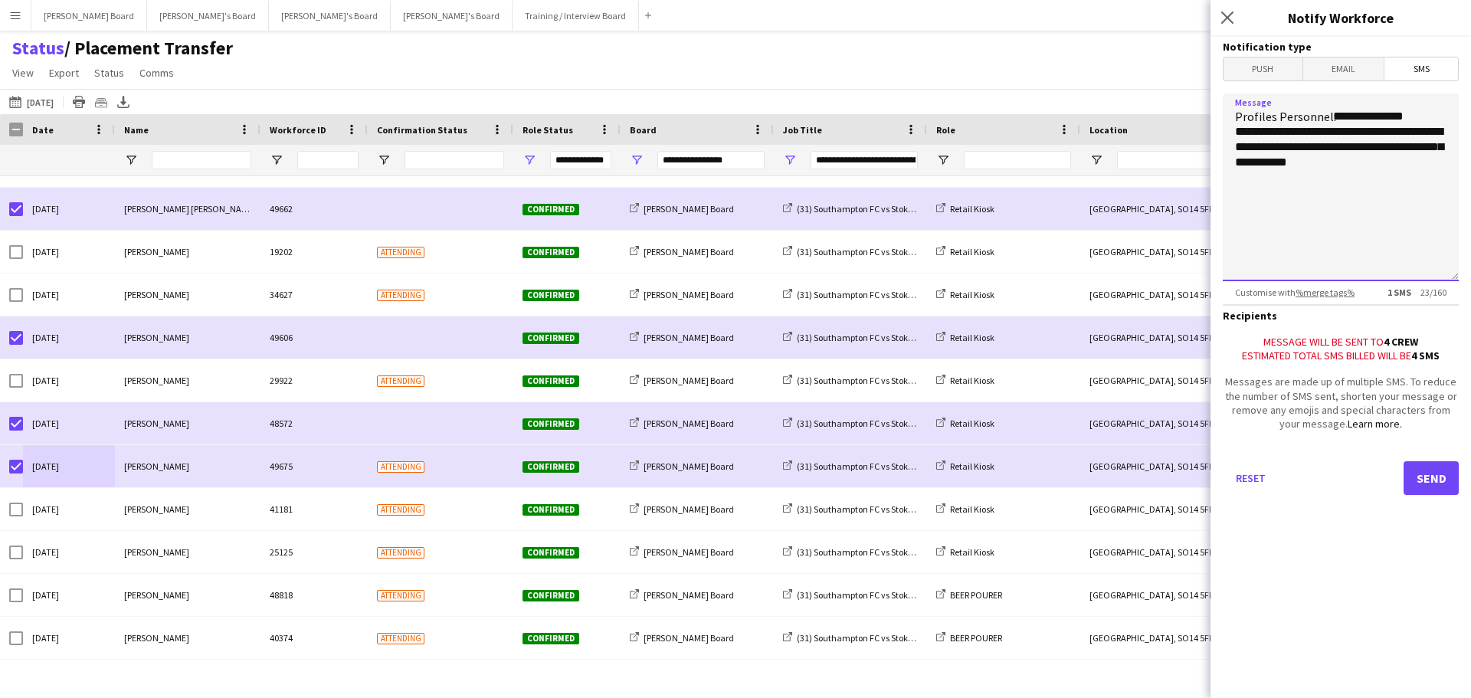
drag, startPoint x: 1411, startPoint y: 171, endPoint x: 1210, endPoint y: 128, distance: 206.0
click at [1210, 128] on body "Menu Boards Boards Boards All jobs Status Workforce Workforce My Workforce Recr…" at bounding box center [735, 349] width 1471 height 698
drag, startPoint x: 1407, startPoint y: 135, endPoint x: 1220, endPoint y: 131, distance: 187.0
click at [1219, 132] on form "**********" at bounding box center [1341, 287] width 261 height 501
paste textarea "**********"
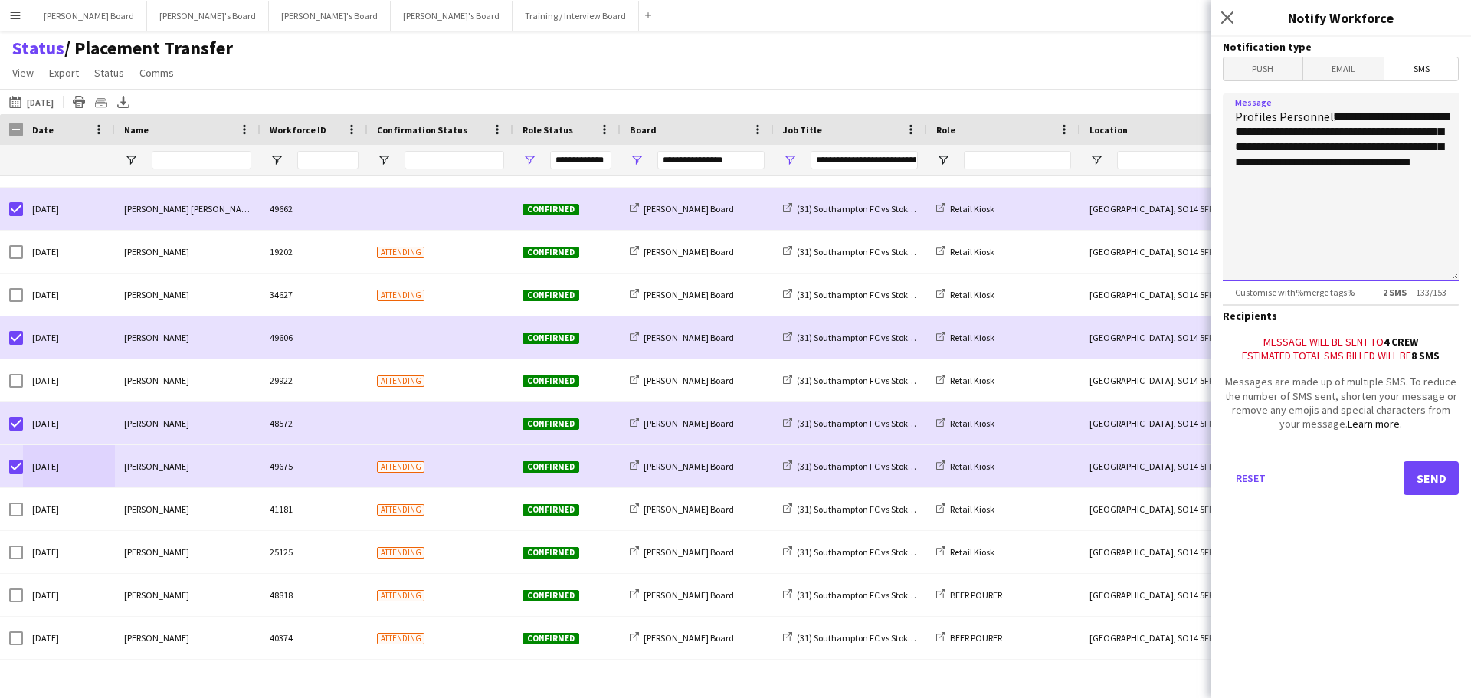
click at [1293, 251] on textarea "**********" at bounding box center [1341, 187] width 236 height 188
click at [1337, 184] on textarea "**********" at bounding box center [1341, 187] width 236 height 188
type textarea "**********"
click at [1433, 486] on button "Send" at bounding box center [1431, 478] width 55 height 34
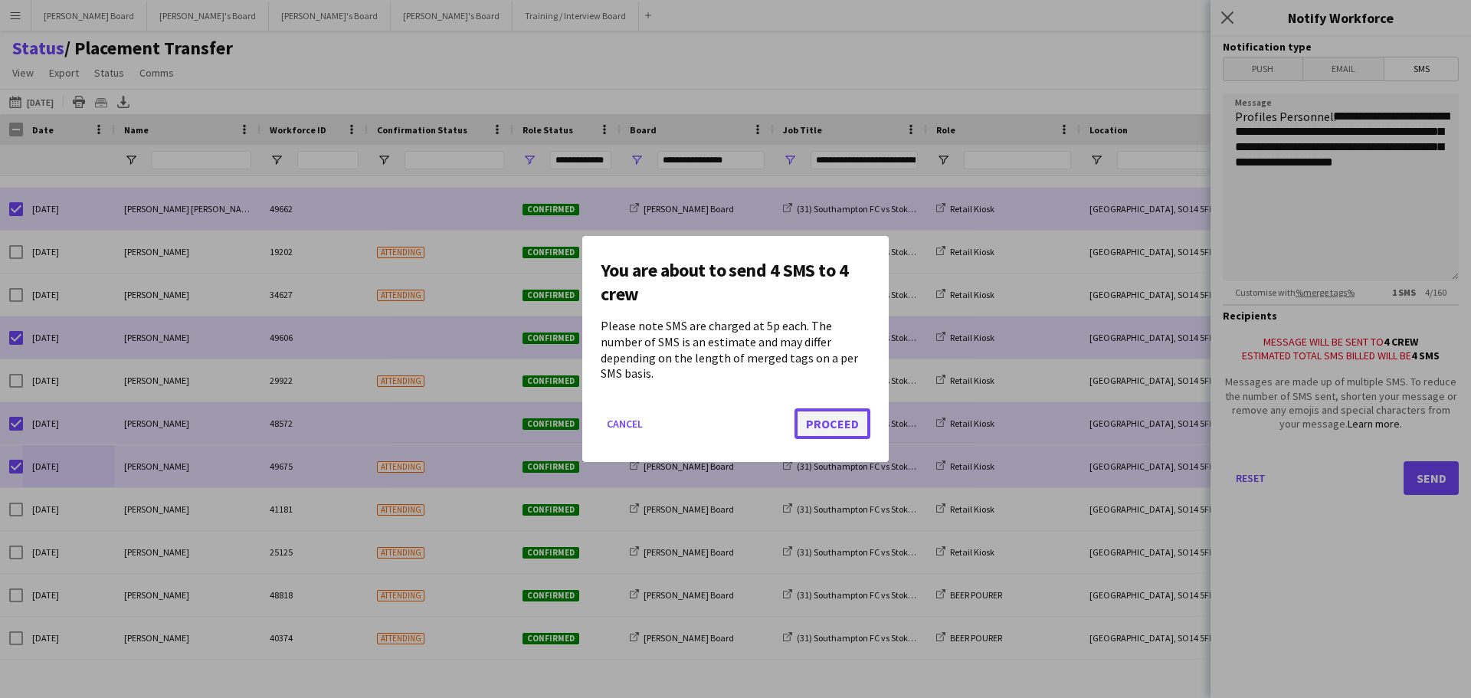
click at [840, 411] on button "Proceed" at bounding box center [833, 423] width 76 height 31
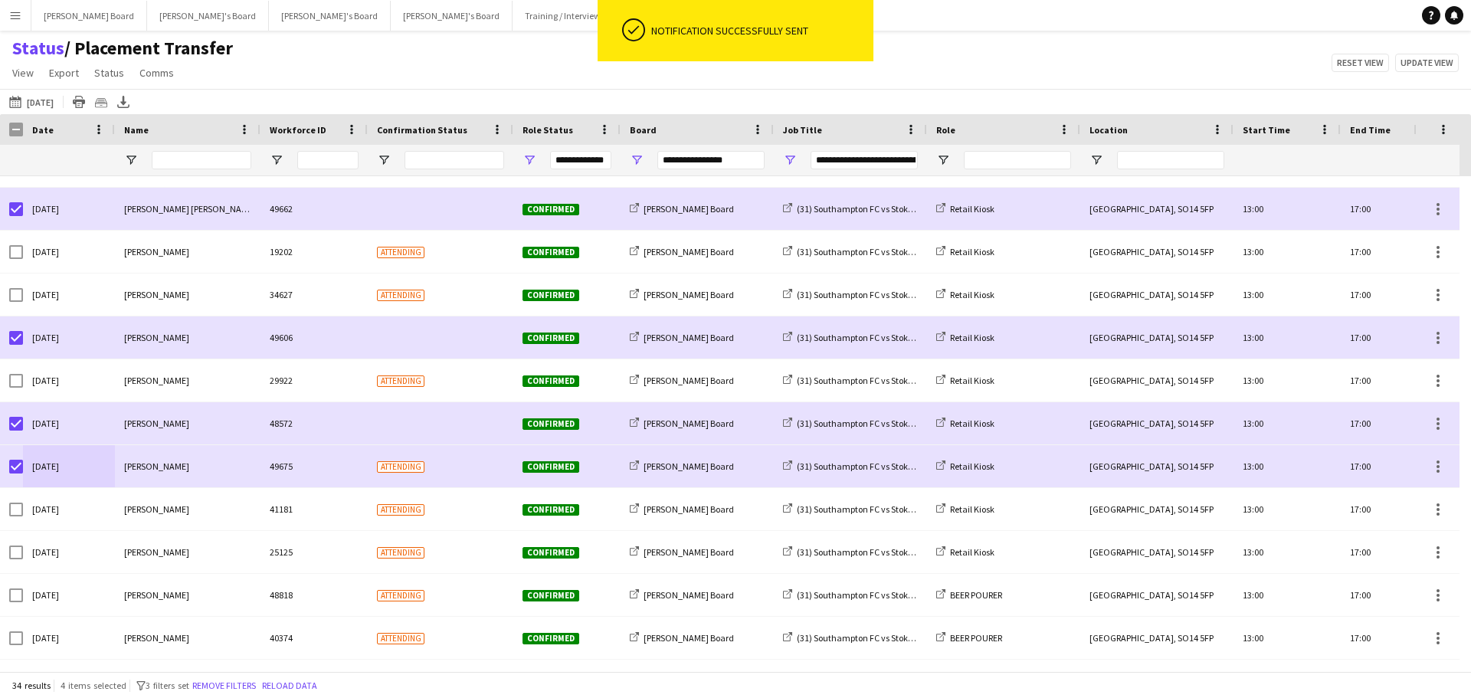
click at [965, 63] on div "Status / Placement Transfer View Views Default view Airshow Accreditation Airsh…" at bounding box center [735, 63] width 1471 height 52
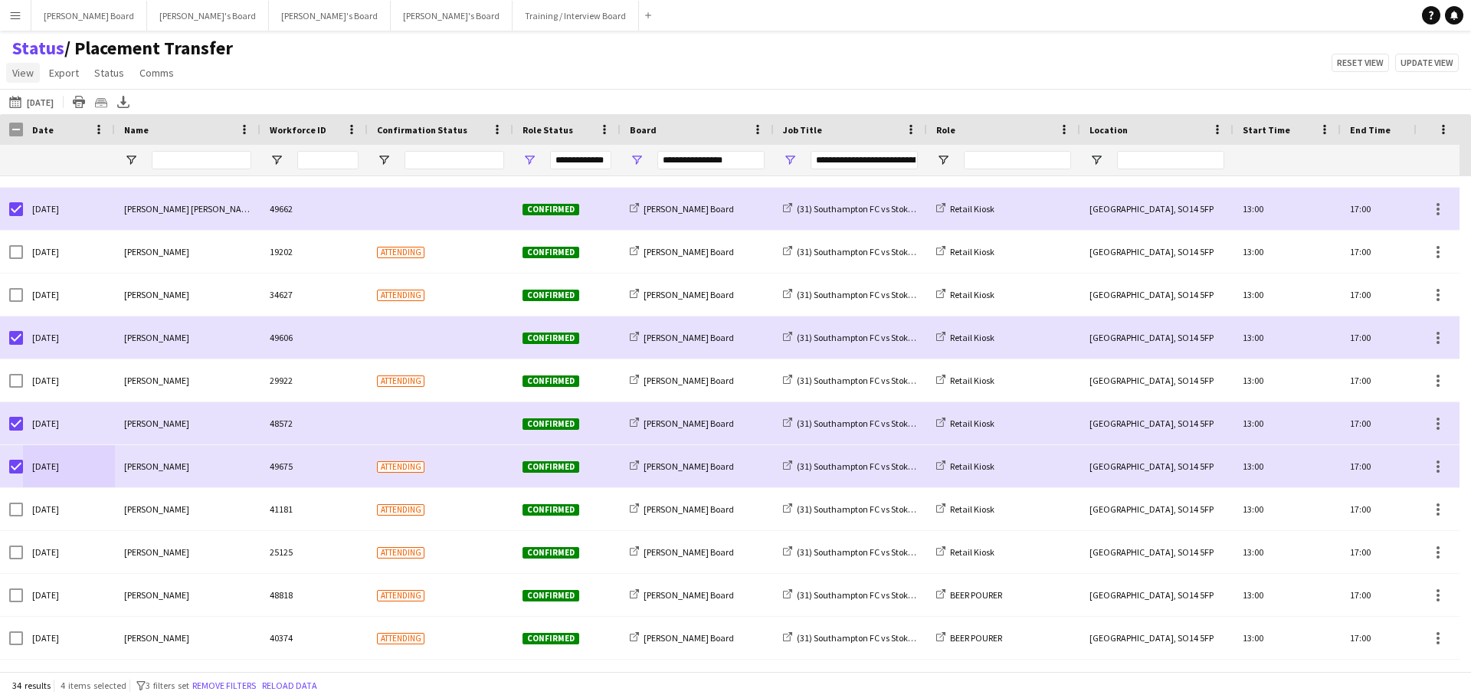
click at [19, 74] on span "View" at bounding box center [22, 73] width 21 height 14
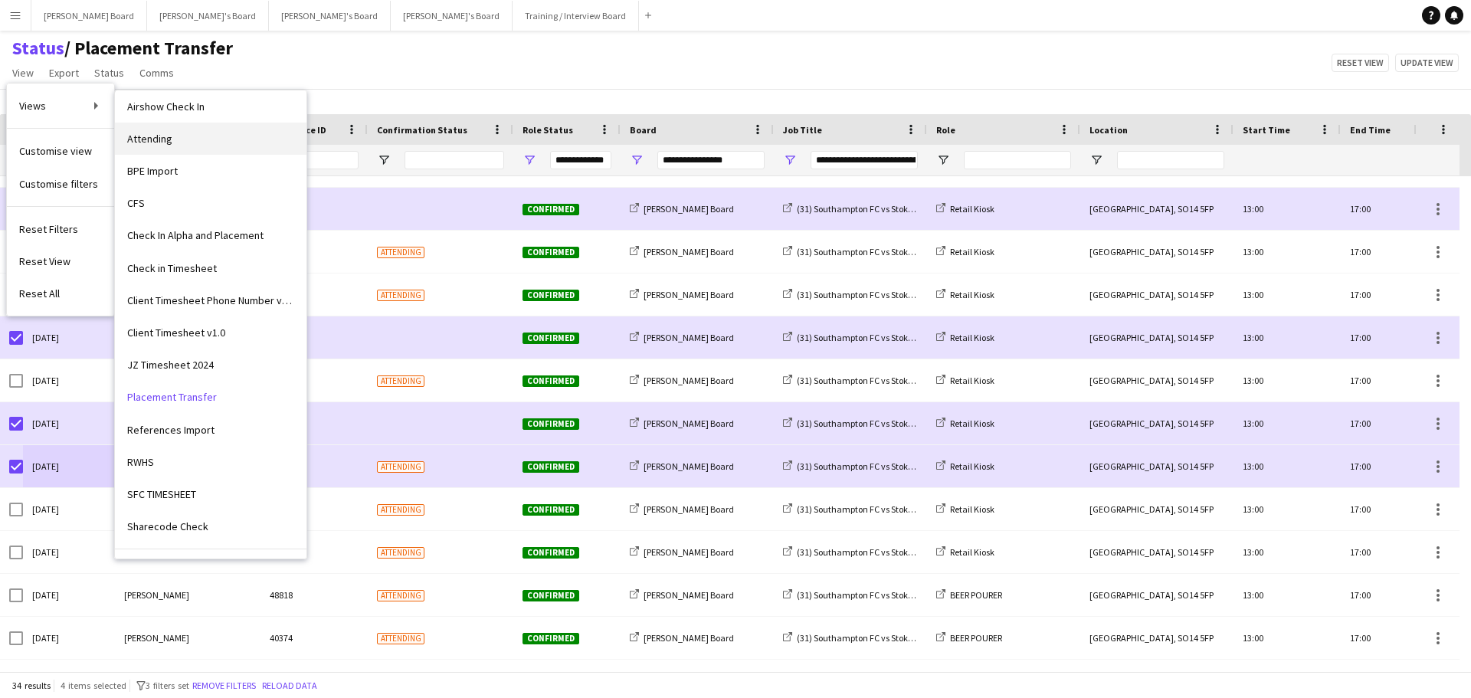
scroll to position [0, 0]
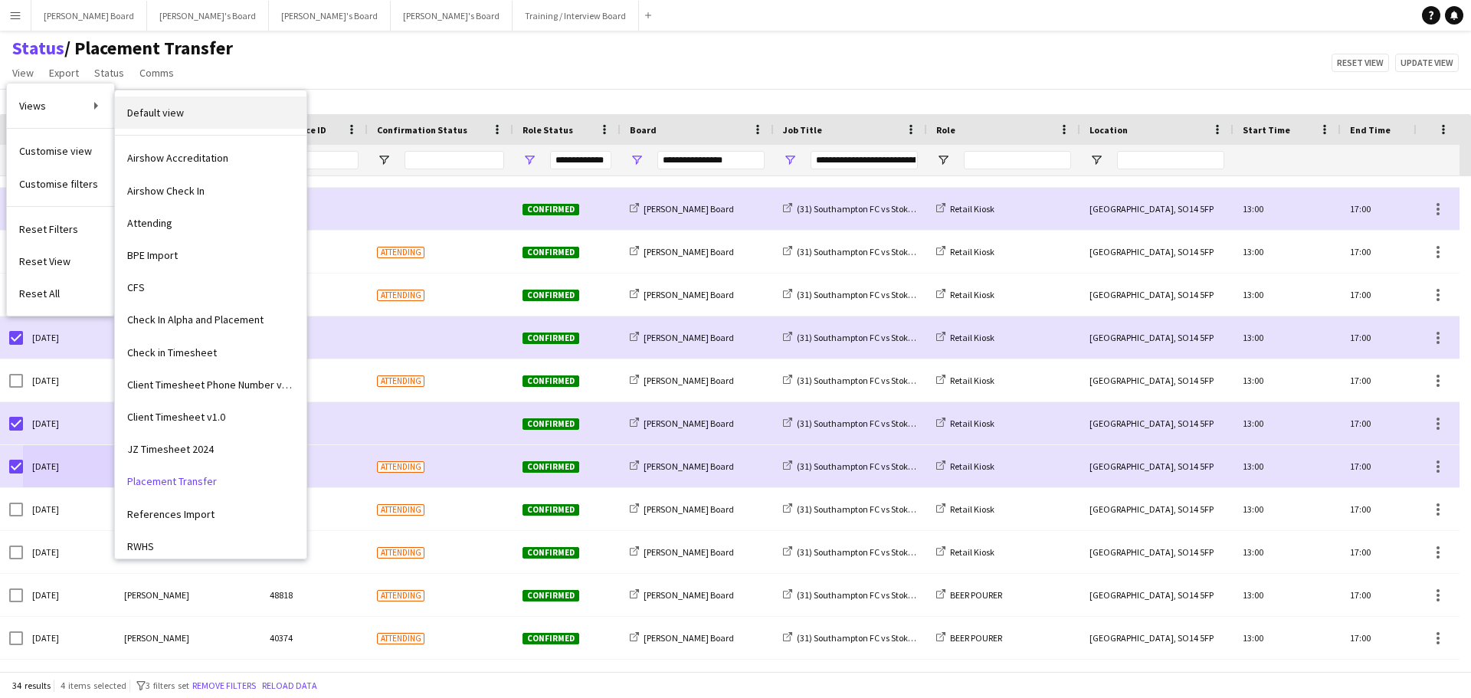
click at [182, 117] on span "Default view" at bounding box center [155, 113] width 57 height 14
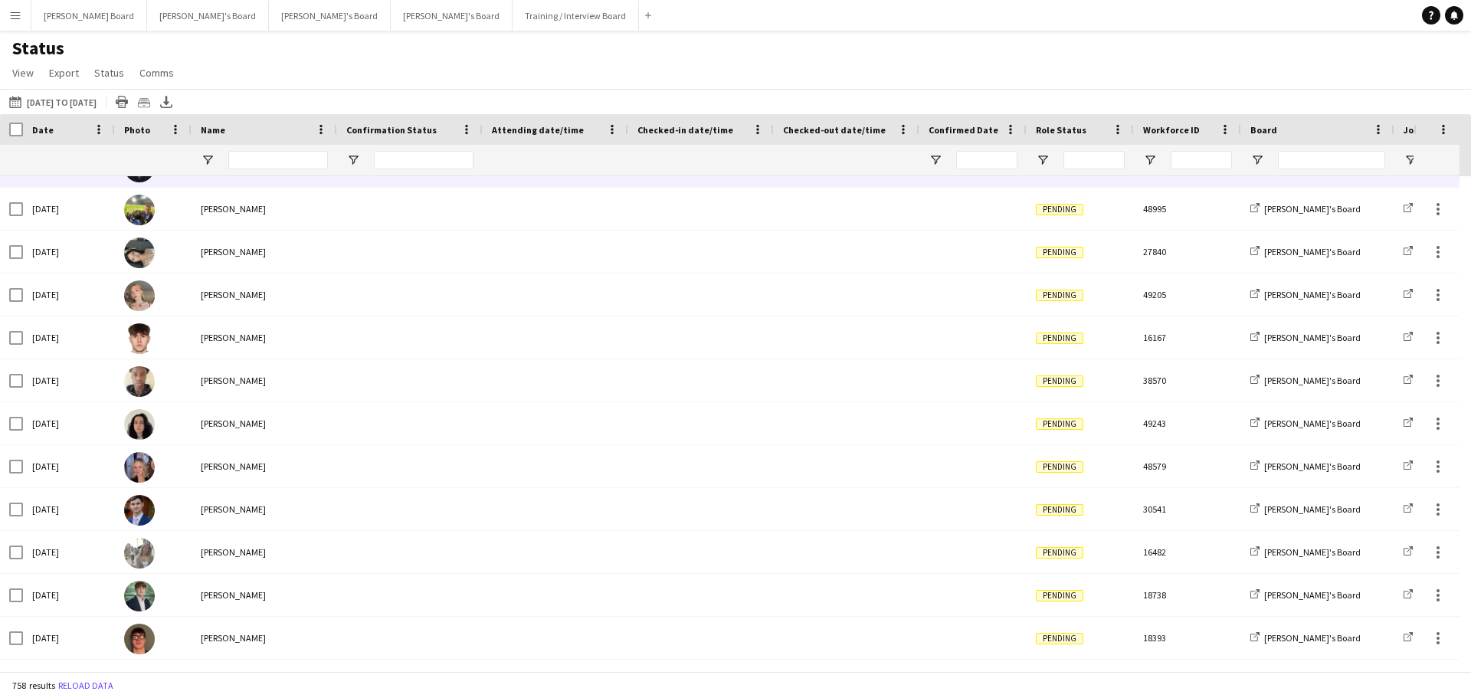
scroll to position [669, 0]
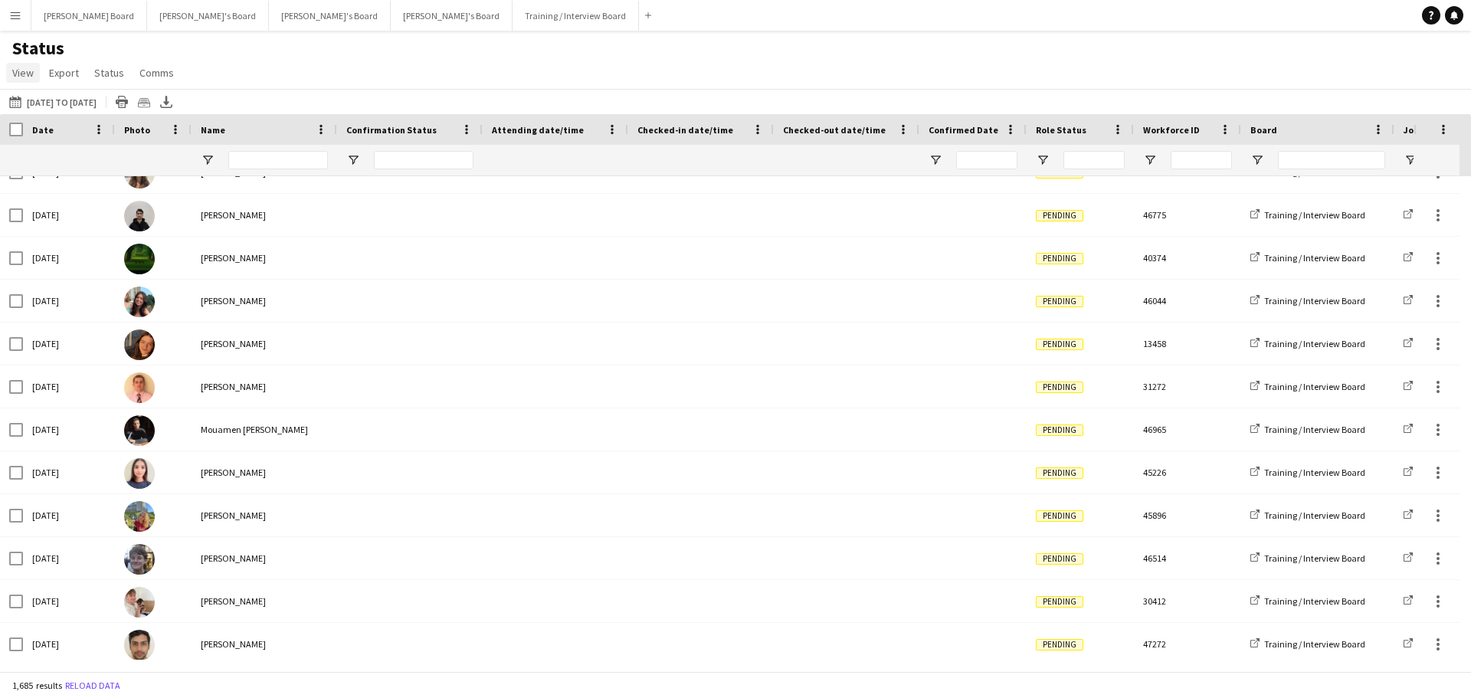
click at [19, 74] on span "View" at bounding box center [22, 73] width 21 height 14
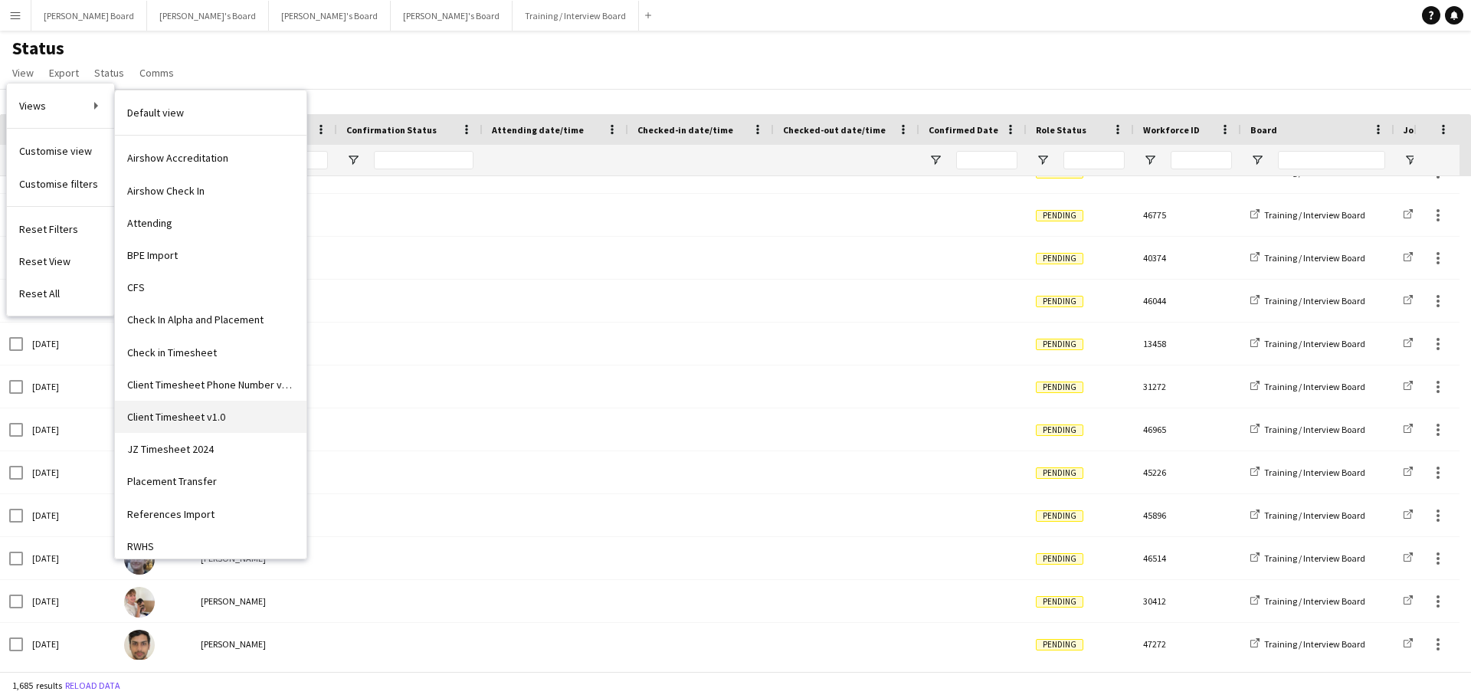
click at [264, 415] on link "Client Timesheet v1.0" at bounding box center [211, 417] width 192 height 32
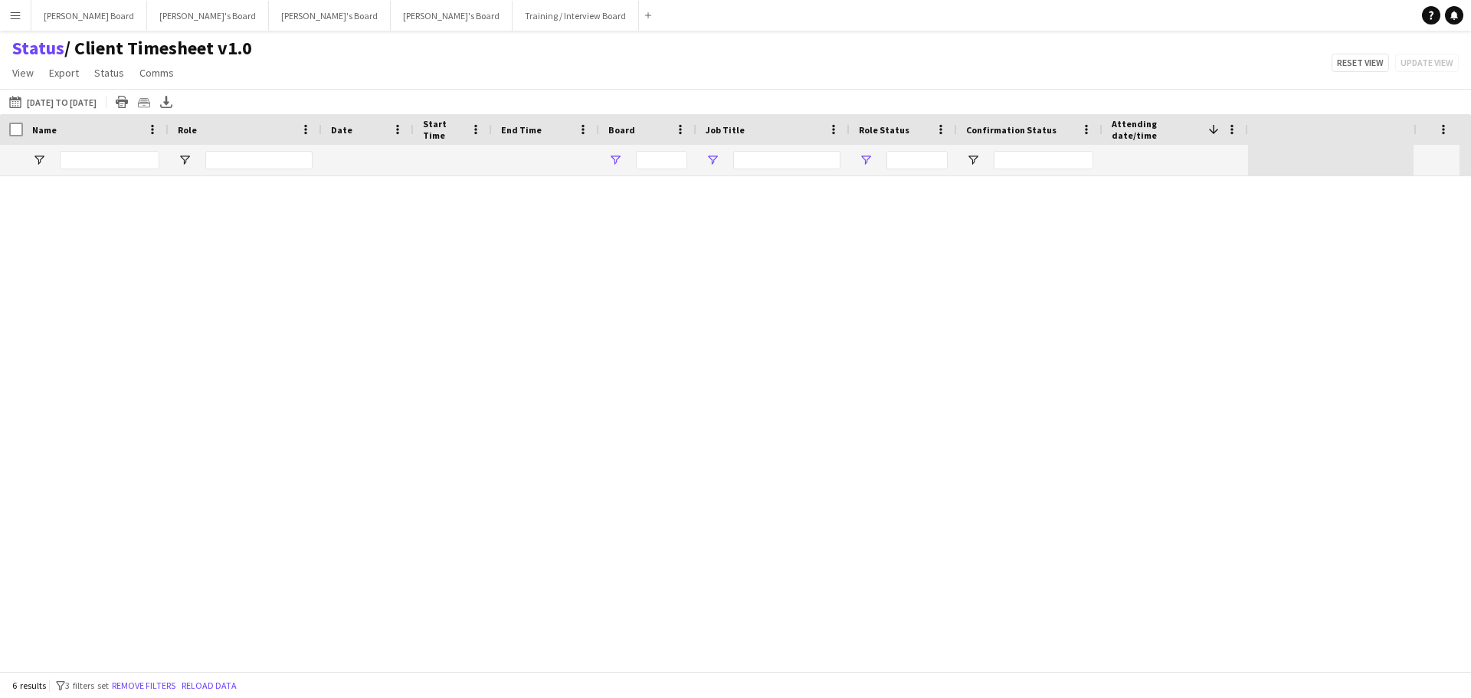
type input "**********"
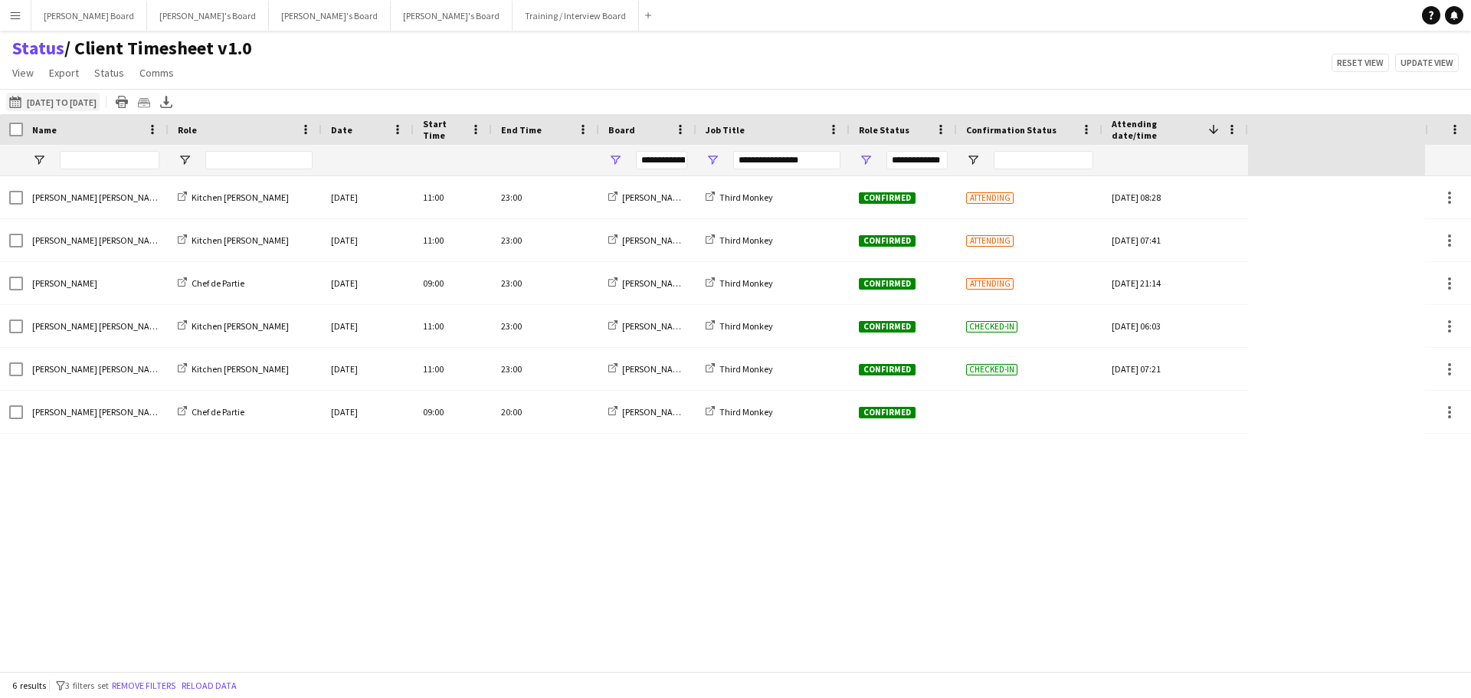
click at [61, 93] on button "22-08-2025 to 28-08-2025 07-08-2025 to 10-08-2025" at bounding box center [52, 102] width 93 height 18
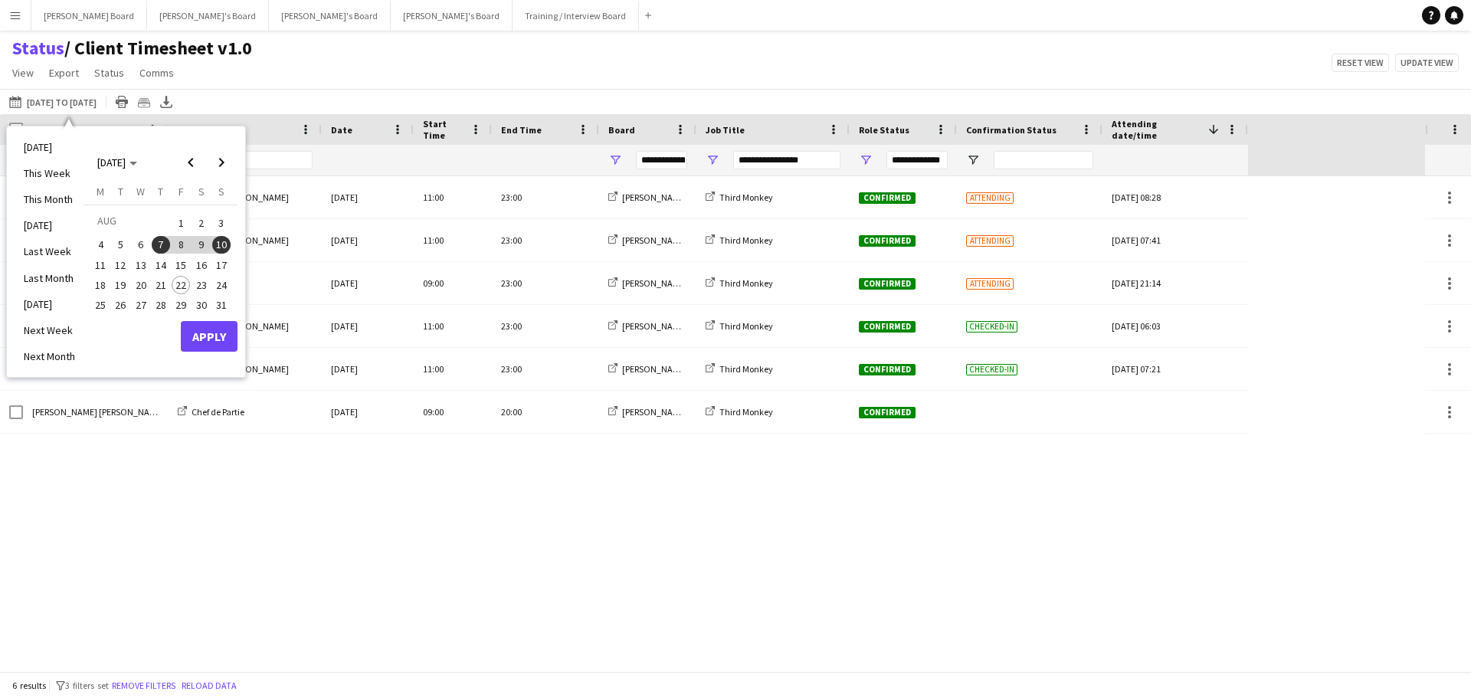
click at [198, 284] on span "23" at bounding box center [201, 285] width 18 height 18
click at [212, 338] on button "Apply" at bounding box center [209, 336] width 57 height 31
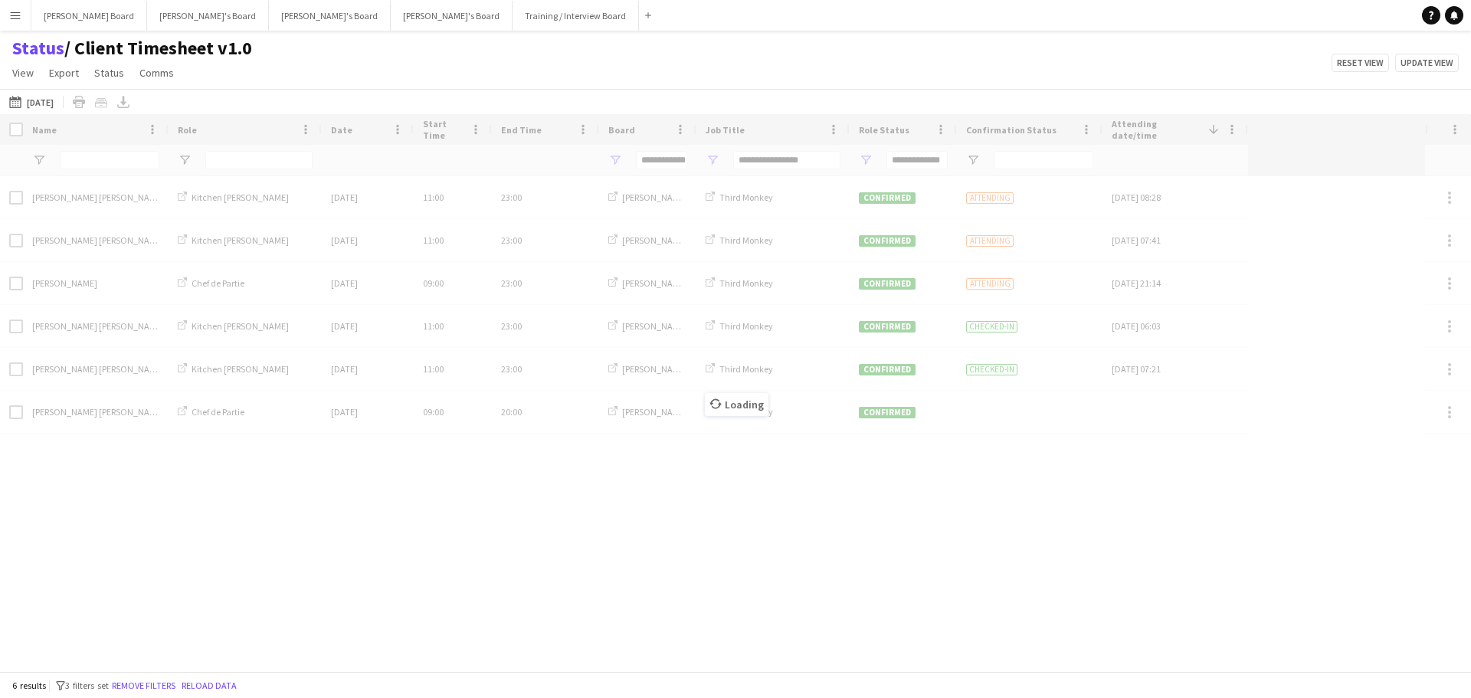
type input "***"
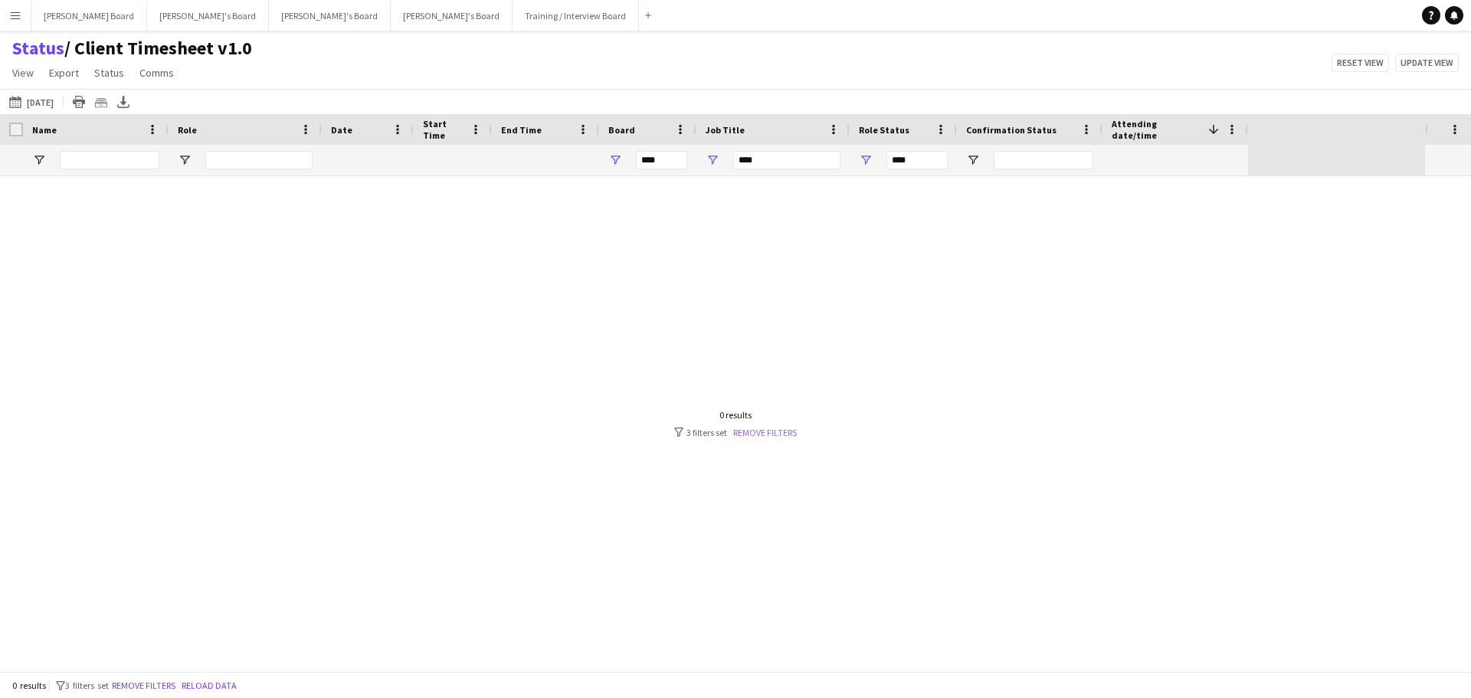
click at [766, 427] on link "Remove filters" at bounding box center [765, 432] width 64 height 11
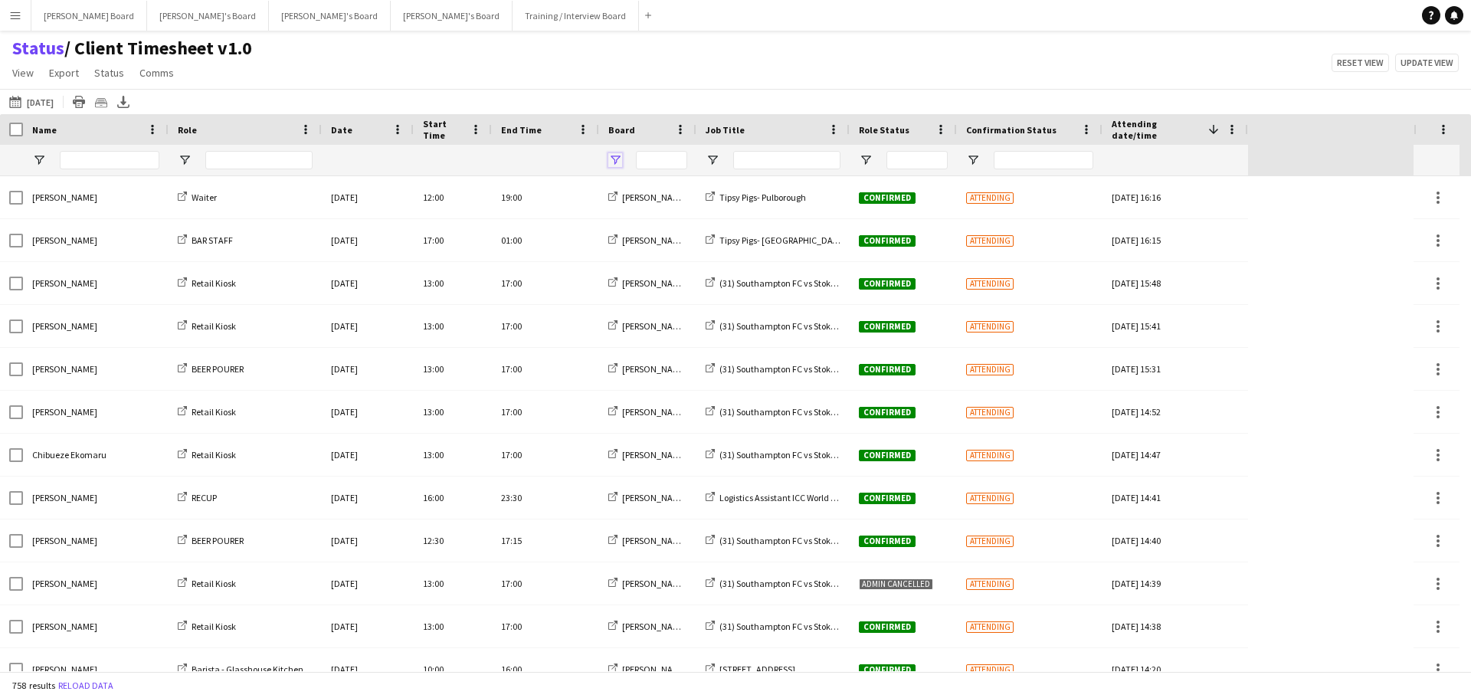
click at [621, 166] on span "Open Filter Menu" at bounding box center [615, 160] width 14 height 14
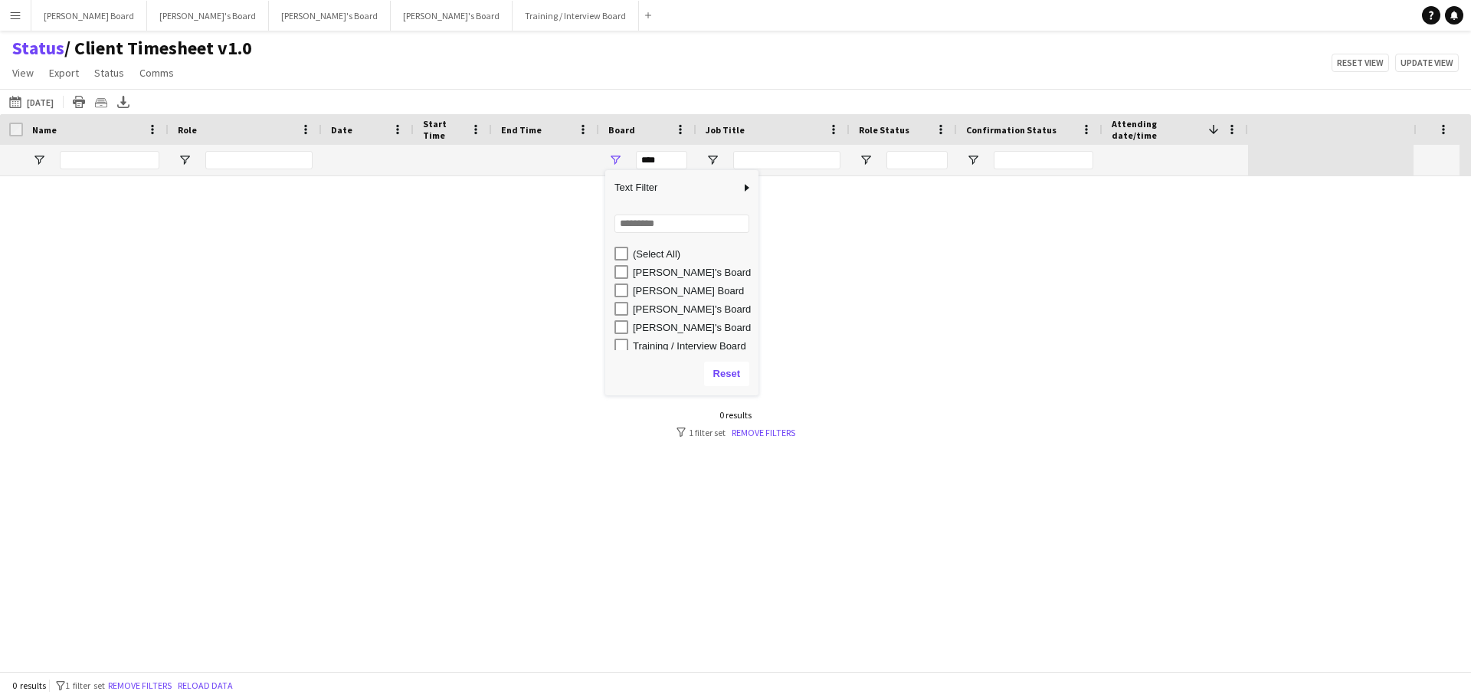
click at [624, 280] on div "[PERSON_NAME]'s Board" at bounding box center [687, 272] width 144 height 18
type input "**********"
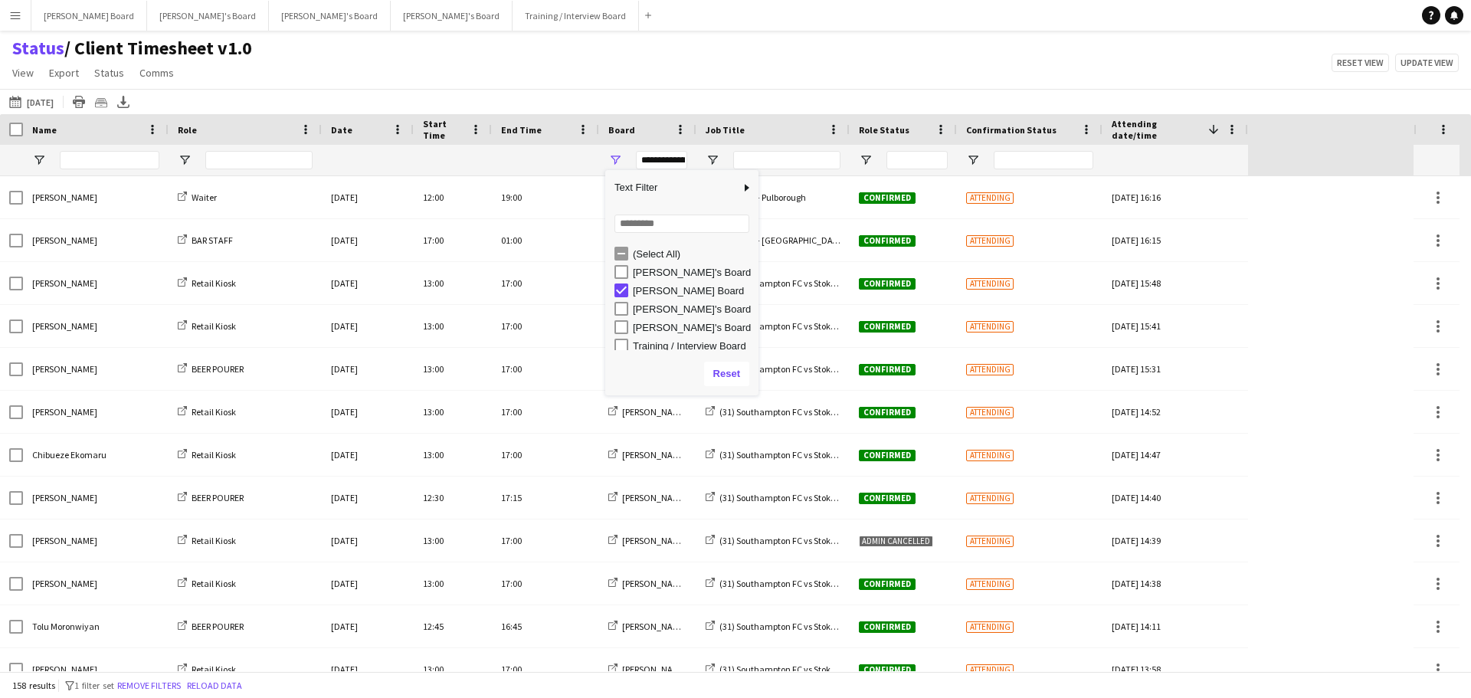
click at [726, 77] on div "Status / Client Timesheet v1.0 View Views Default view Airshow Accreditation Ai…" at bounding box center [735, 63] width 1471 height 52
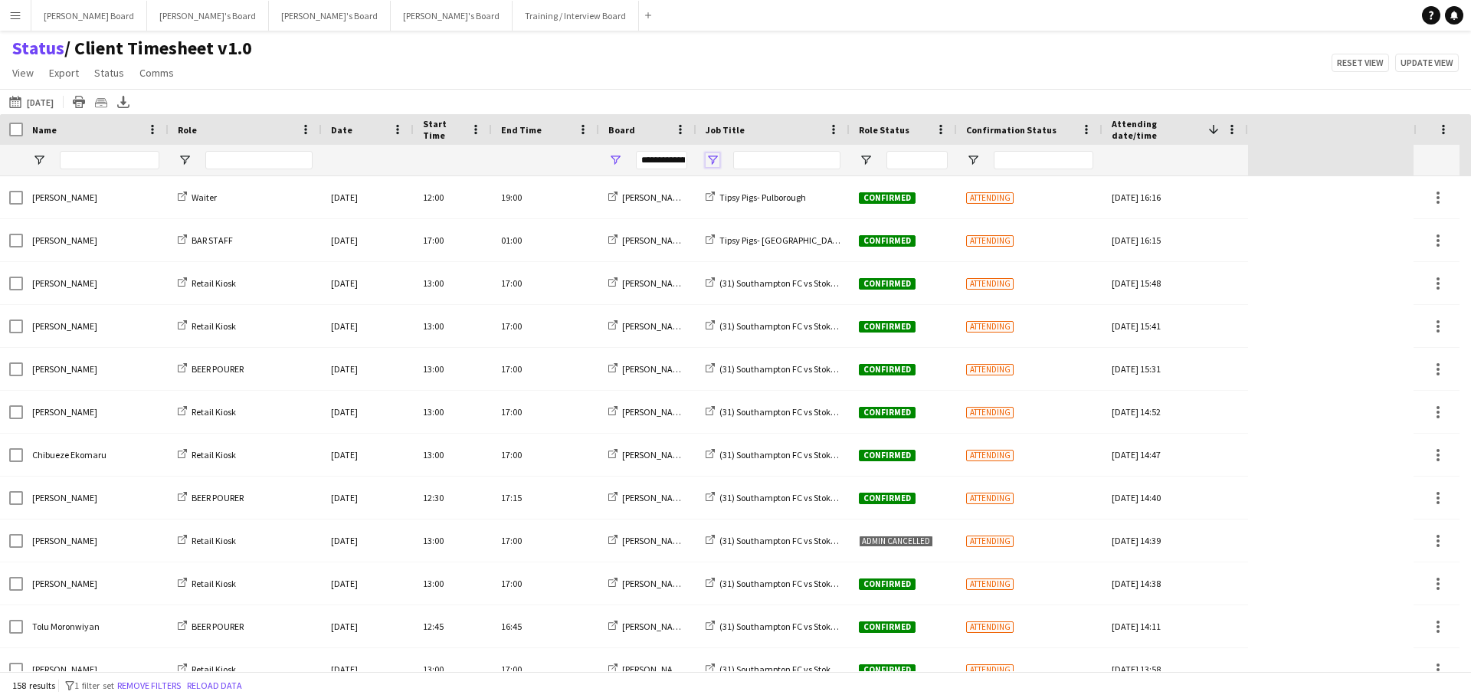
click at [713, 159] on span "Open Filter Menu" at bounding box center [713, 160] width 14 height 14
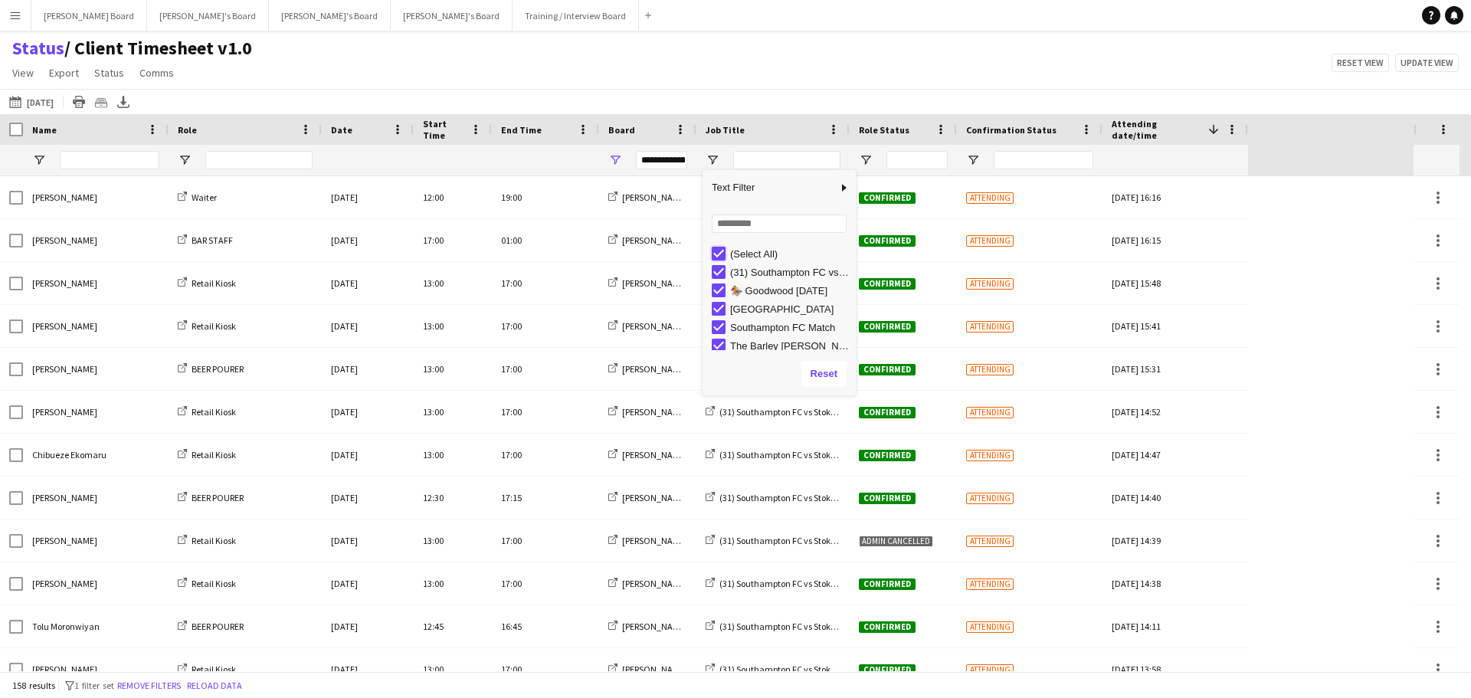
type input "***"
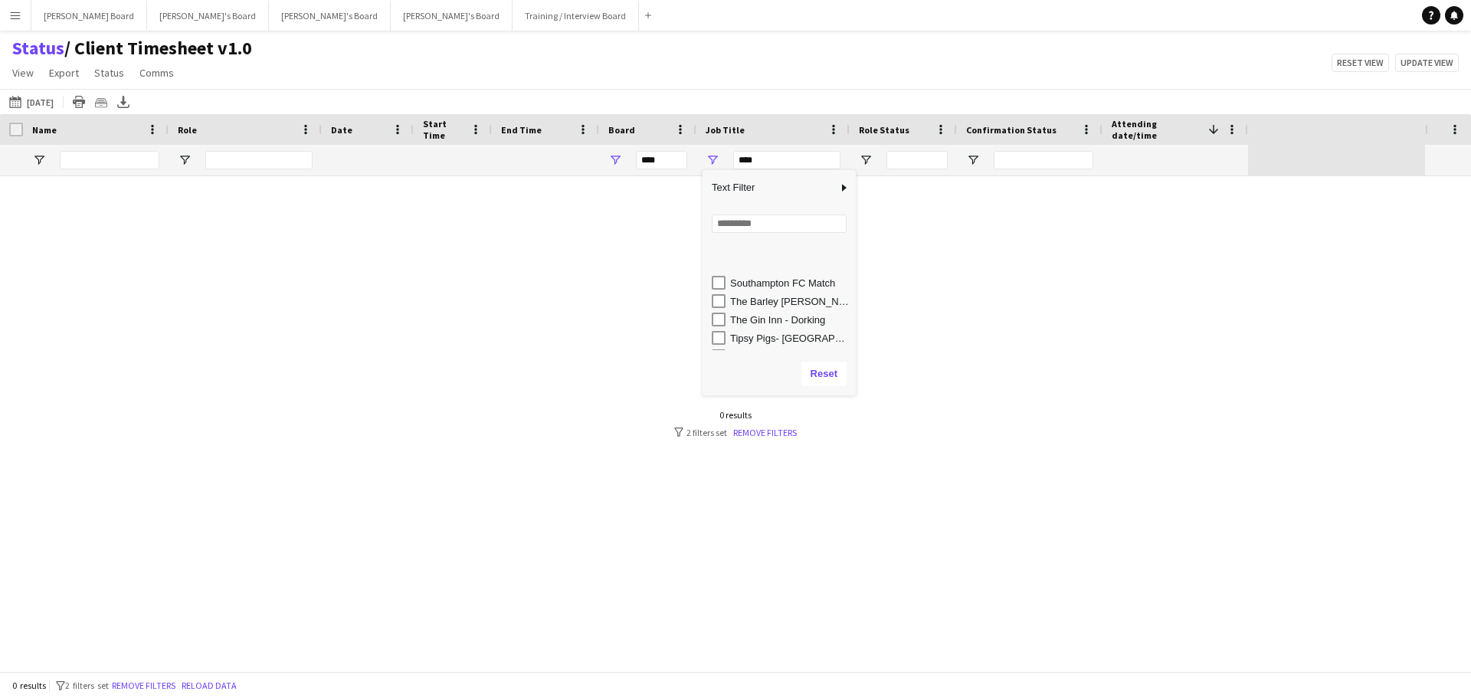
scroll to position [78, 0]
type input "**********"
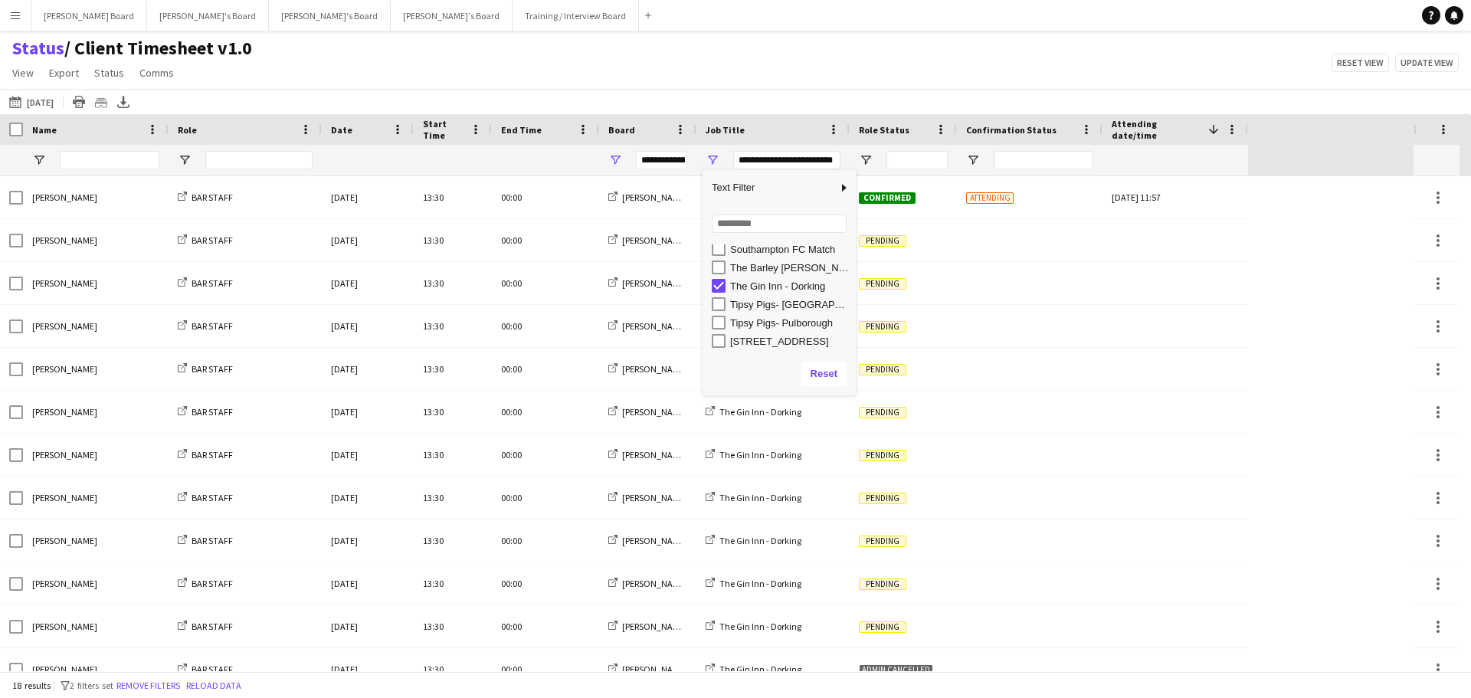
click at [795, 35] on main "Status / Client Timesheet v1.0 View Views Default view Airshow Accreditation Ai…" at bounding box center [735, 354] width 1471 height 647
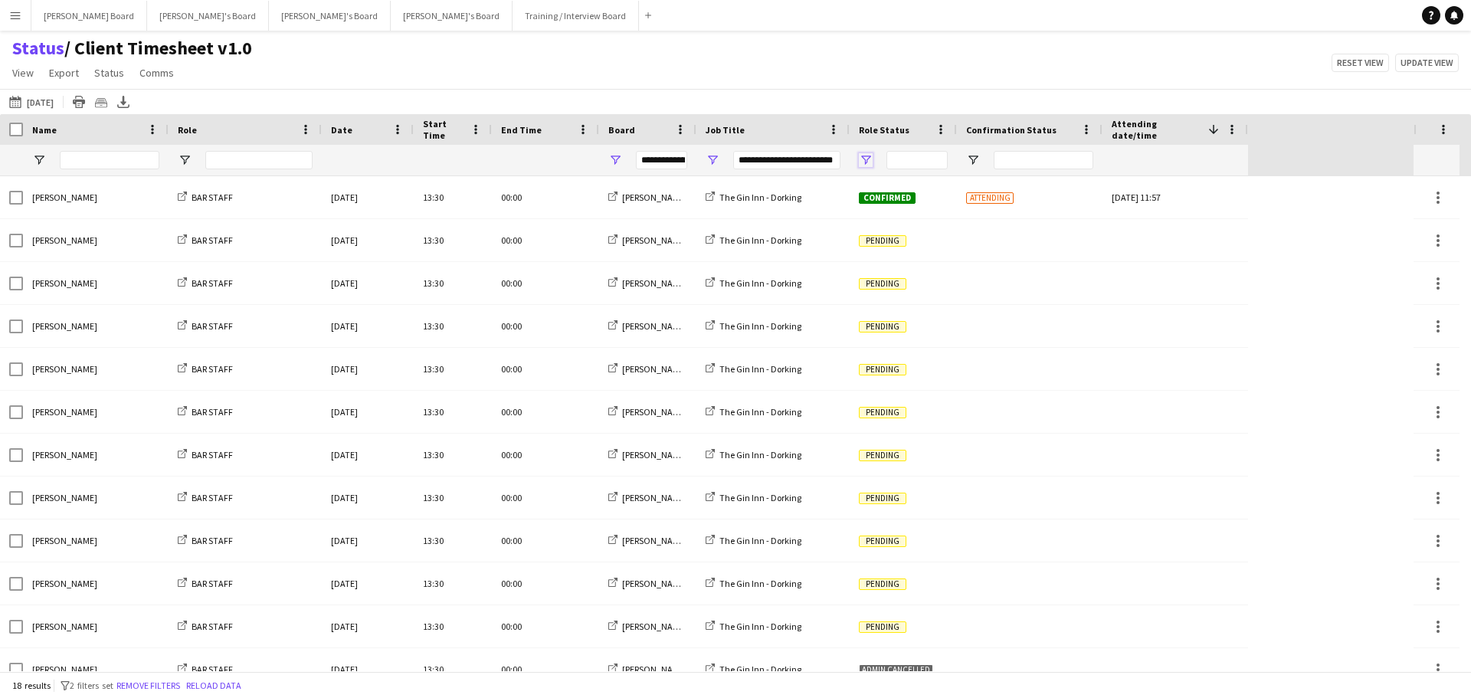
click at [867, 156] on span "Open Filter Menu" at bounding box center [866, 160] width 14 height 14
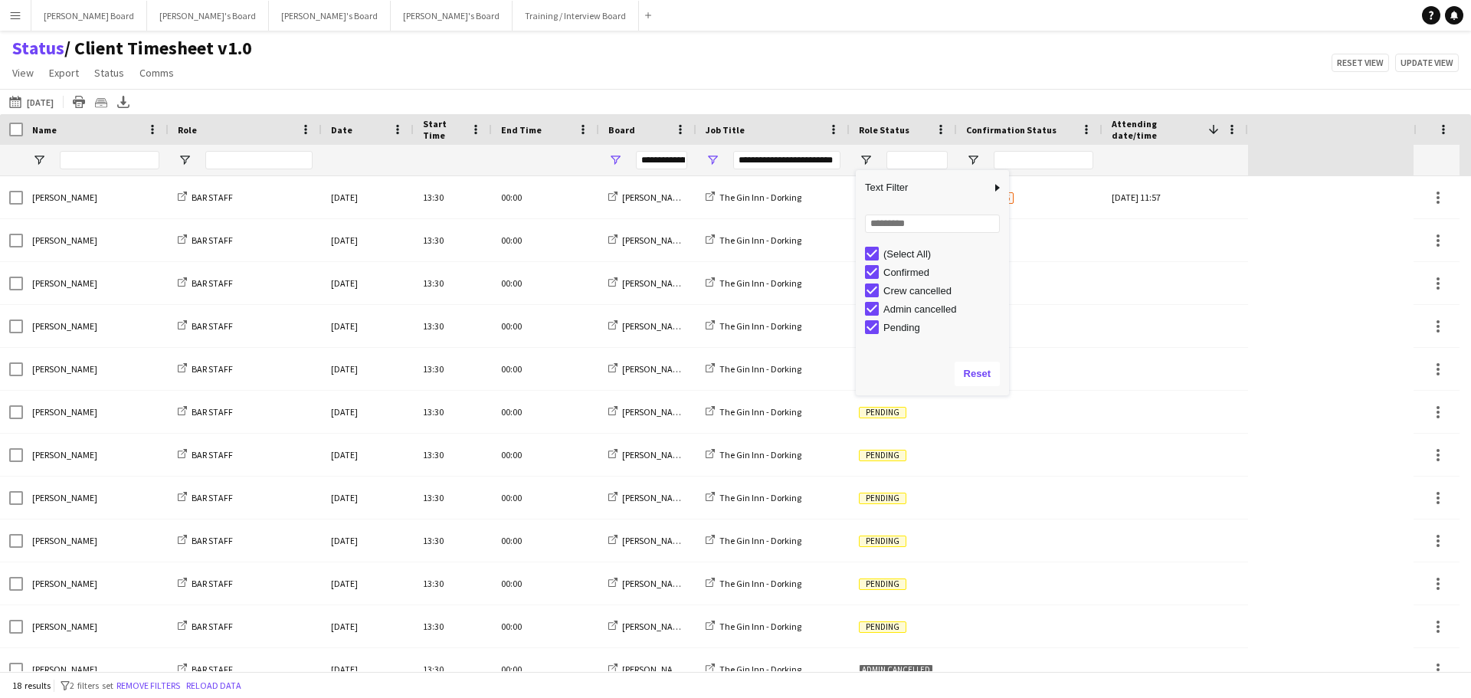
click at [870, 244] on div "(Select All) Confirmed Crew cancelled Admin cancelled Pending" at bounding box center [932, 297] width 153 height 110
type input "***"
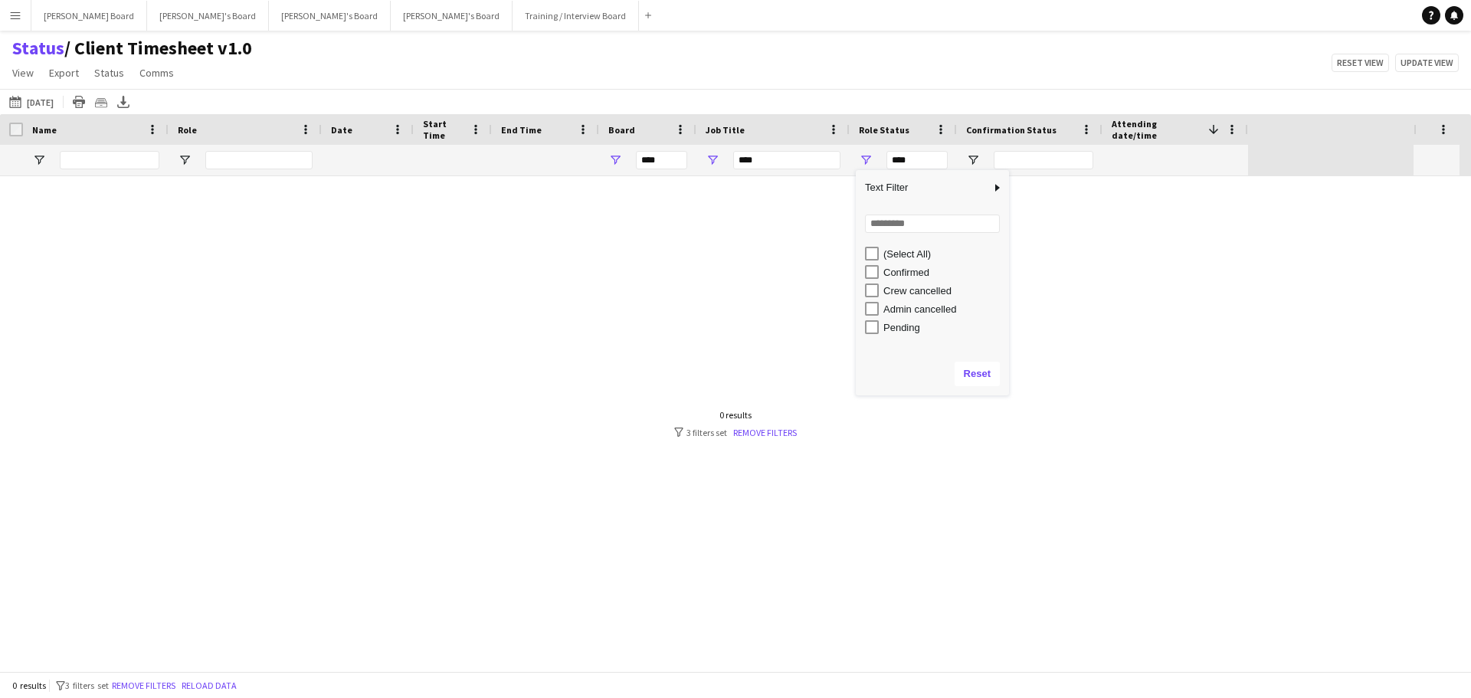
click at [872, 264] on div "Confirmed" at bounding box center [937, 272] width 144 height 18
type input "**********"
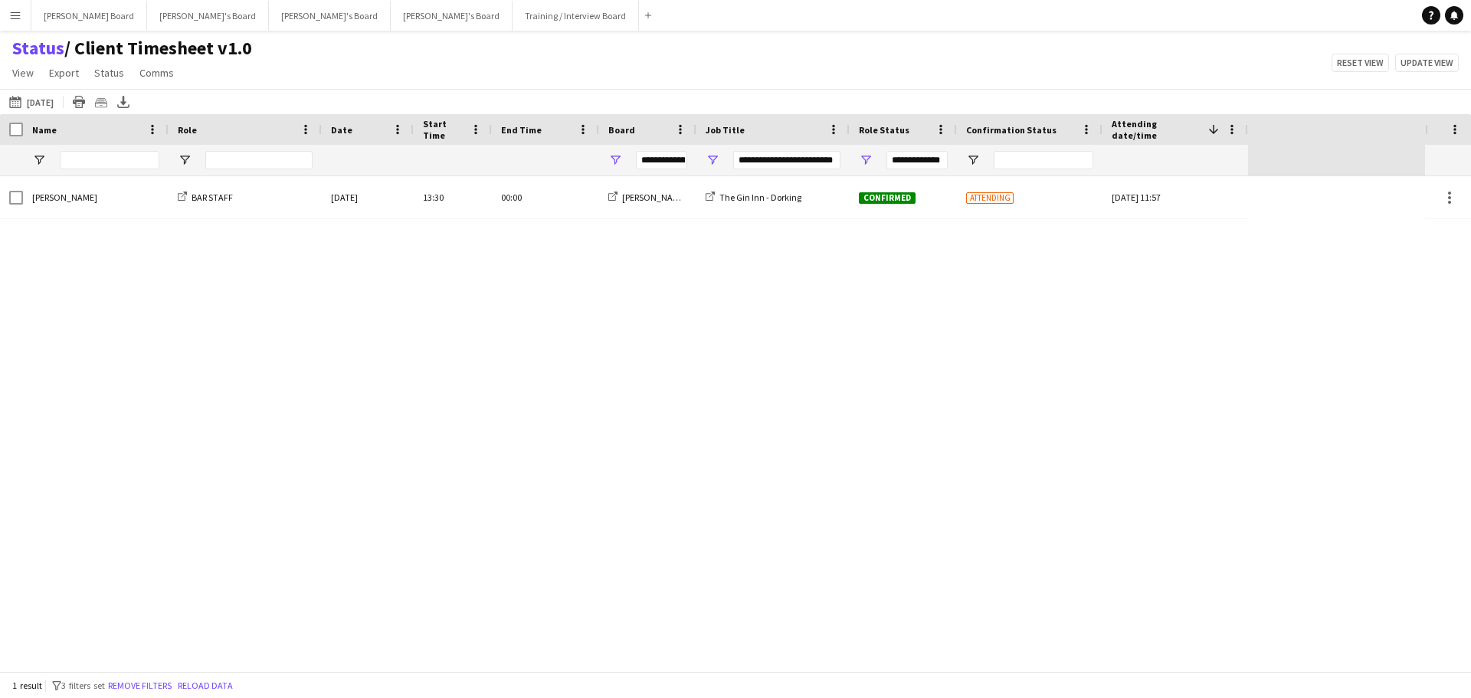
click at [706, 54] on div "Status / Client Timesheet v1.0 View Views Default view Airshow Accreditation Ai…" at bounding box center [735, 63] width 1471 height 52
click at [716, 159] on span "Open Filter Menu" at bounding box center [713, 160] width 14 height 14
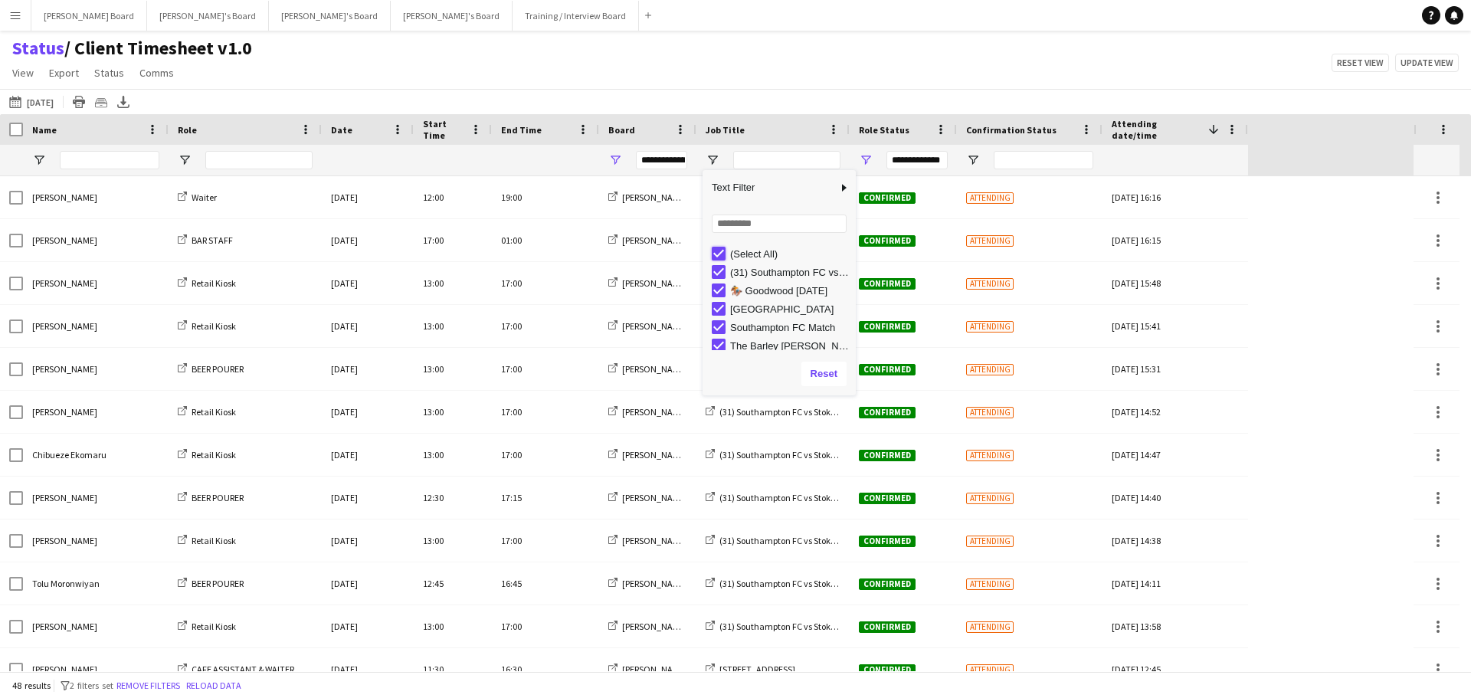
type input "***"
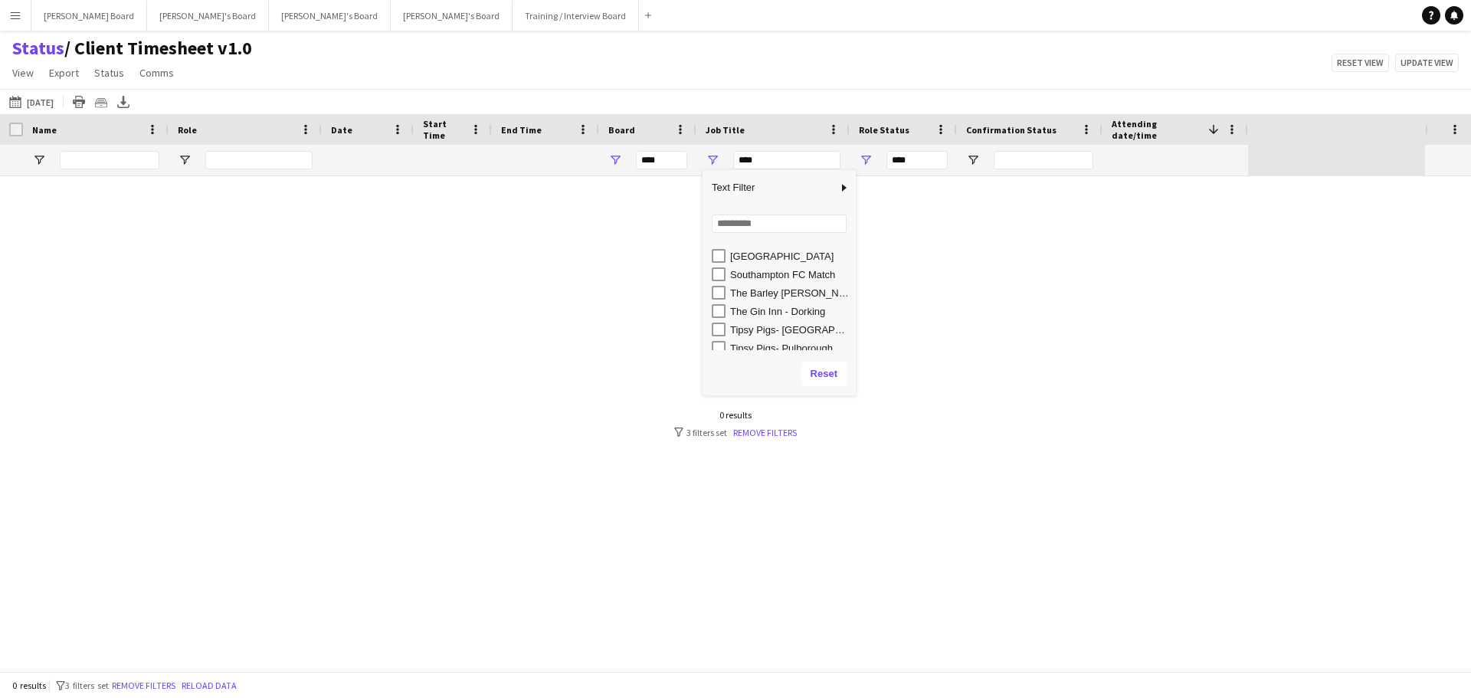
scroll to position [77, 0]
type input "**********"
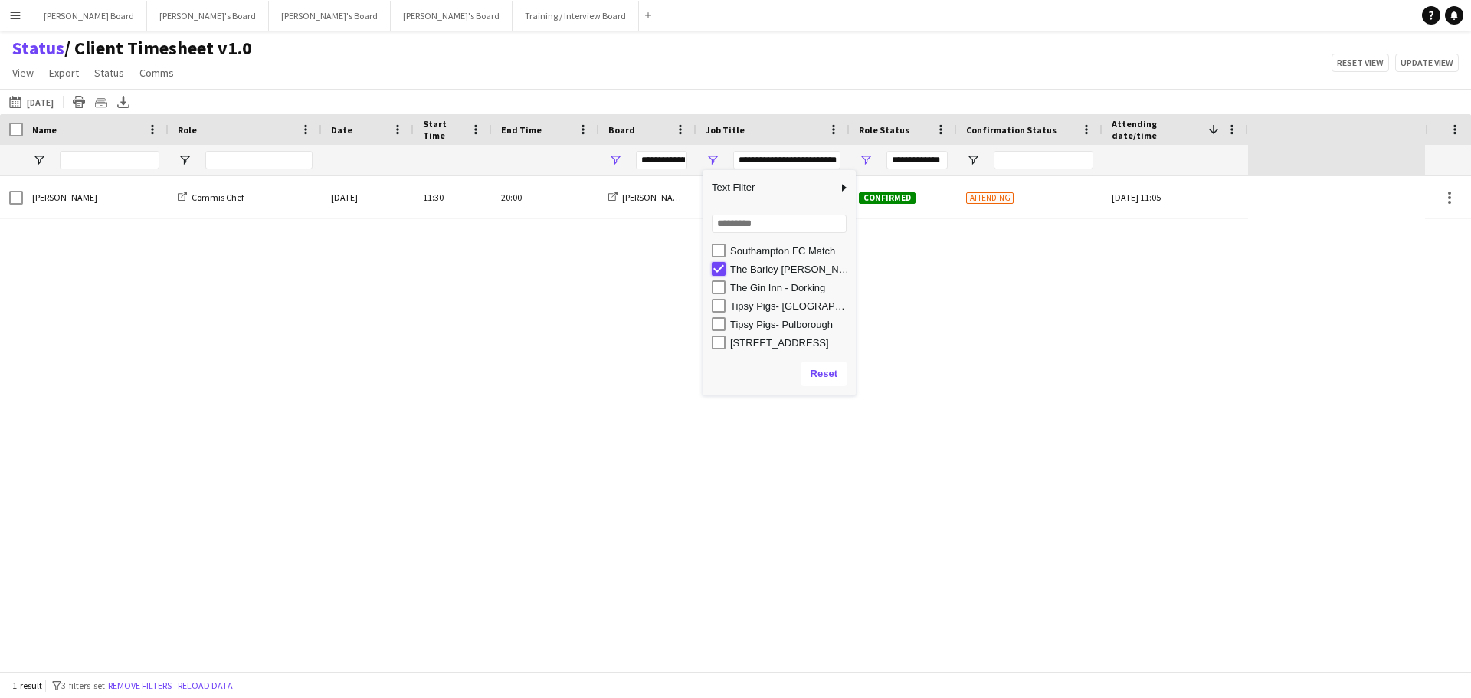
type input "***"
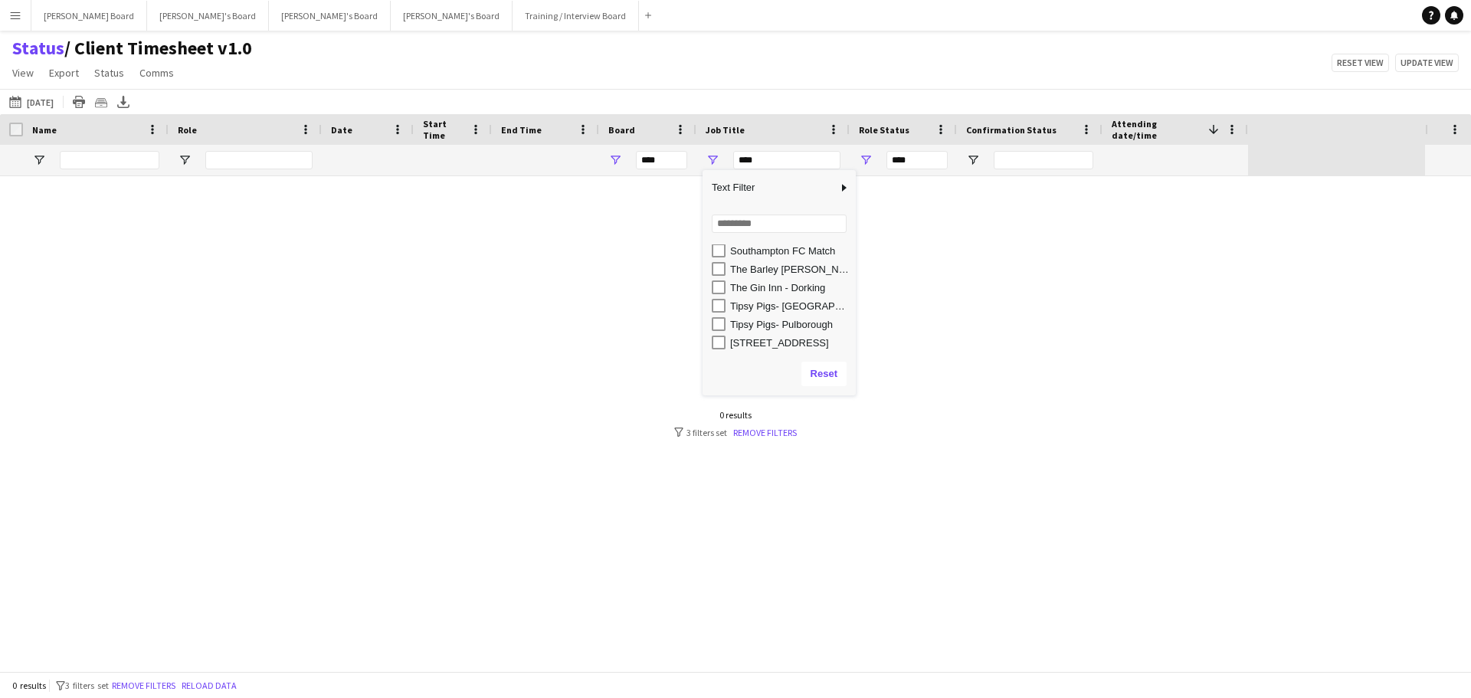
scroll to position [78, 0]
click at [725, 342] on div "Waverley Abbey House, GU9 8EP" at bounding box center [784, 341] width 144 height 18
type input "**********"
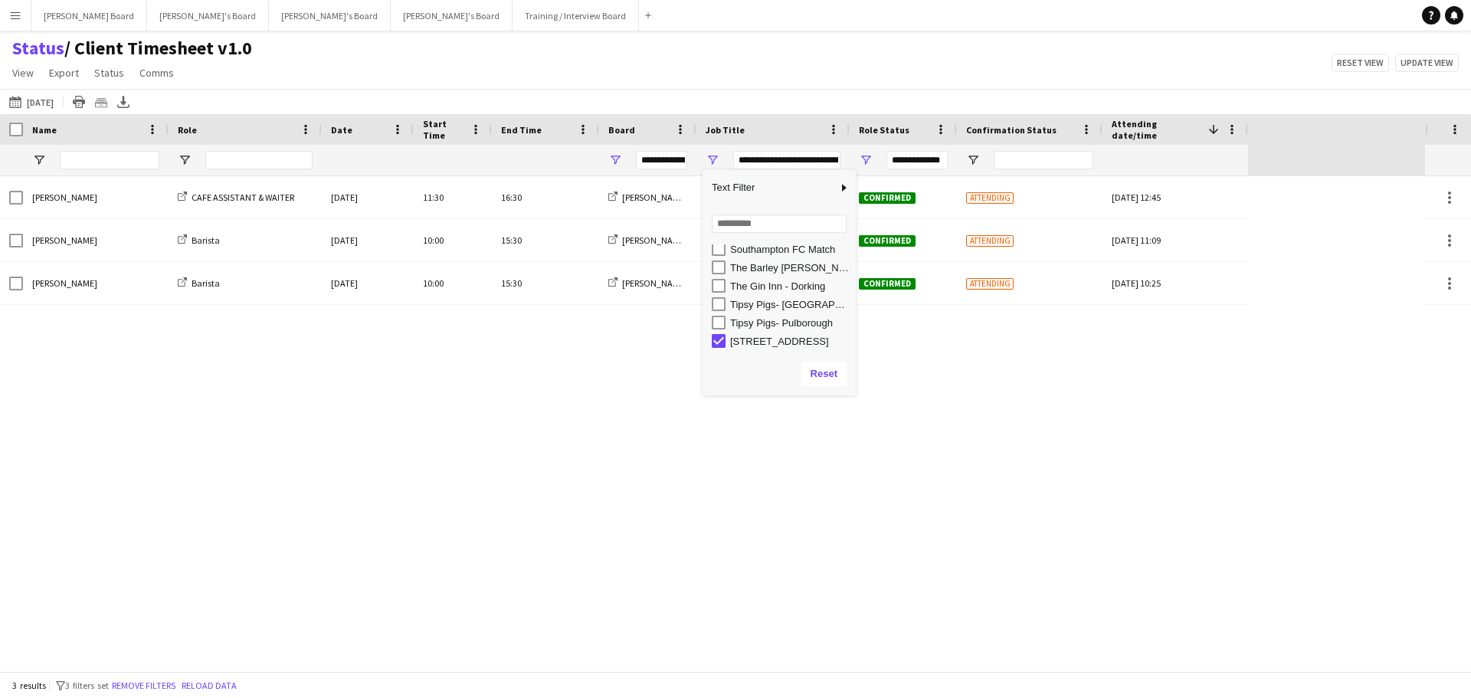
click at [660, 77] on div "Status / Client Timesheet v1.0 View Views Default view Airshow Accreditation Ai…" at bounding box center [735, 63] width 1471 height 52
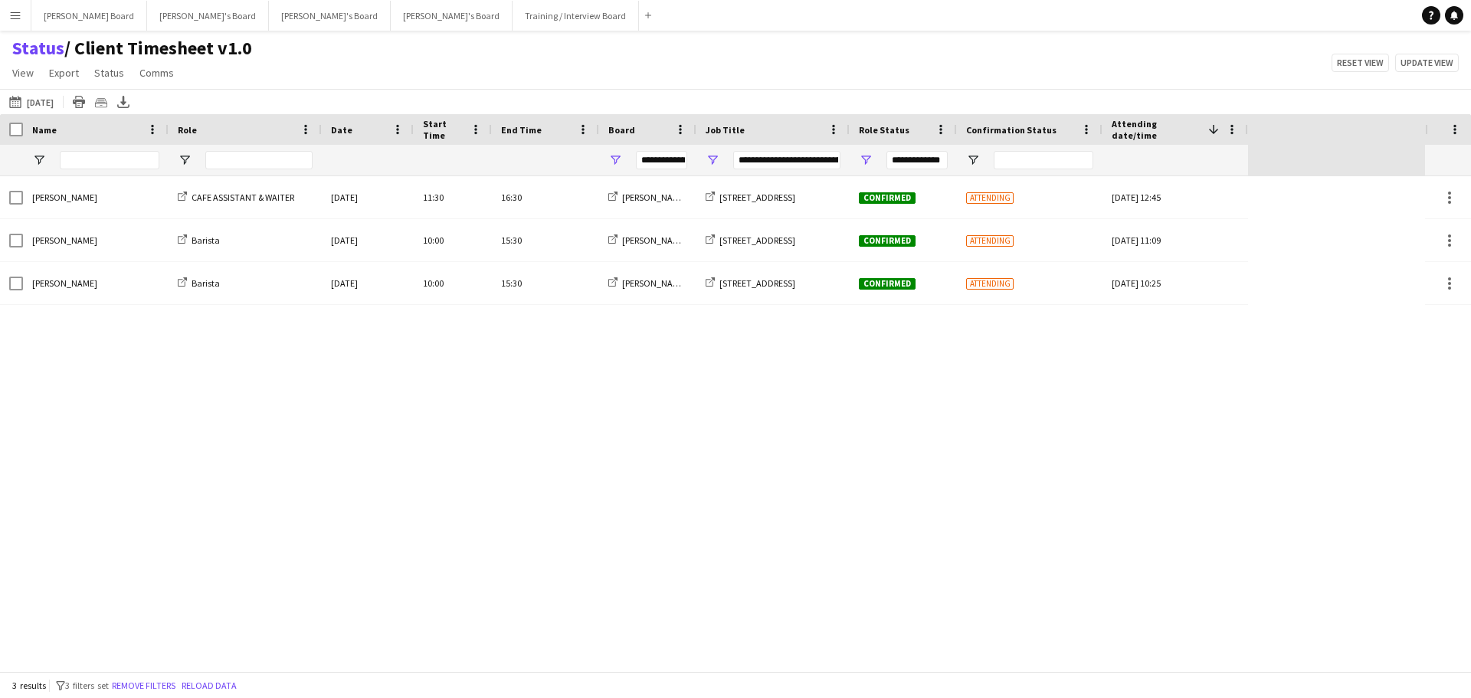
click at [349, 131] on span "Date" at bounding box center [341, 129] width 21 height 11
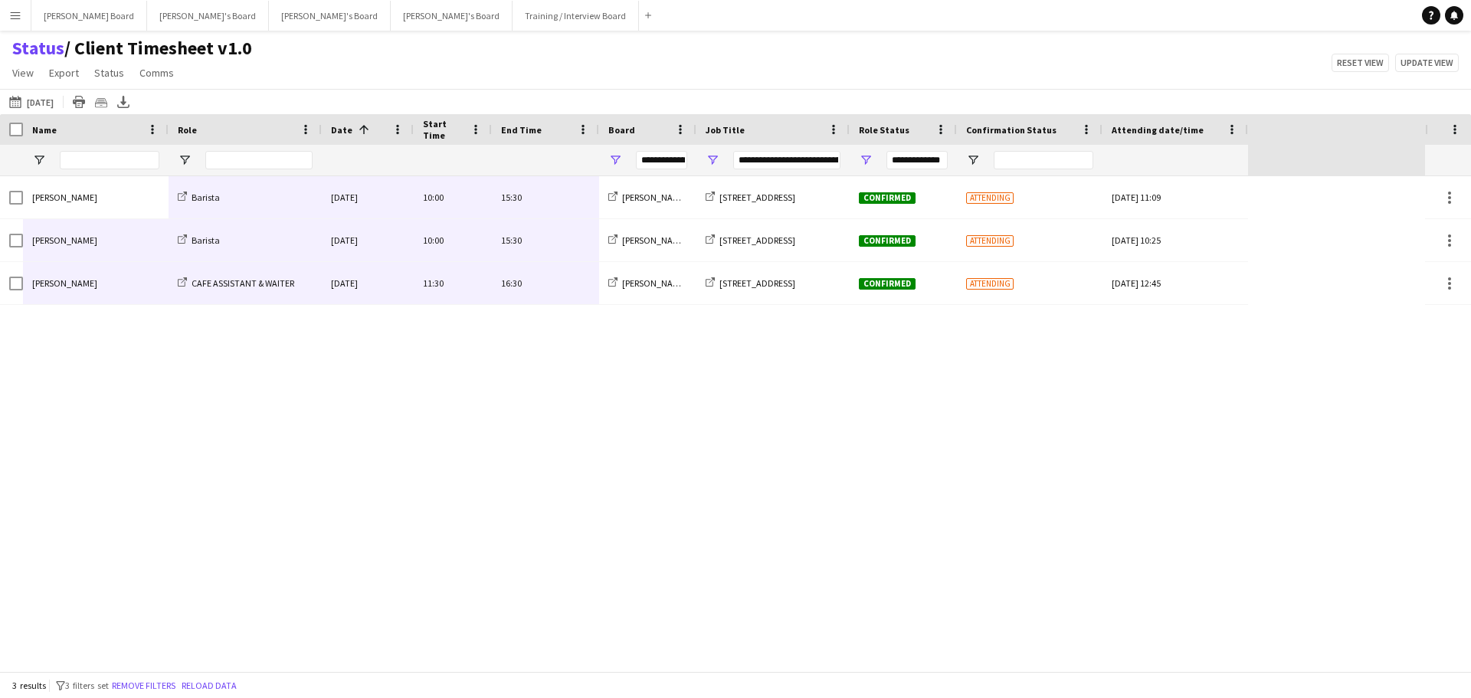
drag, startPoint x: 84, startPoint y: 208, endPoint x: 518, endPoint y: 280, distance: 440.3
click at [518, 280] on div "James Orr CAFE ASSISTANT & WAITER Sat, 23 Aug 2025 11:30 16:30 Dean's Board Wav…" at bounding box center [624, 240] width 1248 height 129
click at [583, 420] on div "James Orr CAFE ASSISTANT & WAITER Sat, 23 Aug 2025 11:30 16:30 Dean's Board Wav…" at bounding box center [712, 423] width 1425 height 495
click at [39, 100] on button "22-08-2025 to 28-08-2025 Tomorrow" at bounding box center [31, 102] width 51 height 18
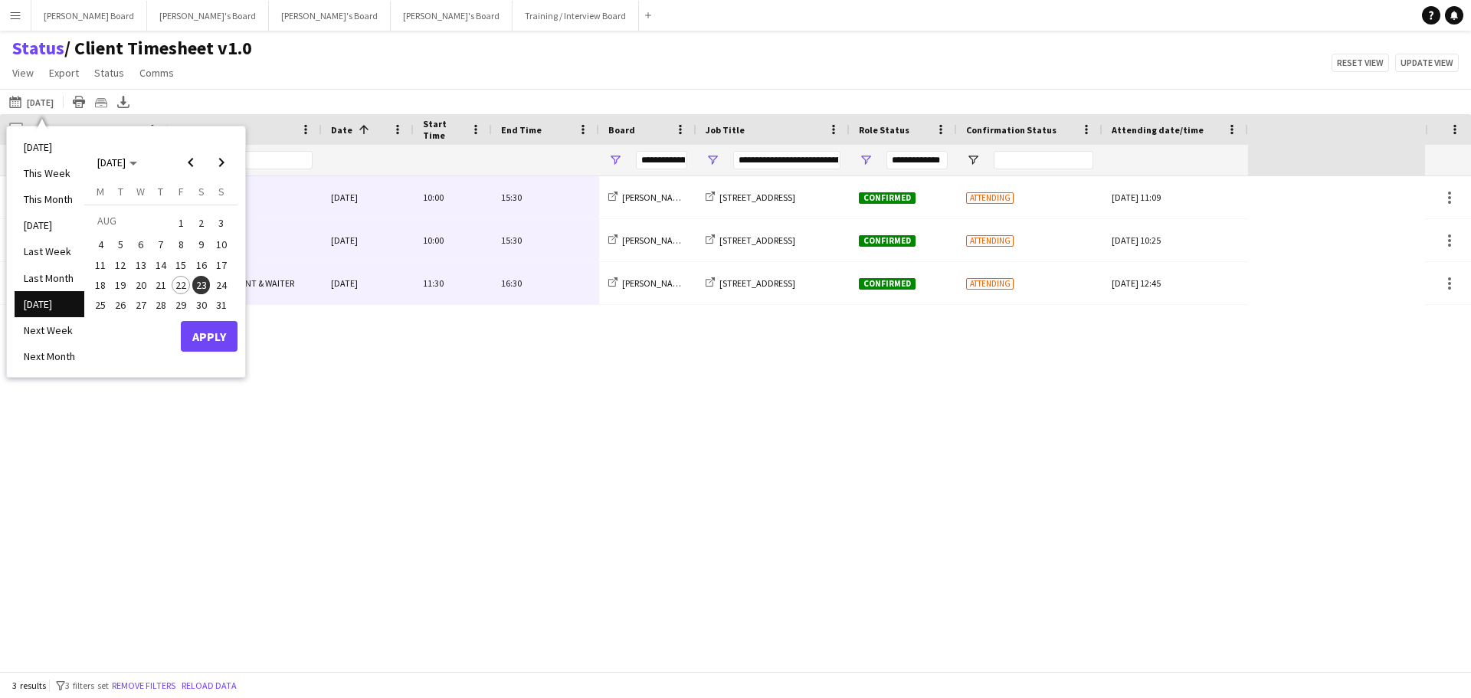
click at [103, 303] on span "25" at bounding box center [100, 305] width 18 height 18
click at [162, 307] on span "28" at bounding box center [161, 305] width 18 height 18
click at [201, 338] on button "Apply" at bounding box center [209, 336] width 57 height 31
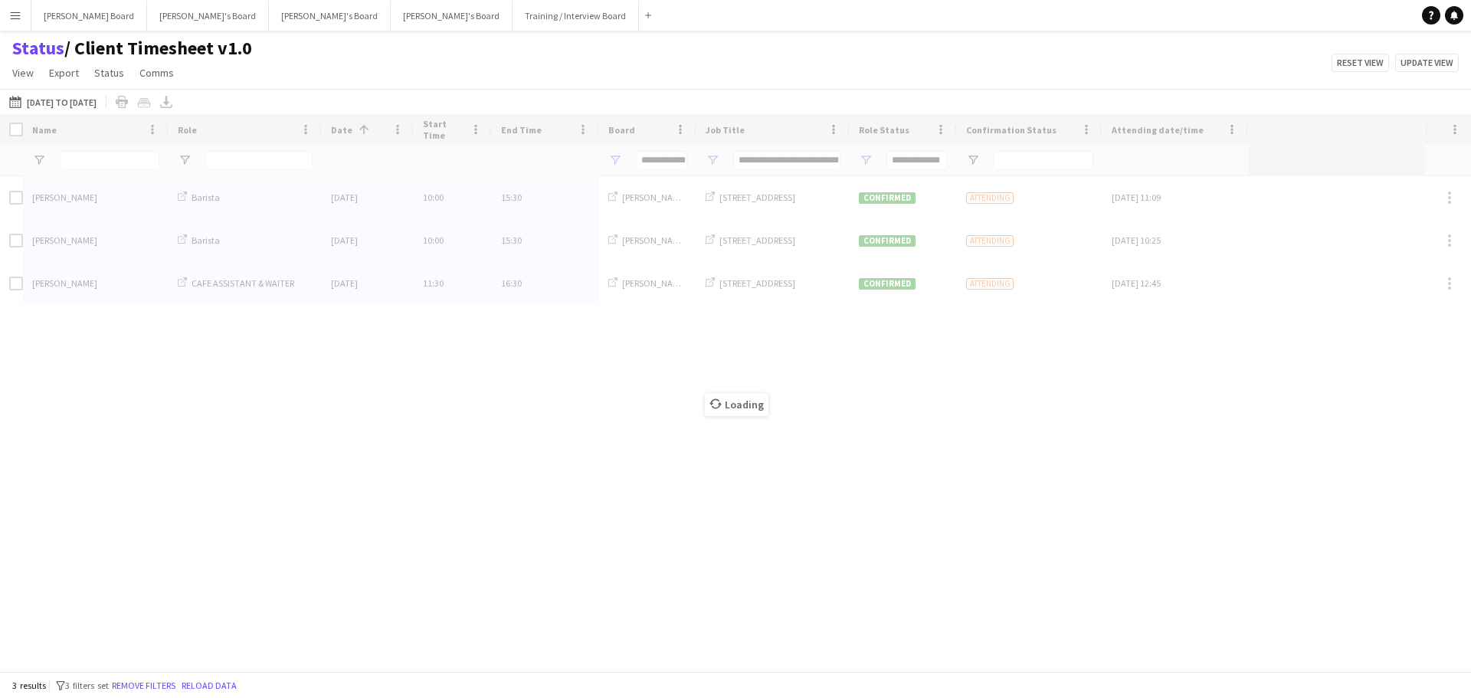
type input "***"
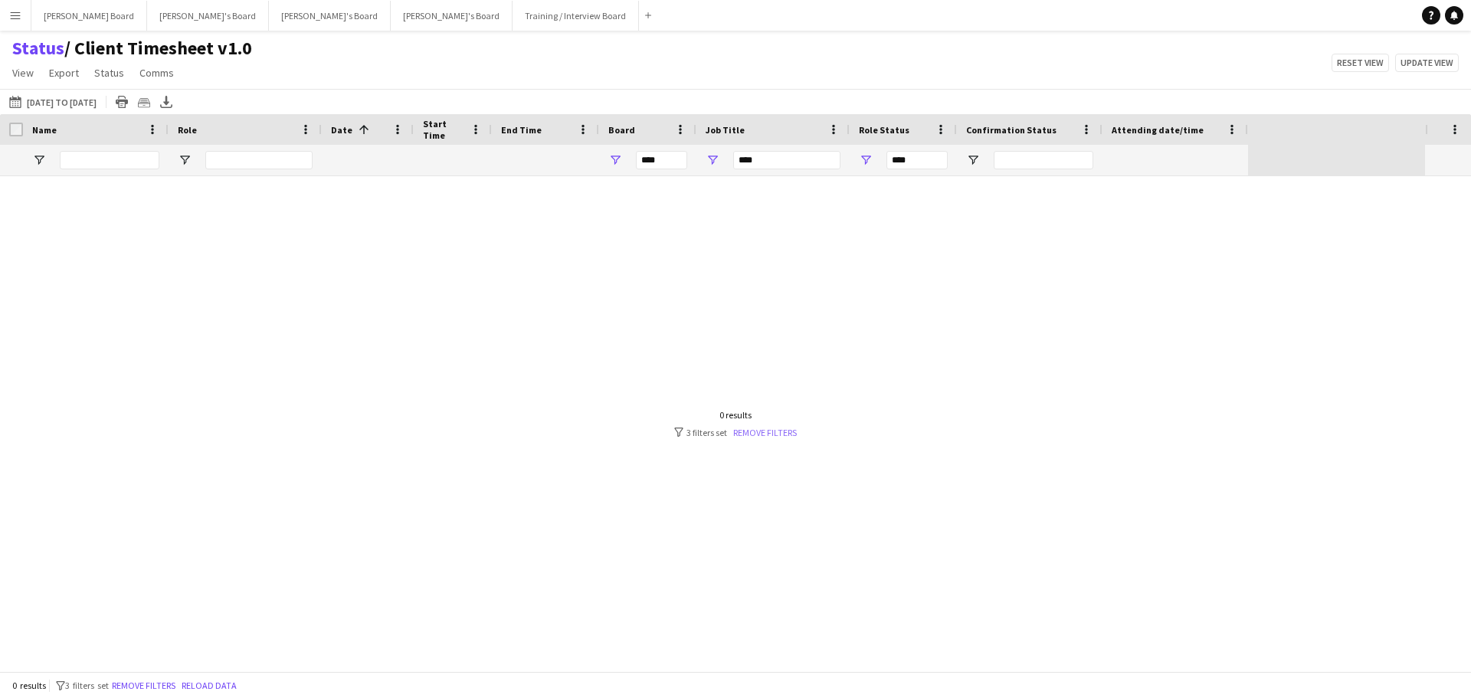
click at [782, 428] on link "Remove filters" at bounding box center [765, 432] width 64 height 11
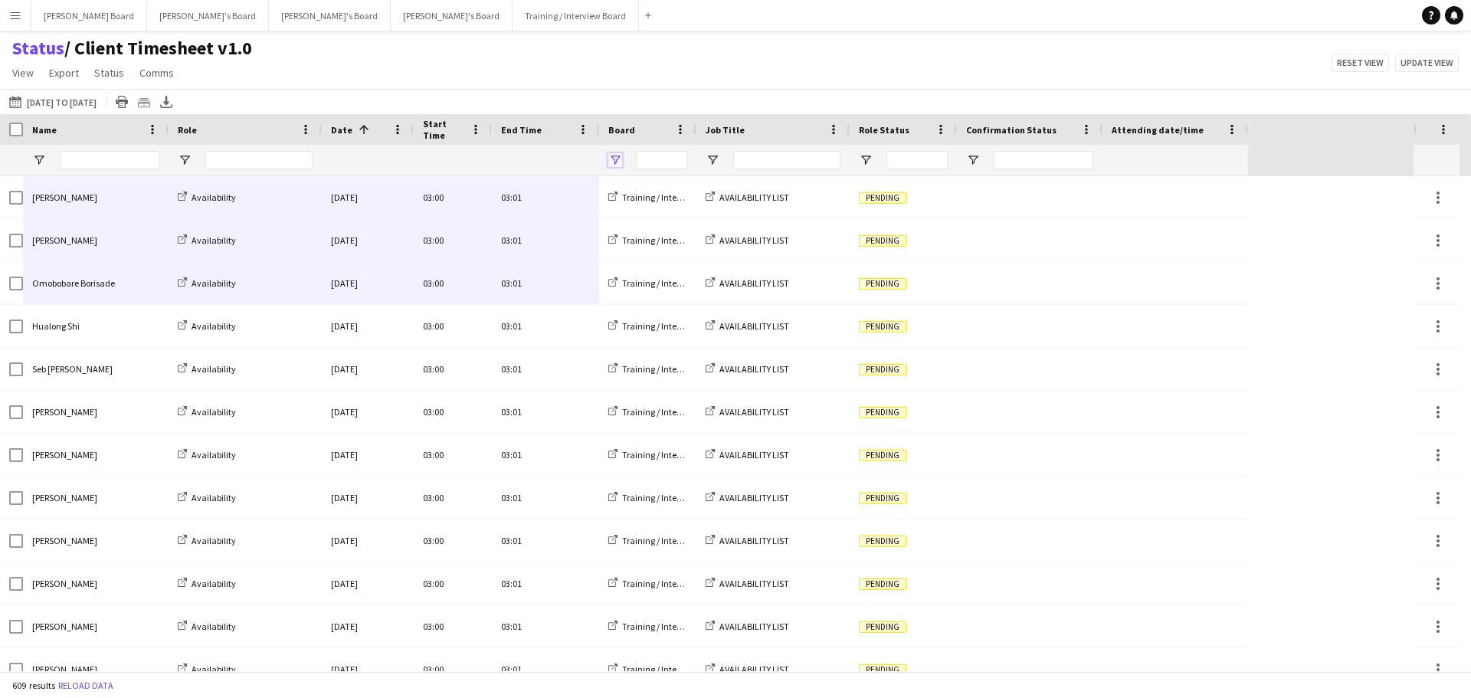
click at [615, 155] on span "Open Filter Menu" at bounding box center [615, 160] width 14 height 14
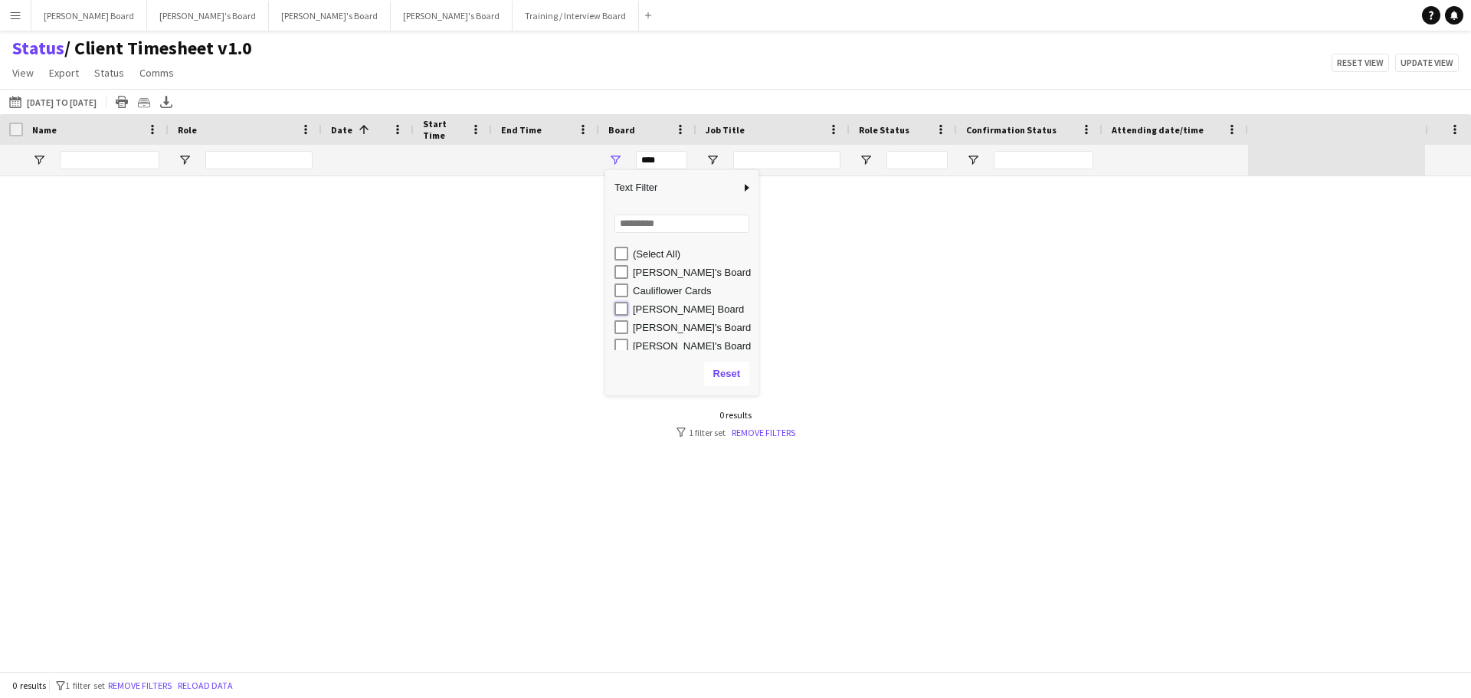
type input "**********"
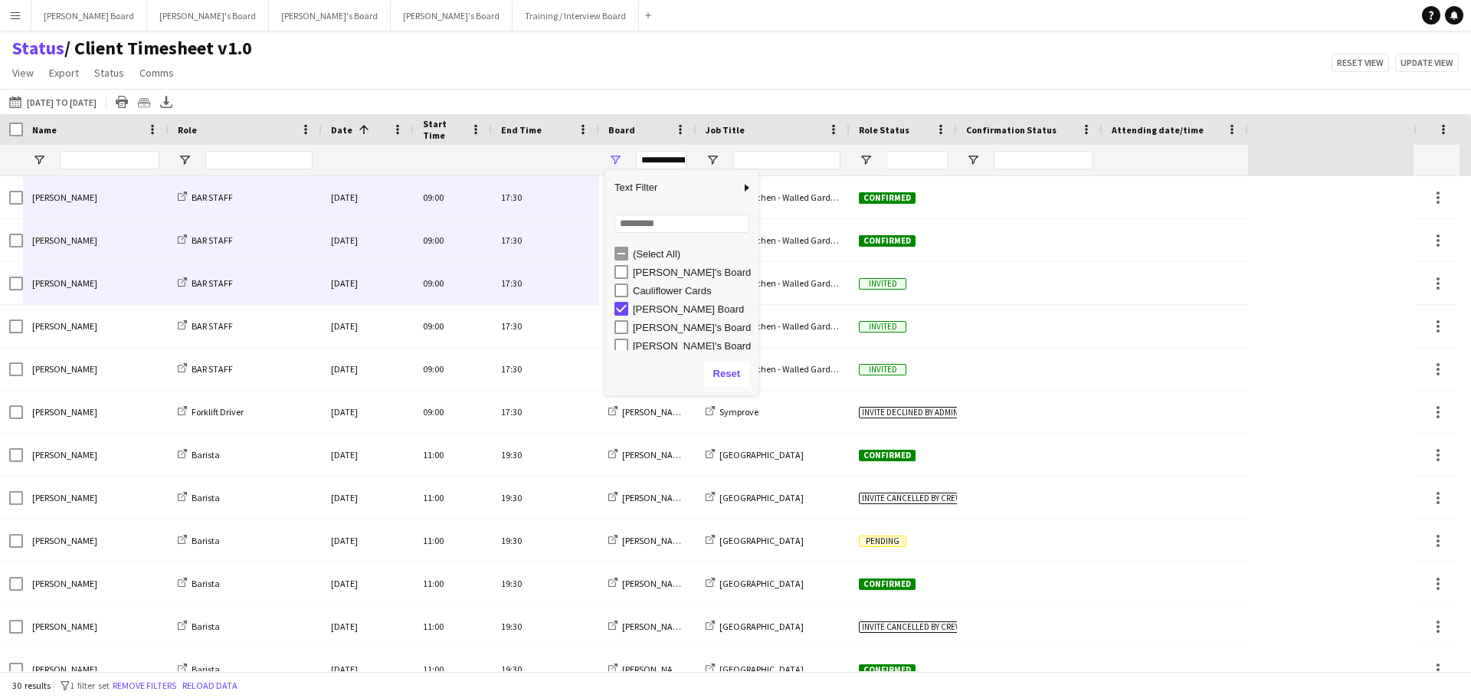
click at [693, 80] on div "Status / Client Timesheet v1.0 View Views Default view Airshow Accreditation Ai…" at bounding box center [735, 63] width 1471 height 52
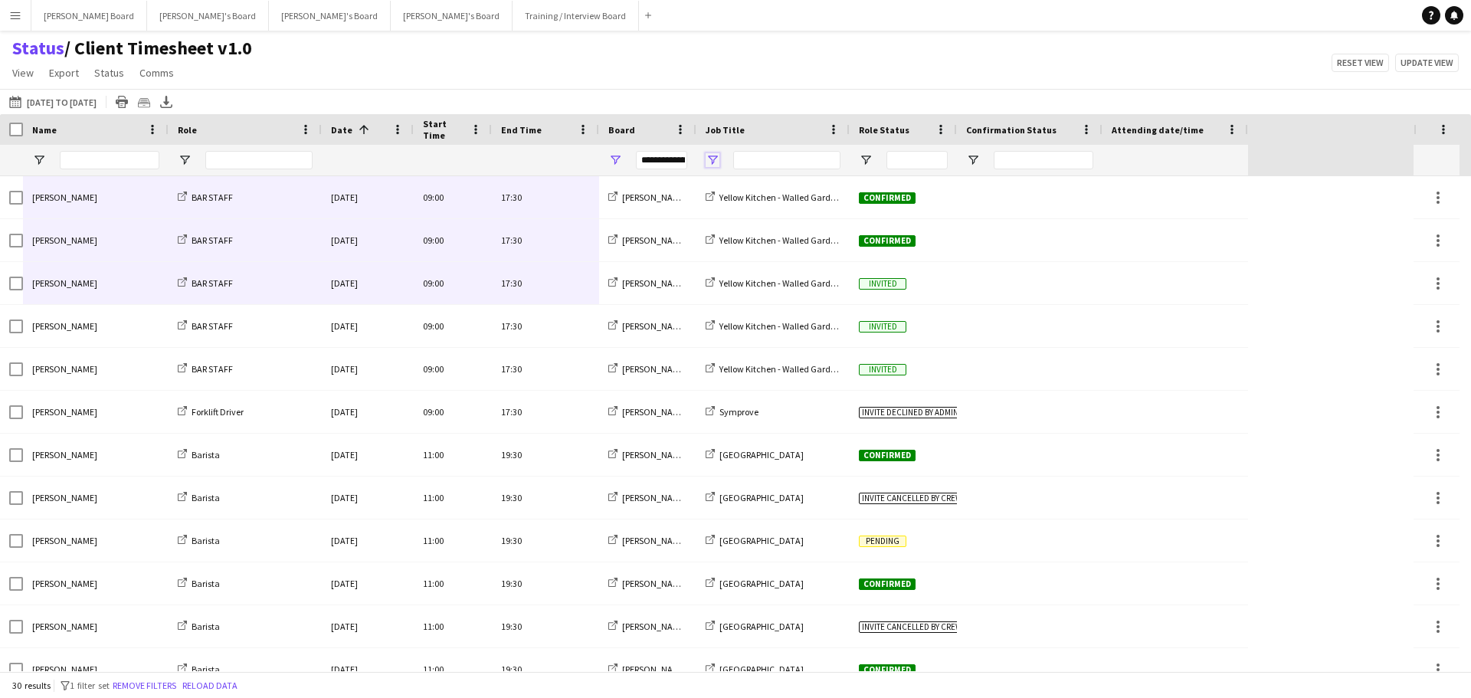
click at [716, 156] on span "Open Filter Menu" at bounding box center [713, 160] width 14 height 14
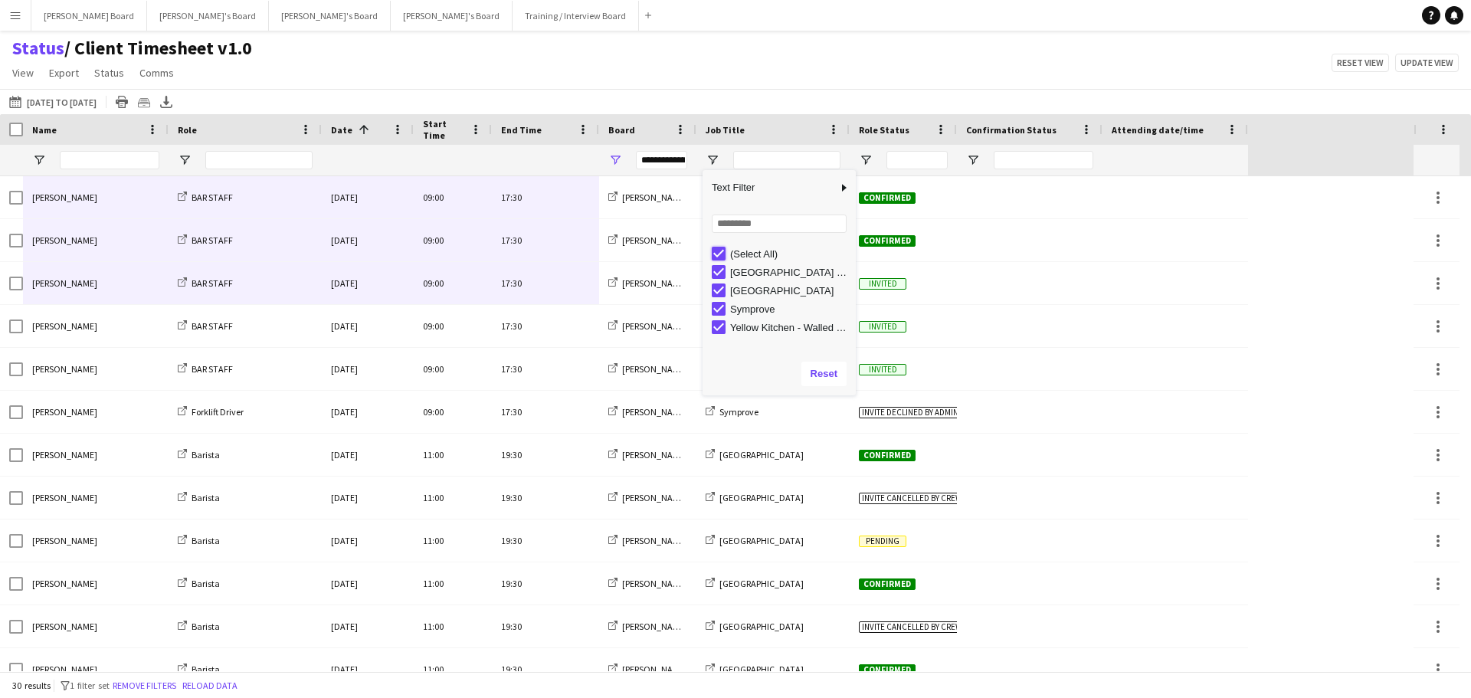
type input "***"
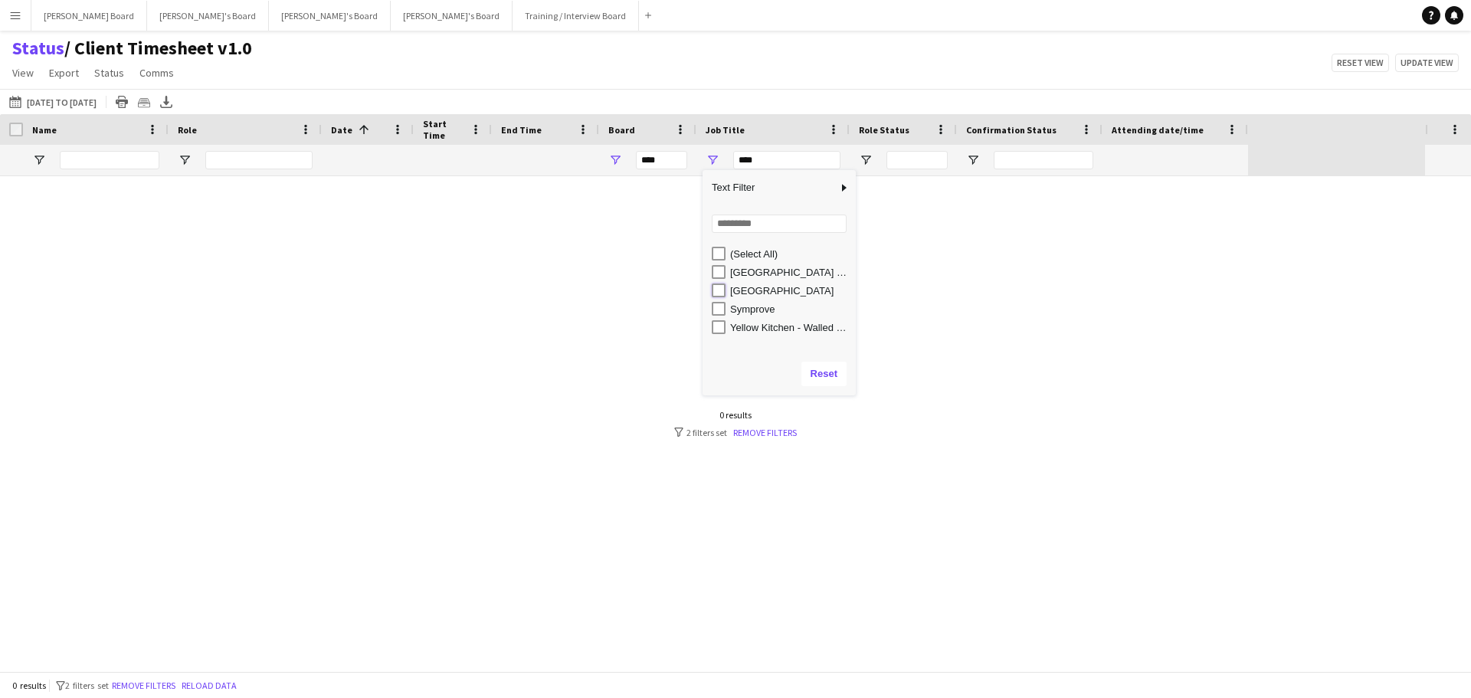
type input "**********"
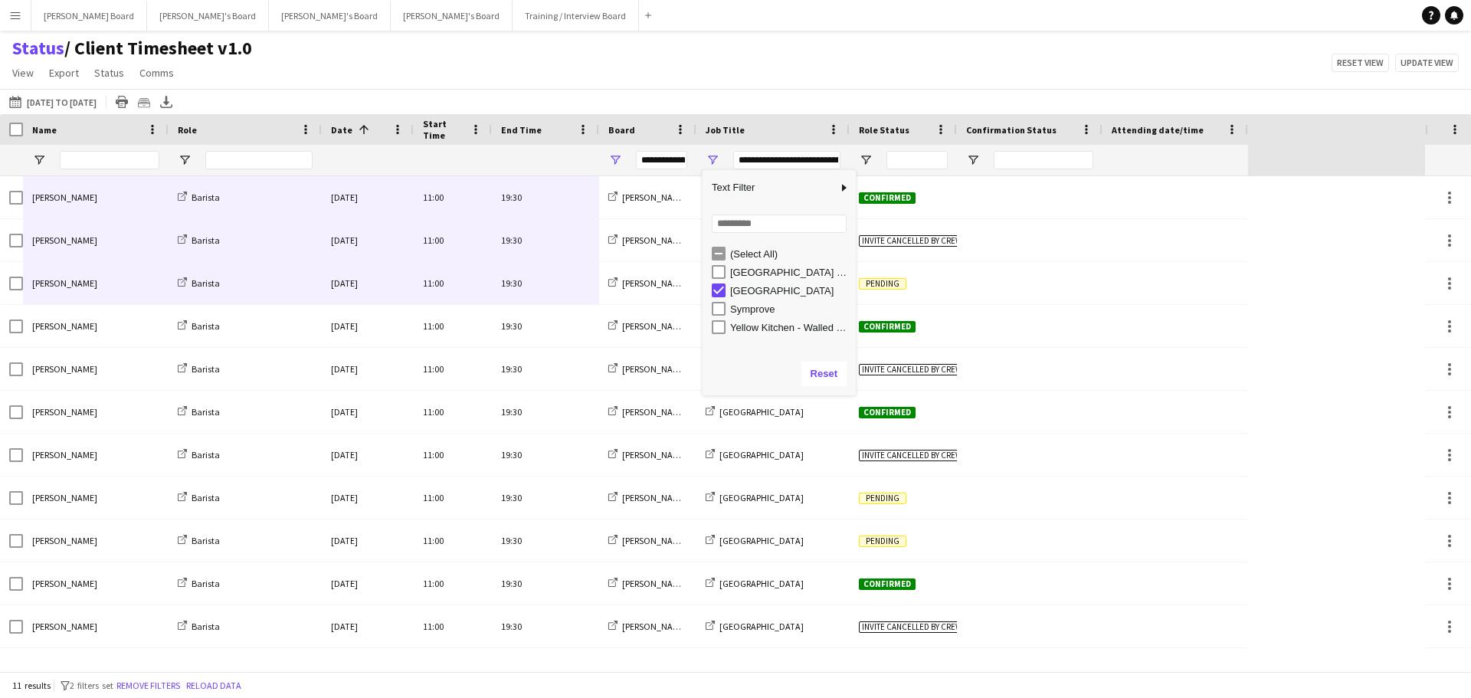
click at [543, 64] on div "Status / Client Timesheet v1.0 View Views Default view Airshow Accreditation Ai…" at bounding box center [735, 63] width 1471 height 52
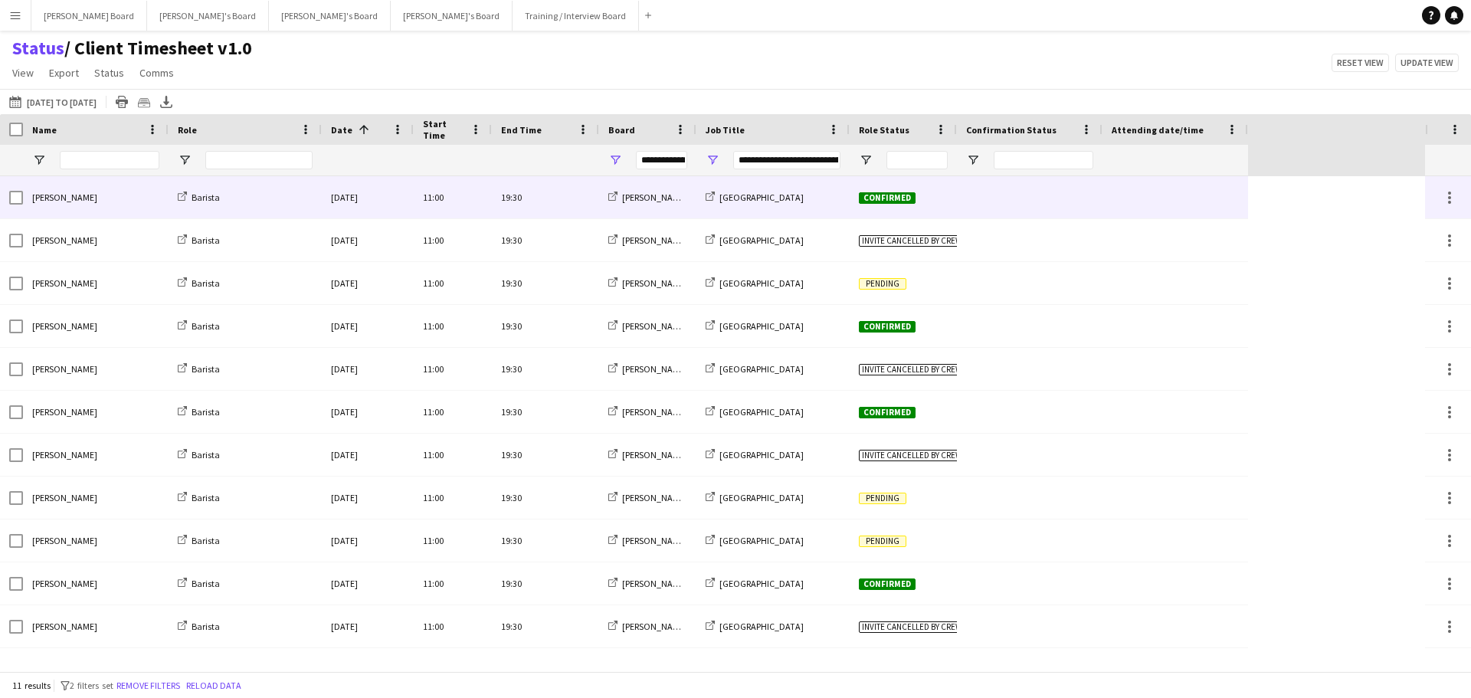
drag, startPoint x: 68, startPoint y: 197, endPoint x: 125, endPoint y: 200, distance: 56.8
click at [125, 200] on div "Douglas Lansley" at bounding box center [96, 197] width 146 height 42
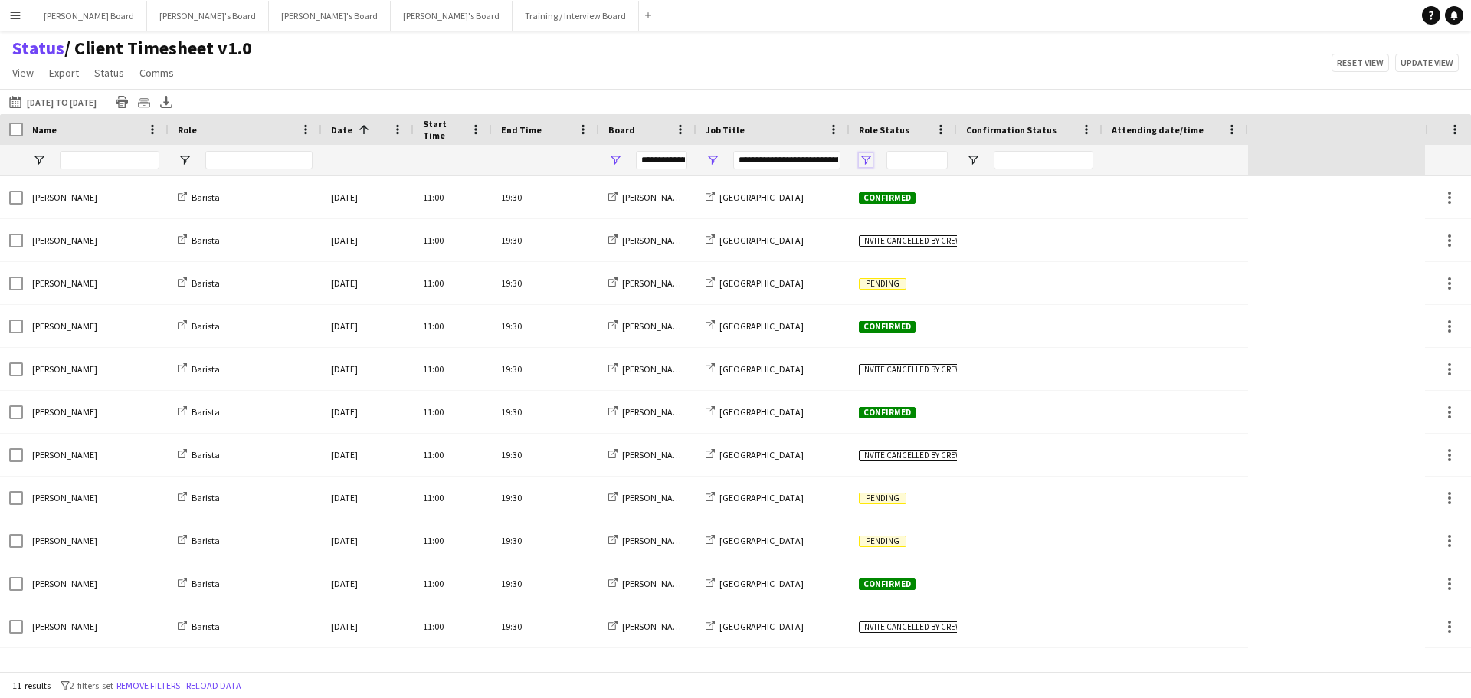
click at [863, 159] on span "Open Filter Menu" at bounding box center [866, 160] width 14 height 14
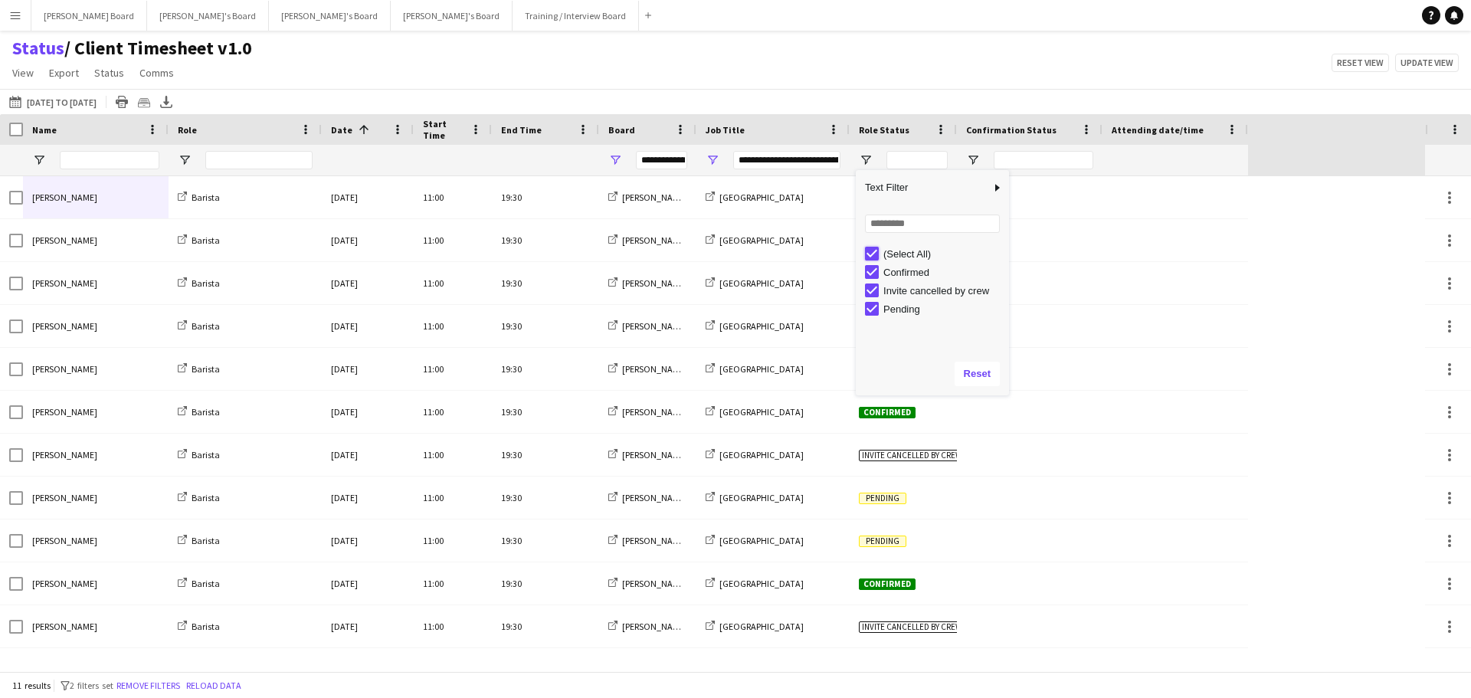
type input "***"
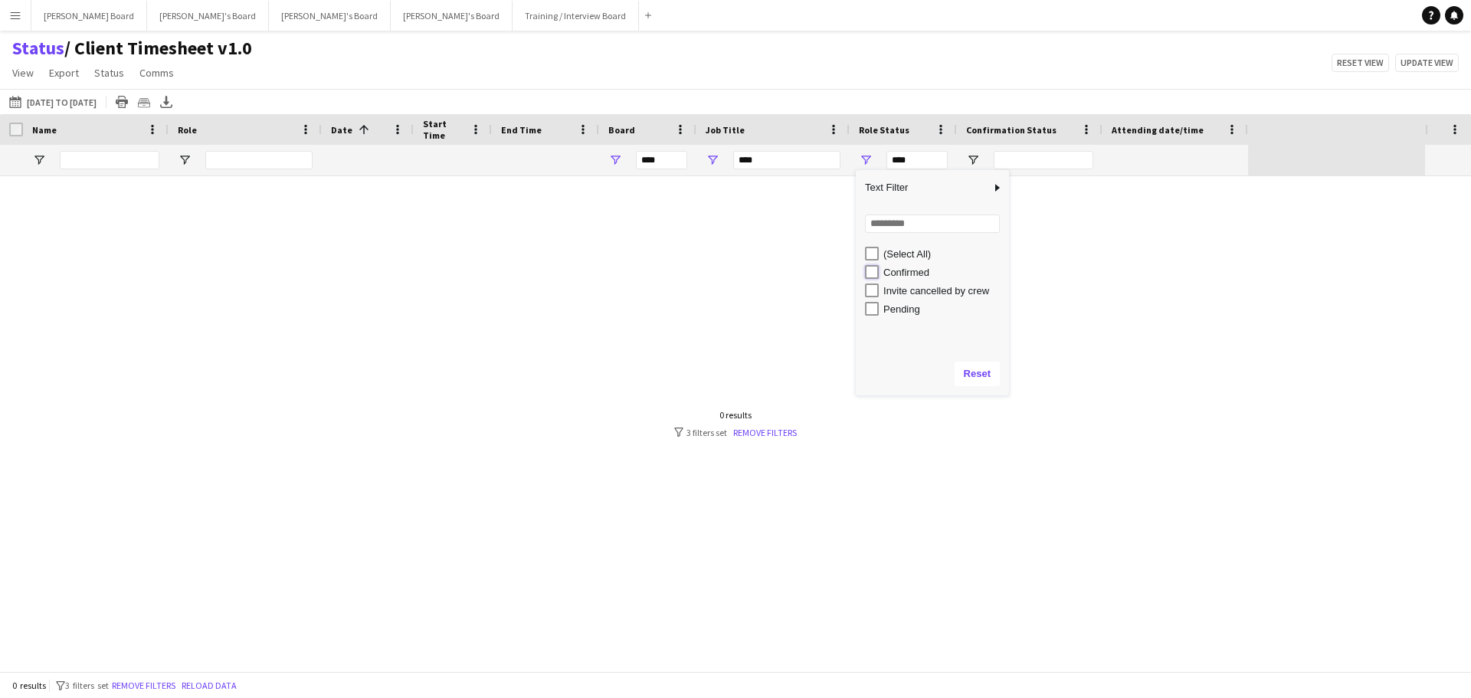
type input "**********"
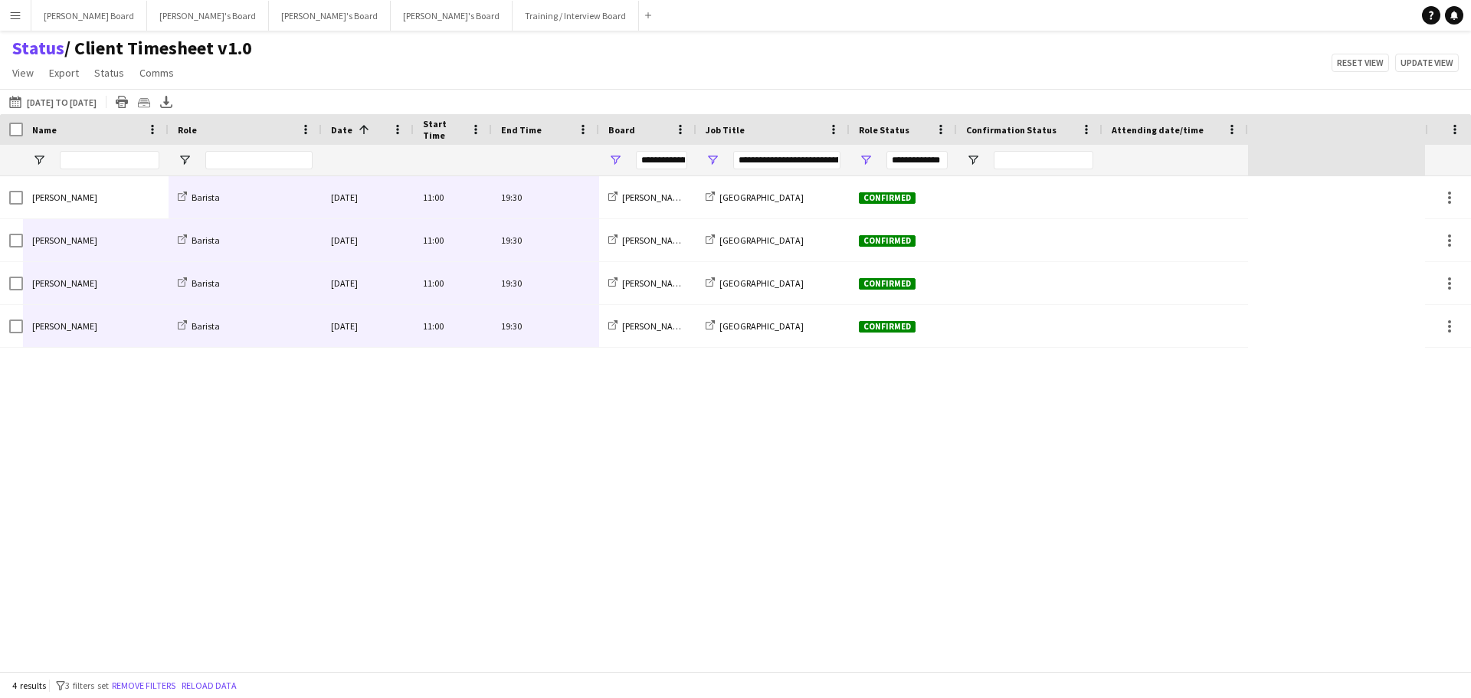
drag, startPoint x: 87, startPoint y: 197, endPoint x: 553, endPoint y: 335, distance: 485.8
click at [553, 336] on div "Douglas Lansley Barista Mon, 25 Aug 2025 11:00 19:30 Dean's Board Four Seasons …" at bounding box center [624, 262] width 1248 height 172
drag, startPoint x: 946, startPoint y: 493, endPoint x: 912, endPoint y: 474, distance: 38.4
click at [942, 493] on div "Douglas Lansley Barista Mon, 25 Aug 2025 11:00 19:30 Dean's Board Four Seasons …" at bounding box center [712, 423] width 1425 height 495
click at [708, 161] on span "Open Filter Menu" at bounding box center [713, 160] width 14 height 14
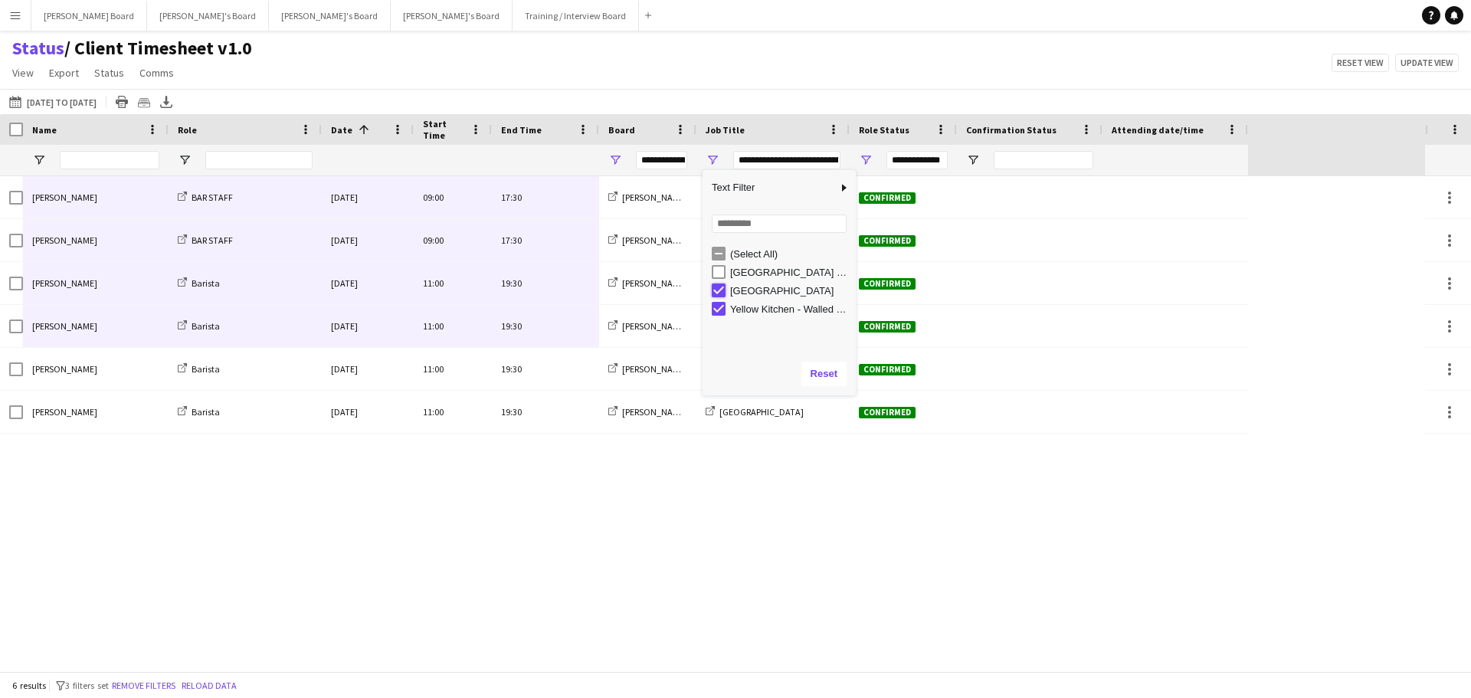
type input "**********"
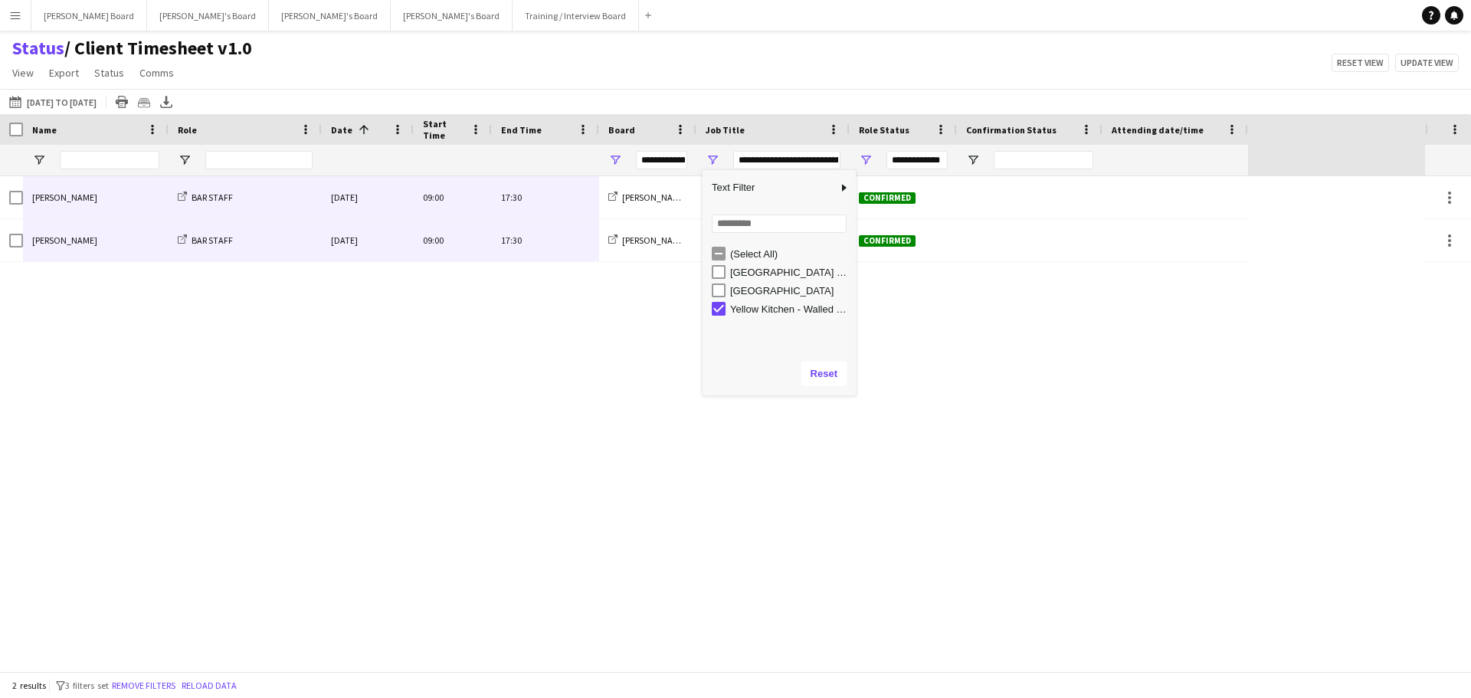
click at [593, 75] on div "Status / Client Timesheet v1.0 View Views Default view Airshow Accreditation Ai…" at bounding box center [735, 63] width 1471 height 52
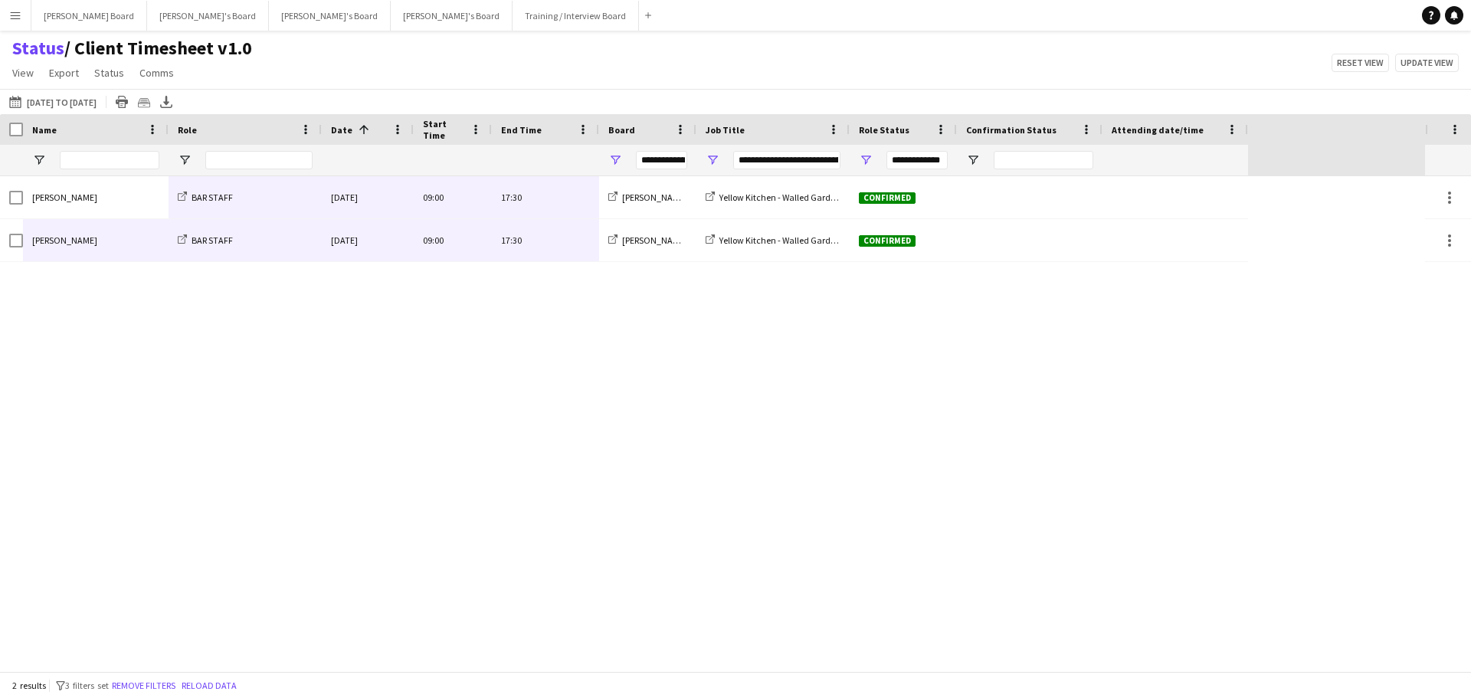
drag, startPoint x: 117, startPoint y: 199, endPoint x: 503, endPoint y: 241, distance: 387.6
click at [503, 241] on div "Mathilde Wilkie BAR STAFF Mon, 25 Aug 2025 09:00 17:30 Dean's Board Yellow Kitc…" at bounding box center [624, 219] width 1248 height 86
click at [513, 26] on button "Training / Interview Board Close" at bounding box center [576, 16] width 126 height 30
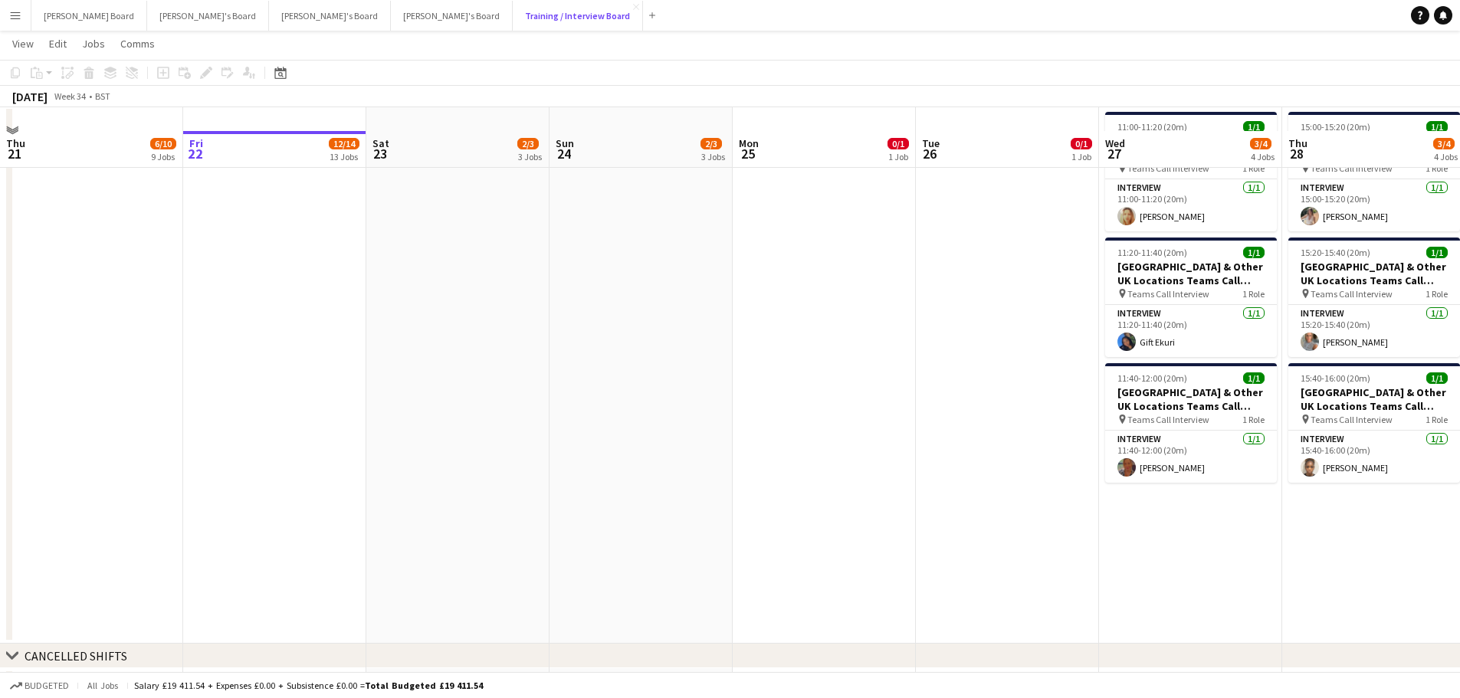
scroll to position [2201, 0]
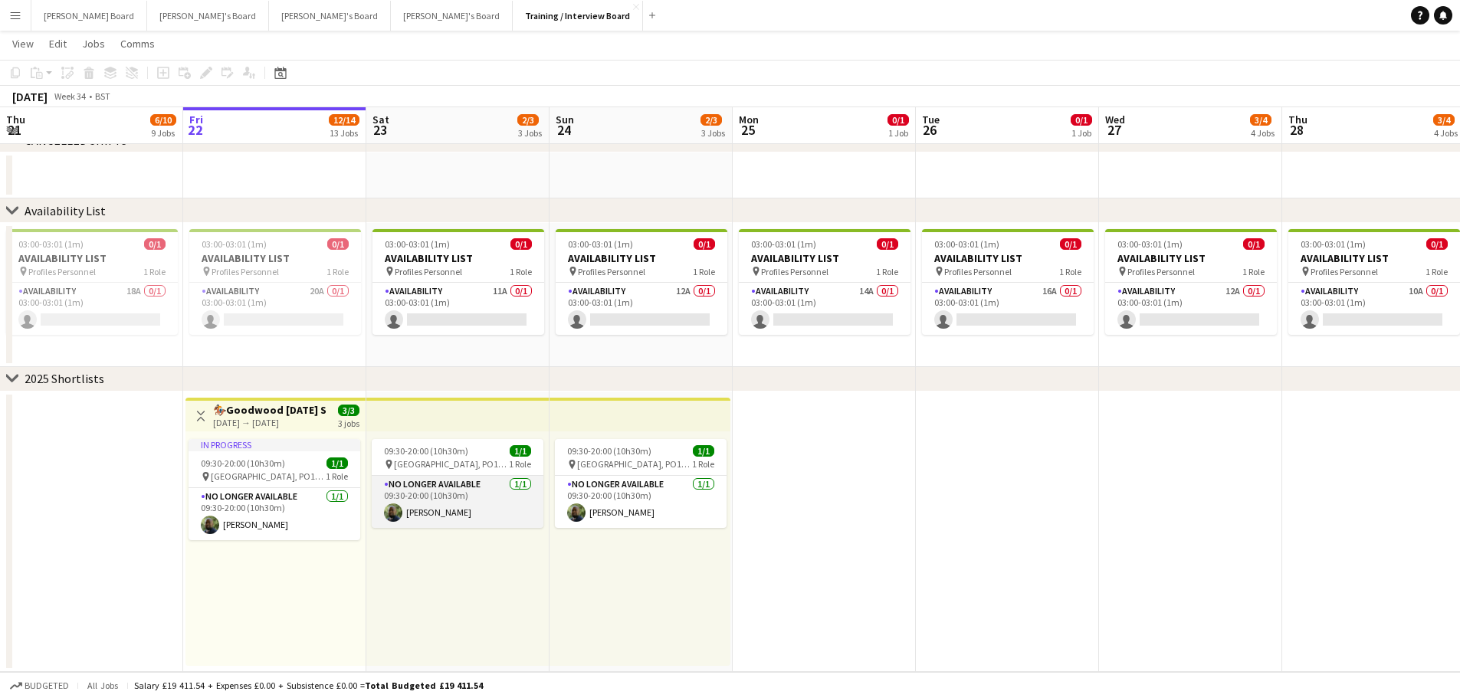
click at [460, 494] on app-card-role "No Longer Available 1/1 09:30-20:00 (10h30m) Dean Manyonga" at bounding box center [458, 502] width 172 height 52
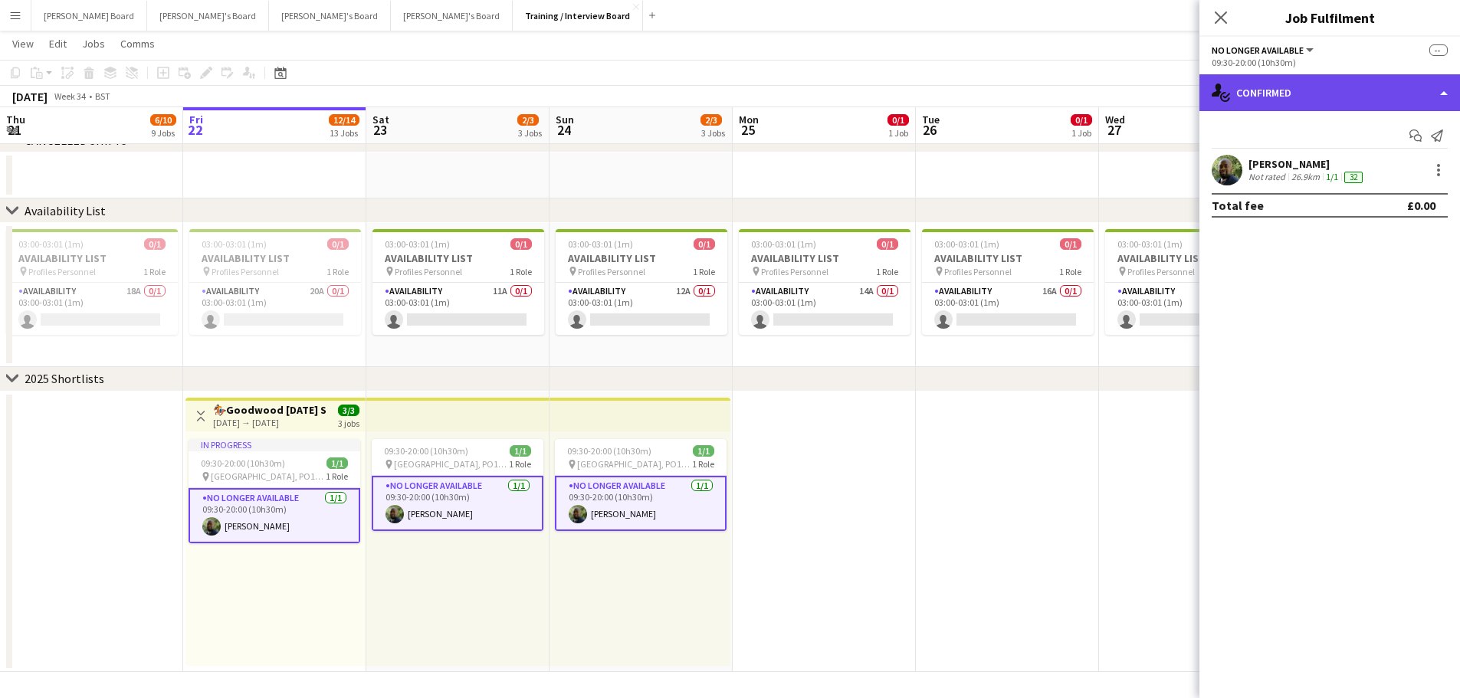
click at [1286, 94] on div "single-neutral-actions-check-2 Confirmed" at bounding box center [1329, 92] width 261 height 37
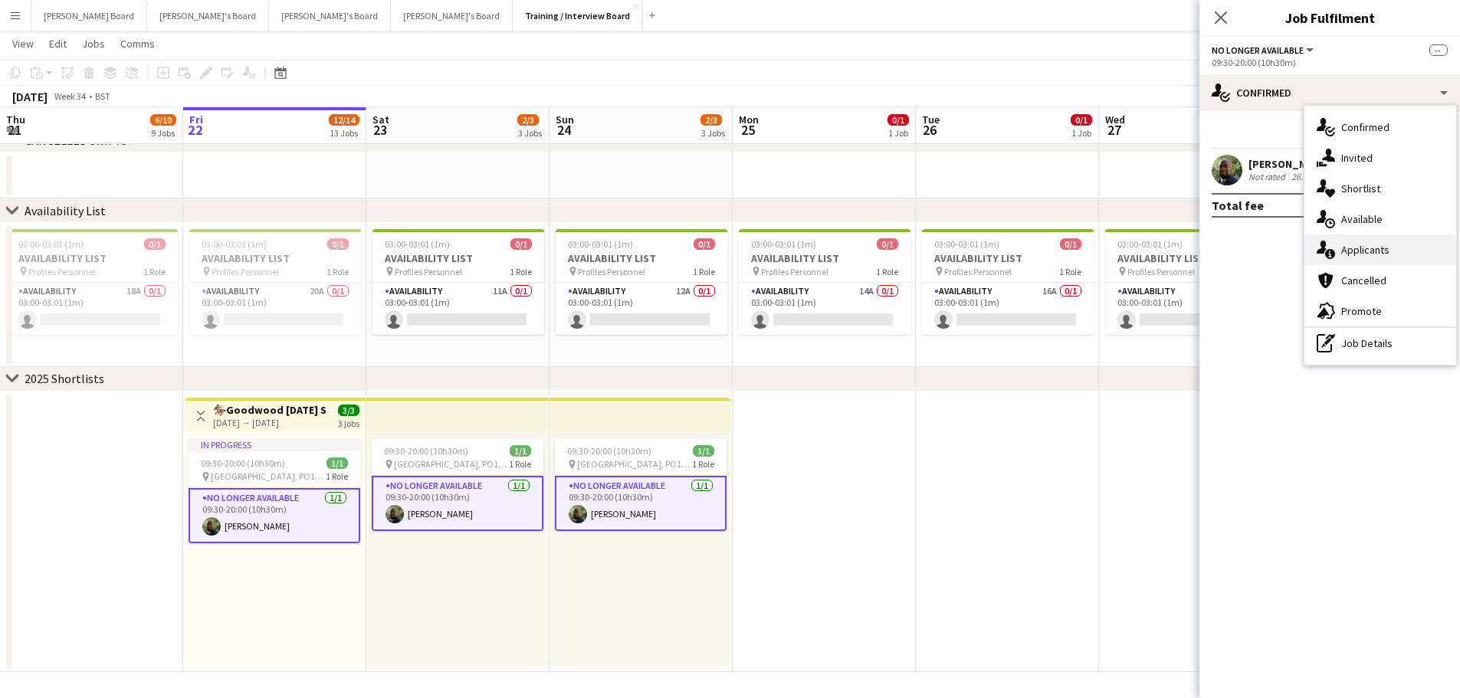
click at [1377, 248] on div "single-neutral-actions-information Applicants" at bounding box center [1380, 249] width 152 height 31
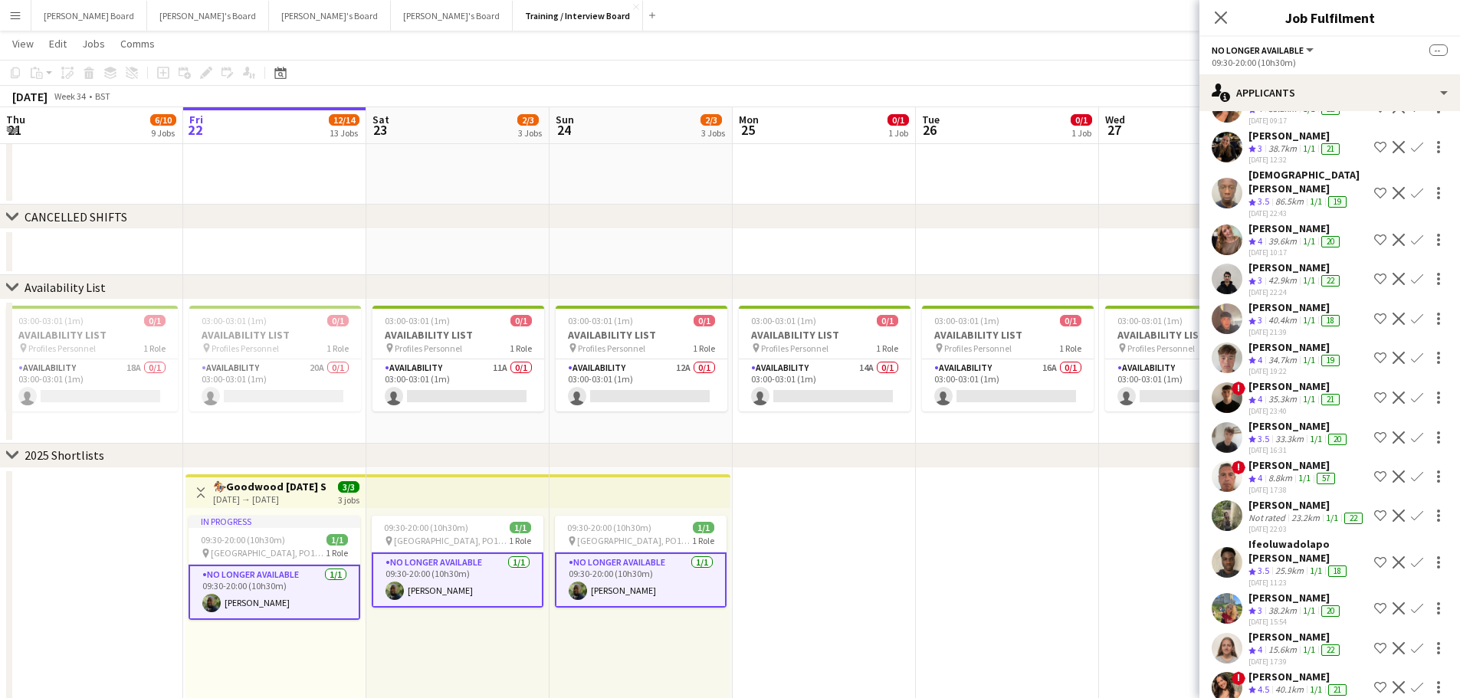
scroll to position [1379, 0]
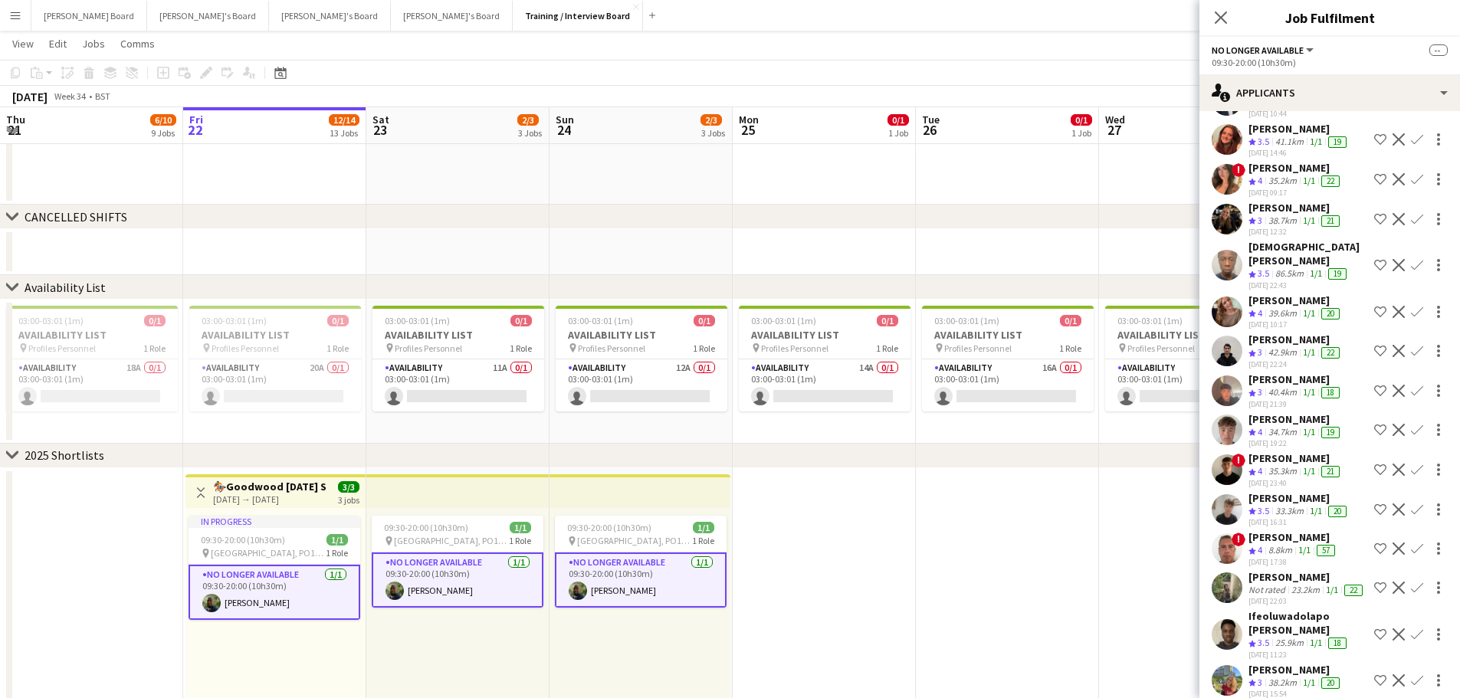
click at [1288, 465] on div "Sam Martin" at bounding box center [1295, 458] width 94 height 14
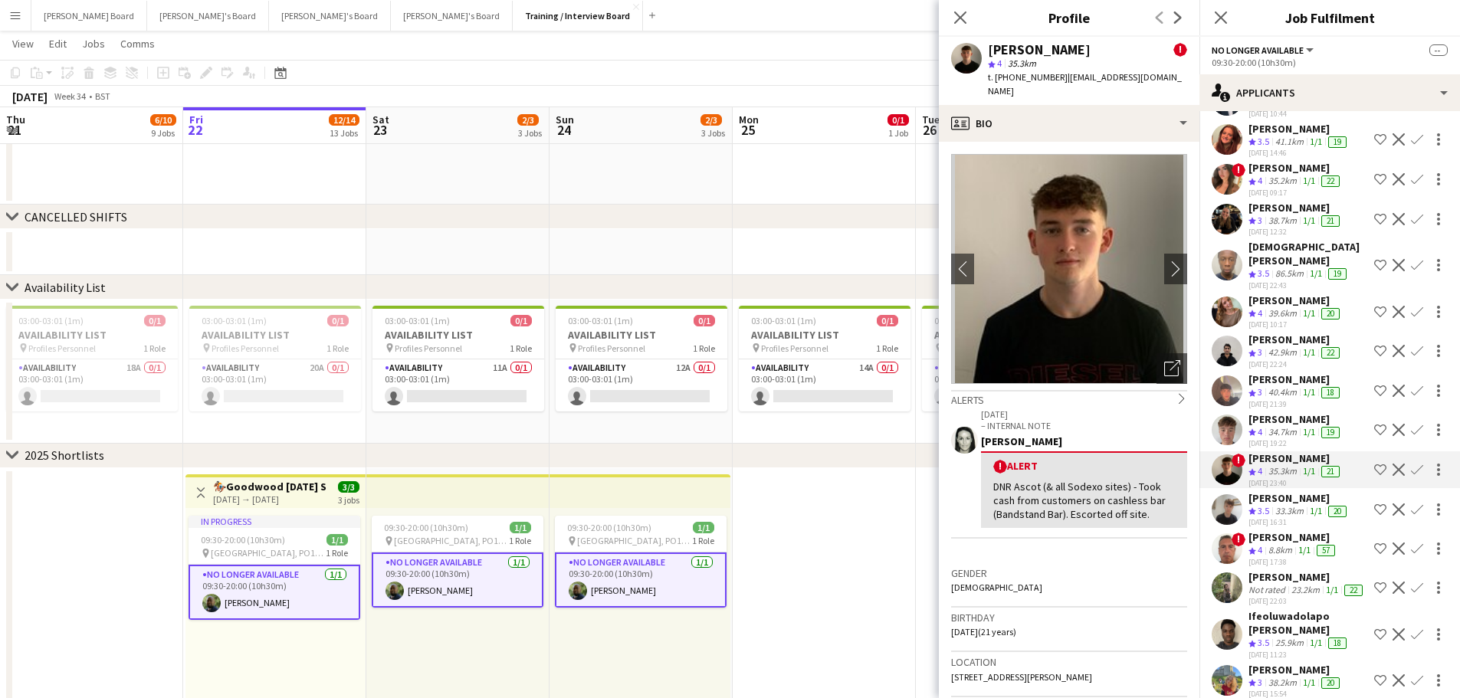
drag, startPoint x: 1056, startPoint y: 79, endPoint x: 995, endPoint y: 81, distance: 61.3
click at [995, 81] on div "t. +447860249491 | sammartin.1@hotmail.com" at bounding box center [1087, 84] width 199 height 28
copy span "+447860249491"
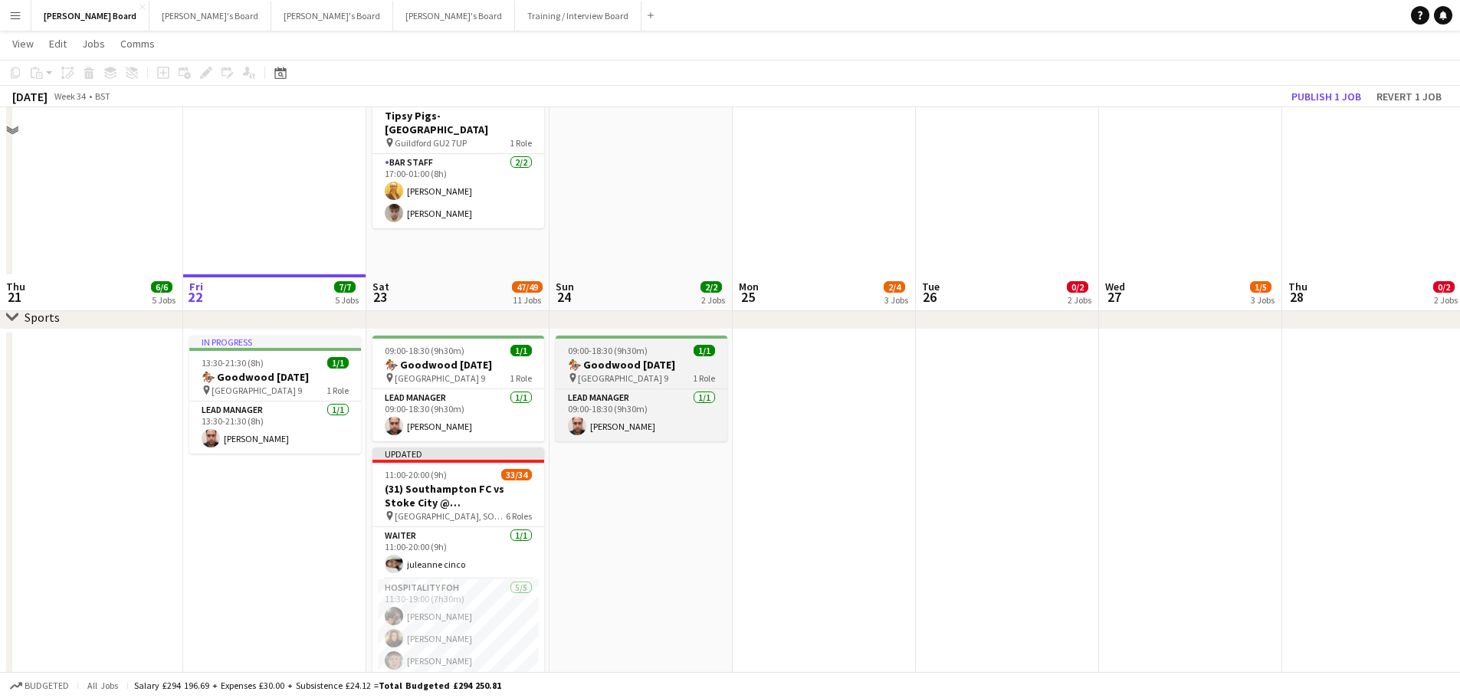
scroll to position [919, 0]
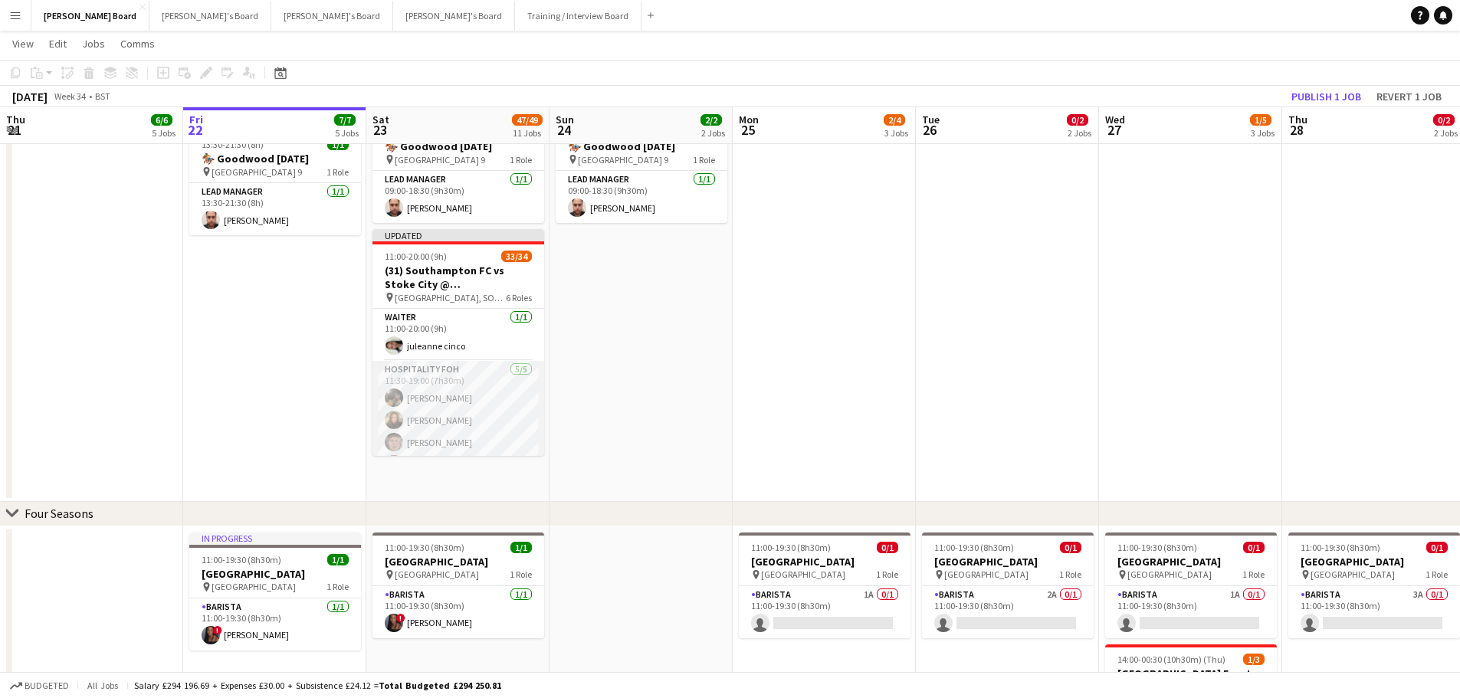
click at [451, 423] on app-card-role "Hospitality FOH [DATE] 11:30-19:00 (7h30m) [PERSON_NAME] [PERSON_NAME] [PERSON_…" at bounding box center [458, 431] width 172 height 141
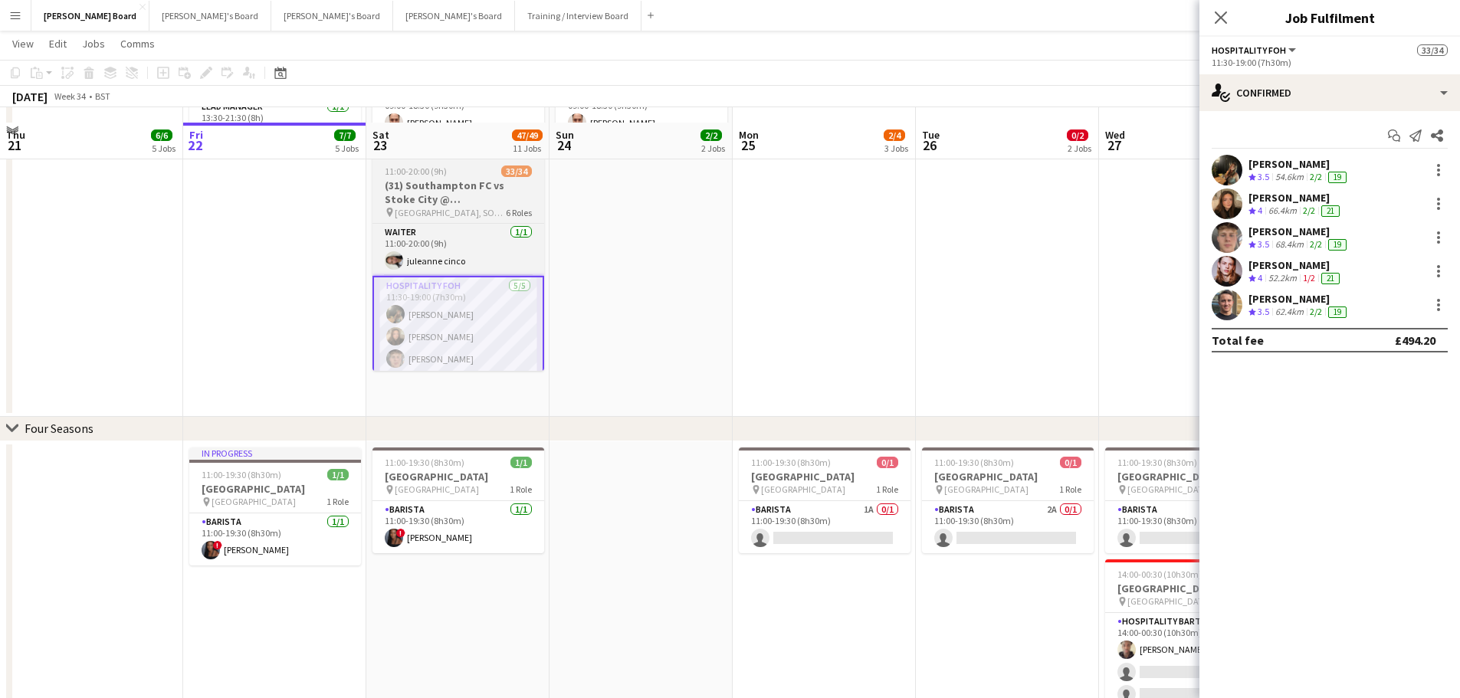
scroll to position [996, 0]
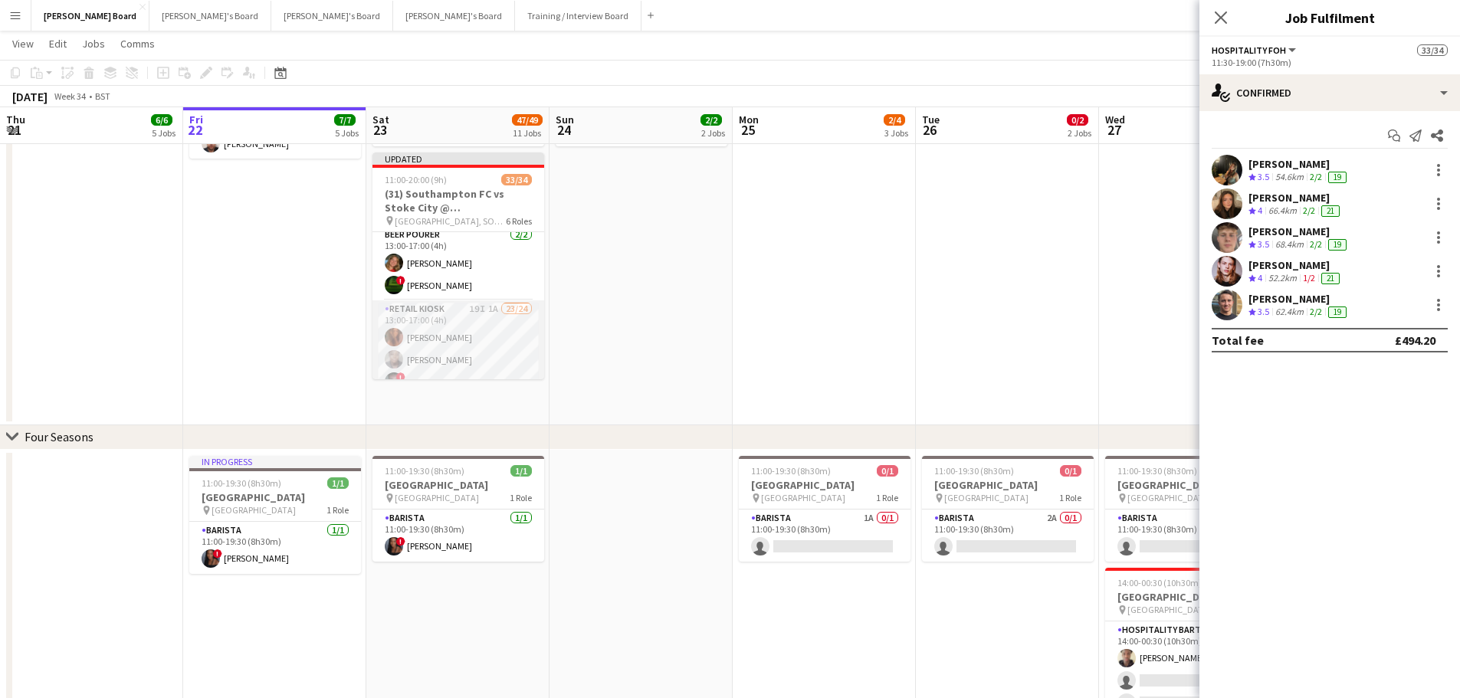
click at [476, 331] on app-card-role "Retail Kiosk 19I 1A 23/24 13:00-17:00 (4h) [PERSON_NAME] [PERSON_NAME] ! [PERSO…" at bounding box center [458, 584] width 172 height 568
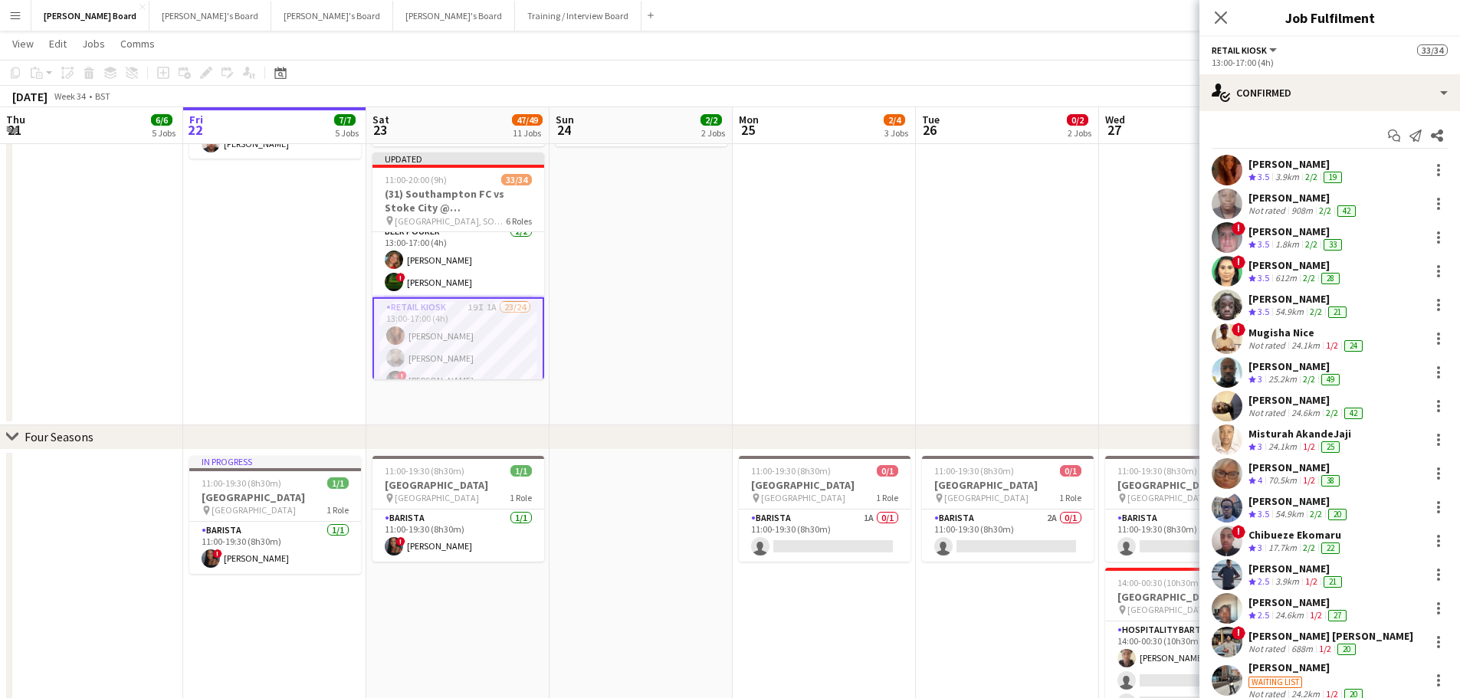
scroll to position [303, 0]
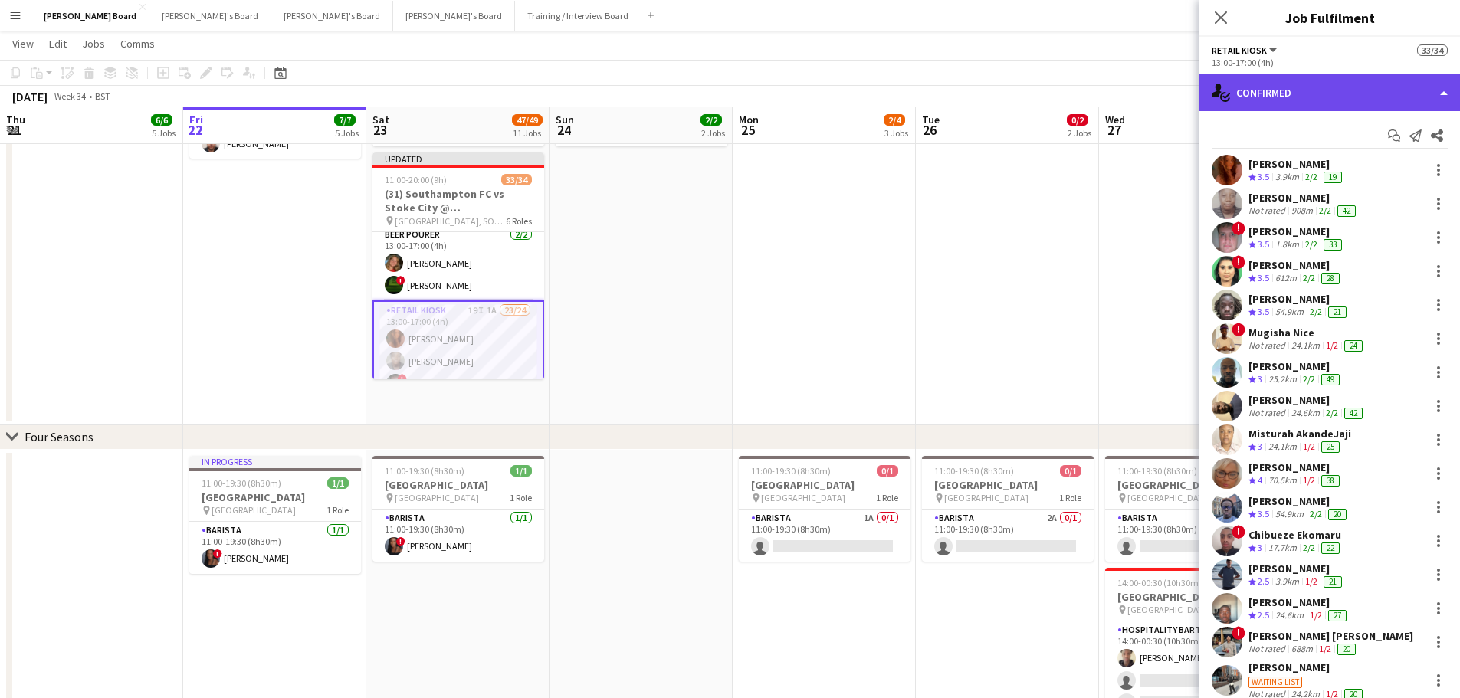
click at [1316, 83] on div "single-neutral-actions-check-2 Confirmed" at bounding box center [1329, 92] width 261 height 37
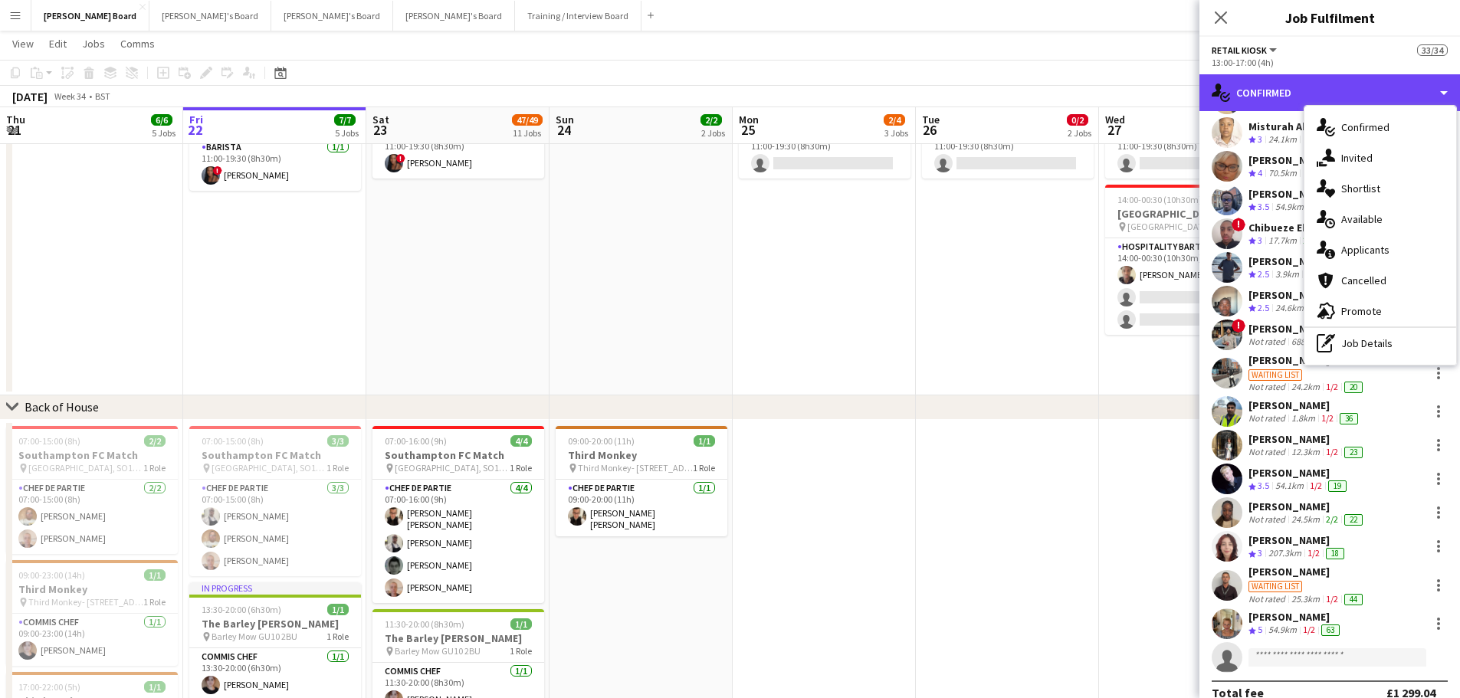
scroll to position [326, 0]
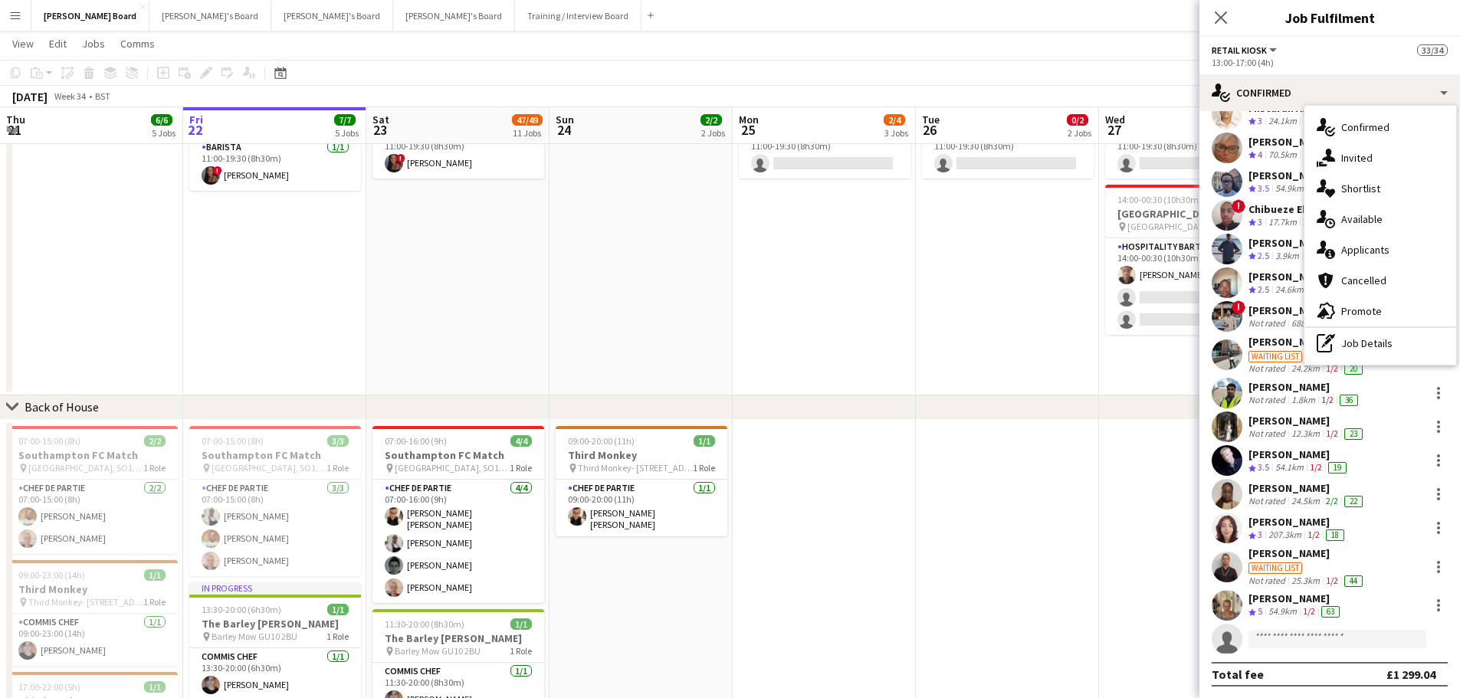
click at [1286, 565] on div "Waiting list" at bounding box center [1275, 567] width 54 height 11
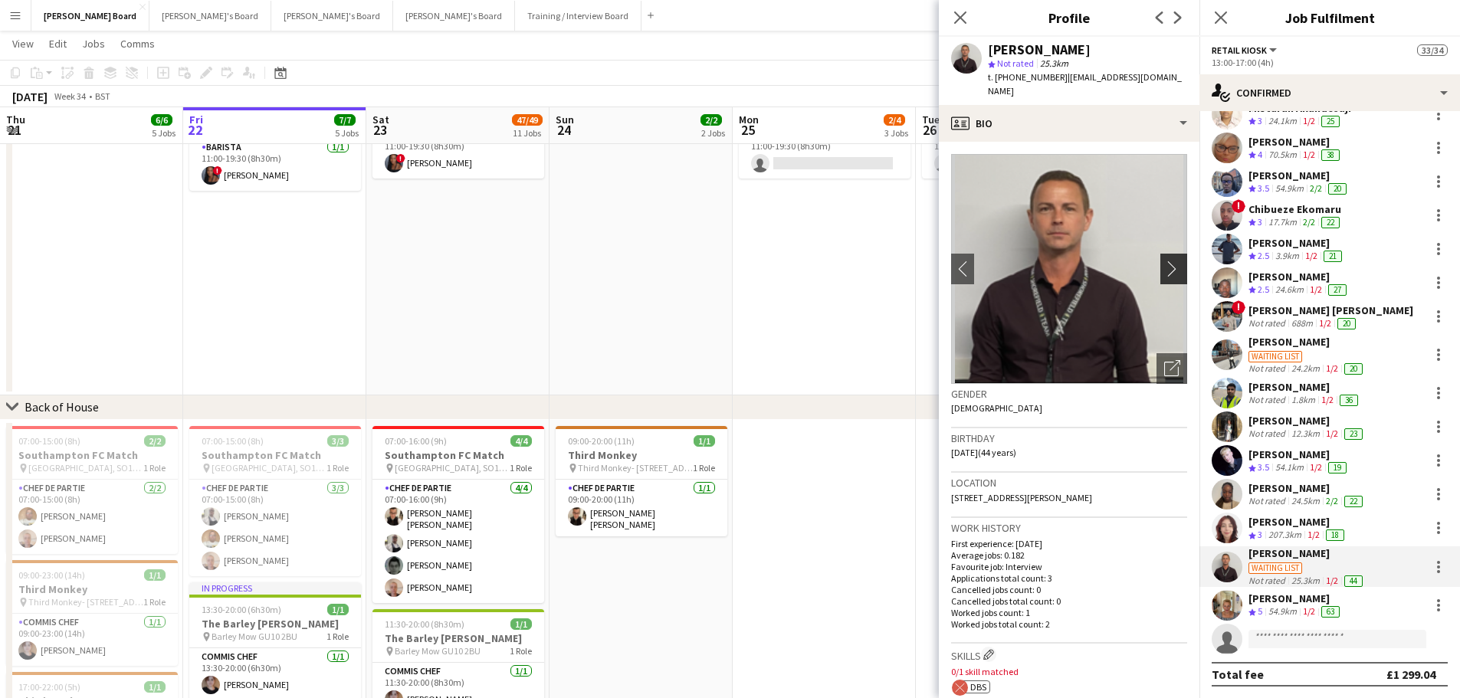
click at [1172, 261] on app-icon "chevron-right" at bounding box center [1176, 269] width 24 height 16
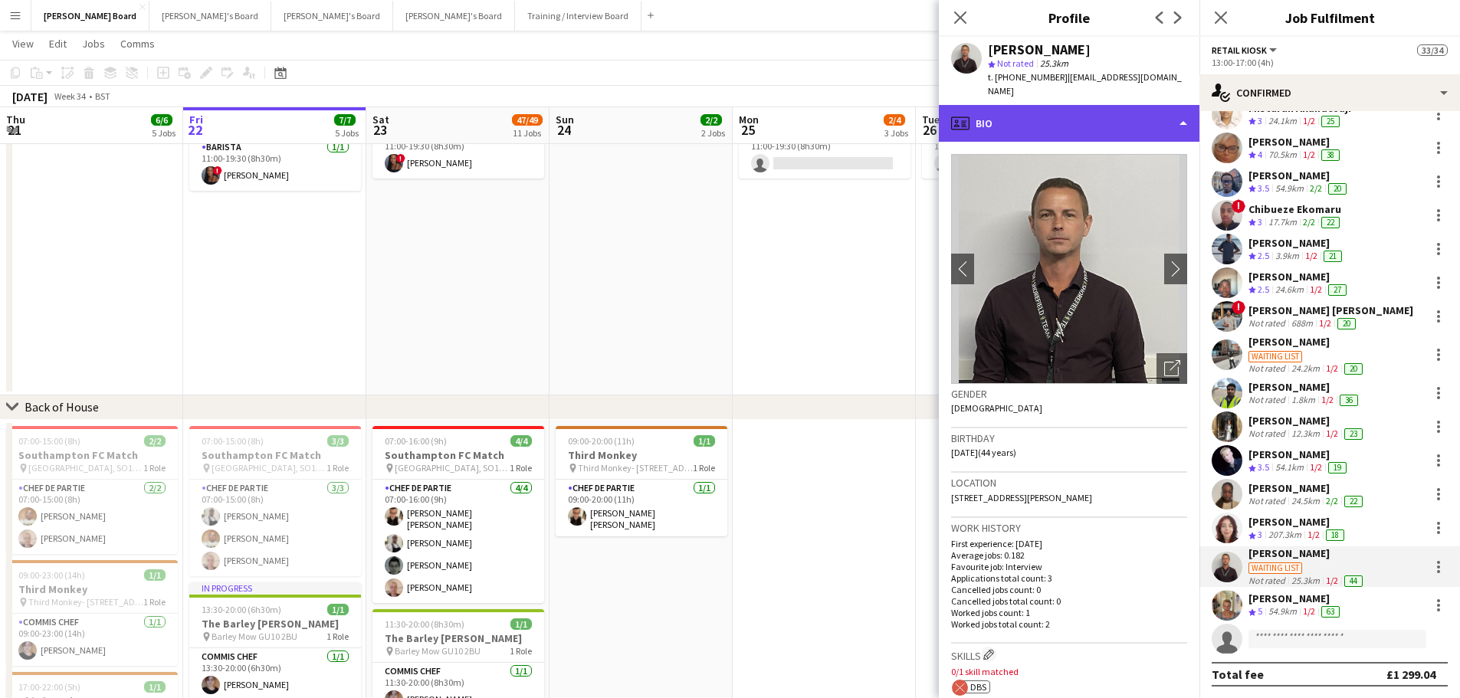
click at [1105, 105] on div "profile Bio" at bounding box center [1069, 123] width 261 height 37
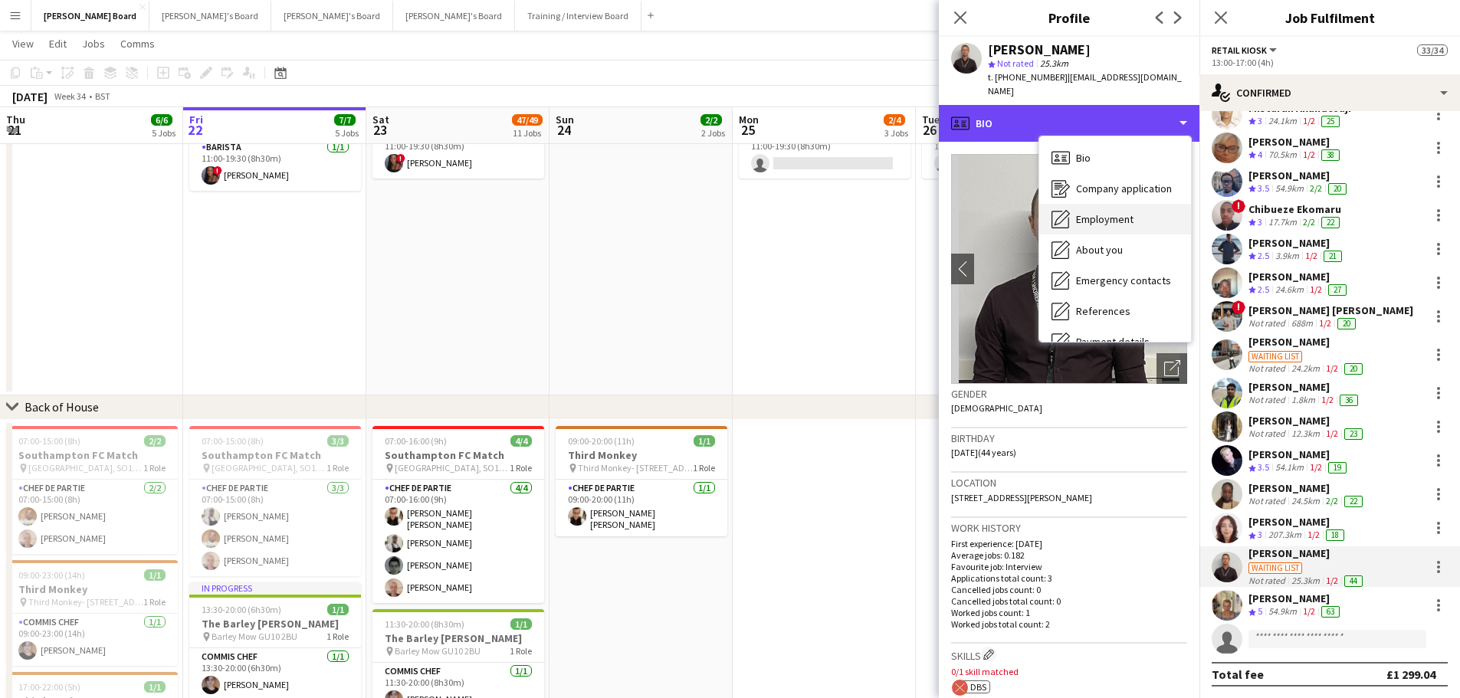
scroll to position [205, 0]
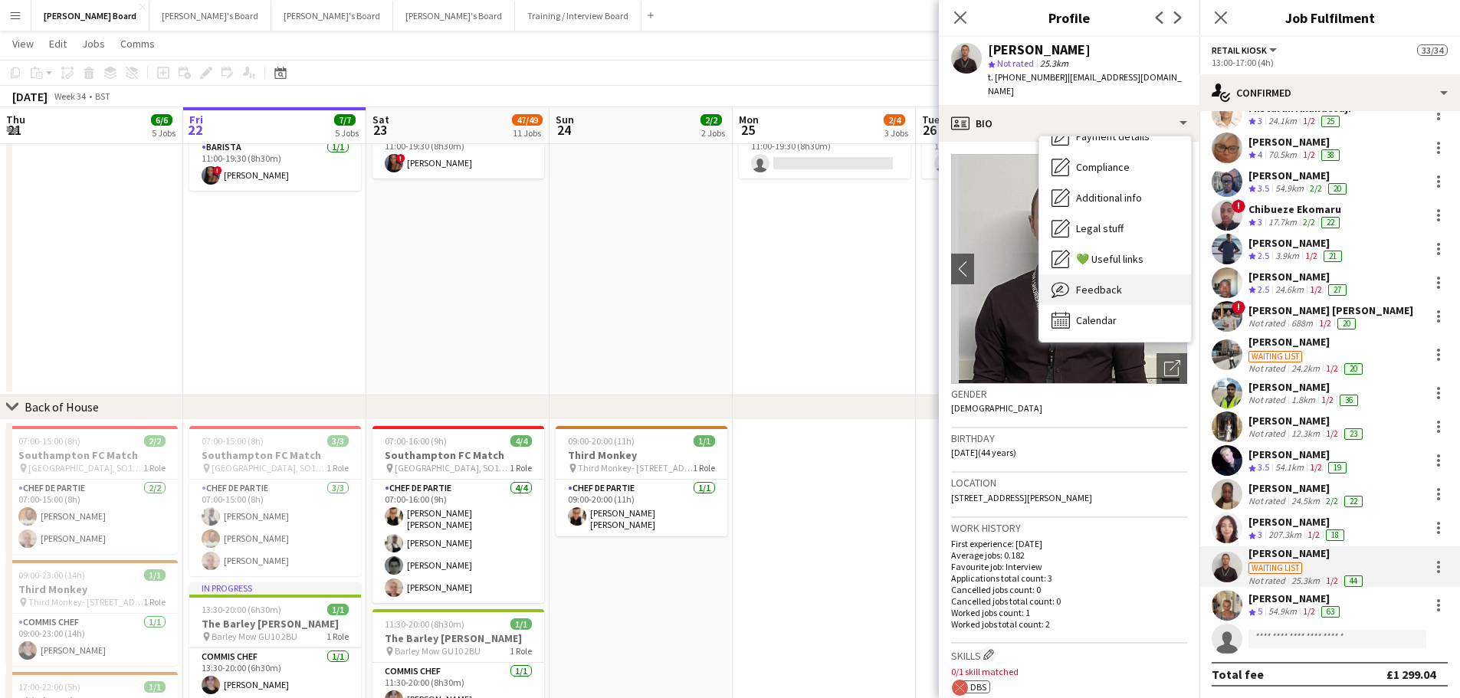
click at [1114, 286] on div "Feedback Feedback" at bounding box center [1115, 289] width 152 height 31
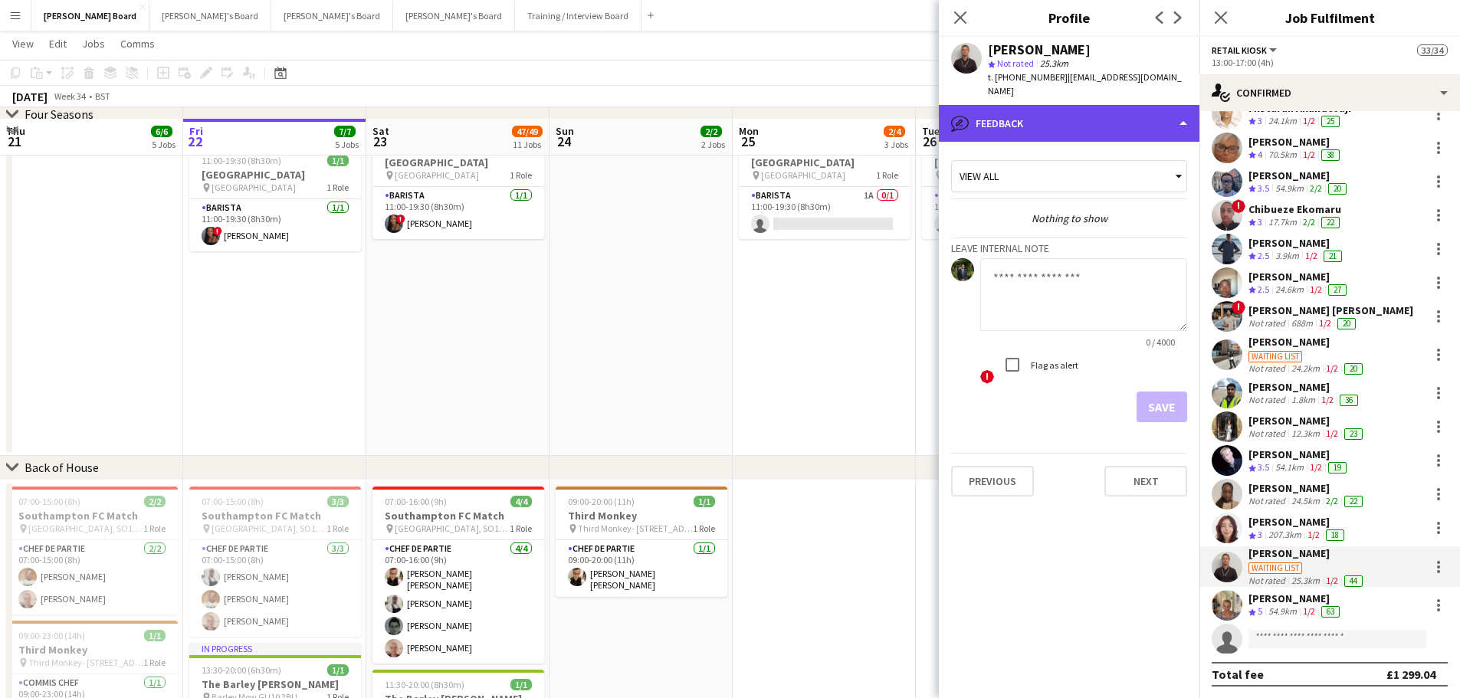
scroll to position [1303, 0]
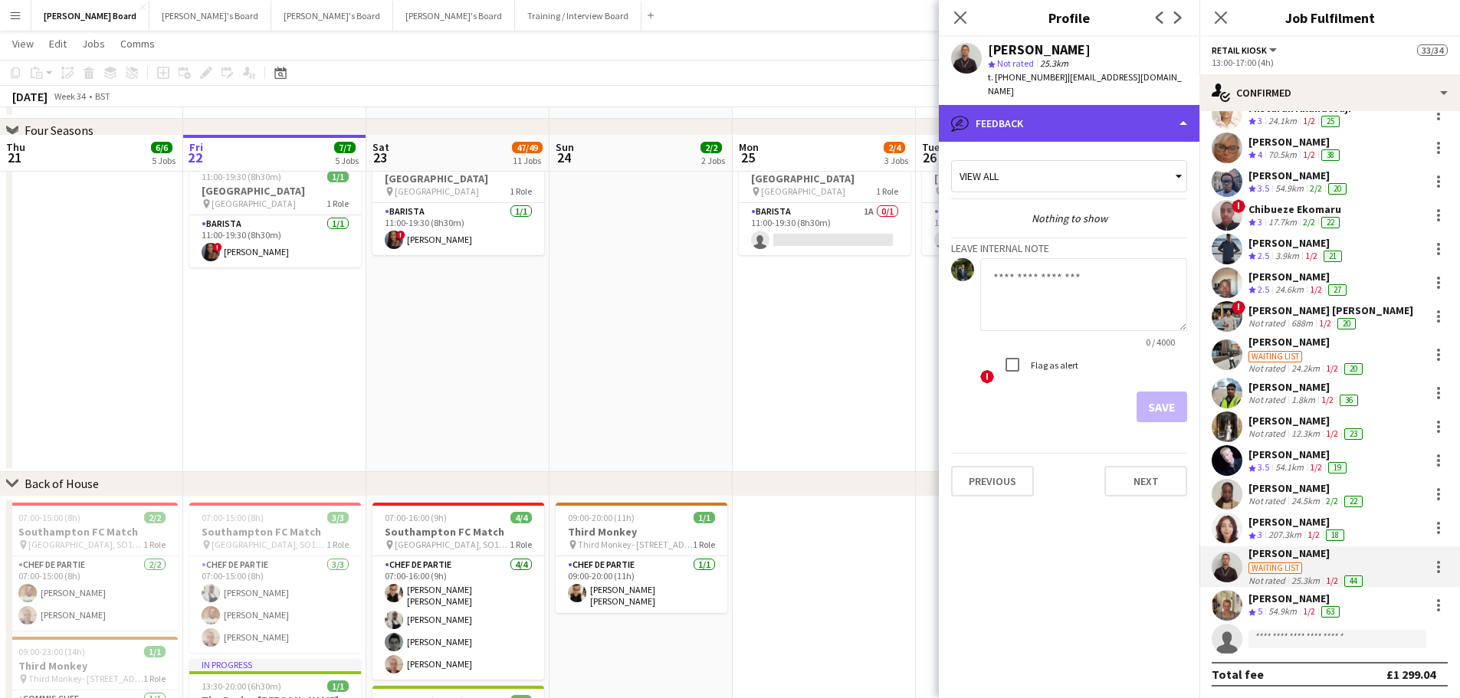
click at [1053, 105] on div "bubble-pencil Feedback" at bounding box center [1069, 123] width 261 height 37
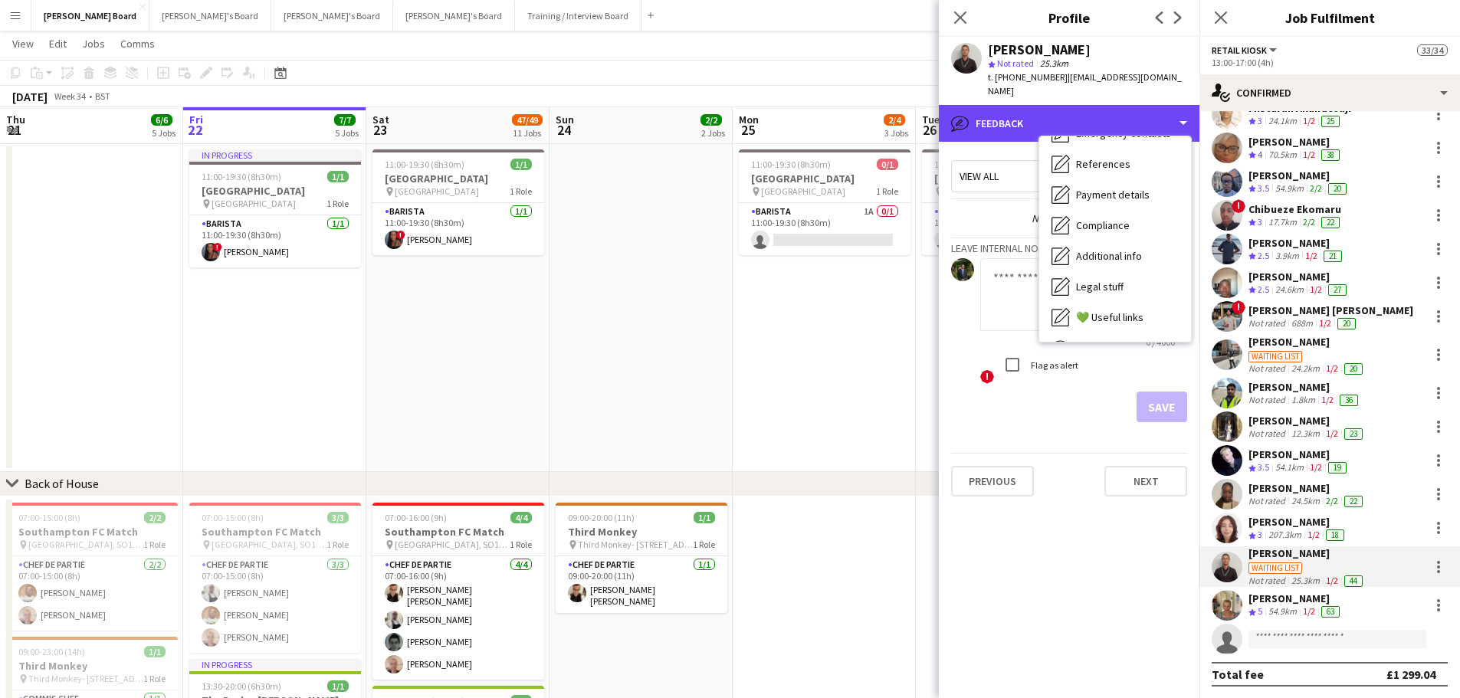
scroll to position [0, 0]
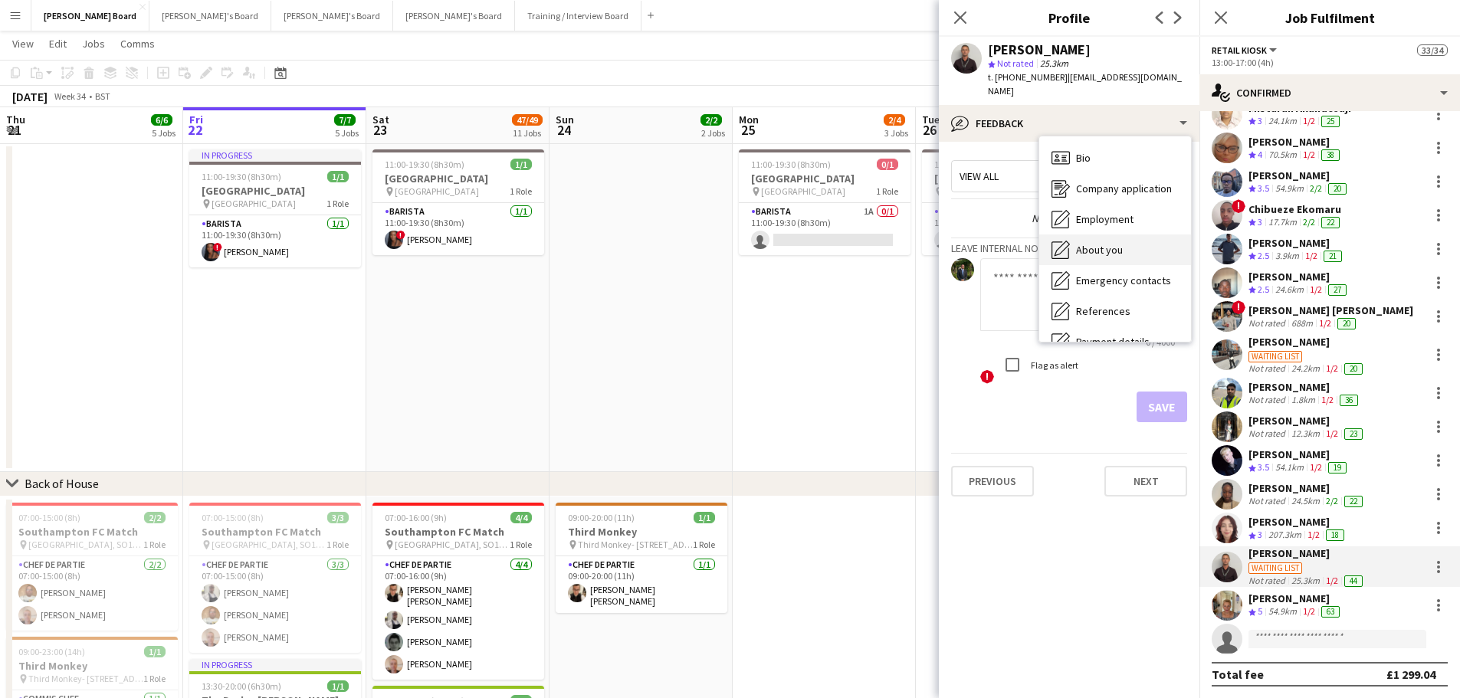
click at [1106, 243] on span "About you" at bounding box center [1099, 250] width 47 height 14
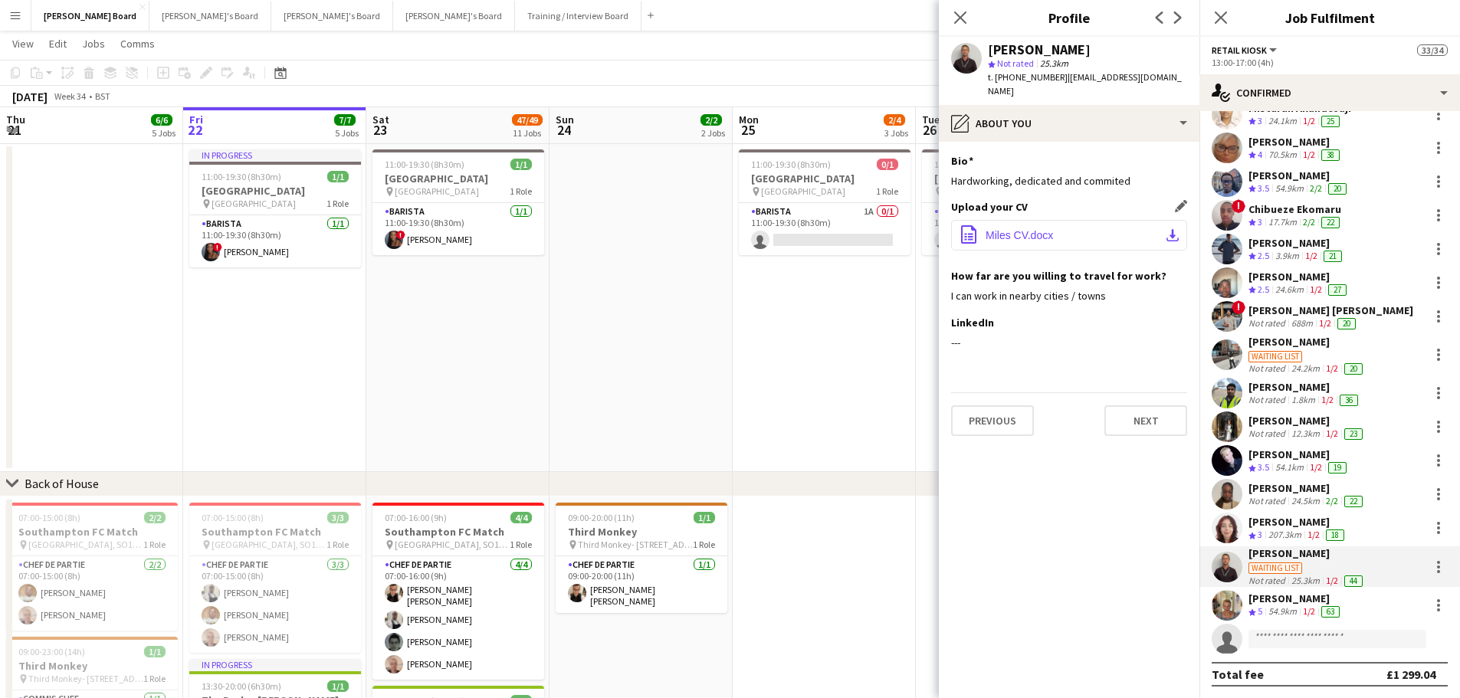
click at [1025, 229] on span "Miles CV.docx" at bounding box center [1018, 235] width 67 height 12
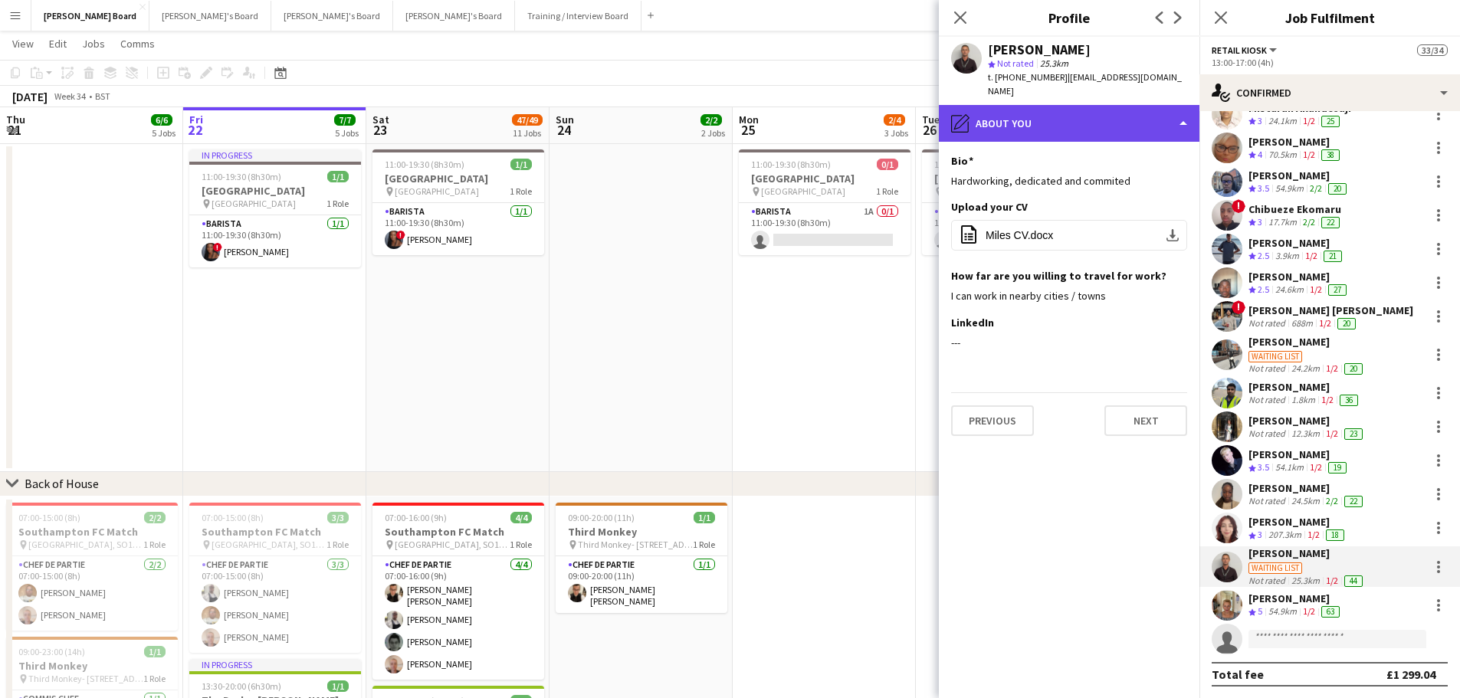
click at [1134, 105] on div "pencil4 About you" at bounding box center [1069, 123] width 261 height 37
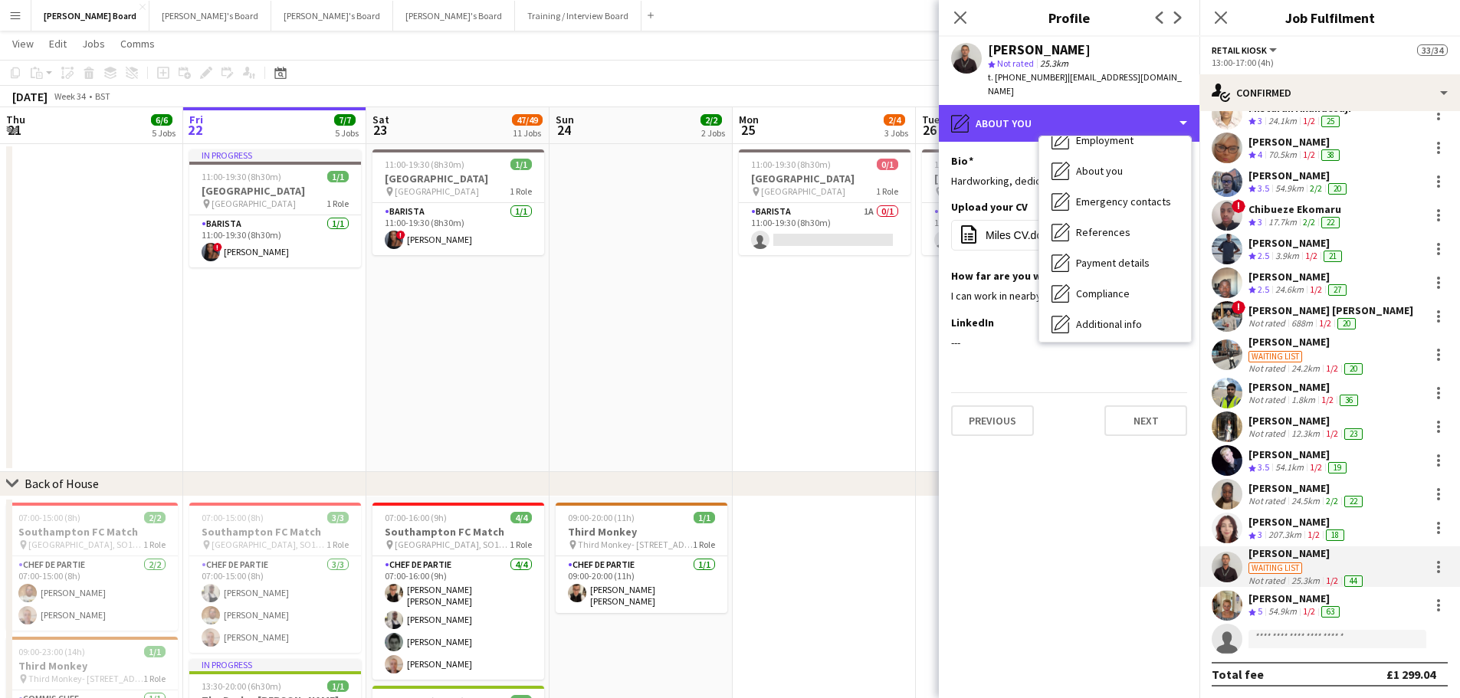
scroll to position [205, 0]
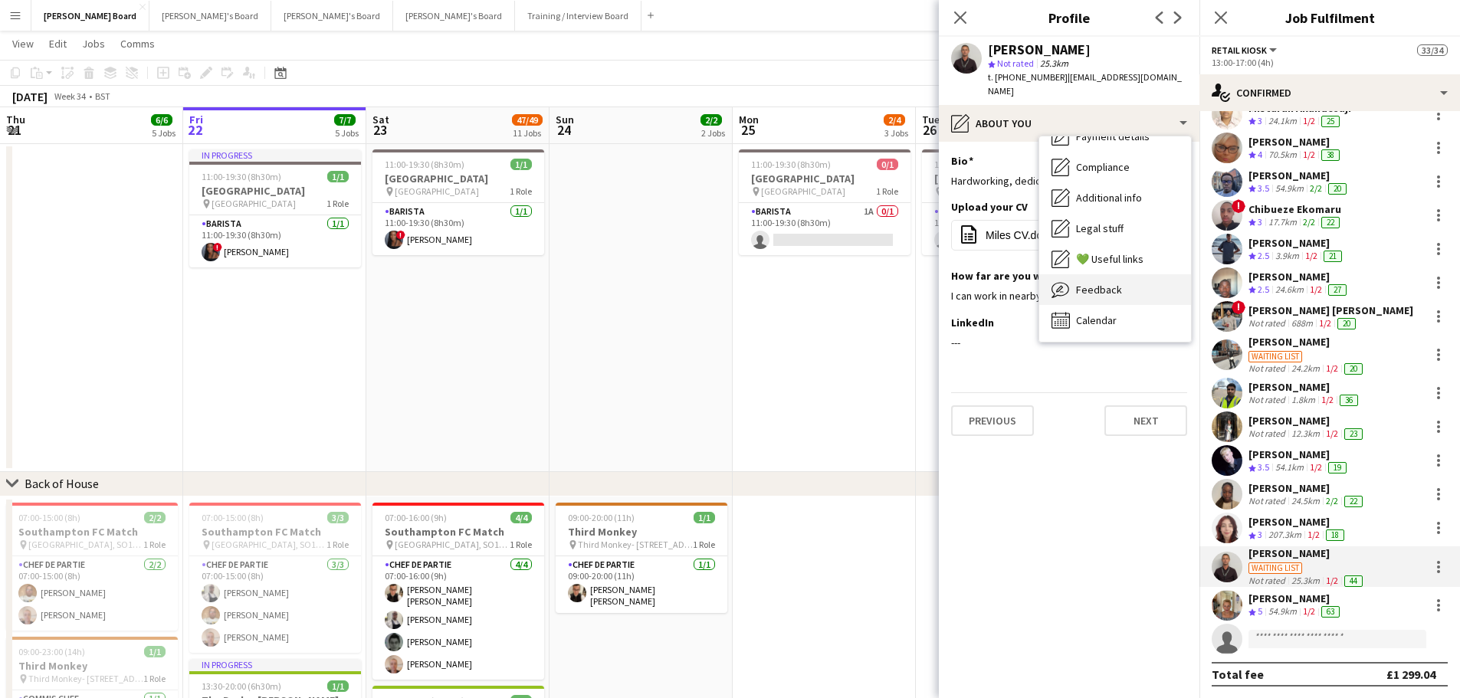
click at [1106, 283] on span "Feedback" at bounding box center [1099, 290] width 46 height 14
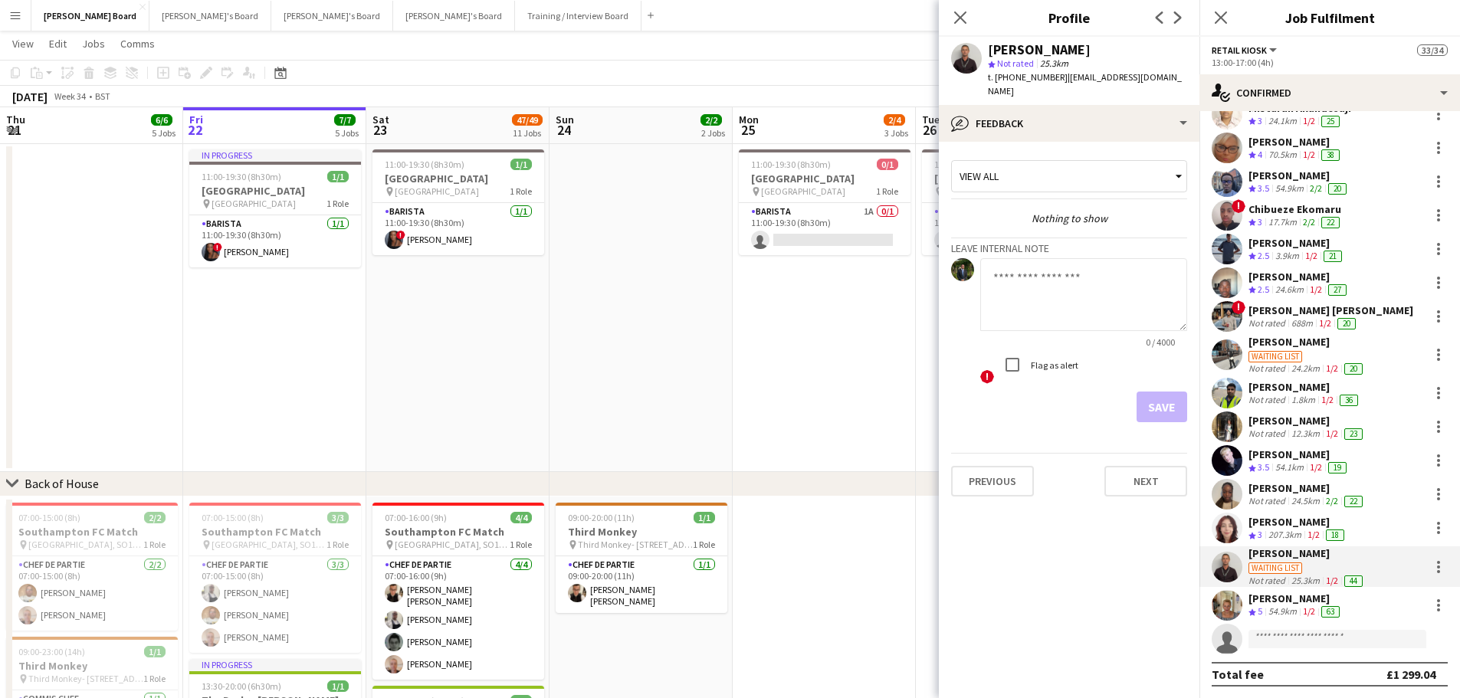
click at [1059, 279] on textarea at bounding box center [1083, 294] width 207 height 73
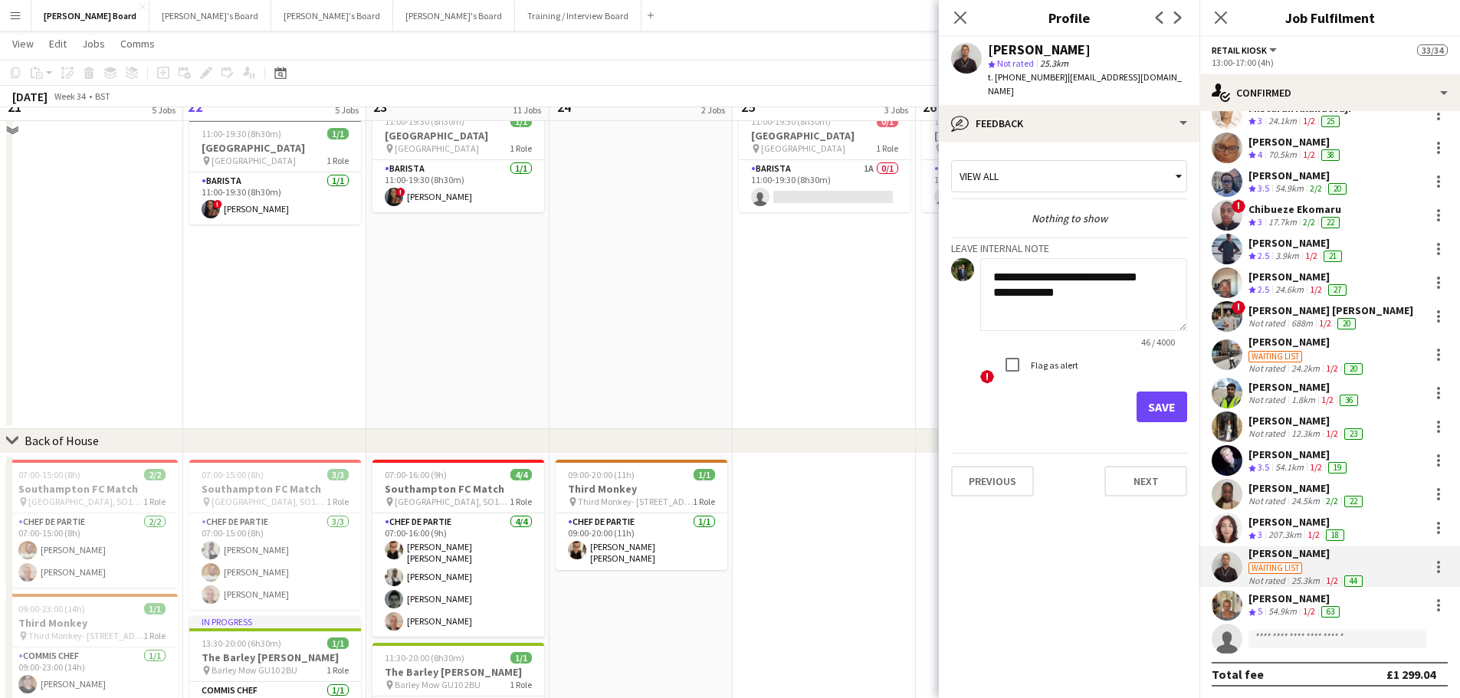
scroll to position [1379, 0]
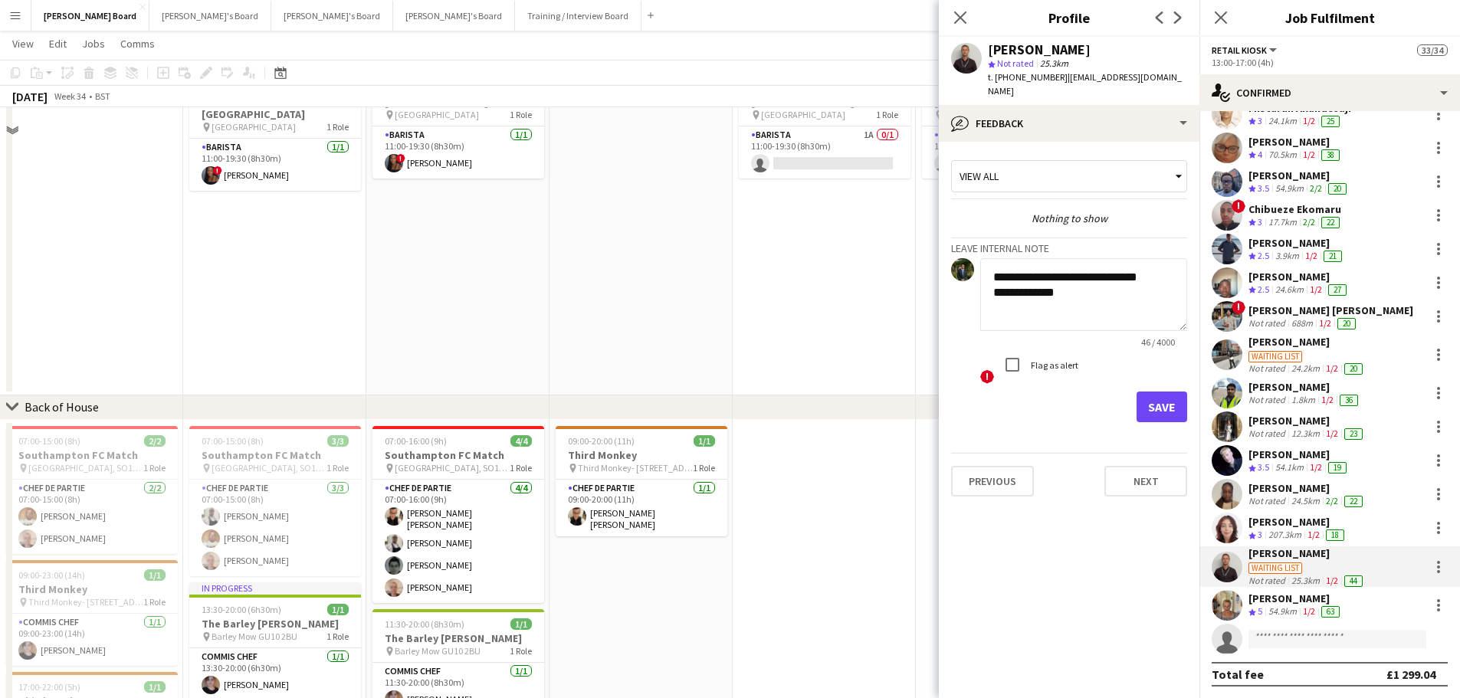
drag, startPoint x: 1099, startPoint y: 290, endPoint x: 991, endPoint y: 260, distance: 112.1
click at [991, 260] on textarea "**********" at bounding box center [1083, 294] width 207 height 73
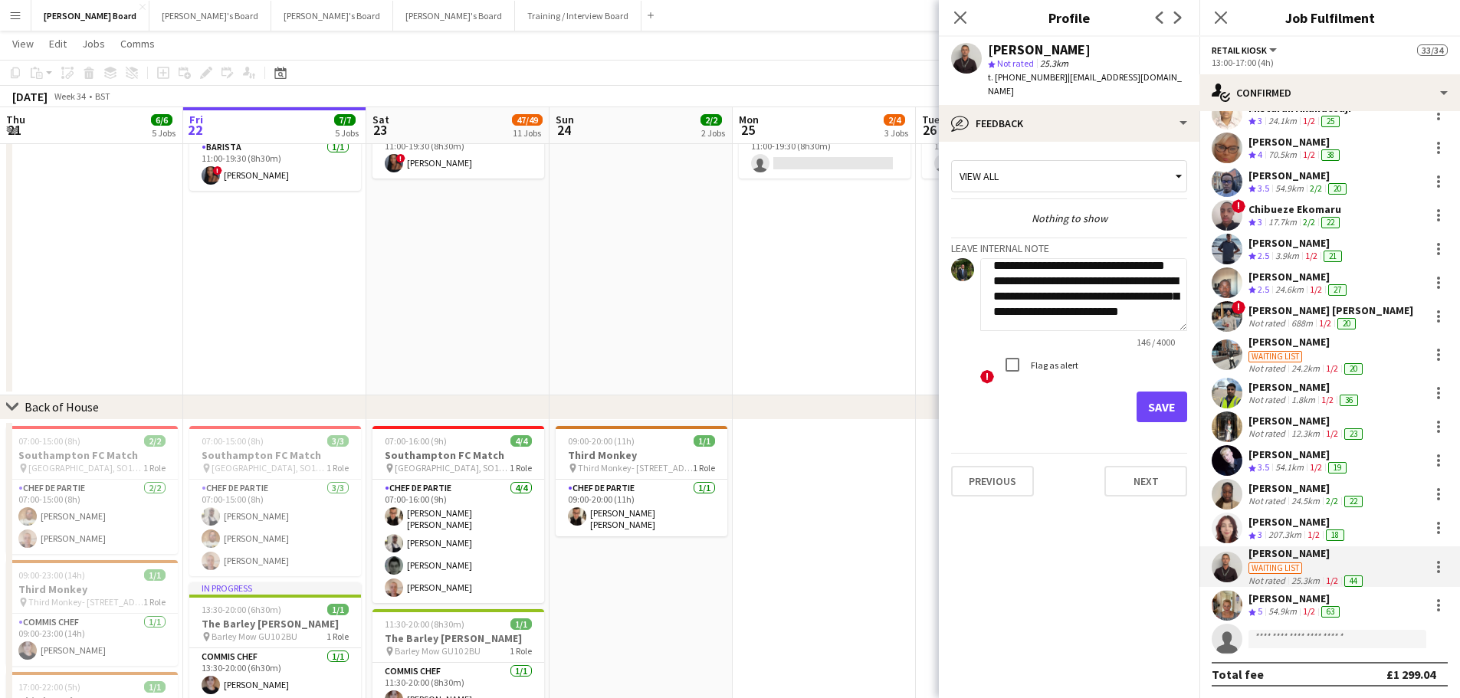
scroll to position [0, 0]
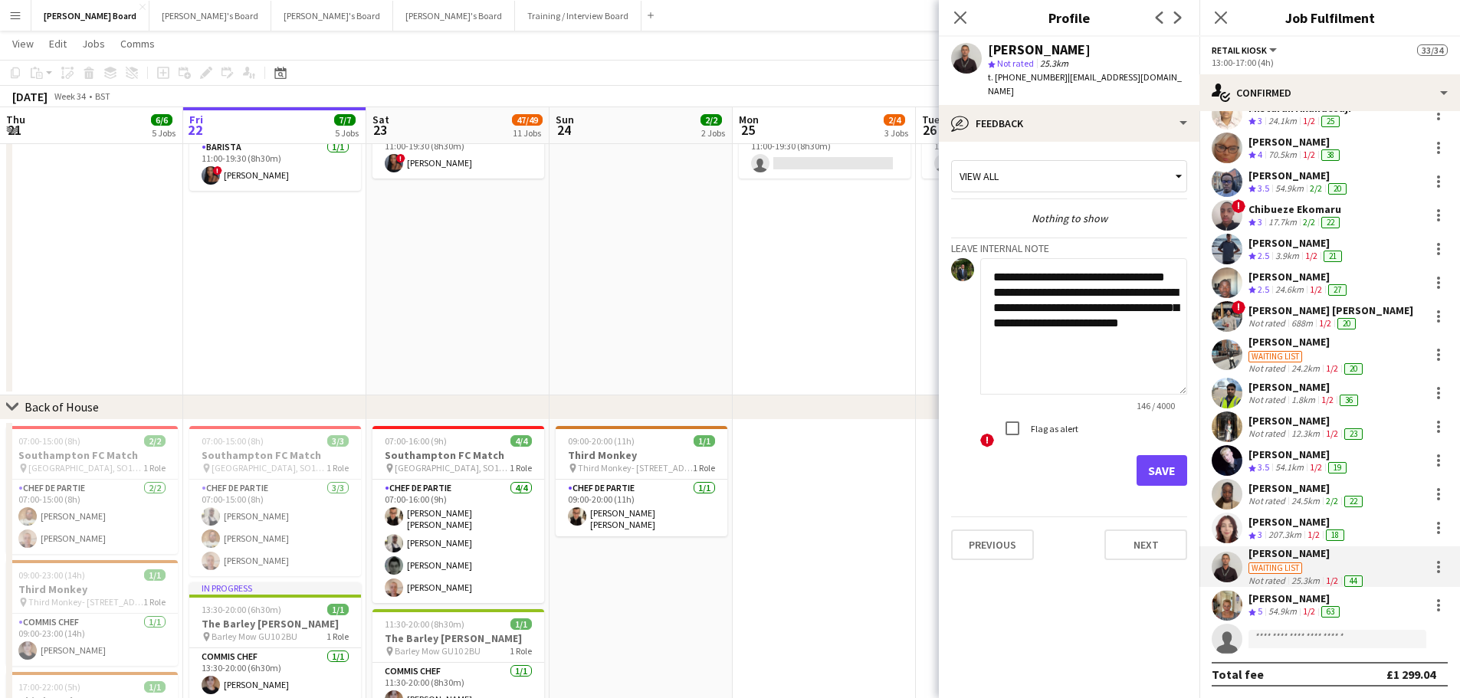
drag, startPoint x: 1179, startPoint y: 313, endPoint x: 1186, endPoint y: 405, distance: 92.2
click at [1186, 395] on textarea "**********" at bounding box center [1083, 326] width 207 height 136
drag, startPoint x: 1079, startPoint y: 261, endPoint x: 1029, endPoint y: 267, distance: 50.2
click at [1029, 267] on textarea "**********" at bounding box center [1083, 340] width 207 height 165
click at [1050, 270] on textarea "**********" at bounding box center [1083, 340] width 207 height 165
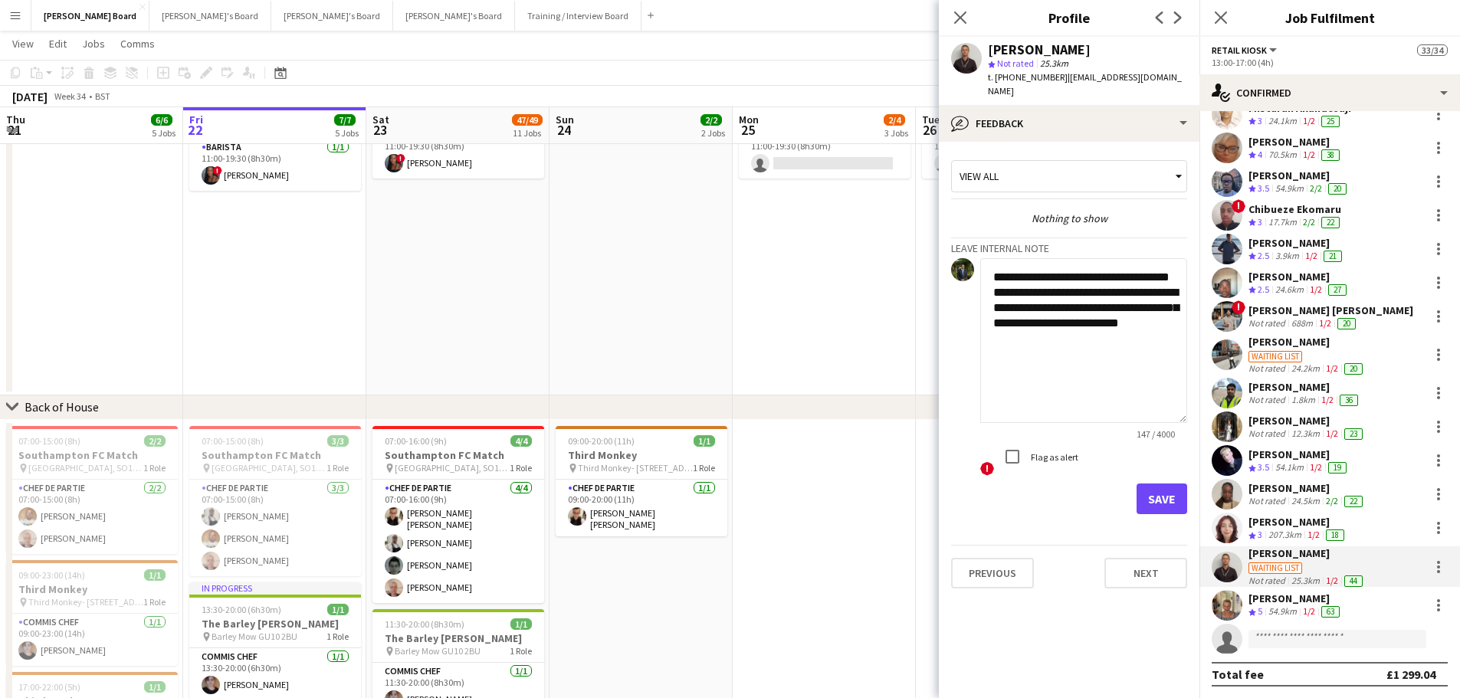
click at [1041, 282] on textarea "**********" at bounding box center [1083, 340] width 207 height 165
type textarea "**********"
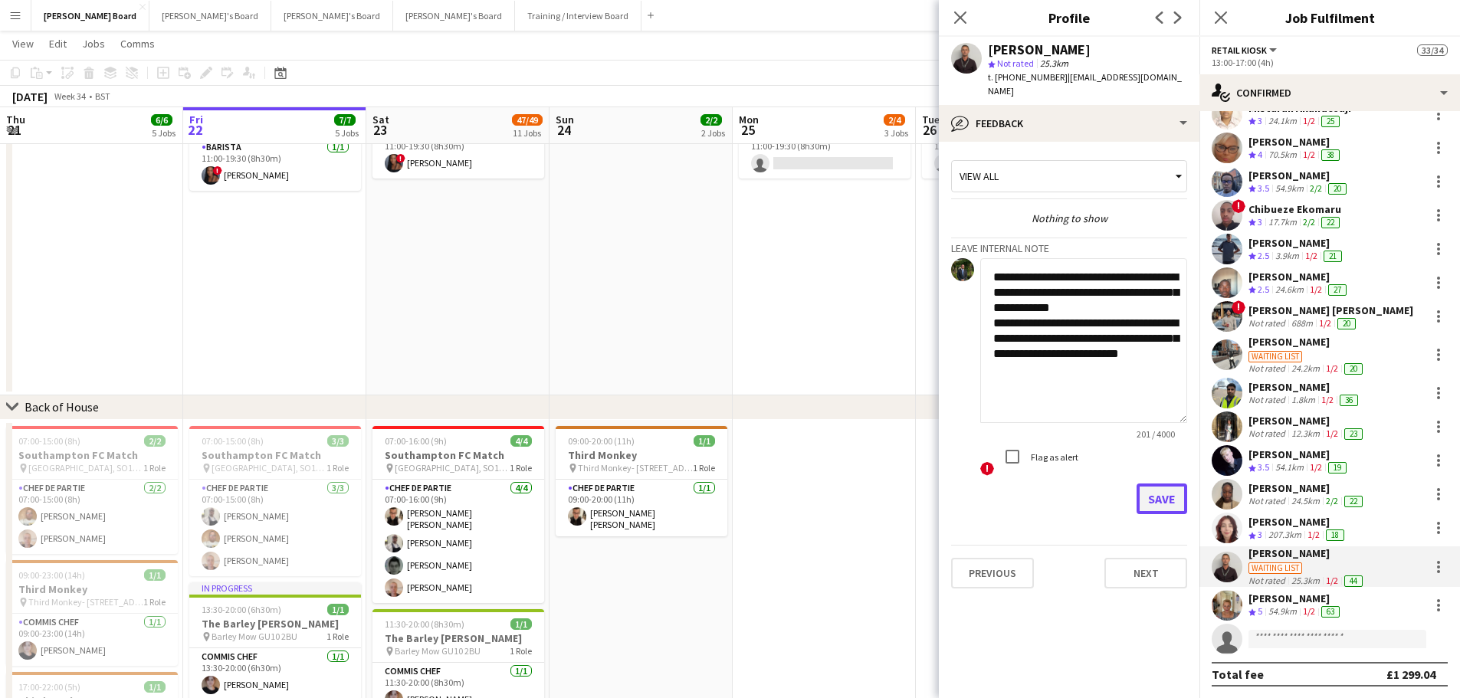
click at [1172, 487] on button "Save" at bounding box center [1161, 498] width 51 height 31
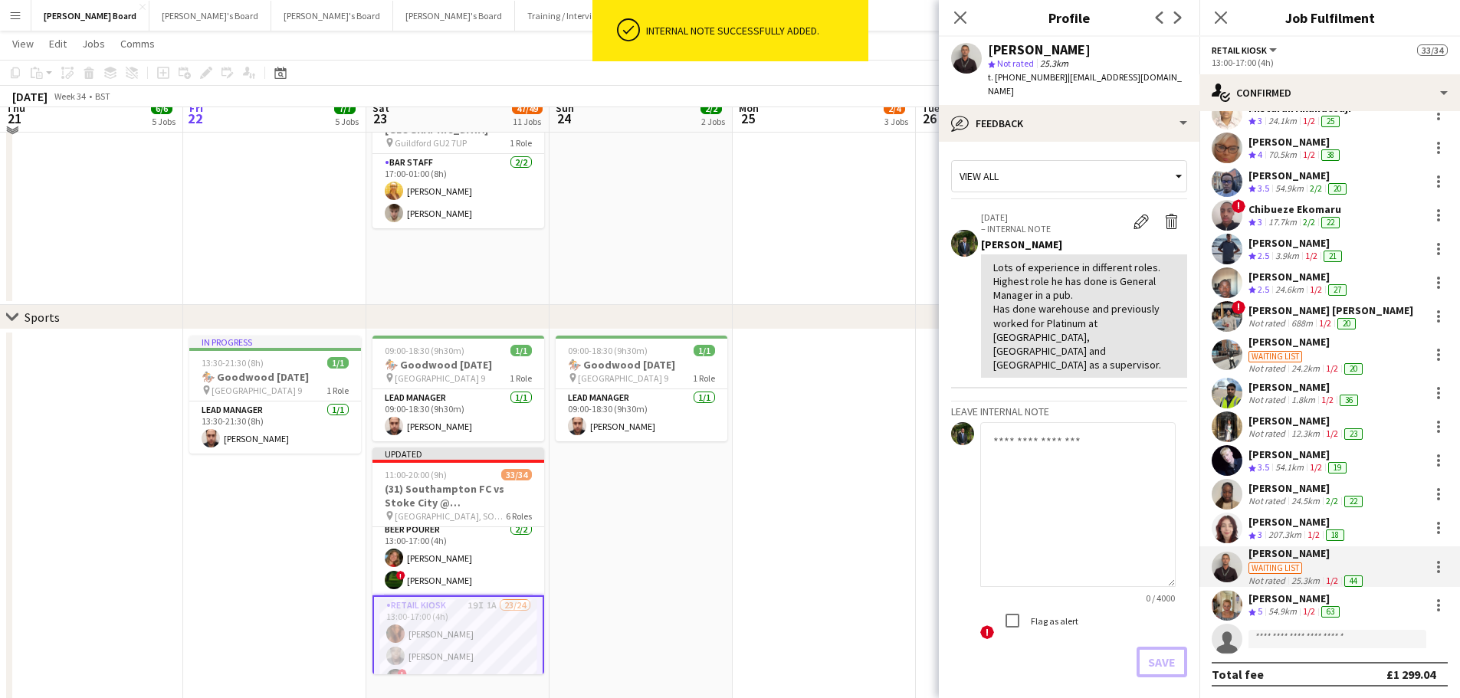
scroll to position [1073, 0]
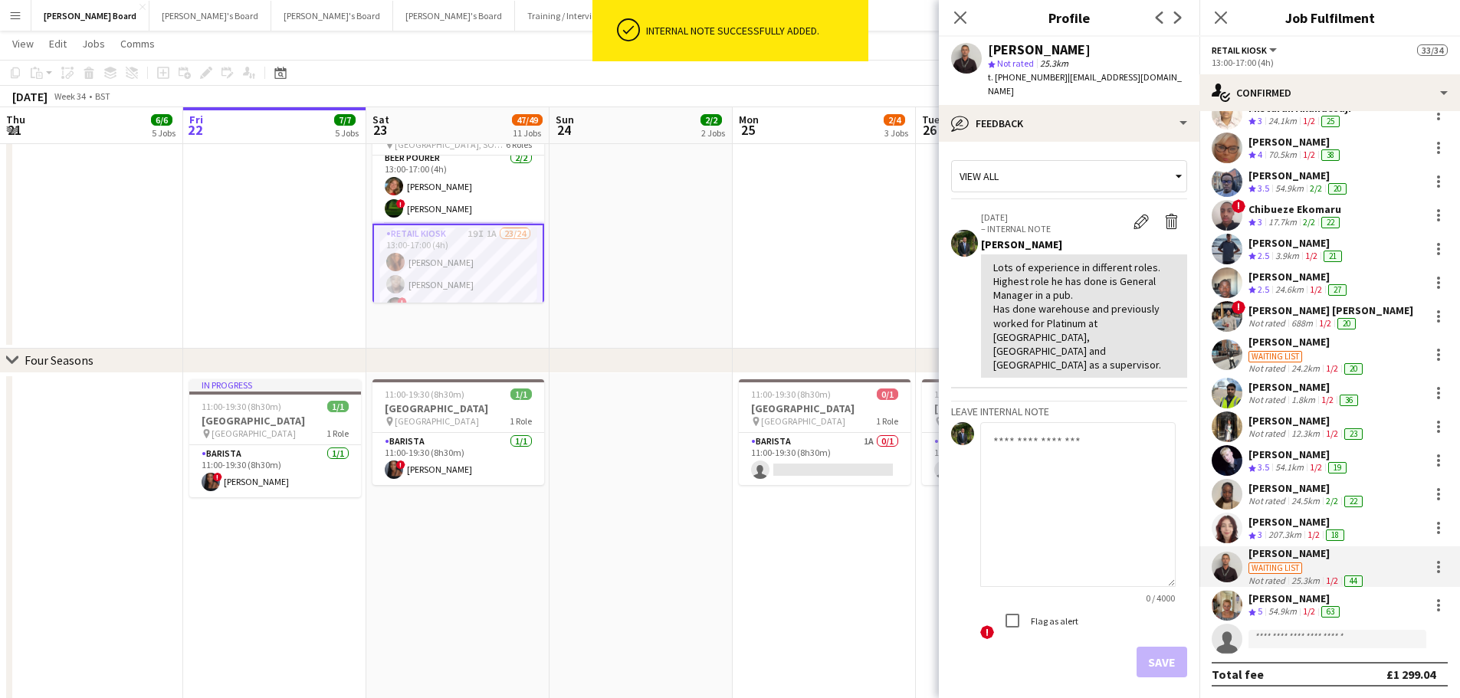
click at [837, 523] on app-date-cell "11:00-19:30 (8h30m) 0/1 [GEOGRAPHIC_DATA] pin [GEOGRAPHIC_DATA] 1 Role Barista …" at bounding box center [824, 537] width 183 height 329
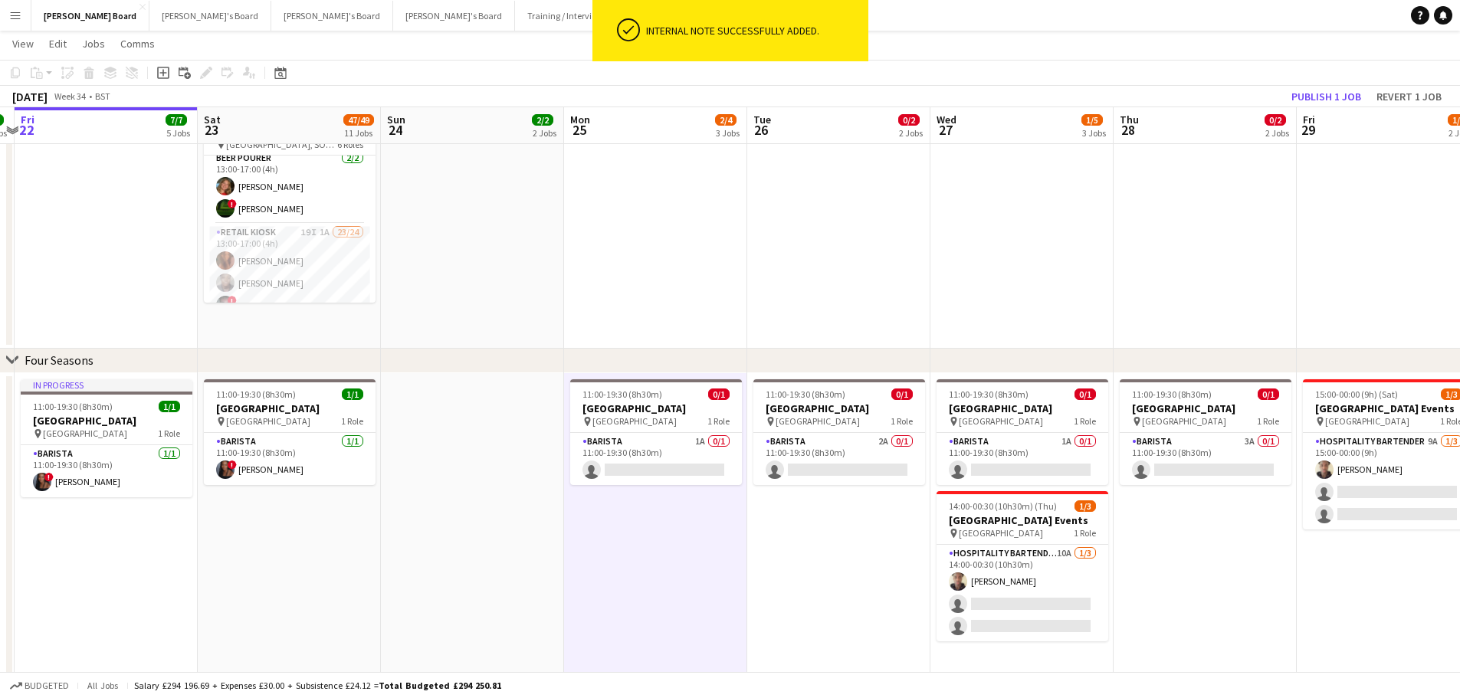
scroll to position [0, 716]
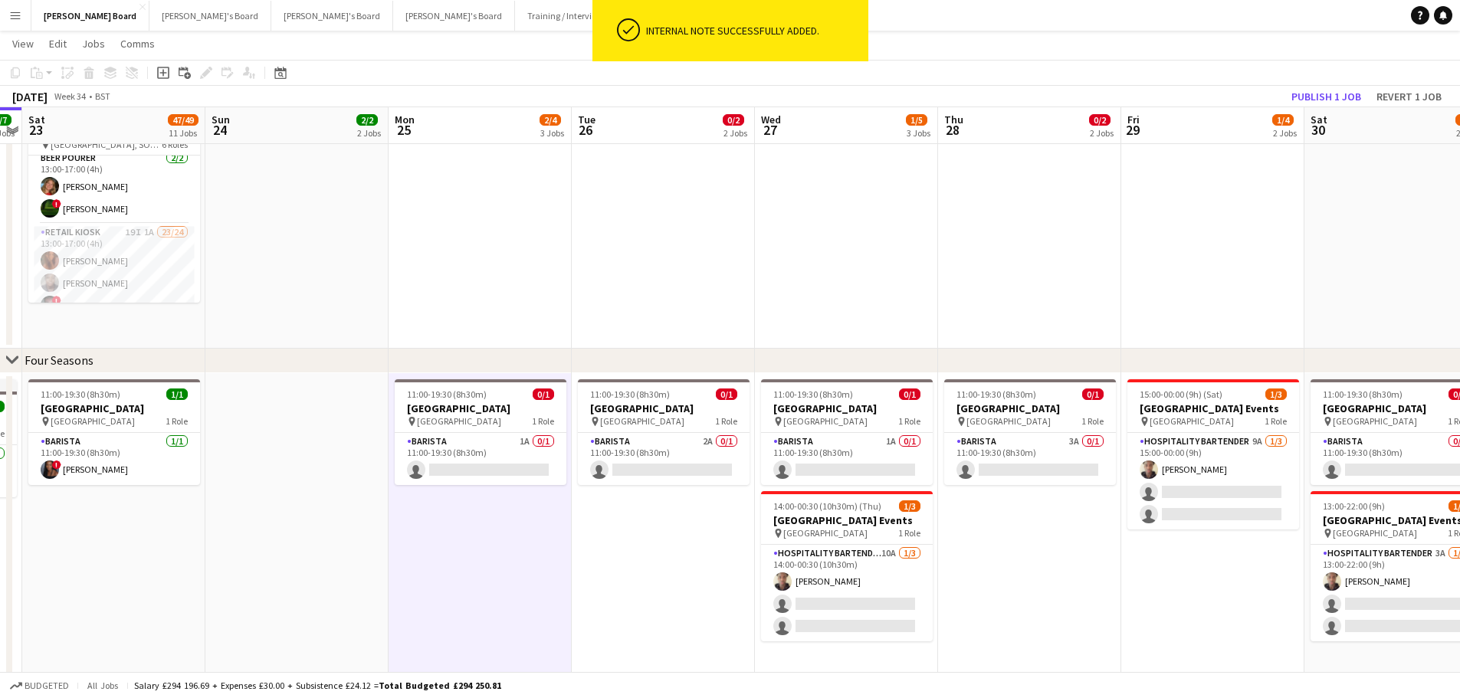
drag, startPoint x: 767, startPoint y: 536, endPoint x: 539, endPoint y: 511, distance: 229.0
click at [539, 511] on app-calendar-viewport "Tue 19 Wed 20 3/3 3 Jobs Thu 21 6/6 5 Jobs Fri 22 7/7 5 Jobs Sat 23 47/49 11 Jo…" at bounding box center [730, 88] width 1460 height 2203
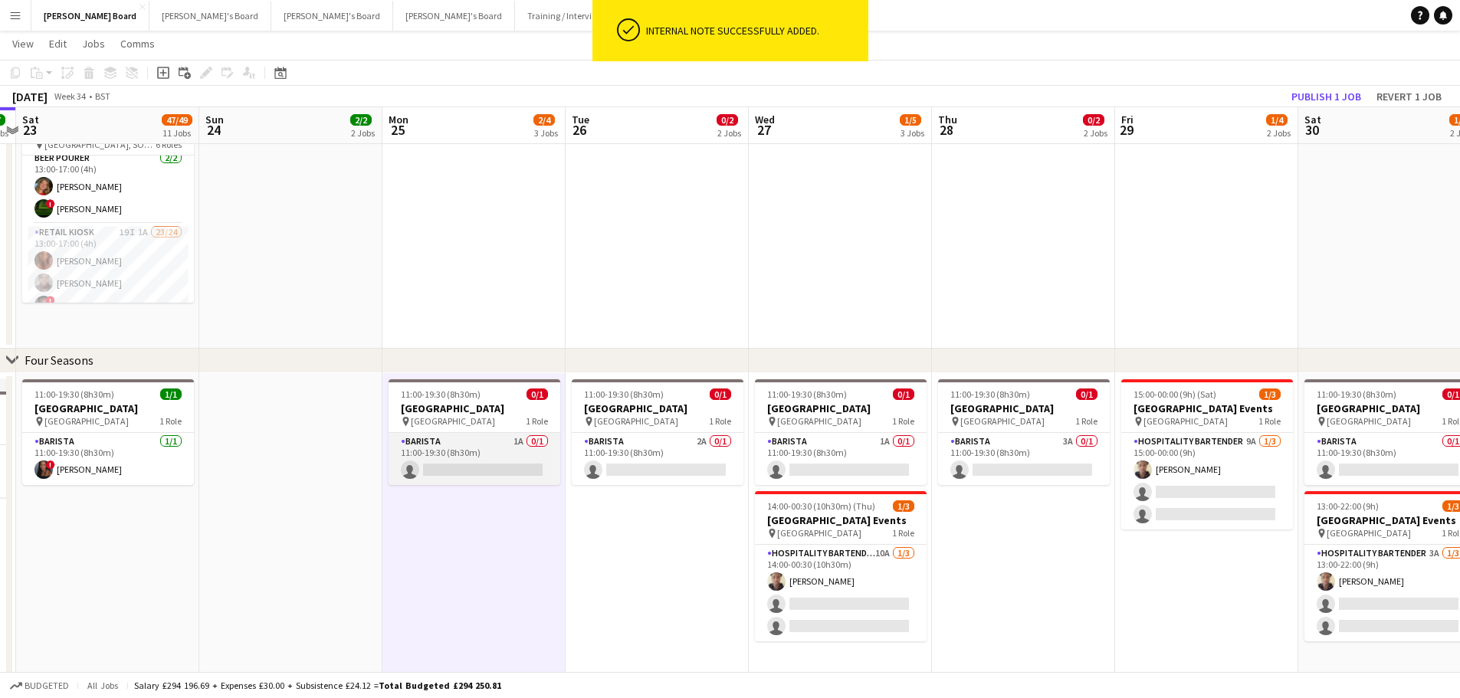
click at [480, 454] on app-card-role "Barista 1A 0/1 11:00-19:30 (8h30m) single-neutral-actions" at bounding box center [474, 459] width 172 height 52
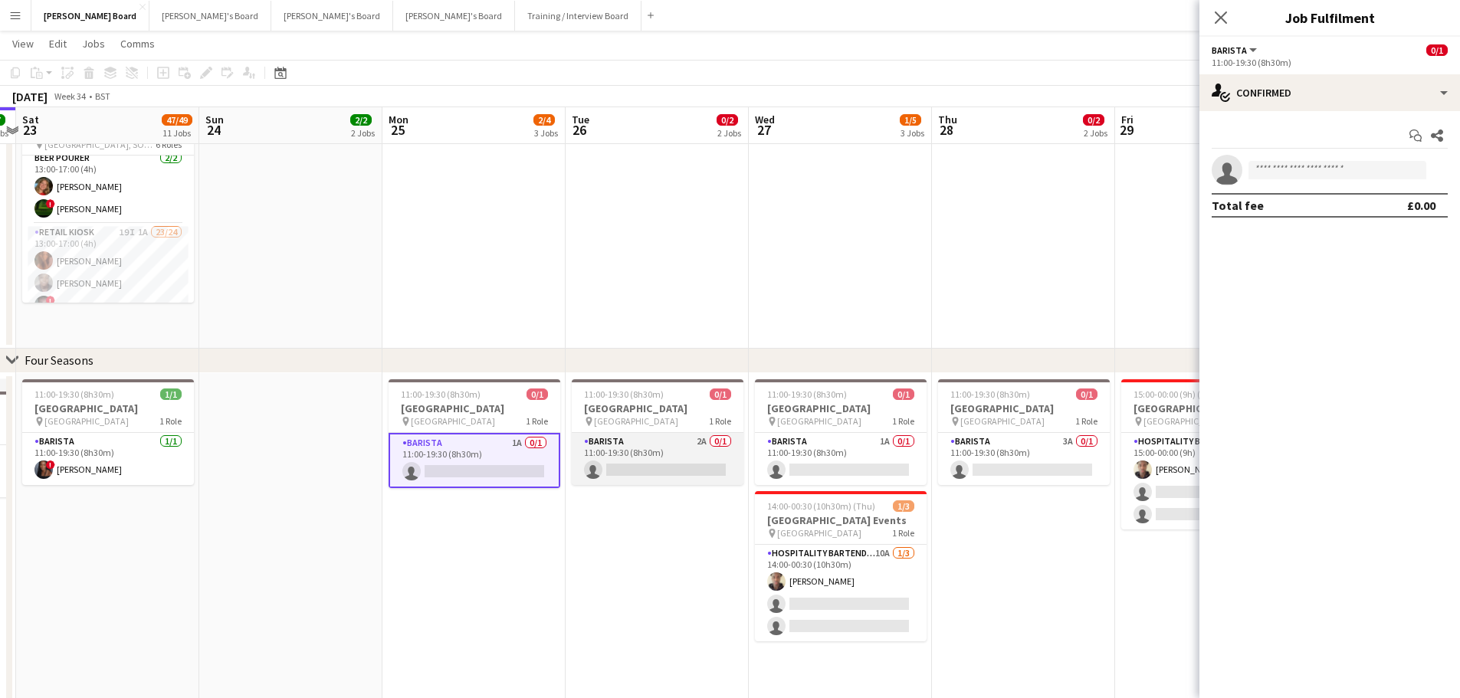
click at [700, 457] on app-card-role "Barista 2A 0/1 11:00-19:30 (8h30m) single-neutral-actions" at bounding box center [658, 459] width 172 height 52
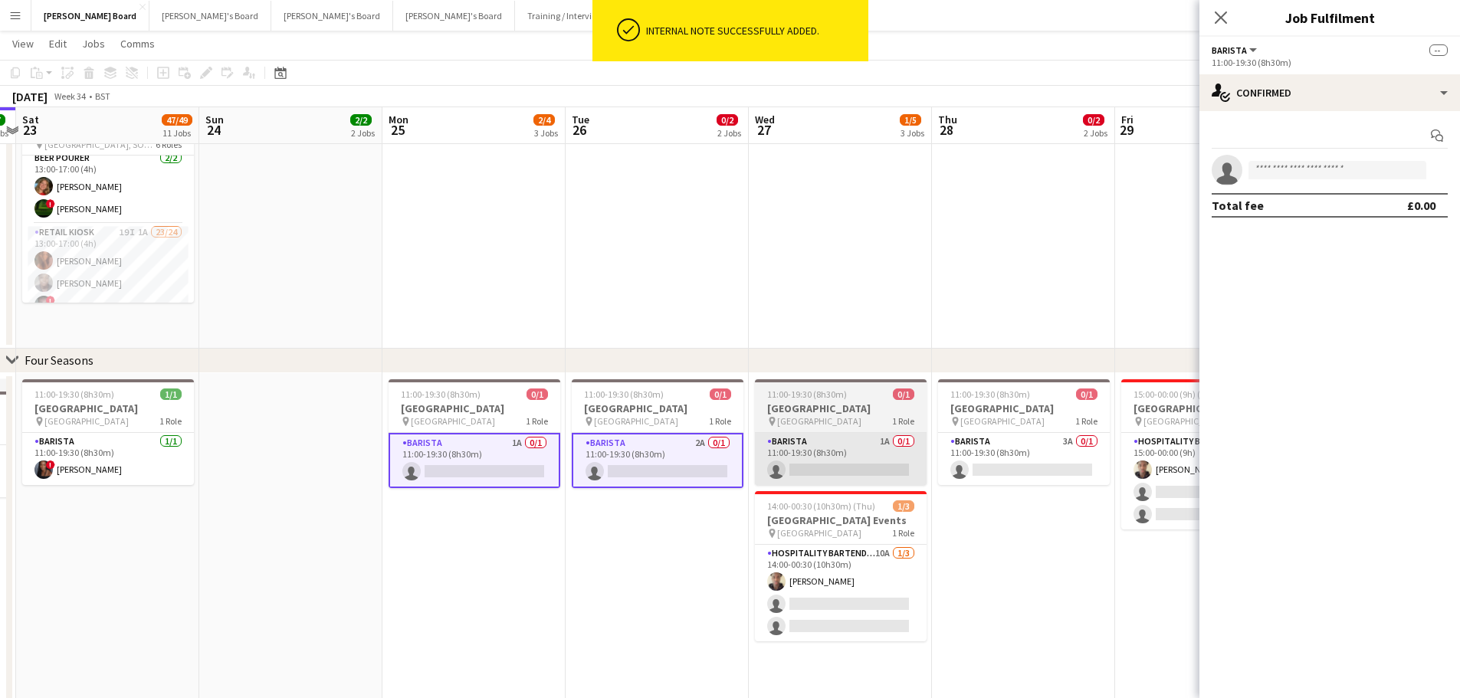
scroll to position [0, 717]
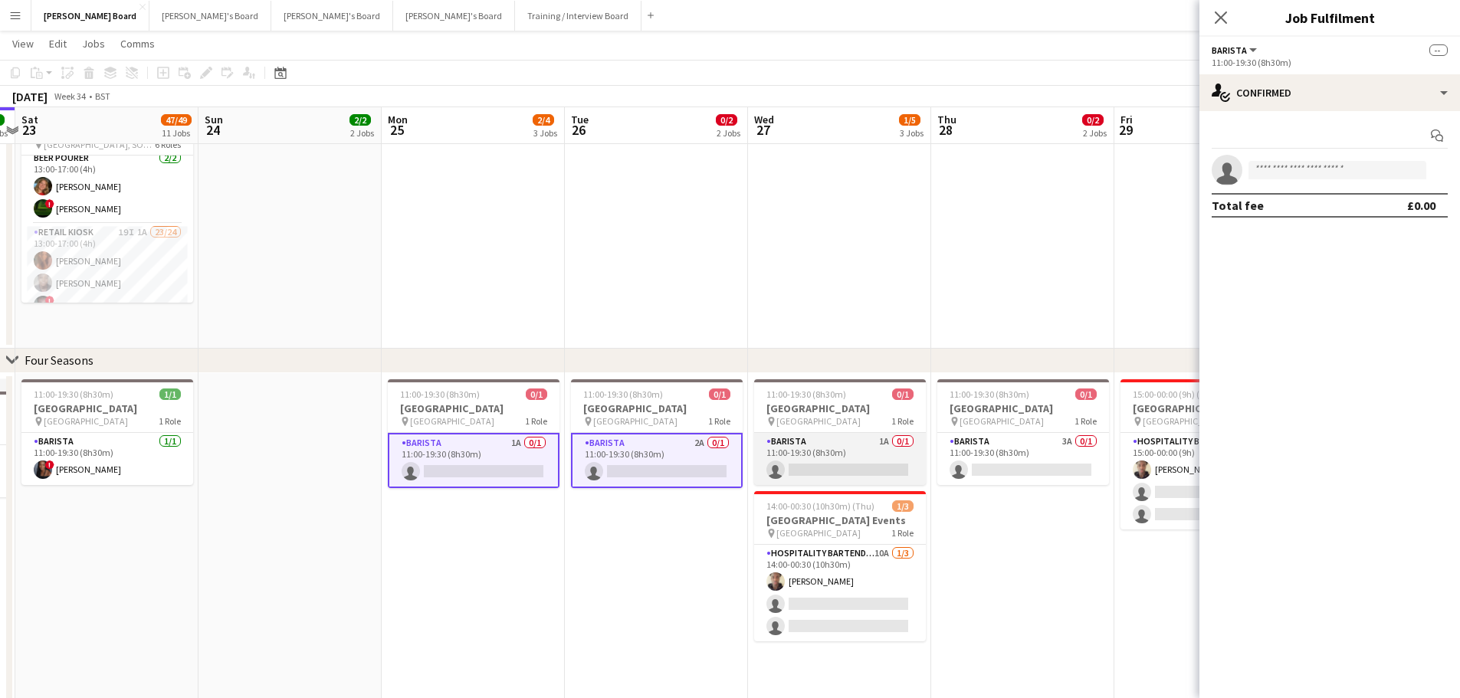
click at [844, 458] on app-card-role "Barista 1A 0/1 11:00-19:30 (8h30m) single-neutral-actions" at bounding box center [840, 459] width 172 height 52
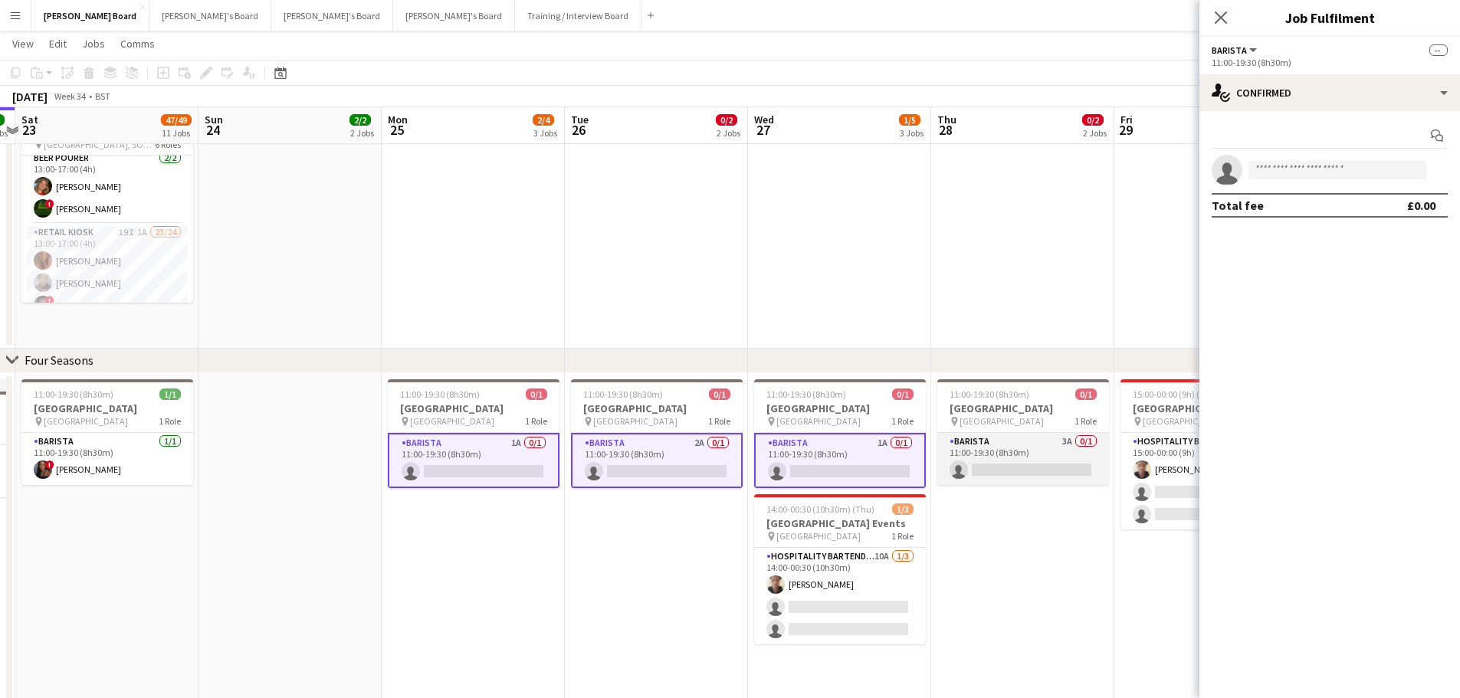
click at [1020, 460] on app-card-role "Barista 3A 0/1 11:00-19:30 (8h30m) single-neutral-actions" at bounding box center [1023, 459] width 172 height 52
click at [1299, 70] on app-options-switcher "Barista All roles Barista -- 11:00-19:30 (8h30m)" at bounding box center [1329, 56] width 261 height 38
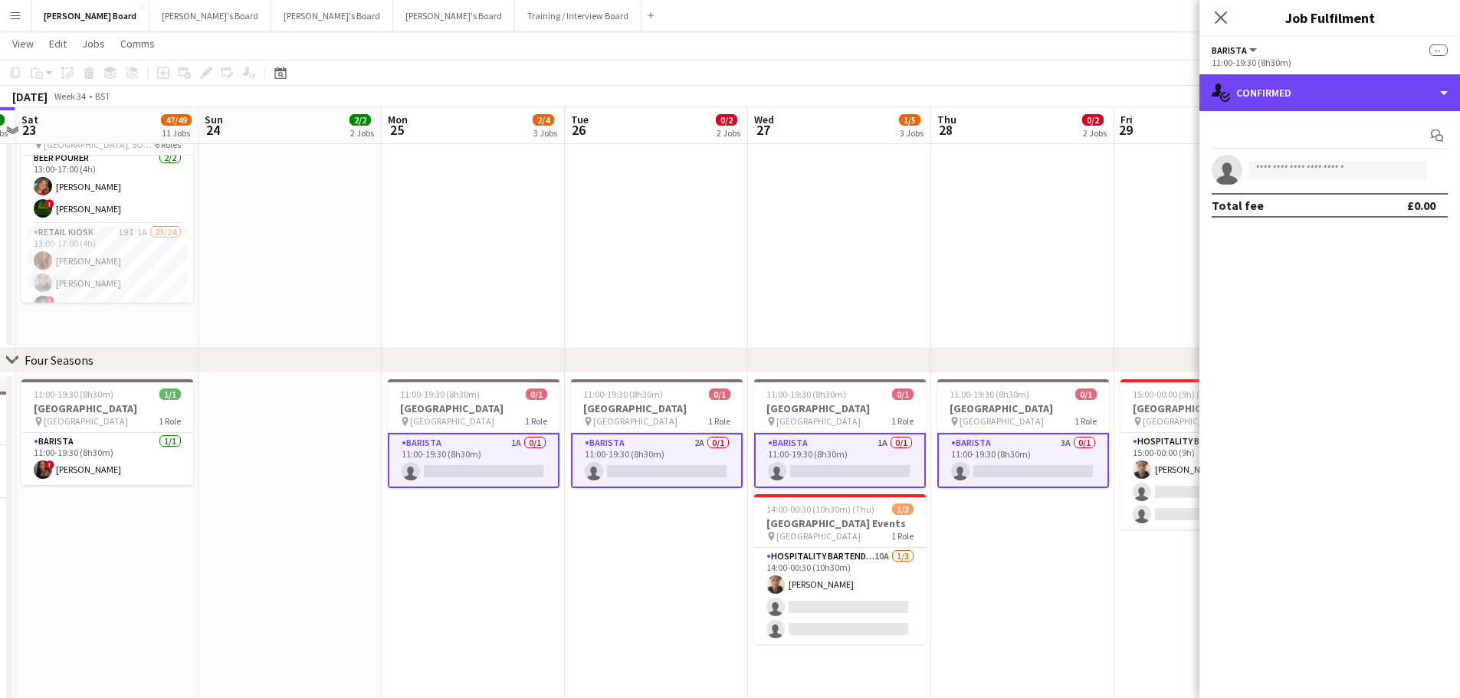
drag, startPoint x: 1321, startPoint y: 100, endPoint x: 1333, endPoint y: 126, distance: 28.1
click at [1322, 102] on div "single-neutral-actions-check-2 Confirmed" at bounding box center [1329, 92] width 261 height 37
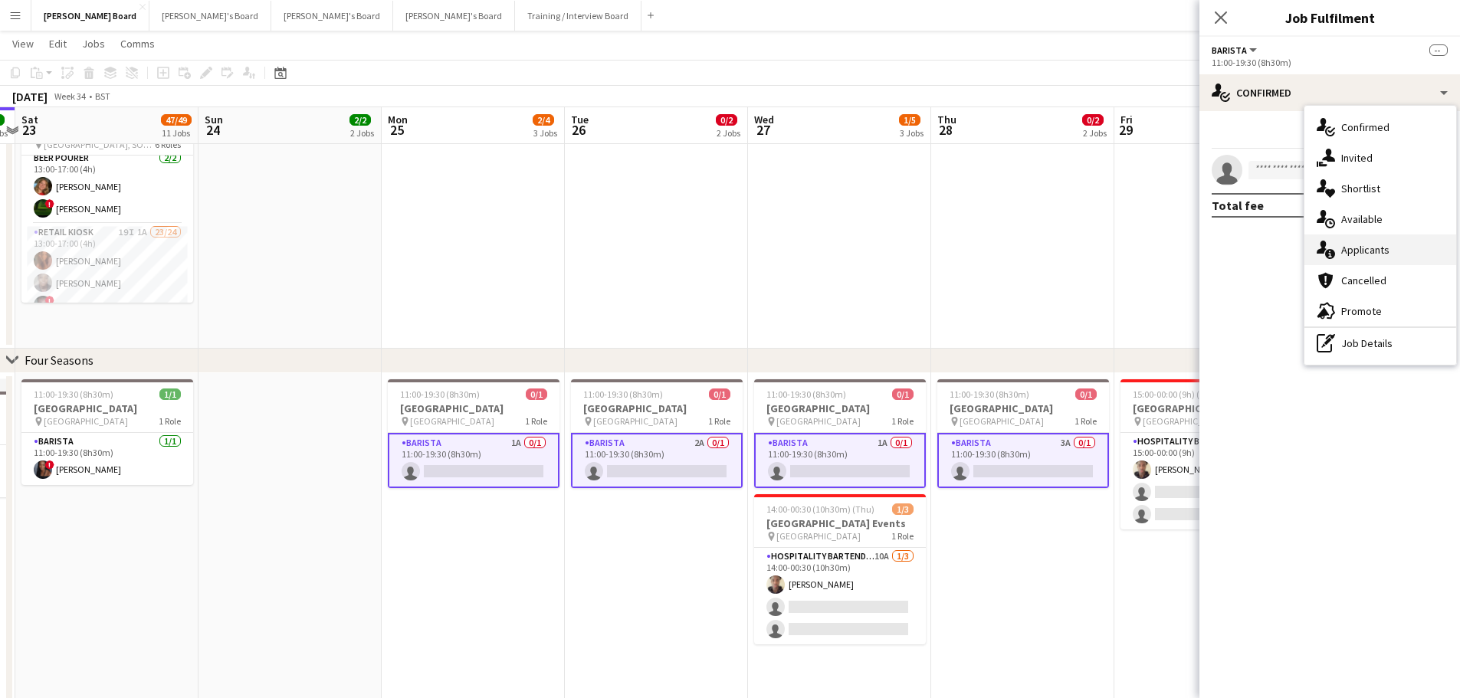
click at [1381, 254] on div "single-neutral-actions-information Applicants" at bounding box center [1380, 249] width 152 height 31
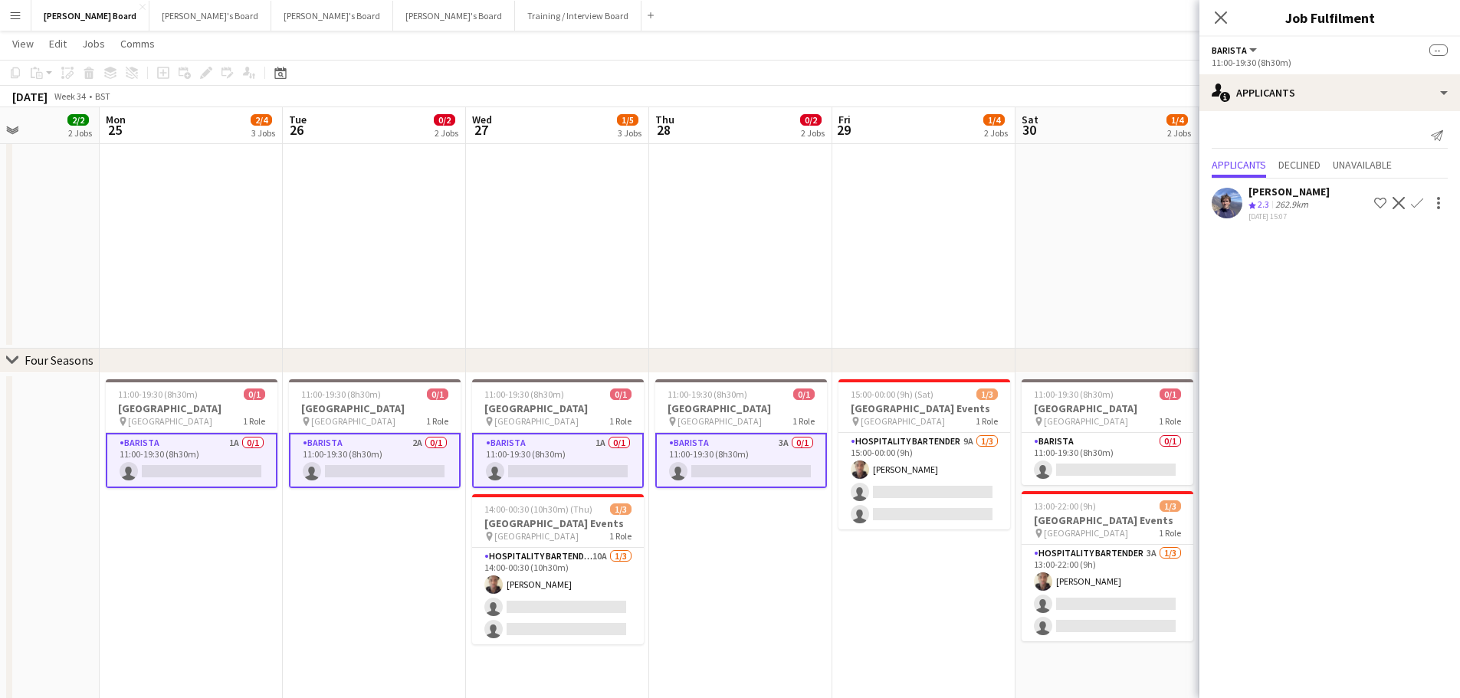
drag, startPoint x: 1045, startPoint y: 471, endPoint x: 794, endPoint y: 470, distance: 251.3
click at [794, 470] on app-calendar-viewport "Thu 21 6/6 5 Jobs Fri 22 7/7 5 Jobs Sat 23 47/49 11 Jobs Sun 24 2/2 2 Jobs Mon …" at bounding box center [730, 88] width 1460 height 2203
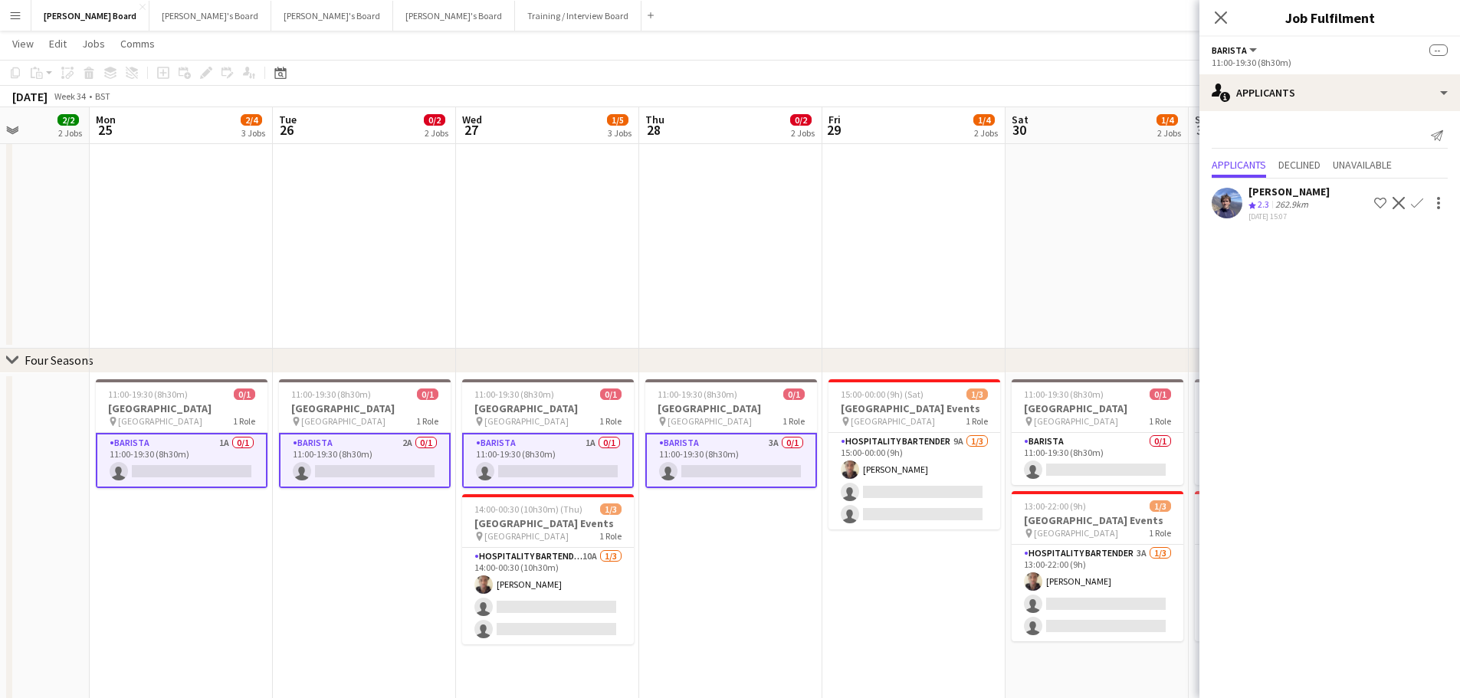
click at [1421, 205] on app-icon "Confirm" at bounding box center [1417, 203] width 12 height 12
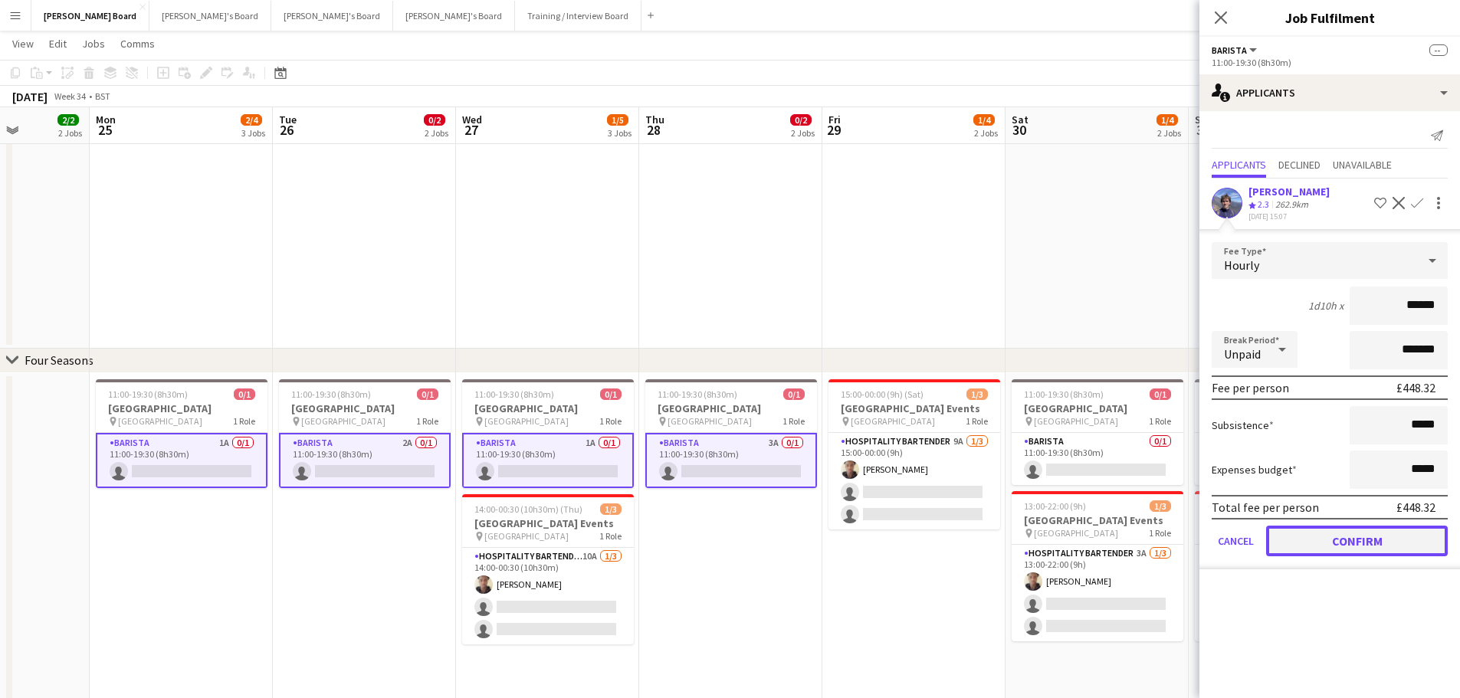
click at [1386, 542] on button "Confirm" at bounding box center [1357, 541] width 182 height 31
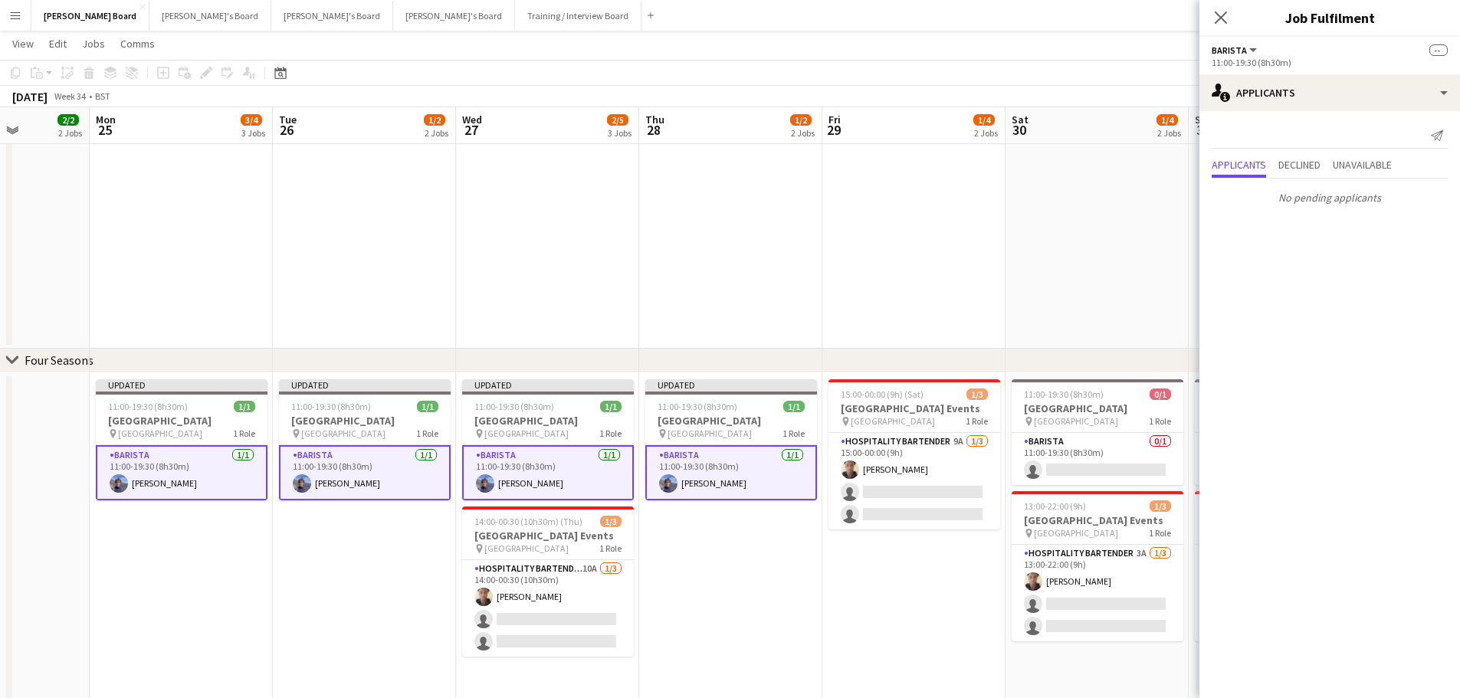
click at [774, 291] on app-date-cell at bounding box center [730, 153] width 183 height 391
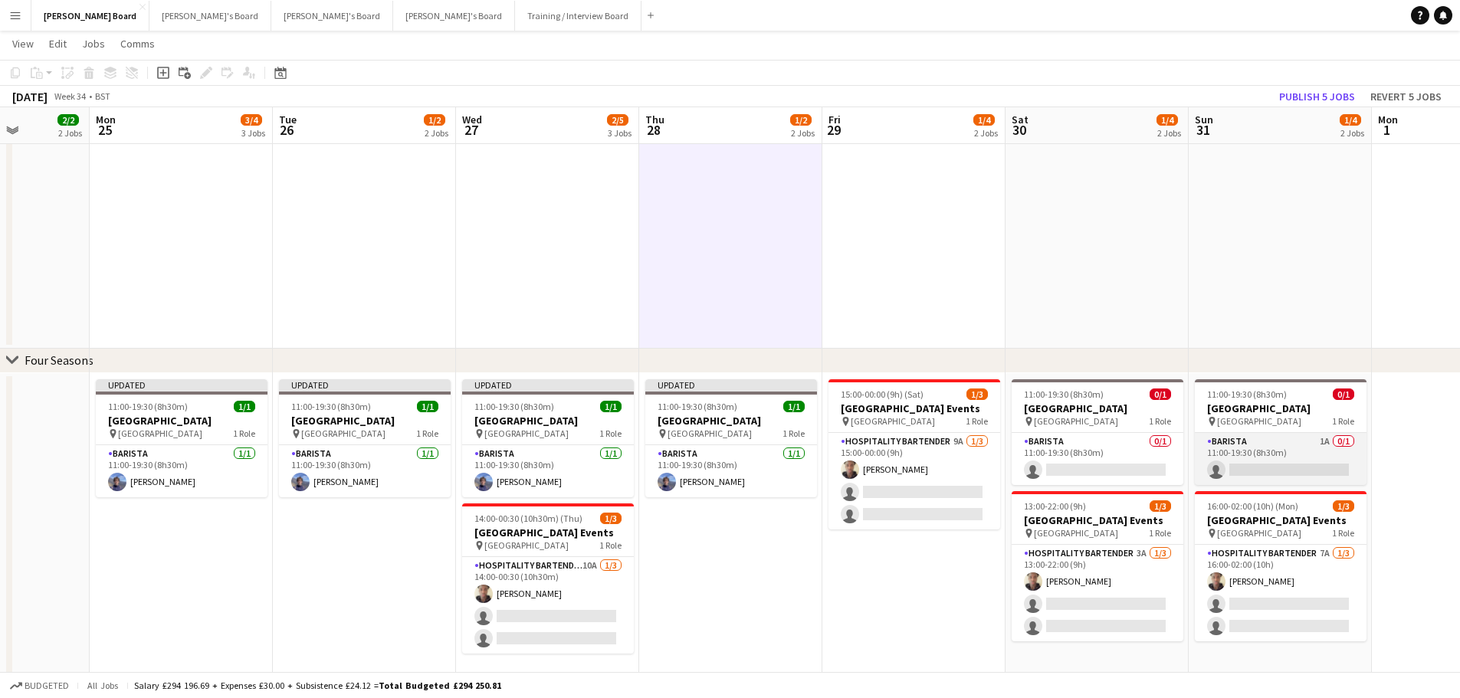
click at [1263, 438] on app-card-role "Barista 1A 0/1 11:00-19:30 (8h30m) single-neutral-actions" at bounding box center [1281, 459] width 172 height 52
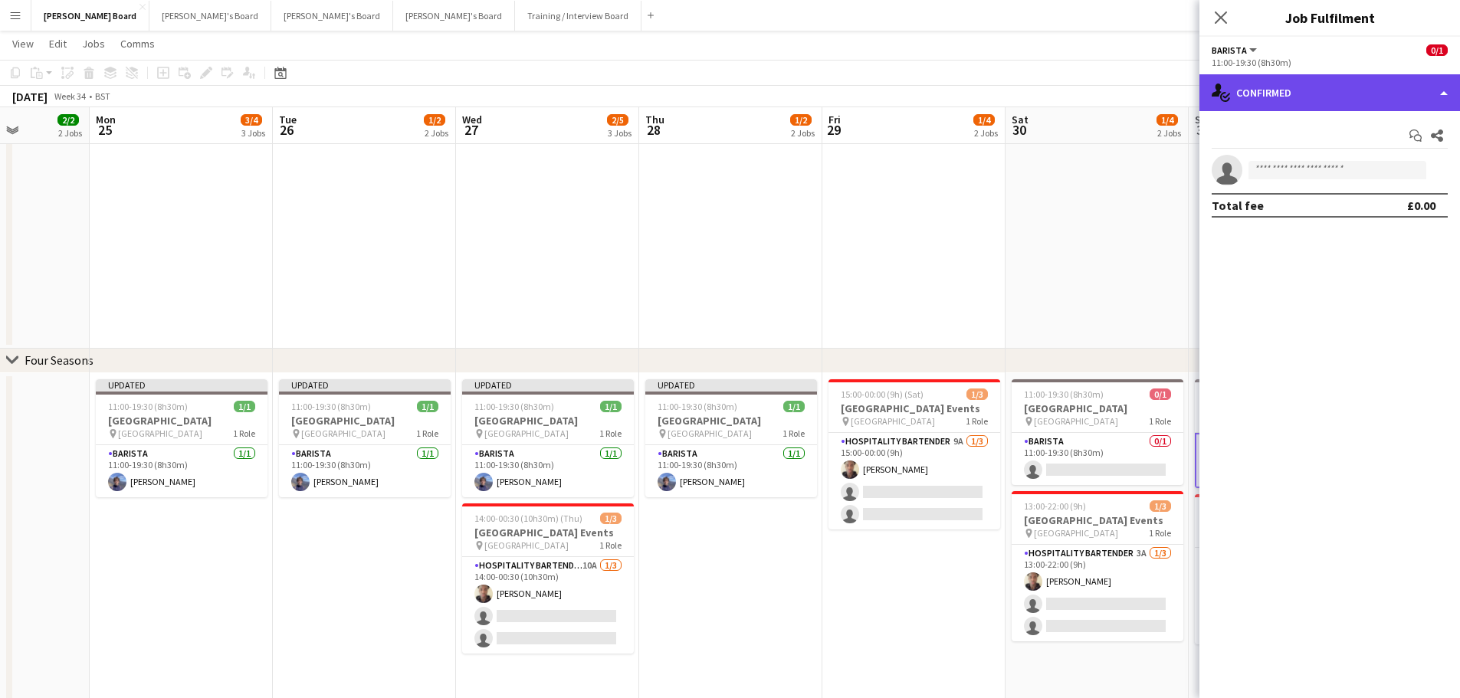
click at [1314, 91] on div "single-neutral-actions-check-2 Confirmed" at bounding box center [1329, 92] width 261 height 37
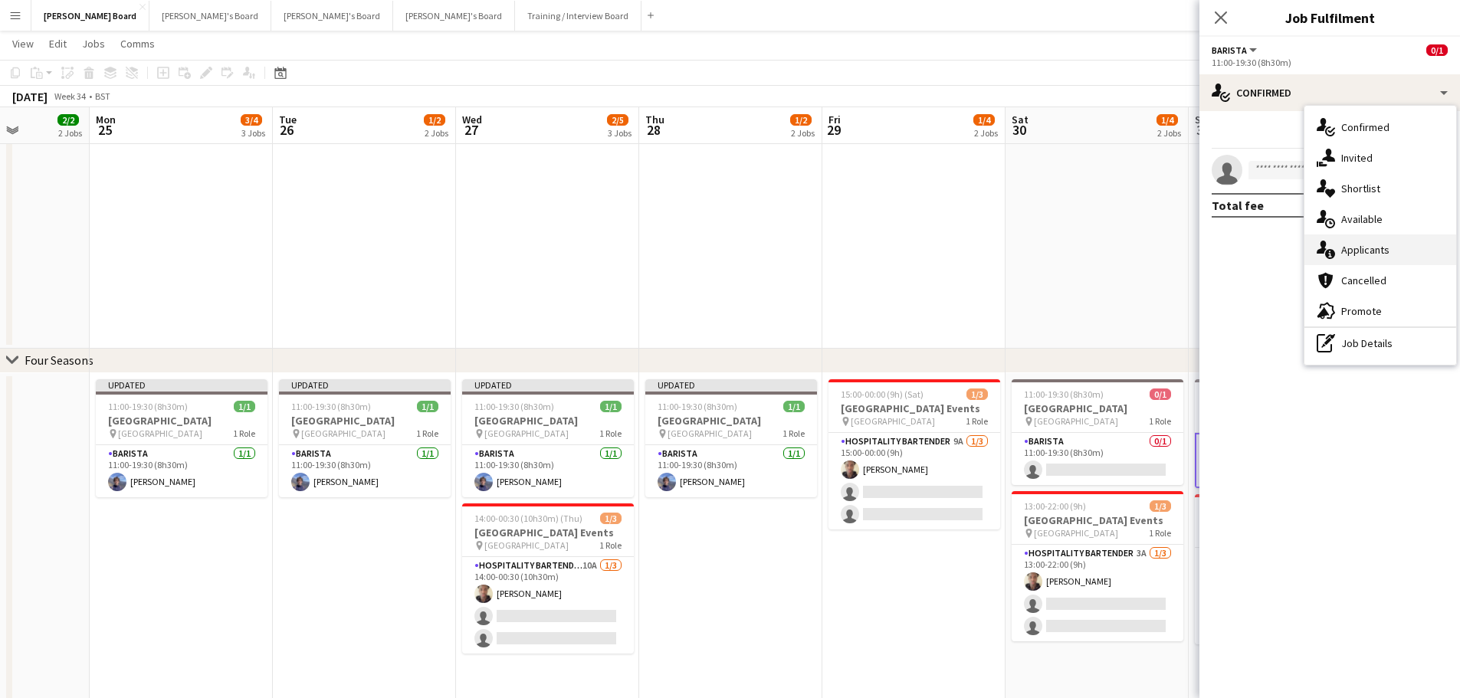
click at [1395, 246] on div "single-neutral-actions-information Applicants" at bounding box center [1380, 249] width 152 height 31
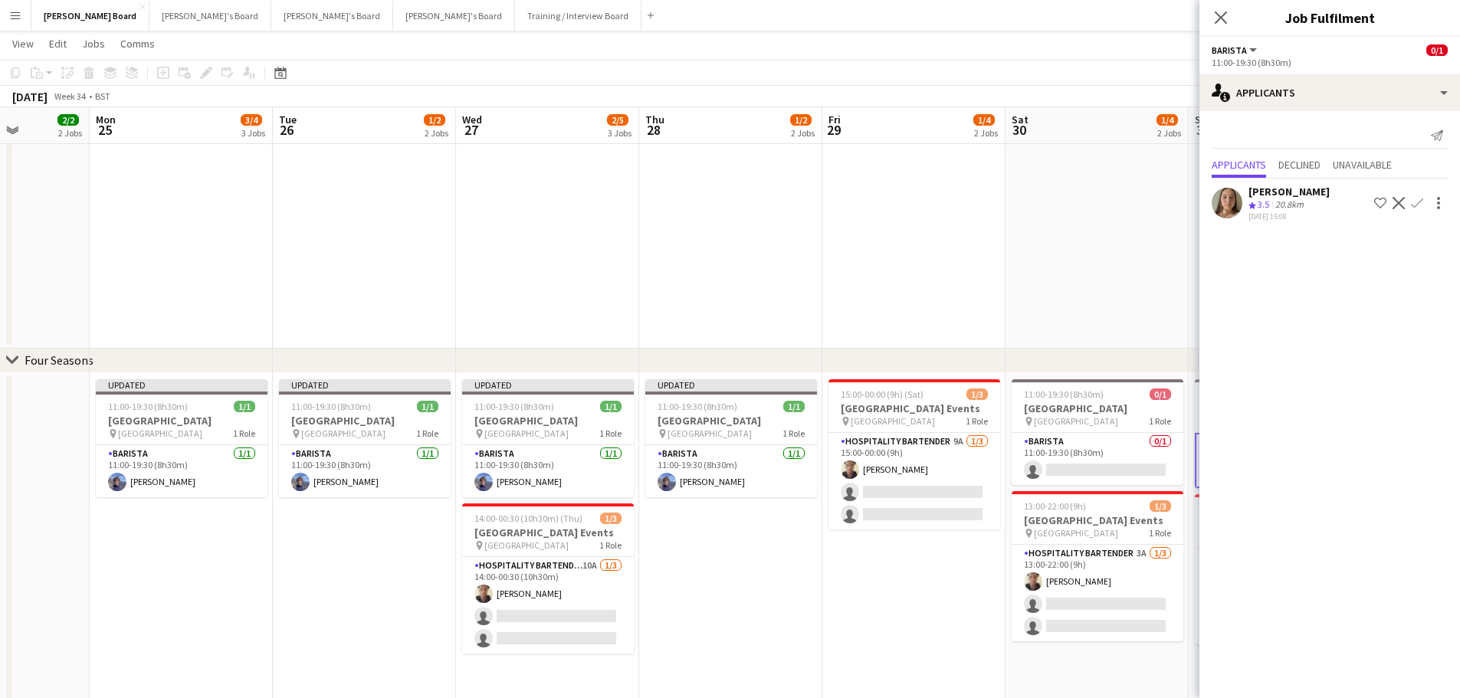
click at [1300, 208] on div "20.8km" at bounding box center [1289, 204] width 34 height 13
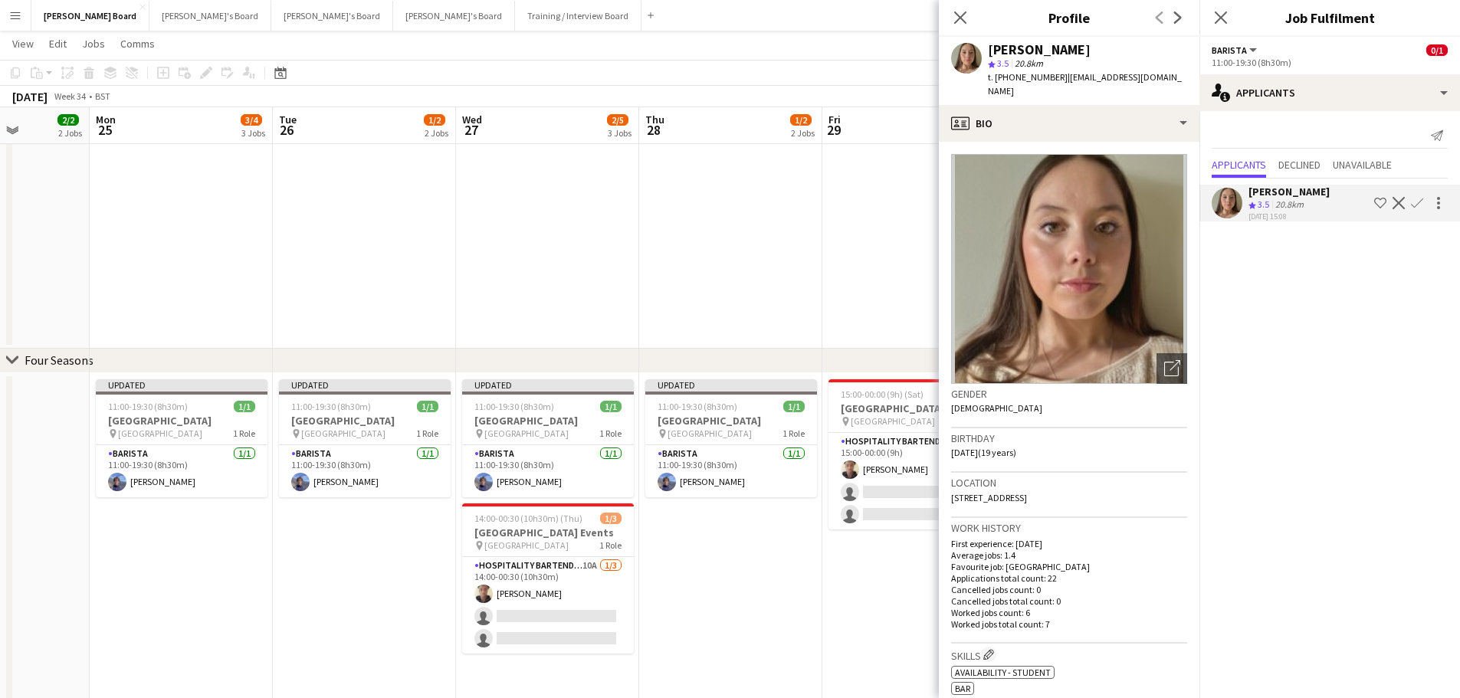
click at [805, 254] on app-date-cell at bounding box center [730, 153] width 183 height 391
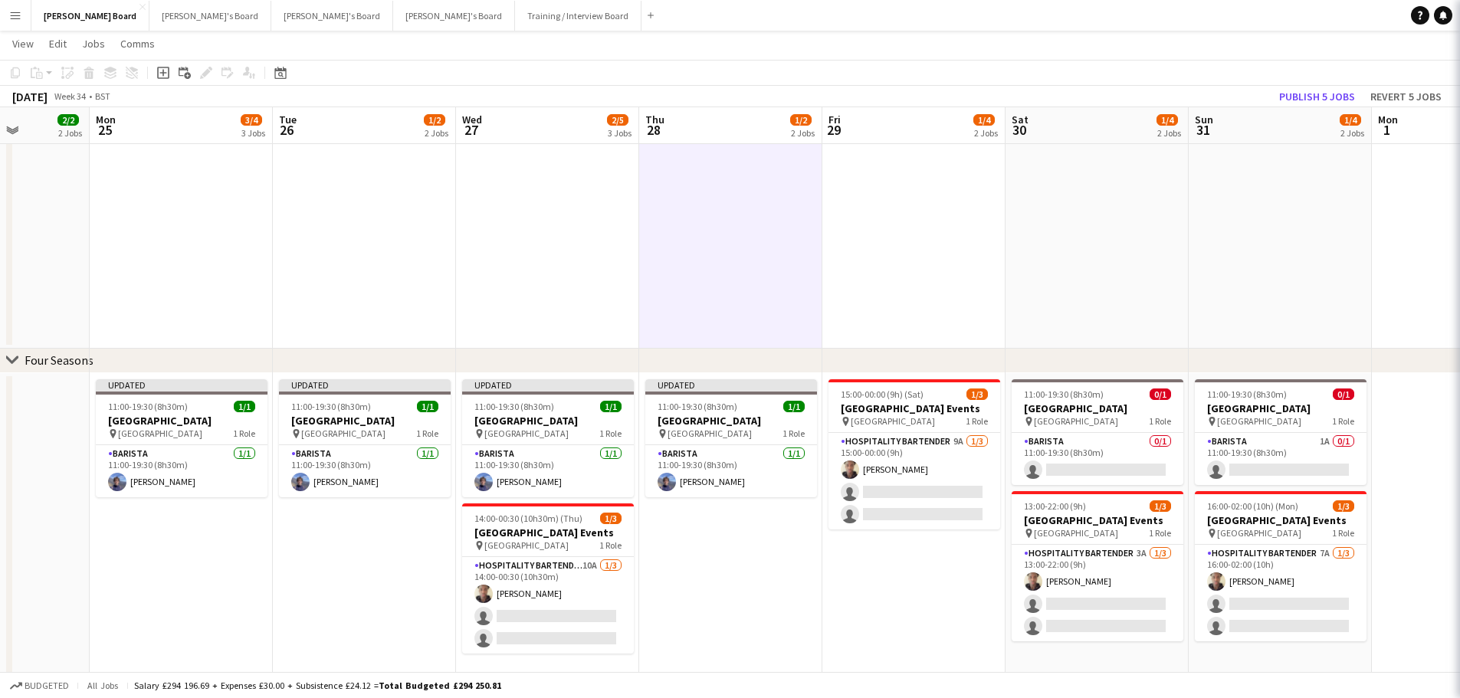
scroll to position [0, 644]
click at [1306, 88] on button "Publish 5 jobs" at bounding box center [1317, 97] width 88 height 20
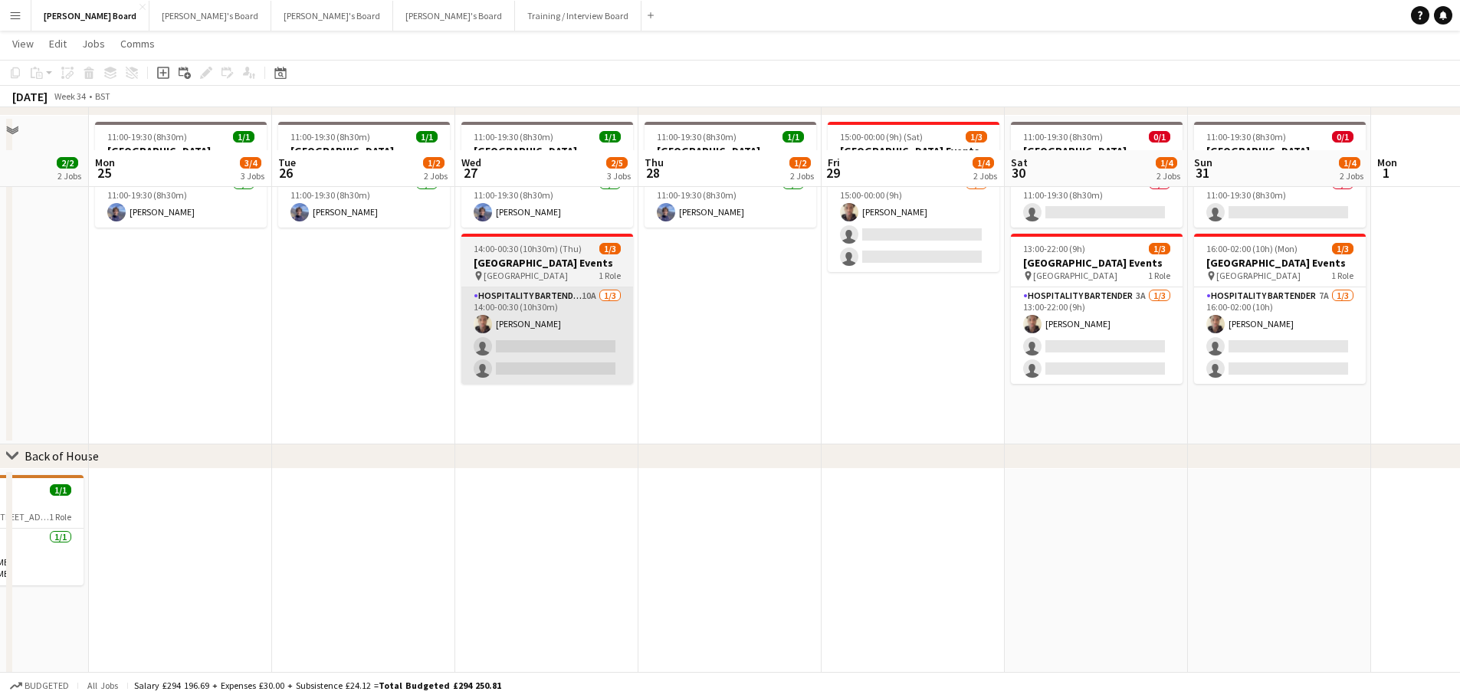
scroll to position [1226, 0]
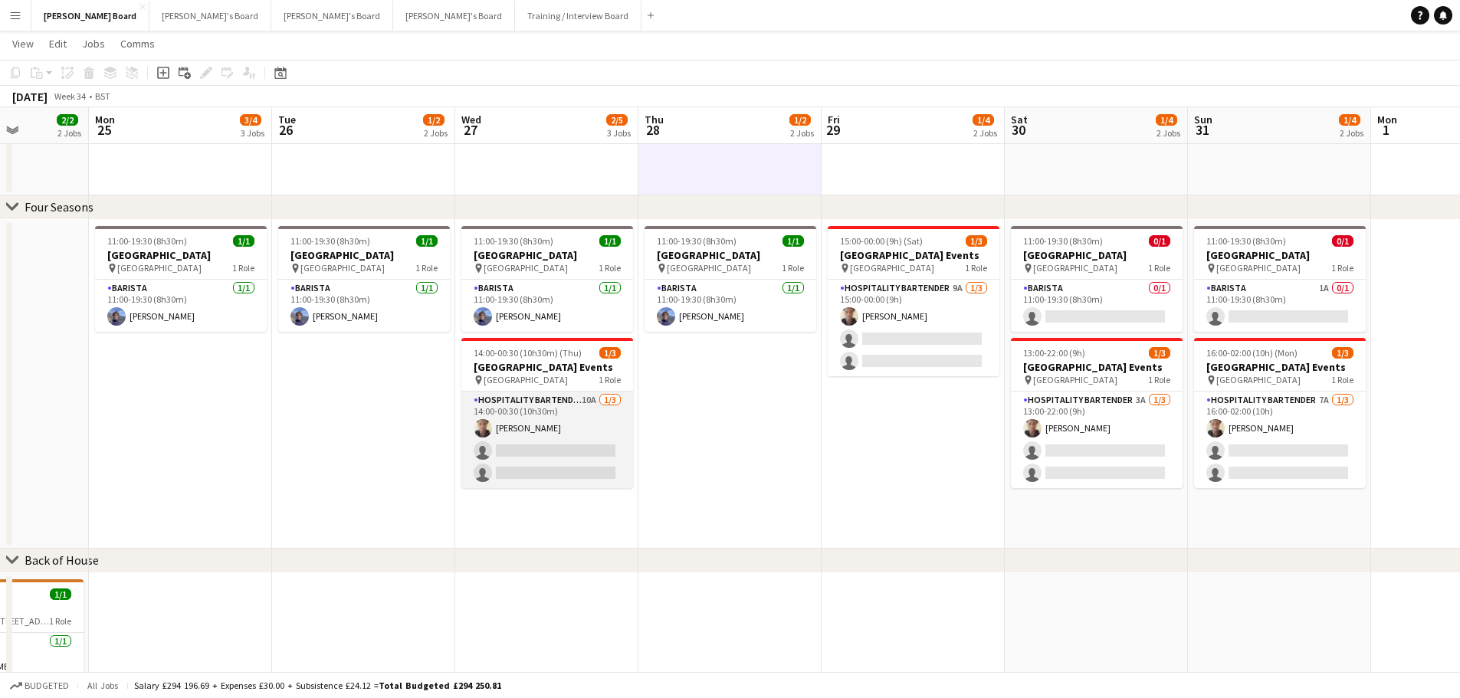
click at [574, 452] on app-card-role "Hospitality Bartender 10A 1/3 14:00-00:30 (10h30m) Oji Adoh single-neutral-acti…" at bounding box center [547, 440] width 172 height 97
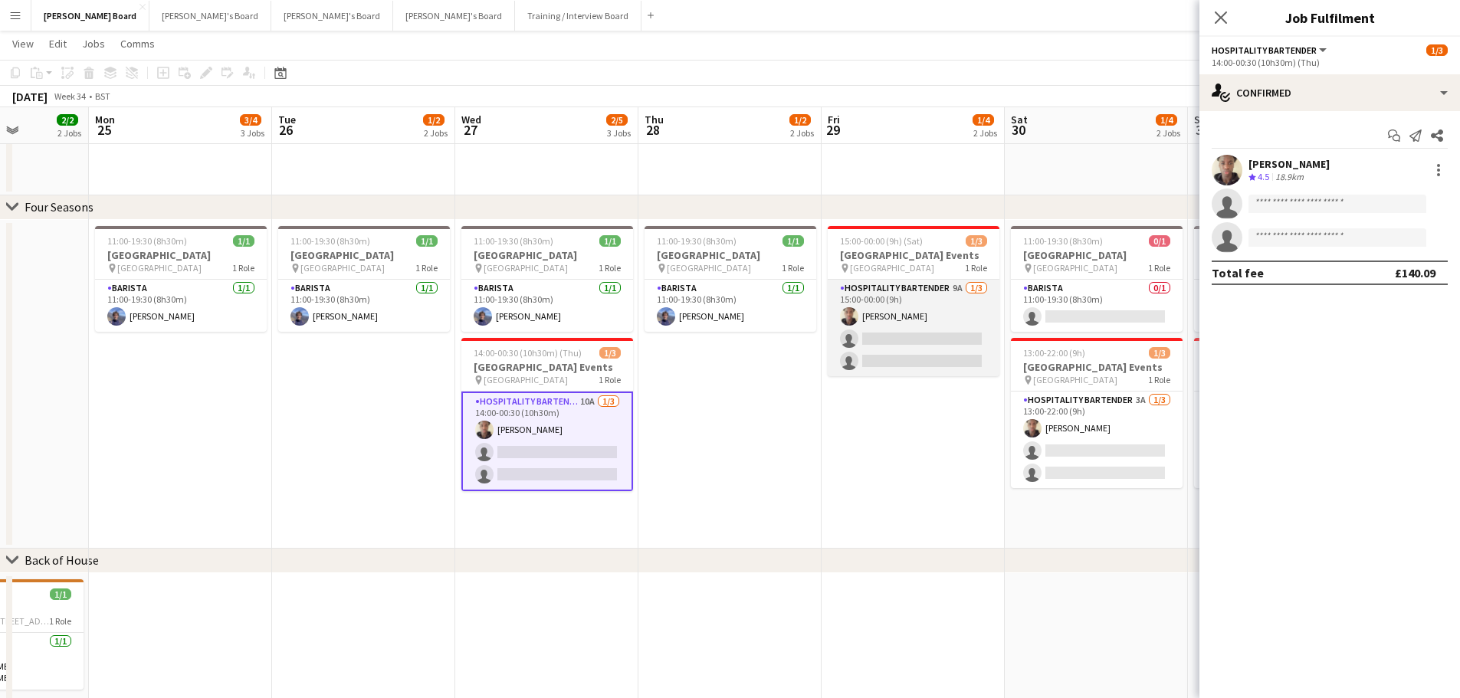
click at [898, 336] on app-card-role "Hospitality Bartender 9A 1/3 15:00-00:00 (9h) Oji Adoh single-neutral-actions s…" at bounding box center [914, 328] width 172 height 97
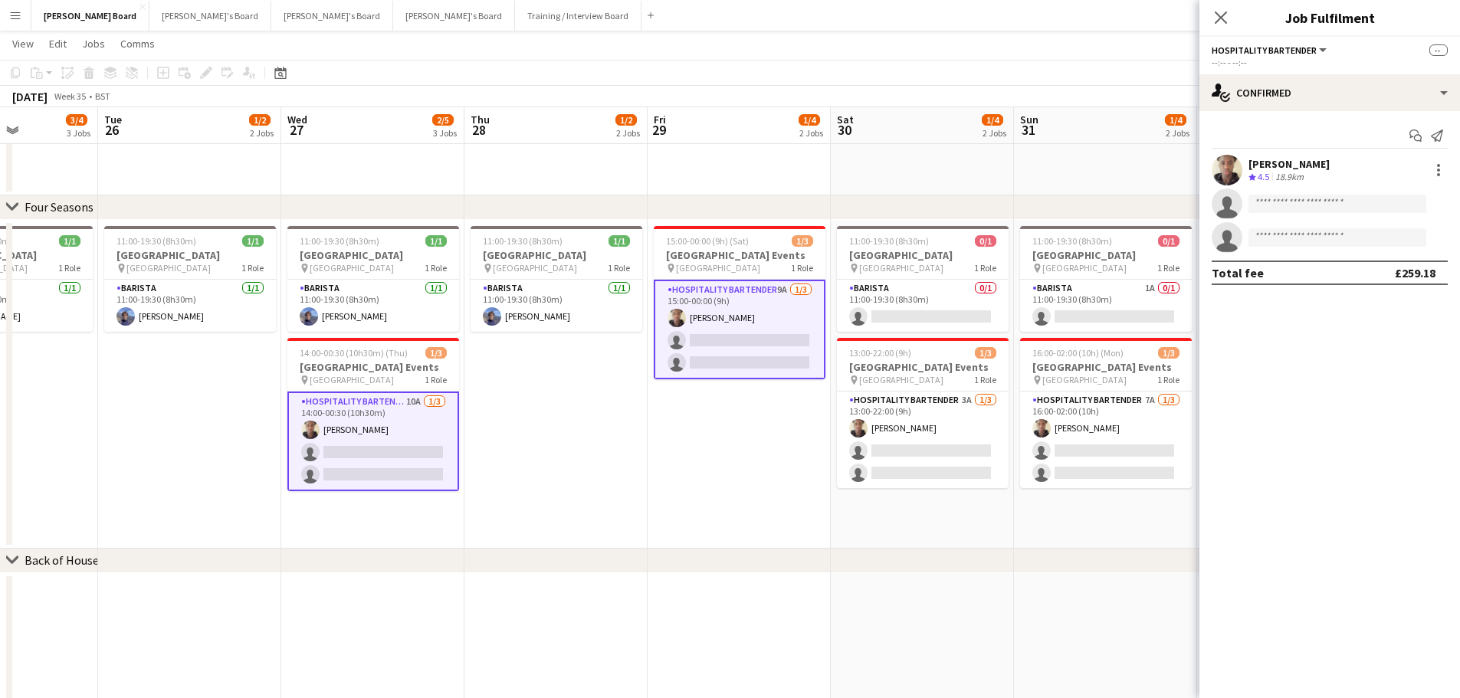
drag, startPoint x: 998, startPoint y: 491, endPoint x: 824, endPoint y: 467, distance: 175.5
click at [946, 440] on app-card-role "Hospitality Bartender 3A 1/3 13:00-22:00 (9h) Oji Adoh single-neutral-actions s…" at bounding box center [923, 440] width 172 height 97
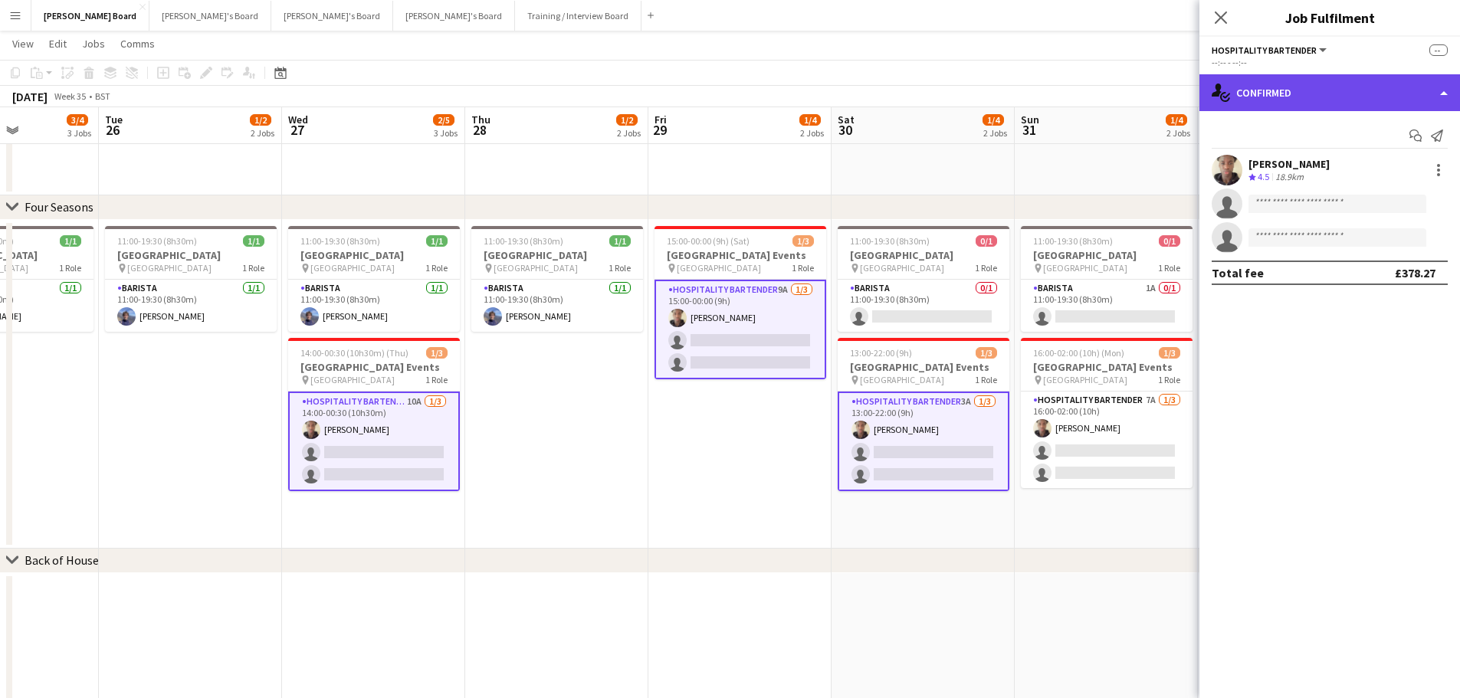
click at [1346, 78] on div "single-neutral-actions-check-2 Confirmed" at bounding box center [1329, 92] width 261 height 37
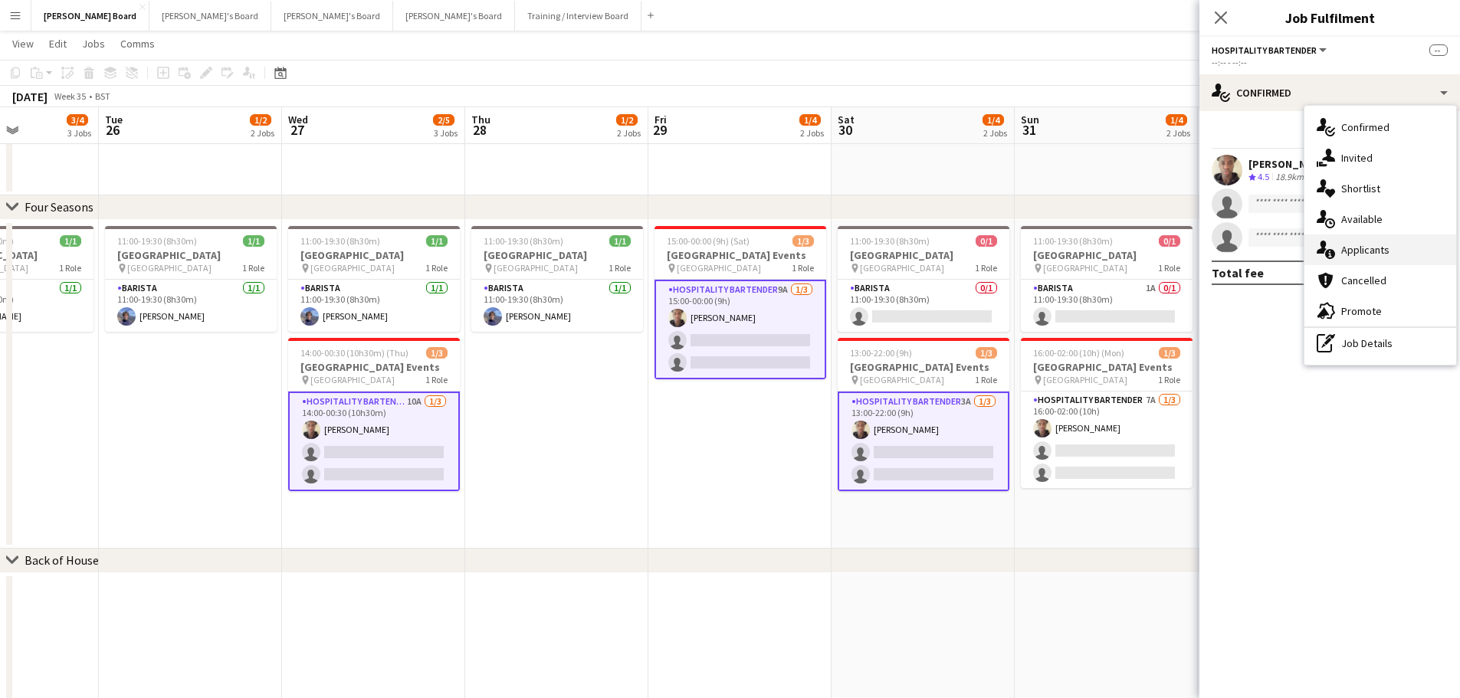
click at [1380, 245] on div "single-neutral-actions-information Applicants" at bounding box center [1380, 249] width 152 height 31
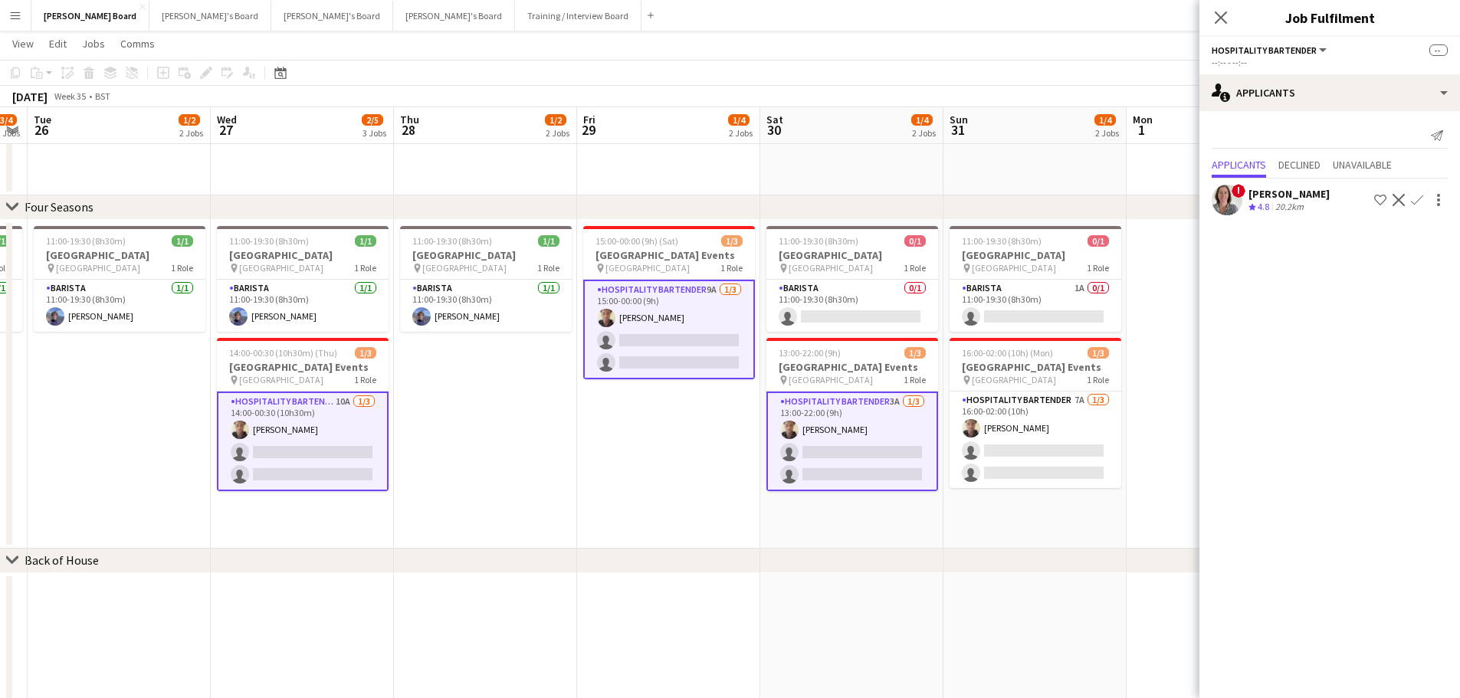
drag, startPoint x: 1078, startPoint y: 446, endPoint x: 1006, endPoint y: 447, distance: 72.0
click at [1034, 440] on app-card-role "Hospitality Bartender 7A 1/3 16:00-02:00 (10h) Oji Adoh single-neutral-actions …" at bounding box center [1035, 440] width 172 height 97
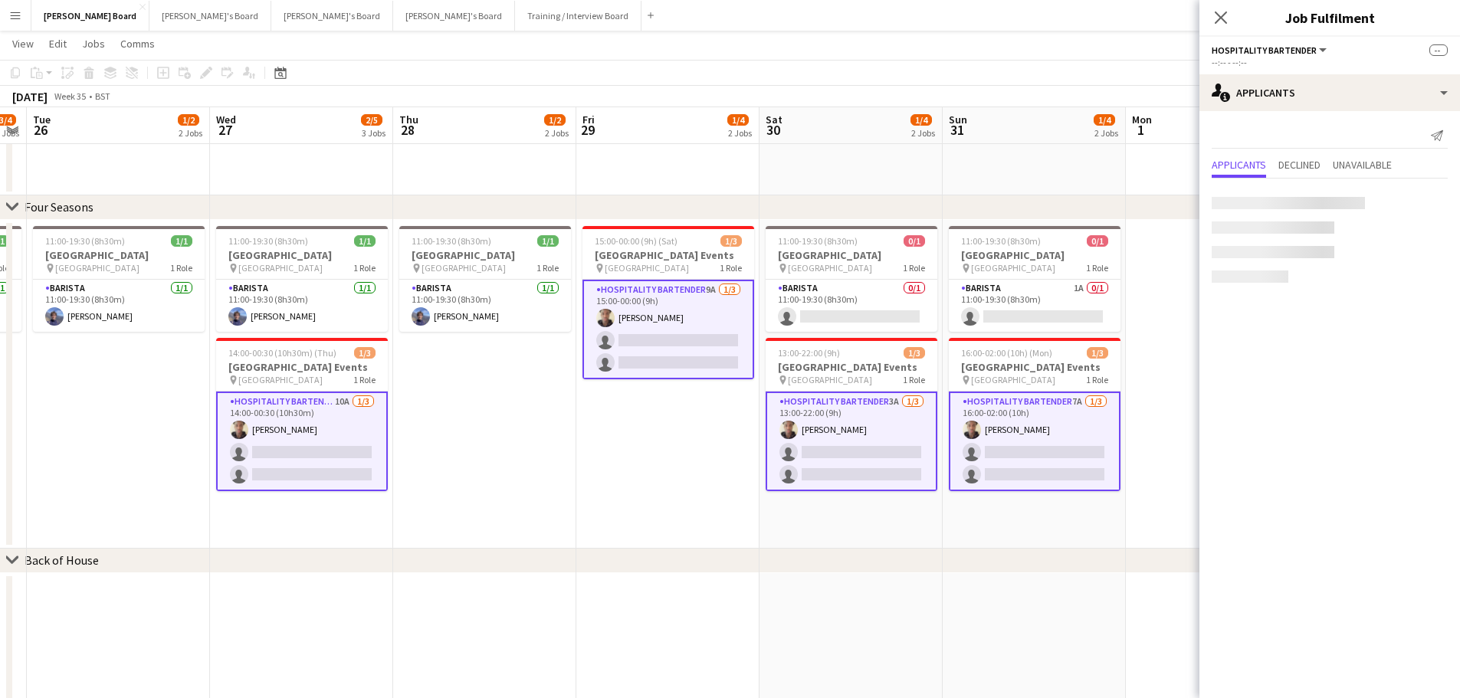
scroll to position [0, 522]
click at [1034, 435] on app-card-role "Hospitality Bartender 7A 1/3 16:00-02:00 (10h) Oji Adoh single-neutral-actions …" at bounding box center [1035, 442] width 172 height 100
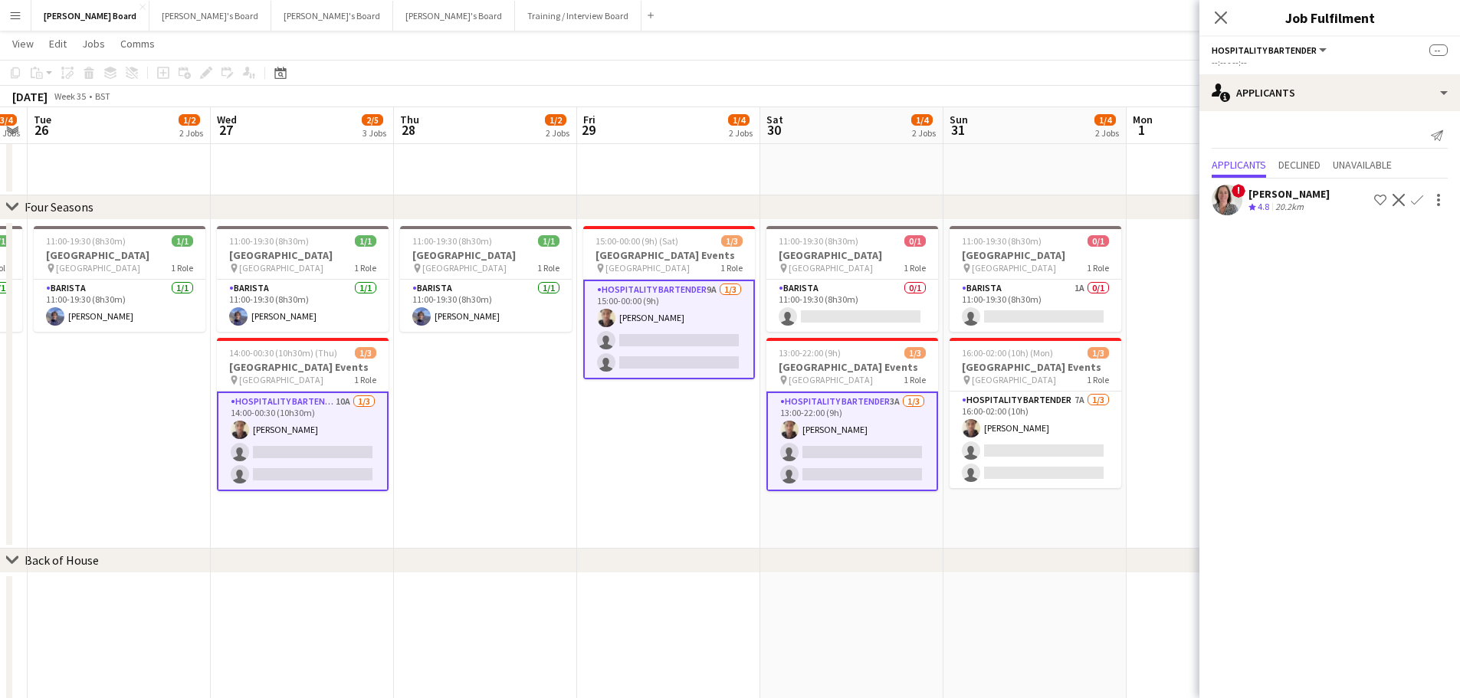
click at [256, 432] on app-card-role "Hospitality Bartender 10A 1/3 14:00-00:30 (10h30m) Oji Adoh single-neutral-acti…" at bounding box center [303, 442] width 172 height 100
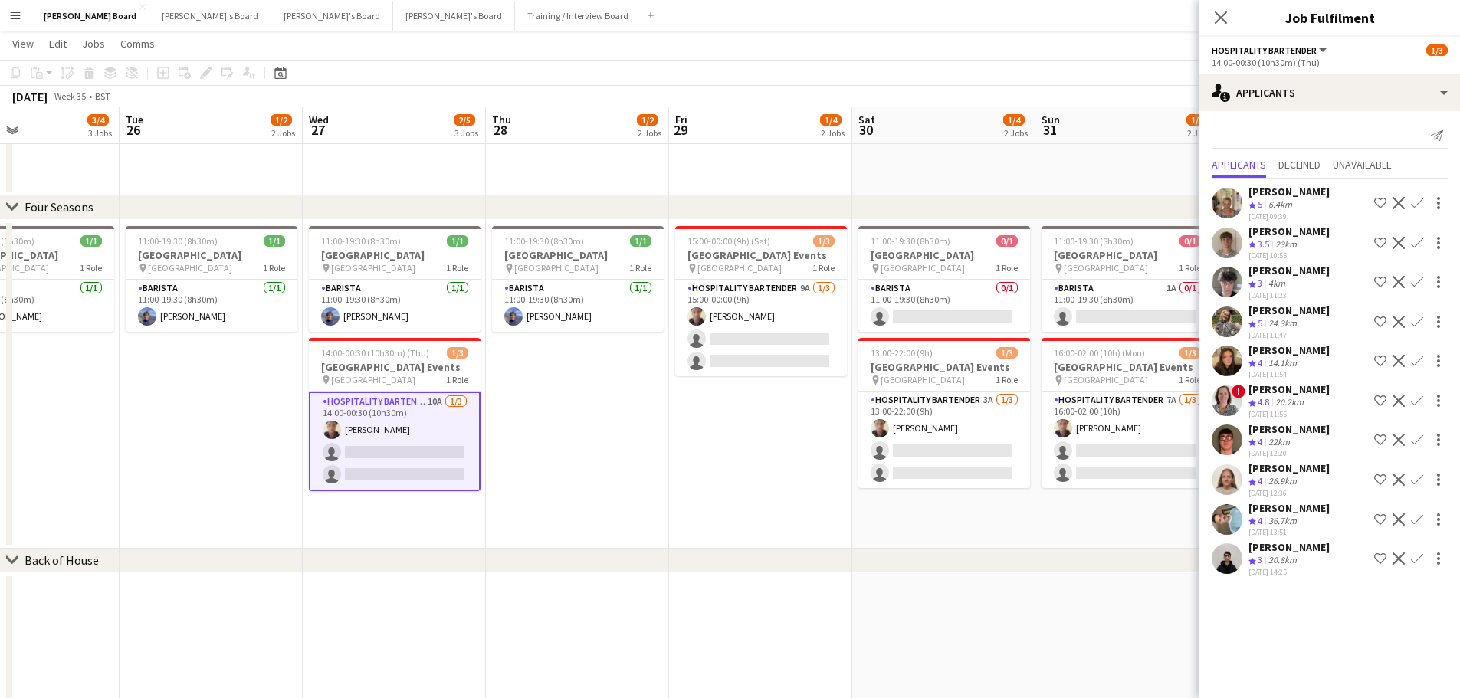
scroll to position [0, 373]
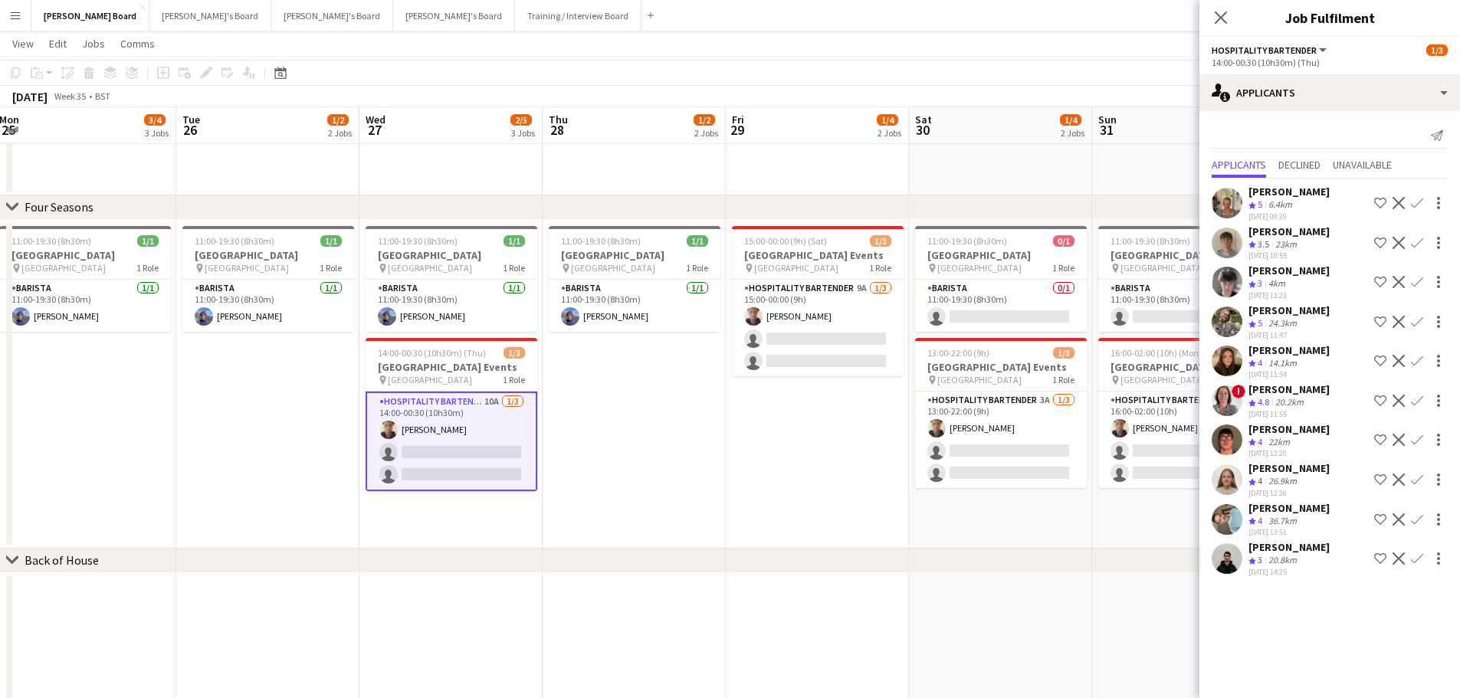
drag, startPoint x: 501, startPoint y: 436, endPoint x: 625, endPoint y: 430, distance: 124.3
click at [793, 346] on app-card-role "Hospitality Bartender 9A 1/3 15:00-00:00 (9h) Oji Adoh single-neutral-actions s…" at bounding box center [818, 328] width 172 height 97
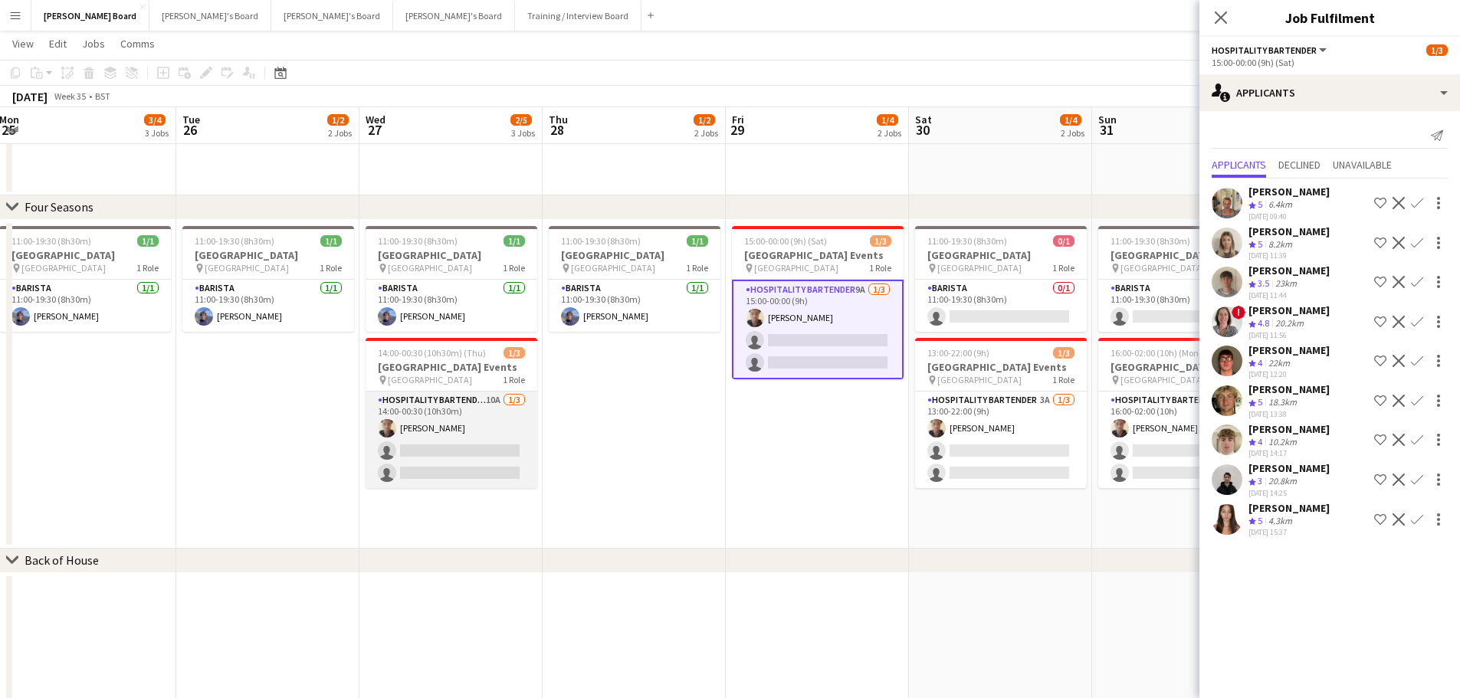
click at [402, 445] on app-card-role "Hospitality Bartender 10A 1/3 14:00-00:30 (10h30m) Oji Adoh single-neutral-acti…" at bounding box center [451, 440] width 172 height 97
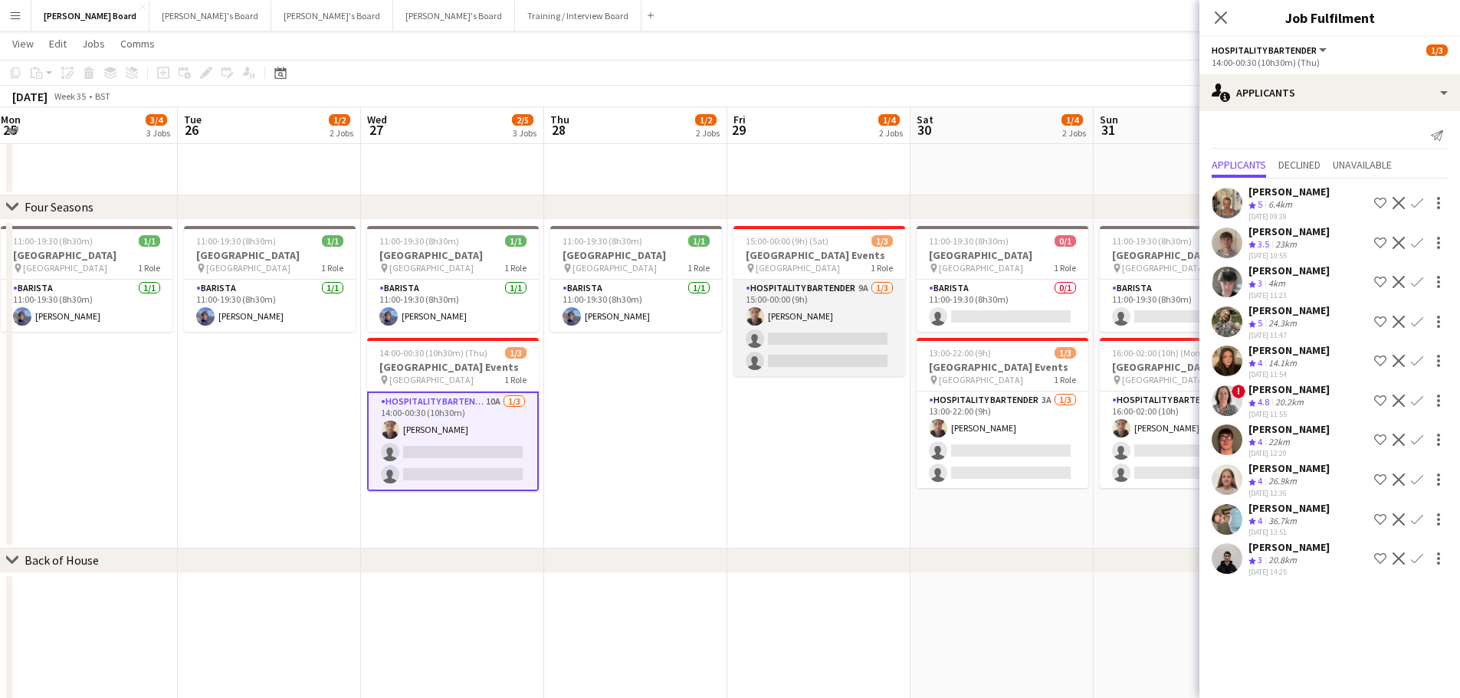
click at [789, 343] on app-card-role "Hospitality Bartender 9A 1/3 15:00-00:00 (9h) Oji Adoh single-neutral-actions s…" at bounding box center [819, 328] width 172 height 97
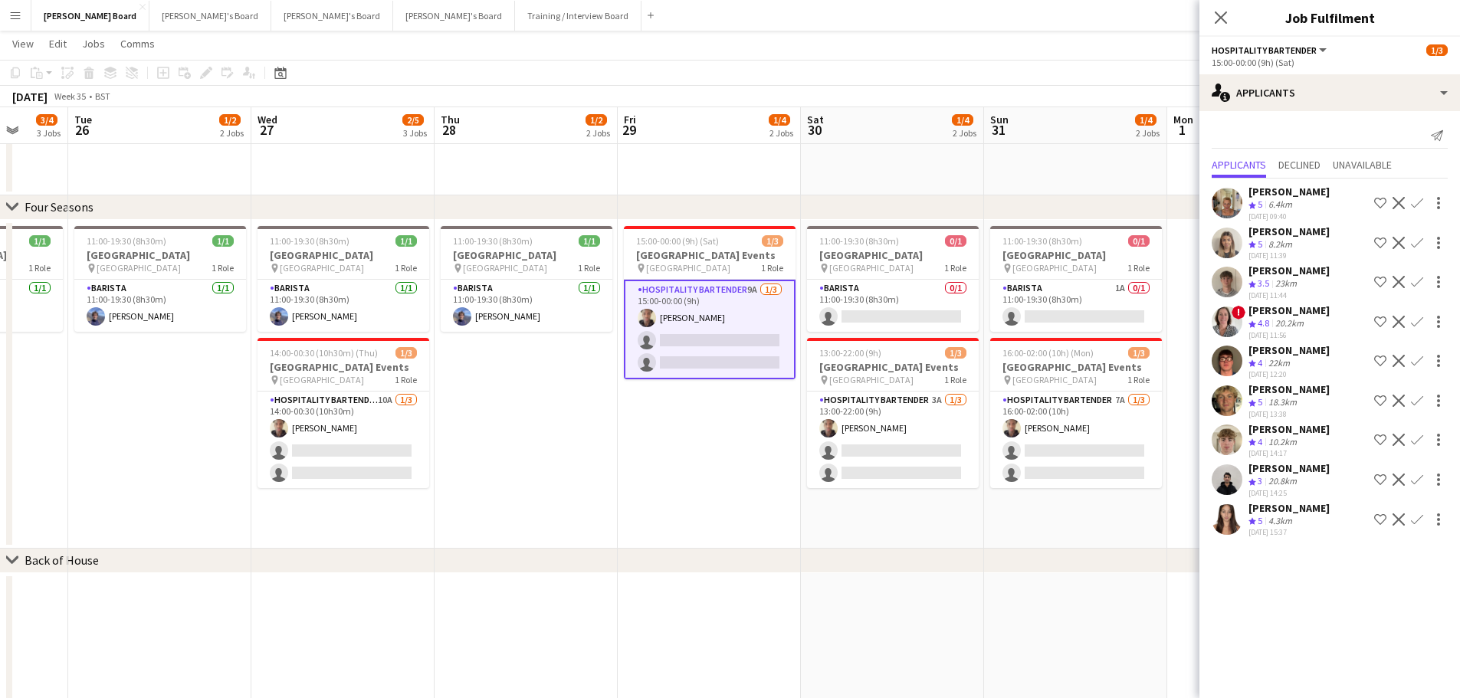
scroll to position [0, 506]
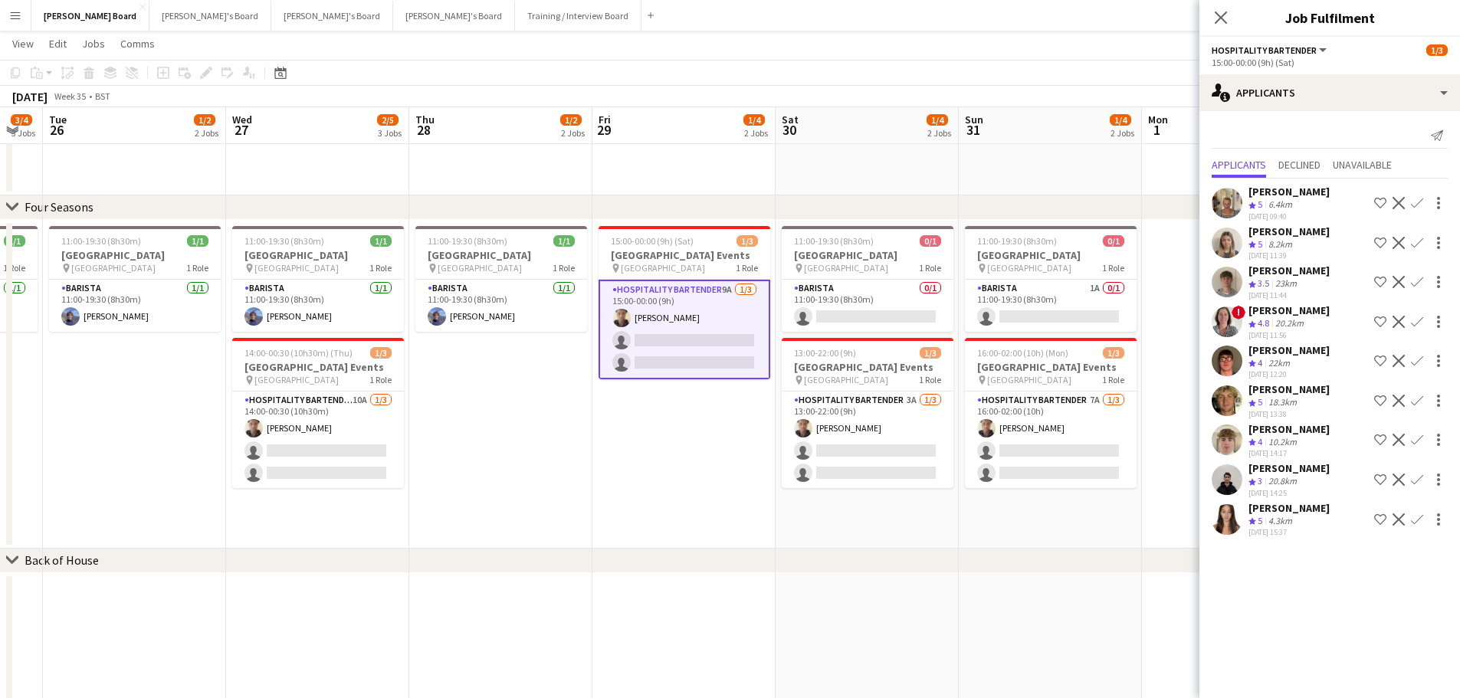
drag, startPoint x: 827, startPoint y: 417, endPoint x: 692, endPoint y: 412, distance: 134.9
click at [883, 409] on app-card-role "Hospitality Bartender 3A 1/3 13:00-22:00 (9h) Oji Adoh single-neutral-actions s…" at bounding box center [868, 440] width 172 height 97
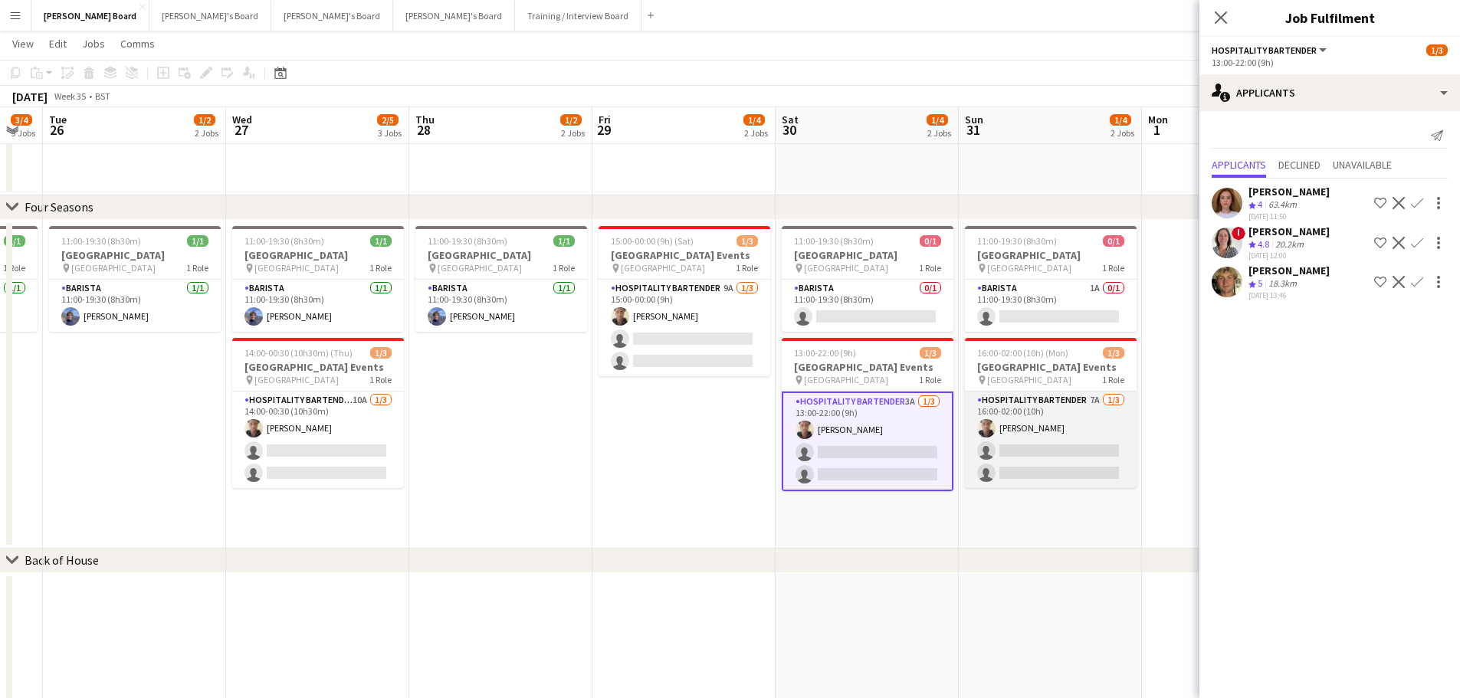
click at [1088, 447] on app-card-role "Hospitality Bartender 7A 1/3 16:00-02:00 (10h) Oji Adoh single-neutral-actions …" at bounding box center [1051, 440] width 172 height 97
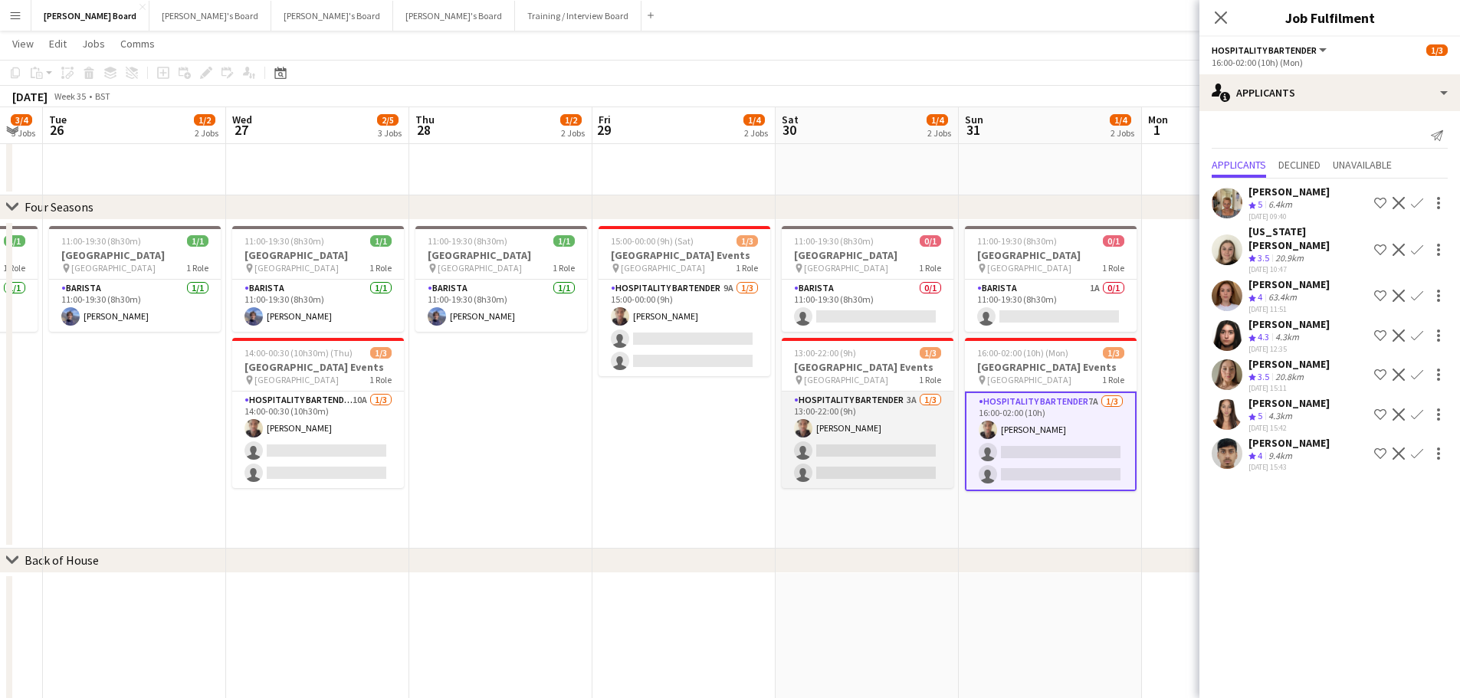
click at [873, 437] on app-card-role "Hospitality Bartender 3A 1/3 13:00-22:00 (9h) Oji Adoh single-neutral-actions s…" at bounding box center [868, 440] width 172 height 97
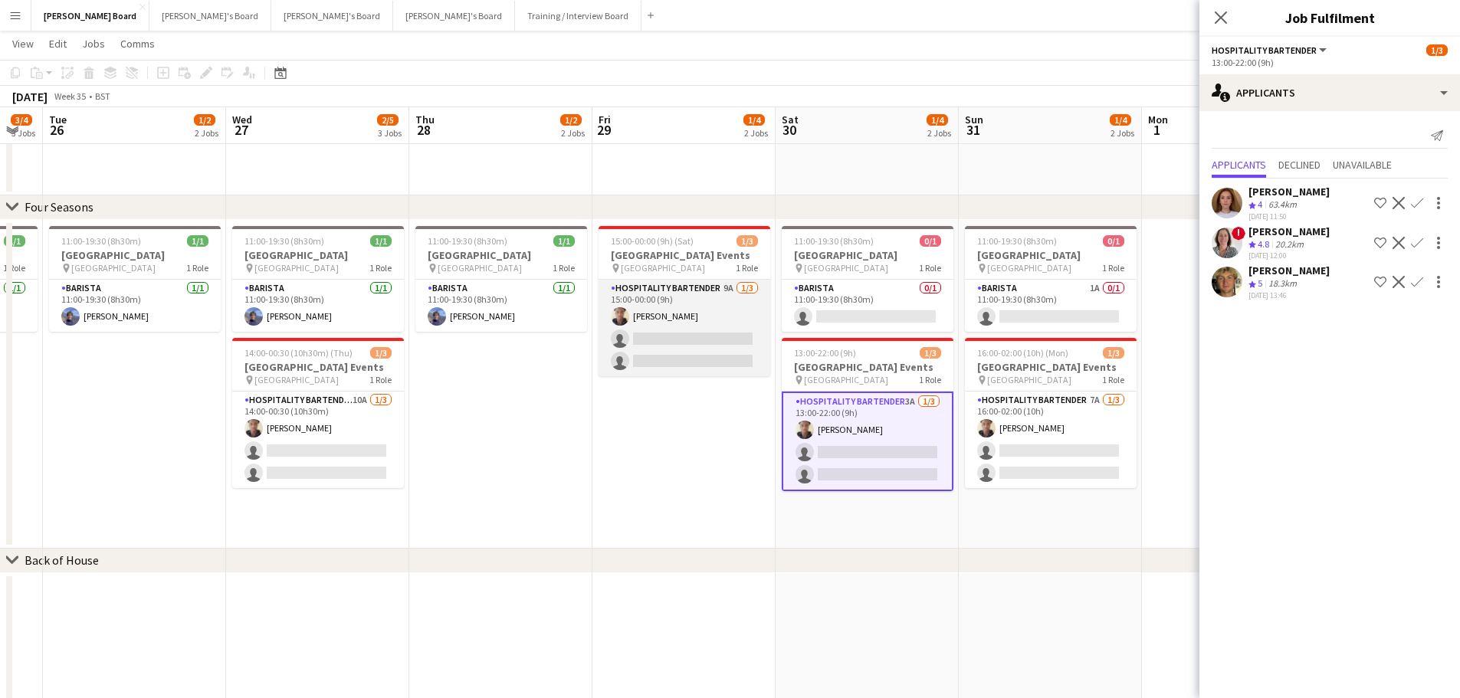
click at [693, 333] on app-card-role "Hospitality Bartender 9A 1/3 15:00-00:00 (9h) Oji Adoh single-neutral-actions s…" at bounding box center [684, 328] width 172 height 97
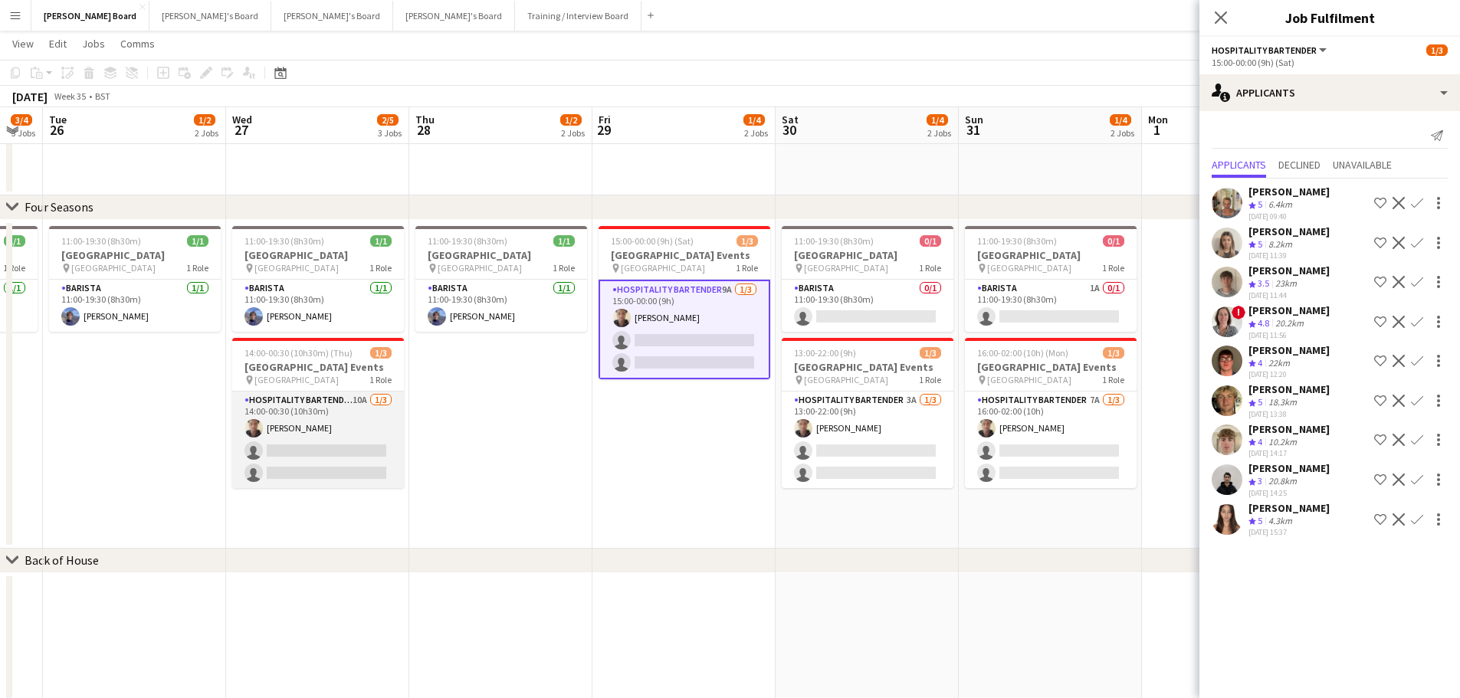
click at [309, 460] on app-card-role "Hospitality Bartender 10A 1/3 14:00-00:30 (10h30m) Oji Adoh single-neutral-acti…" at bounding box center [318, 440] width 172 height 97
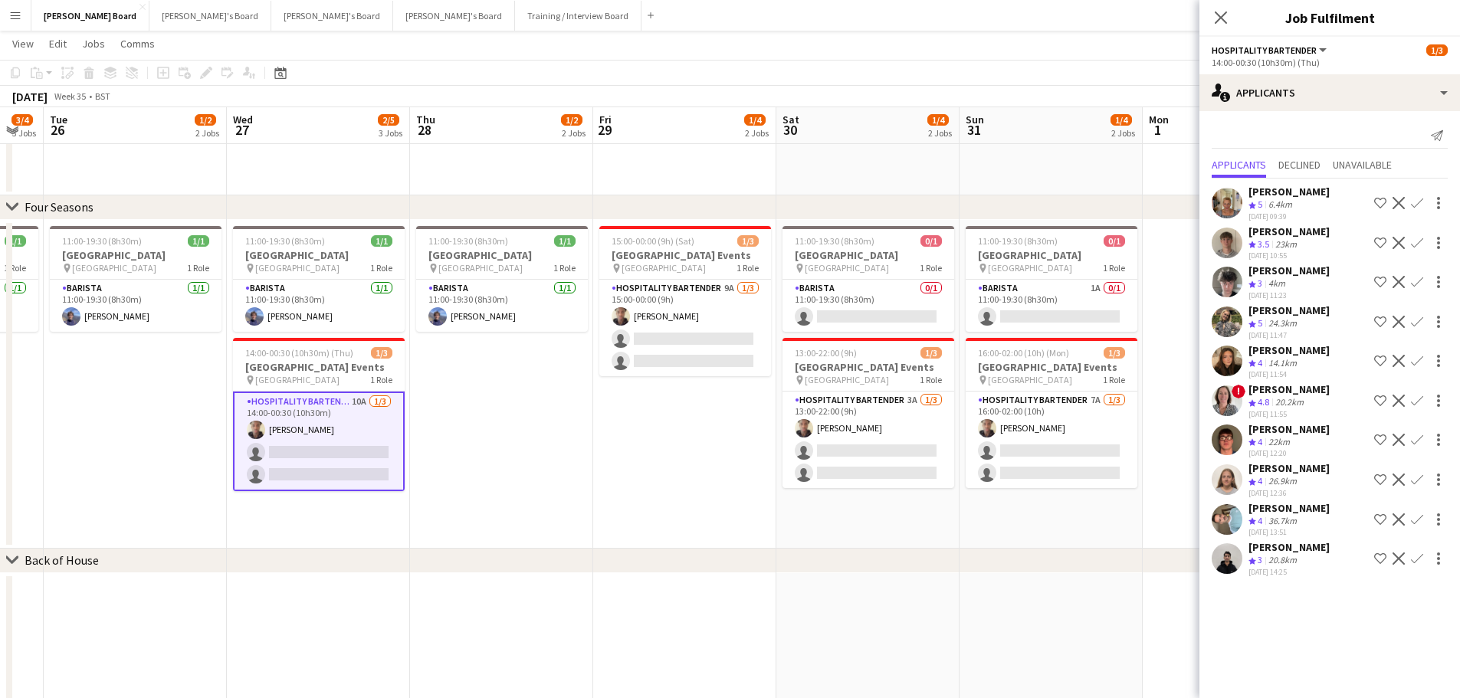
click at [1417, 328] on app-icon "Confirm" at bounding box center [1417, 322] width 12 height 12
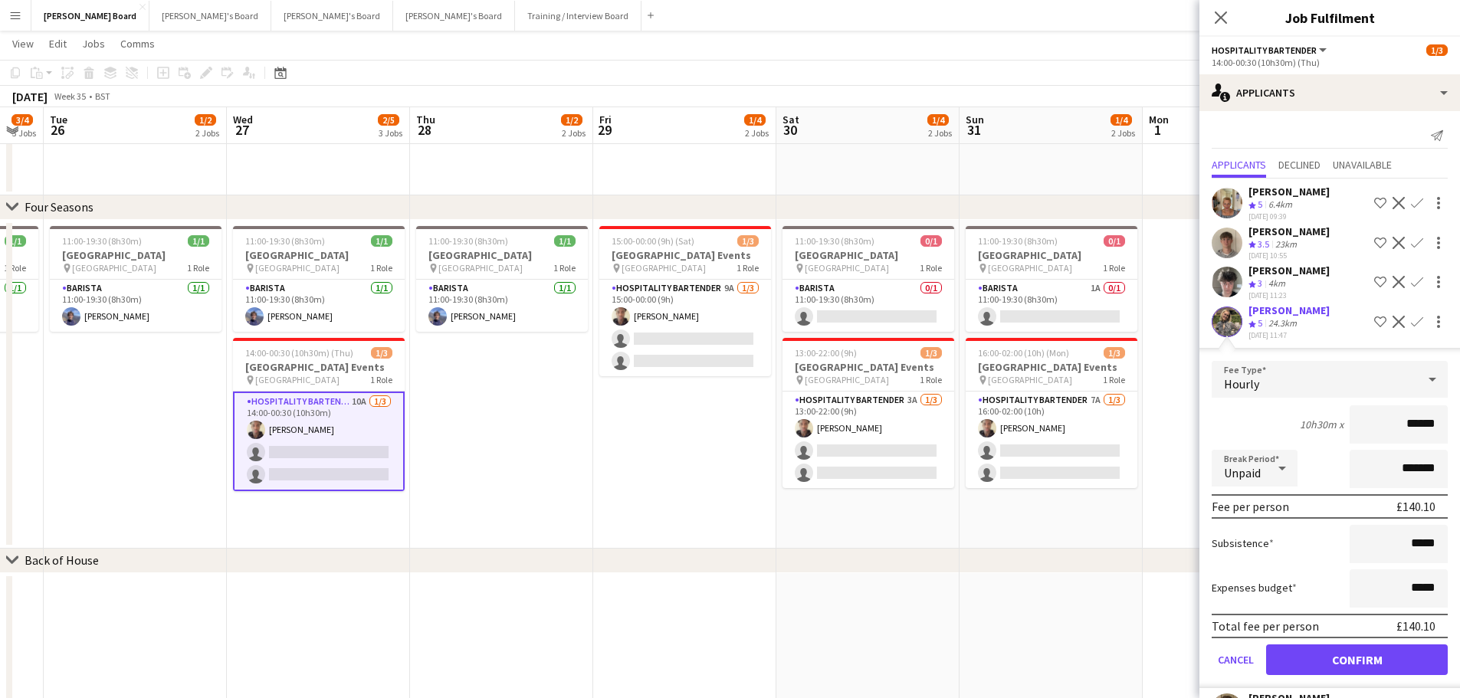
click at [1278, 330] on div "24.3km" at bounding box center [1282, 323] width 34 height 13
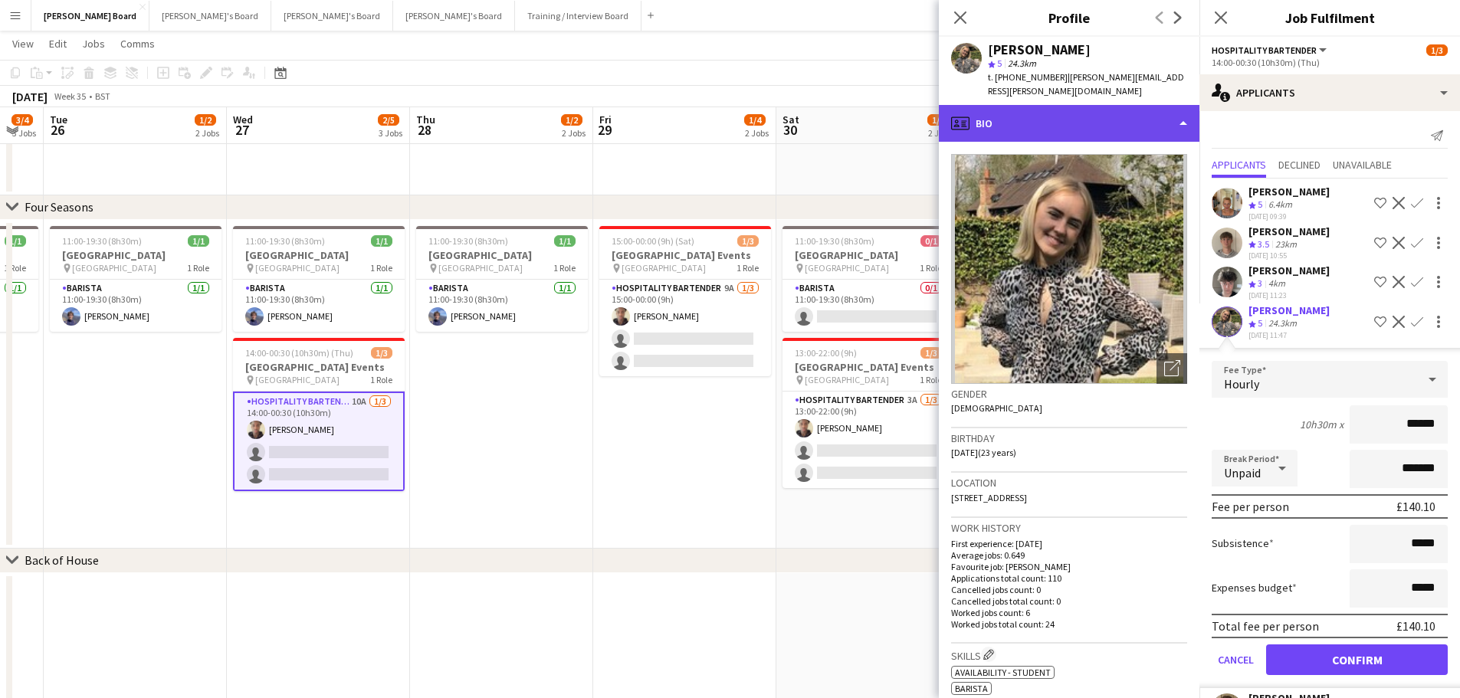
click at [1090, 110] on div "profile Bio" at bounding box center [1069, 123] width 261 height 37
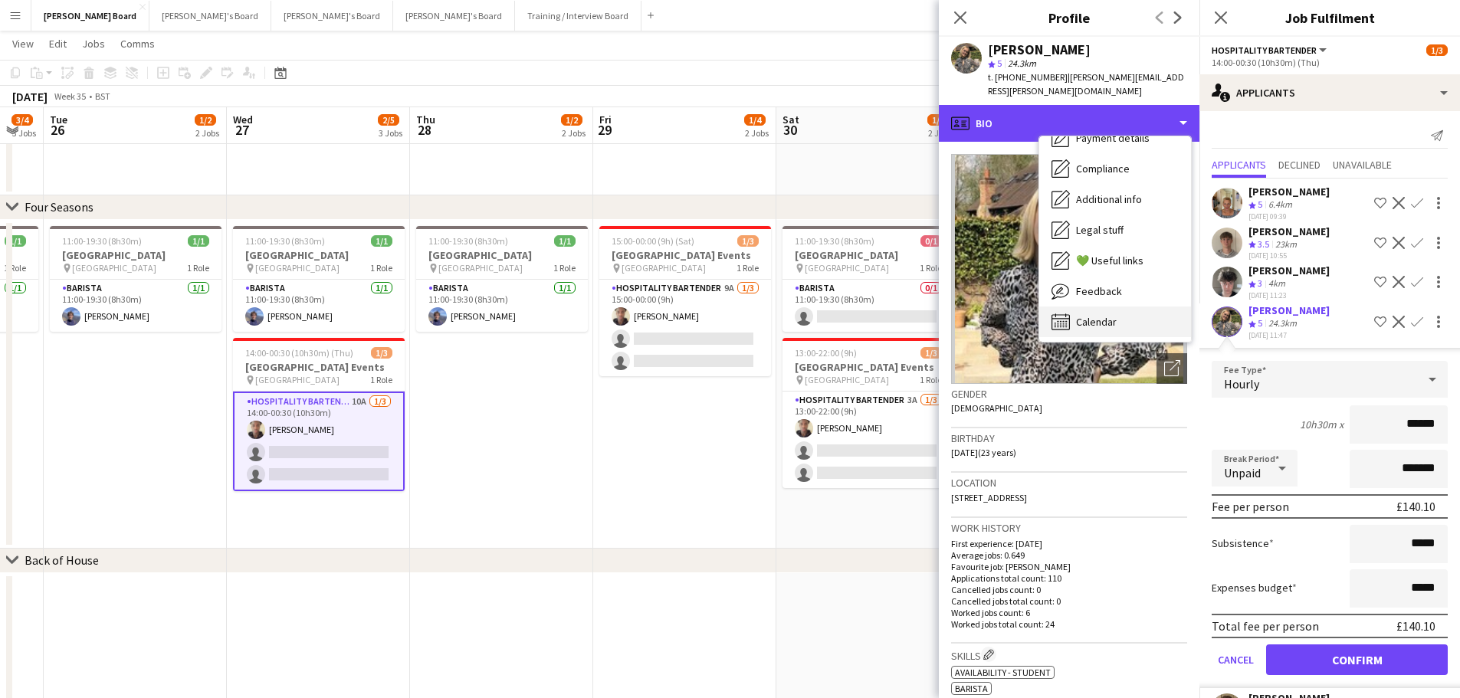
scroll to position [205, 0]
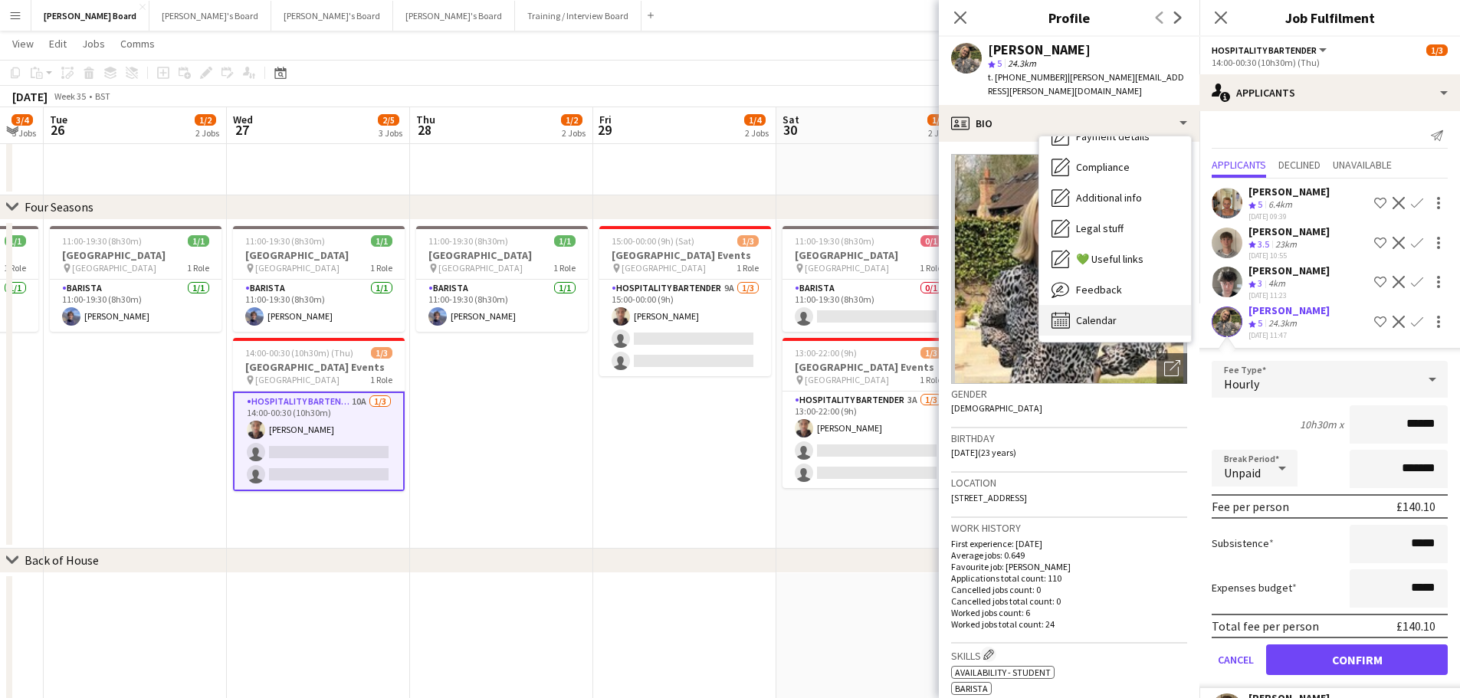
click at [1115, 313] on span "Calendar" at bounding box center [1096, 320] width 41 height 14
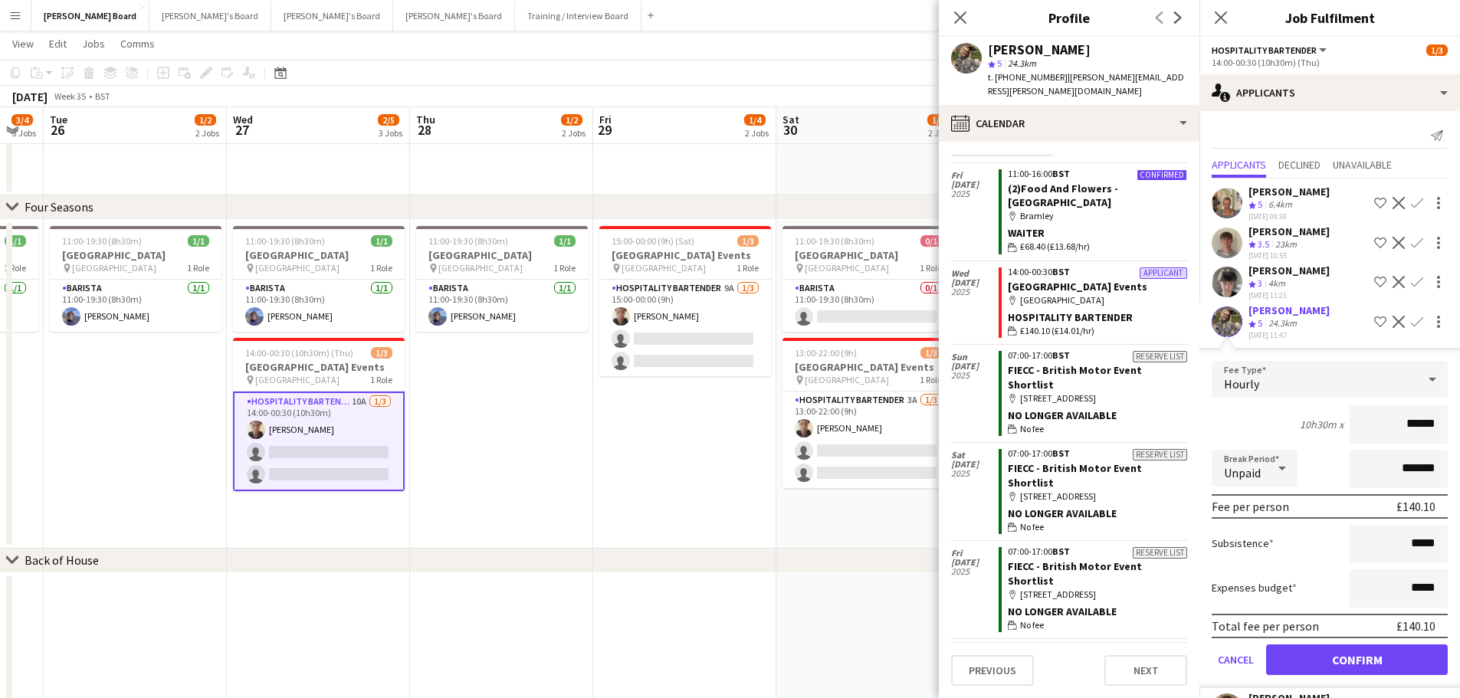
scroll to position [0, 0]
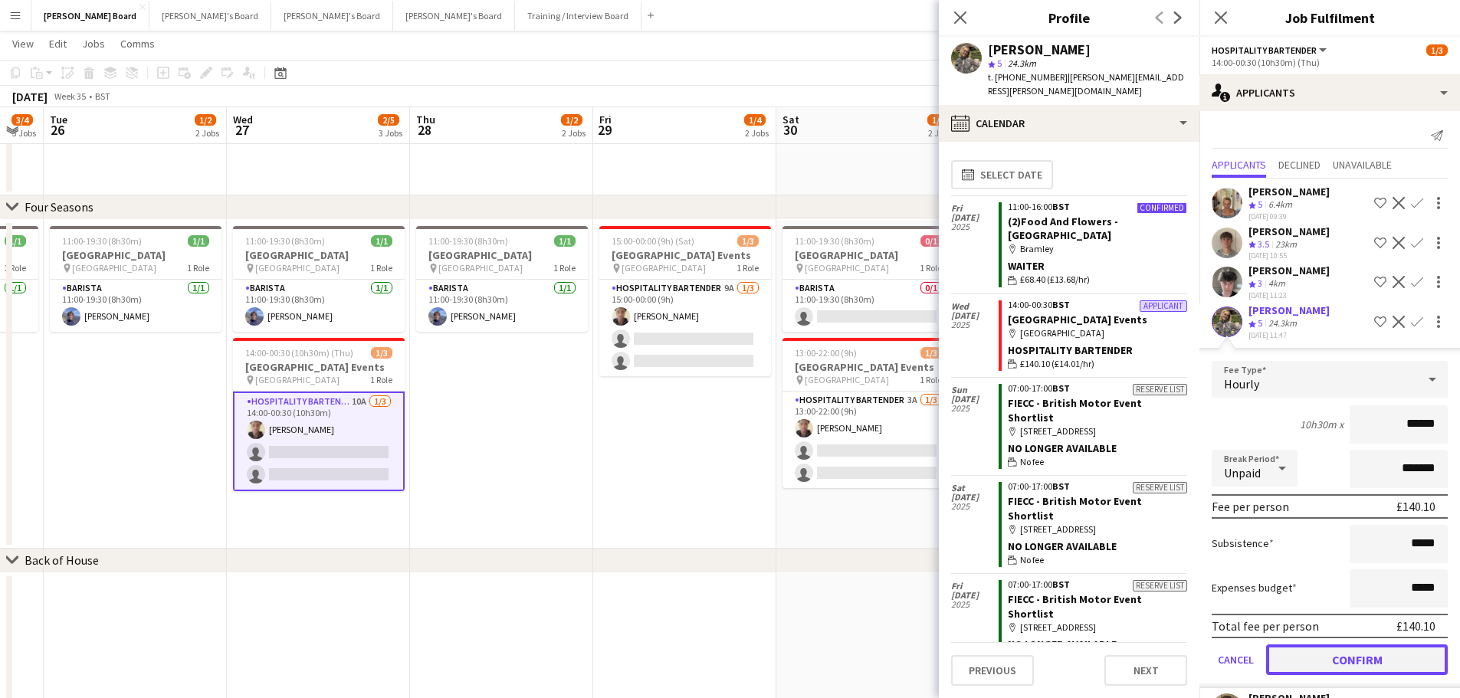
click at [1347, 675] on button "Confirm" at bounding box center [1357, 659] width 182 height 31
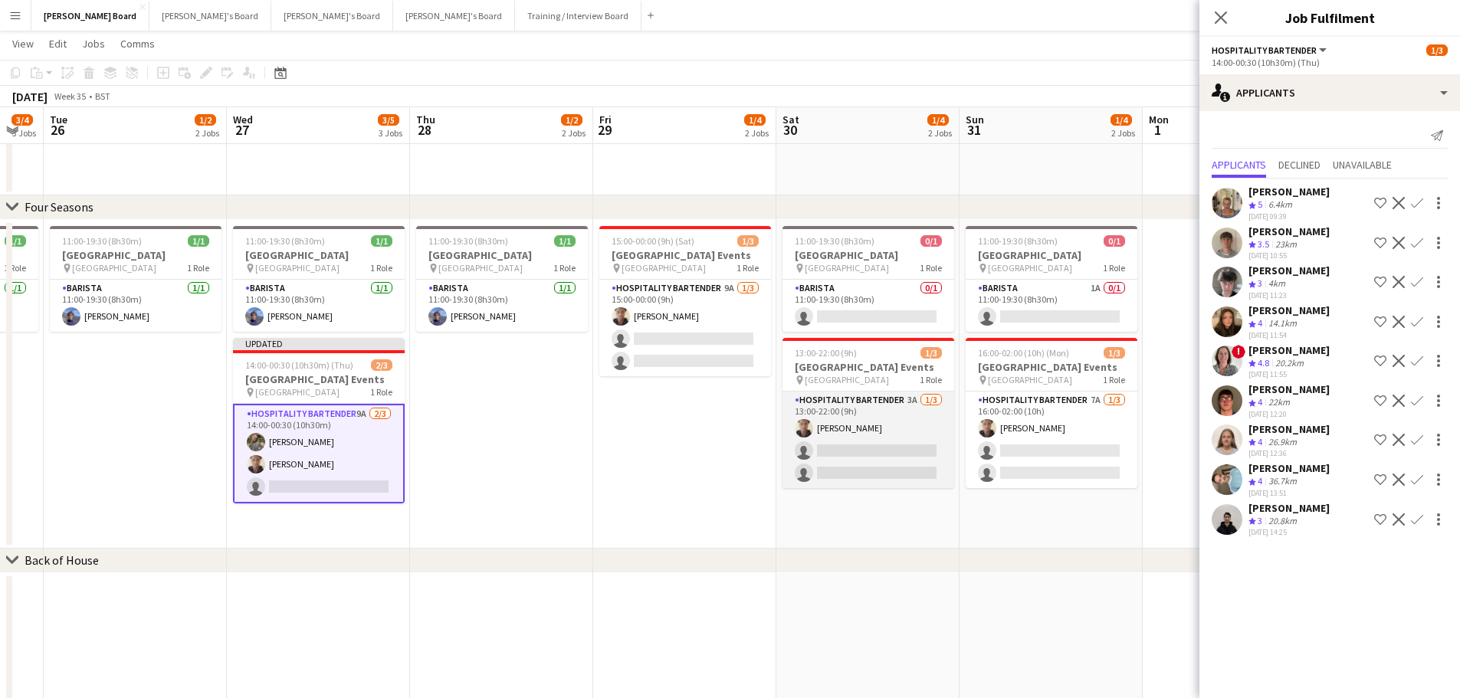
click at [872, 449] on app-card-role "Hospitality Bartender 3A 1/3 13:00-22:00 (9h) Oji Adoh single-neutral-actions s…" at bounding box center [868, 440] width 172 height 97
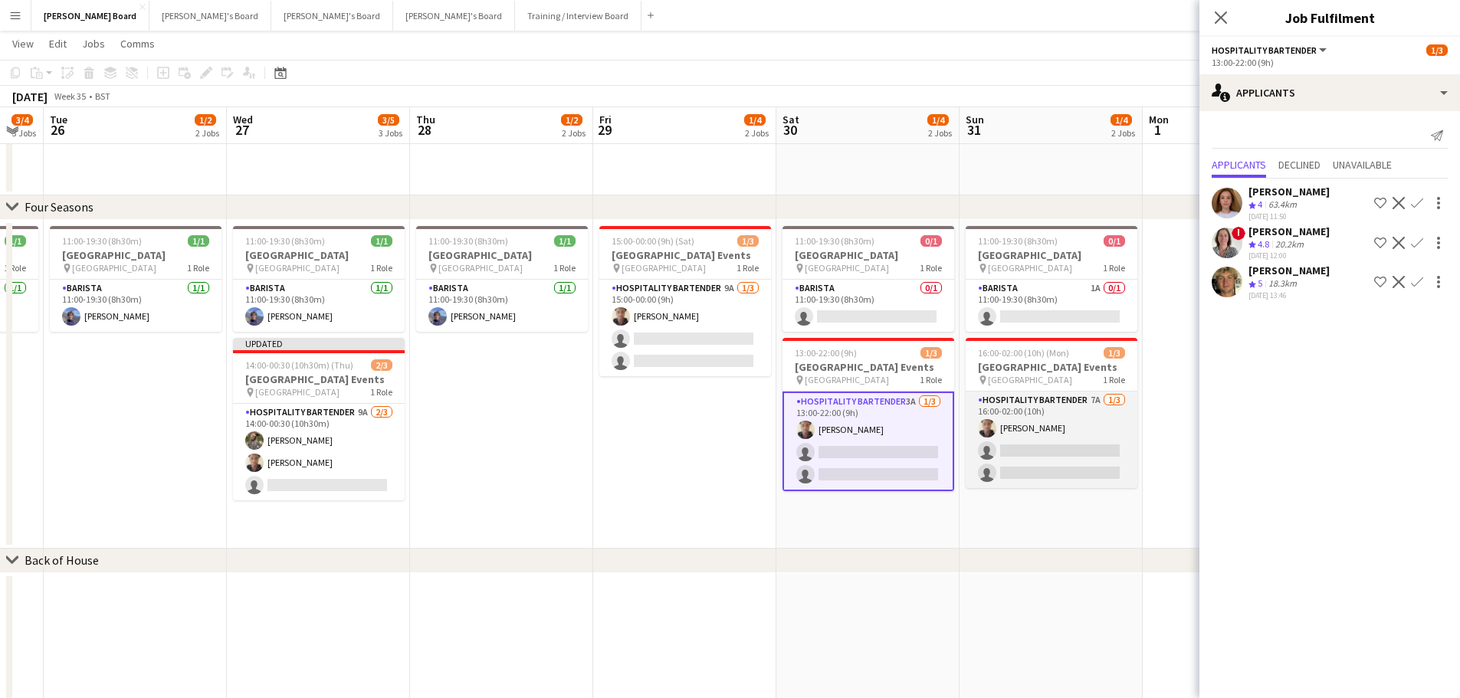
click at [1102, 438] on app-card-role "Hospitality Bartender 7A 1/3 16:00-02:00 (10h) Oji Adoh single-neutral-actions …" at bounding box center [1051, 440] width 172 height 97
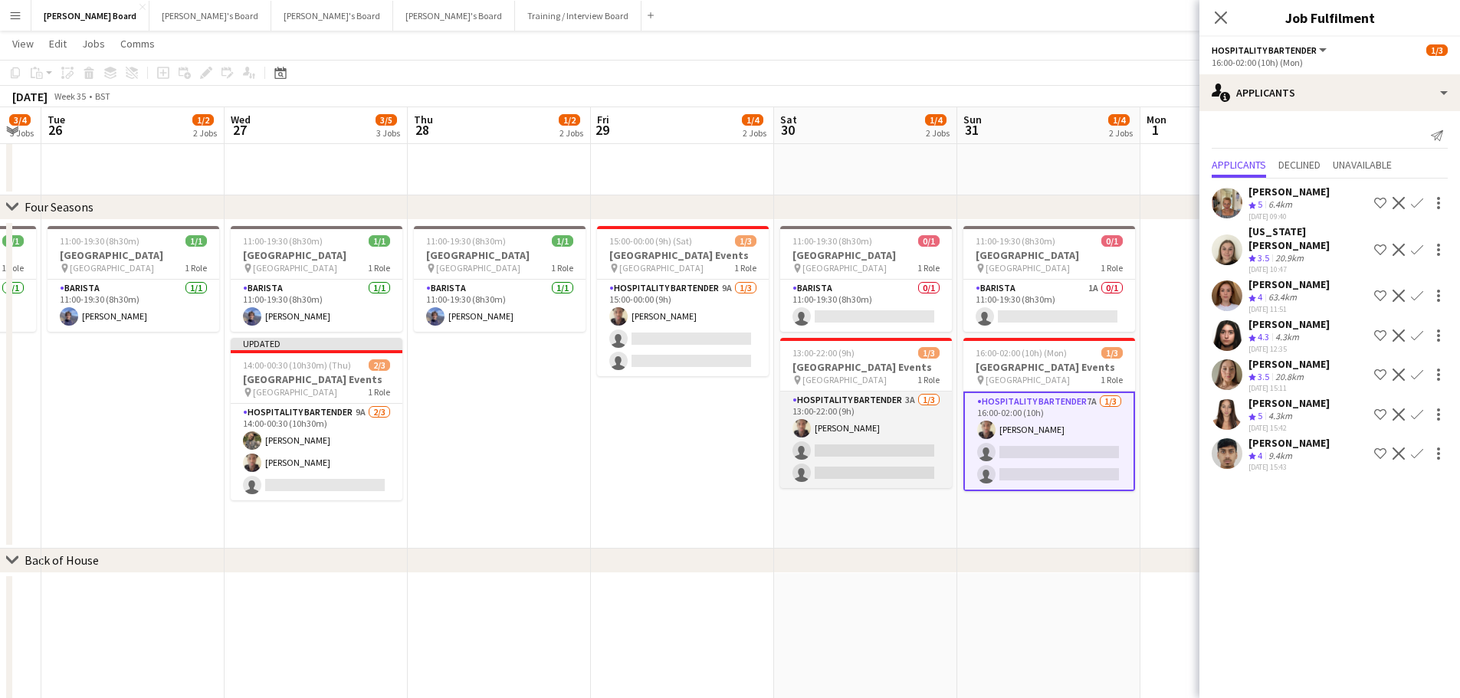
click at [874, 425] on app-card-role "Hospitality Bartender 3A 1/3 13:00-22:00 (9h) Oji Adoh single-neutral-actions s…" at bounding box center [866, 440] width 172 height 97
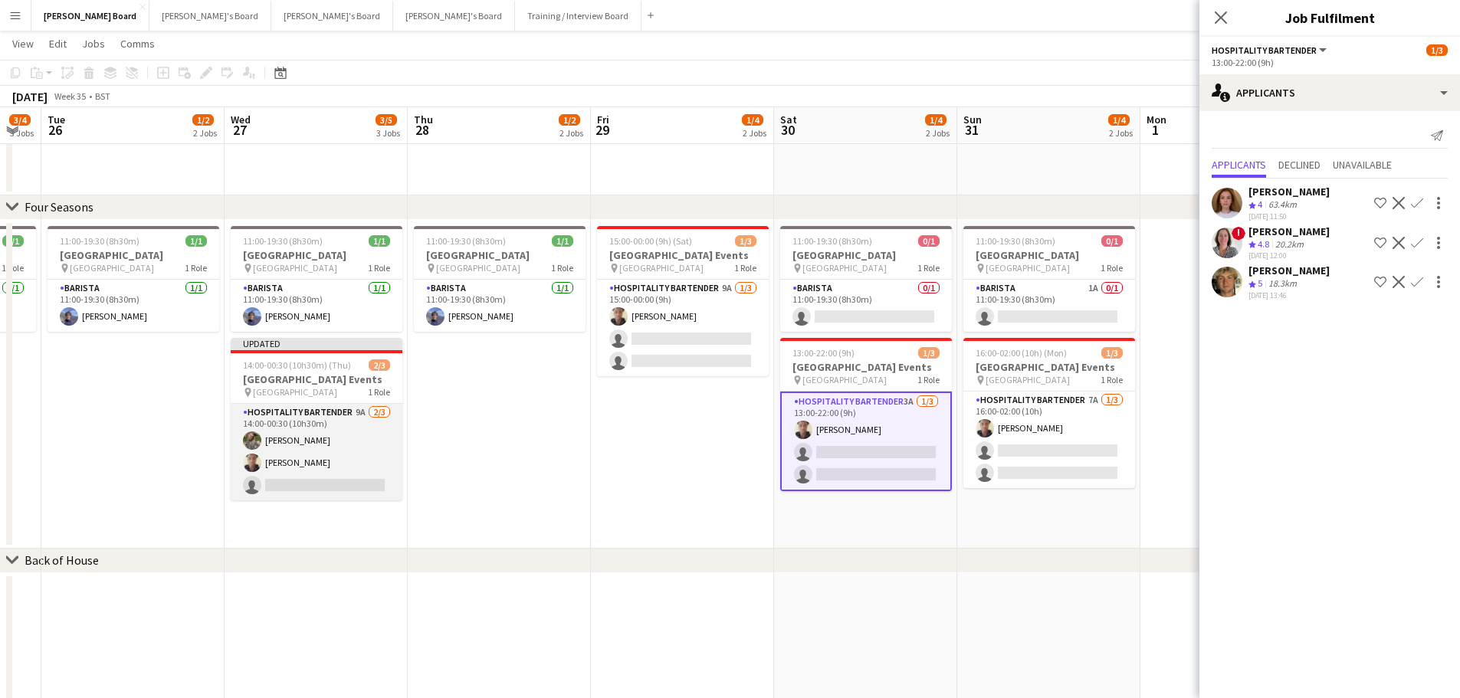
click at [304, 466] on app-card-role "Hospitality Bartender 9A 2/3 14:00-00:30 (10h30m) Ella Craik Oji Adoh single-ne…" at bounding box center [317, 452] width 172 height 97
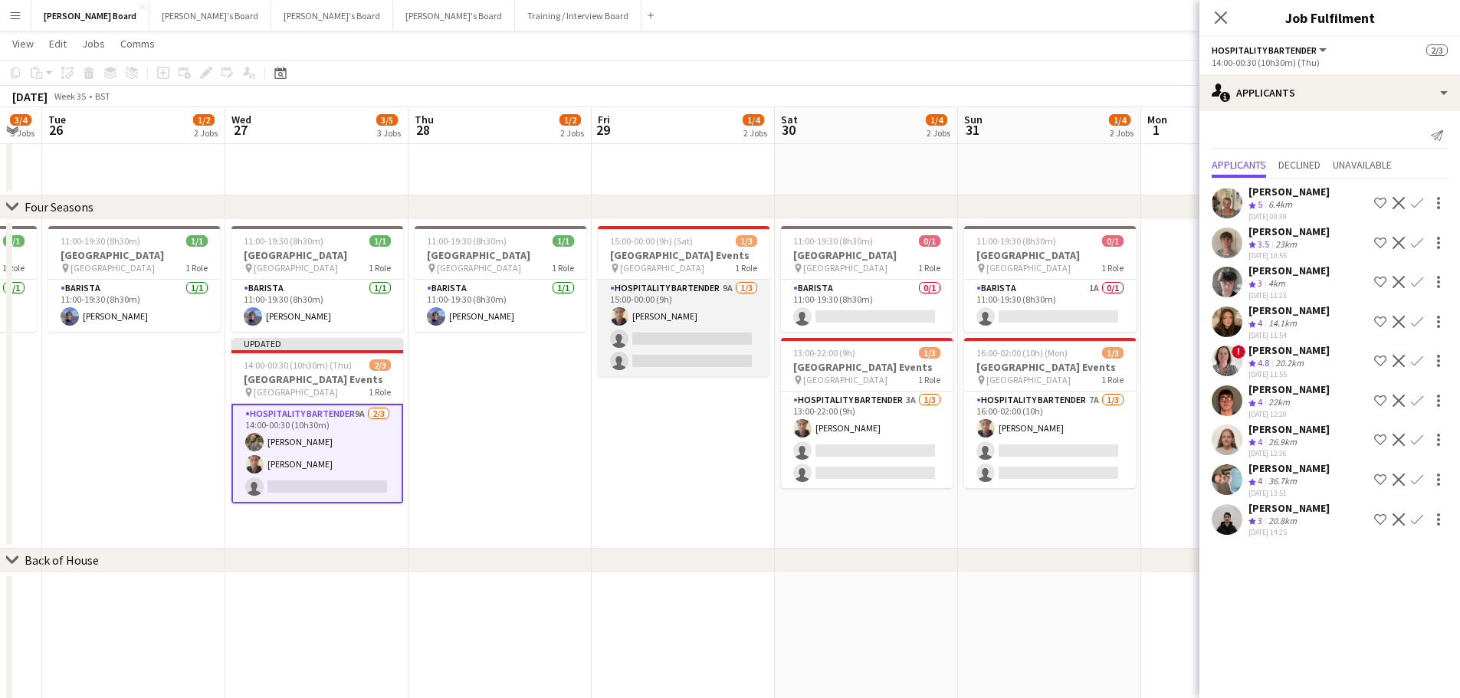
click at [748, 317] on app-card-role "Hospitality Bartender 9A 1/3 15:00-00:00 (9h) Oji Adoh single-neutral-actions s…" at bounding box center [684, 328] width 172 height 97
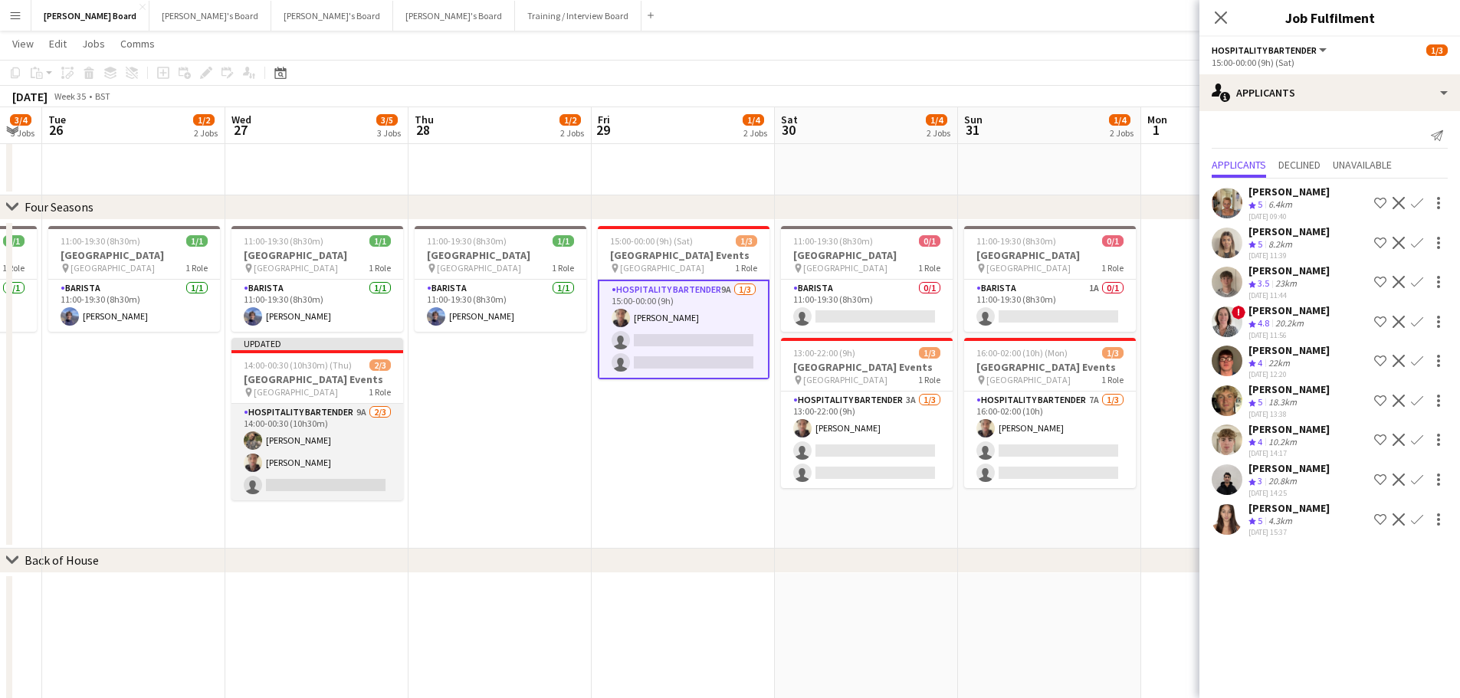
click at [343, 449] on app-card-role "Hospitality Bartender 9A 2/3 14:00-00:30 (10h30m) Ella Craik Oji Adoh single-ne…" at bounding box center [317, 452] width 172 height 97
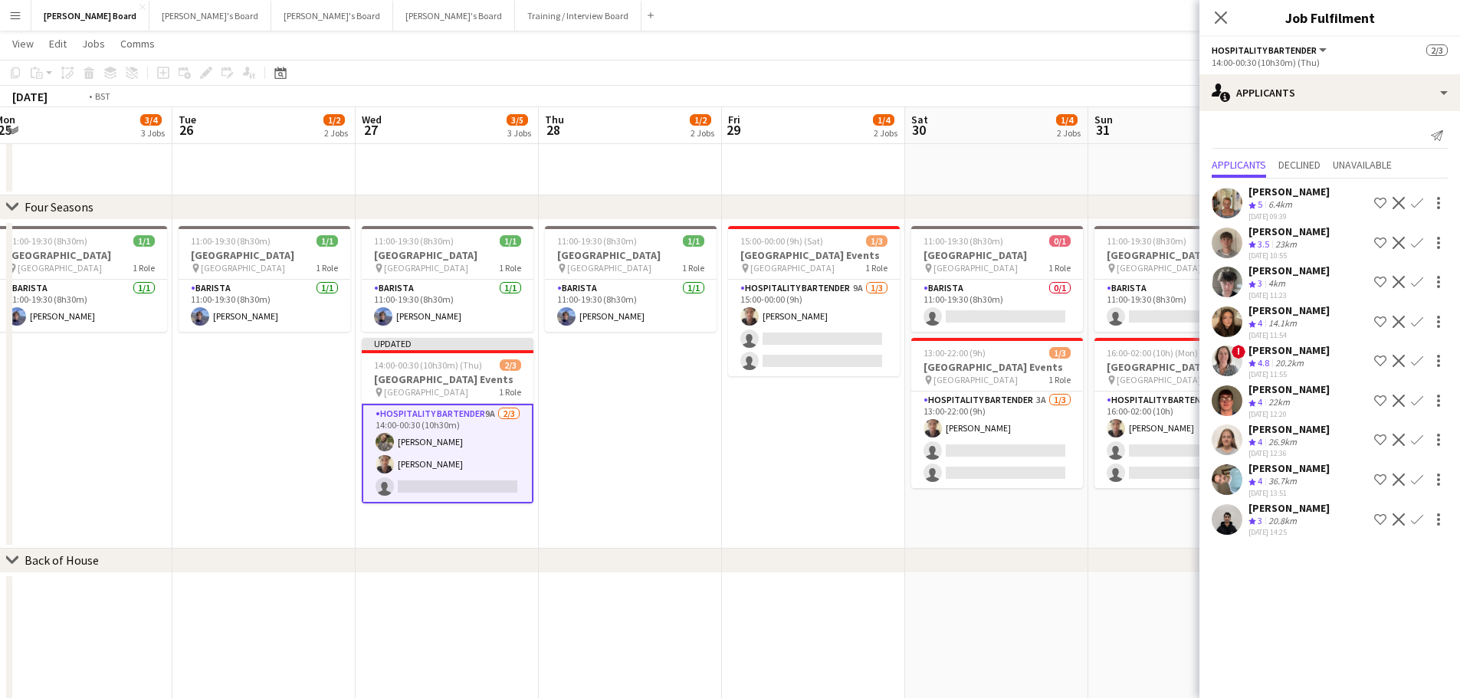
drag, startPoint x: 457, startPoint y: 414, endPoint x: 1054, endPoint y: 466, distance: 599.2
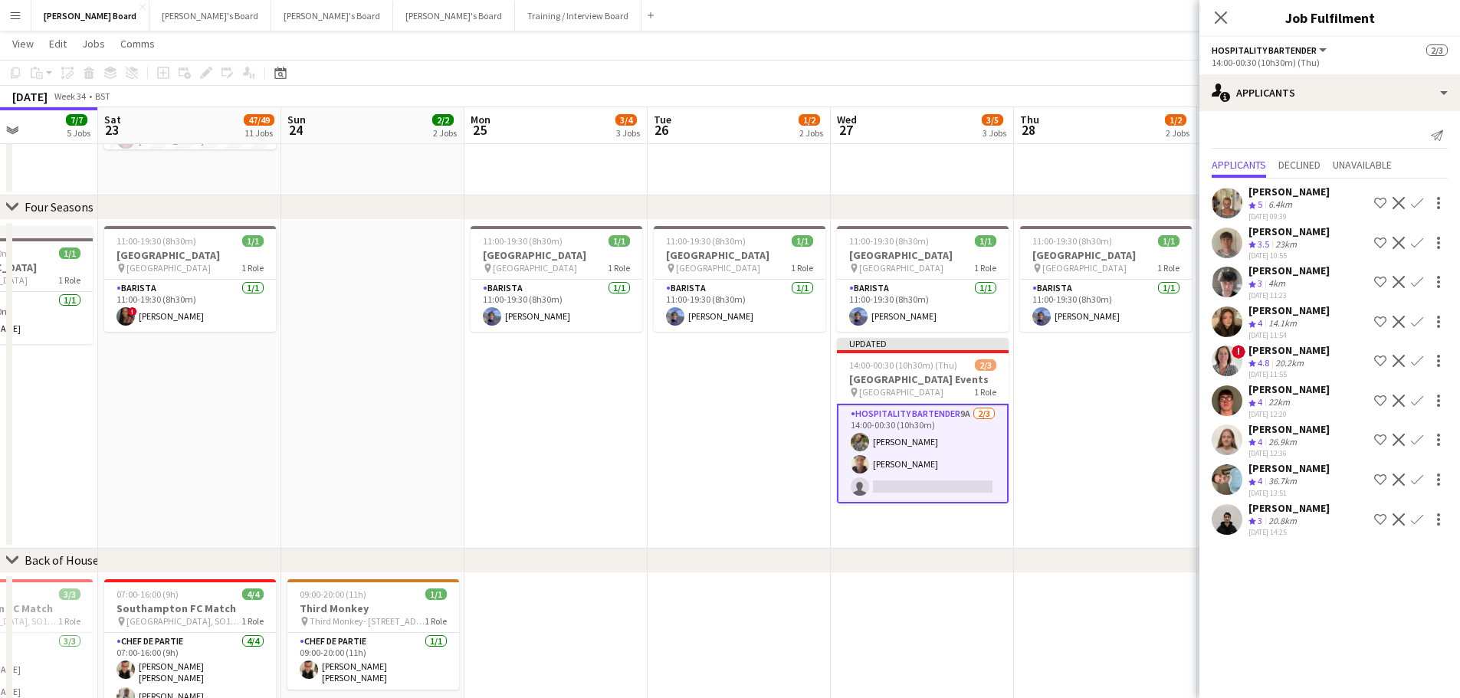
drag, startPoint x: 569, startPoint y: 467, endPoint x: 823, endPoint y: 476, distance: 254.5
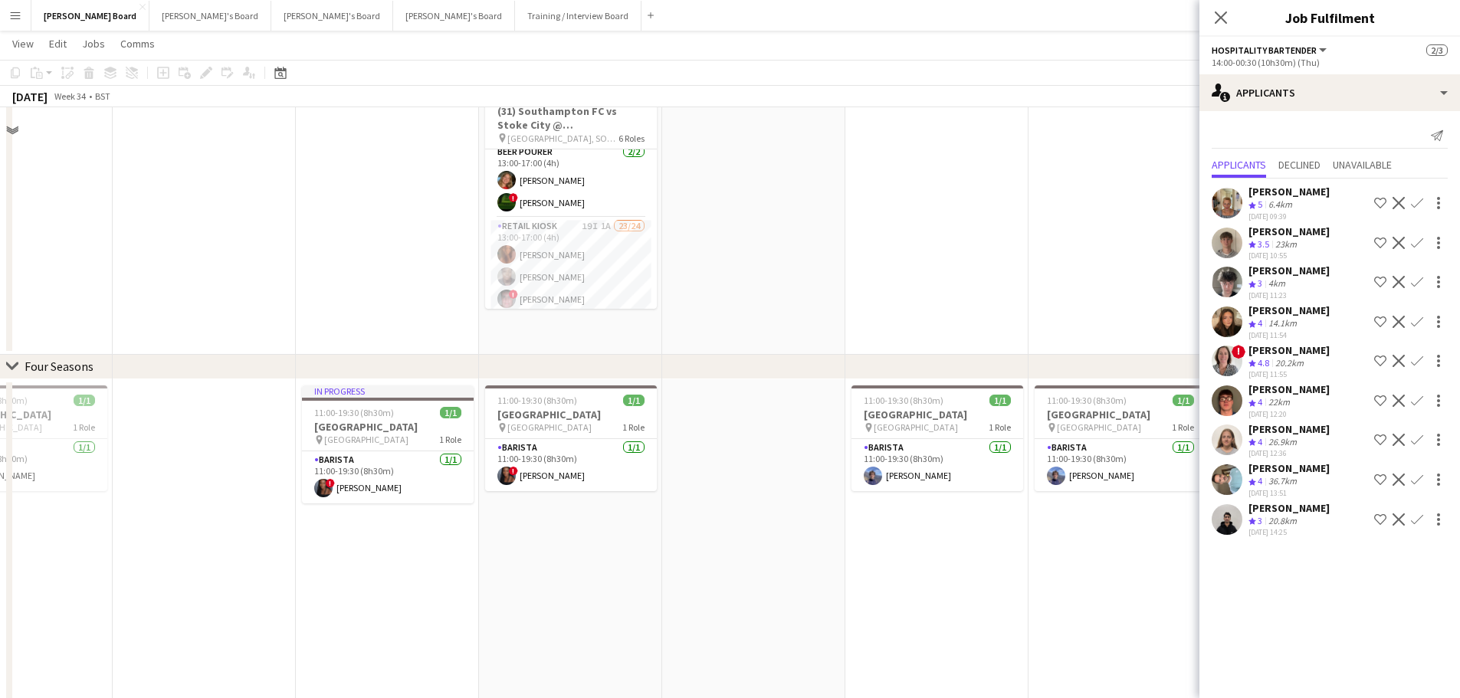
scroll to position [919, 0]
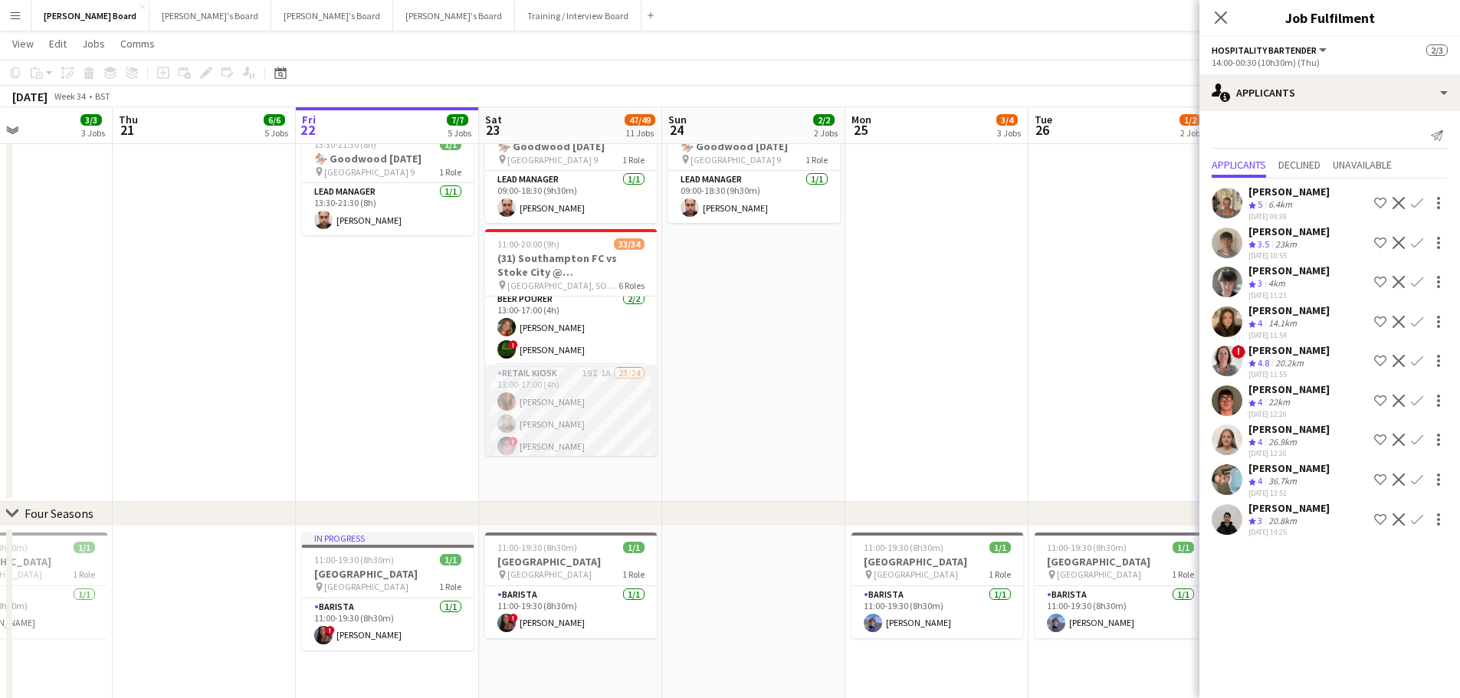
click at [529, 400] on app-card-role "Retail Kiosk 19I 1A 23/24 13:00-17:00 (4h) Courteney Gardner Pamela Bockarie ! …" at bounding box center [571, 649] width 172 height 568
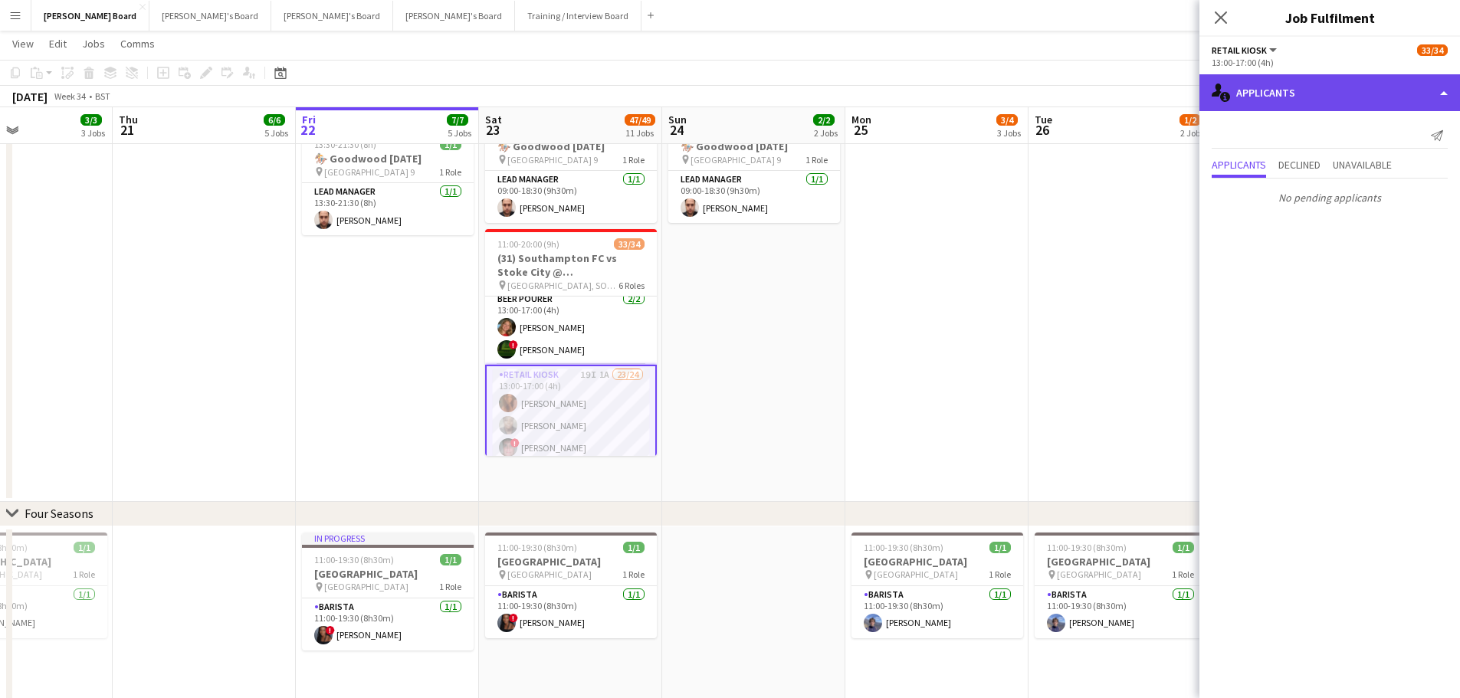
click at [1312, 90] on div "single-neutral-actions-information Applicants" at bounding box center [1329, 92] width 261 height 37
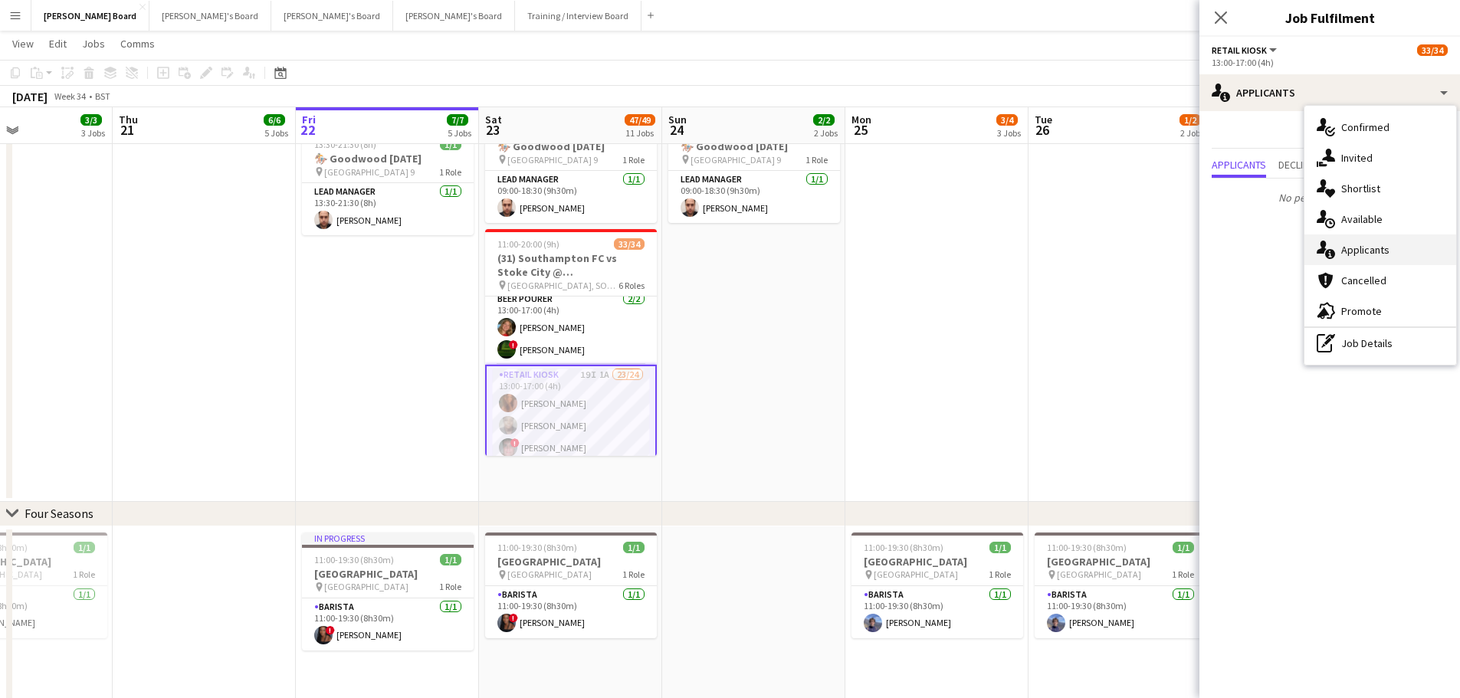
click at [1389, 239] on div "single-neutral-actions-information Applicants" at bounding box center [1380, 249] width 152 height 31
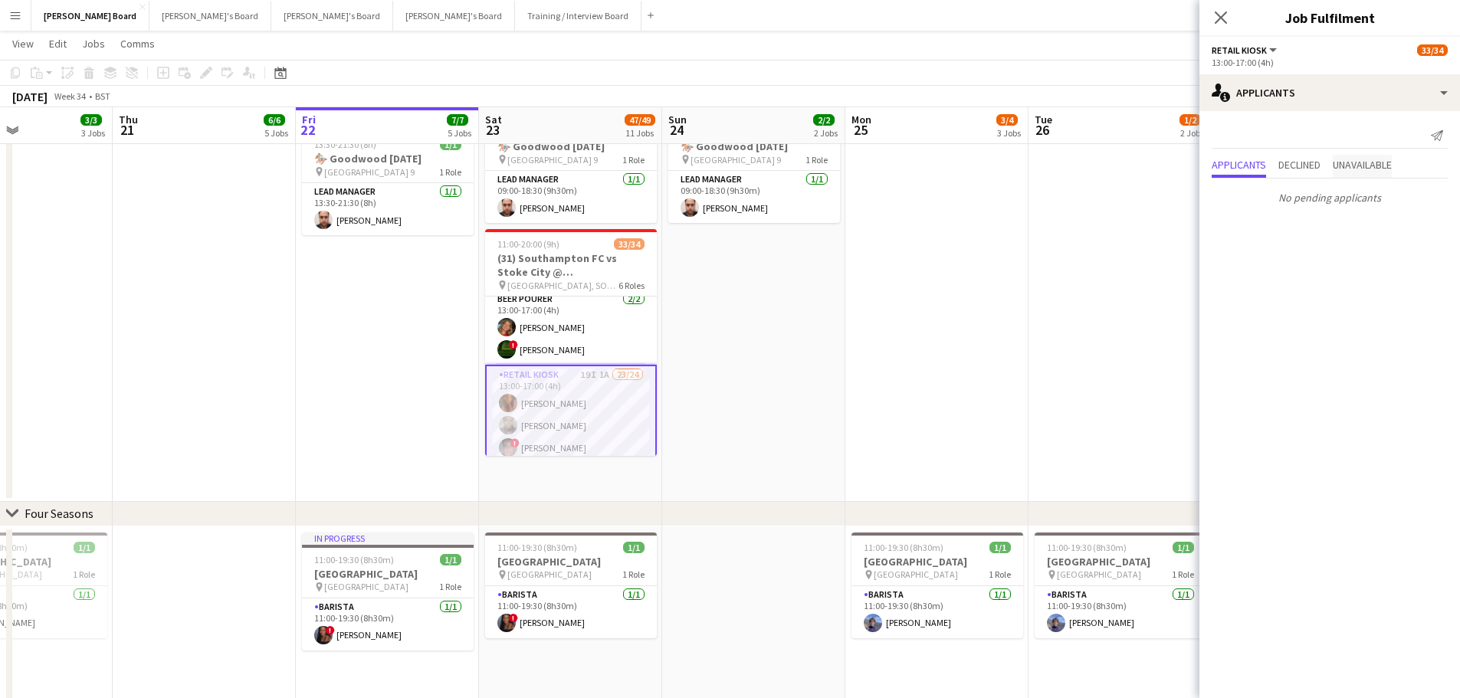
click at [1368, 163] on span "Unavailable" at bounding box center [1361, 164] width 59 height 11
click at [1306, 133] on span "Declined" at bounding box center [1299, 133] width 42 height 11
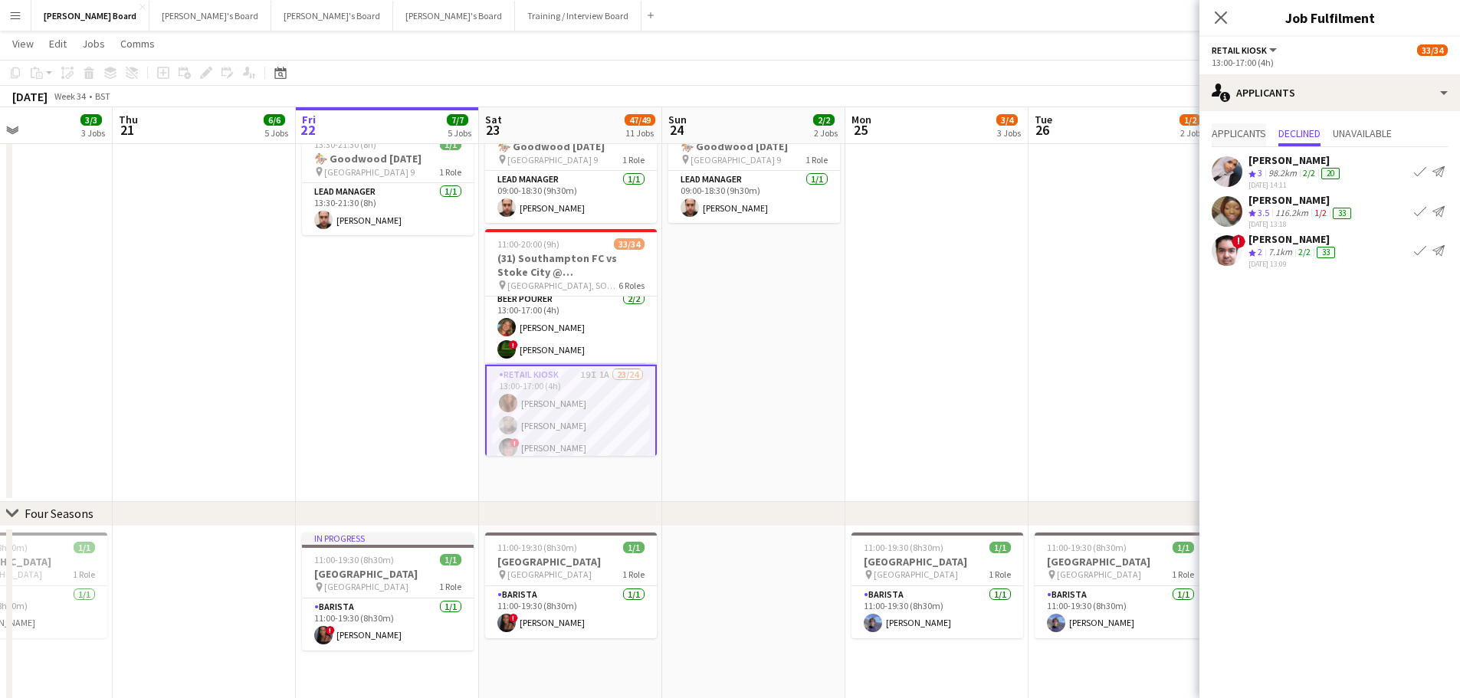
click at [1247, 131] on span "Applicants" at bounding box center [1238, 133] width 54 height 11
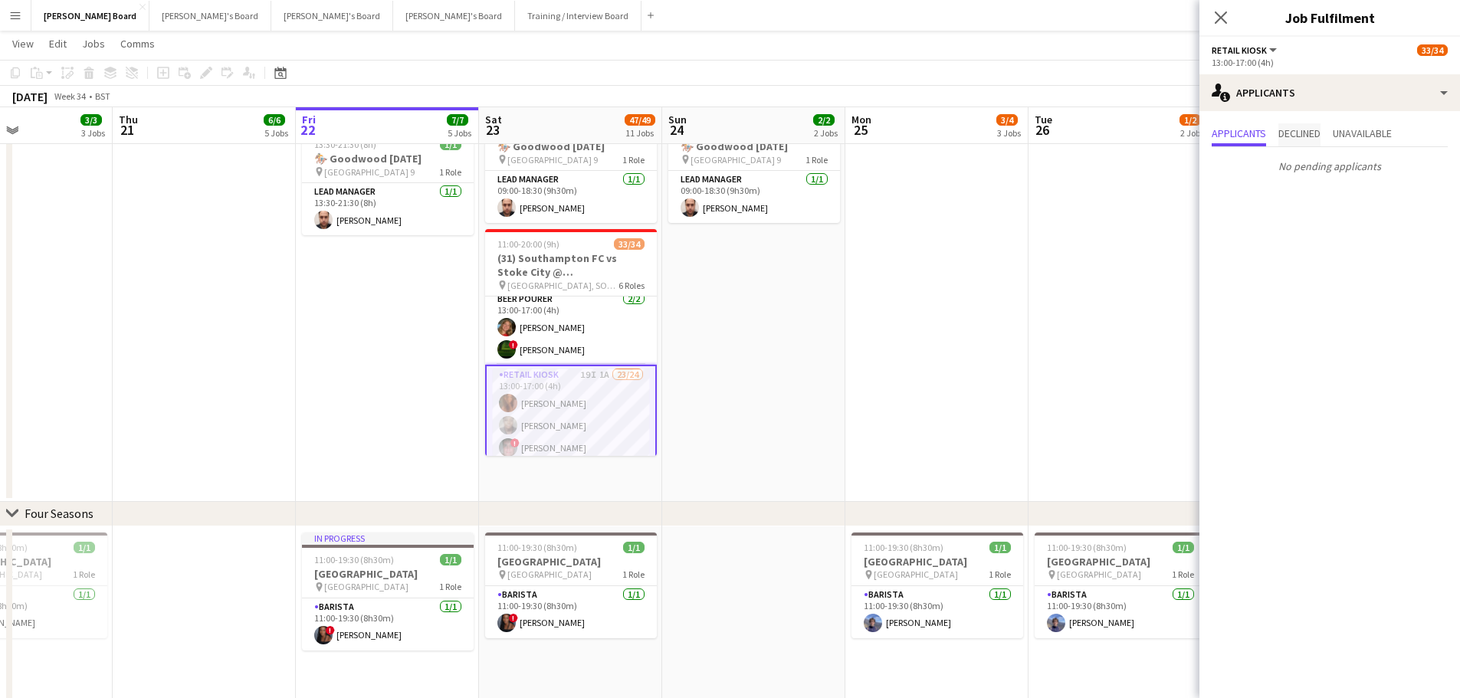
click at [1295, 136] on span "Declined" at bounding box center [1299, 133] width 42 height 11
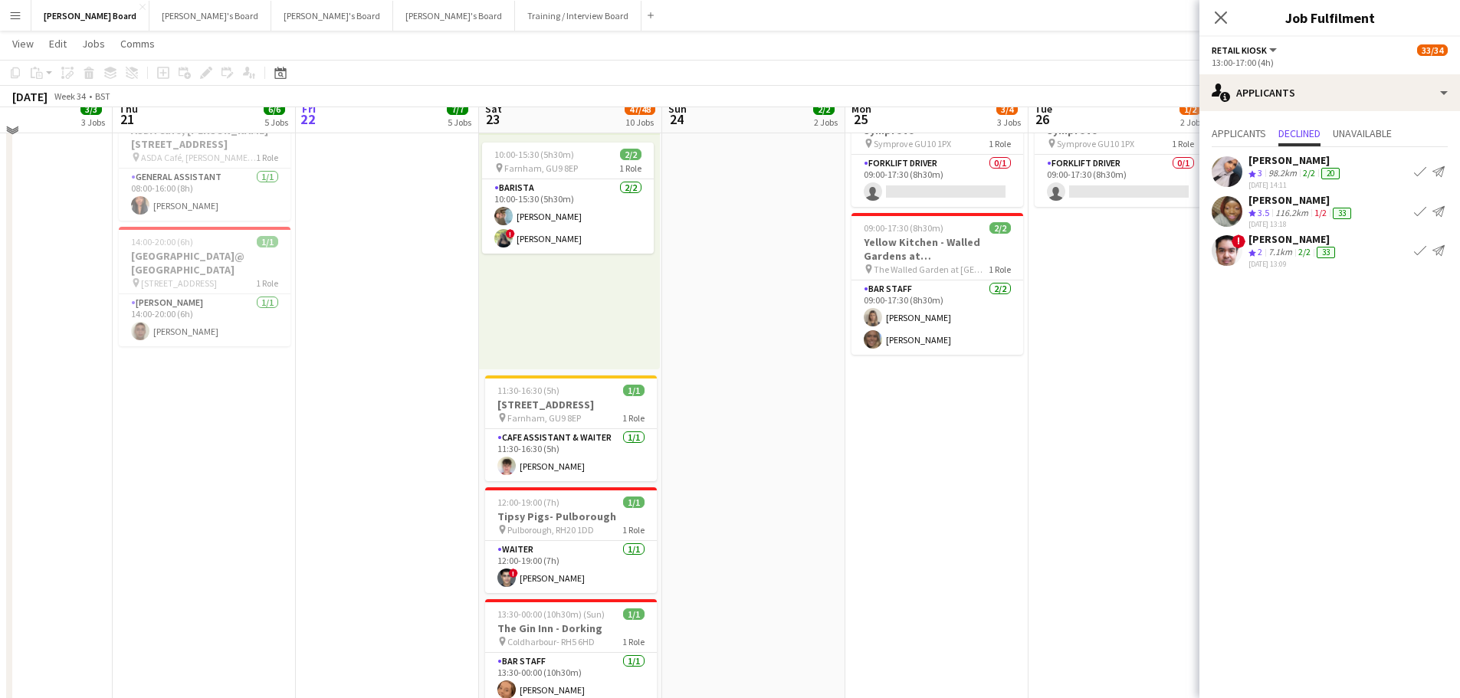
scroll to position [0, 0]
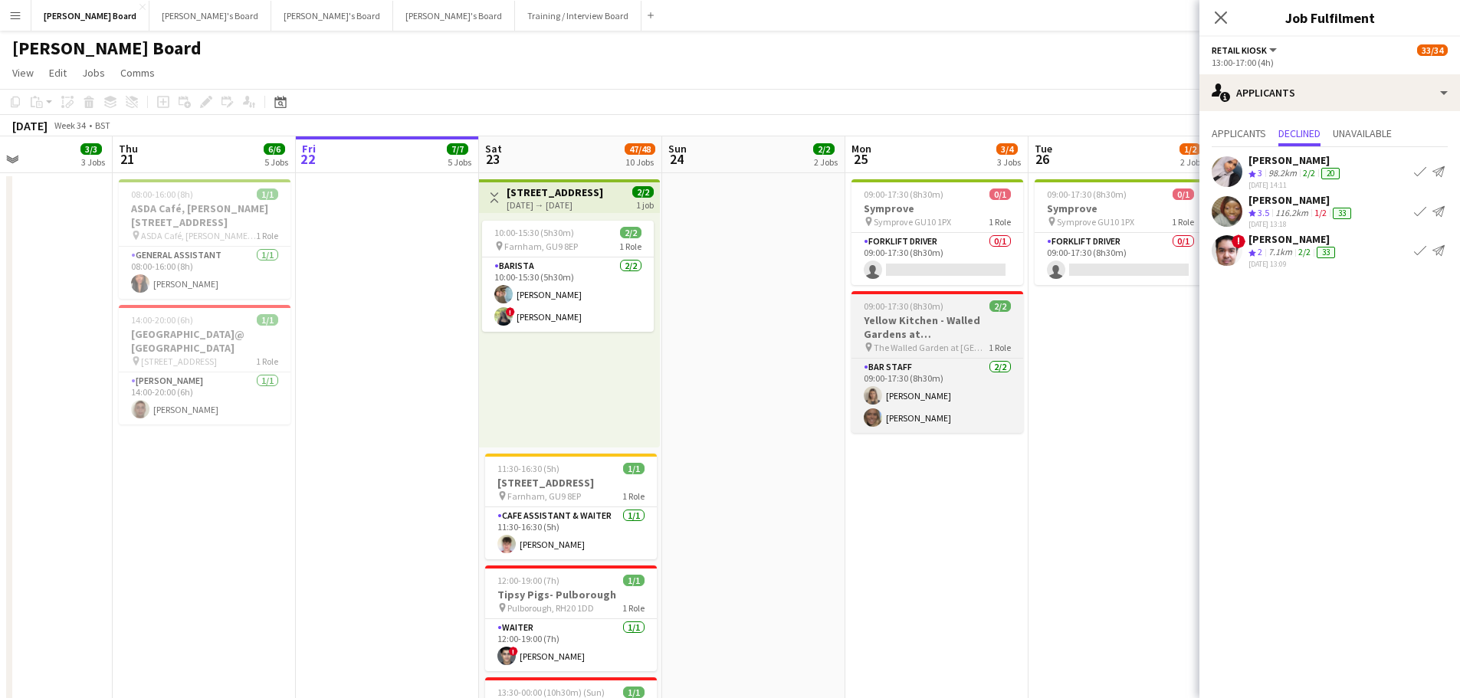
click at [936, 333] on h3 "Yellow Kitchen - Walled Gardens at Cowdray" at bounding box center [937, 327] width 172 height 28
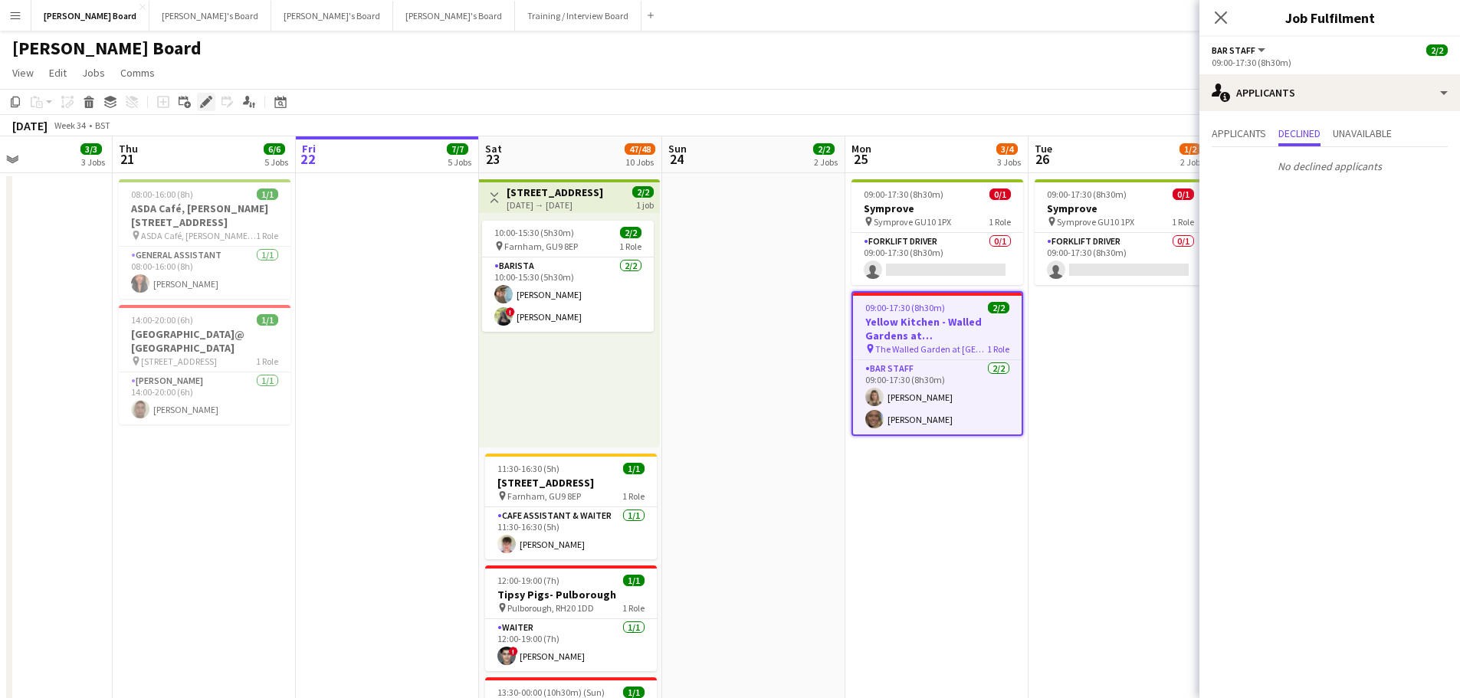
click at [197, 101] on div "Edit" at bounding box center [206, 102] width 18 height 18
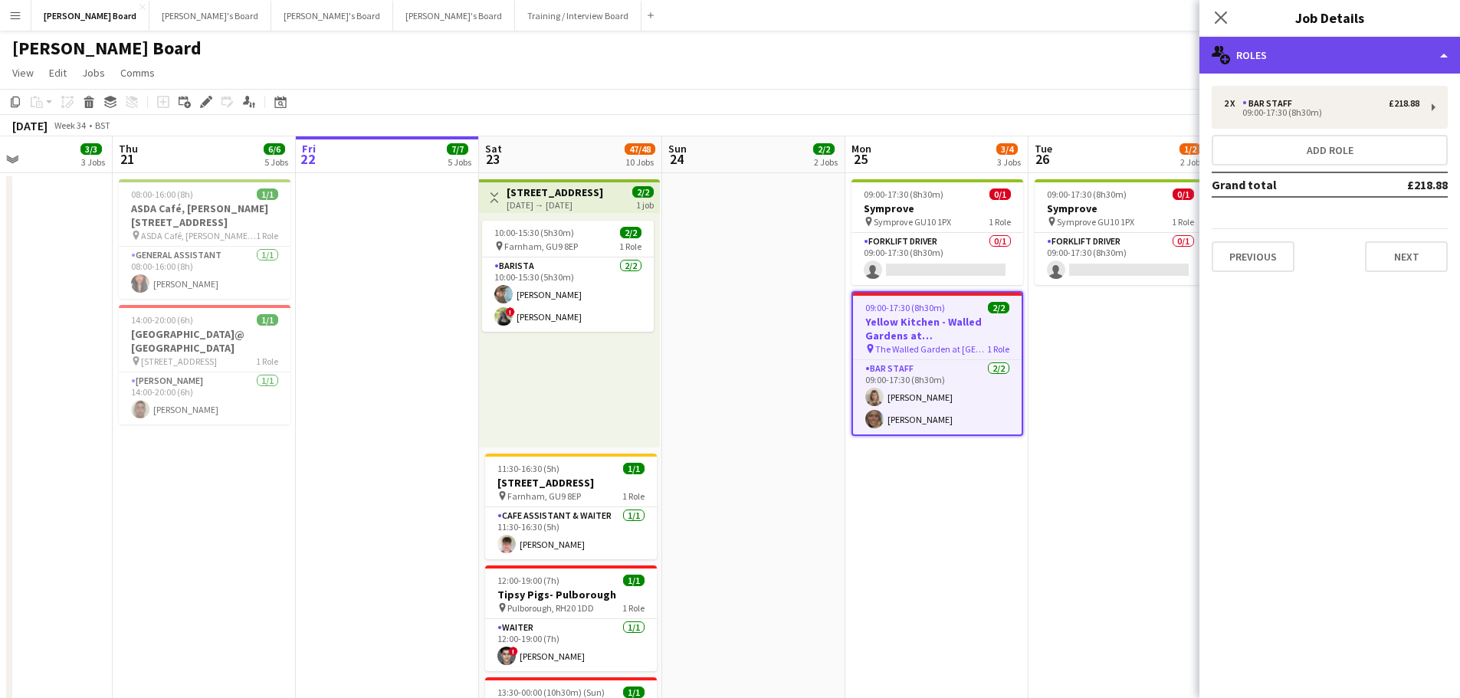
drag, startPoint x: 1306, startPoint y: 54, endPoint x: 1312, endPoint y: 61, distance: 9.2
click at [1310, 59] on div "multiple-users-add Roles" at bounding box center [1329, 55] width 261 height 37
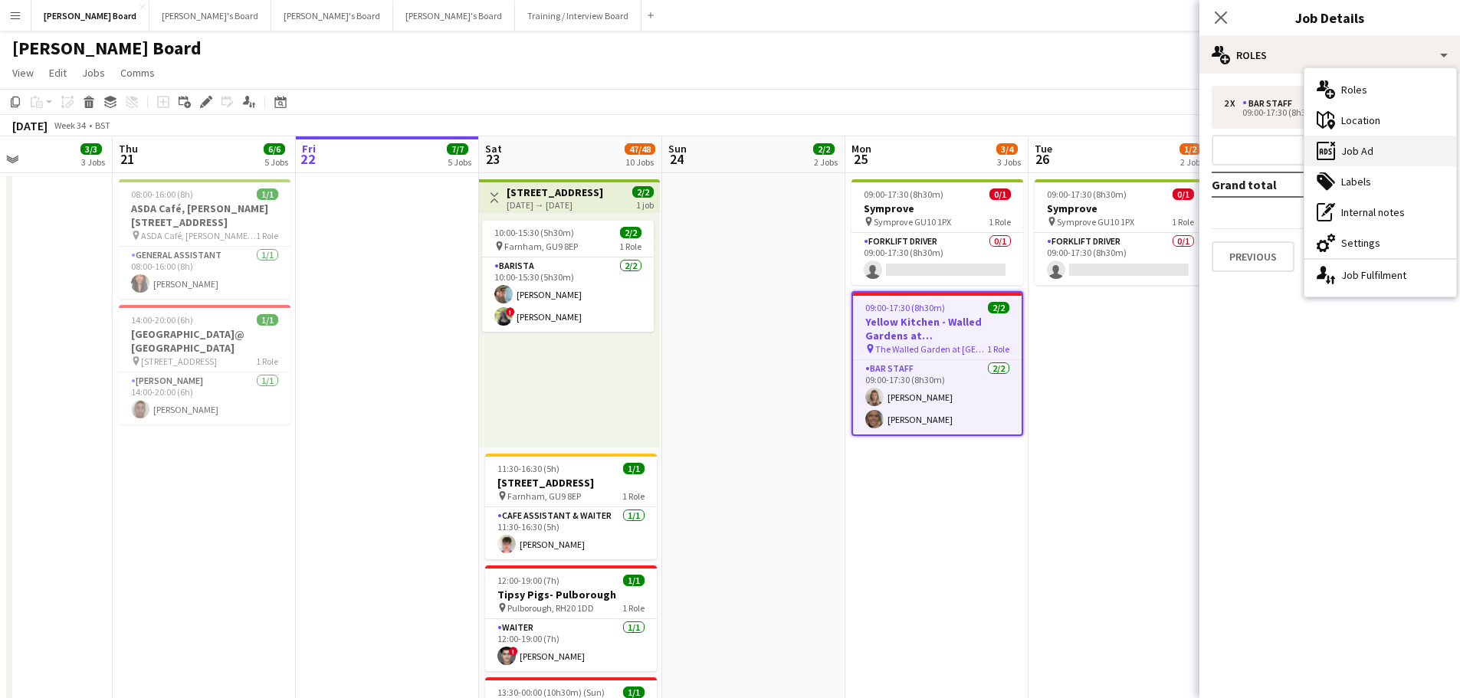
click at [1364, 147] on div "ads-window Job Ad" at bounding box center [1380, 151] width 152 height 31
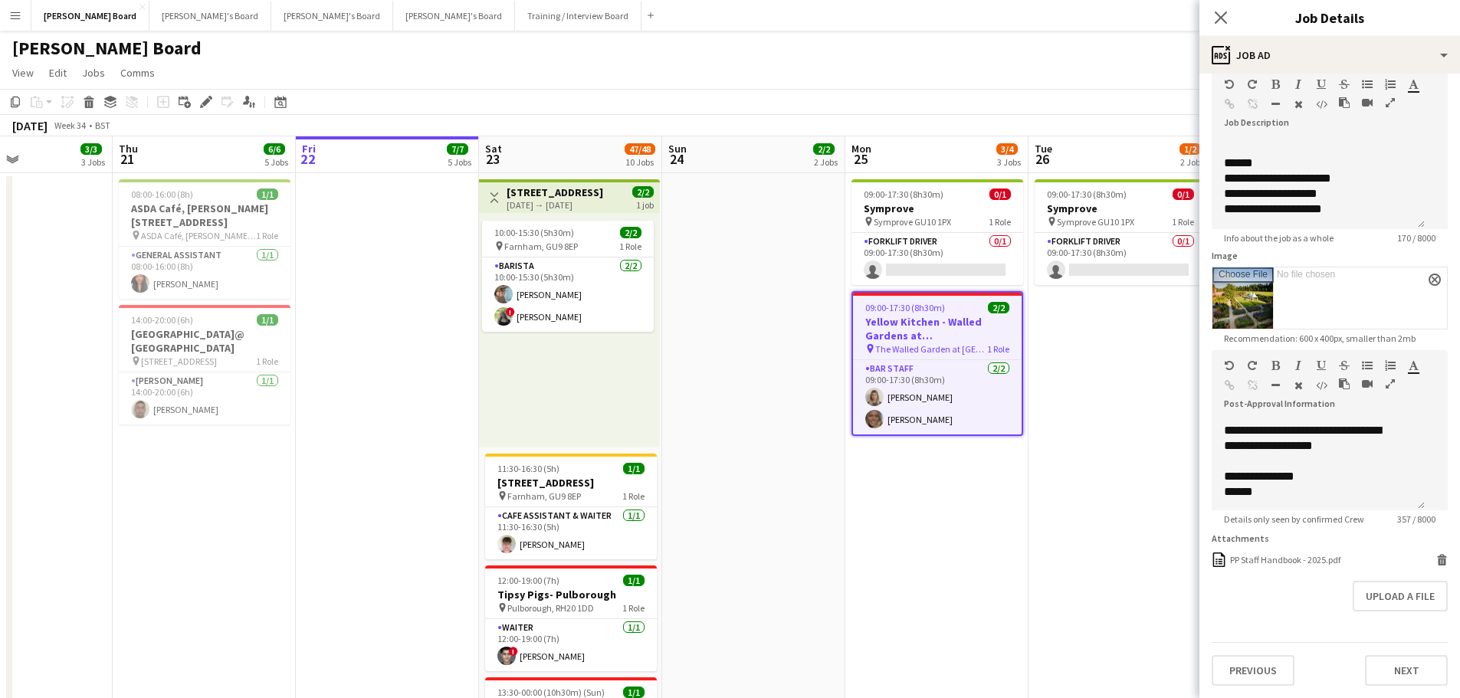
scroll to position [166, 0]
click at [1294, 483] on div "******" at bounding box center [1318, 490] width 188 height 15
click at [1364, 467] on div "**********" at bounding box center [1318, 474] width 188 height 15
click at [1309, 483] on div "*******" at bounding box center [1318, 490] width 188 height 15
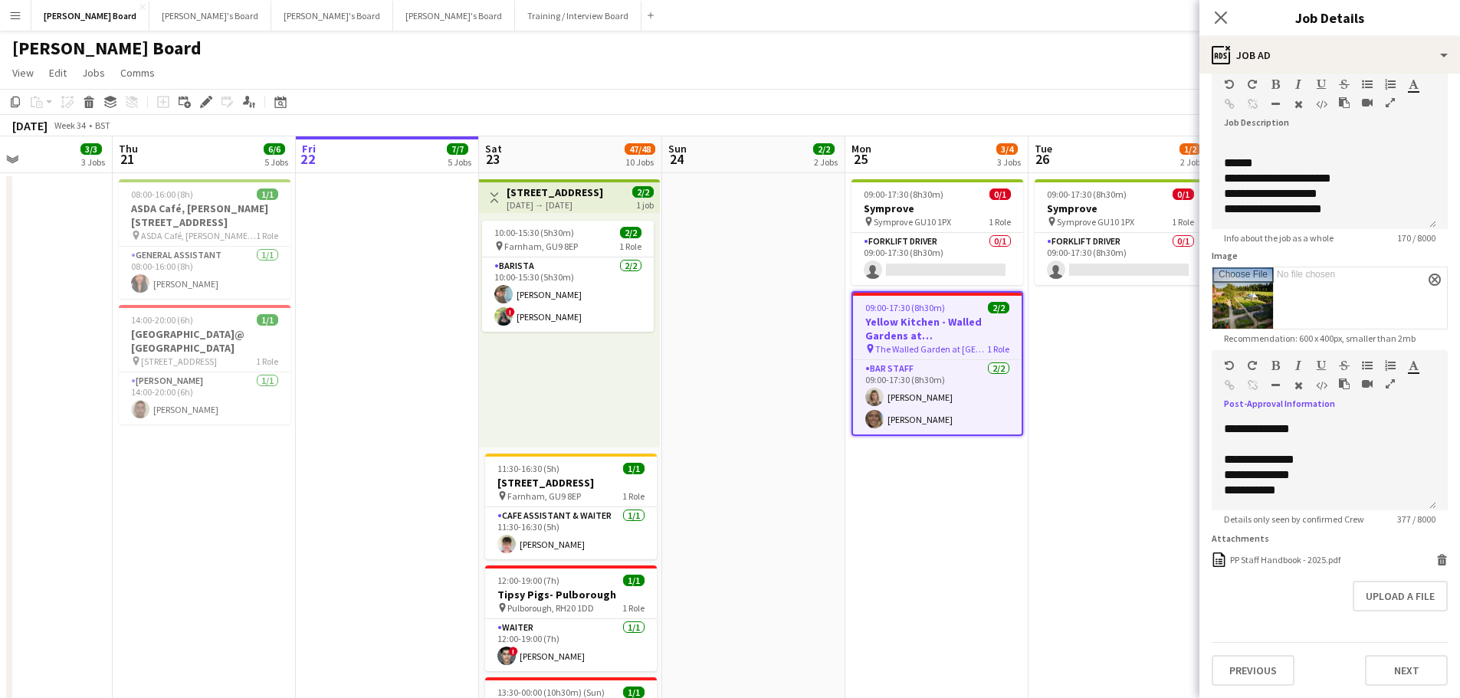
click at [1162, 467] on app-date-cell "09:00-17:30 (8h30m) 0/1 Symprove pin Symprove GU10 1PX 1 Role Forklift Driver 0…" at bounding box center [1119, 590] width 183 height 834
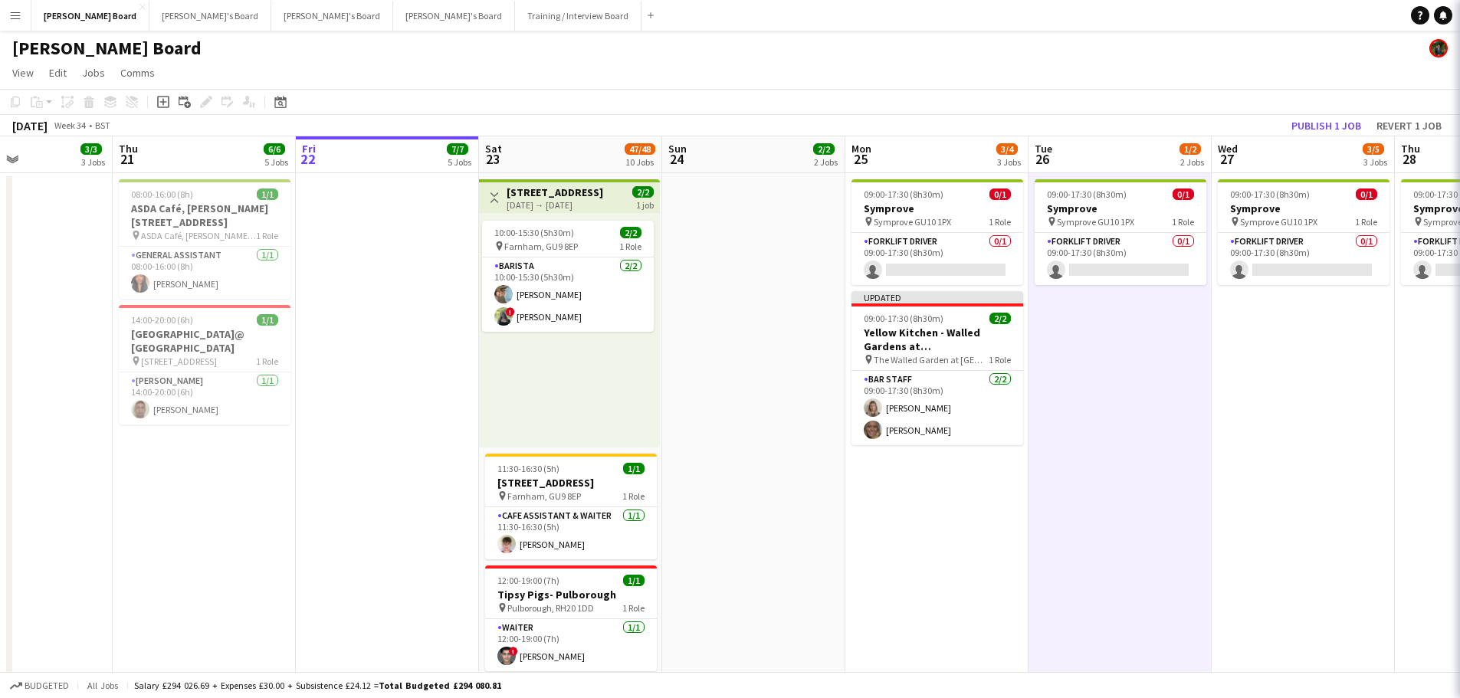
scroll to position [0, 438]
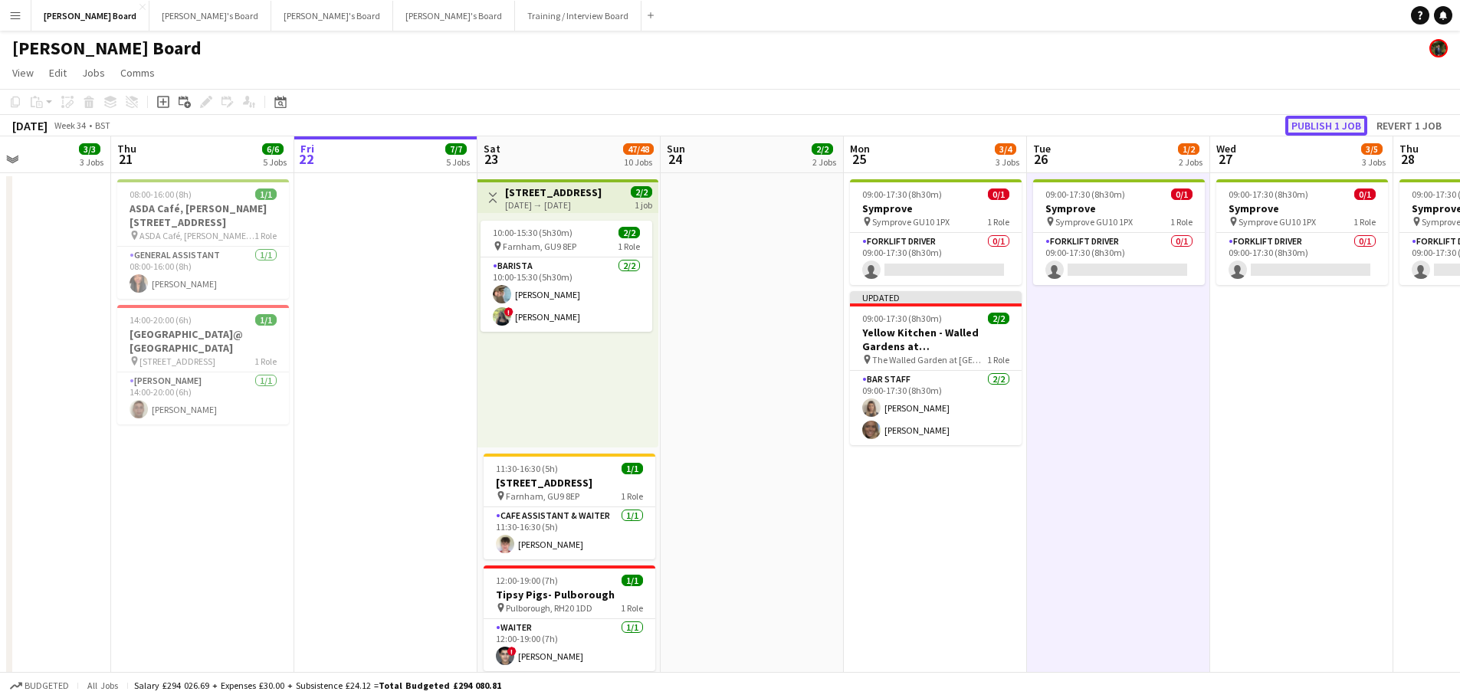
click at [1339, 120] on button "Publish 1 job" at bounding box center [1326, 126] width 82 height 20
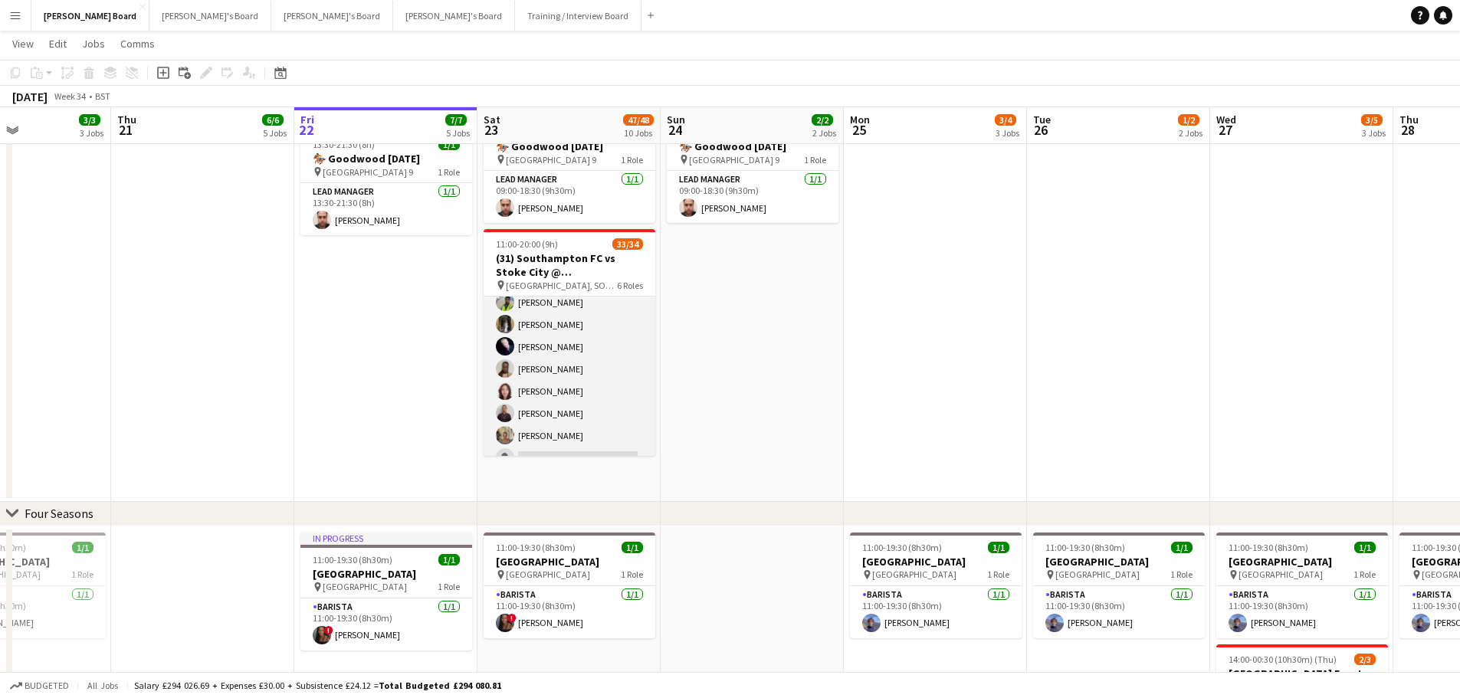
scroll to position [775, 0]
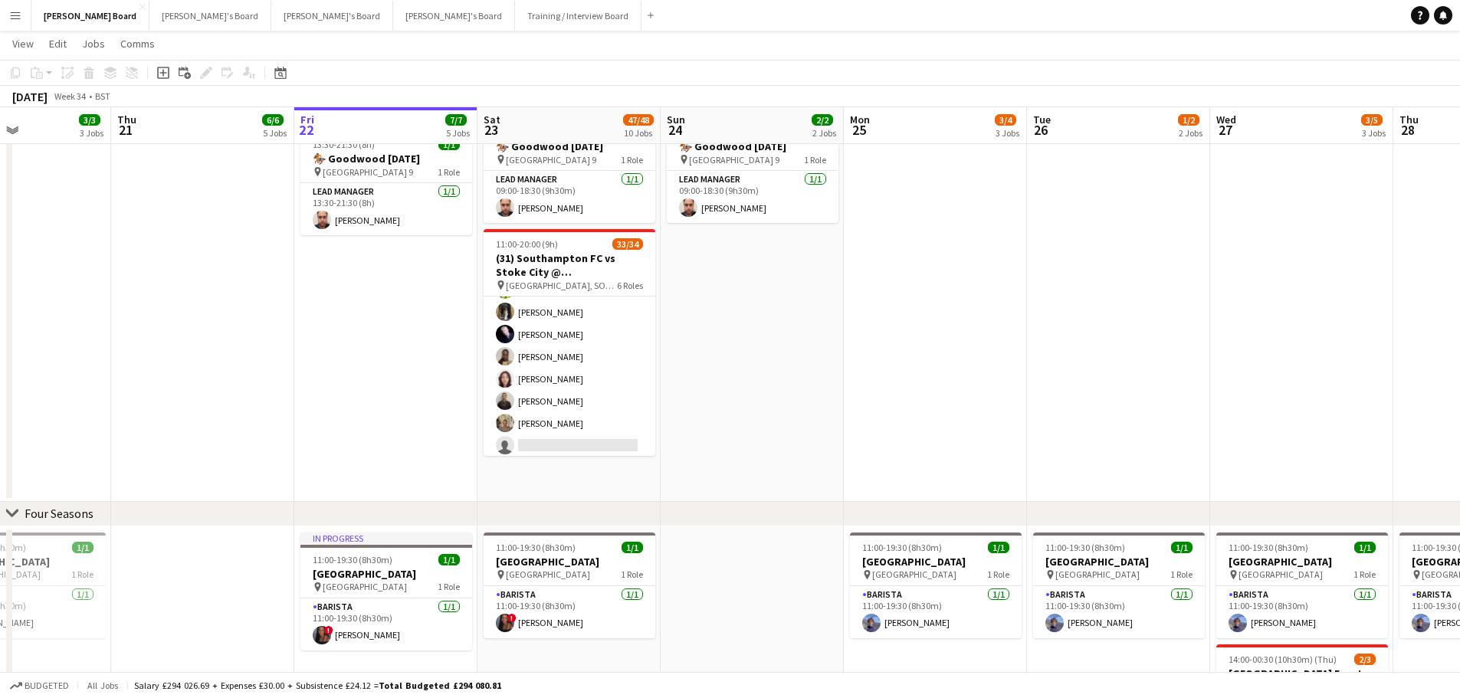
drag, startPoint x: 604, startPoint y: 415, endPoint x: 752, endPoint y: 372, distance: 154.5
click at [604, 415] on app-card-role "Retail Kiosk 19I 1A 23/24 13:00-17:00 (4h) Courteney Gardner Pamela Bockarie ! …" at bounding box center [569, 177] width 172 height 568
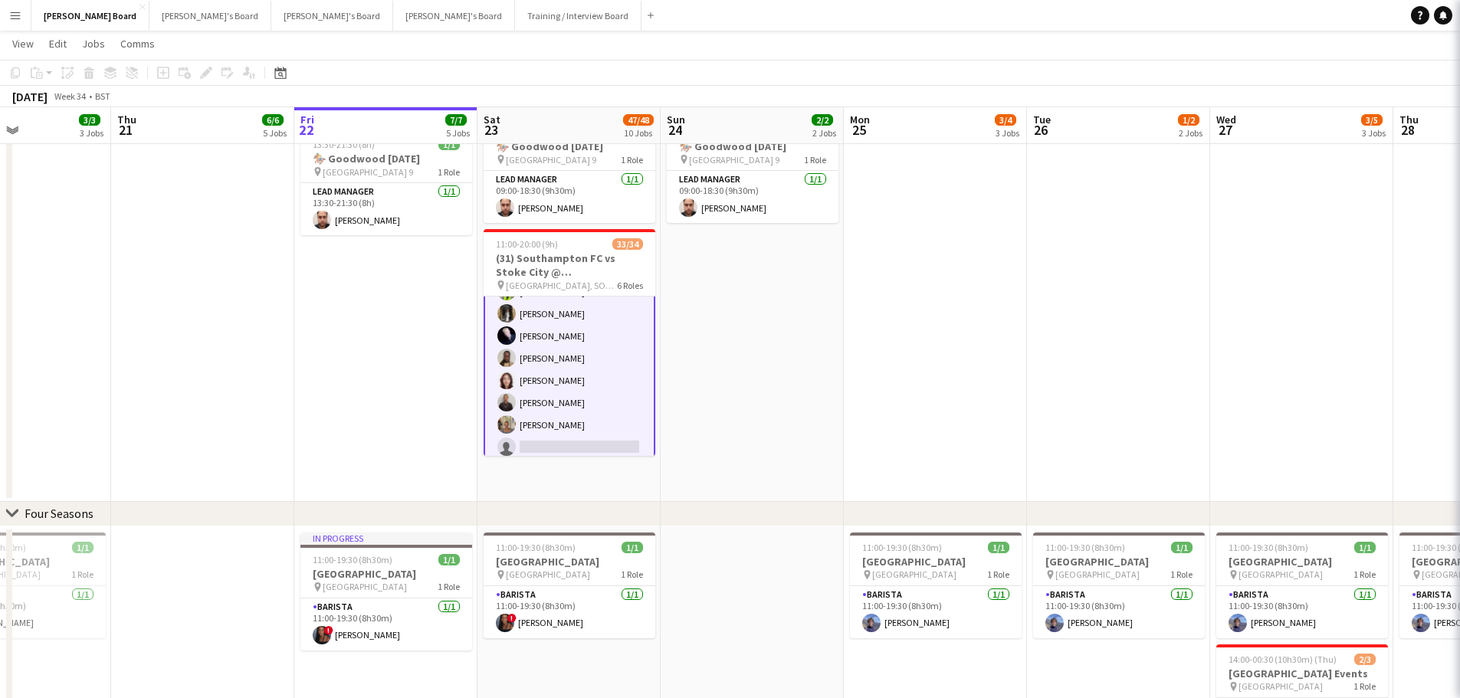
scroll to position [777, 0]
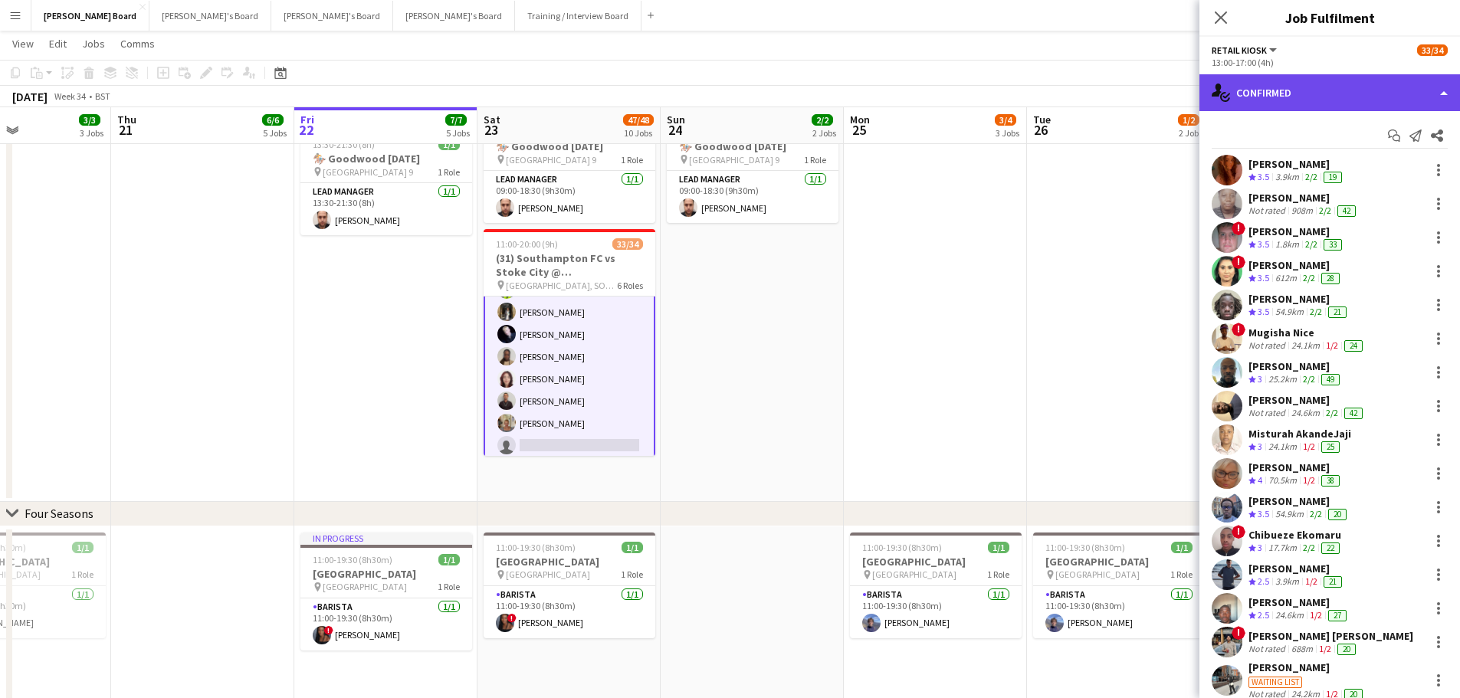
click at [1345, 92] on div "single-neutral-actions-check-2 Confirmed" at bounding box center [1329, 92] width 261 height 37
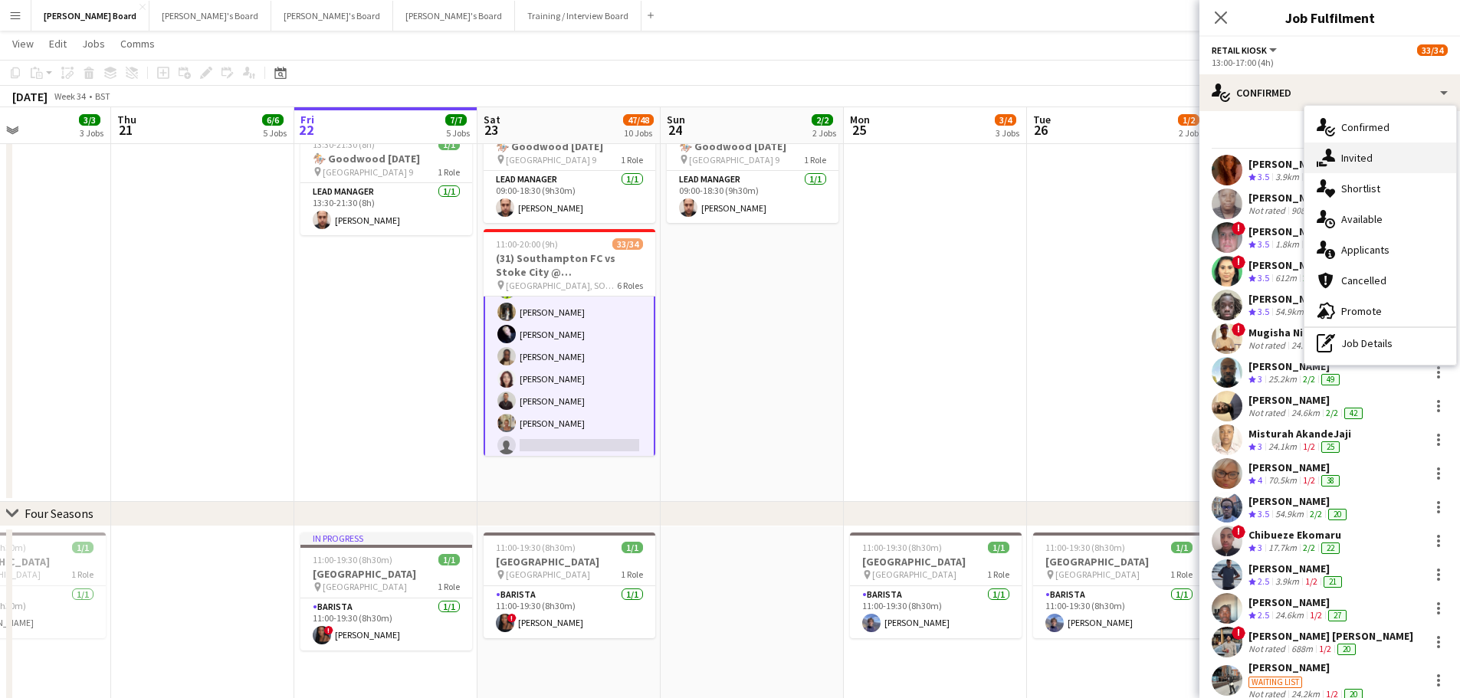
click at [1362, 166] on div "single-neutral-actions-share-1 Invited" at bounding box center [1380, 158] width 152 height 31
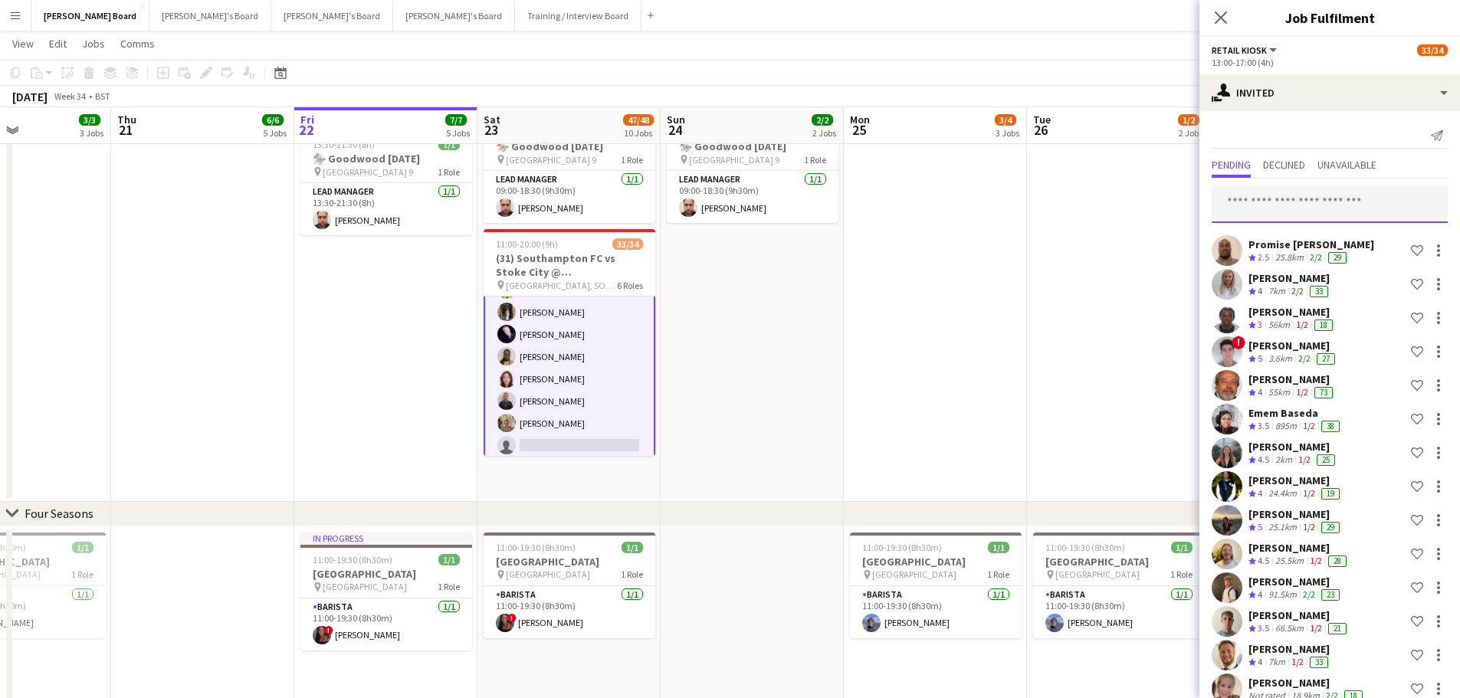
click at [1299, 208] on input "text" at bounding box center [1329, 204] width 236 height 38
type input "*"
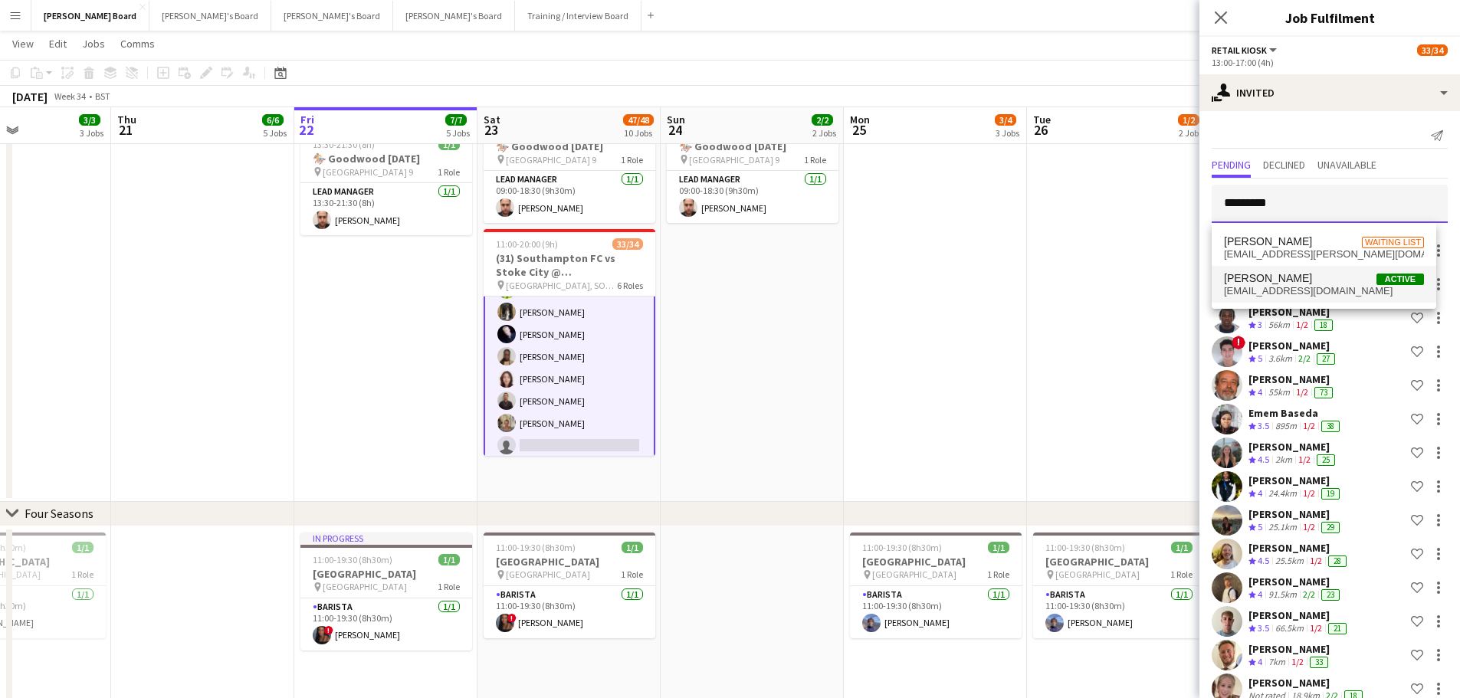
type input "*********"
click at [1306, 282] on span "Maddie McGrath Active" at bounding box center [1324, 278] width 200 height 13
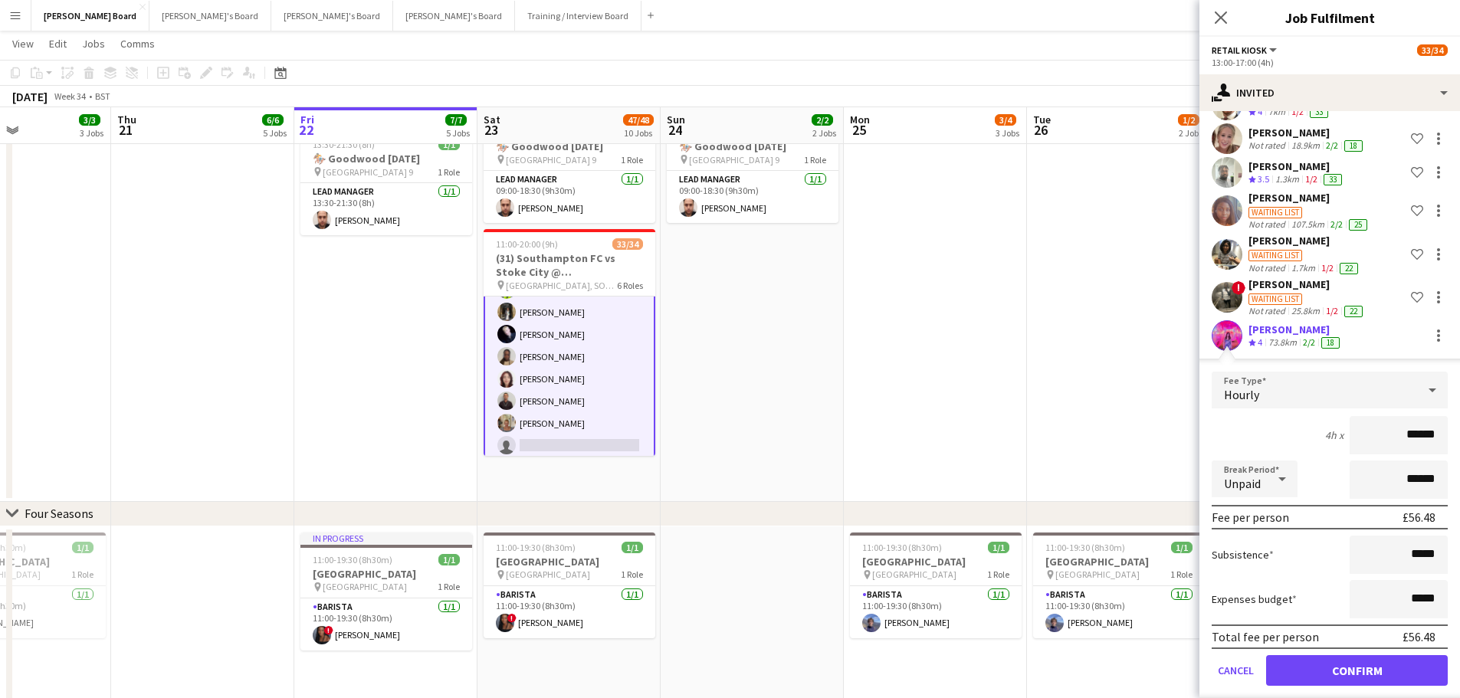
scroll to position [566, 0]
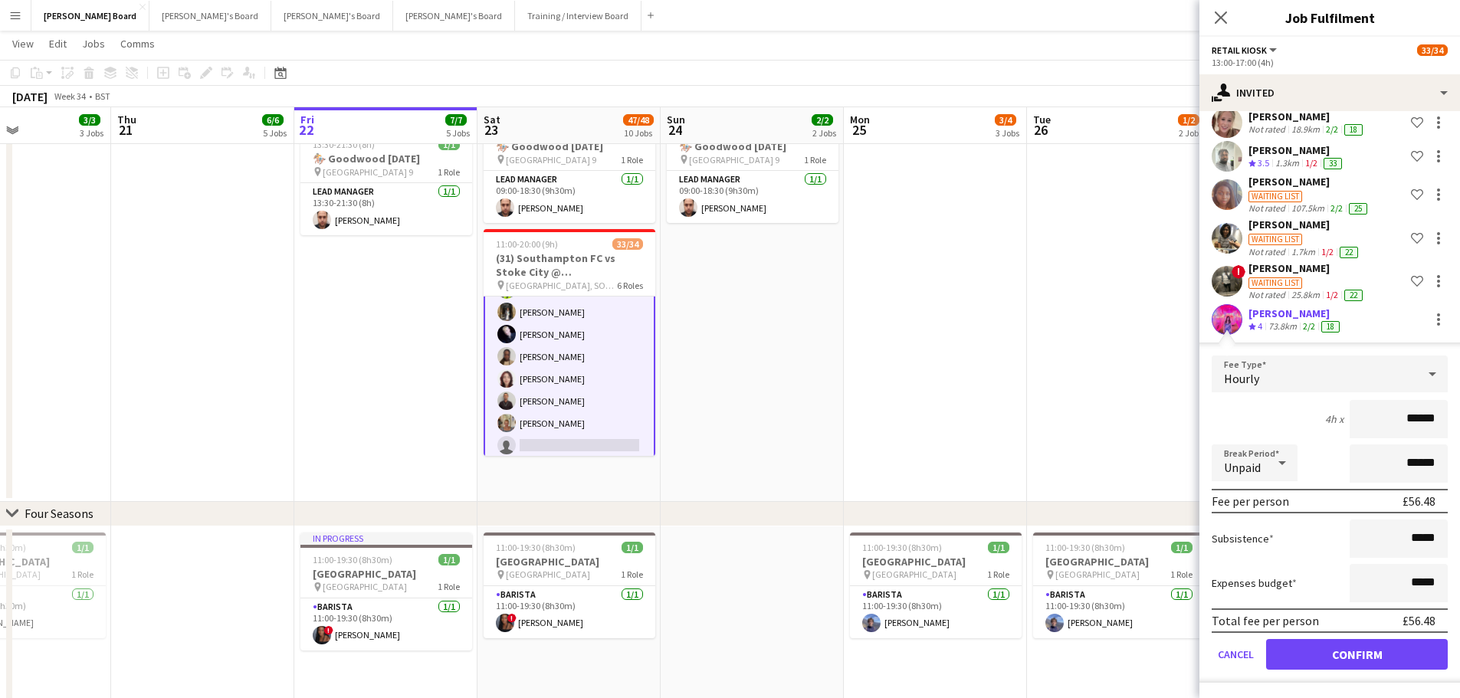
click at [1254, 328] on icon "Crew rating" at bounding box center [1252, 327] width 8 height 8
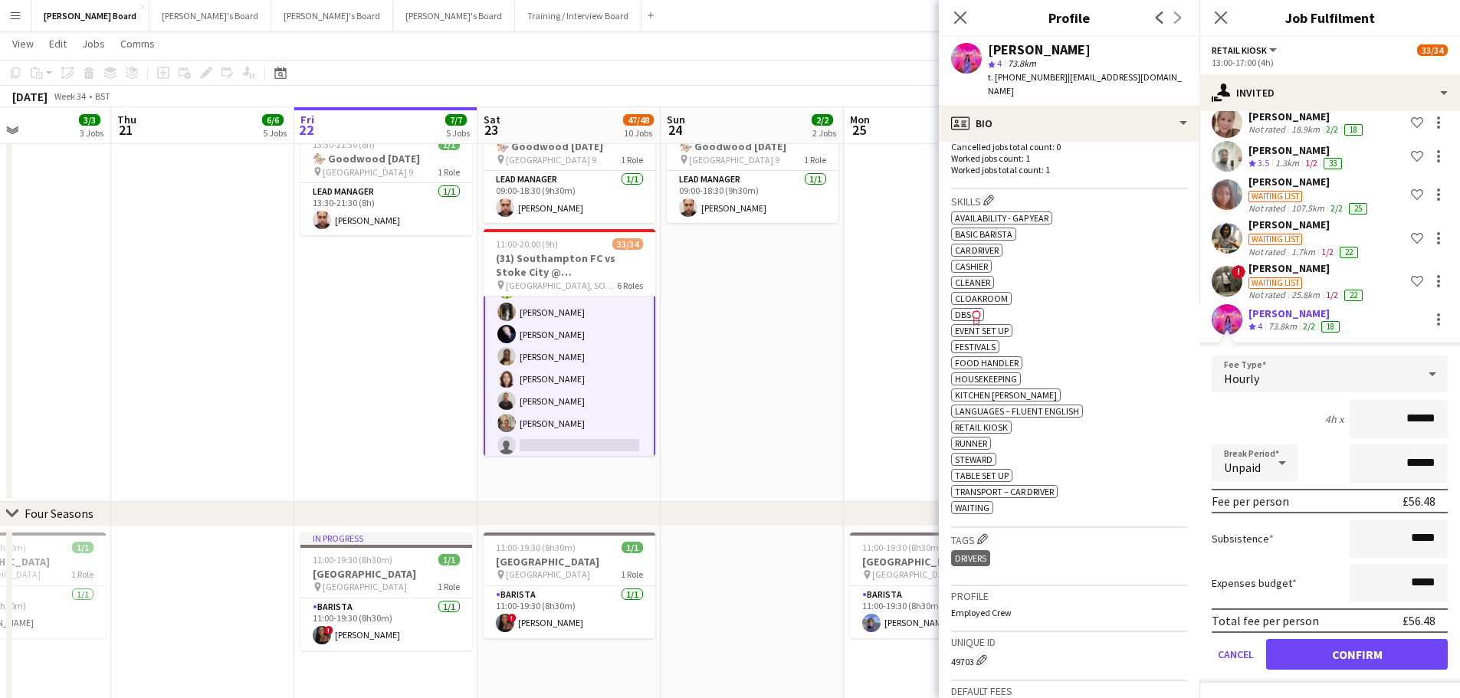
scroll to position [460, 0]
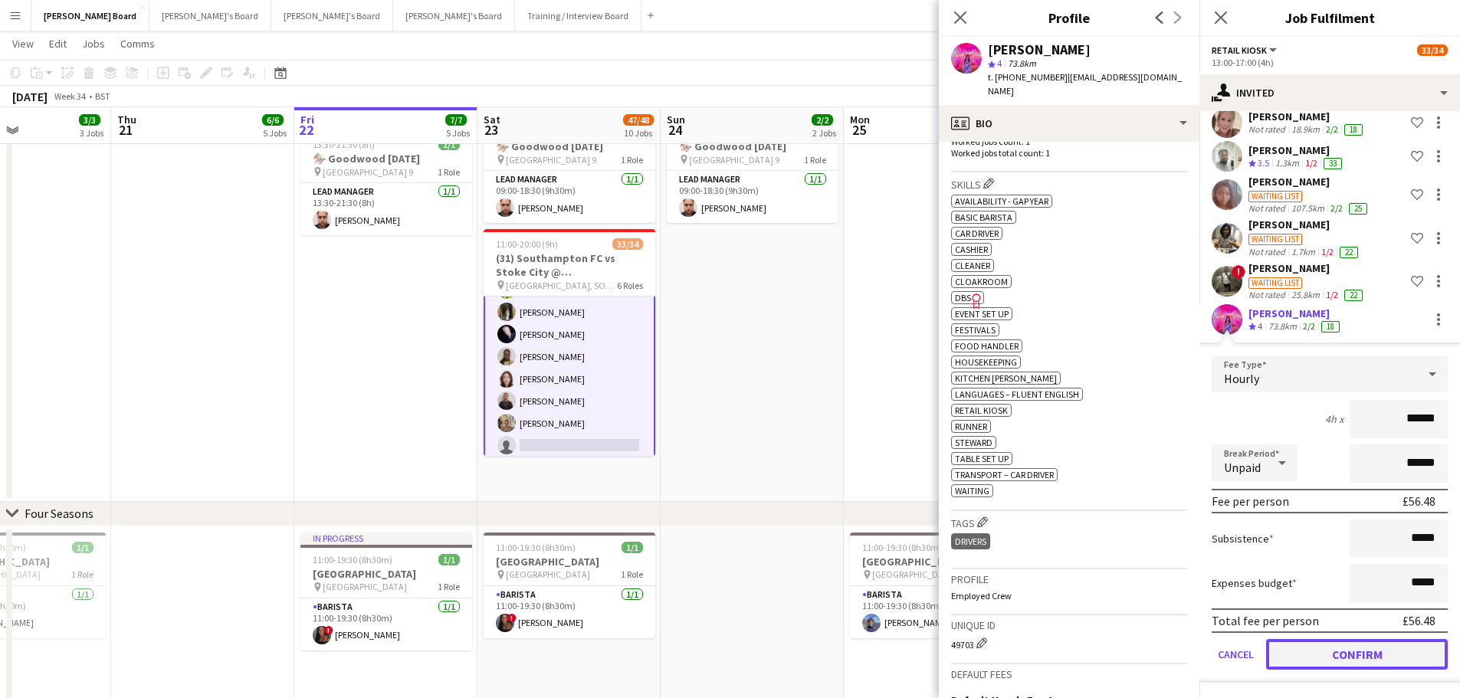
click at [1365, 657] on button "Confirm" at bounding box center [1357, 654] width 182 height 31
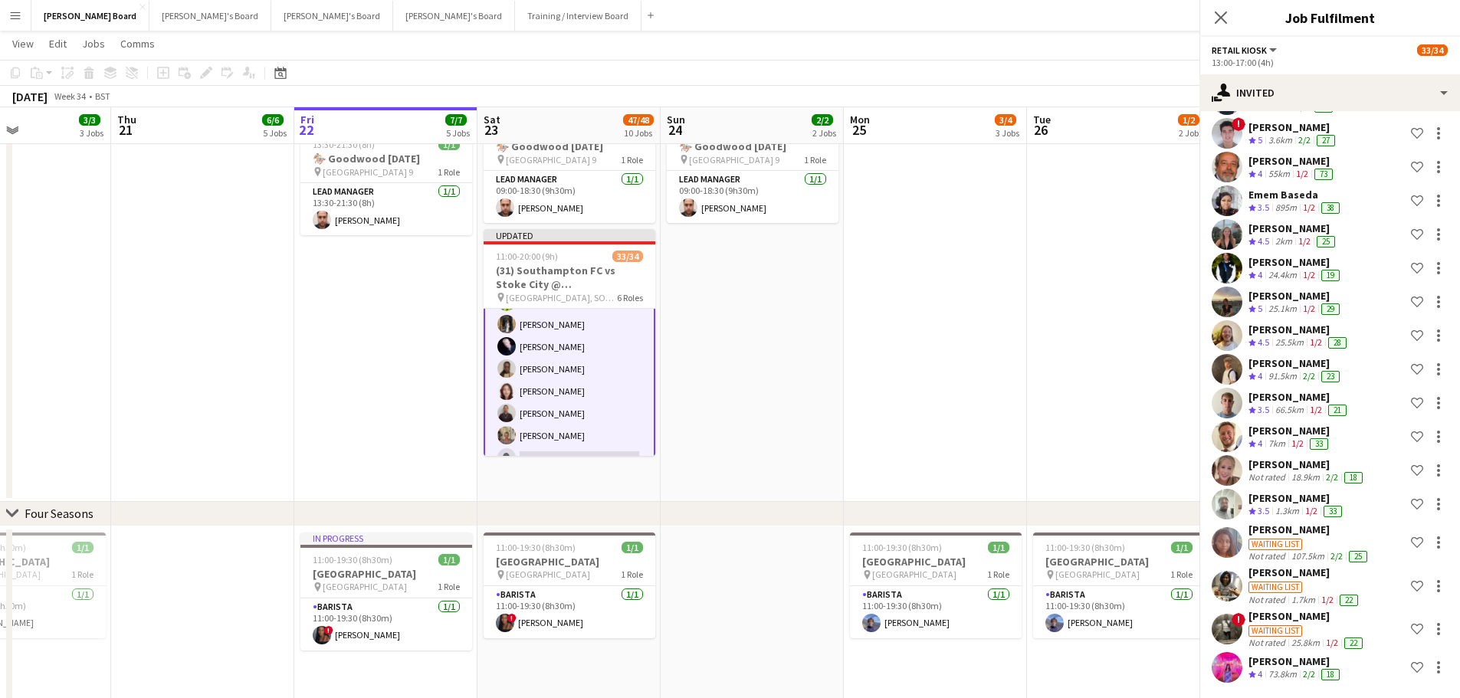
scroll to position [218, 0]
click at [1090, 396] on app-date-cell at bounding box center [1118, 306] width 183 height 391
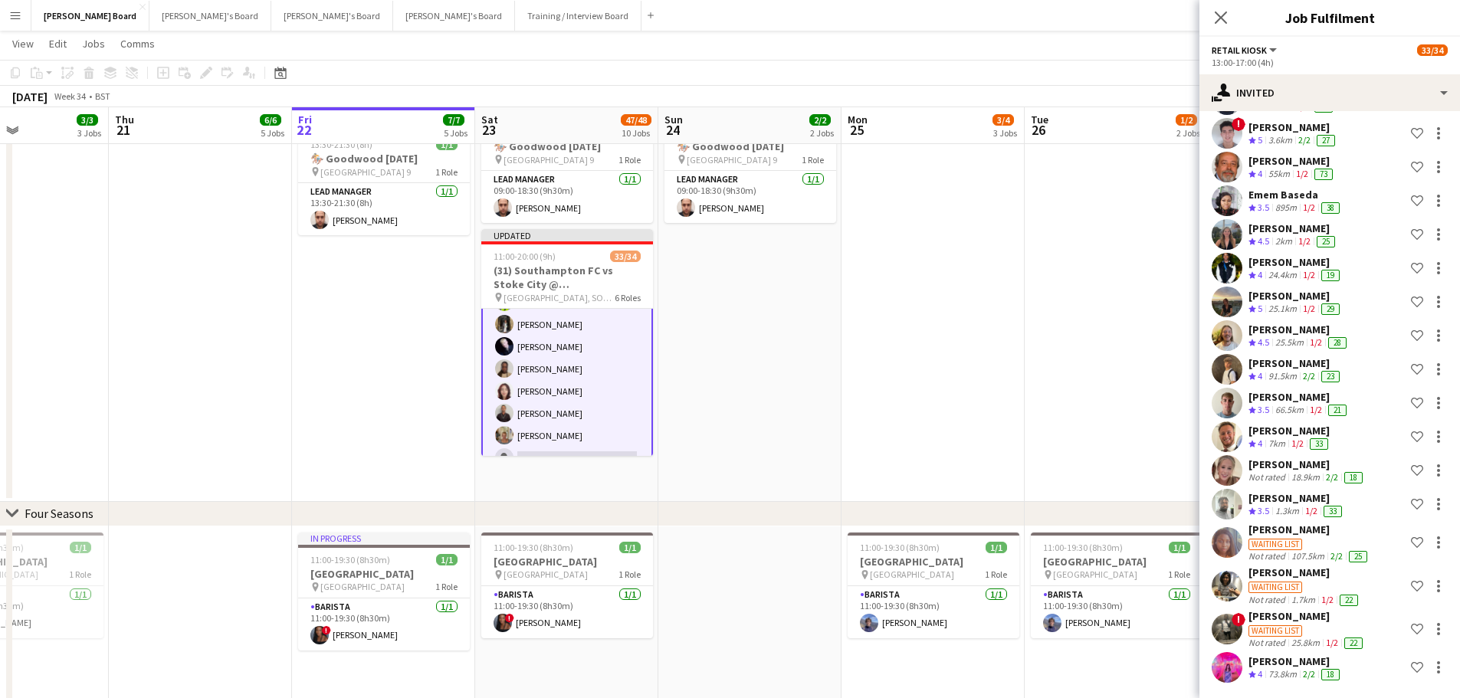
scroll to position [775, 0]
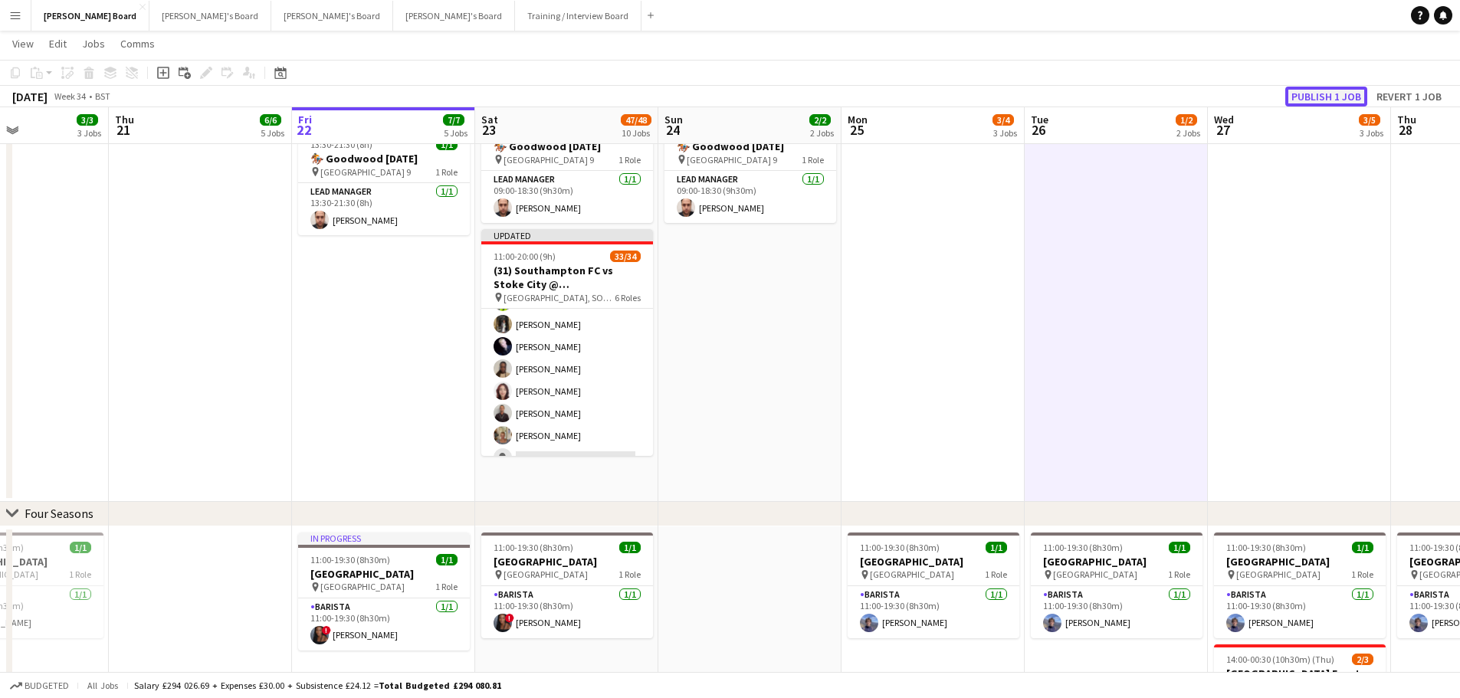
click at [1311, 99] on button "Publish 1 job" at bounding box center [1326, 97] width 82 height 20
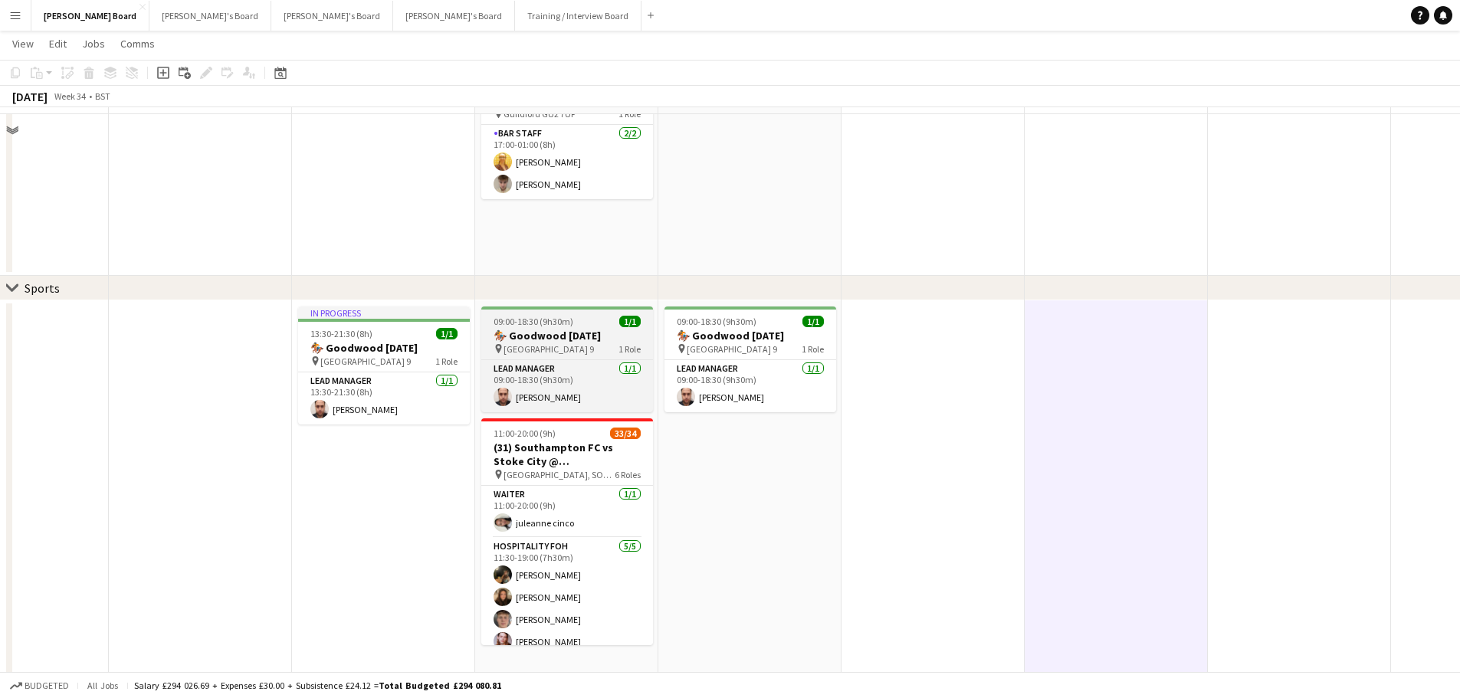
scroll to position [766, 0]
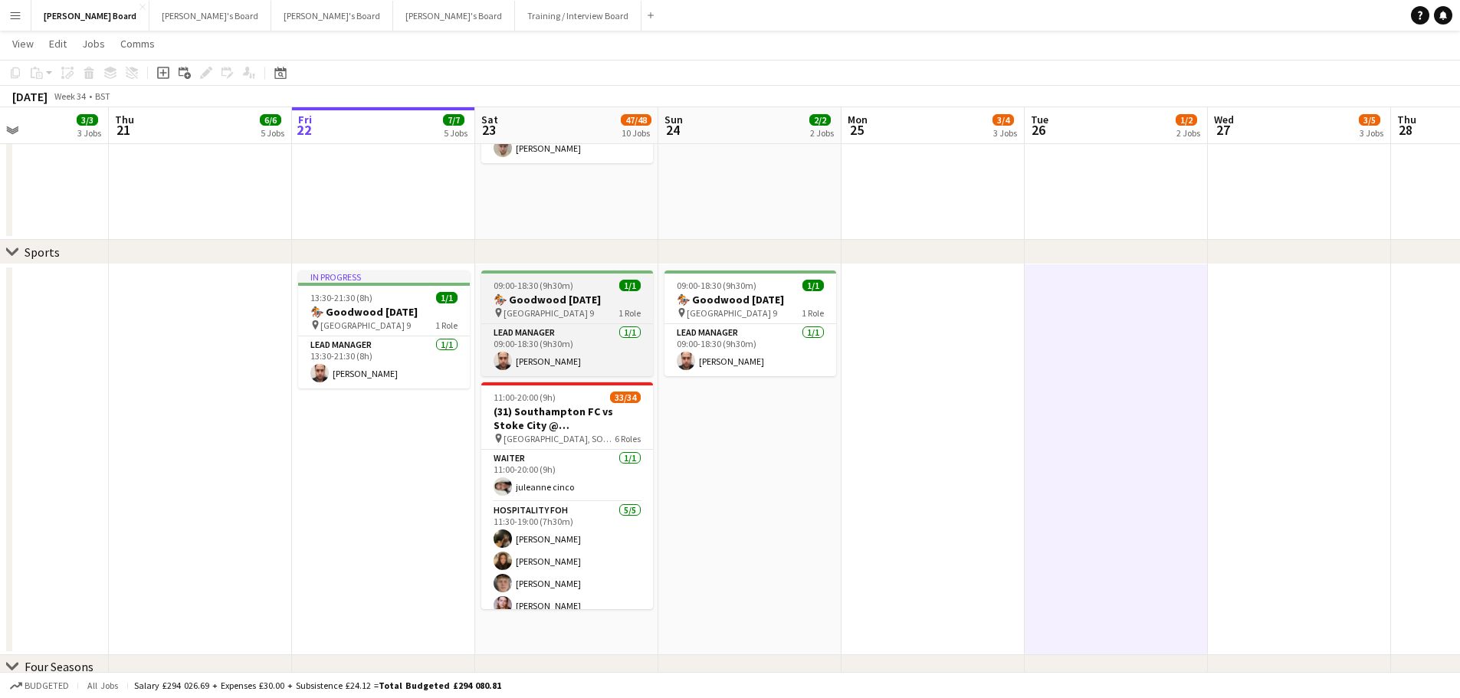
click at [586, 306] on h3 "🏇 Goodwood August Bank Holiday" at bounding box center [567, 300] width 172 height 14
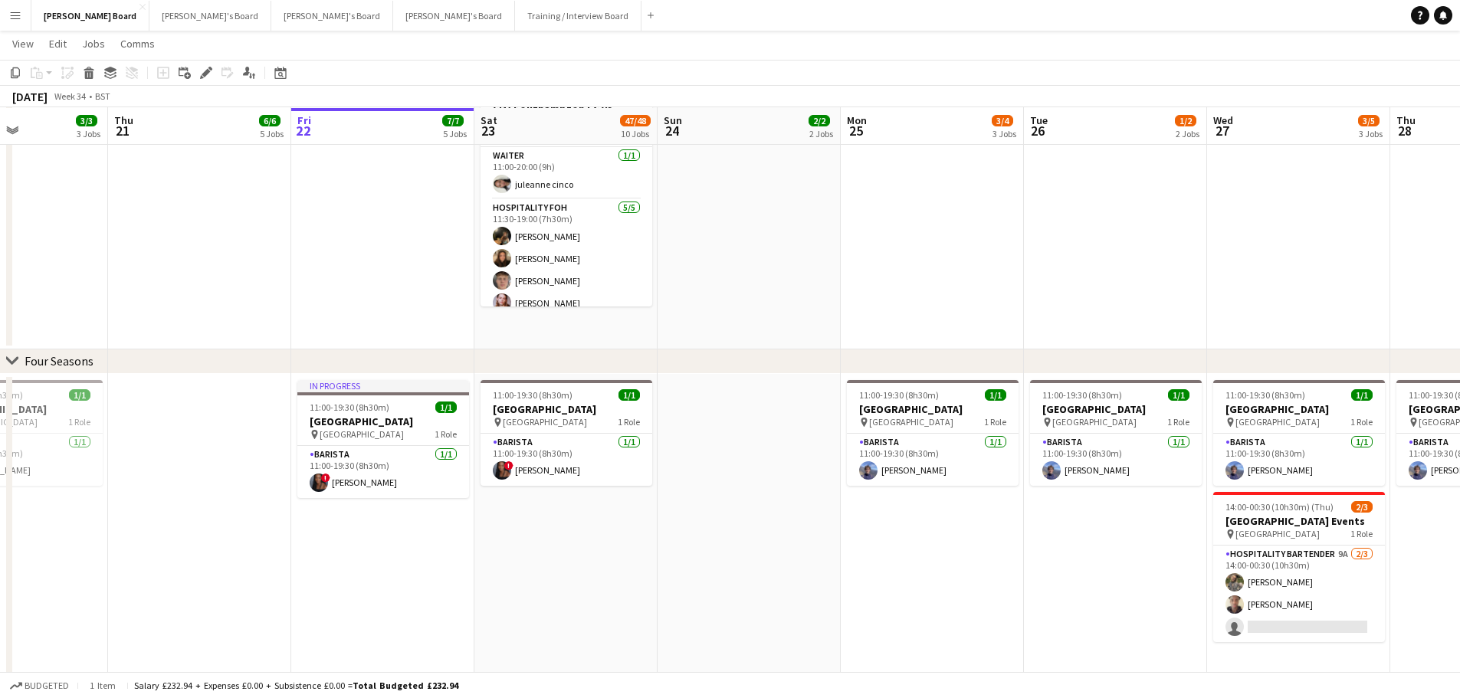
scroll to position [1073, 0]
click at [596, 343] on app-date-cell "09:00-18:30 (9h30m) 1/1 🏇 Goodwood August Bank Holiday pin Goodwood Car Park 9 …" at bounding box center [565, 153] width 183 height 391
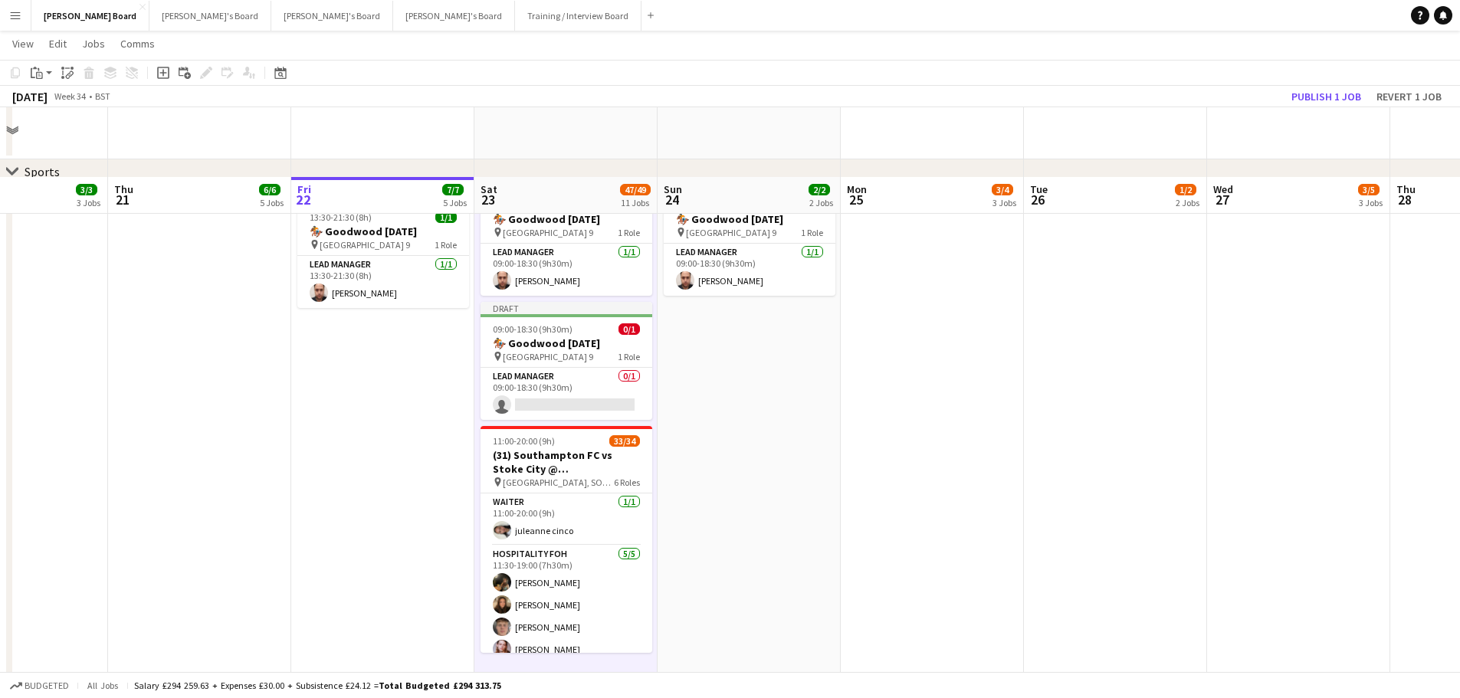
scroll to position [843, 0]
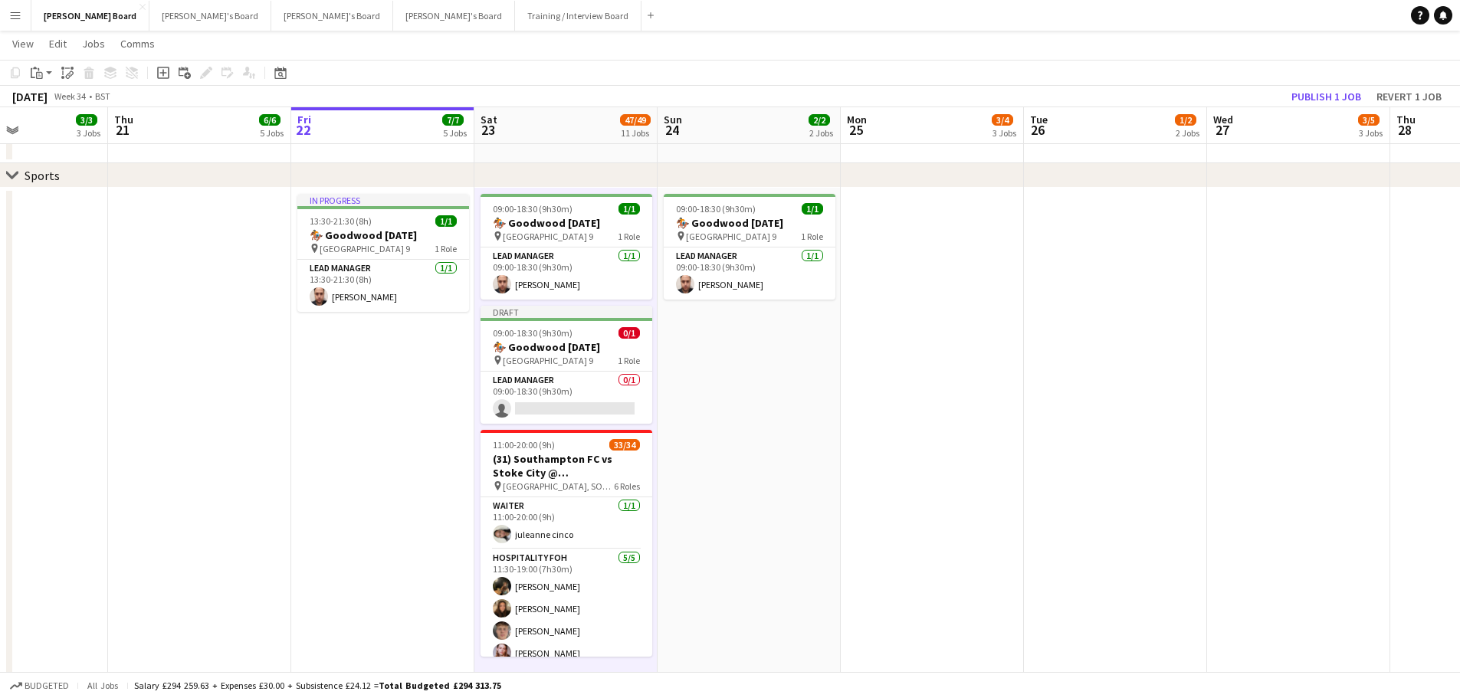
drag, startPoint x: 447, startPoint y: 372, endPoint x: 747, endPoint y: 362, distance: 300.5
click at [883, 357] on app-calendar-viewport "Mon 18 Tue 19 Wed 20 3/3 3 Jobs Thu 21 6/6 5 Jobs Fri 22 7/7 5 Jobs Sat 23 47/4…" at bounding box center [730, 376] width 1460 height 2319
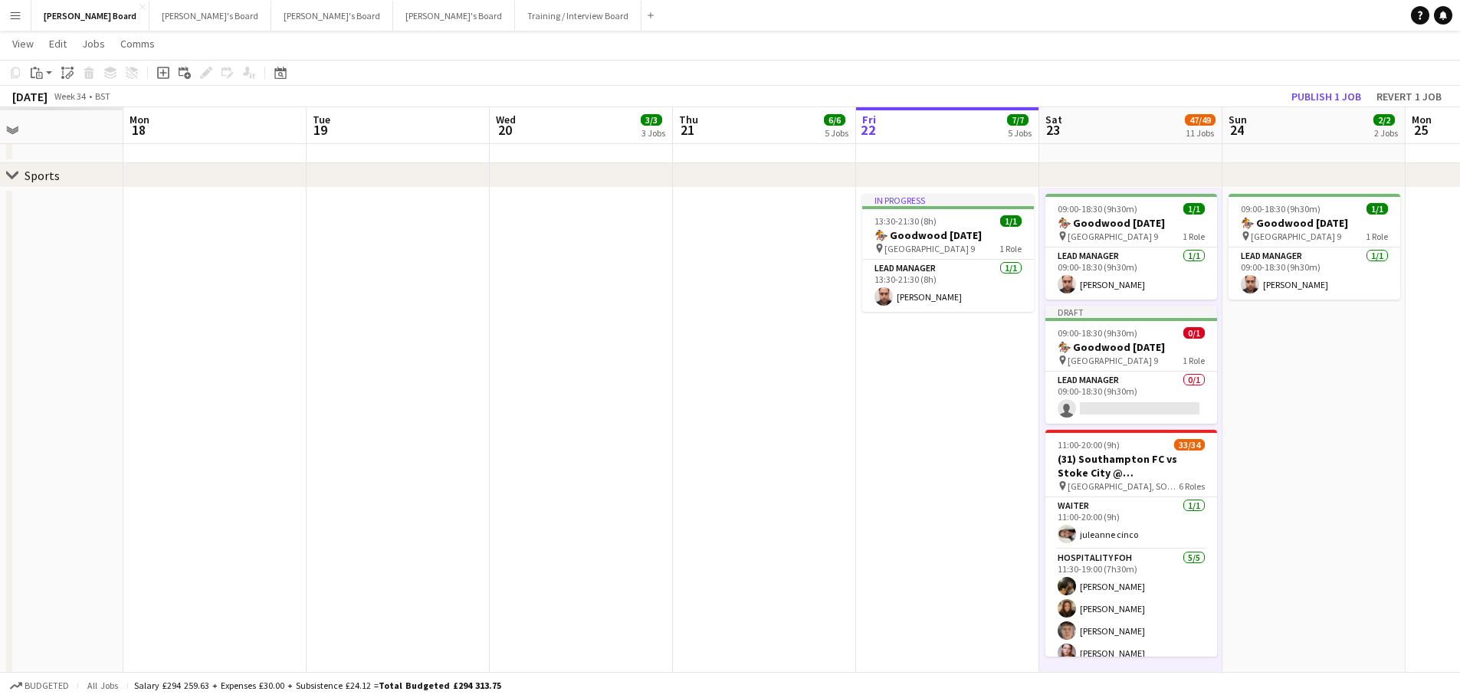
click at [925, 343] on app-calendar-viewport "Fri 15 Sat 16 Sun 17 Mon 18 Tue 19 Wed 20 3/3 3 Jobs Thu 21 6/6 5 Jobs Fri 22 7…" at bounding box center [730, 376] width 1460 height 2319
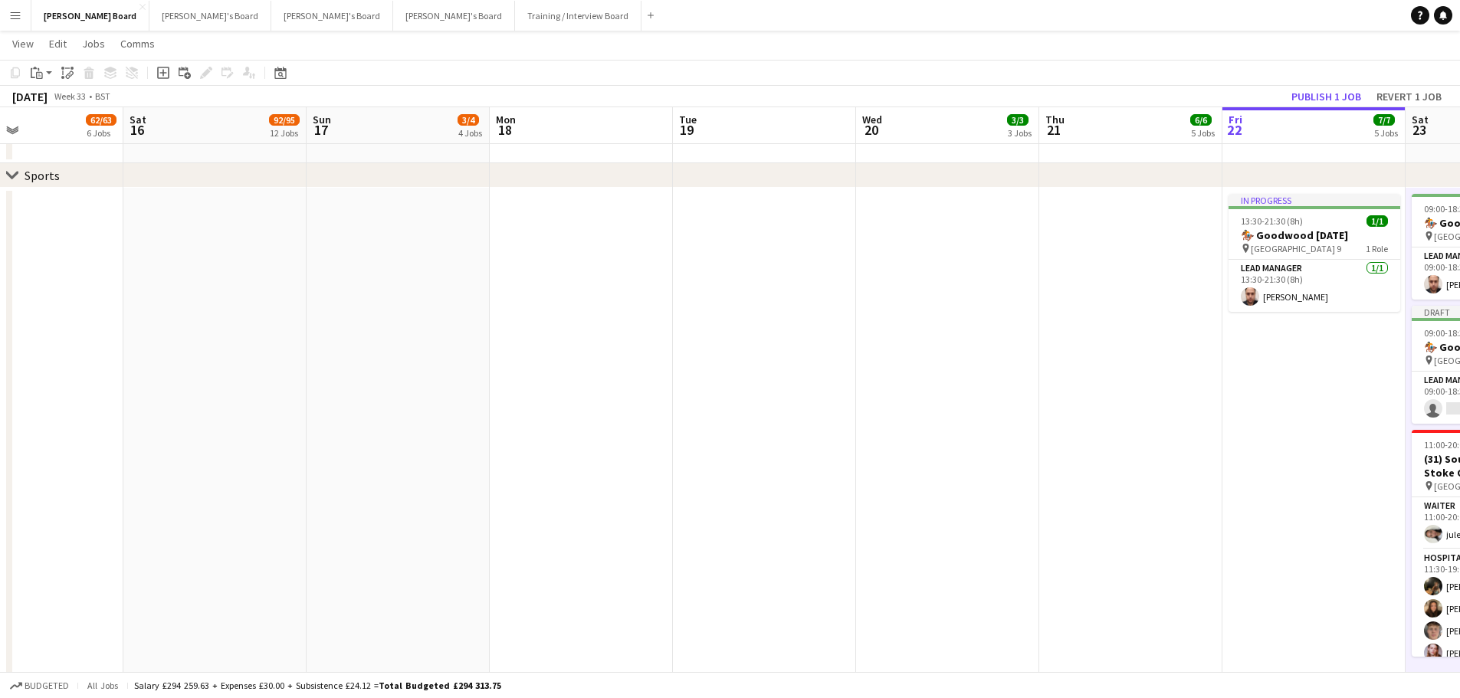
click at [1070, 344] on app-calendar-viewport "Wed 13 Thu 14 Fri 15 62/63 6 Jobs Sat 16 92/95 12 Jobs Sun 17 3/4 4 Jobs Mon 18…" at bounding box center [730, 376] width 1460 height 2319
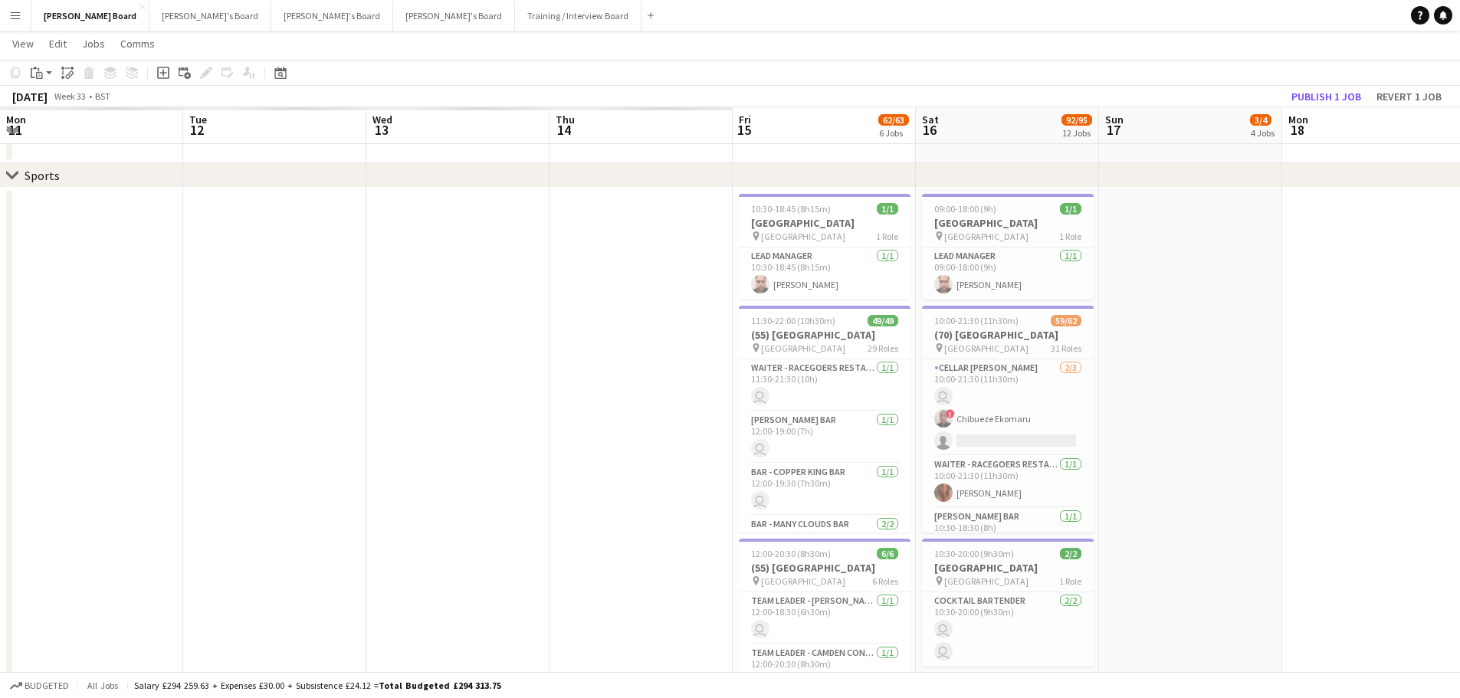
scroll to position [0, 0]
drag, startPoint x: 590, startPoint y: 303, endPoint x: 881, endPoint y: 308, distance: 291.2
click at [894, 303] on app-calendar-viewport "Mon 11 Tue 12 Wed 13 Thu 14 Fri 15 62/63 6 Jobs Sat 16 92/95 12 Jobs Sun 17 3/4…" at bounding box center [730, 504] width 1460 height 2574
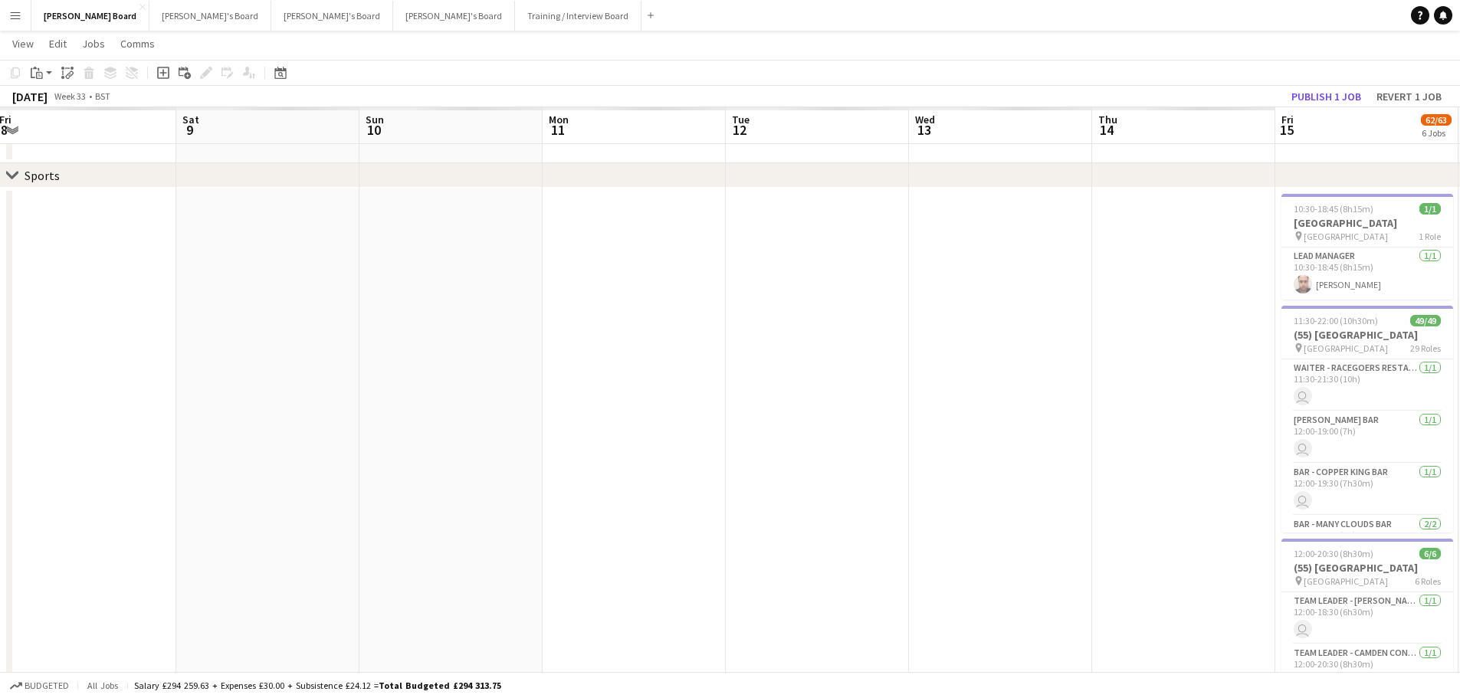
click at [965, 299] on app-calendar-viewport "Fri 8 Sat 9 Sun 10 Mon 11 Tue 12 Wed 13 Thu 14 Fri 15 62/63 6 Jobs Sat 16 92/95…" at bounding box center [730, 504] width 1460 height 2574
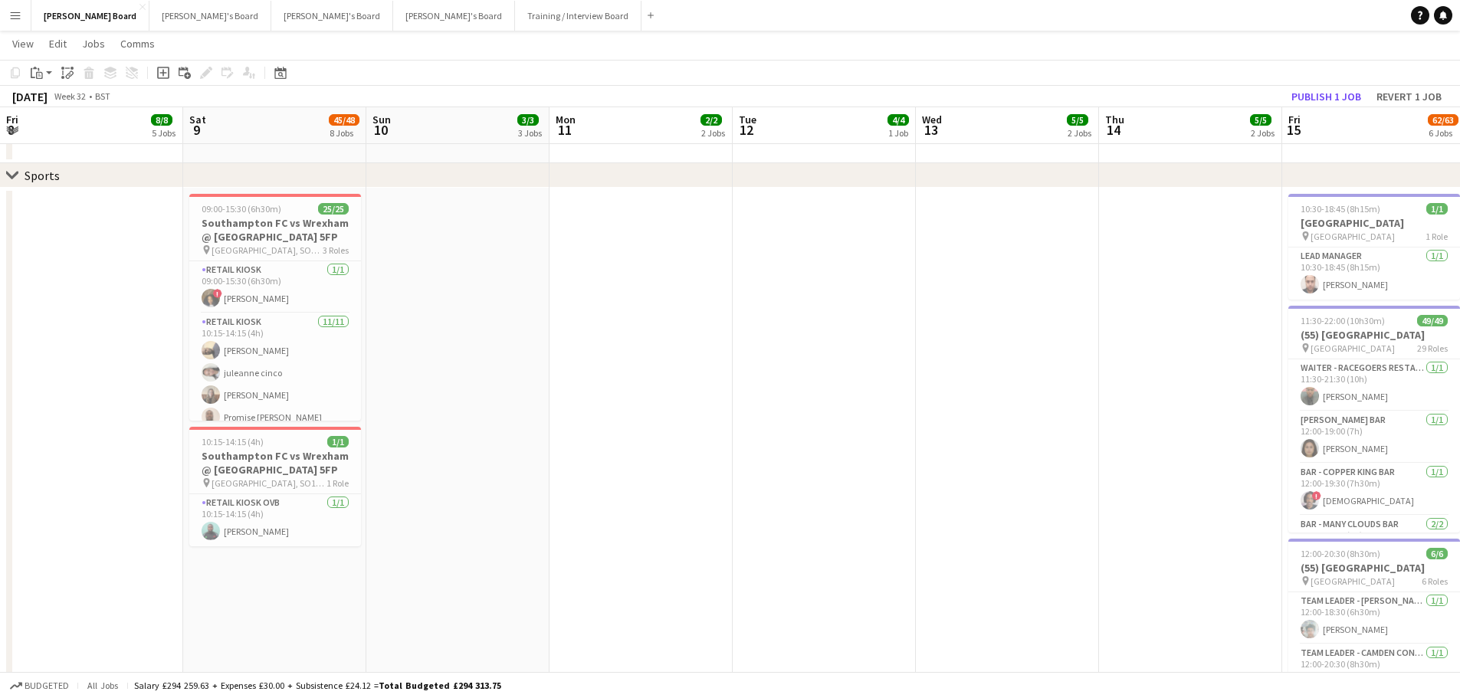
drag, startPoint x: 820, startPoint y: 335, endPoint x: 844, endPoint y: 335, distance: 23.8
click at [844, 335] on app-calendar-viewport "Wed 6 Thu 7 7/7 3 Jobs Fri 8 8/8 5 Jobs Sat 9 45/48 8 Jobs Sun 10 3/3 3 Jobs Mo…" at bounding box center [730, 504] width 1460 height 2574
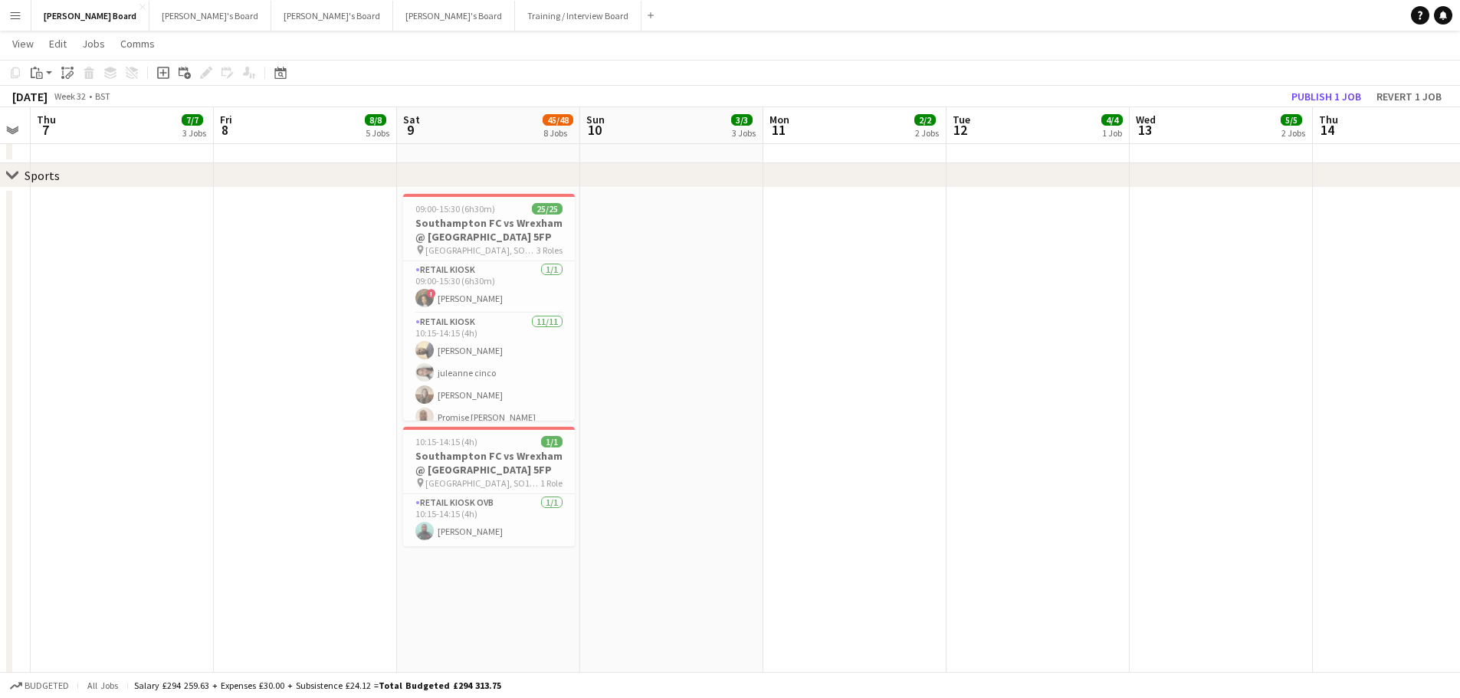
click at [852, 333] on app-calendar-viewport "Tue 5 1/1 1 Job Wed 6 Thu 7 7/7 3 Jobs Fri 8 8/8 5 Jobs Sat 9 45/48 8 Jobs Sun …" at bounding box center [730, 504] width 1460 height 2574
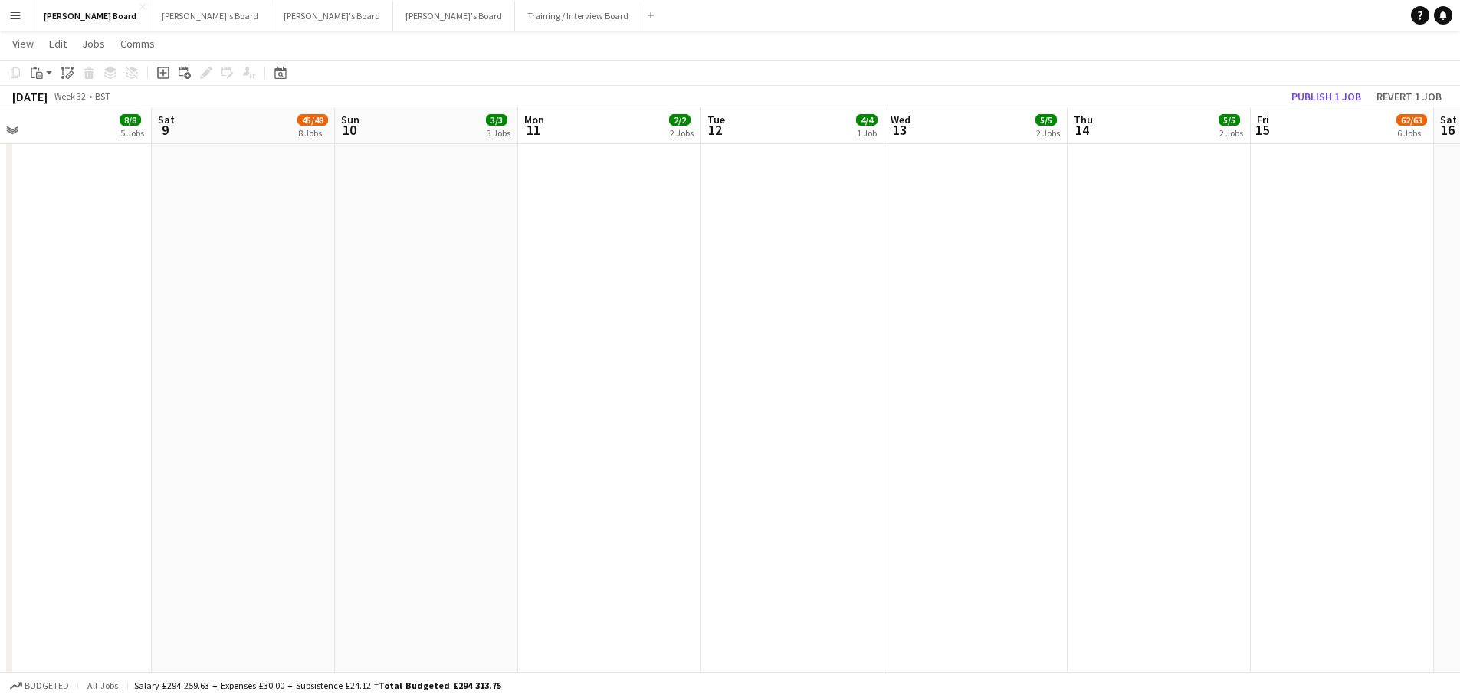
drag, startPoint x: 787, startPoint y: 360, endPoint x: 509, endPoint y: 354, distance: 278.2
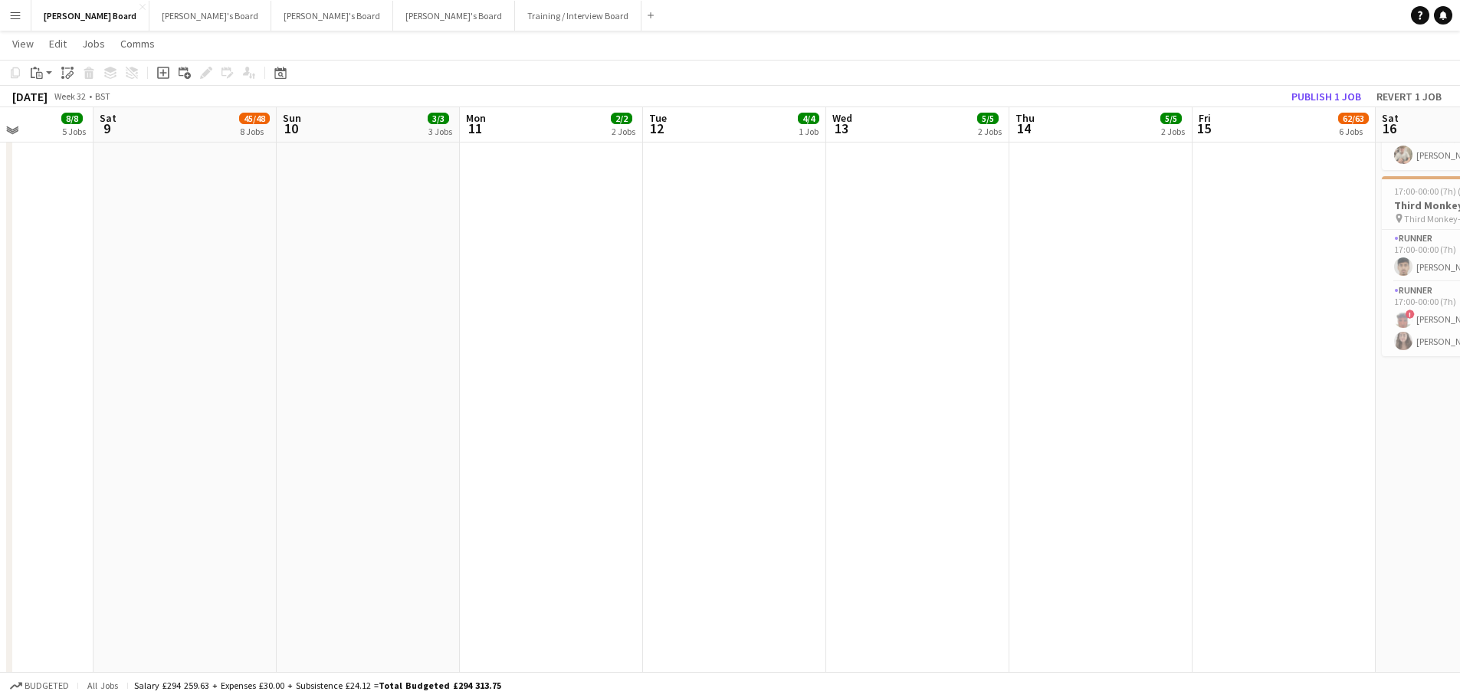
scroll to position [536, 0]
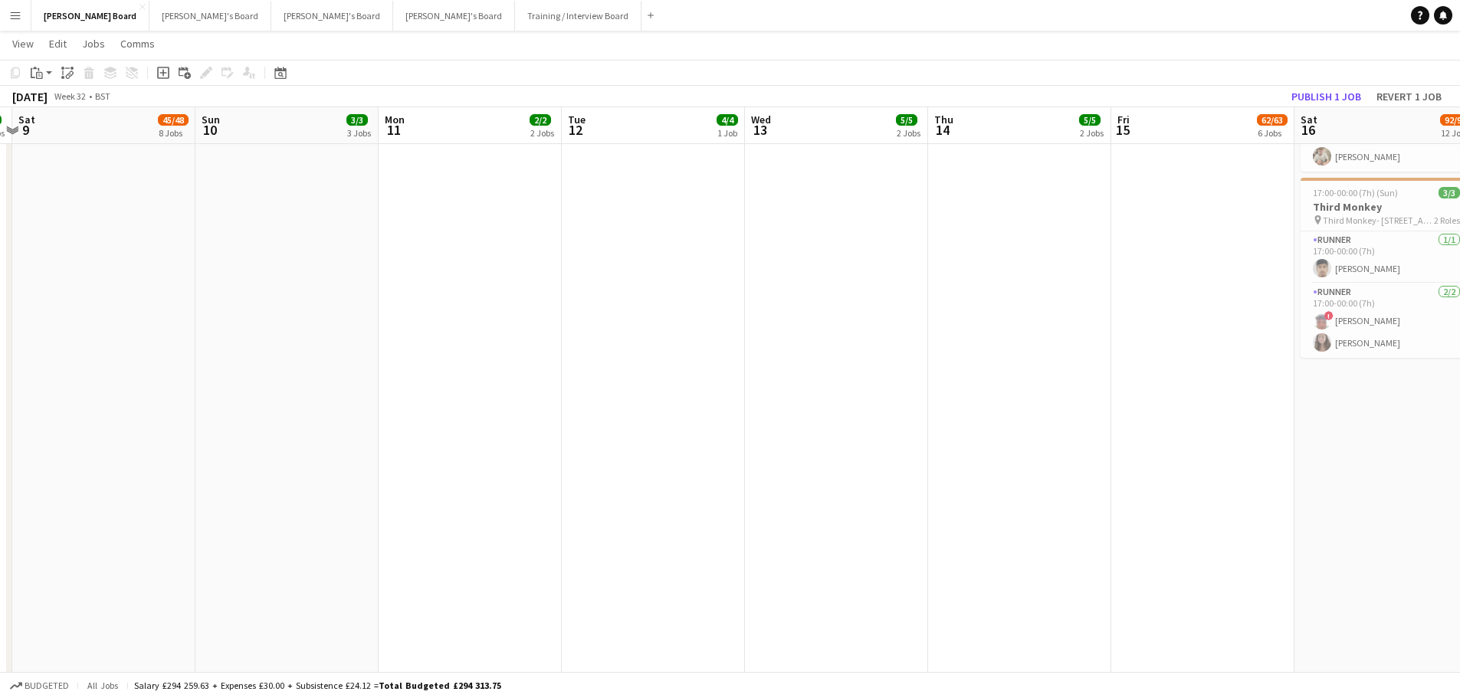
drag, startPoint x: 789, startPoint y: 402, endPoint x: 319, endPoint y: 356, distance: 472.7
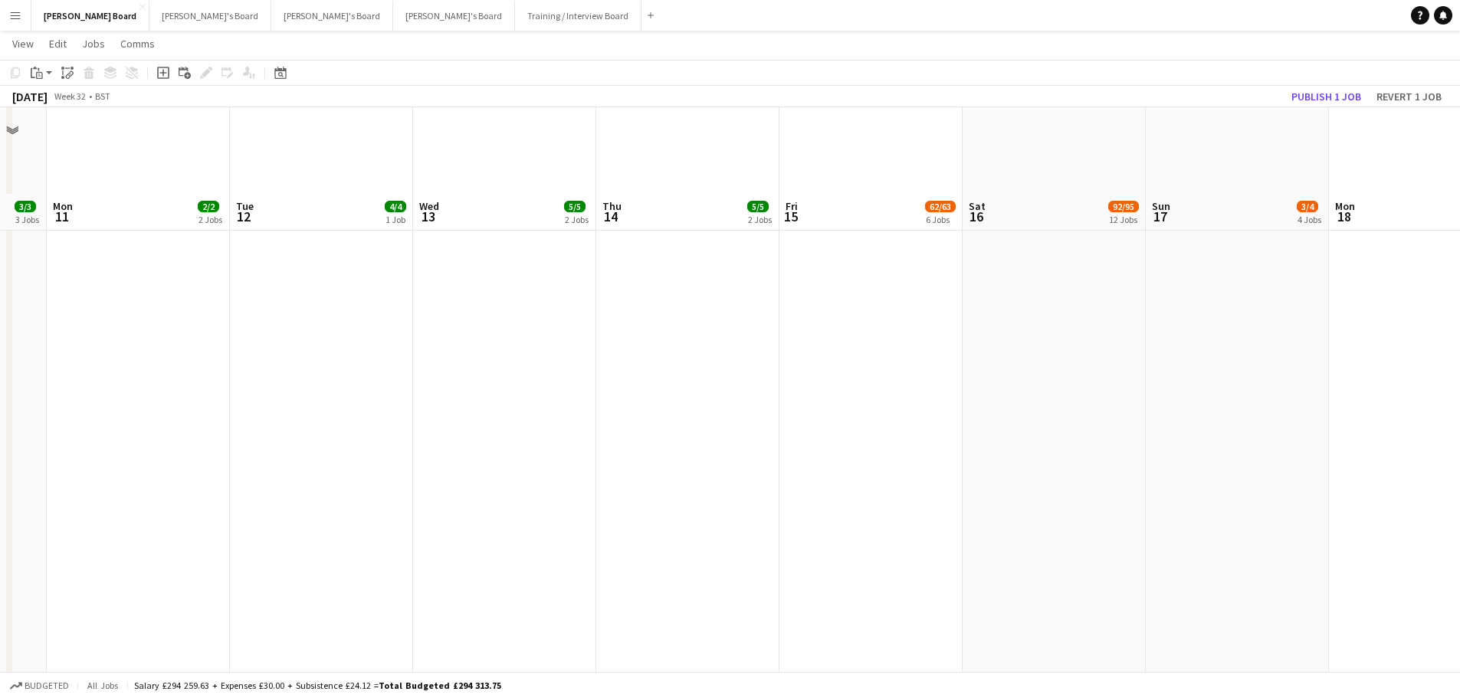
scroll to position [1456, 0]
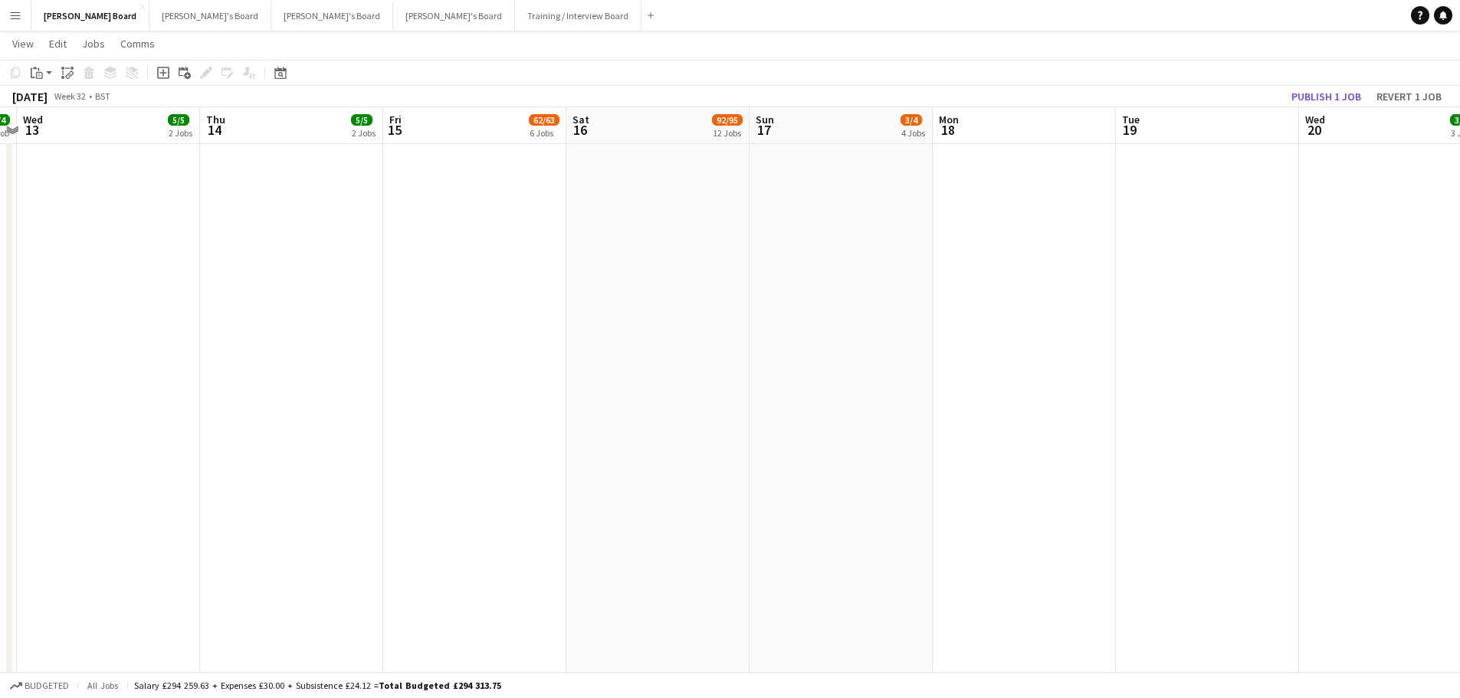
drag, startPoint x: 787, startPoint y: 408, endPoint x: 249, endPoint y: 316, distance: 545.6
click at [135, 325] on app-calendar-viewport "Fri 8 8/8 5 Jobs Sat 9 45/48 8 Jobs Sun 10 3/3 3 Jobs Mon 11 2/2 2 Jobs Tue 12 …" at bounding box center [730, 676] width 1460 height 4144
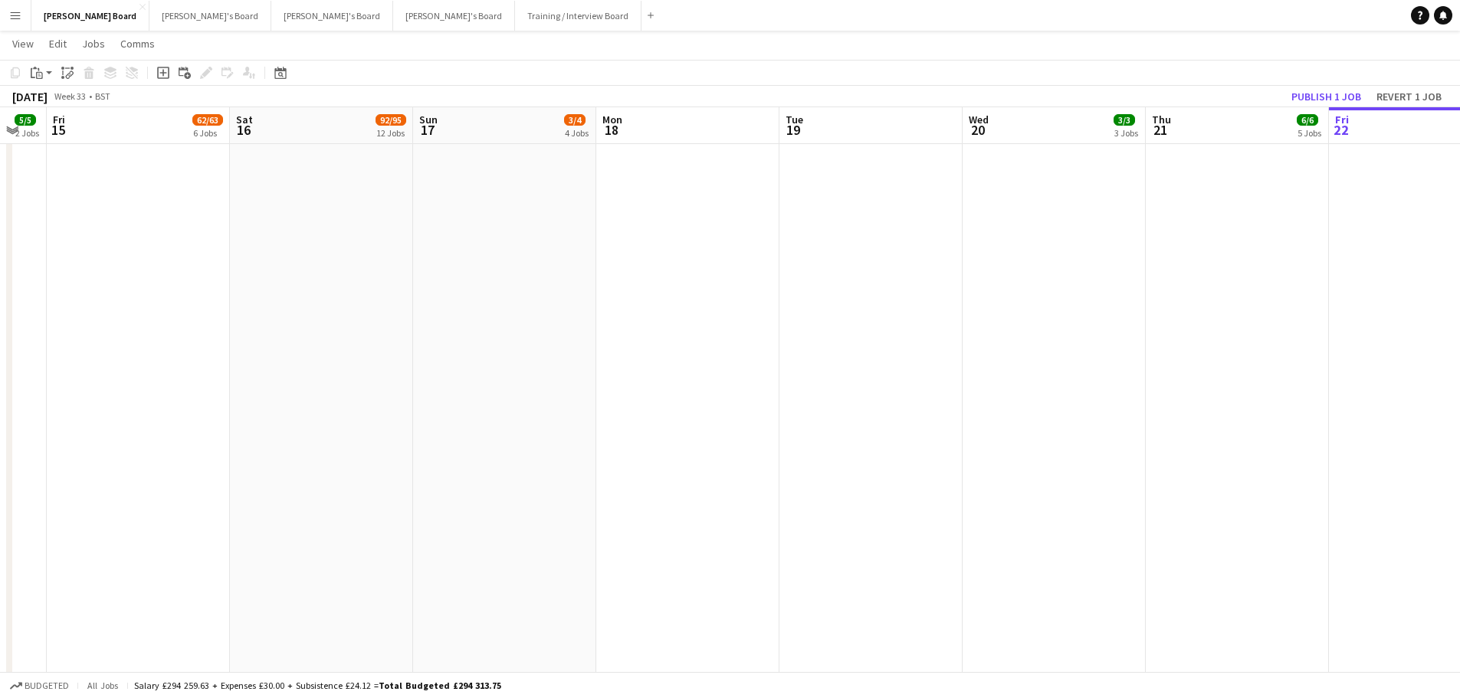
drag, startPoint x: 1099, startPoint y: 415, endPoint x: 215, endPoint y: 330, distance: 887.5
click at [254, 341] on app-calendar-viewport "Mon 11 2/2 2 Jobs Tue 12 4/4 1 Job Wed 13 5/5 2 Jobs Thu 14 5/5 2 Jobs Fri 15 6…" at bounding box center [730, 676] width 1460 height 4144
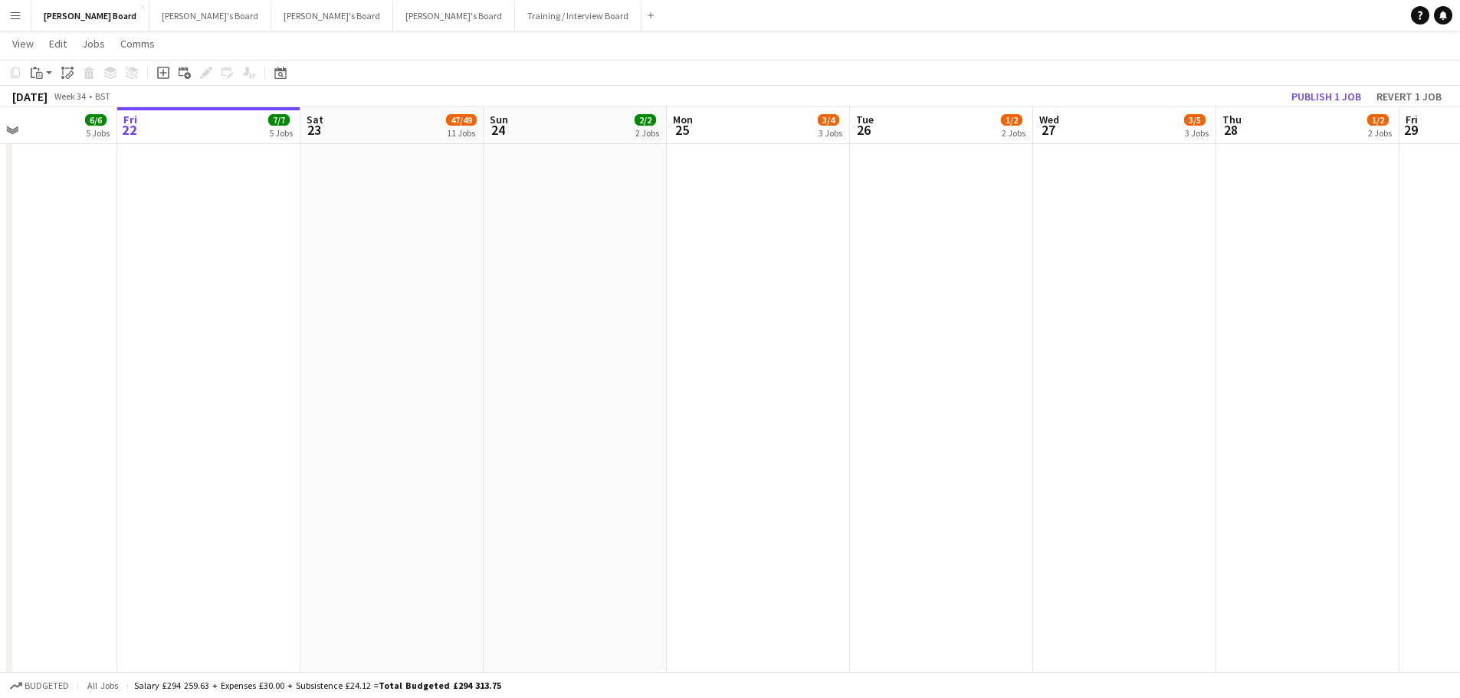
drag, startPoint x: 431, startPoint y: 366, endPoint x: 403, endPoint y: 350, distance: 31.9
click at [397, 359] on app-calendar-viewport "Mon 18 Tue 19 Wed 20 3/3 3 Jobs Thu 21 6/6 5 Jobs Fri 22 7/7 5 Jobs Sat 23 47/4…" at bounding box center [730, 676] width 1460 height 4144
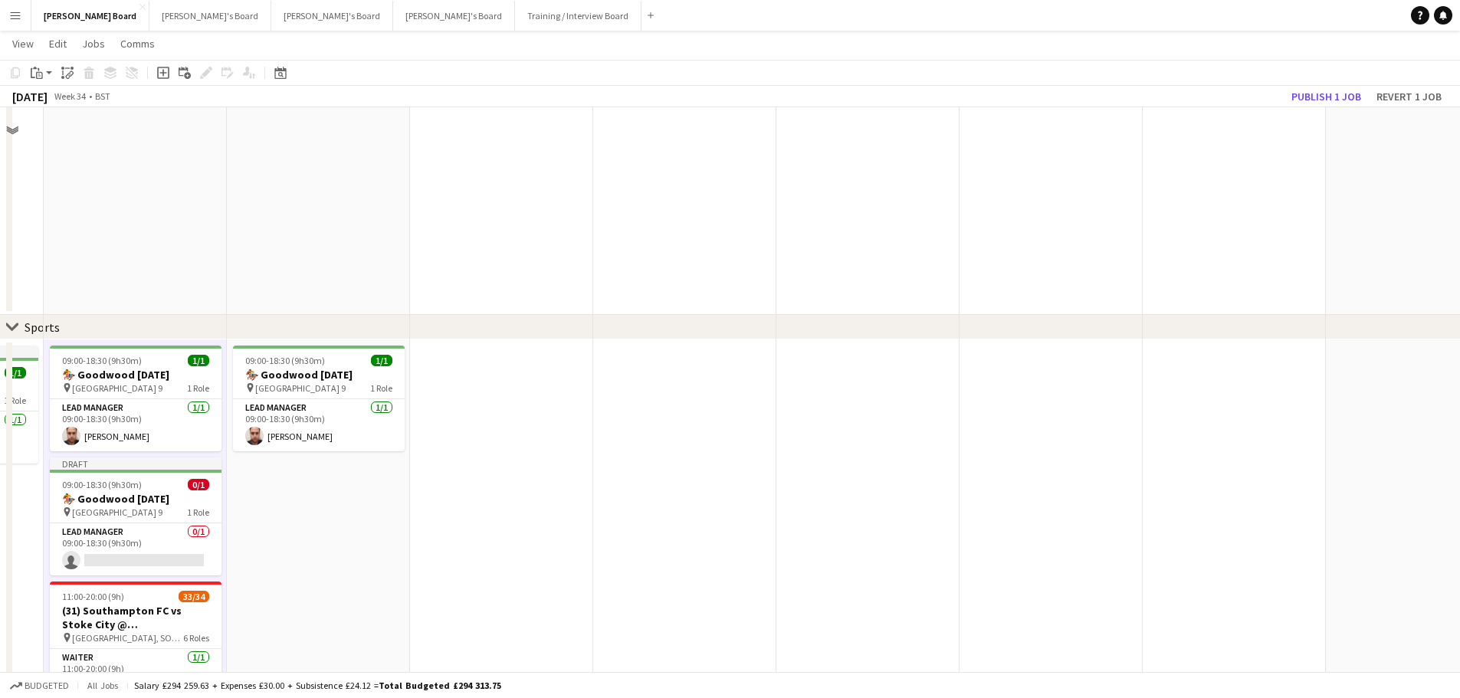
scroll to position [1839, 0]
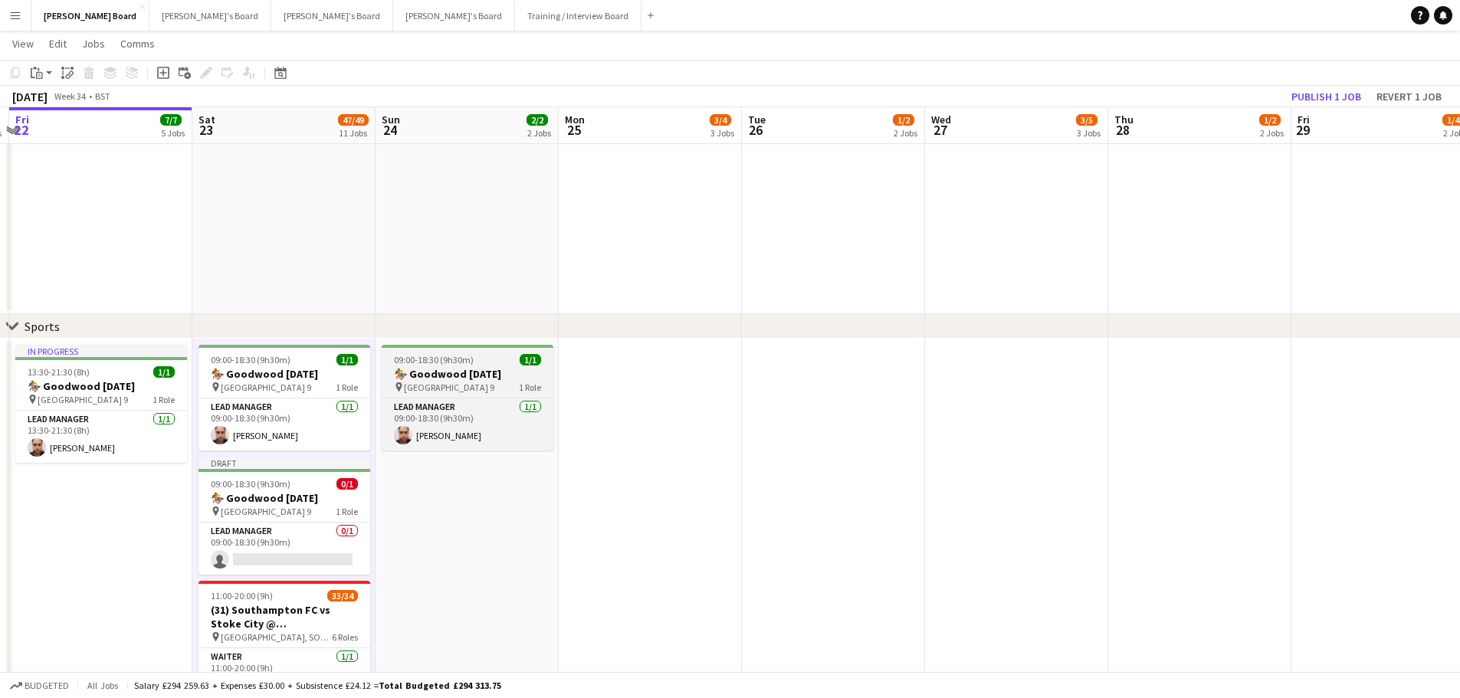
drag, startPoint x: 343, startPoint y: 351, endPoint x: 746, endPoint y: 363, distance: 403.2
click at [723, 364] on app-calendar-viewport "Wed 20 3/3 3 Jobs Thu 21 6/6 5 Jobs Fri 22 7/7 5 Jobs Sat 23 47/49 11 Jobs Sun …" at bounding box center [730, 293] width 1460 height 4144
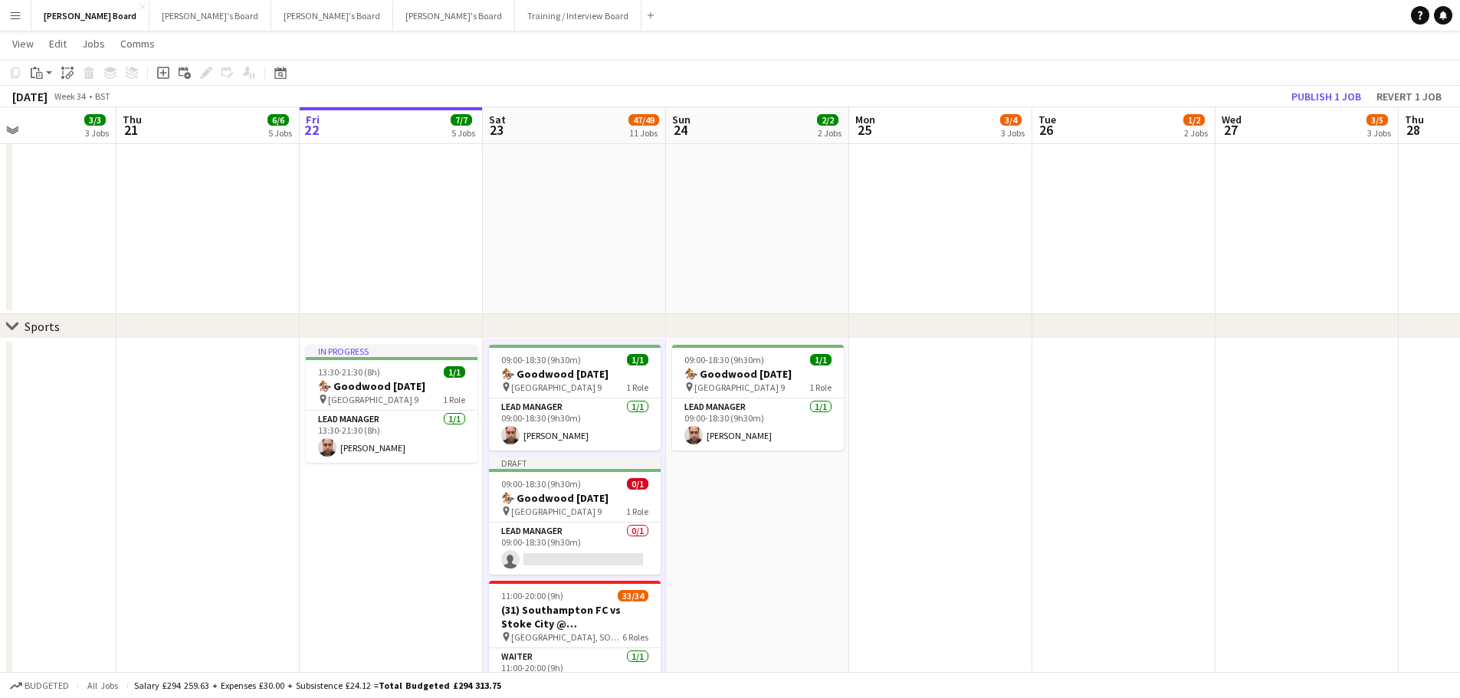
drag, startPoint x: 206, startPoint y: 441, endPoint x: 529, endPoint y: 463, distance: 323.3
click at [616, 457] on app-calendar-viewport "Mon 18 Tue 19 Wed 20 3/3 3 Jobs Thu 21 6/6 5 Jobs Fri 22 7/7 5 Jobs Sat 23 47/4…" at bounding box center [730, 293] width 1460 height 4144
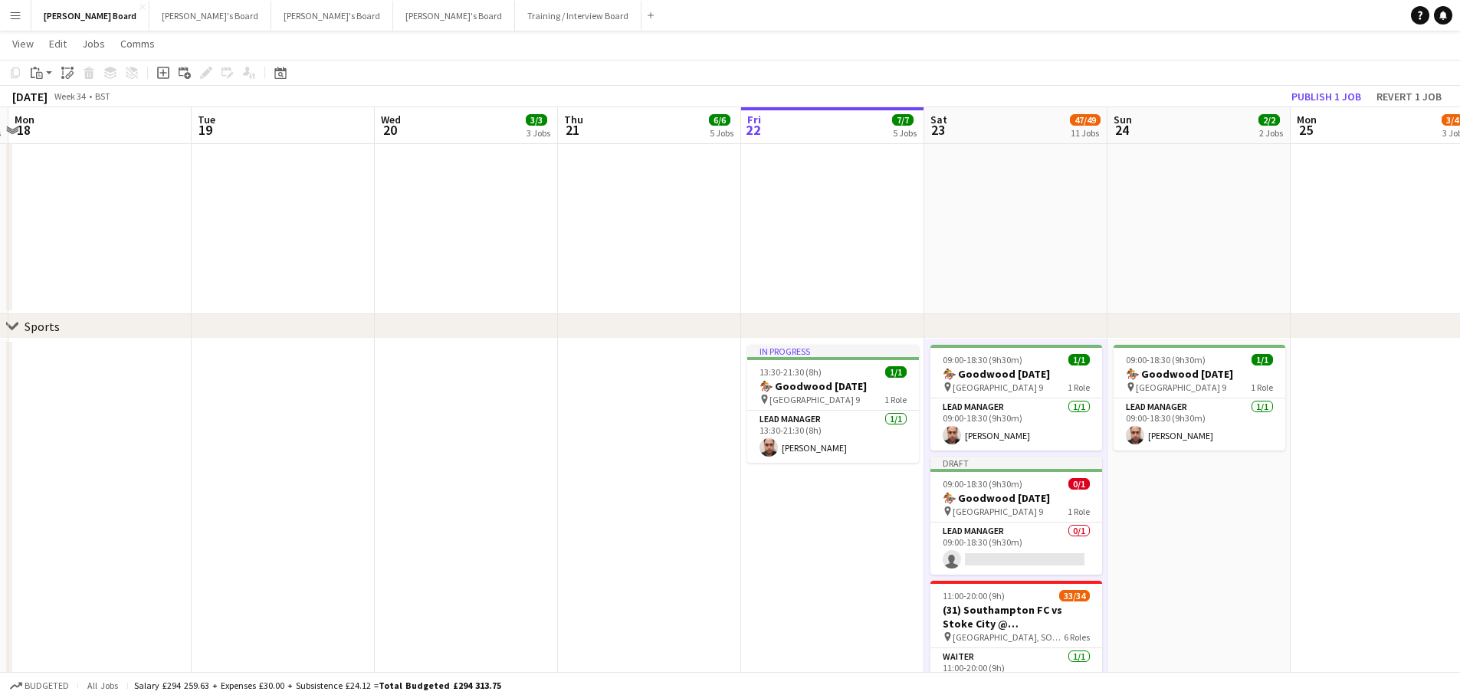
drag, startPoint x: 534, startPoint y: 443, endPoint x: 959, endPoint y: 455, distance: 425.4
click at [941, 455] on app-calendar-viewport "Fri 15 62/63 6 Jobs Sat 16 92/95 12 Jobs Sun 17 3/4 4 Jobs Mon 18 Tue 19 Wed 20…" at bounding box center [730, 293] width 1460 height 4144
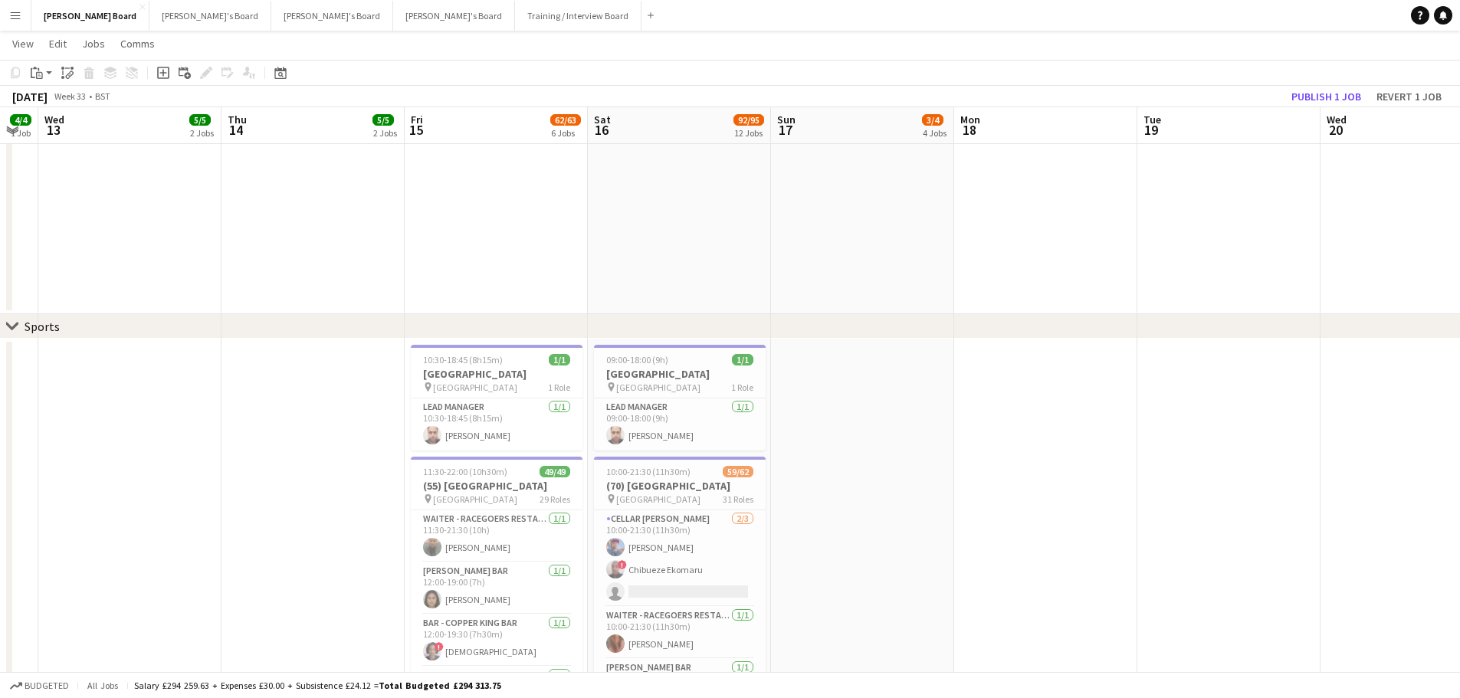
drag, startPoint x: 1112, startPoint y: 471, endPoint x: 706, endPoint y: 441, distance: 407.3
click at [1207, 478] on app-calendar-viewport "Sun 10 3/3 3 Jobs Mon 11 2/2 2 Jobs Tue 12 4/4 1 Job Wed 13 5/5 2 Jobs Thu 14 5…" at bounding box center [730, 293] width 1460 height 4144
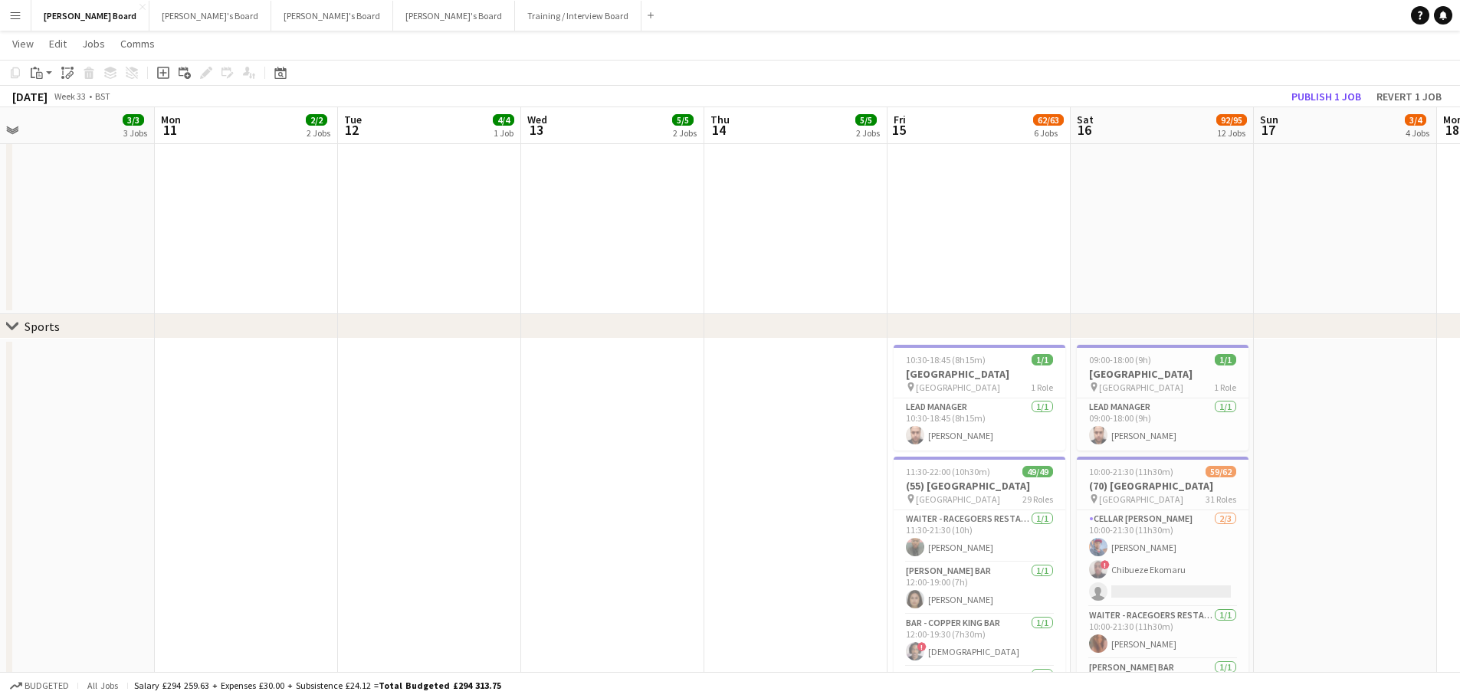
drag, startPoint x: 806, startPoint y: 441, endPoint x: 1093, endPoint y: 429, distance: 287.6
click at [1310, 442] on app-calendar-viewport "Fri 8 8/8 5 Jobs Sat 9 45/48 8 Jobs Sun 10 3/3 3 Jobs Mon 11 2/2 2 Jobs Tue 12 …" at bounding box center [730, 293] width 1460 height 4144
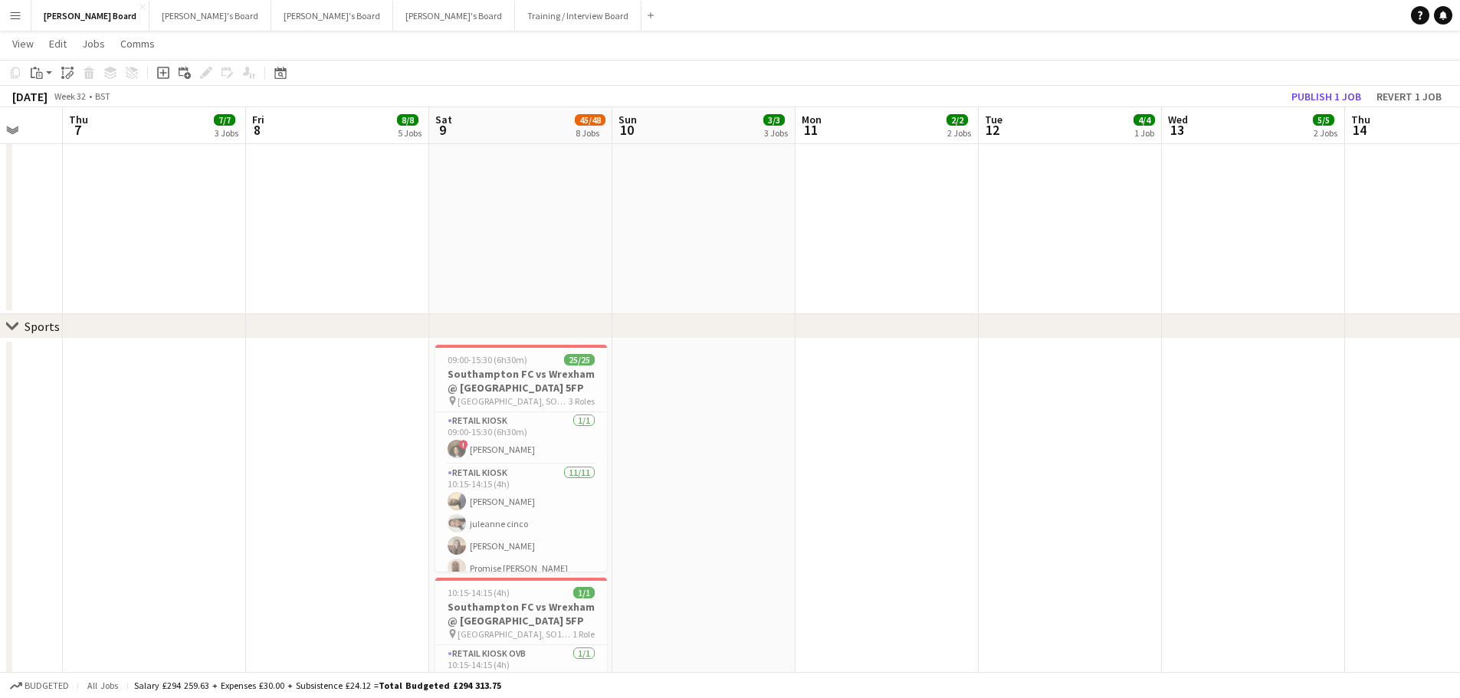
click at [1270, 412] on app-calendar-viewport "Mon 4 1/1 1 Job Tue 5 1/1 1 Job Wed 6 Thu 7 7/7 3 Jobs Fri 8 8/8 5 Jobs Sat 9 4…" at bounding box center [730, 293] width 1460 height 4144
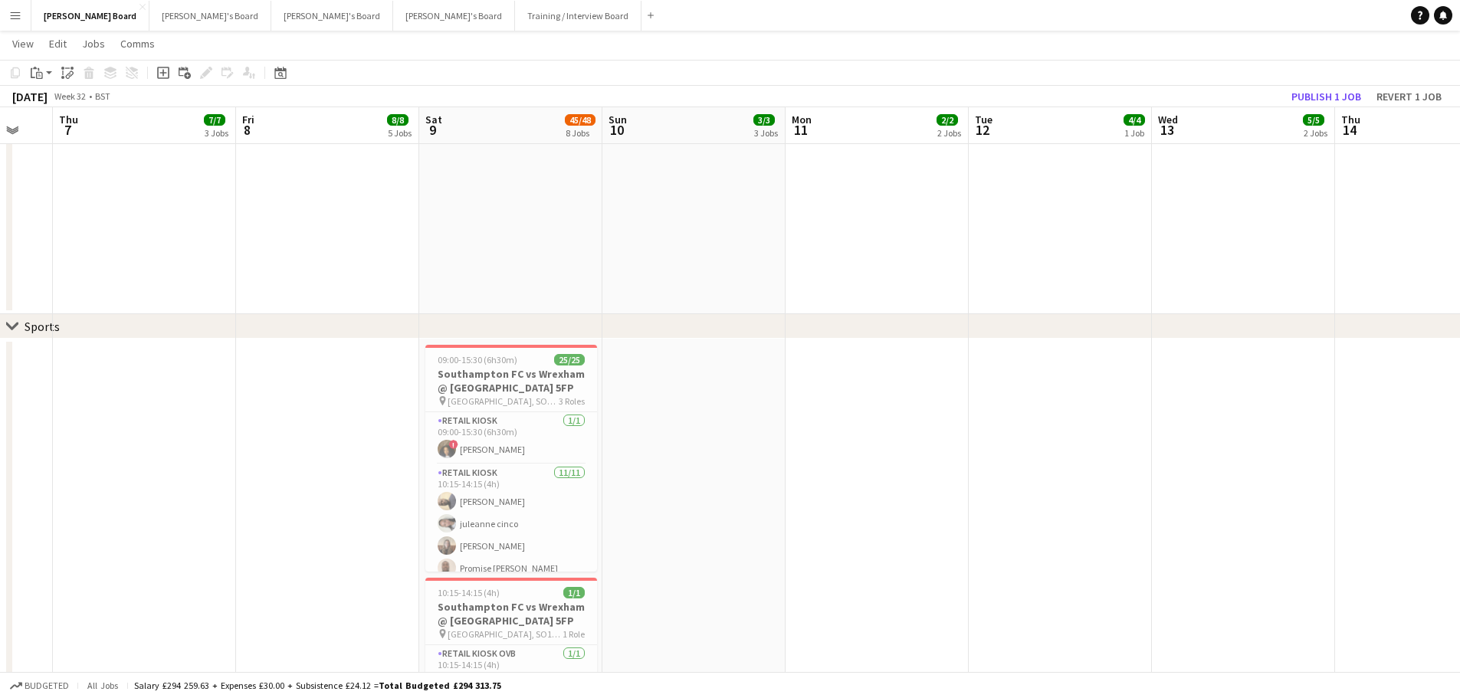
drag, startPoint x: 1279, startPoint y: 433, endPoint x: 212, endPoint y: 289, distance: 1076.3
click at [214, 296] on app-calendar-viewport "Sat 2 122/125 20 Jobs Sun 3 10/10 6 Jobs Mon 4 1/1 1 Job Tue 5 1/1 1 Job Wed 6 …" at bounding box center [730, 293] width 1460 height 4144
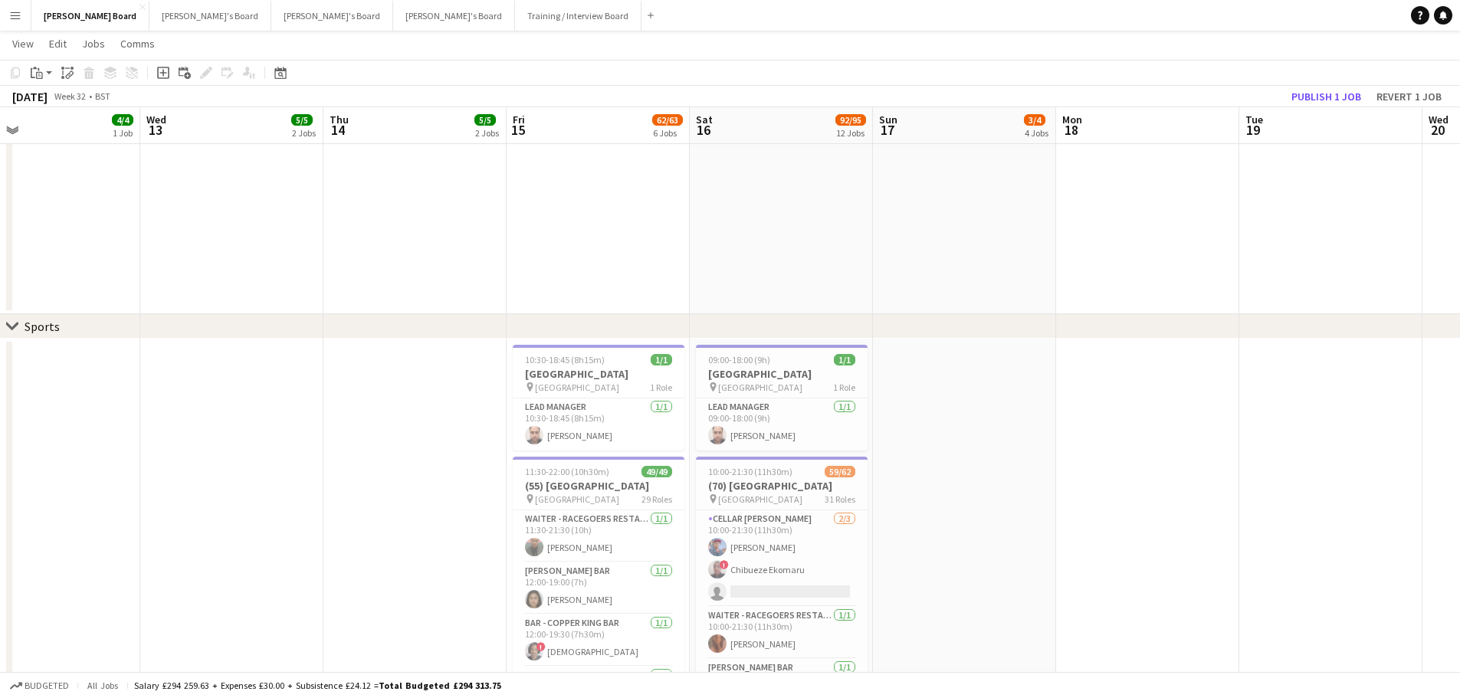
drag, startPoint x: 932, startPoint y: 385, endPoint x: 437, endPoint y: 336, distance: 497.5
click at [464, 342] on app-calendar-viewport "Thu 7 7/7 3 Jobs Fri 8 8/8 5 Jobs Sat 9 45/48 8 Jobs Sun 10 3/3 3 Jobs Mon 11 2…" at bounding box center [730, 293] width 1460 height 4144
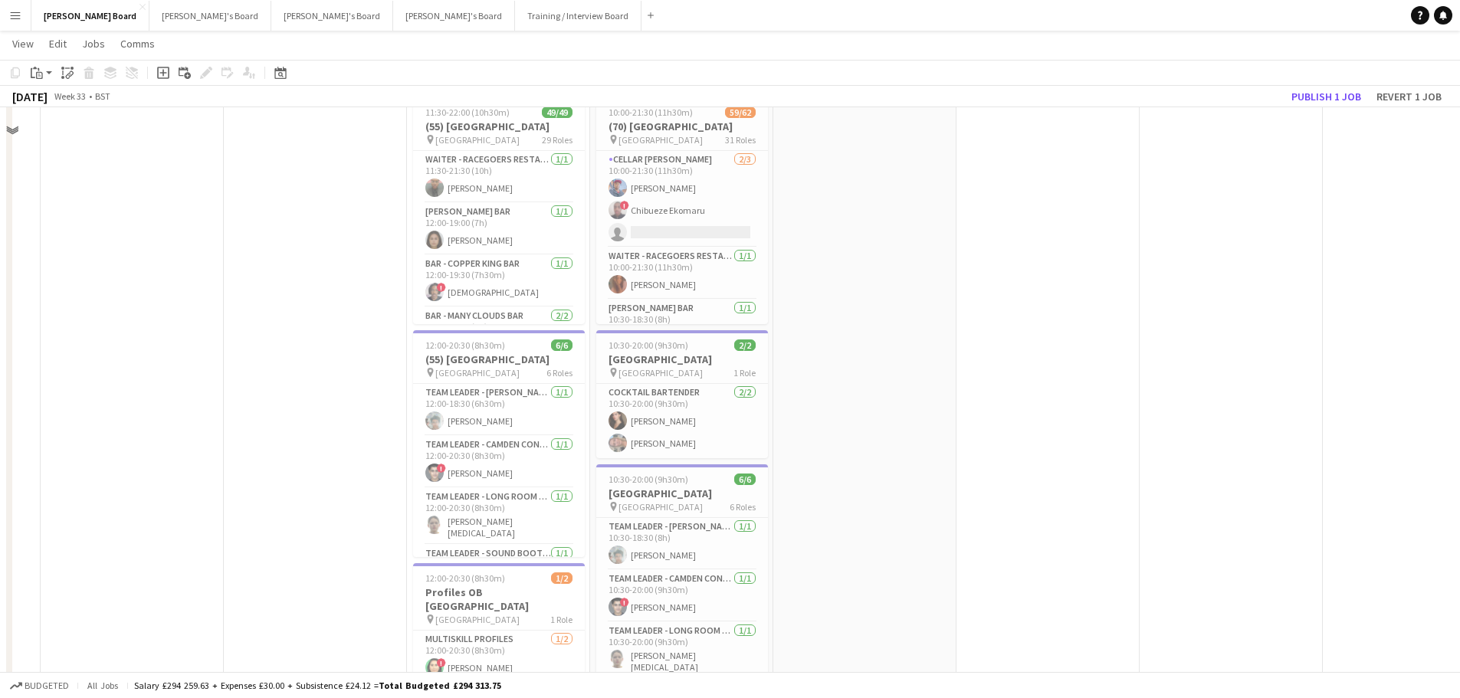
scroll to position [2375, 0]
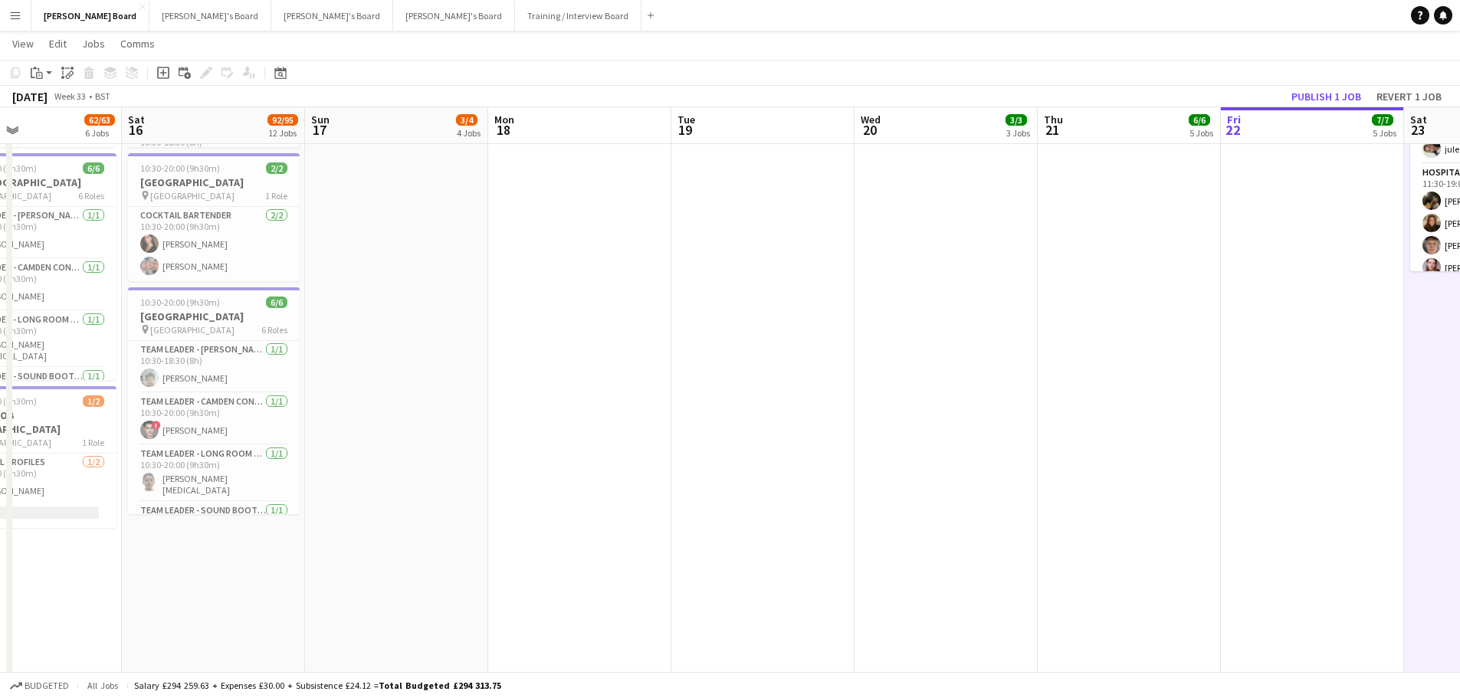
drag, startPoint x: 436, startPoint y: 299, endPoint x: 90, endPoint y: 251, distance: 349.6
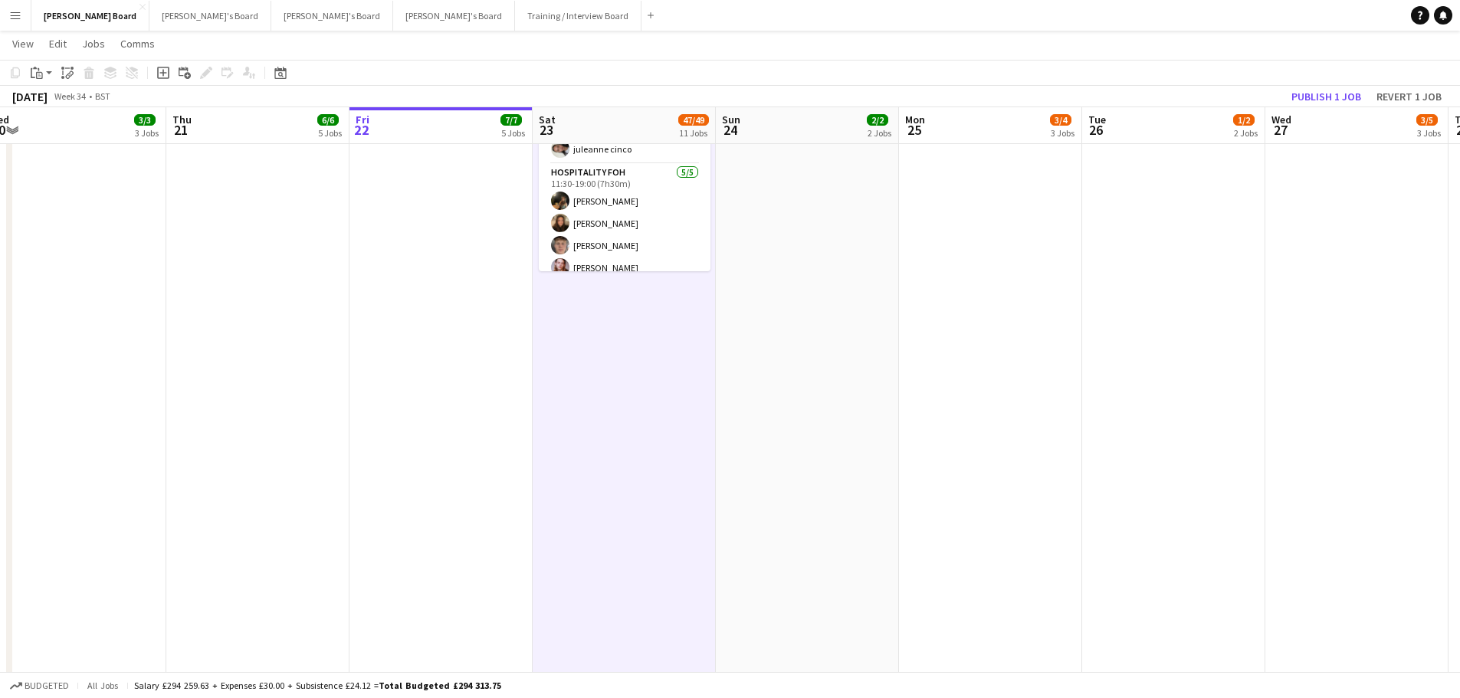
drag, startPoint x: 500, startPoint y: 297, endPoint x: 481, endPoint y: 293, distance: 18.8
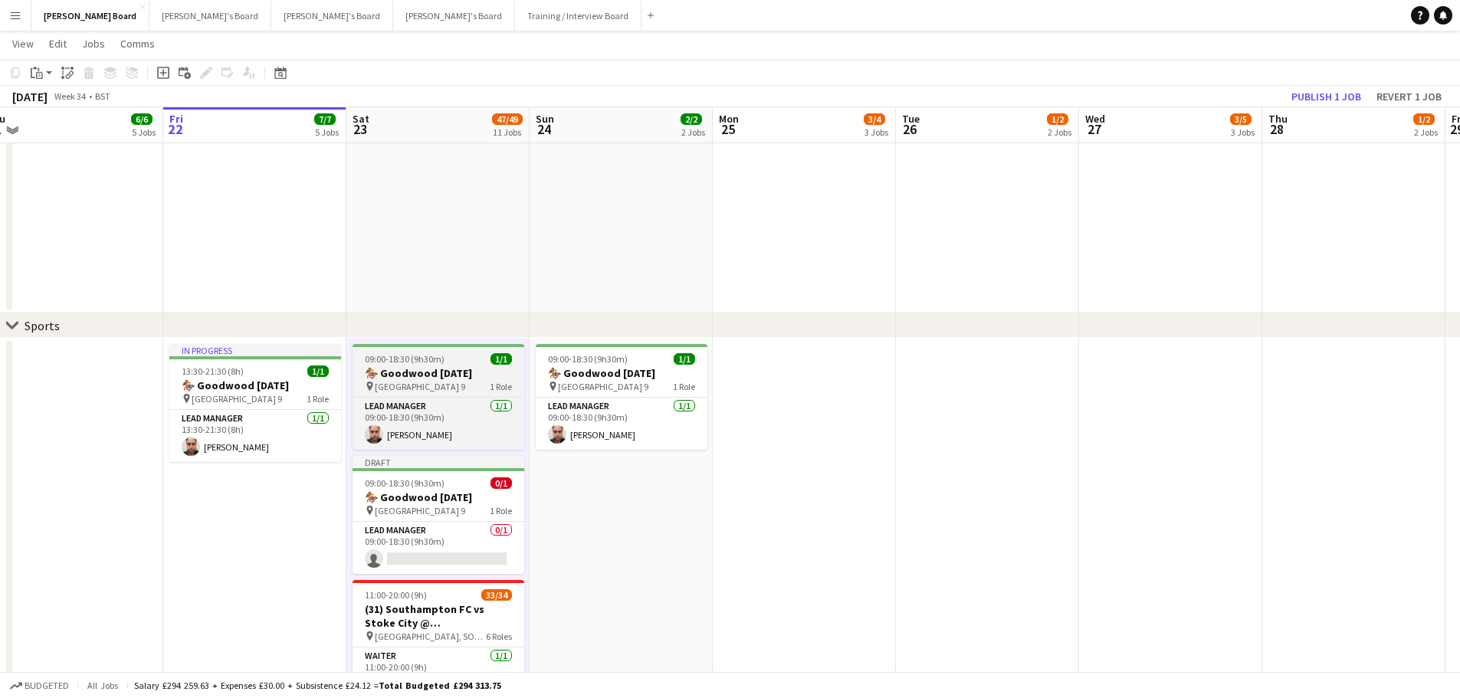
scroll to position [1992, 0]
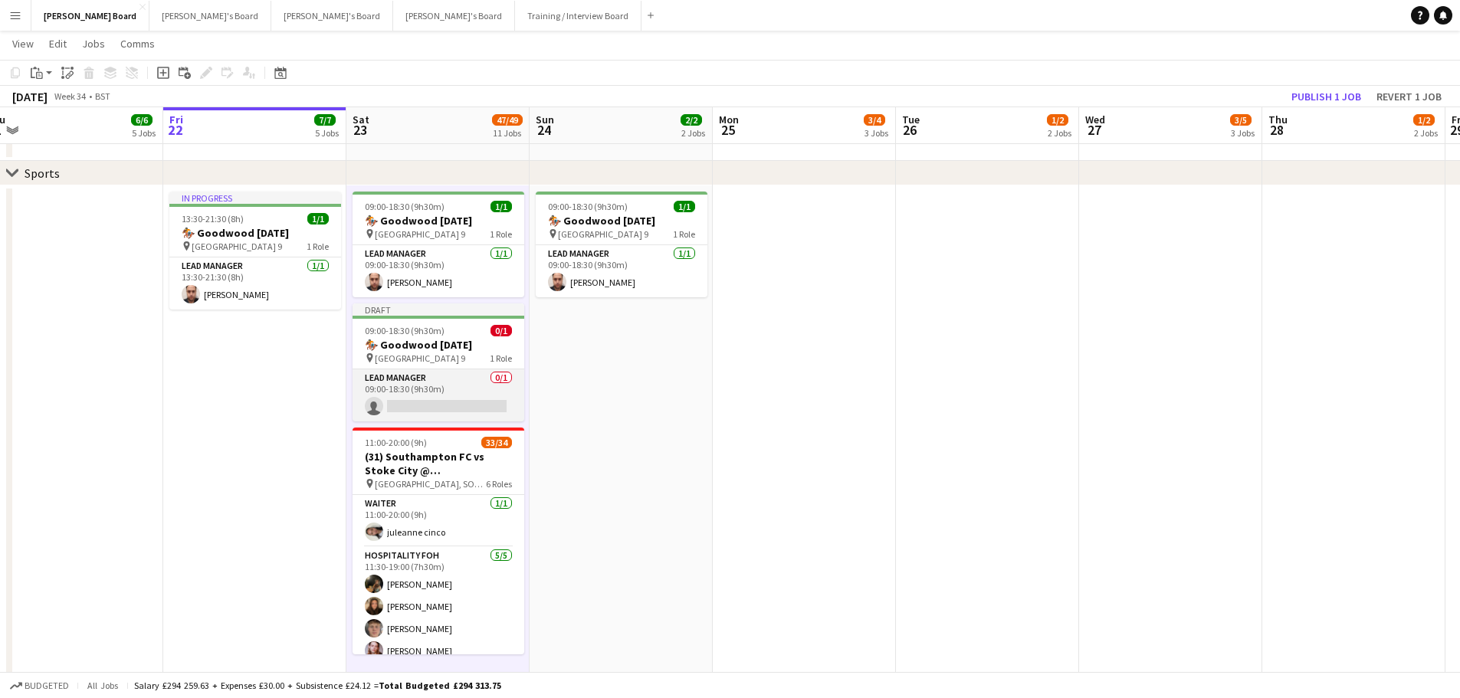
click at [424, 406] on app-card-role "Lead Manager 0/1 09:00-18:30 (9h30m) single-neutral-actions" at bounding box center [438, 395] width 172 height 52
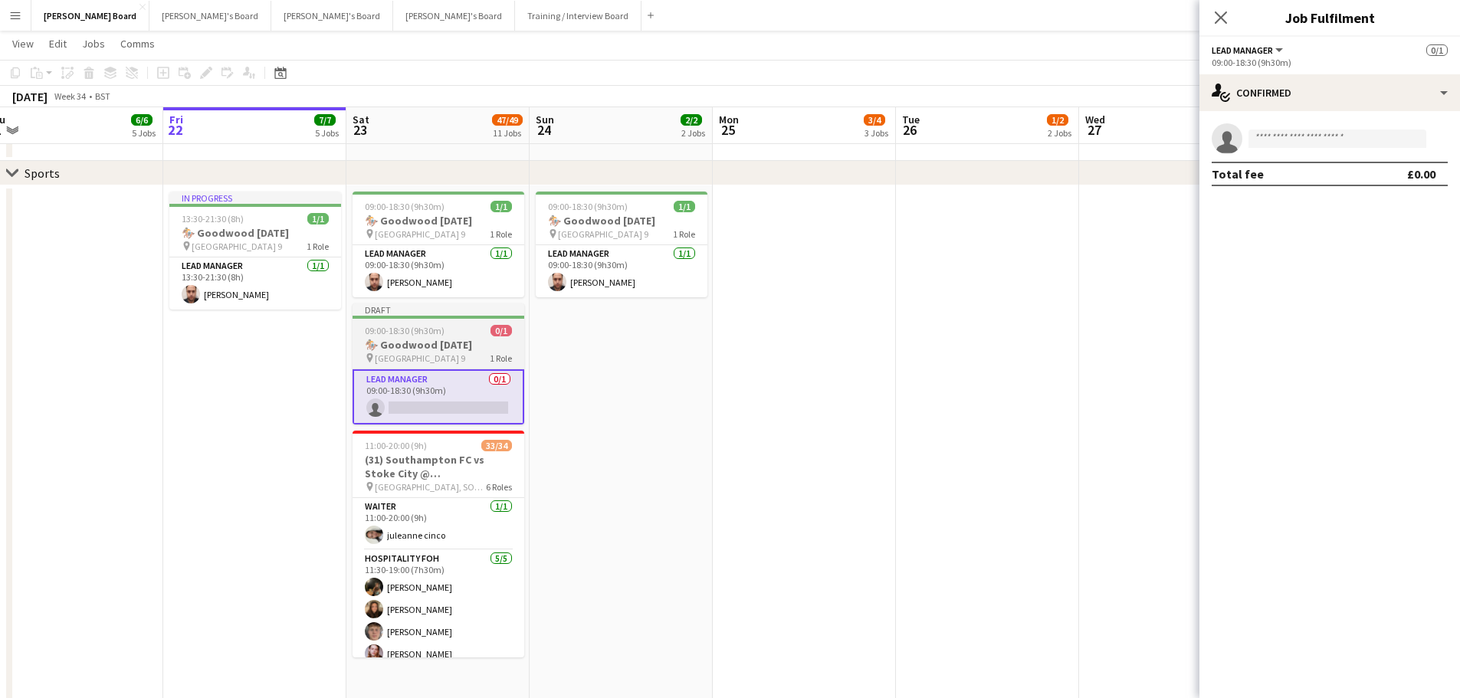
click at [439, 352] on h3 "🏇 Goodwood August Bank Holiday" at bounding box center [438, 345] width 172 height 14
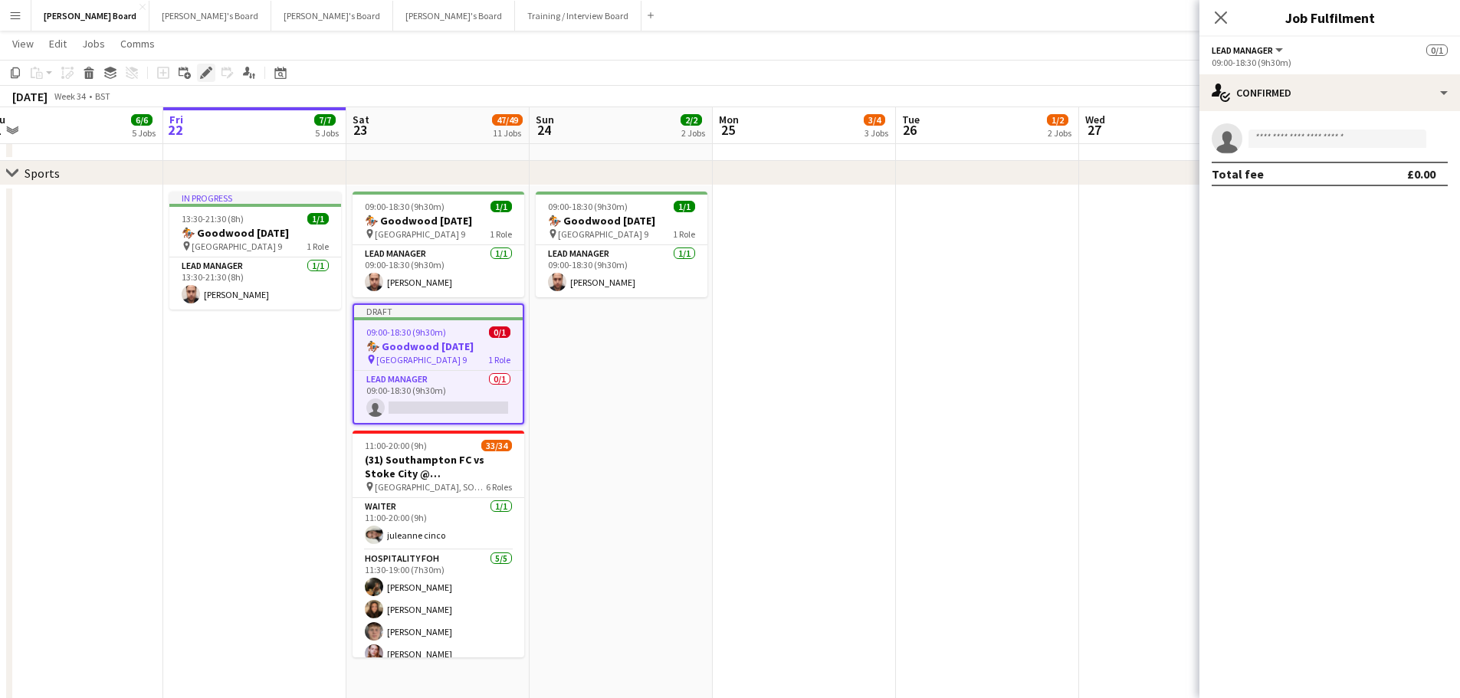
click at [208, 65] on div "Edit" at bounding box center [206, 73] width 18 height 18
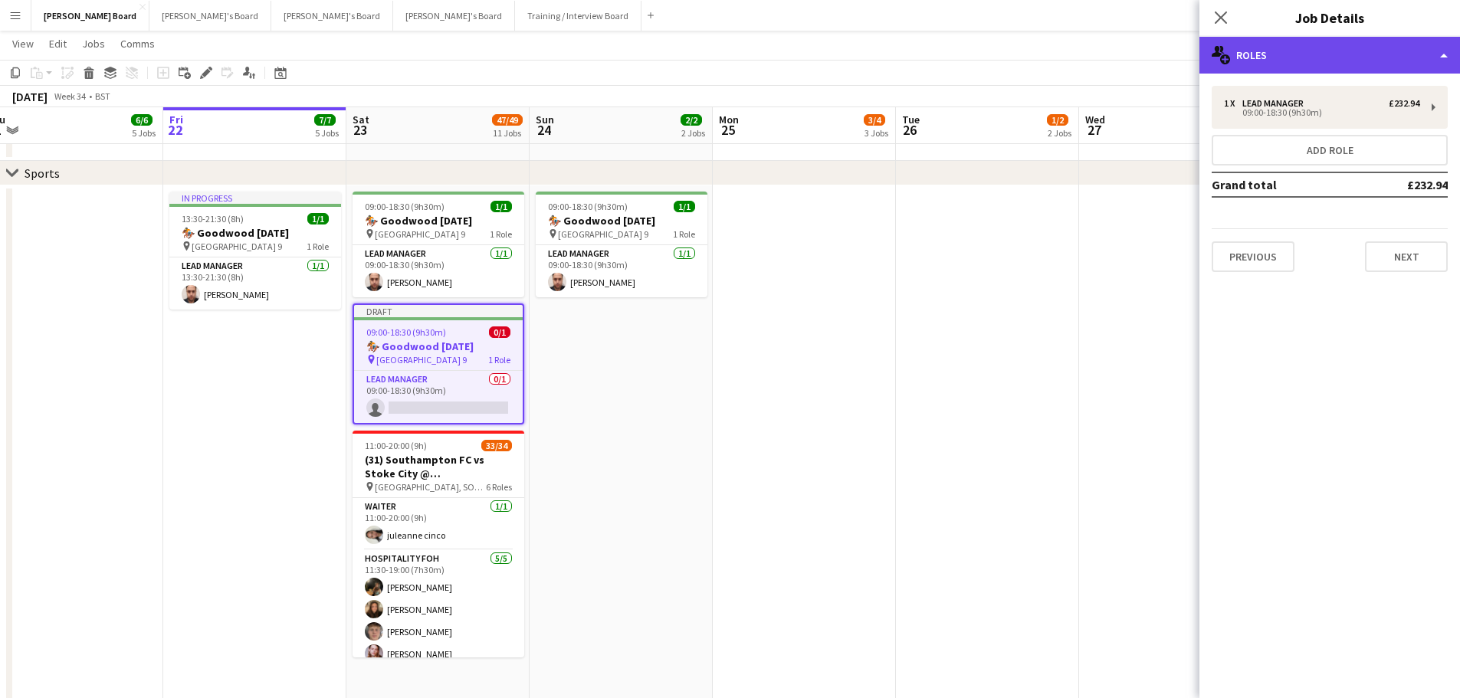
click at [1286, 60] on div "multiple-users-add Roles" at bounding box center [1329, 55] width 261 height 37
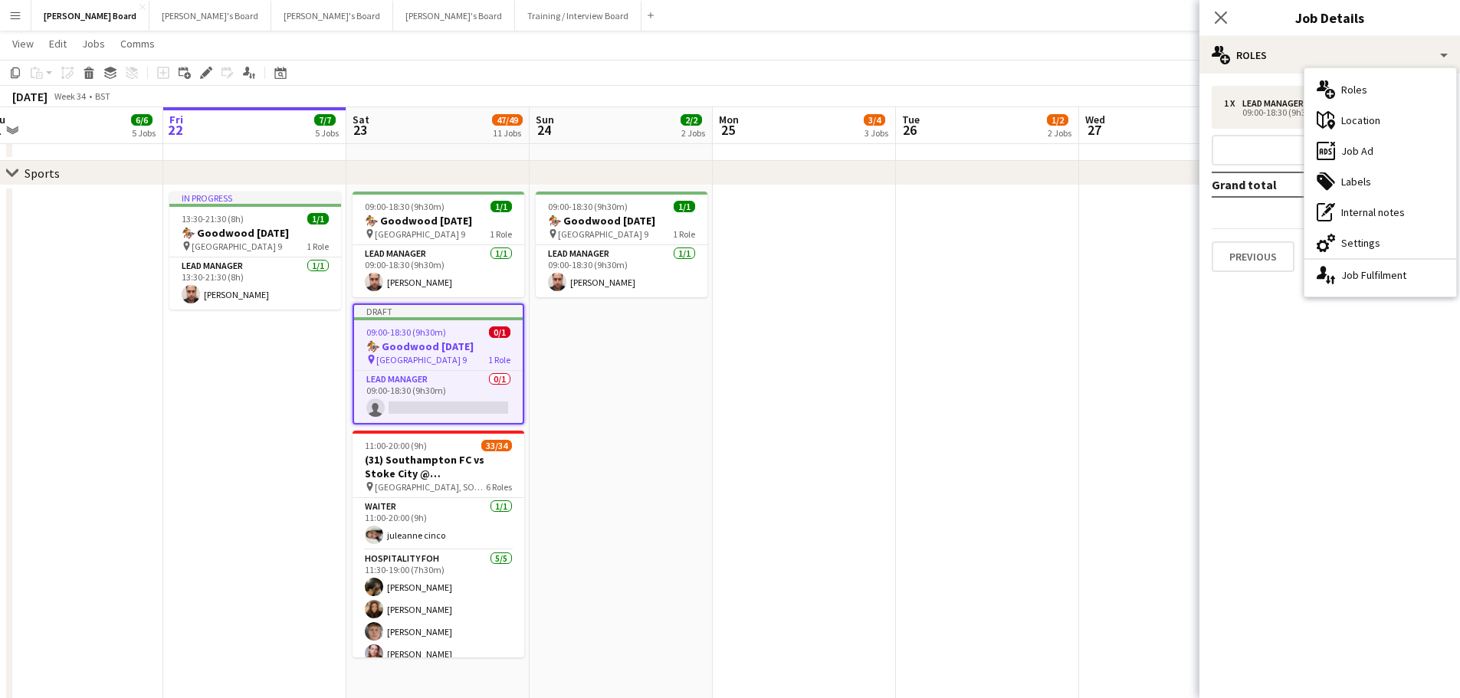
click at [1368, 188] on div "tags-double Labels" at bounding box center [1380, 181] width 152 height 31
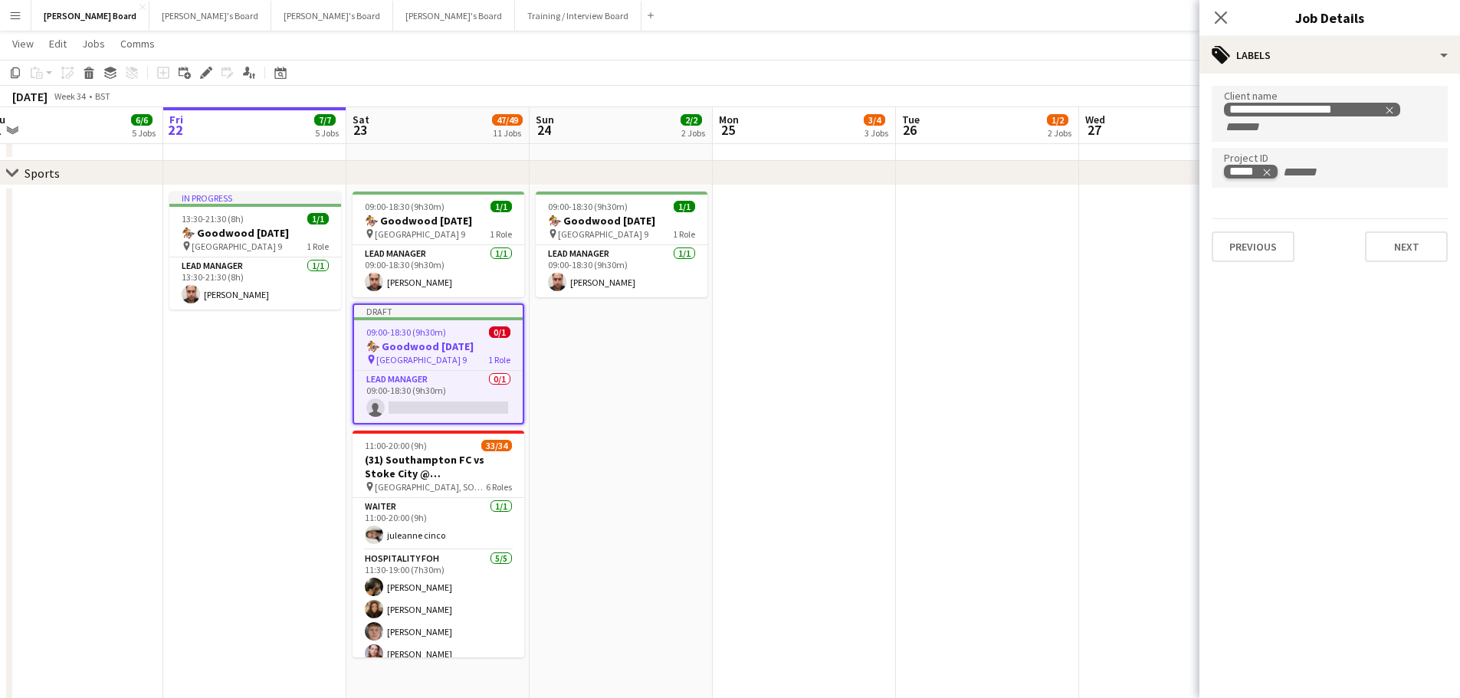
click at [1267, 171] on icon "Remove tag" at bounding box center [1266, 172] width 11 height 11
click at [431, 413] on app-card-role "Lead Manager 0/1 09:00-18:30 (9h30m) single-neutral-actions" at bounding box center [438, 397] width 169 height 52
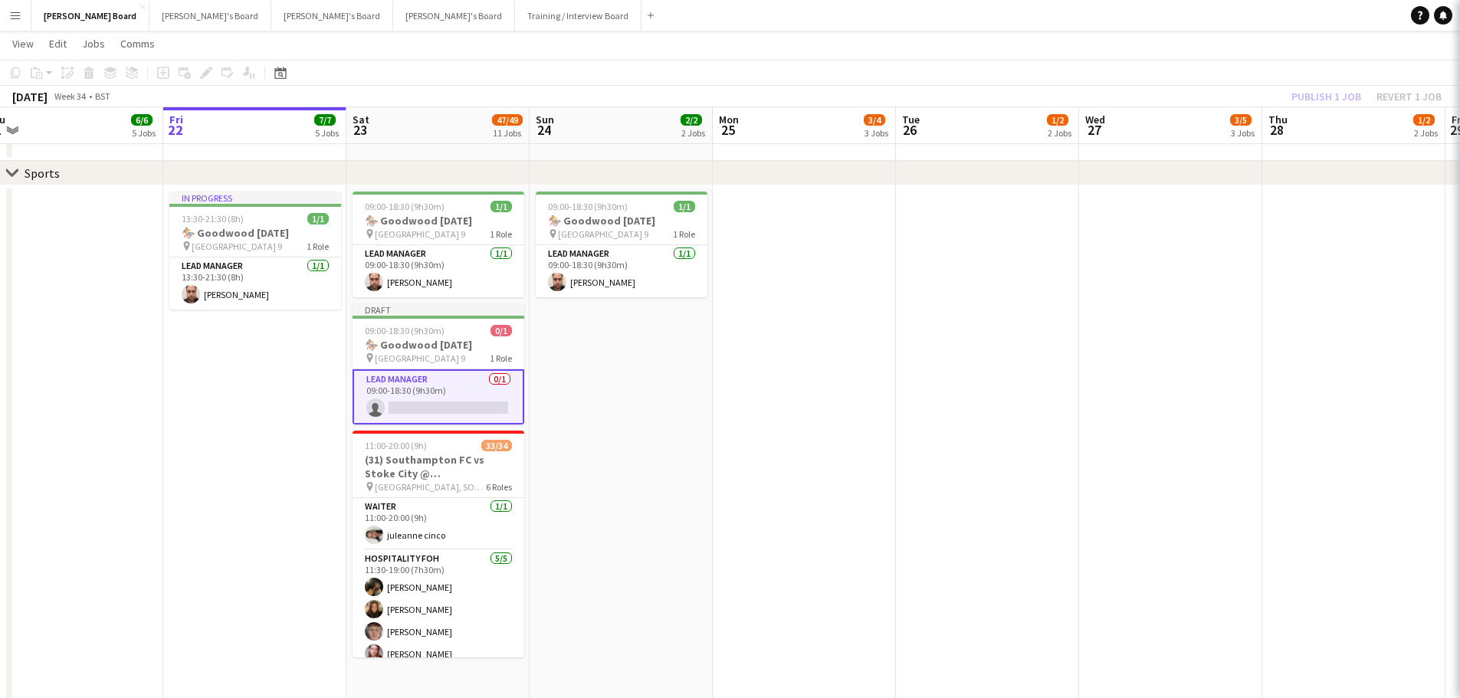
scroll to position [0, 752]
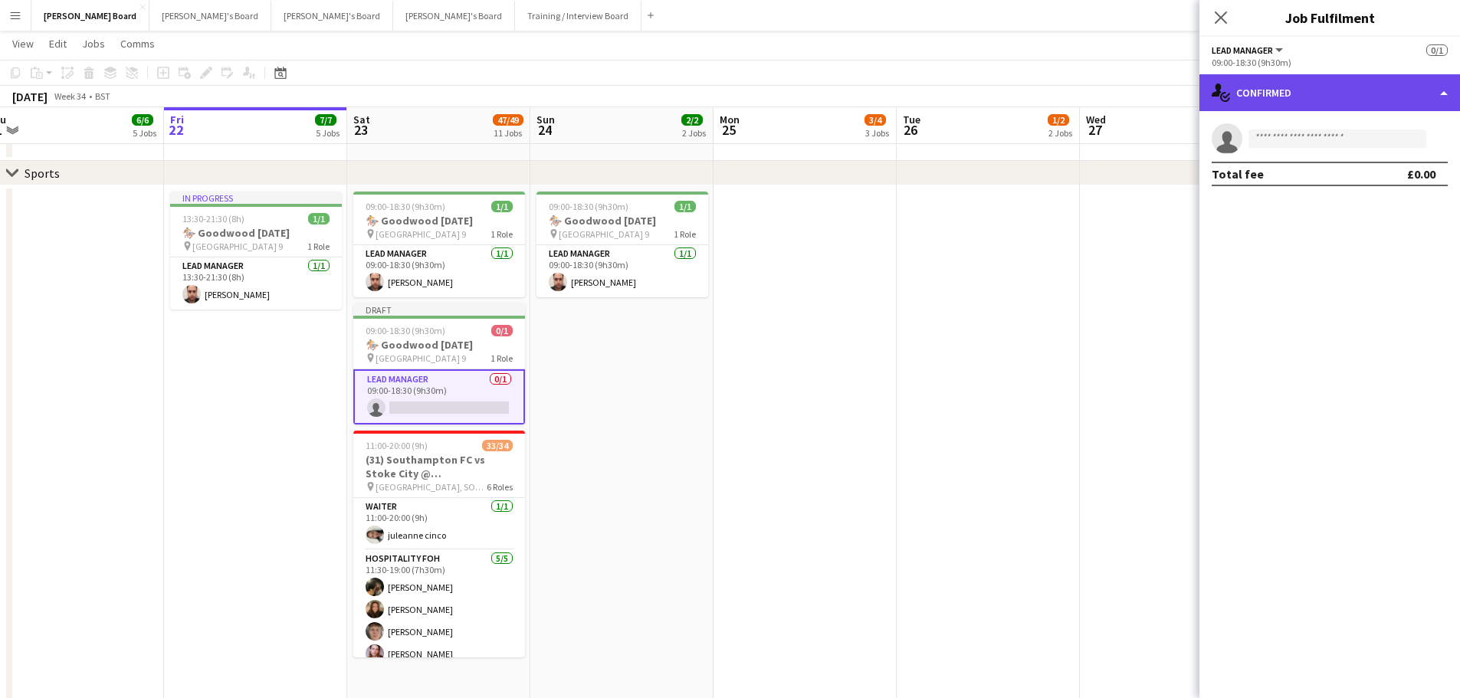
click at [1287, 97] on div "single-neutral-actions-check-2 Confirmed" at bounding box center [1329, 92] width 261 height 37
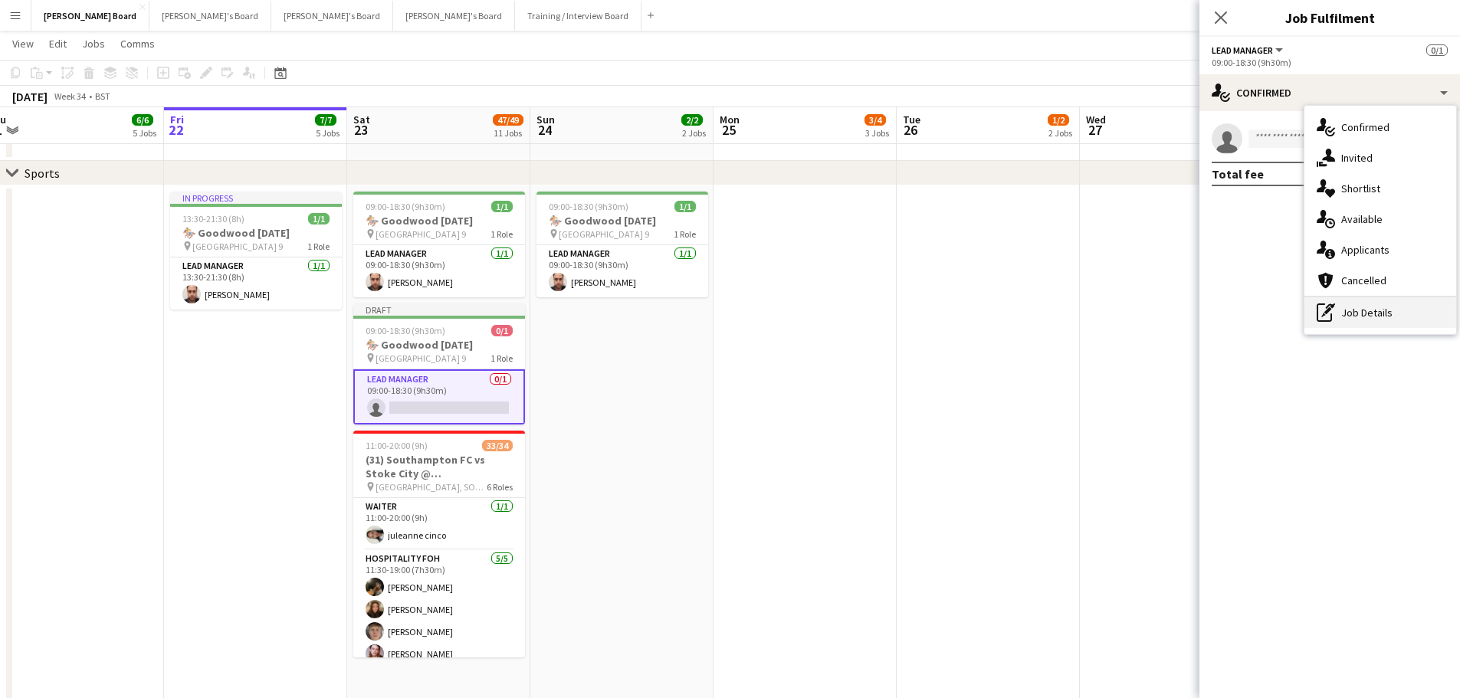
click at [1364, 299] on div "pen-write Job Details" at bounding box center [1380, 312] width 152 height 31
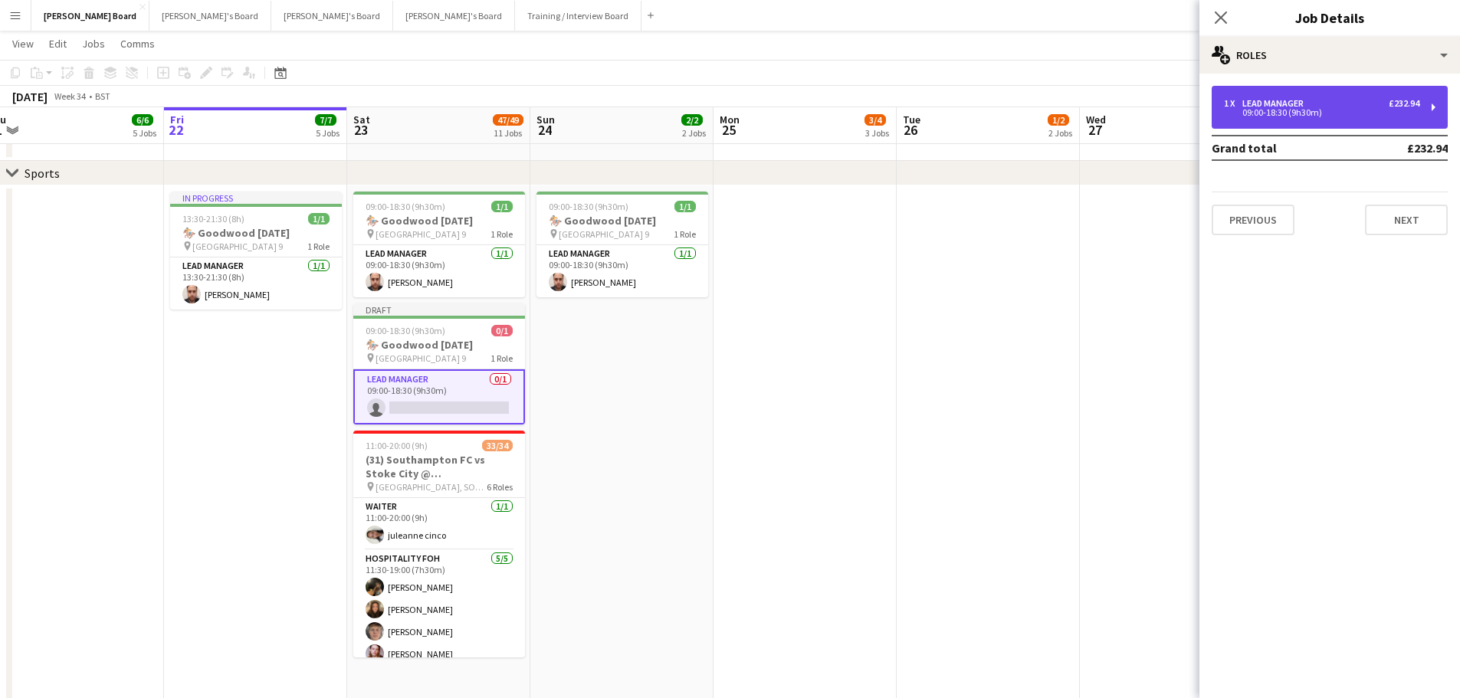
click at [1286, 91] on div "1 x Lead Manager £232.94 09:00-18:30 (9h30m)" at bounding box center [1329, 107] width 236 height 43
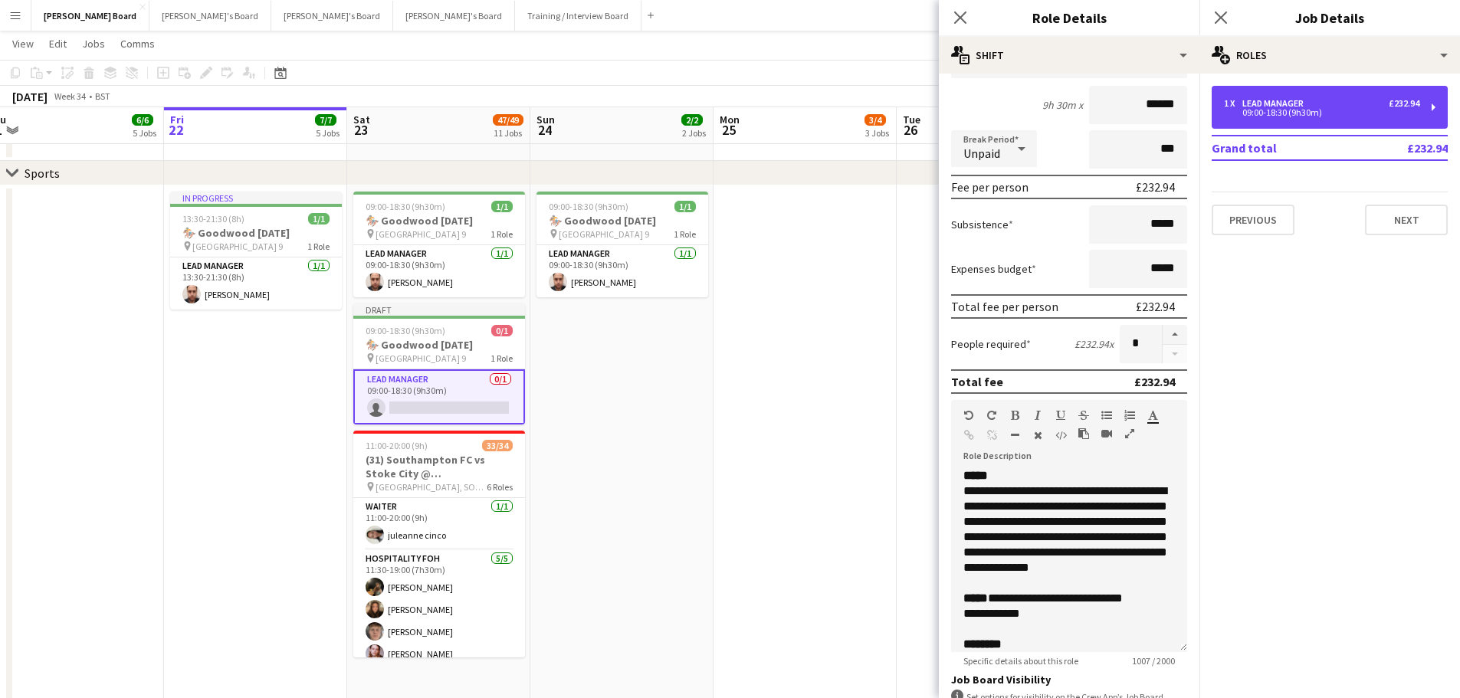
scroll to position [261, 0]
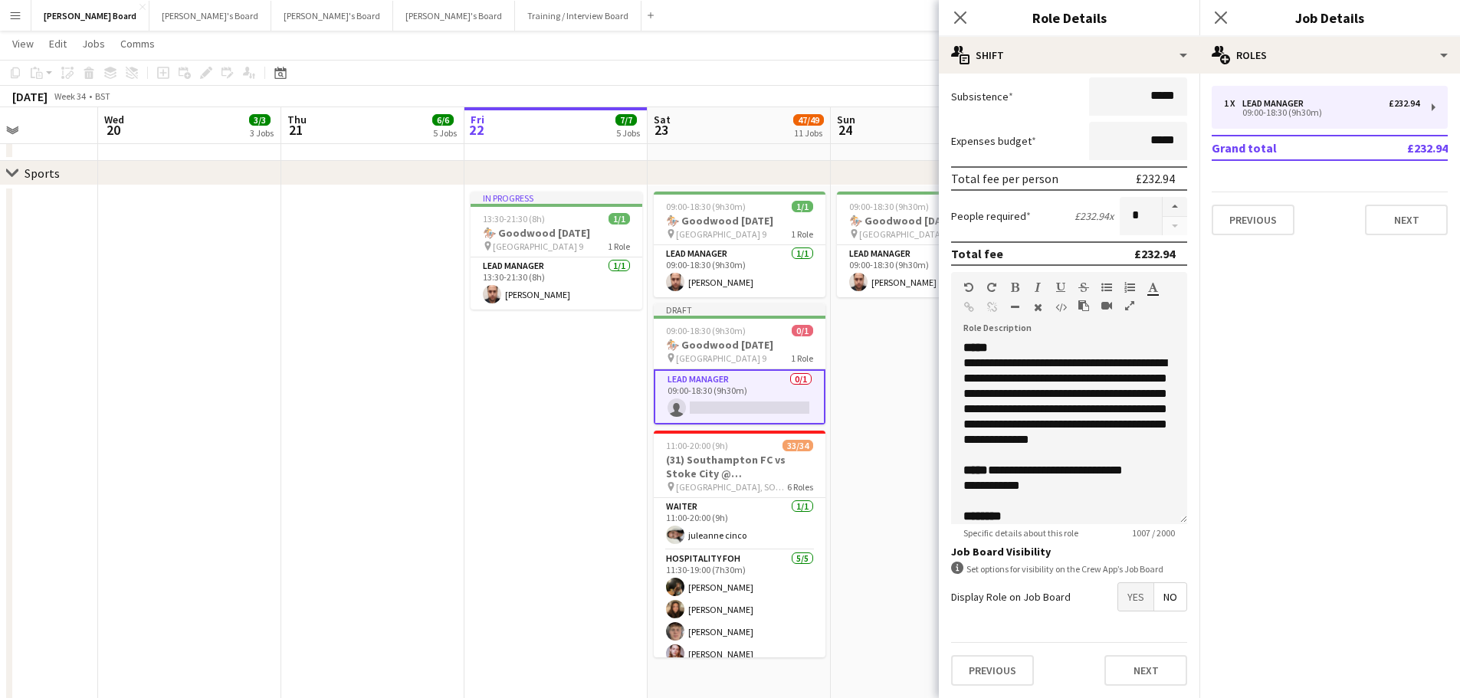
drag, startPoint x: 402, startPoint y: 390, endPoint x: 301, endPoint y: 388, distance: 101.2
click at [687, 392] on app-calendar-viewport "Sun 17 3/4 4 Jobs Mon 18 Tue 19 Wed 20 3/3 3 Jobs Thu 21 6/6 5 Jobs Fri 22 7/7 …" at bounding box center [730, 140] width 1460 height 4144
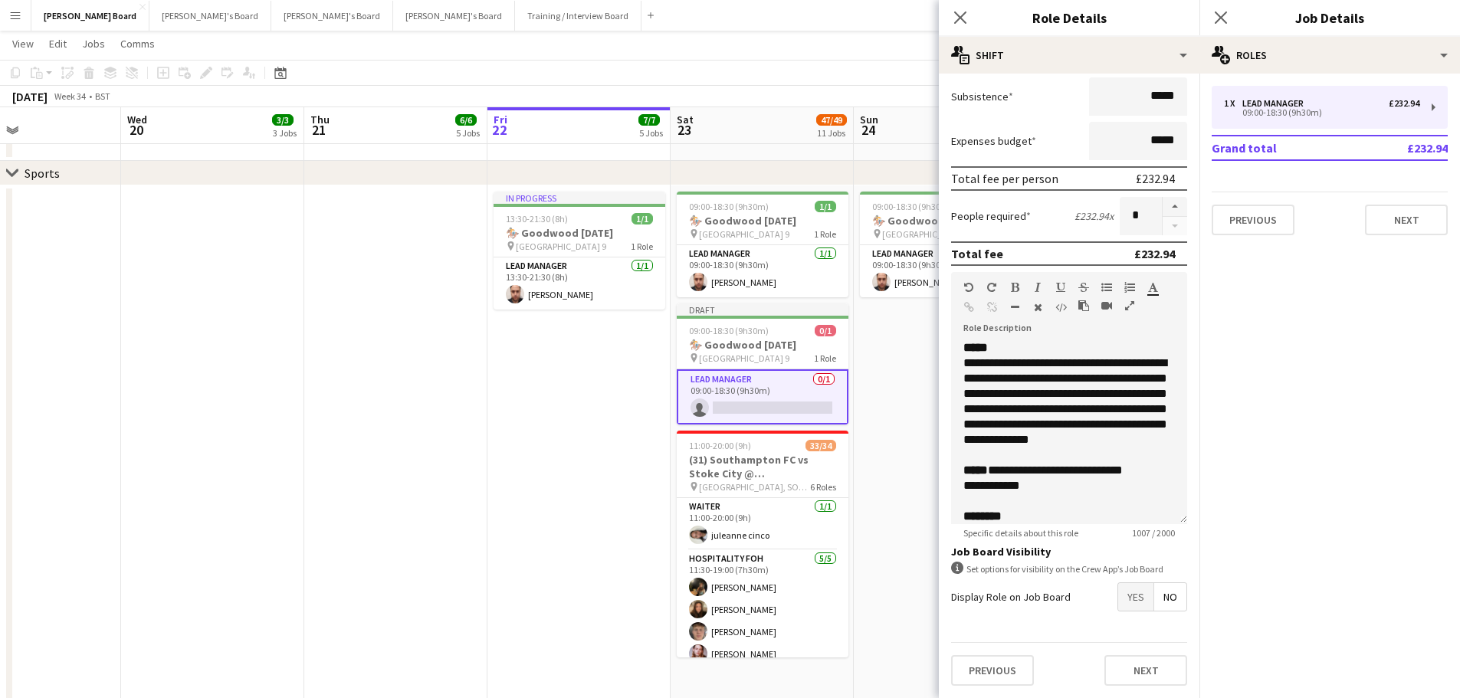
drag, startPoint x: 628, startPoint y: 421, endPoint x: 589, endPoint y: 421, distance: 39.1
click at [639, 421] on app-calendar-viewport "Sun 17 3/4 4 Jobs Mon 18 Tue 19 Wed 20 3/3 3 Jobs Thu 21 6/6 5 Jobs Fri 22 7/7 …" at bounding box center [730, 140] width 1460 height 4144
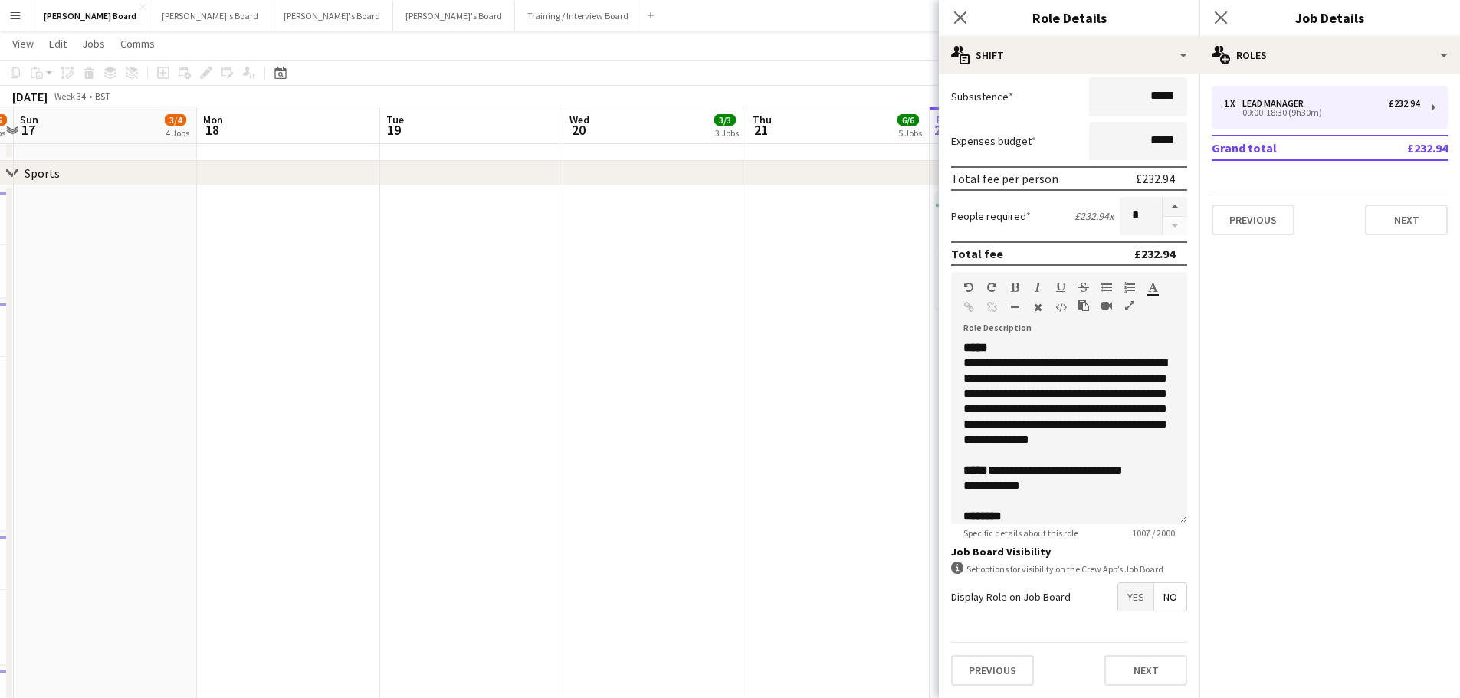
click at [719, 400] on app-calendar-viewport "Thu 14 5/5 2 Jobs Fri 15 62/63 6 Jobs Sat 16 92/95 12 Jobs Sun 17 3/4 4 Jobs Mo…" at bounding box center [730, 140] width 1460 height 4144
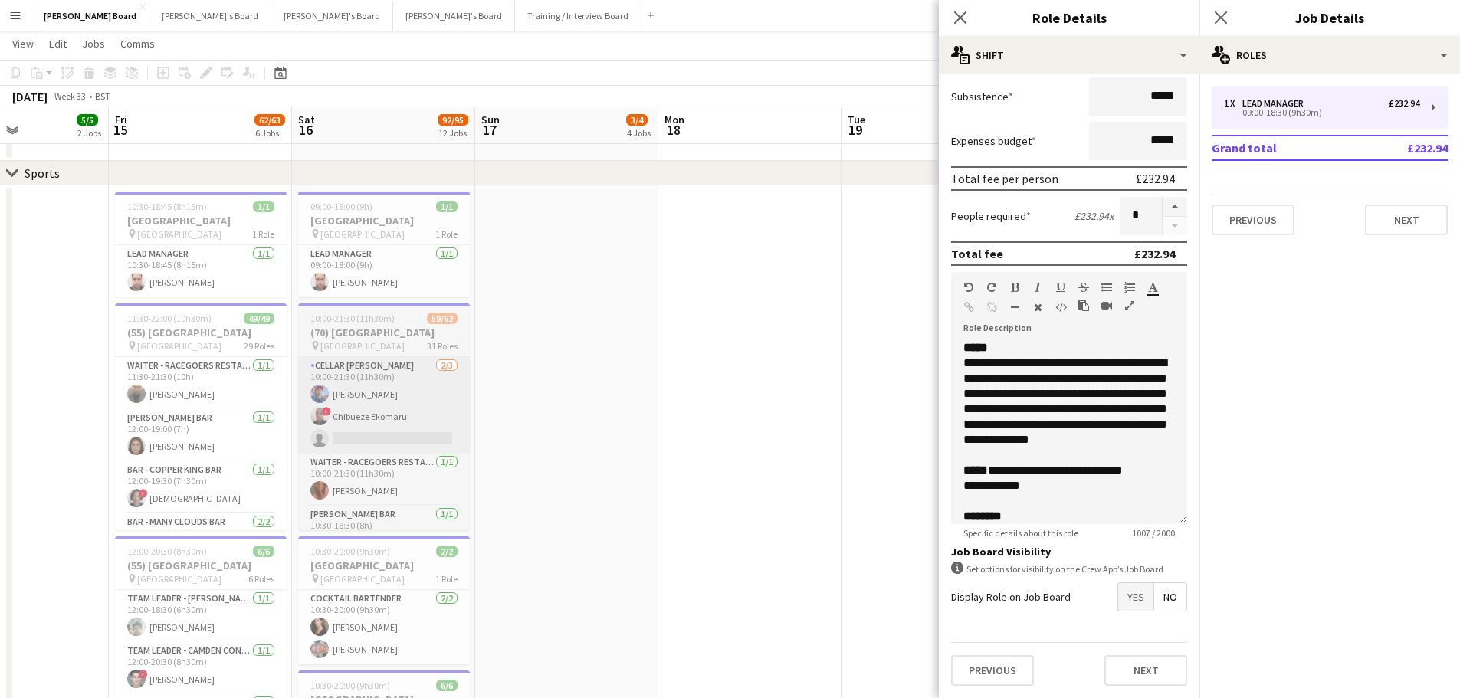
scroll to position [0, 376]
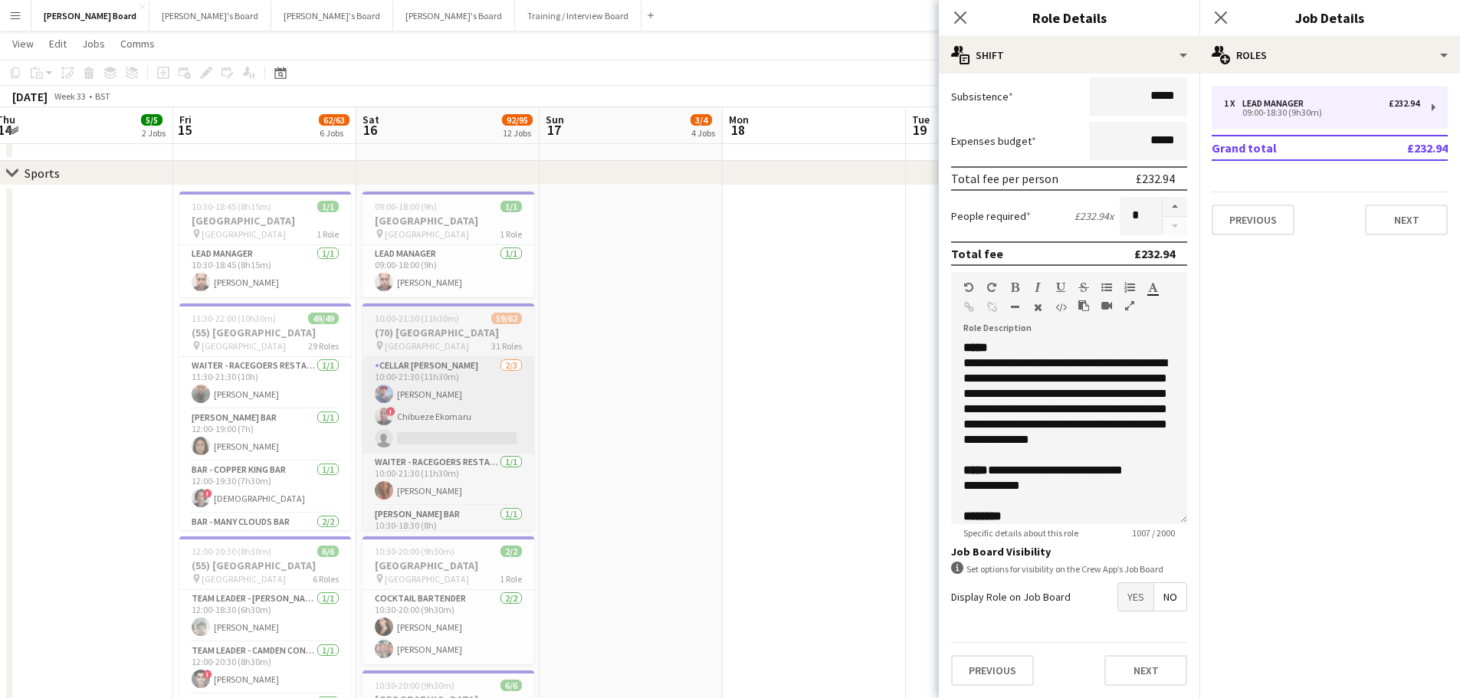
drag, startPoint x: 529, startPoint y: 392, endPoint x: 693, endPoint y: 398, distance: 164.1
click at [696, 396] on app-calendar-viewport "Tue 12 4/4 1 Job Wed 13 5/5 2 Jobs Thu 14 5/5 2 Jobs Fri 15 62/63 6 Jobs Sat 16…" at bounding box center [730, 140] width 1460 height 4144
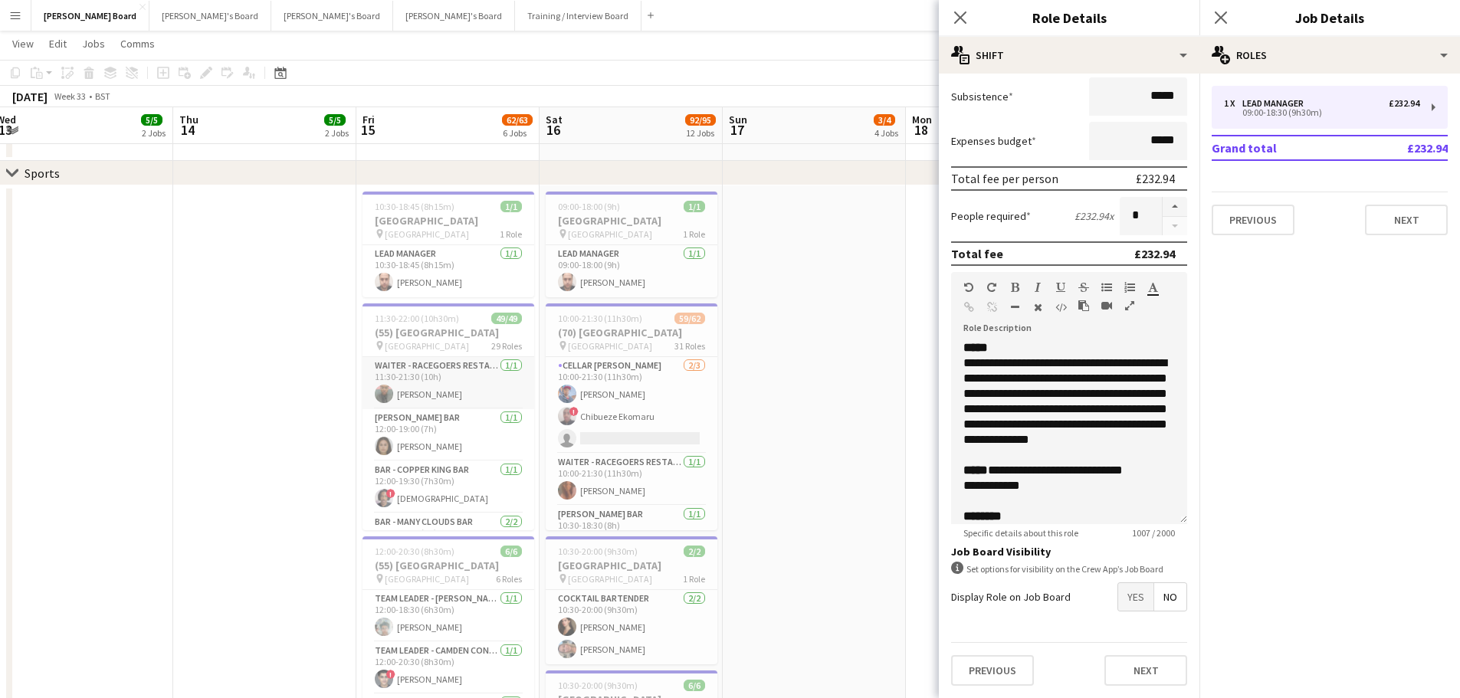
click at [432, 393] on app-card-role "Waiter - Racegoers Restaurant 1/1 11:30-21:30 (10h) Ahosa Osunbor" at bounding box center [448, 383] width 172 height 52
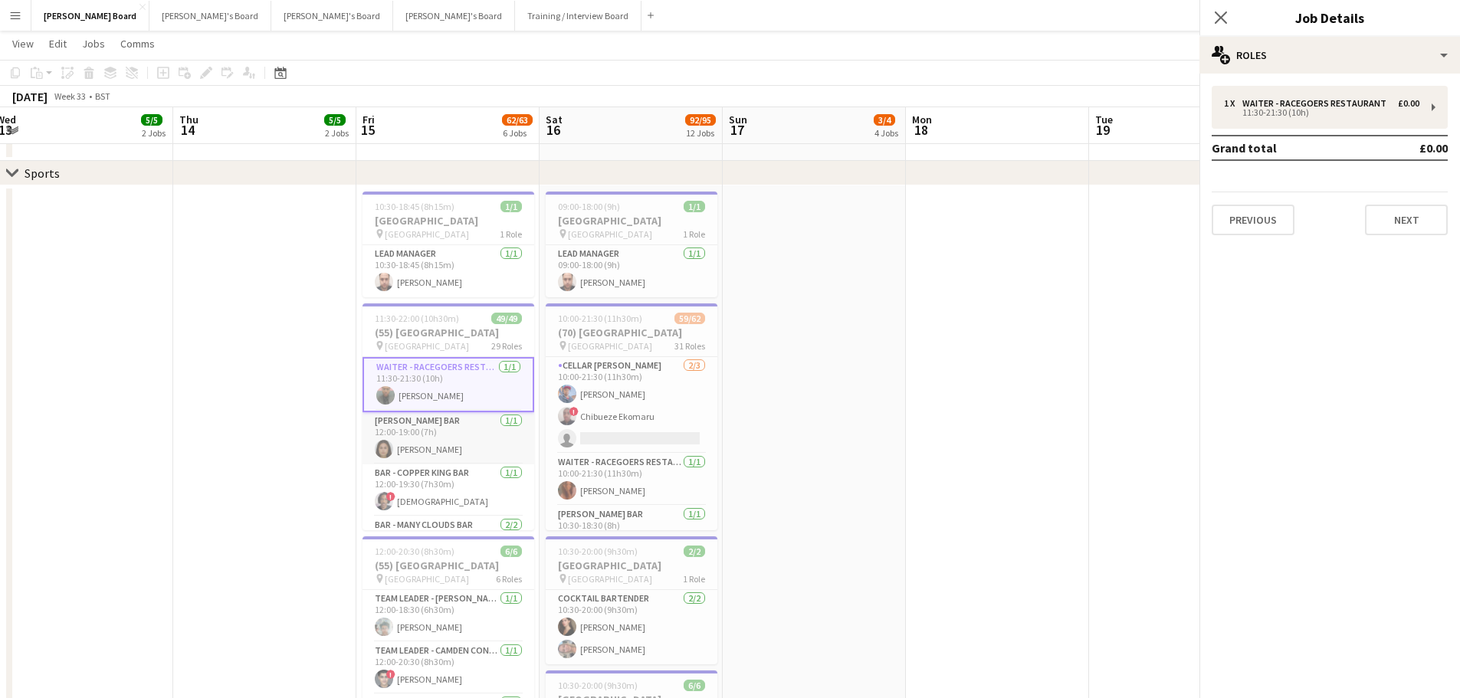
click at [413, 437] on app-card-role "Bar - Pimms Bar 1/1 12:00-19:00 (7h) Jessica Black" at bounding box center [448, 438] width 172 height 52
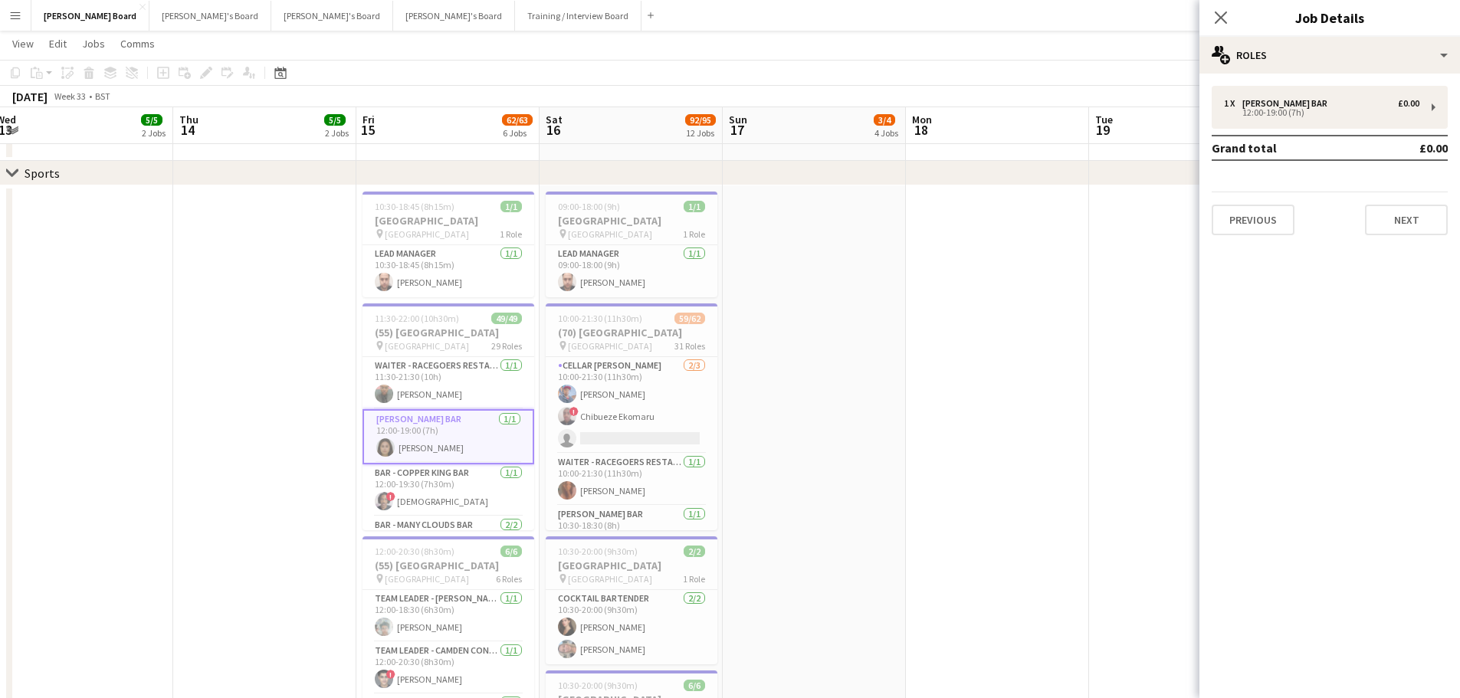
click at [1249, 129] on div "1 x Bar - Pimms Bar £0.00 12:00-19:00 (7h) Grand total £0.00 Previous Next" at bounding box center [1329, 160] width 261 height 149
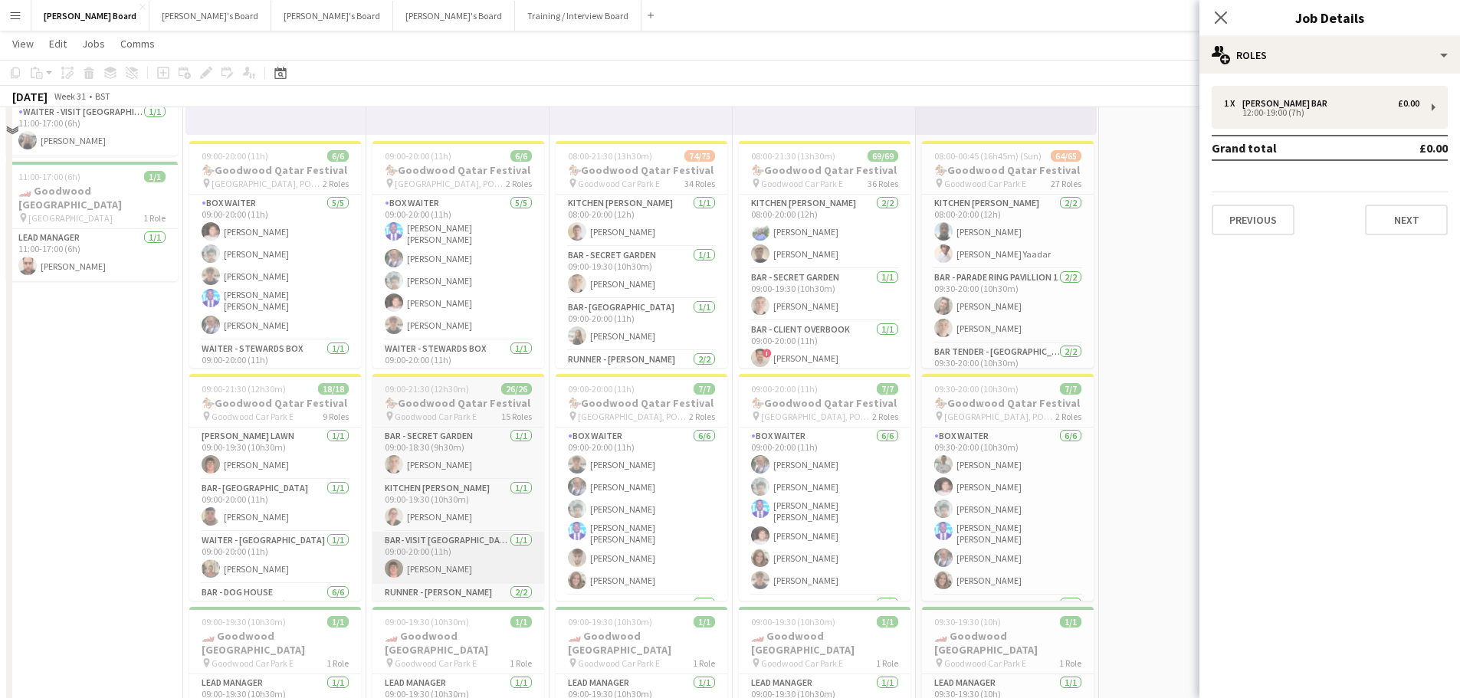
scroll to position [2375, 0]
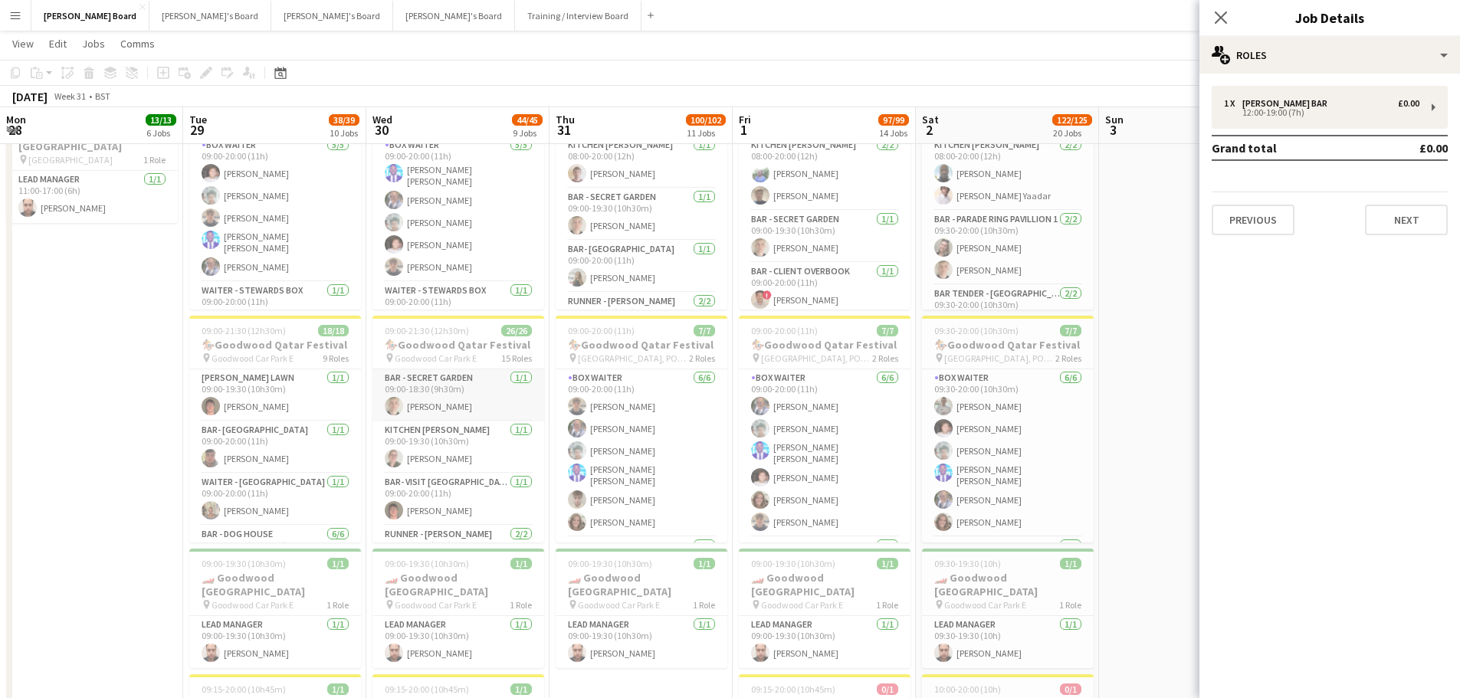
click at [474, 382] on app-card-role "BAR - SECRET GARDEN 1/1 09:00-18:30 (9h30m) Sam Anderson" at bounding box center [458, 395] width 172 height 52
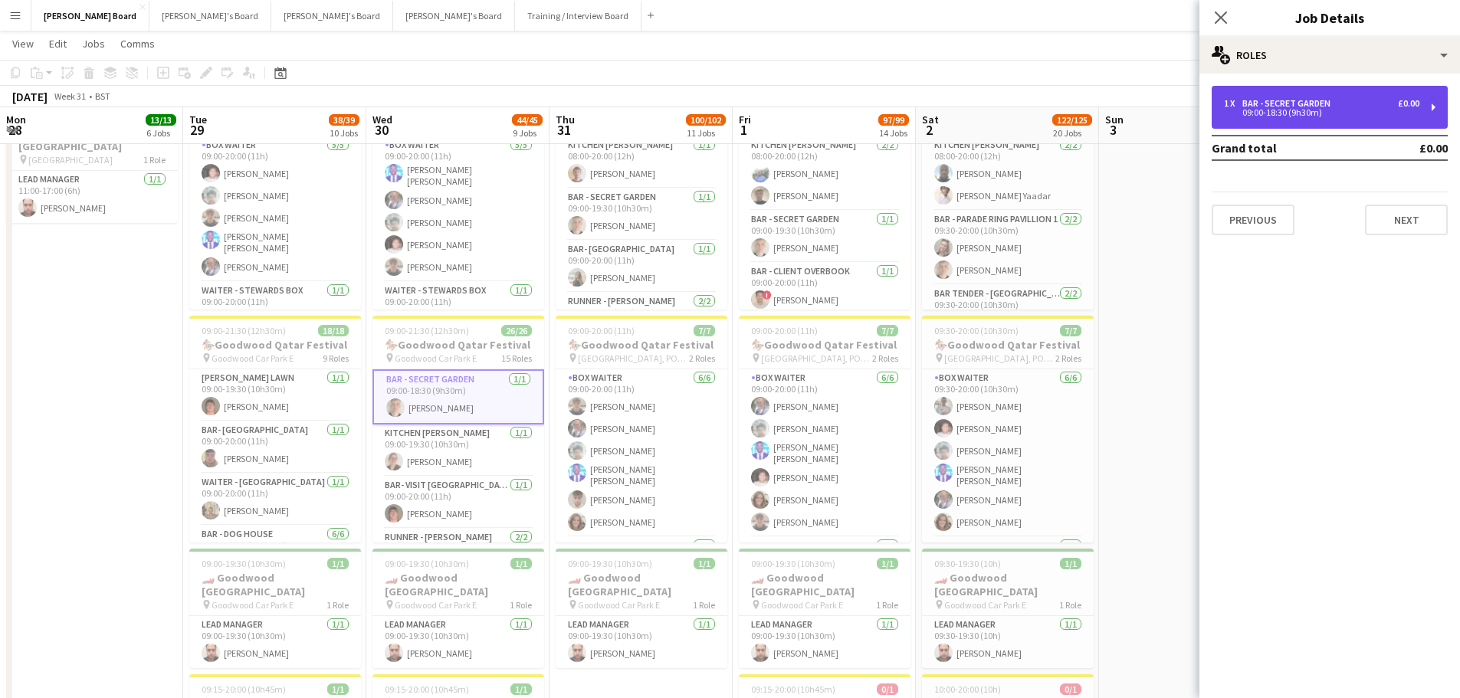
click at [1329, 118] on div "1 x BAR - SECRET GARDEN £0.00 09:00-18:30 (9h30m)" at bounding box center [1329, 107] width 236 height 43
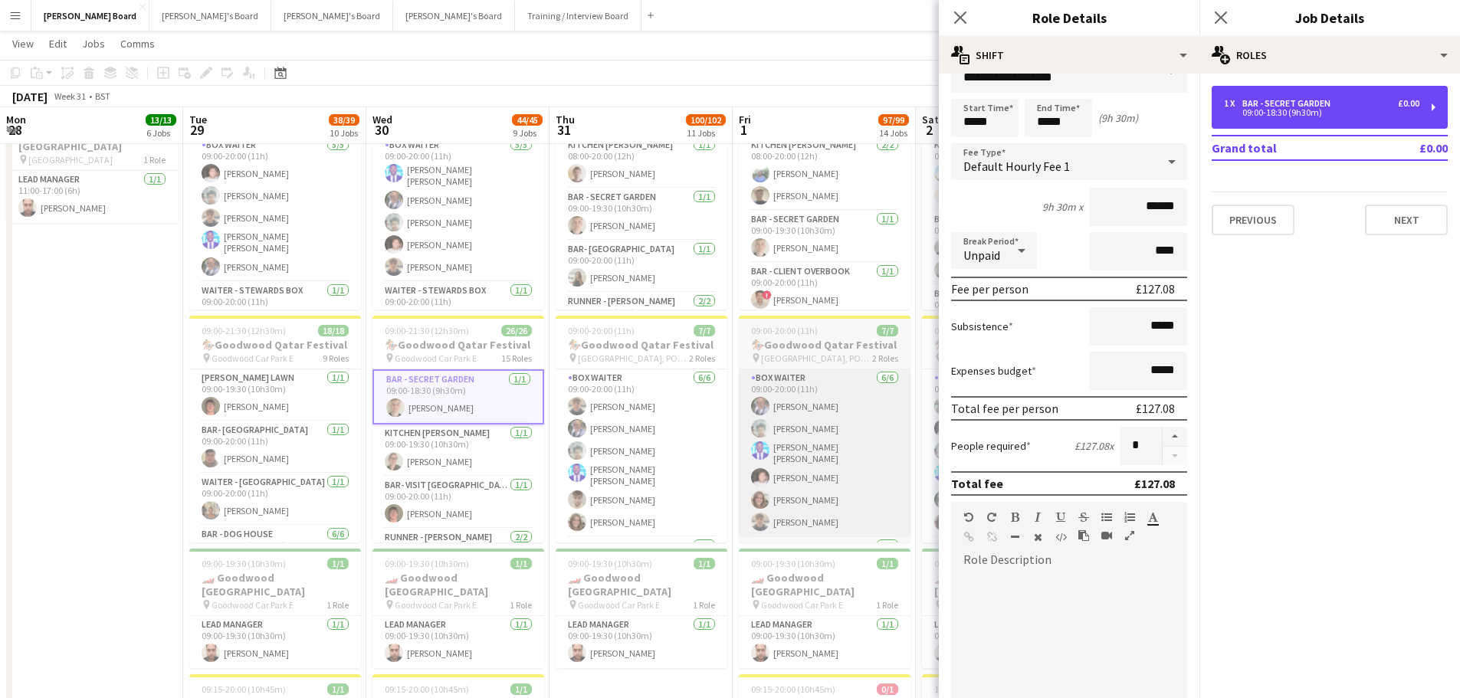
scroll to position [77, 0]
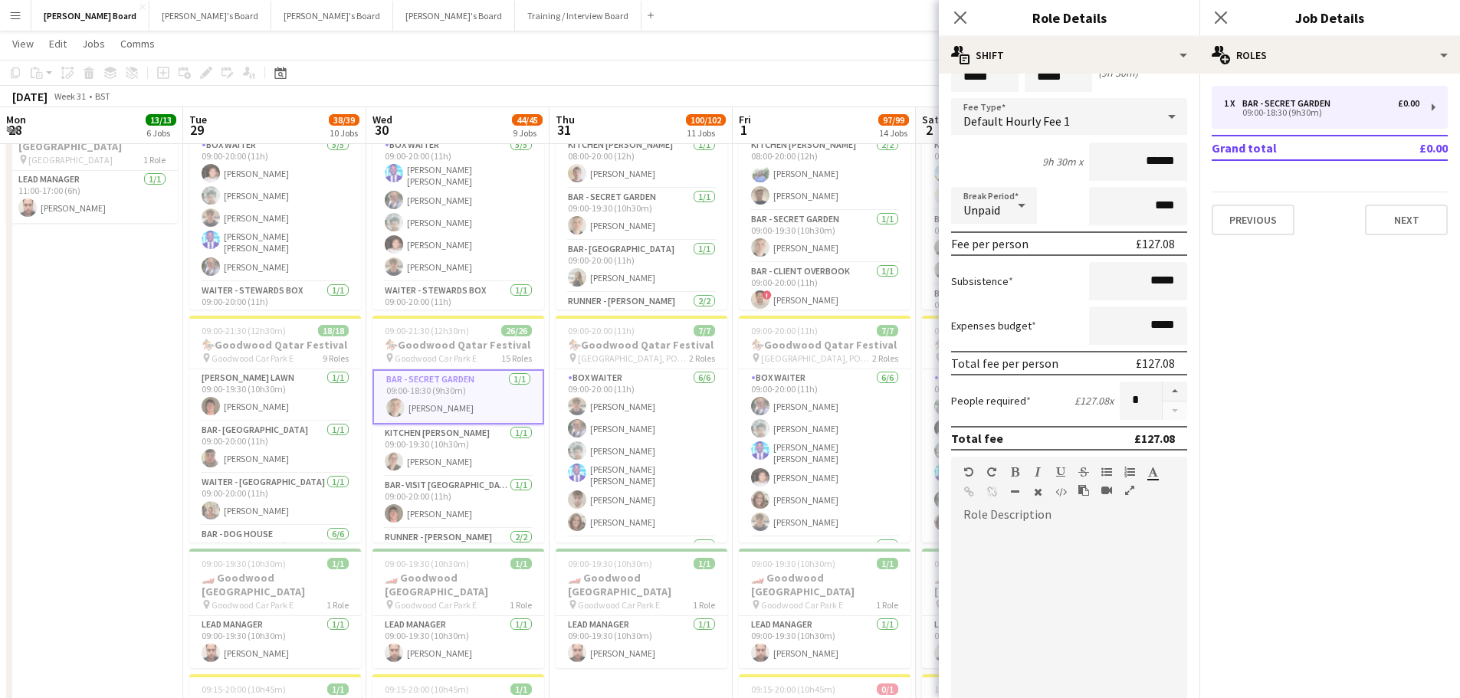
click at [440, 392] on app-card-role "BAR - SECRET GARDEN 1/1 09:00-18:30 (9h30m) Sam Anderson" at bounding box center [458, 396] width 172 height 55
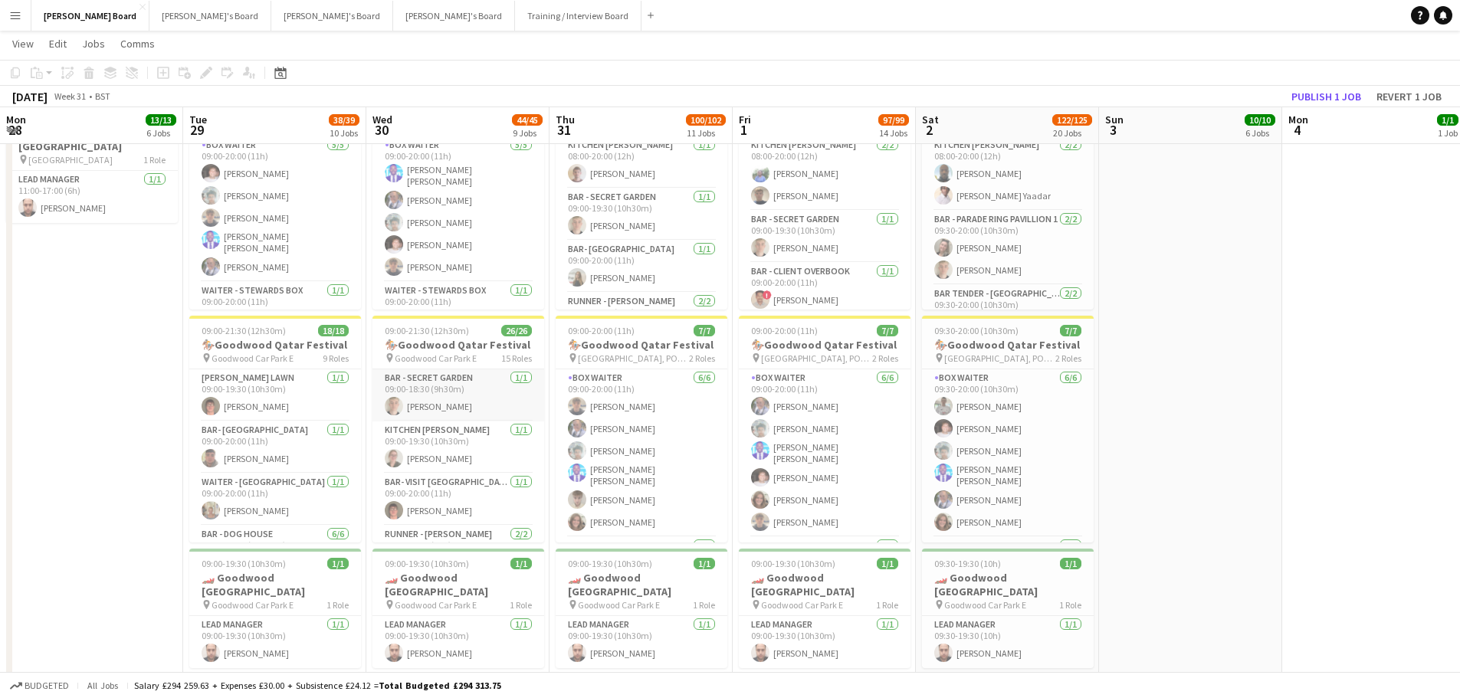
click at [436, 401] on app-card-role "BAR - SECRET GARDEN 1/1 09:00-18:30 (9h30m) Sam Anderson" at bounding box center [458, 395] width 172 height 52
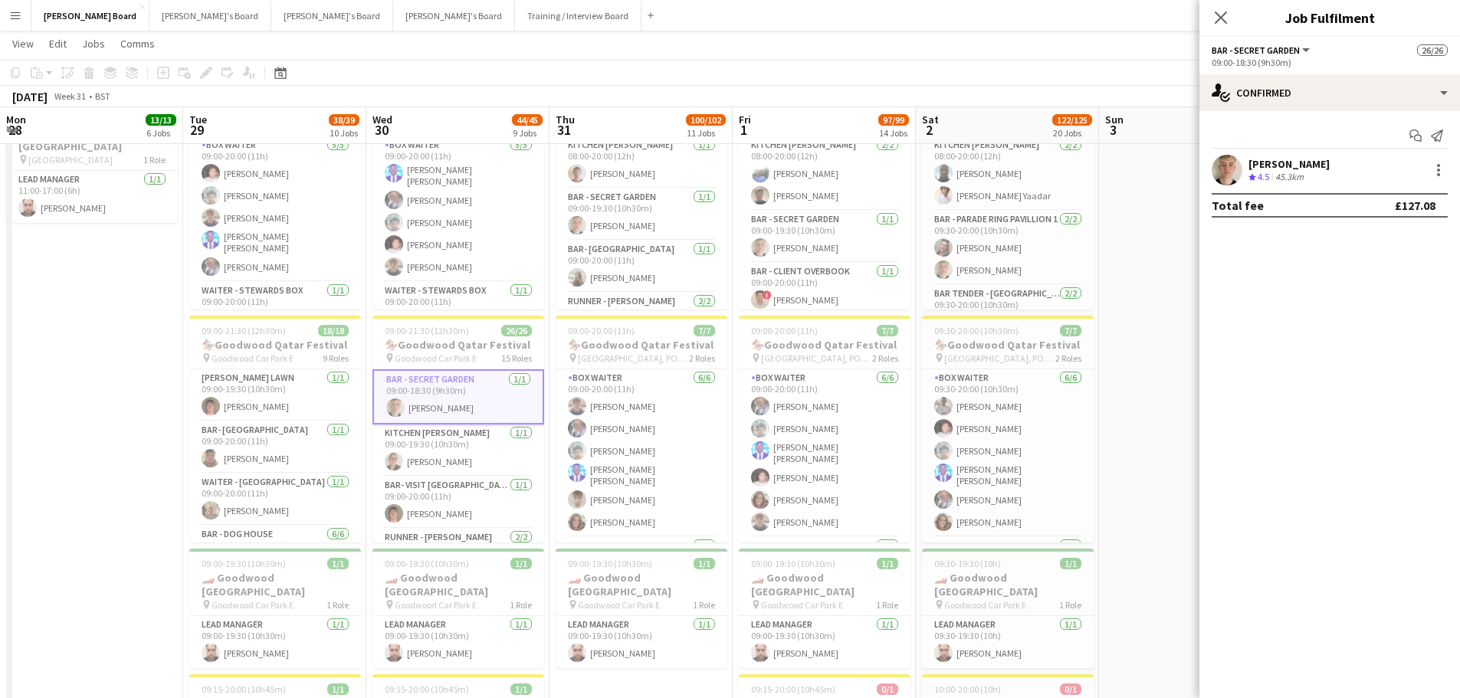
click at [1321, 162] on div "Sam Anderson Crew rating 4.5 45.3km" at bounding box center [1329, 170] width 261 height 31
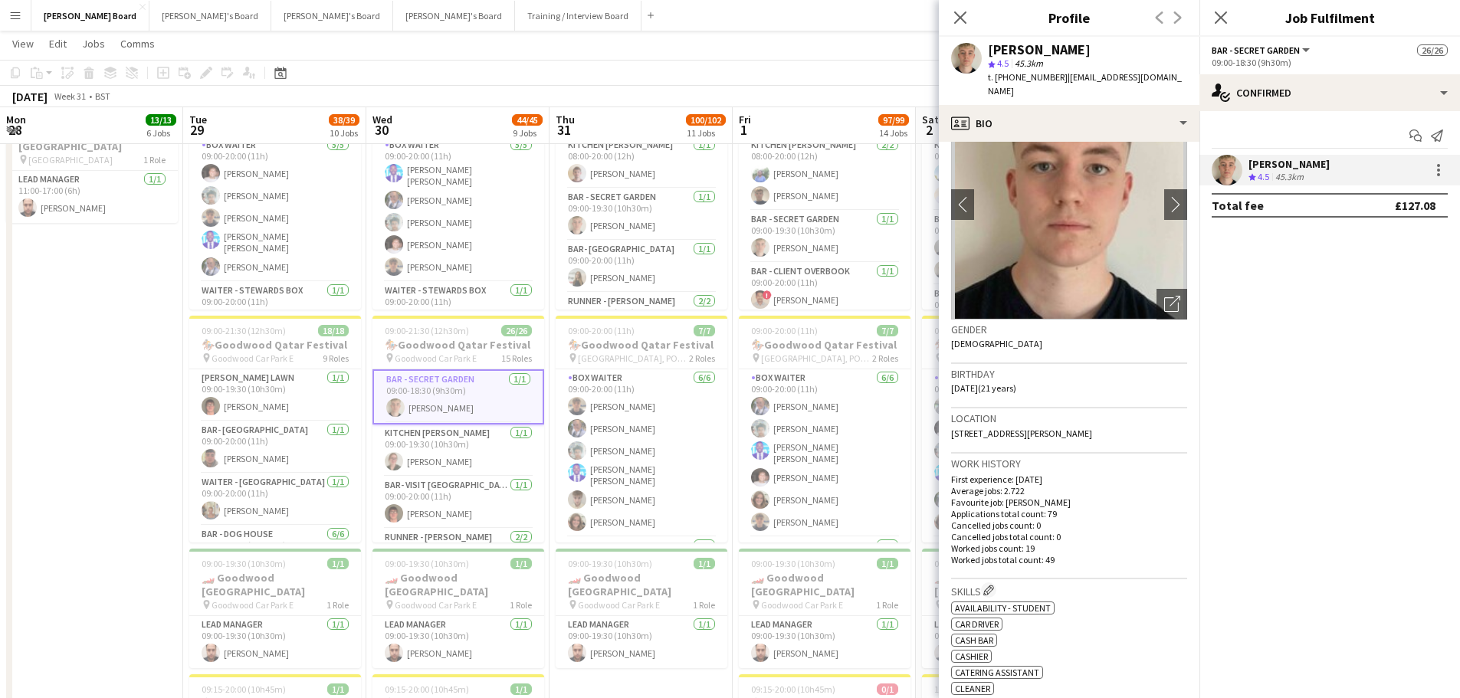
scroll to position [153, 0]
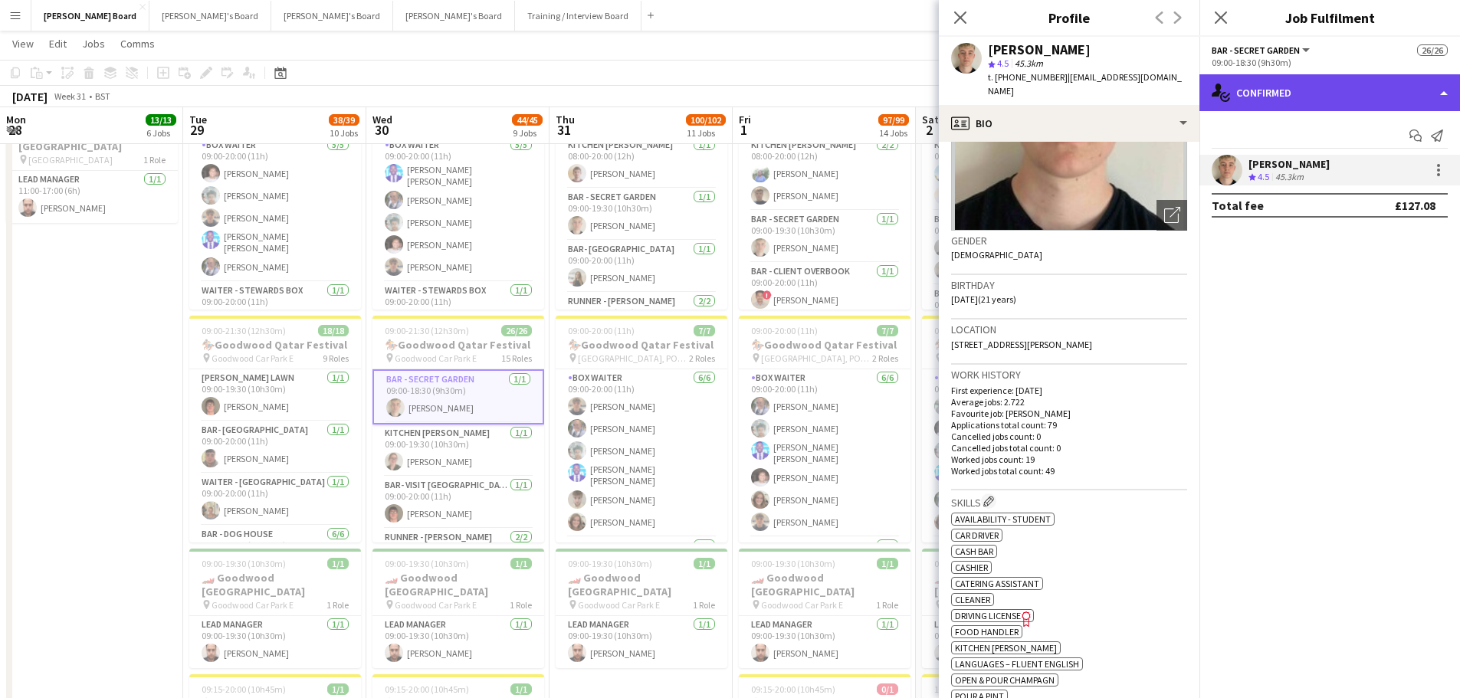
click at [1317, 99] on div "single-neutral-actions-check-2 Confirmed" at bounding box center [1329, 92] width 261 height 37
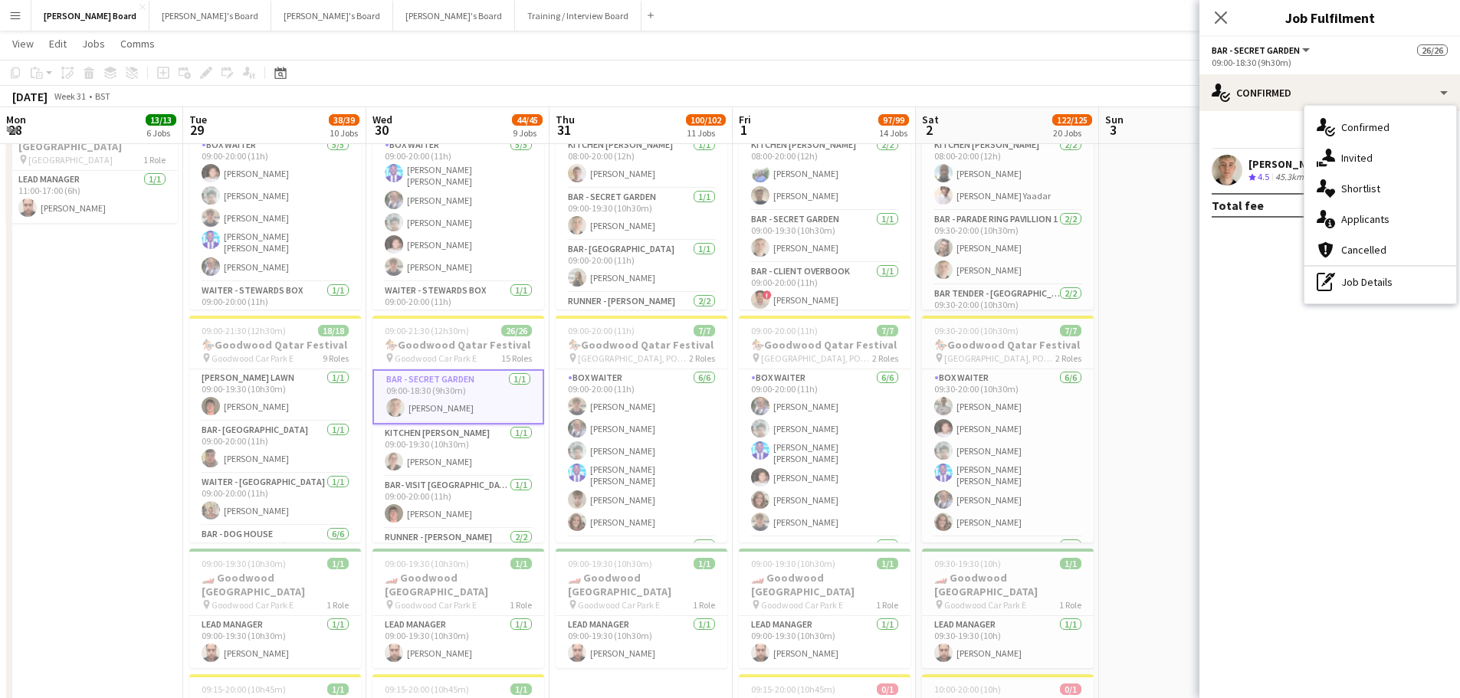
click at [1365, 281] on div "pen-write Job Details" at bounding box center [1380, 282] width 152 height 31
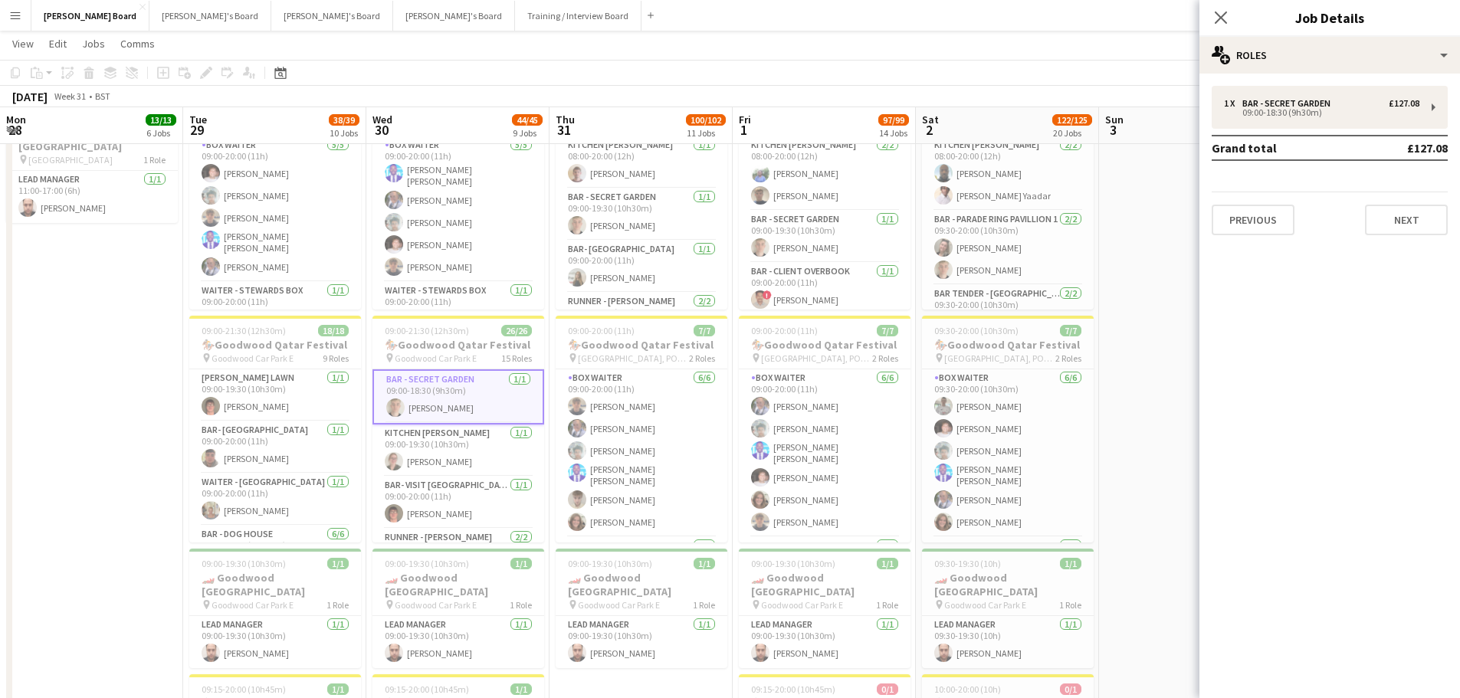
click at [1309, 84] on div "1 x BAR - SECRET GARDEN £127.08 09:00-18:30 (9h30m) Grand total £127.08 Previou…" at bounding box center [1329, 161] width 261 height 174
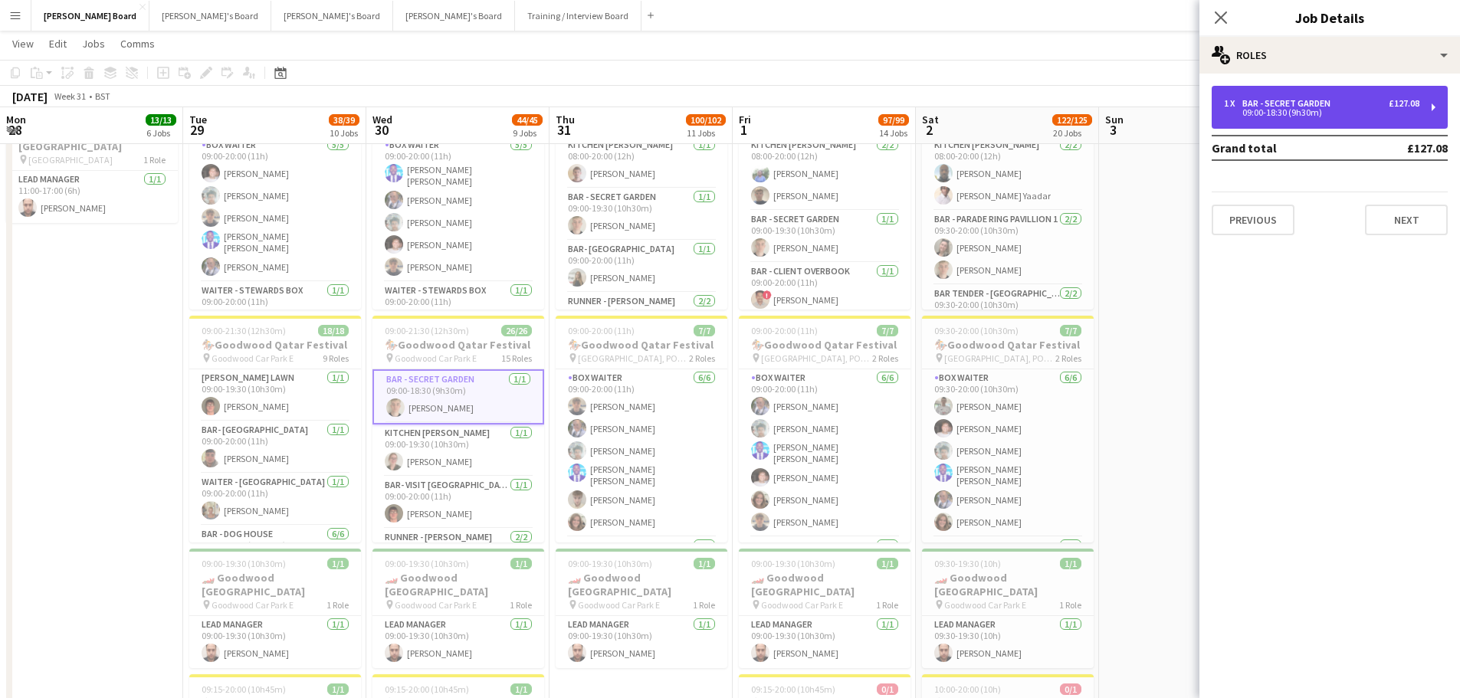
click at [1305, 93] on div "1 x BAR - SECRET GARDEN £127.08 09:00-18:30 (9h30m)" at bounding box center [1329, 107] width 236 height 43
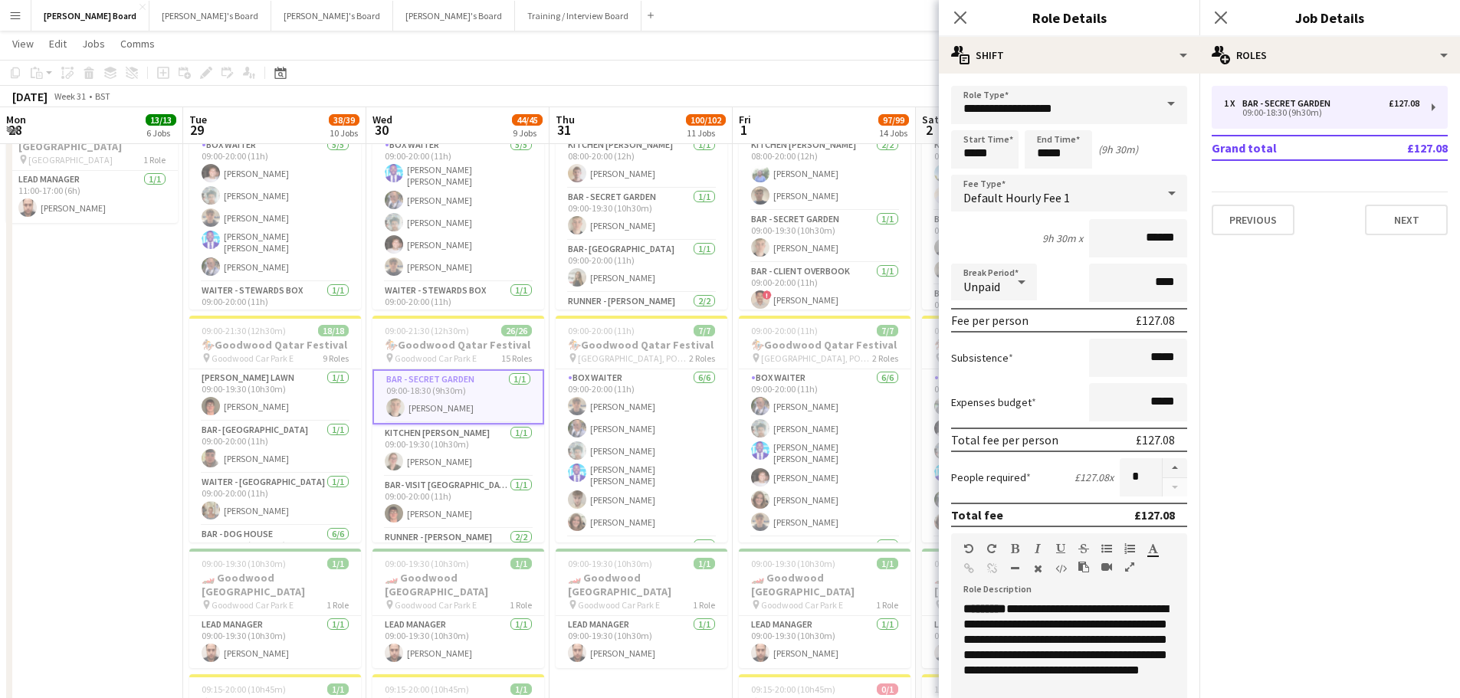
click at [1064, 623] on span "**********" at bounding box center [1065, 639] width 205 height 73
copy div "**********"
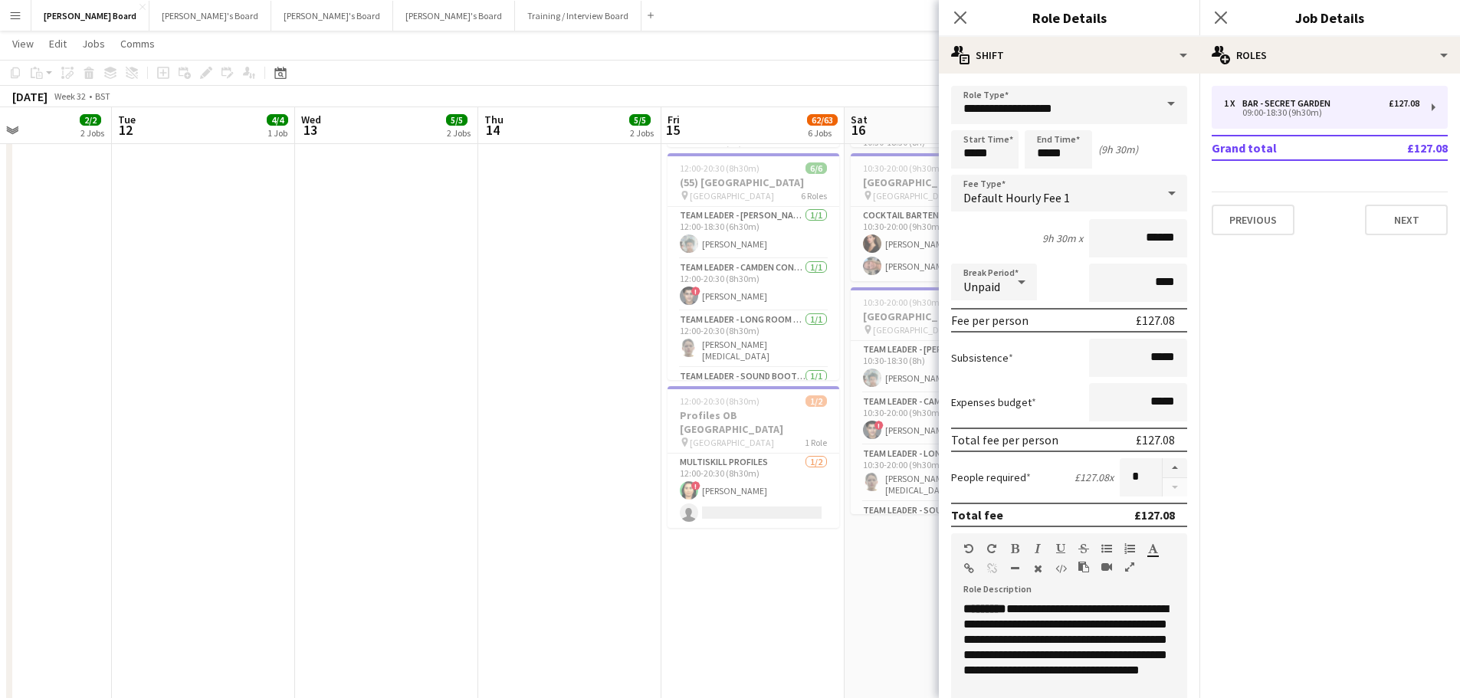
scroll to position [0, 438]
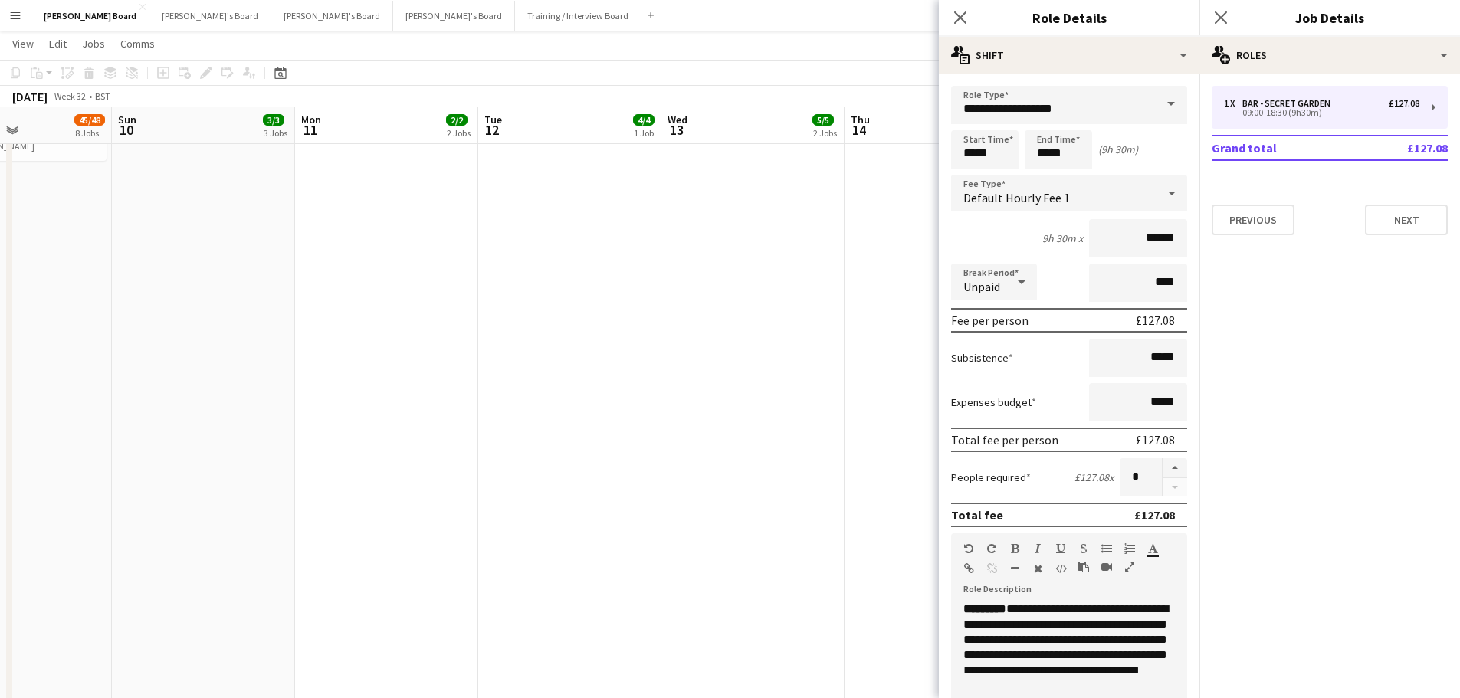
click at [756, 499] on app-date-cell at bounding box center [752, 307] width 183 height 1011
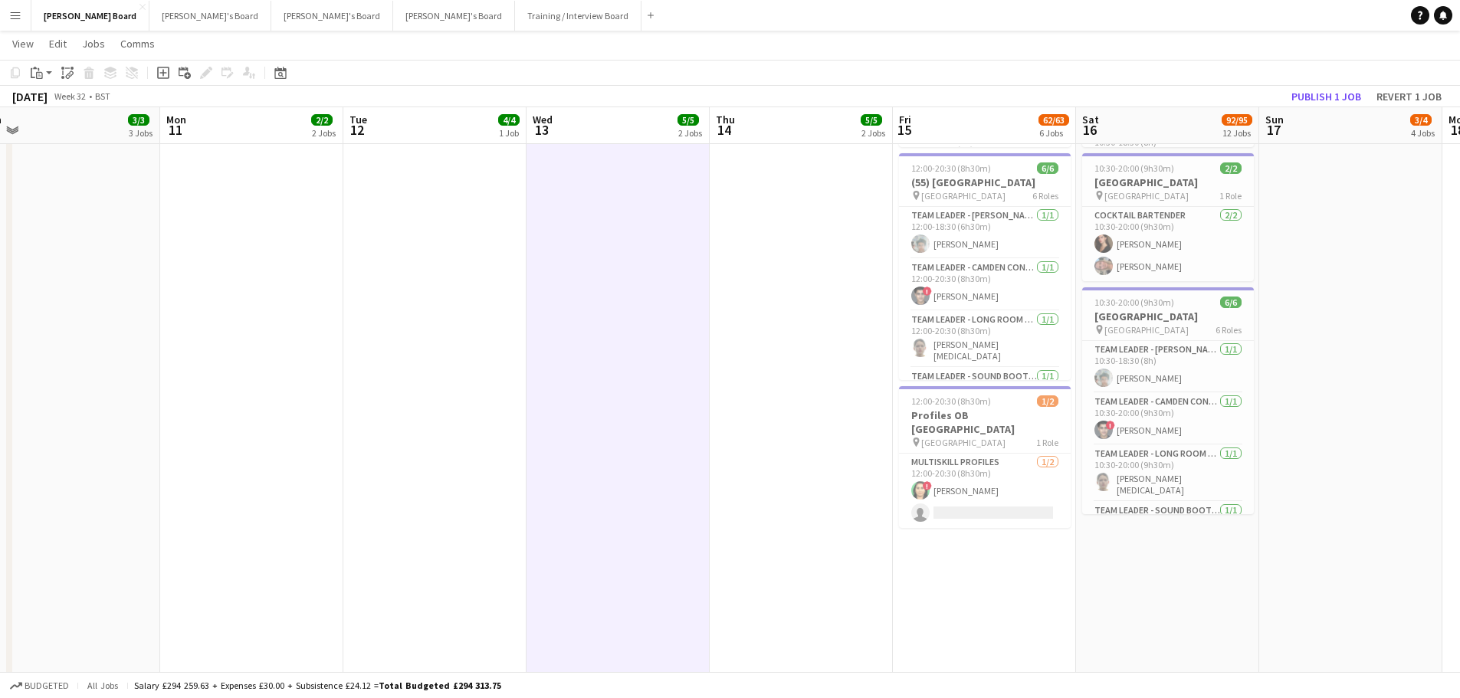
drag, startPoint x: 921, startPoint y: 440, endPoint x: 556, endPoint y: 446, distance: 365.5
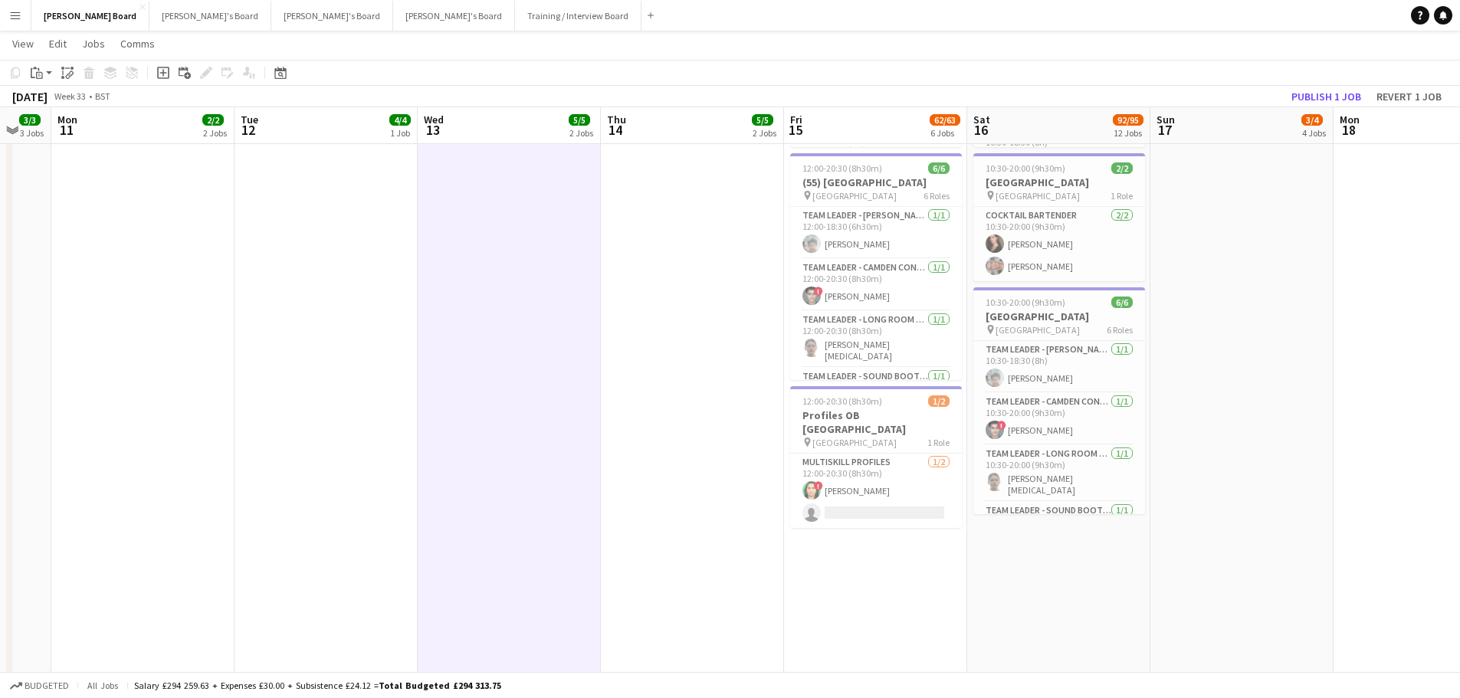
drag, startPoint x: 1138, startPoint y: 483, endPoint x: 868, endPoint y: 452, distance: 271.4
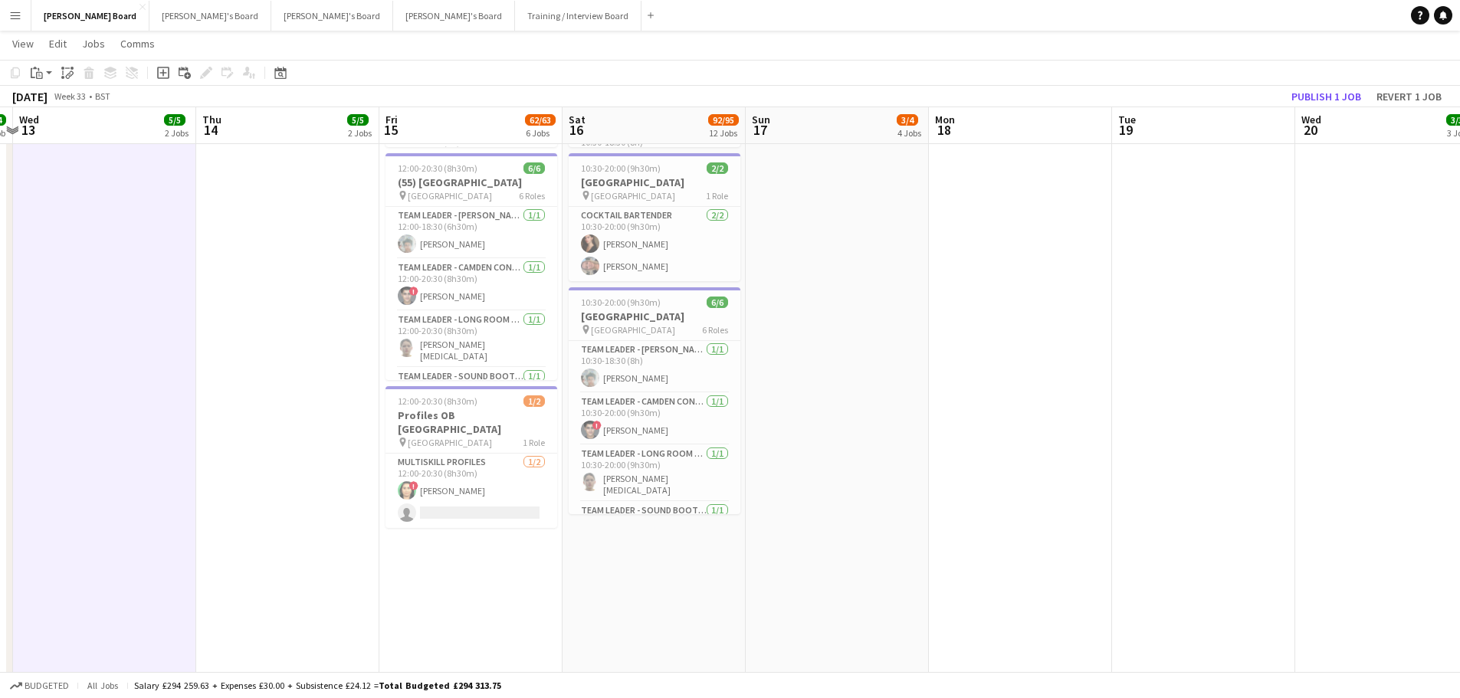
drag, startPoint x: 1312, startPoint y: 388, endPoint x: 401, endPoint y: 376, distance: 911.1
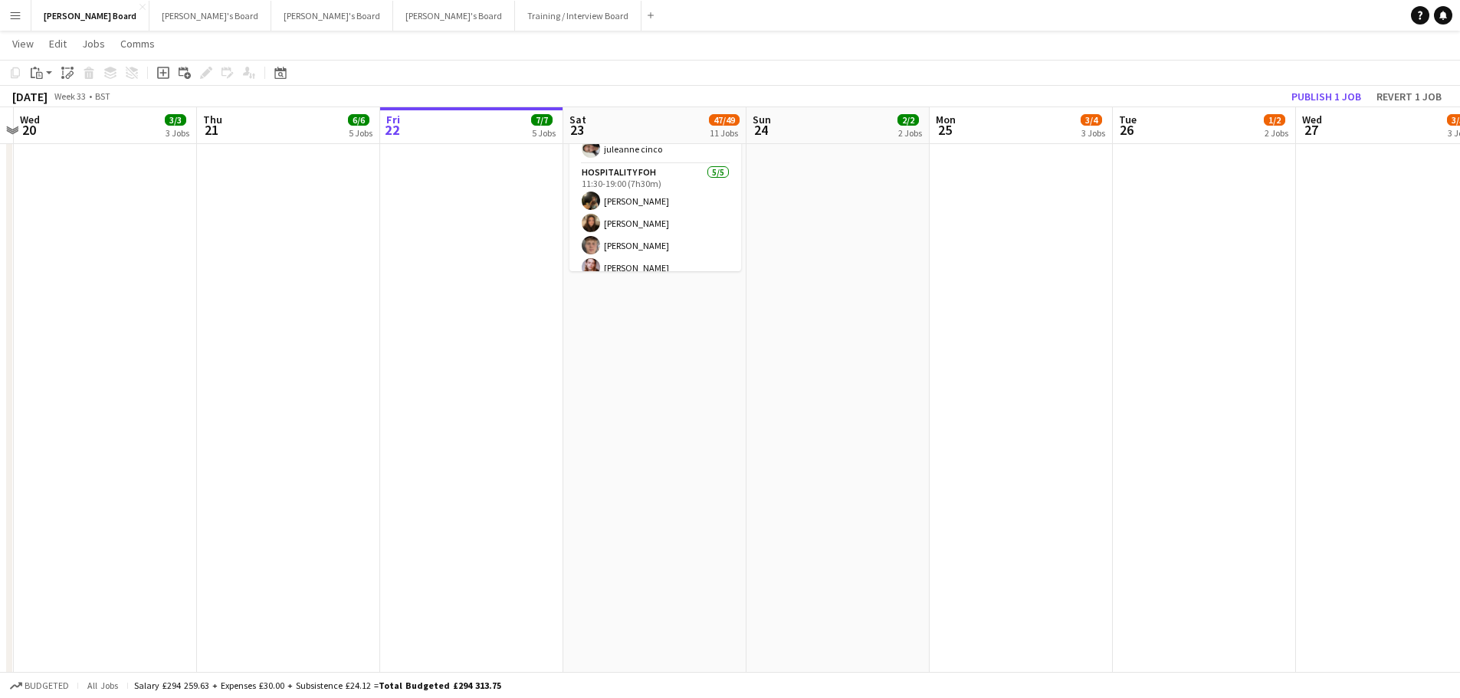
scroll to position [0, 699]
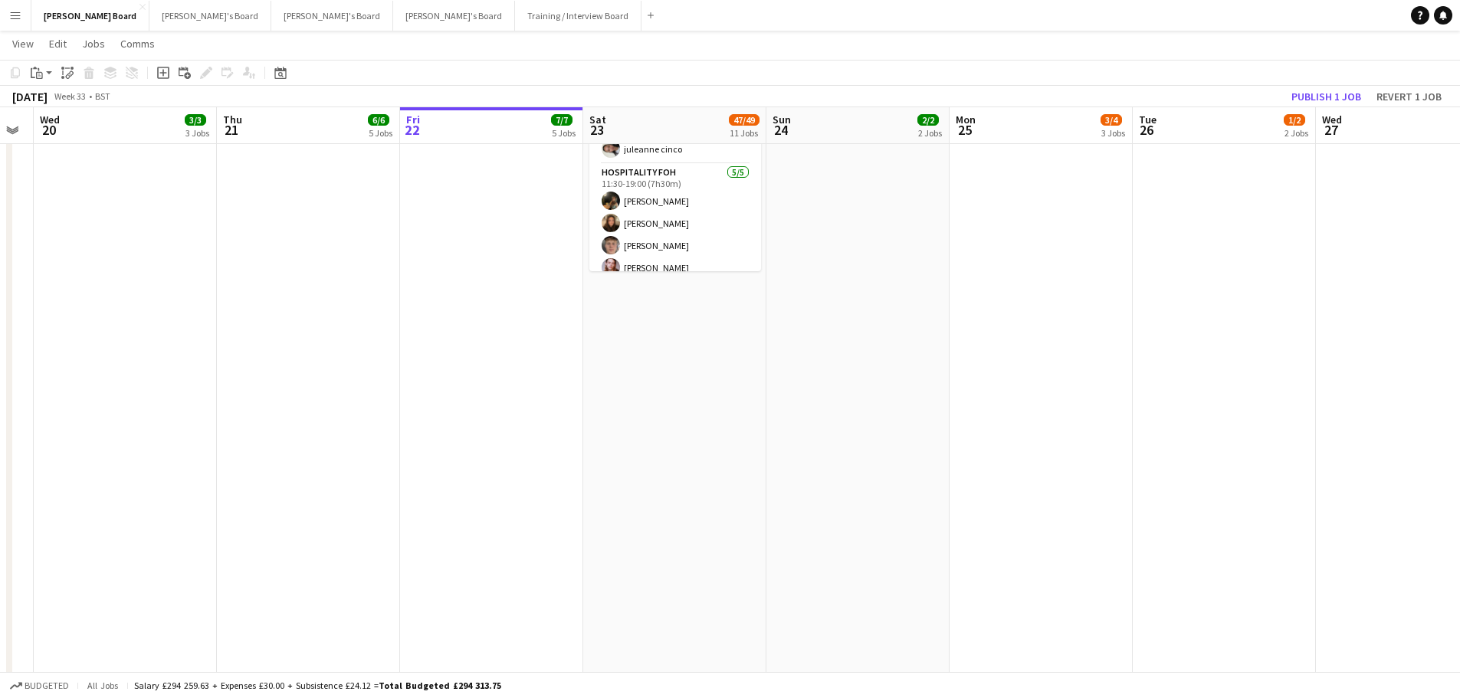
drag, startPoint x: 822, startPoint y: 441, endPoint x: 755, endPoint y: 434, distance: 67.0
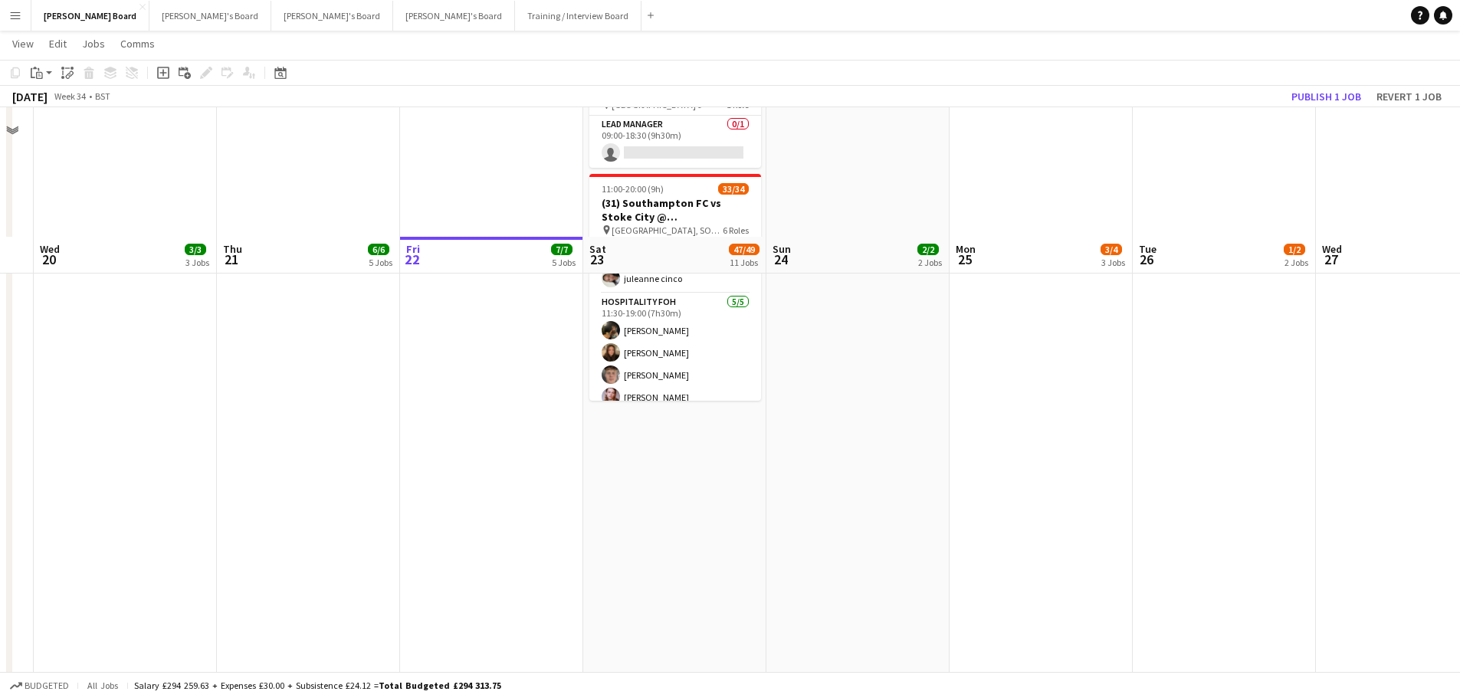
scroll to position [1992, 0]
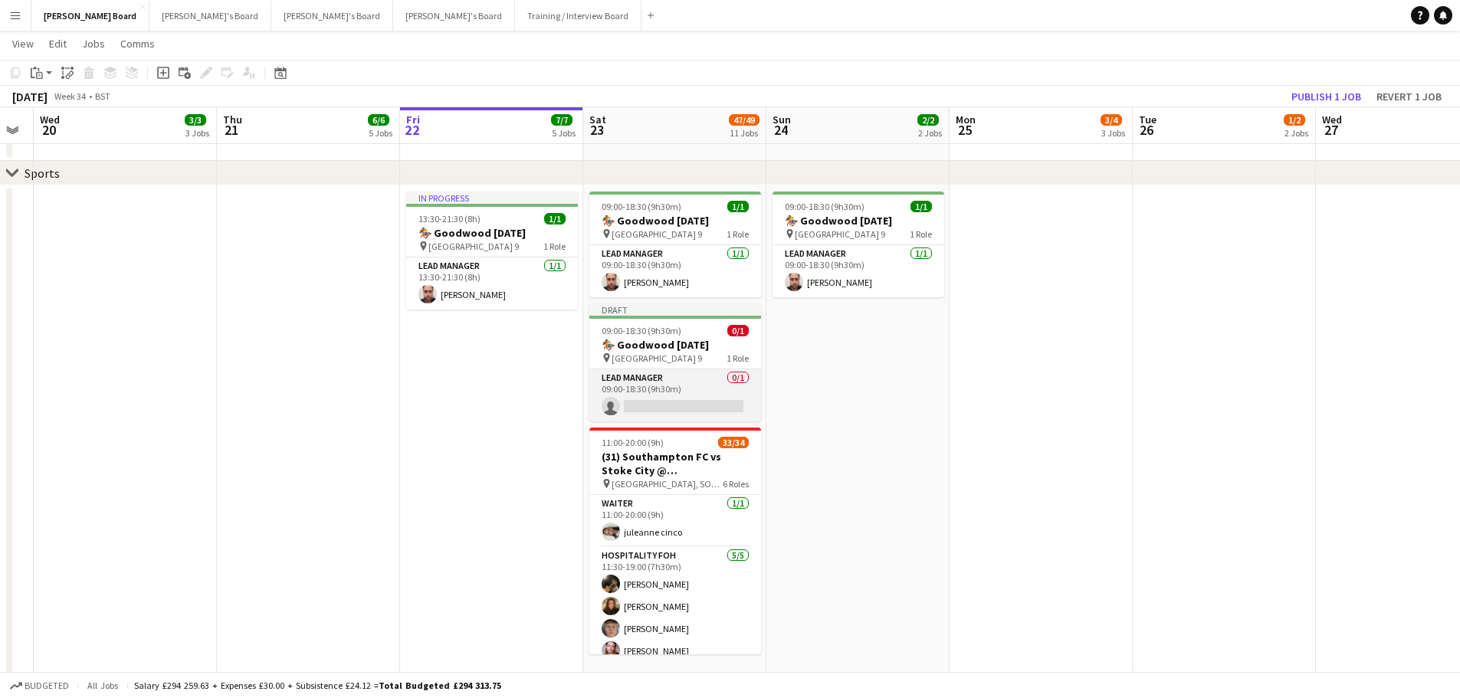
click at [670, 414] on app-card-role "Lead Manager 0/1 09:00-18:30 (9h30m) single-neutral-actions" at bounding box center [675, 395] width 172 height 52
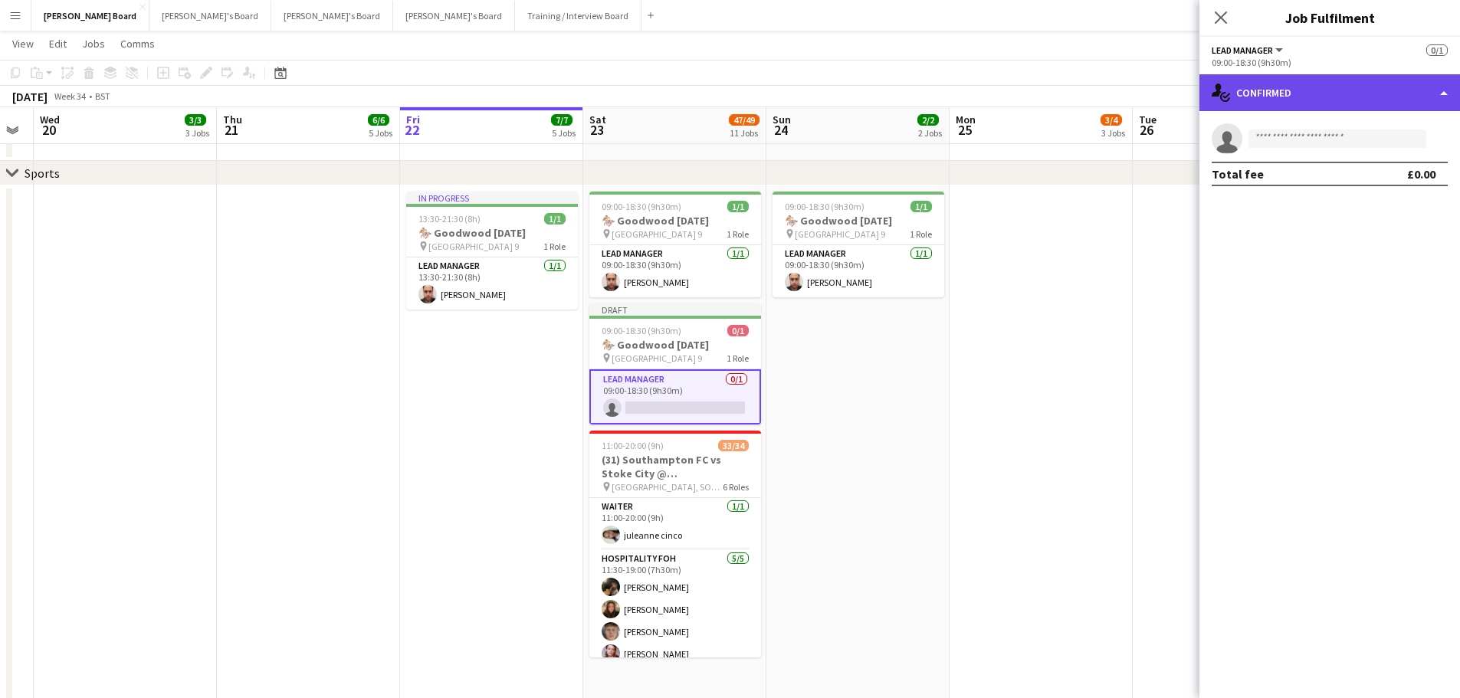
click at [1368, 84] on div "single-neutral-actions-check-2 Confirmed" at bounding box center [1329, 92] width 261 height 37
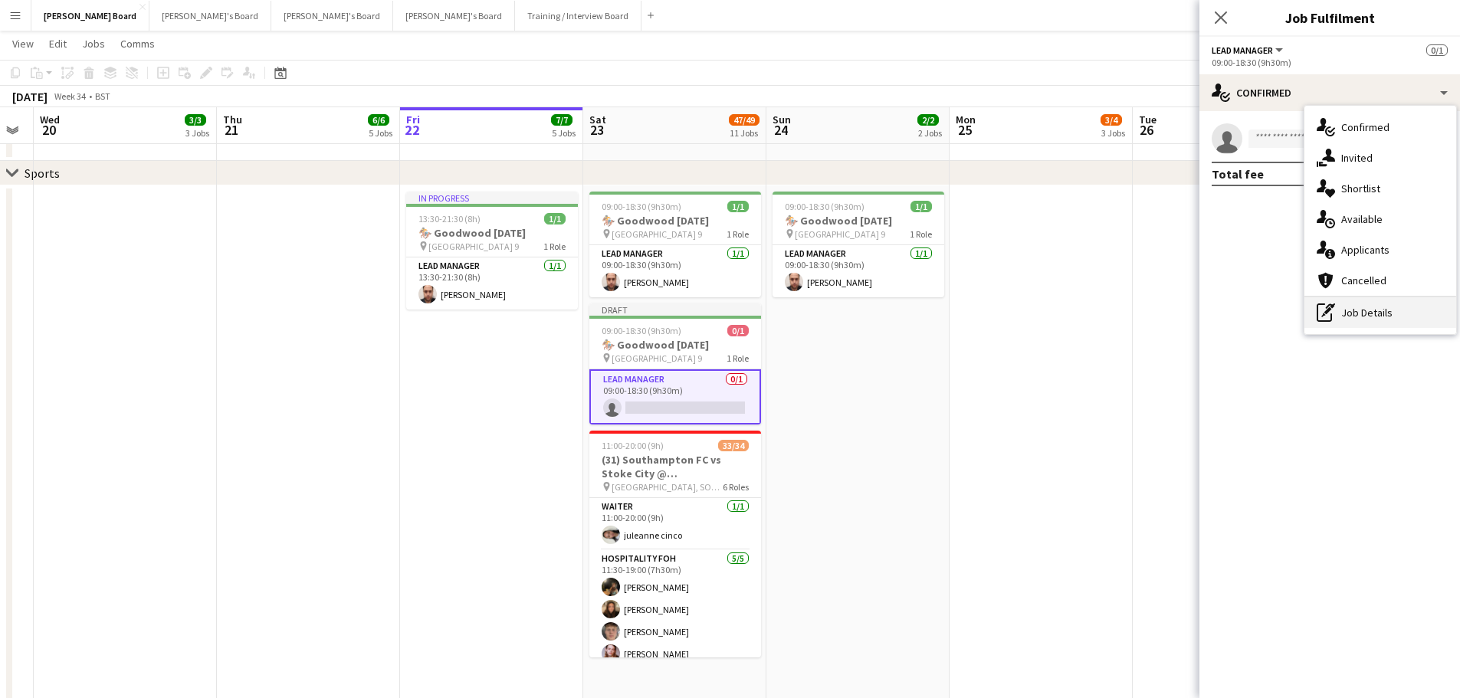
click at [1366, 311] on div "pen-write Job Details" at bounding box center [1380, 312] width 152 height 31
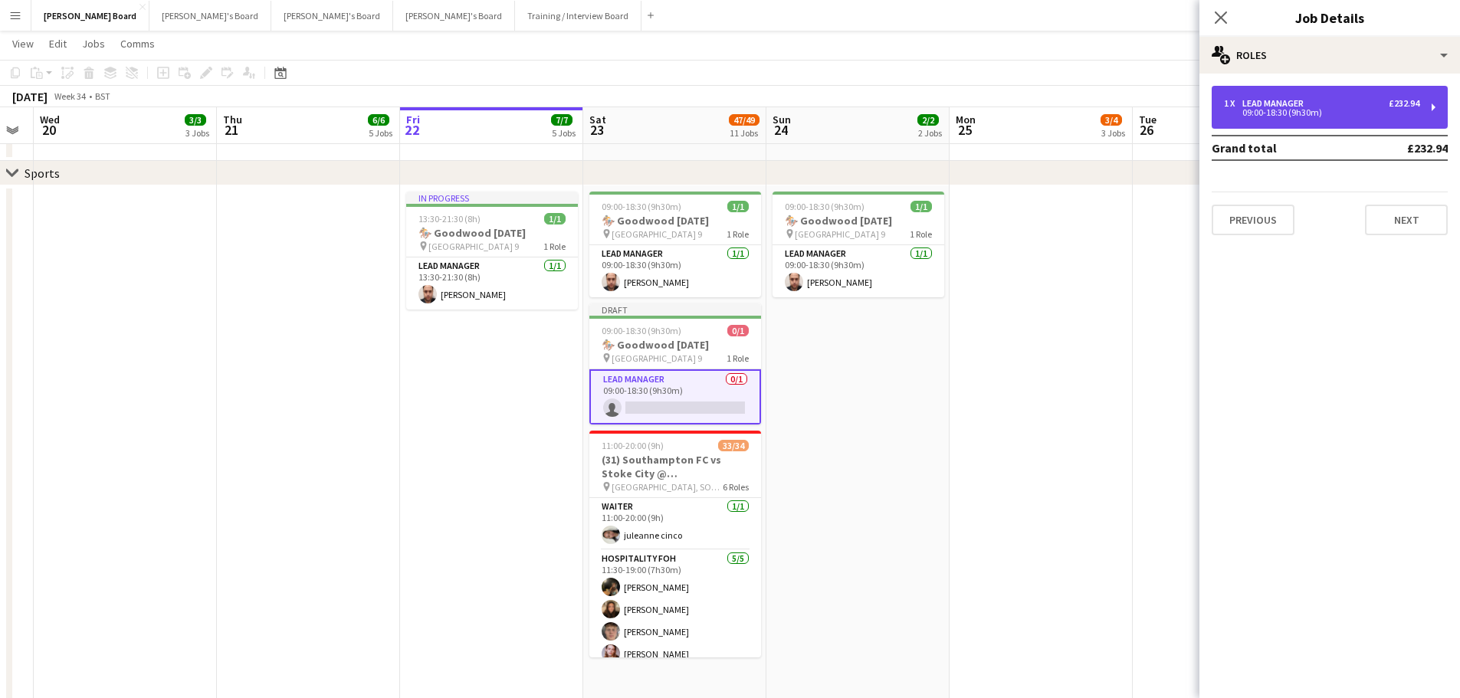
click at [1324, 110] on div "09:00-18:30 (9h30m)" at bounding box center [1321, 113] width 195 height 8
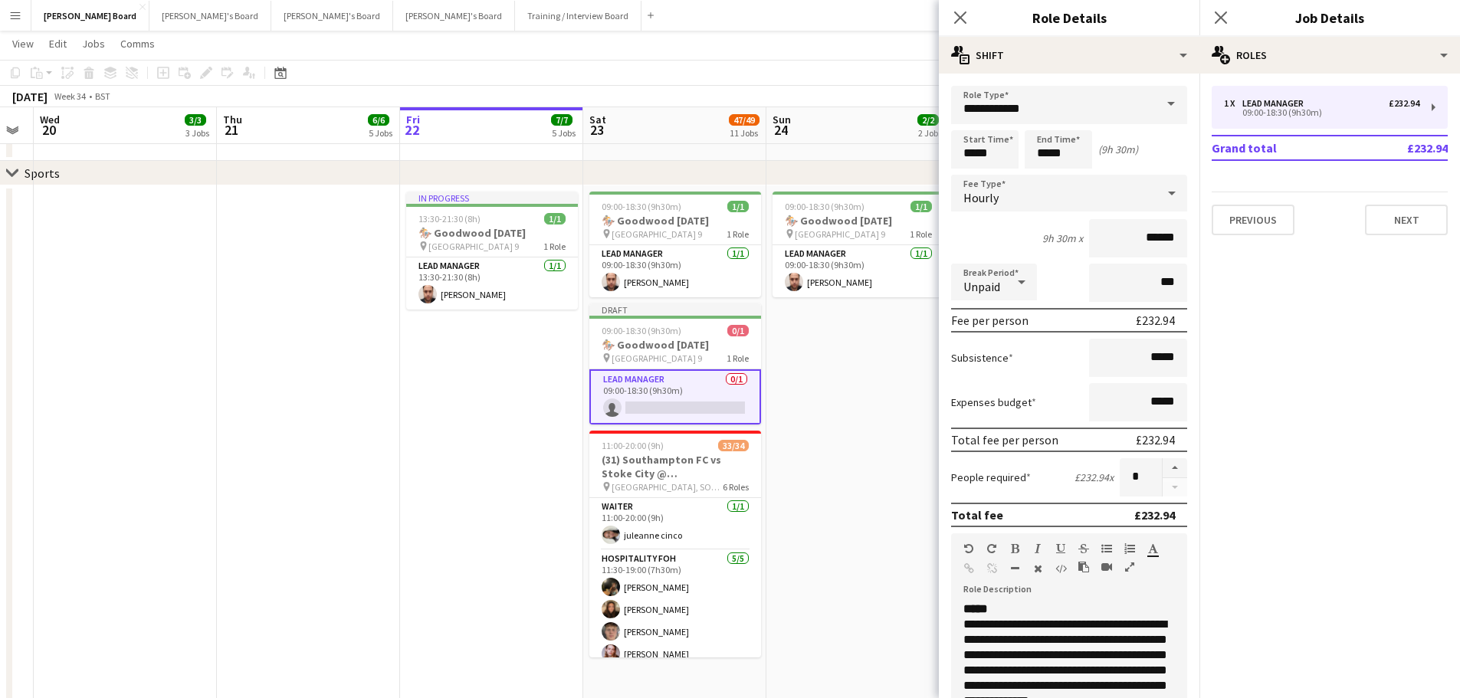
click at [1089, 624] on div "**********" at bounding box center [1069, 693] width 236 height 184
paste div
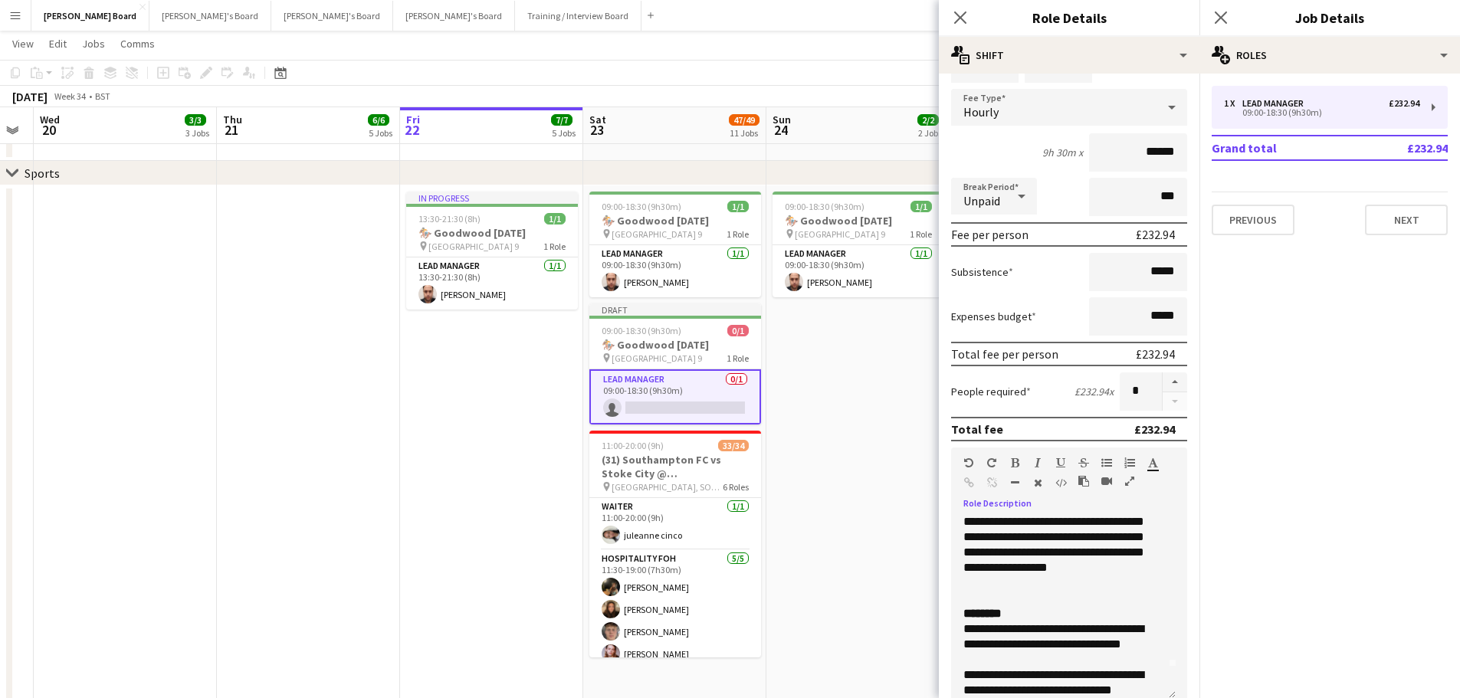
scroll to position [0, 0]
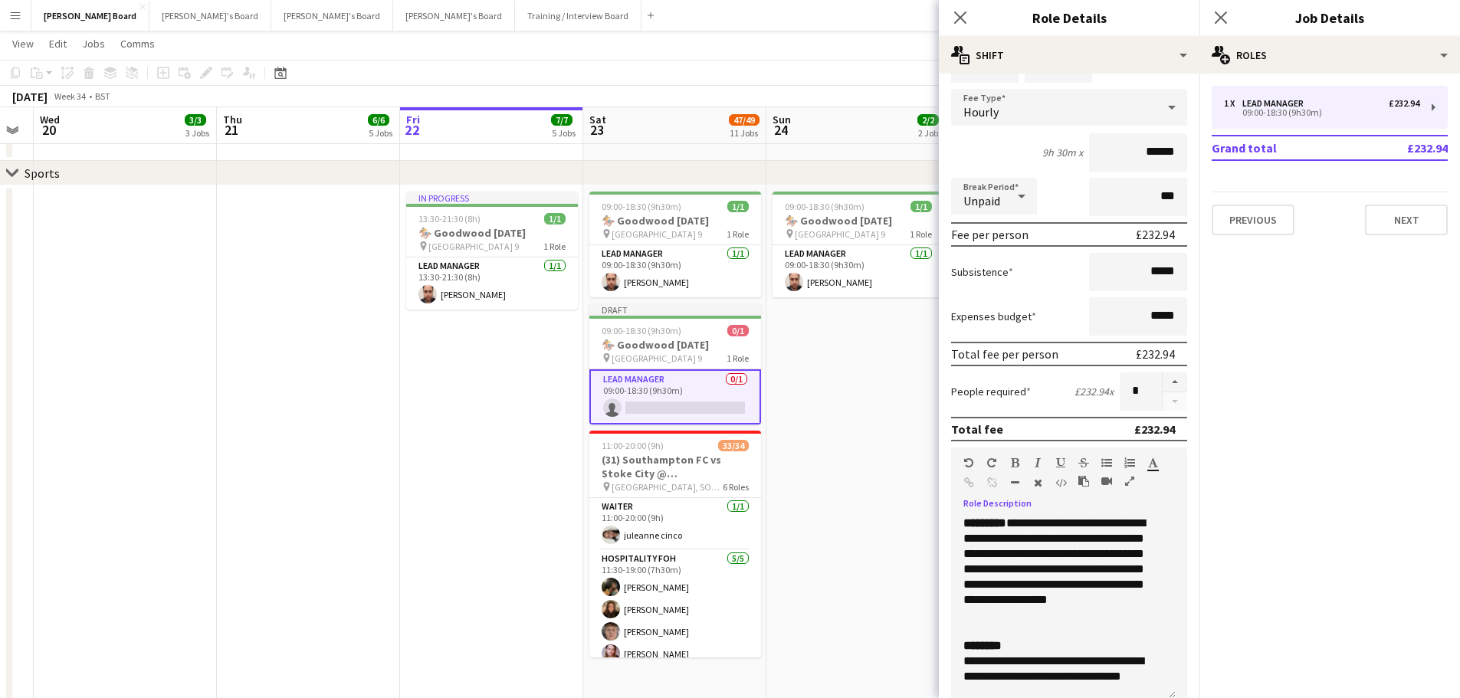
click at [1076, 619] on div "**********" at bounding box center [1063, 608] width 225 height 184
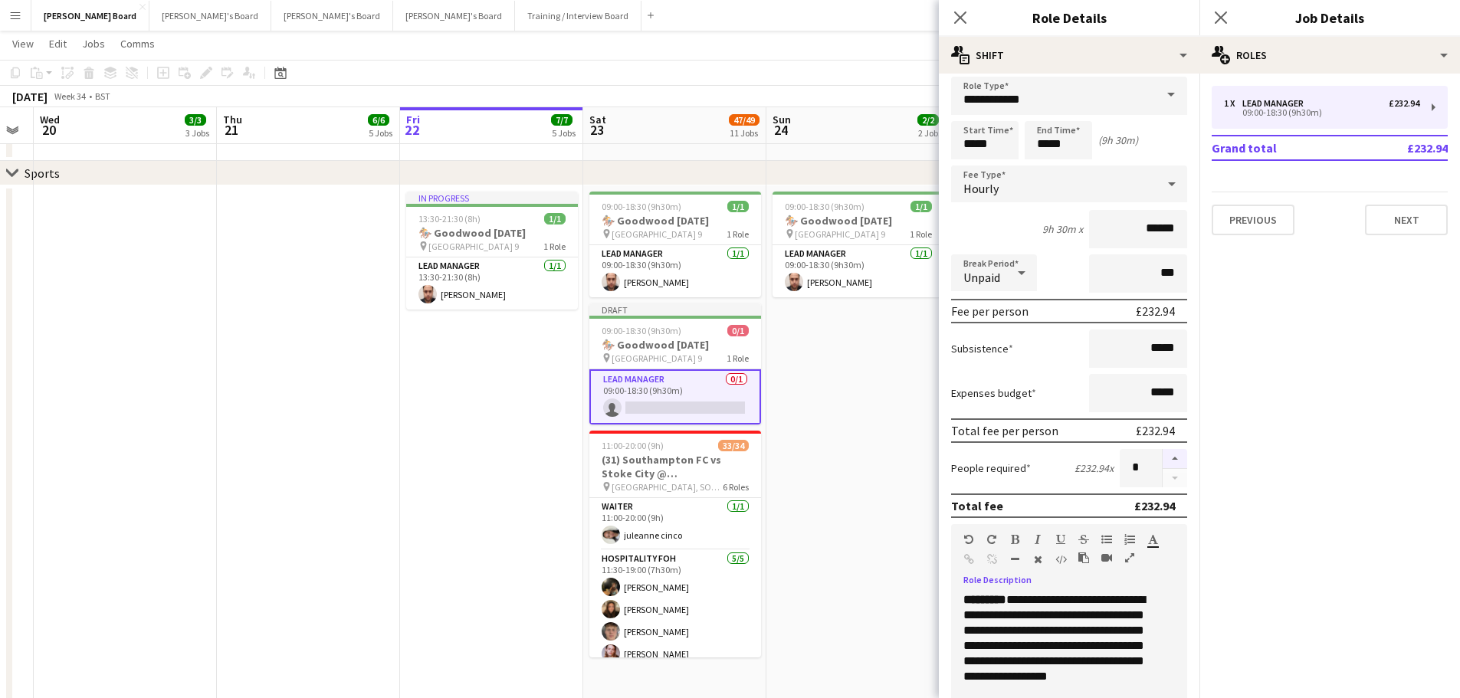
click at [1163, 453] on button "button" at bounding box center [1174, 459] width 25 height 20
type input "*"
click at [889, 464] on app-date-cell "09:00-18:30 (9h30m) 1/1 🏇 Goodwood August Bank Holiday pin Goodwood Car Park 9 …" at bounding box center [857, 690] width 183 height 1011
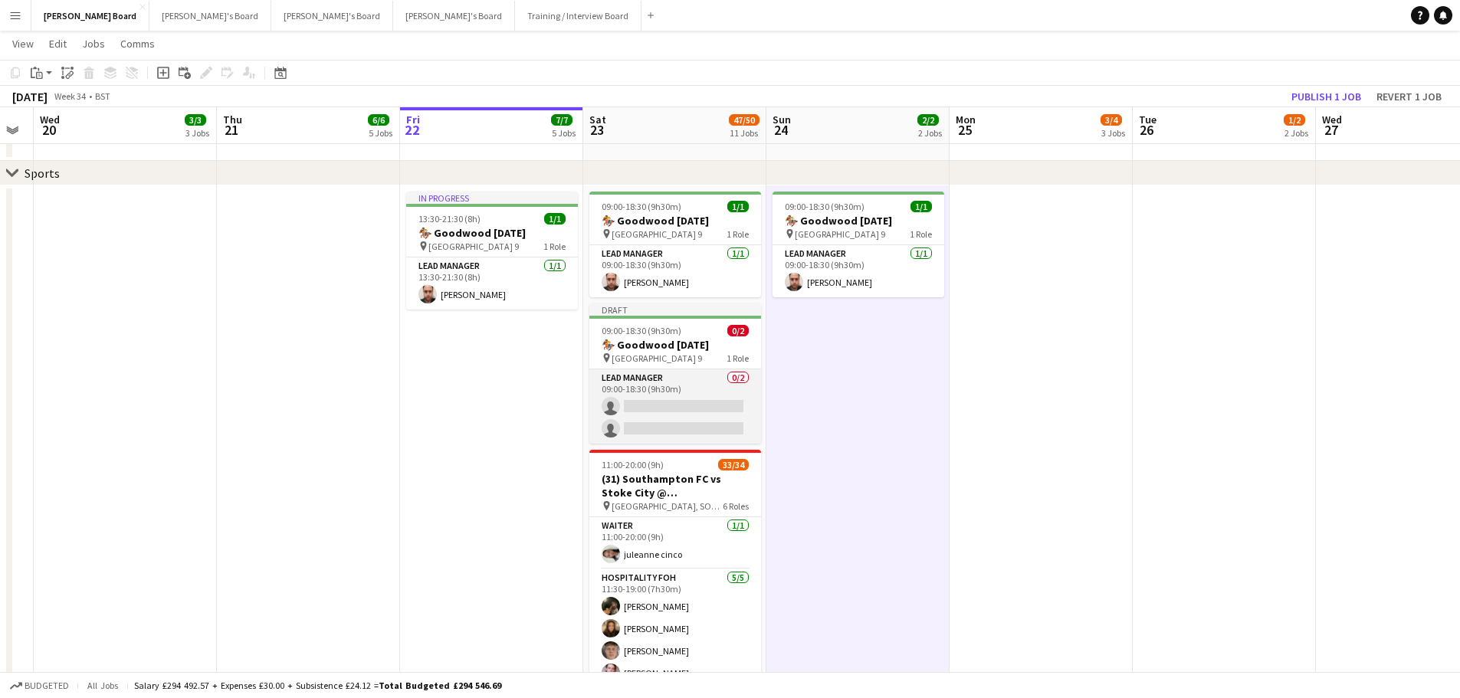
click at [668, 442] on app-card-role "Lead Manager 0/2 09:00-18:30 (9h30m) single-neutral-actions single-neutral-acti…" at bounding box center [675, 406] width 172 height 74
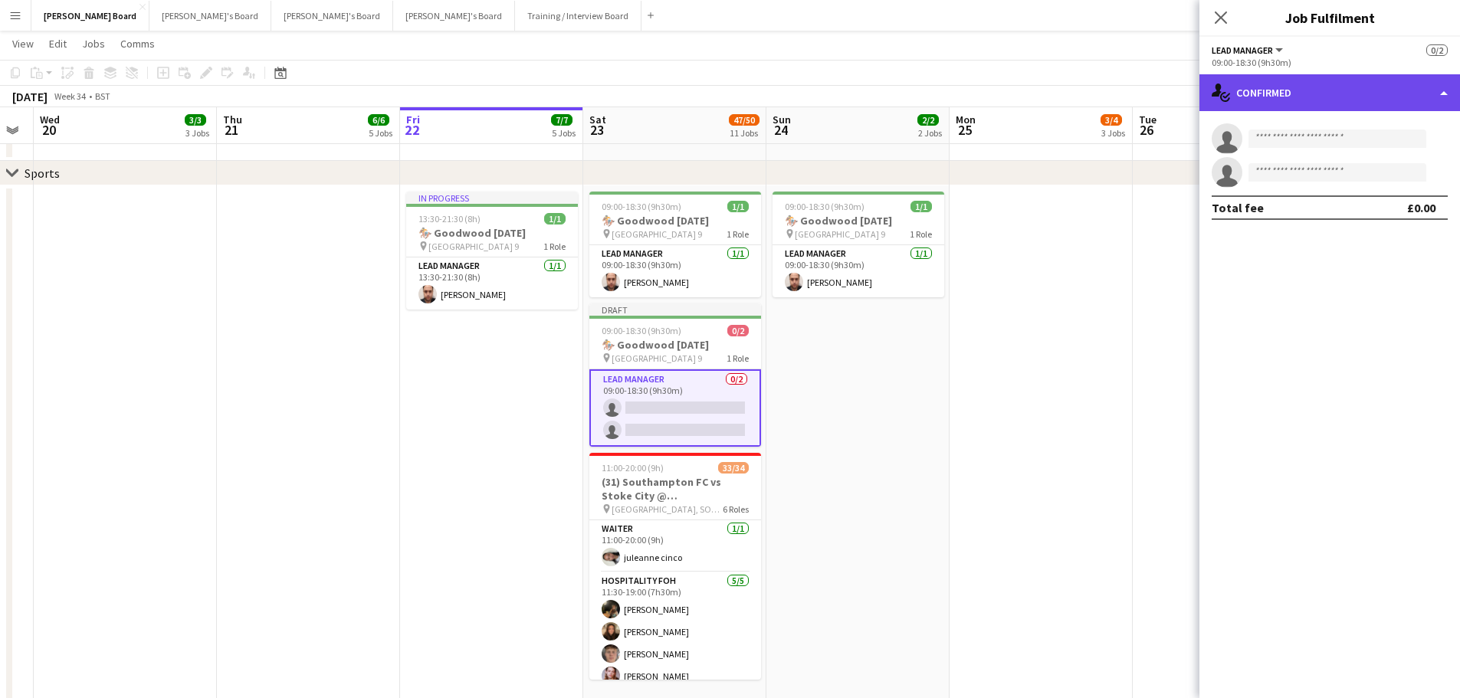
click at [1347, 93] on div "single-neutral-actions-check-2 Confirmed" at bounding box center [1329, 92] width 261 height 37
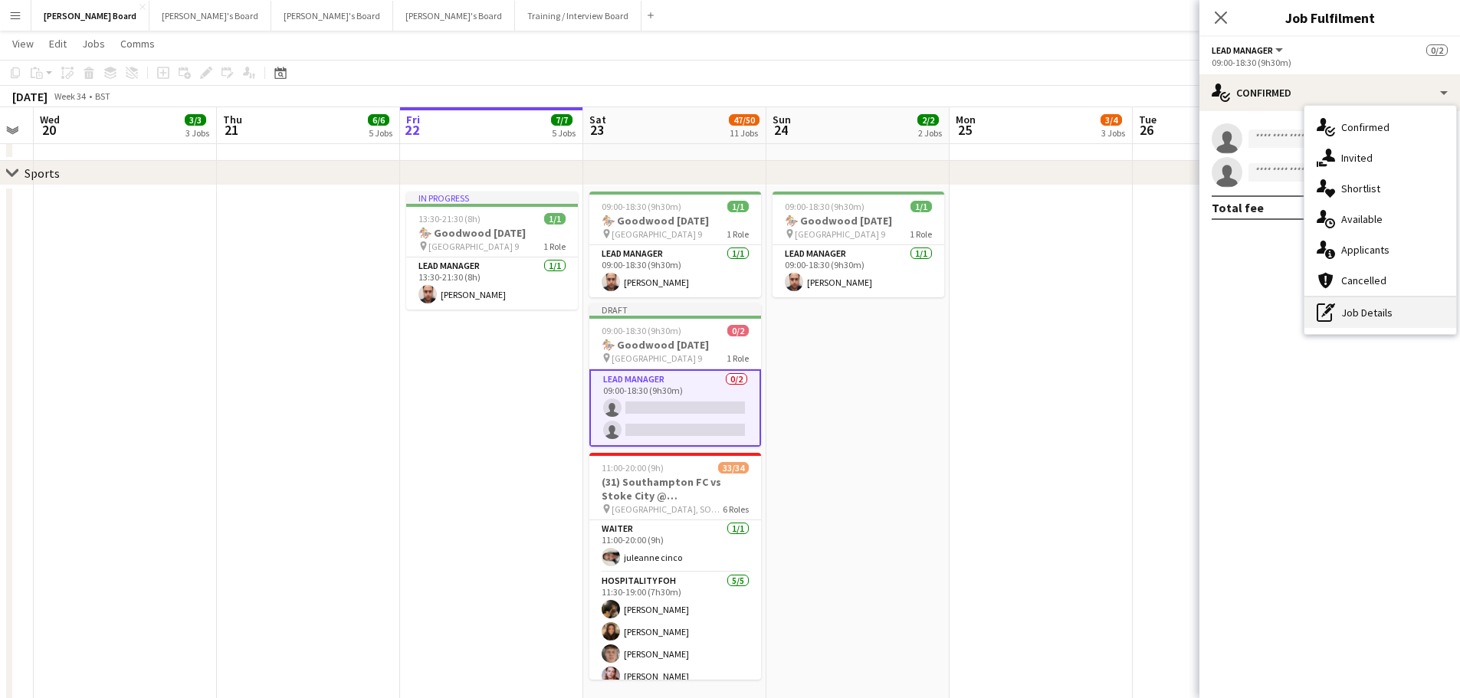
click at [1358, 307] on div "pen-write Job Details" at bounding box center [1380, 312] width 152 height 31
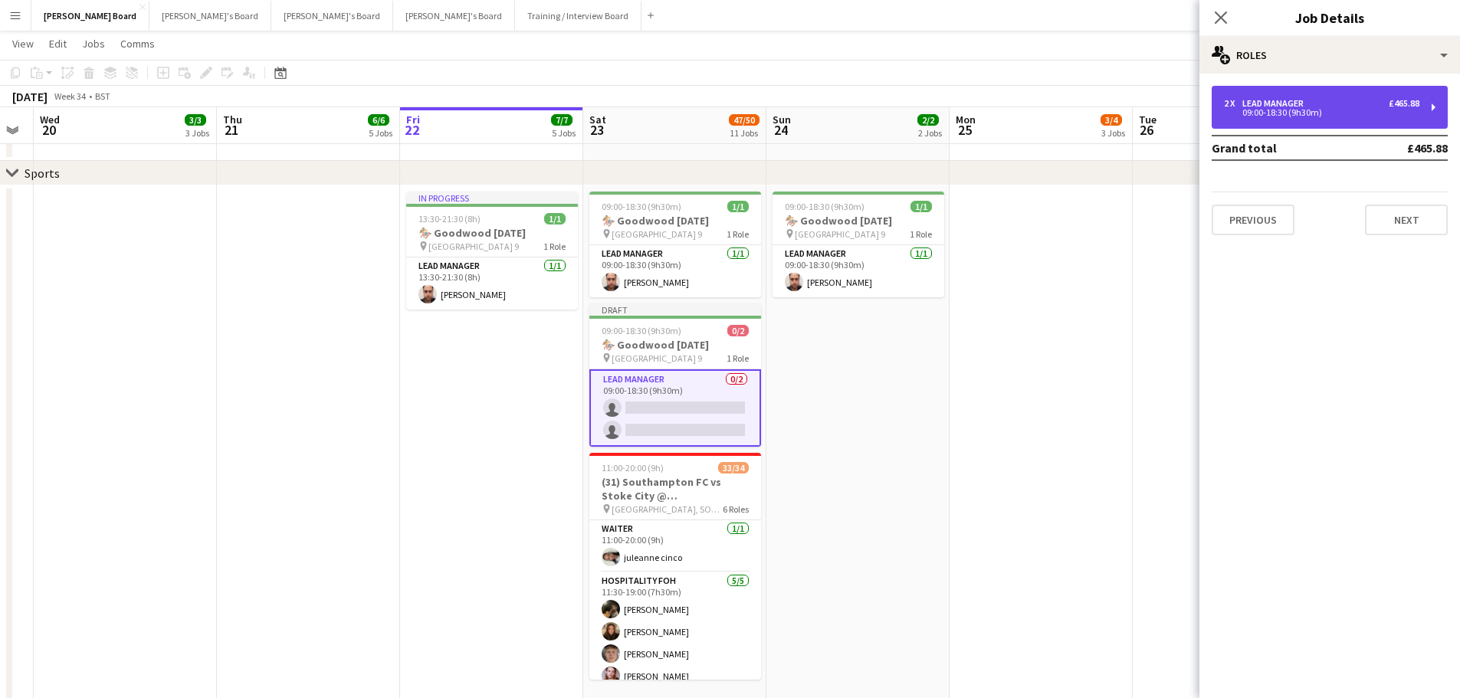
click at [1260, 100] on div "Lead Manager" at bounding box center [1275, 103] width 67 height 11
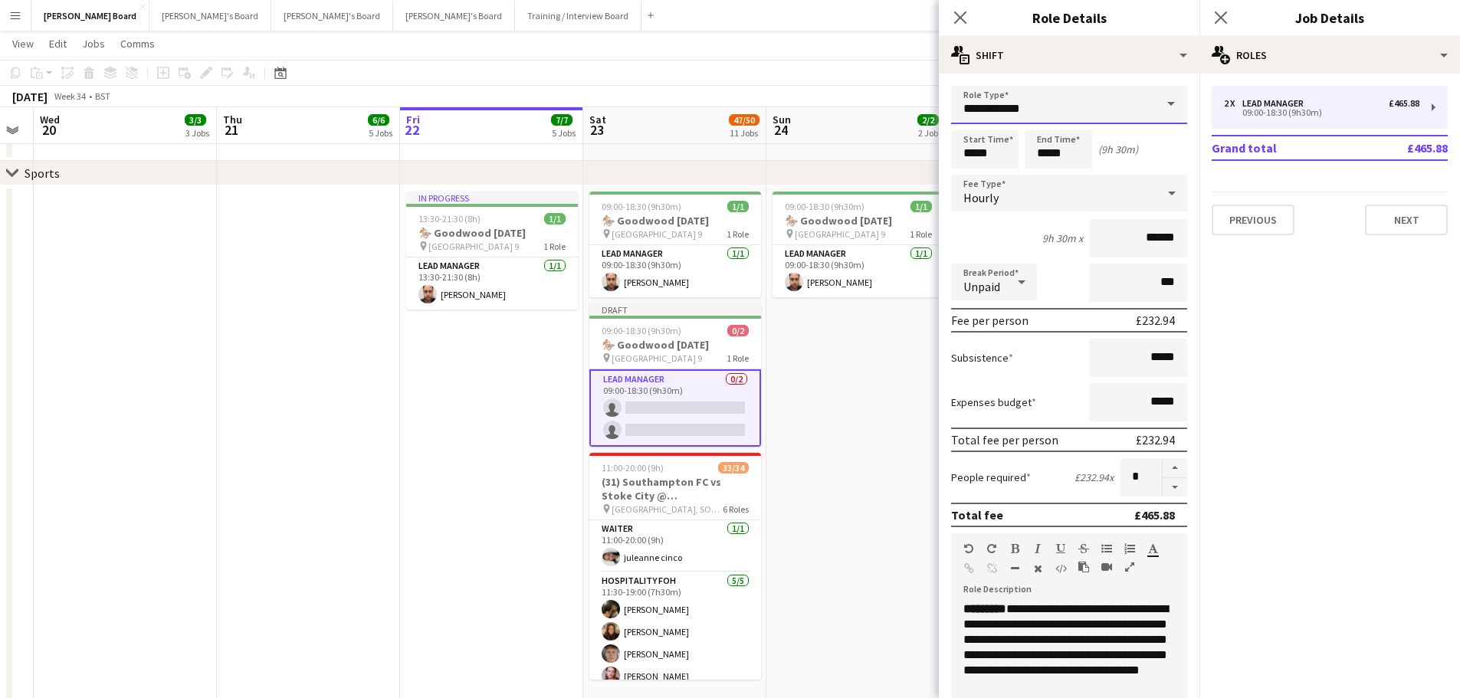
click at [895, 93] on body "Menu Boards Boards Boards All jobs Status Workforce Workforce My Workforce Recr…" at bounding box center [730, 156] width 1460 height 4296
type input "*"
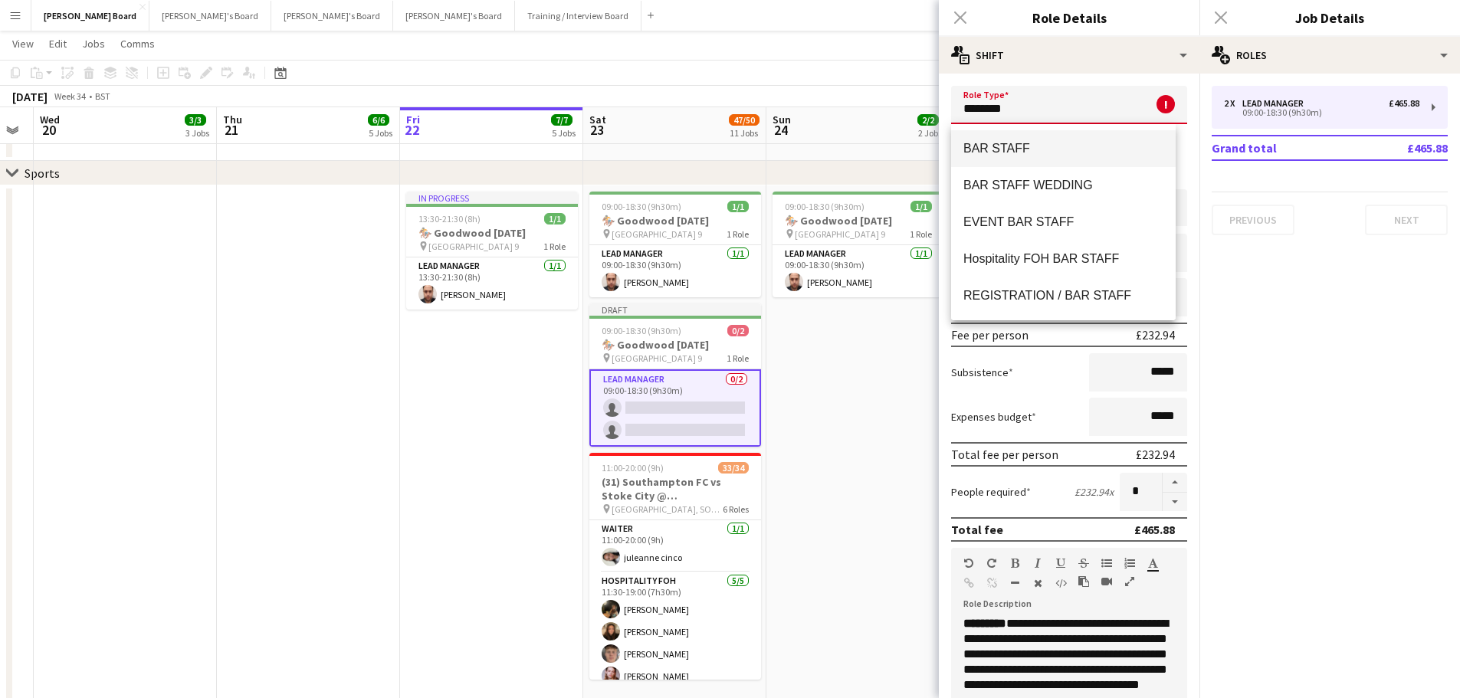
click at [1011, 142] on span "BAR STAFF" at bounding box center [1063, 148] width 200 height 15
type input "*********"
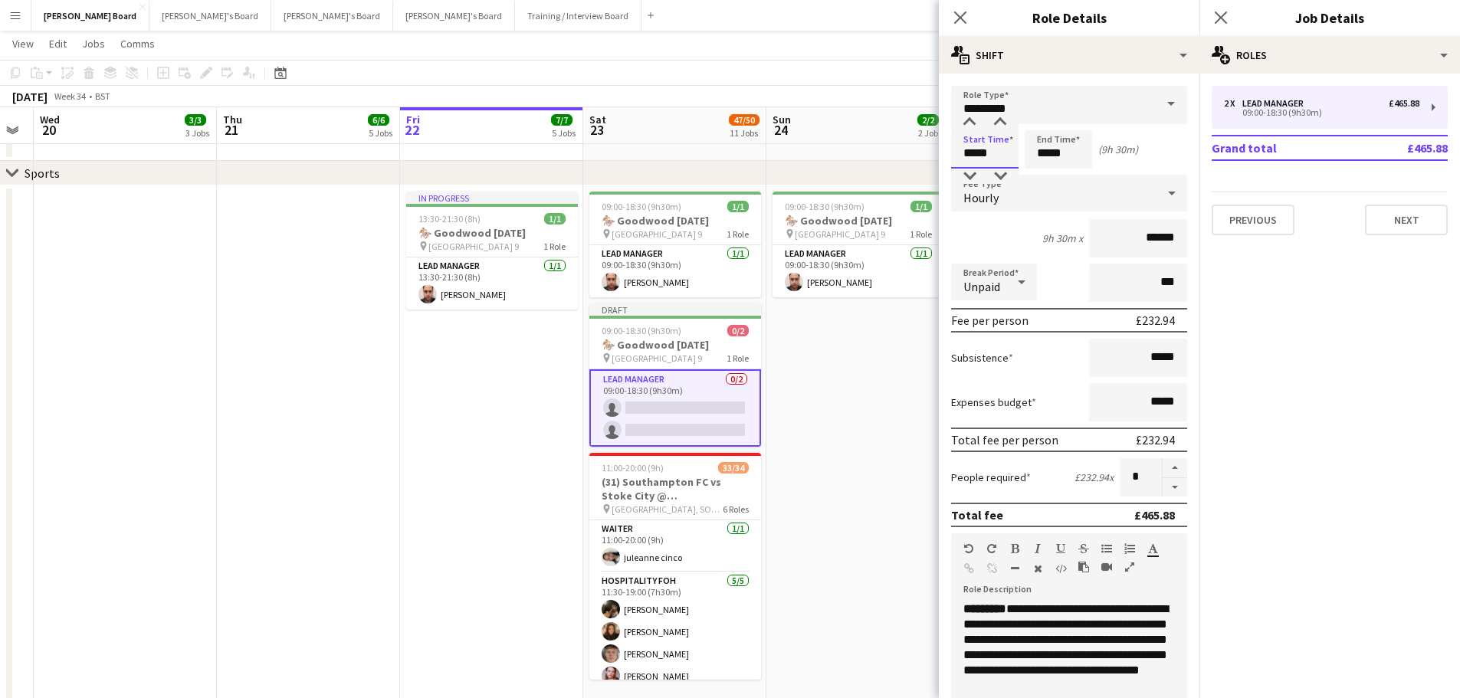
drag, startPoint x: 999, startPoint y: 152, endPoint x: 948, endPoint y: 154, distance: 51.4
click at [948, 154] on form "**********" at bounding box center [1069, 522] width 261 height 873
type input "*****"
drag, startPoint x: 1064, startPoint y: 149, endPoint x: 1041, endPoint y: 157, distance: 23.8
click at [1041, 157] on input "*****" at bounding box center [1057, 149] width 67 height 38
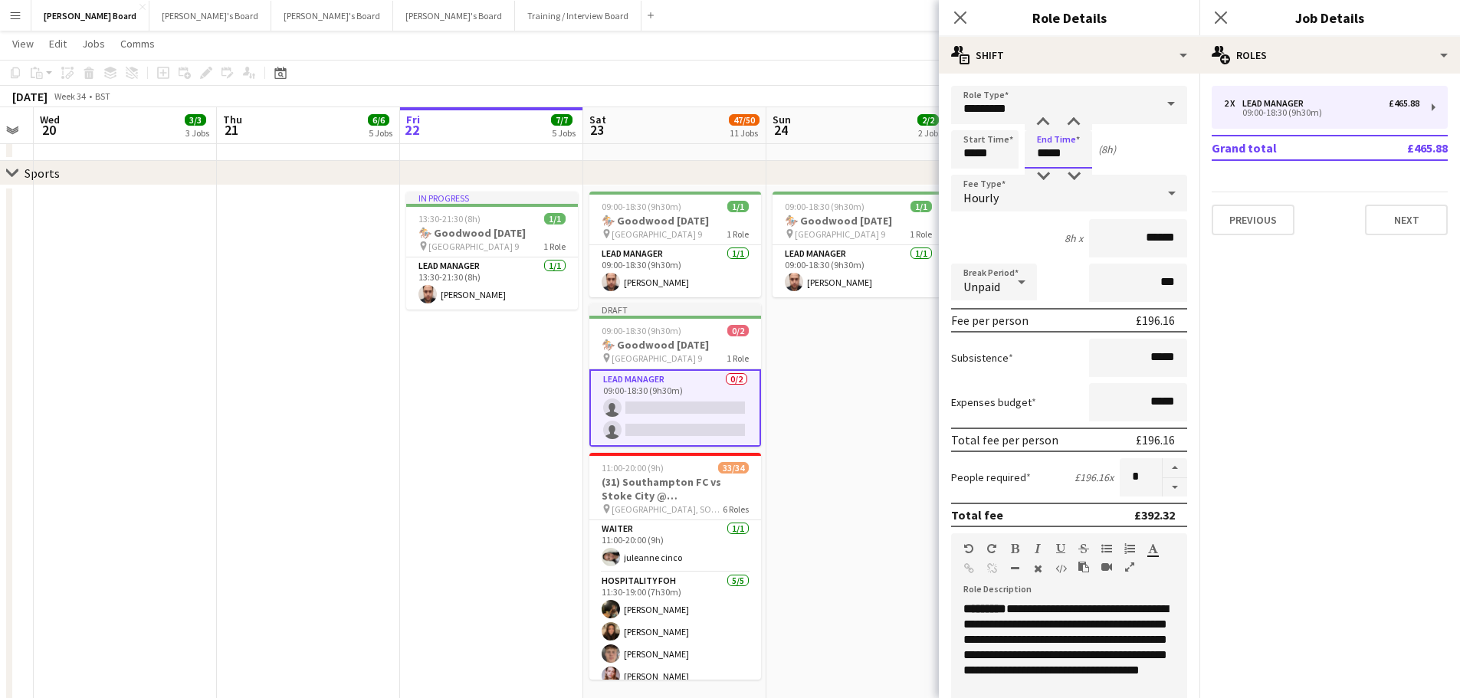
type input "*****"
click at [863, 380] on app-date-cell "09:00-18:30 (9h30m) 1/1 🏇 Goodwood August Bank Holiday pin Goodwood Car Park 9 …" at bounding box center [857, 690] width 183 height 1011
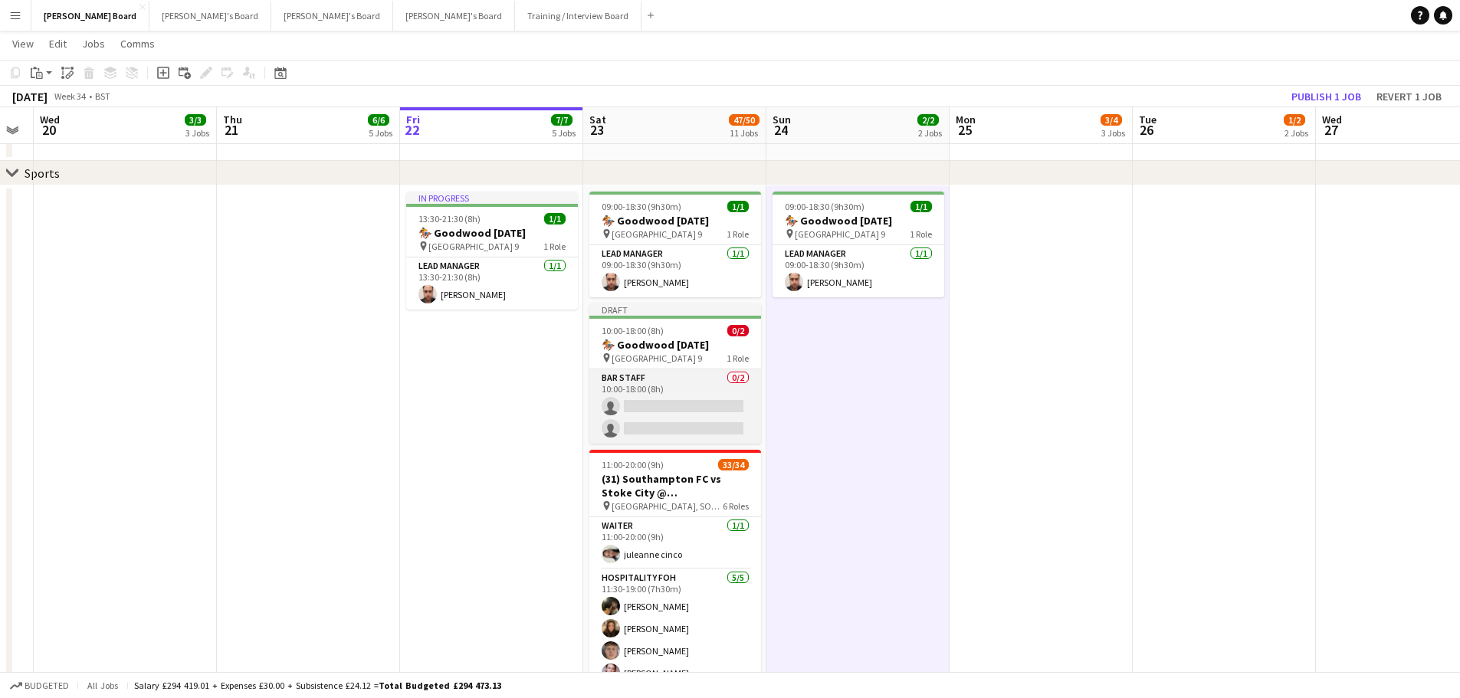
drag, startPoint x: 658, startPoint y: 435, endPoint x: 667, endPoint y: 431, distance: 9.3
click at [657, 435] on app-card-role "BAR STAFF 0/2 10:00-18:00 (8h) single-neutral-actions single-neutral-actions" at bounding box center [675, 406] width 172 height 74
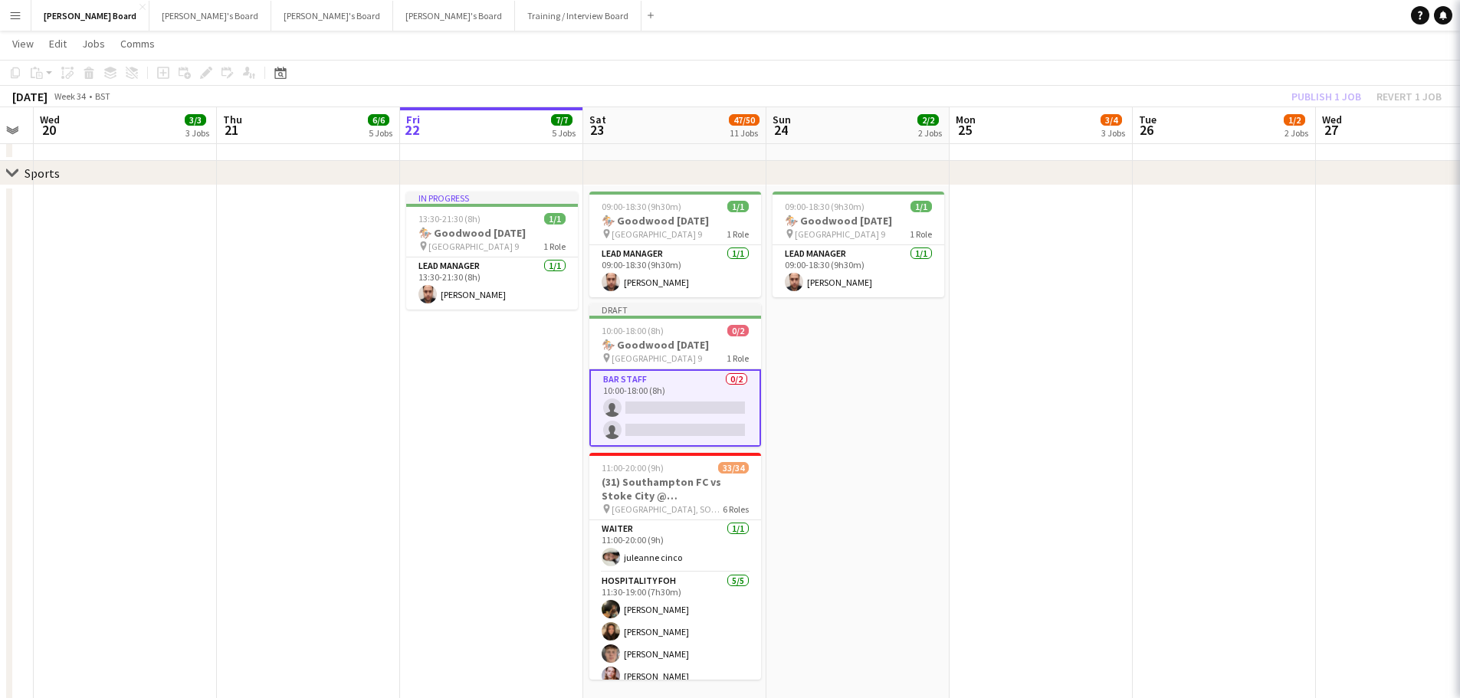
scroll to position [0, 700]
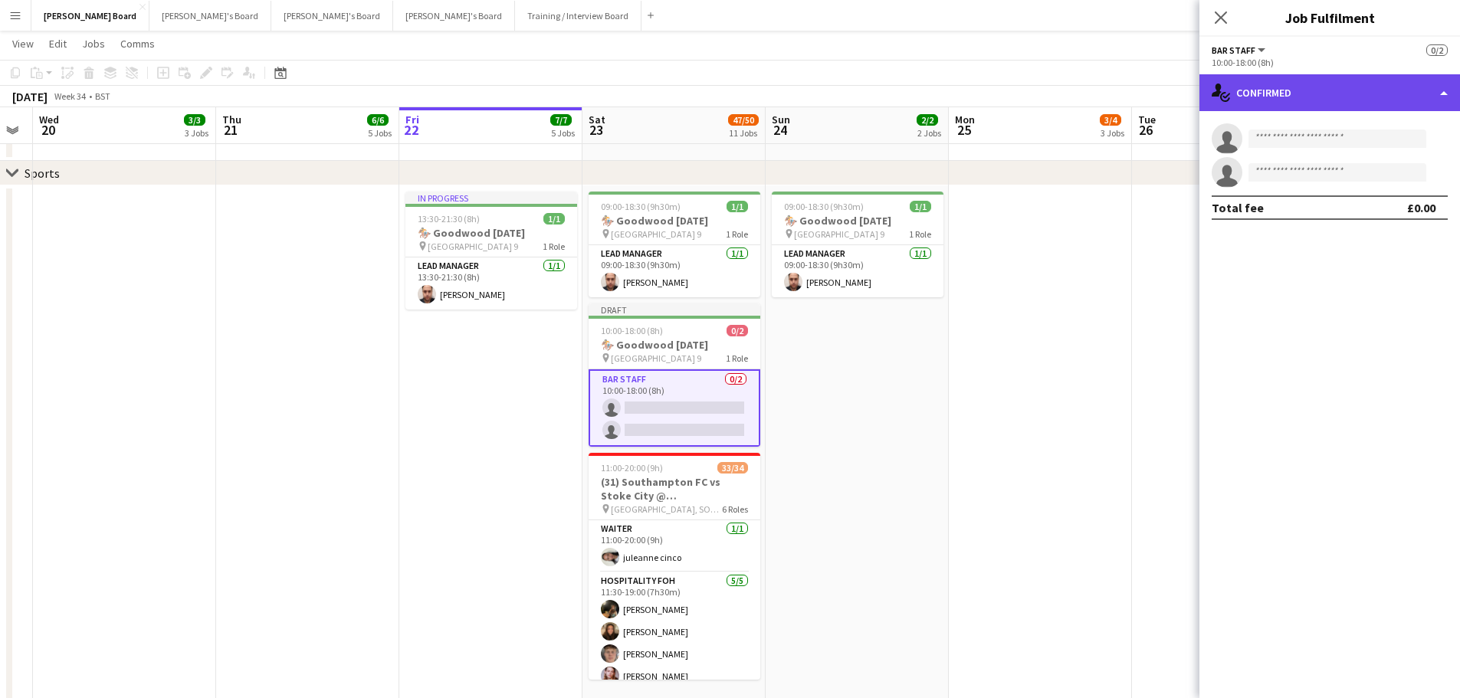
click at [1347, 101] on div "single-neutral-actions-check-2 Confirmed" at bounding box center [1329, 92] width 261 height 37
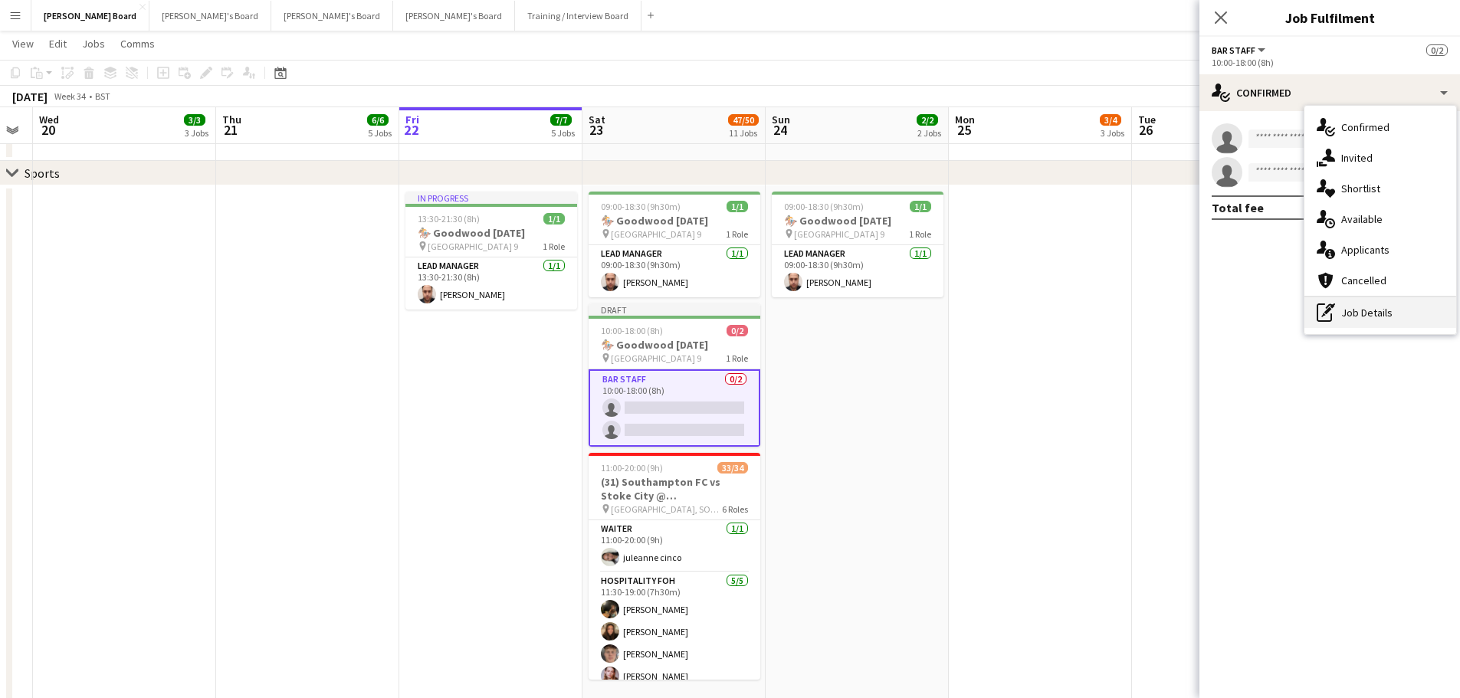
click at [1388, 308] on div "pen-write Job Details" at bounding box center [1380, 312] width 152 height 31
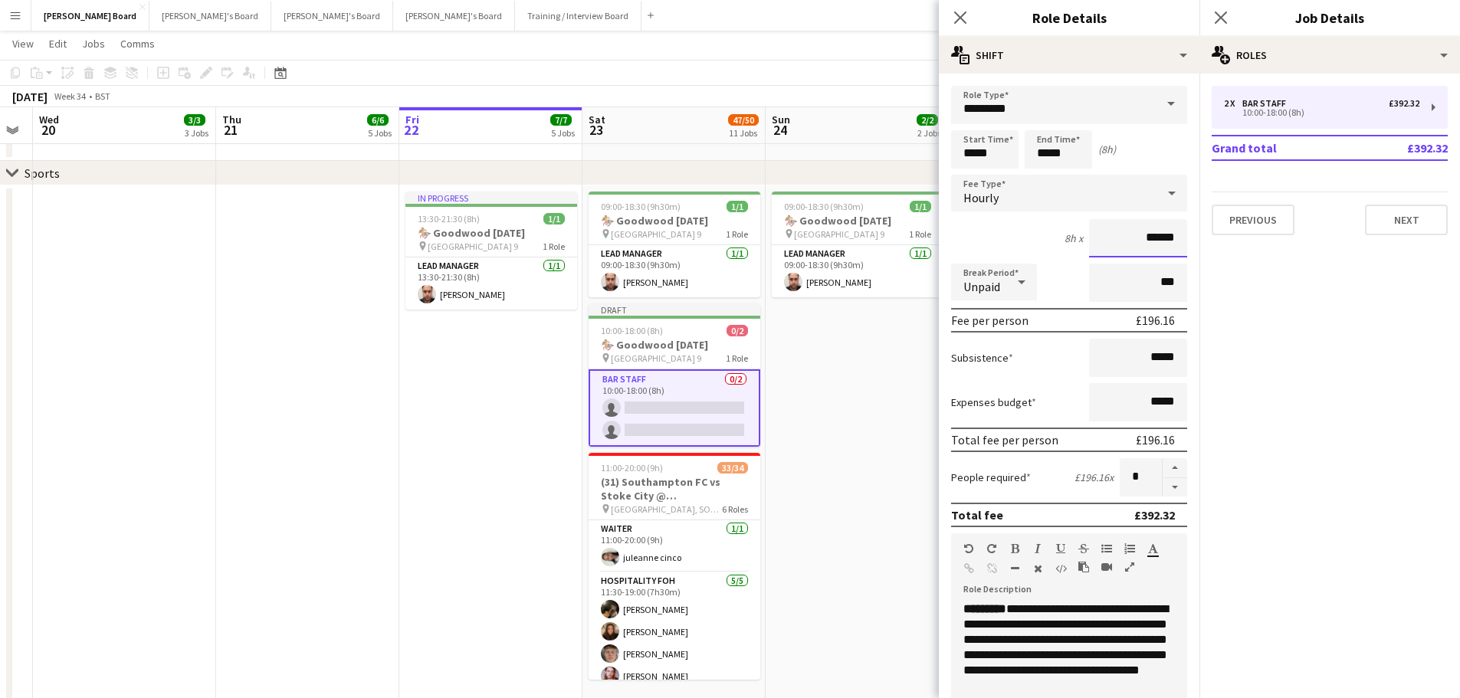
drag, startPoint x: 1119, startPoint y: 231, endPoint x: 1172, endPoint y: 236, distance: 53.1
click at [1172, 236] on input "******" at bounding box center [1138, 238] width 98 height 38
type input "******"
click at [878, 405] on app-date-cell "09:00-18:30 (9h30m) 1/1 🏇 Goodwood August Bank Holiday pin Goodwood Car Park 9 …" at bounding box center [856, 690] width 183 height 1011
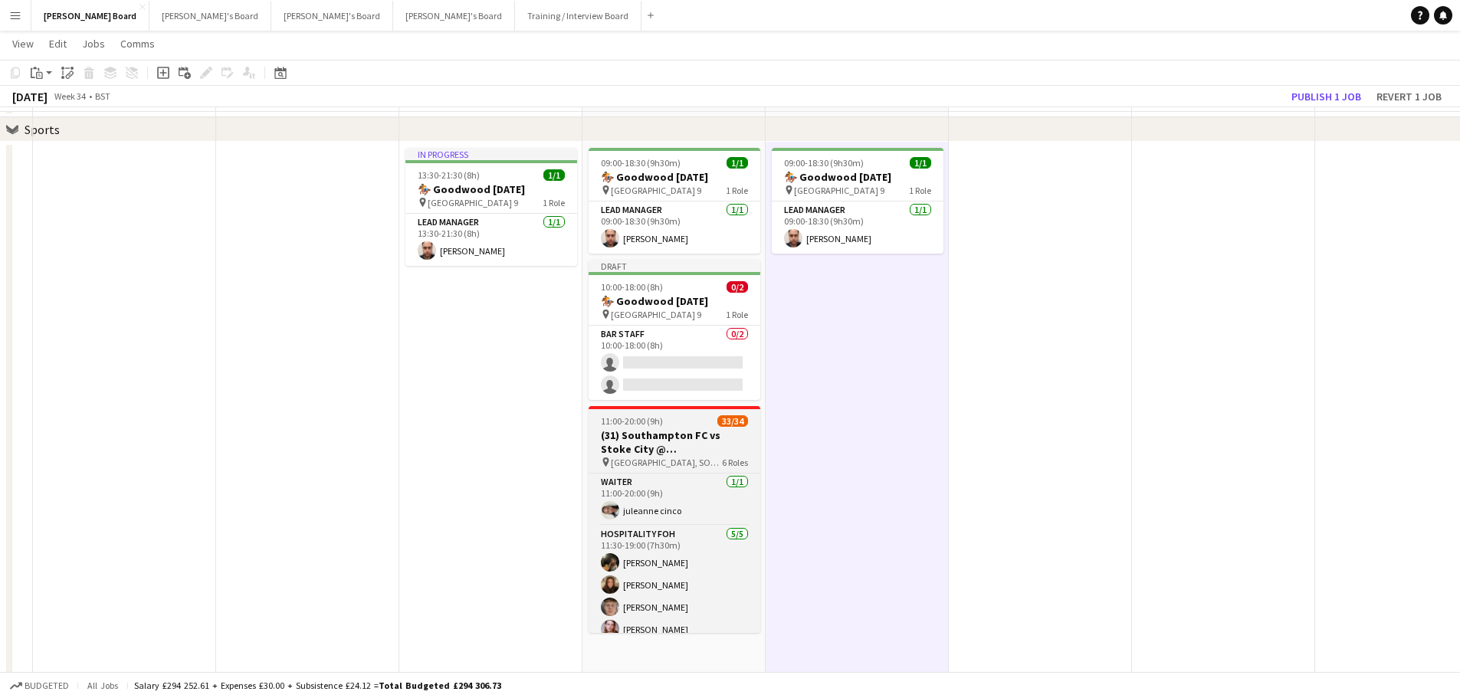
scroll to position [2069, 0]
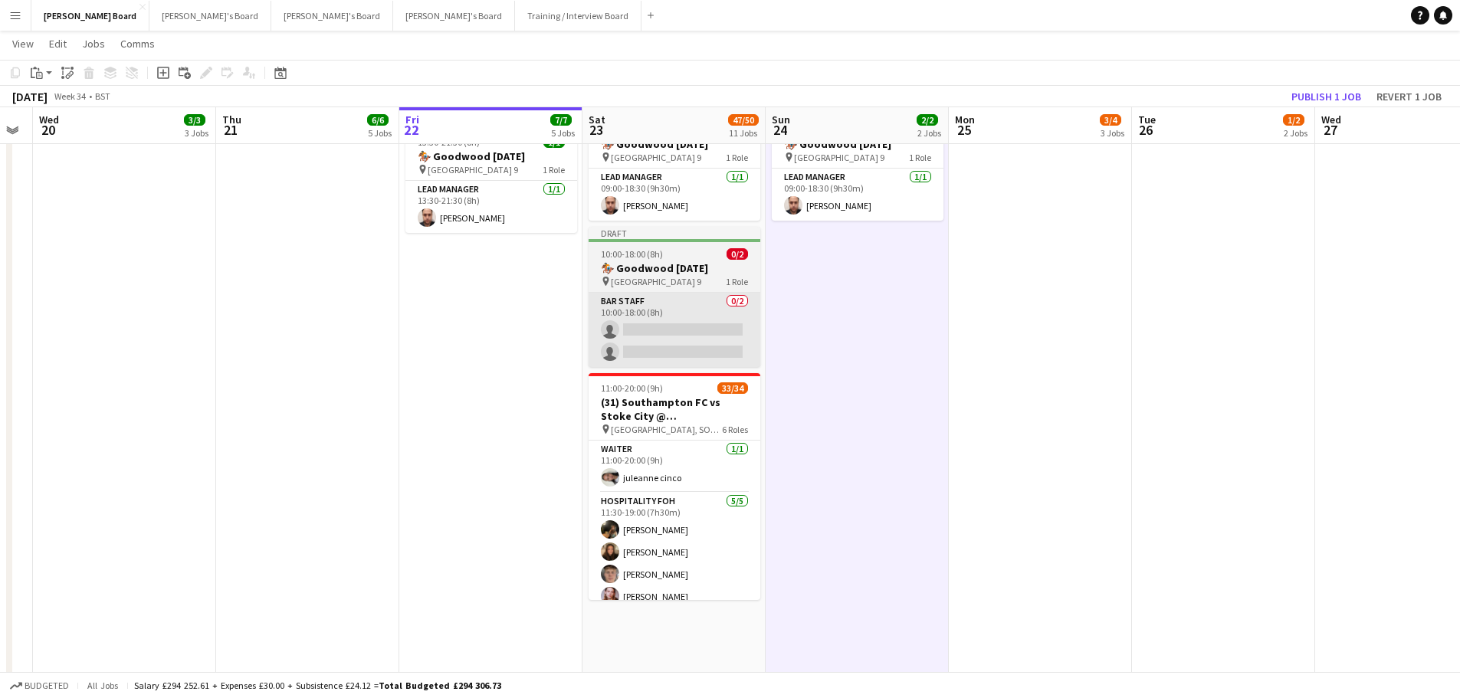
click at [656, 353] on app-card-role "BAR STAFF 0/2 10:00-18:00 (8h) single-neutral-actions single-neutral-actions" at bounding box center [674, 330] width 172 height 74
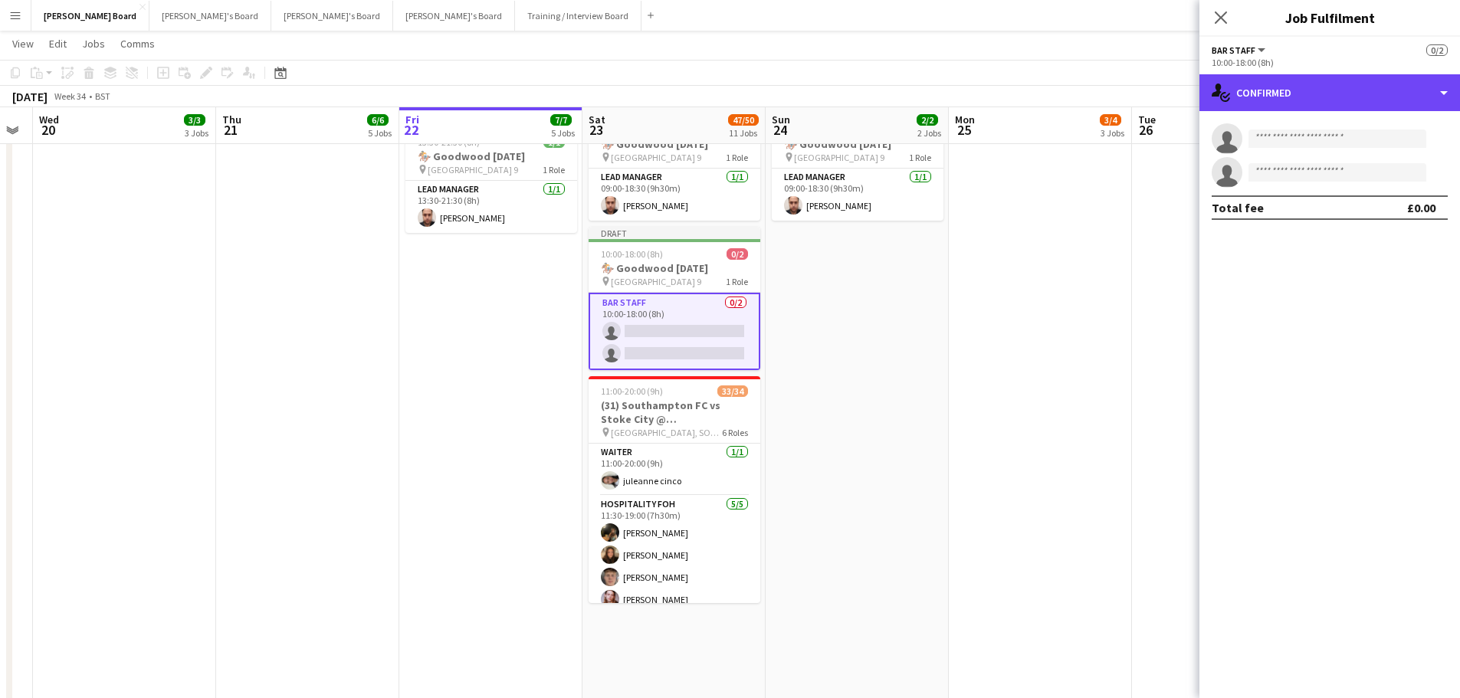
drag, startPoint x: 1287, startPoint y: 95, endPoint x: 1349, endPoint y: 283, distance: 197.7
click at [1289, 95] on div "single-neutral-actions-check-2 Confirmed" at bounding box center [1329, 92] width 261 height 37
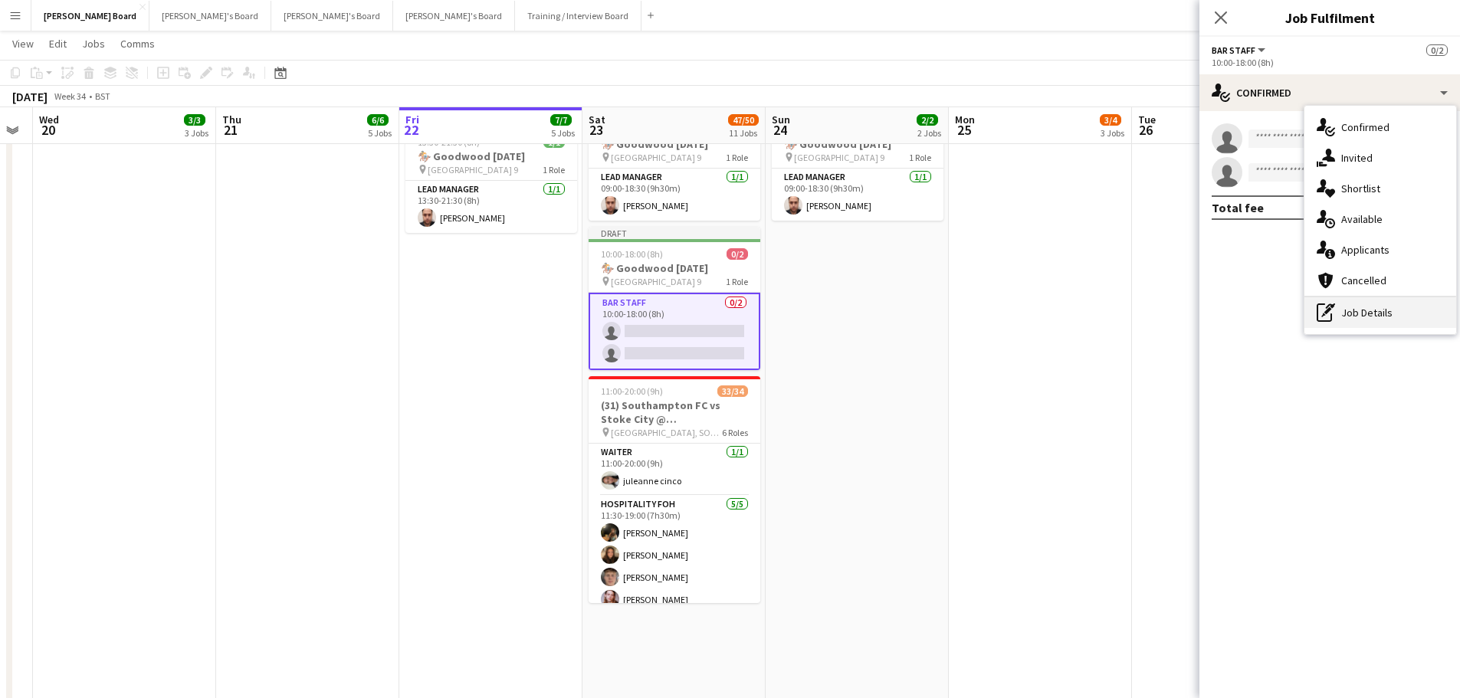
click at [1378, 319] on div "pen-write Job Details" at bounding box center [1380, 312] width 152 height 31
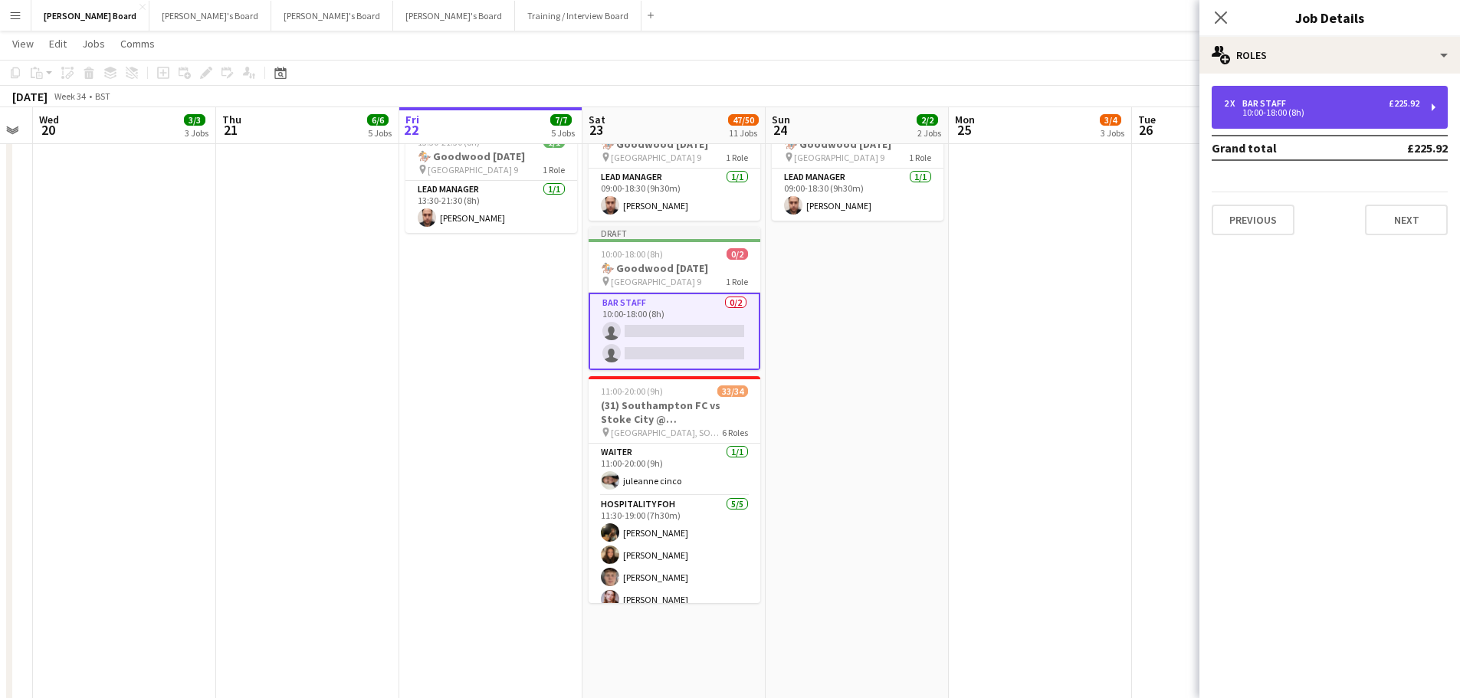
click at [1289, 109] on div "10:00-18:00 (8h)" at bounding box center [1321, 113] width 195 height 8
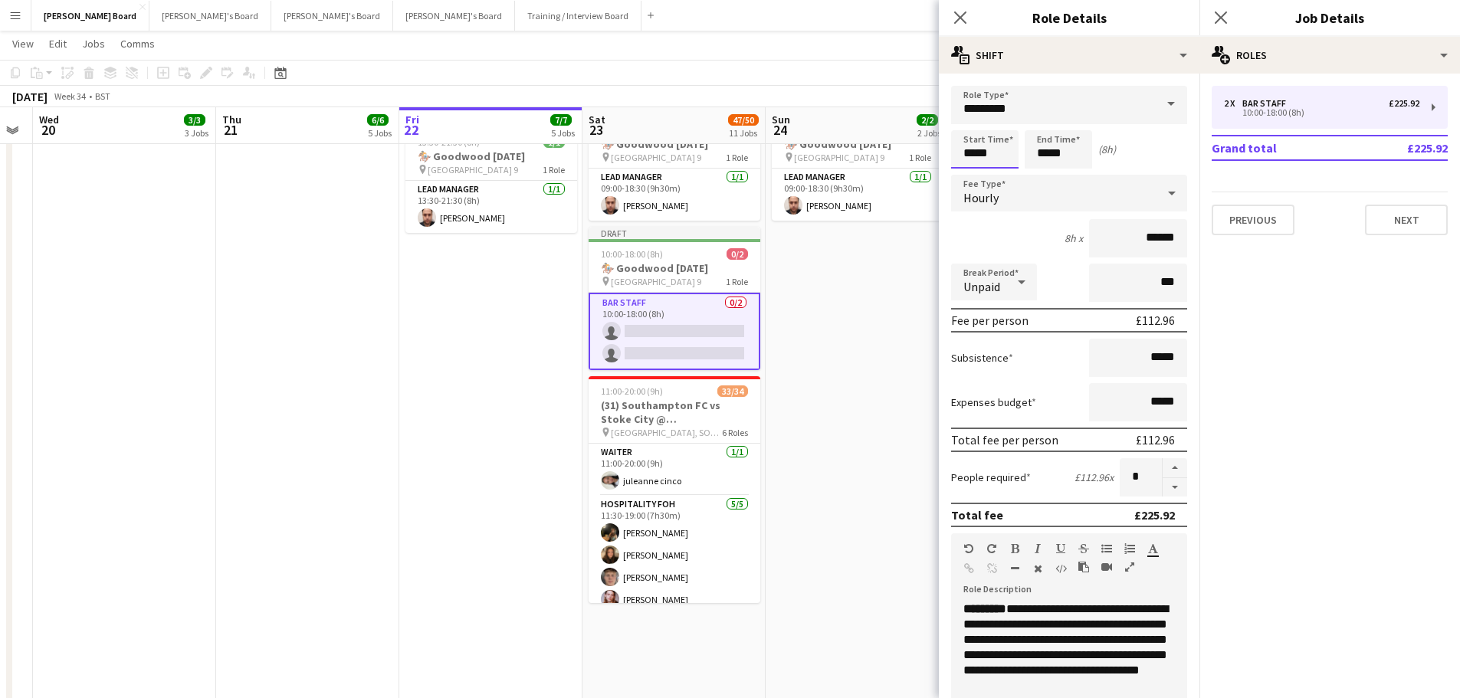
click at [987, 149] on input "*****" at bounding box center [984, 149] width 67 height 38
type input "*****"
drag, startPoint x: 982, startPoint y: 164, endPoint x: 972, endPoint y: 174, distance: 14.1
click at [972, 174] on div at bounding box center [969, 176] width 31 height 15
click at [1047, 152] on input "*****" at bounding box center [1057, 149] width 67 height 38
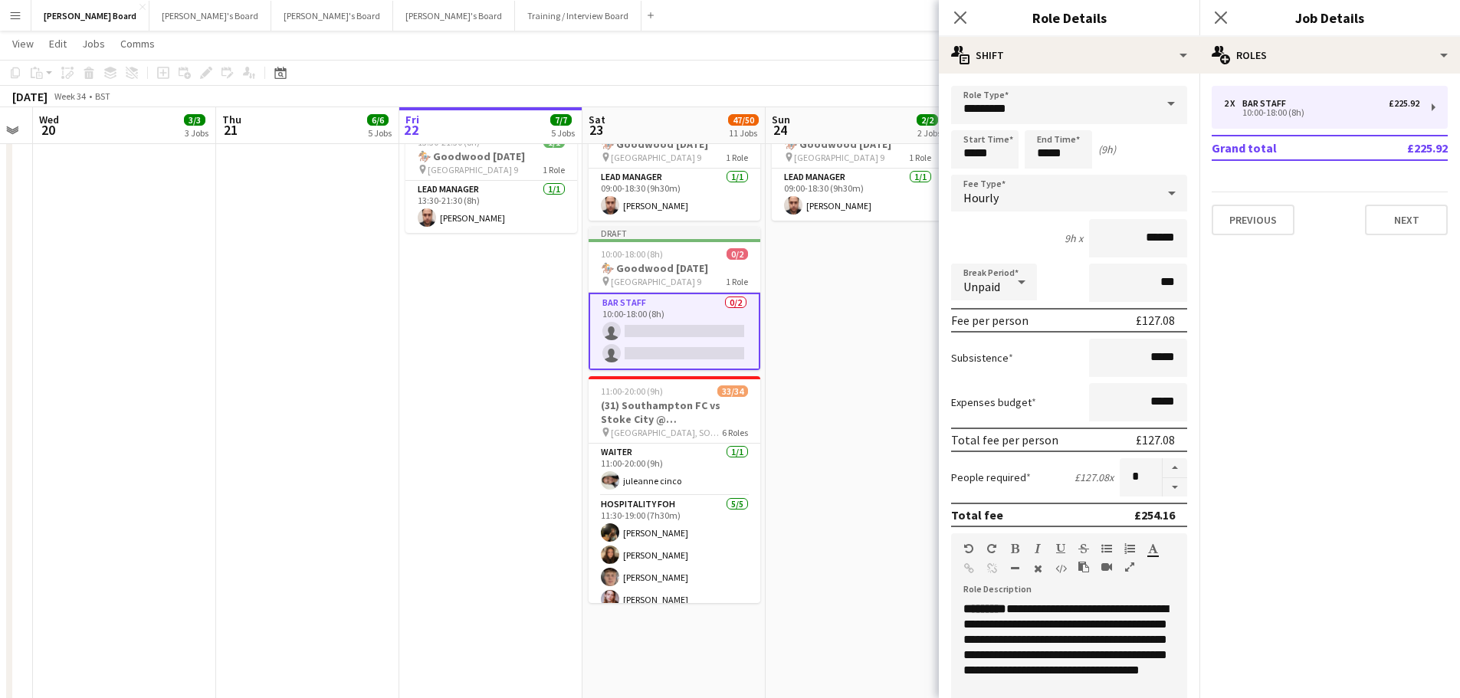
click at [1048, 245] on div "9h x ******" at bounding box center [1069, 238] width 236 height 38
click at [811, 366] on app-date-cell "09:00-18:30 (9h30m) 1/1 🏇 Goodwood August Bank Holiday pin Goodwood Car Park 9 …" at bounding box center [856, 614] width 183 height 1011
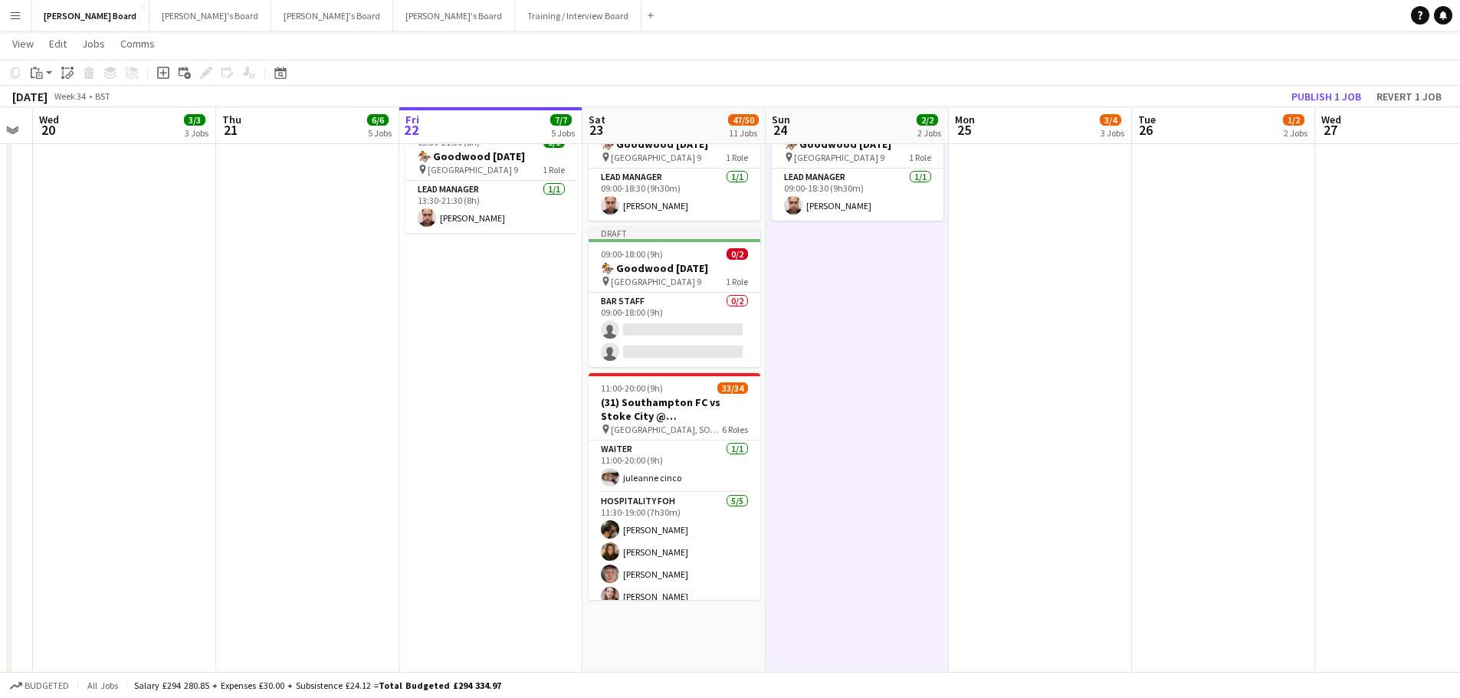
click at [667, 287] on span "Goodwood Car Park 9" at bounding box center [656, 281] width 90 height 11
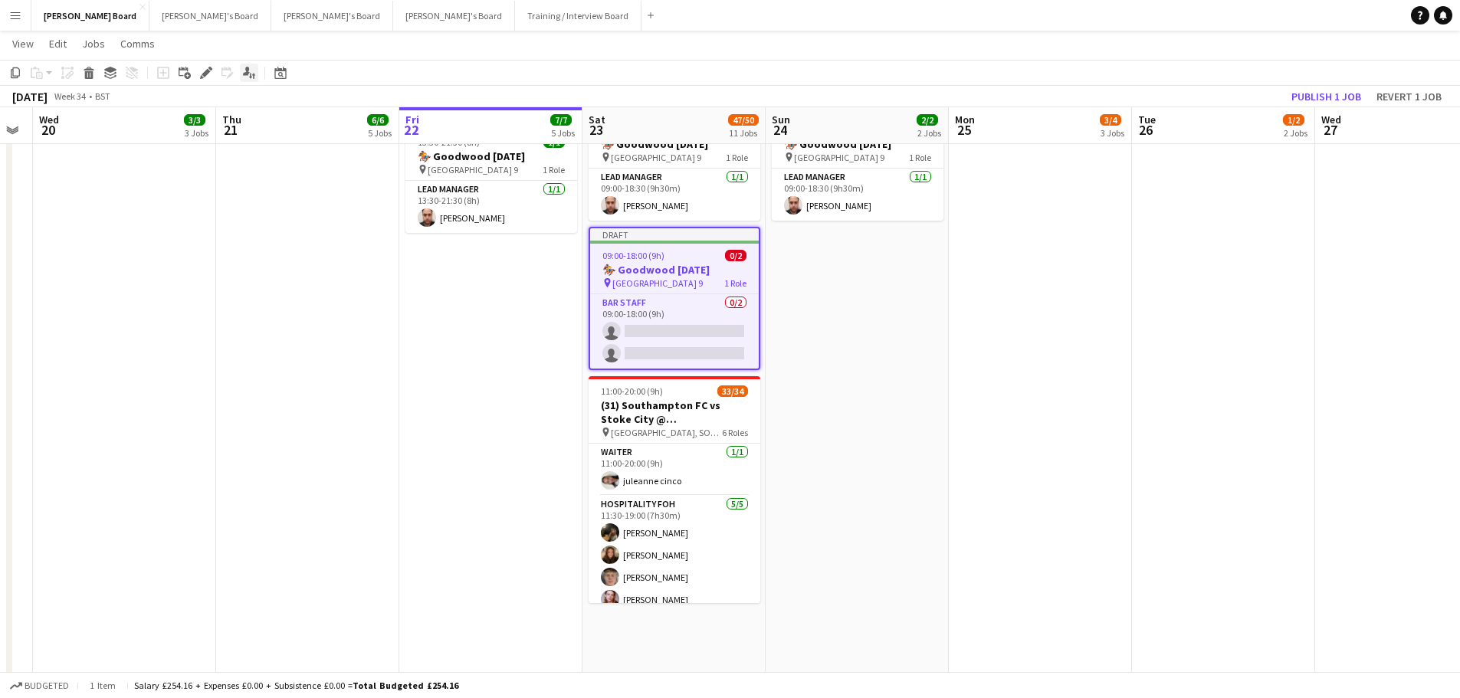
click at [208, 79] on div "Edit" at bounding box center [206, 73] width 18 height 18
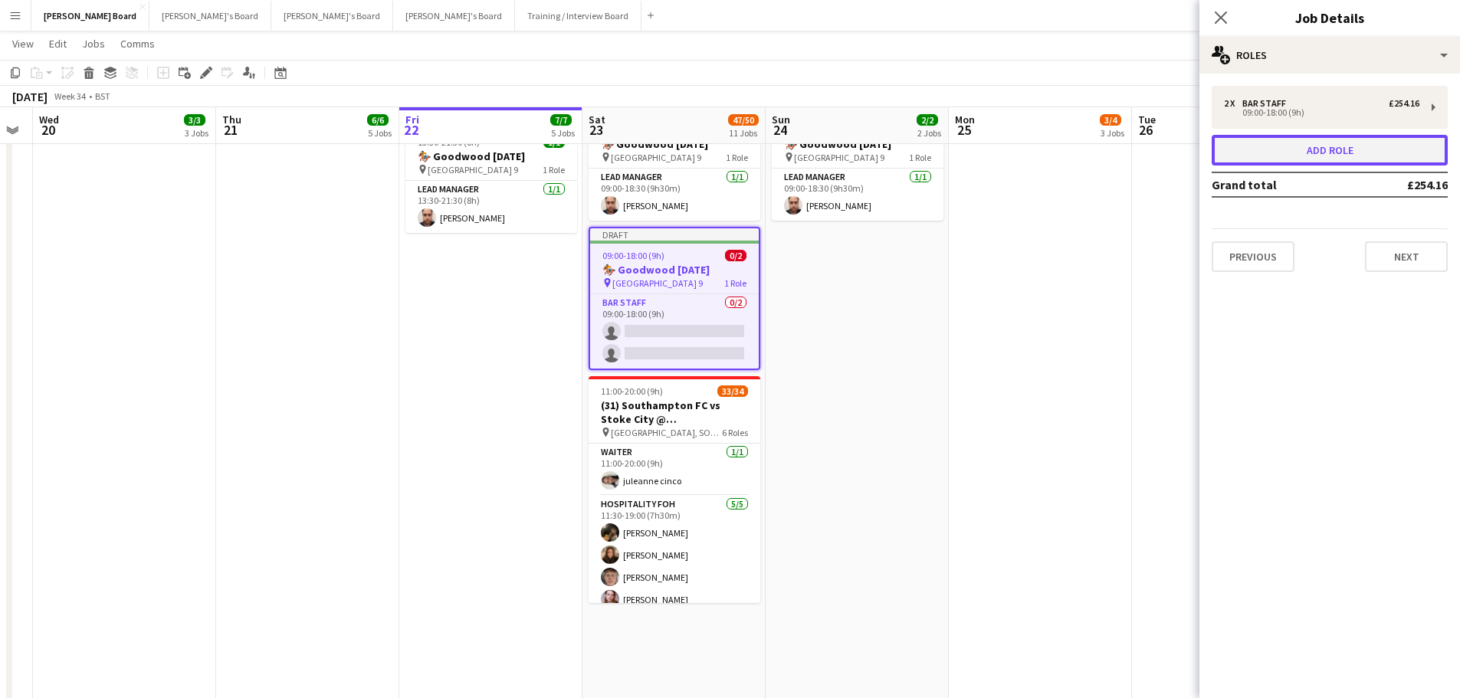
click at [1347, 154] on button "Add role" at bounding box center [1329, 150] width 236 height 31
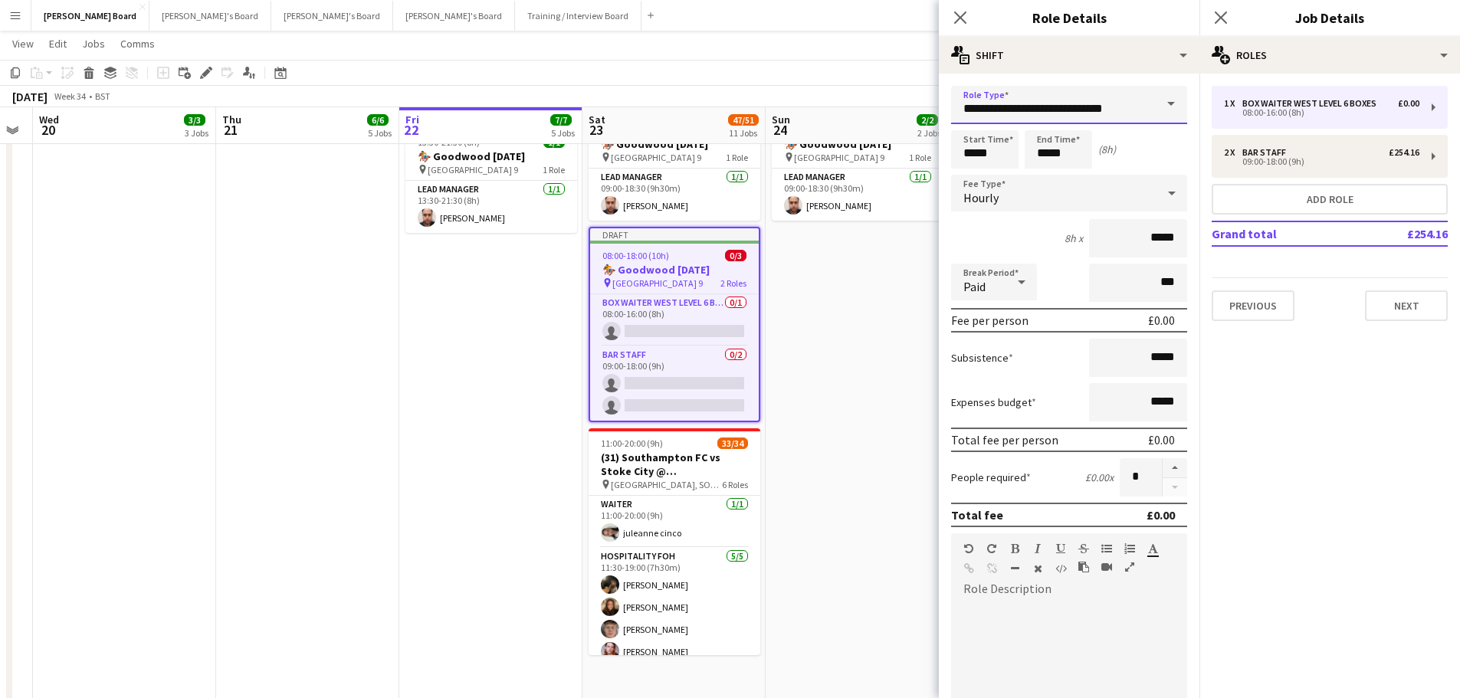
drag, startPoint x: 1132, startPoint y: 104, endPoint x: 913, endPoint y: 108, distance: 219.2
click at [913, 108] on body "Menu Boards Boards Boards All jobs Status Workforce Workforce My Workforce Recr…" at bounding box center [730, 79] width 1460 height 4296
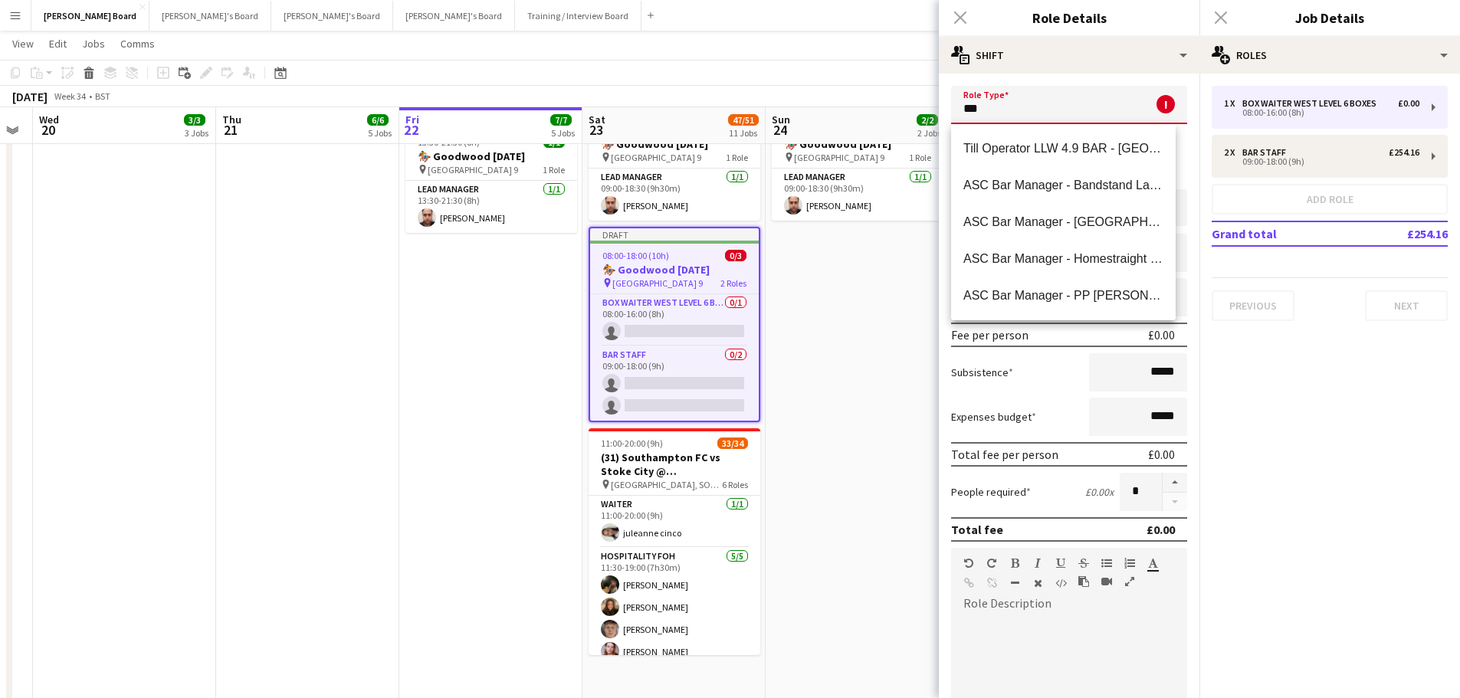
click at [905, 116] on body "Menu Boards Boards Boards All jobs Status Workforce Workforce My Workforce Recr…" at bounding box center [730, 79] width 1460 height 4296
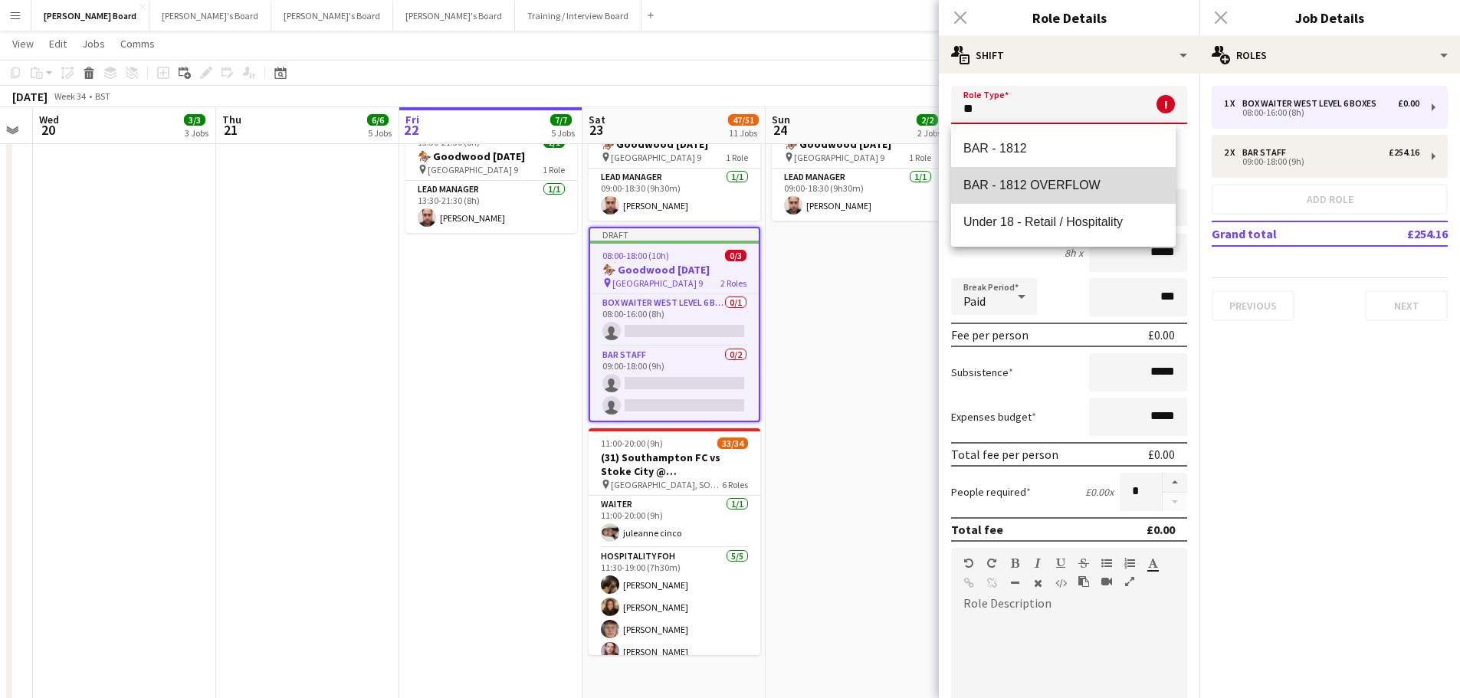
click at [1070, 183] on span "BAR - 1812 OVERFLOW" at bounding box center [1063, 185] width 200 height 15
type input "**********"
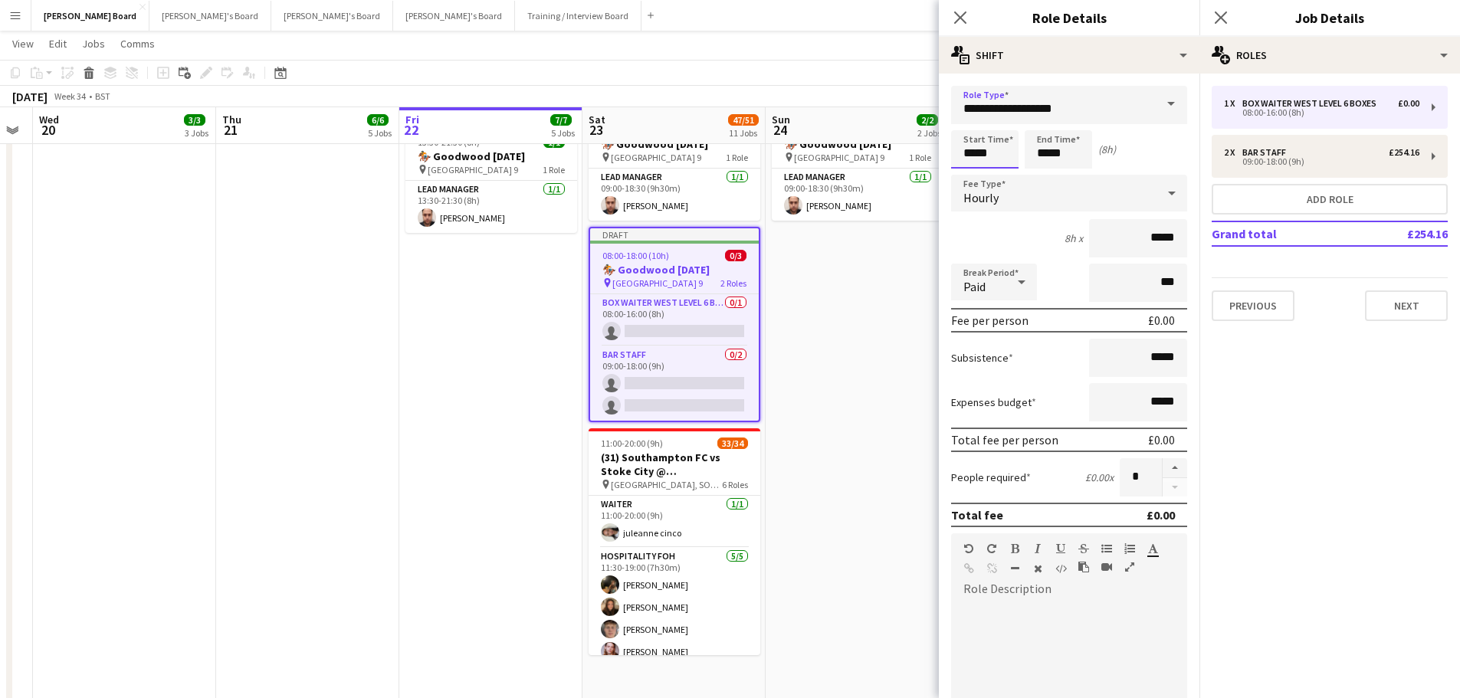
click at [941, 154] on form "**********" at bounding box center [1069, 522] width 261 height 873
type input "*****"
drag, startPoint x: 1144, startPoint y: 246, endPoint x: 1188, endPoint y: 242, distance: 43.8
click at [1188, 242] on mat-expansion-panel "**********" at bounding box center [1069, 386] width 261 height 624
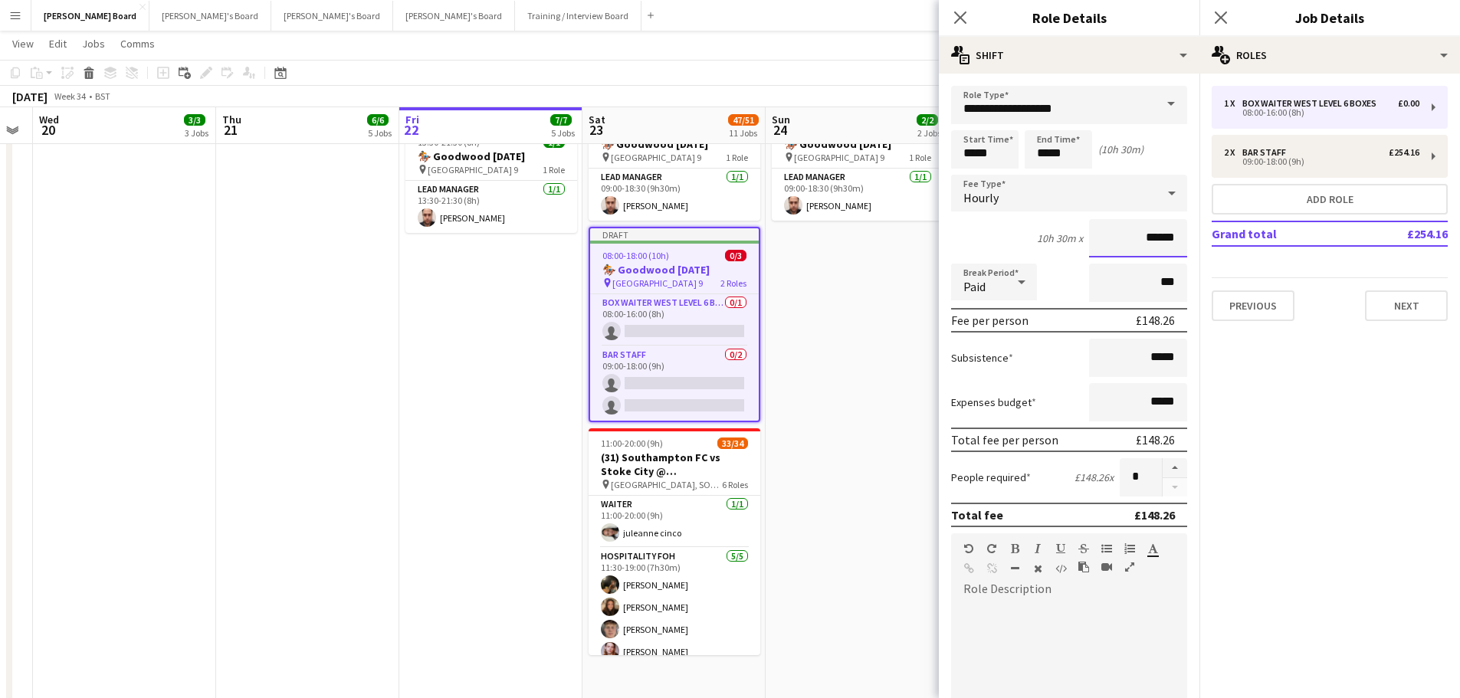
type input "******"
click at [993, 280] on div "Paid" at bounding box center [978, 282] width 55 height 37
click at [994, 362] on span "Unpaid" at bounding box center [993, 363] width 61 height 15
click at [1128, 284] on input "***" at bounding box center [1138, 283] width 98 height 38
type input "****"
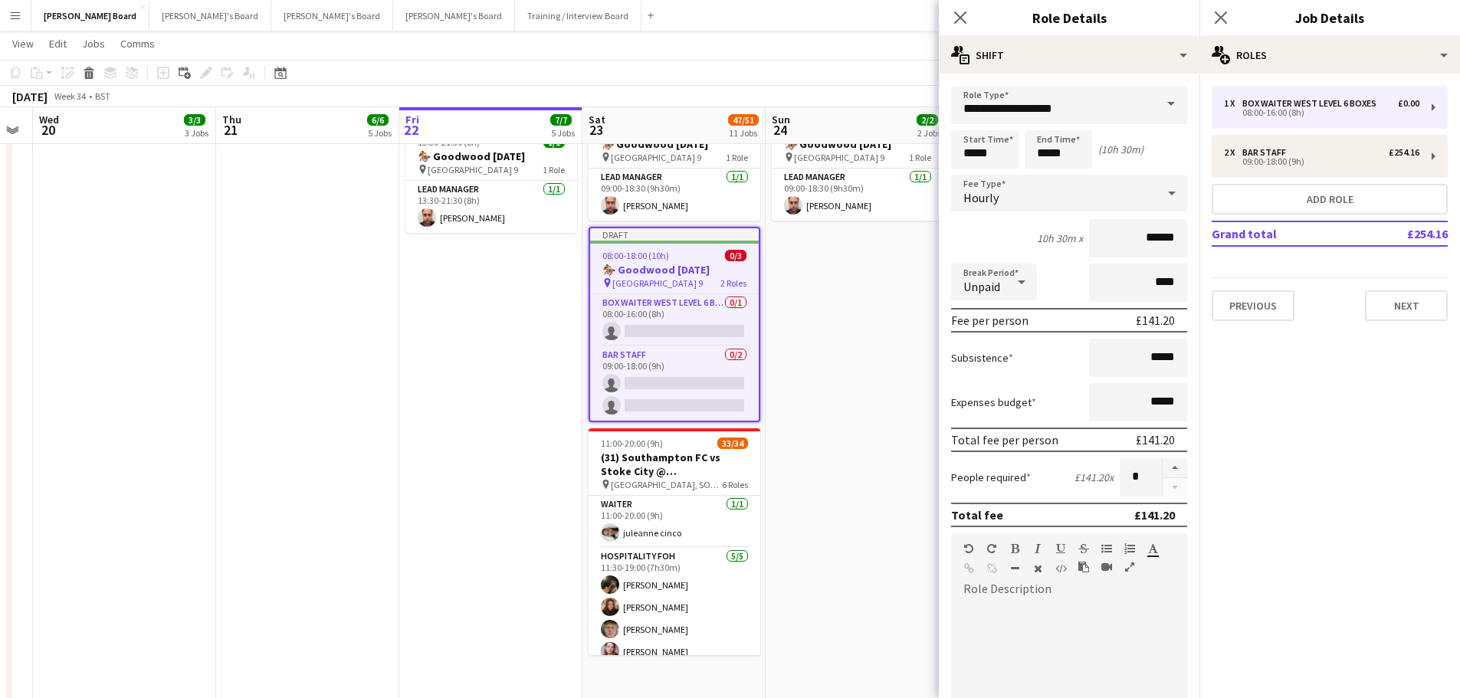
click at [1040, 627] on div at bounding box center [1069, 693] width 236 height 184
paste div
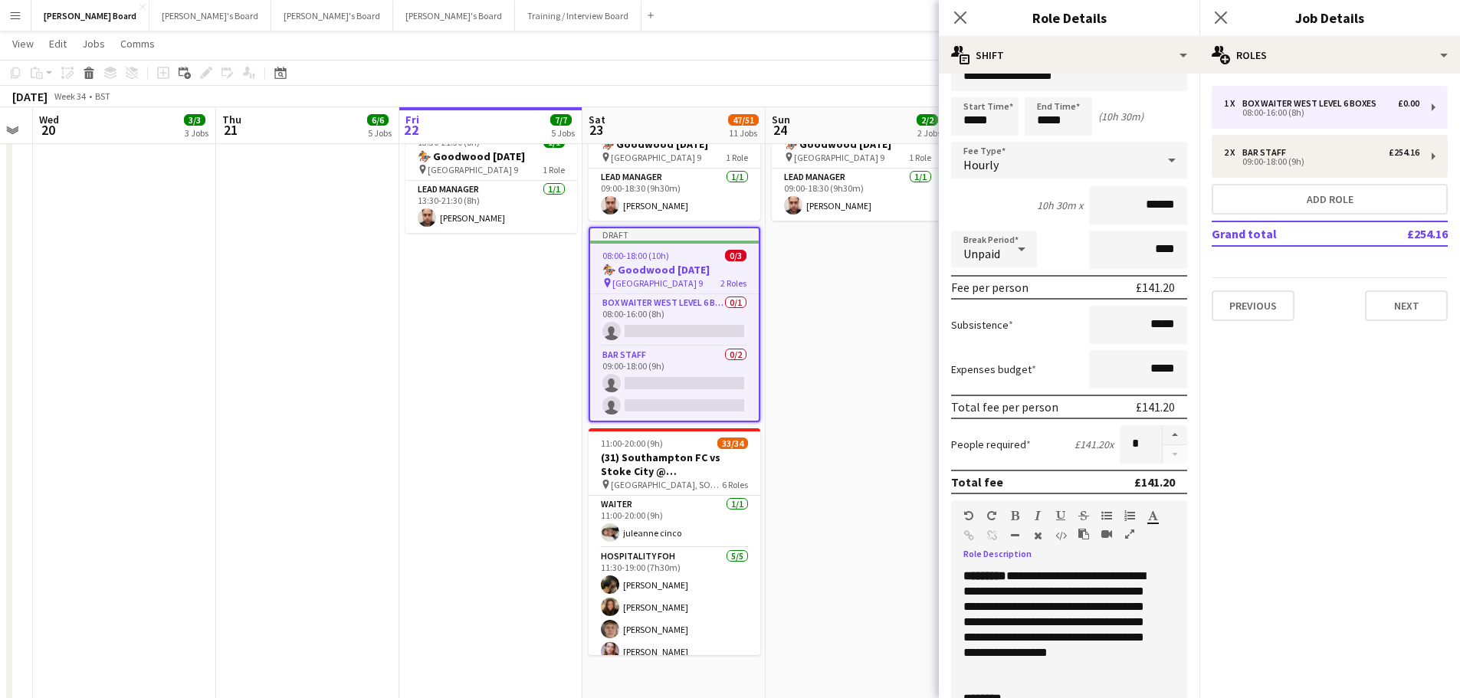
scroll to position [9, 0]
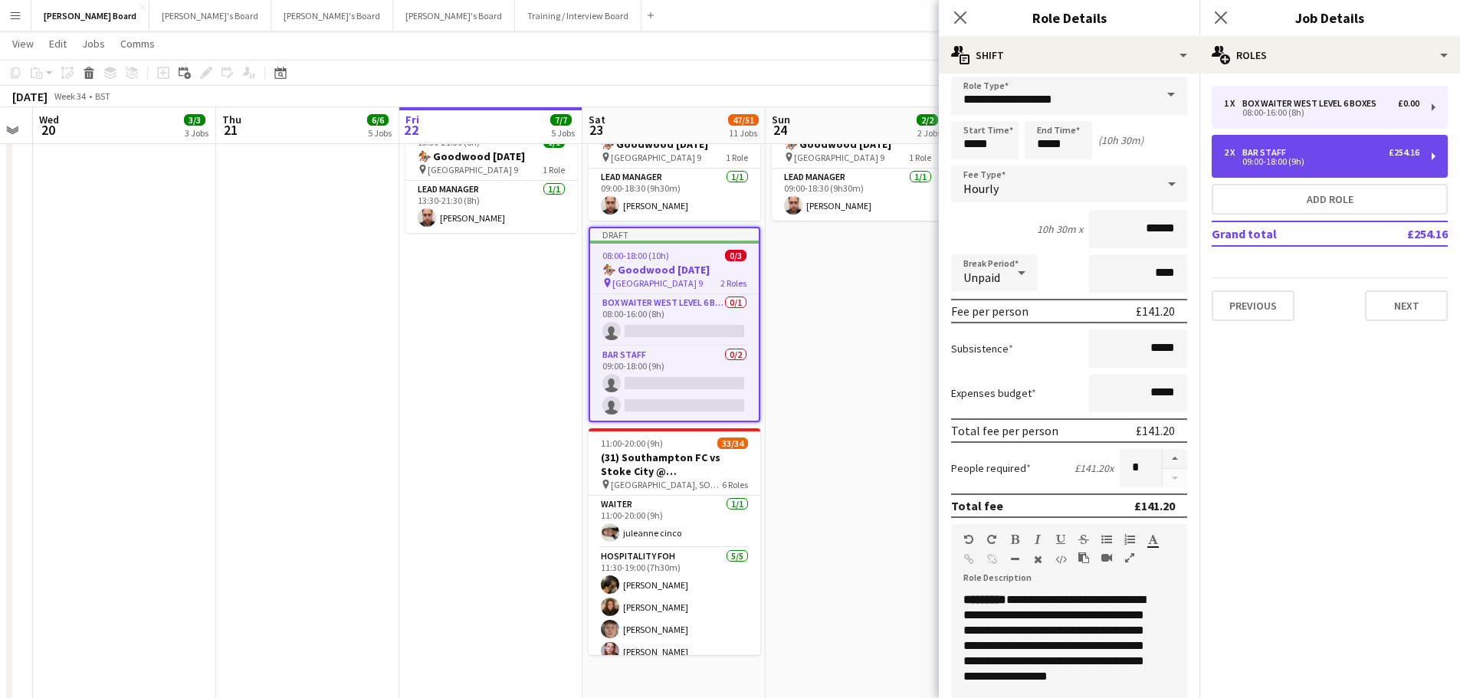
click at [1252, 159] on div "09:00-18:00 (9h)" at bounding box center [1321, 162] width 195 height 8
type input "*********"
type input "*****"
type input "***"
type input "*"
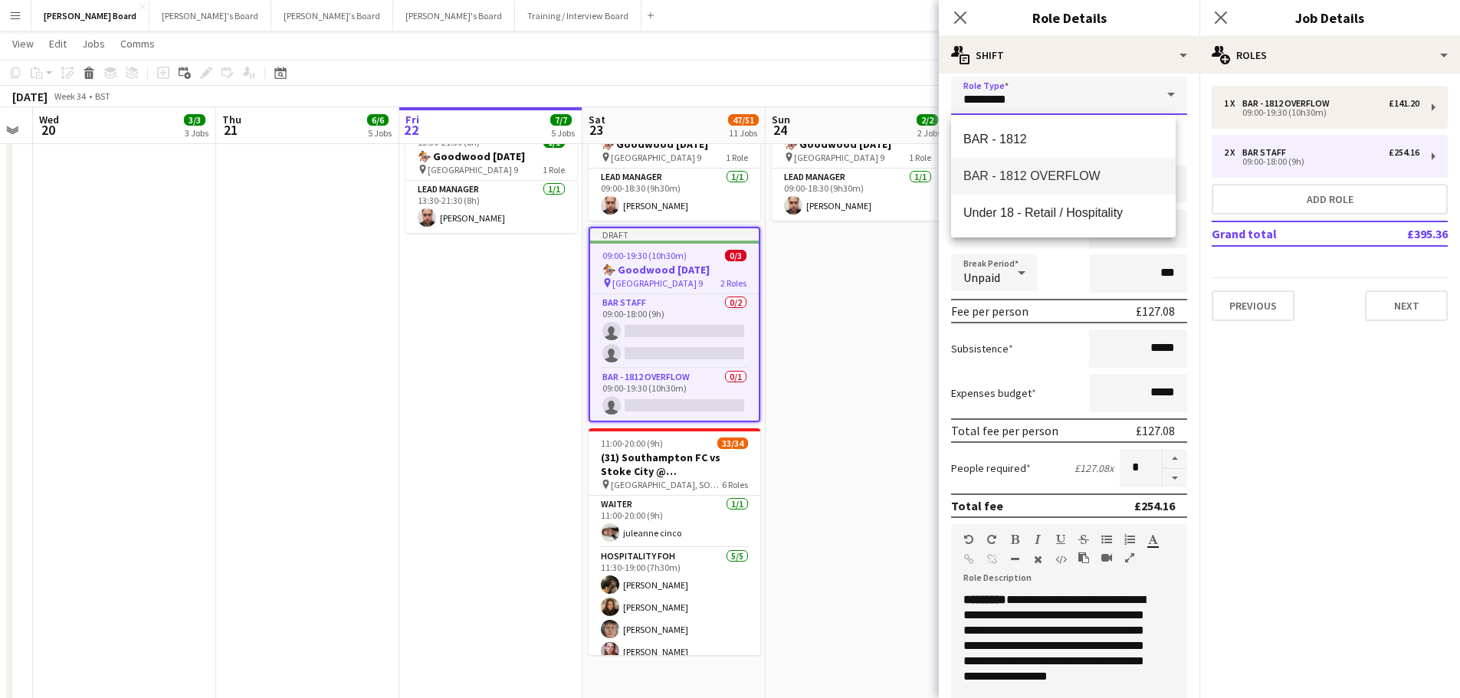
drag, startPoint x: 1034, startPoint y: 107, endPoint x: 906, endPoint y: 101, distance: 128.8
click at [903, 103] on body "Menu Boards Boards Boards All jobs Status Workforce Workforce My Workforce Recr…" at bounding box center [730, 79] width 1460 height 4296
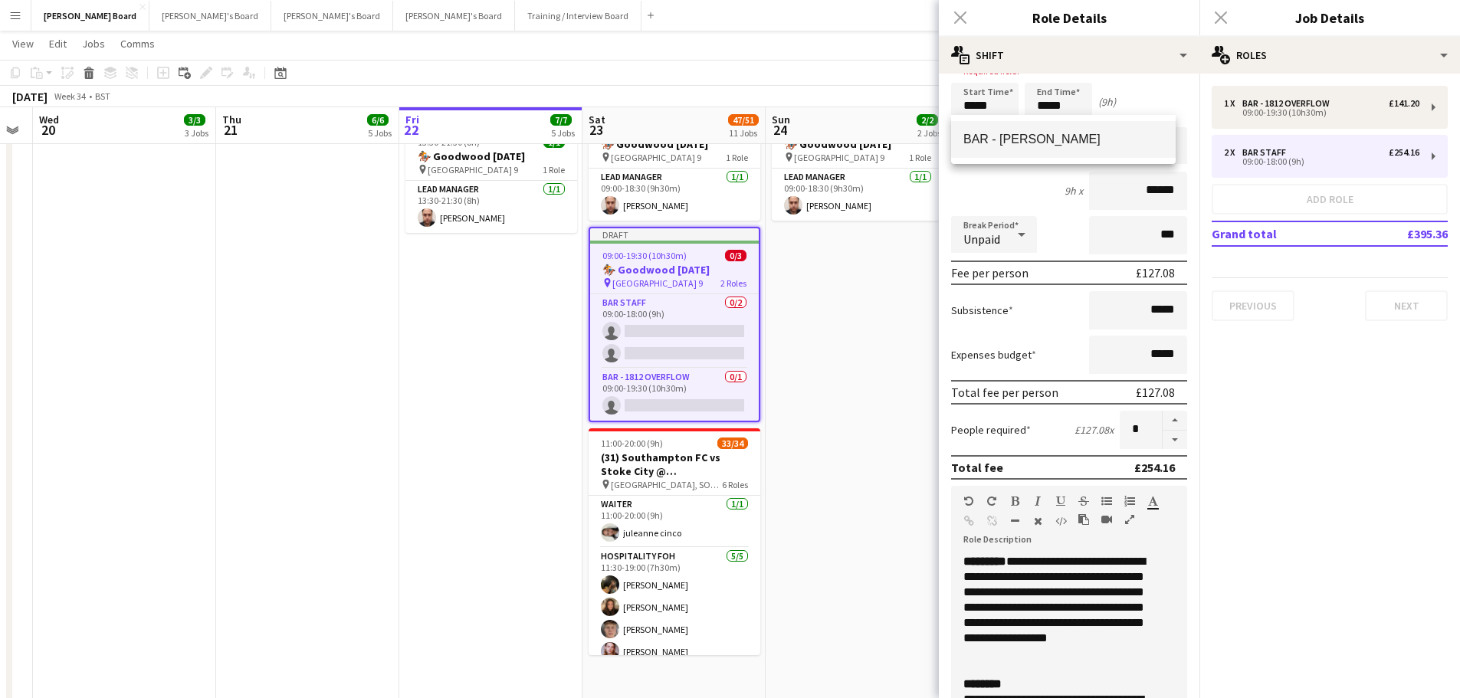
scroll to position [86, 0]
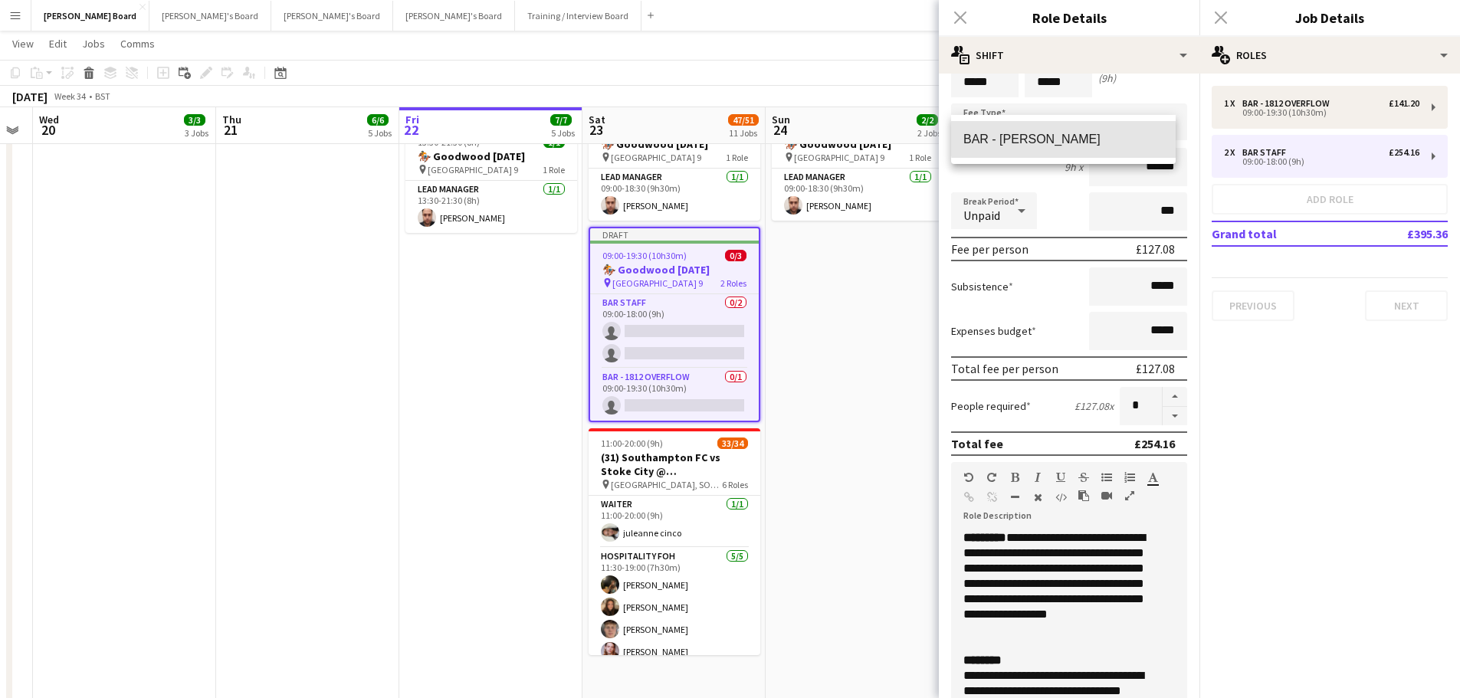
click at [1095, 131] on mat-option "BAR - BIRRA MORETTI" at bounding box center [1063, 139] width 225 height 37
type input "**********"
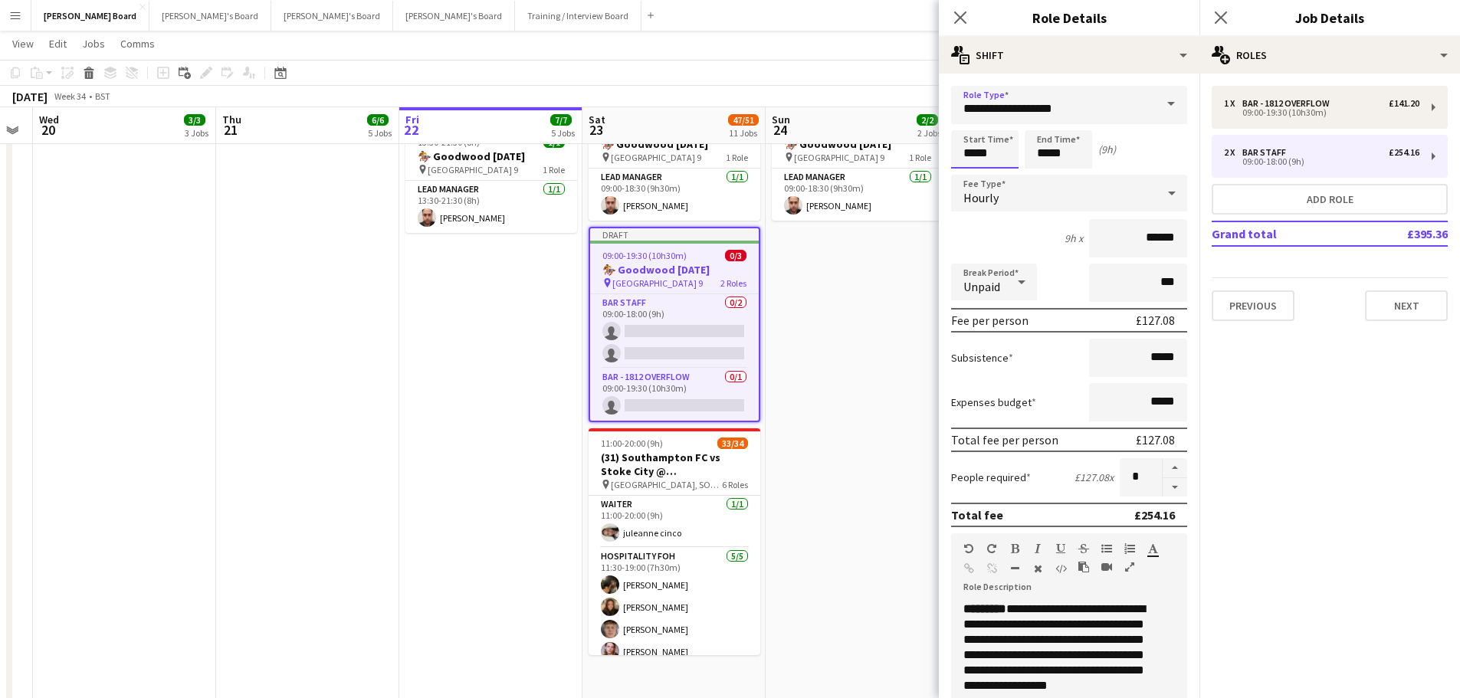
click at [998, 150] on input "*****" at bounding box center [984, 149] width 67 height 38
click at [994, 126] on div at bounding box center [1000, 122] width 31 height 15
type input "*****"
click at [1002, 127] on div at bounding box center [1000, 122] width 31 height 15
click at [1039, 251] on div "8h 30m x ******" at bounding box center [1069, 238] width 236 height 38
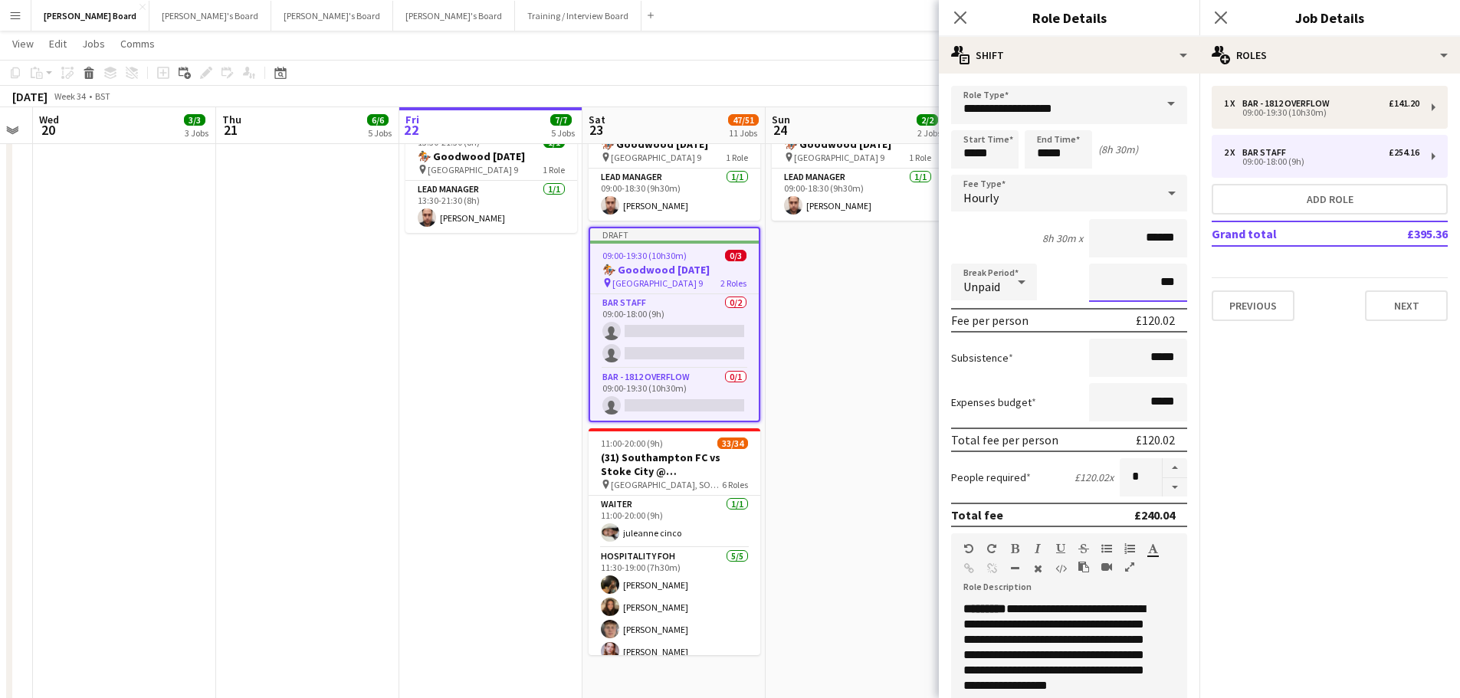
click at [1108, 281] on input "***" at bounding box center [1138, 283] width 98 height 38
type input "****"
click at [657, 350] on app-card-role "BAR STAFF 0/2 09:00-18:00 (9h) single-neutral-actions single-neutral-actions" at bounding box center [674, 331] width 169 height 74
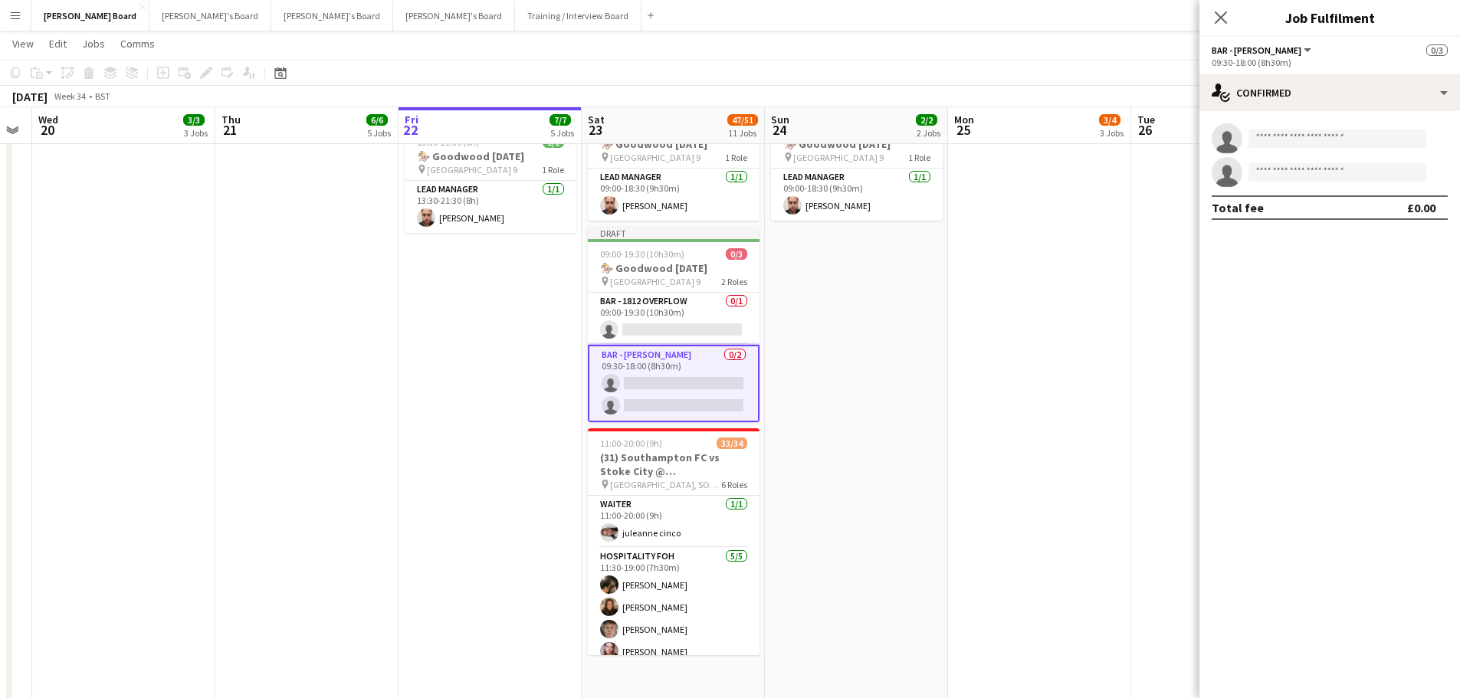
click at [671, 395] on app-card-role "BAR - BIRRA MORETTI 0/2 09:30-18:00 (8h30m) single-neutral-actions single-neutr…" at bounding box center [674, 383] width 172 height 77
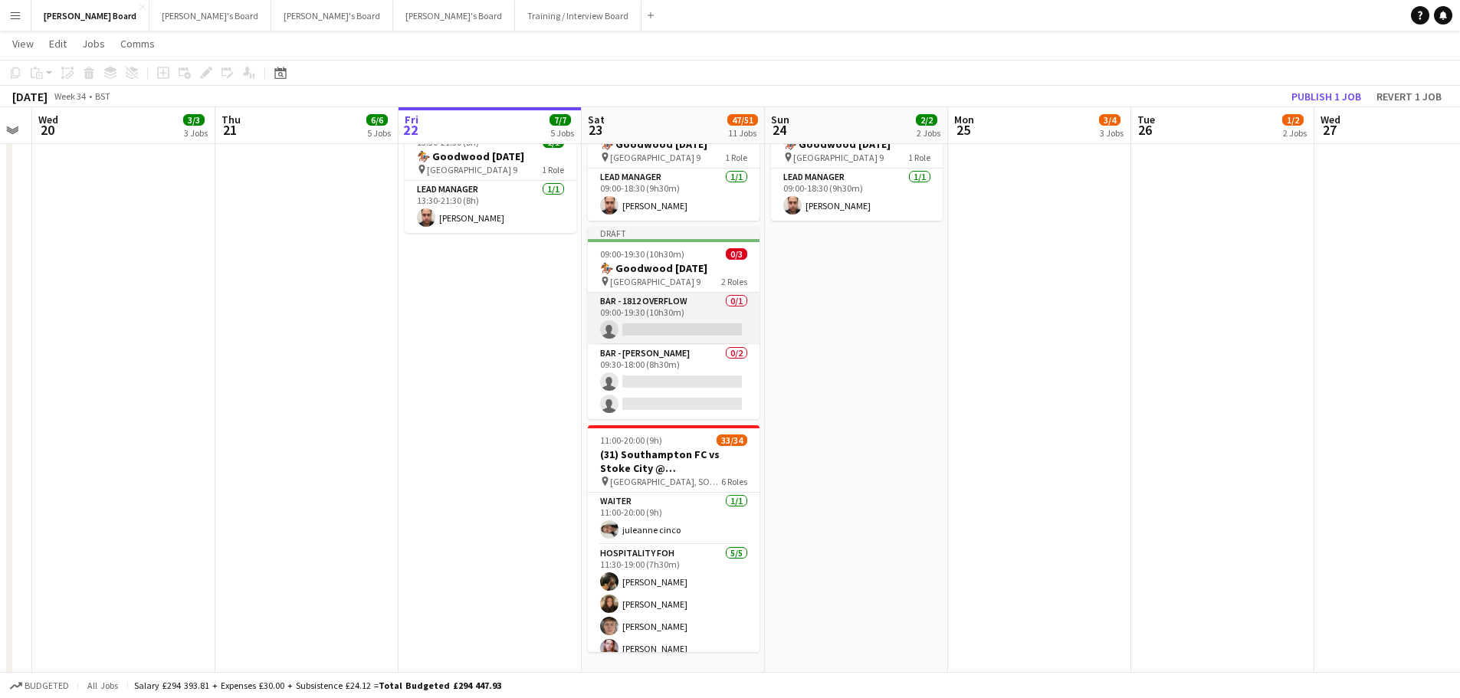
click at [662, 345] on app-card-role "BAR - 1812 OVERFLOW 0/1 09:00-19:30 (10h30m) single-neutral-actions" at bounding box center [674, 319] width 172 height 52
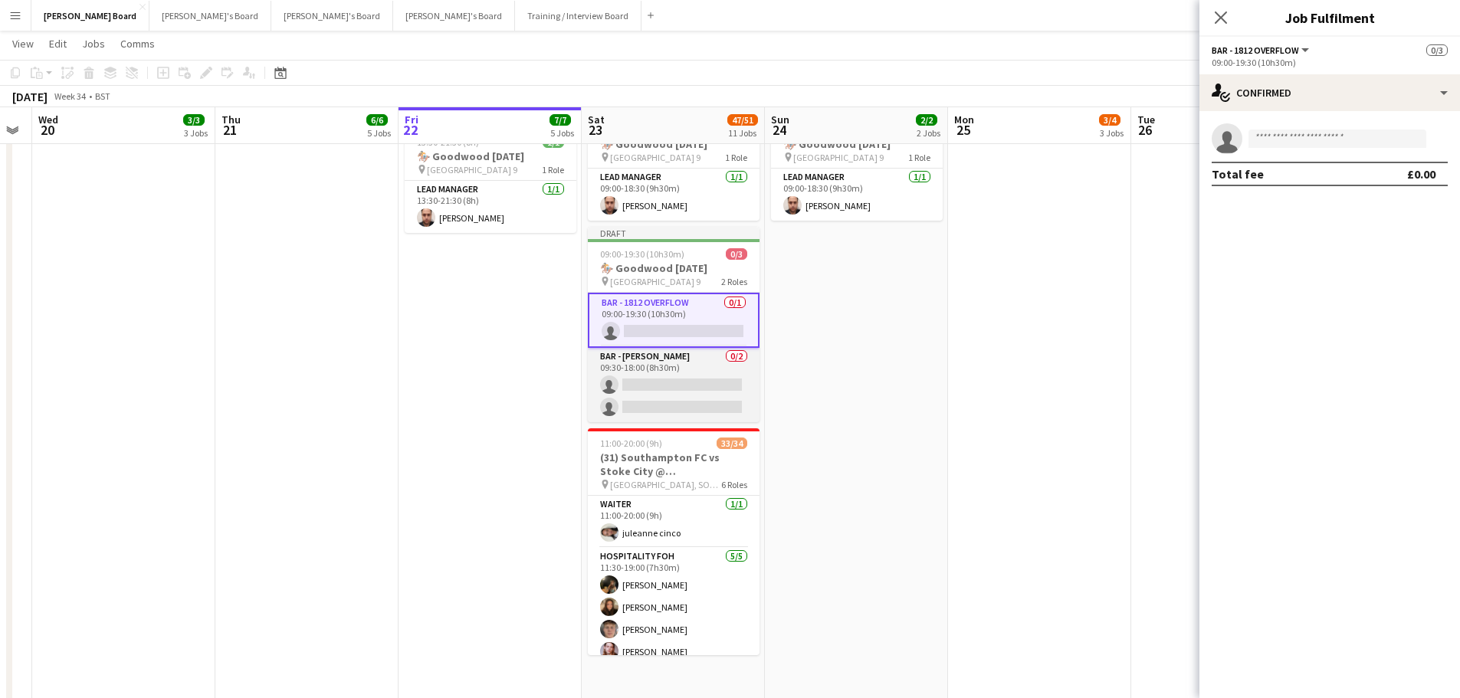
drag, startPoint x: 664, startPoint y: 434, endPoint x: 670, endPoint y: 424, distance: 11.7
click at [664, 422] on app-card-role "BAR - BIRRA MORETTI 0/2 09:30-18:00 (8h30m) single-neutral-actions single-neutr…" at bounding box center [674, 385] width 172 height 74
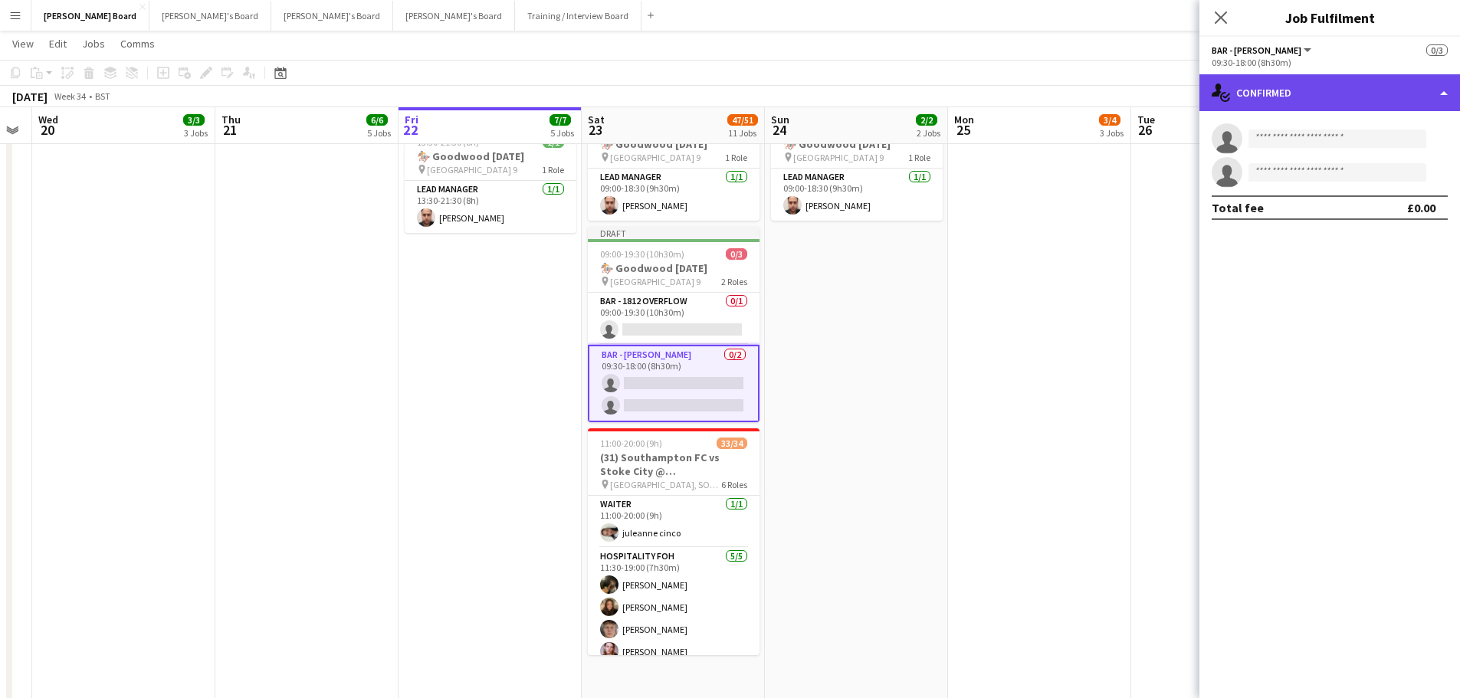
click at [1319, 92] on div "single-neutral-actions-check-2 Confirmed" at bounding box center [1329, 92] width 261 height 37
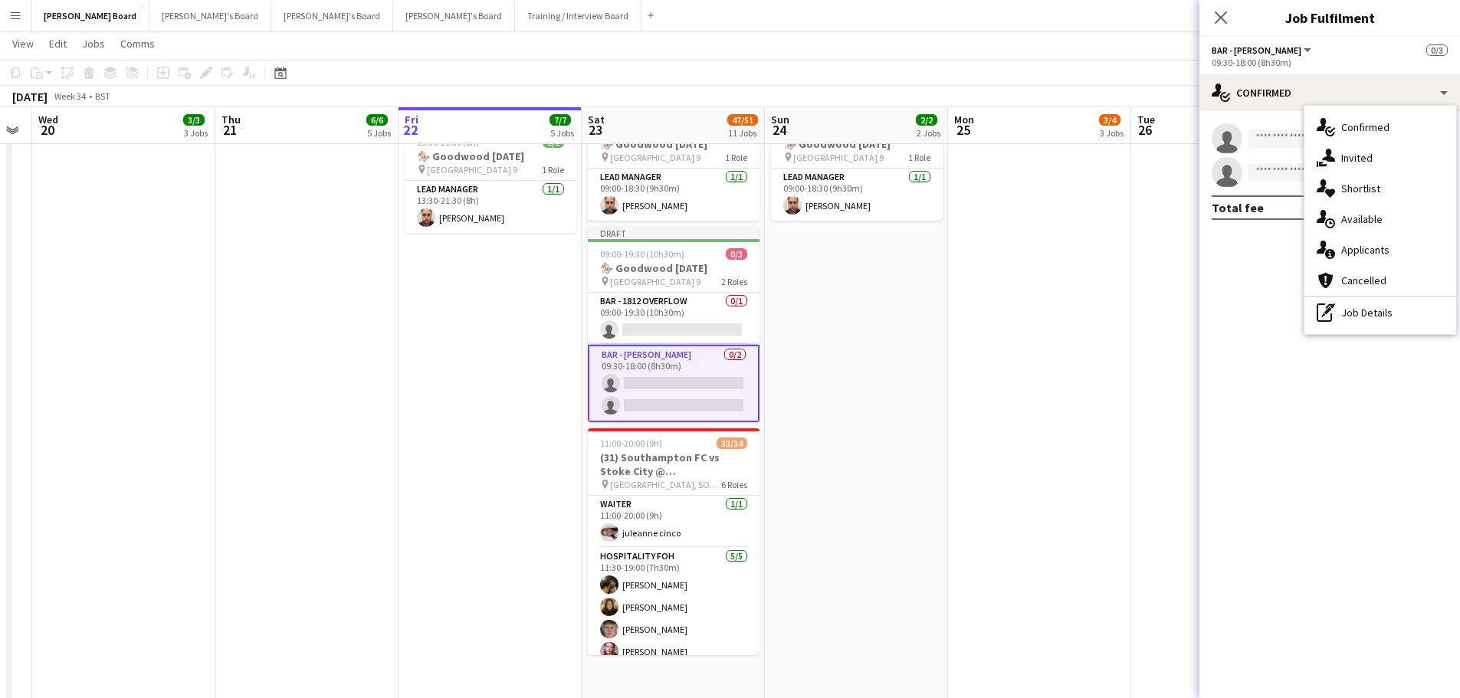
drag, startPoint x: 1399, startPoint y: 310, endPoint x: 1392, endPoint y: 284, distance: 26.9
click at [1399, 310] on div "pen-write Job Details" at bounding box center [1380, 312] width 152 height 31
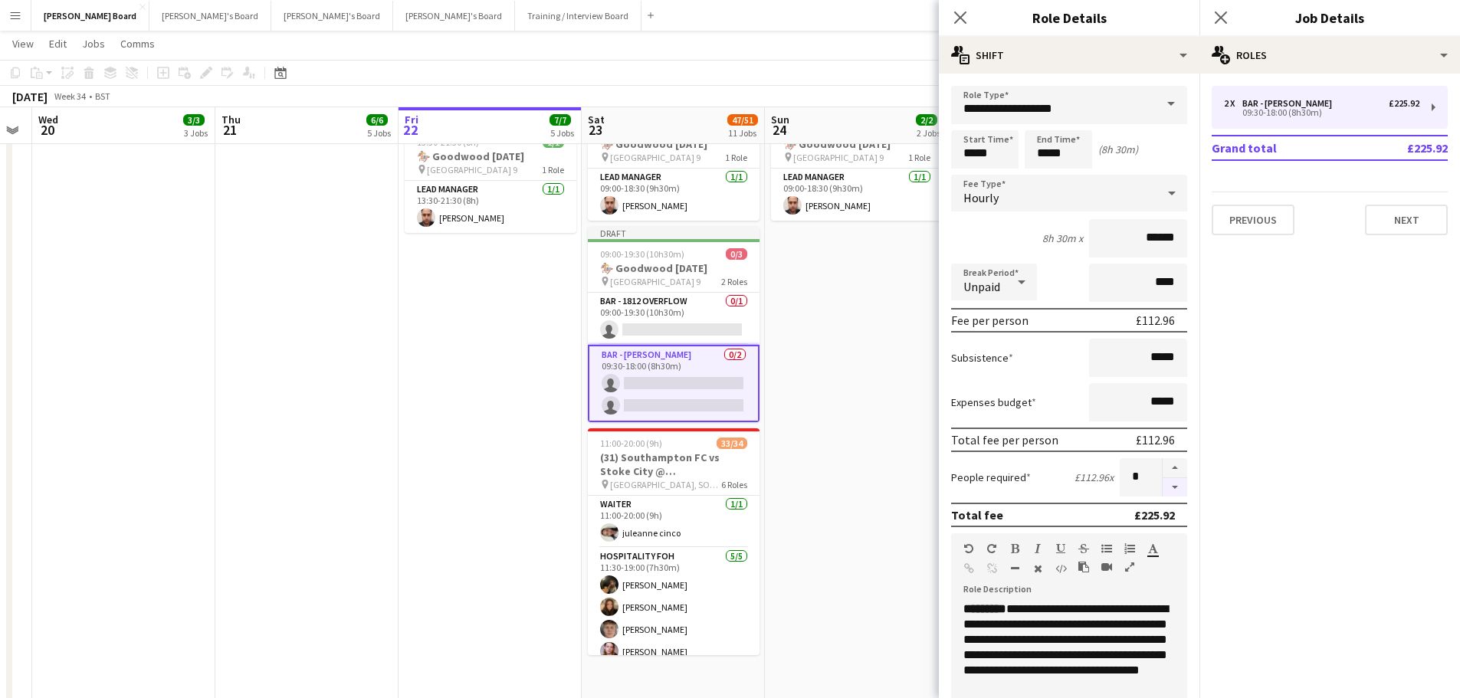
click at [1162, 485] on button "button" at bounding box center [1174, 487] width 25 height 19
type input "*"
click at [914, 420] on app-date-cell "09:00-18:30 (9h30m) 1/1 🏇 Goodwood August Bank Holiday pin Goodwood Car Park 9 …" at bounding box center [856, 614] width 183 height 1011
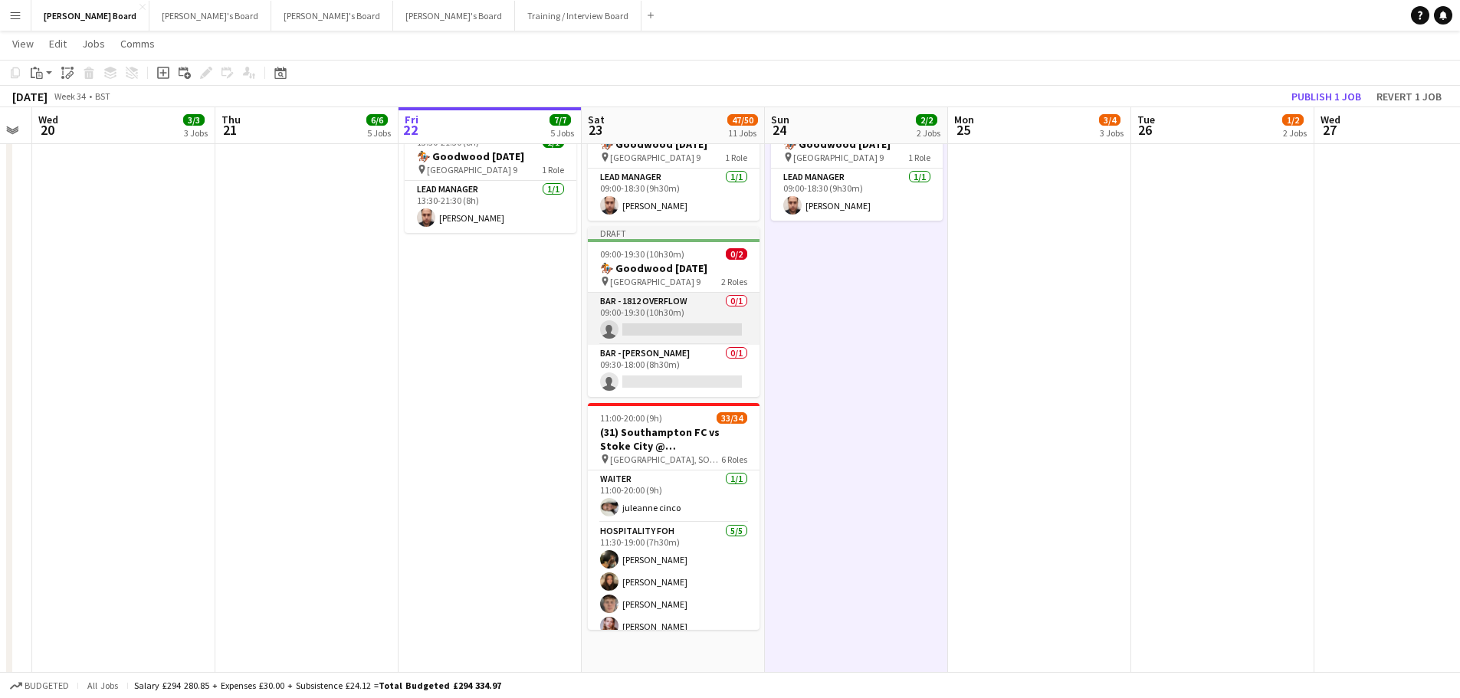
click at [686, 345] on app-card-role "BAR - 1812 OVERFLOW 0/1 09:00-19:30 (10h30m) single-neutral-actions" at bounding box center [674, 319] width 172 height 52
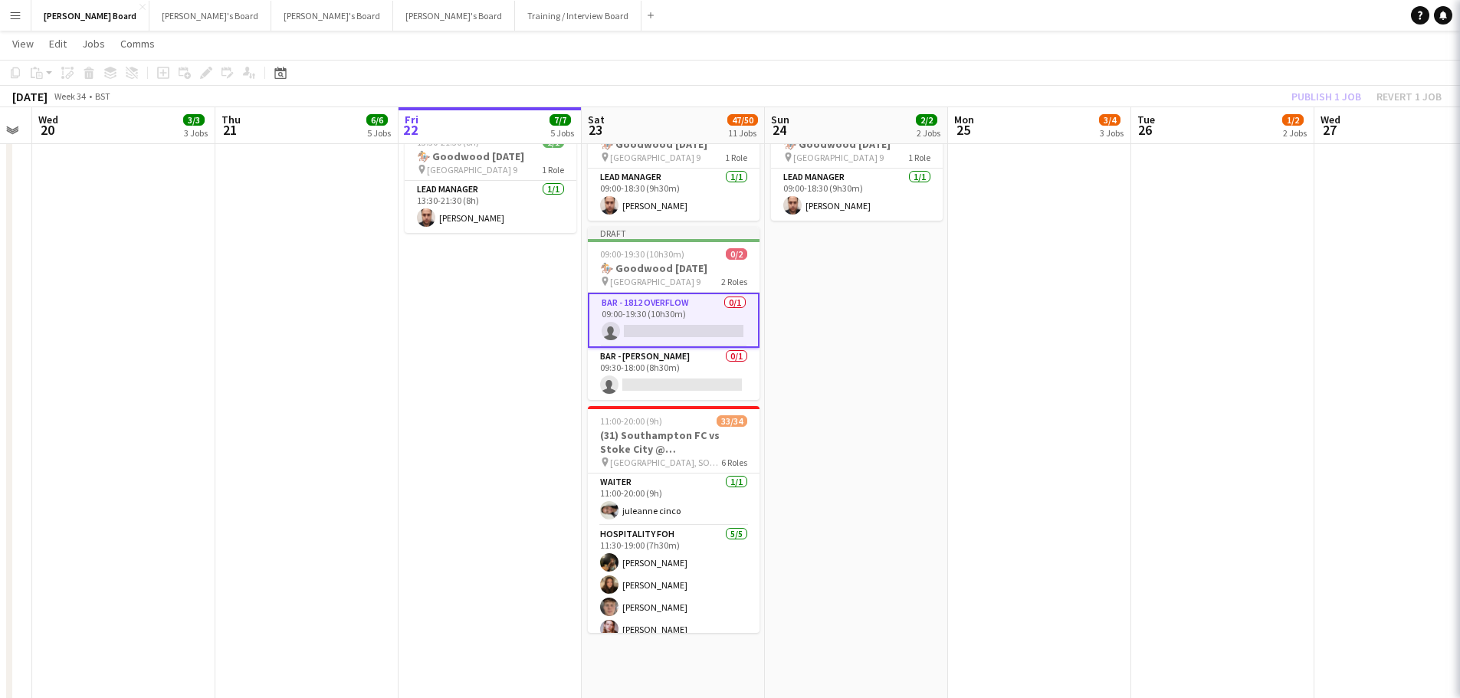
scroll to position [0, 702]
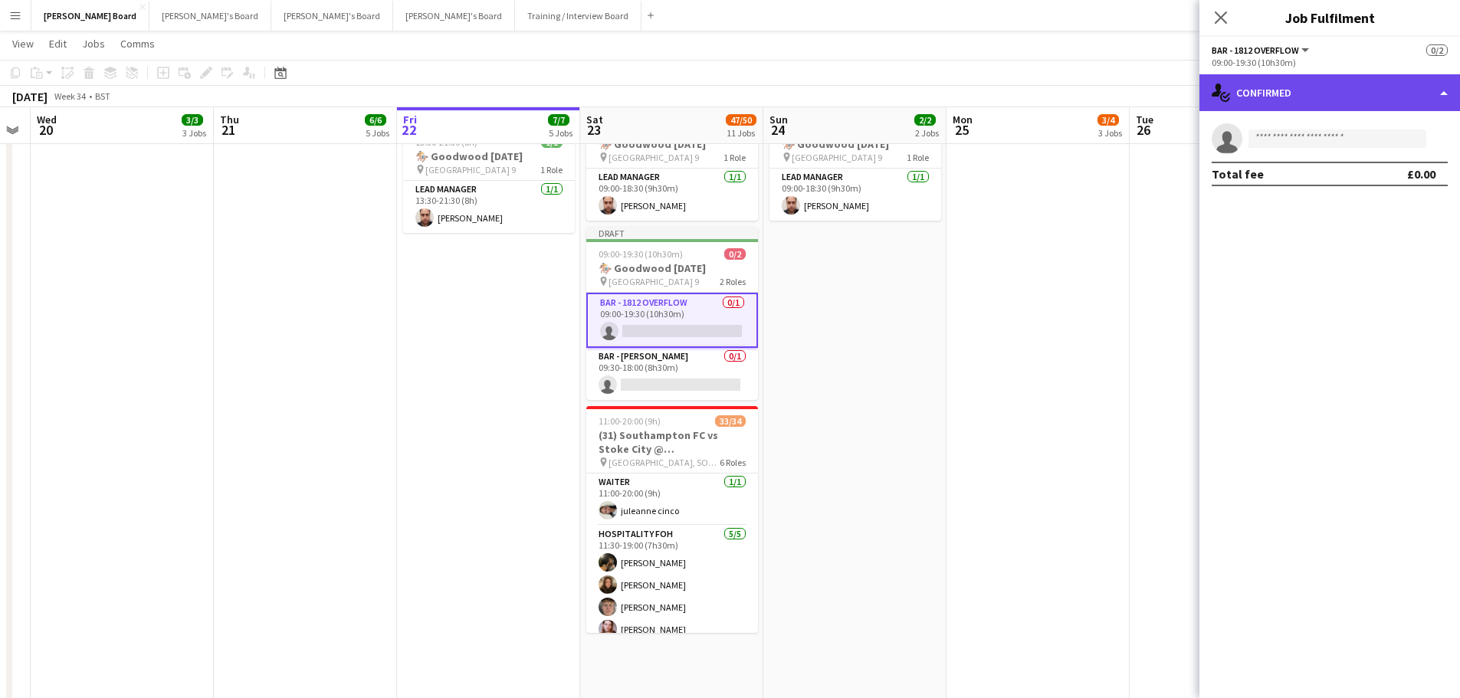
click at [1365, 89] on div "single-neutral-actions-check-2 Confirmed" at bounding box center [1329, 92] width 261 height 37
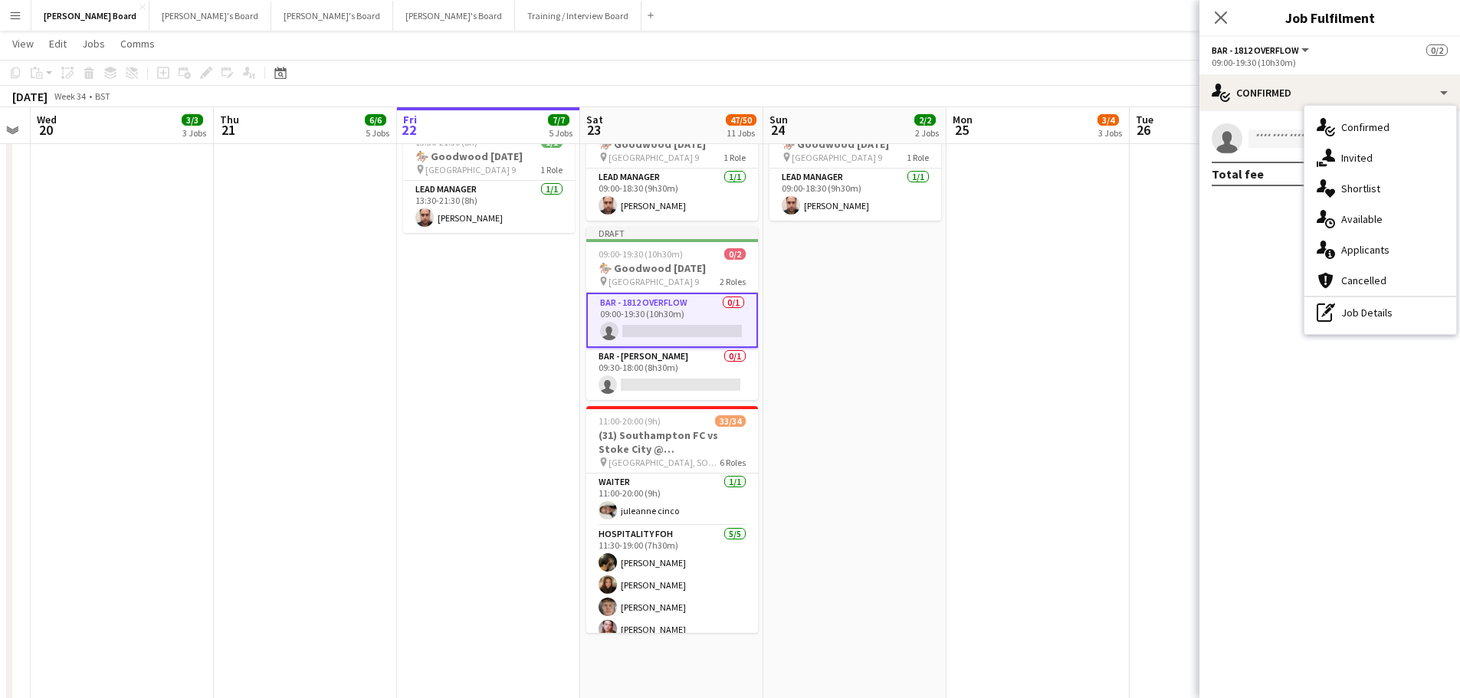
drag, startPoint x: 1391, startPoint y: 321, endPoint x: 1319, endPoint y: 243, distance: 106.3
click at [1392, 321] on div "pen-write Job Details" at bounding box center [1380, 312] width 152 height 31
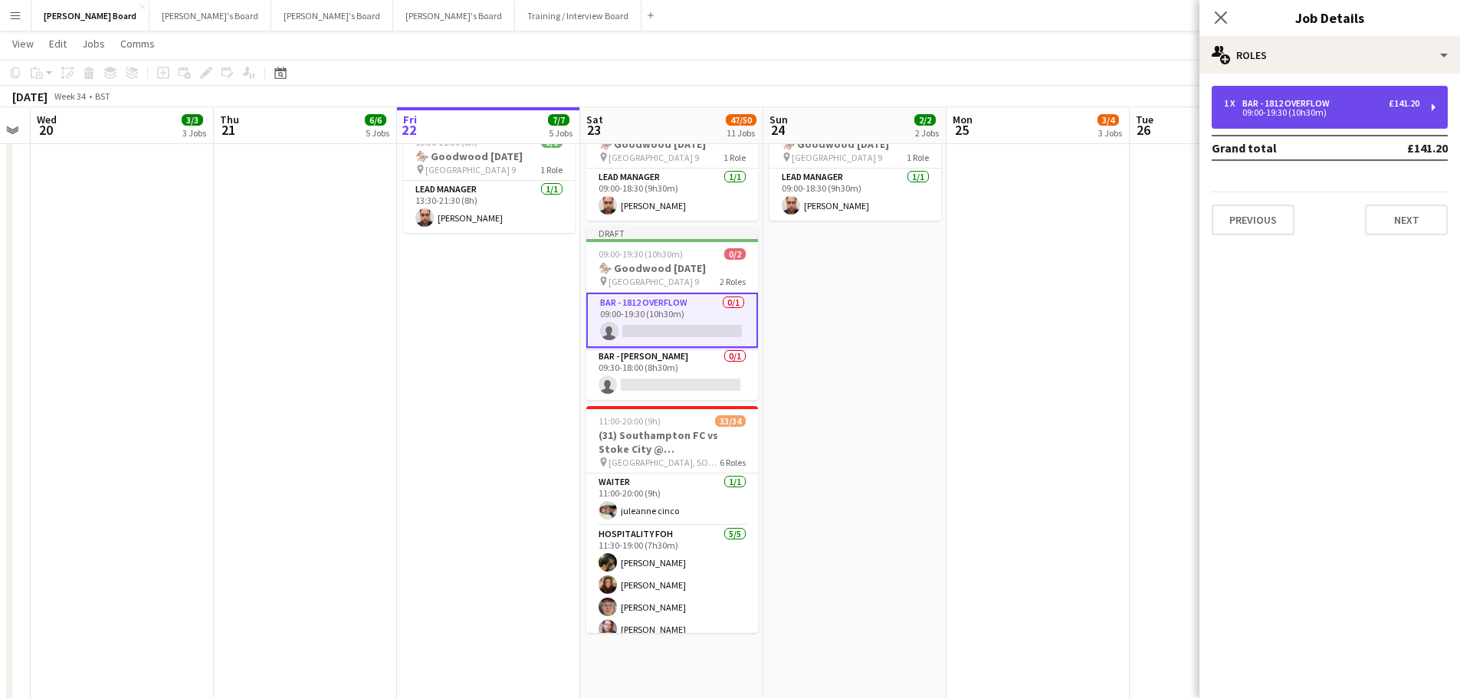
click at [1265, 114] on div "09:00-19:30 (10h30m)" at bounding box center [1321, 113] width 195 height 8
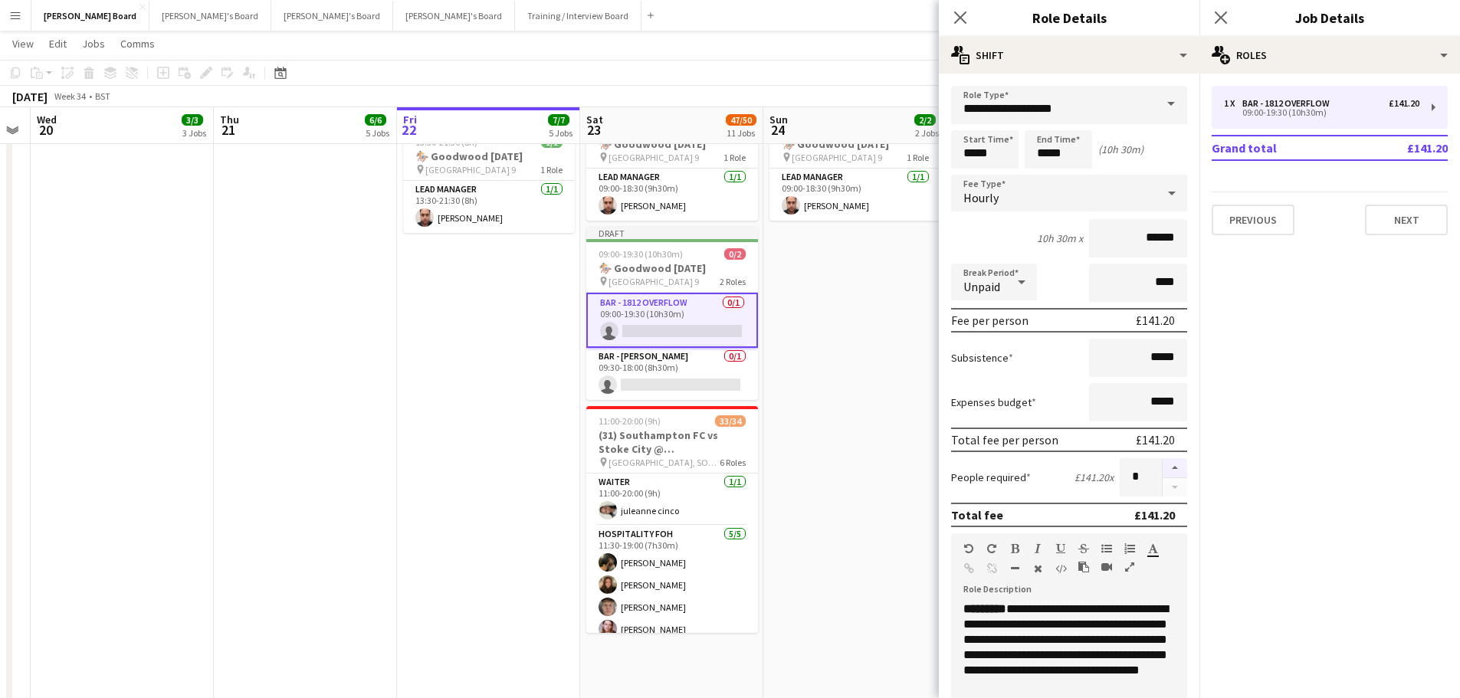
drag, startPoint x: 1168, startPoint y: 463, endPoint x: 1152, endPoint y: 464, distance: 15.4
click at [1168, 464] on button "button" at bounding box center [1174, 468] width 25 height 20
type input "*"
click at [736, 382] on app-card-role "BAR - BIRRA MORETTI 0/1 09:30-18:00 (8h30m) single-neutral-actions" at bounding box center [672, 374] width 172 height 52
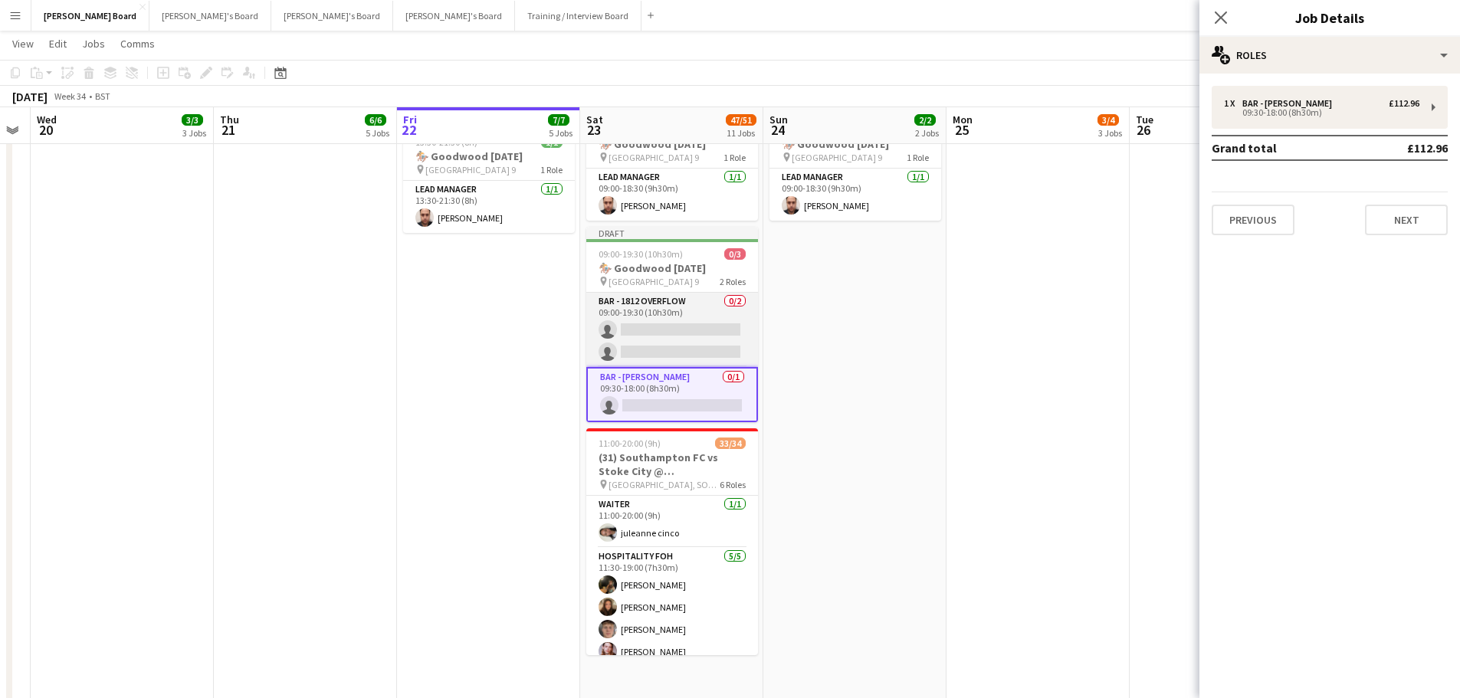
click at [706, 358] on app-card-role "BAR - 1812 OVERFLOW 0/2 09:00-19:30 (10h30m) single-neutral-actions single-neut…" at bounding box center [672, 330] width 172 height 74
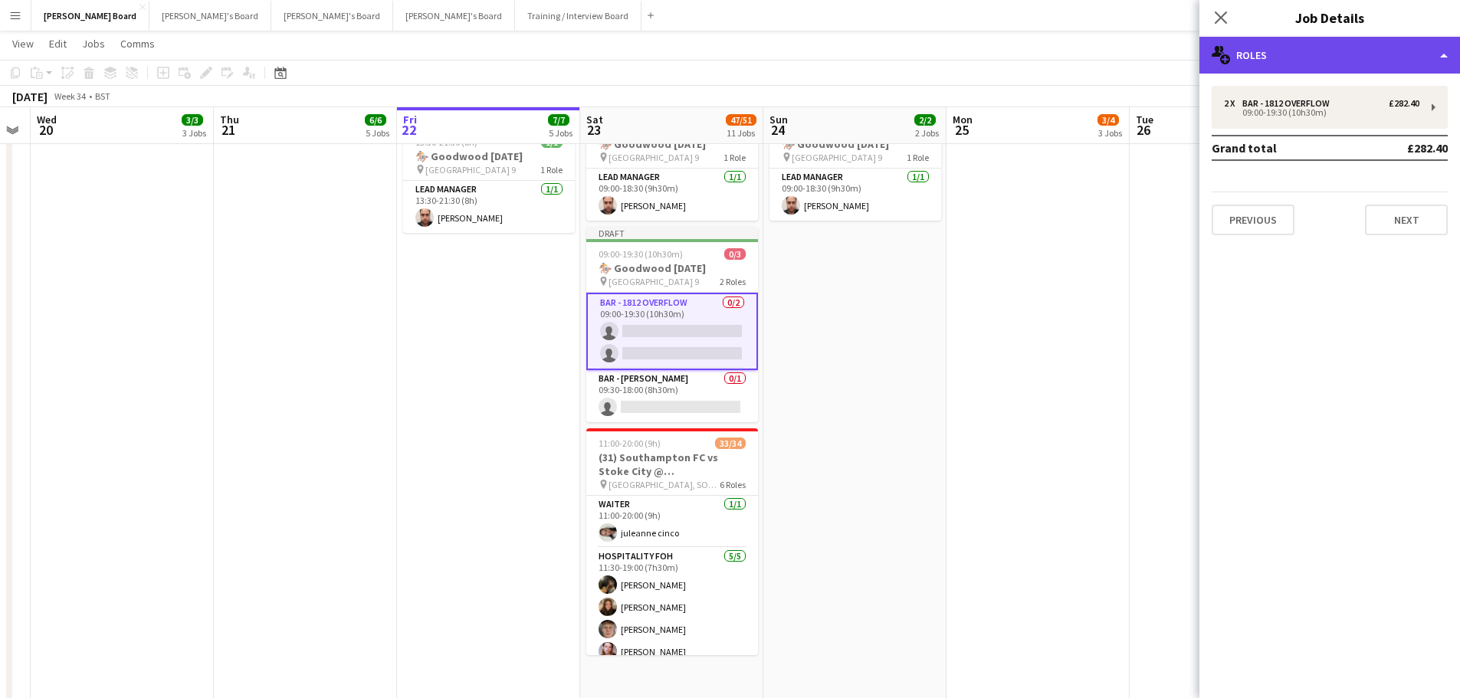
click at [1290, 45] on div "multiple-users-add Roles" at bounding box center [1329, 55] width 261 height 37
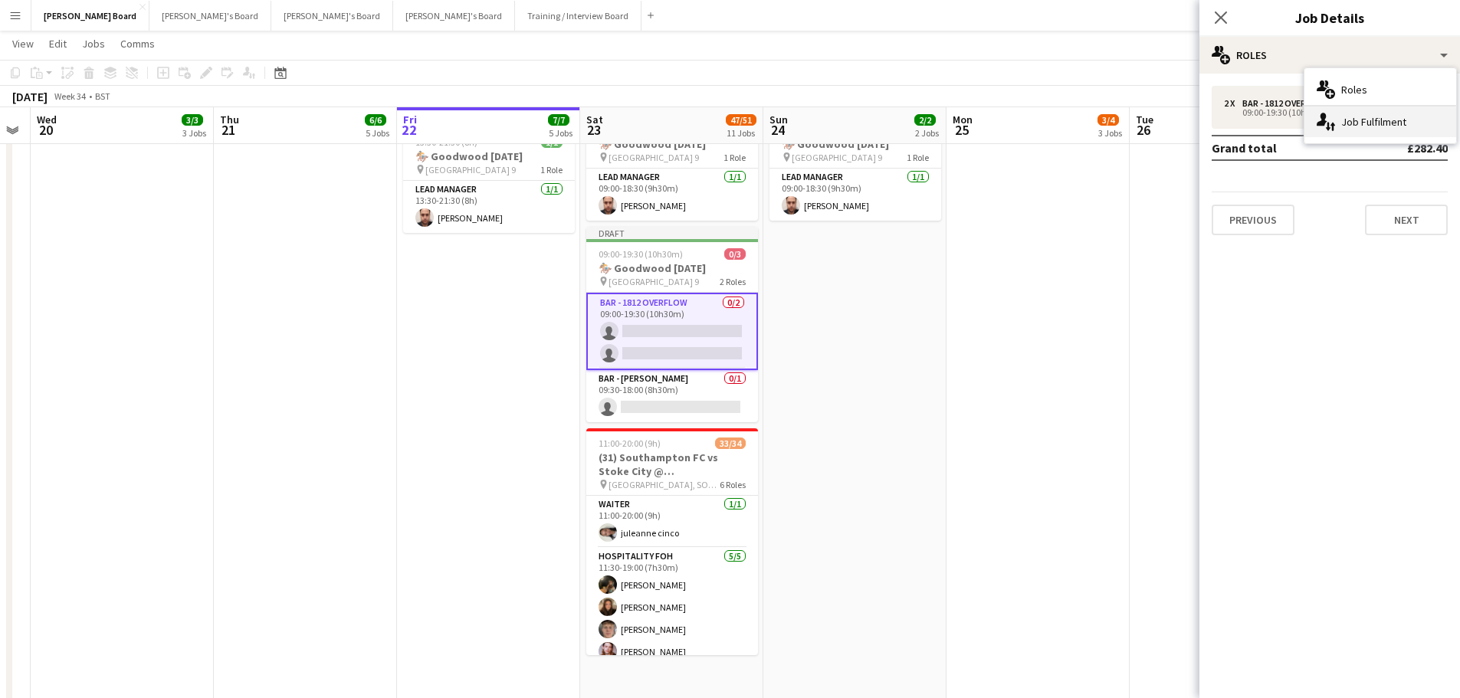
click at [1345, 113] on div "single-neutral-actions-up-down Job Fulfilment" at bounding box center [1380, 122] width 152 height 31
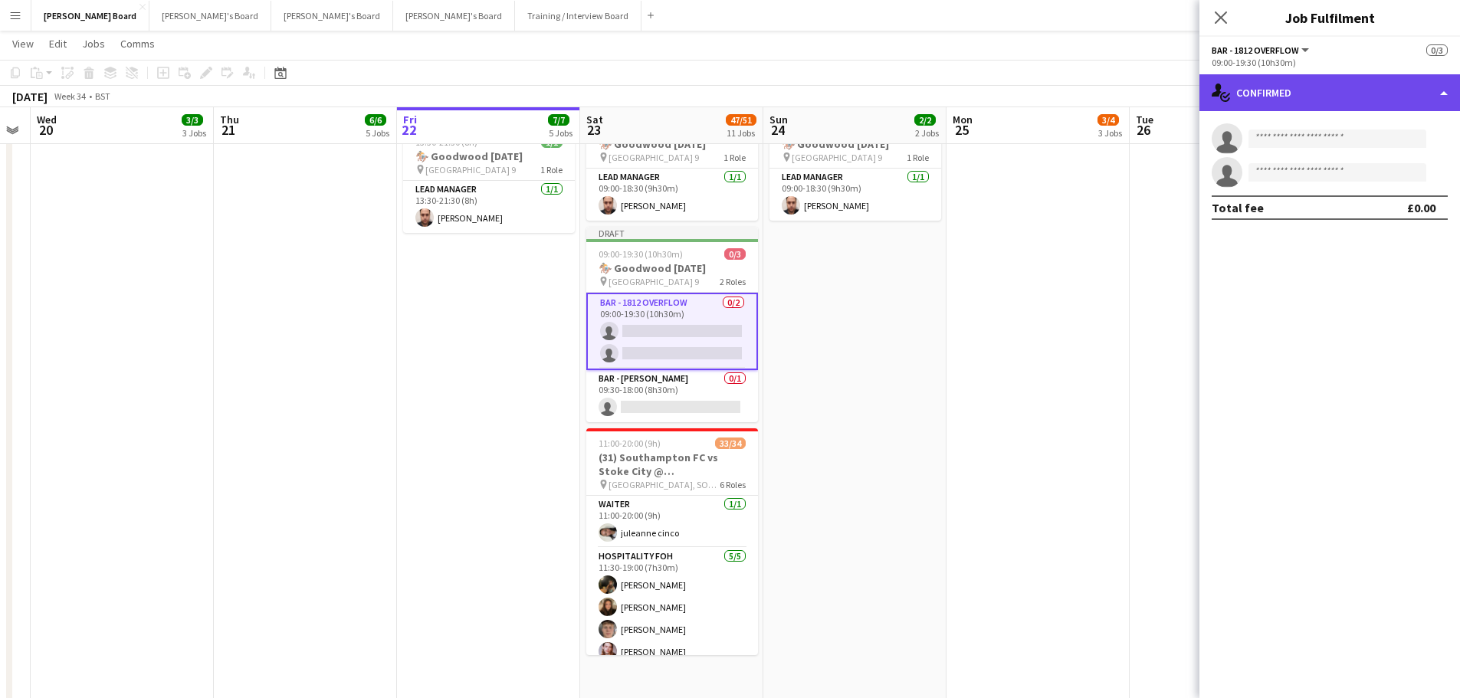
click at [1313, 96] on div "single-neutral-actions-check-2 Confirmed" at bounding box center [1329, 92] width 261 height 37
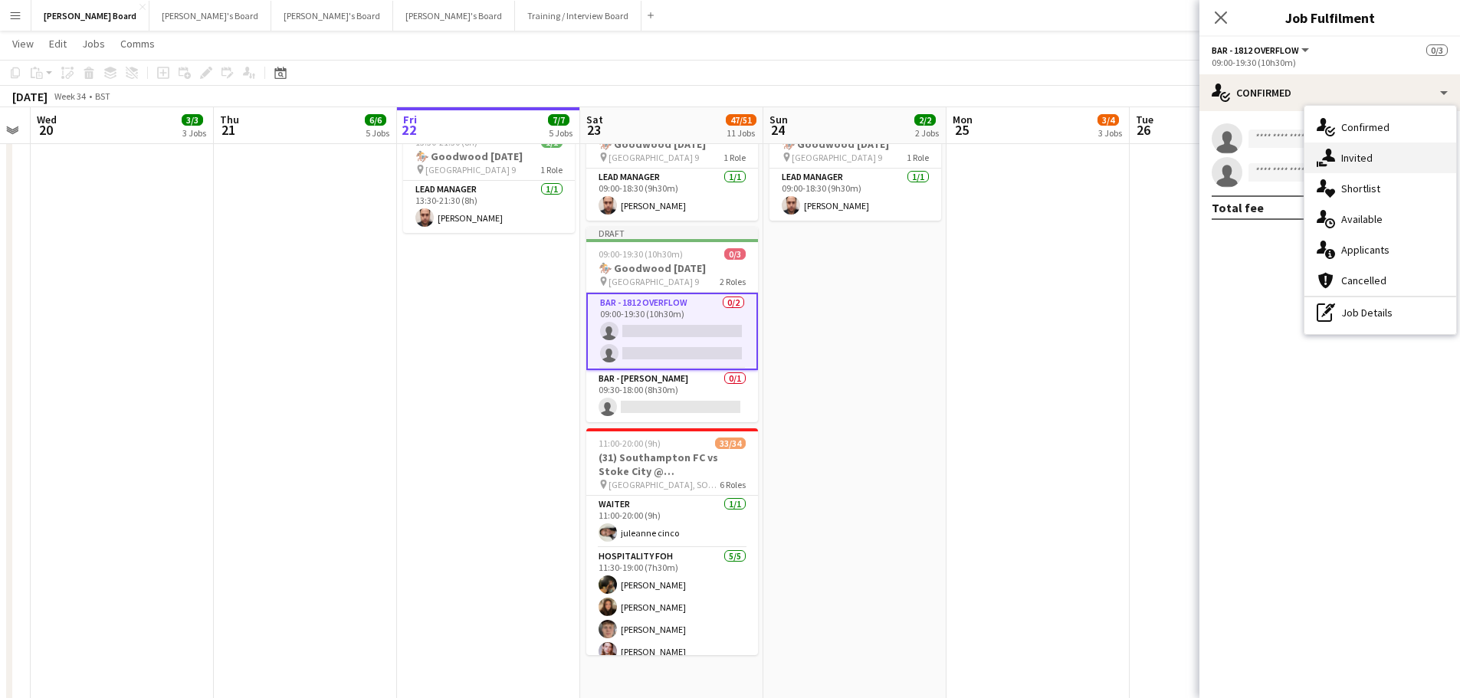
click at [1351, 158] on div "single-neutral-actions-share-1 Invited" at bounding box center [1380, 158] width 152 height 31
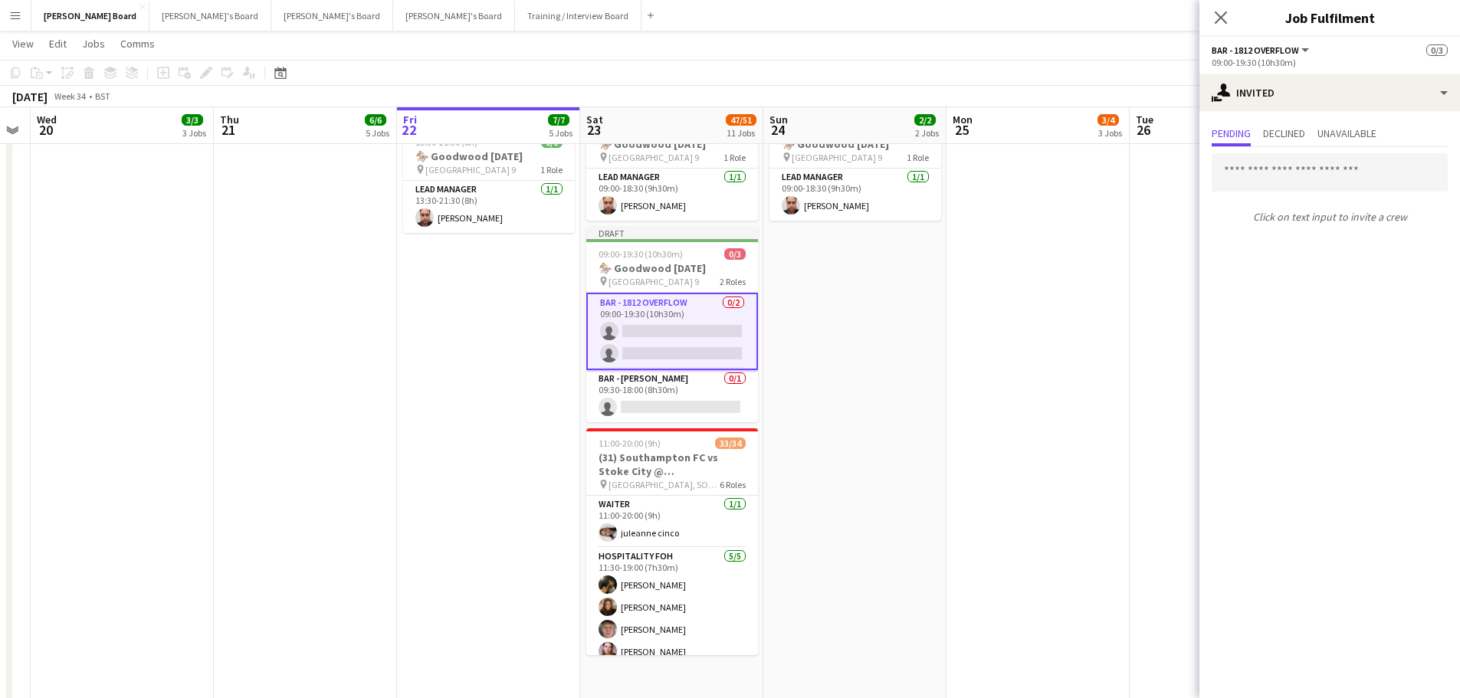
click at [1311, 165] on input "text" at bounding box center [1329, 172] width 236 height 38
click at [680, 416] on app-card-role "BAR - BIRRA MORETTI 0/1 09:30-18:00 (8h30m) single-neutral-actions" at bounding box center [672, 396] width 172 height 52
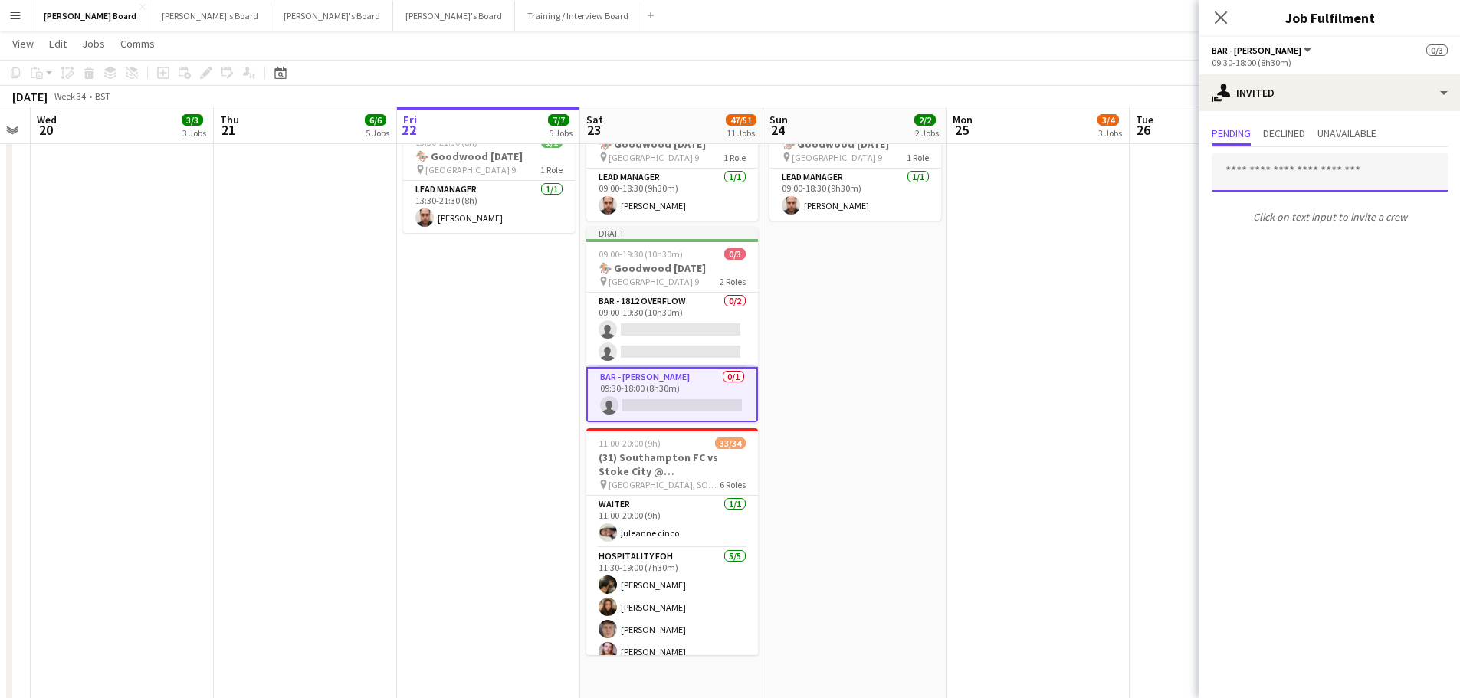
click at [1309, 172] on input "text" at bounding box center [1329, 172] width 236 height 38
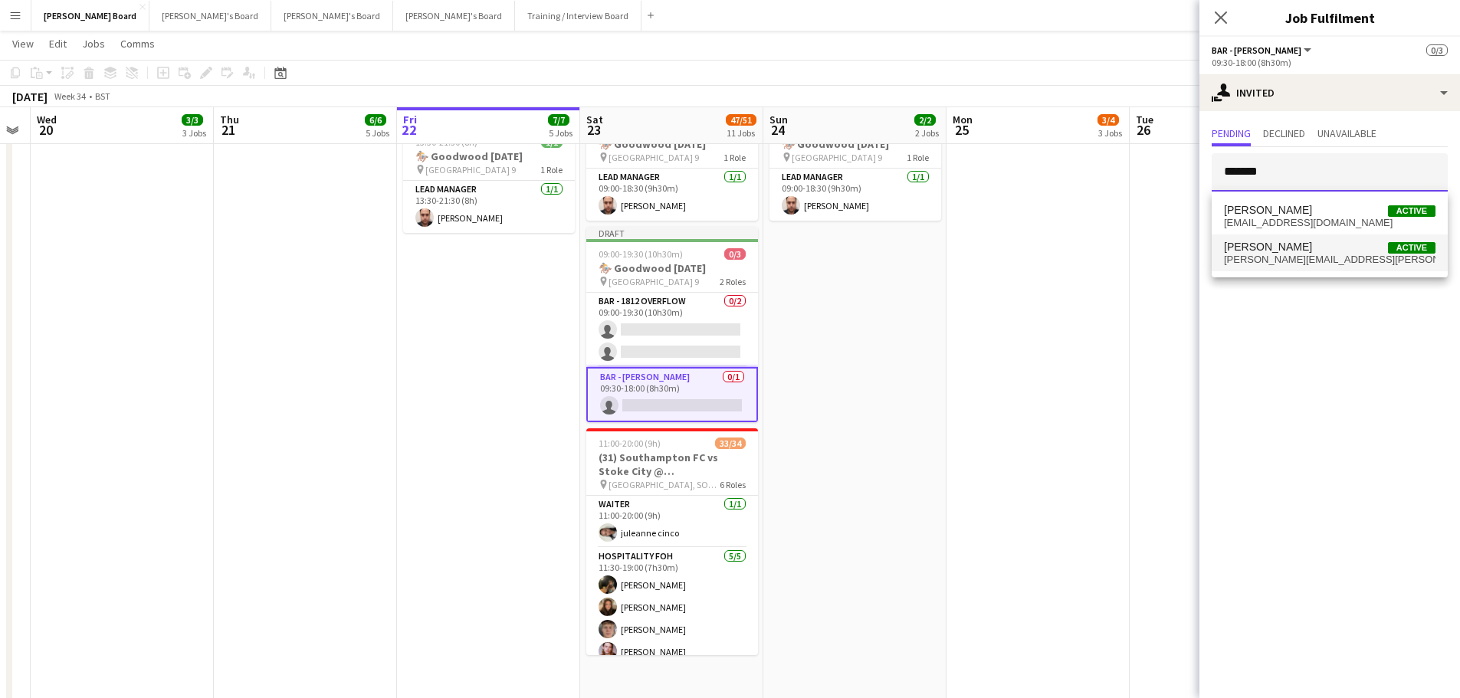
type input "*******"
click at [1292, 261] on span "matthew.w.g.hewlett@gmail.com" at bounding box center [1329, 260] width 211 height 12
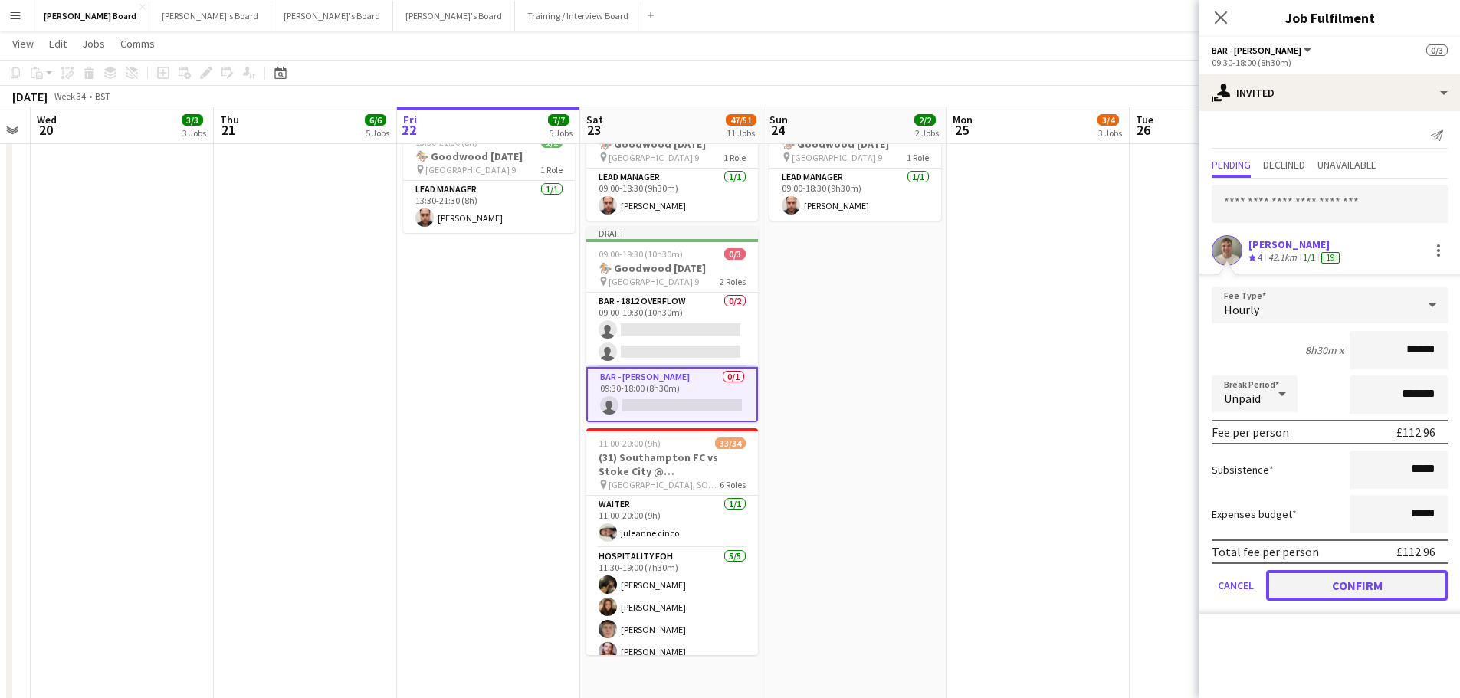
click at [1345, 585] on button "Confirm" at bounding box center [1357, 585] width 182 height 31
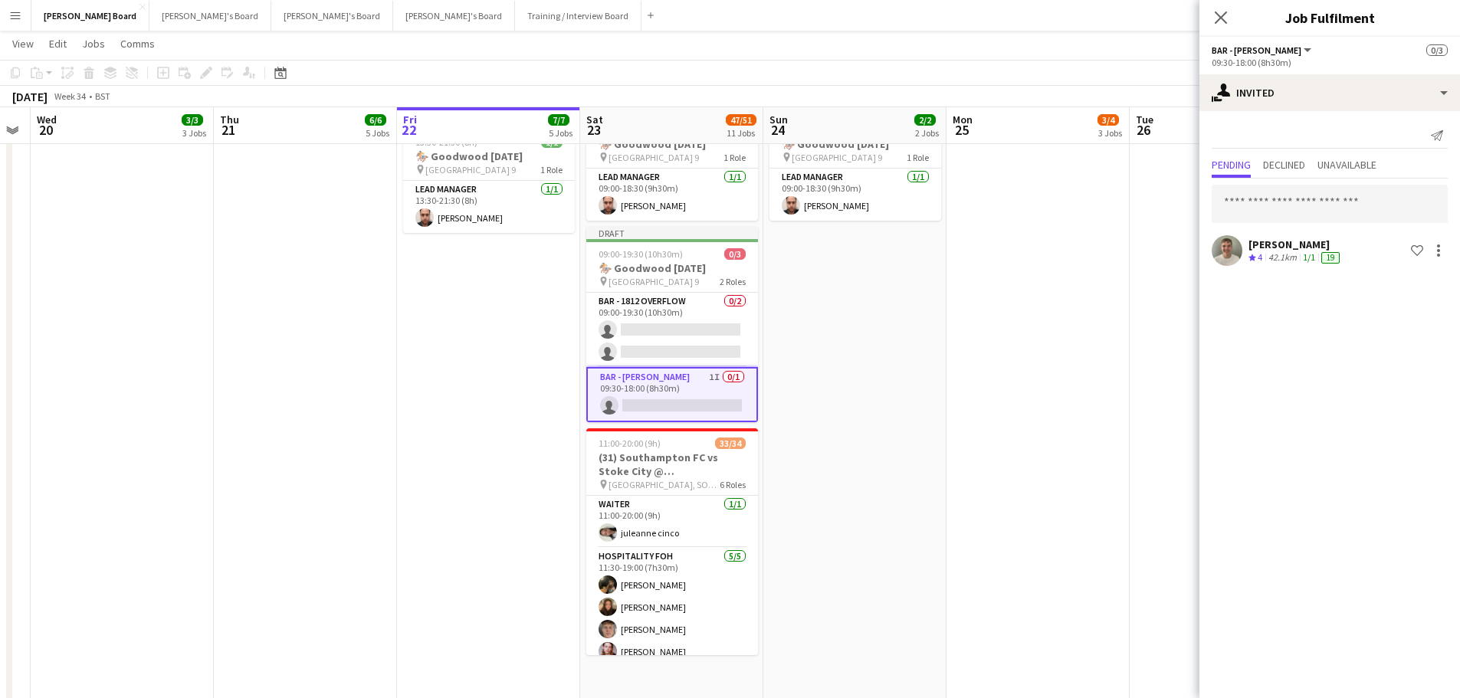
click at [1080, 291] on app-date-cell at bounding box center [1037, 614] width 183 height 1011
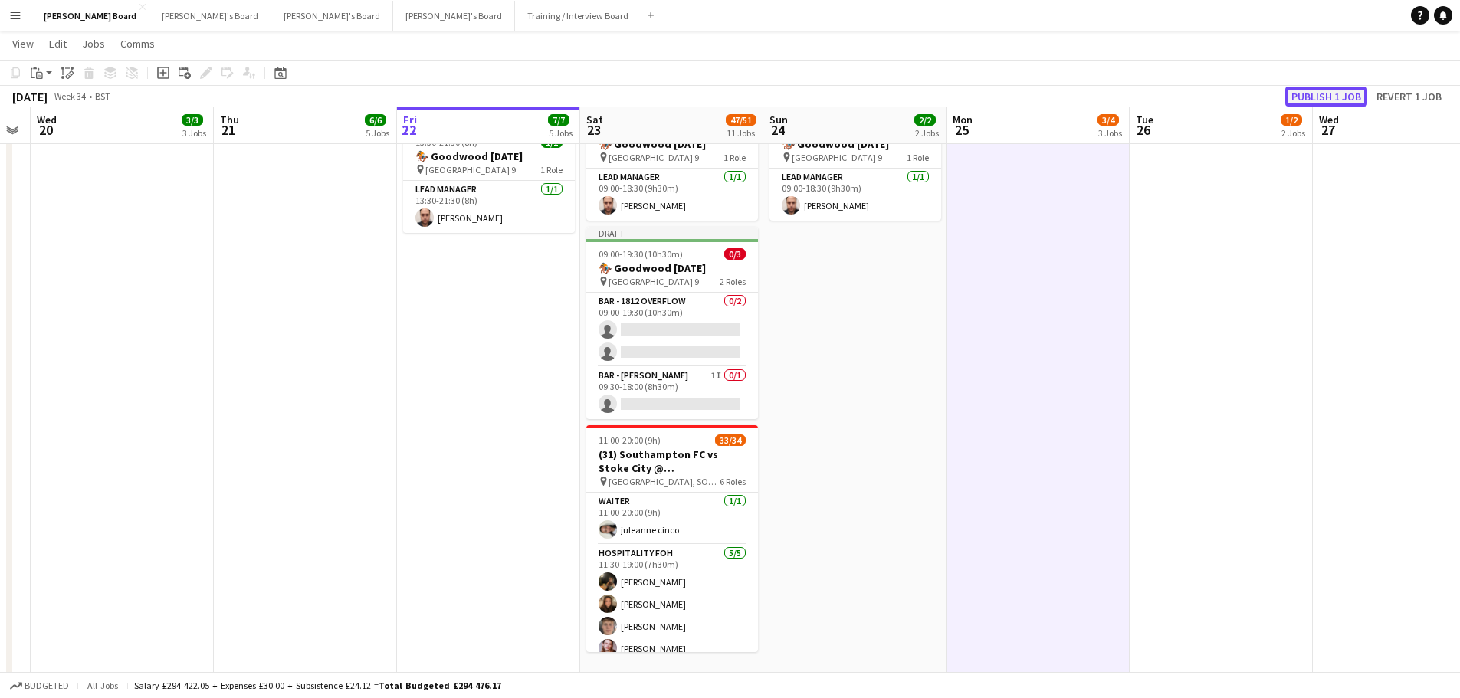
click at [1335, 93] on button "Publish 1 job" at bounding box center [1326, 97] width 82 height 20
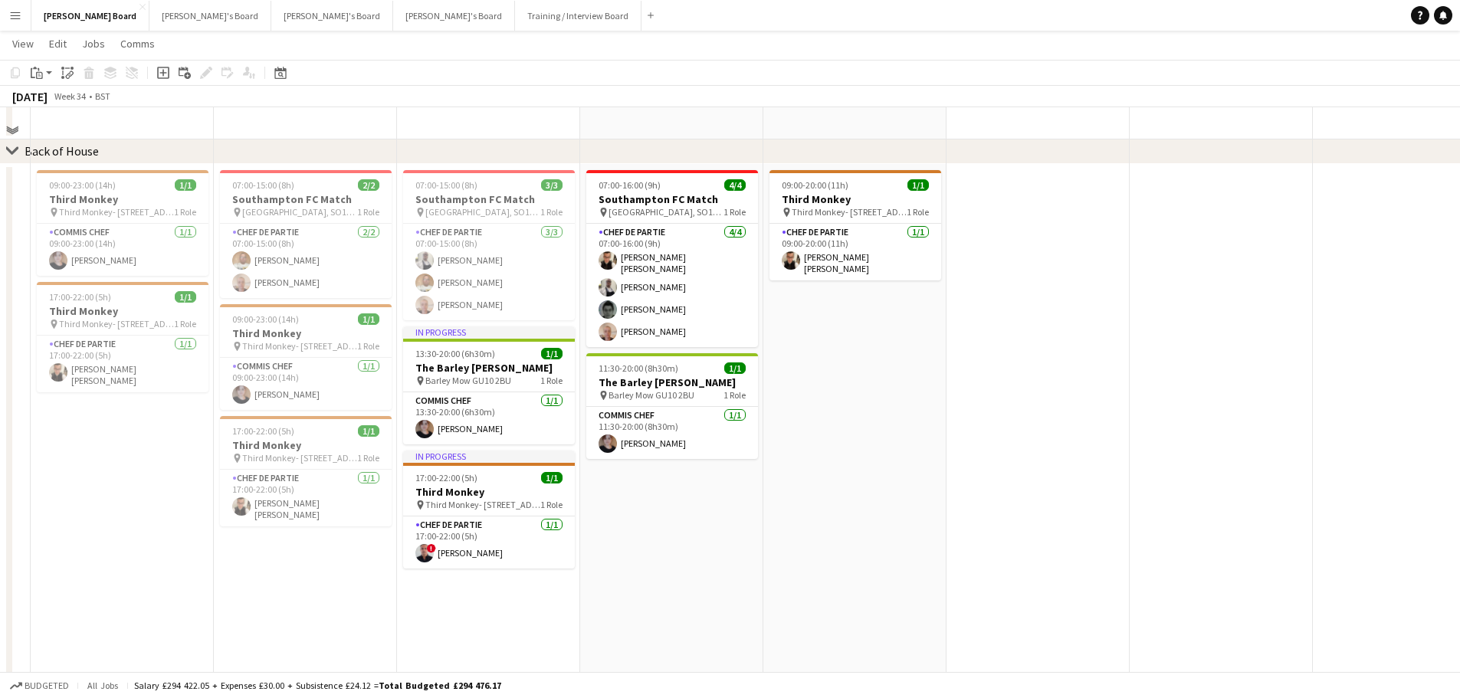
scroll to position [3598, 0]
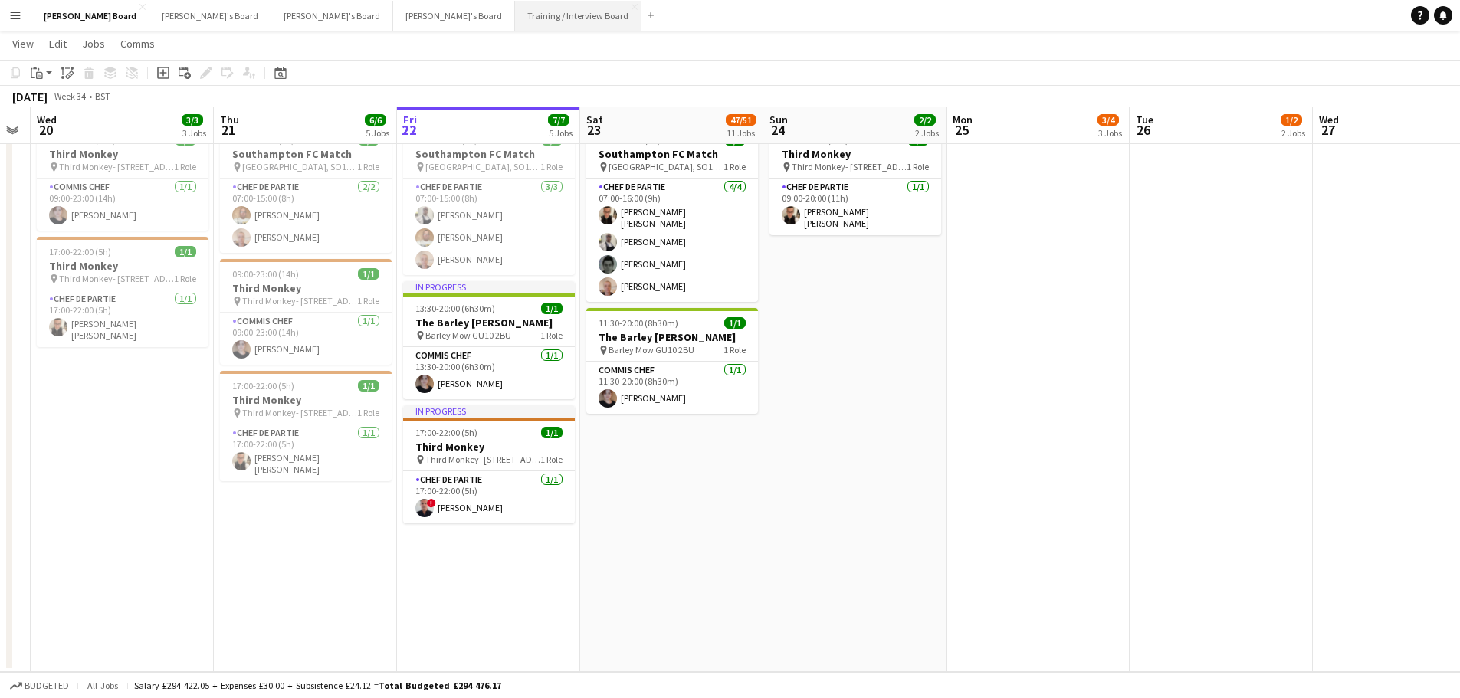
click at [515, 16] on button "Training / Interview Board Close" at bounding box center [578, 16] width 126 height 30
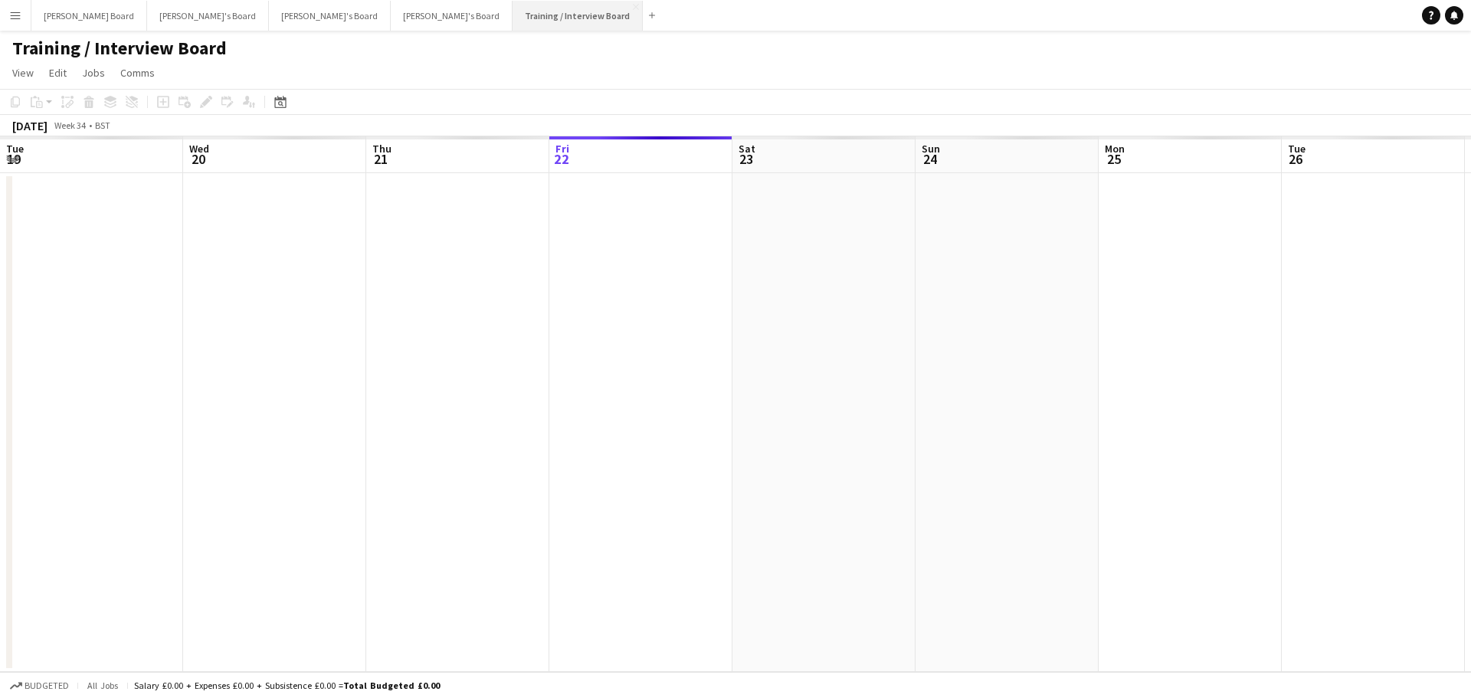
scroll to position [0, 366]
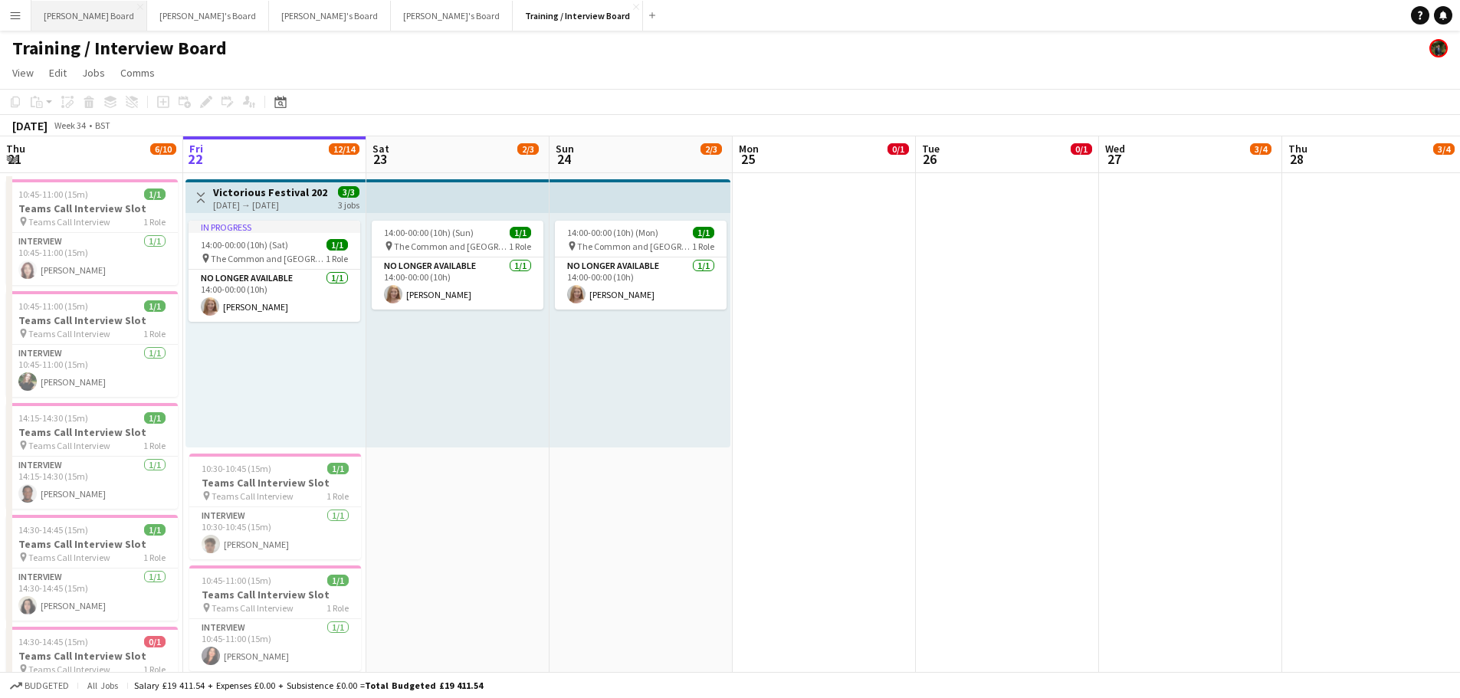
click at [70, 15] on button "Dean's Board Close" at bounding box center [89, 16] width 116 height 30
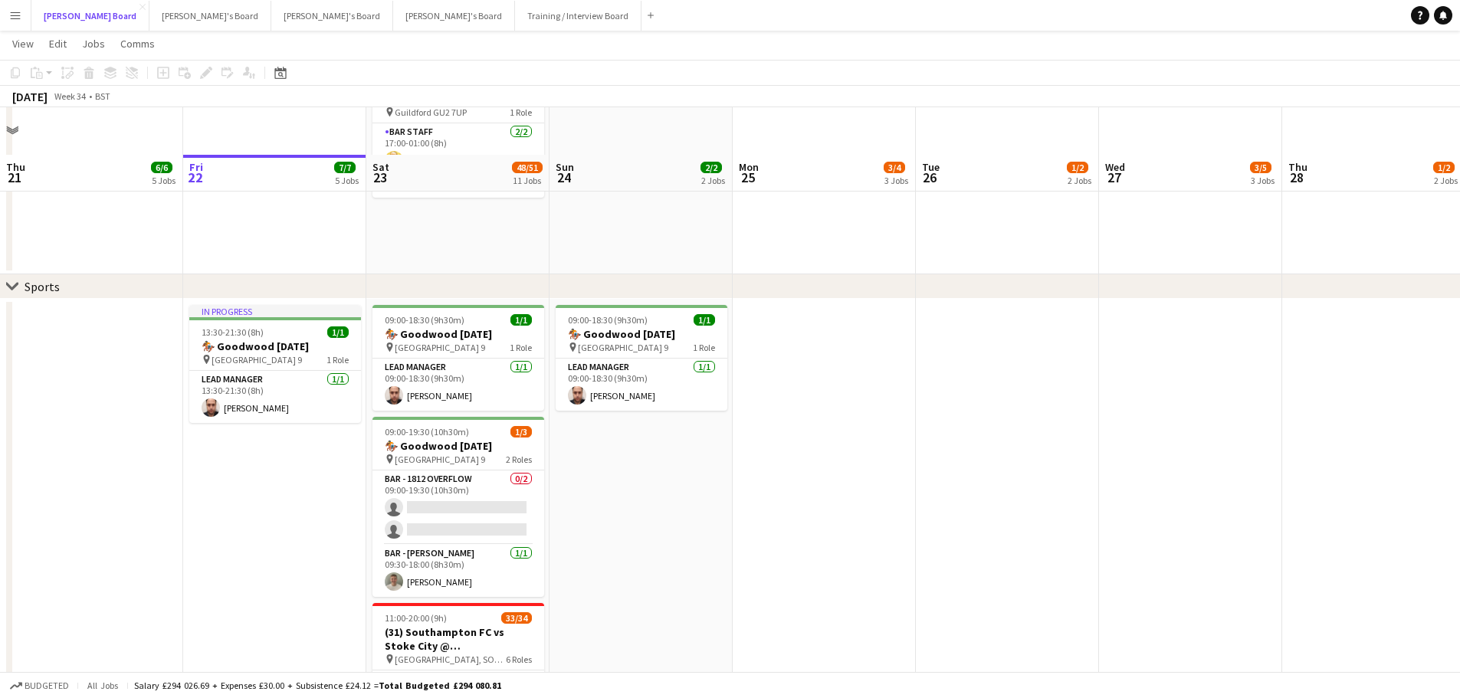
scroll to position [996, 0]
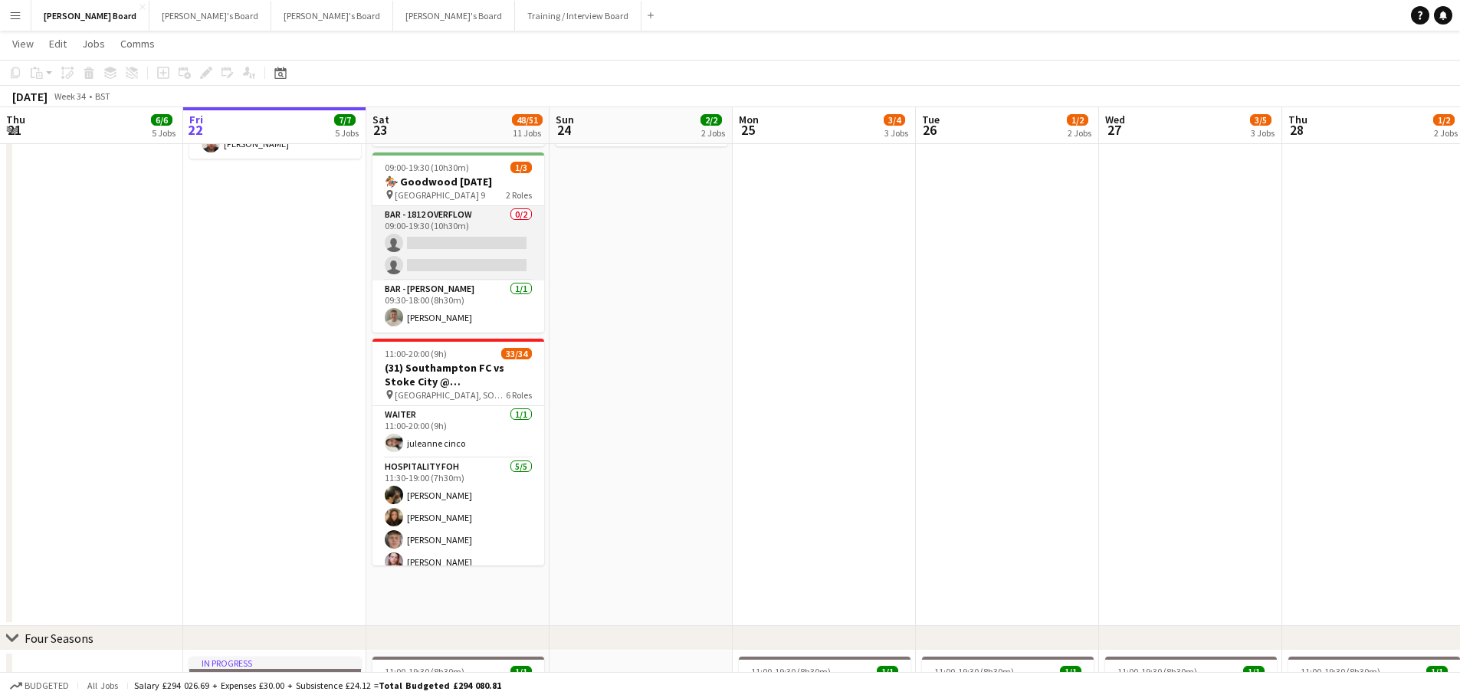
click at [463, 274] on app-card-role "BAR - 1812 OVERFLOW 0/2 09:00-19:30 (10h30m) single-neutral-actions single-neut…" at bounding box center [458, 243] width 172 height 74
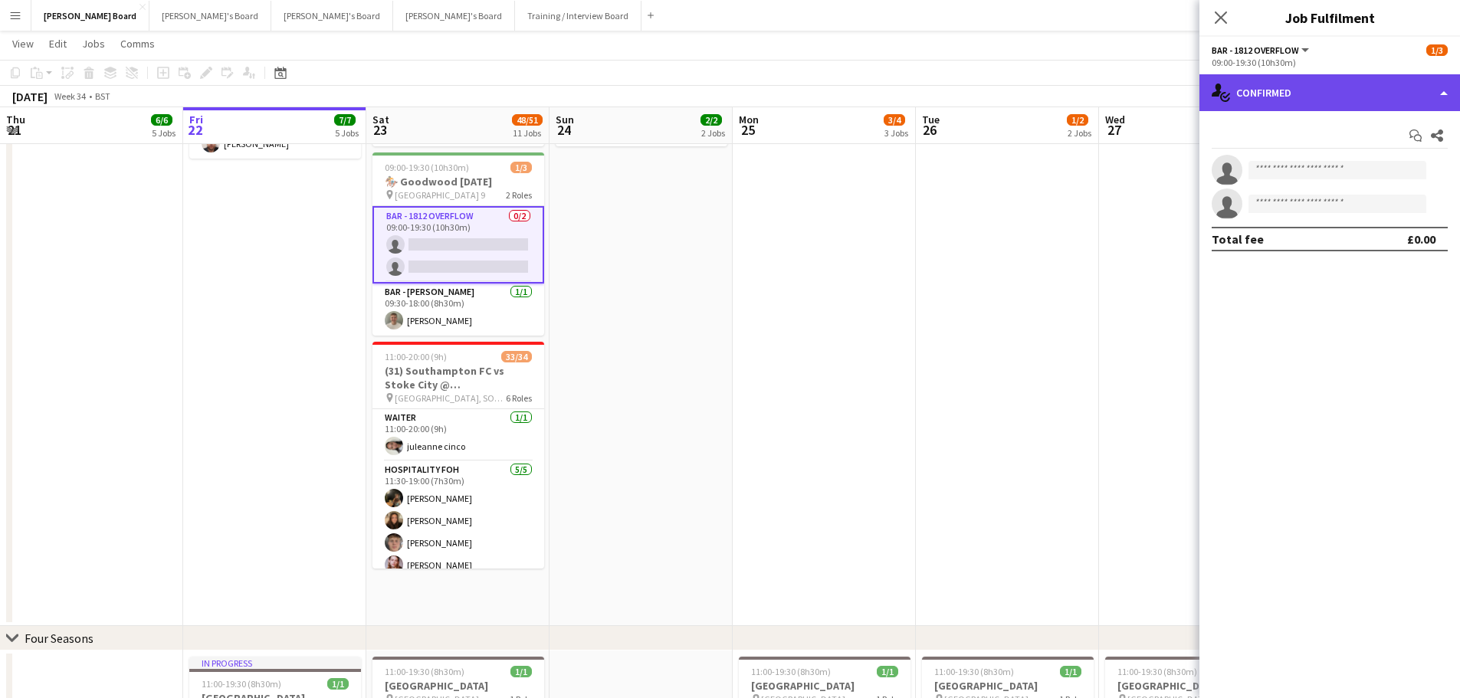
click at [1387, 89] on div "single-neutral-actions-check-2 Confirmed" at bounding box center [1329, 92] width 261 height 37
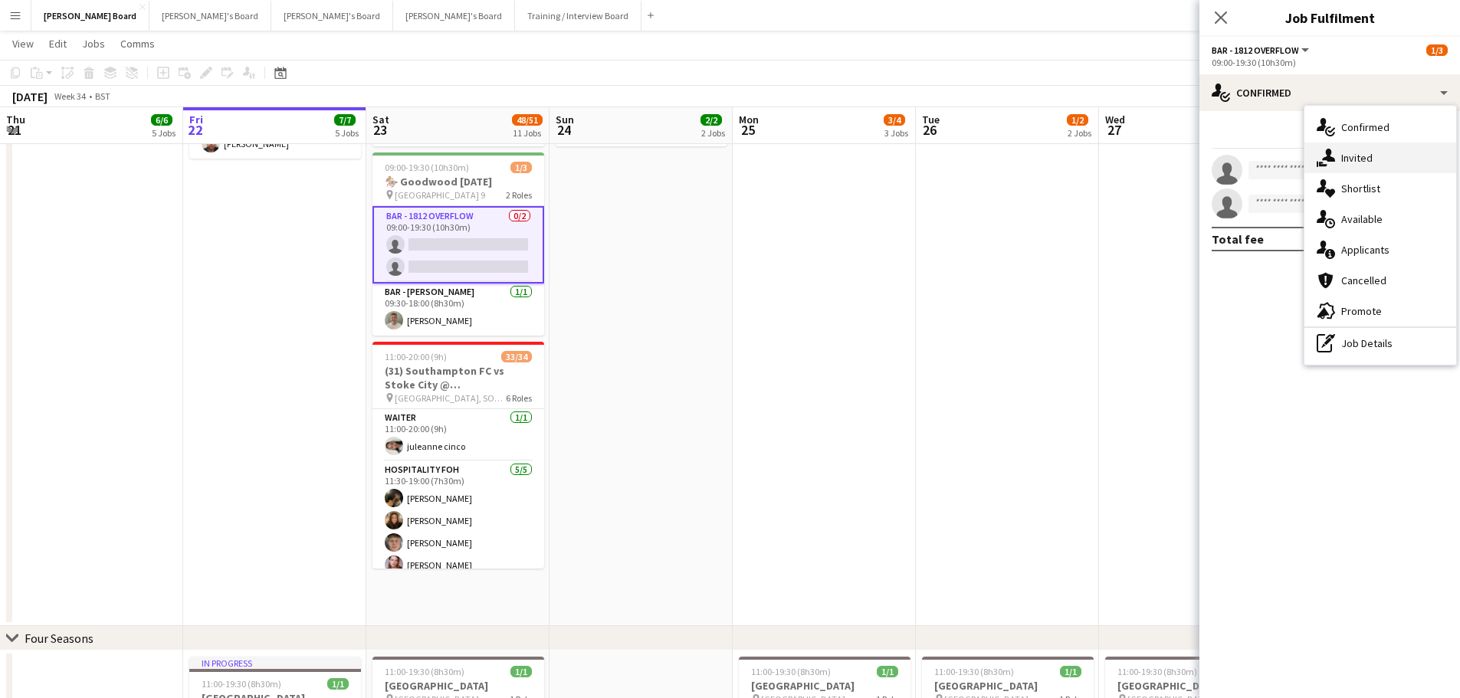
click at [1375, 158] on div "single-neutral-actions-share-1 Invited" at bounding box center [1380, 158] width 152 height 31
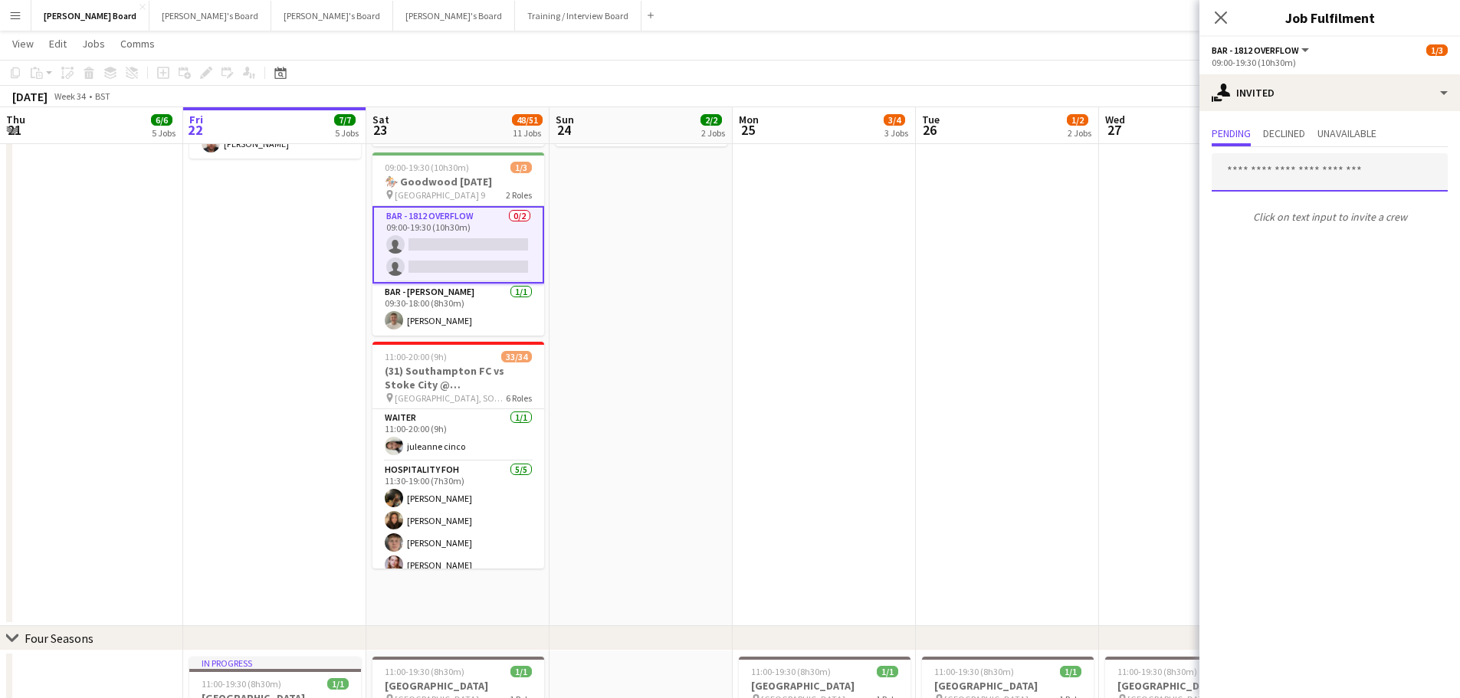
click at [1281, 181] on input "text" at bounding box center [1329, 172] width 236 height 38
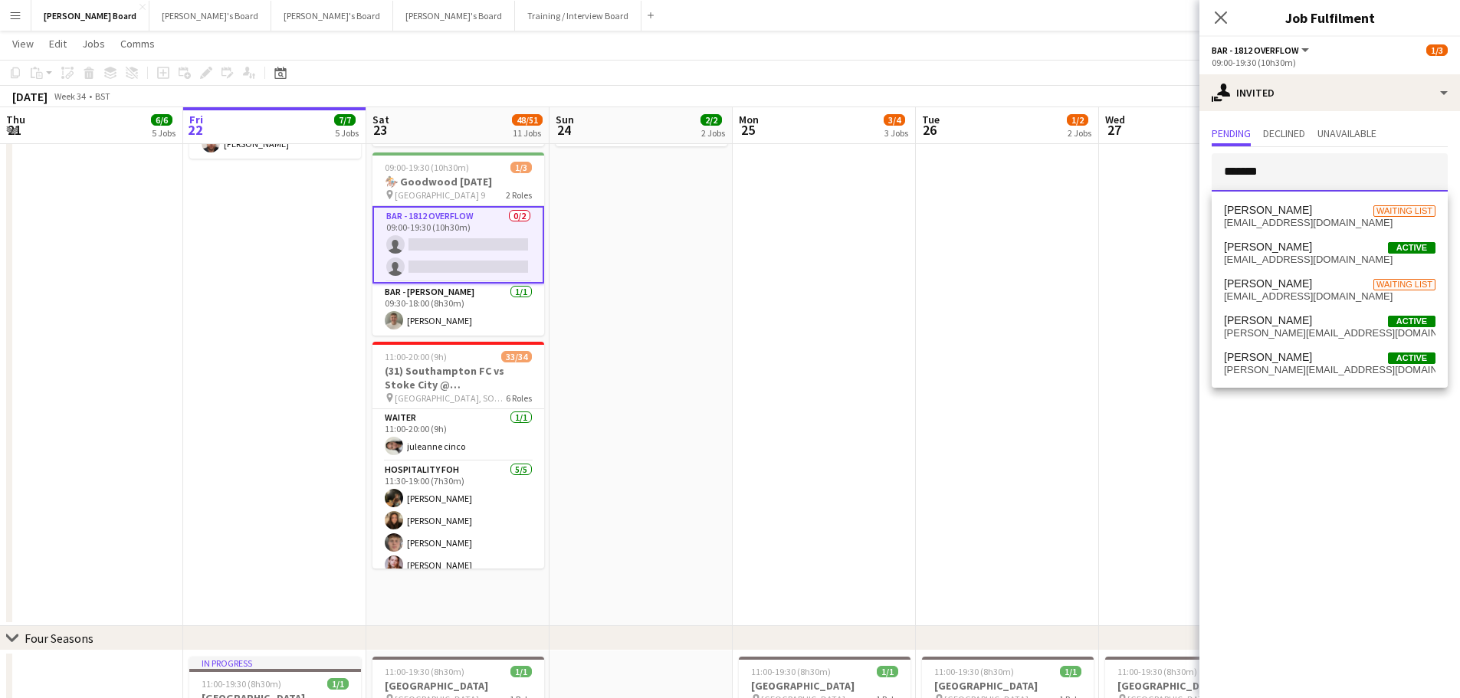
drag, startPoint x: 1280, startPoint y: 164, endPoint x: 1231, endPoint y: 167, distance: 49.9
click at [1231, 167] on input "******" at bounding box center [1329, 172] width 236 height 38
type input "*"
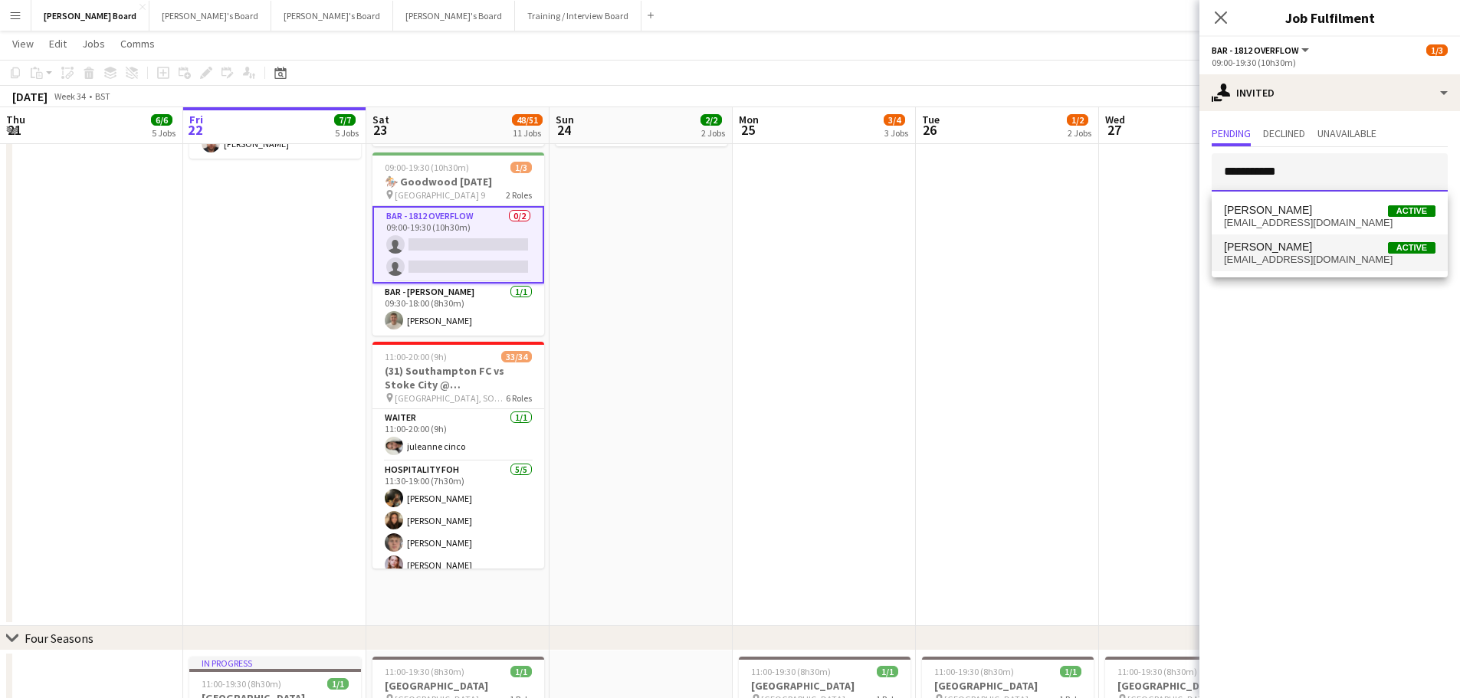
type input "**********"
click at [1277, 256] on span "sam_martin2003@icloud.com" at bounding box center [1329, 260] width 211 height 12
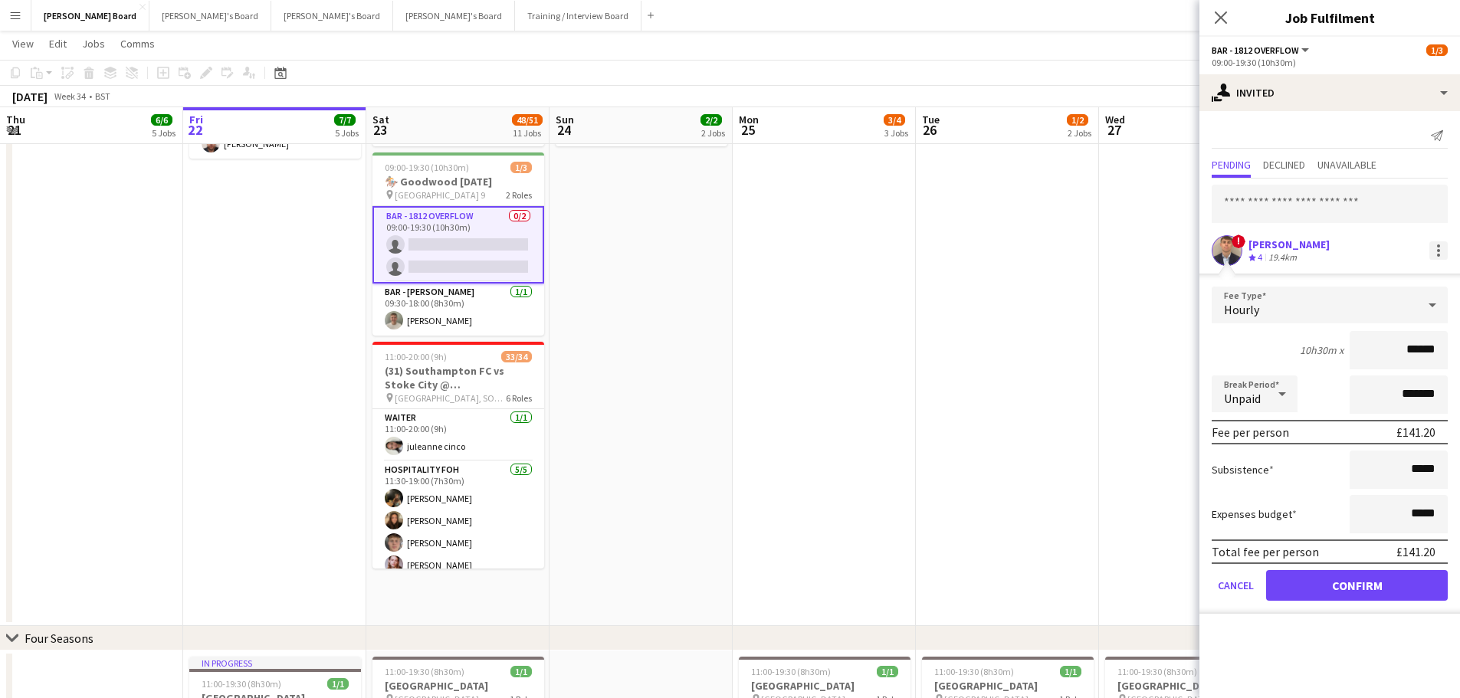
click at [1437, 248] on div at bounding box center [1438, 250] width 18 height 18
click at [1401, 385] on span "Cancel invitation" at bounding box center [1390, 388] width 90 height 13
click at [1362, 210] on input "text" at bounding box center [1329, 204] width 236 height 38
click at [1428, 250] on div at bounding box center [1436, 250] width 21 height 18
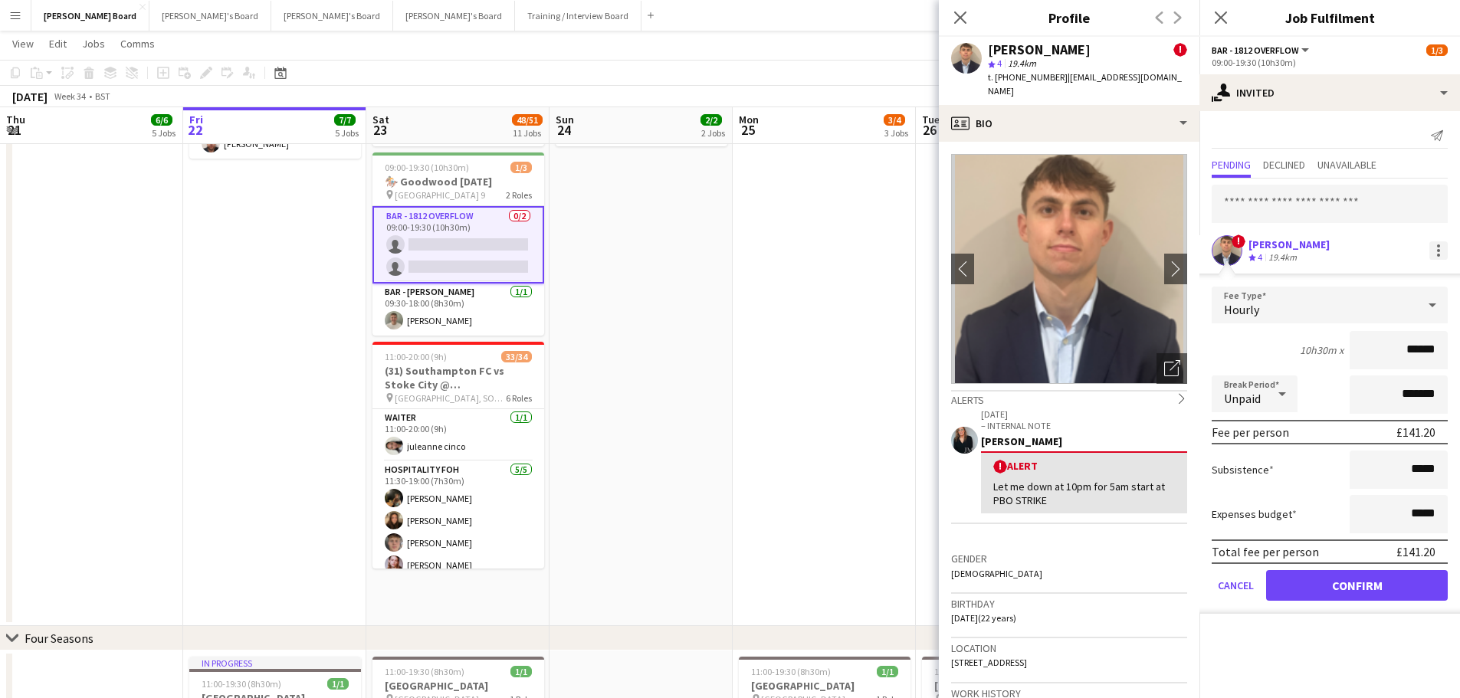
click at [1440, 251] on div at bounding box center [1438, 250] width 18 height 18
click at [1408, 392] on span "Cancel invitation" at bounding box center [1390, 388] width 90 height 13
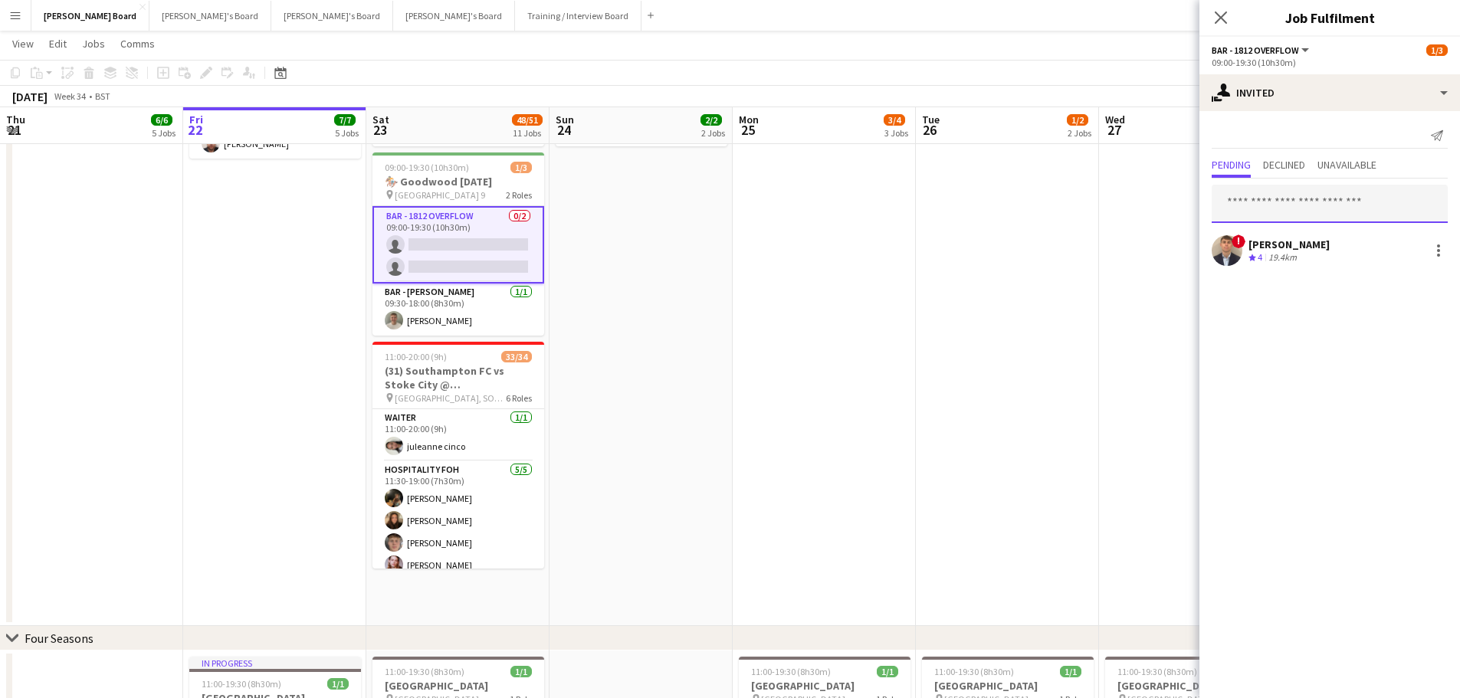
click at [1287, 217] on input "text" at bounding box center [1329, 204] width 236 height 38
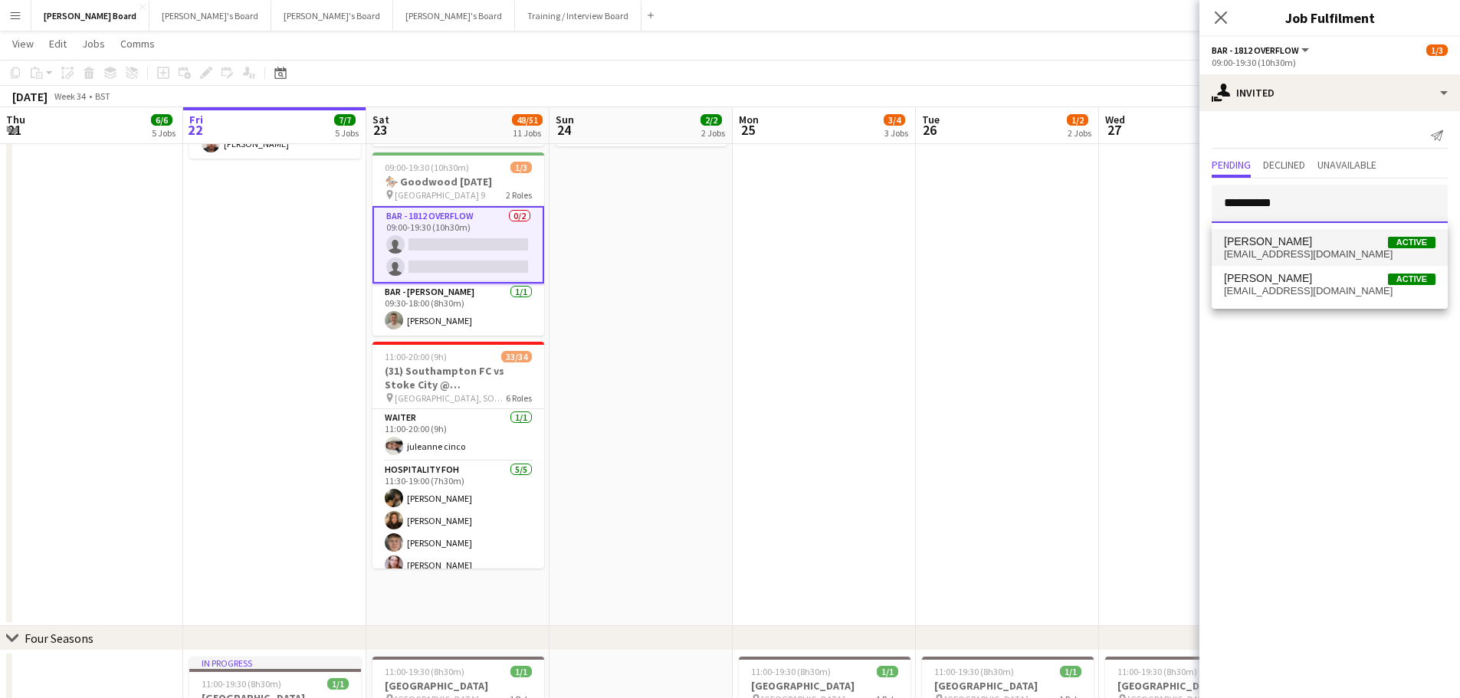
type input "**********"
click at [1311, 244] on span "Sam Martin Active" at bounding box center [1329, 241] width 211 height 13
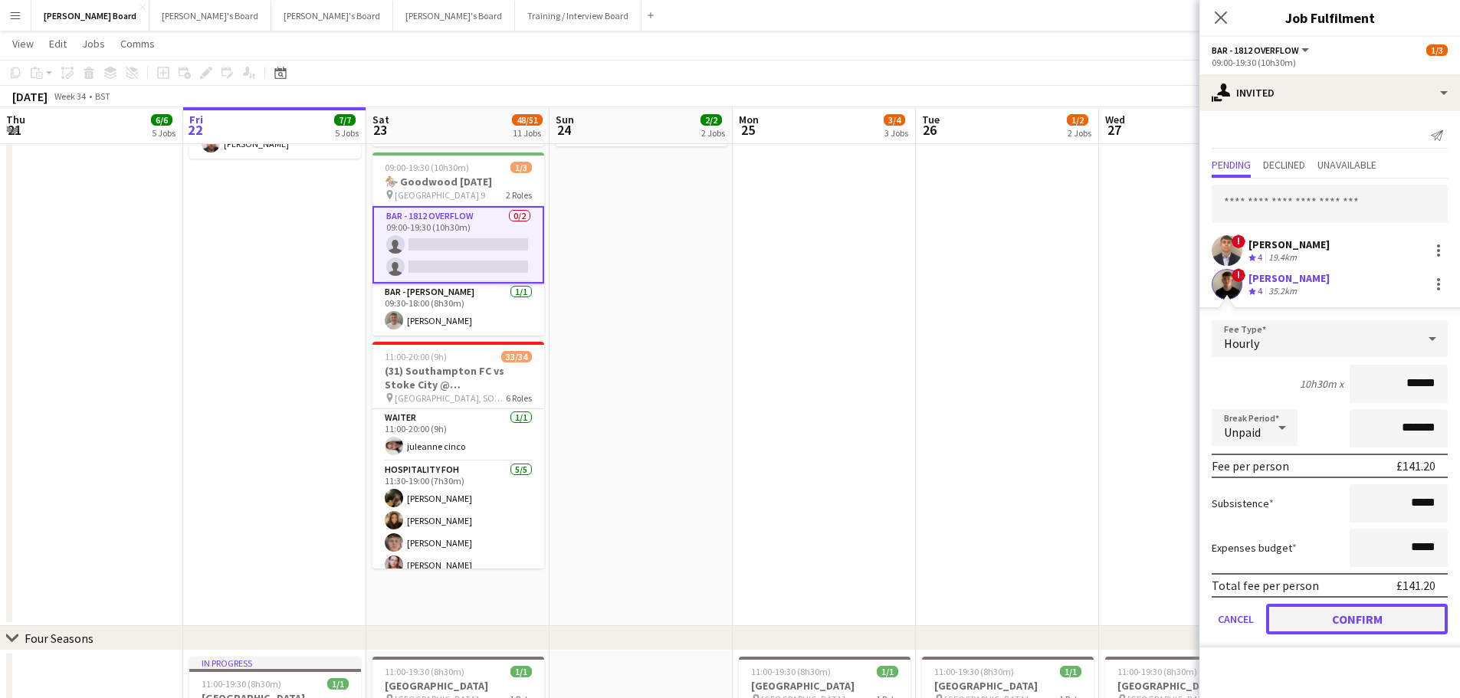
click at [1359, 611] on button "Confirm" at bounding box center [1357, 619] width 182 height 31
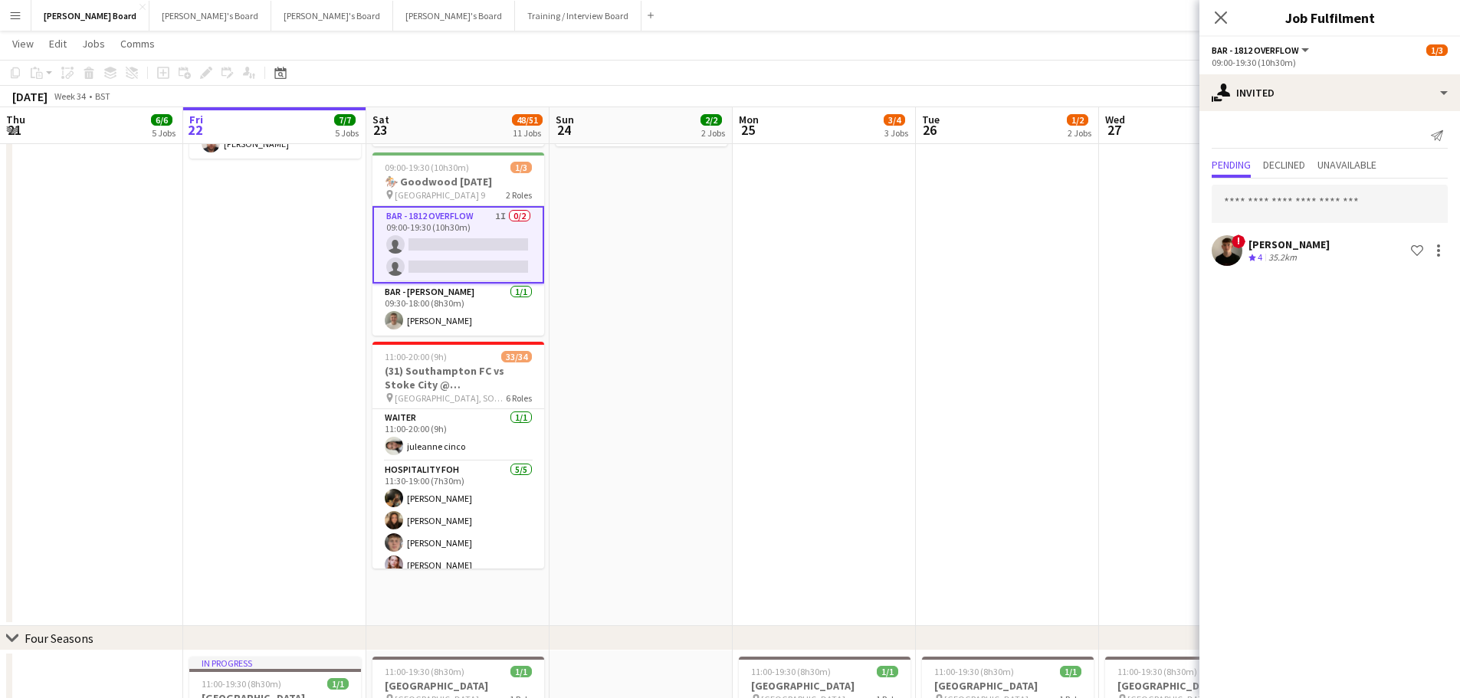
click at [434, 276] on app-card-role "BAR - 1812 OVERFLOW 1I 0/2 09:00-19:30 (10h30m) single-neutral-actions single-n…" at bounding box center [458, 244] width 172 height 77
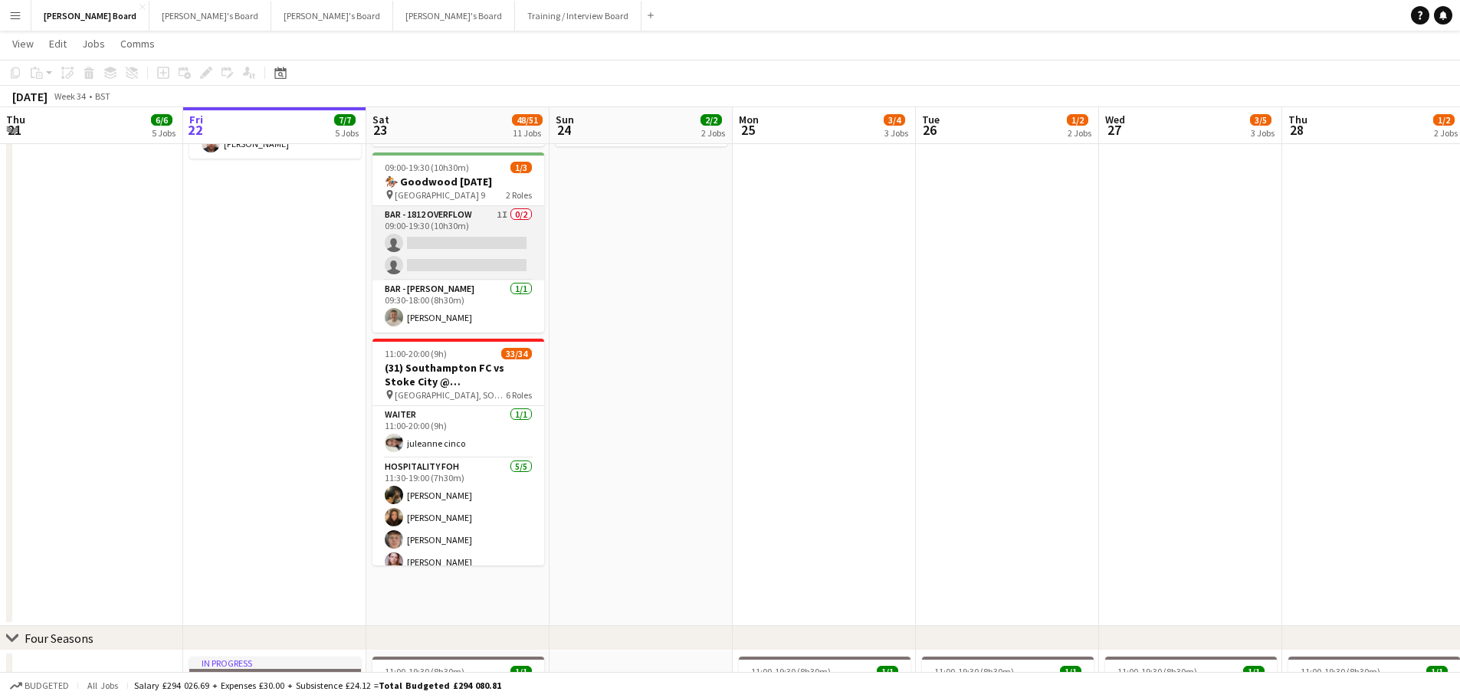
click at [434, 276] on app-card-role "BAR - 1812 OVERFLOW 1I 0/2 09:00-19:30 (10h30m) single-neutral-actions single-n…" at bounding box center [458, 243] width 172 height 74
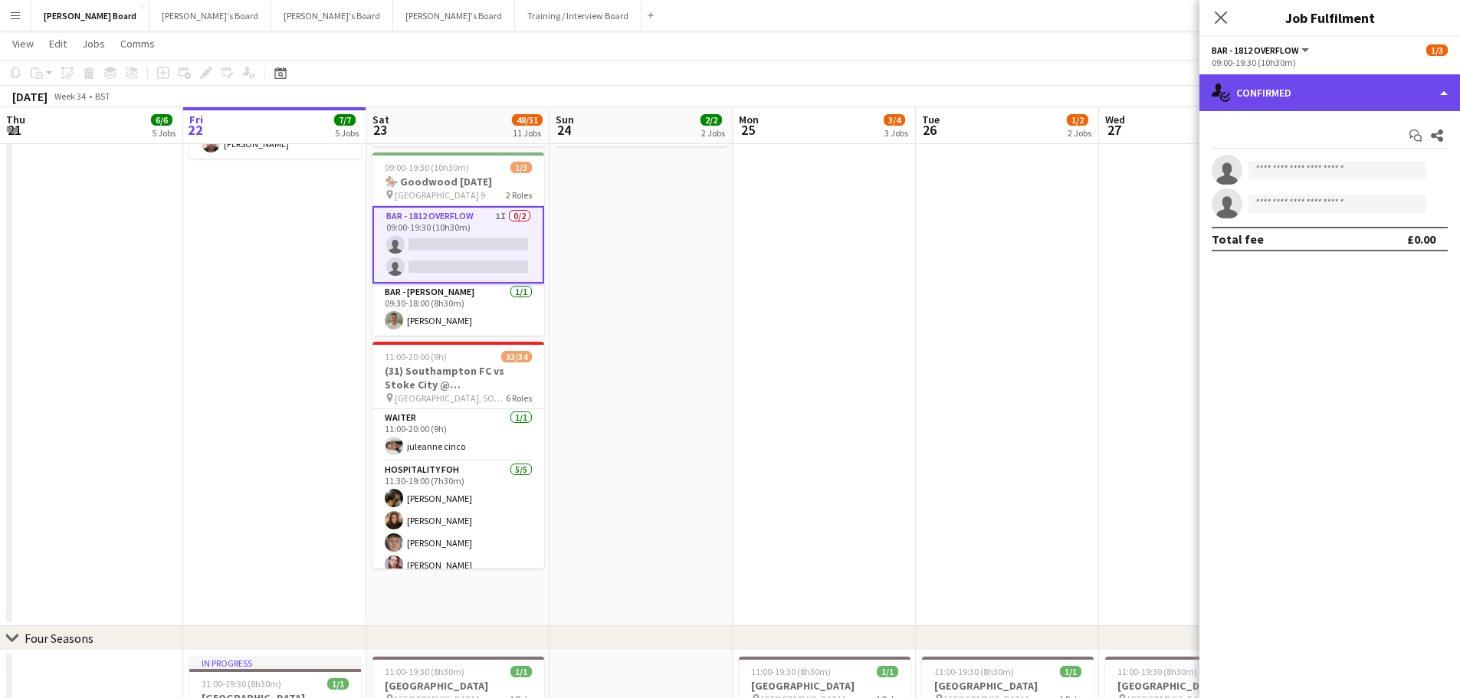
click at [1374, 84] on div "single-neutral-actions-check-2 Confirmed" at bounding box center [1329, 92] width 261 height 37
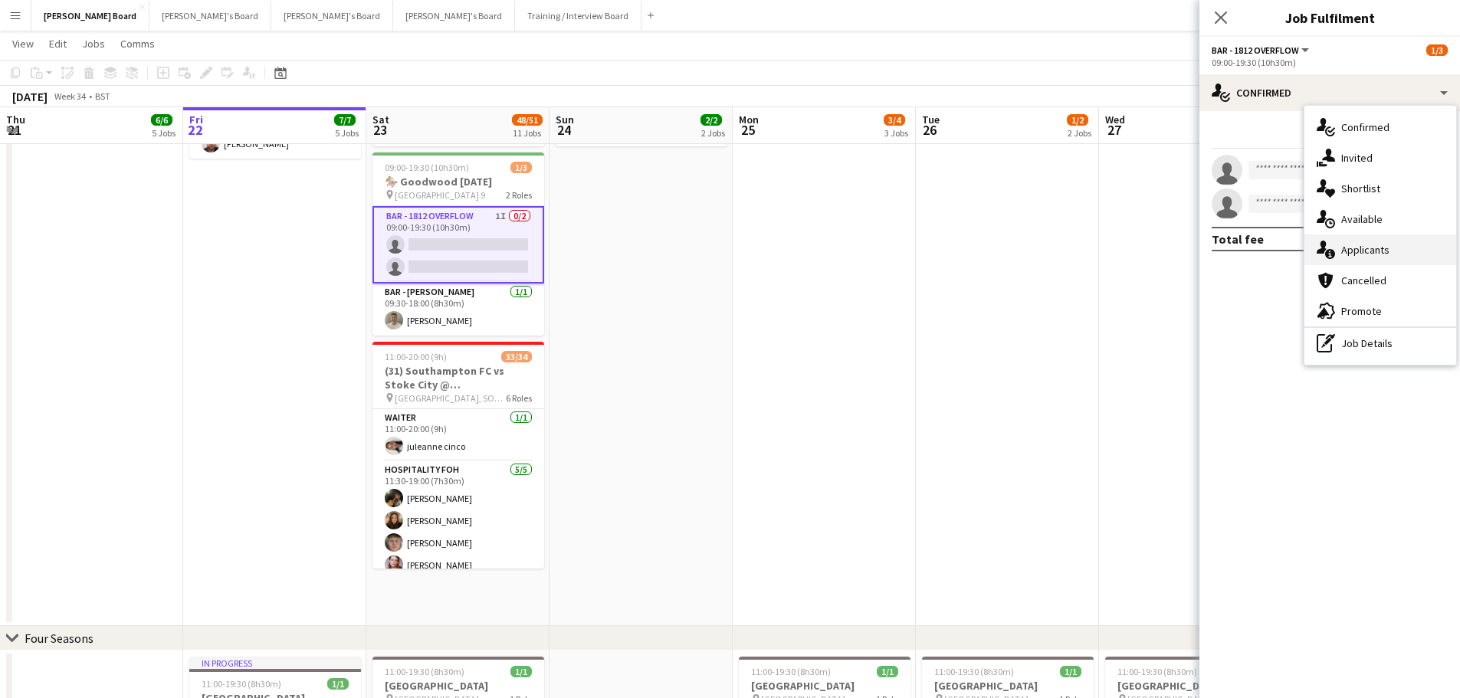
click at [1385, 257] on div "single-neutral-actions-information Applicants" at bounding box center [1380, 249] width 152 height 31
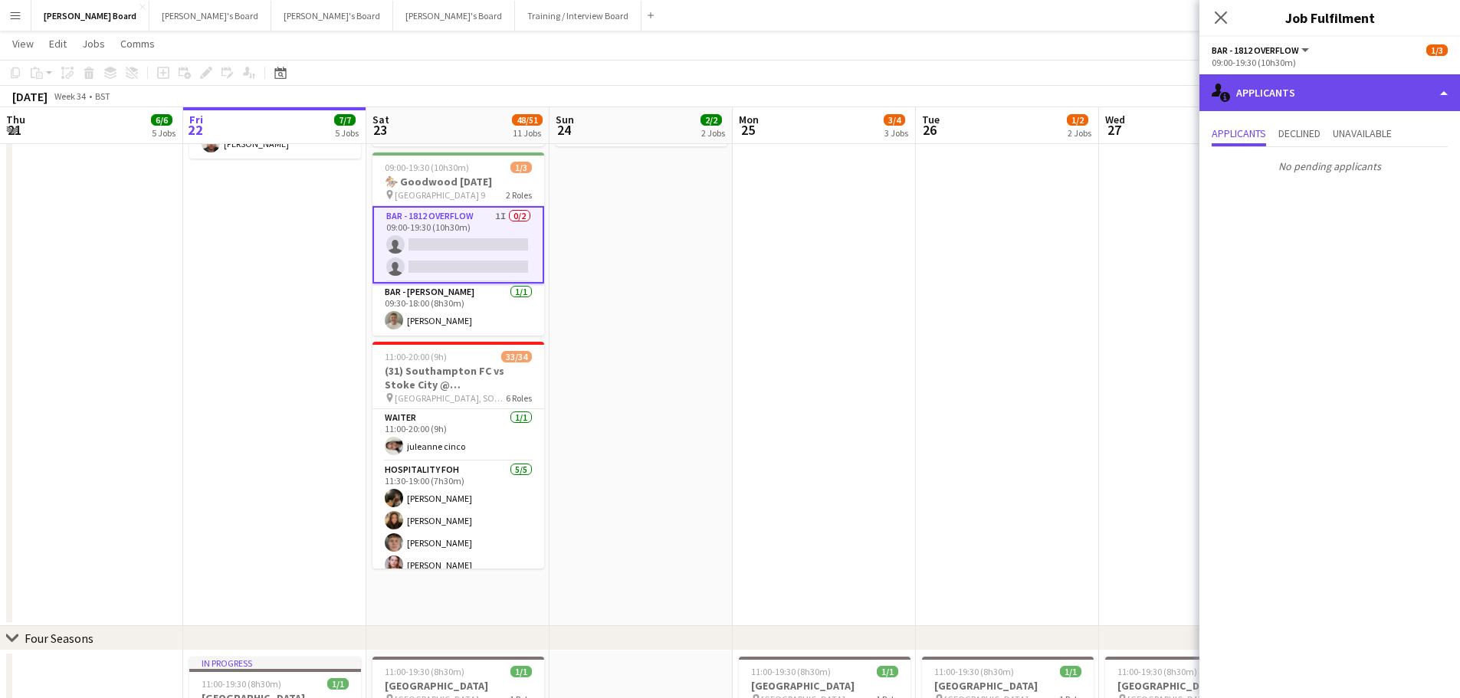
click at [1411, 97] on div "single-neutral-actions-information Applicants" at bounding box center [1329, 92] width 261 height 37
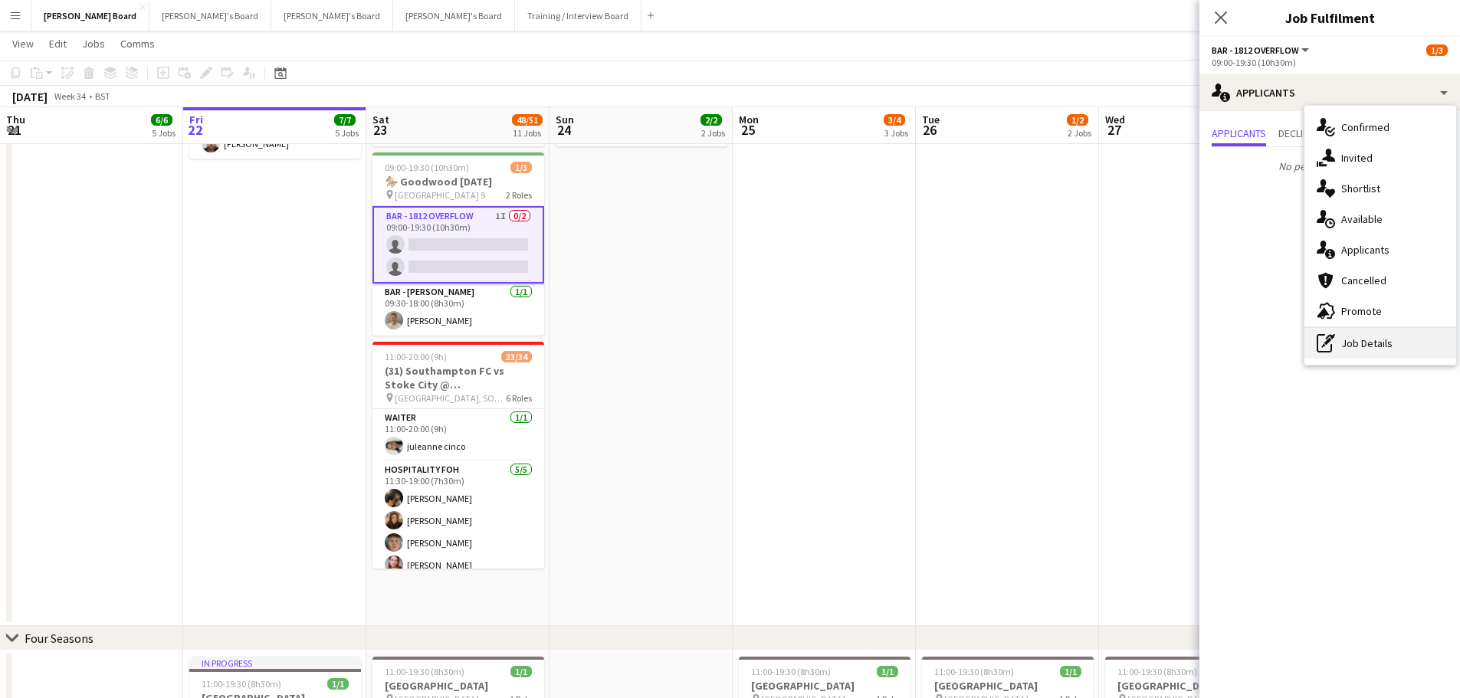
click at [1389, 340] on div "pen-write Job Details" at bounding box center [1380, 343] width 152 height 31
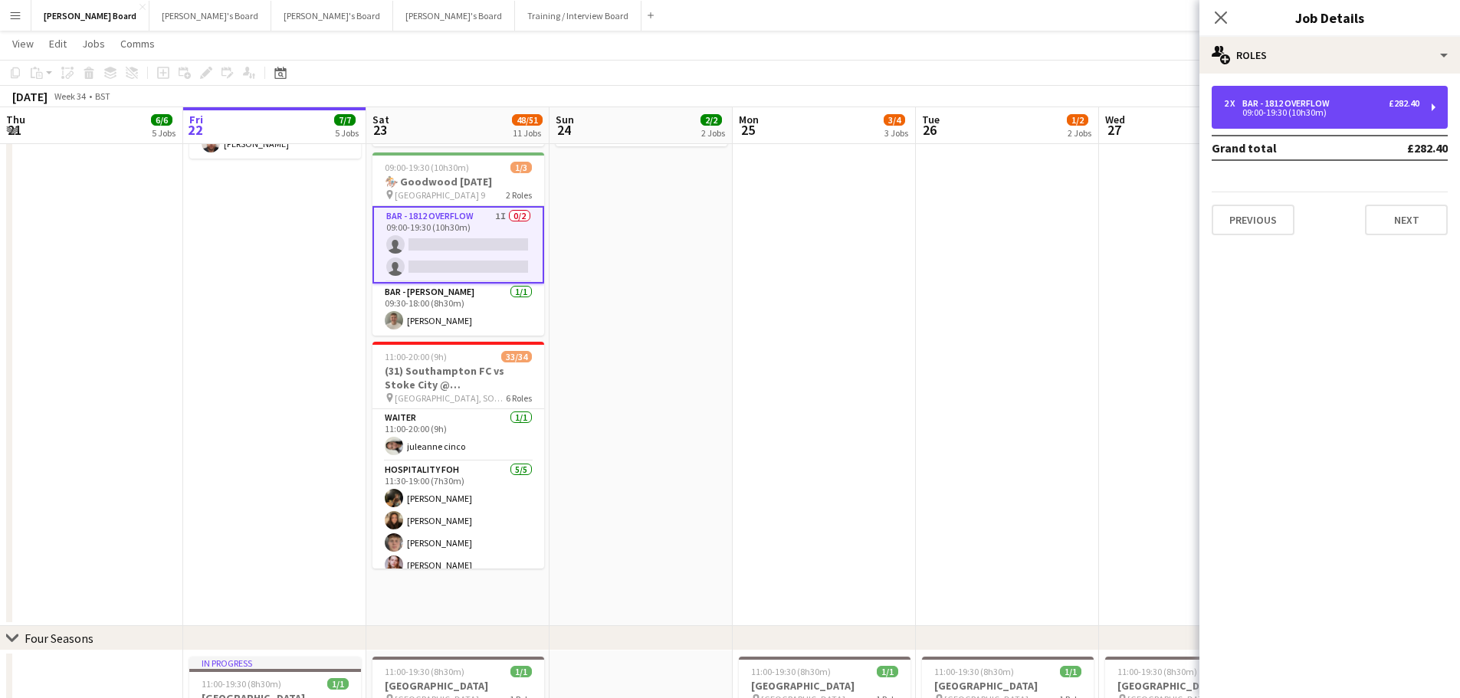
drag, startPoint x: 1293, startPoint y: 115, endPoint x: 1212, endPoint y: 197, distance: 114.9
click at [1291, 115] on div "09:00-19:30 (10h30m)" at bounding box center [1321, 113] width 195 height 8
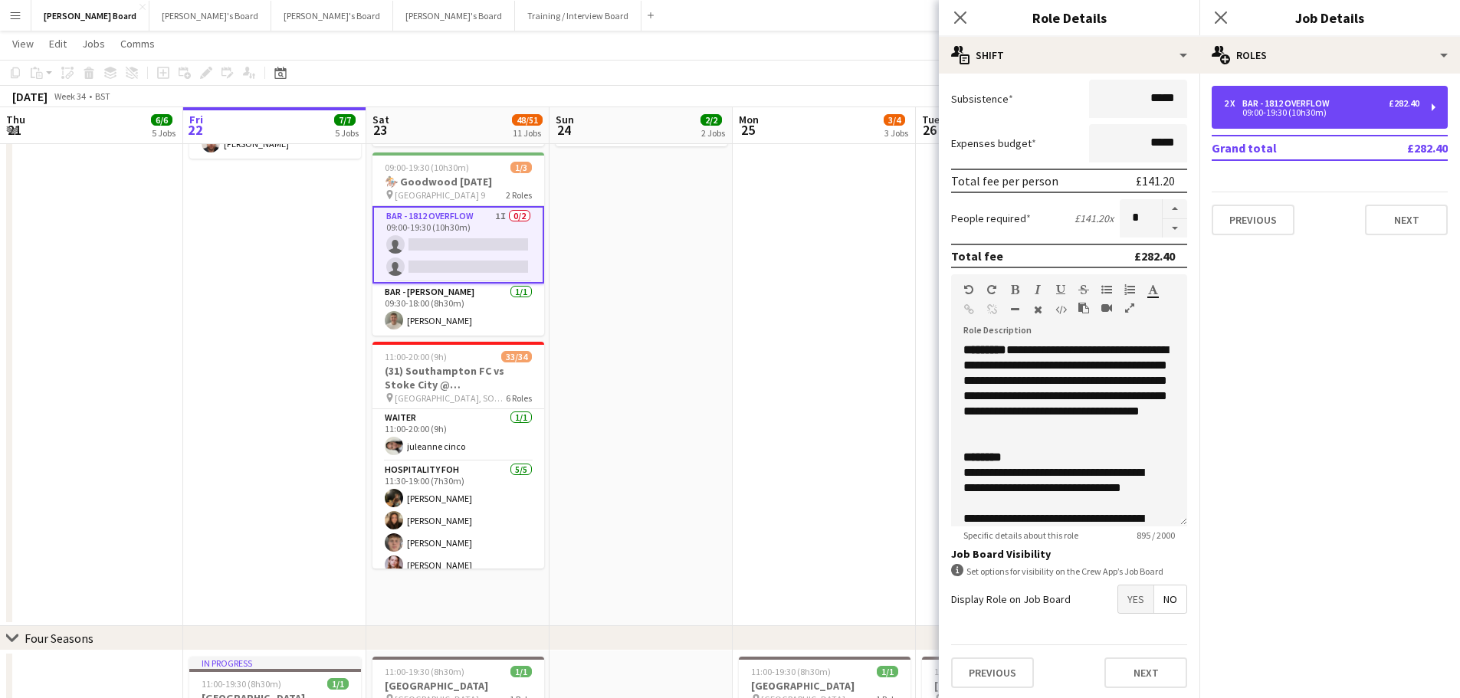
scroll to position [261, 0]
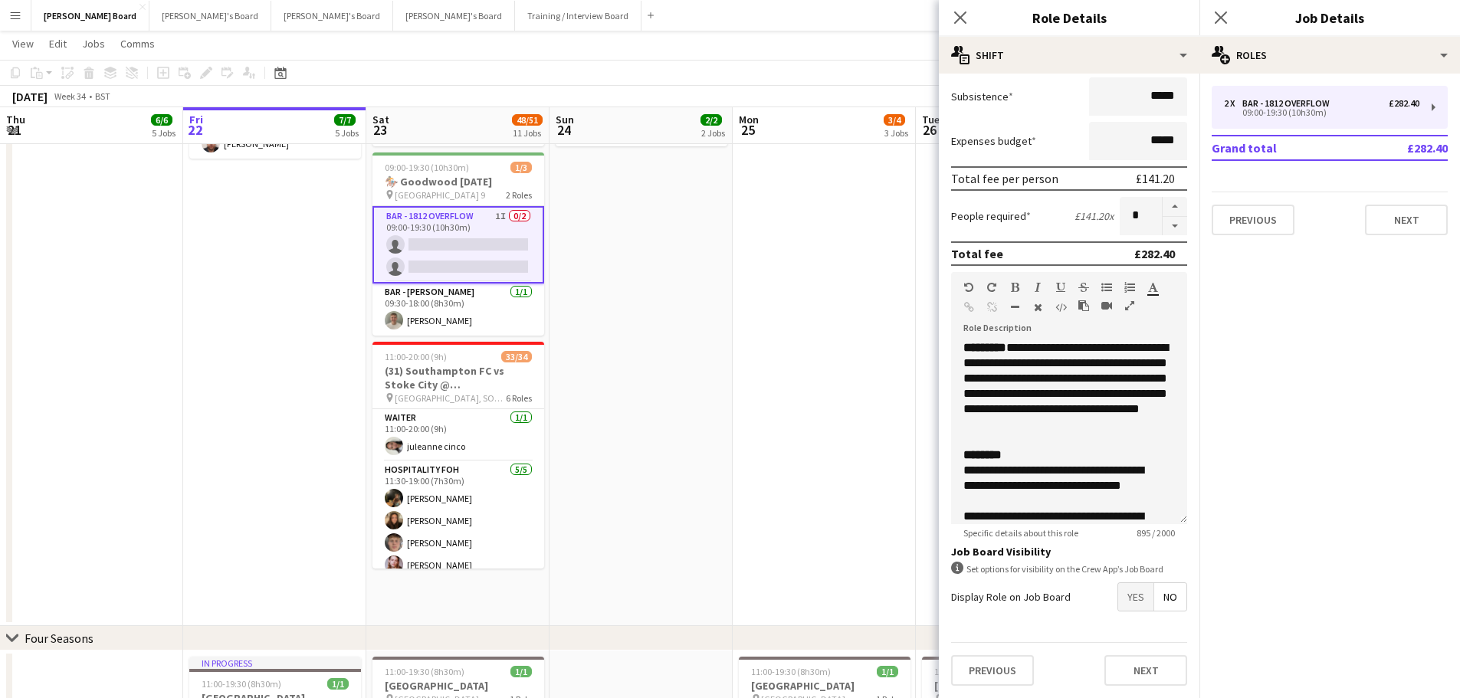
click at [1118, 589] on span "Yes" at bounding box center [1135, 597] width 35 height 28
click at [910, 489] on app-date-cell at bounding box center [824, 330] width 183 height 592
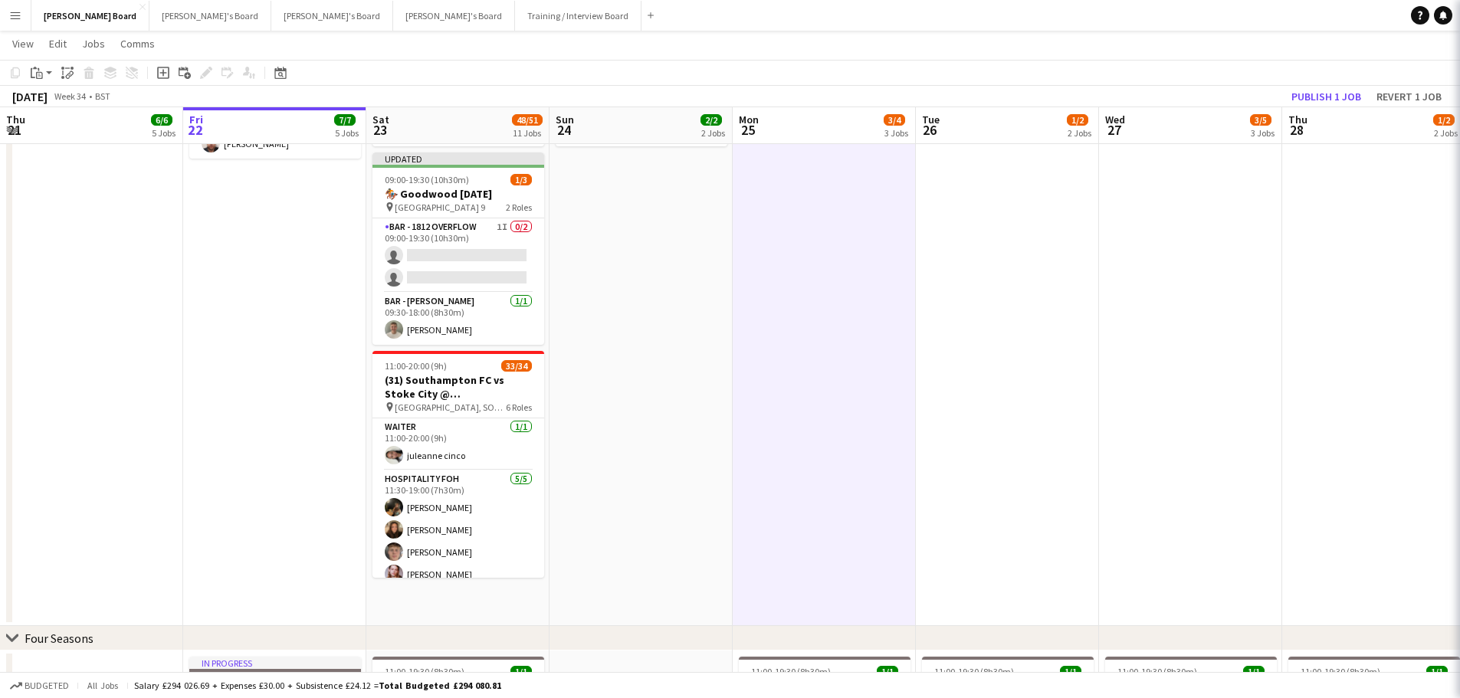
scroll to position [0, 368]
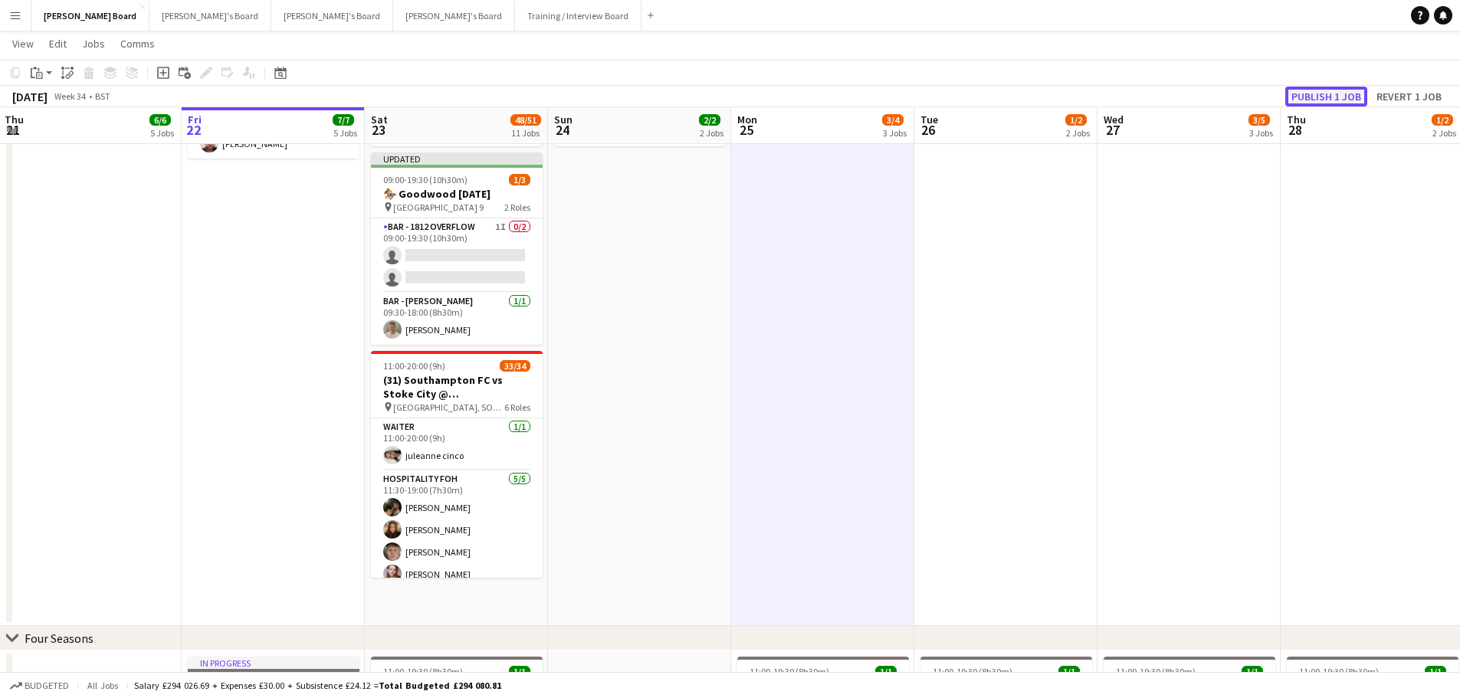
click at [1339, 94] on button "Publish 1 job" at bounding box center [1326, 97] width 82 height 20
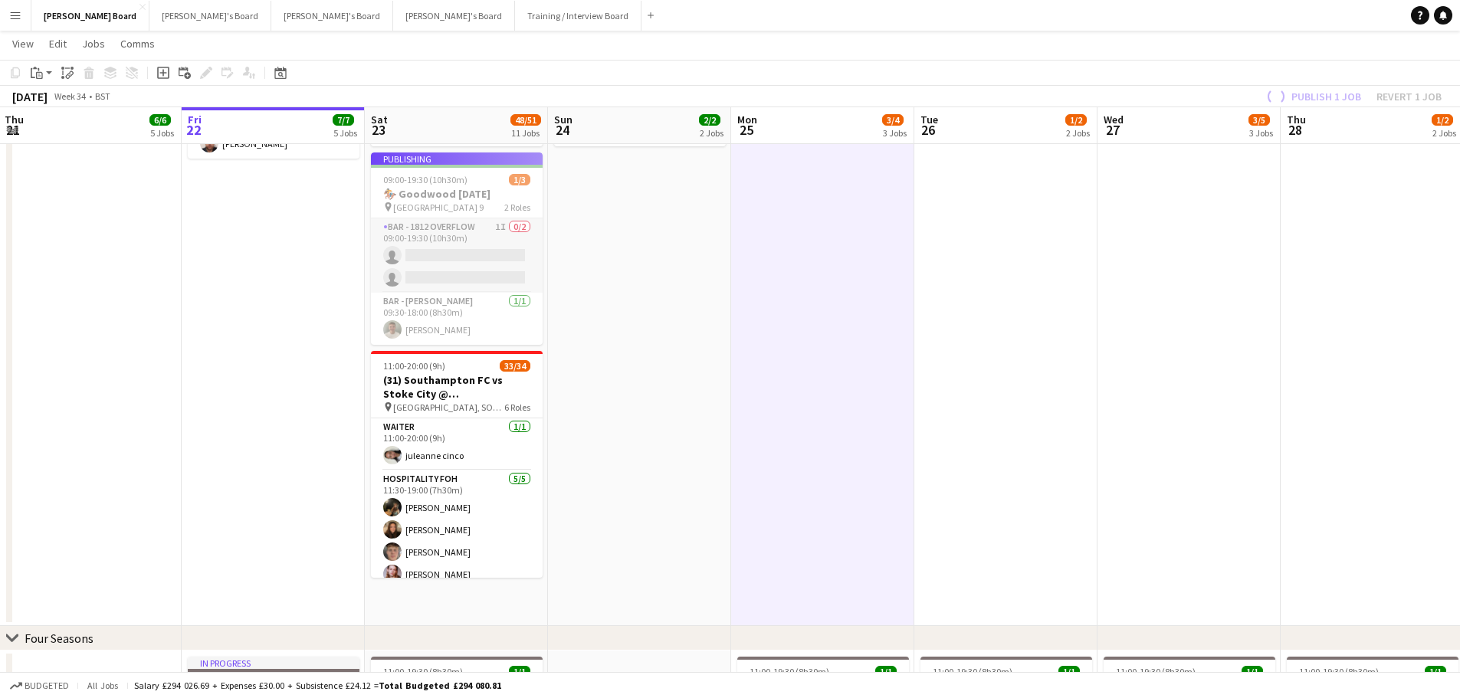
click at [461, 293] on app-card-role "BAR - 1812 OVERFLOW 1I 0/2 09:00-19:30 (10h30m) single-neutral-actions single-n…" at bounding box center [457, 255] width 172 height 74
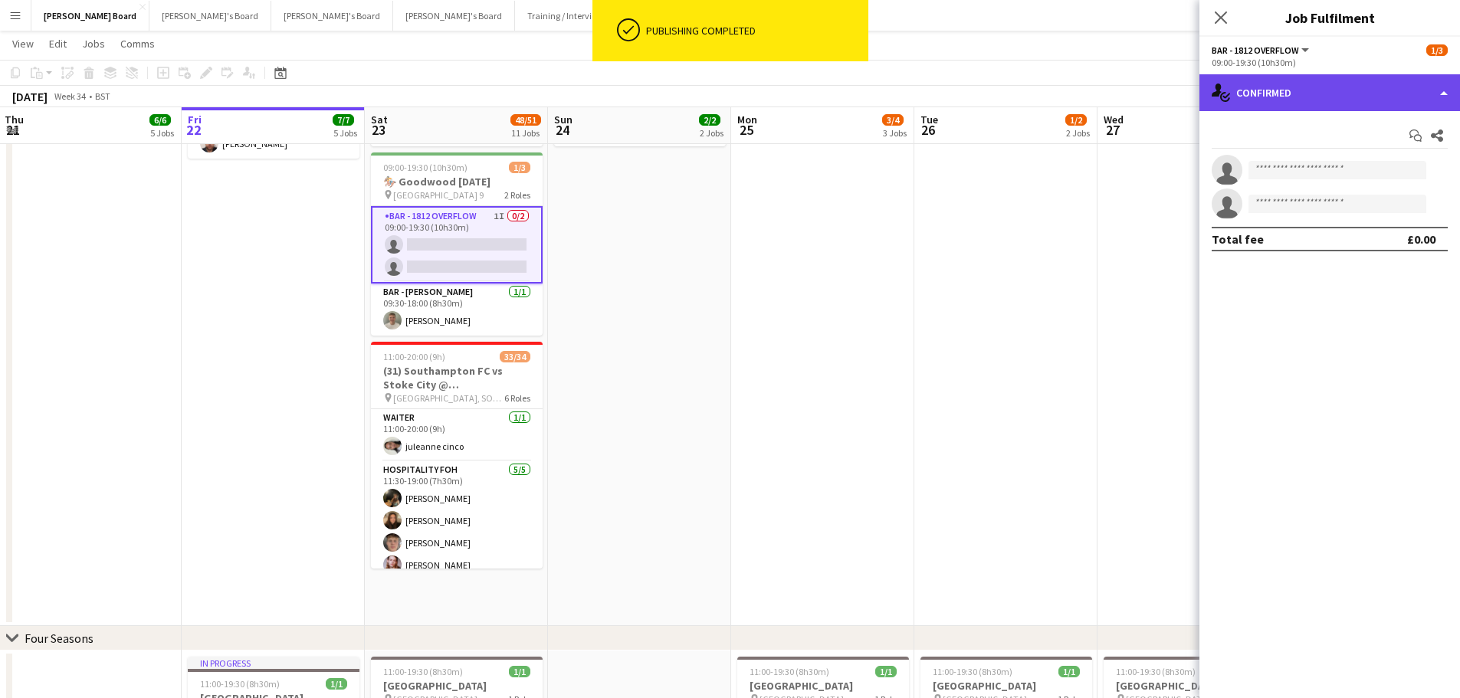
click at [1375, 93] on div "single-neutral-actions-check-2 Confirmed" at bounding box center [1329, 92] width 261 height 37
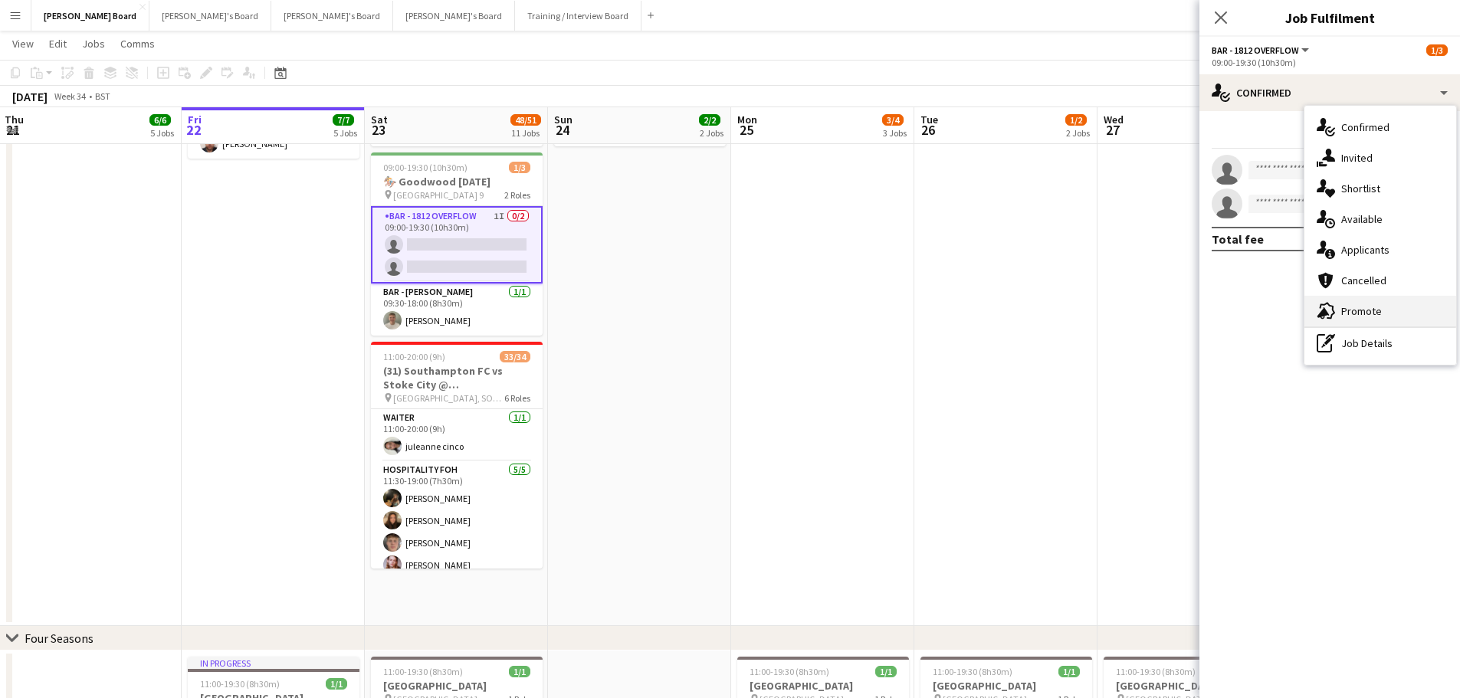
click at [1370, 312] on div "advertising-megaphone Promote" at bounding box center [1380, 311] width 152 height 31
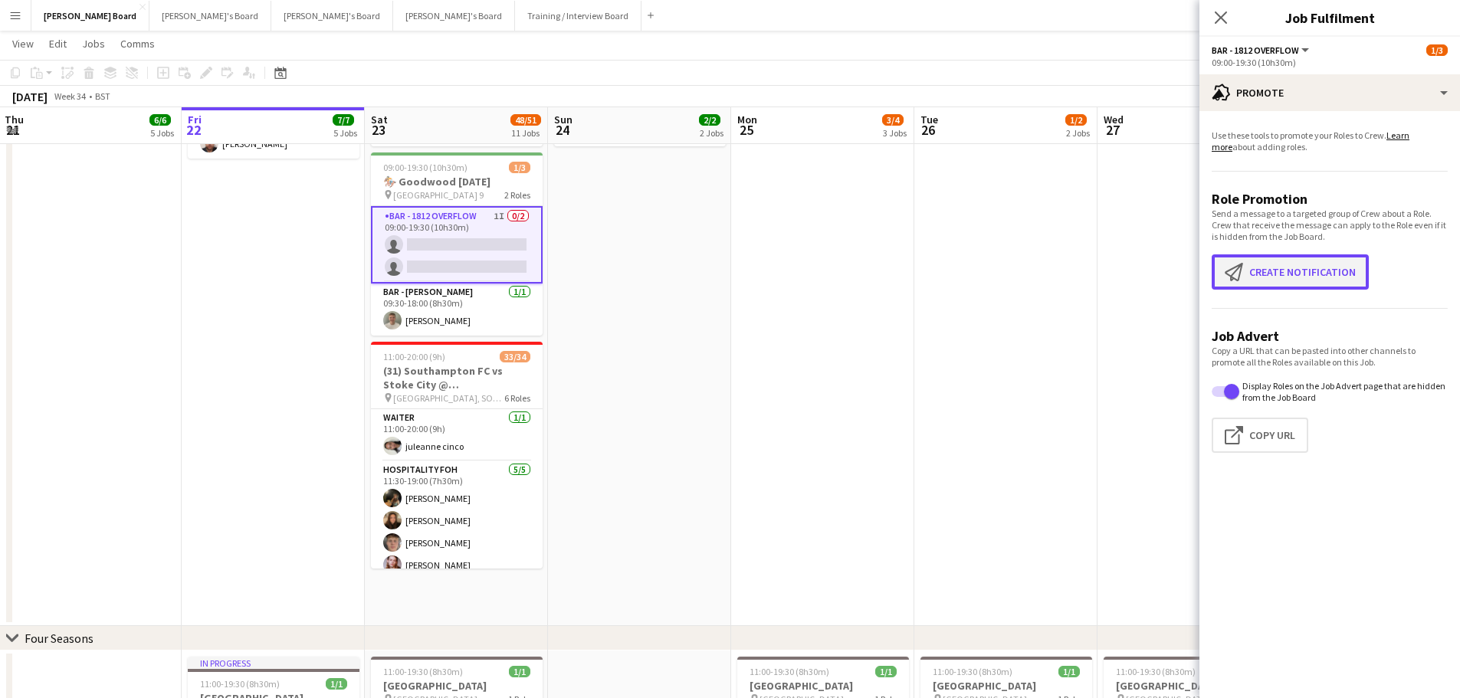
click at [1270, 289] on button "Create notification Create notification" at bounding box center [1289, 271] width 157 height 35
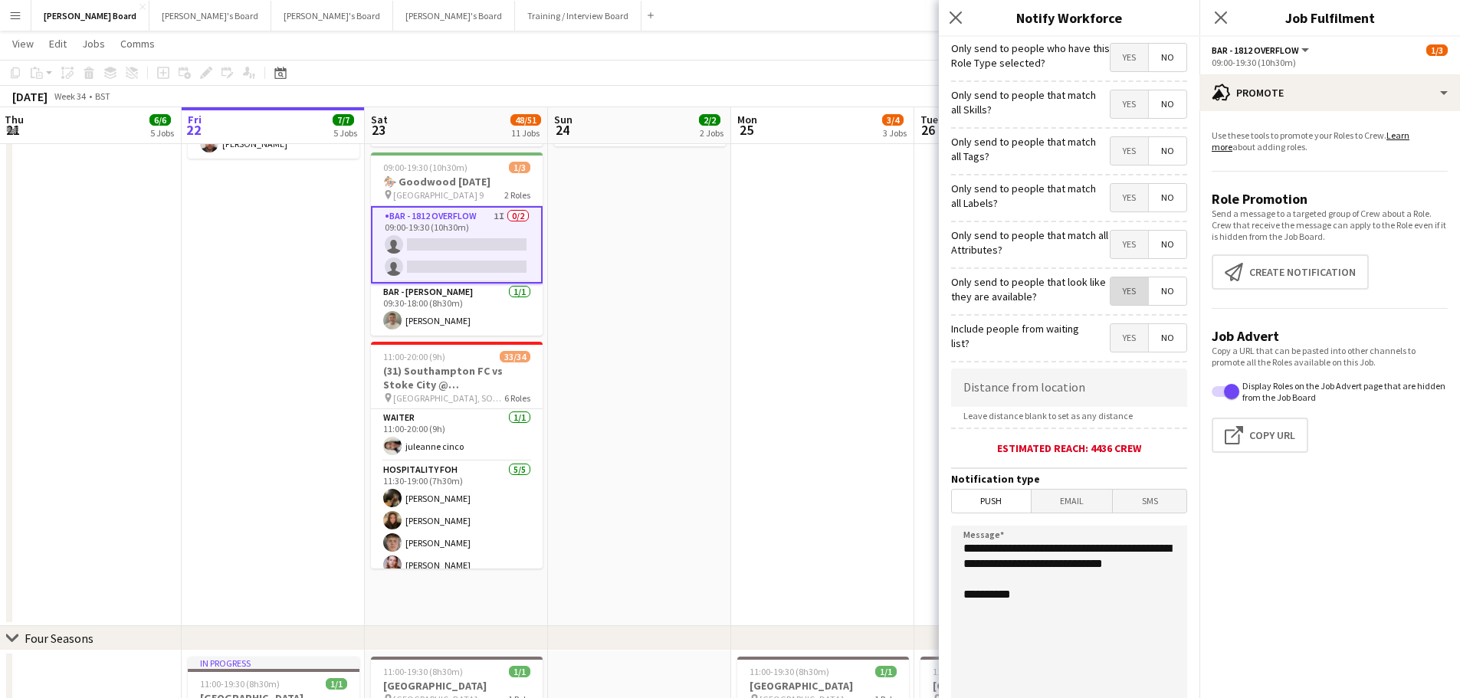
drag, startPoint x: 1113, startPoint y: 292, endPoint x: 1112, endPoint y: 330, distance: 38.3
click at [1113, 292] on span "Yes" at bounding box center [1129, 291] width 38 height 28
click at [860, 317] on app-date-cell at bounding box center [822, 330] width 183 height 592
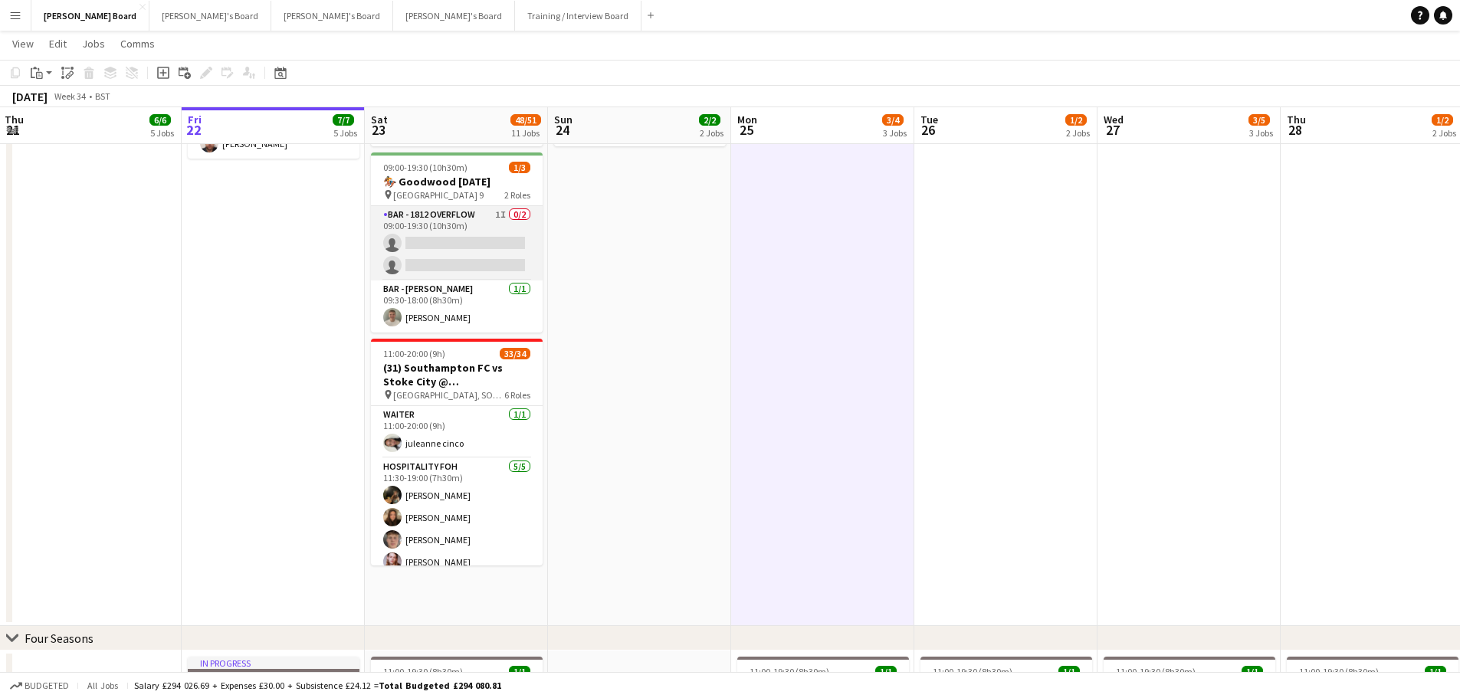
click at [476, 275] on app-card-role "BAR - 1812 OVERFLOW 1I 0/2 09:00-19:30 (10h30m) single-neutral-actions single-n…" at bounding box center [457, 243] width 172 height 74
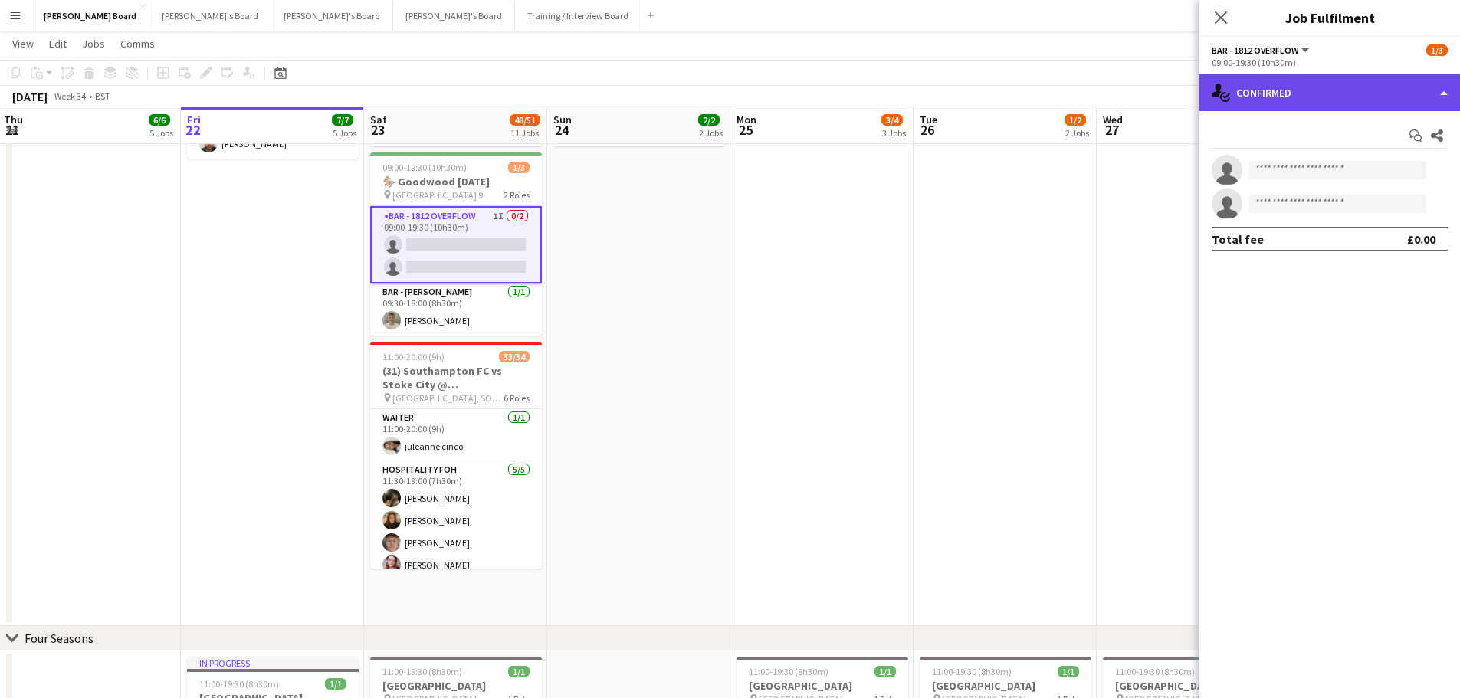
click at [1342, 87] on div "single-neutral-actions-check-2 Confirmed" at bounding box center [1329, 92] width 261 height 37
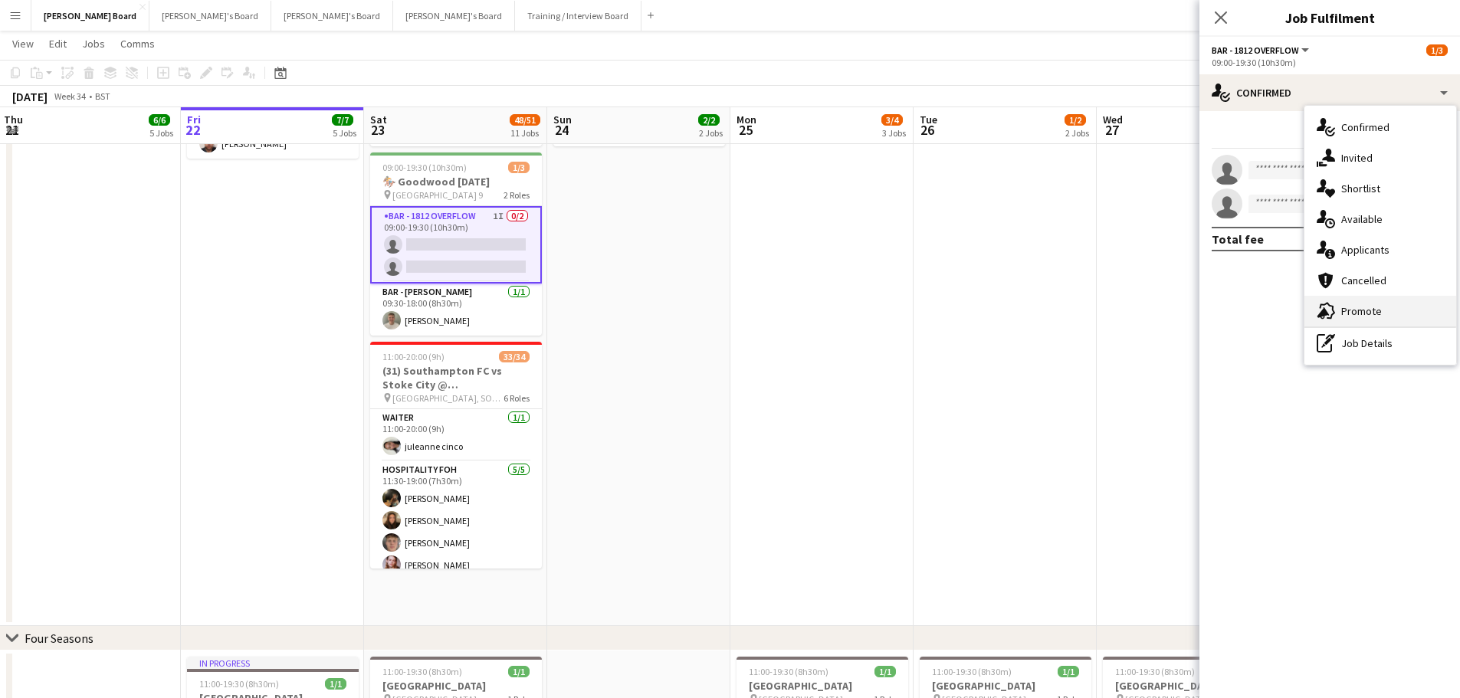
click at [1367, 321] on div "advertising-megaphone Promote" at bounding box center [1380, 311] width 152 height 31
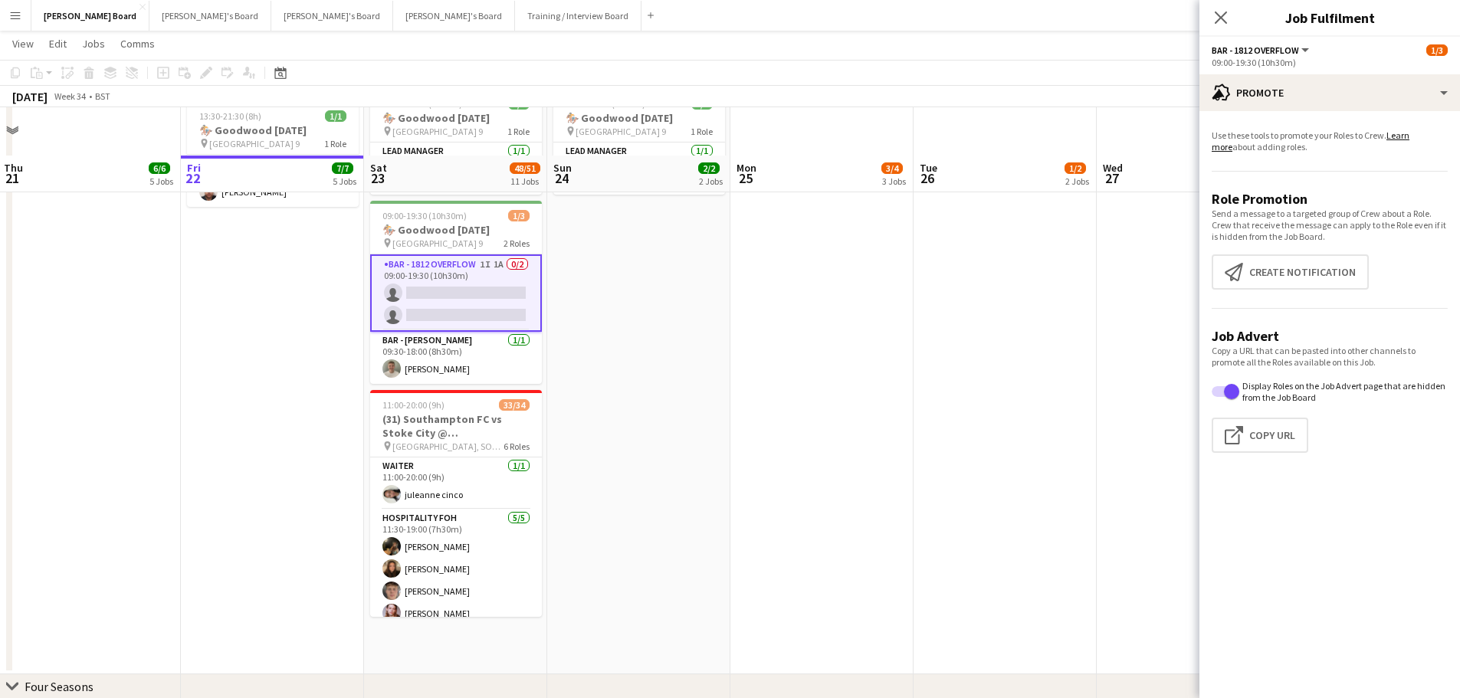
scroll to position [919, 0]
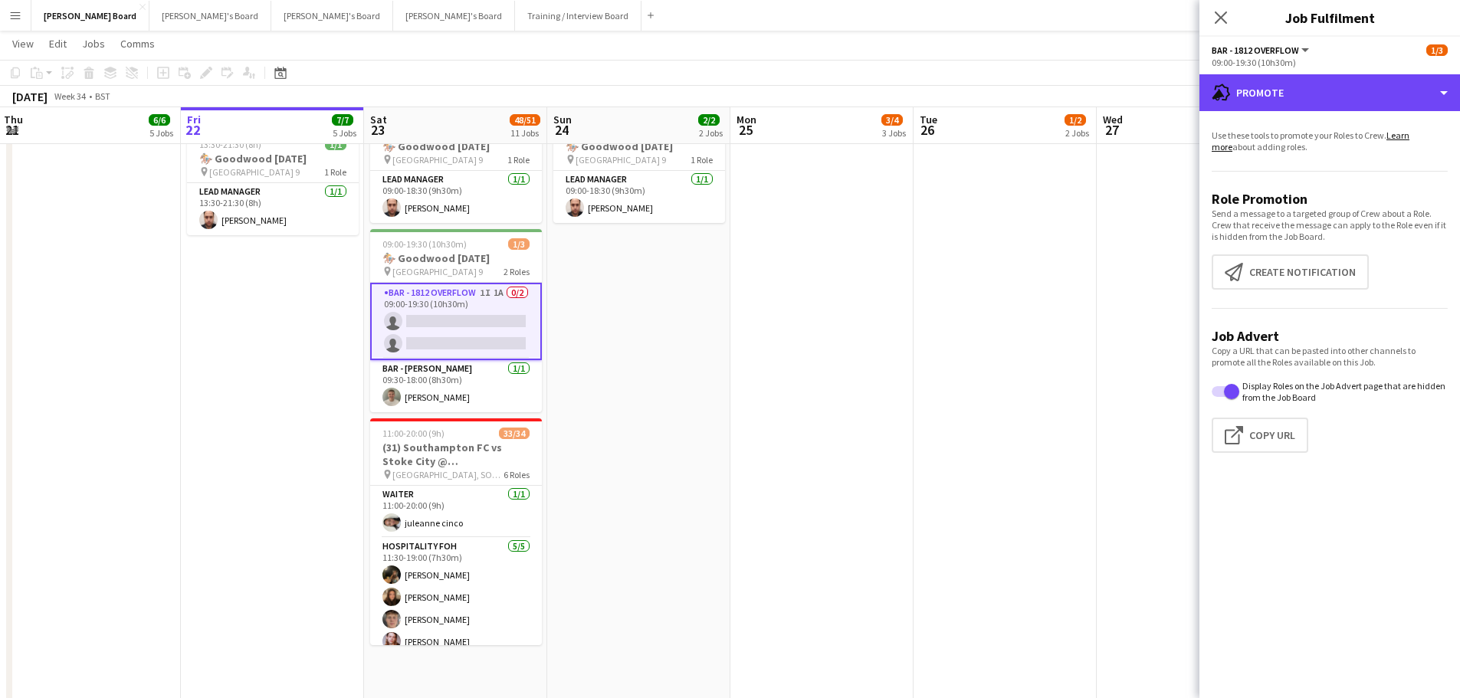
drag, startPoint x: 1283, startPoint y: 107, endPoint x: 1304, endPoint y: 136, distance: 35.6
click at [1283, 107] on div "advertising-megaphone Promote" at bounding box center [1329, 92] width 261 height 37
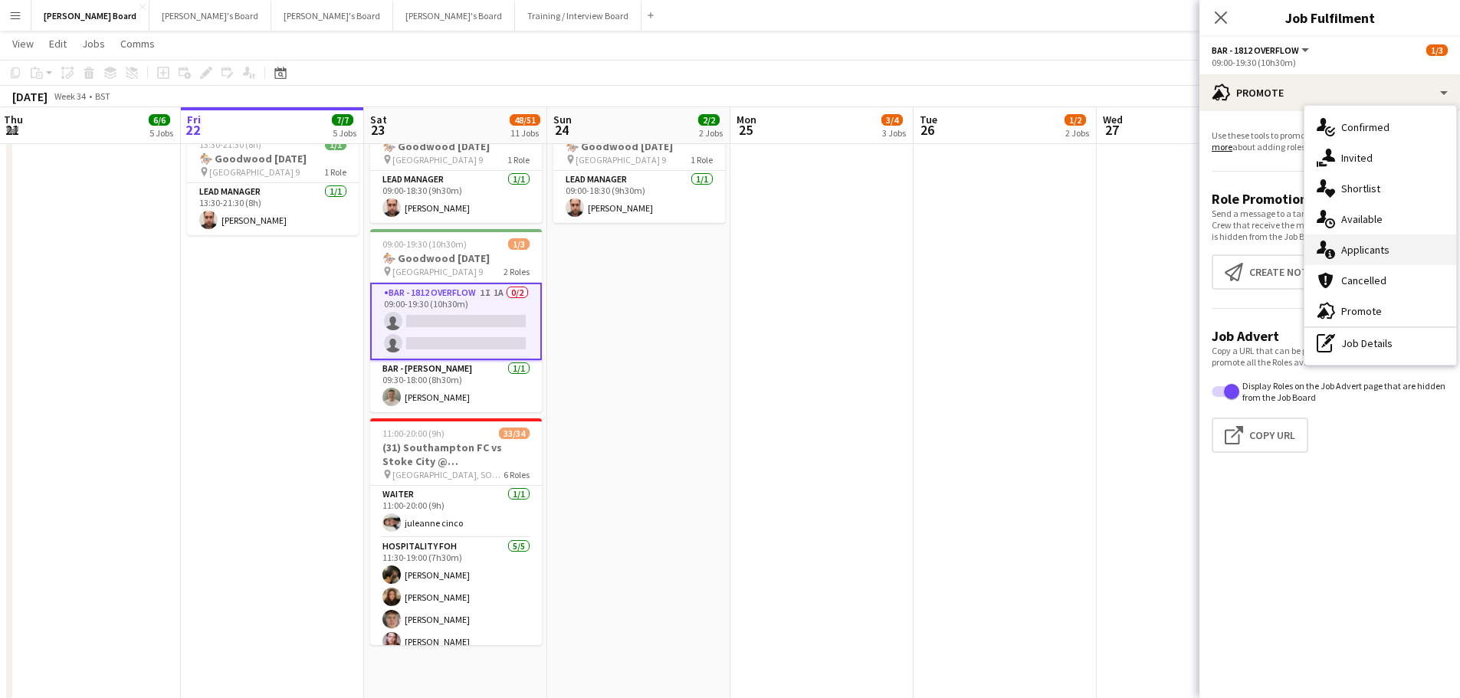
click at [1386, 241] on div "single-neutral-actions-information Applicants" at bounding box center [1380, 249] width 152 height 31
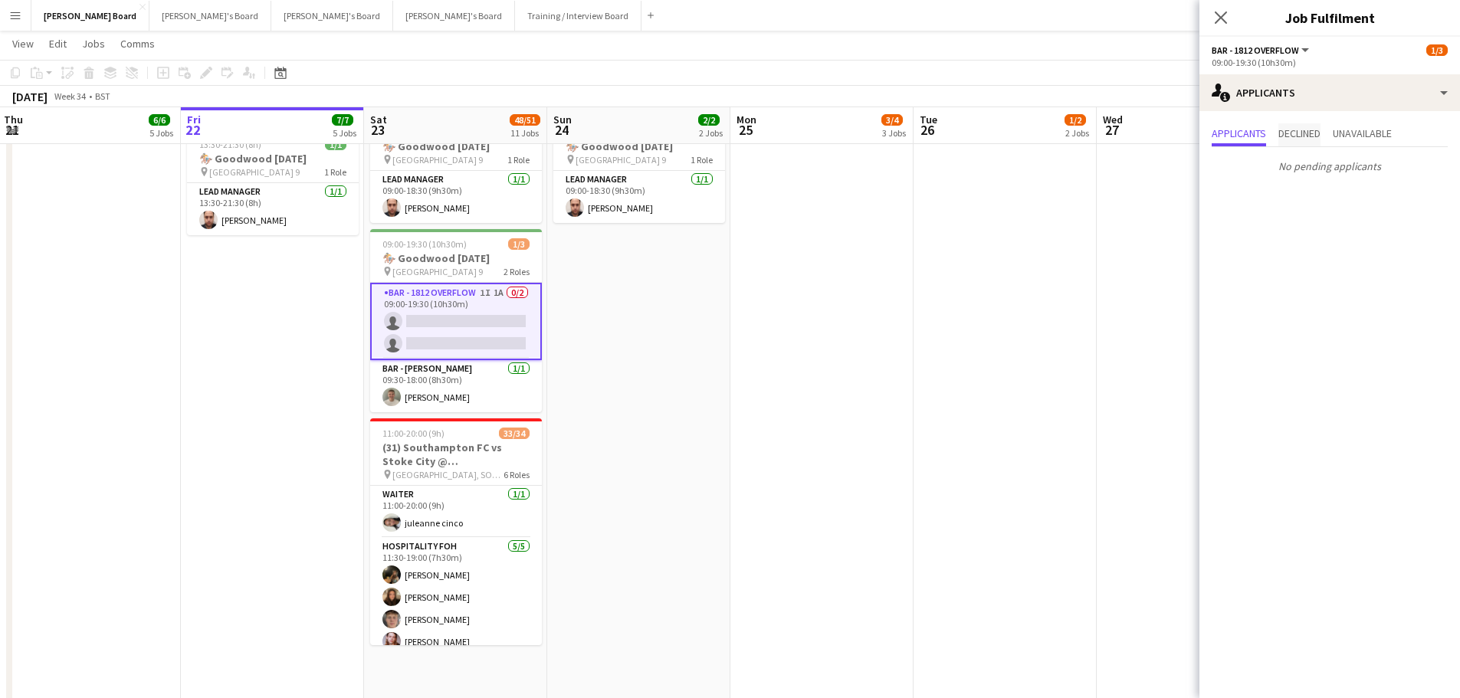
click at [1296, 132] on span "Declined" at bounding box center [1299, 133] width 42 height 11
click at [1379, 129] on span "Unavailable" at bounding box center [1361, 133] width 59 height 11
click at [1010, 339] on app-date-cell at bounding box center [1004, 407] width 183 height 592
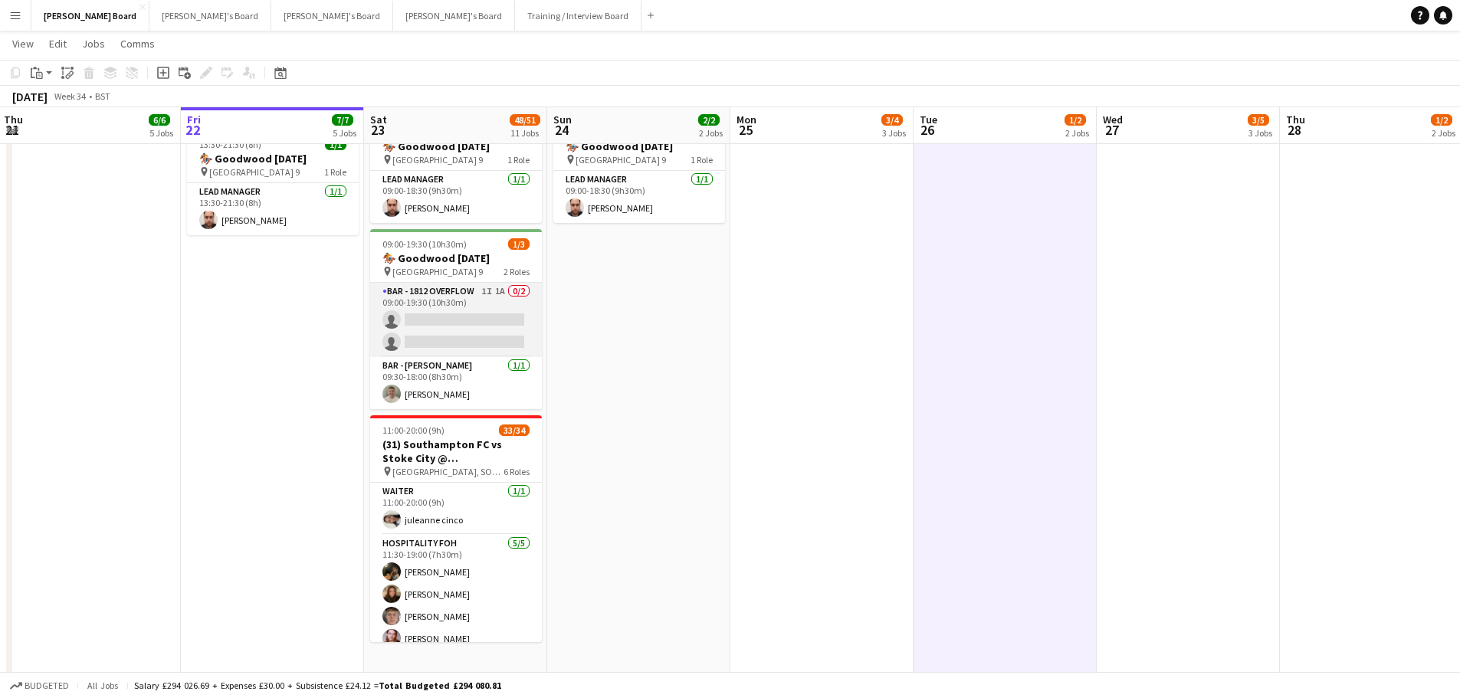
click at [500, 337] on app-card-role "BAR - 1812 OVERFLOW 1I 1A 0/2 09:00-19:30 (10h30m) single-neutral-actions singl…" at bounding box center [456, 320] width 172 height 74
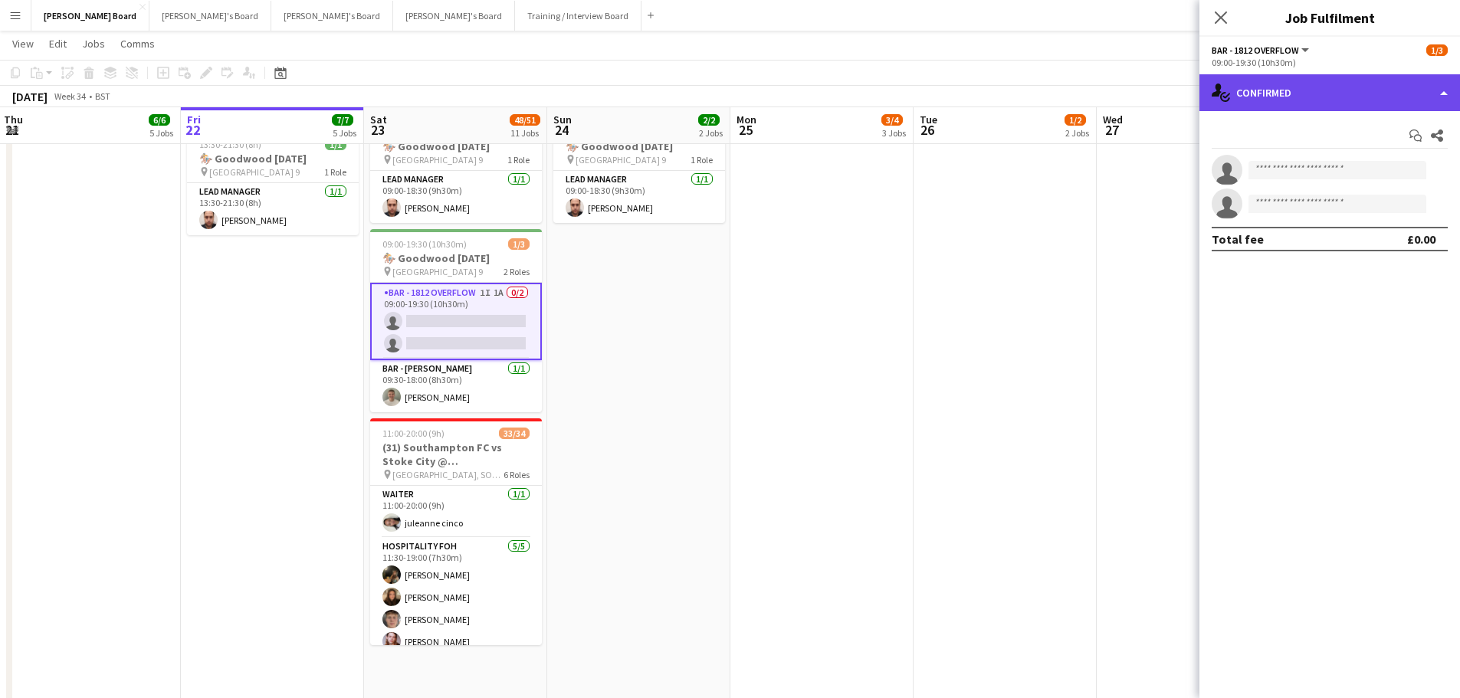
click at [1372, 100] on div "single-neutral-actions-check-2 Confirmed" at bounding box center [1329, 92] width 261 height 37
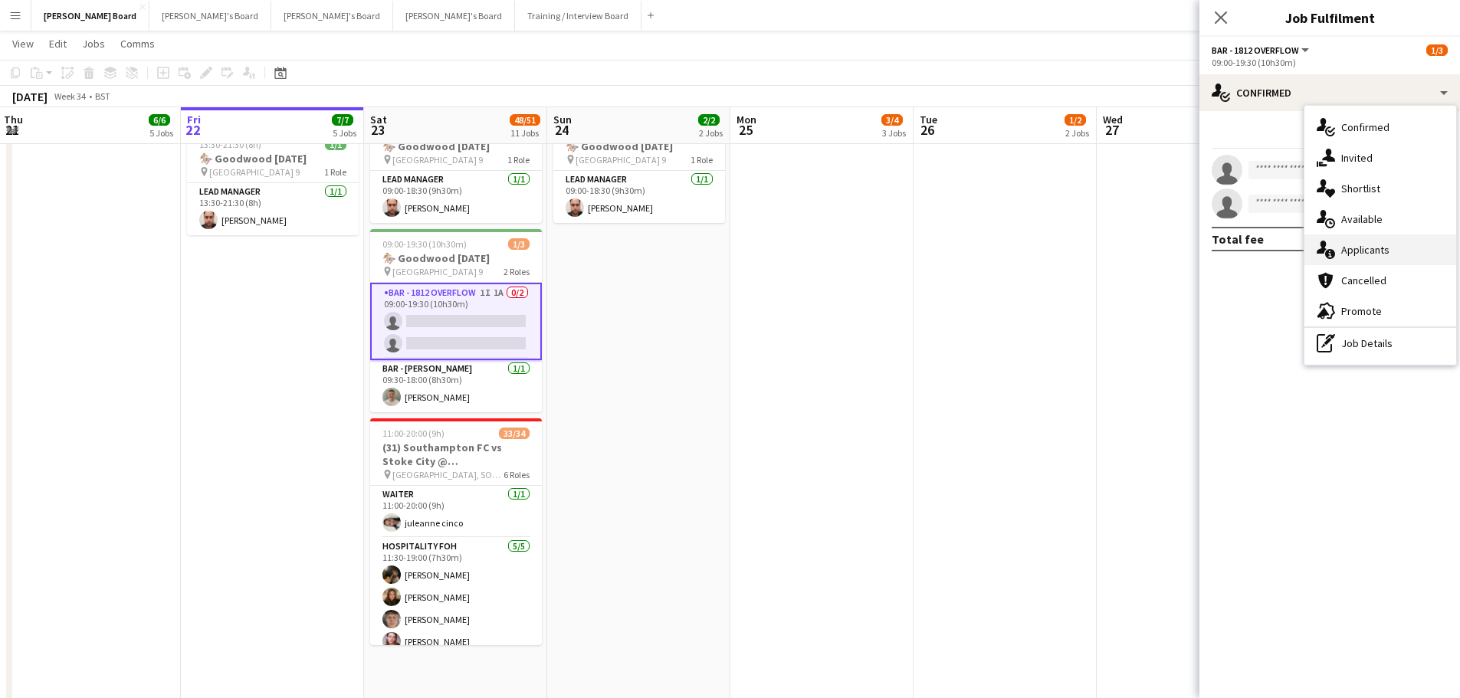
click at [1382, 251] on div "single-neutral-actions-information Applicants" at bounding box center [1380, 249] width 152 height 31
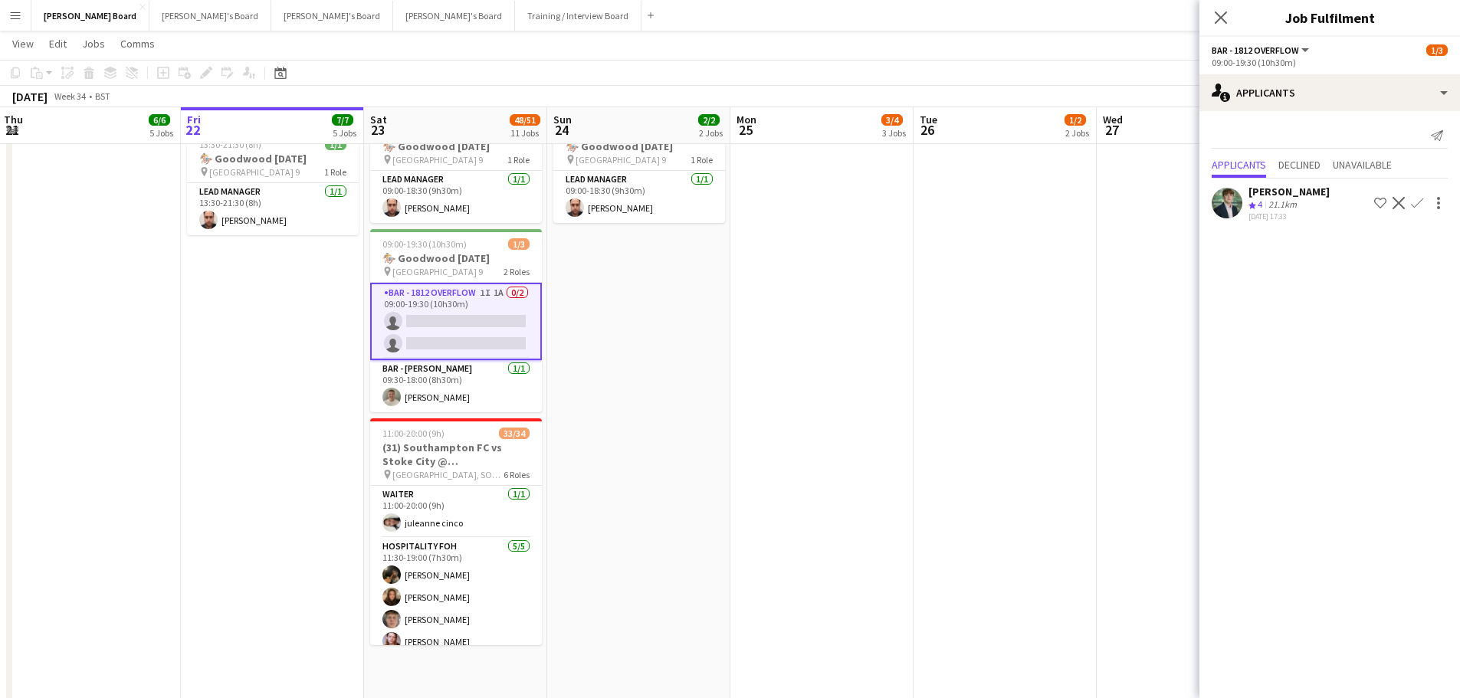
click at [1292, 200] on div "21.1km" at bounding box center [1282, 204] width 34 height 13
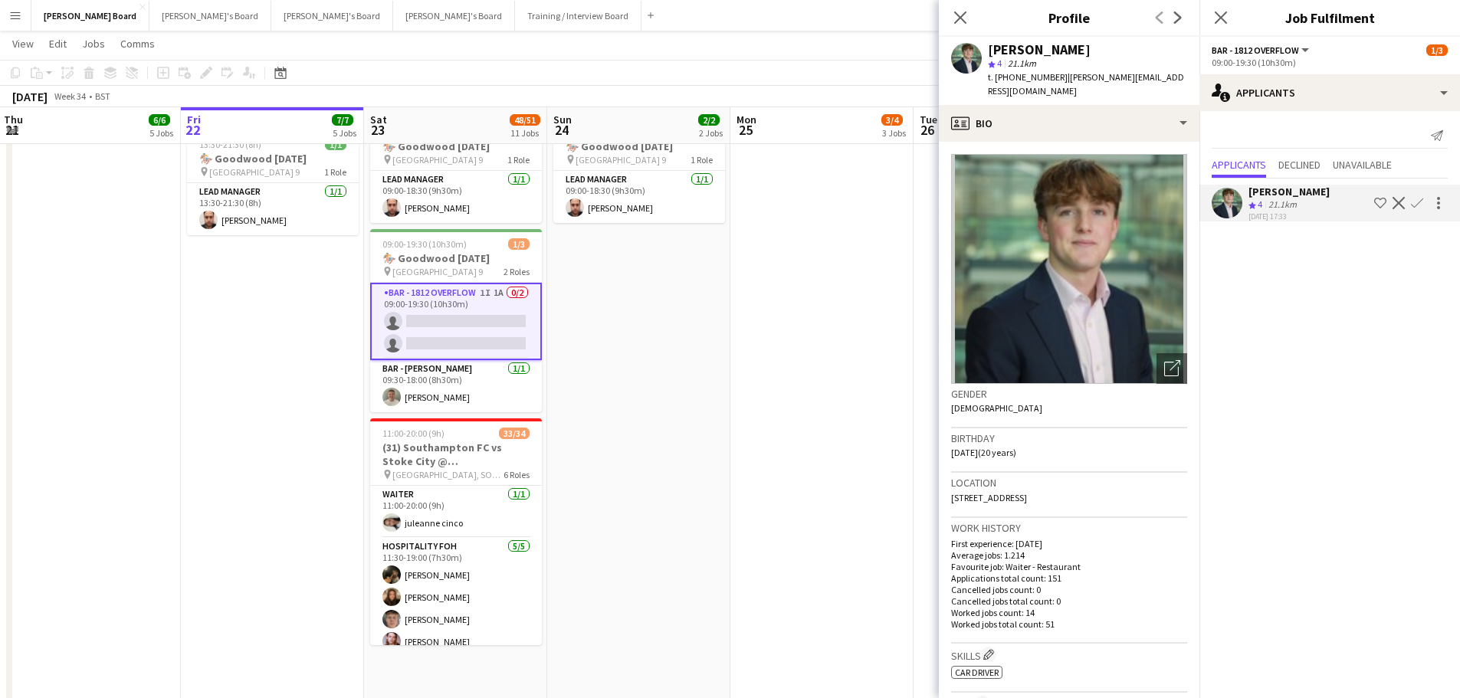
click at [1414, 203] on app-icon "Confirm" at bounding box center [1417, 203] width 12 height 12
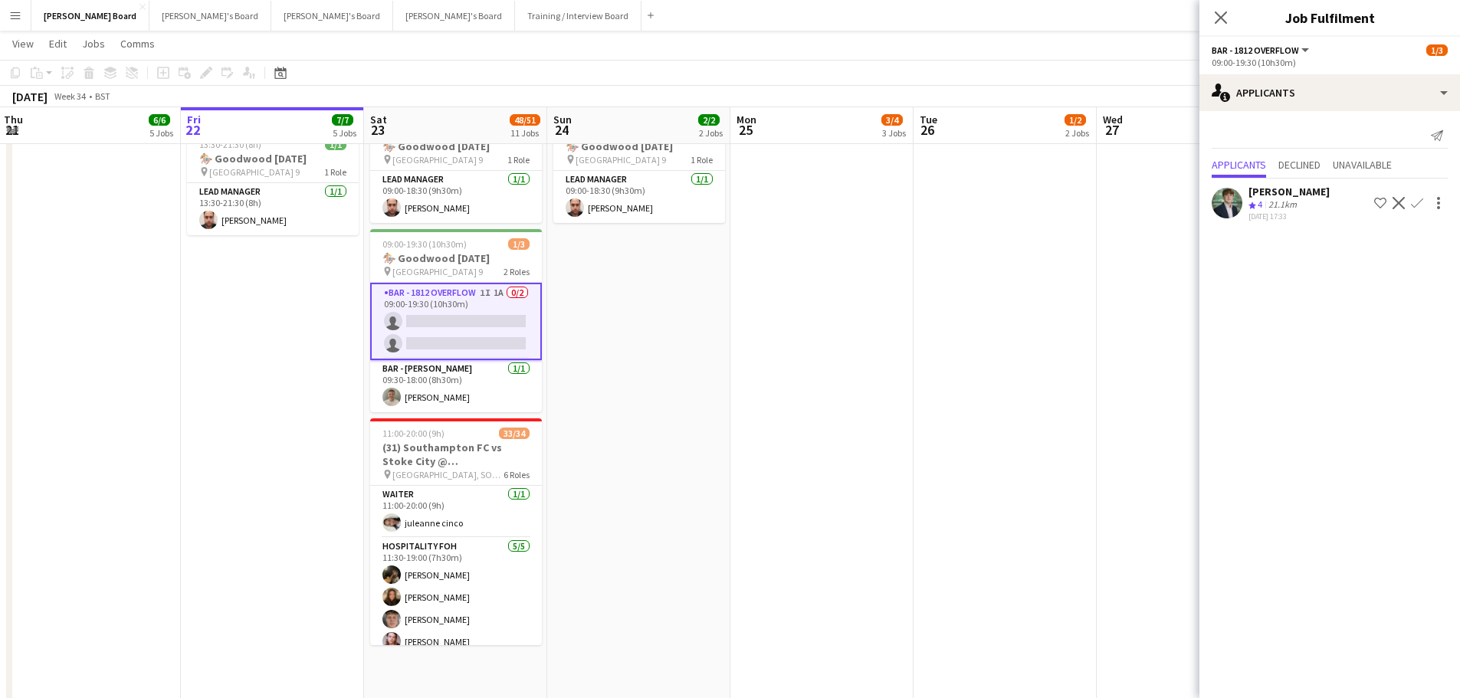
click at [1416, 199] on app-icon "Confirm" at bounding box center [1417, 203] width 12 height 12
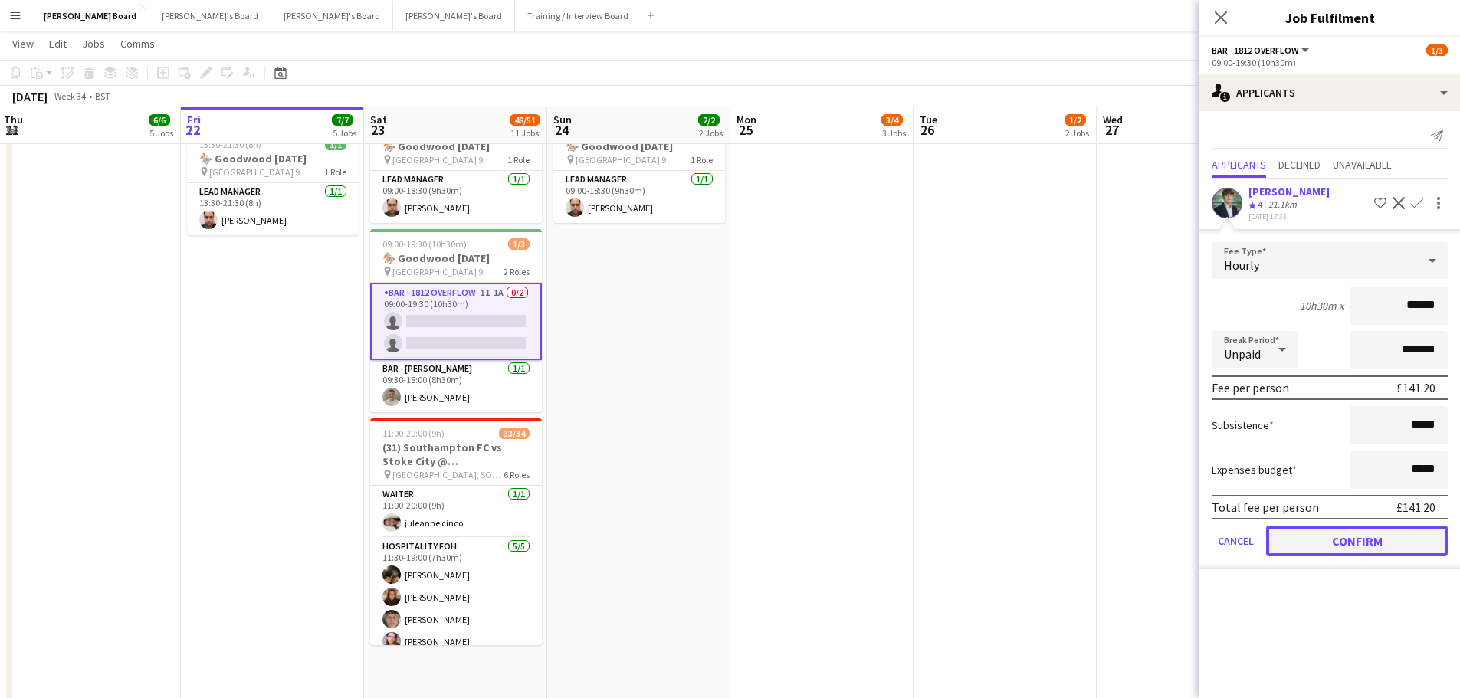
click at [1380, 548] on button "Confirm" at bounding box center [1357, 541] width 182 height 31
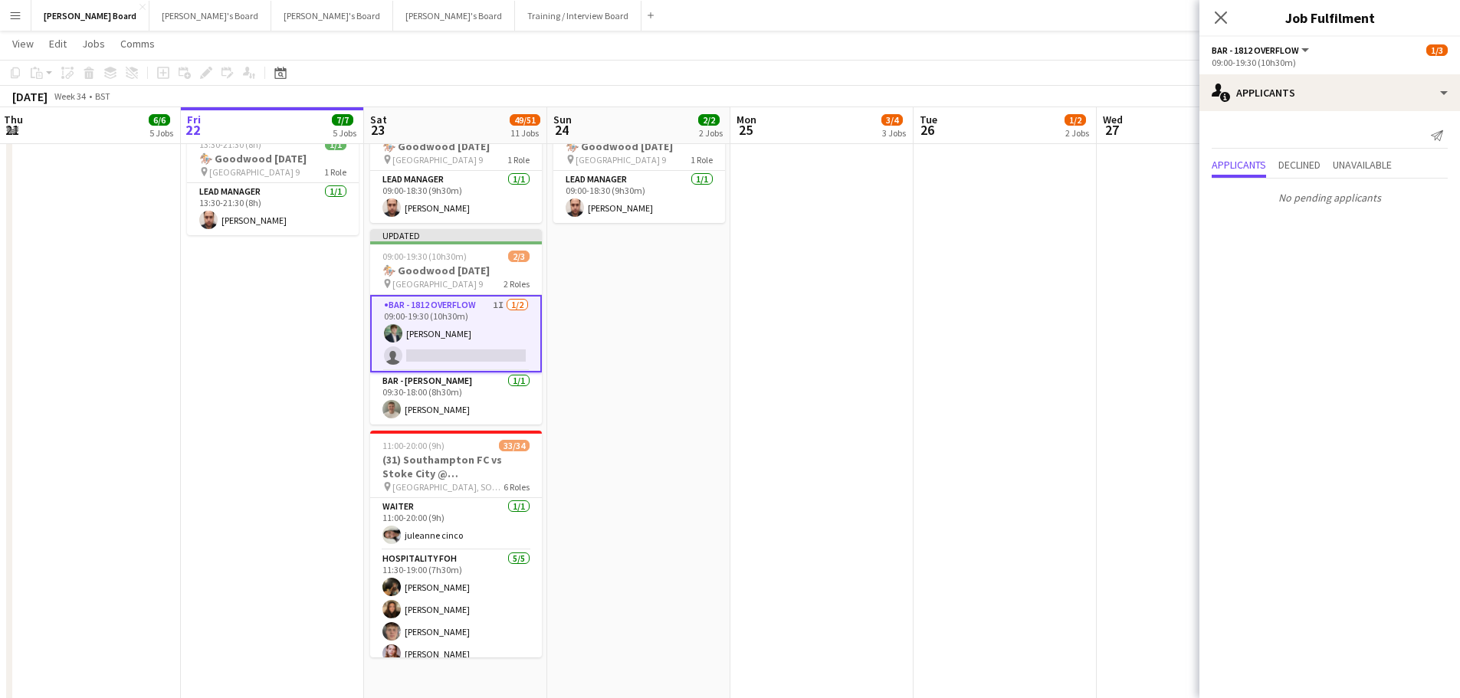
click at [760, 454] on app-date-cell at bounding box center [821, 407] width 183 height 592
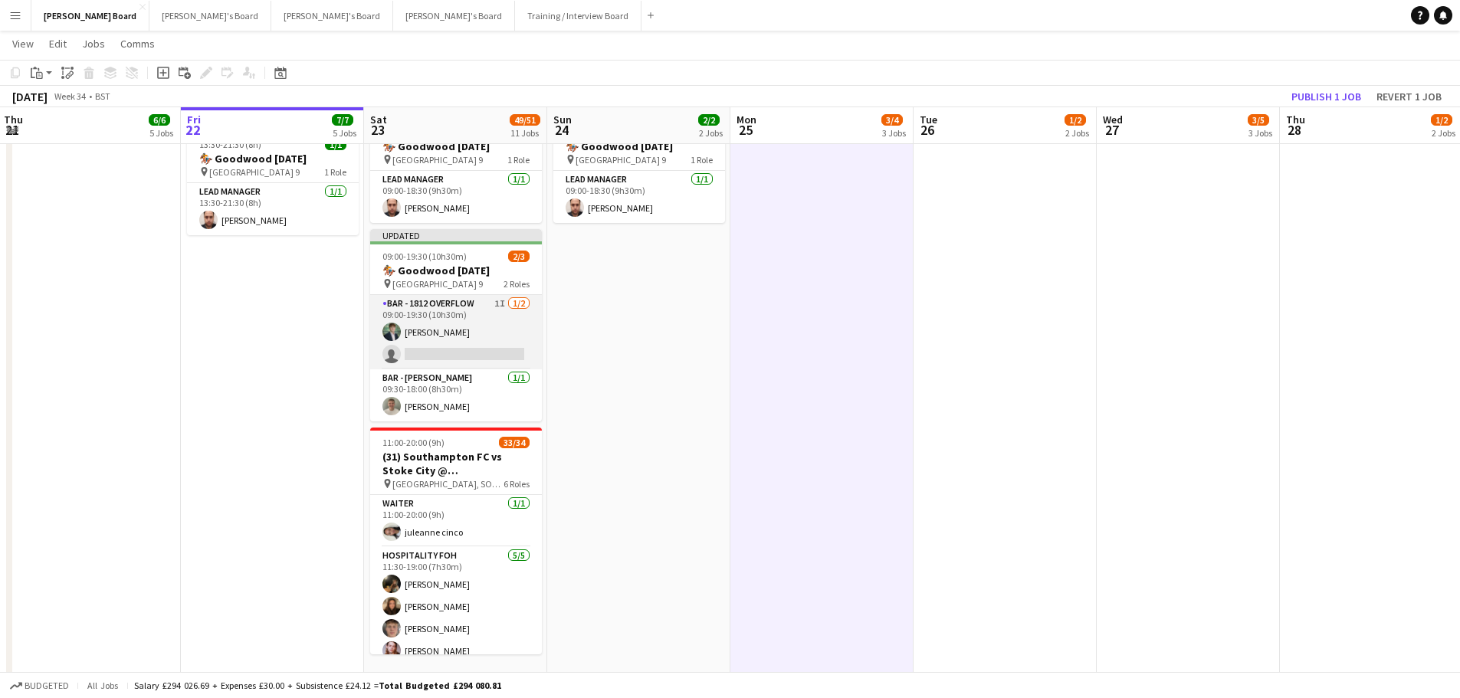
click at [454, 359] on app-card-role "BAR - 1812 OVERFLOW 1I 1/2 09:00-19:30 (10h30m) Henry Bellingham single-neutral…" at bounding box center [456, 332] width 172 height 74
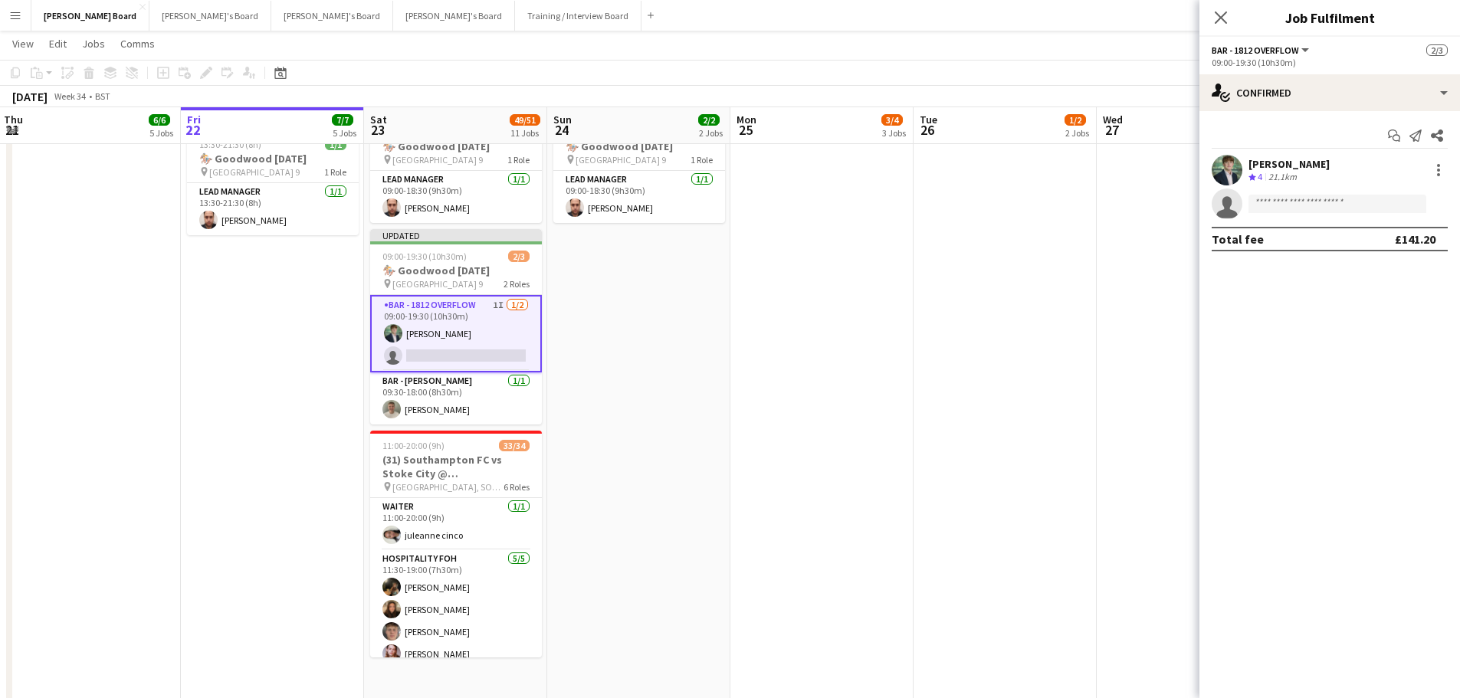
click at [943, 365] on app-date-cell at bounding box center [1004, 407] width 183 height 592
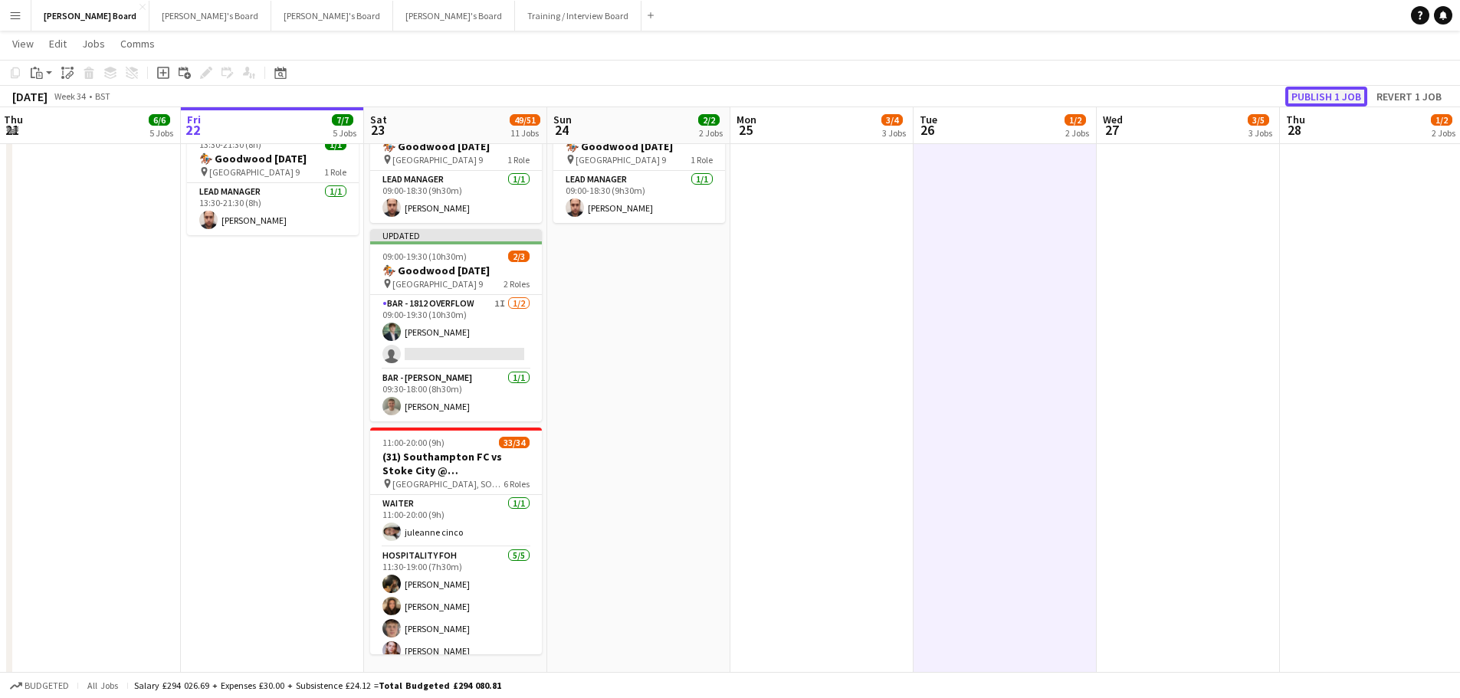
click at [1332, 94] on button "Publish 1 job" at bounding box center [1326, 97] width 82 height 20
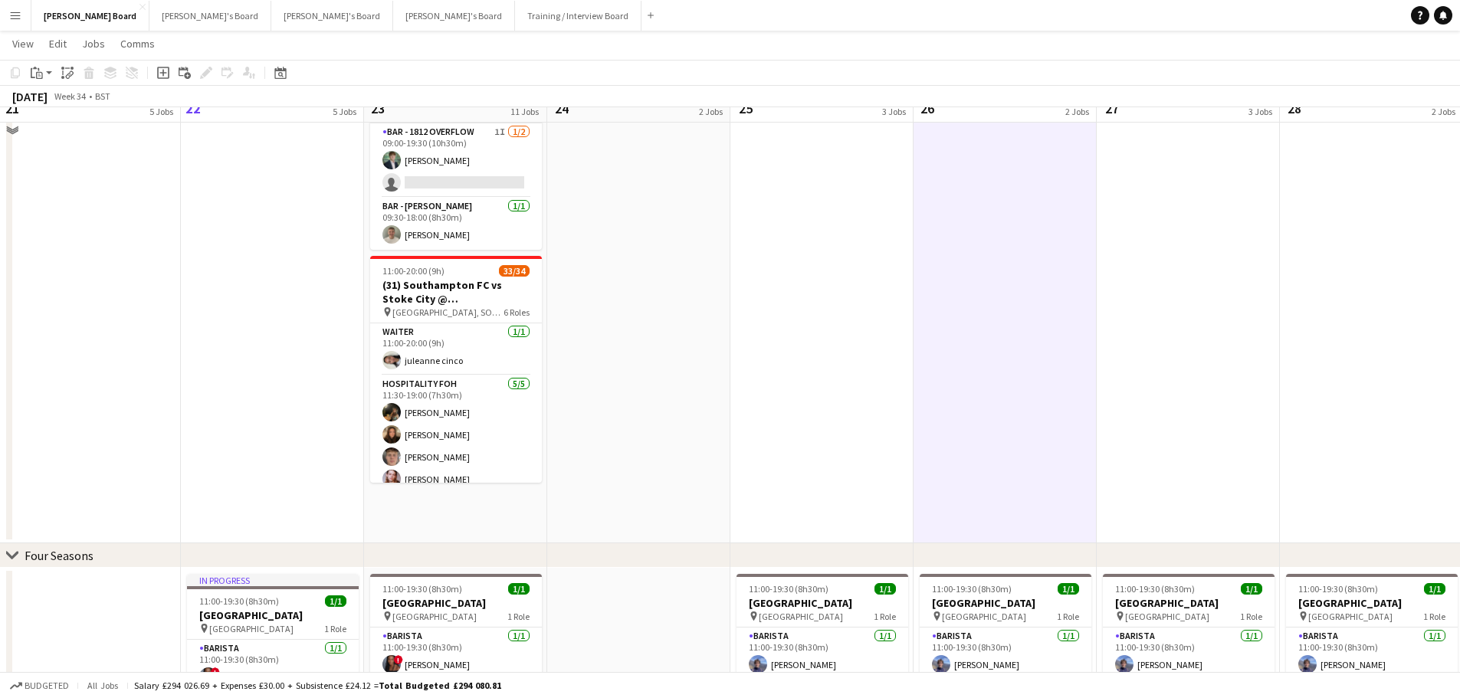
scroll to position [996, 0]
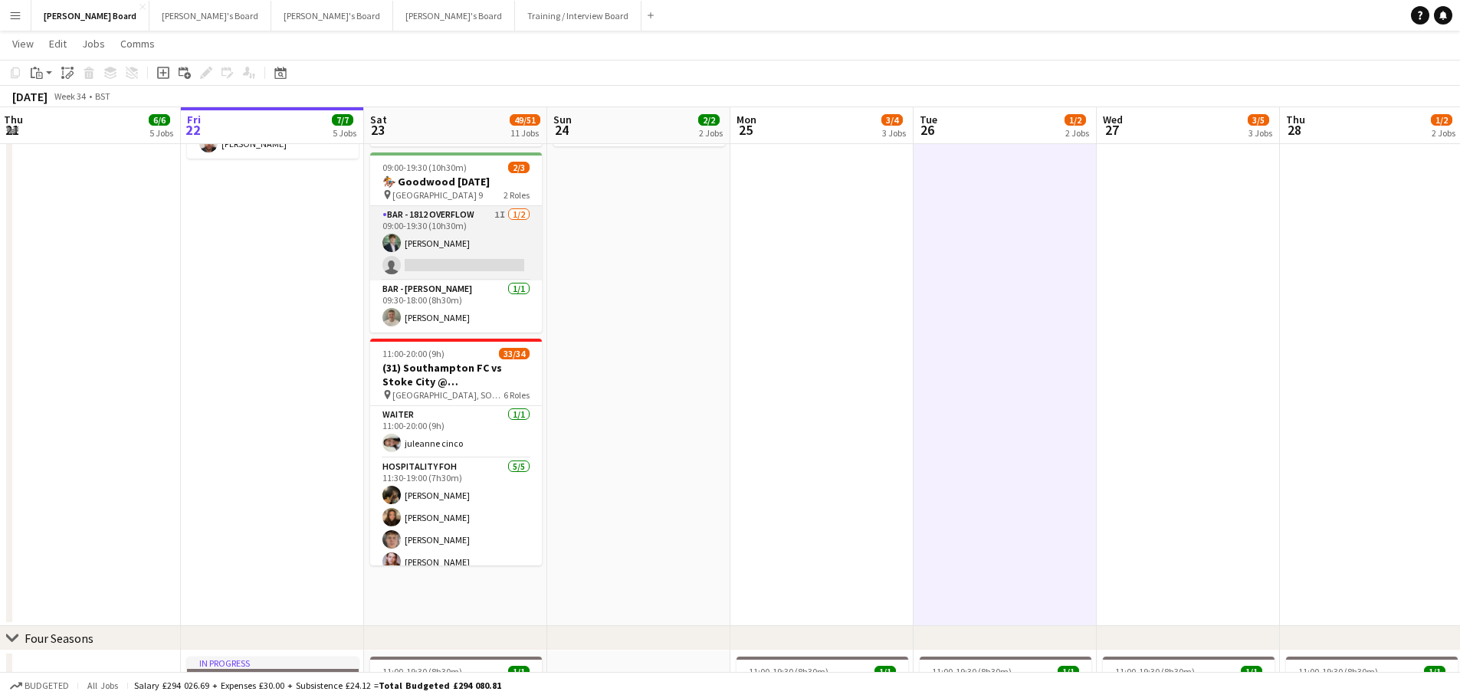
click at [483, 280] on app-card-role "BAR - 1812 OVERFLOW 1I 1/2 09:00-19:30 (10h30m) Henry Bellingham single-neutral…" at bounding box center [456, 243] width 172 height 74
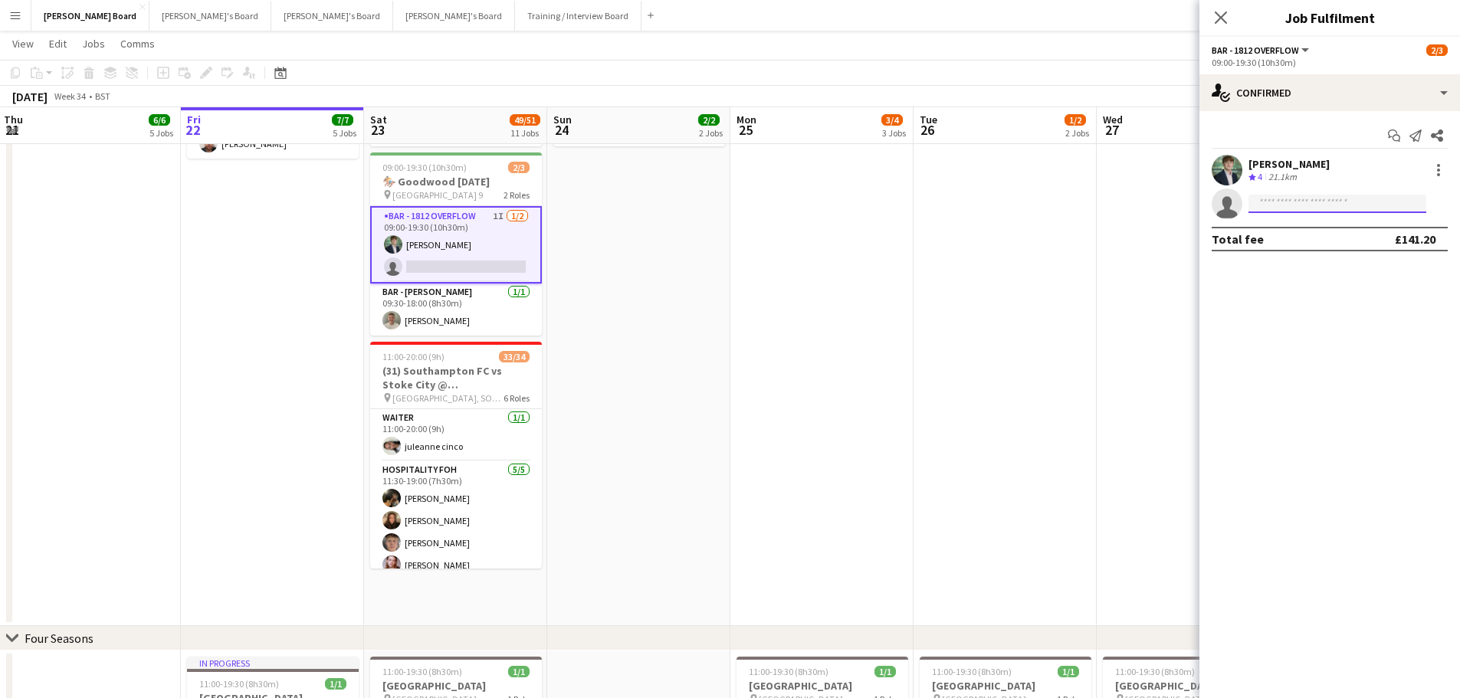
click at [1316, 209] on input at bounding box center [1337, 204] width 178 height 18
type input "****"
click at [1330, 254] on span "+447770654704" at bounding box center [1336, 250] width 153 height 12
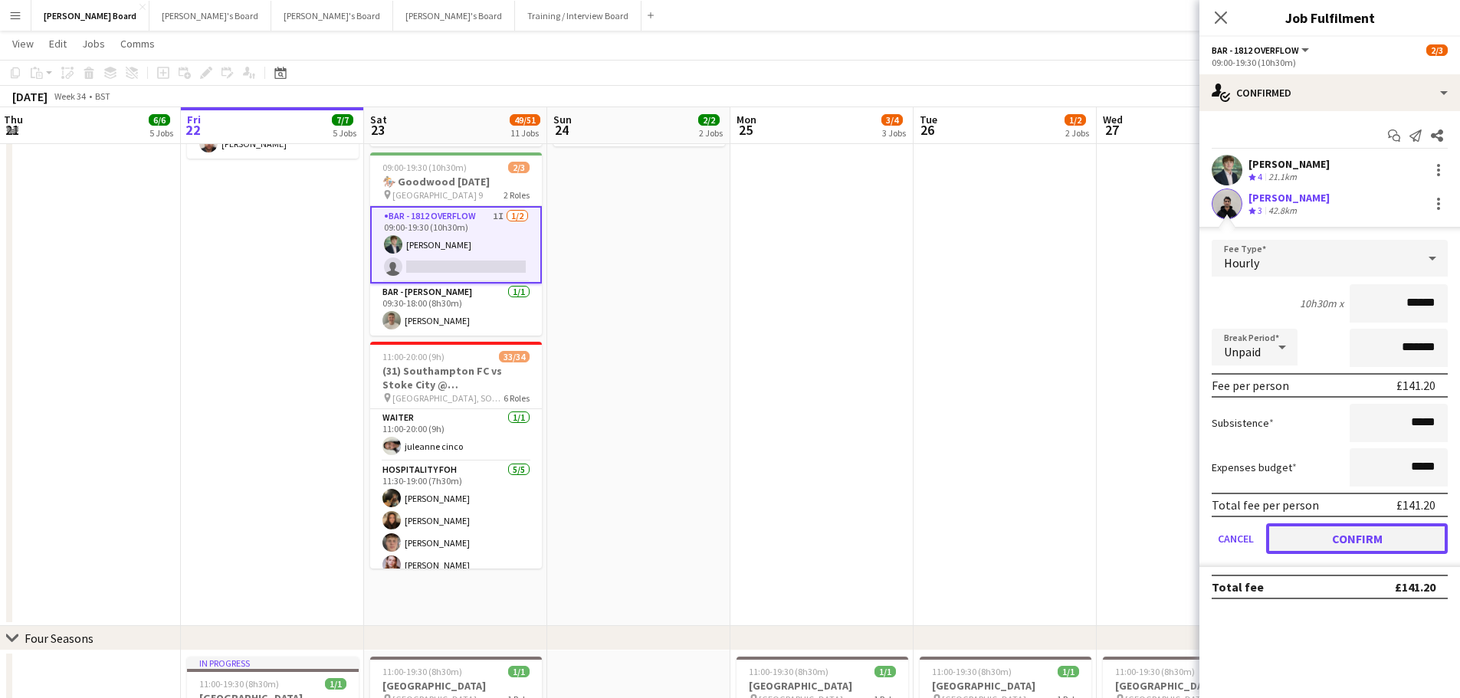
click at [1374, 529] on button "Confirm" at bounding box center [1357, 538] width 182 height 31
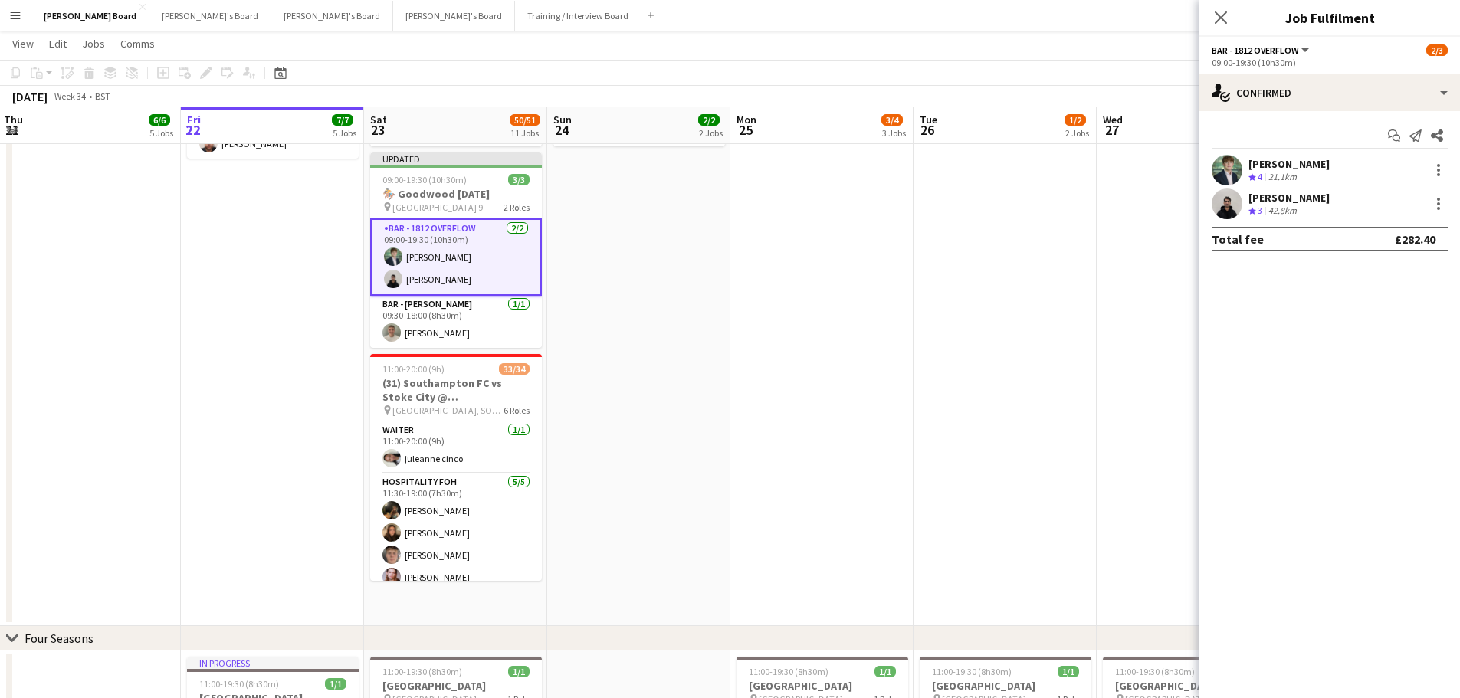
drag, startPoint x: 931, startPoint y: 347, endPoint x: 1014, endPoint y: 280, distance: 106.7
click at [931, 344] on app-date-cell at bounding box center [1004, 330] width 183 height 592
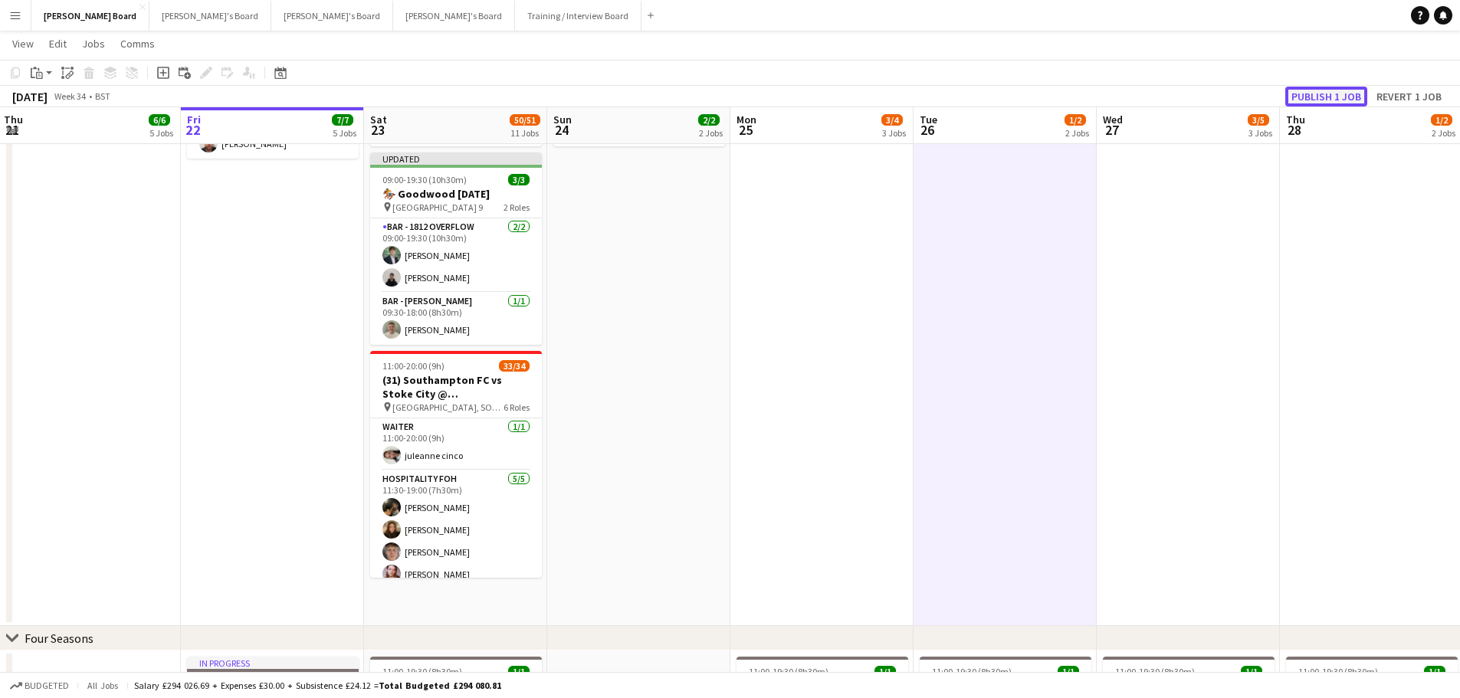
click at [1319, 93] on button "Publish 1 job" at bounding box center [1326, 97] width 82 height 20
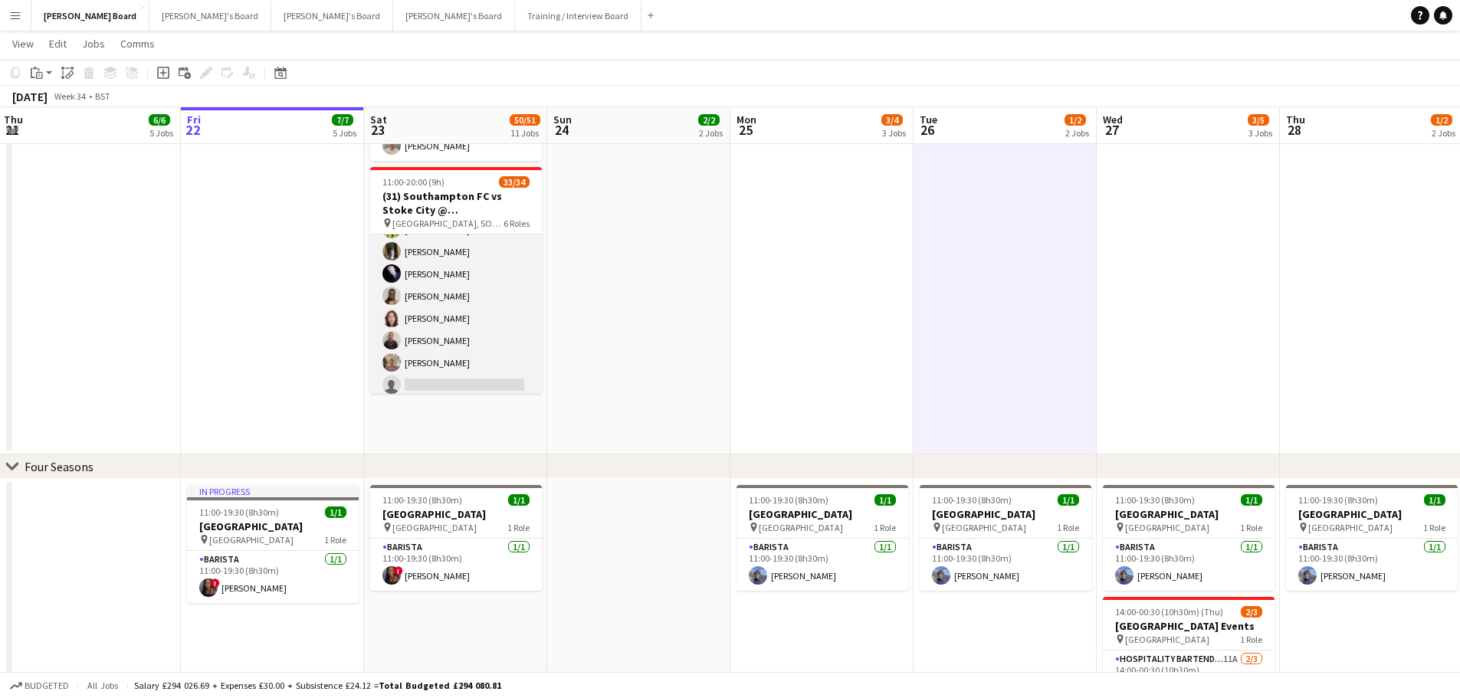
scroll to position [775, 0]
click at [465, 334] on app-card-role "Retail Kiosk 19I 1A 23/24 13:00-17:00 (4h) Courteney Gardner Pamela Bockarie ! …" at bounding box center [456, 115] width 172 height 568
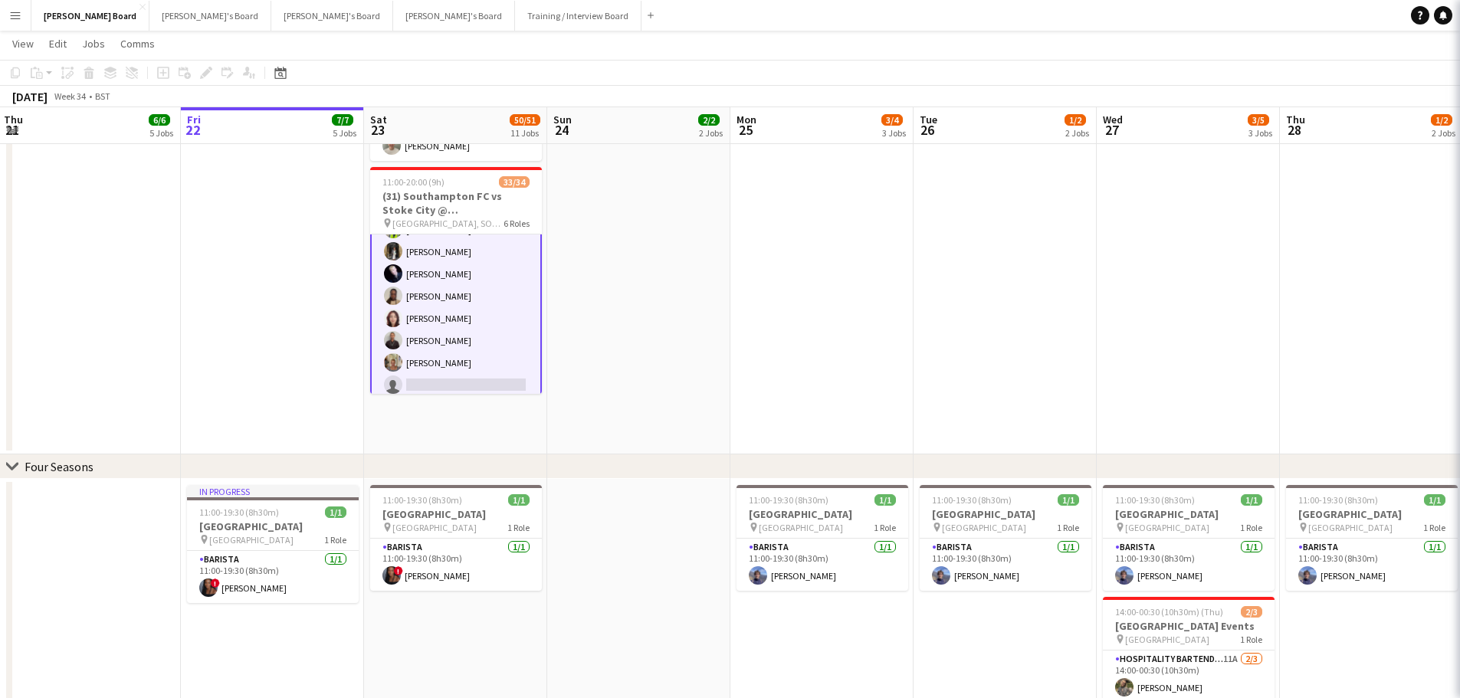
scroll to position [777, 0]
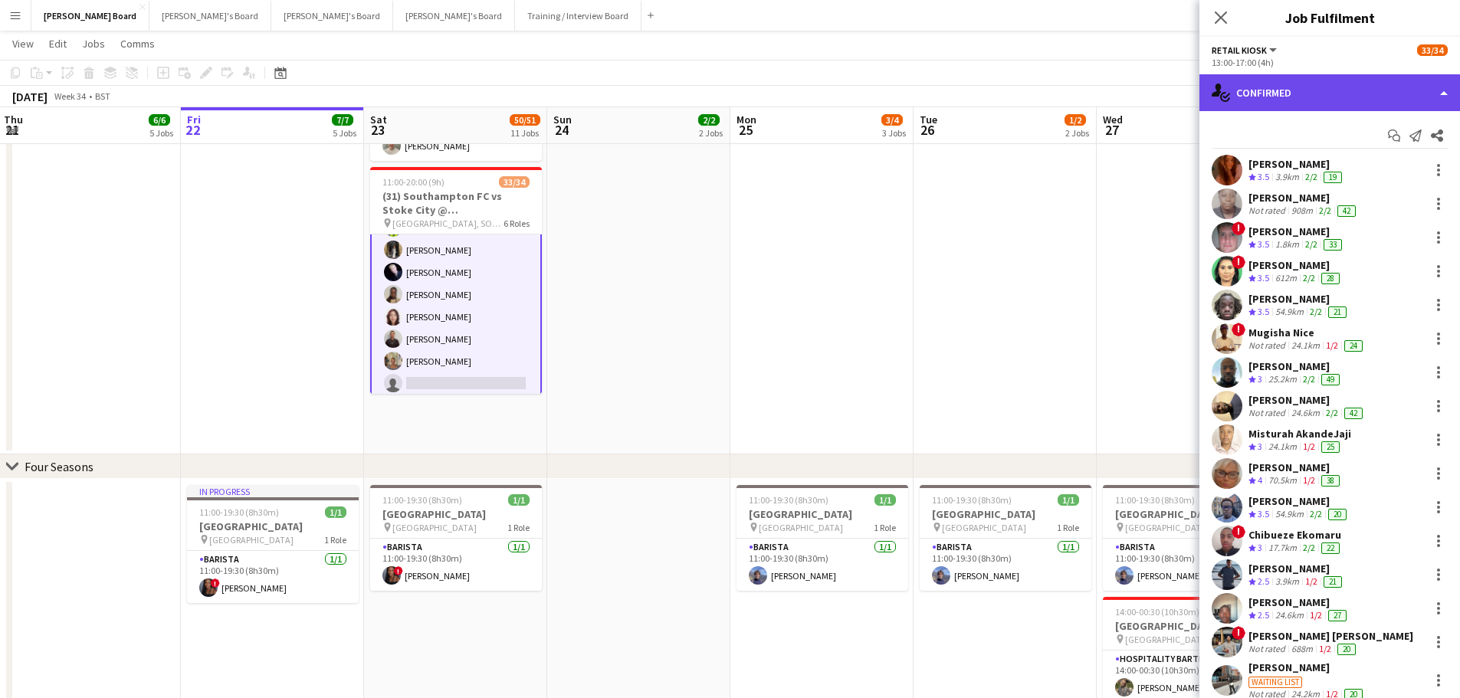
click at [1342, 101] on div "single-neutral-actions-check-2 Confirmed" at bounding box center [1329, 92] width 261 height 37
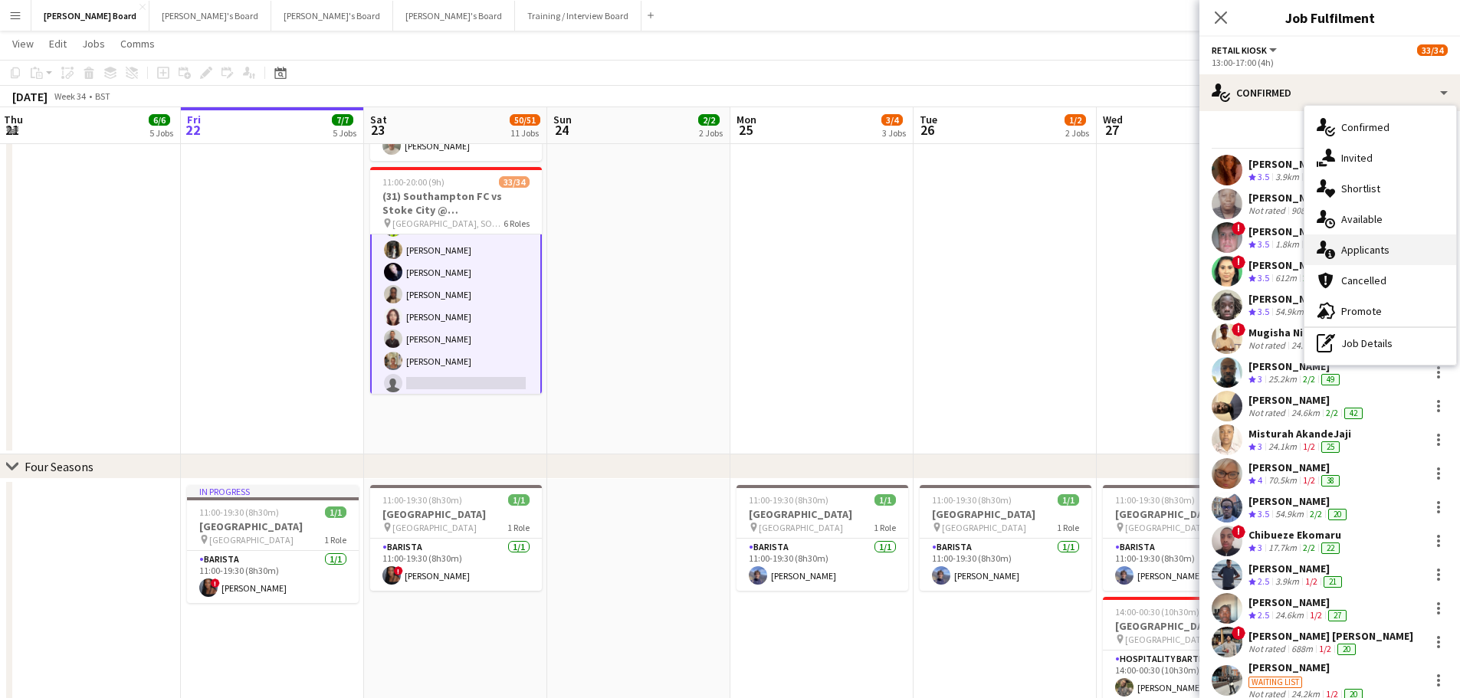
click at [1378, 254] on div "single-neutral-actions-information Applicants" at bounding box center [1380, 249] width 152 height 31
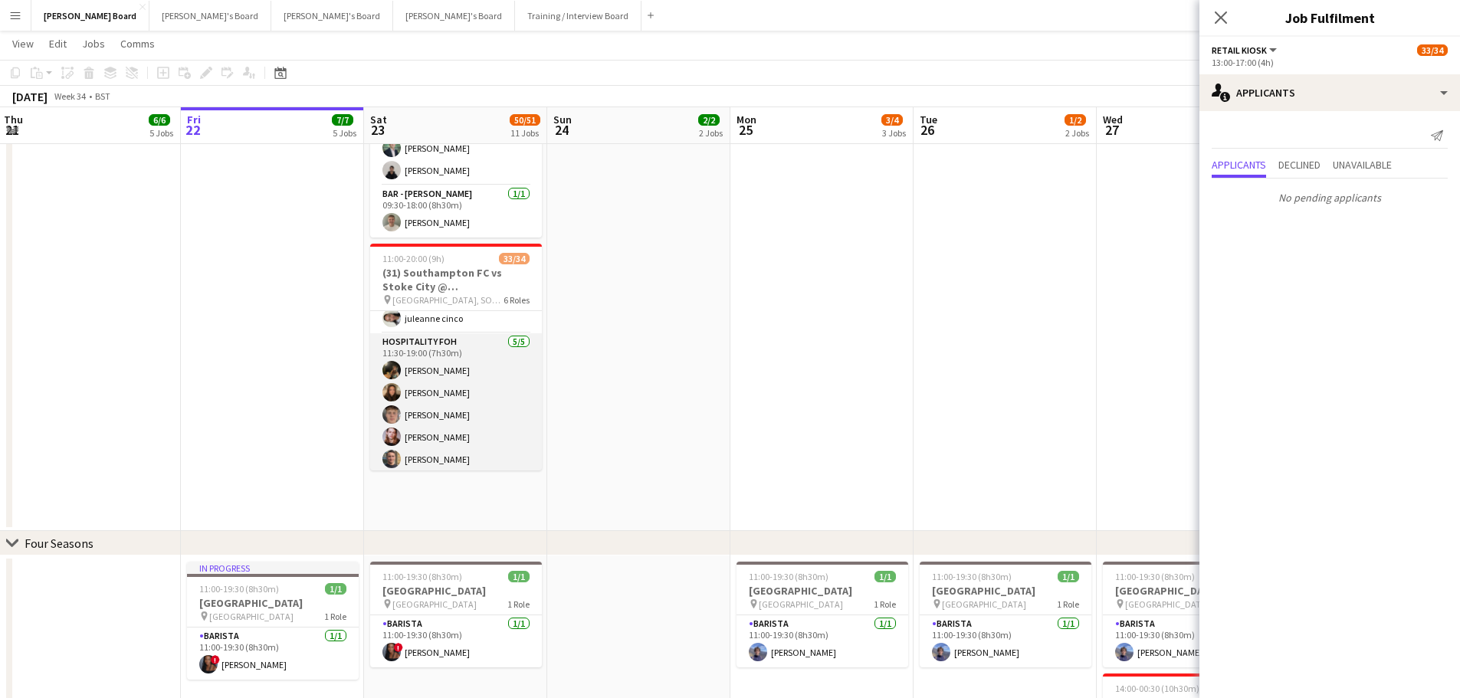
scroll to position [0, 0]
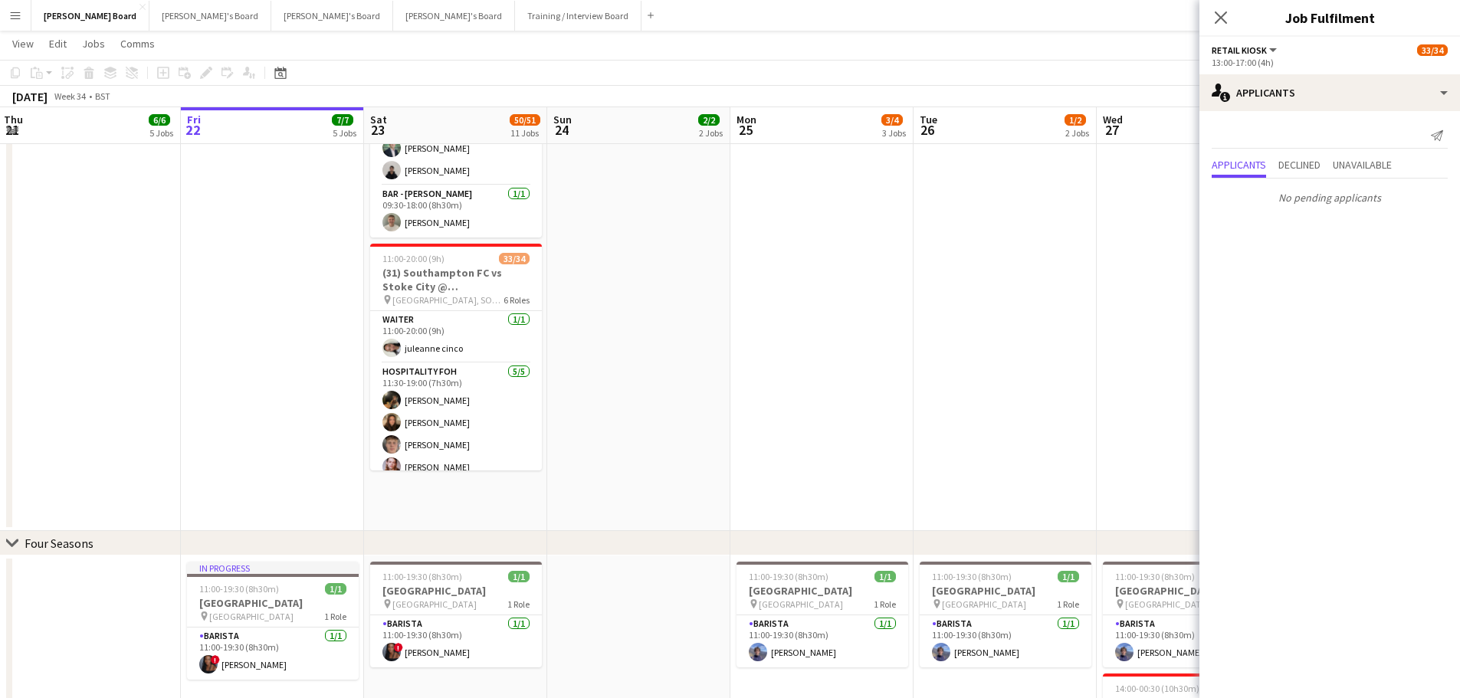
click at [792, 337] on app-date-cell at bounding box center [821, 235] width 183 height 592
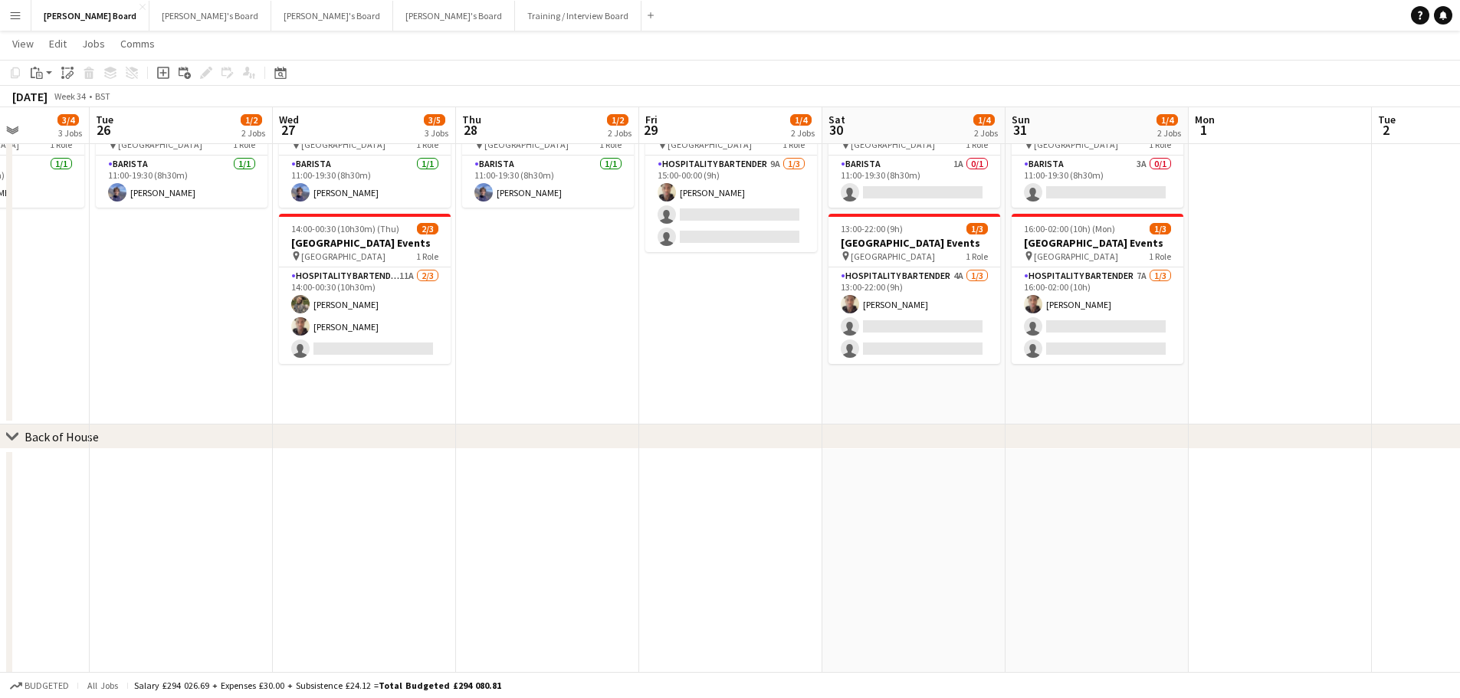
scroll to position [0, 452]
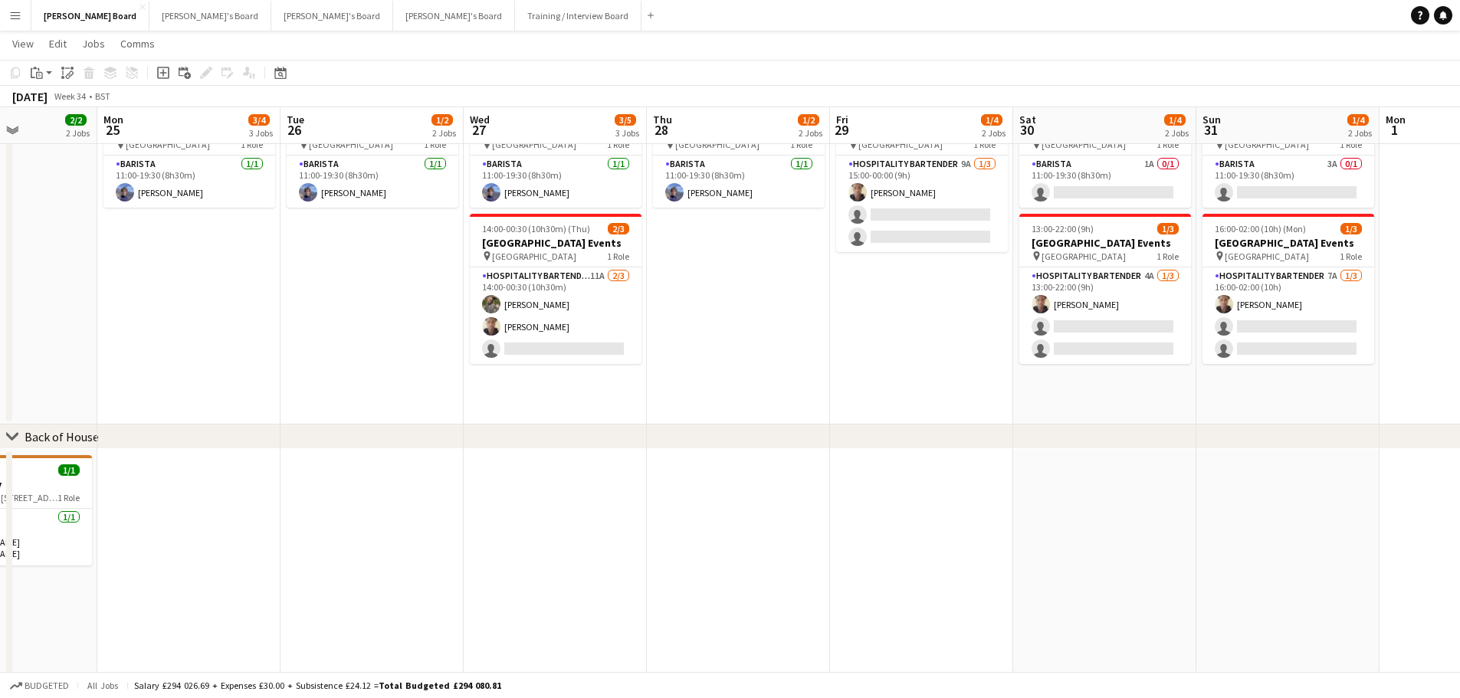
drag, startPoint x: 941, startPoint y: 388, endPoint x: 381, endPoint y: 365, distance: 560.6
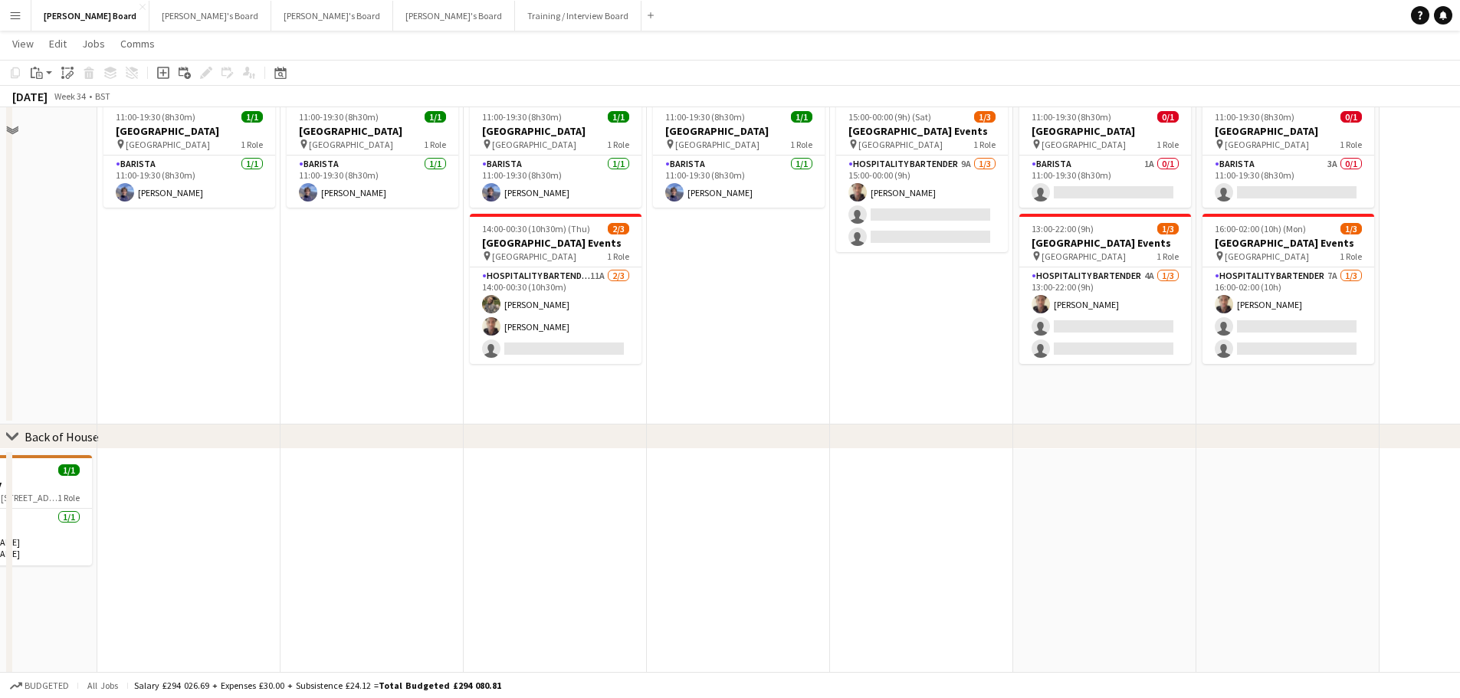
scroll to position [1398, 0]
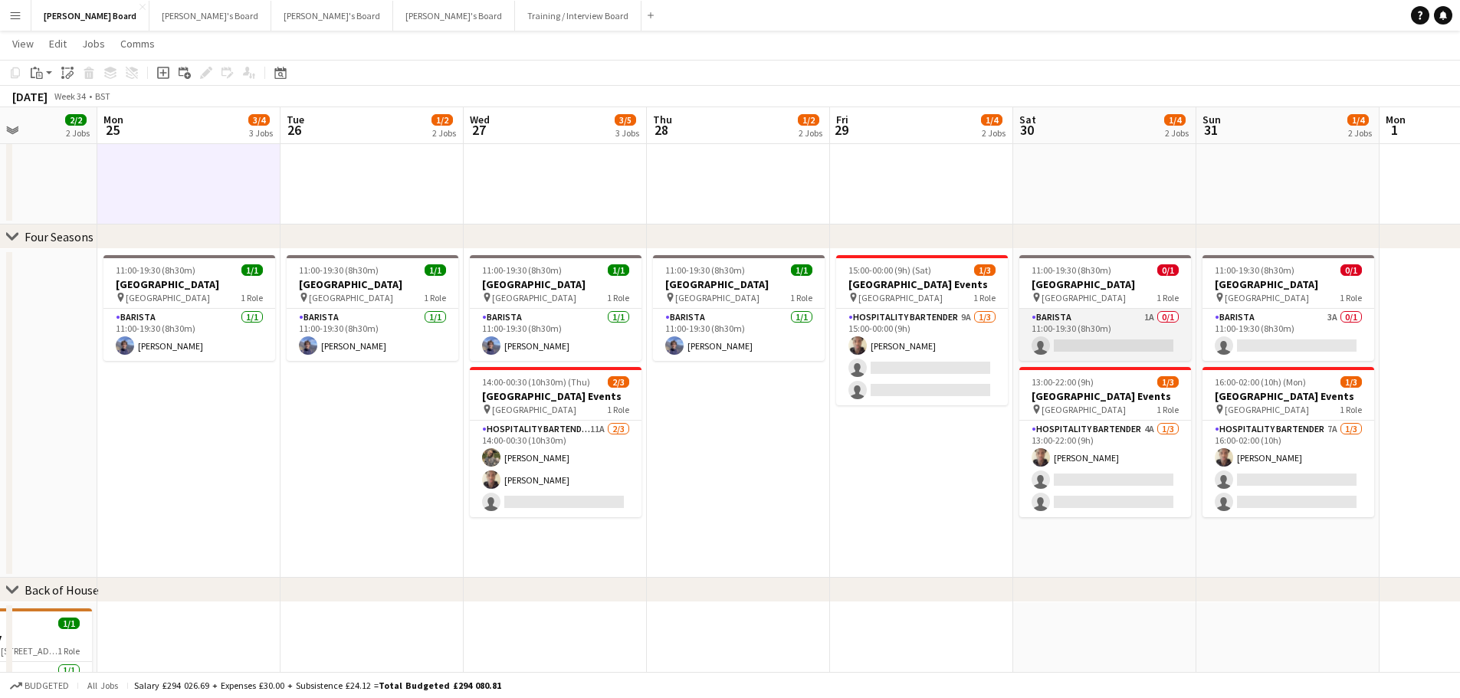
drag, startPoint x: 1117, startPoint y: 332, endPoint x: 1182, endPoint y: 324, distance: 64.8
click at [1118, 332] on app-card-role "Barista 1A 0/1 11:00-19:30 (8h30m) single-neutral-actions" at bounding box center [1105, 335] width 172 height 52
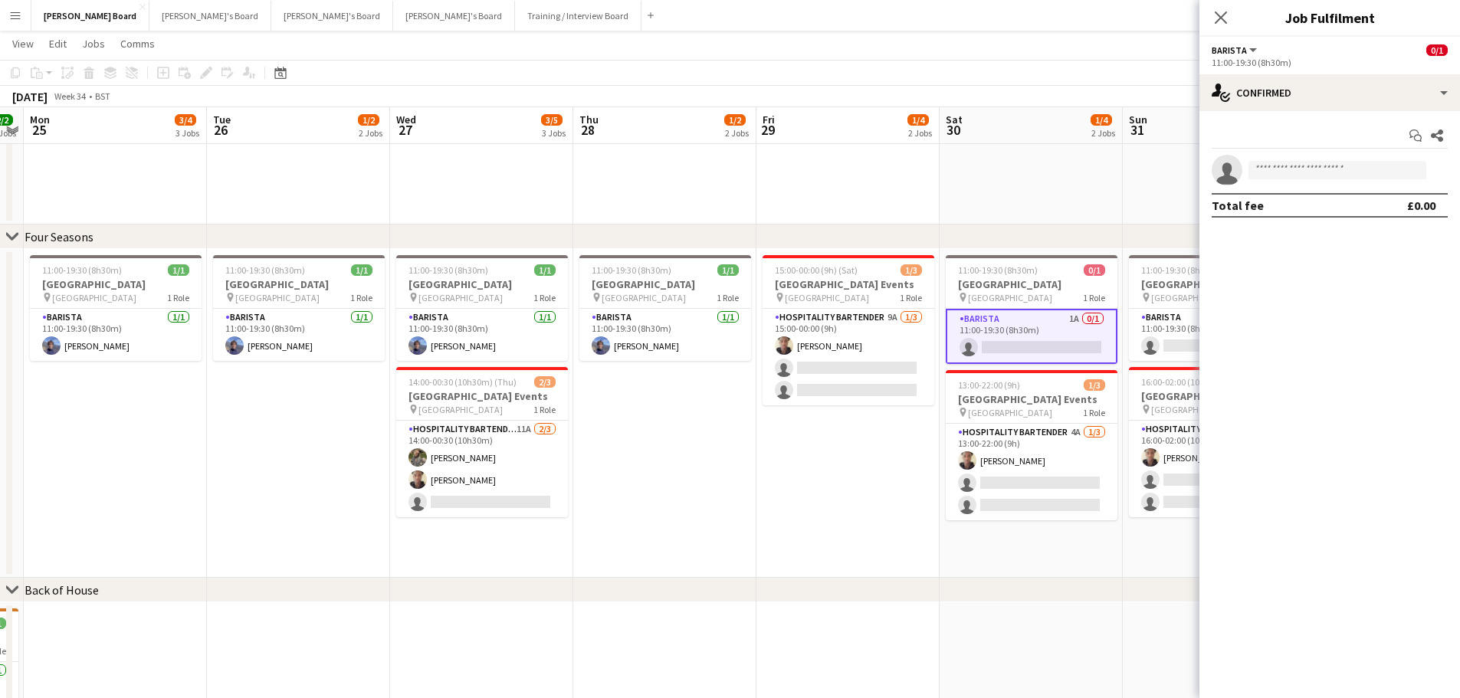
drag, startPoint x: 1083, startPoint y: 319, endPoint x: 829, endPoint y: 297, distance: 255.3
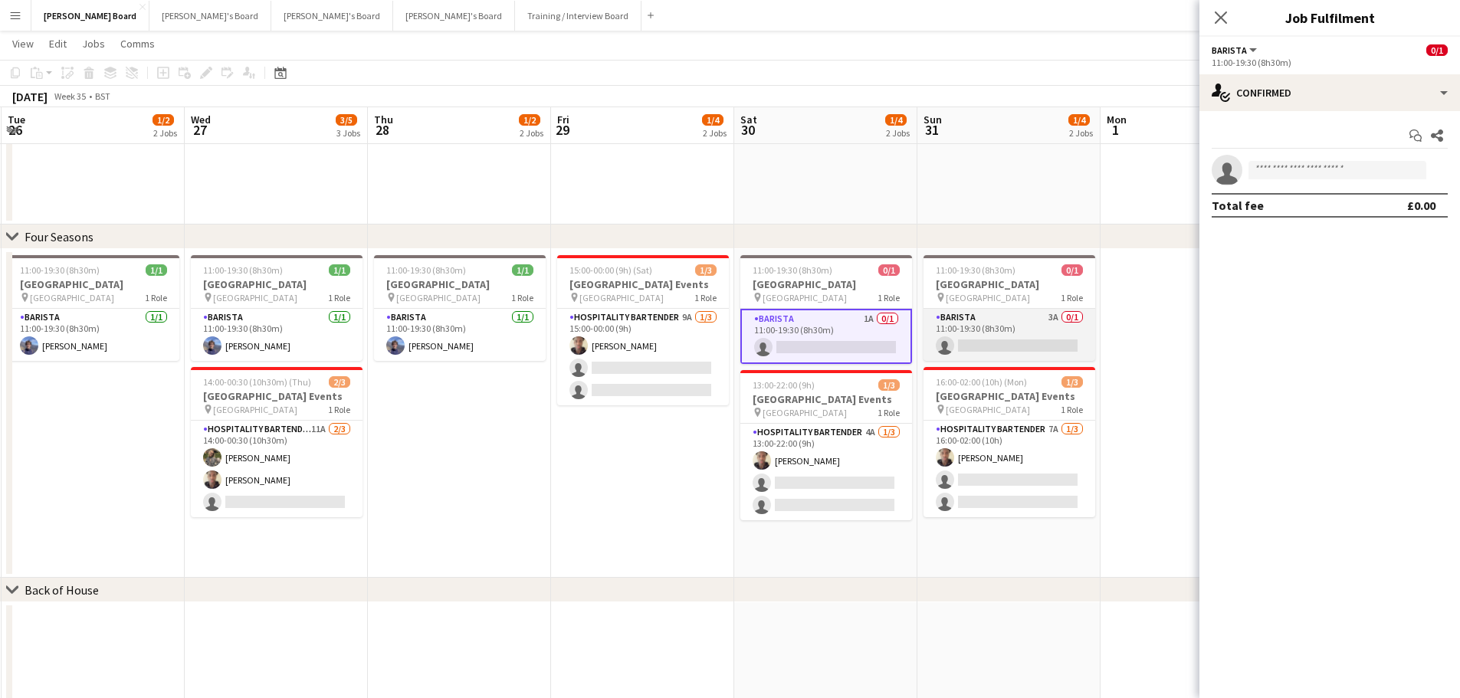
click at [1068, 335] on app-card-role "Barista 3A 0/1 11:00-19:30 (8h30m) single-neutral-actions" at bounding box center [1009, 335] width 172 height 52
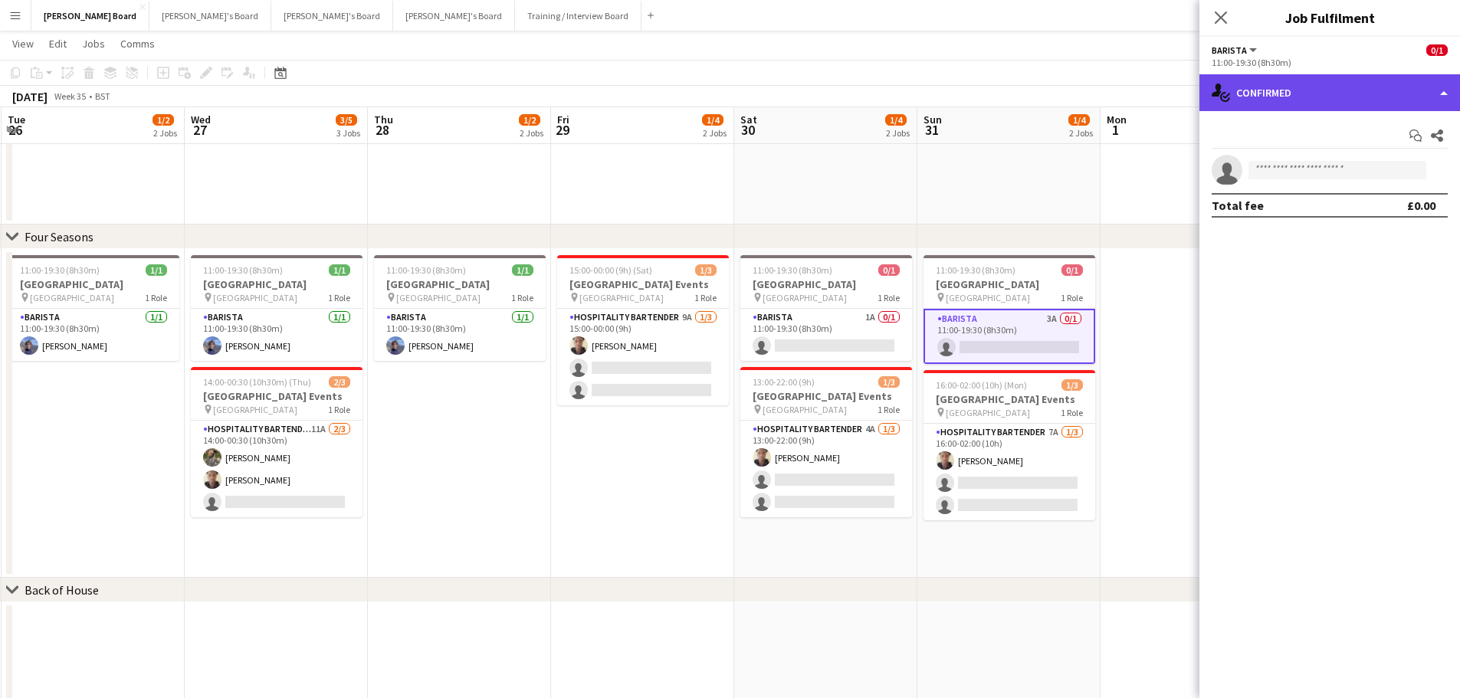
drag, startPoint x: 1319, startPoint y: 84, endPoint x: 1319, endPoint y: 100, distance: 16.1
click at [1319, 86] on div "single-neutral-actions-check-2 Confirmed" at bounding box center [1329, 92] width 261 height 37
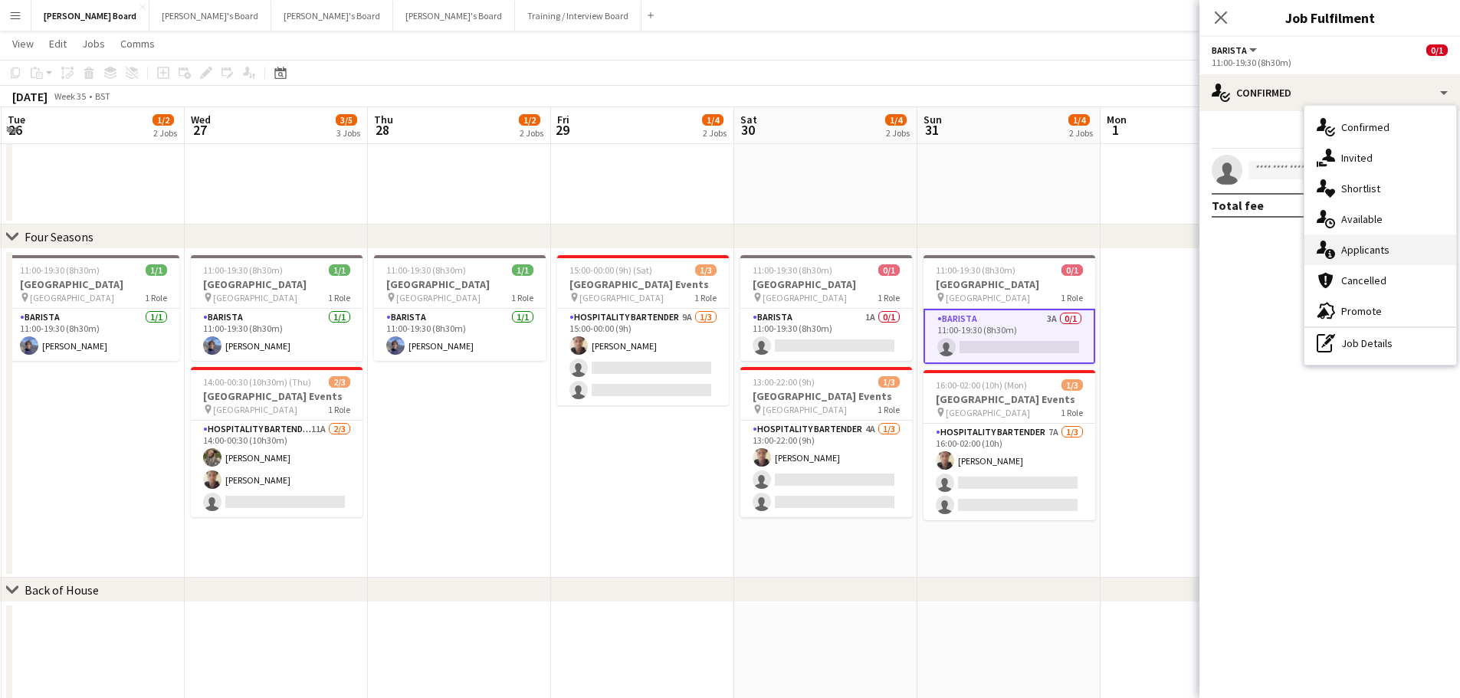
click at [1352, 250] on div "single-neutral-actions-information Applicants" at bounding box center [1380, 249] width 152 height 31
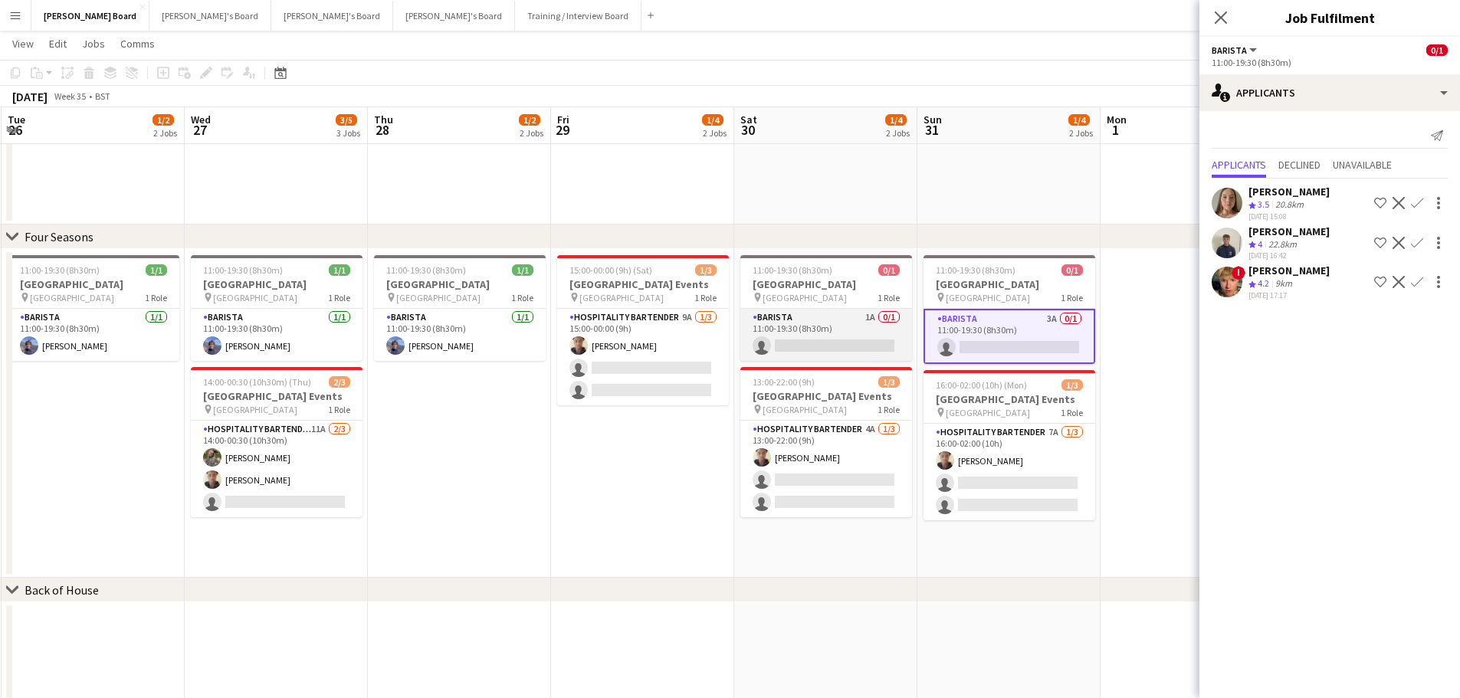
click at [852, 330] on app-card-role "Barista 1A 0/1 11:00-19:30 (8h30m) single-neutral-actions" at bounding box center [826, 335] width 172 height 52
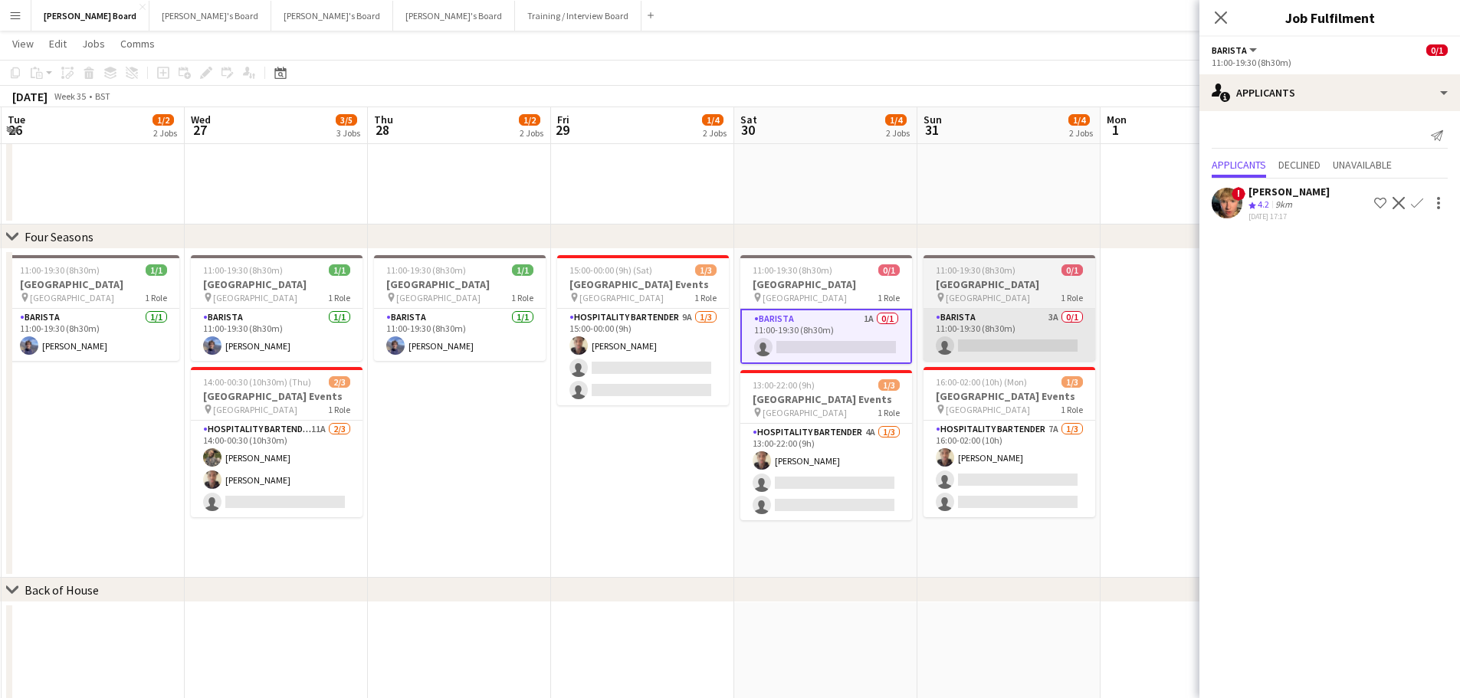
click at [965, 329] on app-card-role "Barista 3A 0/1 11:00-19:30 (8h30m) single-neutral-actions" at bounding box center [1009, 335] width 172 height 52
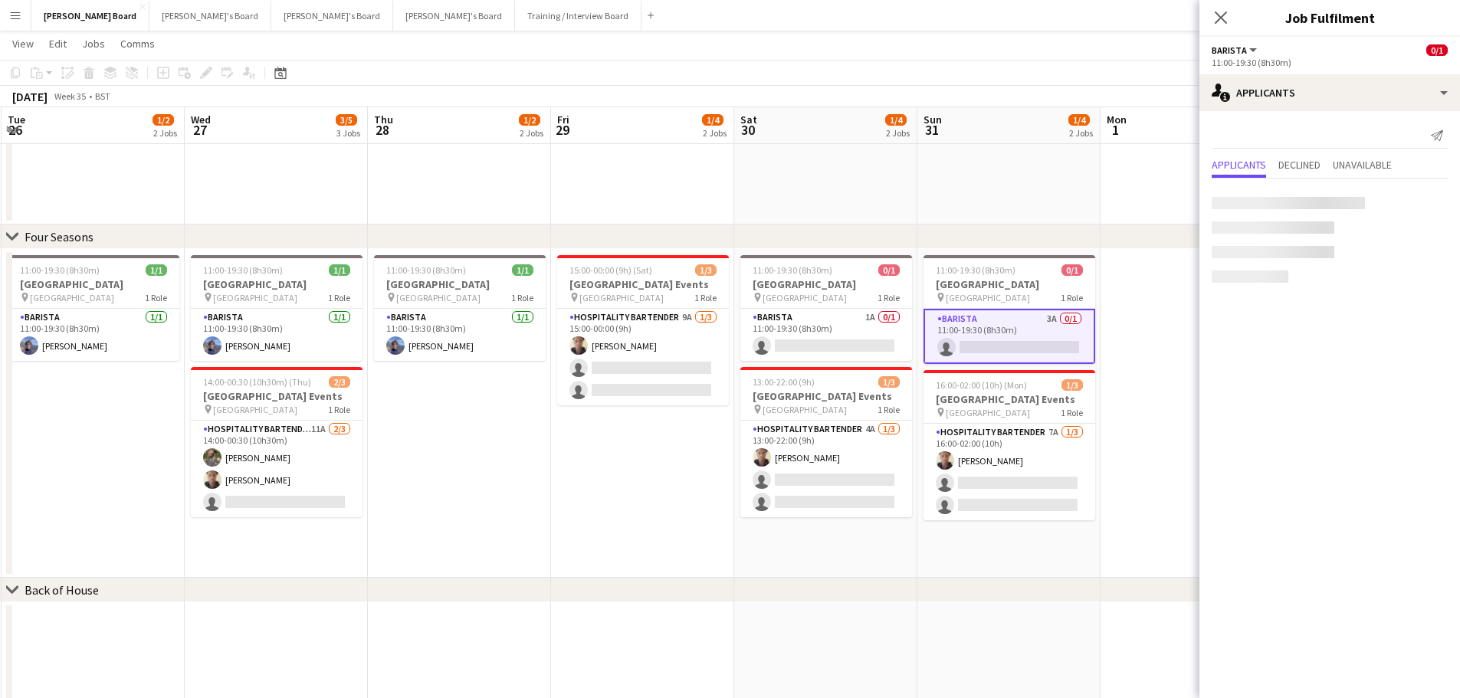
scroll to position [0, 546]
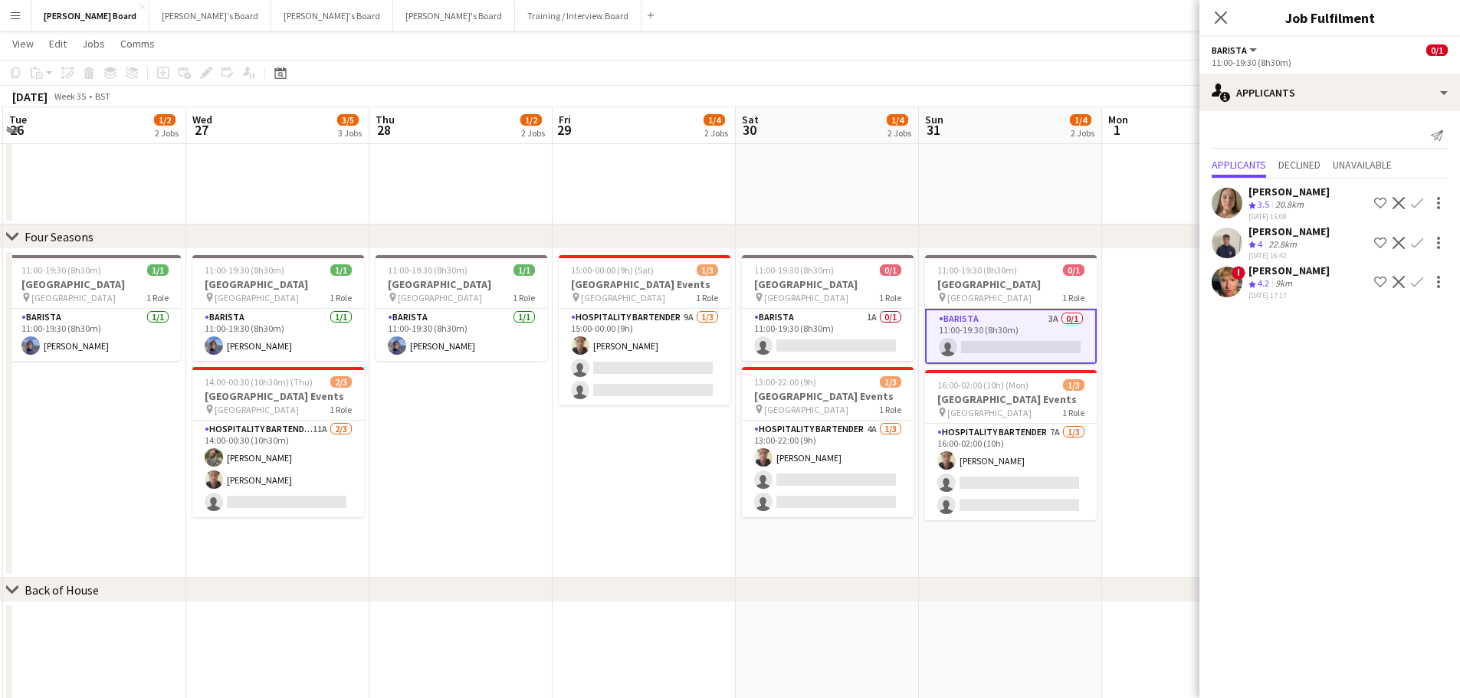
click at [1139, 303] on app-date-cell at bounding box center [1193, 413] width 183 height 329
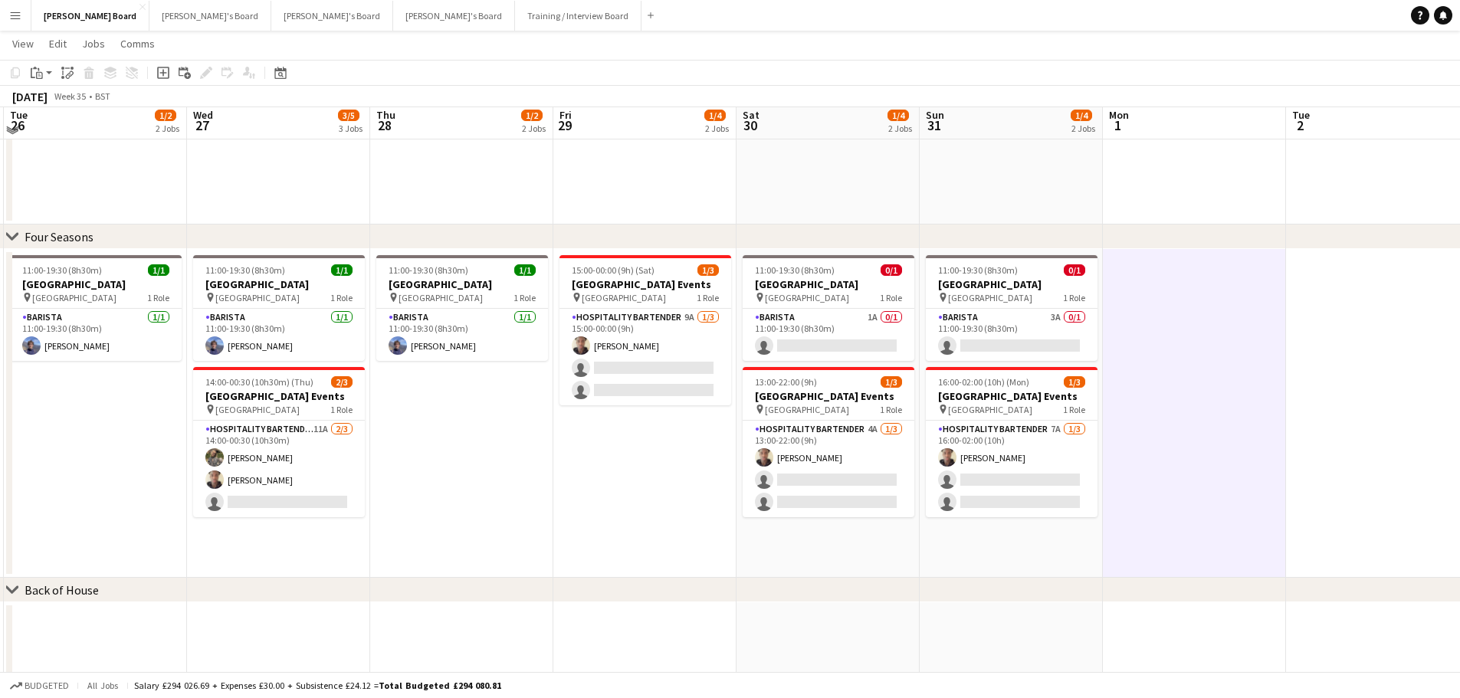
scroll to position [1321, 0]
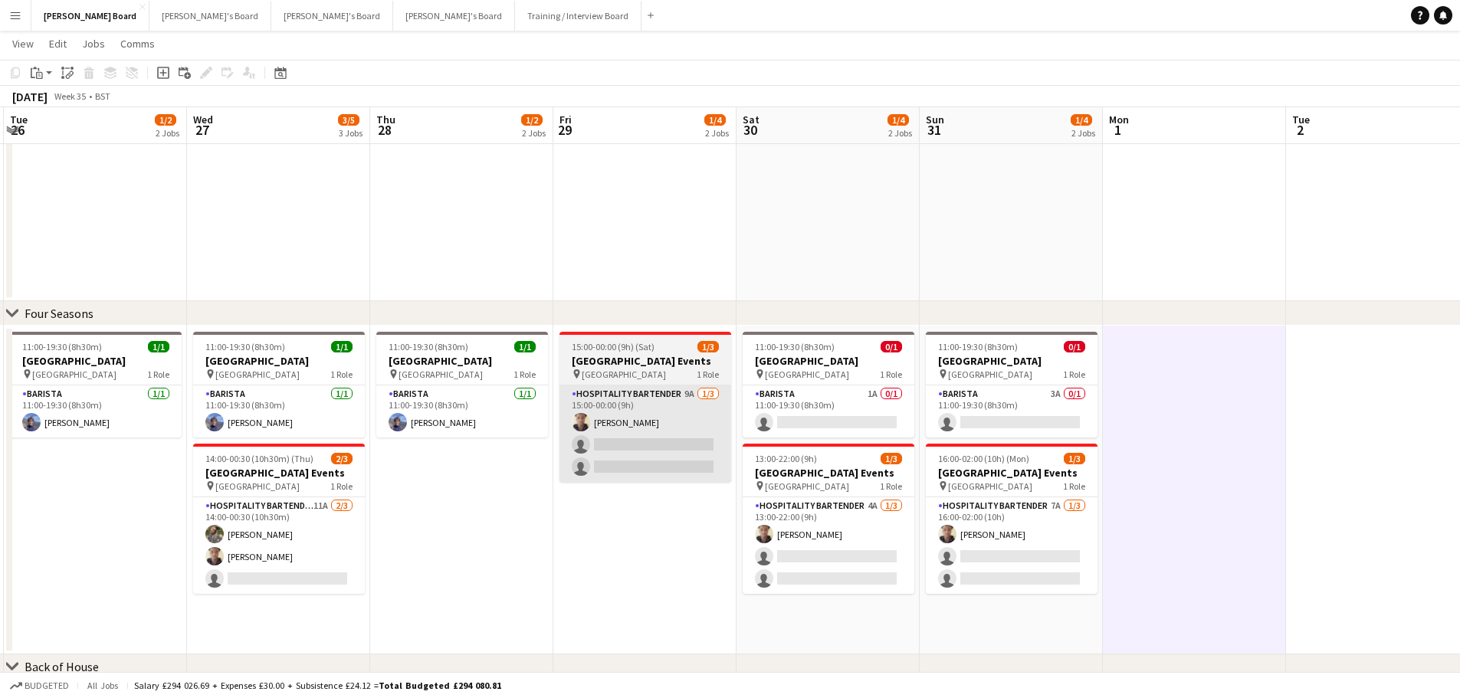
click at [643, 420] on app-card-role "Hospitality Bartender 9A 1/3 15:00-00:00 (9h) Oji Adoh single-neutral-actions s…" at bounding box center [645, 433] width 172 height 97
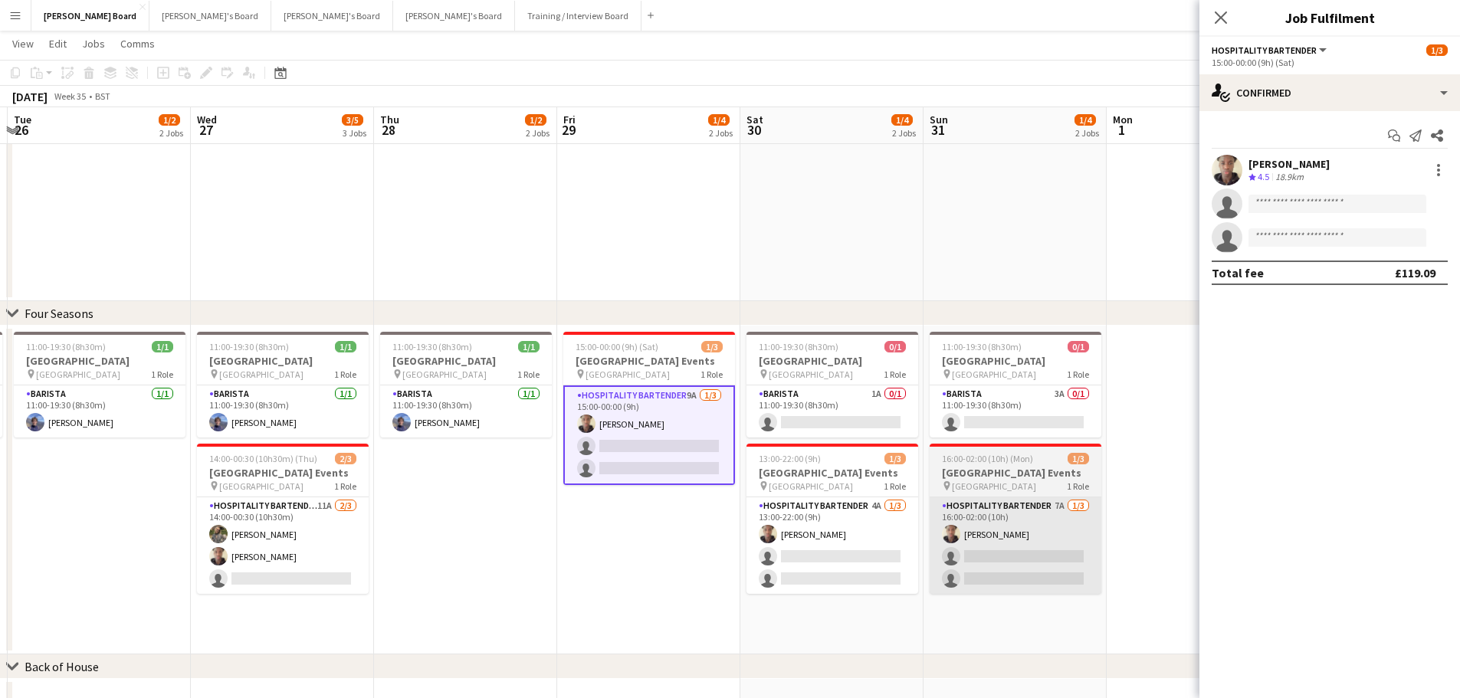
click at [1001, 536] on app-card-role "Hospitality Bartender 7A 1/3 16:00-02:00 (10h) Oji Adoh single-neutral-actions …" at bounding box center [1015, 545] width 172 height 97
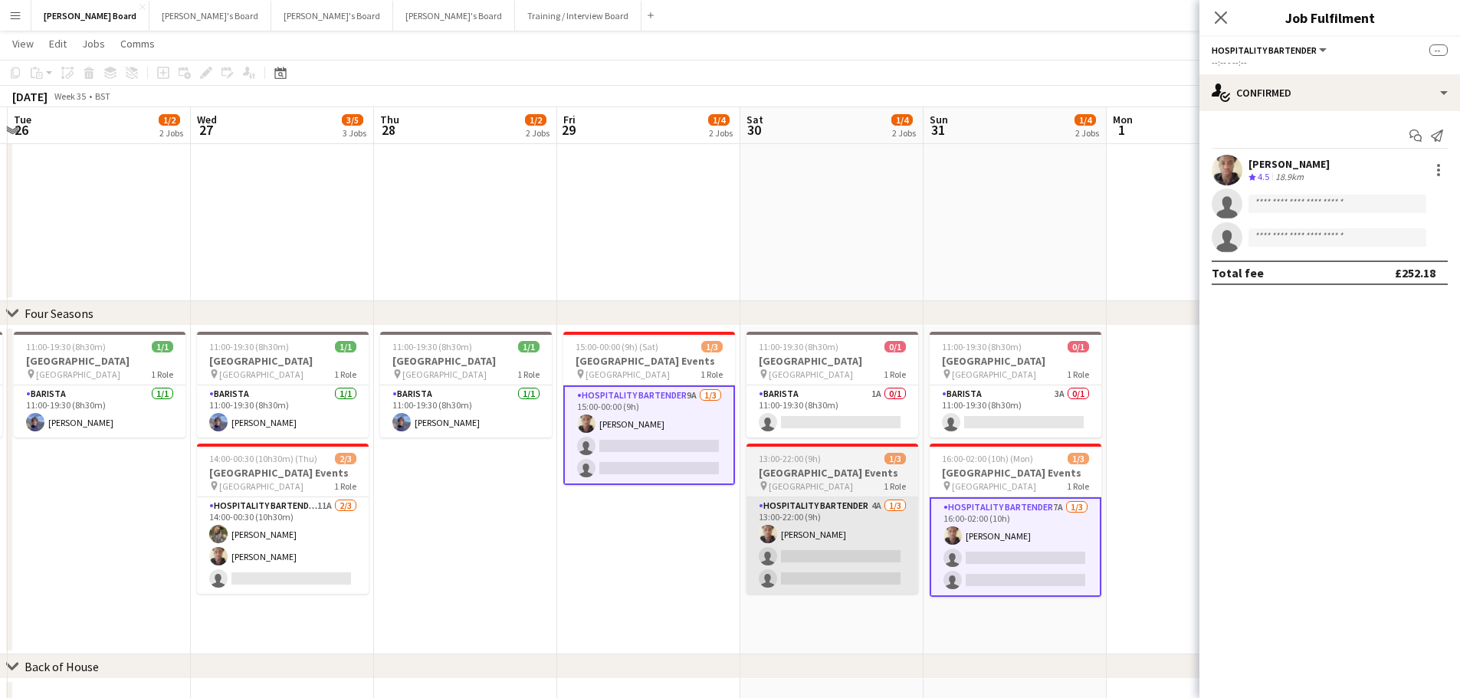
click at [871, 560] on app-card-role "Hospitality Bartender 4A 1/3 13:00-22:00 (9h) Oji Adoh single-neutral-actions s…" at bounding box center [832, 545] width 172 height 97
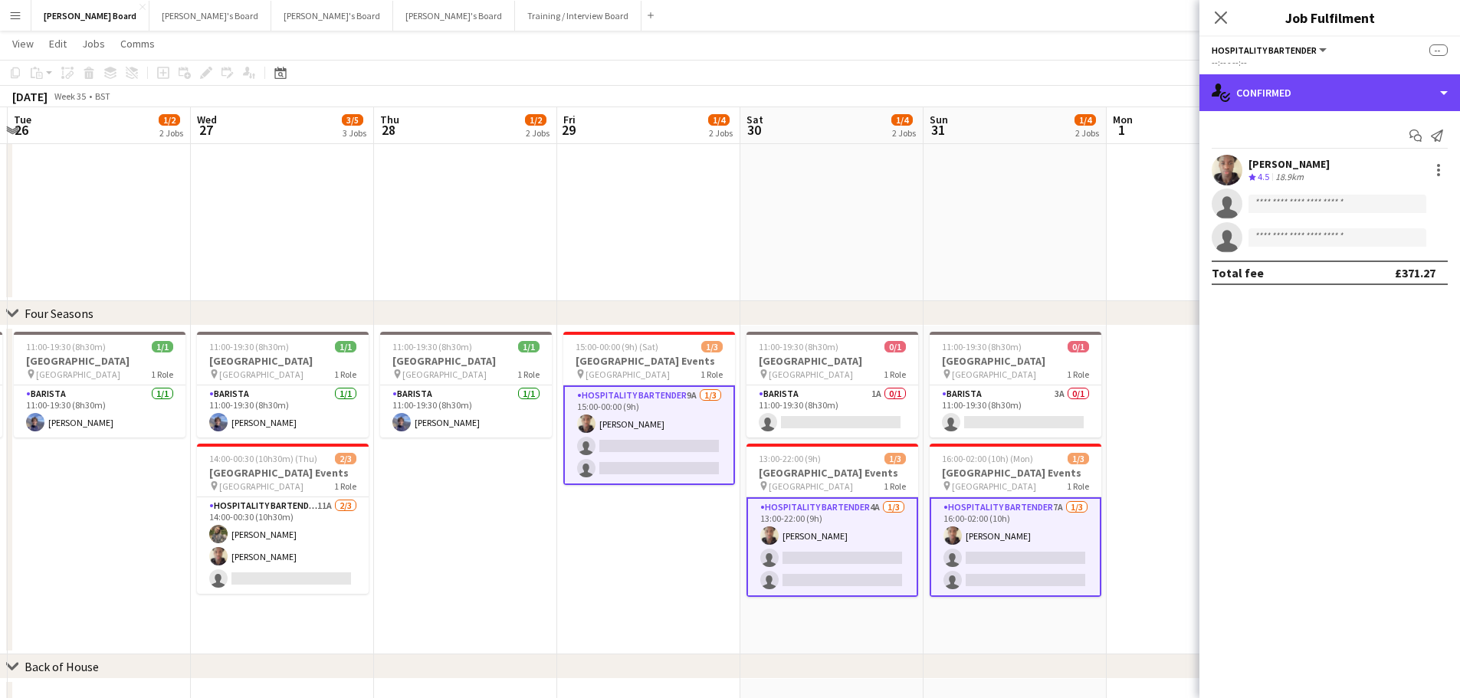
drag, startPoint x: 1323, startPoint y: 94, endPoint x: 1331, endPoint y: 106, distance: 13.8
click at [1324, 95] on div "single-neutral-actions-check-2 Confirmed" at bounding box center [1329, 92] width 261 height 37
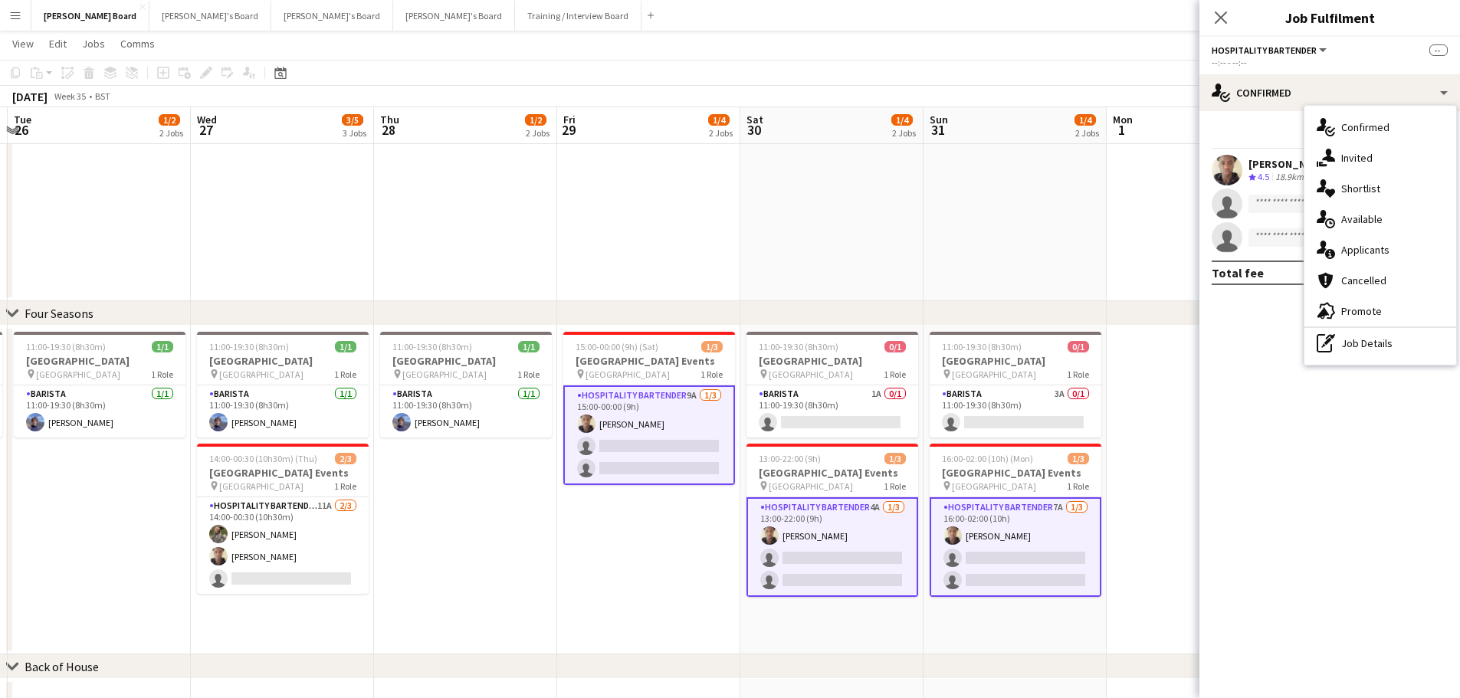
click at [1371, 251] on div "single-neutral-actions-information Applicants" at bounding box center [1380, 249] width 152 height 31
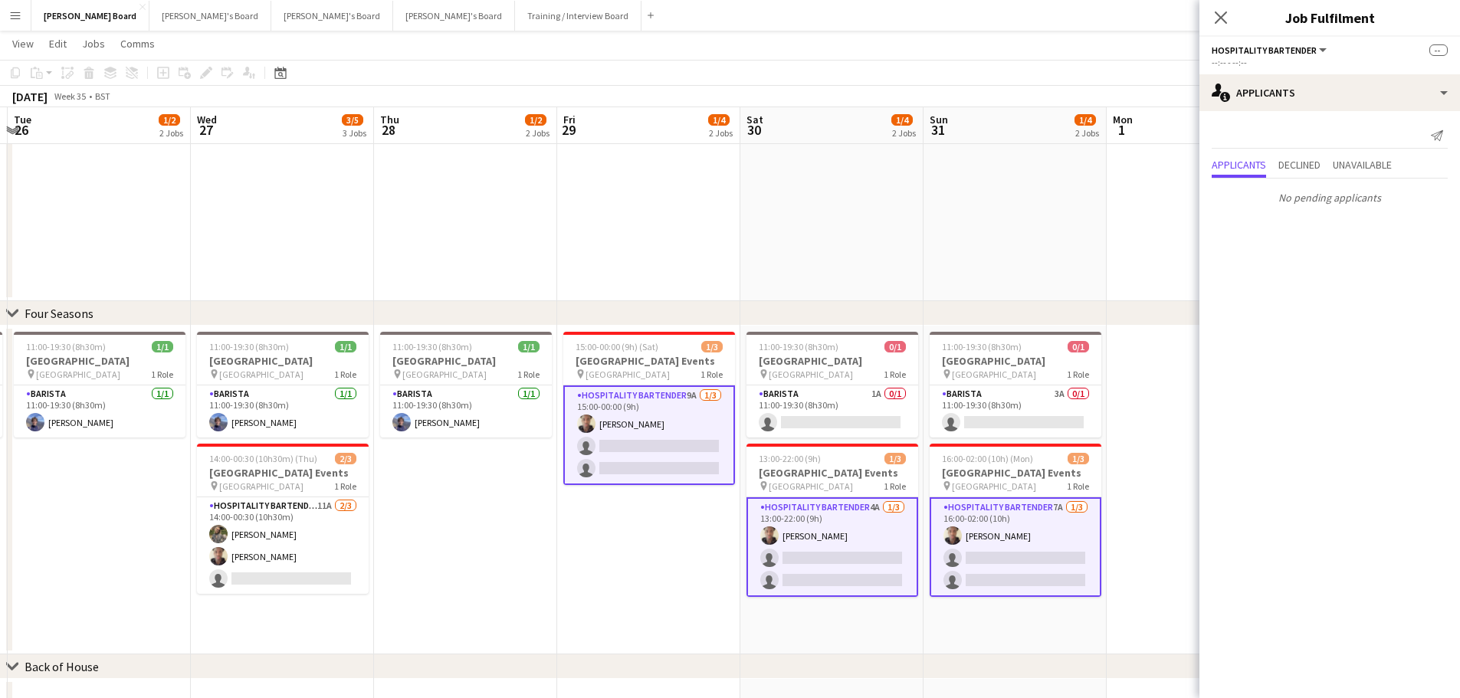
click at [899, 533] on app-card-role "Hospitality Bartender 4A 1/3 13:00-22:00 (9h) Oji Adoh single-neutral-actions s…" at bounding box center [832, 547] width 172 height 100
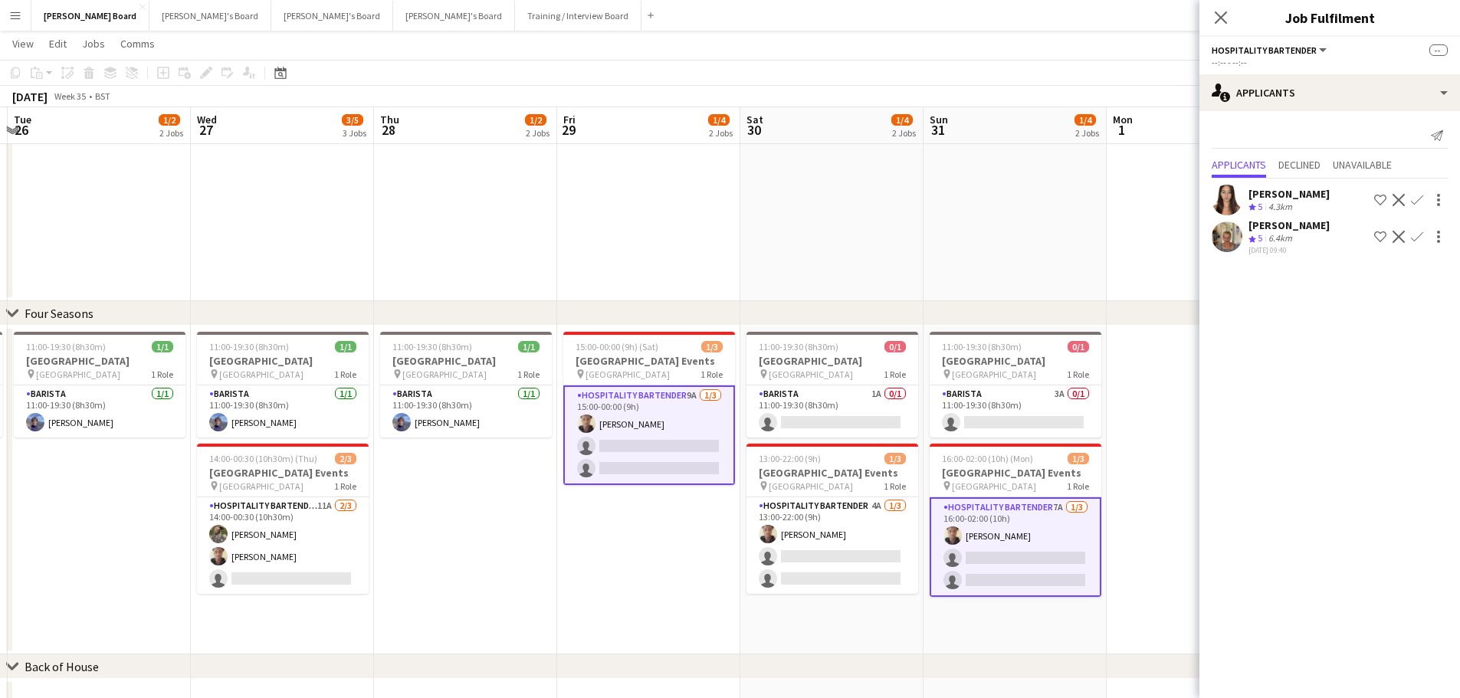
click at [647, 418] on app-card-role "Hospitality Bartender 9A 1/3 15:00-00:00 (9h) Oji Adoh single-neutral-actions s…" at bounding box center [649, 435] width 172 height 100
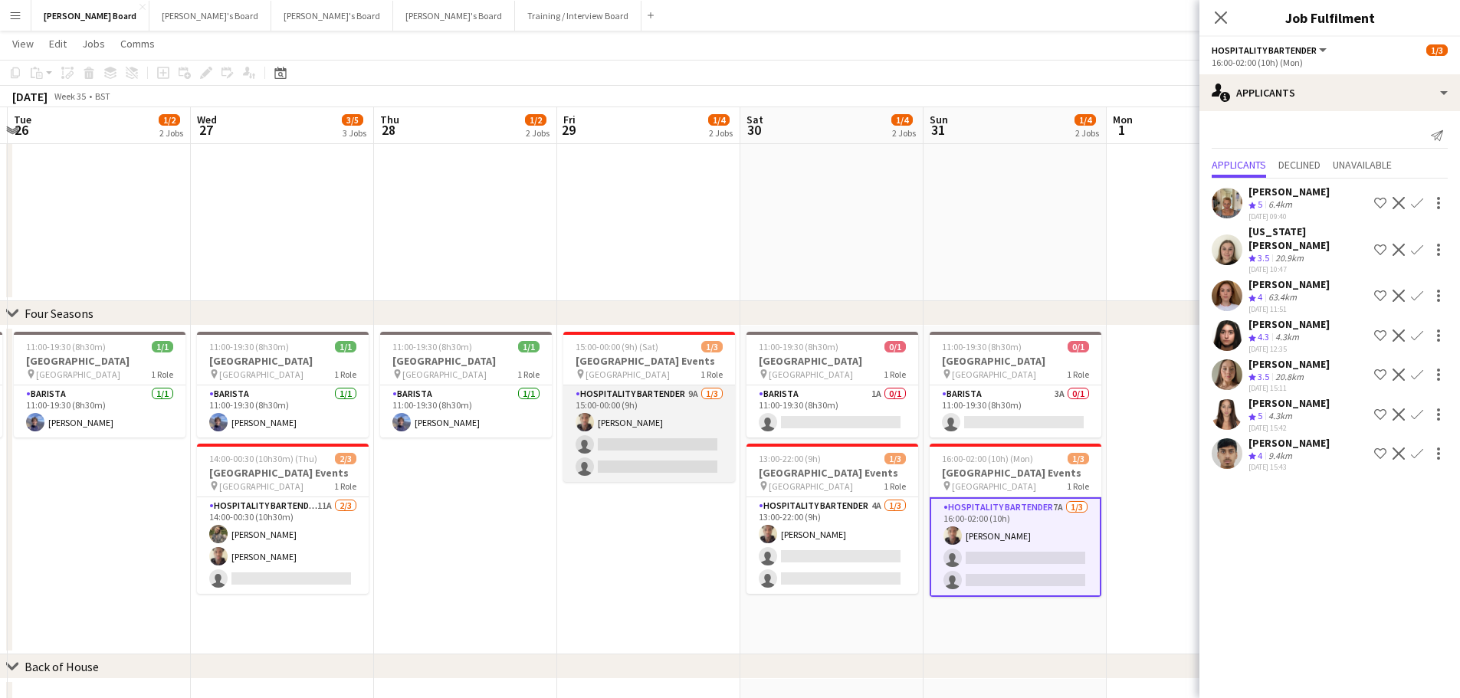
click at [703, 452] on app-card-role "Hospitality Bartender 9A 1/3 15:00-00:00 (9h) Oji Adoh single-neutral-actions s…" at bounding box center [649, 433] width 172 height 97
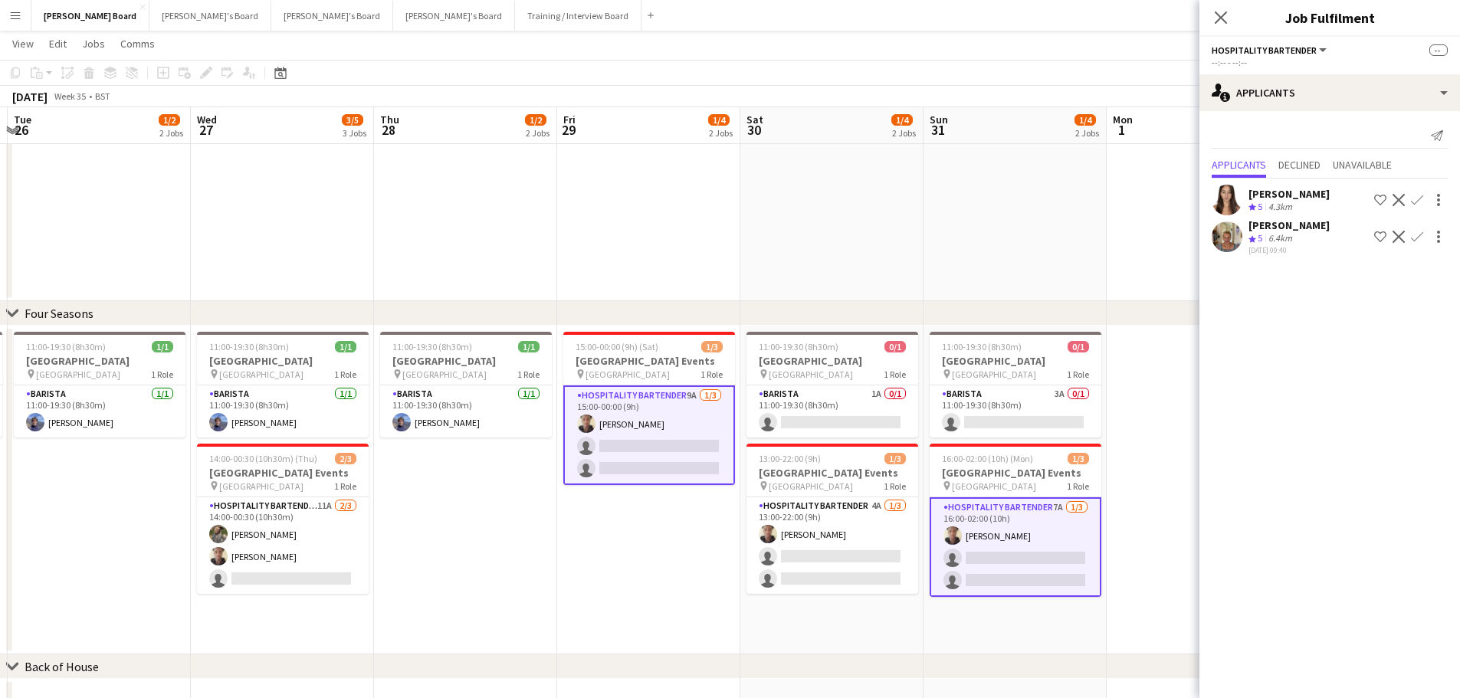
click at [703, 452] on app-card-role "Hospitality Bartender 9A 1/3 15:00-00:00 (9h) Oji Adoh single-neutral-actions s…" at bounding box center [649, 435] width 172 height 100
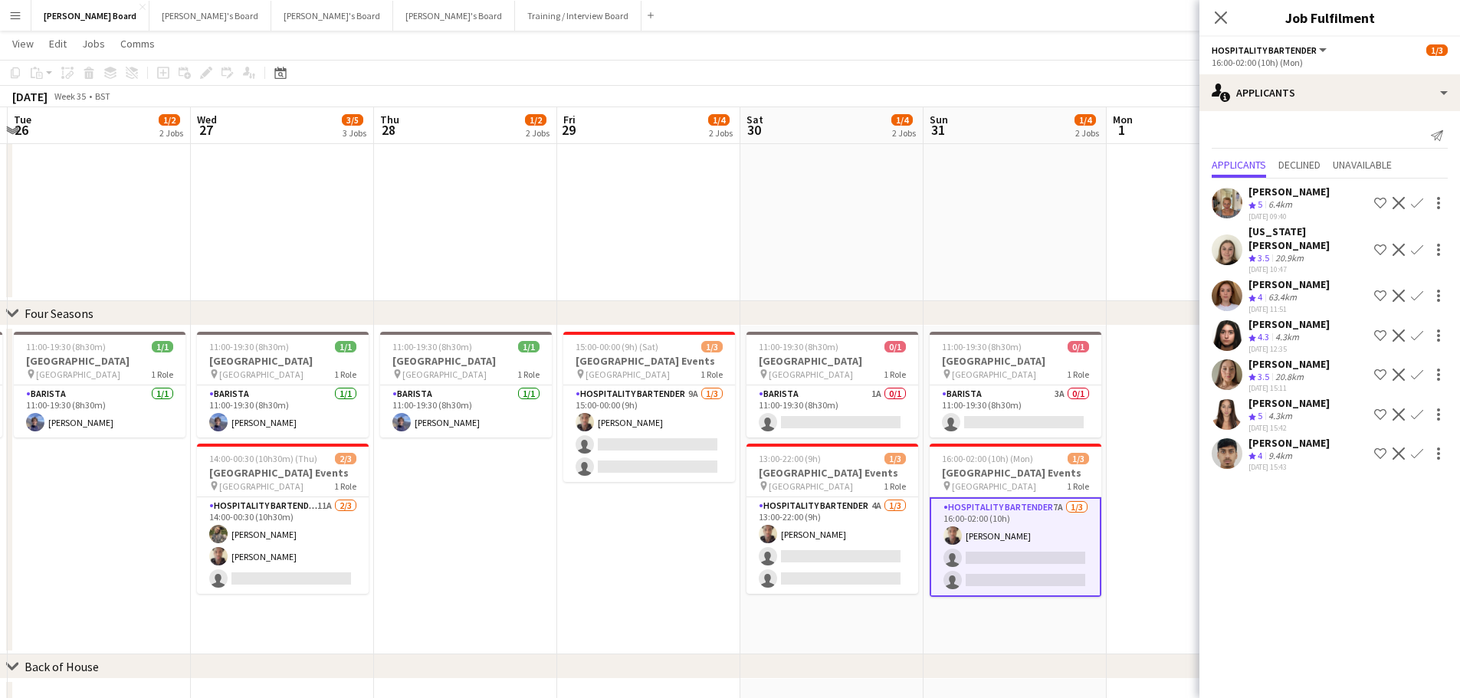
click at [982, 509] on app-card-role "Hospitality Bartender 7A 1/3 16:00-02:00 (10h) Oji Adoh single-neutral-actions …" at bounding box center [1015, 547] width 172 height 100
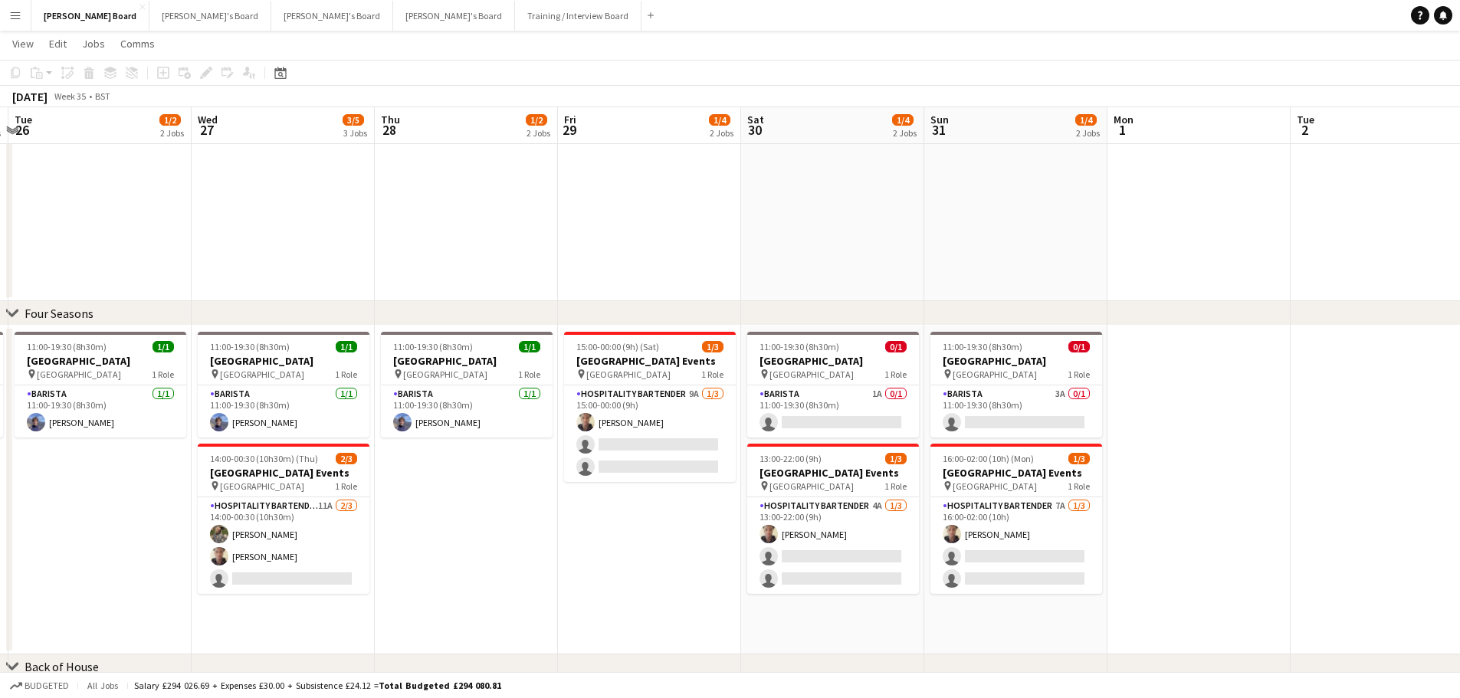
click at [992, 234] on app-date-cell at bounding box center [1015, 6] width 183 height 592
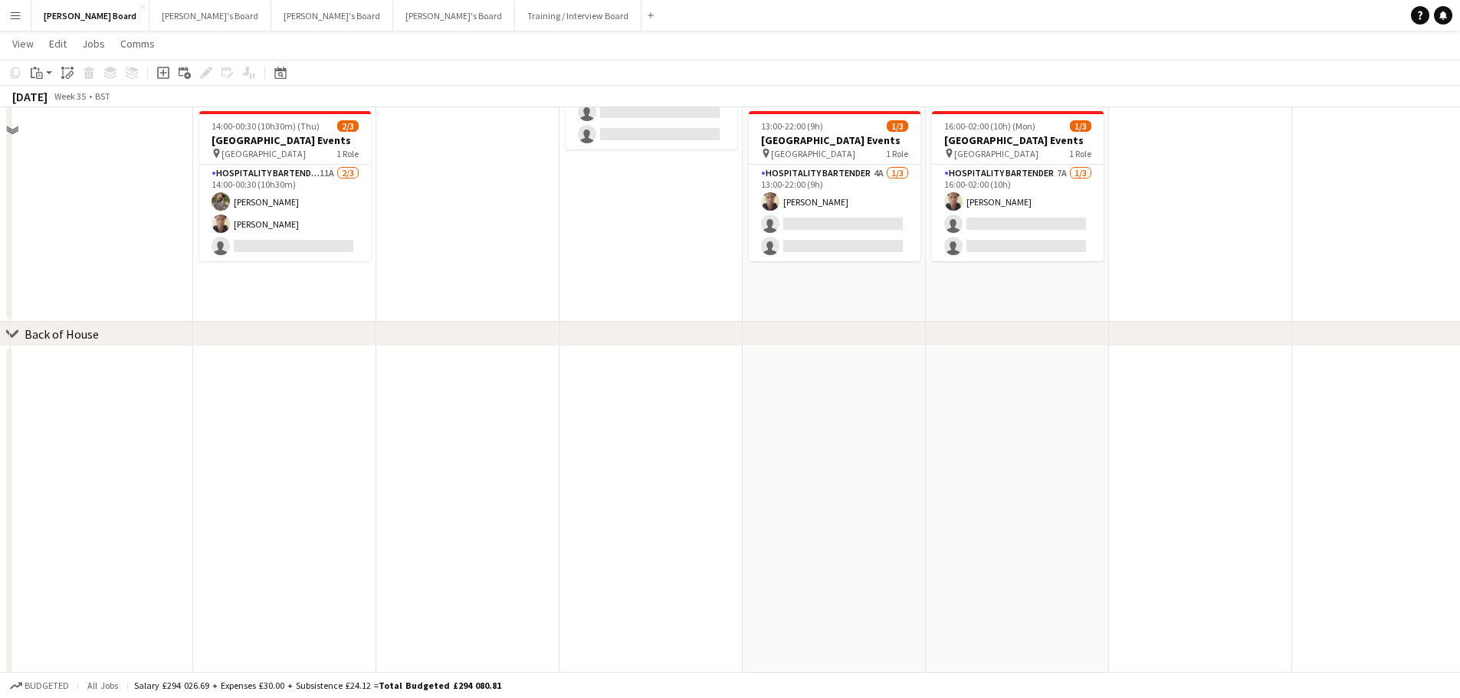
scroll to position [1321, 0]
